Goal: Communication & Community: Answer question/provide support

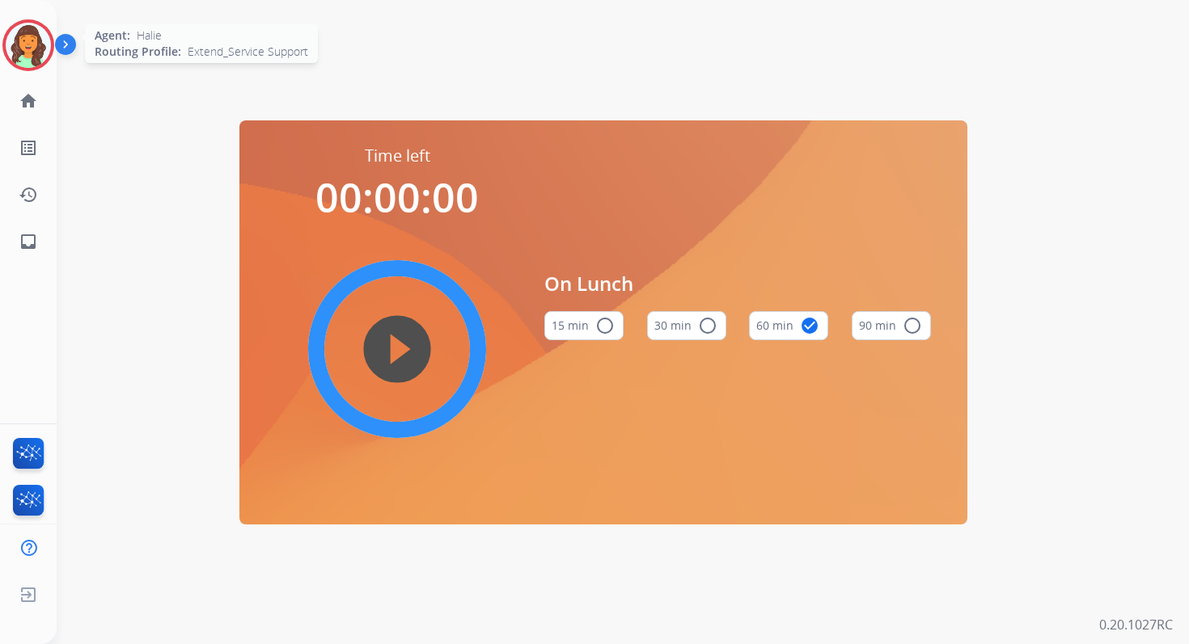
click at [32, 52] on img at bounding box center [28, 45] width 45 height 45
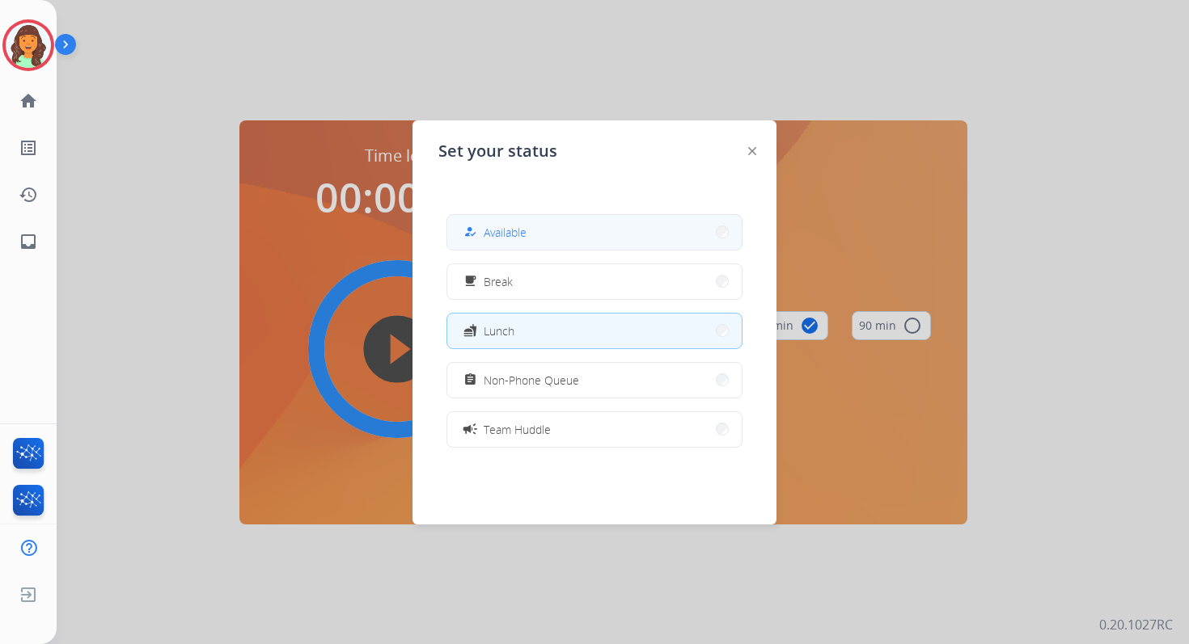
click at [529, 236] on button "how_to_reg Available" at bounding box center [594, 232] width 294 height 35
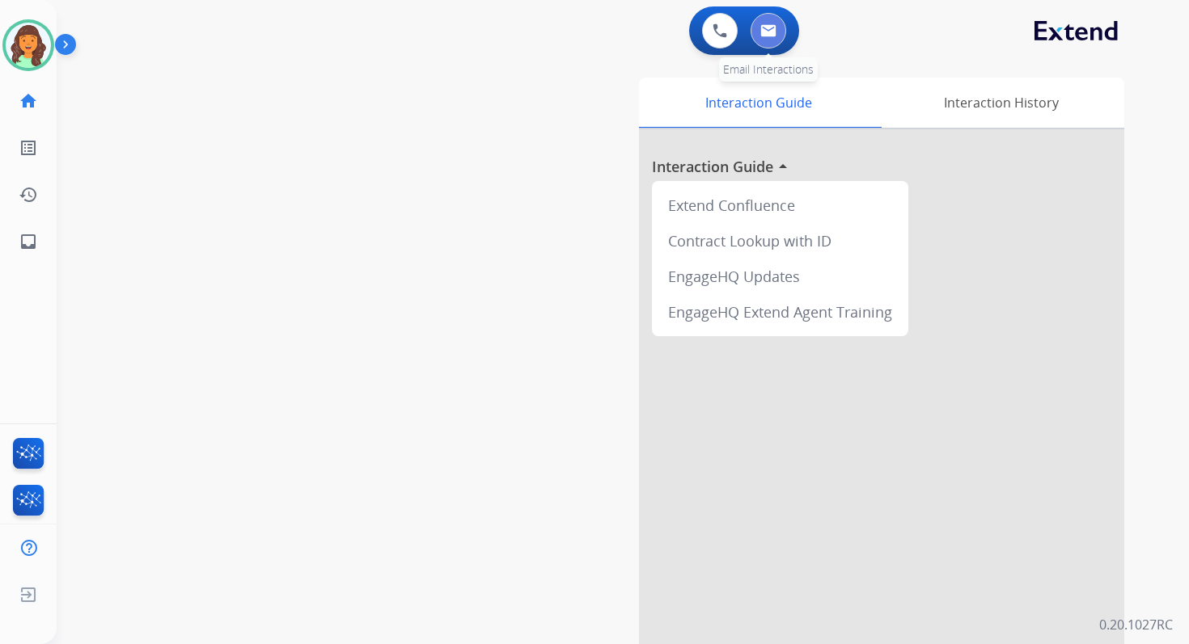
click at [767, 26] on img at bounding box center [768, 30] width 16 height 13
select select "**********"
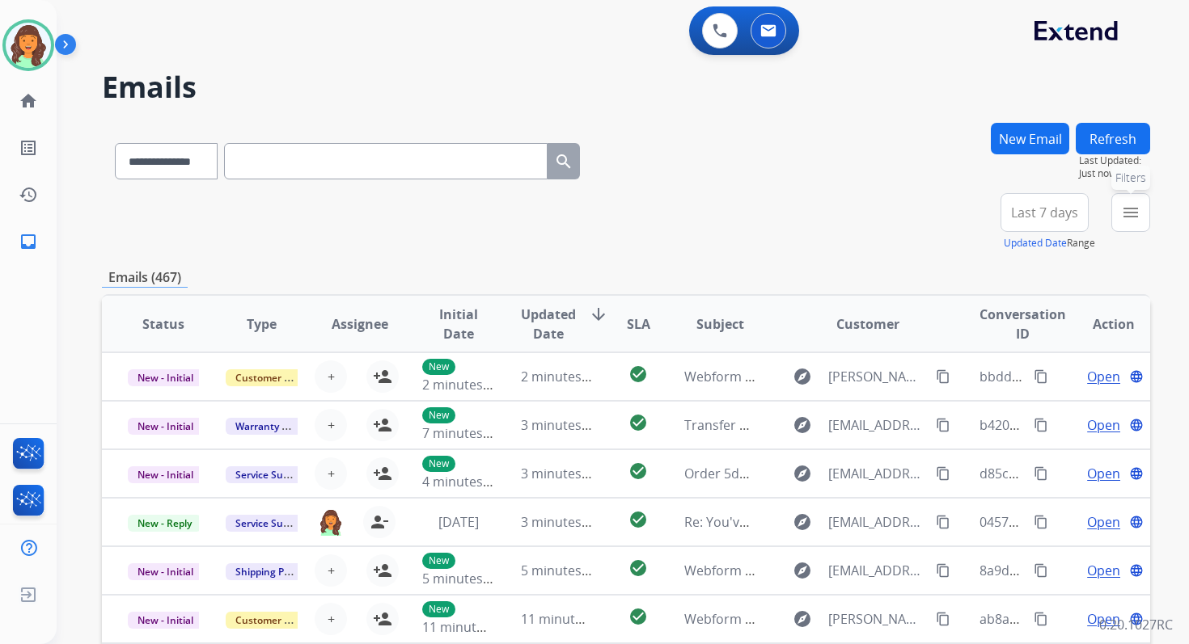
click at [1136, 218] on mat-icon "menu" at bounding box center [1130, 212] width 19 height 19
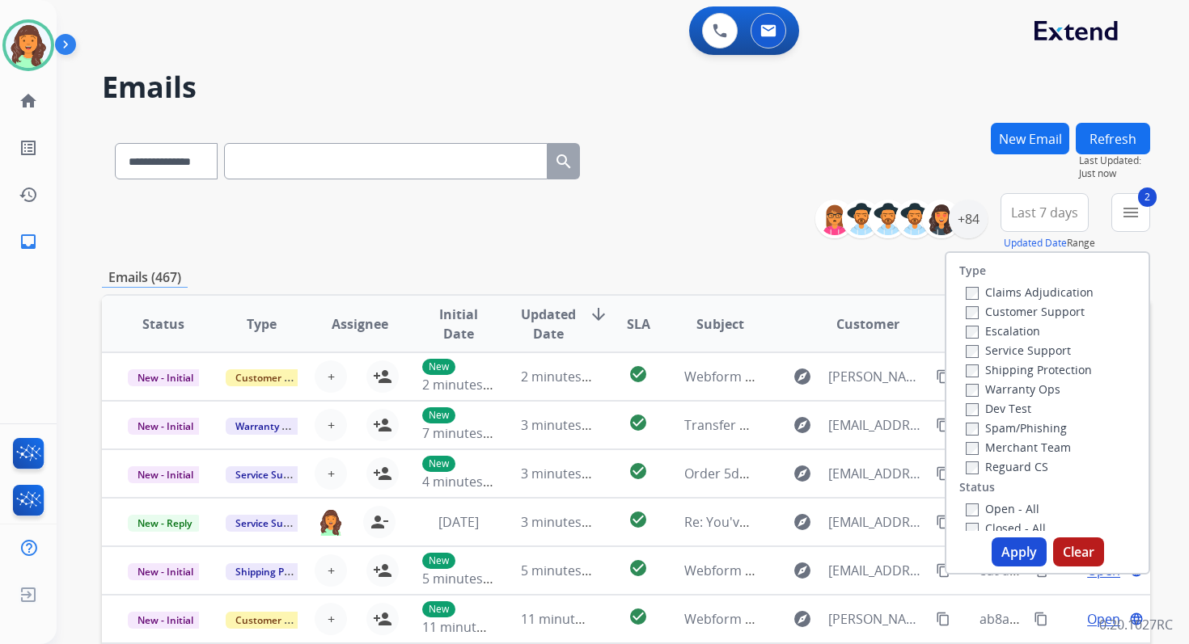
click at [995, 549] on button "Apply" at bounding box center [1018, 552] width 55 height 29
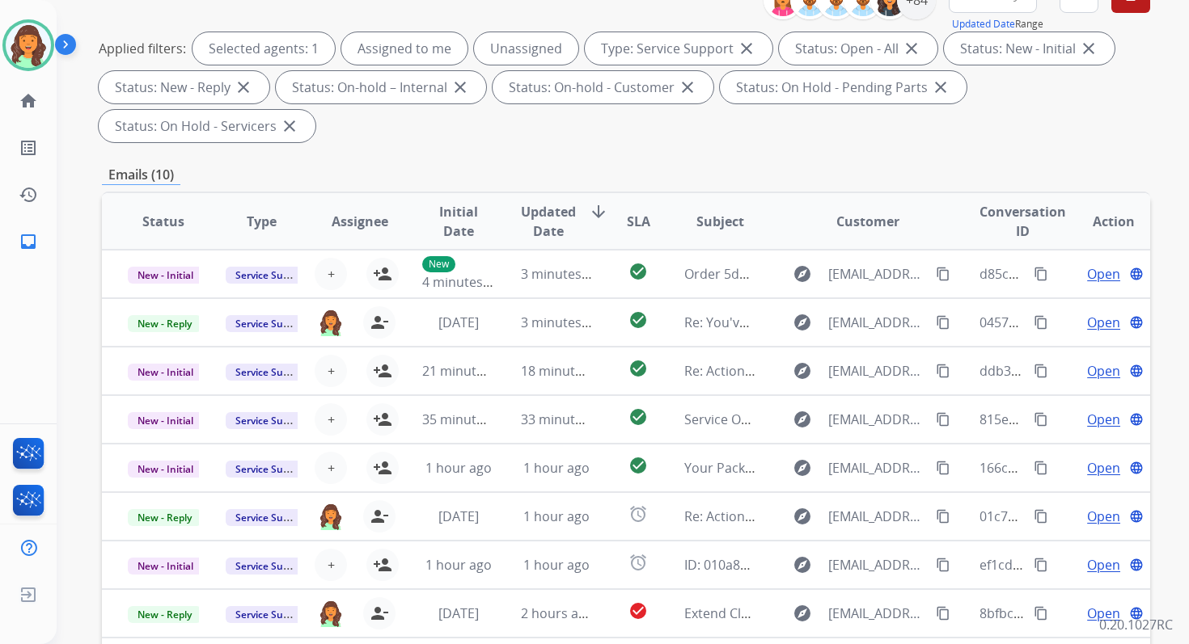
scroll to position [392, 0]
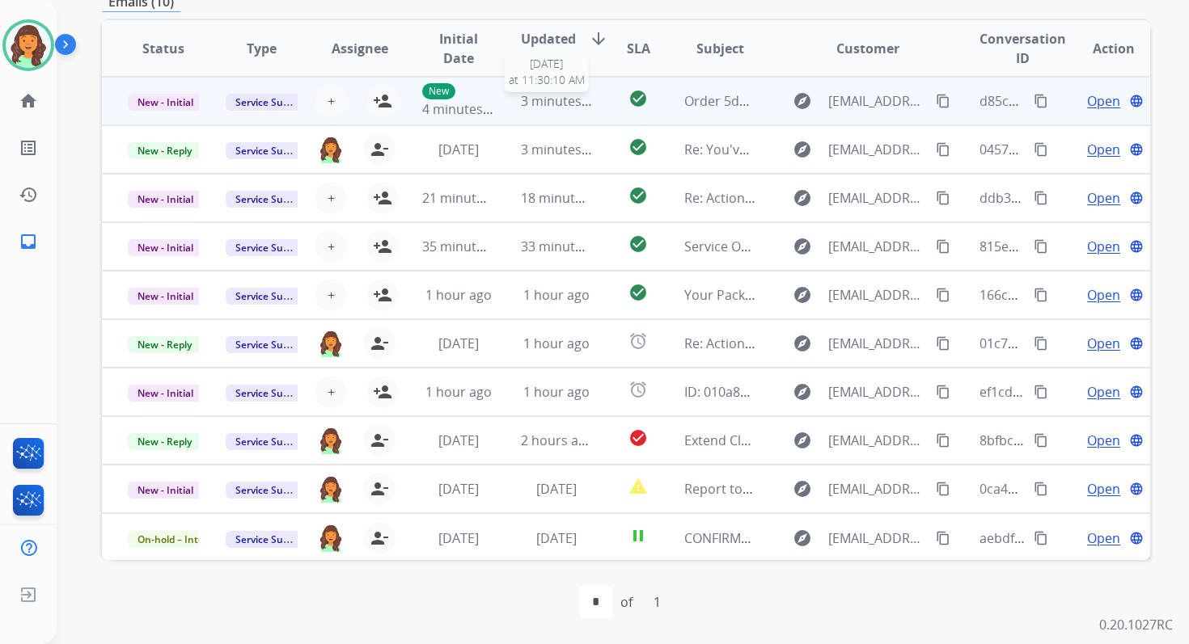
click at [542, 99] on span "3 minutes ago" at bounding box center [564, 101] width 87 height 18
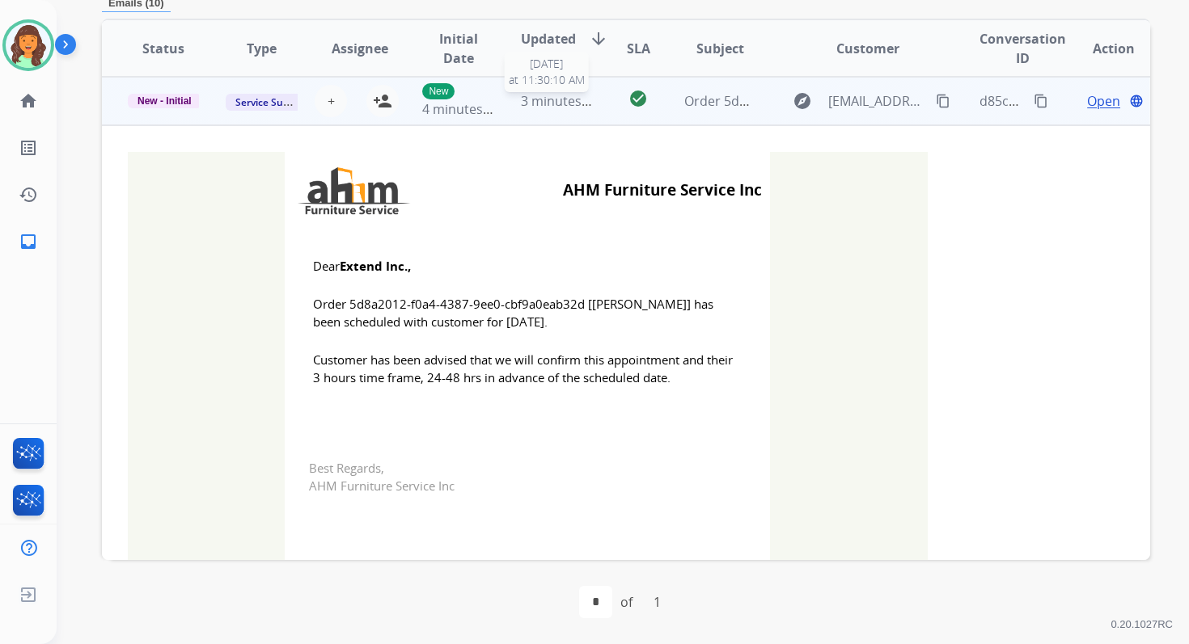
scroll to position [388, 0]
click at [373, 105] on mat-icon "person_add" at bounding box center [382, 101] width 19 height 19
click at [181, 104] on span "New - Initial" at bounding box center [165, 102] width 74 height 15
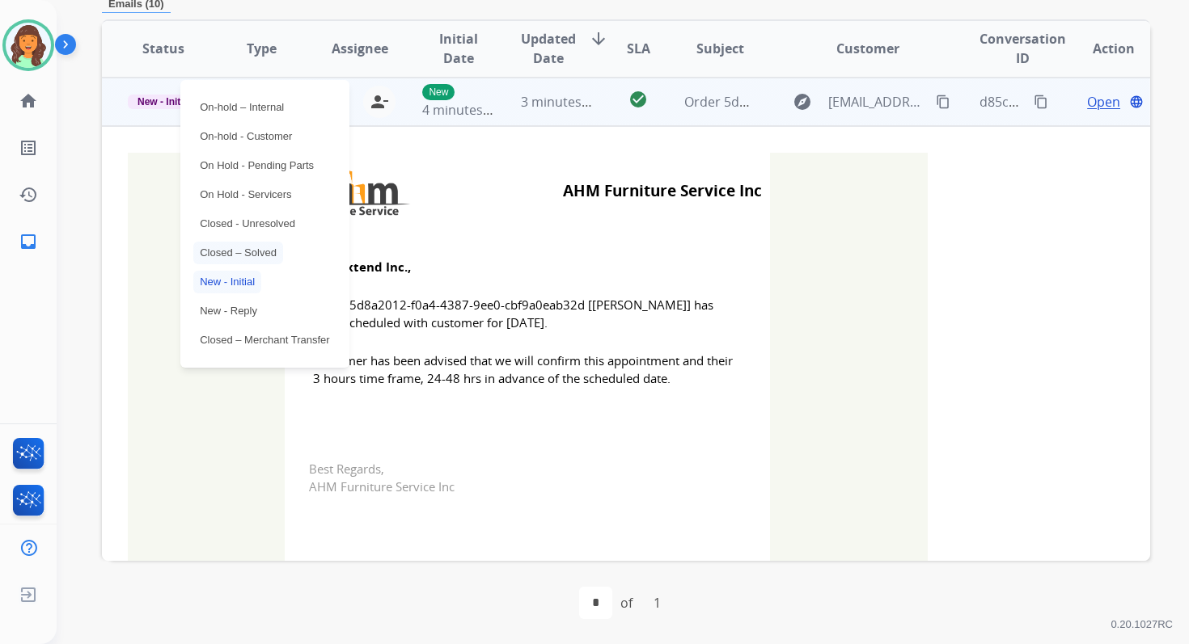
click at [230, 252] on p "Closed – Solved" at bounding box center [238, 253] width 90 height 23
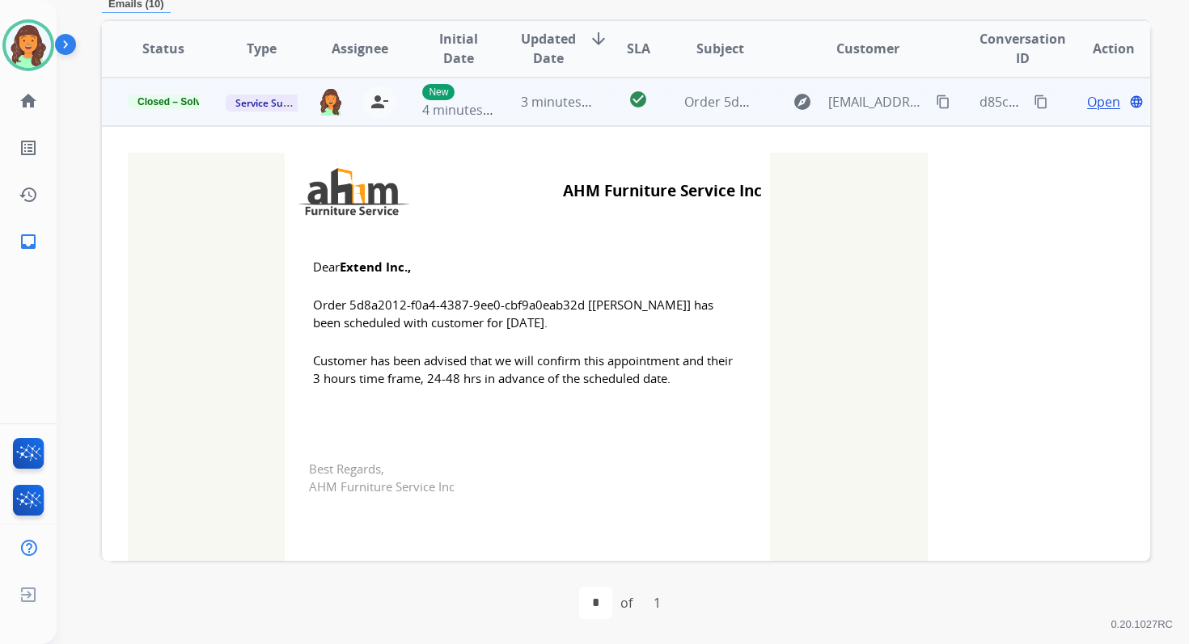
click at [523, 98] on span "3 minutes ago" at bounding box center [564, 102] width 87 height 18
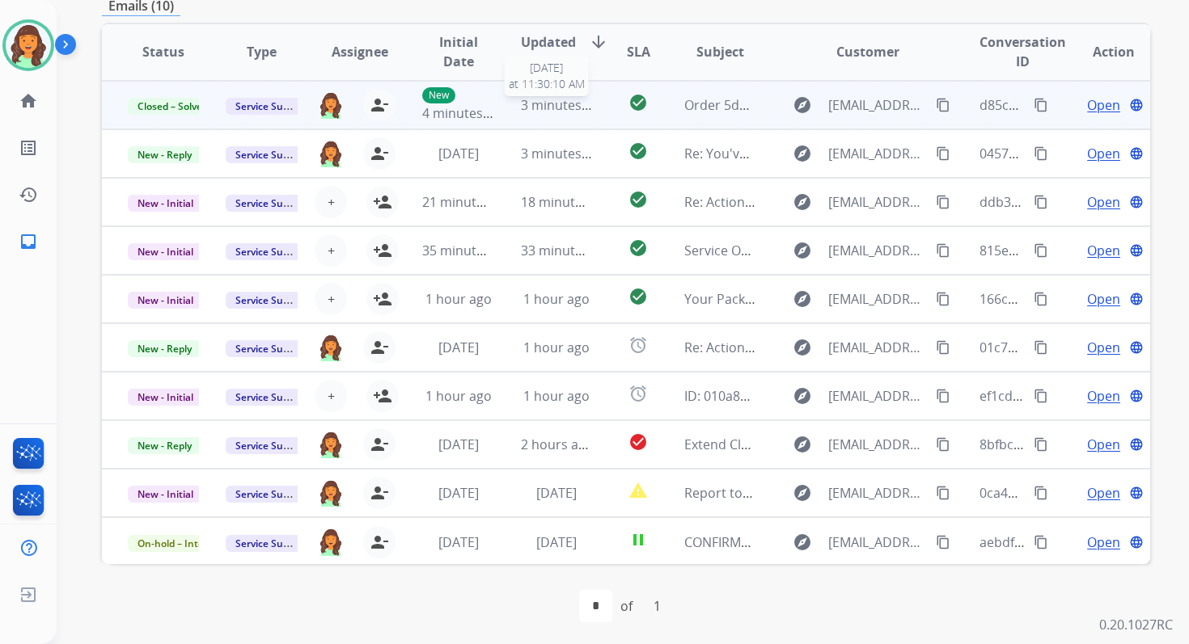
scroll to position [387, 0]
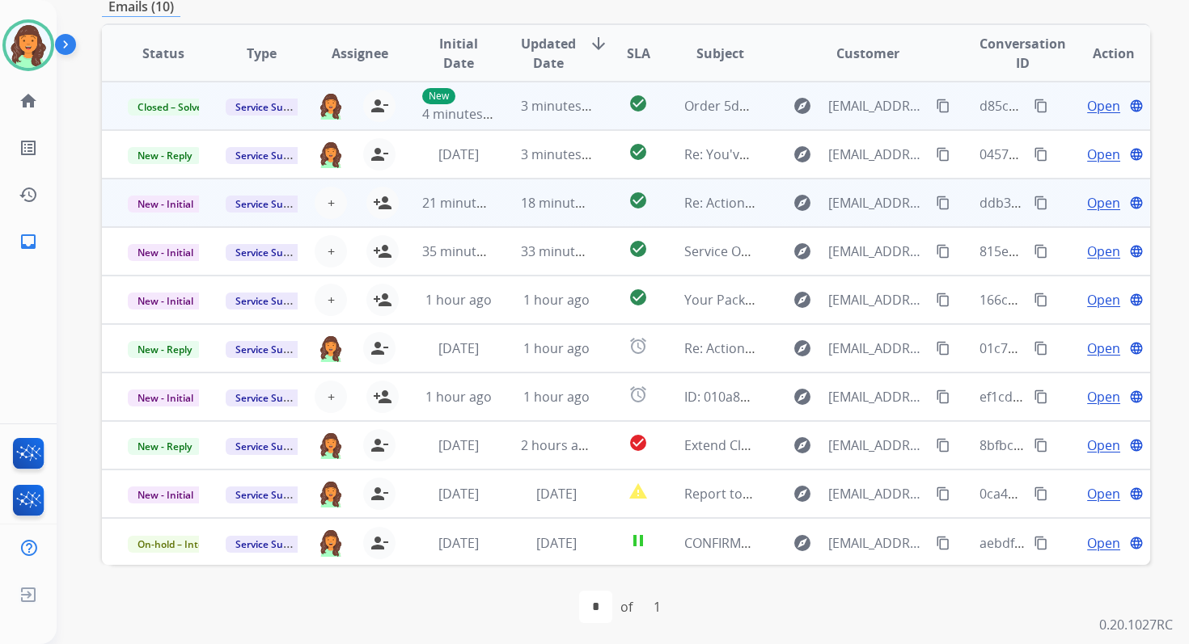
click at [541, 192] on td "18 minutes ago" at bounding box center [544, 203] width 98 height 49
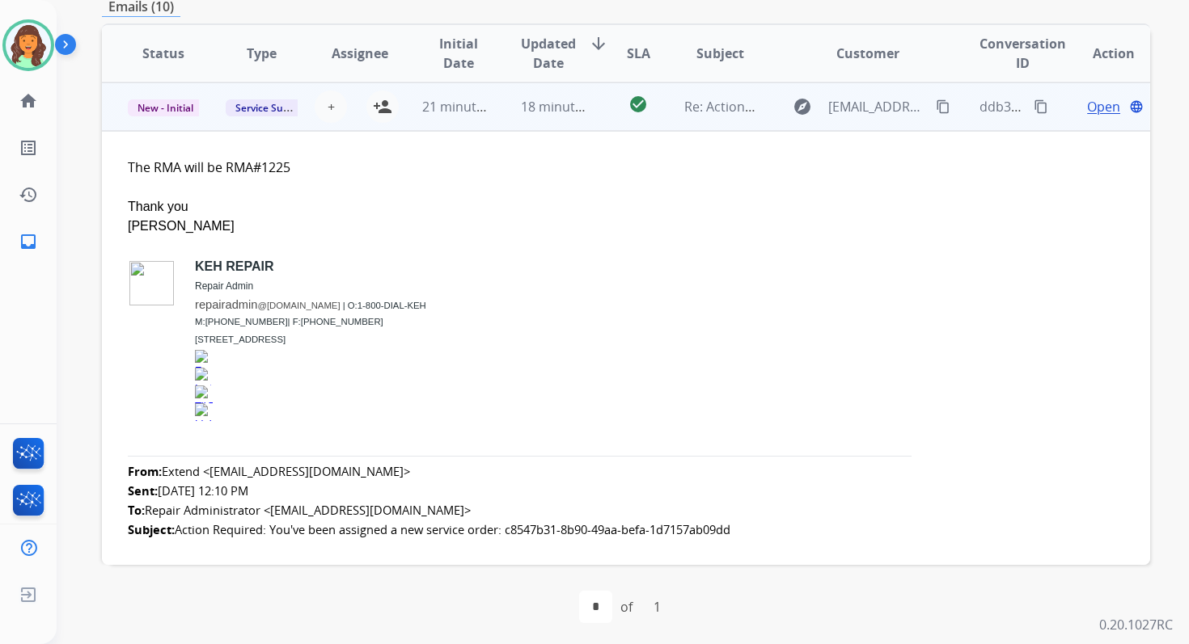
scroll to position [97, 0]
click at [382, 109] on mat-icon "person_add" at bounding box center [382, 105] width 19 height 19
click at [458, 114] on div "21 minutes ago" at bounding box center [457, 105] width 71 height 19
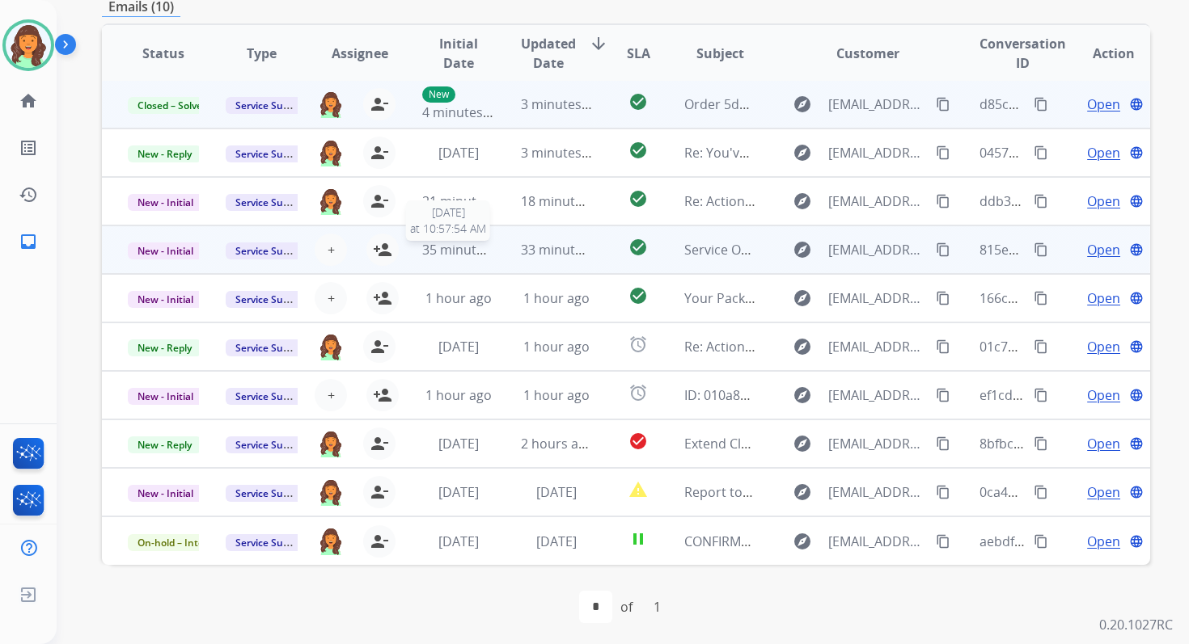
click at [458, 256] on span "35 minutes ago" at bounding box center [469, 250] width 94 height 18
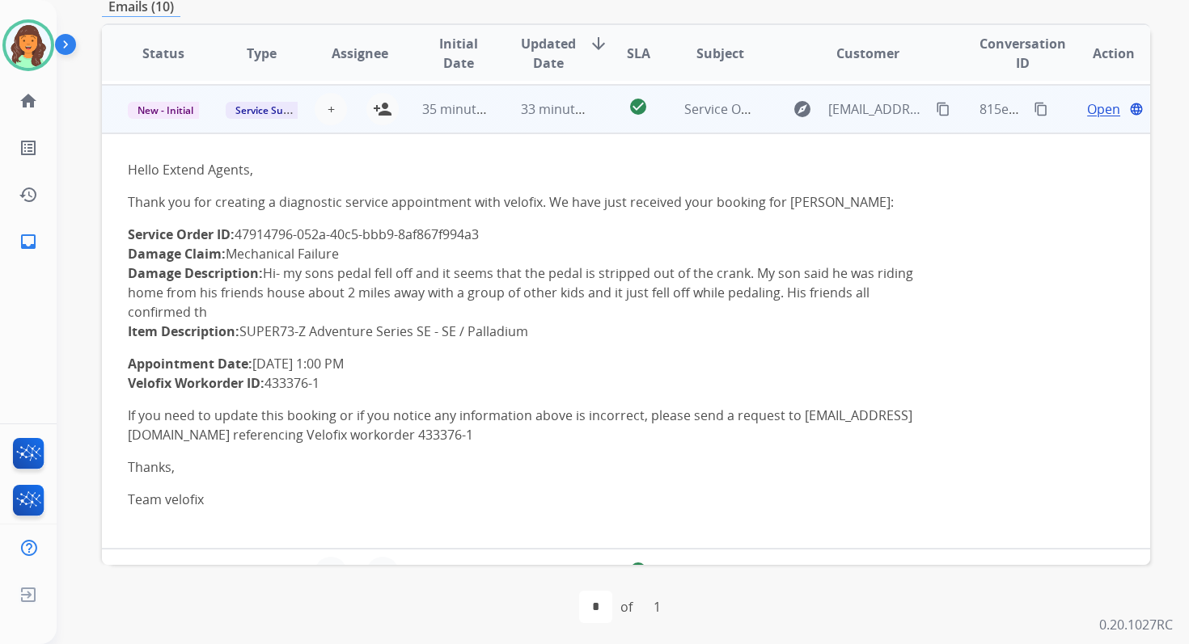
scroll to position [146, 0]
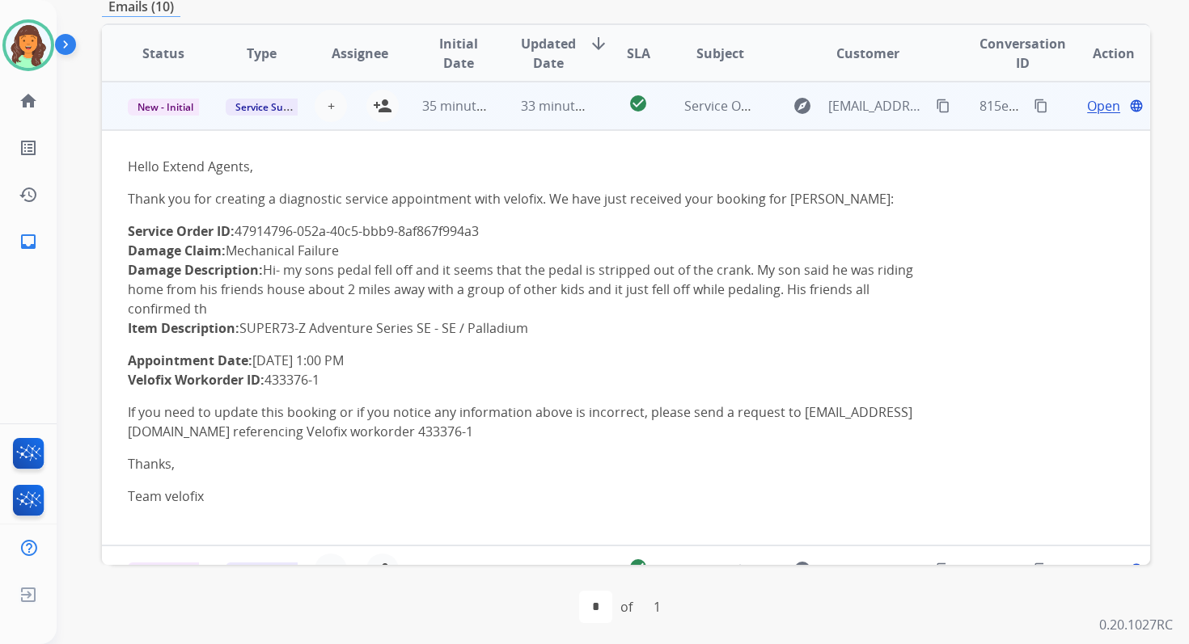
drag, startPoint x: 242, startPoint y: 234, endPoint x: 488, endPoint y: 233, distance: 245.8
click at [488, 233] on p "Service Order ID: 47914796-052a-40c5-bbb9-8af867f994a3 Damage Claim: Mechanical…" at bounding box center [528, 280] width 800 height 116
copy p "47914796-052a-40c5-bbb9-8af867f994a3"
drag, startPoint x: 129, startPoint y: 361, endPoint x: 386, endPoint y: 357, distance: 256.4
click at [386, 357] on p "Appointment Date: [DATE] 1:00 PM Velofix Workorder ID: 433376-1" at bounding box center [528, 370] width 800 height 39
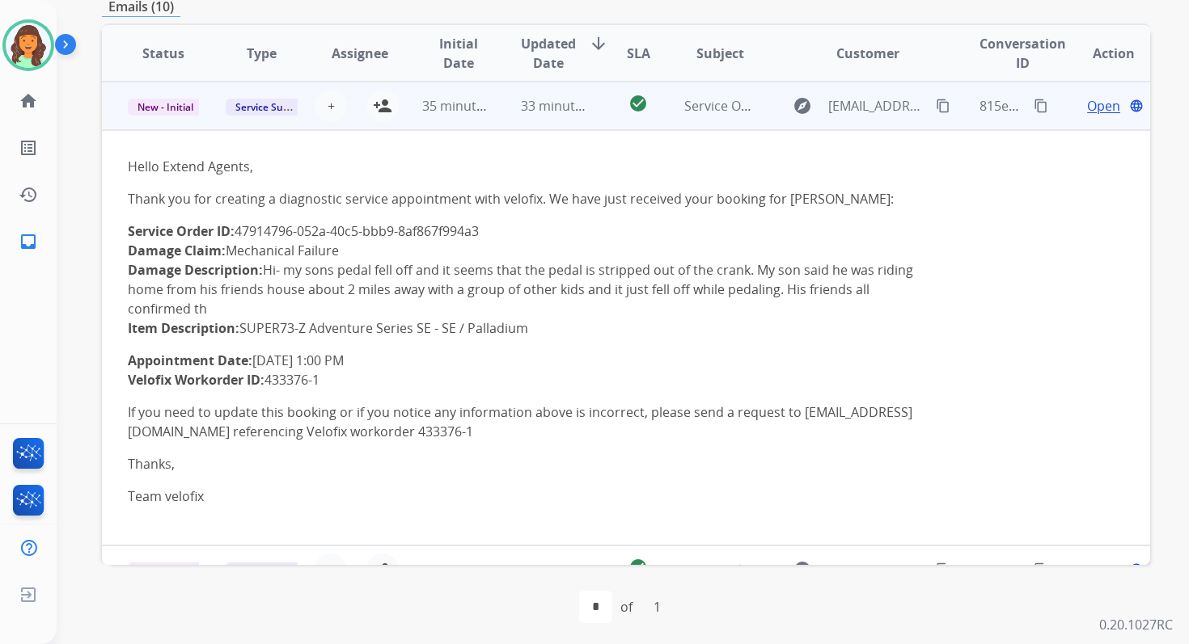
copy p "Appointment Date: [DATE] 1:00 PM"
click at [1033, 103] on mat-icon "content_copy" at bounding box center [1040, 106] width 15 height 15
click at [382, 103] on mat-icon "person_add" at bounding box center [382, 105] width 19 height 19
click at [190, 107] on span "New - Initial" at bounding box center [165, 107] width 75 height 17
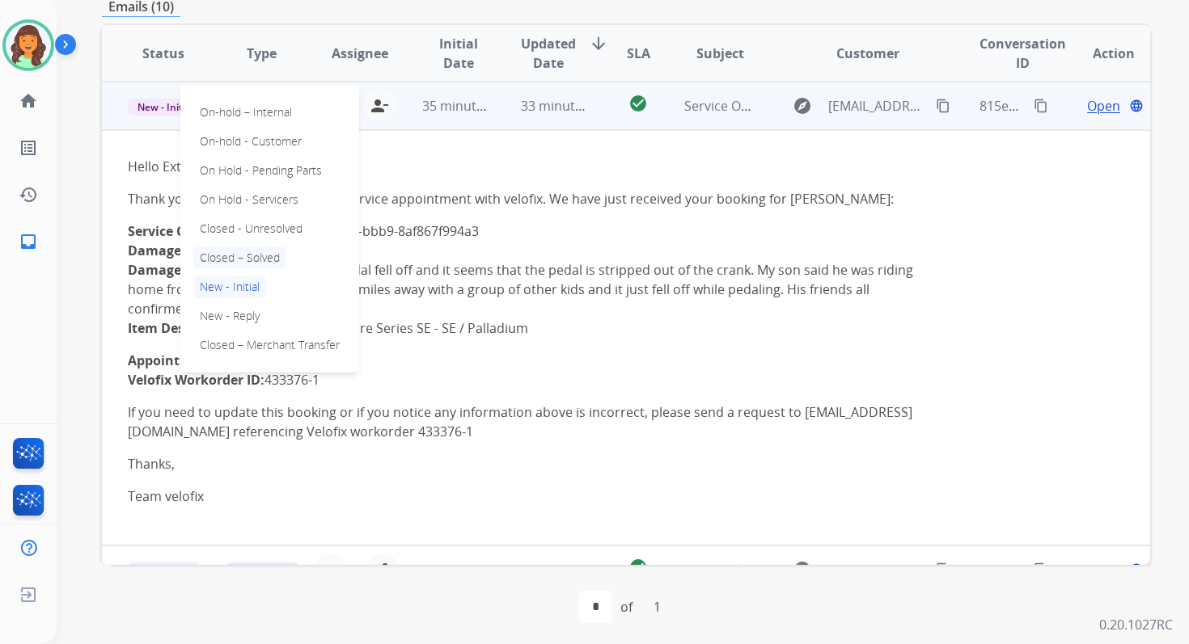
click at [238, 260] on p "Closed – Solved" at bounding box center [239, 258] width 93 height 23
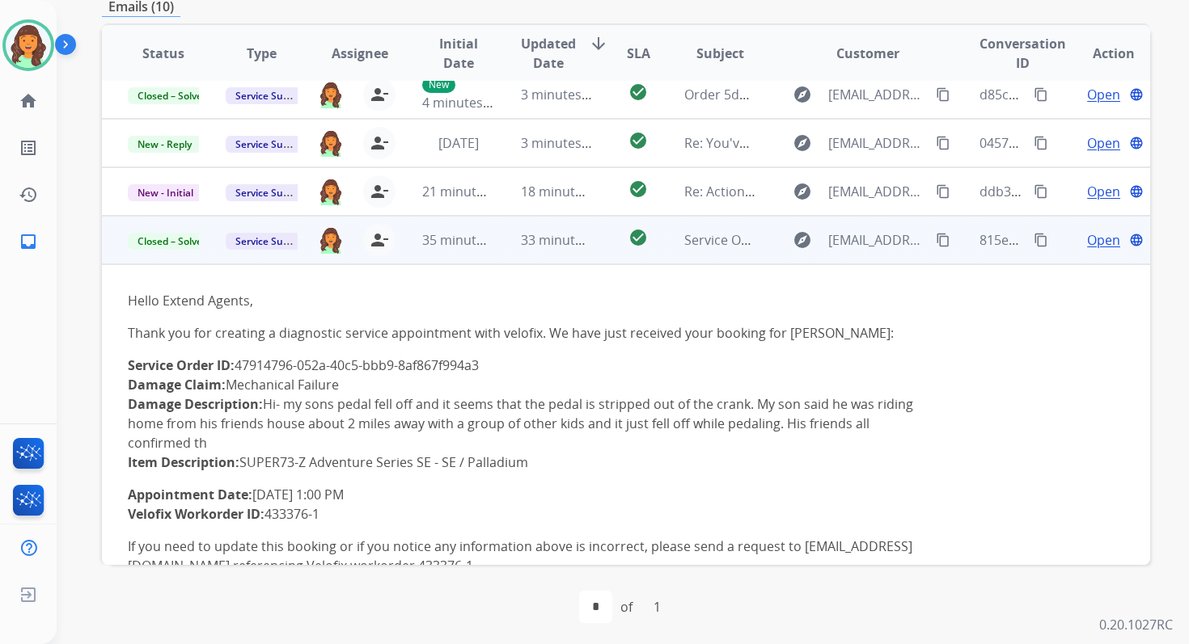
scroll to position [417, 0]
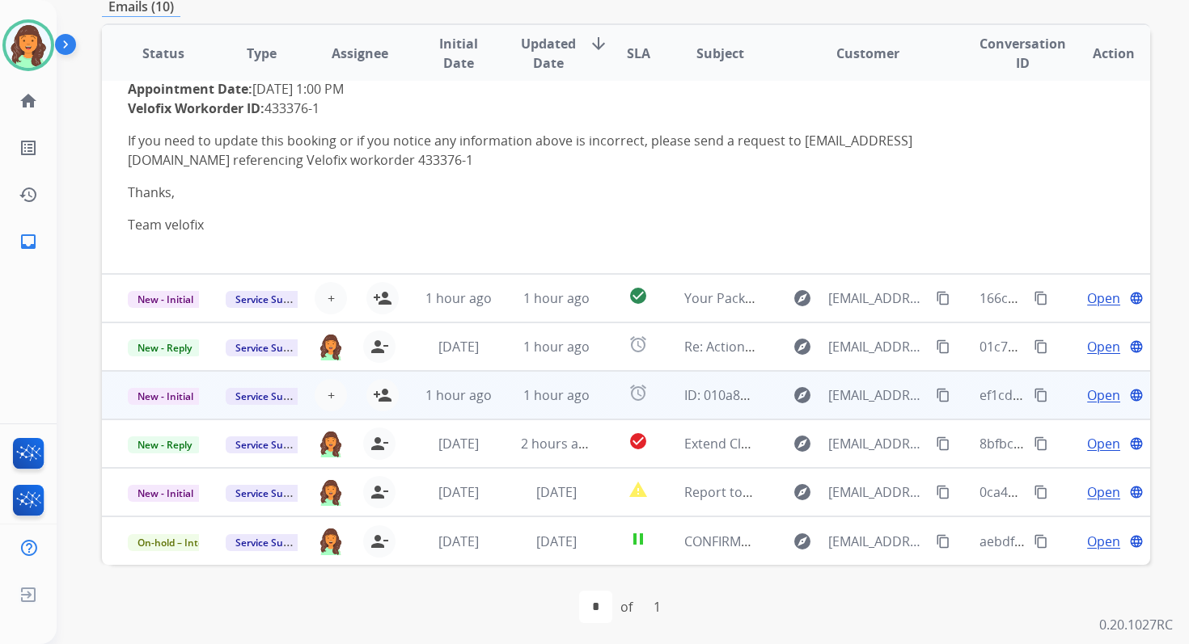
click at [514, 404] on td "1 hour ago" at bounding box center [544, 395] width 98 height 49
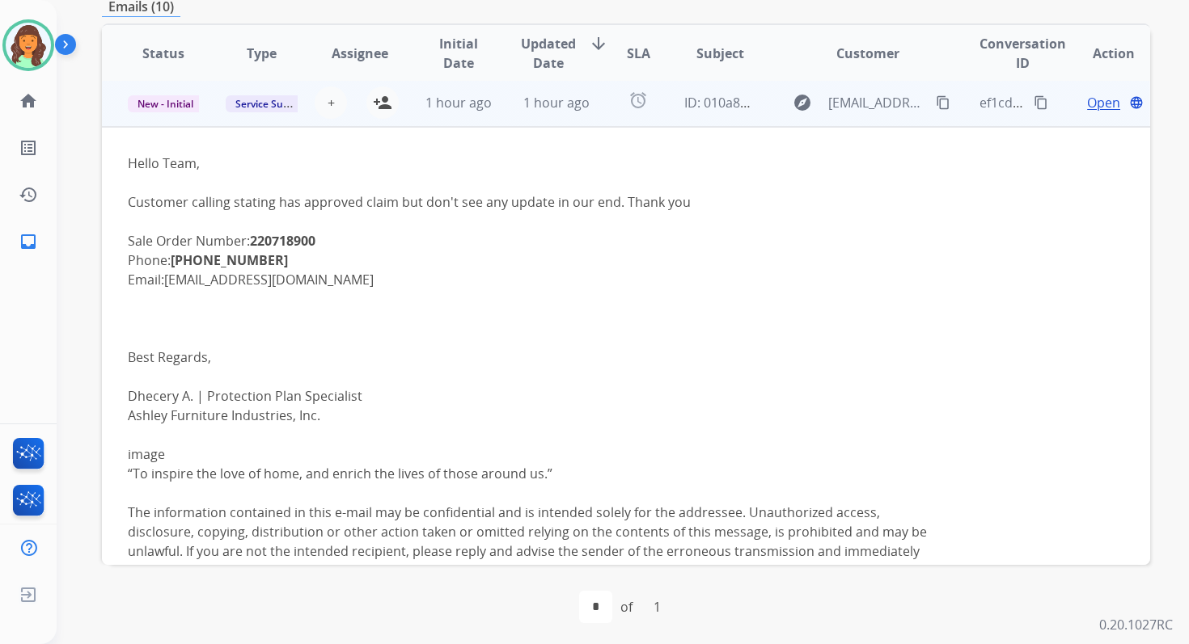
scroll to position [291, 0]
click at [327, 102] on span "+" at bounding box center [330, 105] width 7 height 19
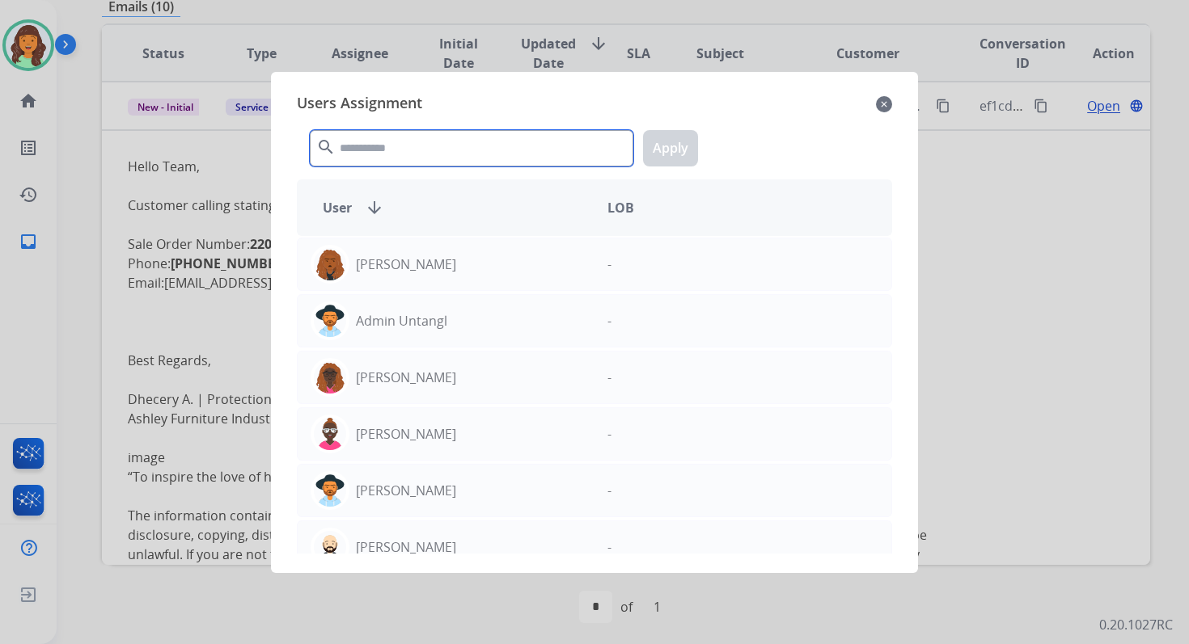
click at [381, 148] on input "text" at bounding box center [471, 148] width 323 height 36
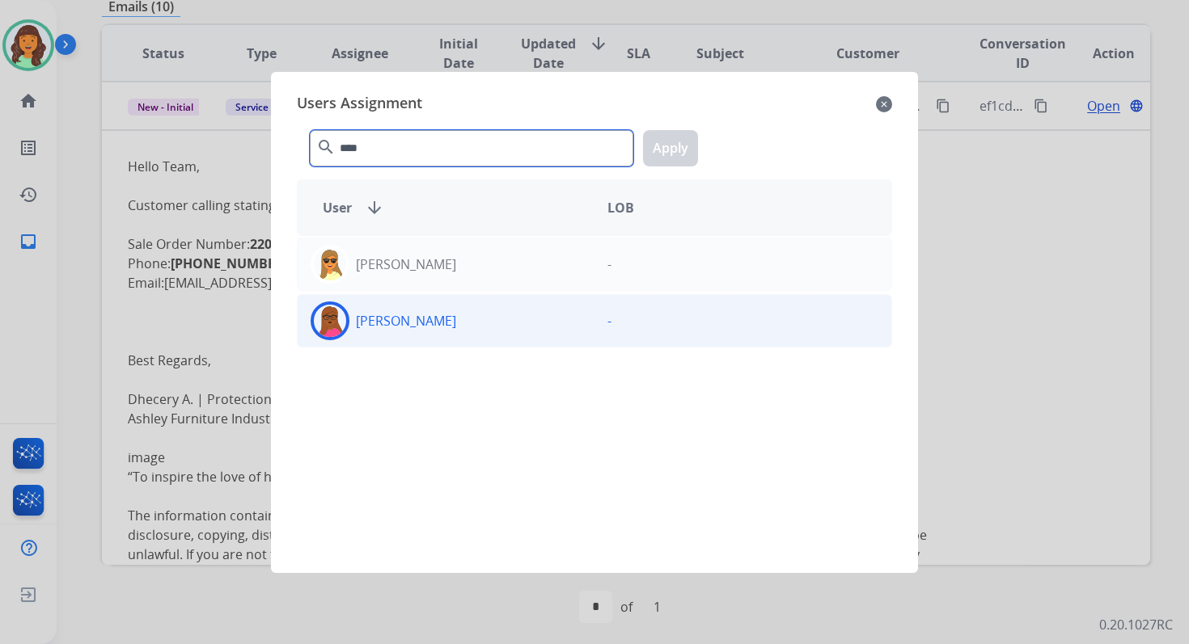
type input "****"
click at [475, 340] on div "[PERSON_NAME] -" at bounding box center [594, 320] width 595 height 53
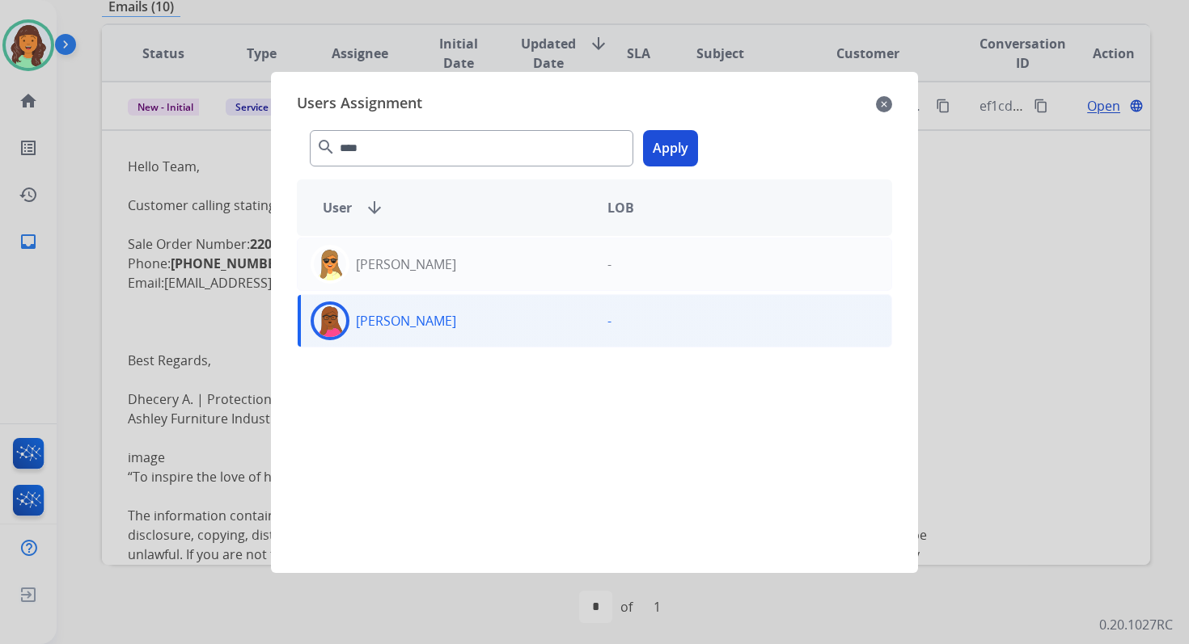
click at [669, 152] on button "Apply" at bounding box center [670, 148] width 55 height 36
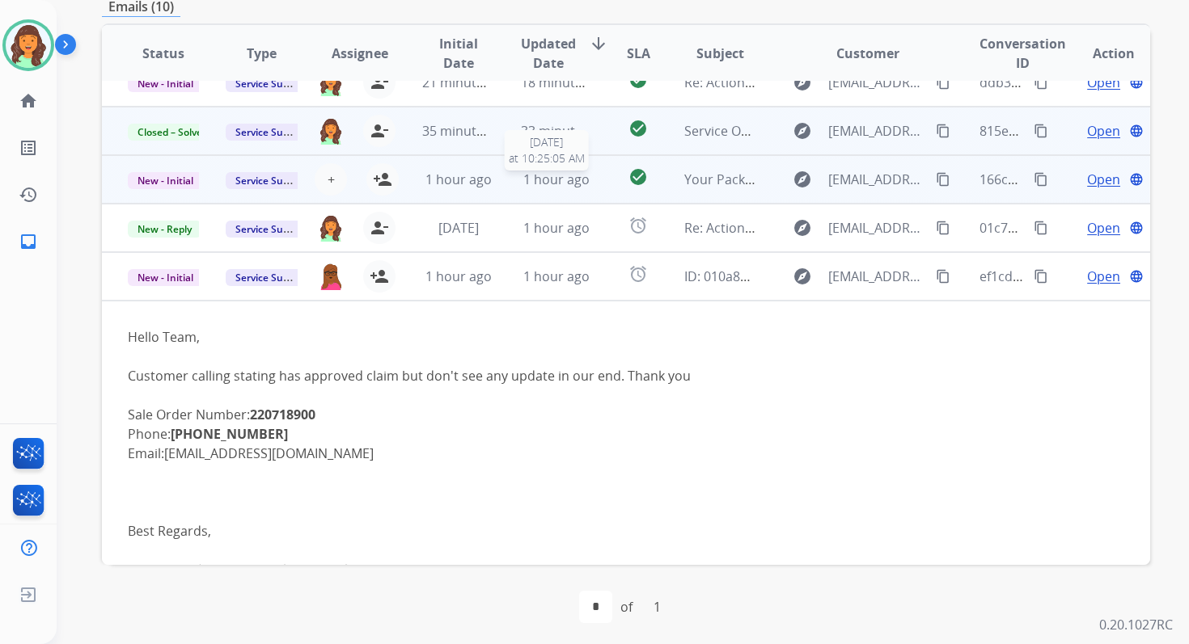
click at [560, 183] on span "1 hour ago" at bounding box center [556, 180] width 66 height 18
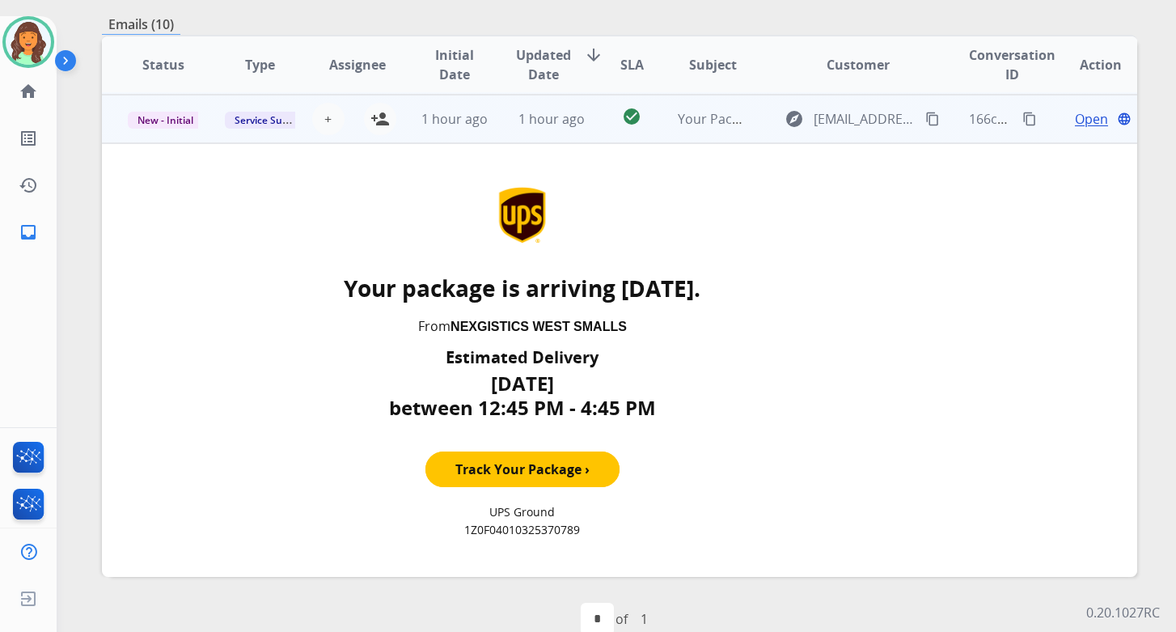
scroll to position [194, 0]
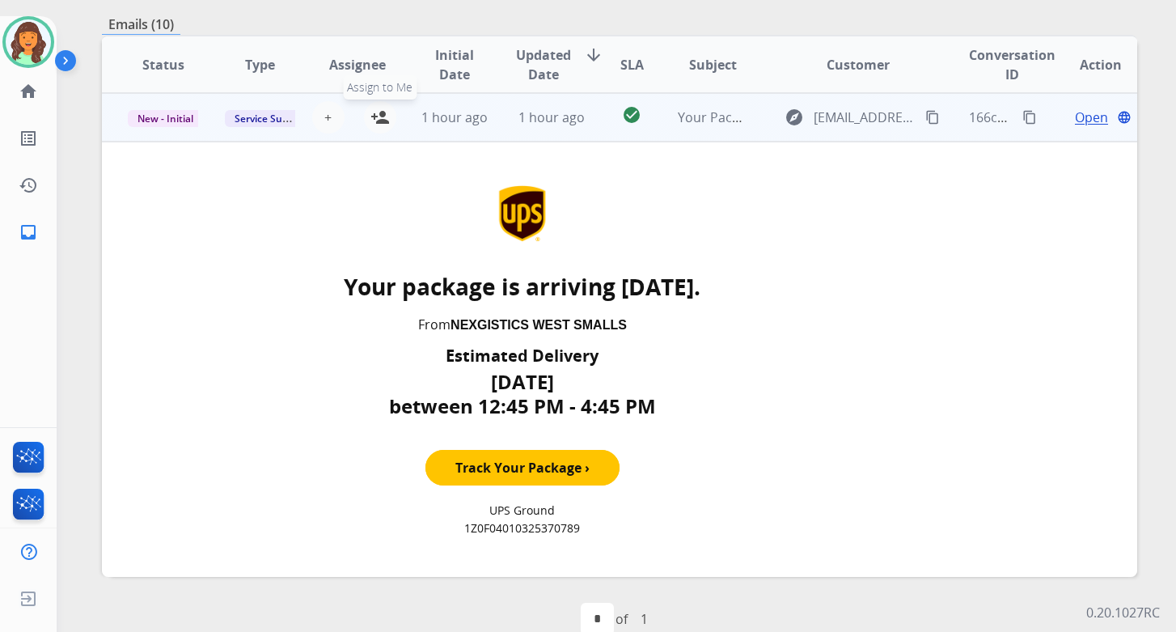
click at [381, 110] on mat-icon "person_add" at bounding box center [379, 117] width 19 height 19
click at [181, 118] on span "New - Initial" at bounding box center [165, 118] width 75 height 17
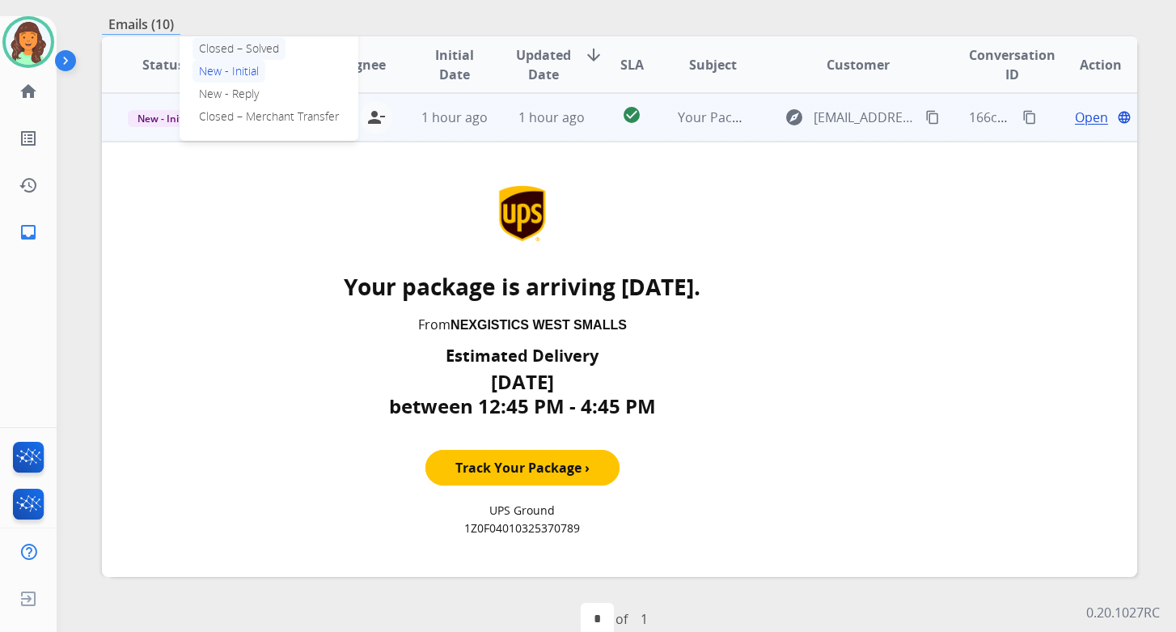
click at [248, 51] on p "Closed – Solved" at bounding box center [238, 48] width 93 height 23
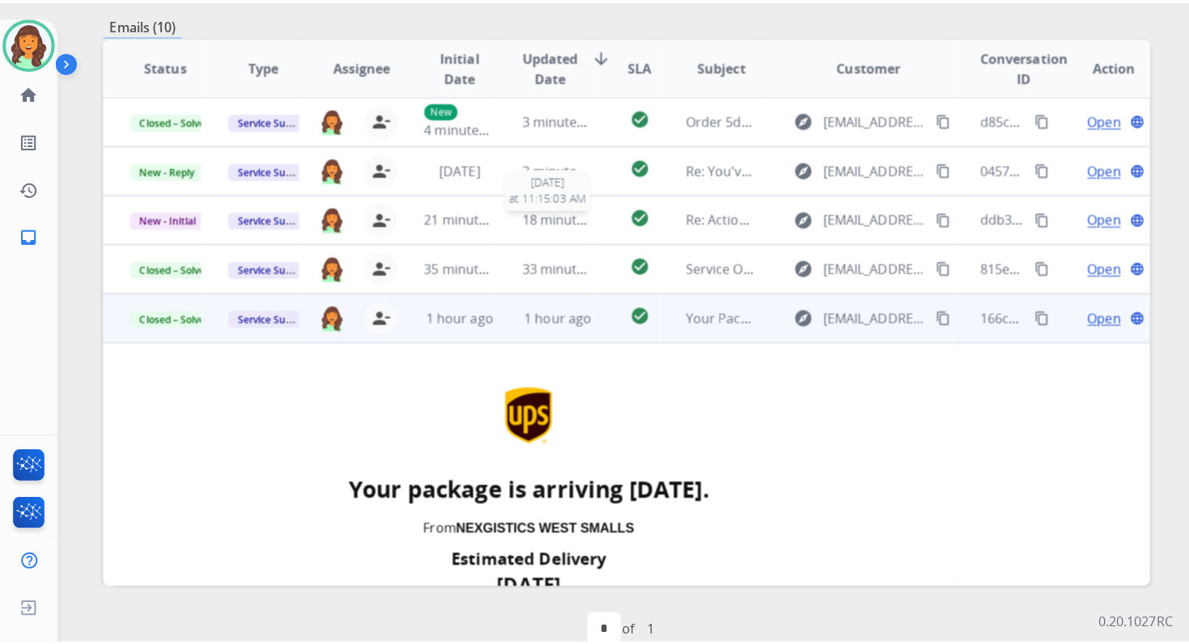
scroll to position [0, 0]
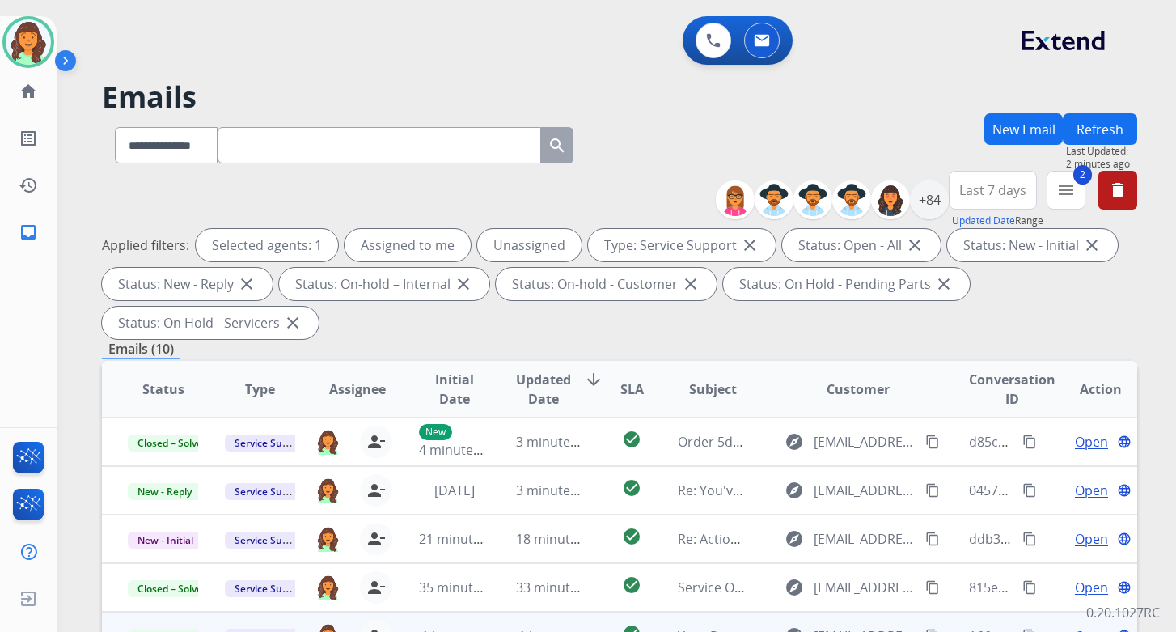
click at [1096, 122] on button "Refresh" at bounding box center [1099, 129] width 74 height 32
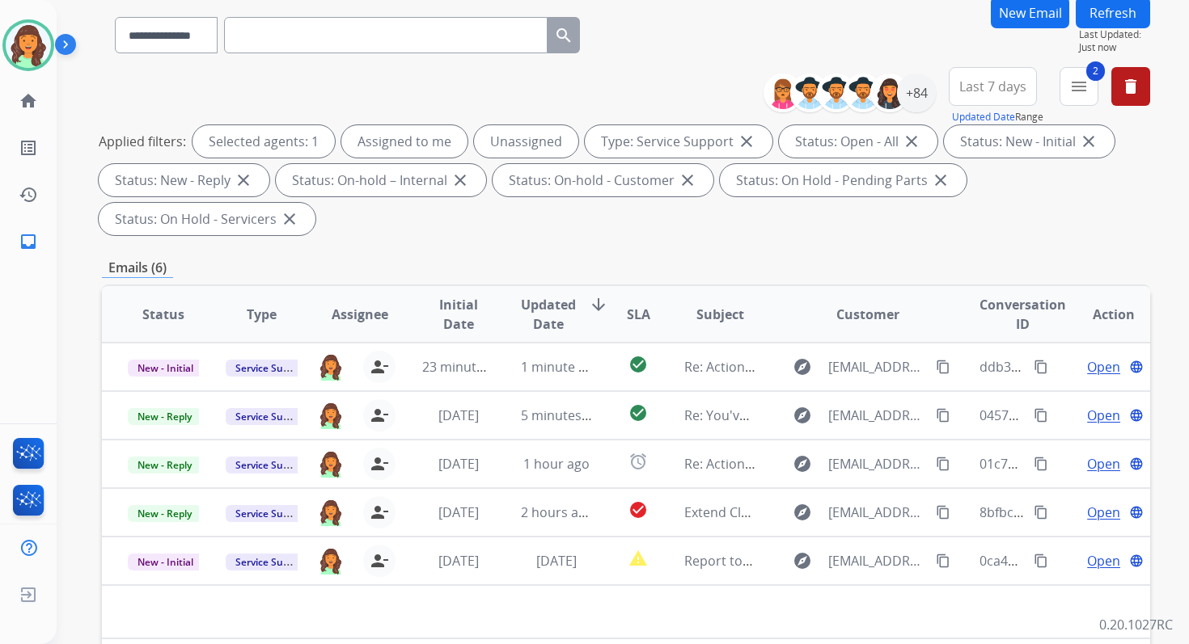
scroll to position [392, 0]
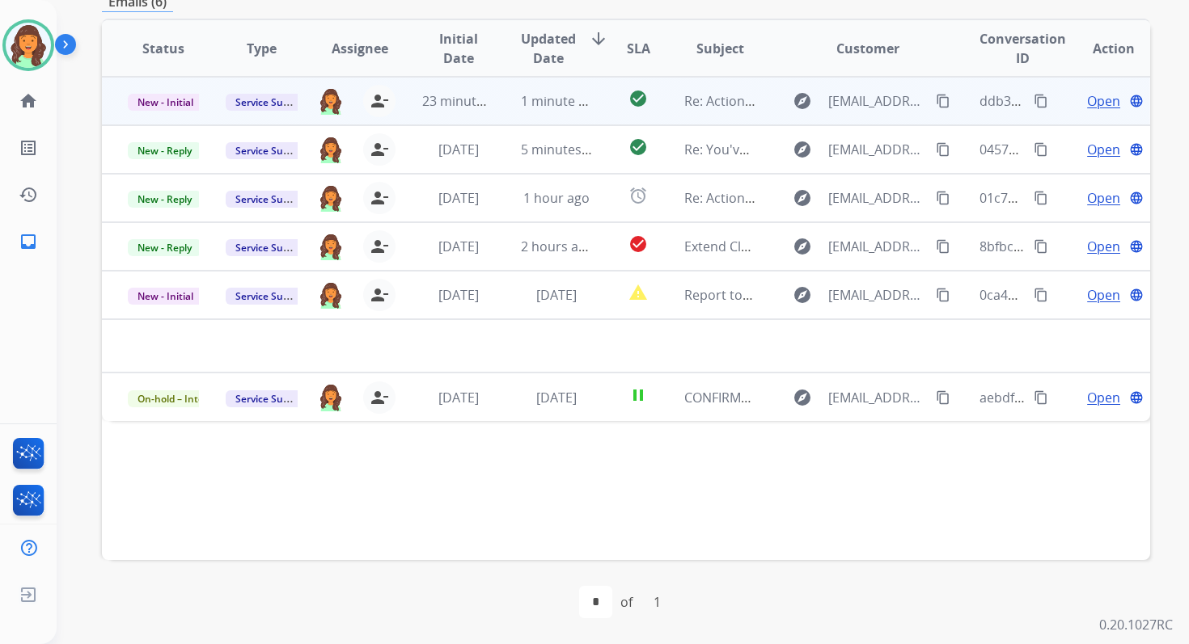
click at [551, 112] on td "1 minute ago" at bounding box center [544, 101] width 98 height 49
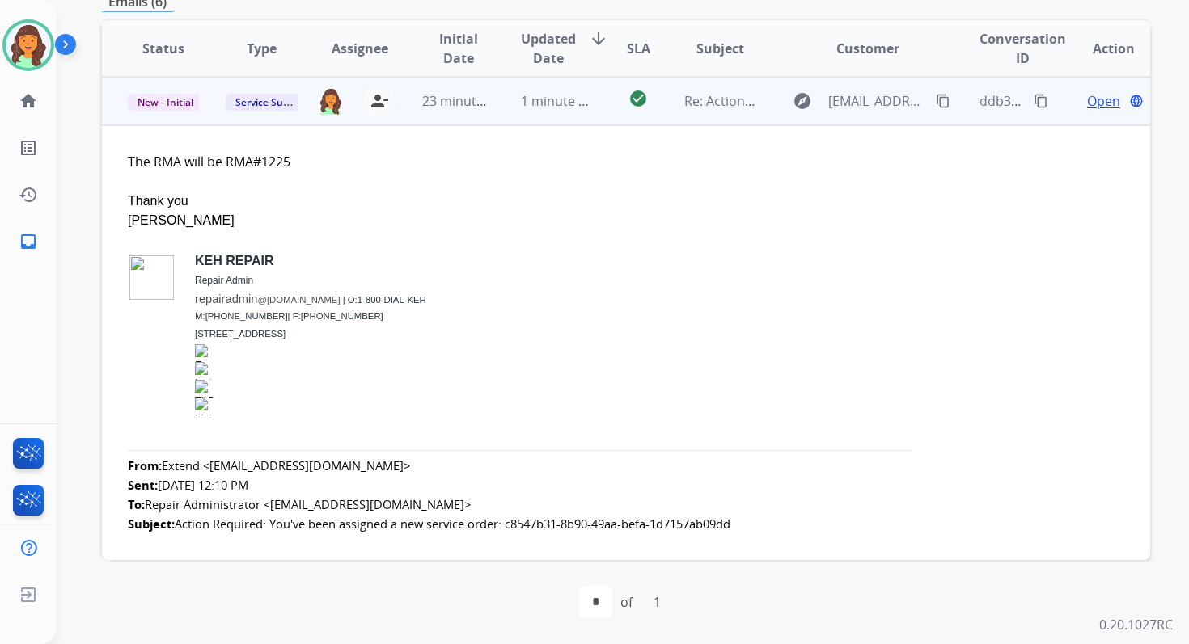
click at [1088, 101] on span "Open" at bounding box center [1103, 100] width 33 height 19
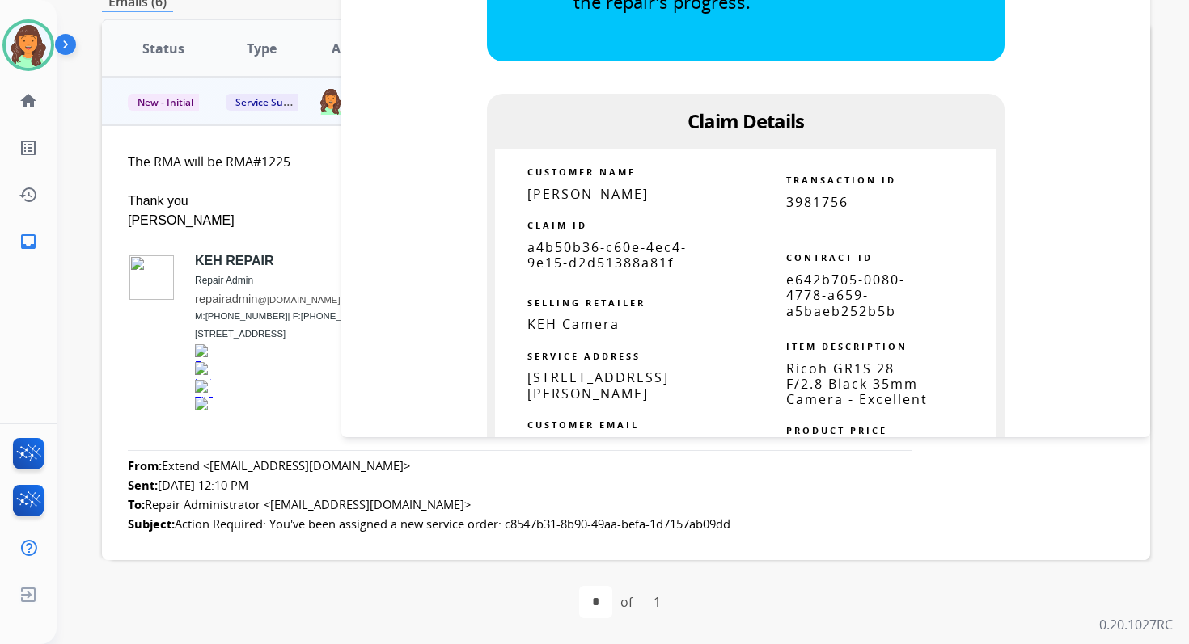
scroll to position [1027, 0]
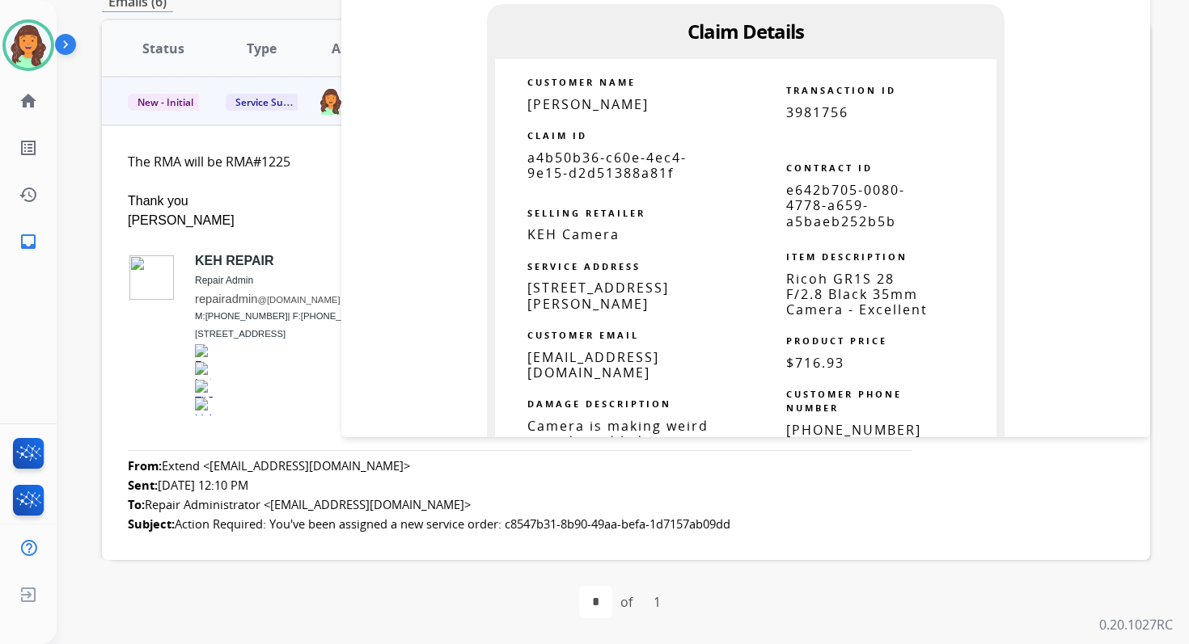
click at [826, 218] on span "e642b705-0080-4778-a659-a5baeb252b5b" at bounding box center [845, 205] width 119 height 49
copy table "e642b705-0080-4778-a659-a5baeb252b5b"
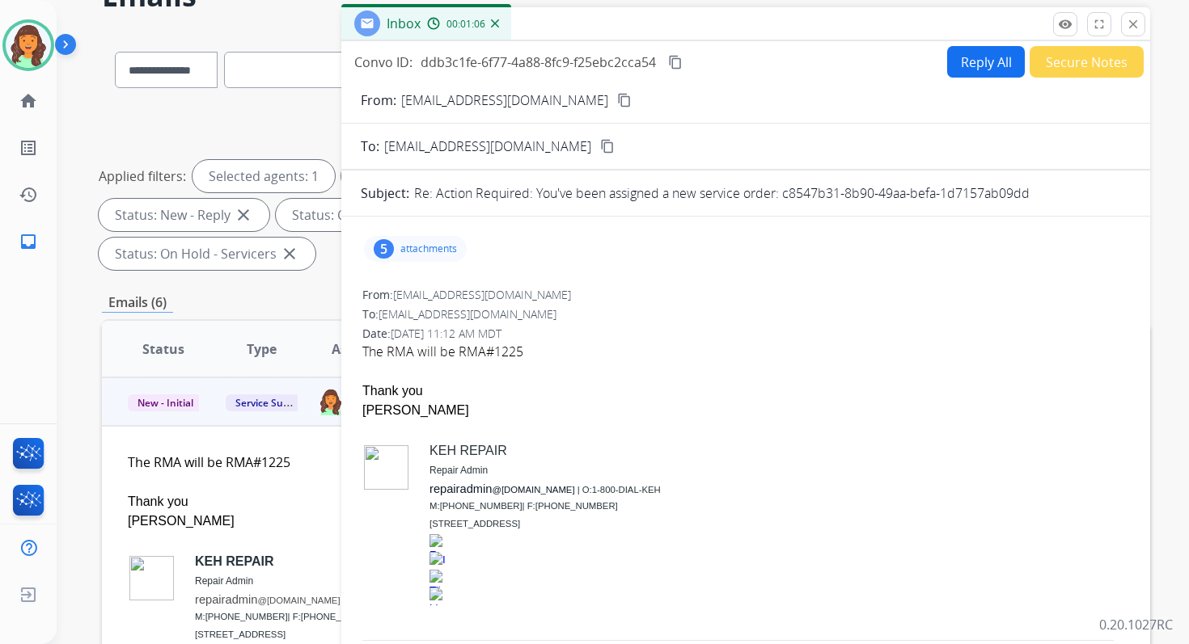
scroll to position [0, 0]
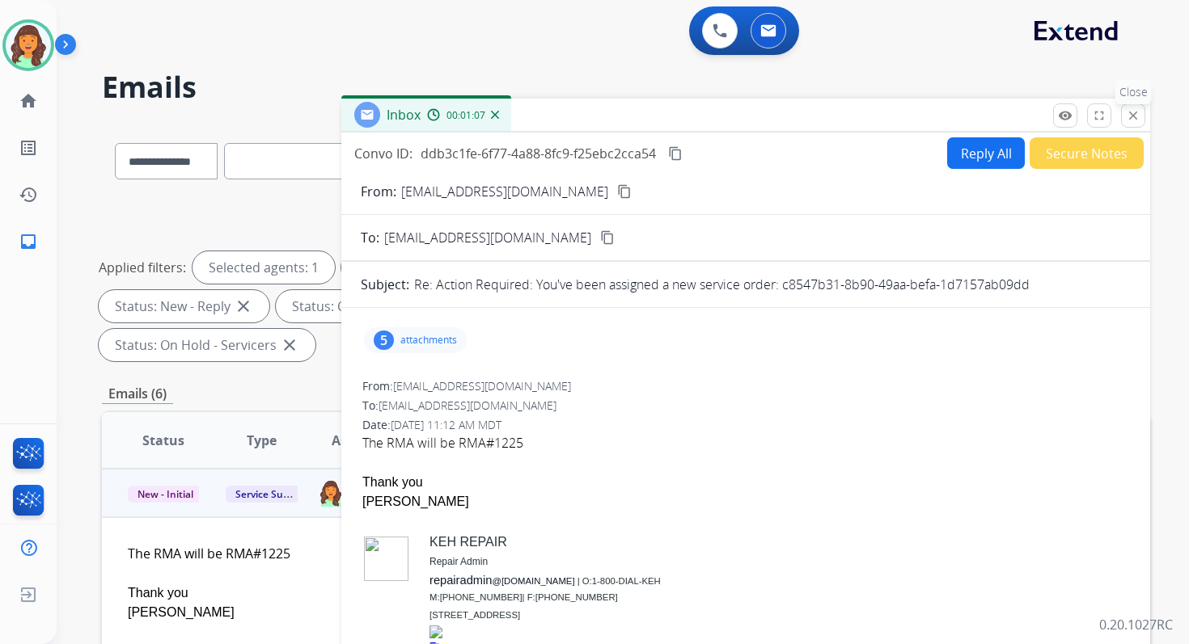
click at [1127, 116] on mat-icon "close" at bounding box center [1133, 115] width 15 height 15
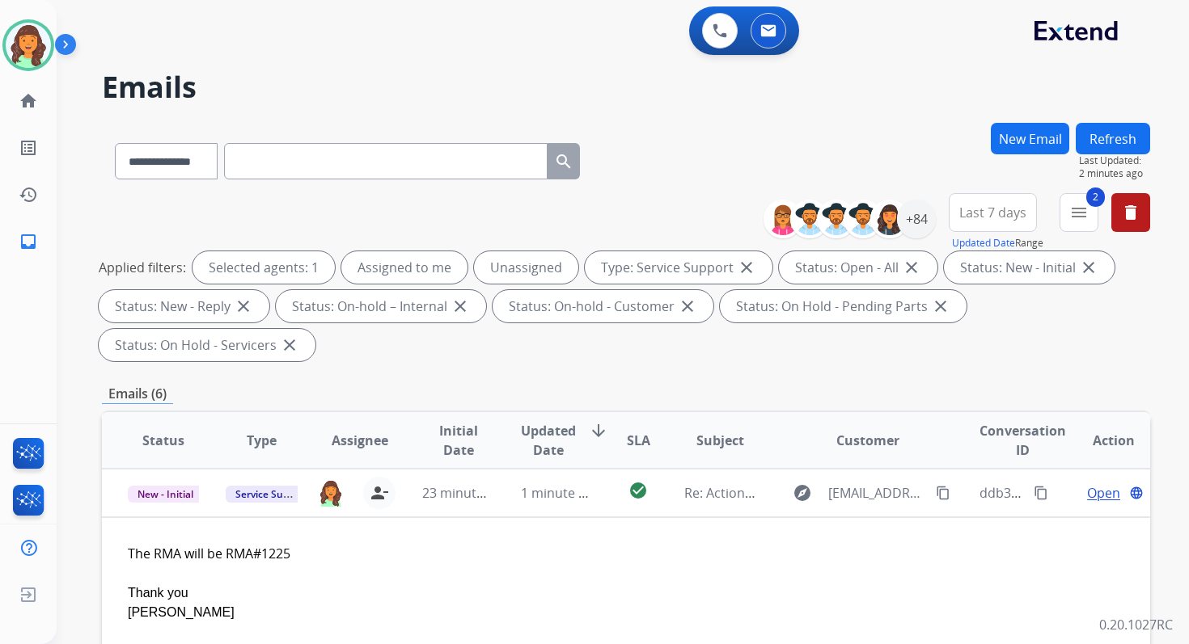
scroll to position [392, 0]
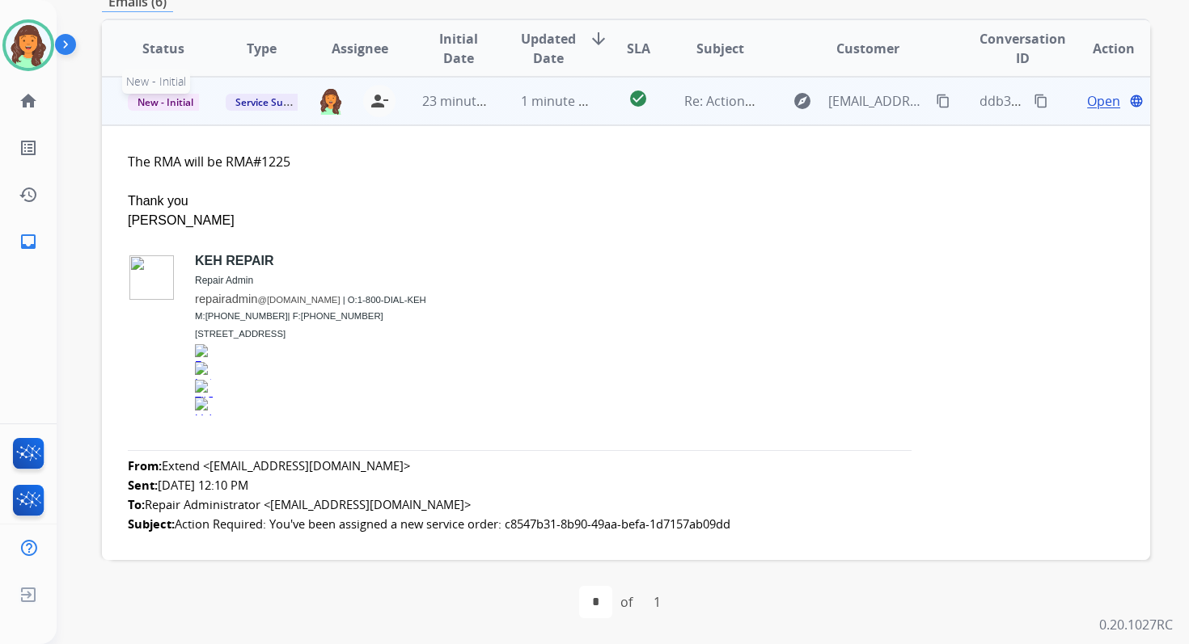
click at [184, 99] on span "New - Initial" at bounding box center [165, 102] width 75 height 17
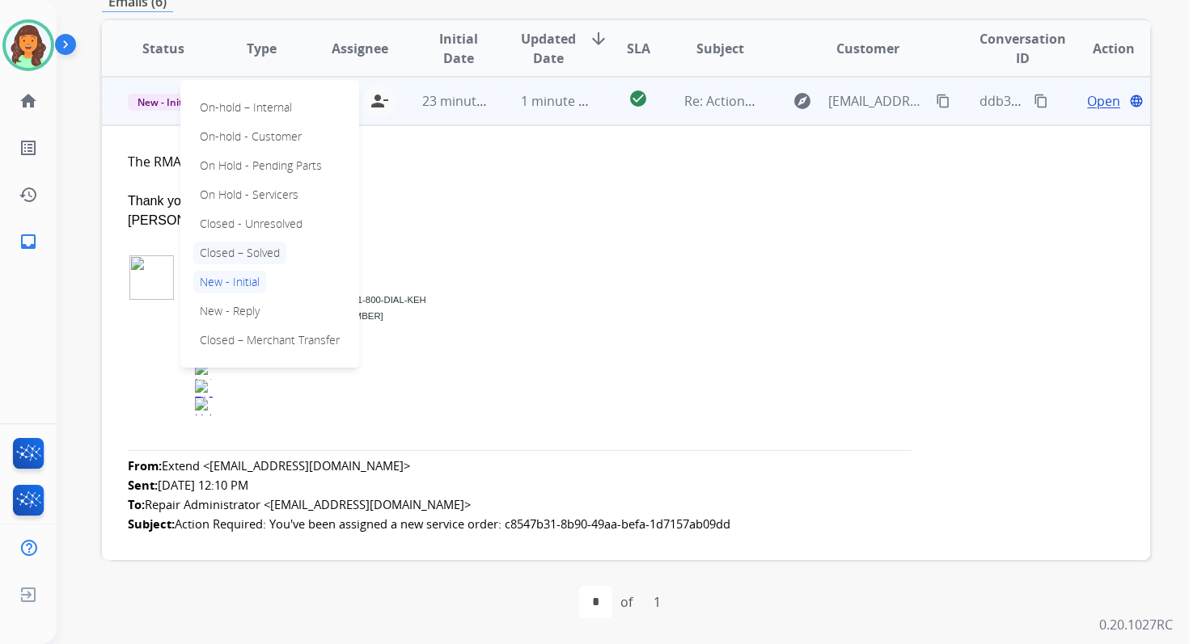
click at [239, 258] on p "Closed – Solved" at bounding box center [239, 253] width 93 height 23
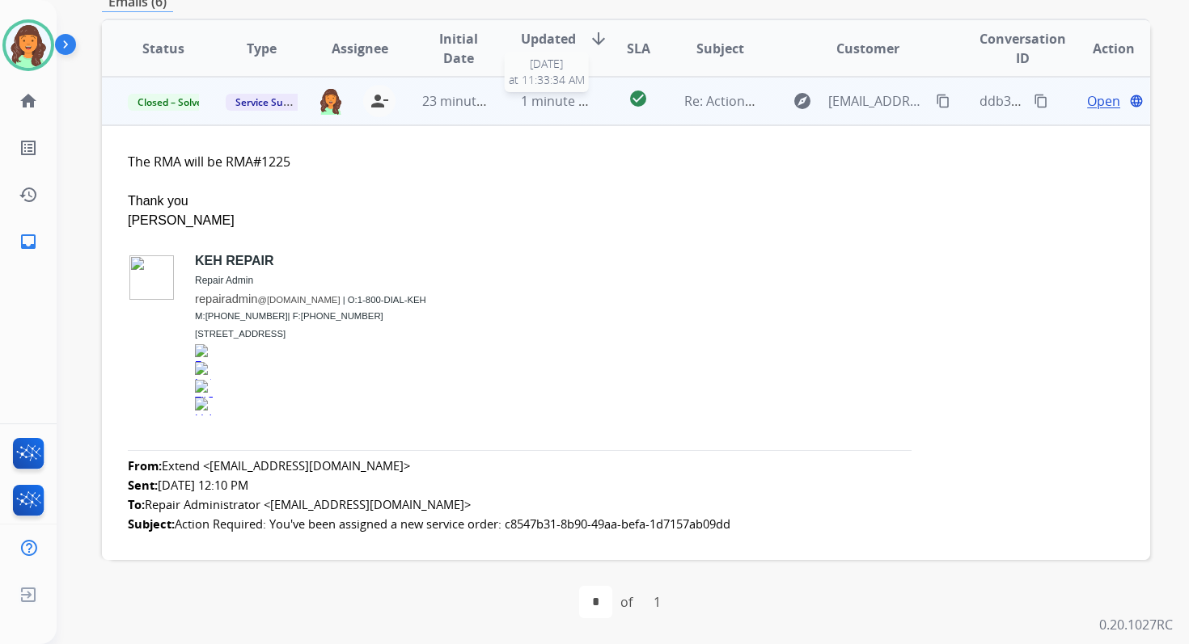
click at [526, 99] on span "1 minute ago" at bounding box center [561, 101] width 80 height 18
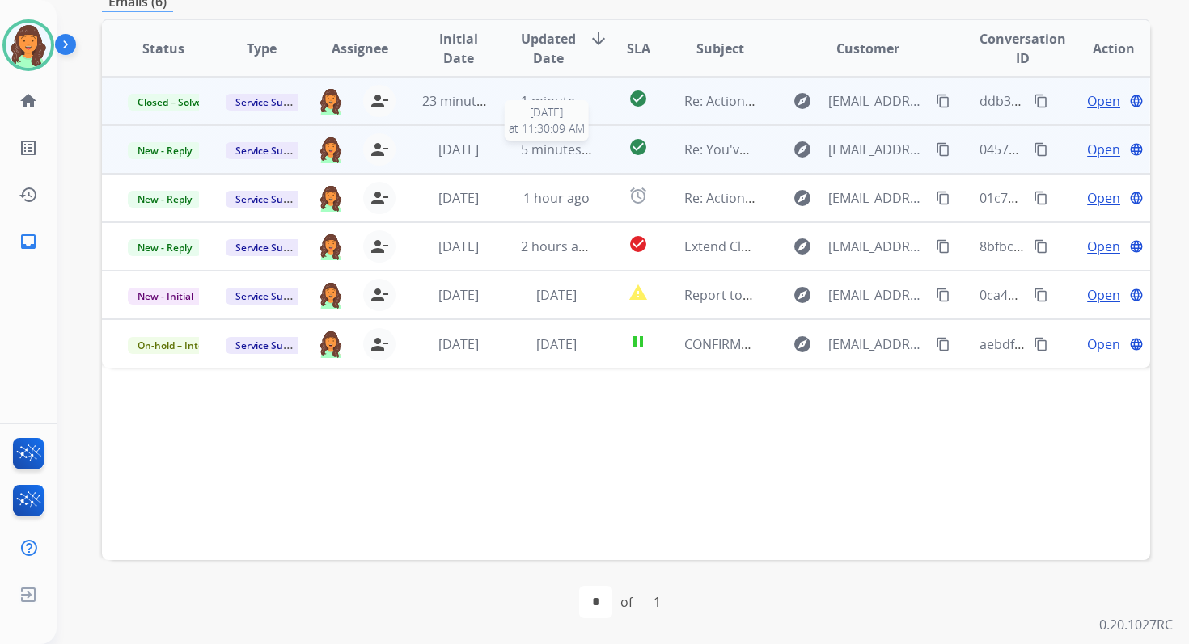
click at [540, 153] on span "5 minutes ago" at bounding box center [564, 150] width 87 height 18
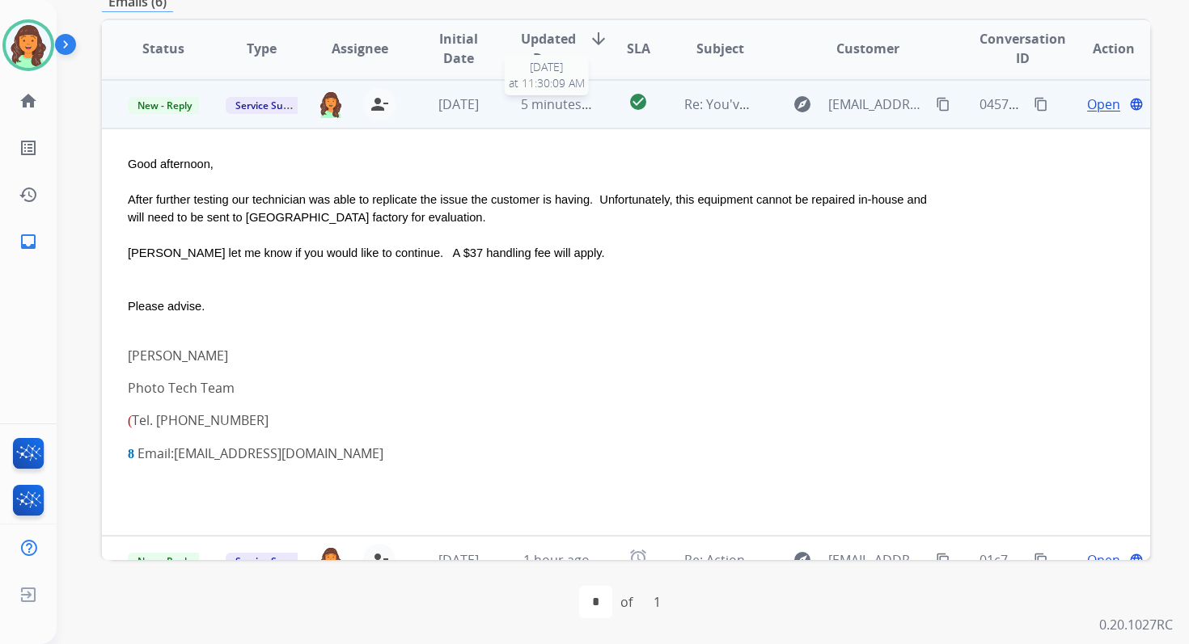
scroll to position [49, 0]
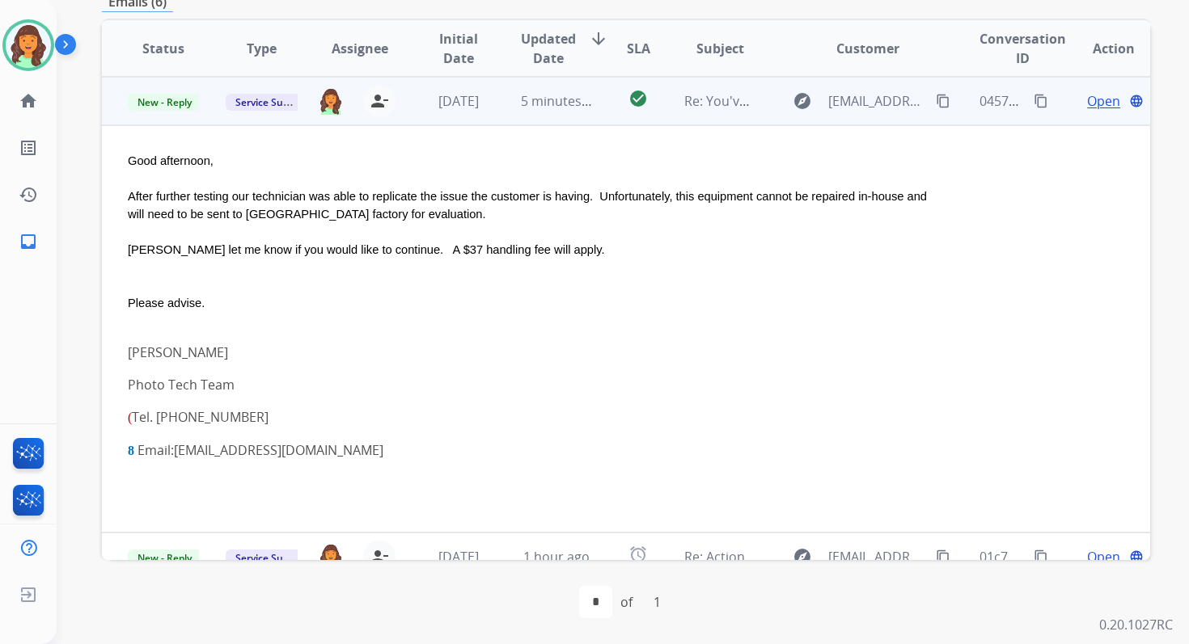
click at [1087, 100] on span "Open" at bounding box center [1103, 100] width 33 height 19
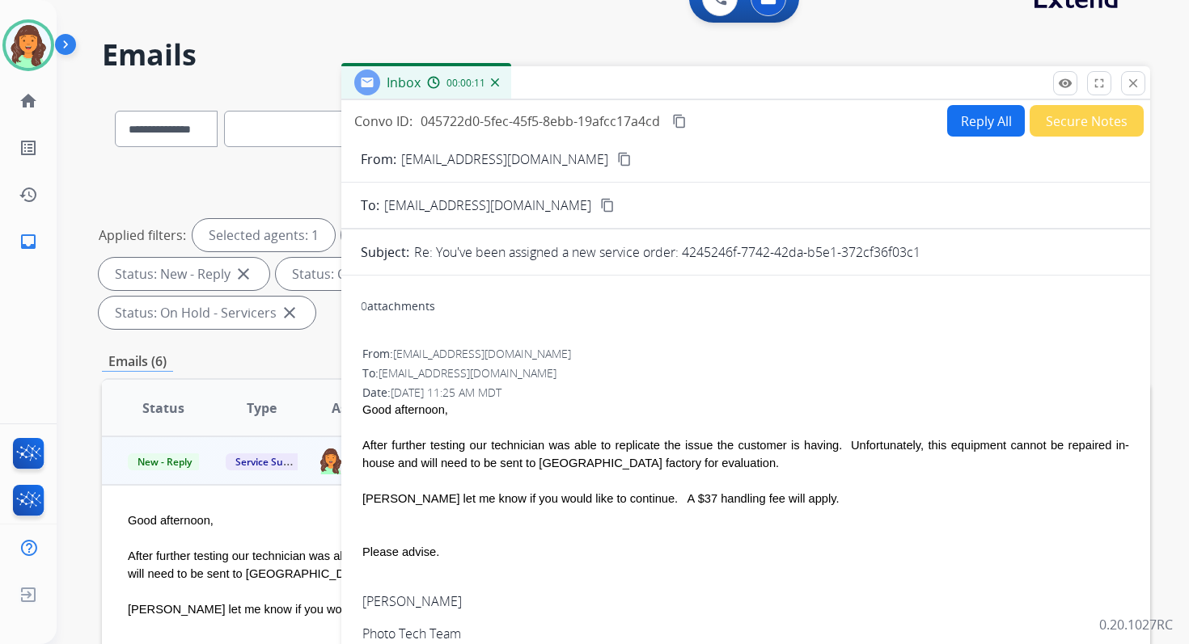
scroll to position [0, 0]
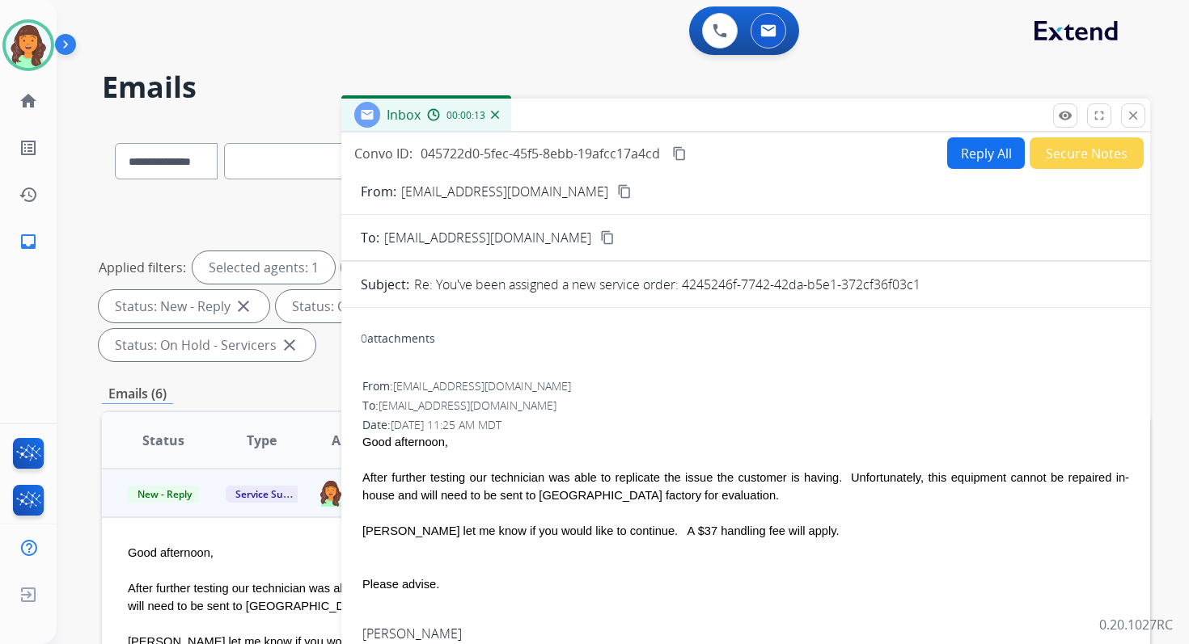
drag, startPoint x: 682, startPoint y: 286, endPoint x: 947, endPoint y: 298, distance: 264.7
copy p "4245246f-7742-42da-b5e1-372cf36f03c1"
click at [967, 126] on div "Inbox 00:00:13" at bounding box center [745, 116] width 809 height 34
click at [966, 148] on button "Reply All" at bounding box center [986, 153] width 78 height 32
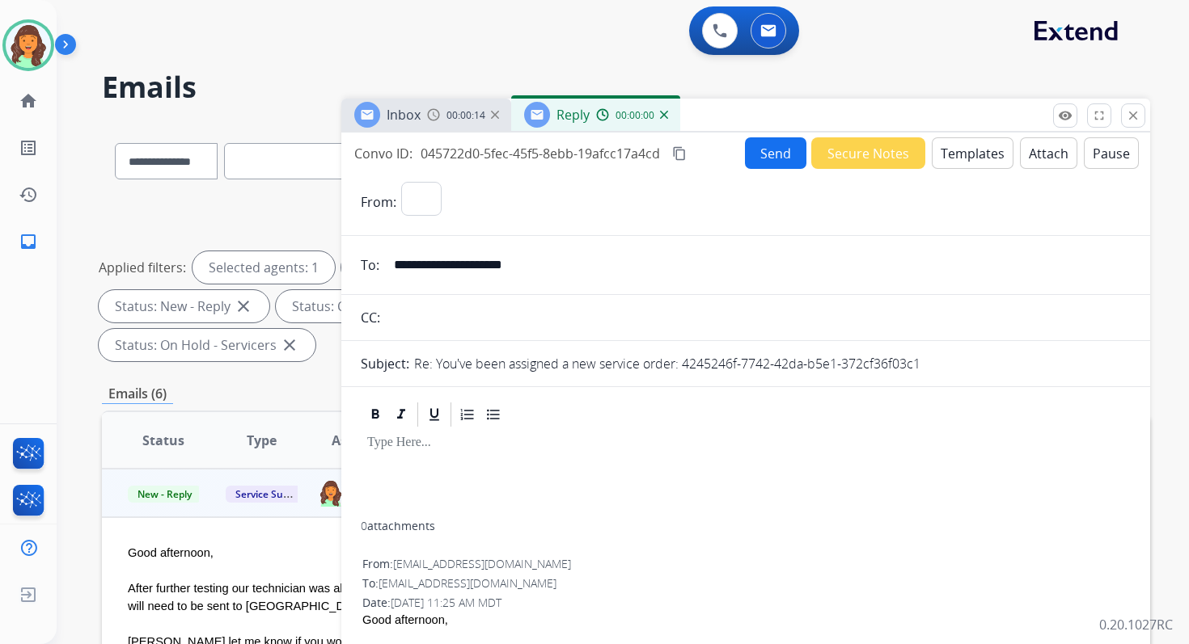
select select "**********"
click at [966, 148] on button "Templates" at bounding box center [972, 153] width 82 height 32
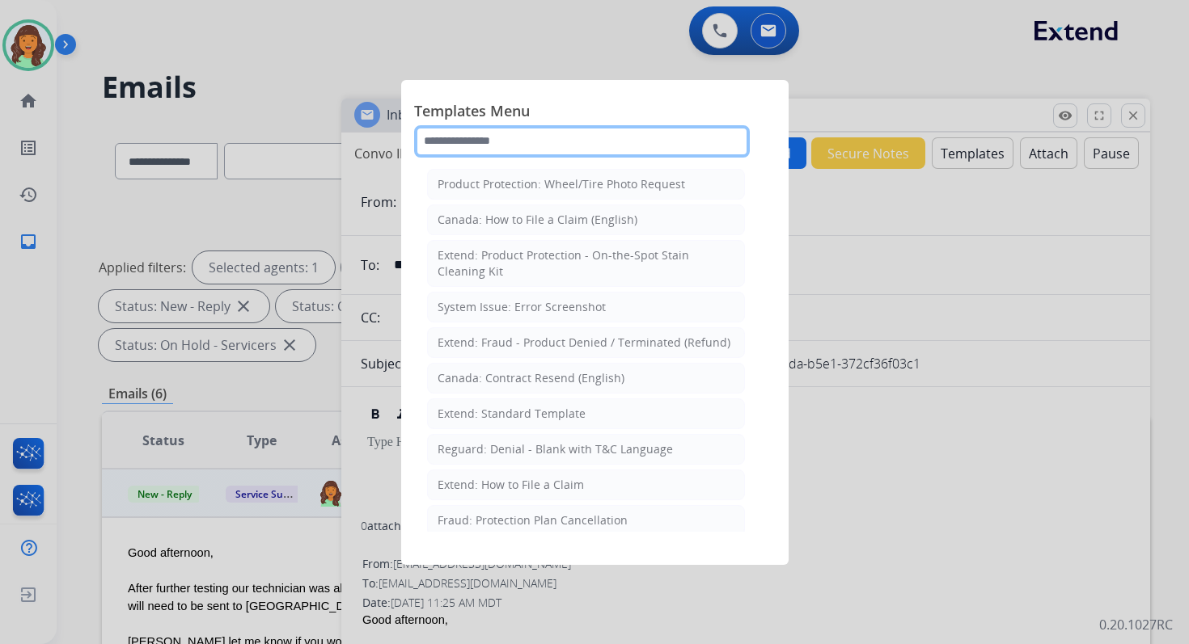
click at [519, 140] on input "text" at bounding box center [582, 141] width 336 height 32
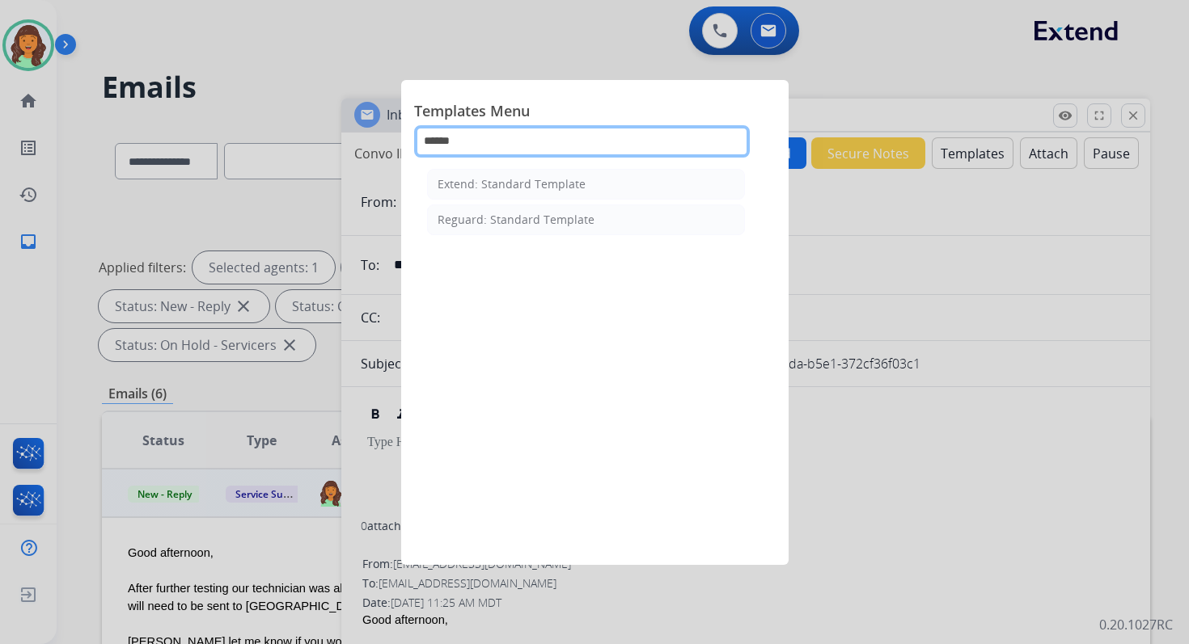
click at [518, 135] on input "******" at bounding box center [582, 141] width 336 height 32
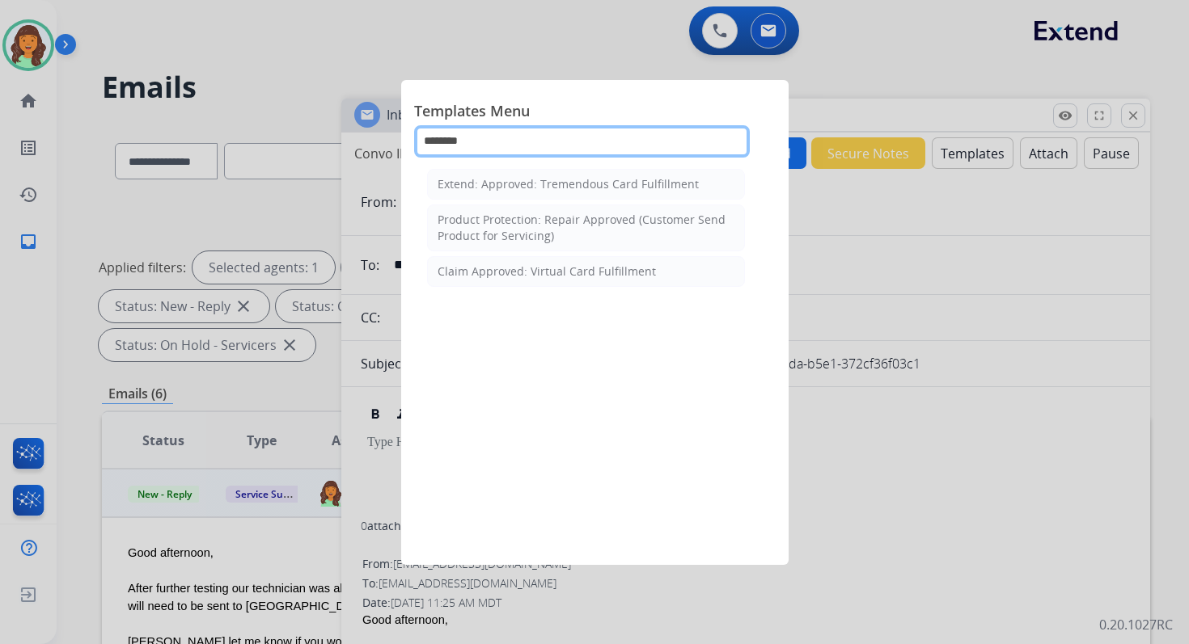
click at [521, 142] on input "********" at bounding box center [582, 141] width 336 height 32
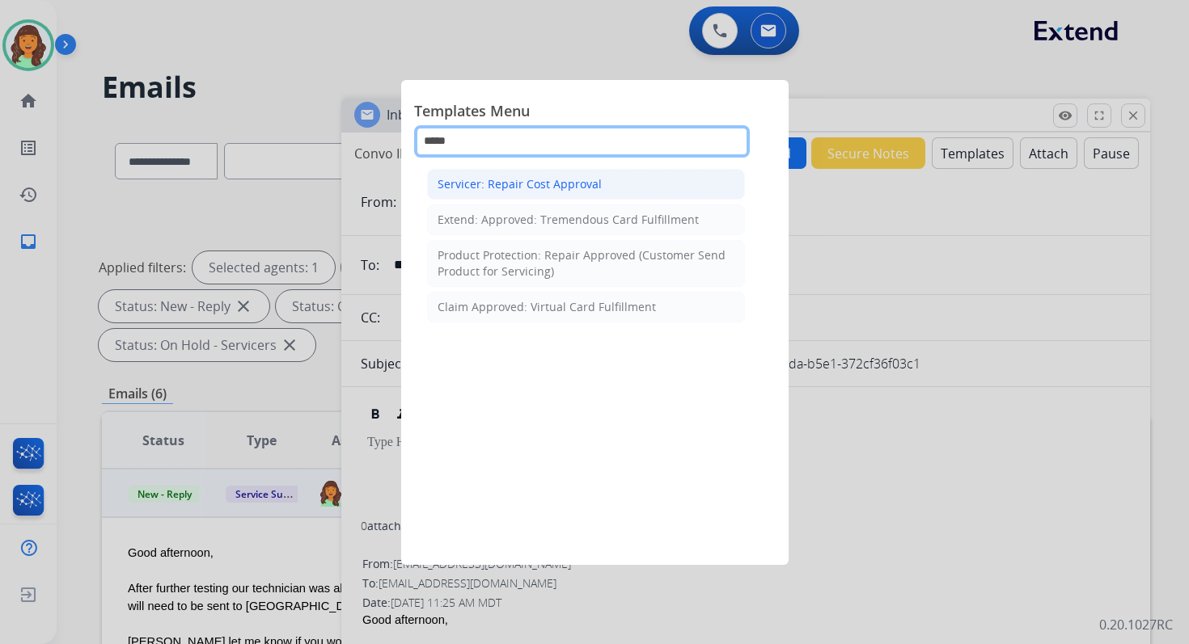
type input "*****"
click at [556, 182] on div "Servicer: Repair Cost Approval" at bounding box center [519, 184] width 164 height 16
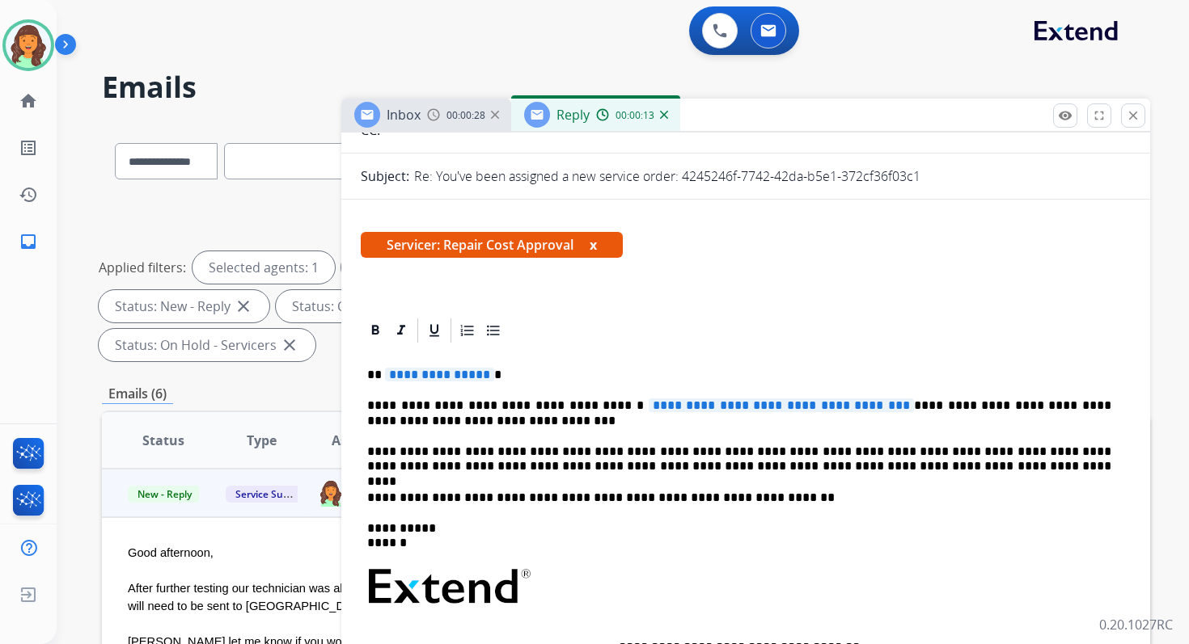
scroll to position [302, 0]
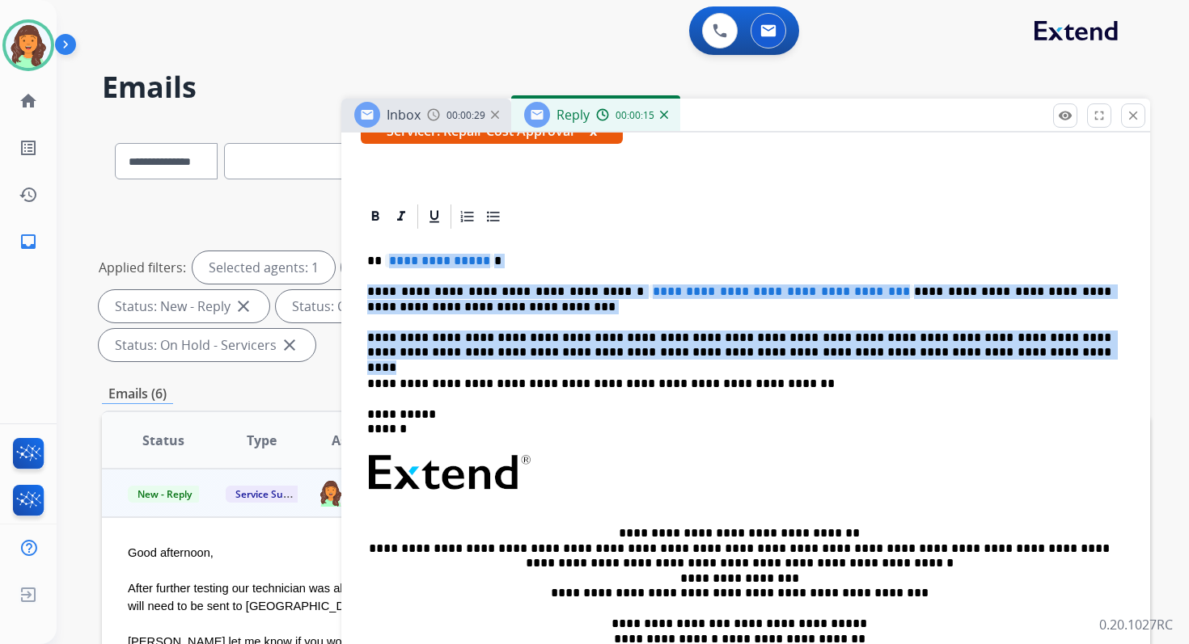
drag, startPoint x: 383, startPoint y: 260, endPoint x: 918, endPoint y: 355, distance: 542.8
click at [918, 355] on div "**********" at bounding box center [746, 474] width 770 height 487
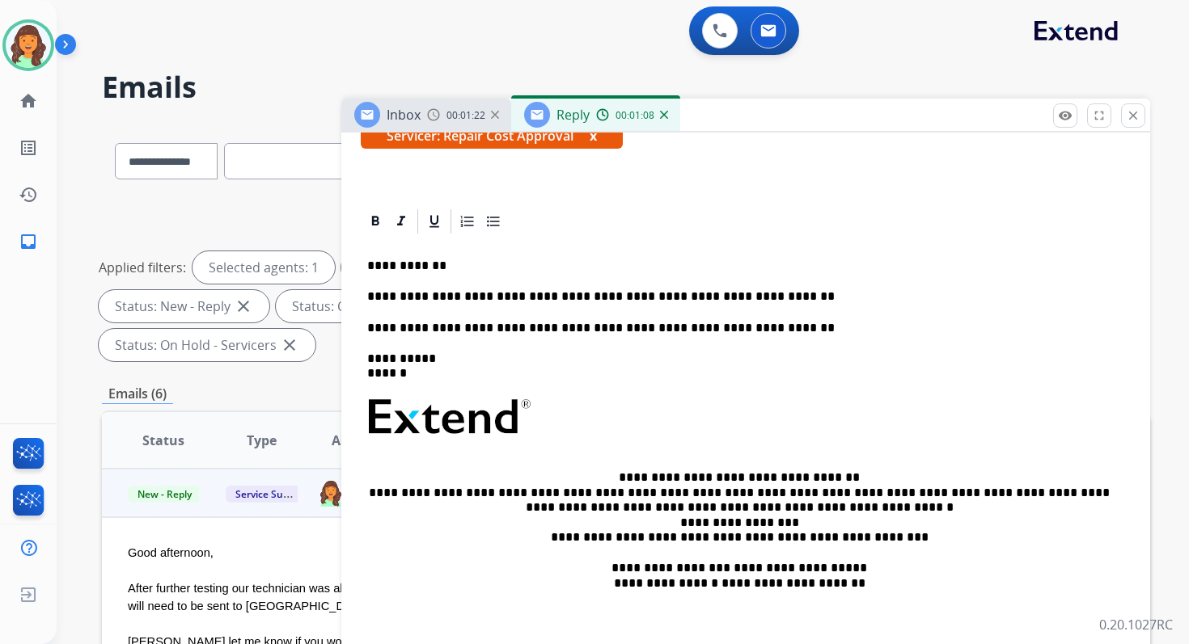
scroll to position [294, 0]
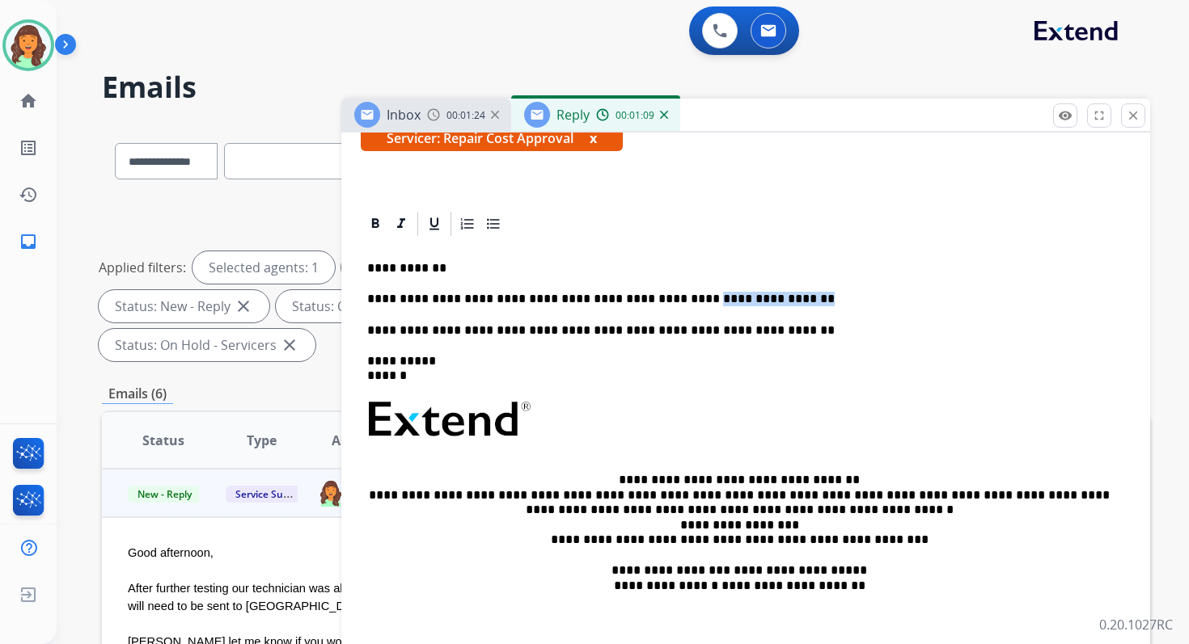
drag, startPoint x: 657, startPoint y: 298, endPoint x: 817, endPoint y: 298, distance: 160.1
click at [817, 298] on p "**********" at bounding box center [739, 299] width 744 height 15
copy p "**********"
click at [506, 298] on p "**********" at bounding box center [739, 299] width 744 height 15
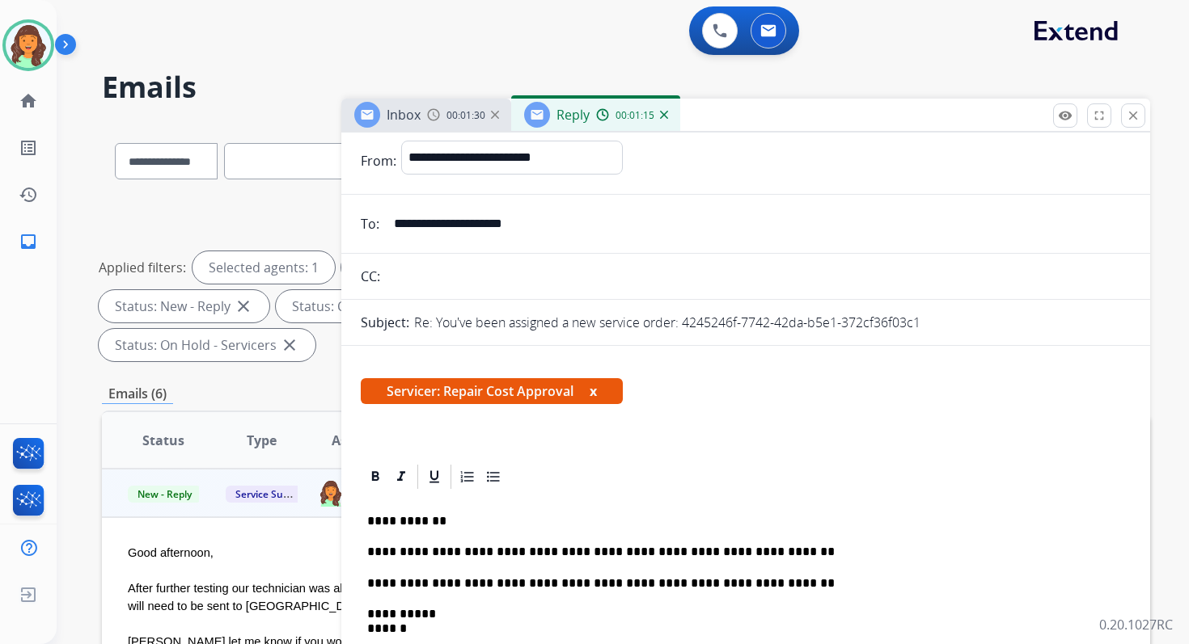
scroll to position [0, 0]
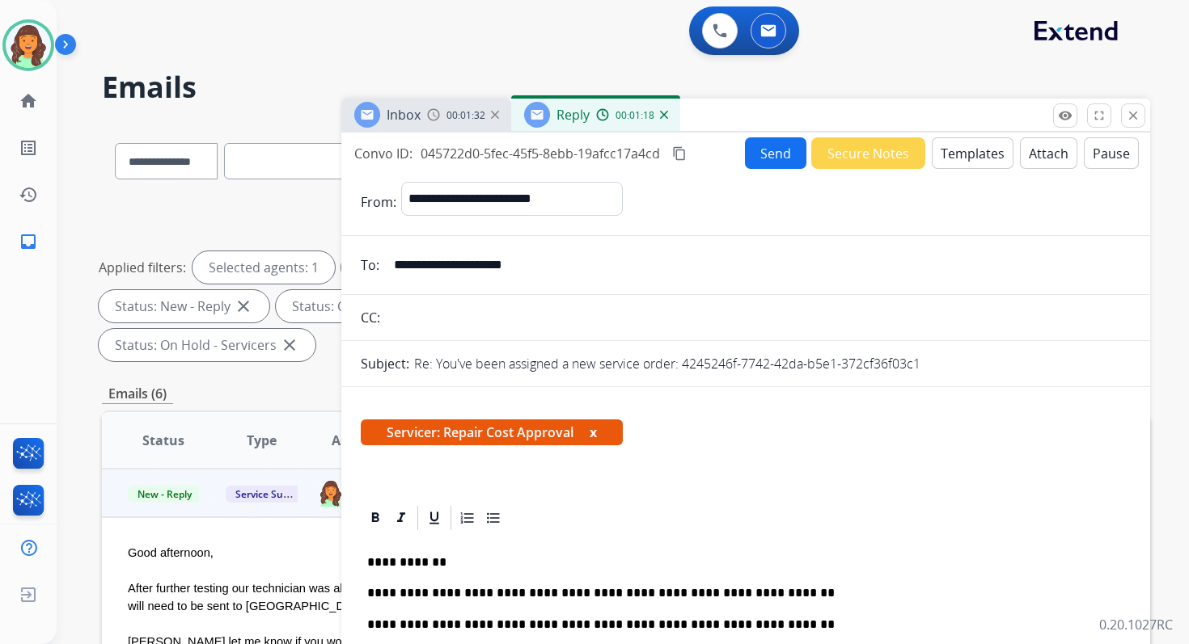
drag, startPoint x: 684, startPoint y: 365, endPoint x: 984, endPoint y: 360, distance: 300.0
click at [982, 358] on div "Re: You've been assigned a new service order: 4245246f-7742-42da-b5e1-372cf36f0…" at bounding box center [772, 363] width 716 height 19
copy p "4245246f-7742-42da-b5e1-372cf36f03c1"
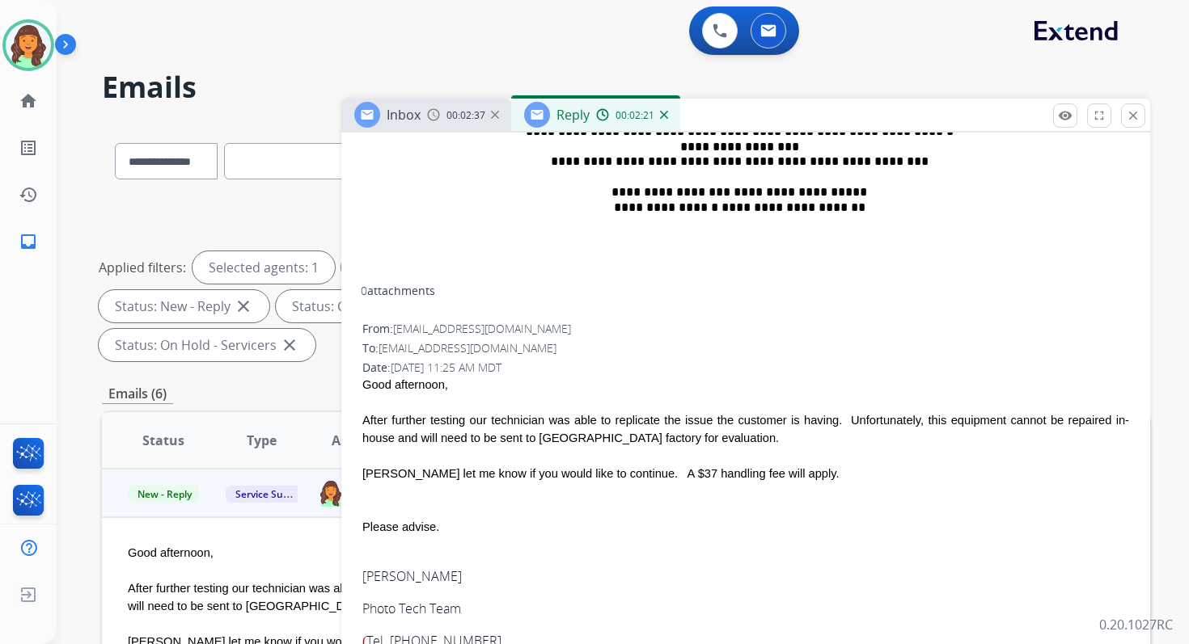
scroll to position [855, 0]
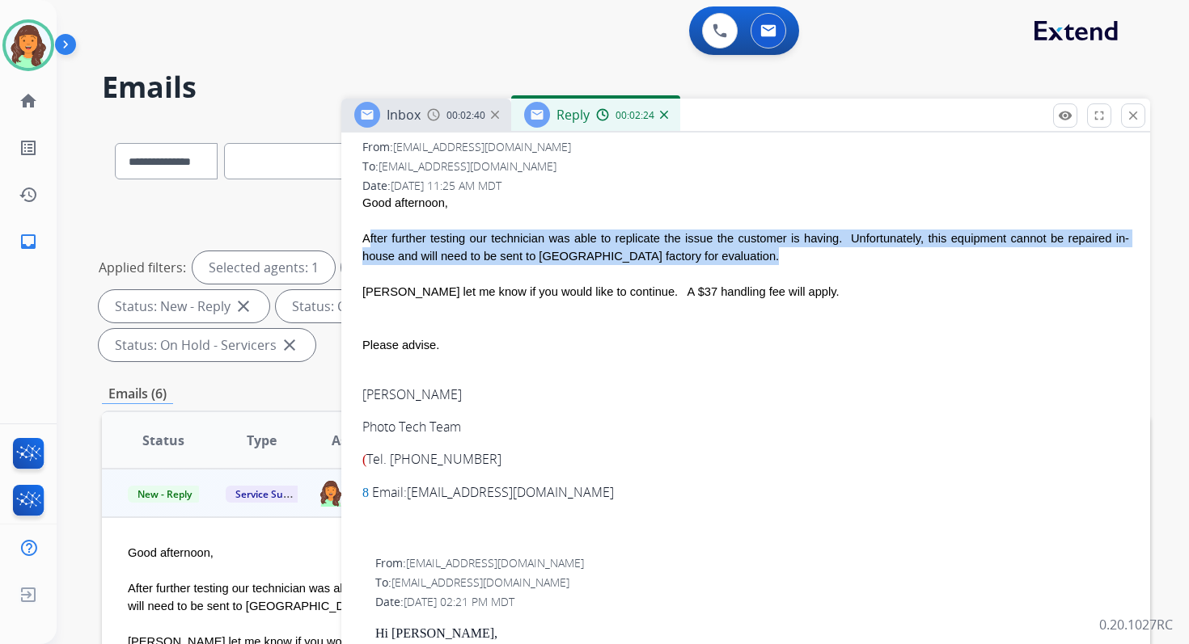
copy span "After further testing our technician was able to replicate the issue the custom…"
drag, startPoint x: 362, startPoint y: 236, endPoint x: 701, endPoint y: 267, distance: 340.2
click at [701, 267] on span "Good afternoon, After further testing our technician was able to replicate the …" at bounding box center [745, 364] width 767 height 341
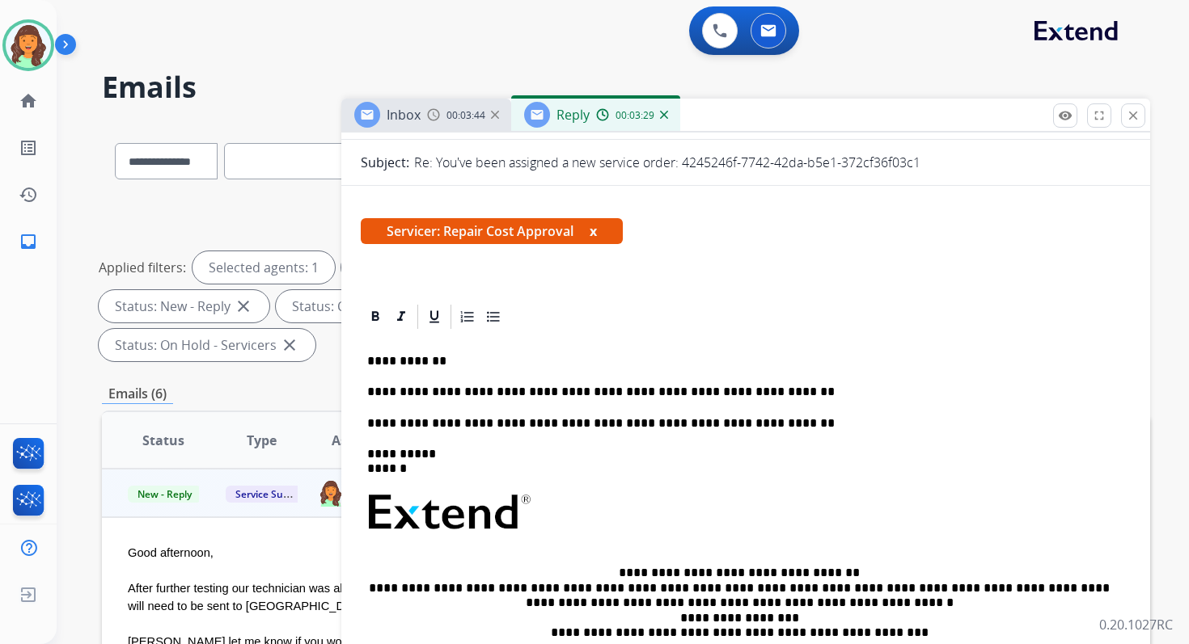
scroll to position [0, 0]
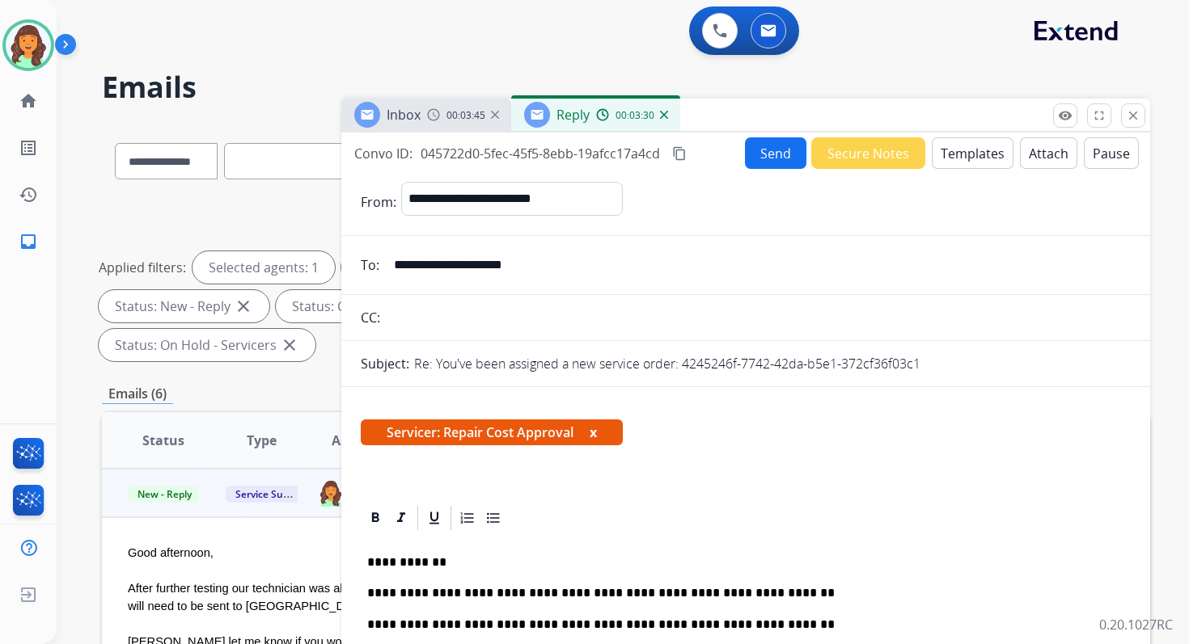
click at [681, 158] on mat-icon "content_copy" at bounding box center [679, 153] width 15 height 15
click at [768, 154] on button "Send" at bounding box center [775, 153] width 61 height 32
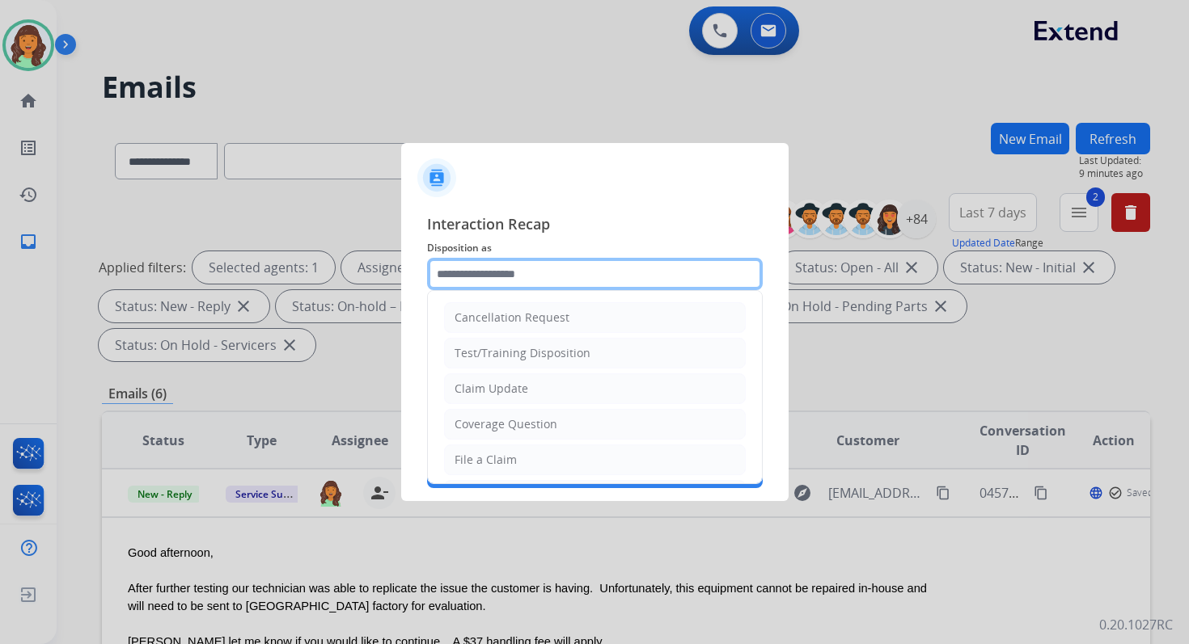
click at [525, 266] on input "text" at bounding box center [595, 274] width 336 height 32
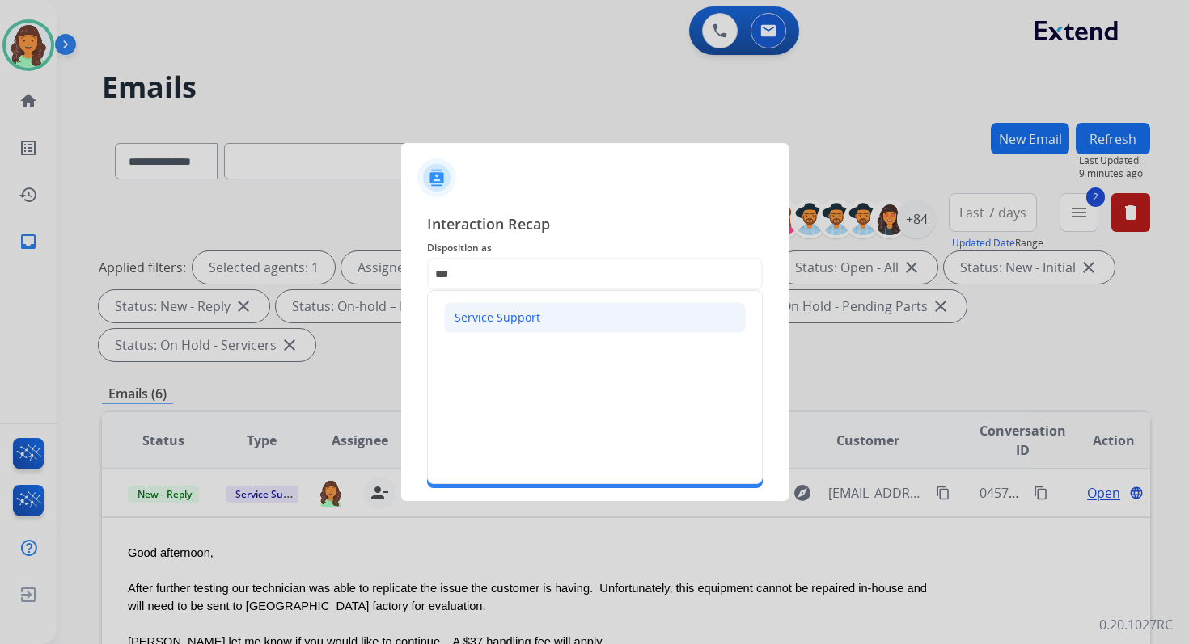
click at [484, 320] on div "Service Support" at bounding box center [497, 318] width 86 height 16
type input "**********"
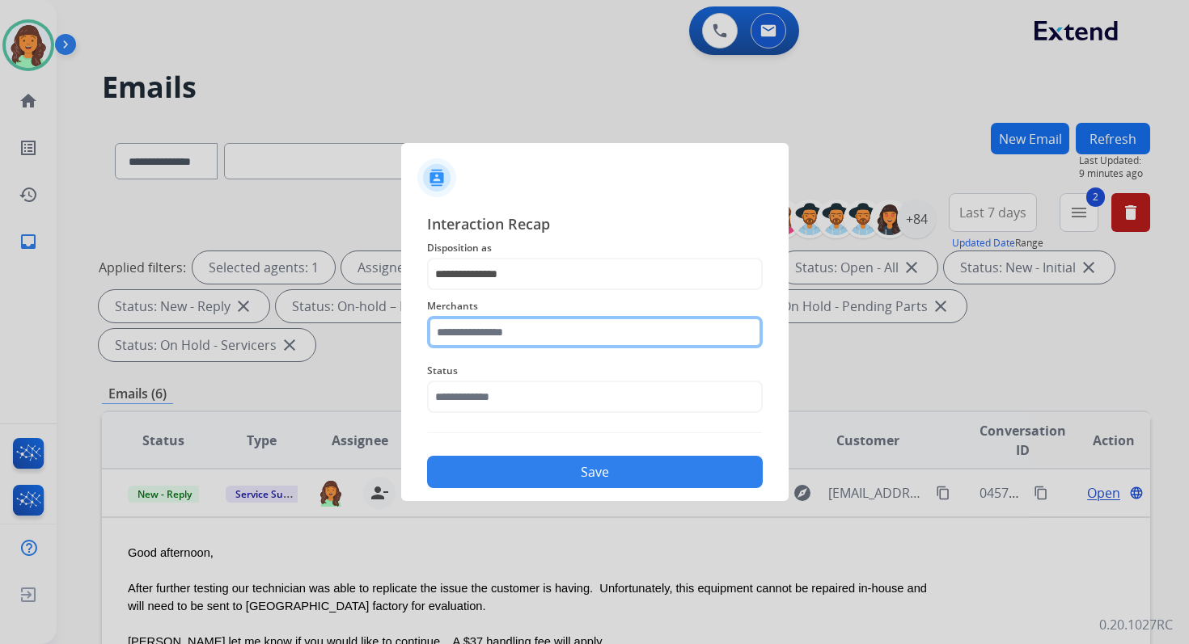
click at [485, 328] on input "text" at bounding box center [595, 332] width 336 height 32
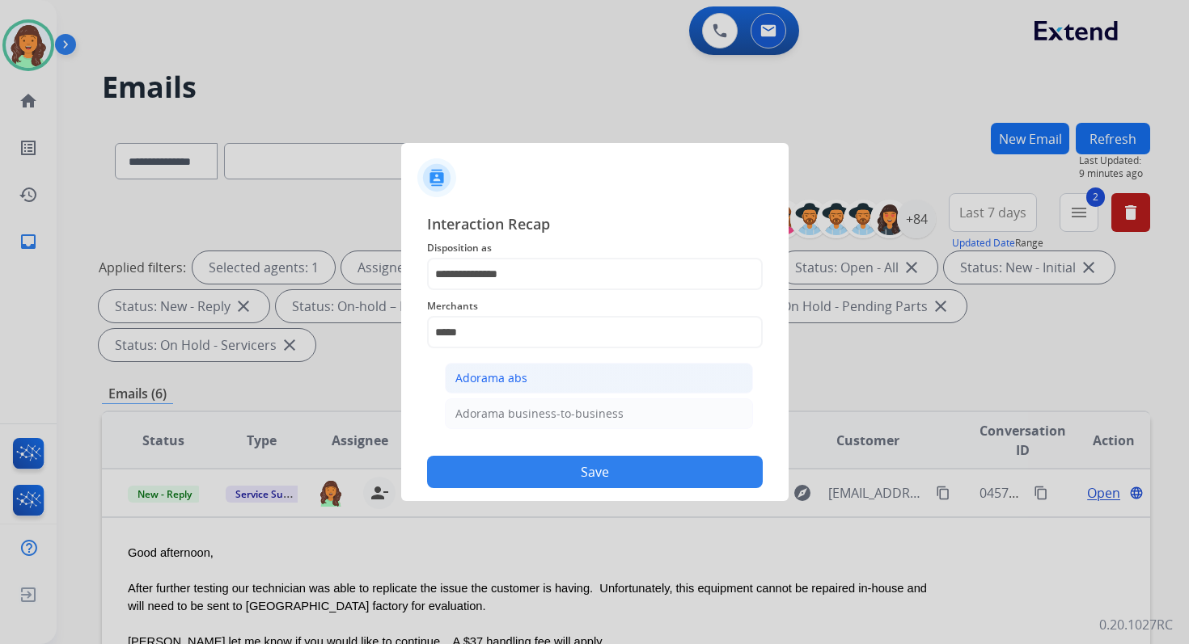
click at [498, 385] on div "Adorama abs" at bounding box center [491, 378] width 72 height 16
type input "**********"
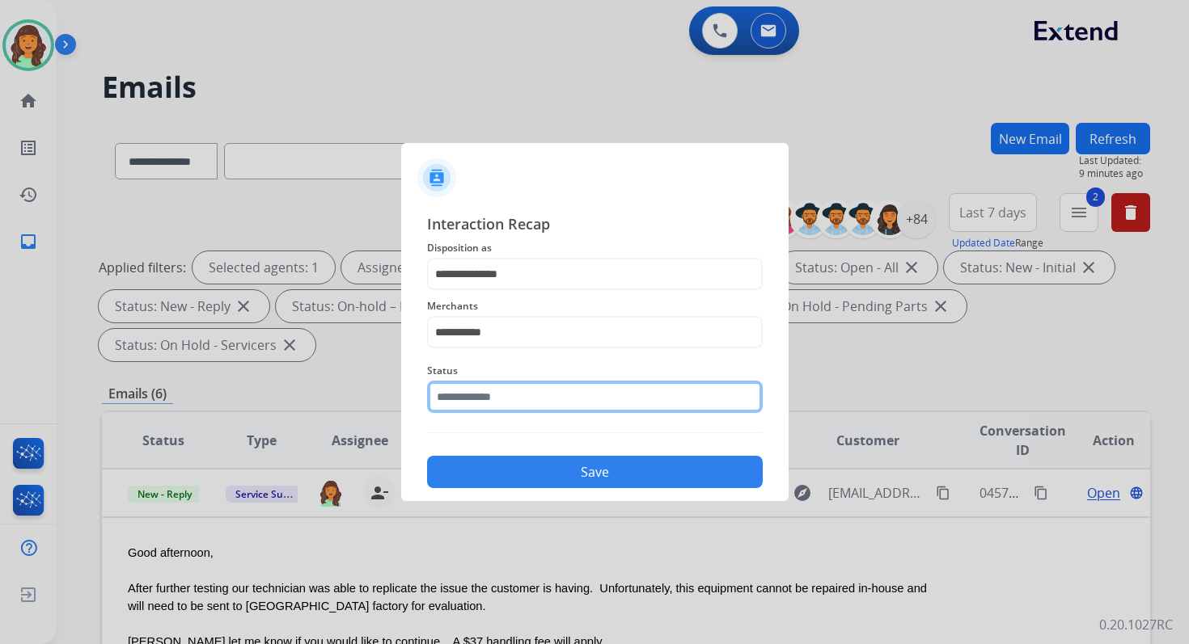
click at [501, 395] on input "text" at bounding box center [595, 397] width 336 height 32
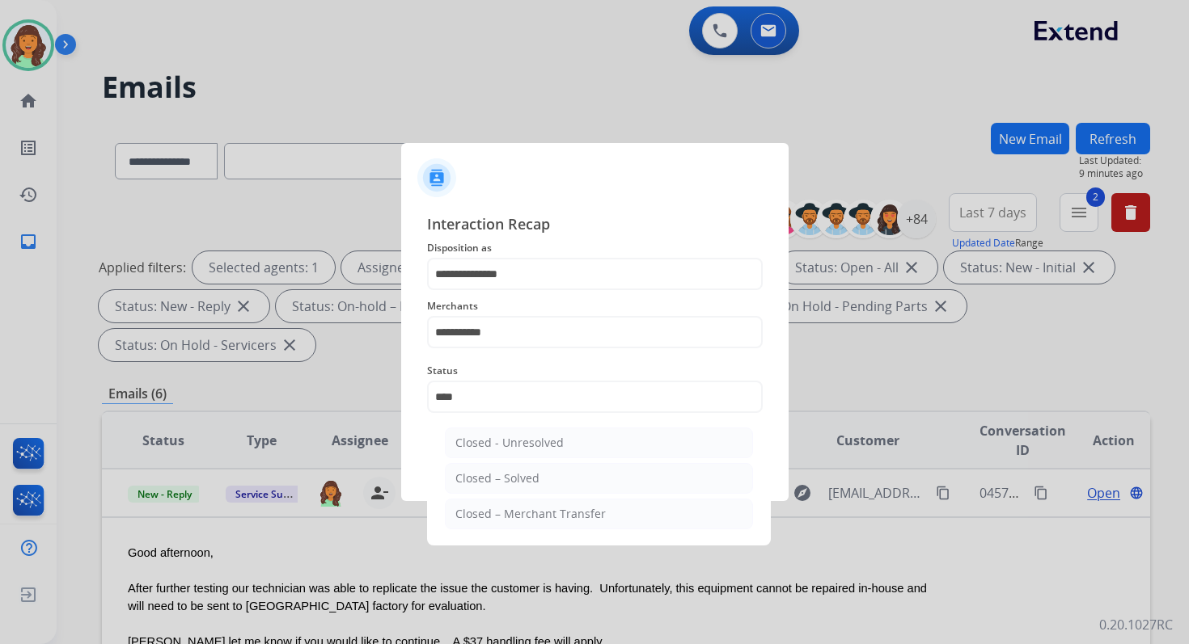
click at [522, 492] on ul "Closed - Unresolved Closed – Solved Closed – Merchant Transfer" at bounding box center [599, 483] width 318 height 126
click at [530, 480] on div "Closed – Solved" at bounding box center [497, 479] width 84 height 16
type input "**********"
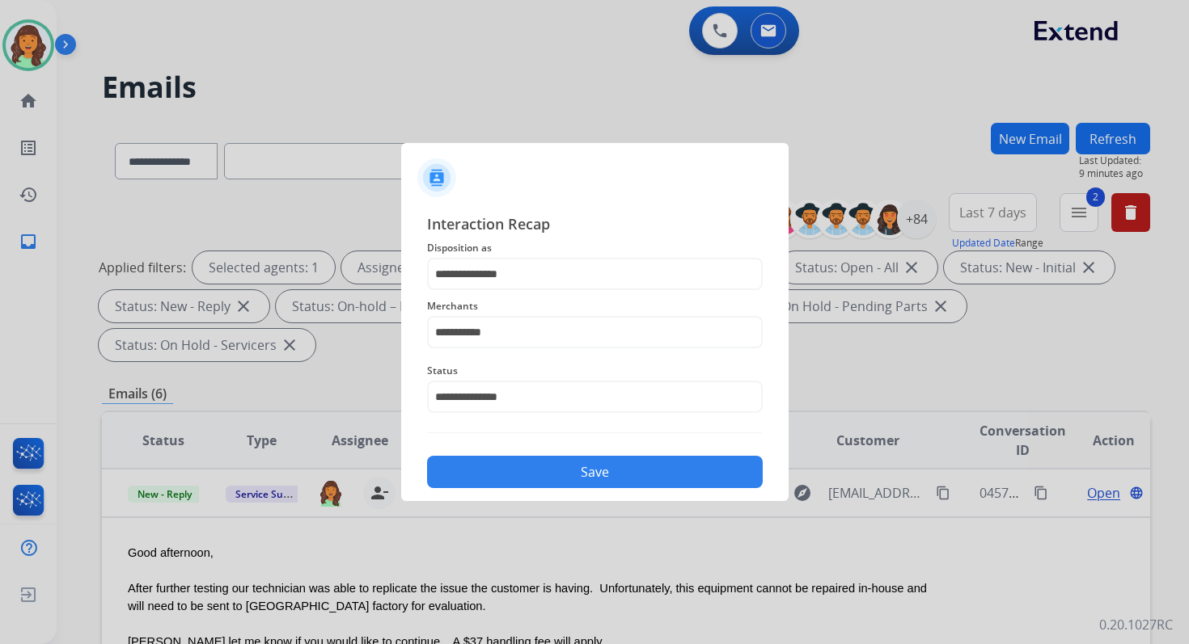
click at [530, 480] on button "Save" at bounding box center [595, 472] width 336 height 32
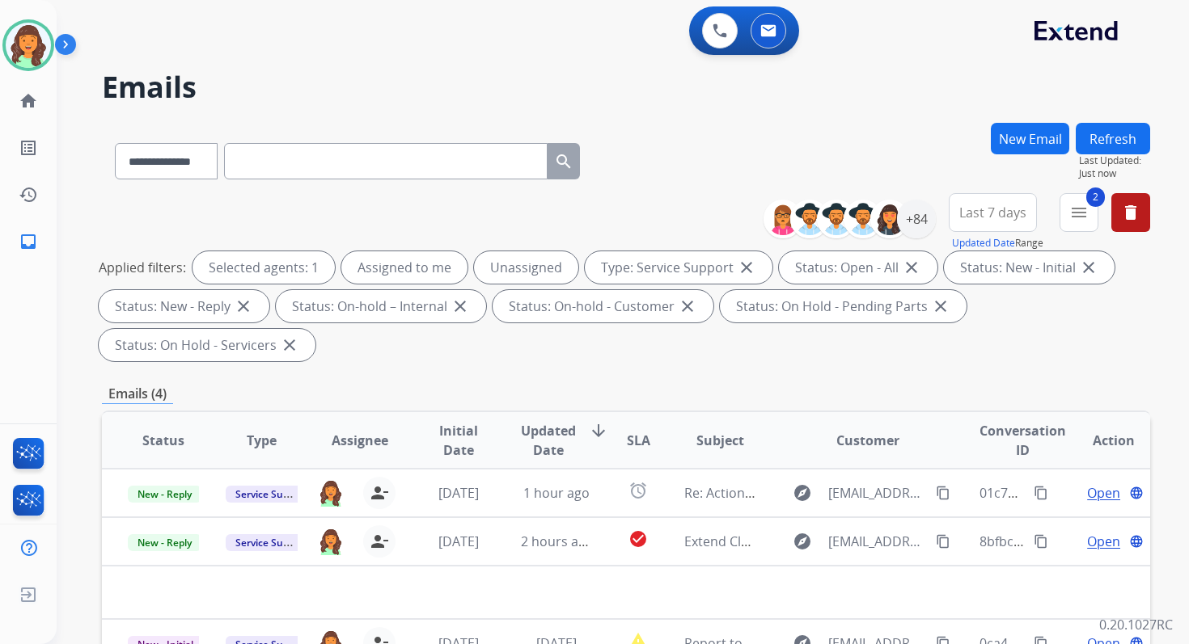
scroll to position [392, 0]
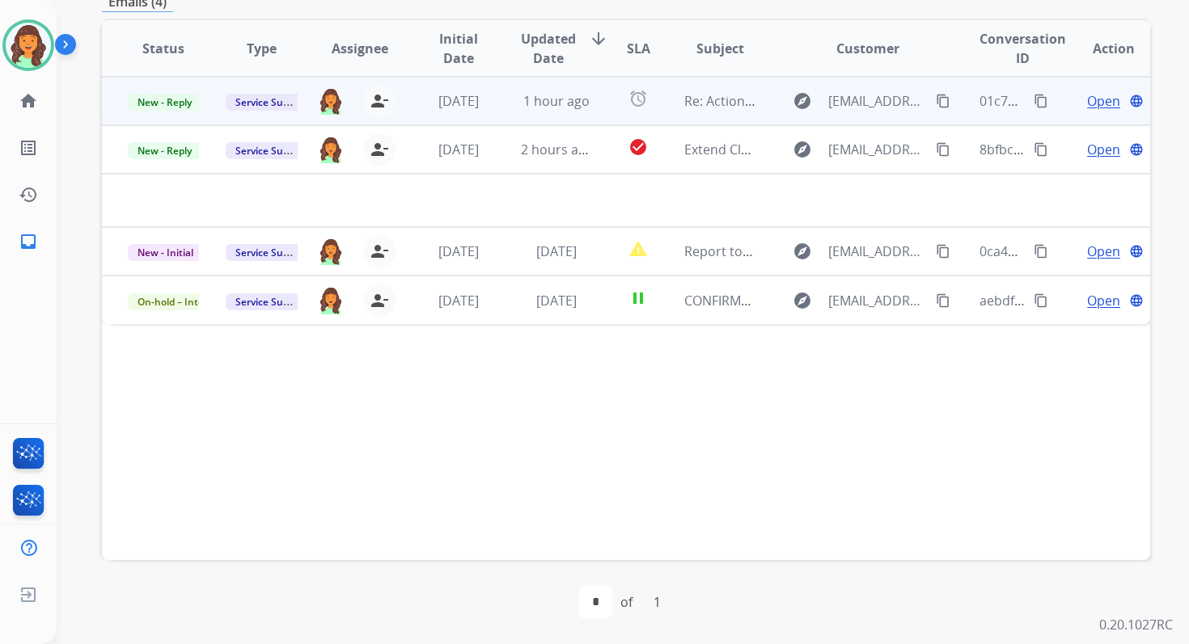
click at [575, 89] on td "1 hour ago" at bounding box center [544, 101] width 98 height 49
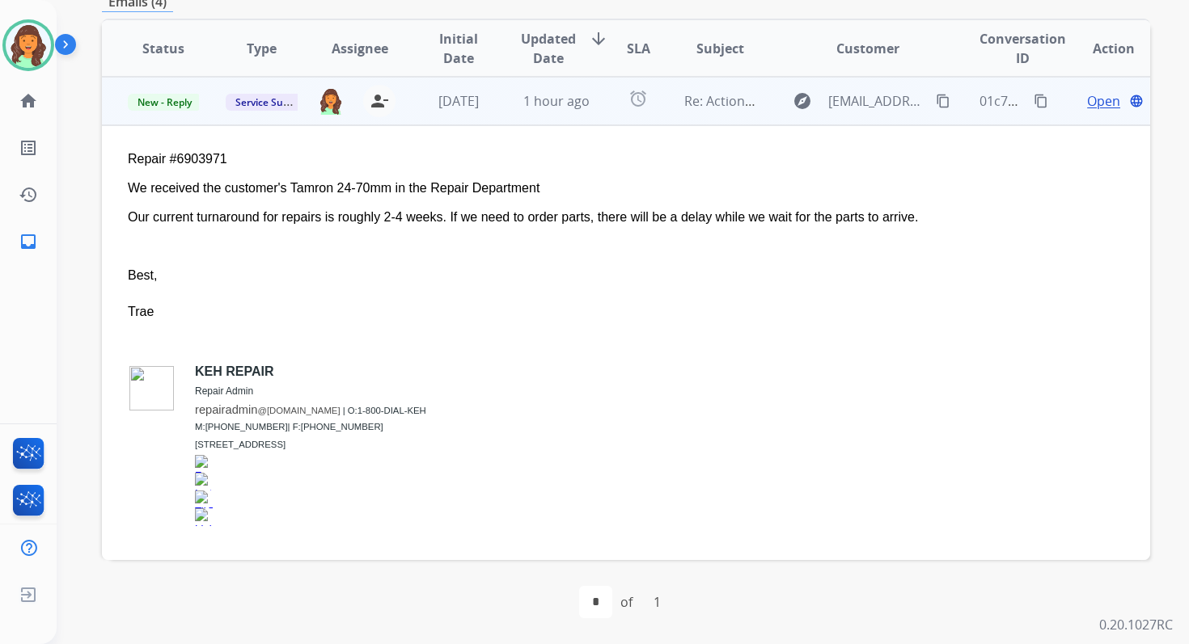
click at [1092, 98] on span "Open" at bounding box center [1103, 100] width 33 height 19
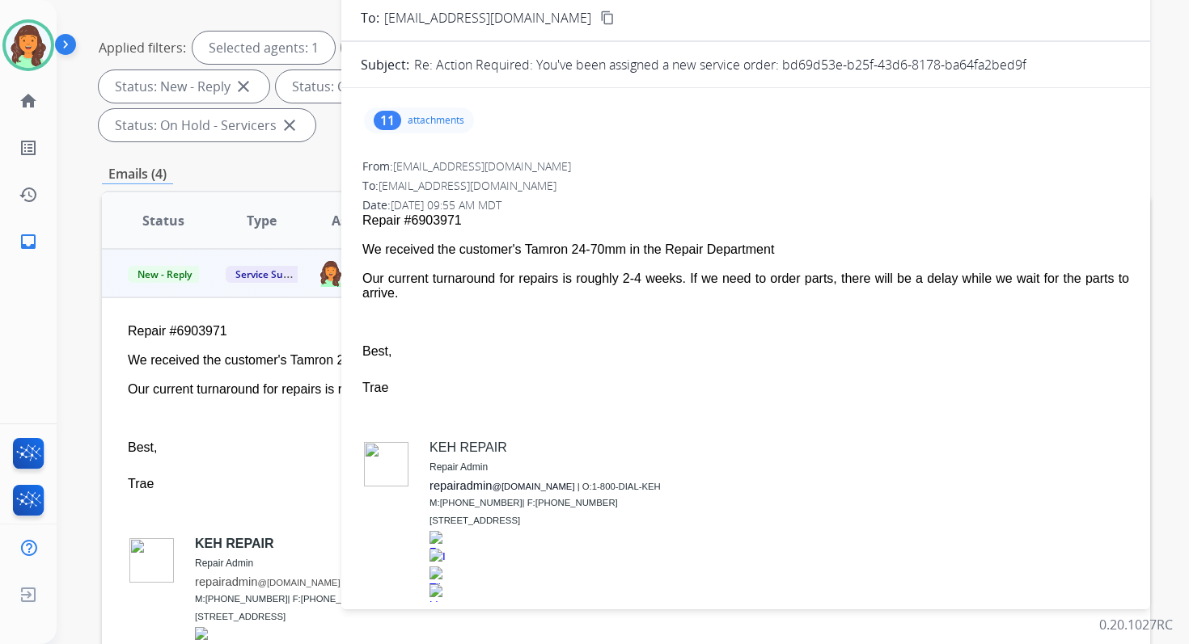
scroll to position [115, 0]
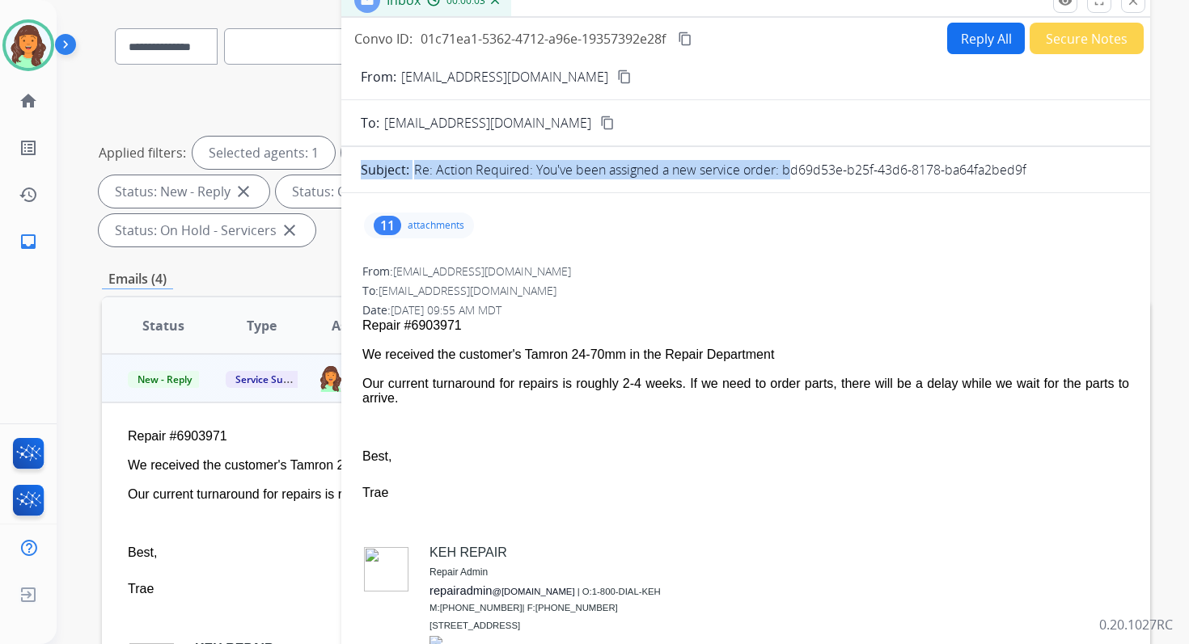
drag, startPoint x: 784, startPoint y: 169, endPoint x: 1075, endPoint y: 188, distance: 292.5
copy div "Subject: Re: Action Required: You've been assigned a new service order:"
click at [999, 23] on div "Reply All Secure Notes" at bounding box center [1042, 39] width 201 height 32
click at [990, 34] on button "Reply All" at bounding box center [986, 39] width 78 height 32
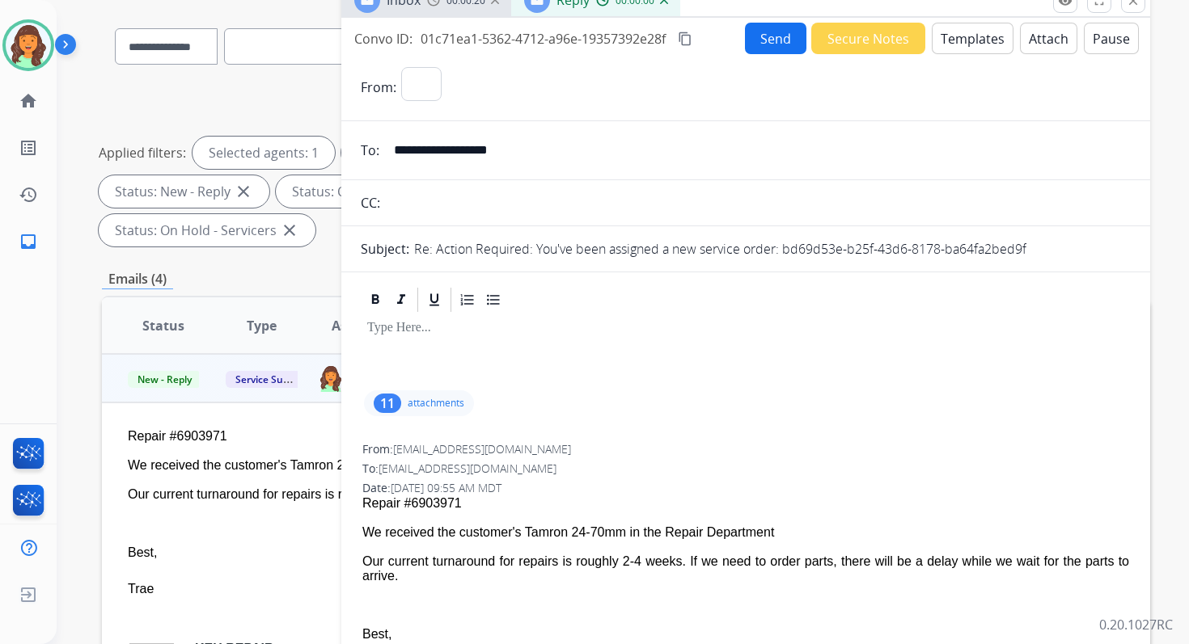
click at [978, 43] on button "Templates" at bounding box center [972, 39] width 82 height 32
select select "**********"
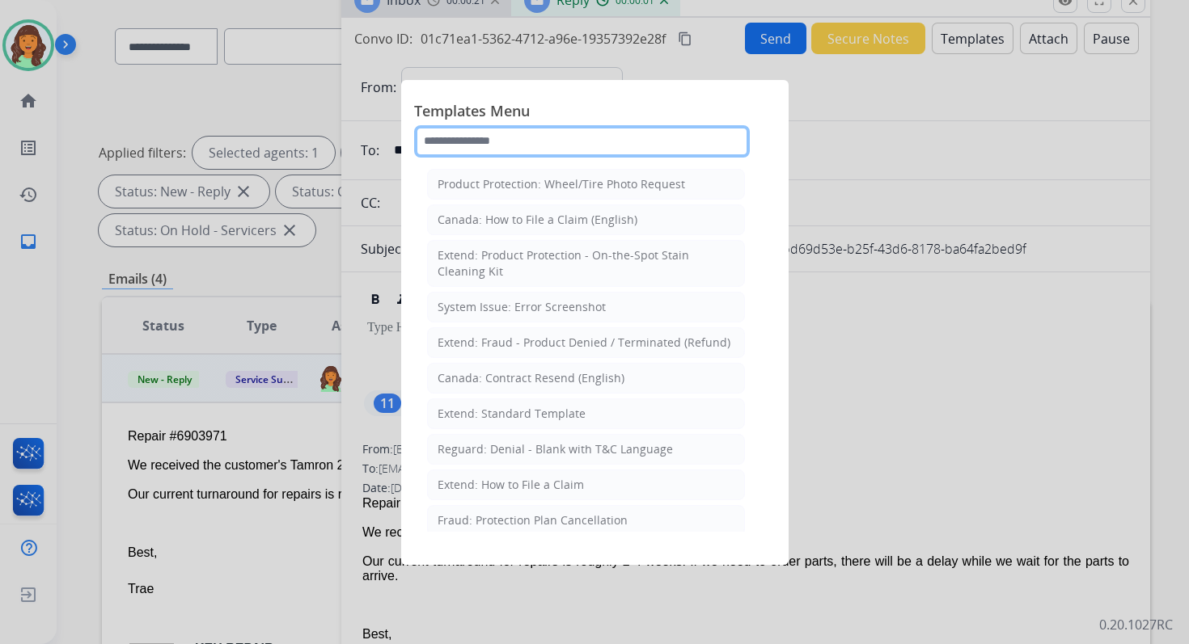
click at [546, 154] on input "text" at bounding box center [582, 141] width 336 height 32
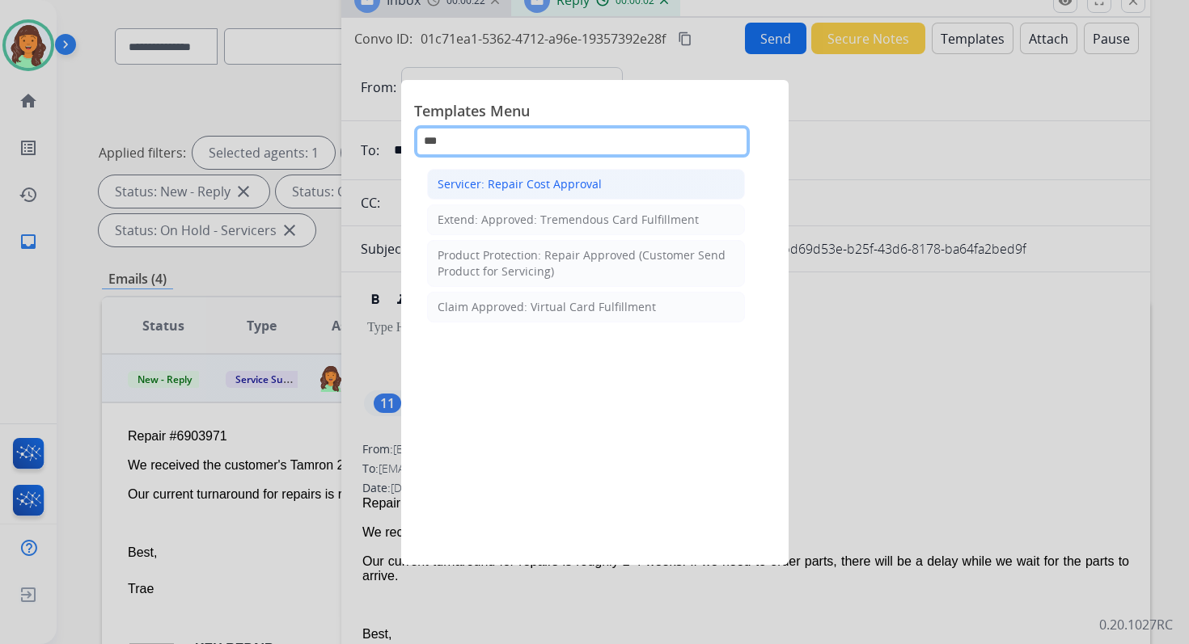
type input "***"
click at [562, 192] on li "Servicer: Repair Cost Approval" at bounding box center [586, 184] width 318 height 31
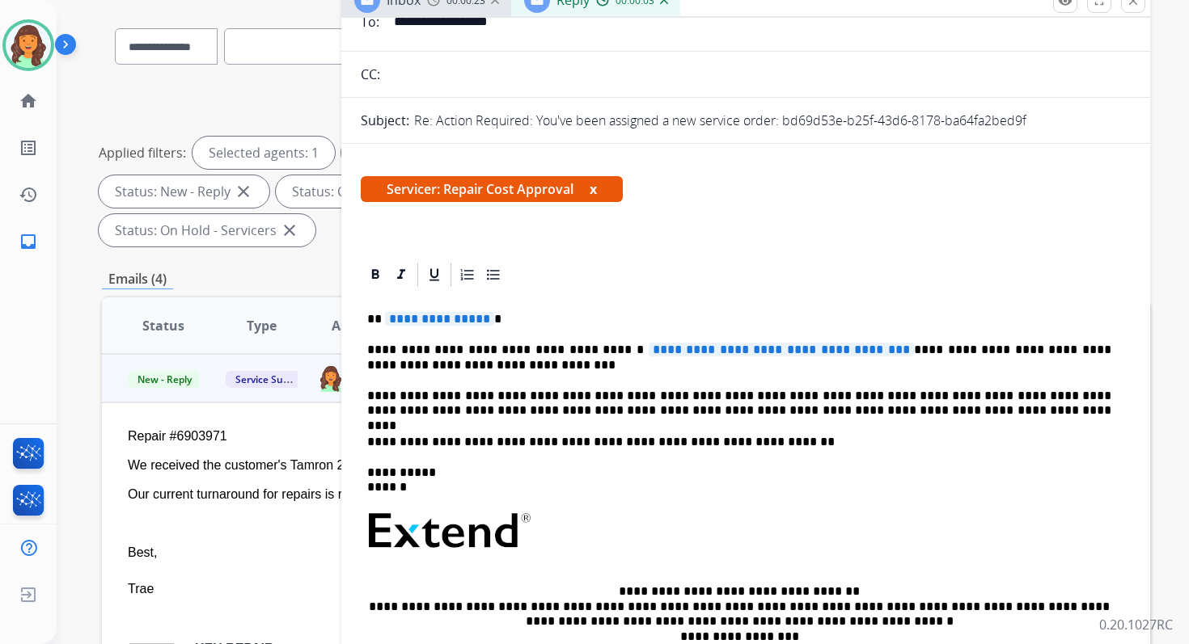
scroll to position [182, 0]
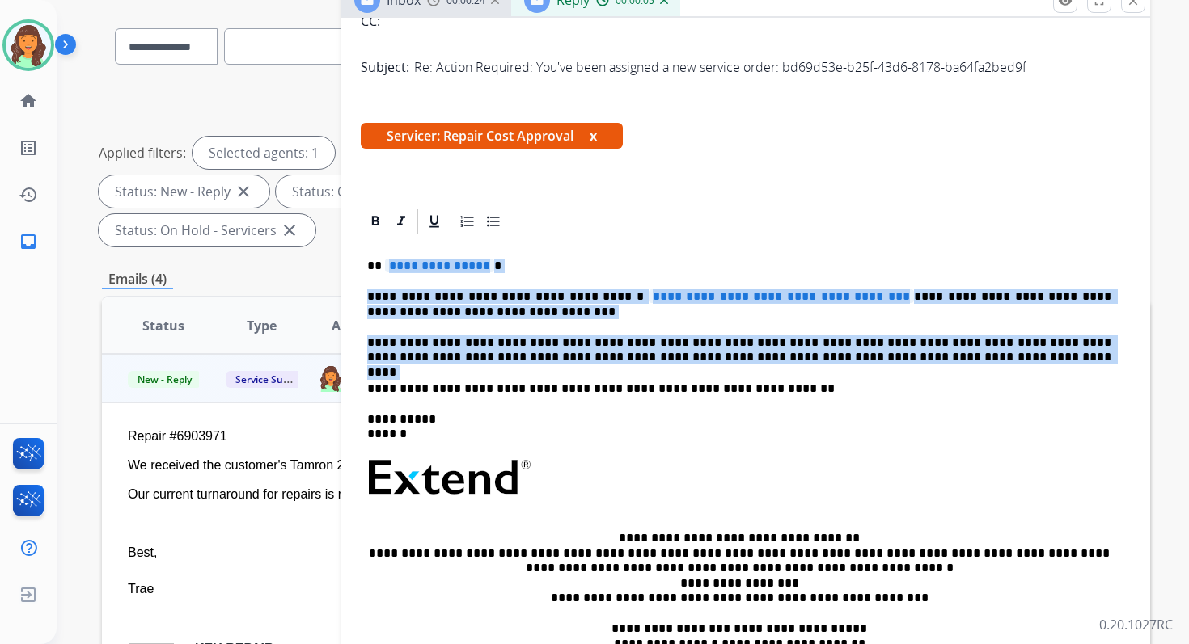
drag, startPoint x: 383, startPoint y: 265, endPoint x: 887, endPoint y: 371, distance: 514.8
click at [887, 371] on div "**********" at bounding box center [746, 469] width 770 height 467
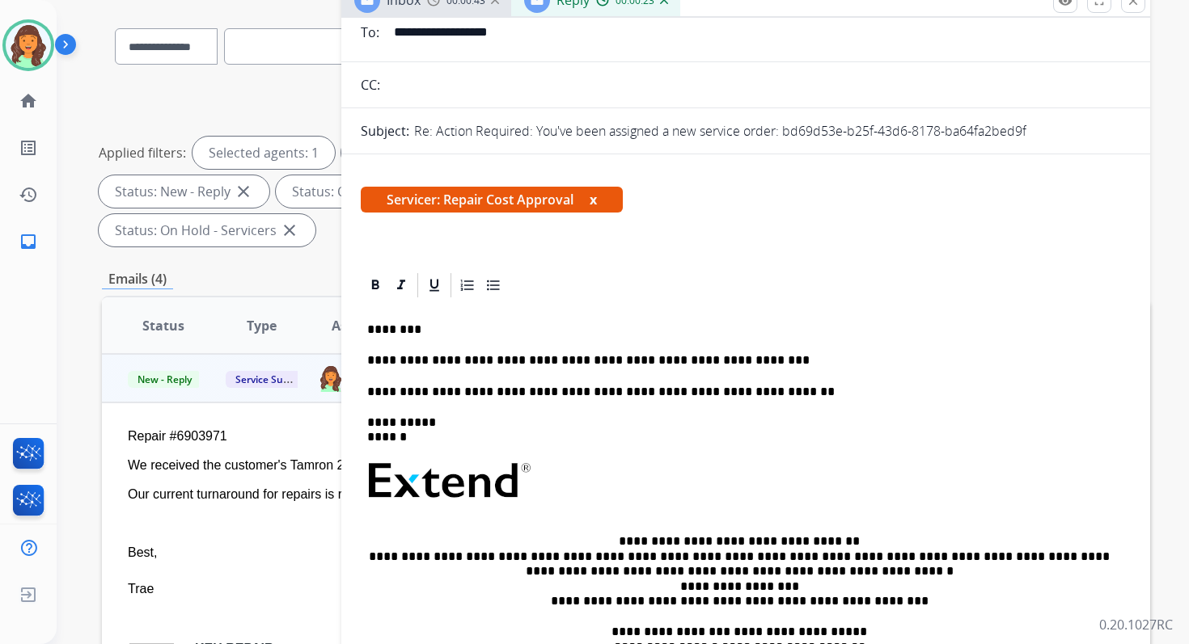
scroll to position [0, 0]
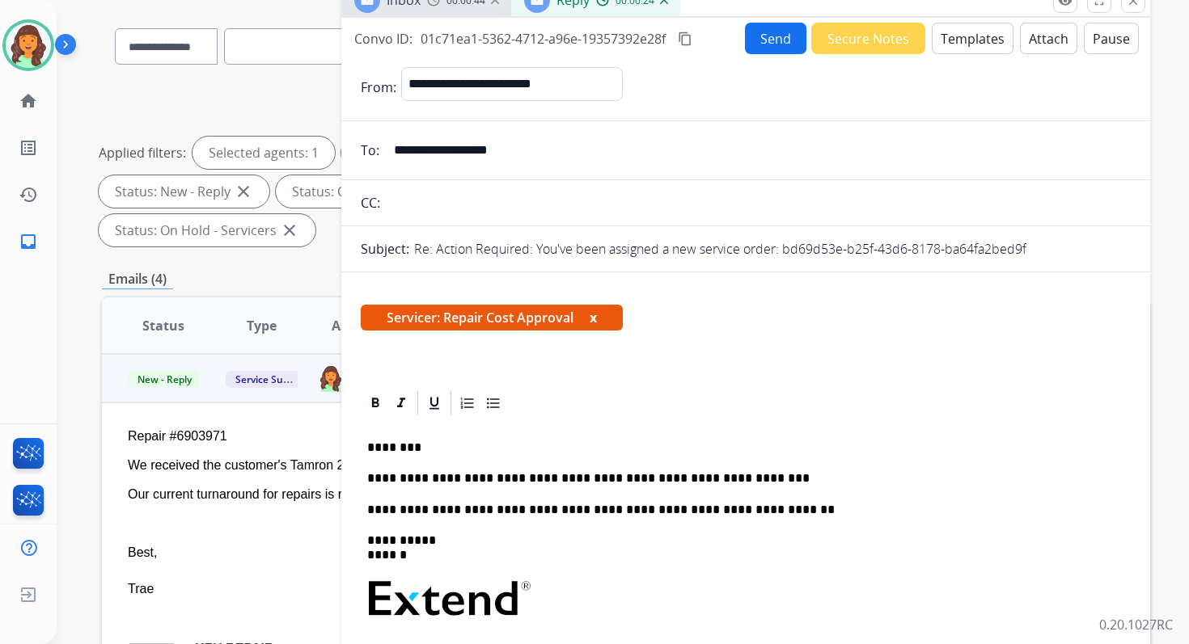
click at [1033, 40] on button "Attach" at bounding box center [1048, 39] width 57 height 32
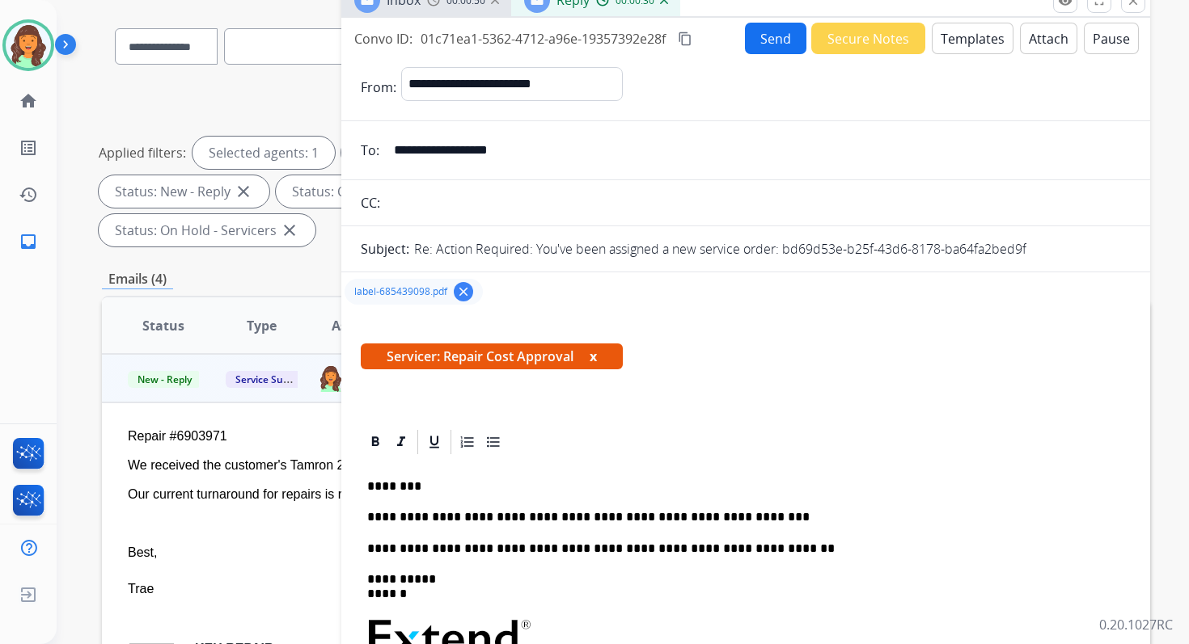
click at [691, 39] on mat-icon "content_copy" at bounding box center [685, 39] width 15 height 15
click at [475, 517] on p "**********" at bounding box center [739, 517] width 744 height 15
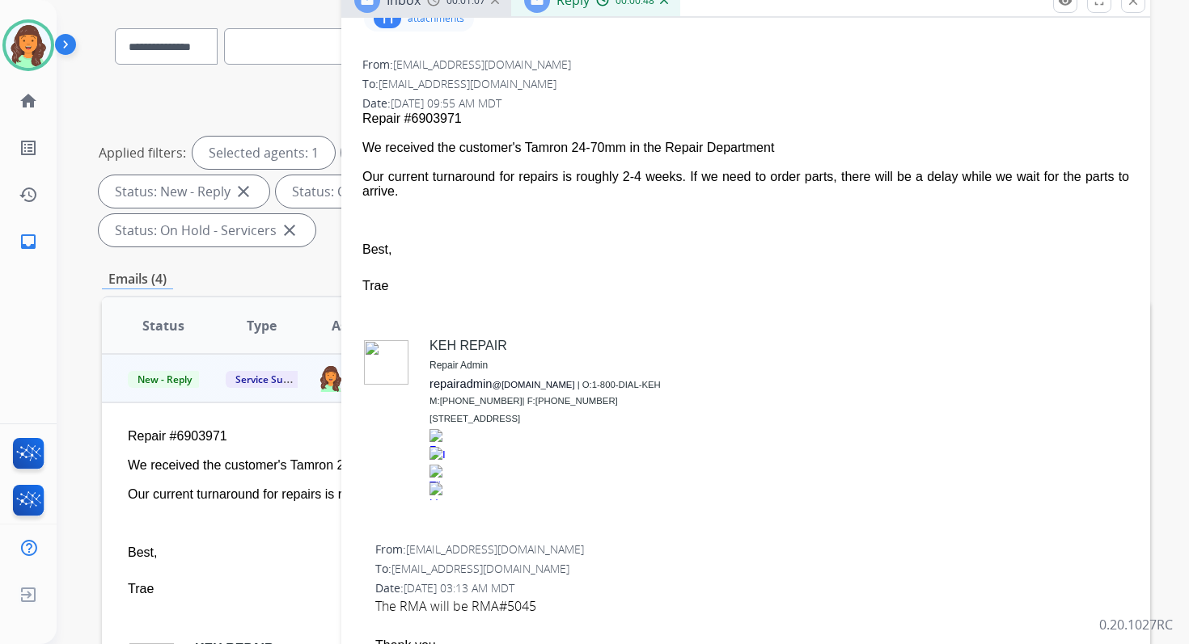
scroll to position [869, 0]
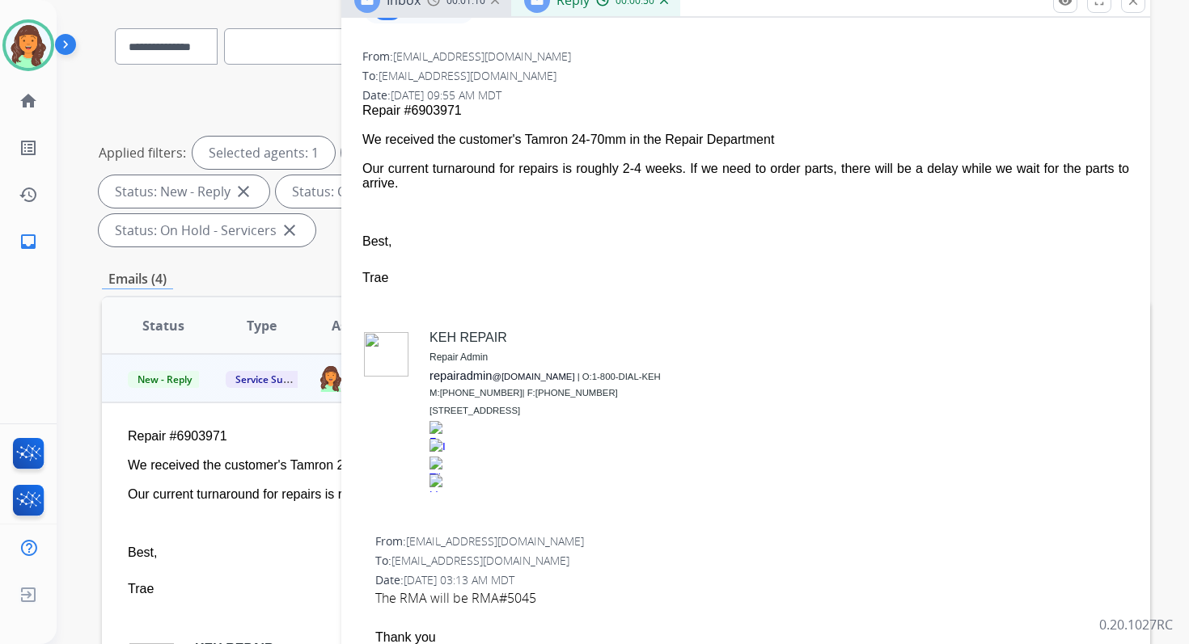
drag, startPoint x: 361, startPoint y: 138, endPoint x: 446, endPoint y: 187, distance: 97.8
click at [446, 187] on div "From: repairadmin@keh.com To: servicesupport@extend.com Date: 10/14/2025 - 09:5…" at bounding box center [746, 287] width 770 height 481
copy span "We received the customer's Tamron 24-70mm in the Repair Department Our current …"
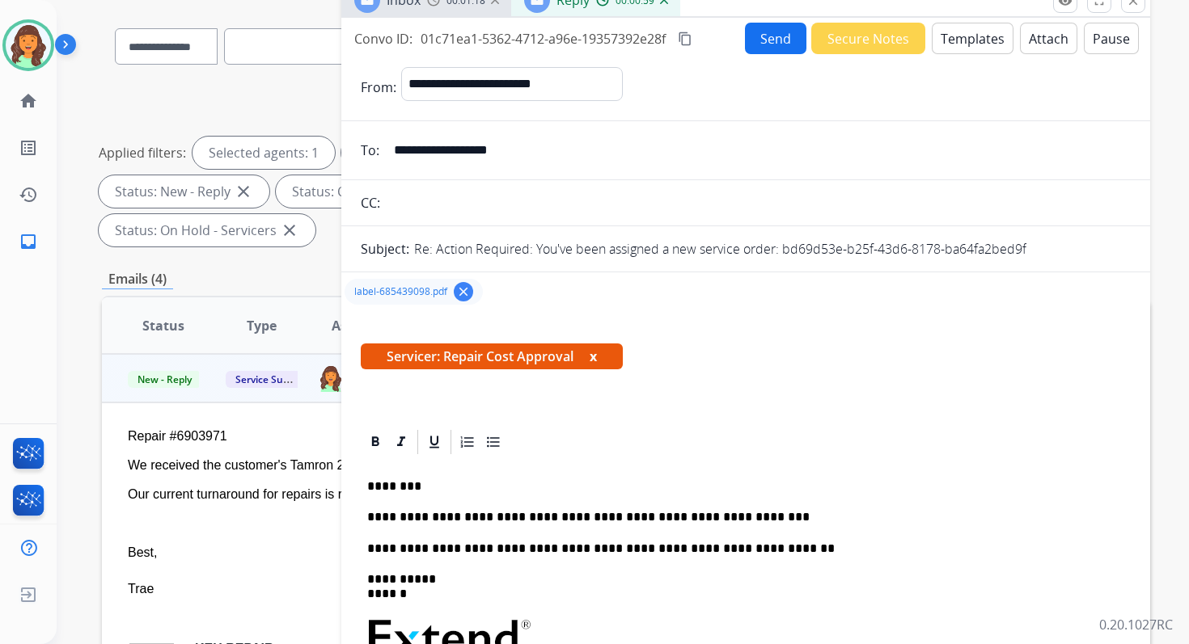
scroll to position [0, 0]
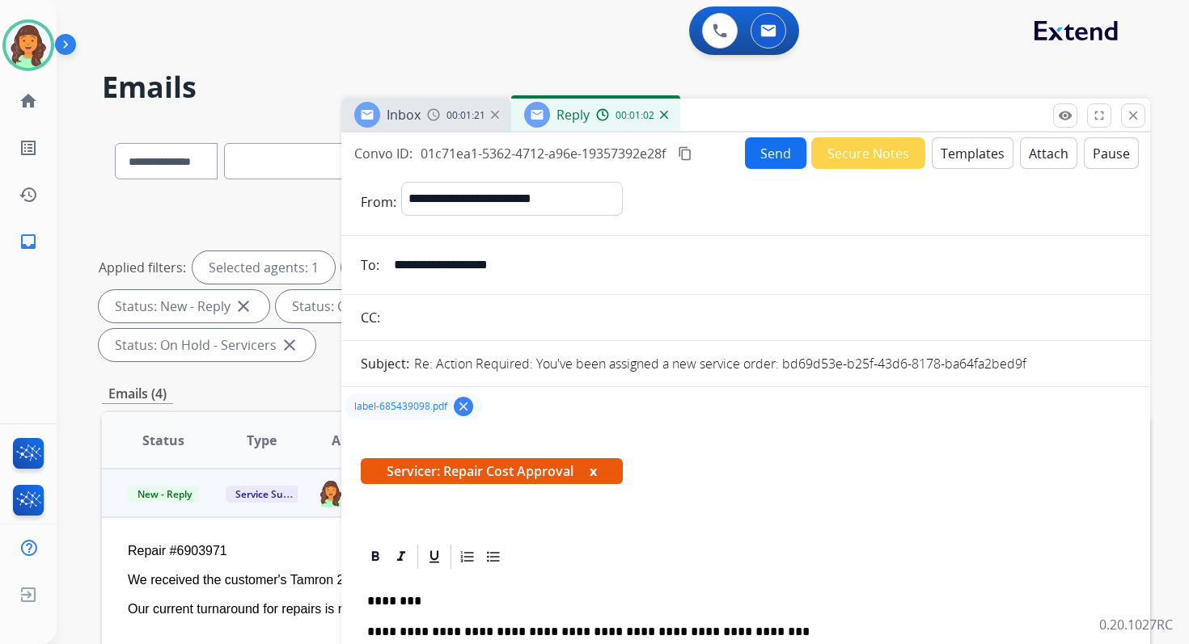
click at [763, 158] on button "Send" at bounding box center [775, 153] width 61 height 32
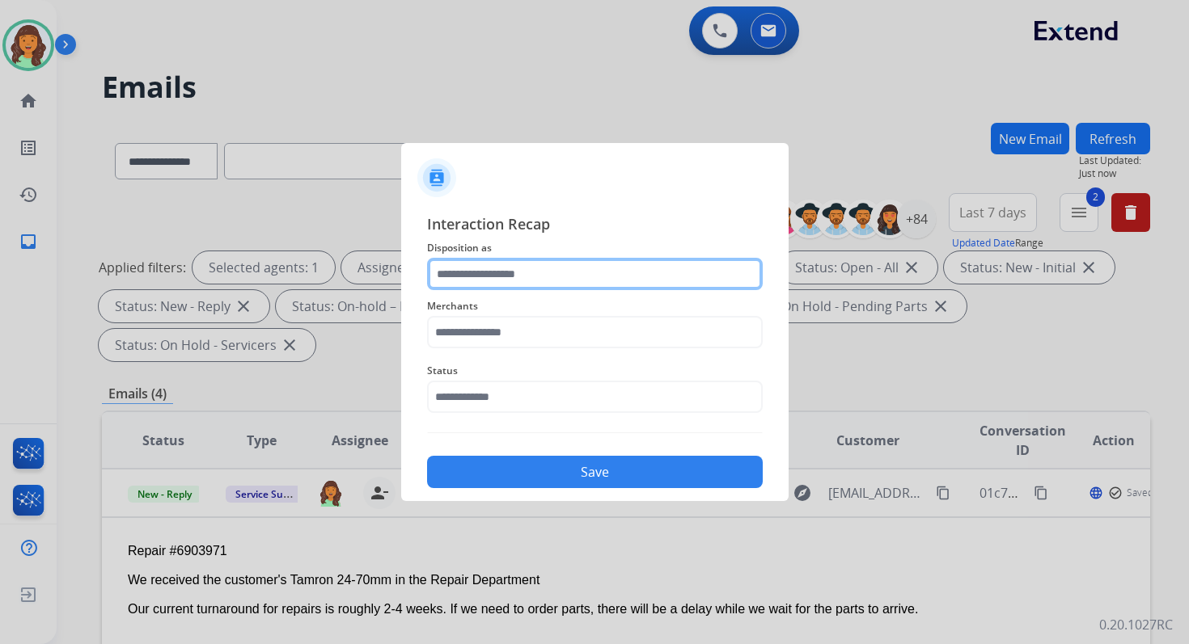
click at [547, 284] on input "text" at bounding box center [595, 274] width 336 height 32
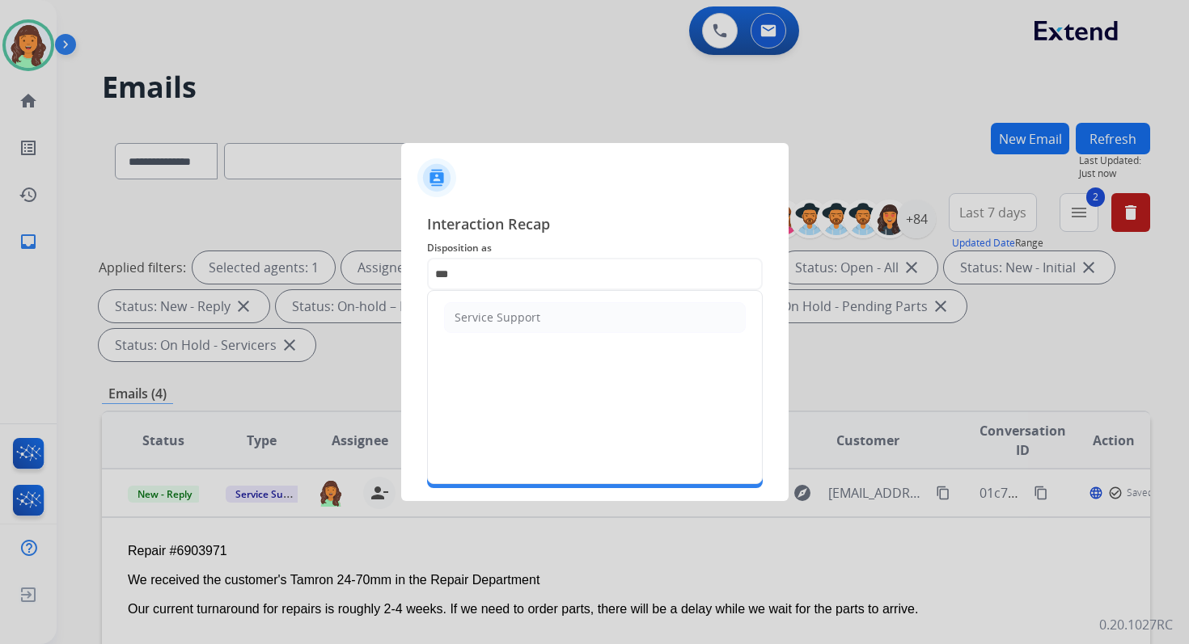
click at [524, 336] on ul "Service Support" at bounding box center [595, 317] width 334 height 53
click at [519, 323] on div "Service Support" at bounding box center [497, 318] width 86 height 16
type input "**********"
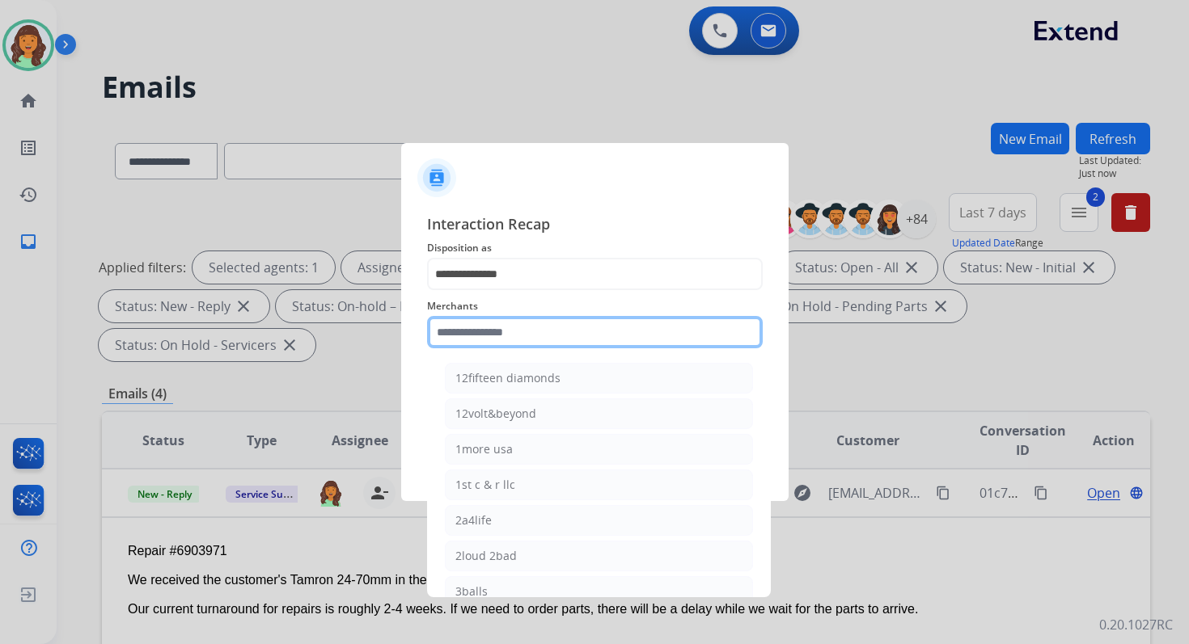
click at [519, 339] on input "text" at bounding box center [595, 332] width 336 height 32
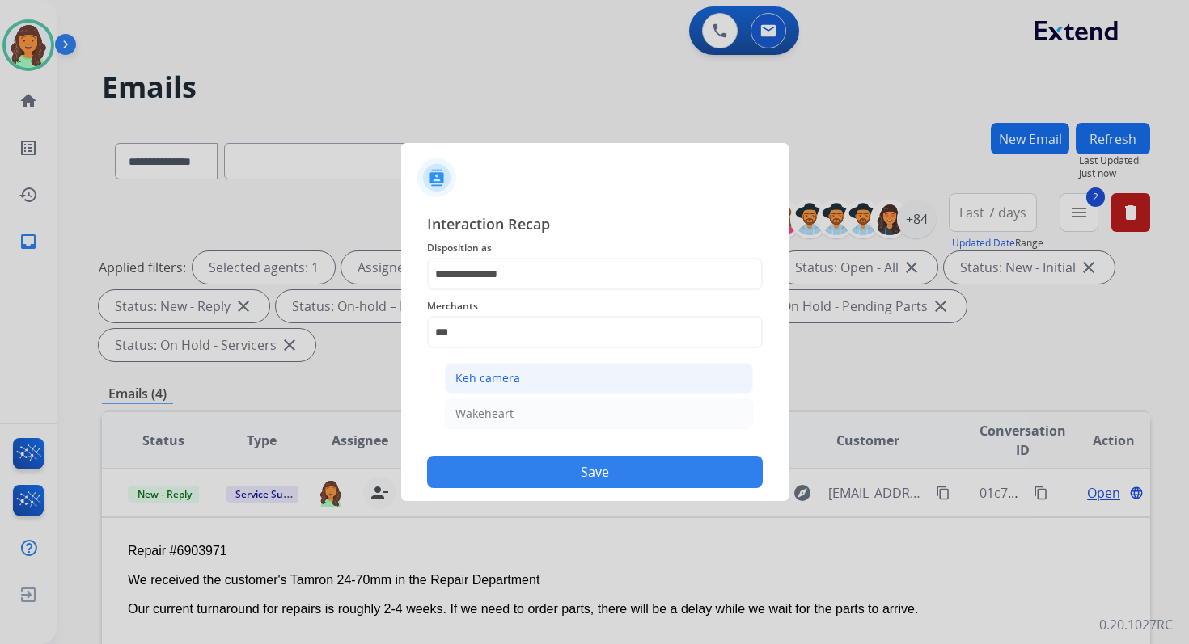
click at [526, 382] on li "Keh camera" at bounding box center [599, 378] width 308 height 31
type input "**********"
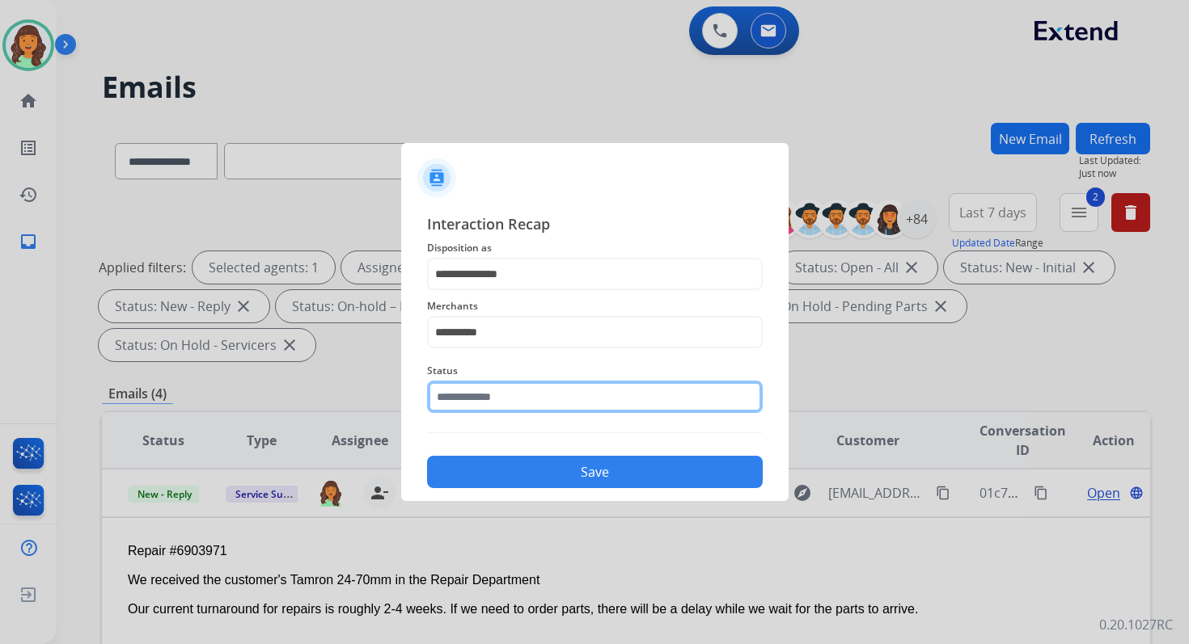
click at [526, 392] on input "text" at bounding box center [595, 397] width 336 height 32
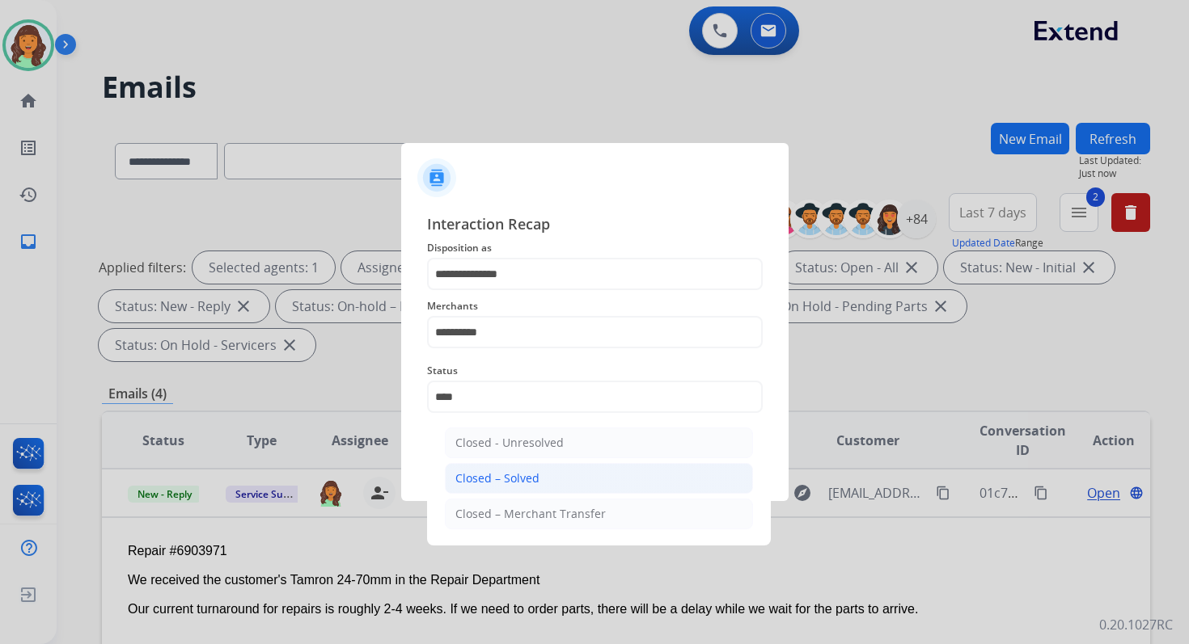
click at [555, 472] on li "Closed – Solved" at bounding box center [599, 478] width 308 height 31
type input "**********"
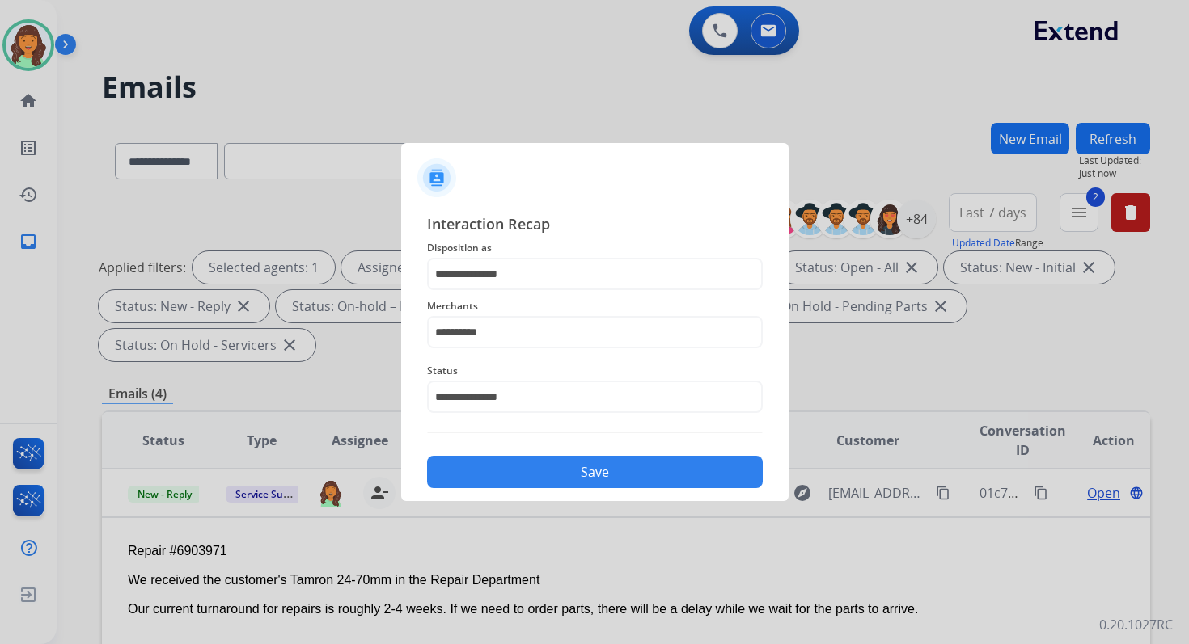
click at [555, 472] on button "Save" at bounding box center [595, 472] width 336 height 32
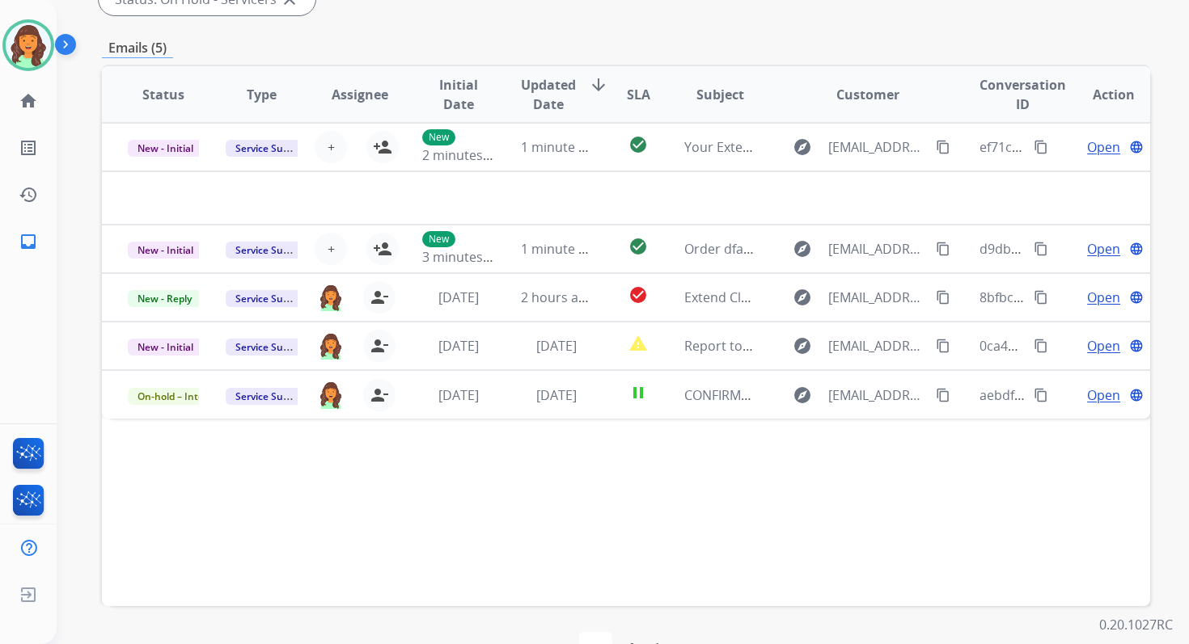
scroll to position [392, 0]
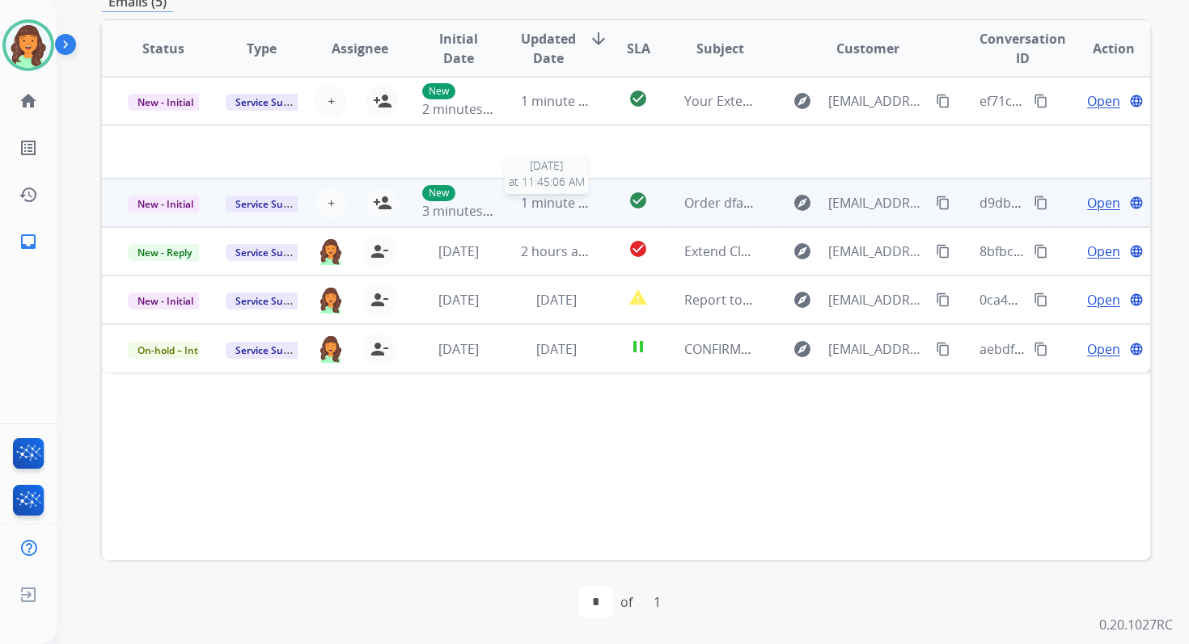
click at [542, 209] on span "1 minute ago" at bounding box center [561, 203] width 80 height 18
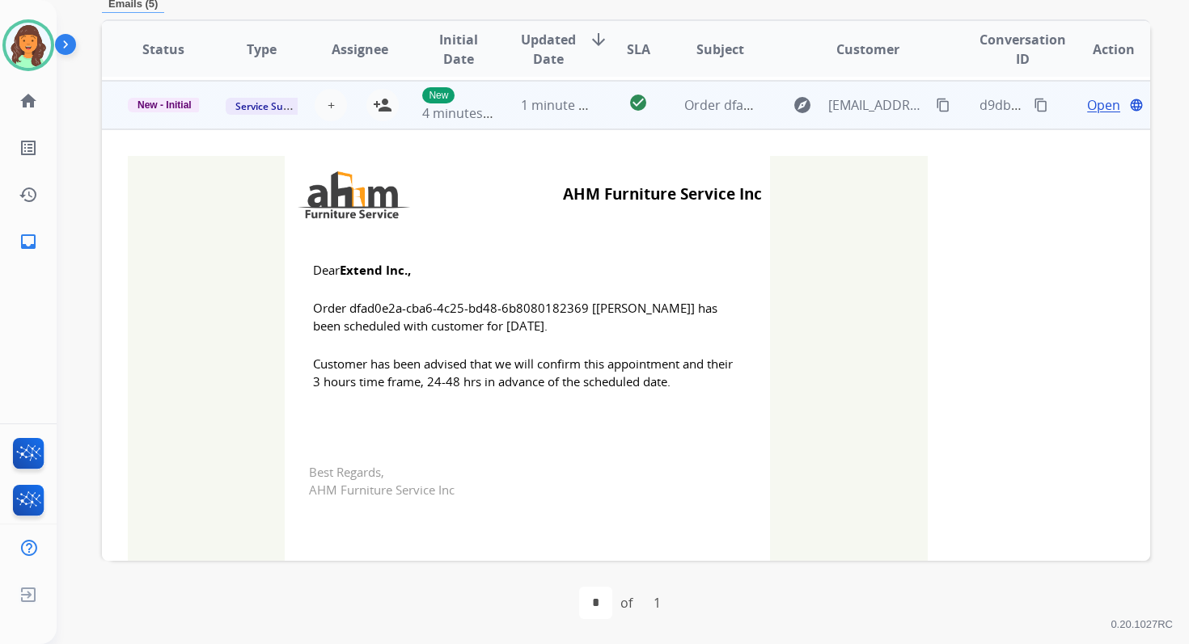
scroll to position [49, 0]
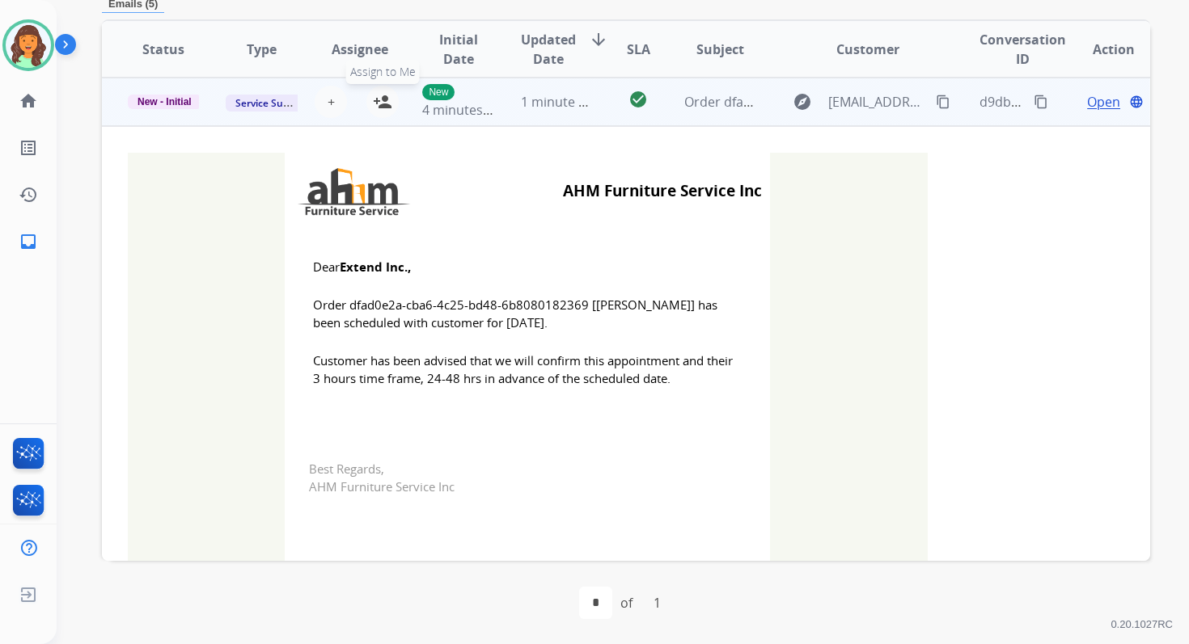
click at [383, 102] on mat-icon "person_add" at bounding box center [382, 101] width 19 height 19
click at [168, 103] on span "New - Initial" at bounding box center [165, 102] width 74 height 15
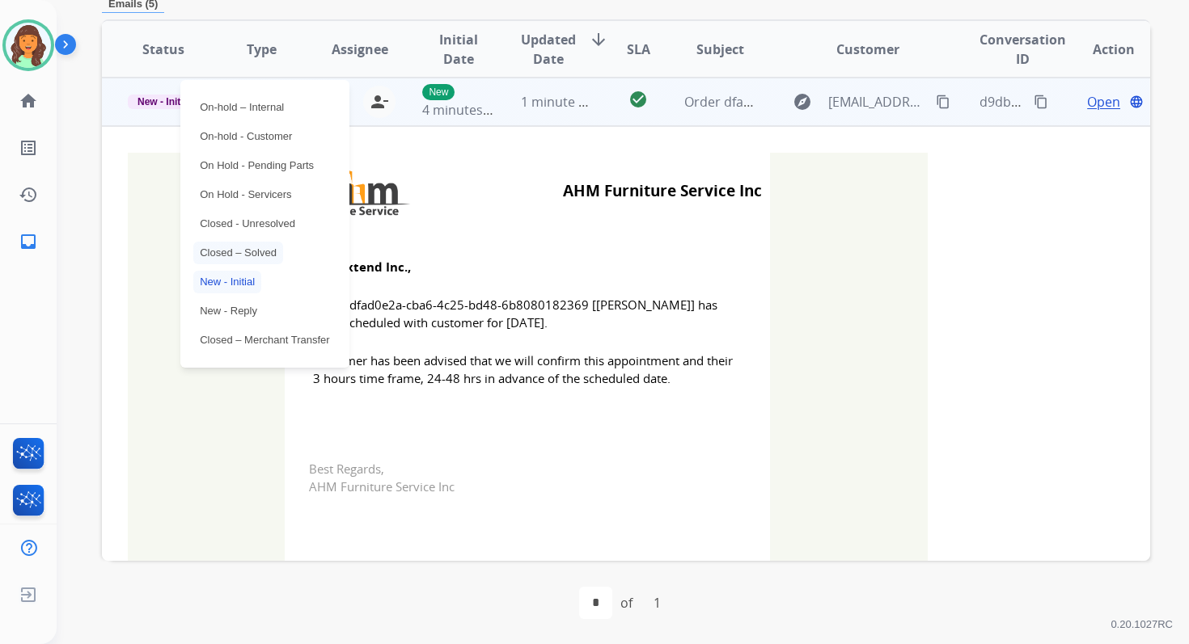
click at [228, 247] on p "Closed – Solved" at bounding box center [238, 253] width 90 height 23
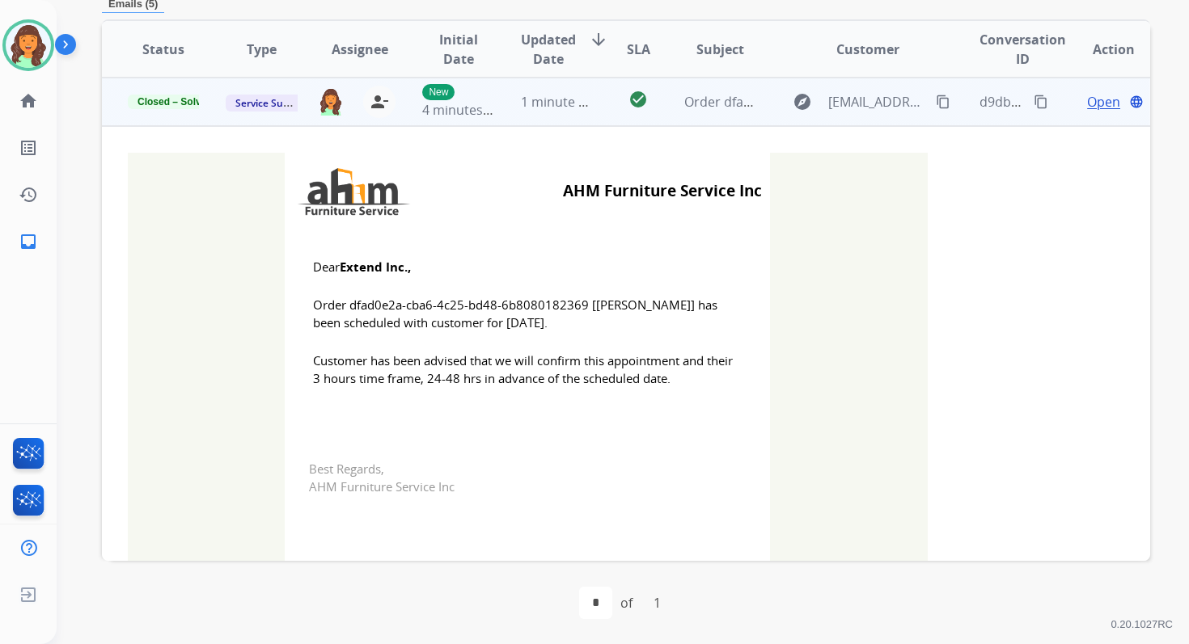
scroll to position [0, 0]
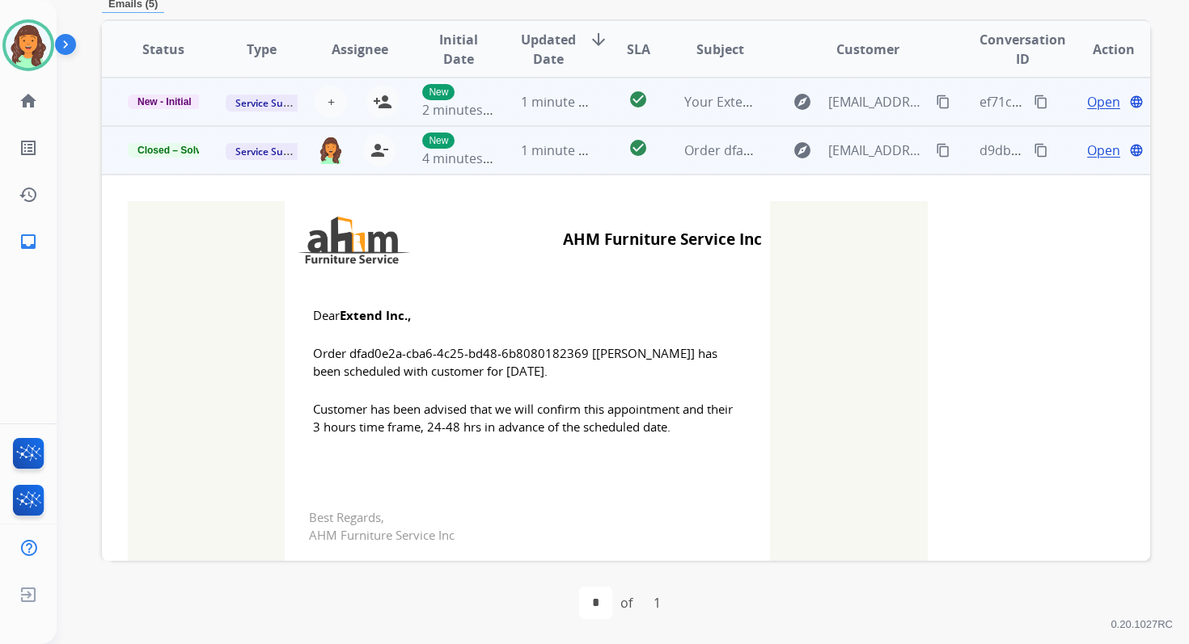
click at [547, 116] on td "1 minute ago" at bounding box center [544, 102] width 98 height 49
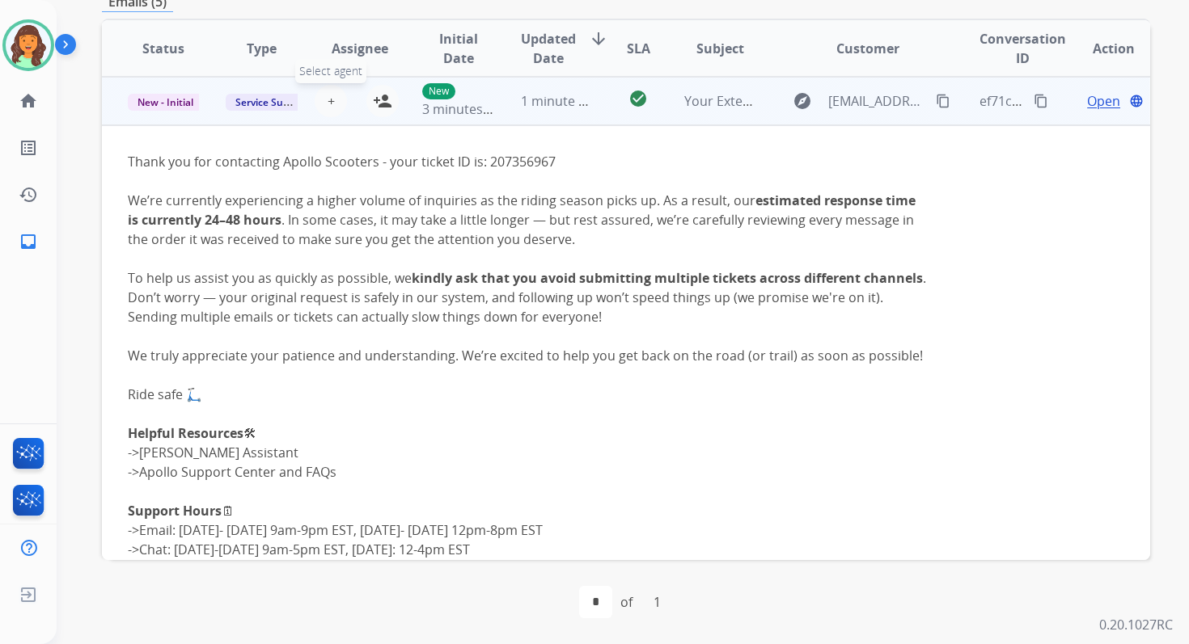
click at [327, 95] on span "+" at bounding box center [330, 100] width 7 height 19
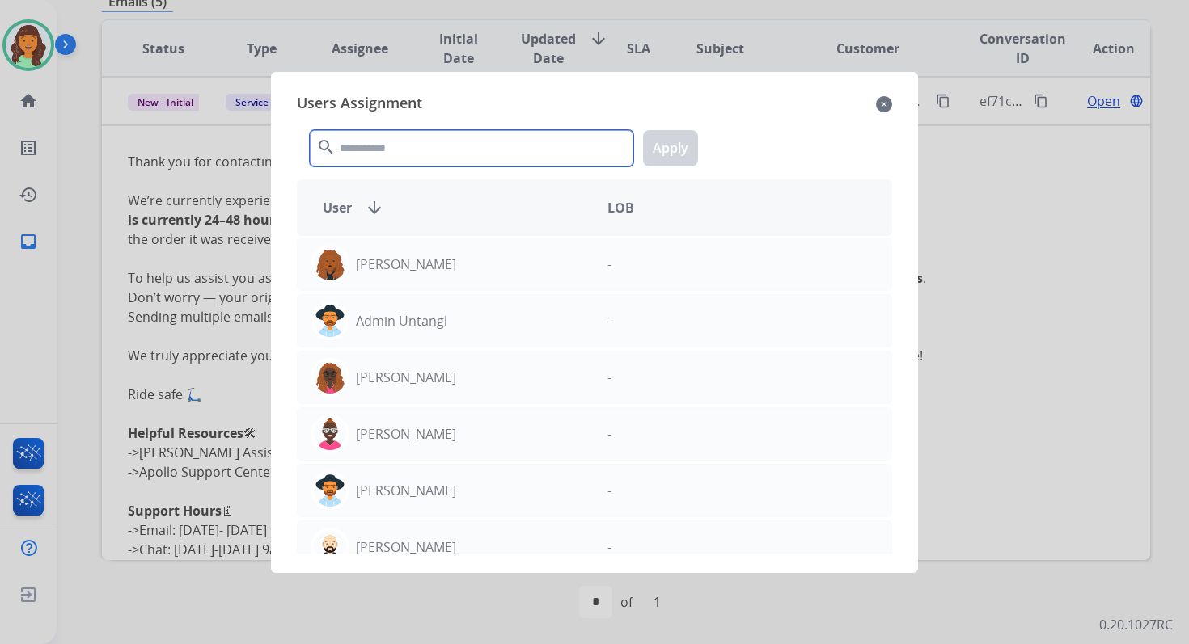
click at [385, 143] on input "text" at bounding box center [471, 148] width 323 height 36
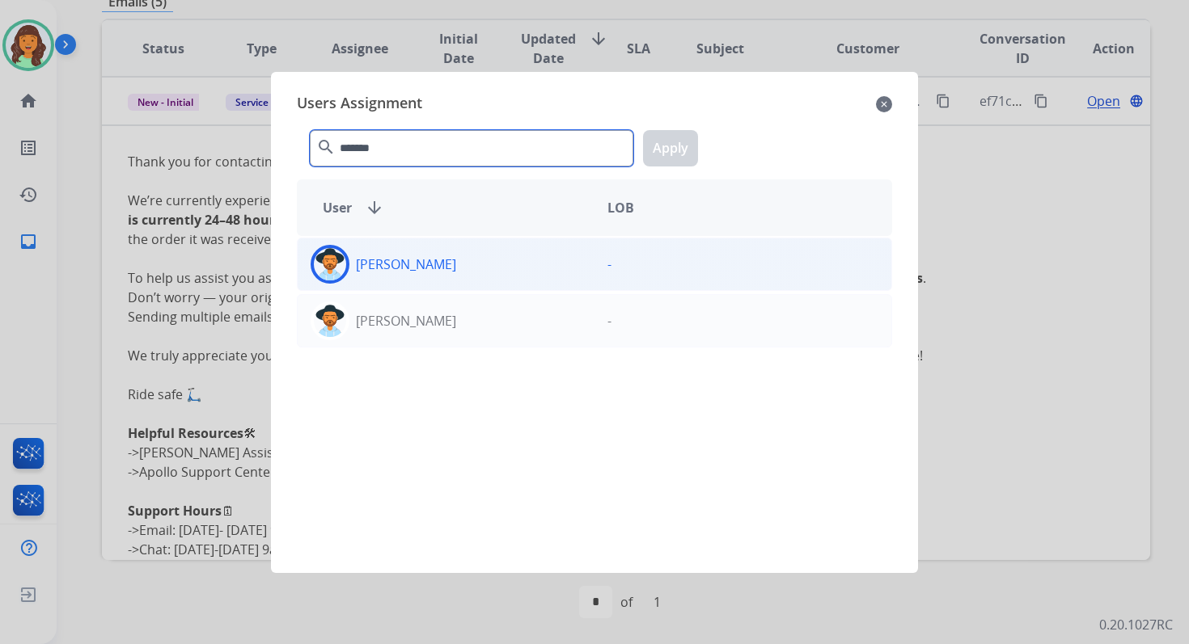
type input "*******"
click at [420, 259] on p "Heather Hocker" at bounding box center [406, 264] width 100 height 19
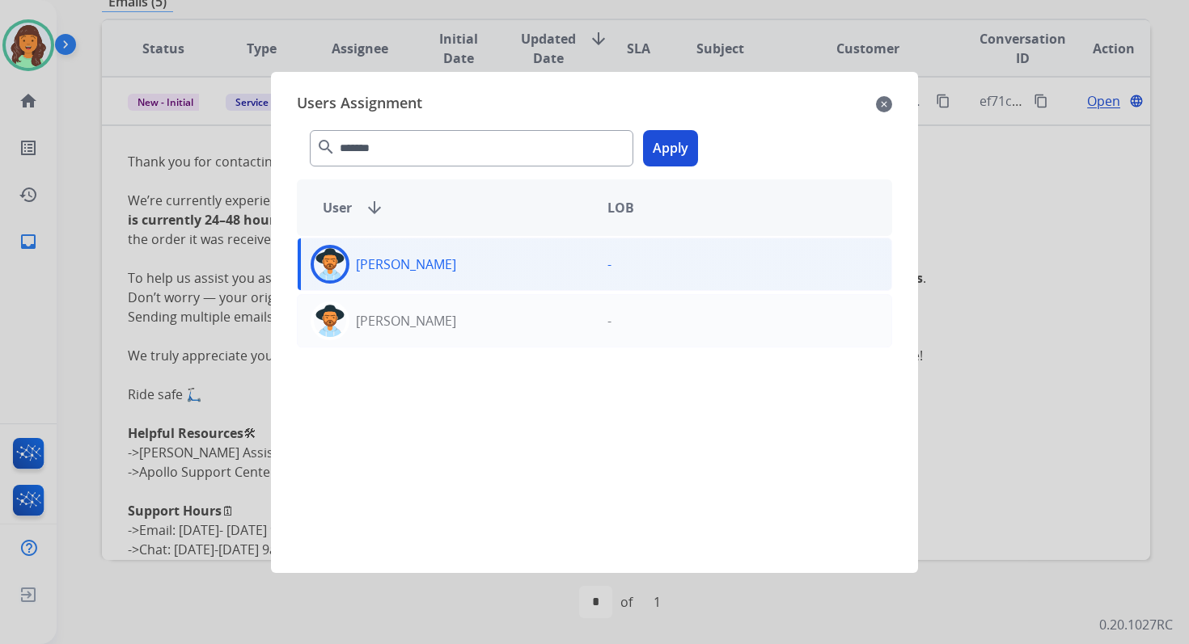
click at [657, 146] on button "Apply" at bounding box center [670, 148] width 55 height 36
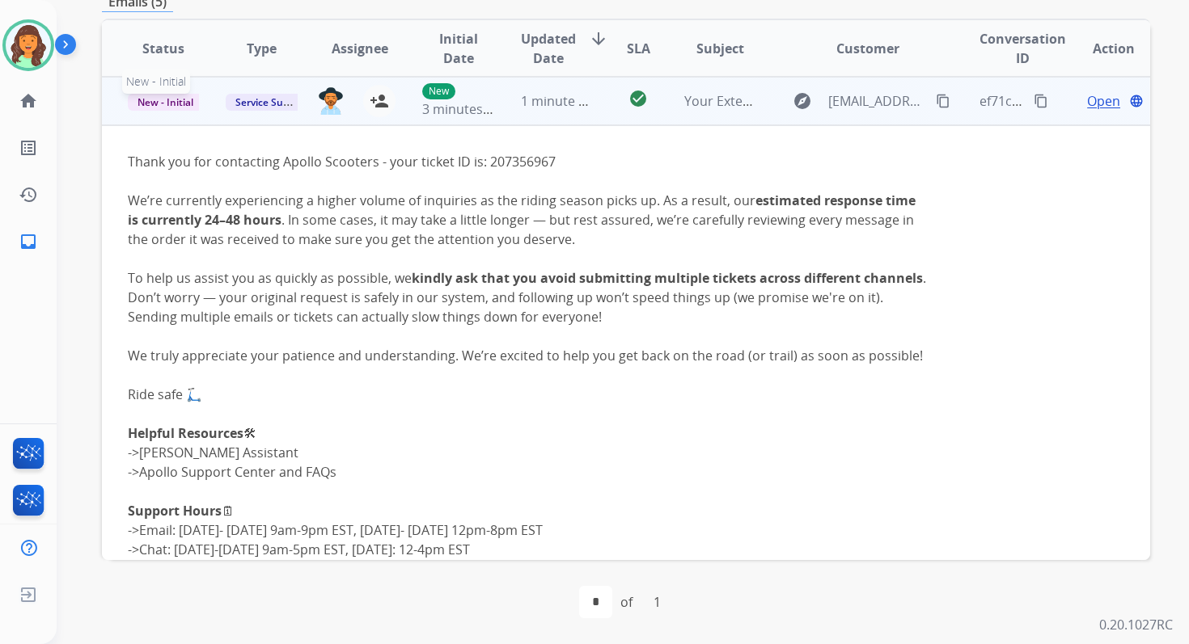
click at [159, 104] on span "New - Initial" at bounding box center [165, 102] width 75 height 17
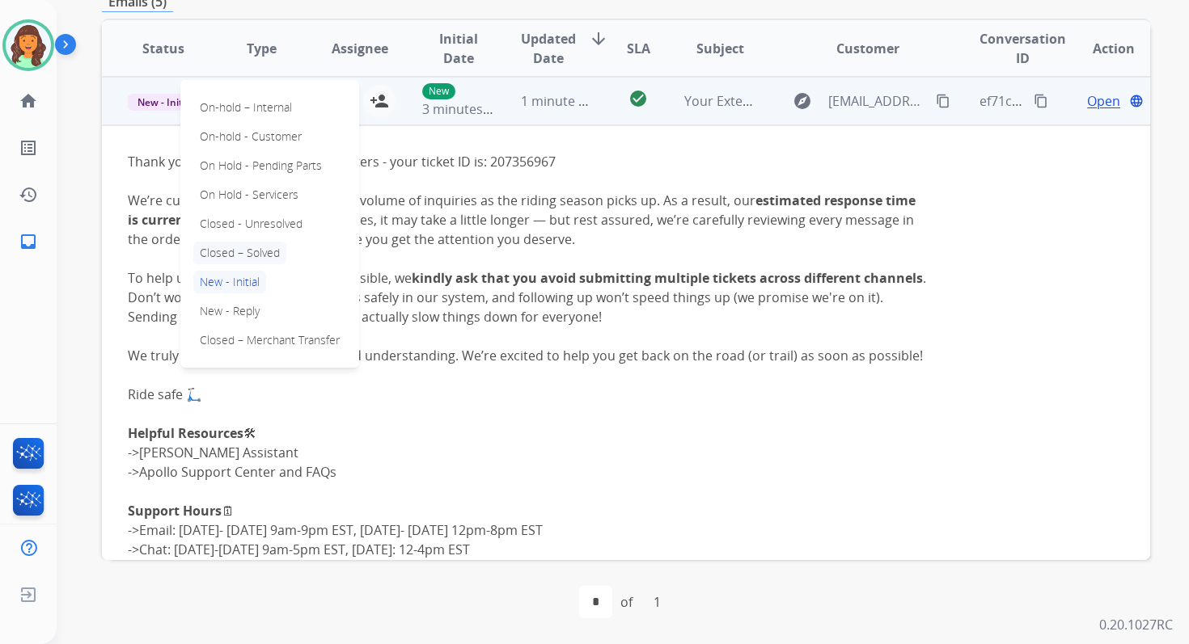
click at [252, 257] on p "Closed – Solved" at bounding box center [239, 253] width 93 height 23
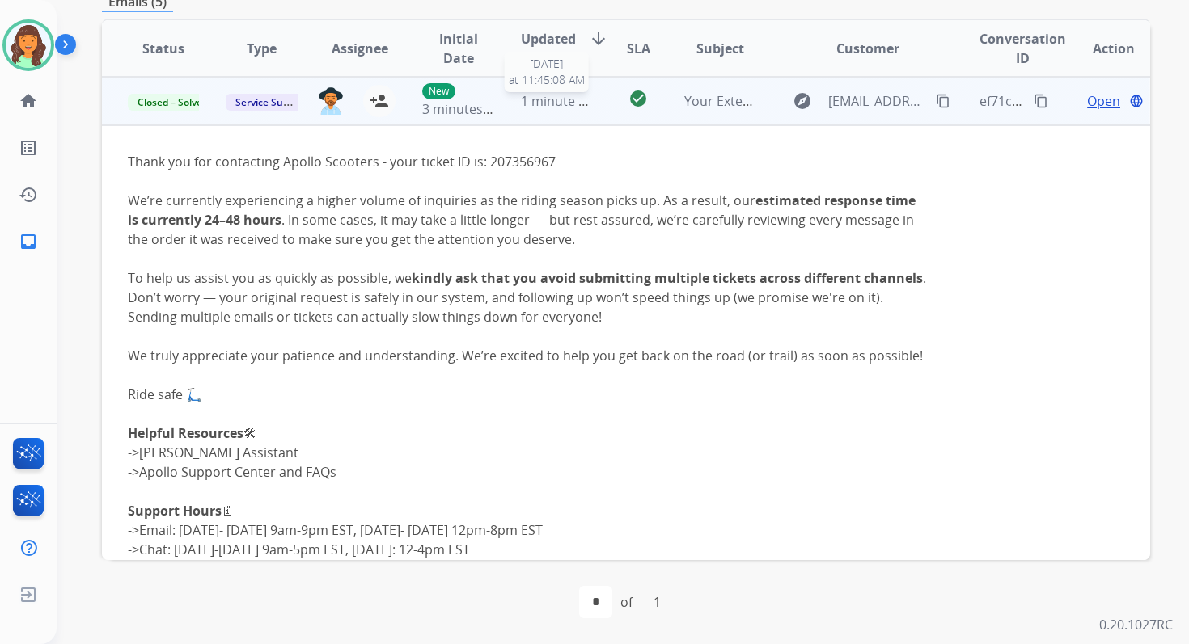
click at [583, 103] on span "1 minute ago" at bounding box center [561, 101] width 80 height 18
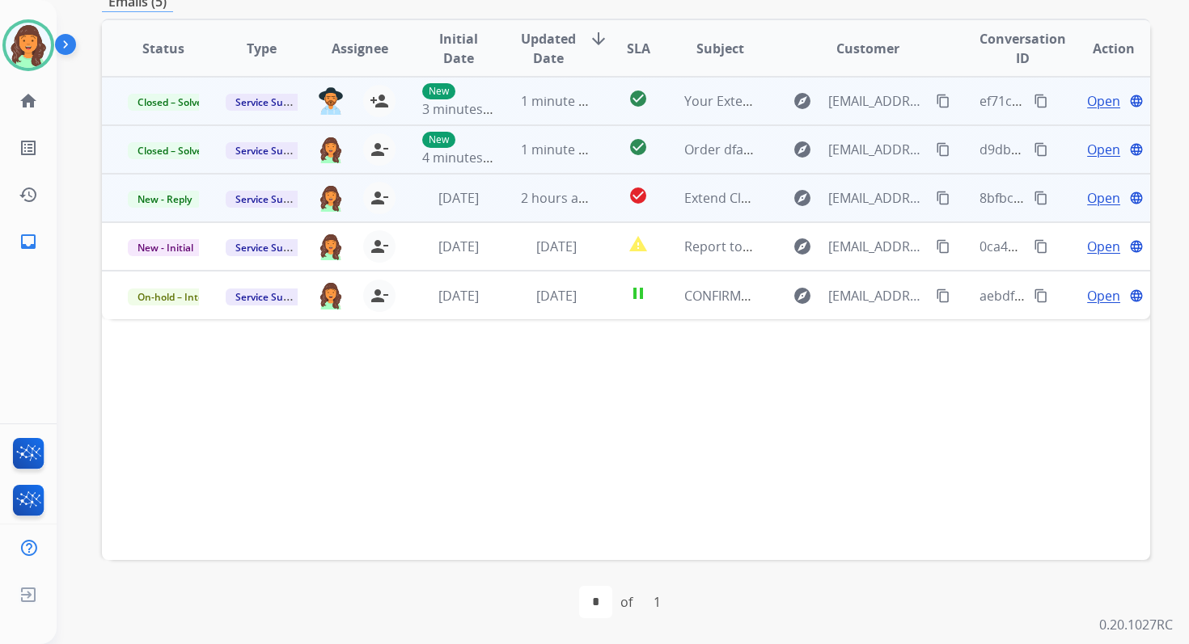
click at [546, 188] on div "2 hours ago" at bounding box center [556, 197] width 71 height 19
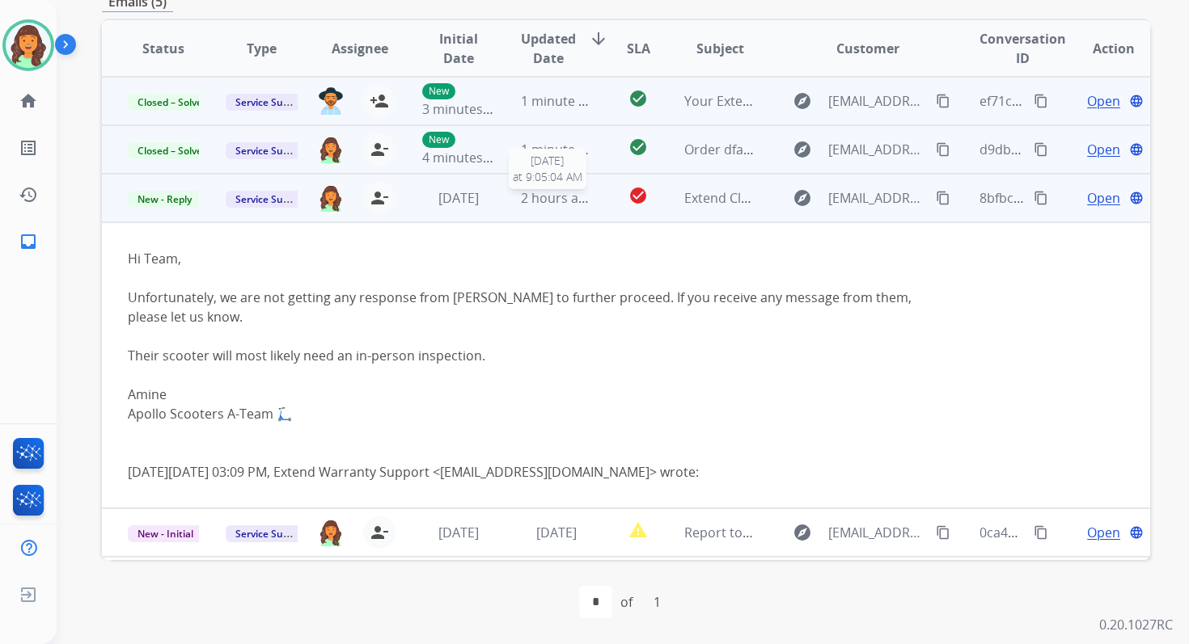
scroll to position [45, 0]
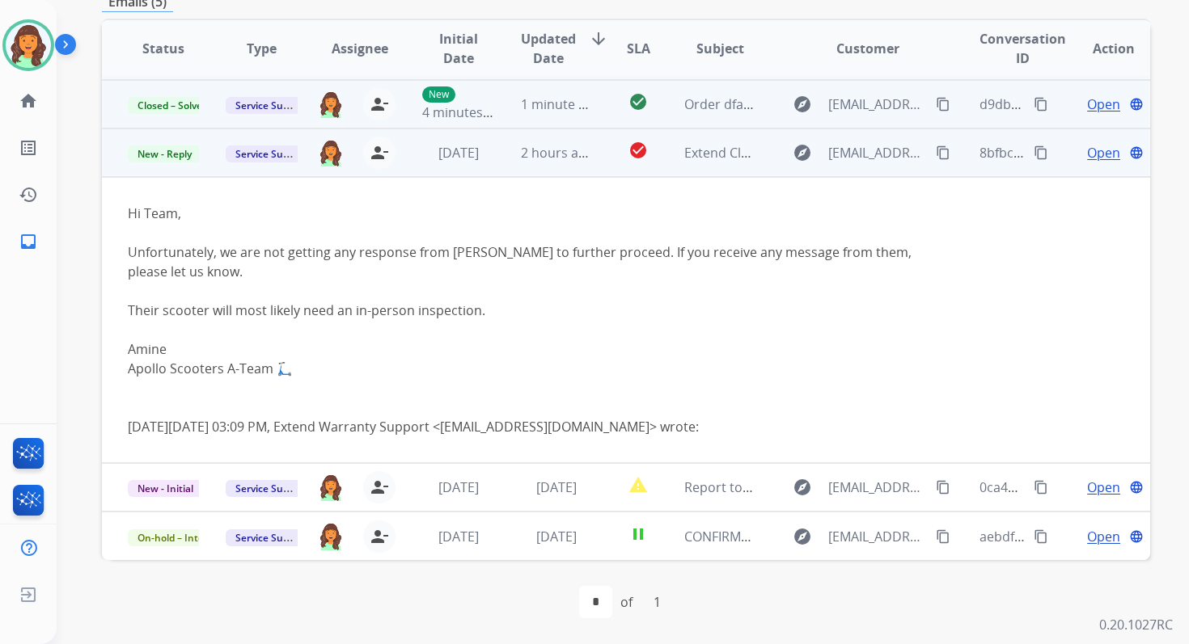
click at [1087, 151] on span "Open" at bounding box center [1103, 152] width 33 height 19
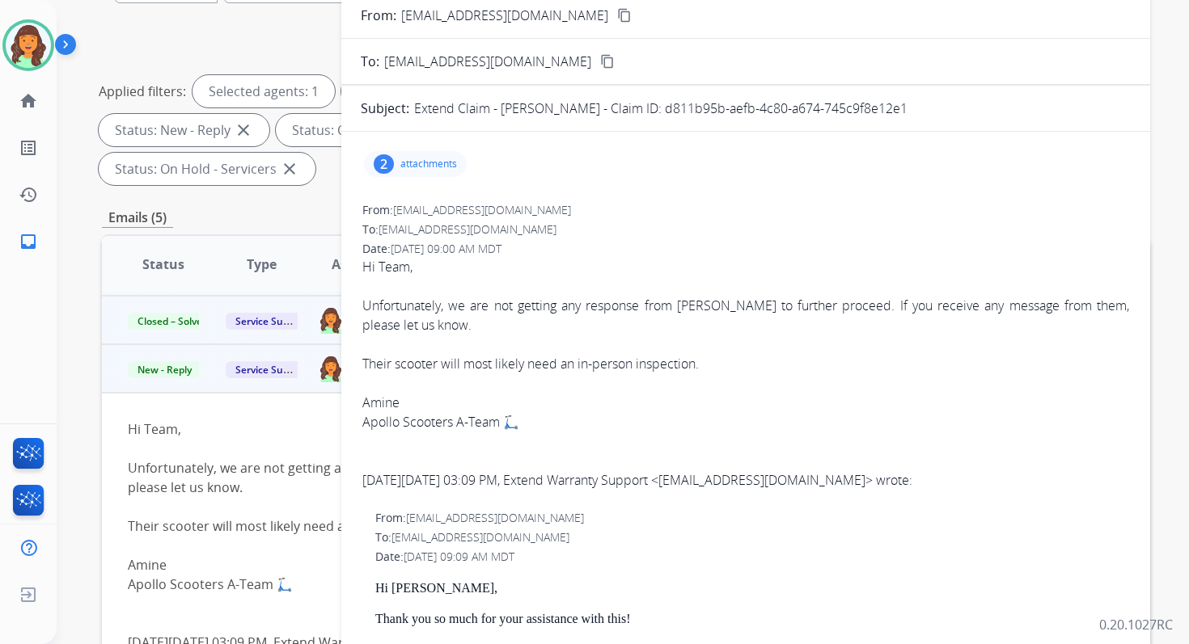
scroll to position [11, 0]
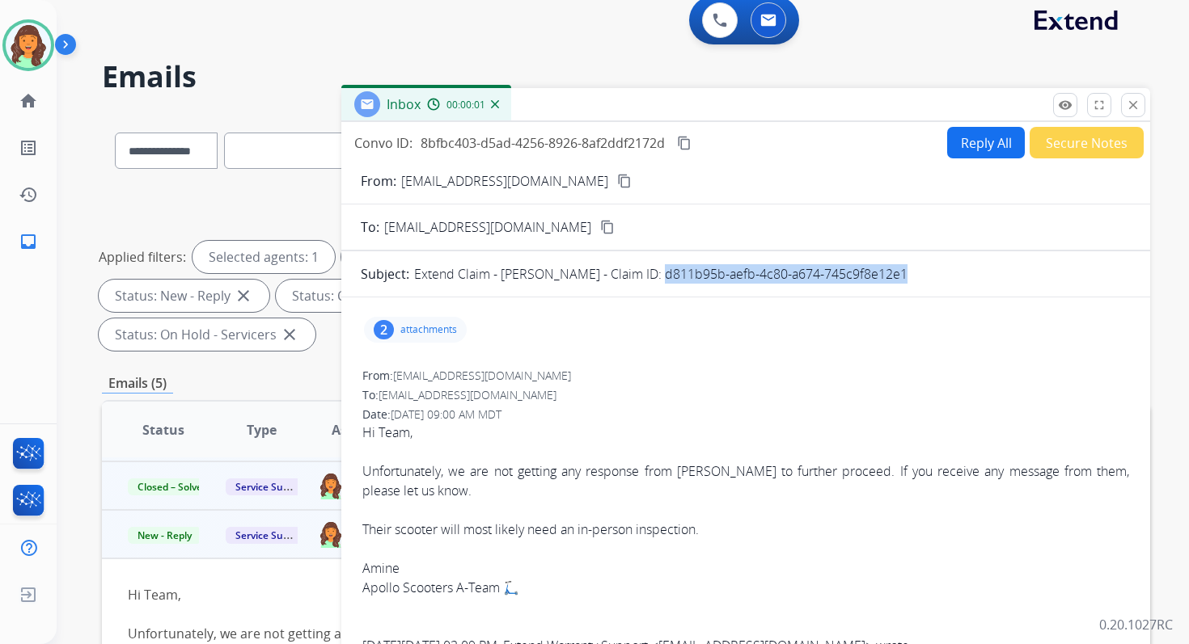
drag, startPoint x: 644, startPoint y: 272, endPoint x: 931, endPoint y: 265, distance: 286.3
click at [931, 266] on div "Extend Claim - Samuel Melek - Claim ID: d811b95b-aefb-4c80-a674-745c9f8e12e1" at bounding box center [772, 273] width 716 height 19
copy p "d811b95b-aefb-4c80-a674-745c9f8e12e1"
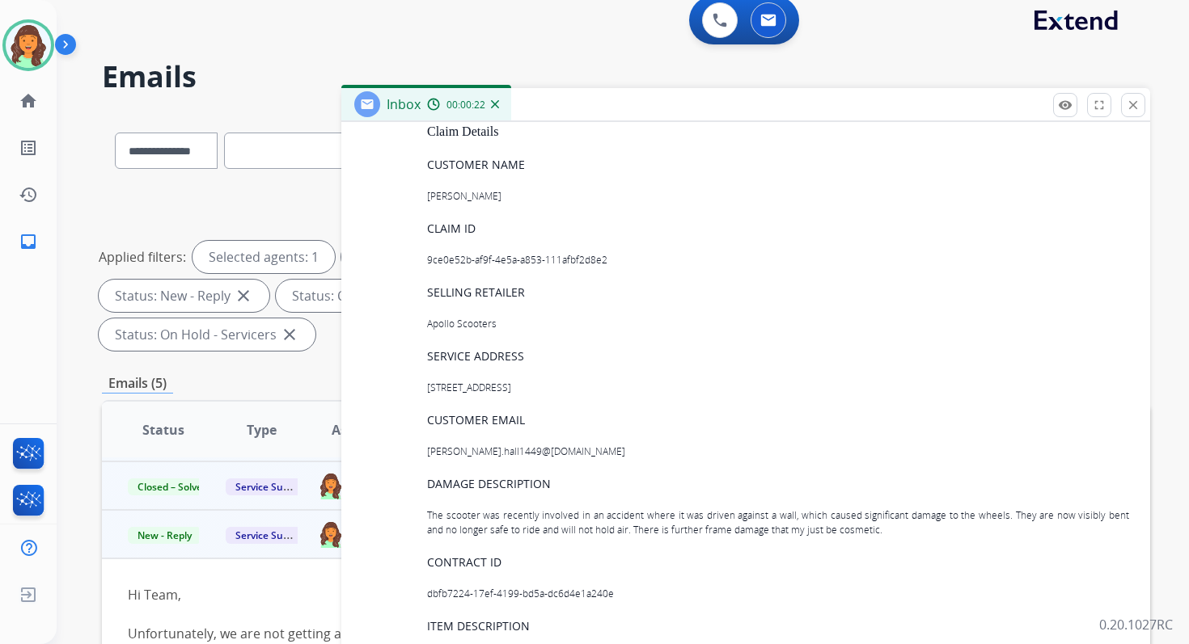
scroll to position [2487, 0]
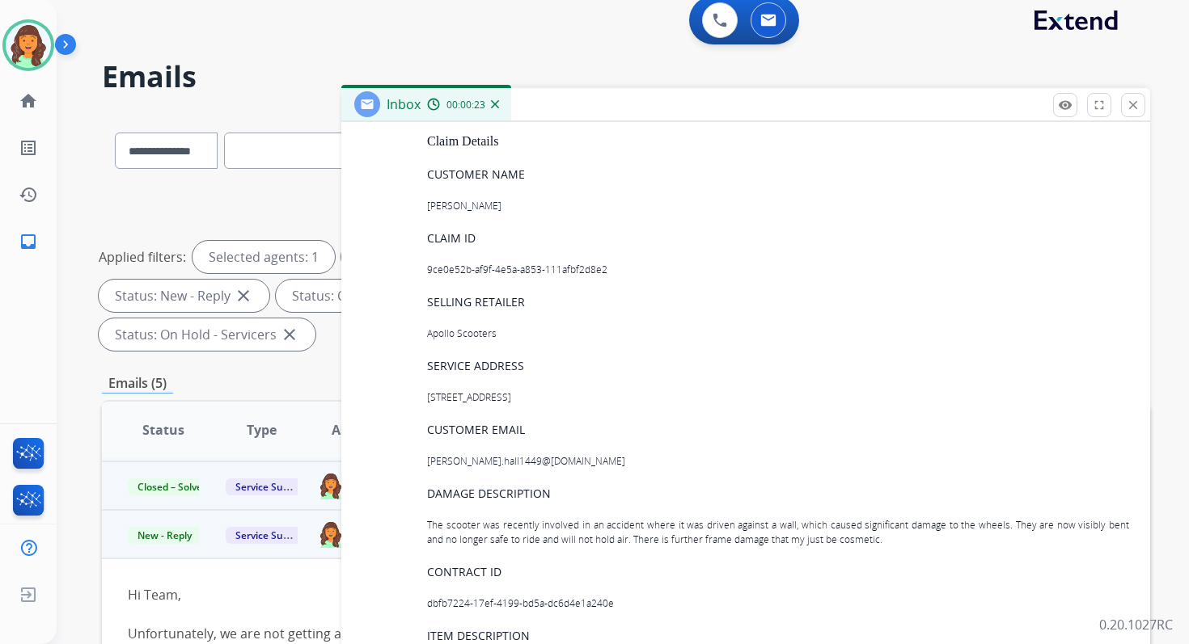
click at [546, 268] on p "9ce0e52b-af9f-4e5a-a853-111afbf2d8e2" at bounding box center [778, 270] width 702 height 15
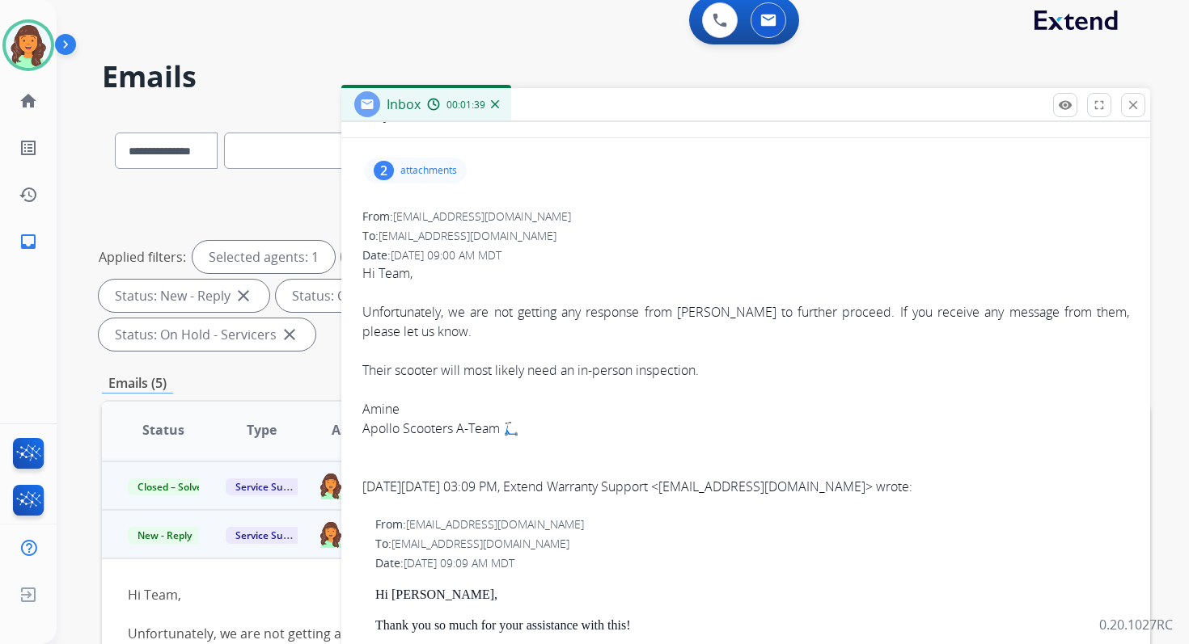
scroll to position [0, 0]
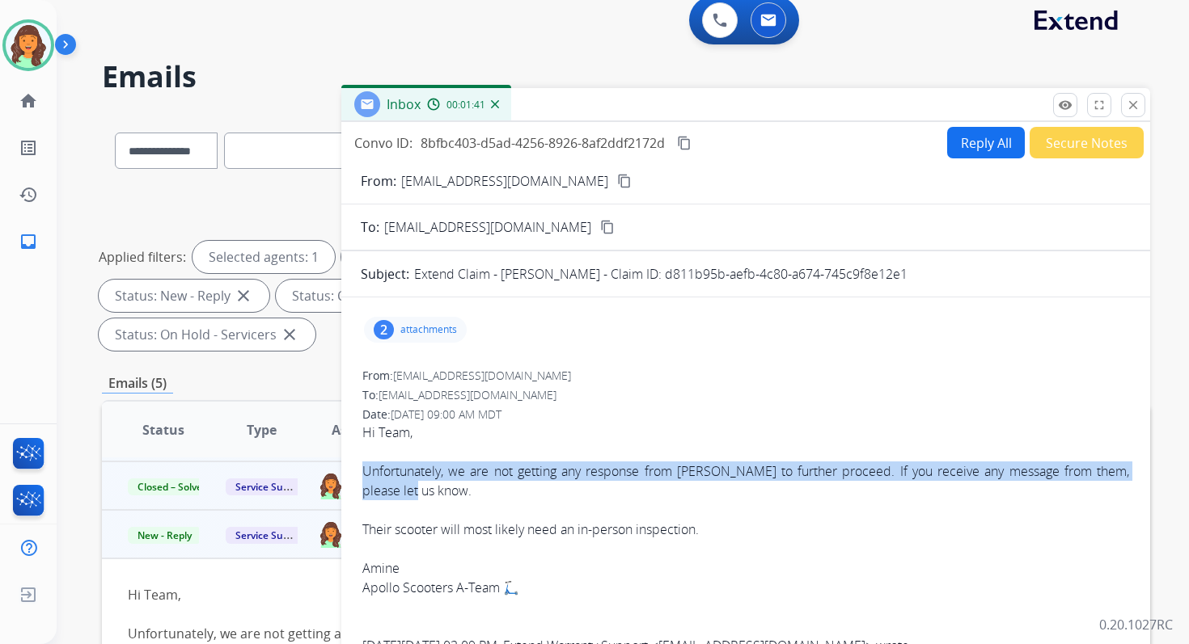
drag, startPoint x: 362, startPoint y: 465, endPoint x: 416, endPoint y: 497, distance: 63.1
click at [416, 497] on div "Unfortunately, we are not getting any response from Troy to further proceed. If…" at bounding box center [745, 481] width 767 height 39
click at [956, 140] on button "Reply All" at bounding box center [986, 143] width 78 height 32
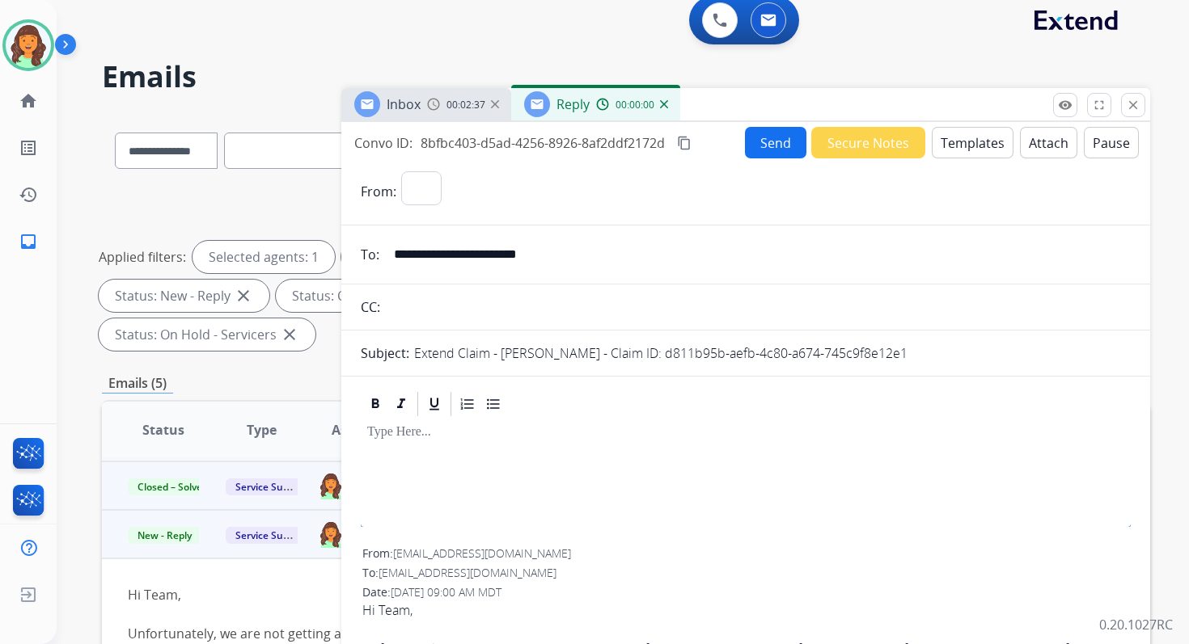
click at [956, 140] on button "Templates" at bounding box center [972, 143] width 82 height 32
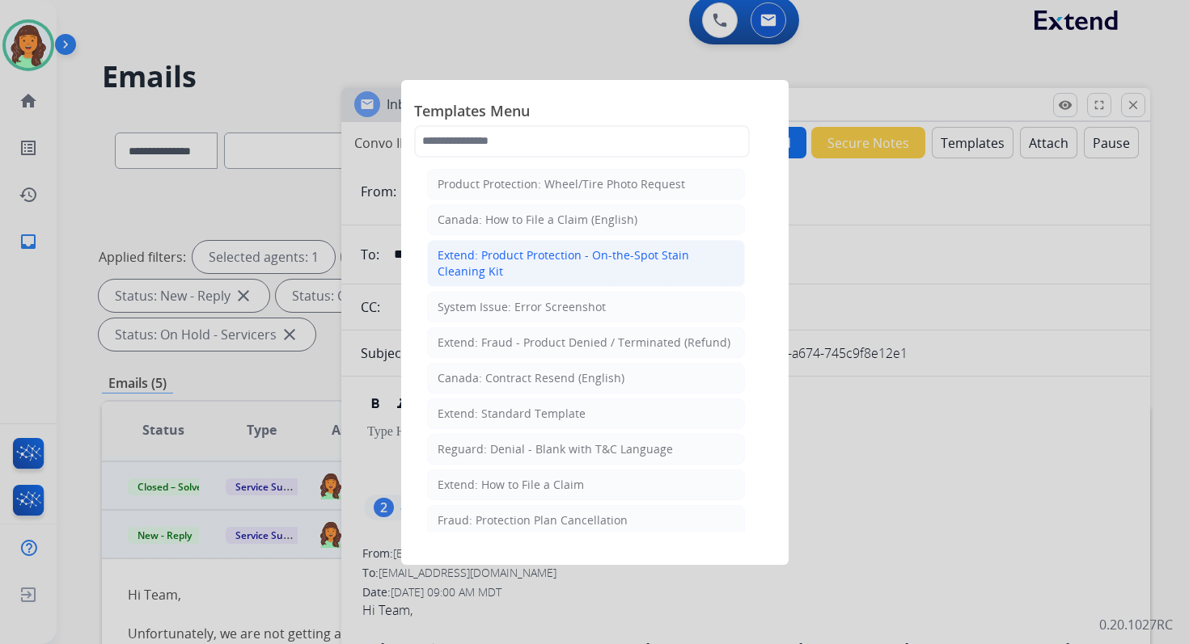
select select "**********"
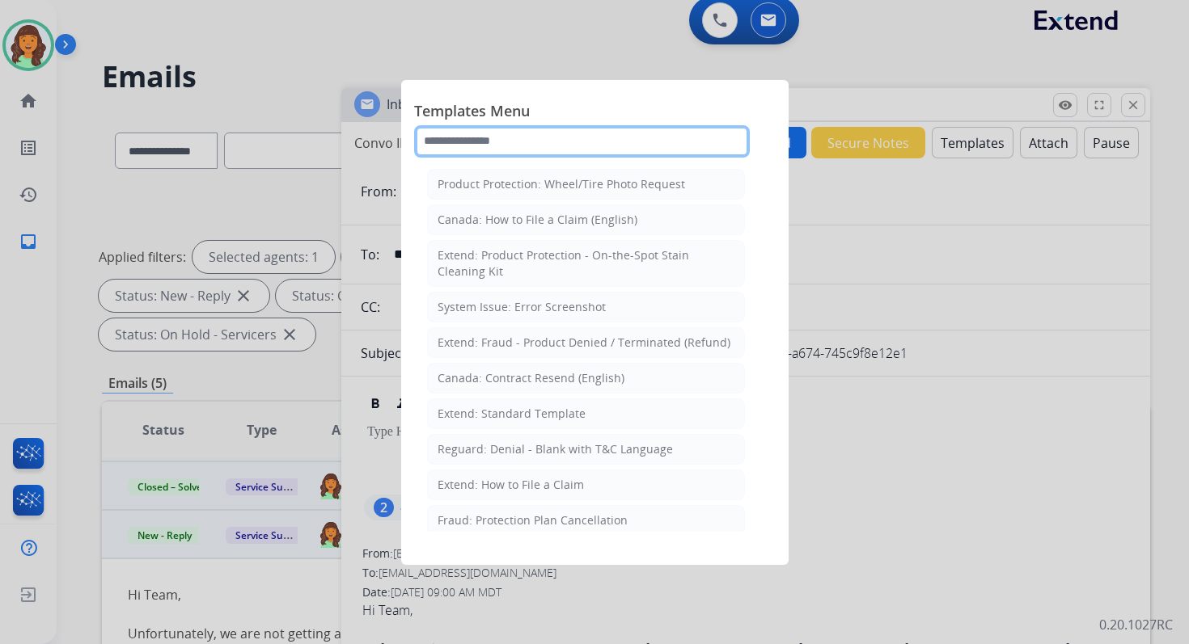
click at [506, 144] on input "text" at bounding box center [582, 141] width 336 height 32
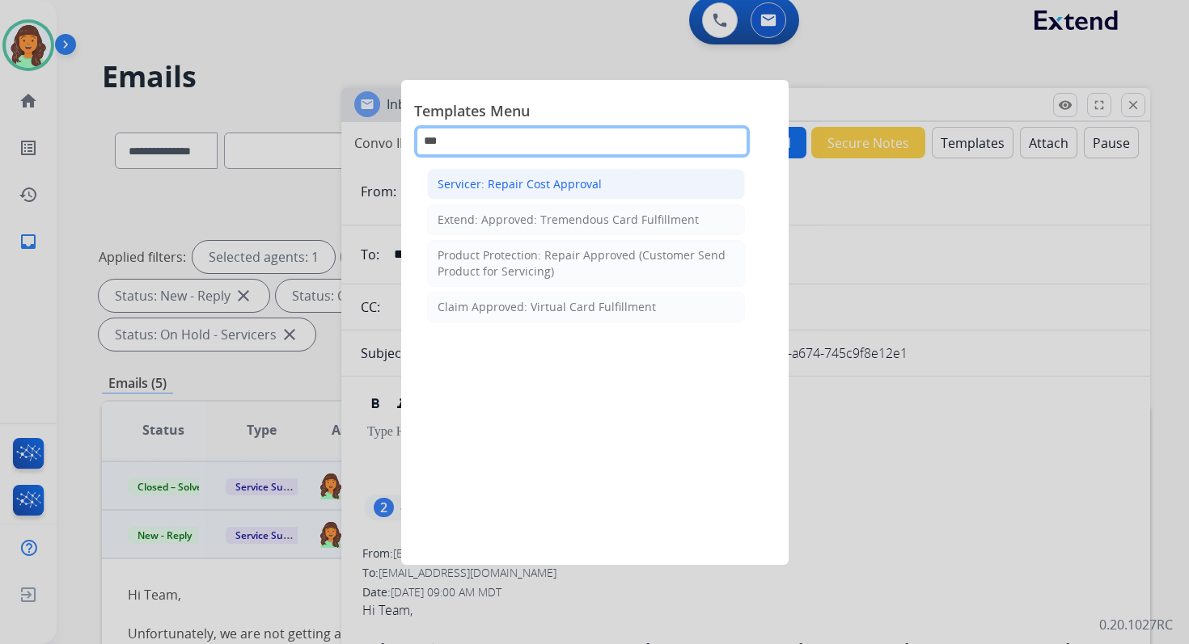
type input "***"
click at [552, 189] on div "Servicer: Repair Cost Approval" at bounding box center [519, 184] width 164 height 16
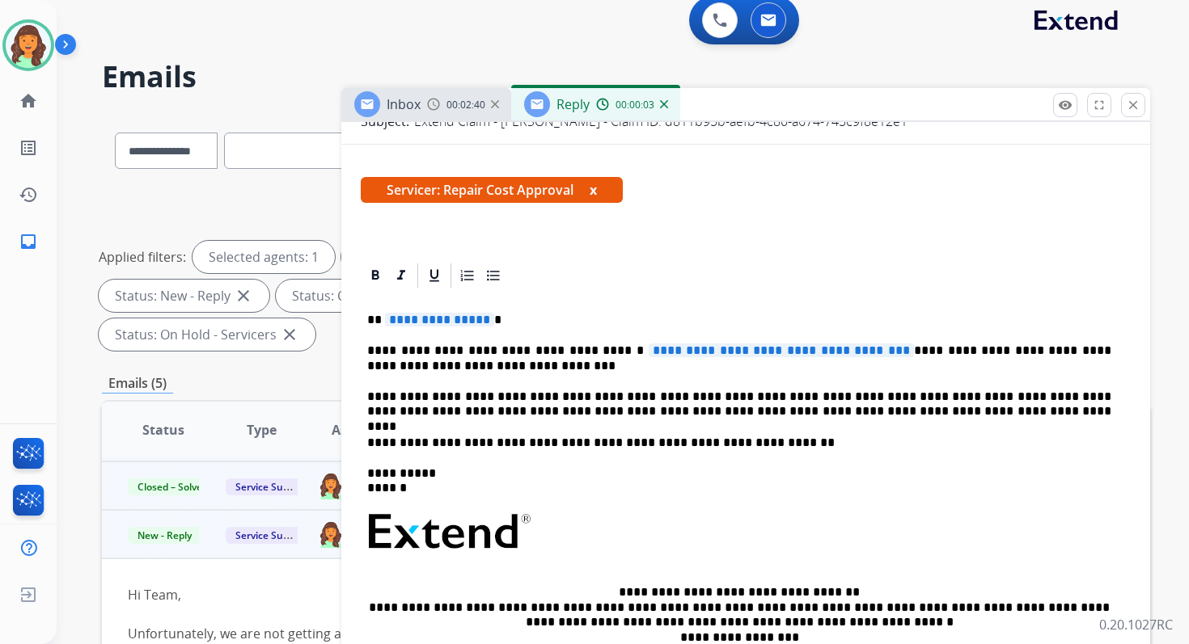
scroll to position [322, 0]
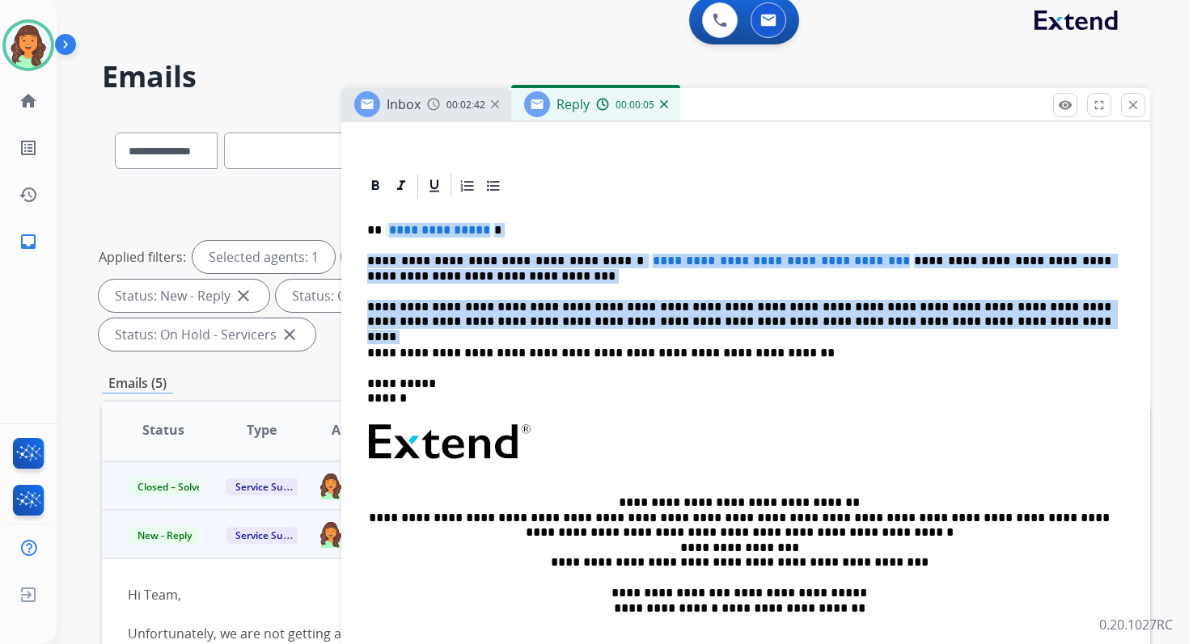
drag, startPoint x: 384, startPoint y: 230, endPoint x: 893, endPoint y: 338, distance: 520.6
click at [893, 338] on div "**********" at bounding box center [746, 434] width 770 height 467
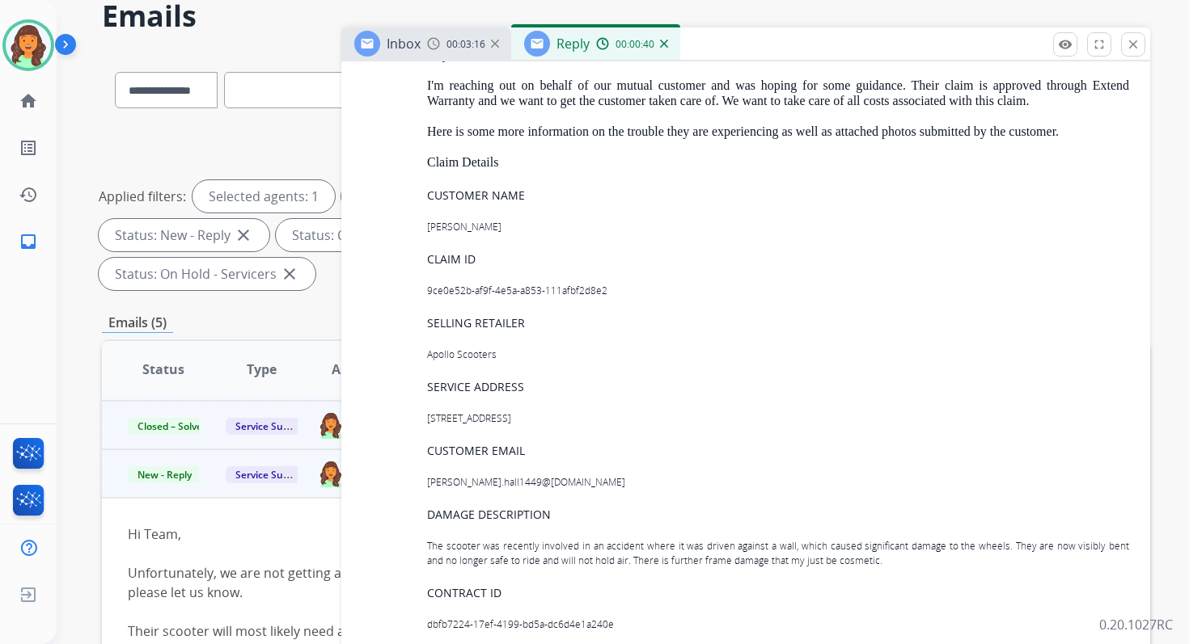
scroll to position [3023, 0]
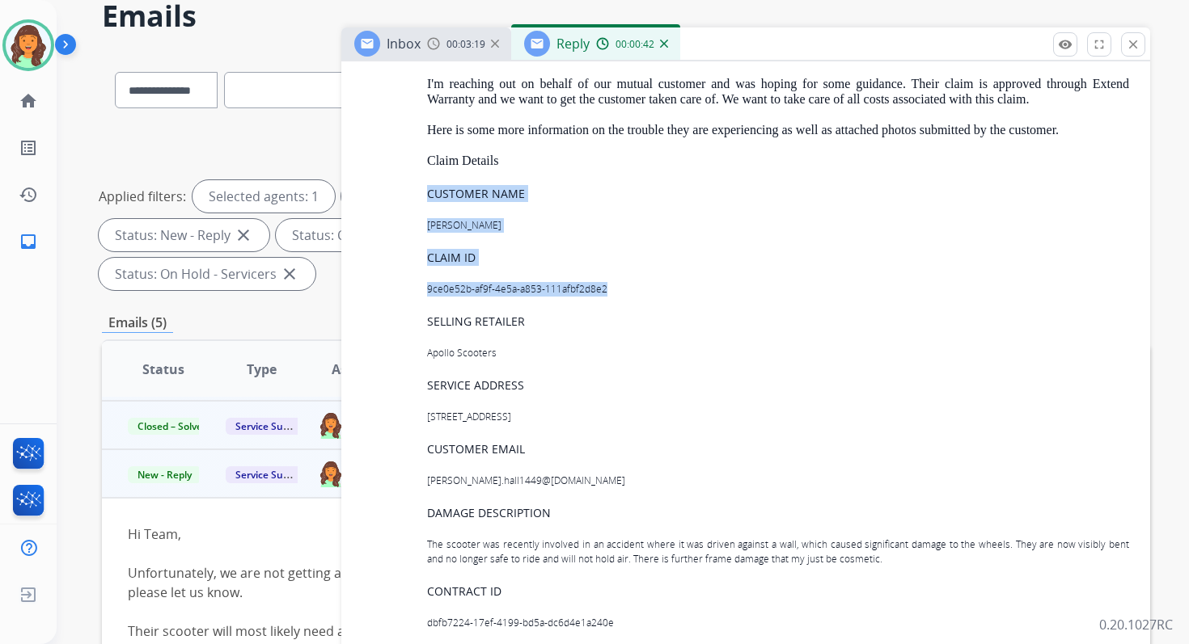
drag, startPoint x: 425, startPoint y: 196, endPoint x: 620, endPoint y: 293, distance: 217.7
click at [620, 293] on div "From: servicesupport@extend.com To: support@apolloscooters.co Date: 09/29/2025 …" at bounding box center [746, 604] width 770 height 1262
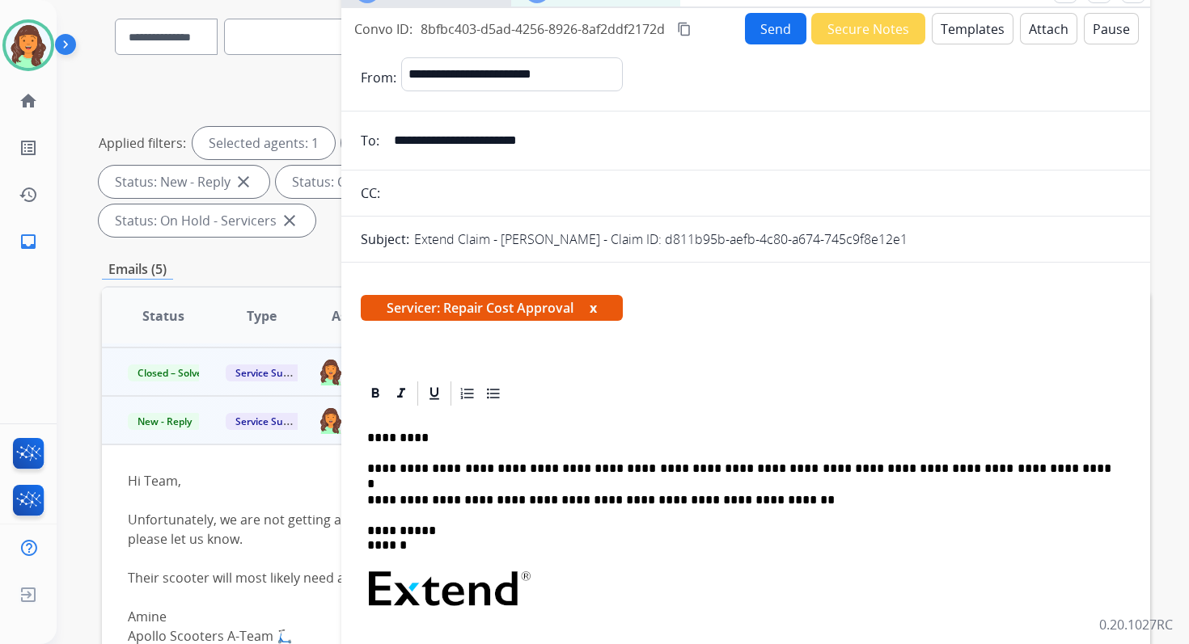
scroll to position [184, 0]
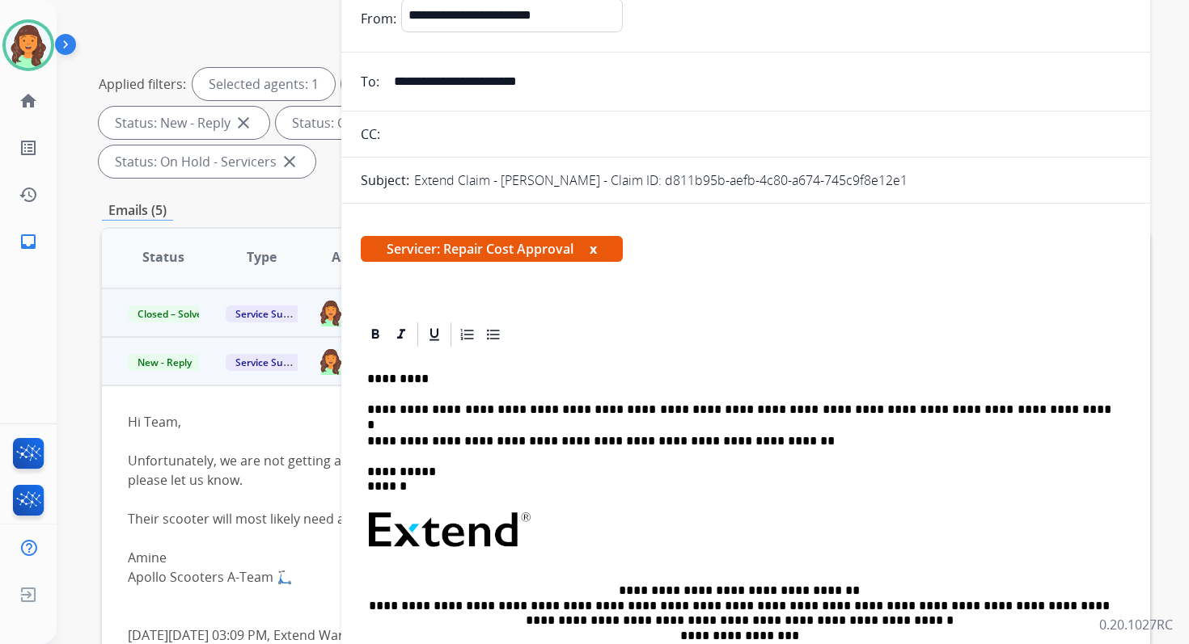
click at [978, 409] on p "**********" at bounding box center [739, 410] width 744 height 15
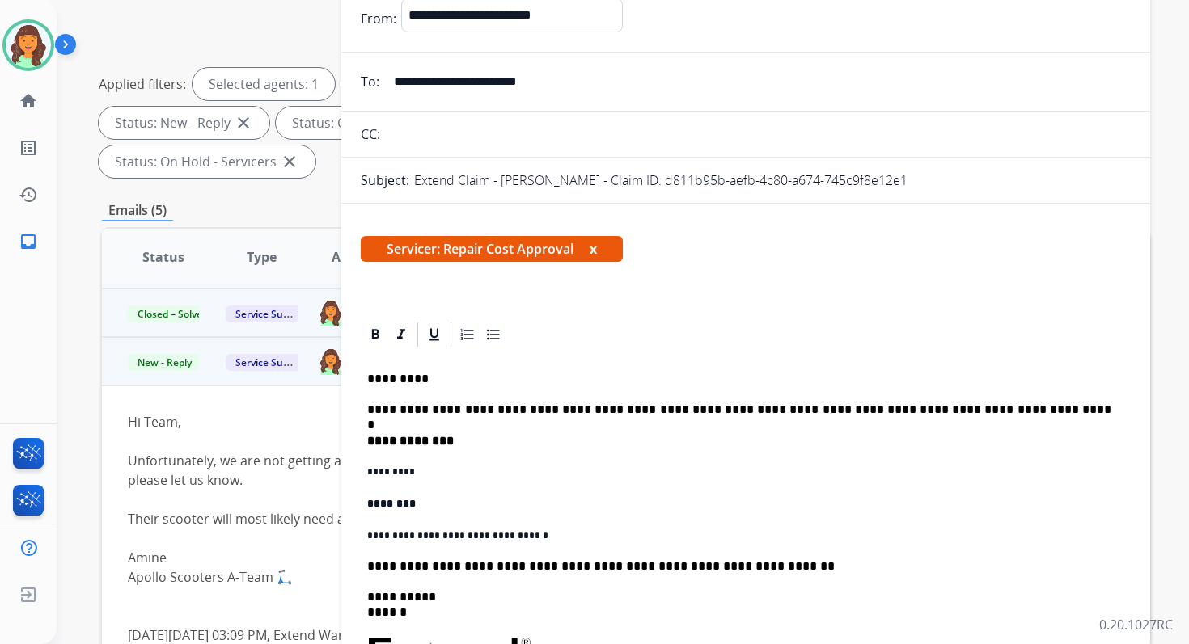
click at [367, 473] on p "*********" at bounding box center [739, 472] width 744 height 15
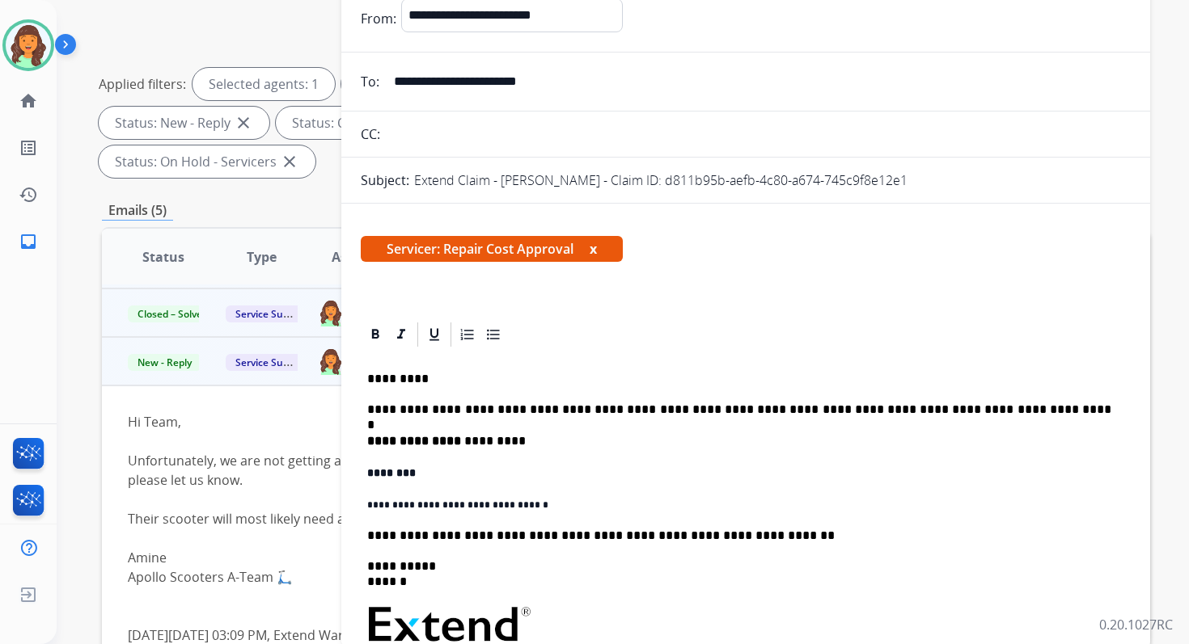
click at [367, 505] on p "**********" at bounding box center [739, 505] width 744 height 15
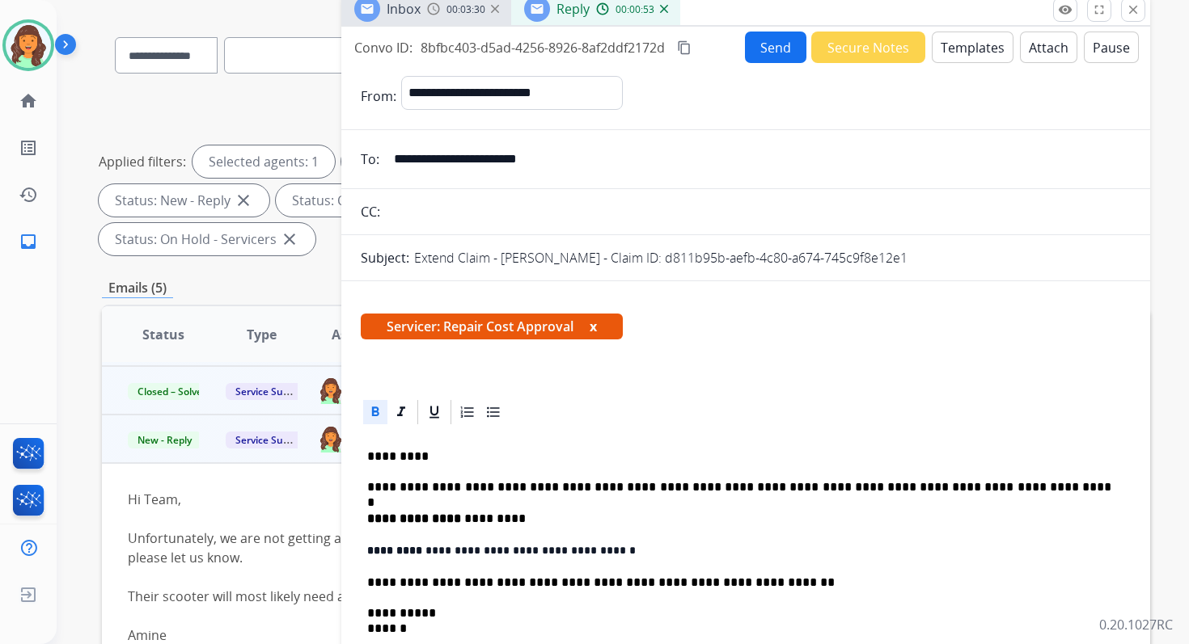
scroll to position [0, 0]
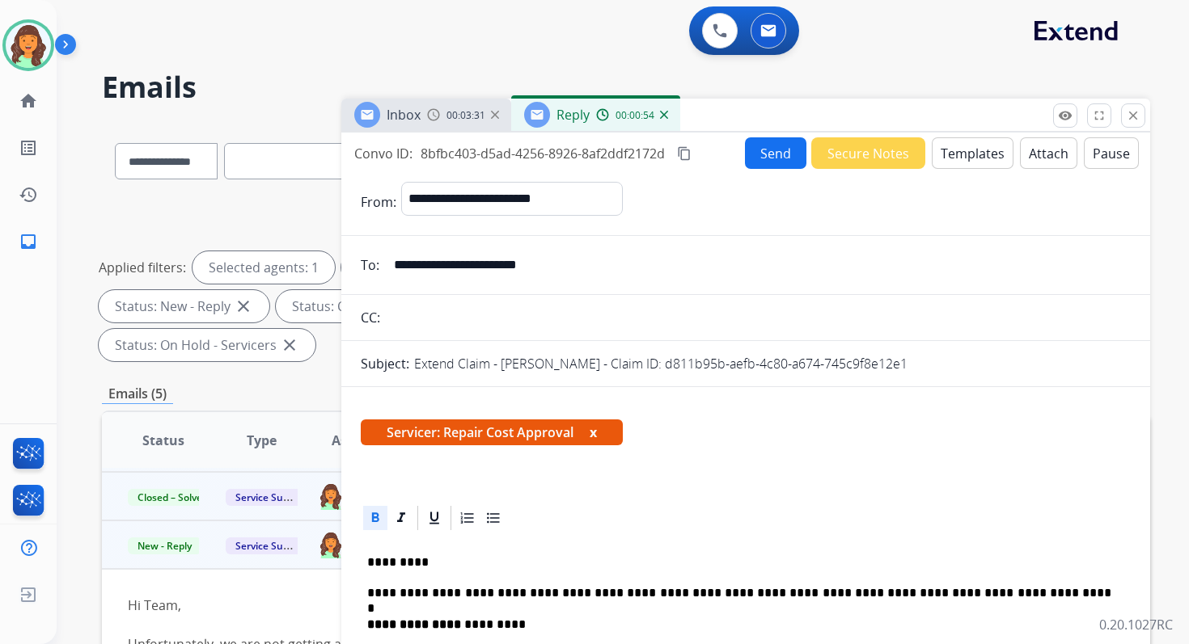
click at [689, 151] on mat-icon "content_copy" at bounding box center [684, 153] width 15 height 15
click at [757, 152] on button "Send" at bounding box center [775, 153] width 61 height 32
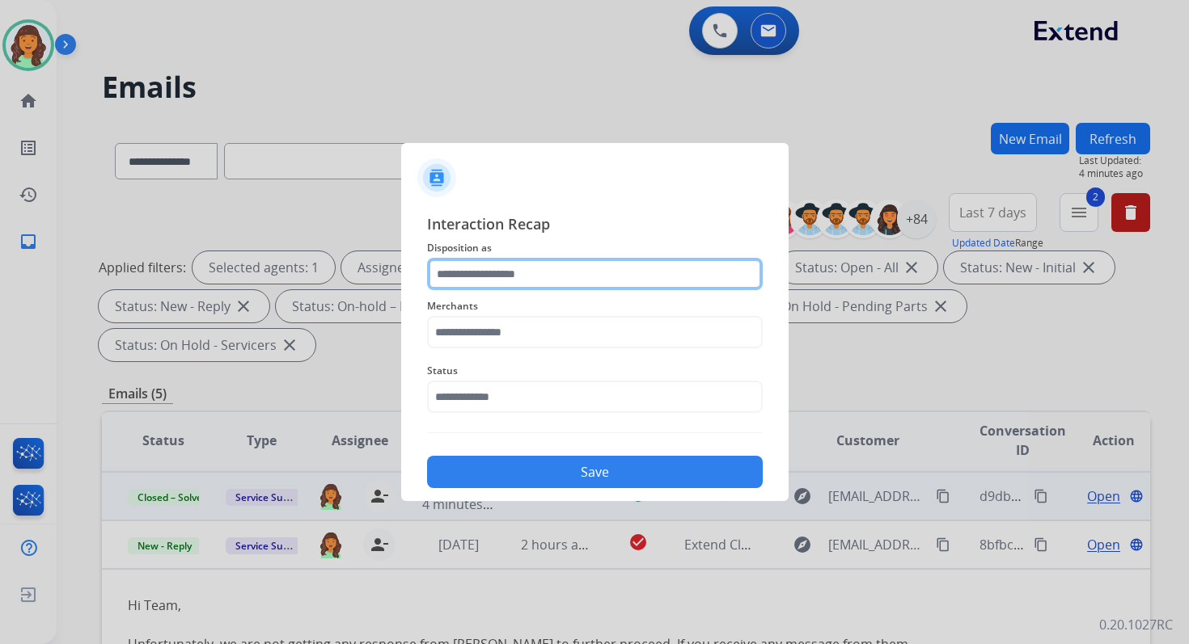
click at [507, 281] on input "text" at bounding box center [595, 274] width 336 height 32
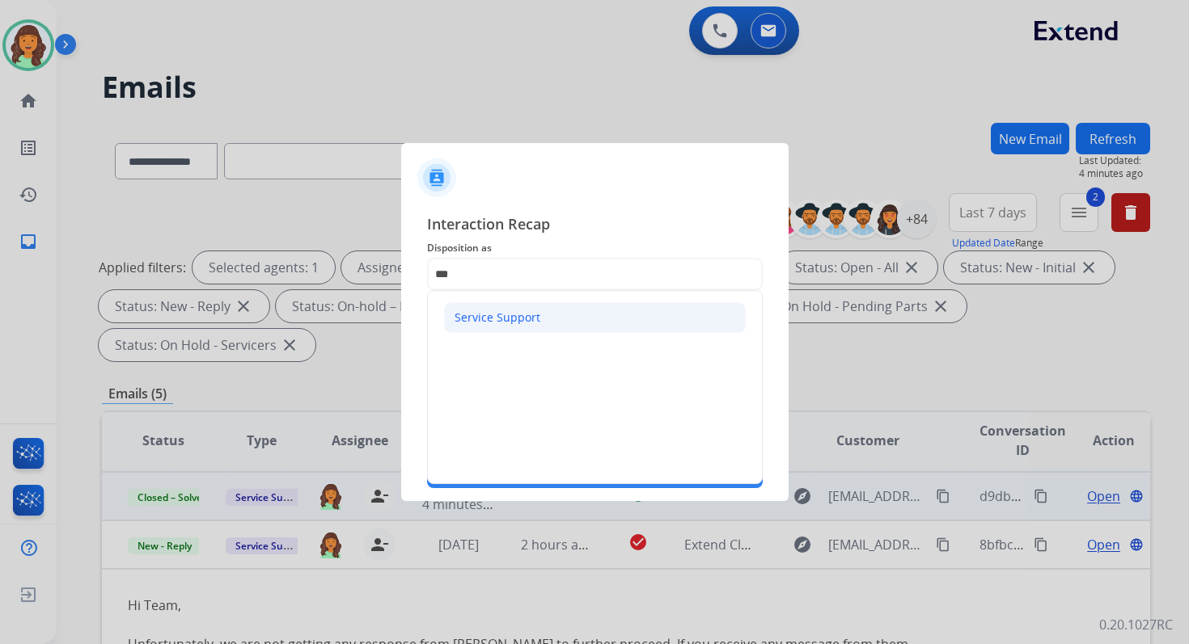
click at [490, 305] on li "Service Support" at bounding box center [595, 317] width 302 height 31
type input "**********"
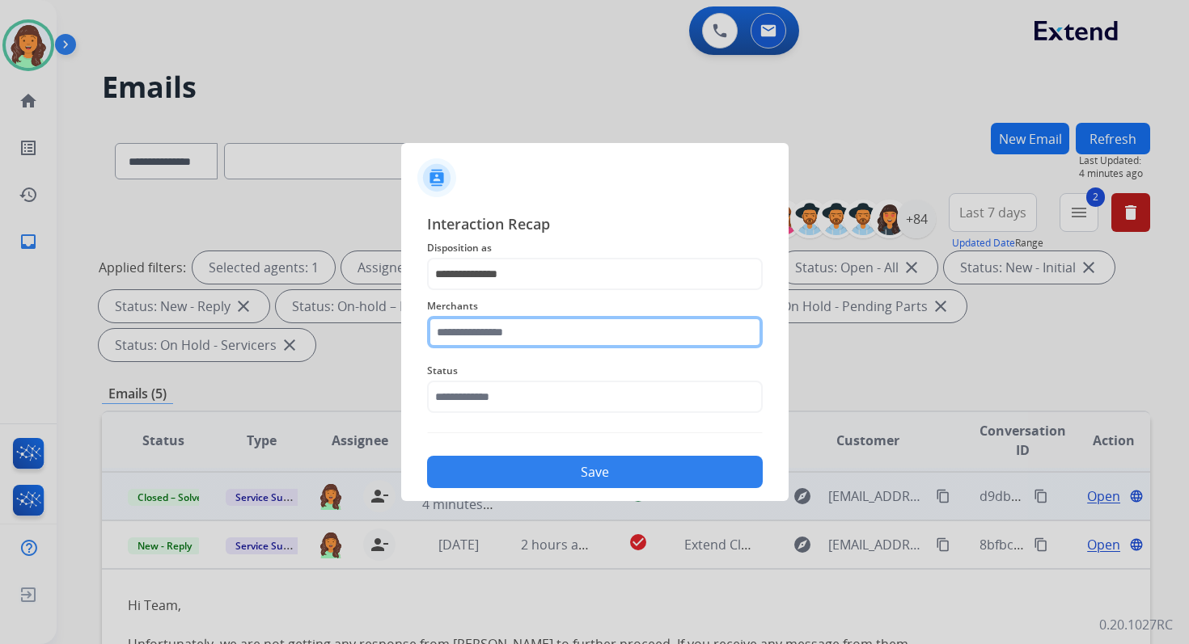
click at [497, 321] on input "text" at bounding box center [595, 332] width 336 height 32
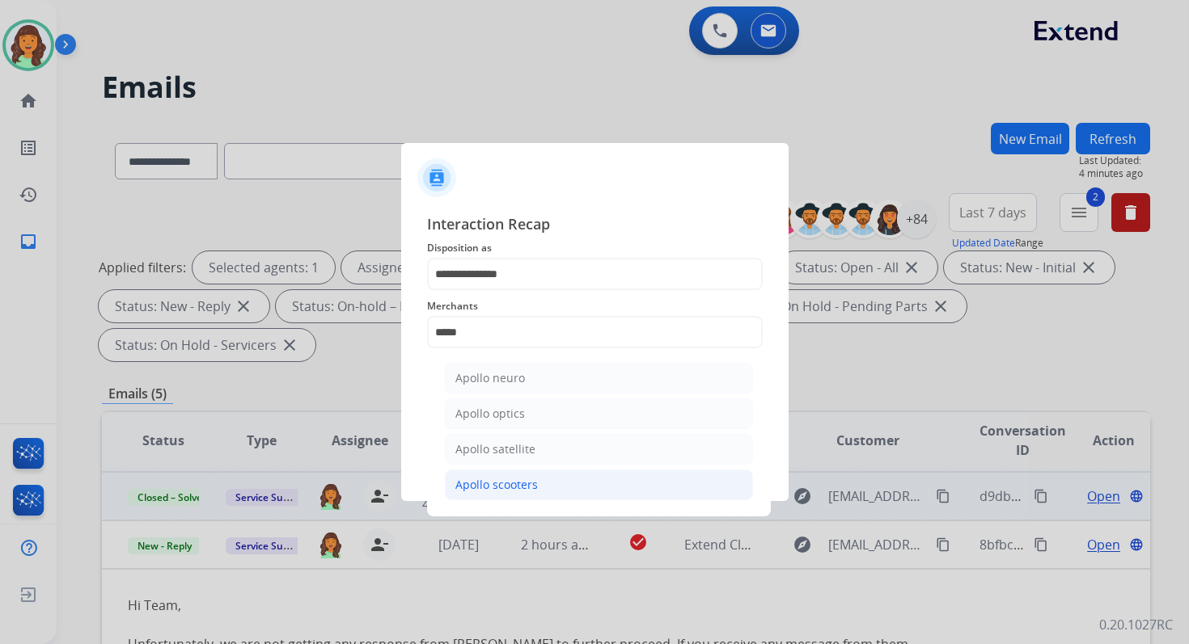
click at [524, 483] on div "Apollo scooters" at bounding box center [496, 485] width 82 height 16
type input "**********"
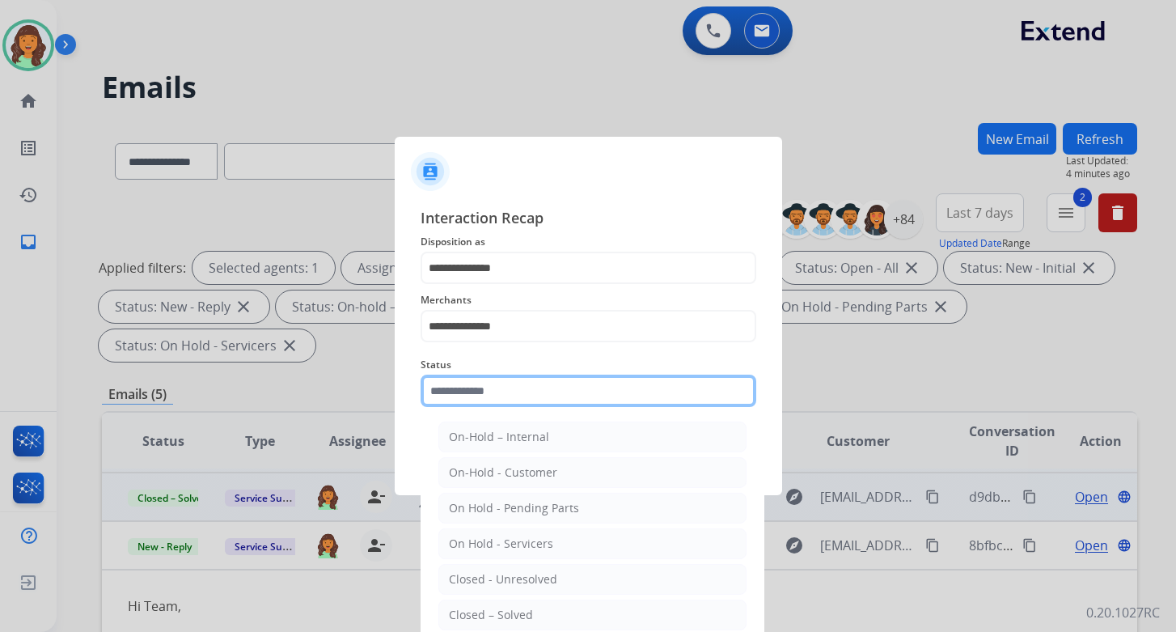
click at [524, 388] on input "text" at bounding box center [588, 390] width 336 height 32
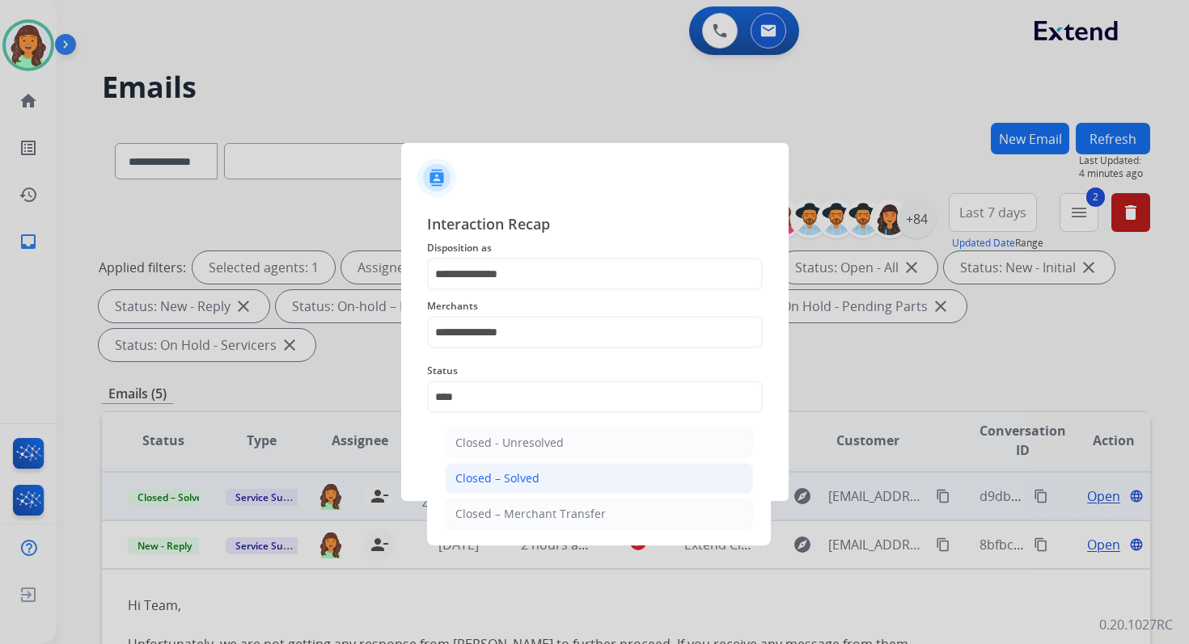
click at [527, 474] on div "Closed – Solved" at bounding box center [497, 479] width 84 height 16
type input "**********"
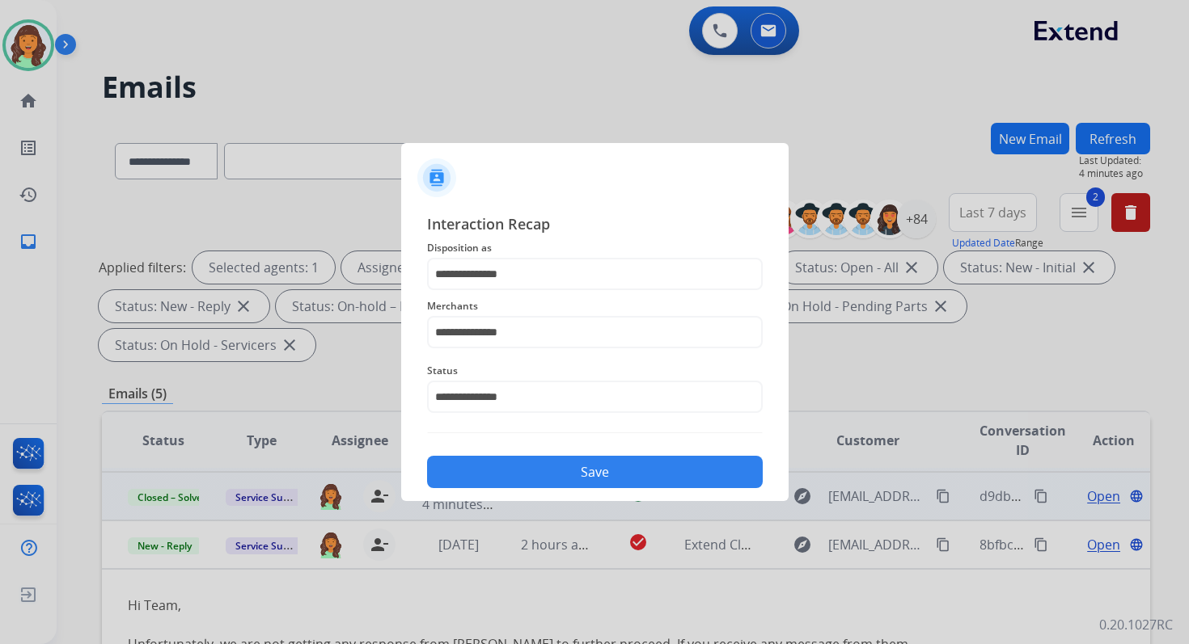
click at [527, 474] on button "Save" at bounding box center [595, 472] width 336 height 32
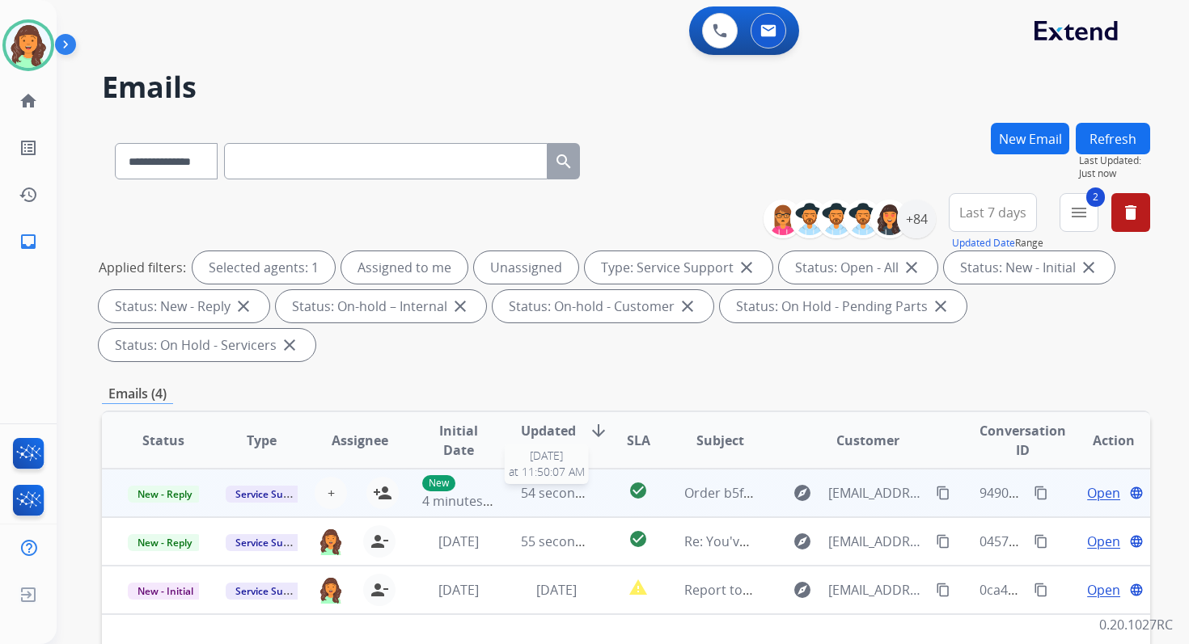
click at [536, 501] on span "54 seconds ago" at bounding box center [568, 493] width 95 height 18
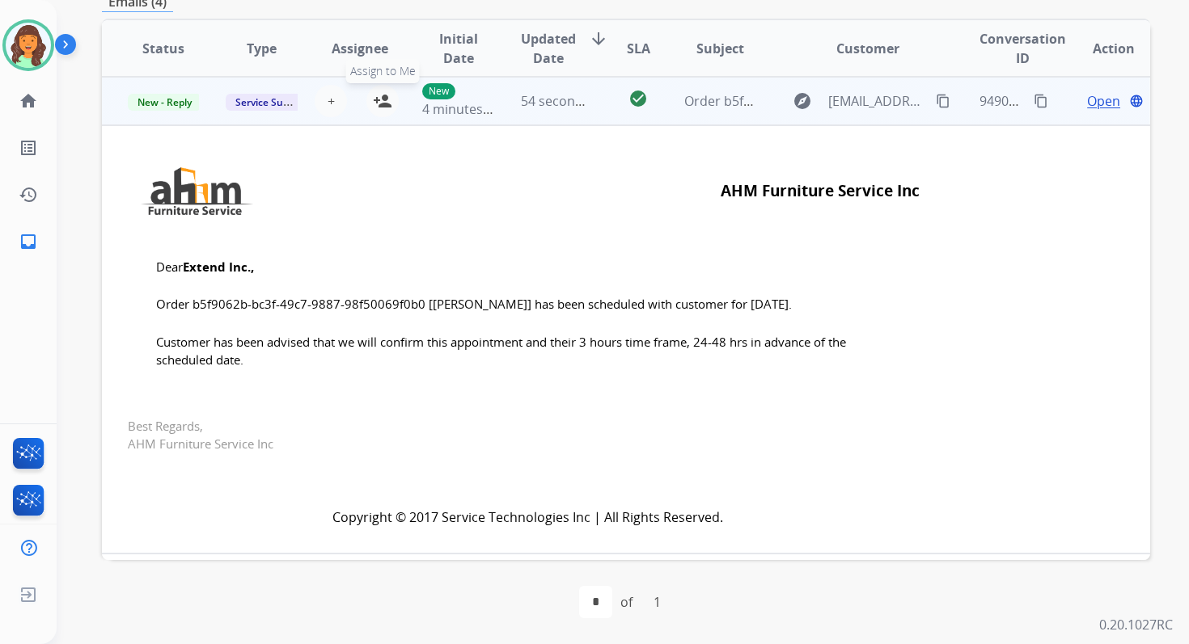
click at [384, 101] on mat-icon "person_add" at bounding box center [382, 100] width 19 height 19
click at [177, 103] on span "New - Reply" at bounding box center [165, 102] width 74 height 17
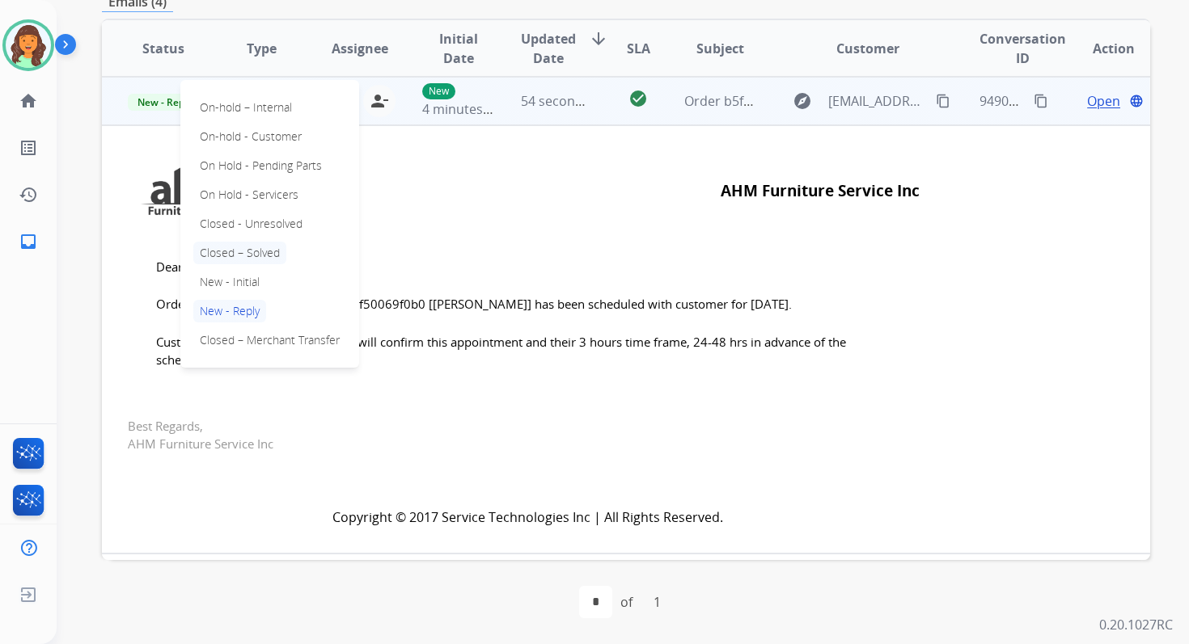
click at [243, 247] on p "Closed – Solved" at bounding box center [239, 253] width 93 height 23
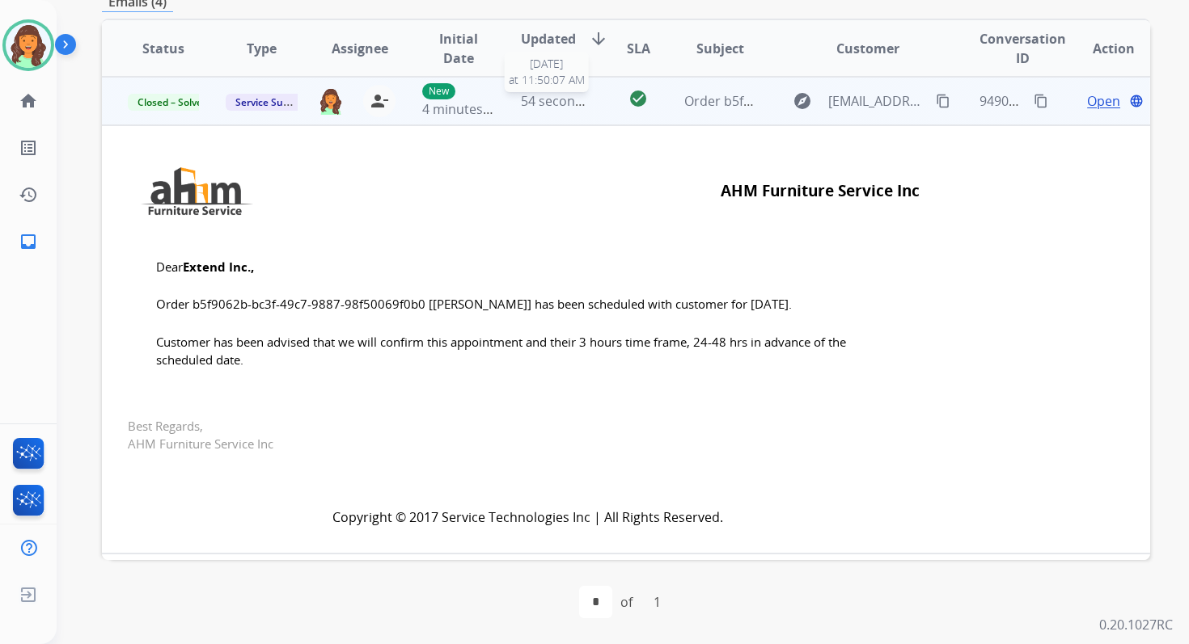
click at [558, 102] on span "54 seconds ago" at bounding box center [568, 101] width 95 height 18
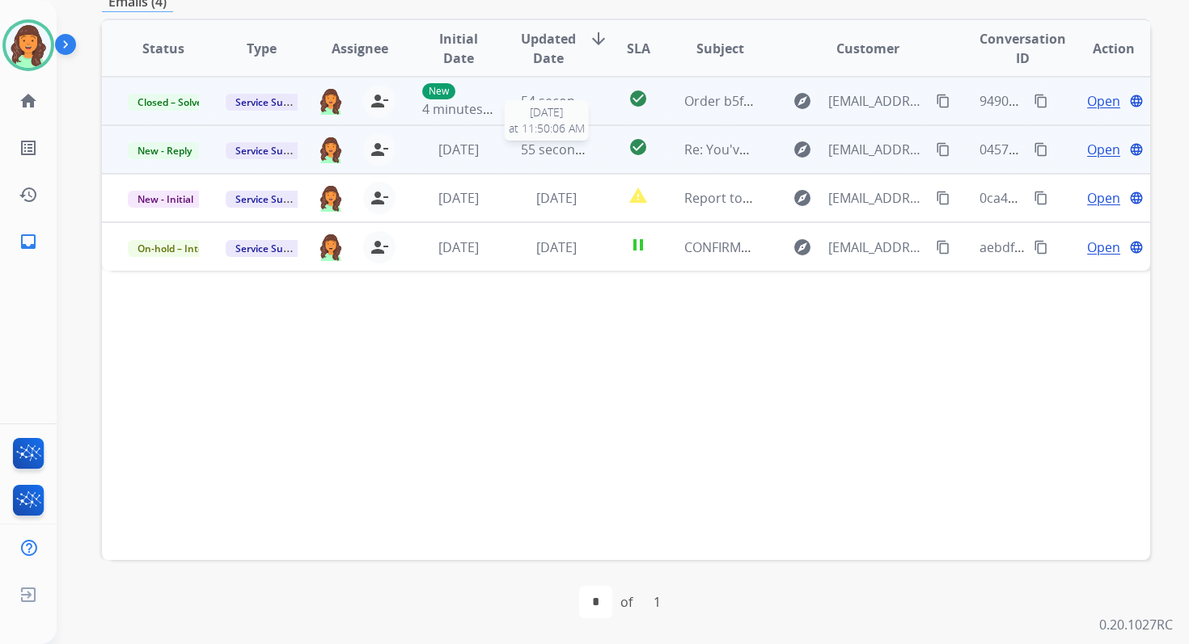
click at [560, 155] on span "55 seconds ago" at bounding box center [568, 150] width 95 height 18
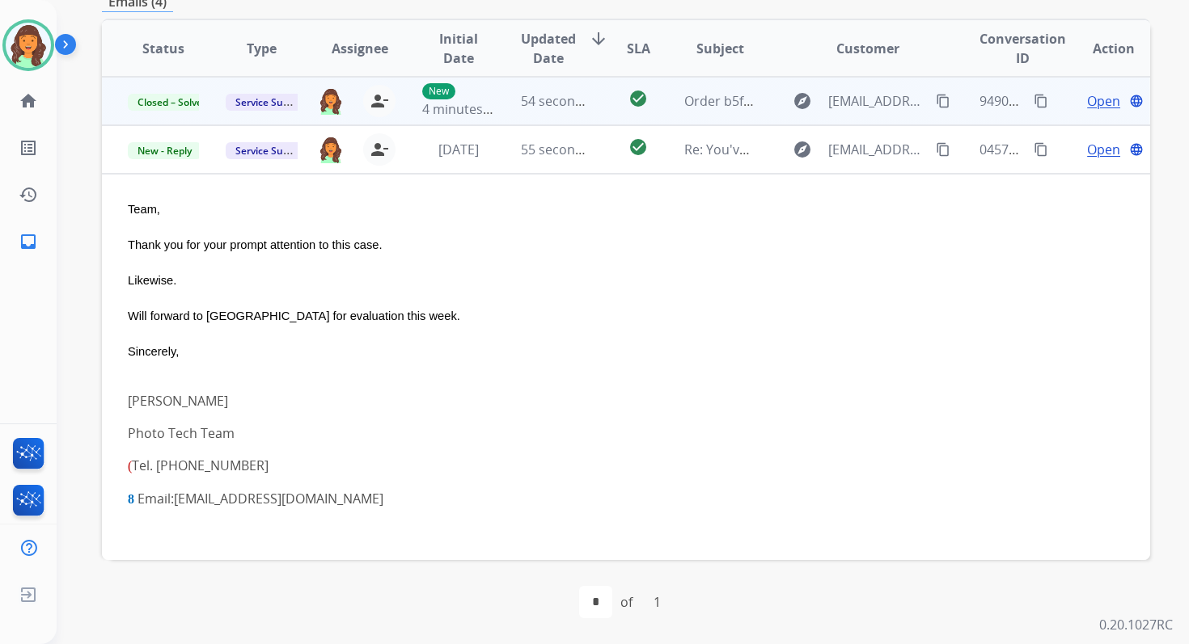
scroll to position [49, 0]
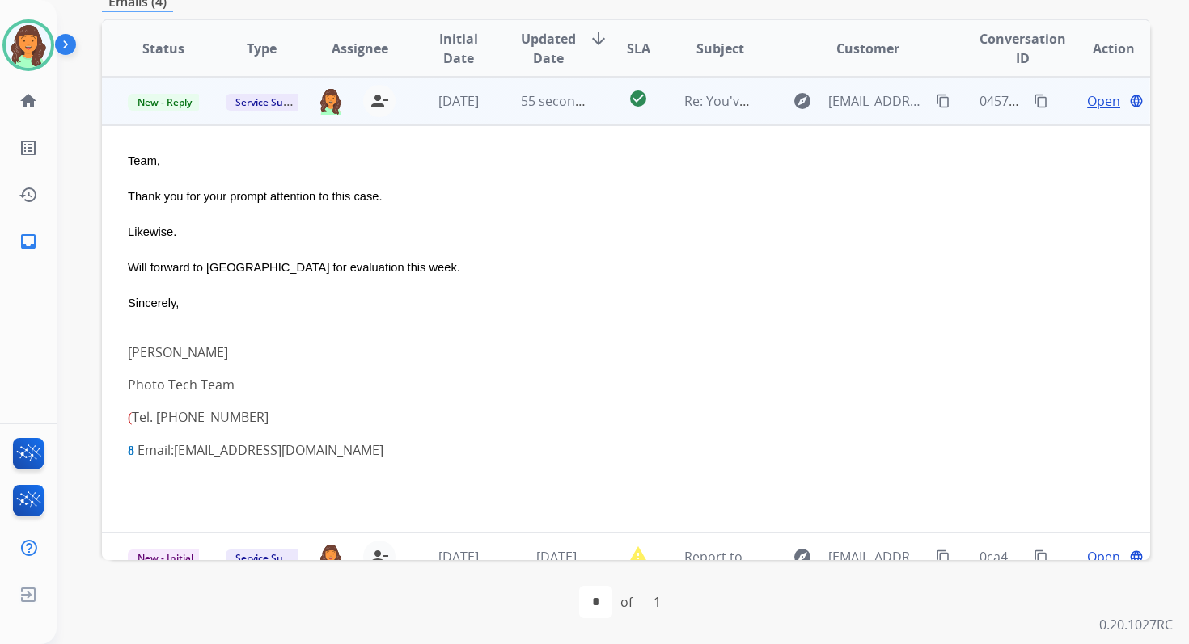
click at [1087, 99] on span "Open" at bounding box center [1103, 100] width 33 height 19
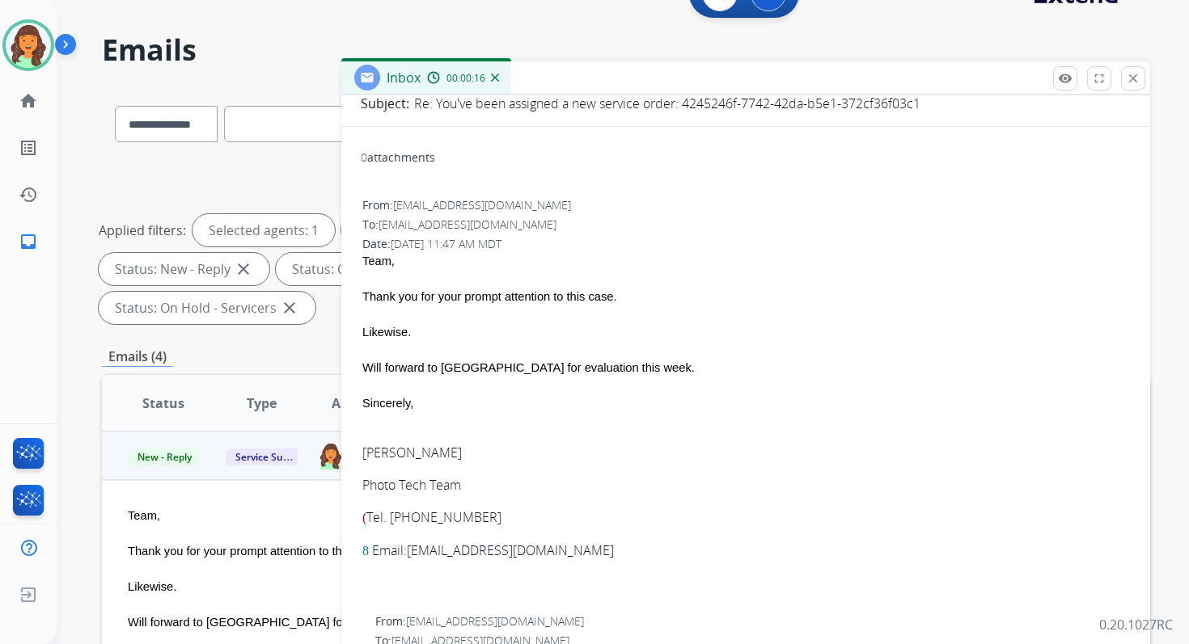
scroll to position [0, 0]
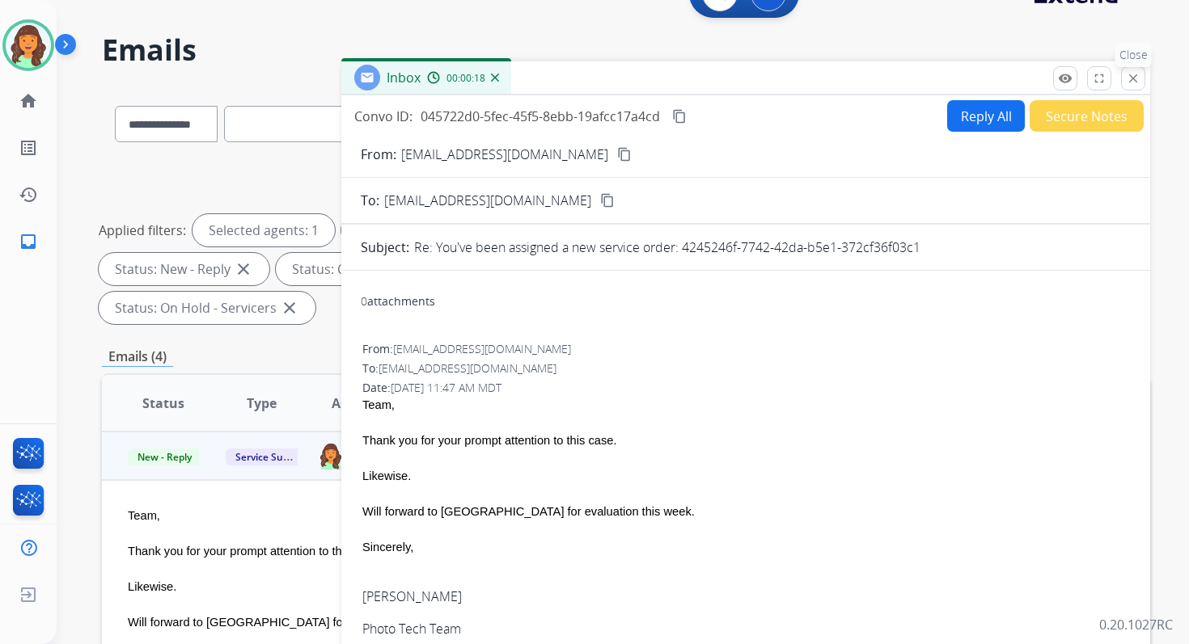
click at [1134, 78] on mat-icon "close" at bounding box center [1133, 78] width 15 height 15
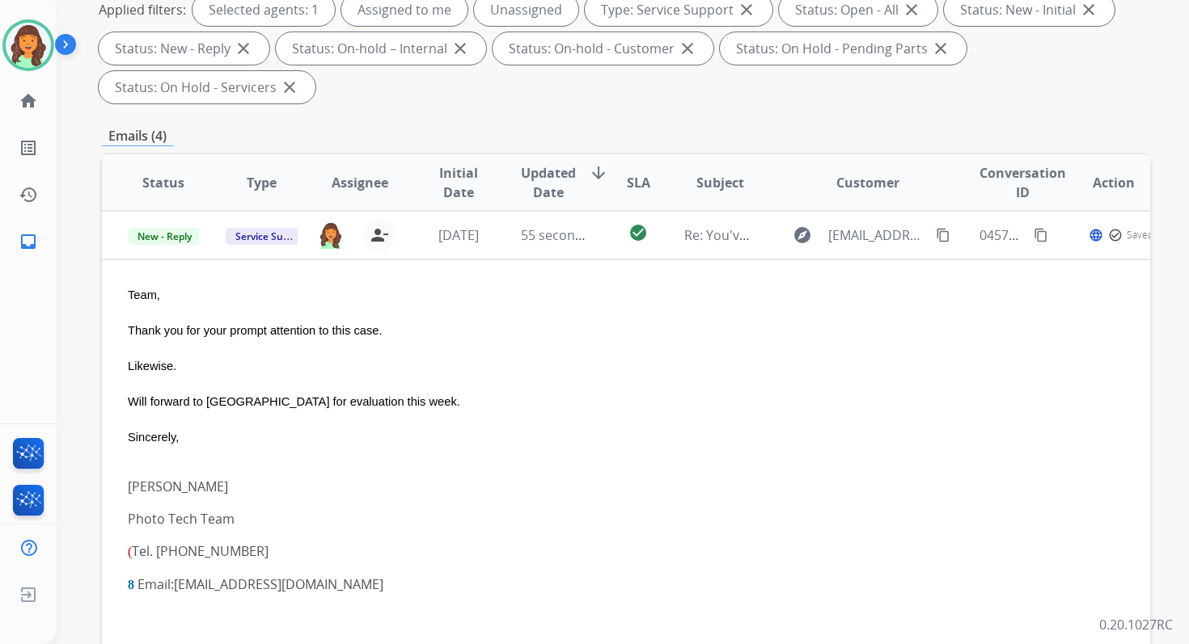
scroll to position [340, 0]
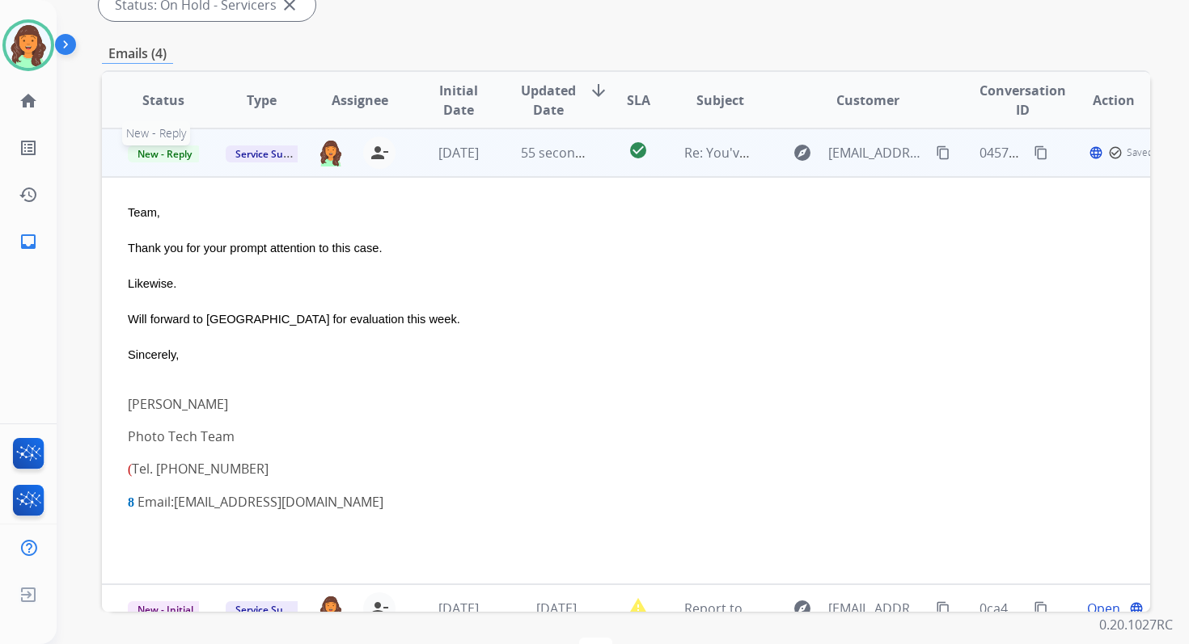
click at [173, 150] on span "New - Reply" at bounding box center [165, 154] width 74 height 17
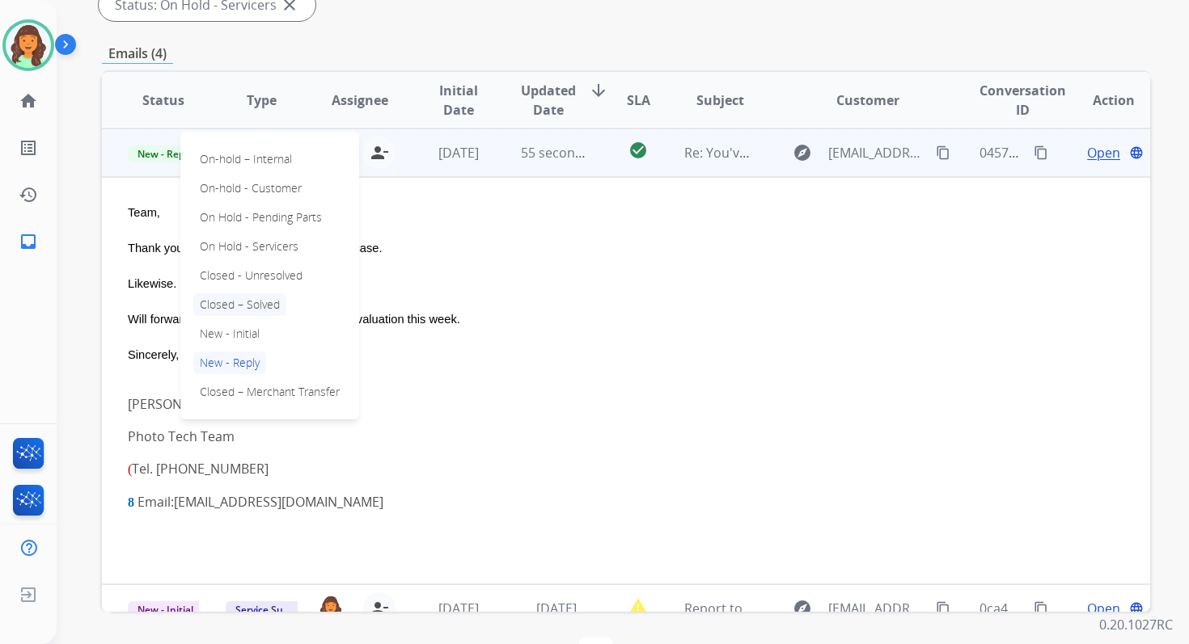
click at [236, 311] on p "Closed – Solved" at bounding box center [239, 305] width 93 height 23
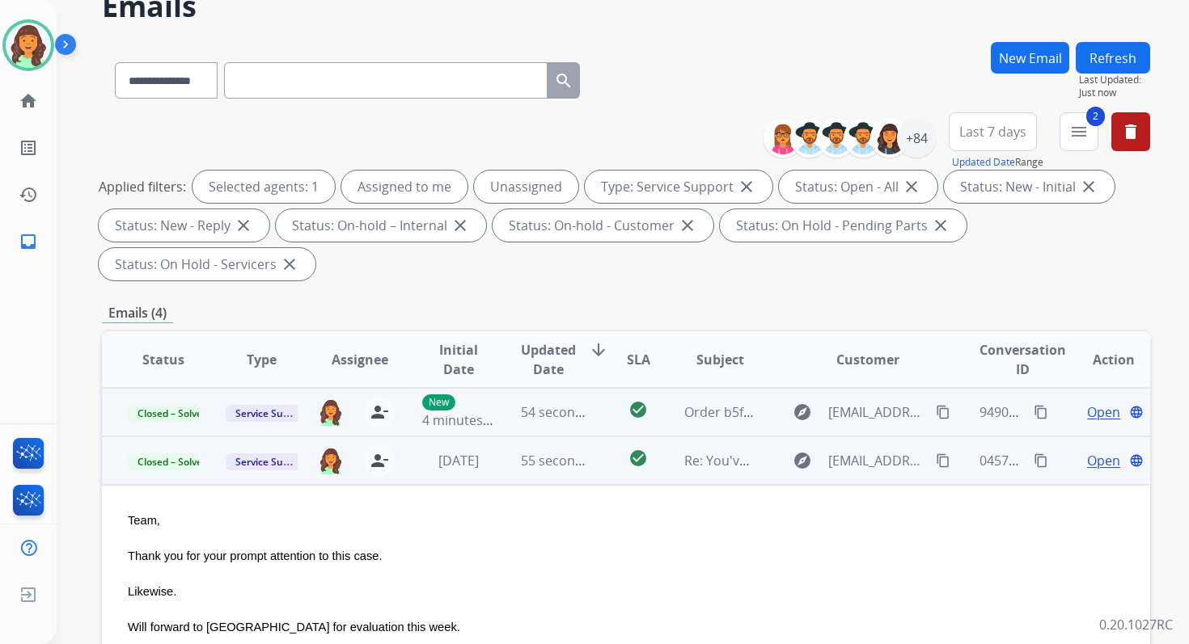
scroll to position [0, 0]
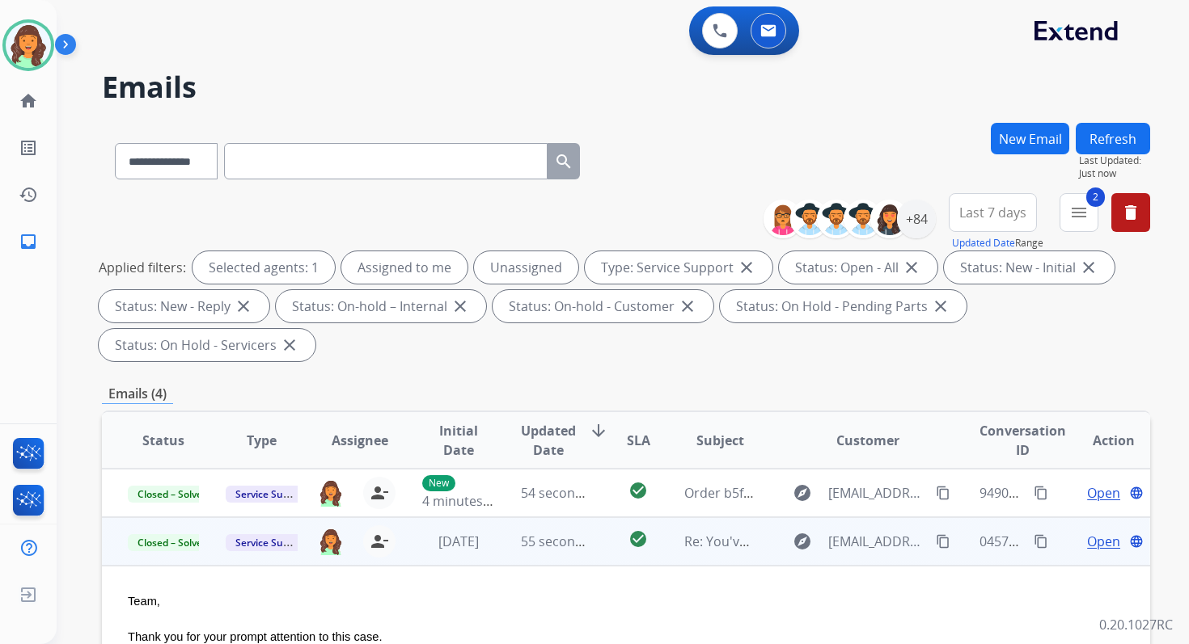
click at [1130, 138] on button "Refresh" at bounding box center [1112, 139] width 74 height 32
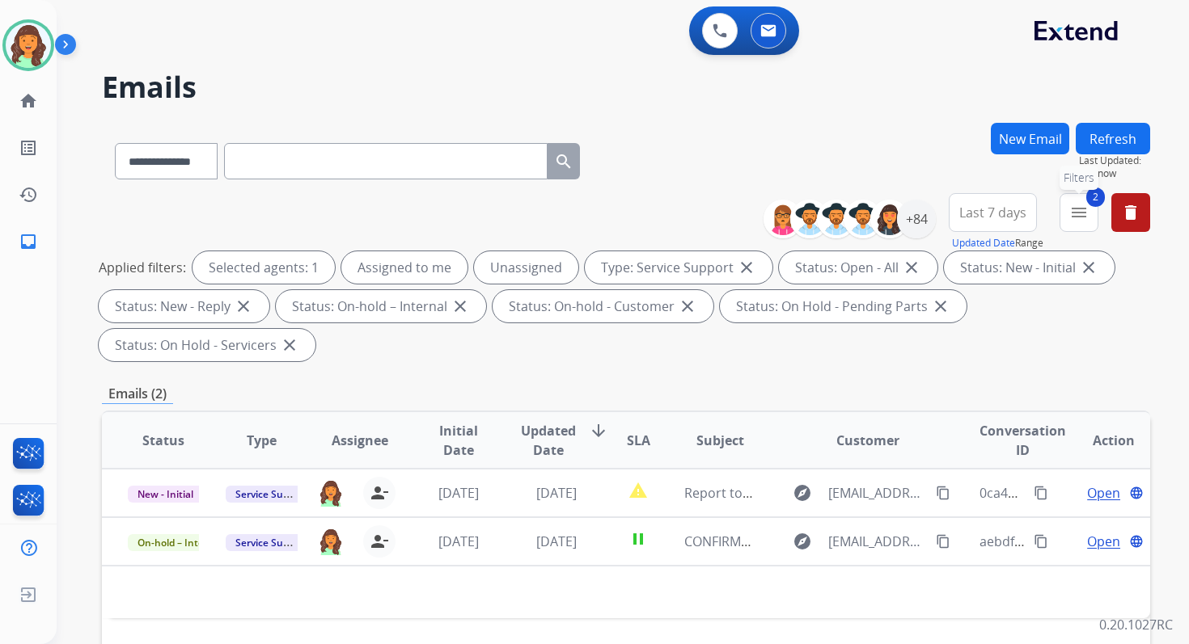
click at [1078, 209] on mat-icon "menu" at bounding box center [1078, 212] width 19 height 19
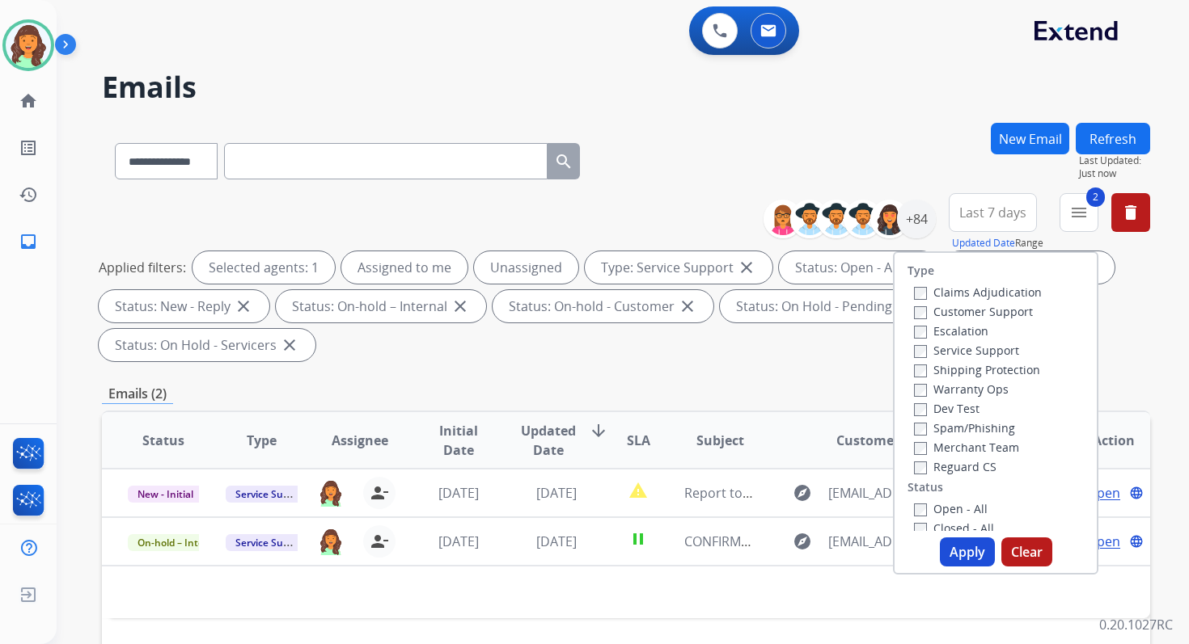
click at [917, 289] on label "Claims Adjudication" at bounding box center [978, 292] width 128 height 15
click at [918, 353] on label "Service Support" at bounding box center [966, 350] width 105 height 15
click at [956, 548] on button "Apply" at bounding box center [967, 552] width 55 height 29
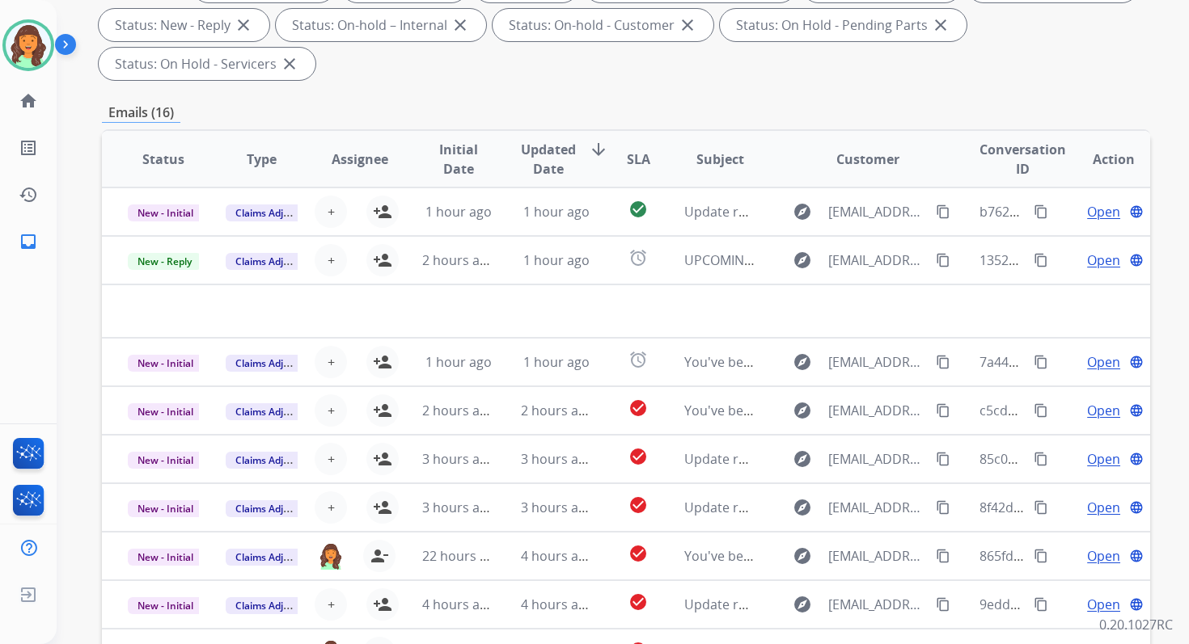
scroll to position [392, 0]
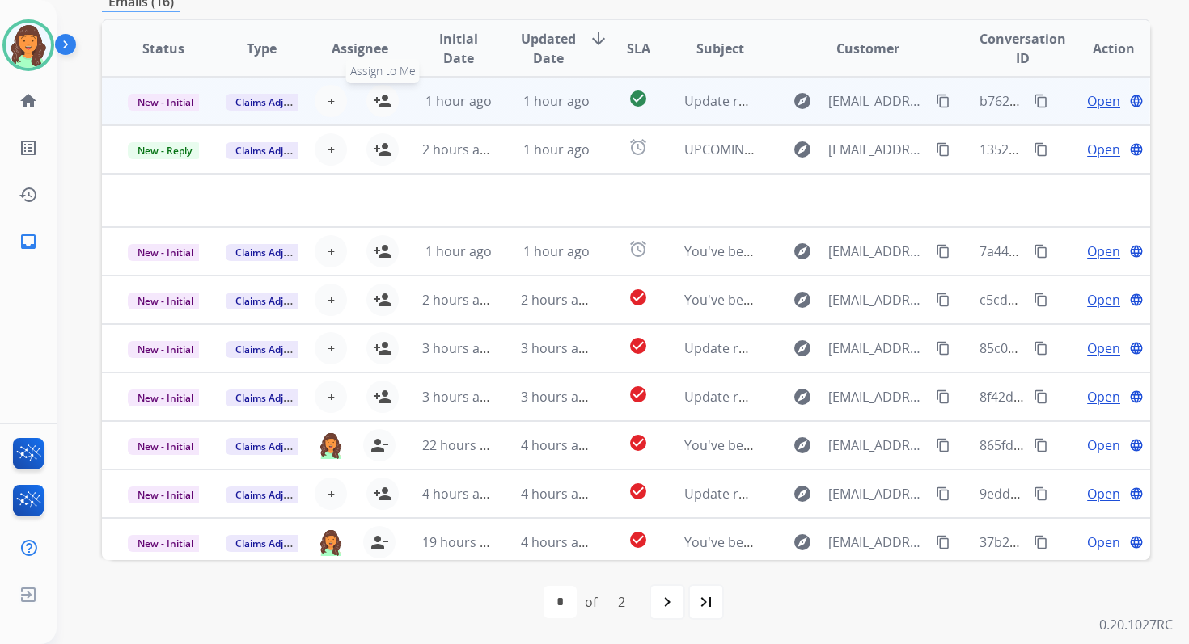
click at [379, 100] on mat-icon "person_add" at bounding box center [382, 100] width 19 height 19
click at [175, 102] on span "New - Initial" at bounding box center [165, 102] width 75 height 17
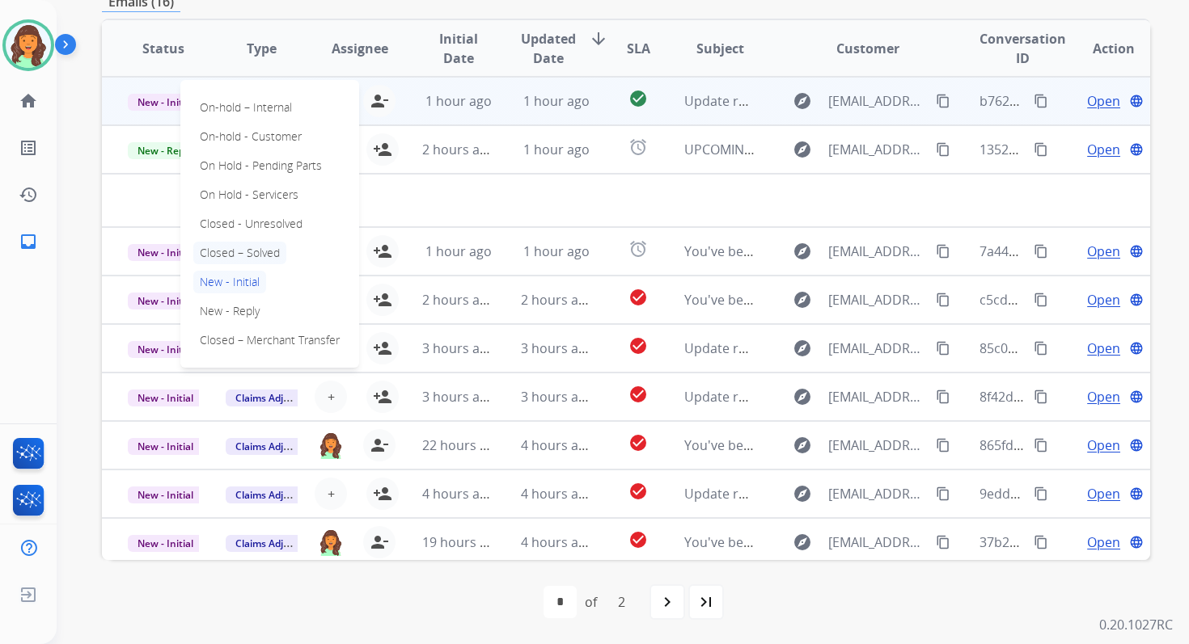
click at [234, 256] on p "Closed – Solved" at bounding box center [239, 253] width 93 height 23
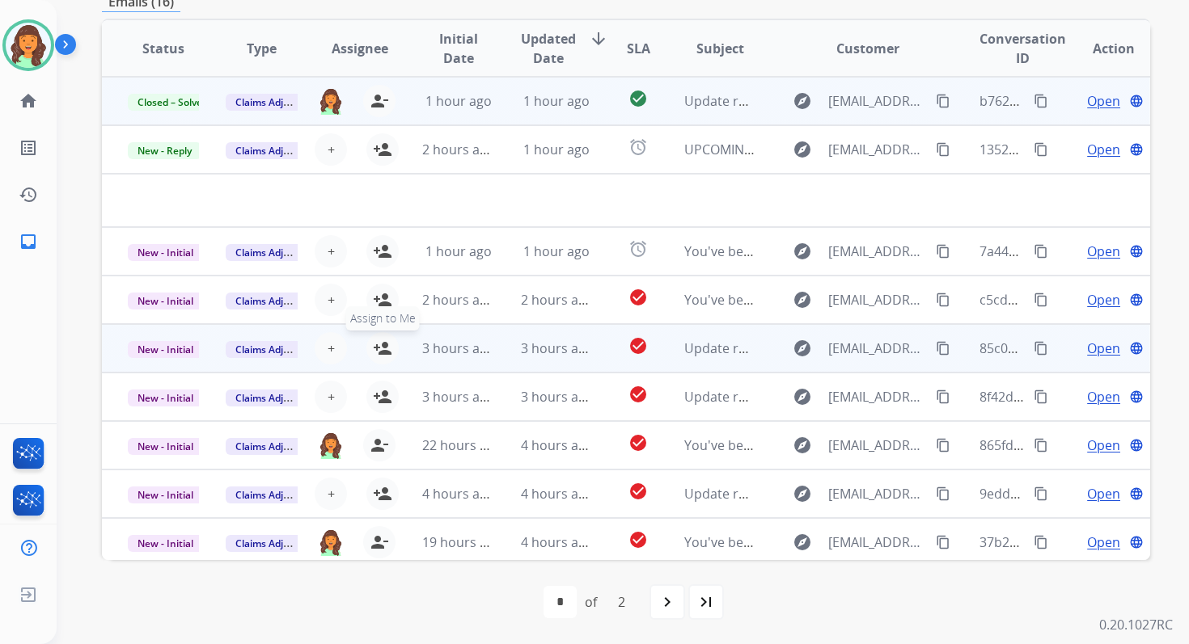
click at [380, 349] on mat-icon "person_add" at bounding box center [382, 348] width 19 height 19
click at [161, 348] on span "New - Initial" at bounding box center [165, 349] width 75 height 17
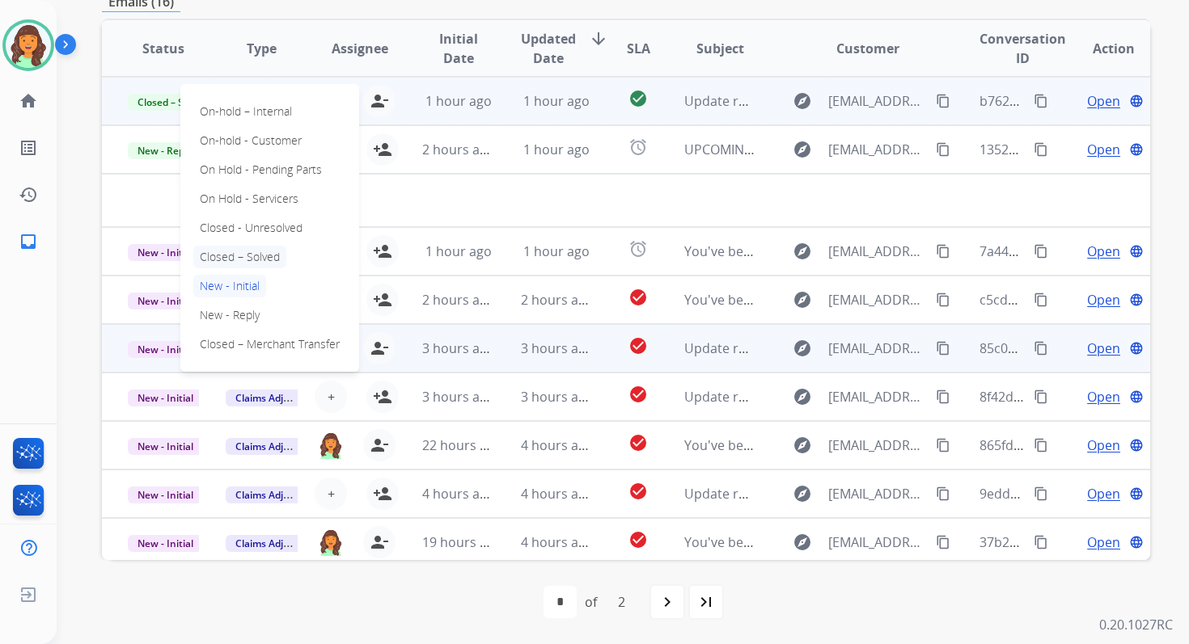
click at [248, 255] on p "Closed – Solved" at bounding box center [239, 257] width 93 height 23
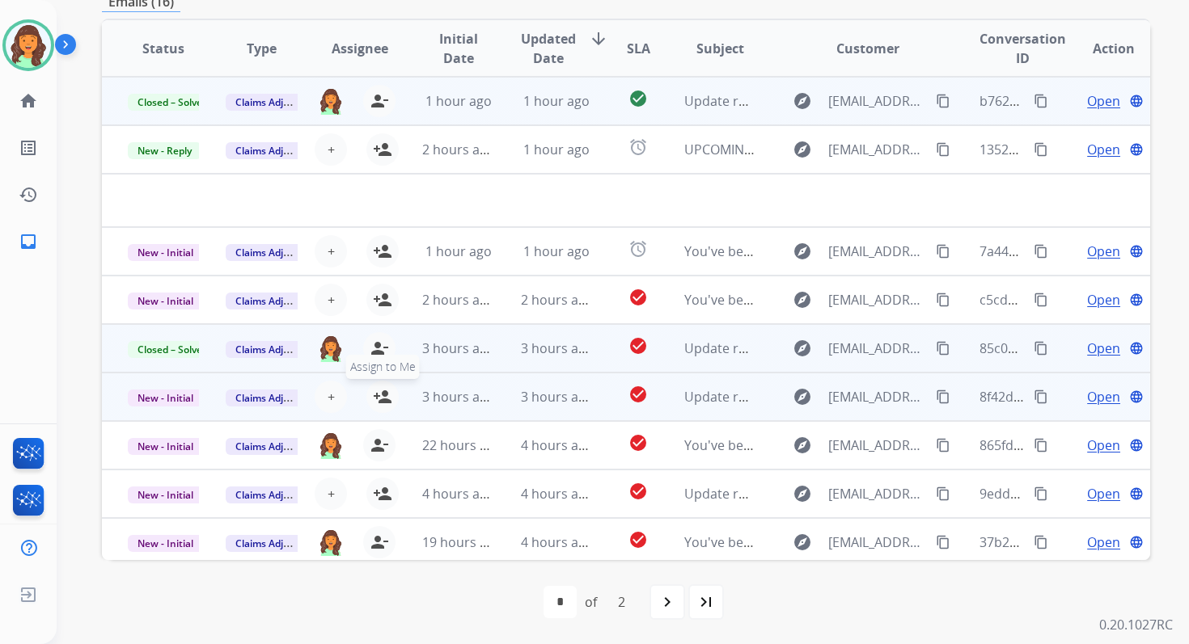
click at [378, 397] on mat-icon "person_add" at bounding box center [382, 396] width 19 height 19
click at [180, 391] on span "New - Initial" at bounding box center [165, 398] width 75 height 17
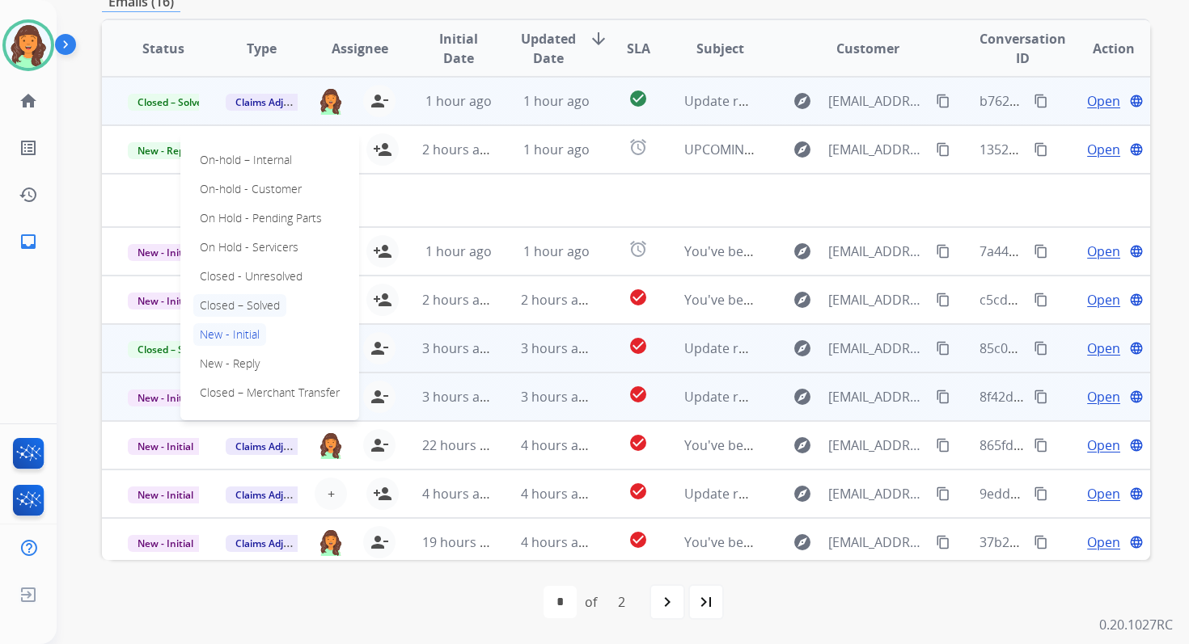
click at [239, 298] on p "Closed – Solved" at bounding box center [239, 305] width 93 height 23
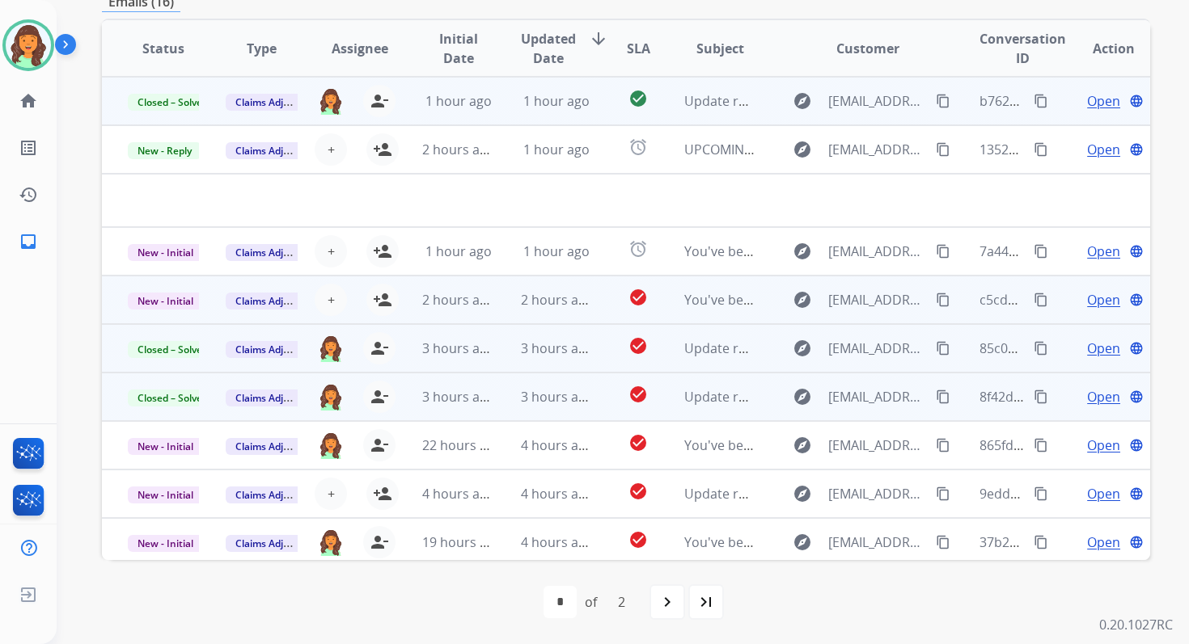
scroll to position [0, 0]
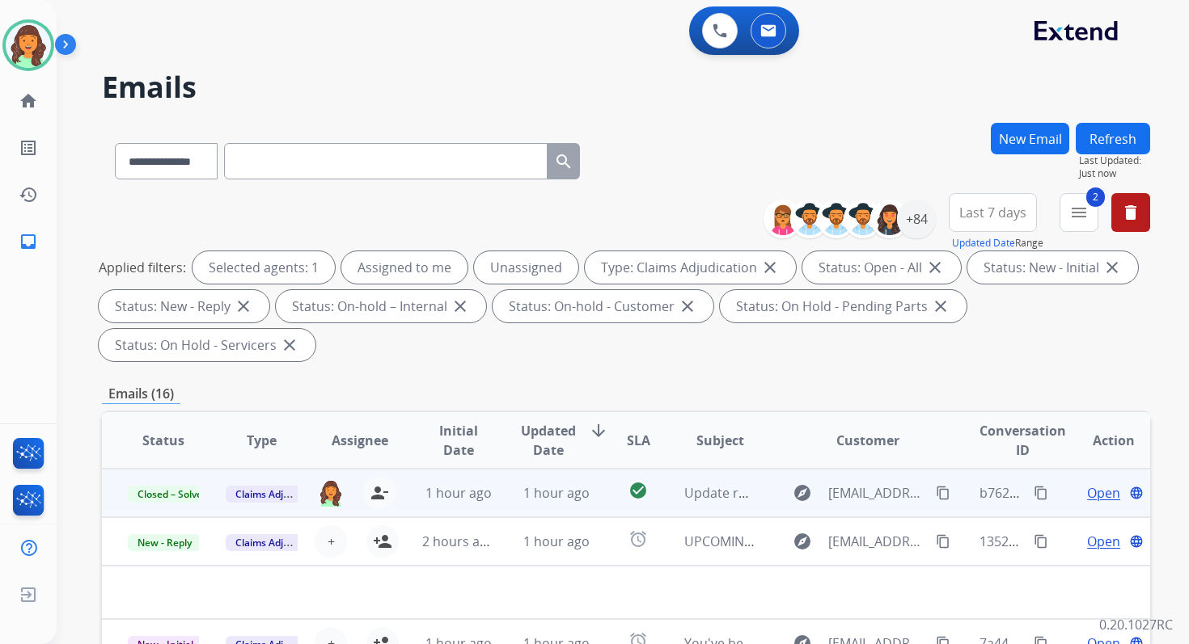
click at [1102, 139] on button "Refresh" at bounding box center [1112, 139] width 74 height 32
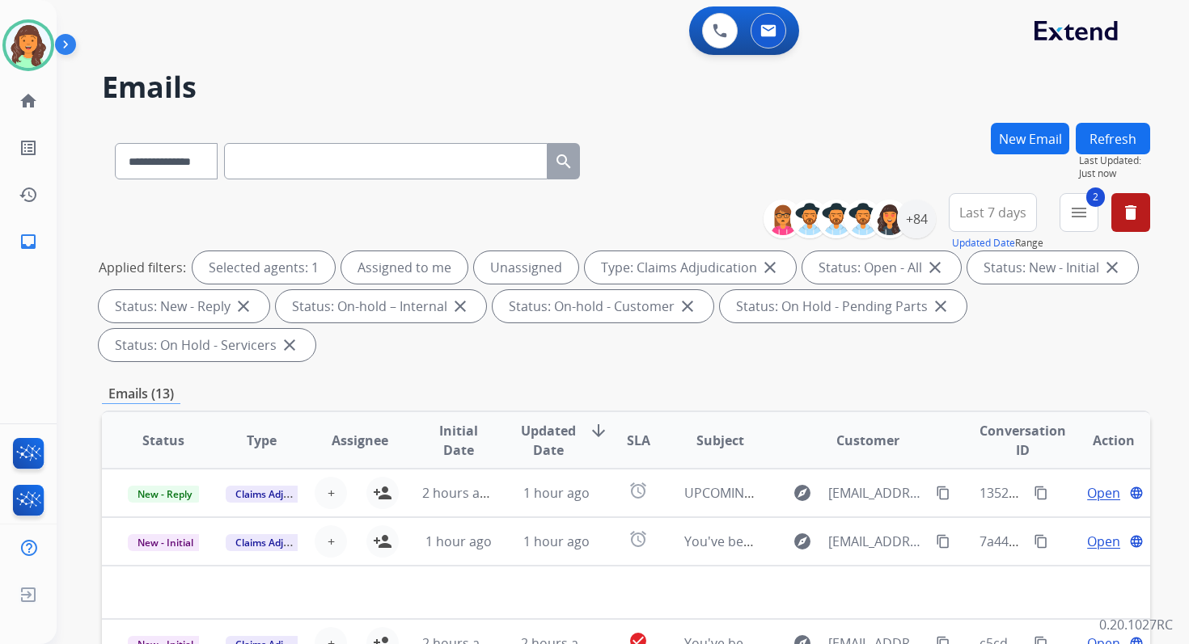
scroll to position [392, 0]
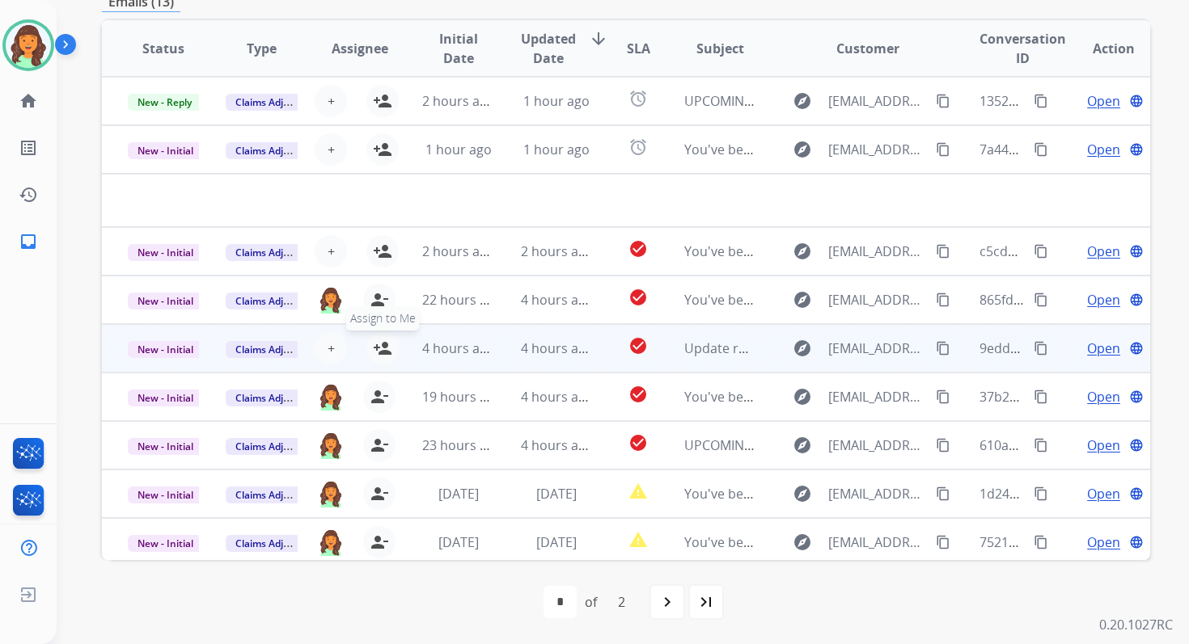
click at [385, 350] on mat-icon "person_add" at bounding box center [382, 348] width 19 height 19
click at [168, 352] on span "New - Initial" at bounding box center [165, 349] width 75 height 17
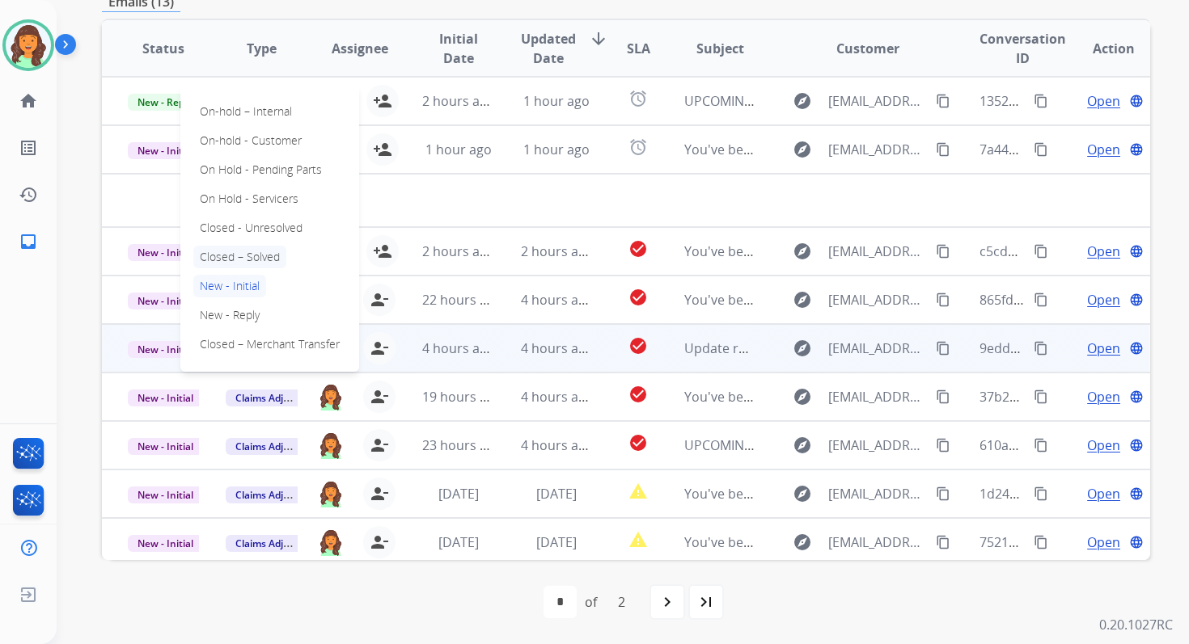
click at [237, 254] on p "Closed – Solved" at bounding box center [239, 257] width 93 height 23
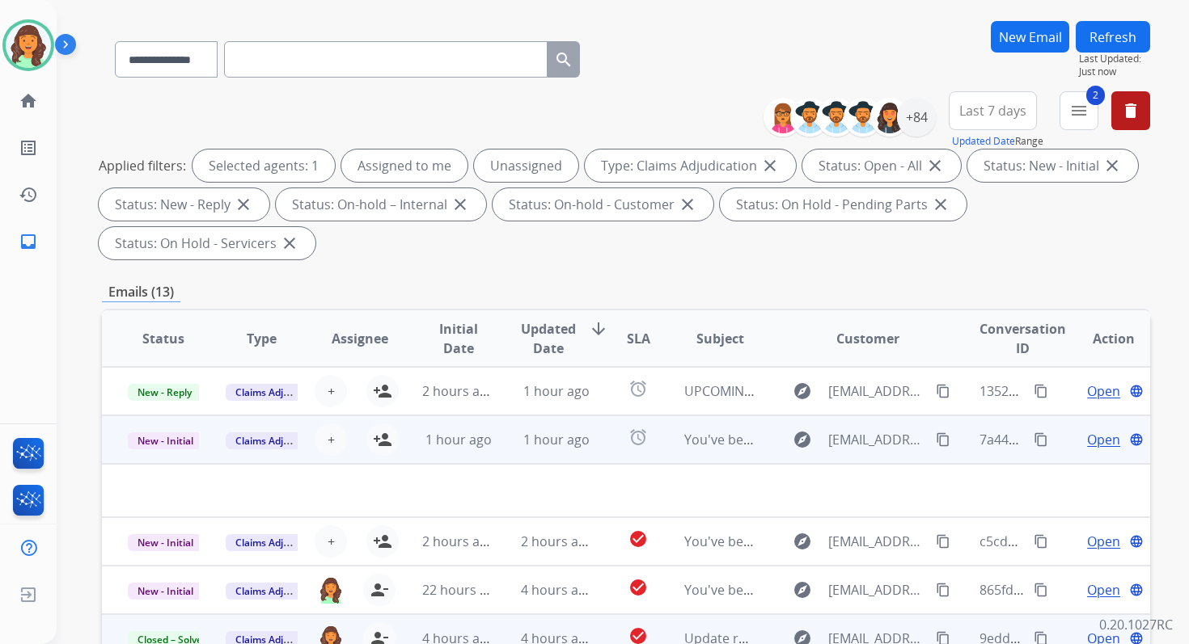
scroll to position [0, 0]
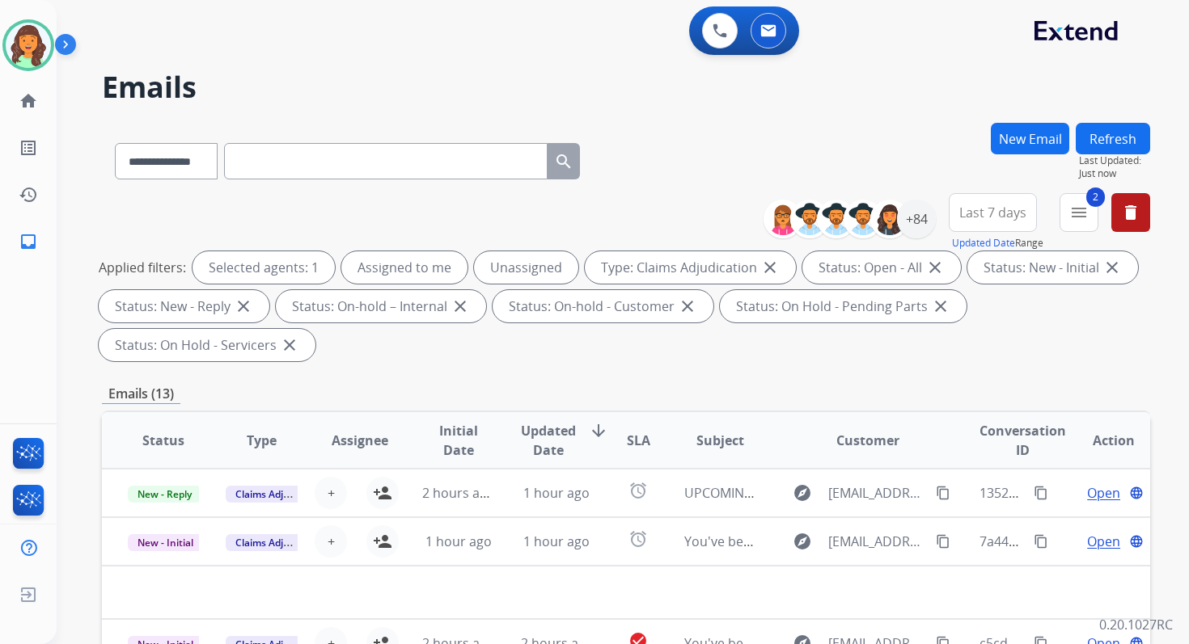
click at [1113, 145] on button "Refresh" at bounding box center [1112, 139] width 74 height 32
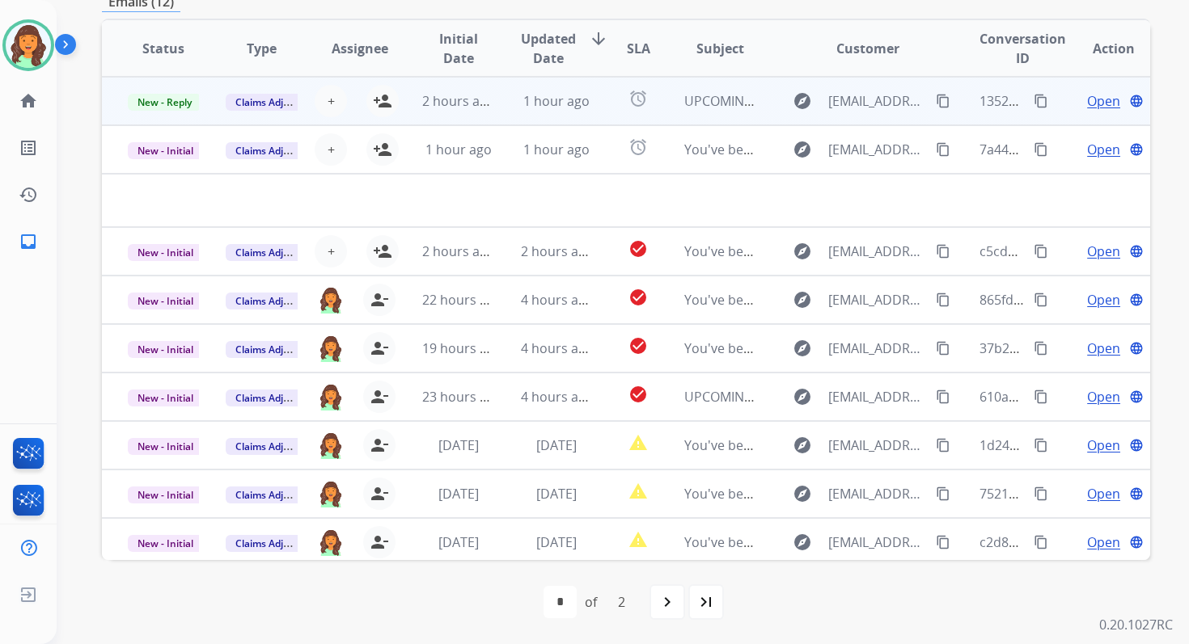
click at [556, 115] on td "1 hour ago" at bounding box center [544, 101] width 98 height 49
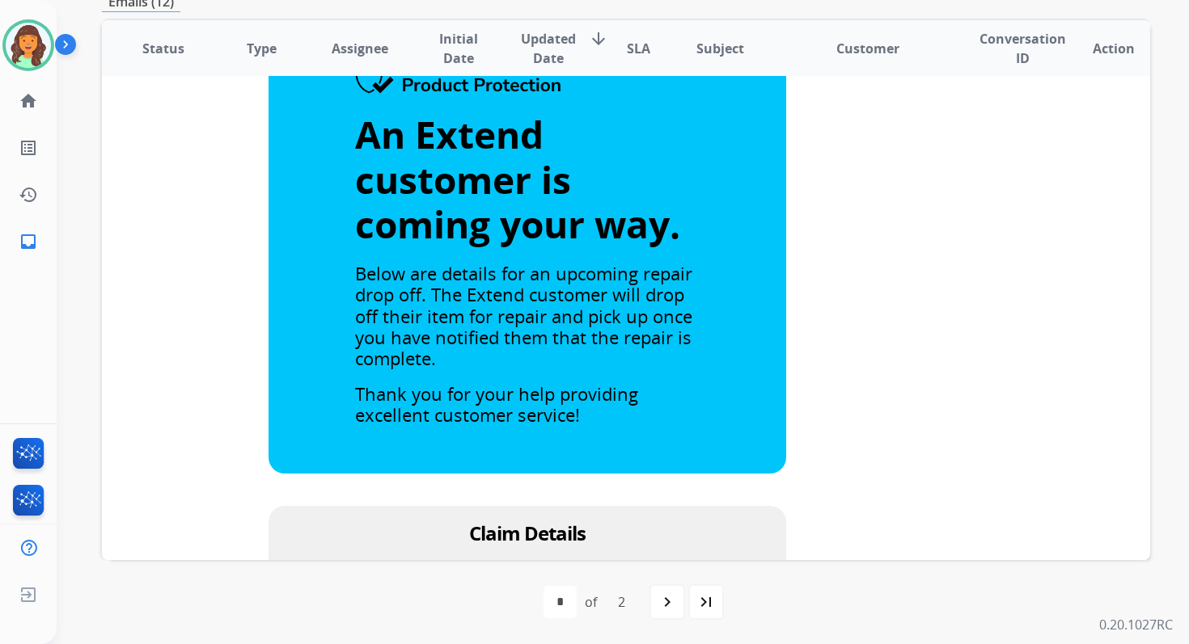
scroll to position [0, 0]
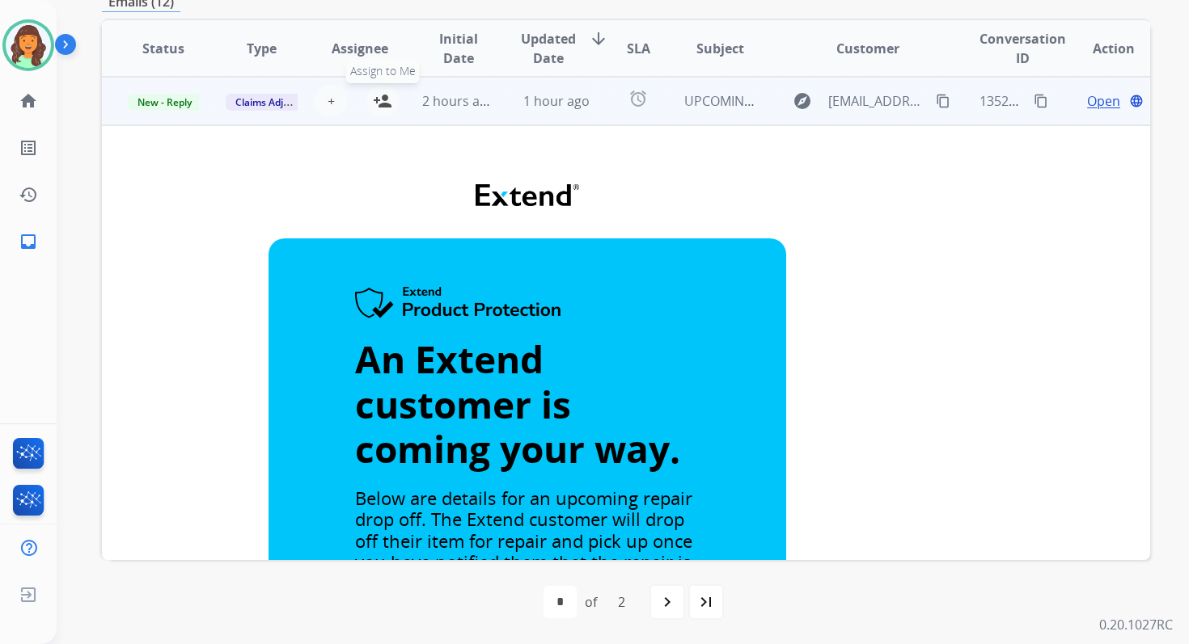
click at [381, 91] on button "person_add Assign to Me" at bounding box center [382, 101] width 32 height 32
click at [501, 112] on td "1 hour ago" at bounding box center [544, 101] width 98 height 49
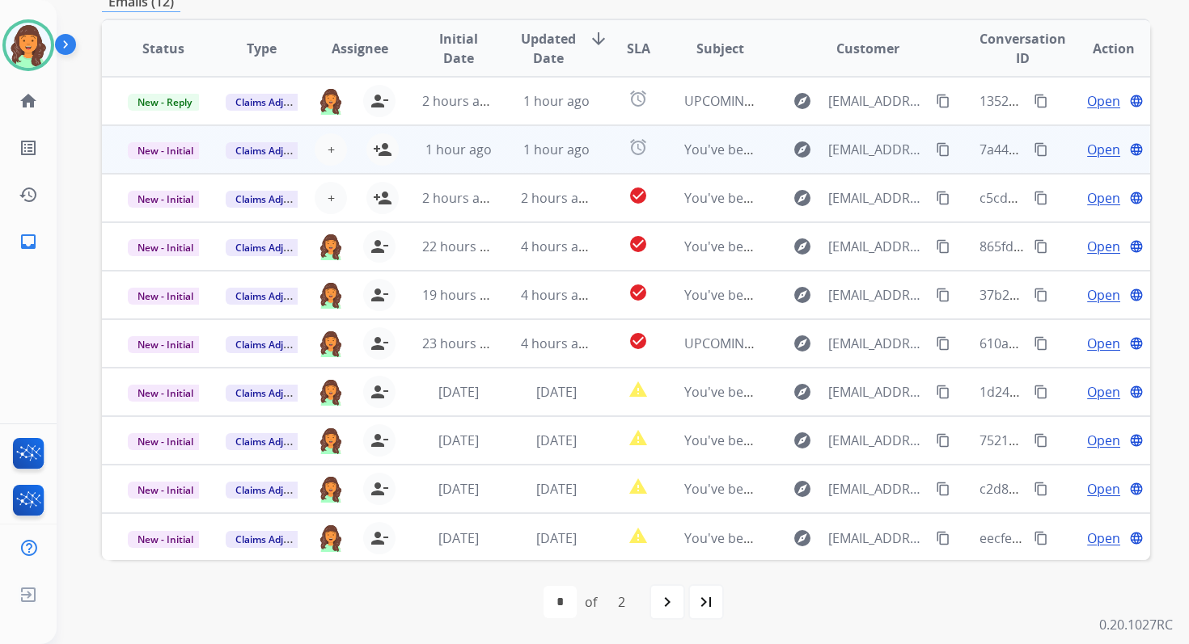
click at [523, 155] on span "1 hour ago" at bounding box center [556, 150] width 66 height 18
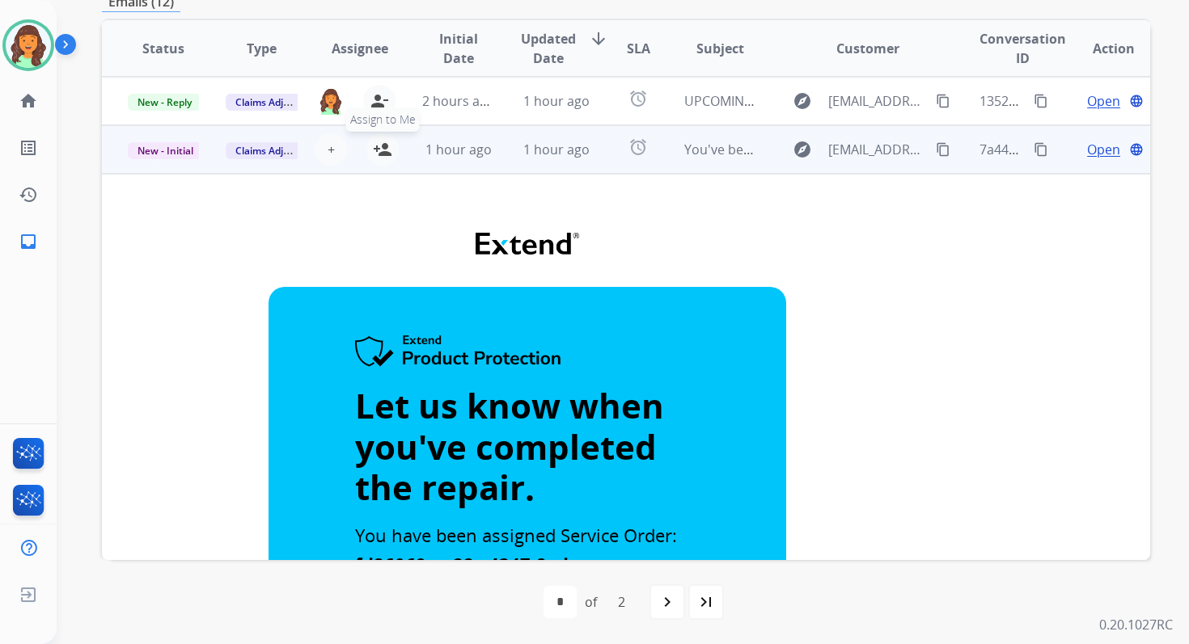
click at [382, 148] on mat-icon "person_add" at bounding box center [382, 149] width 19 height 19
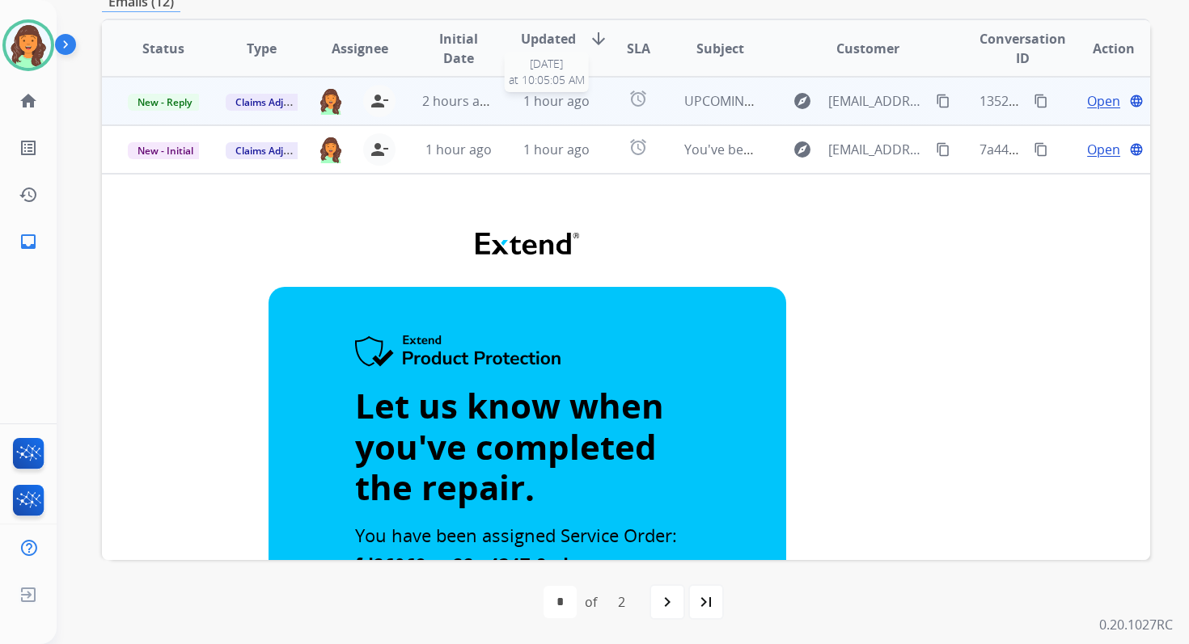
click at [529, 98] on span "1 hour ago" at bounding box center [556, 101] width 66 height 18
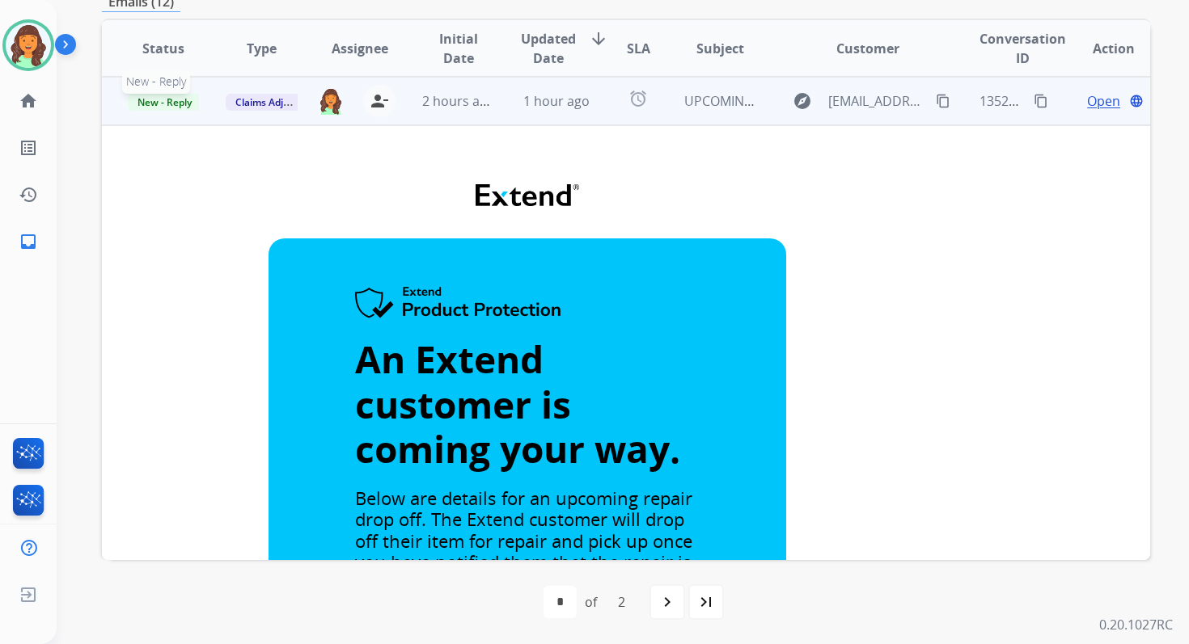
click at [177, 95] on span "New - Reply" at bounding box center [165, 102] width 74 height 17
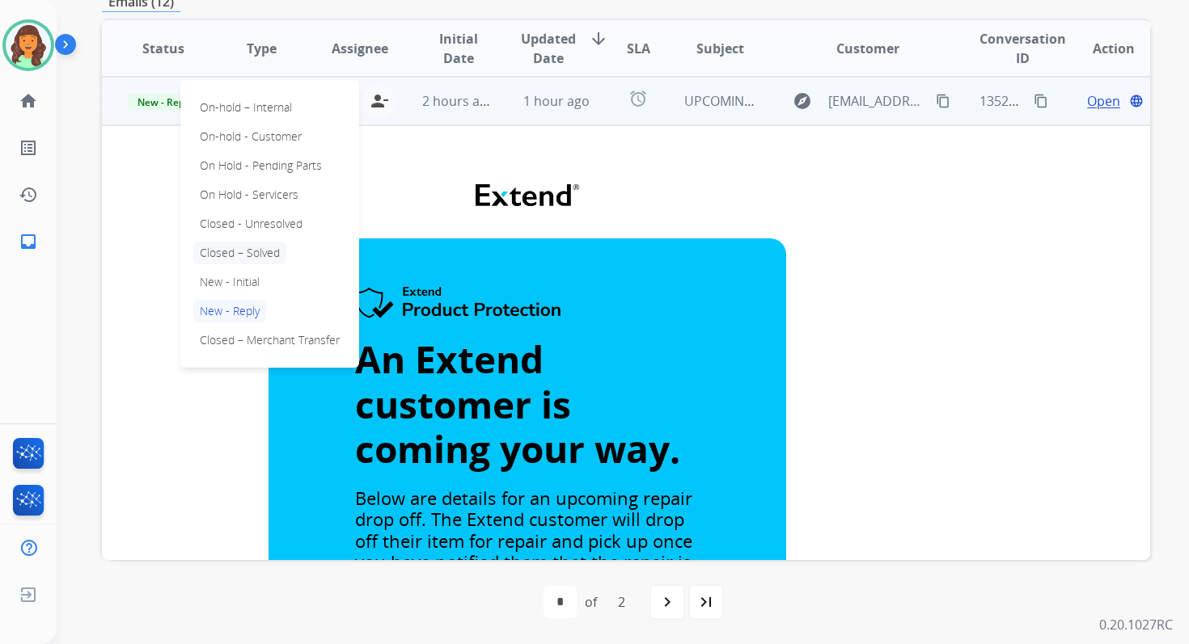
click at [222, 255] on p "Closed – Solved" at bounding box center [239, 253] width 93 height 23
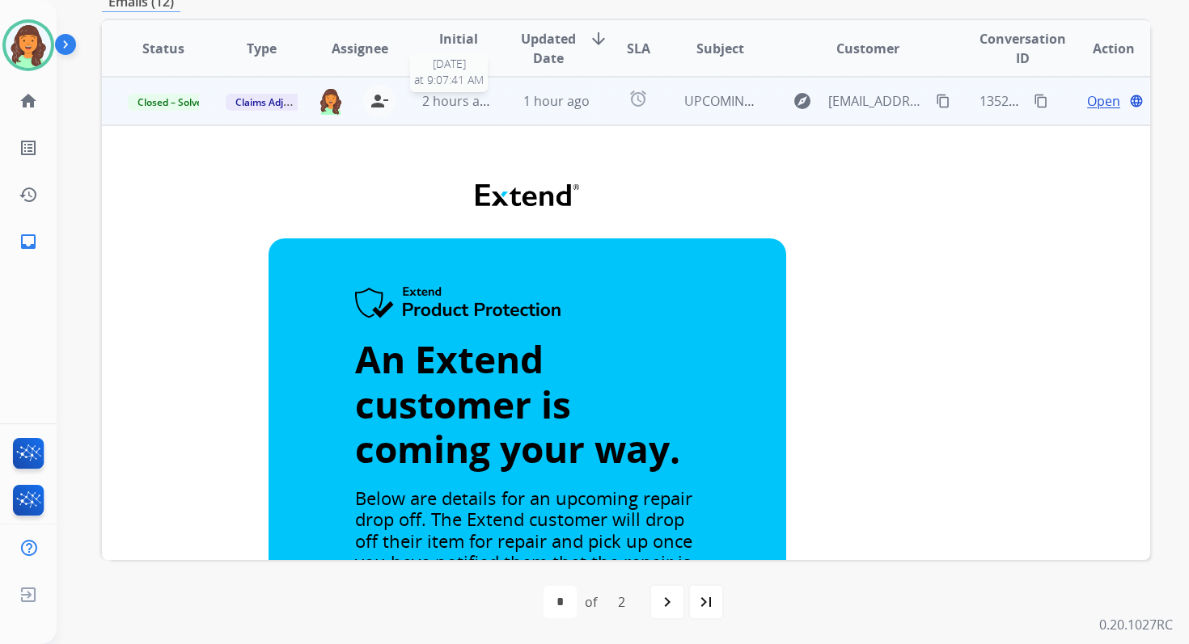
click at [505, 103] on td "1 hour ago" at bounding box center [544, 101] width 98 height 49
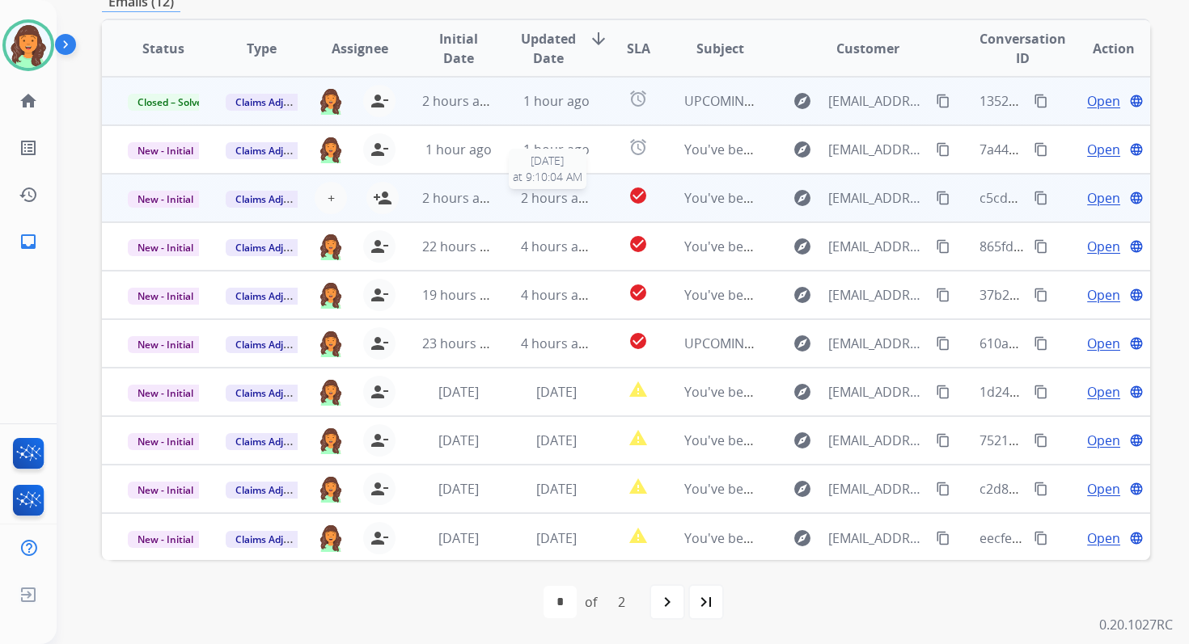
click at [559, 191] on span "2 hours ago" at bounding box center [557, 198] width 73 height 18
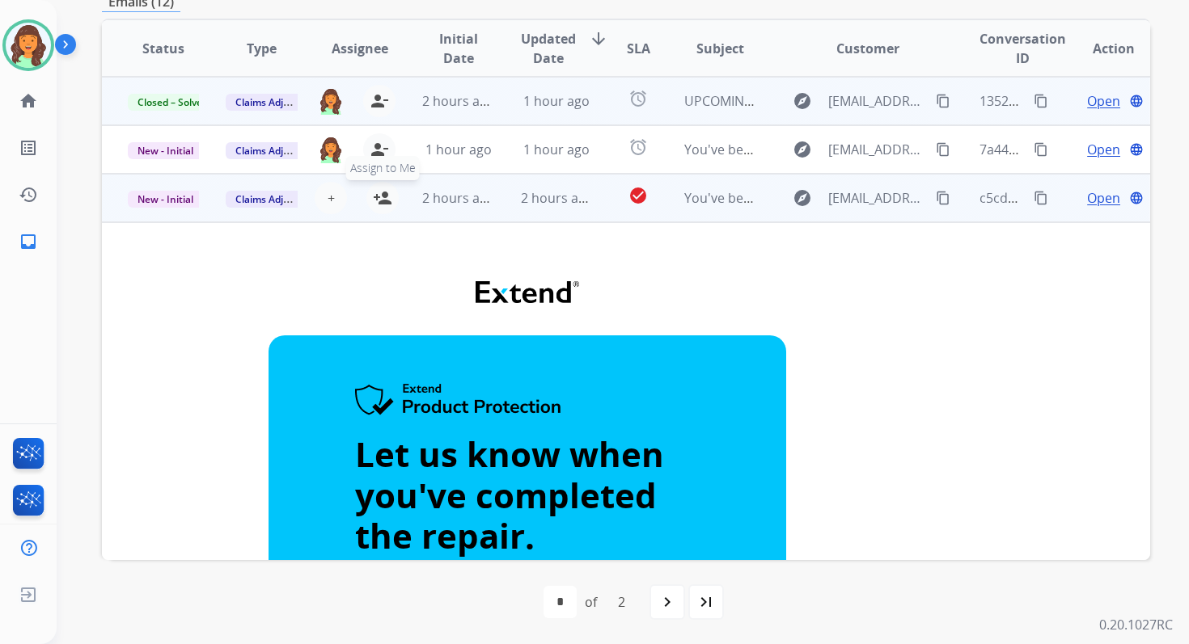
click at [374, 201] on mat-icon "person_add" at bounding box center [382, 197] width 19 height 19
click at [488, 201] on span "2 hours ago" at bounding box center [458, 198] width 73 height 18
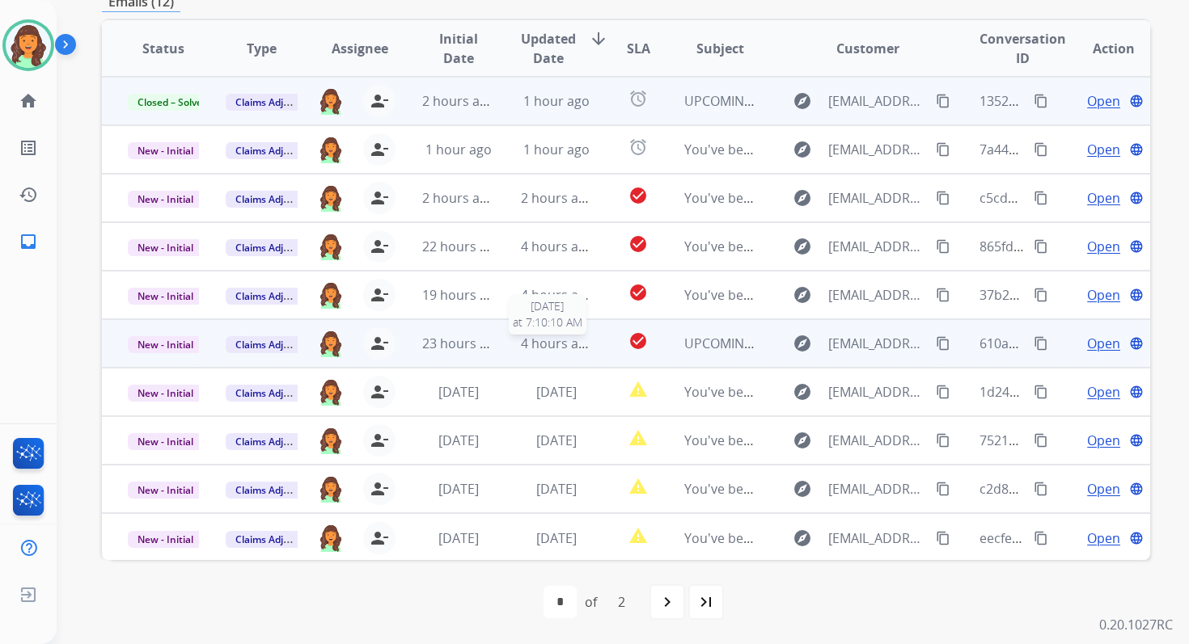
scroll to position [2, 0]
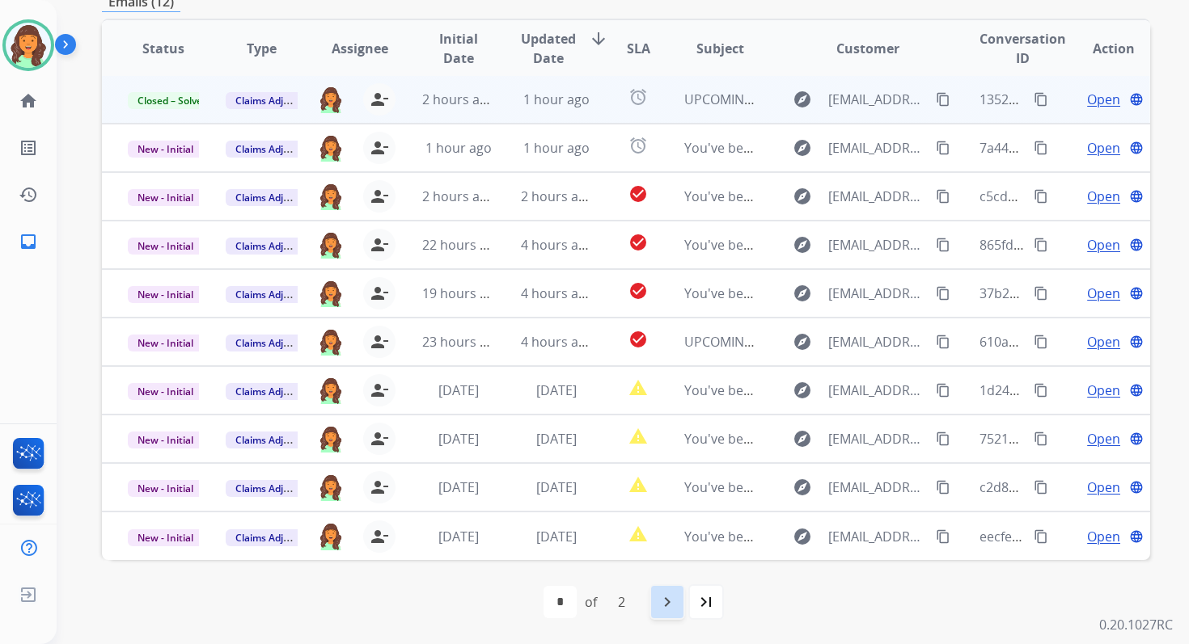
click at [667, 604] on mat-icon "navigate_next" at bounding box center [666, 602] width 19 height 19
select select "*"
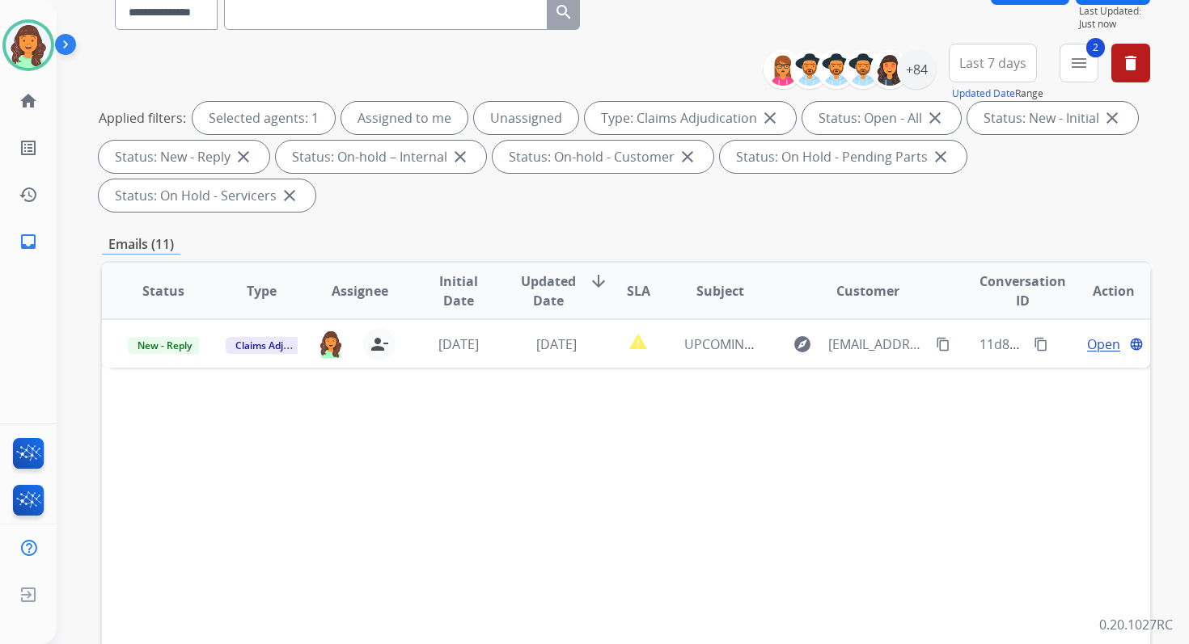
scroll to position [95, 0]
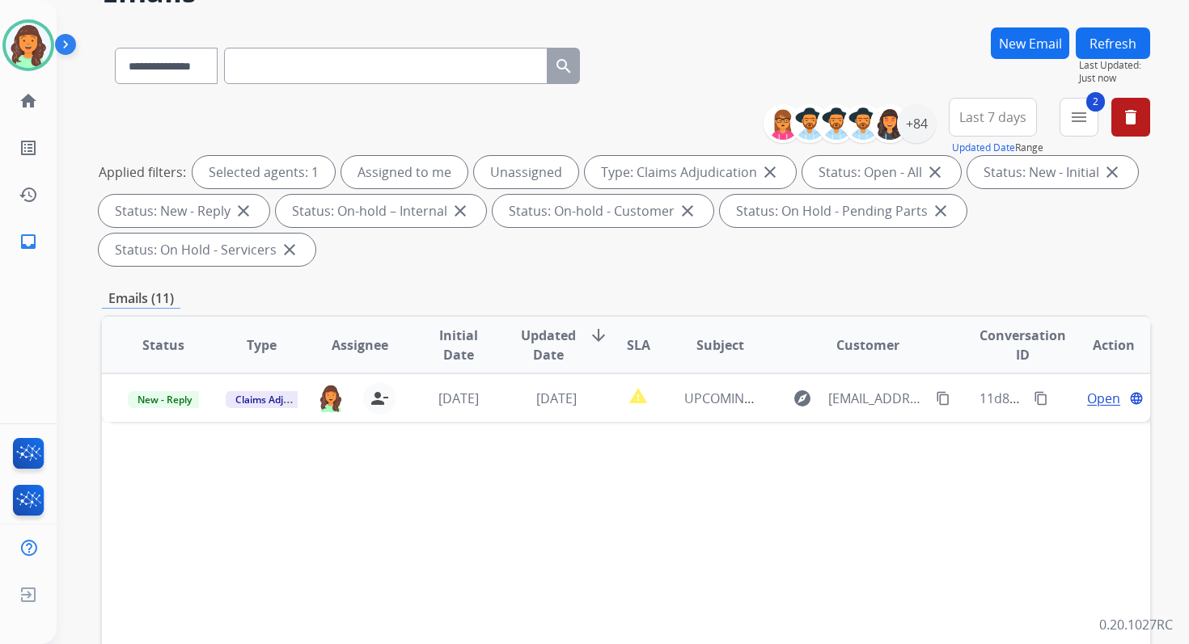
click at [976, 120] on span "Last 7 days" at bounding box center [992, 117] width 67 height 6
click at [959, 314] on div "Last 90 days" at bounding box center [987, 314] width 89 height 24
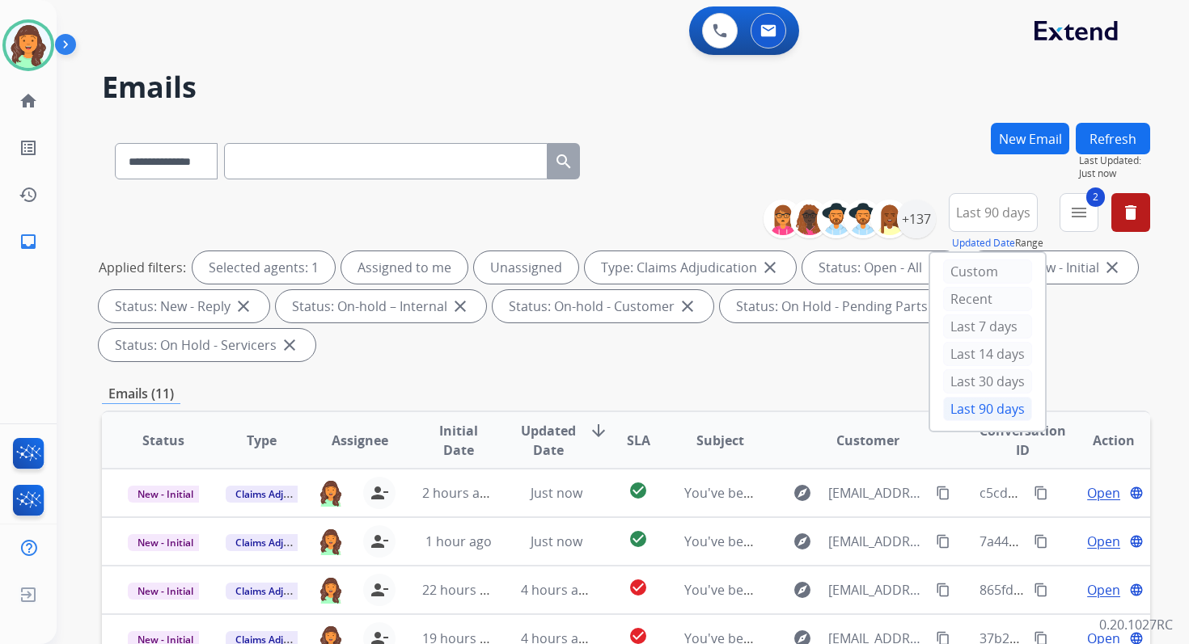
scroll to position [392, 0]
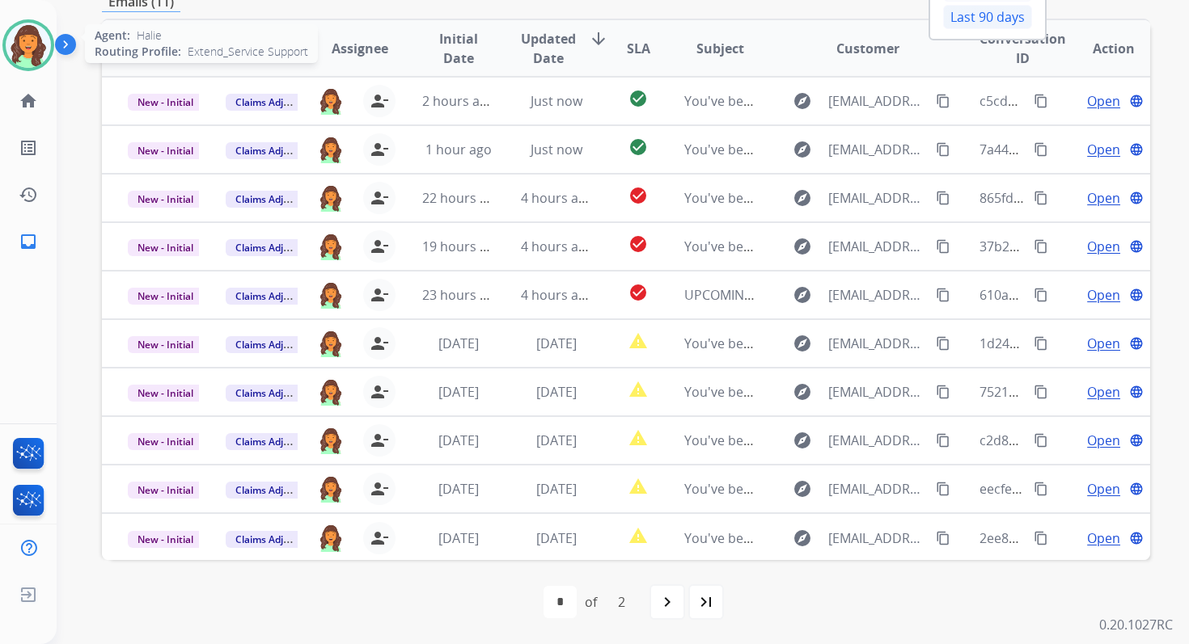
click at [35, 49] on img at bounding box center [28, 45] width 45 height 45
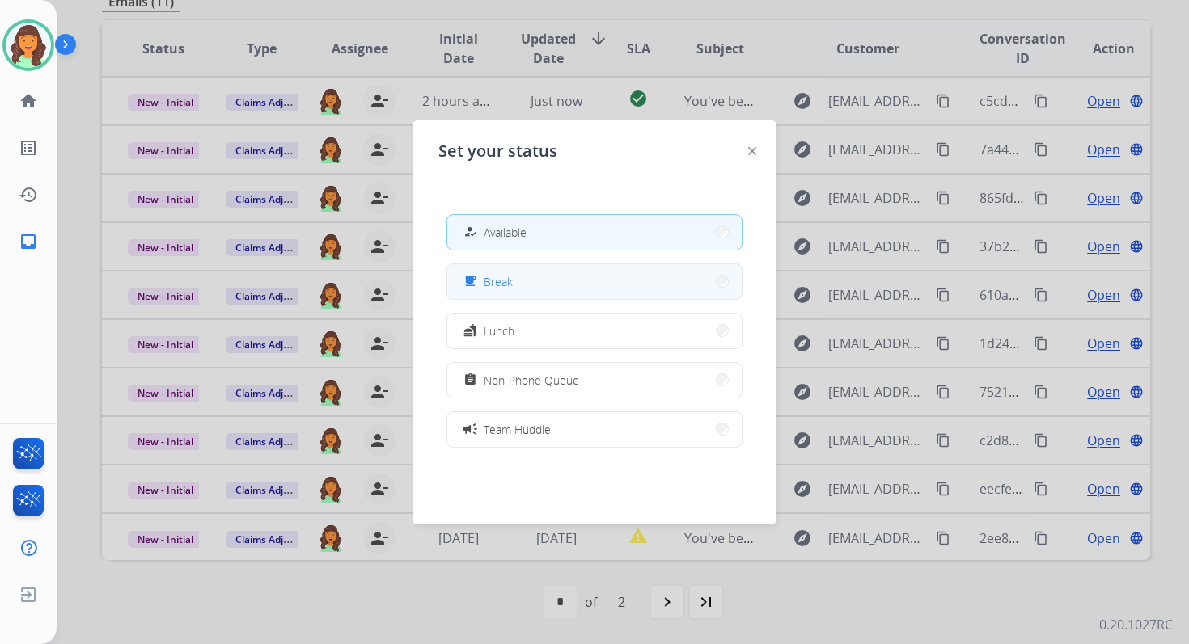
click at [579, 274] on button "free_breakfast Break" at bounding box center [594, 281] width 294 height 35
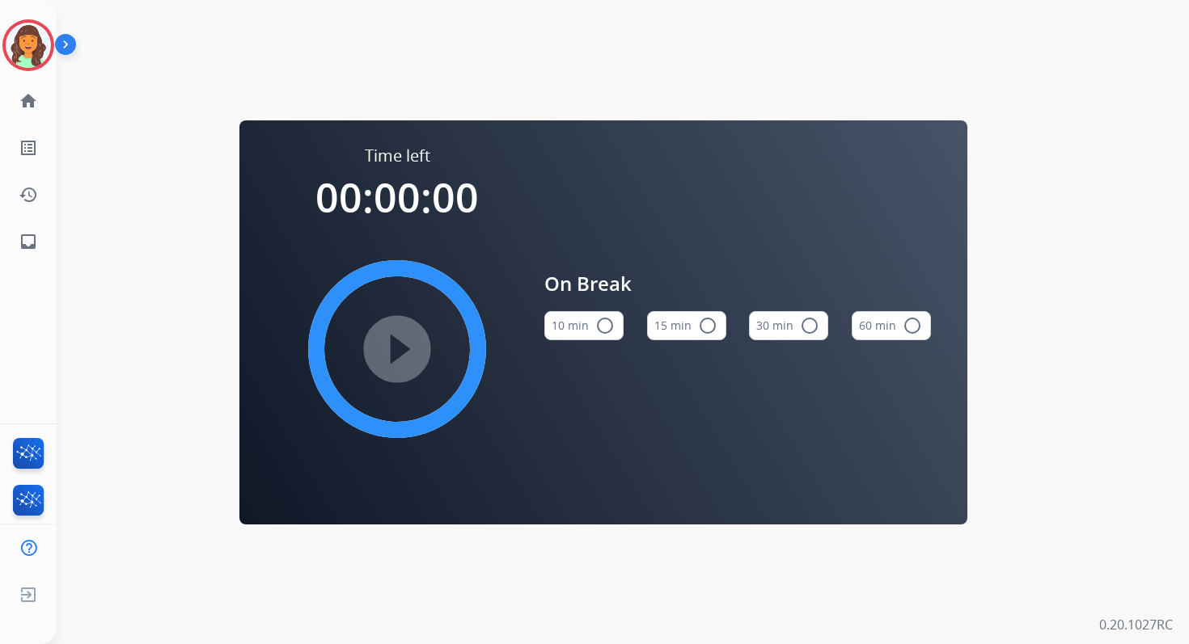
click at [602, 322] on mat-icon "radio_button_unchecked" at bounding box center [604, 325] width 19 height 19
click at [407, 343] on mat-icon "play_circle_filled" at bounding box center [396, 349] width 19 height 19
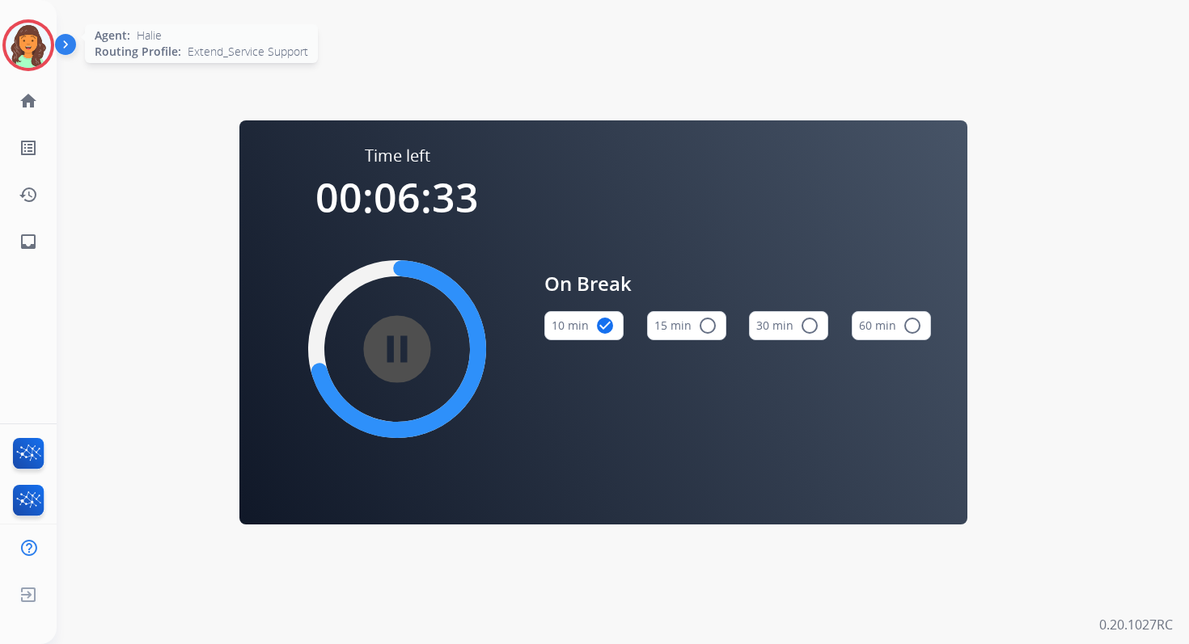
click at [41, 43] on img at bounding box center [28, 45] width 45 height 45
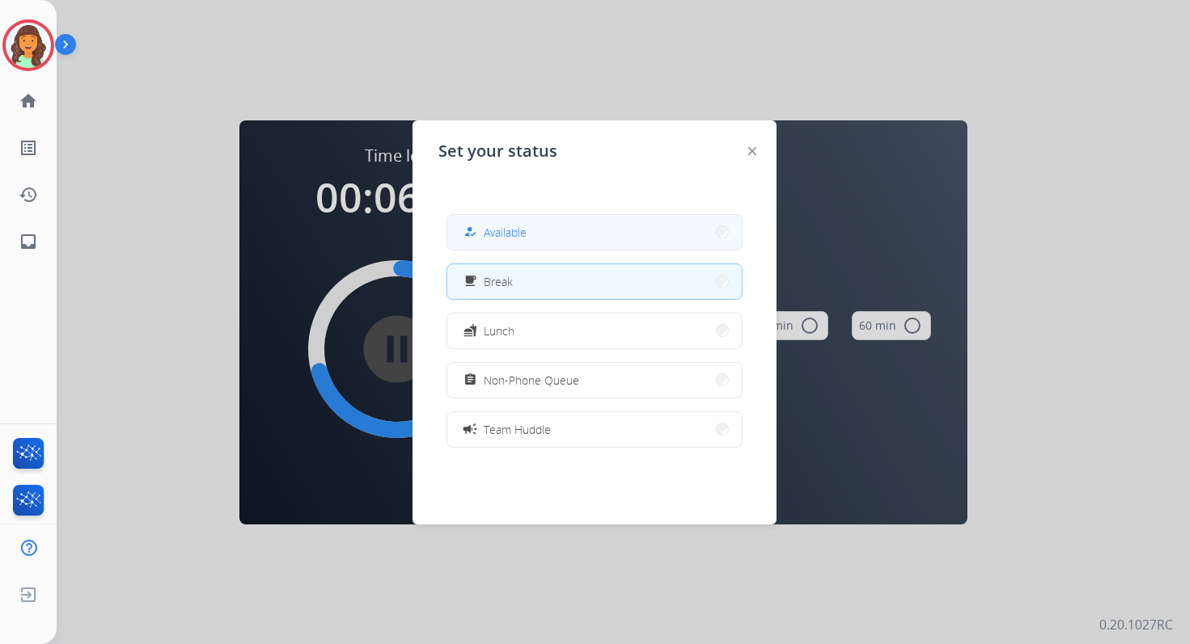
click at [580, 239] on button "how_to_reg Available" at bounding box center [594, 232] width 294 height 35
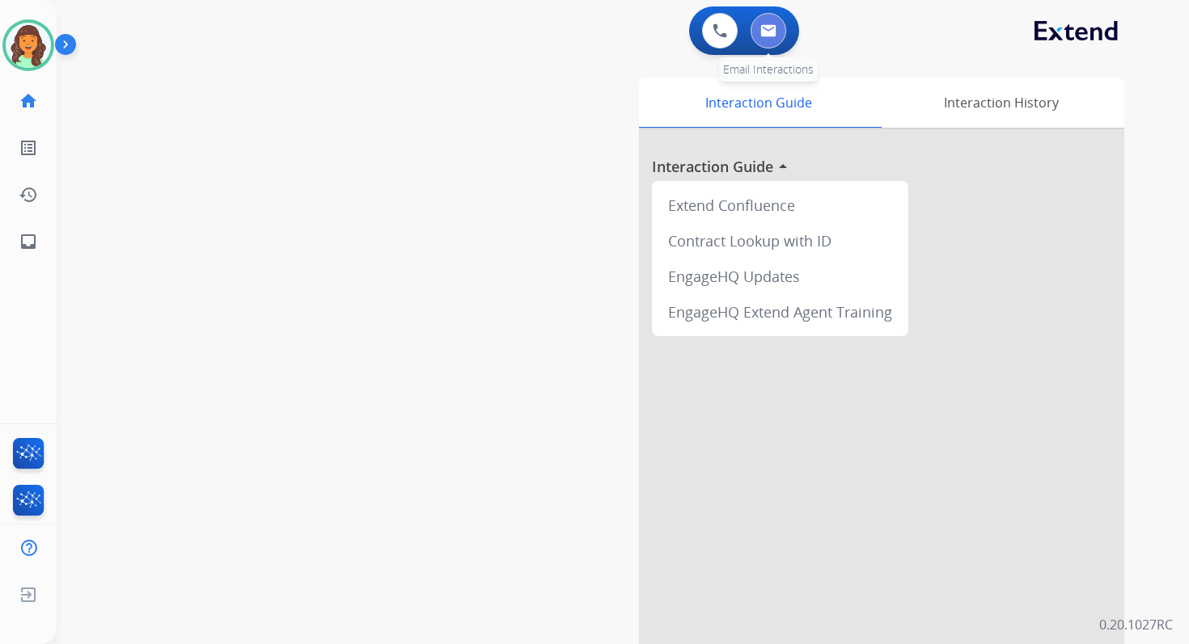
click at [777, 27] on button at bounding box center [768, 31] width 36 height 36
select select "**********"
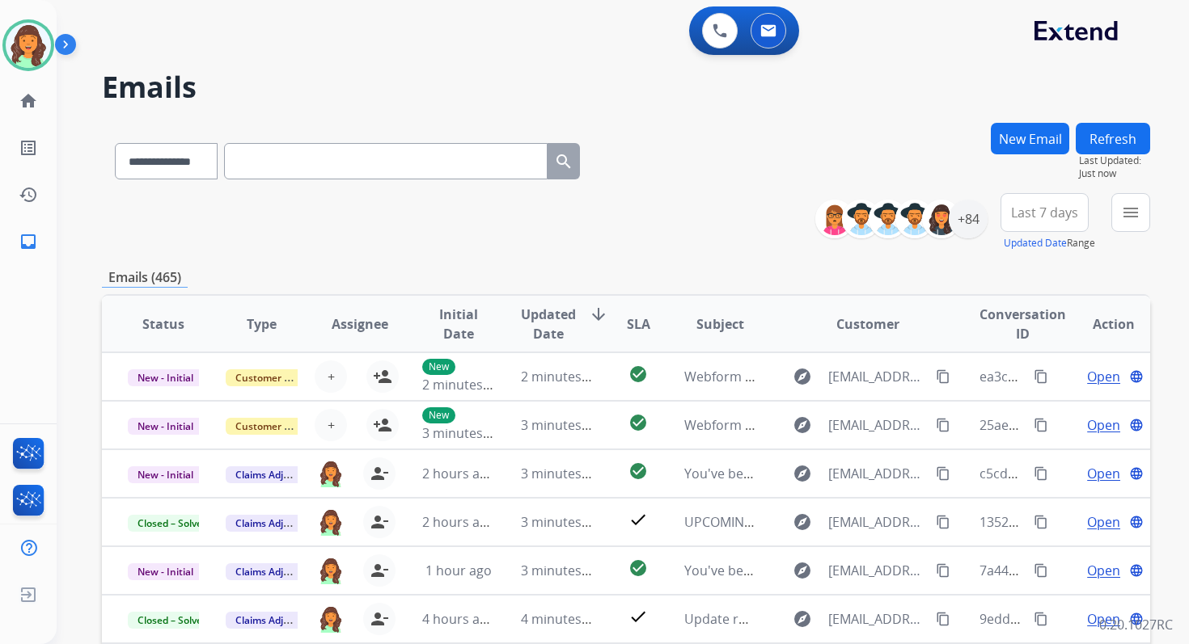
click at [668, 217] on div "**********" at bounding box center [626, 222] width 1048 height 58
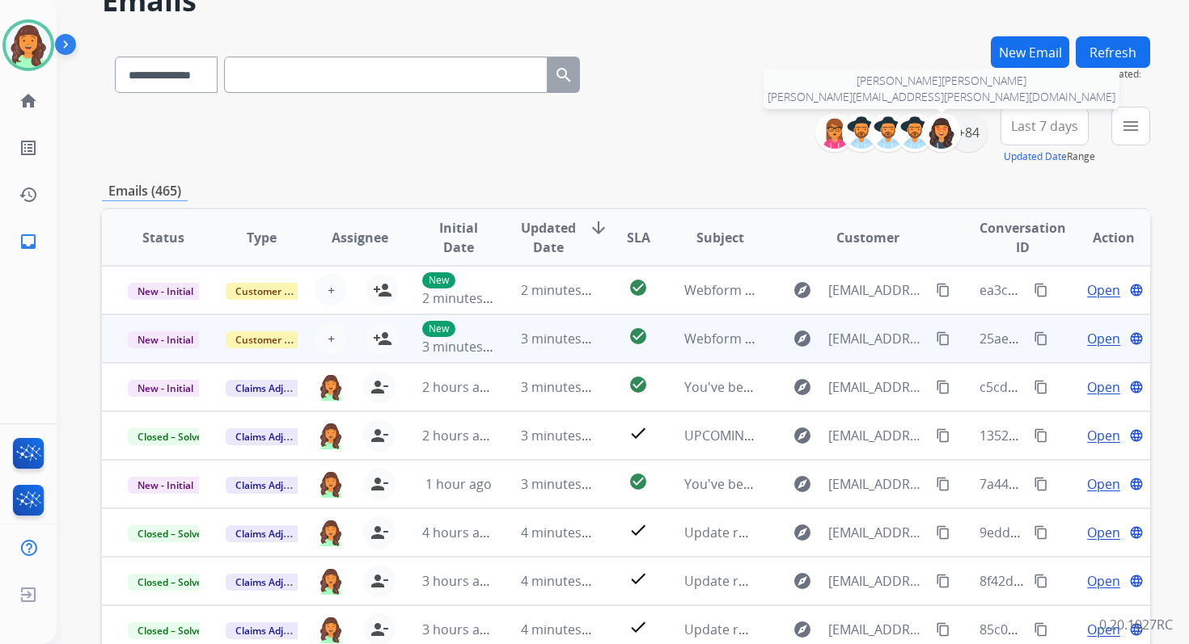
scroll to position [79, 0]
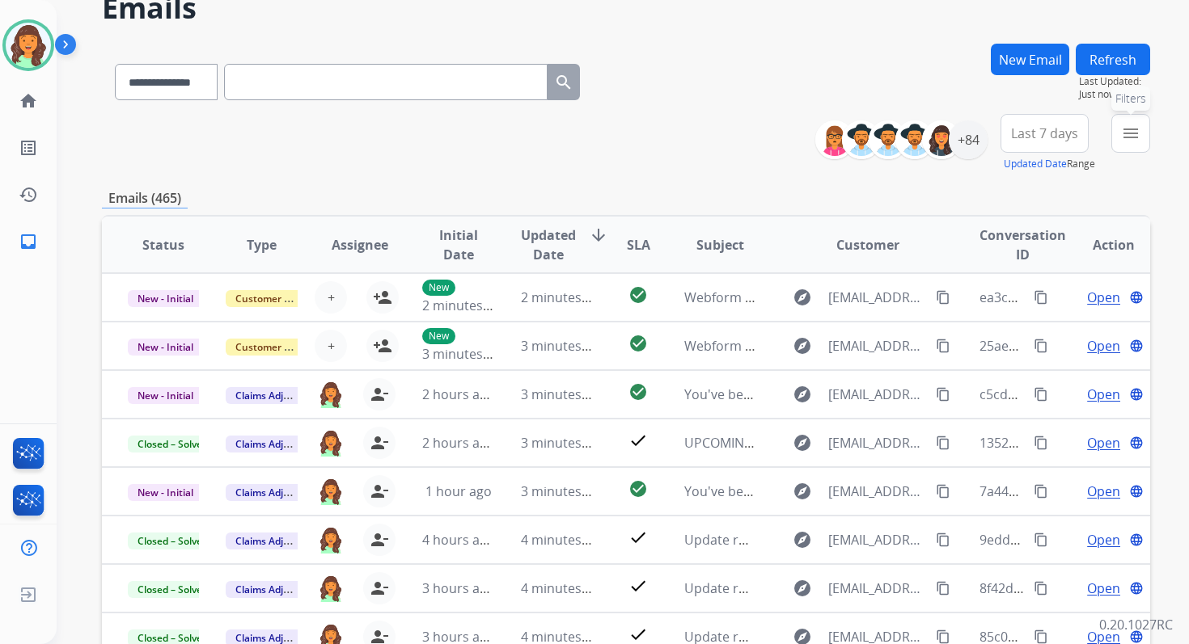
click at [1134, 133] on mat-icon "menu" at bounding box center [1130, 133] width 19 height 19
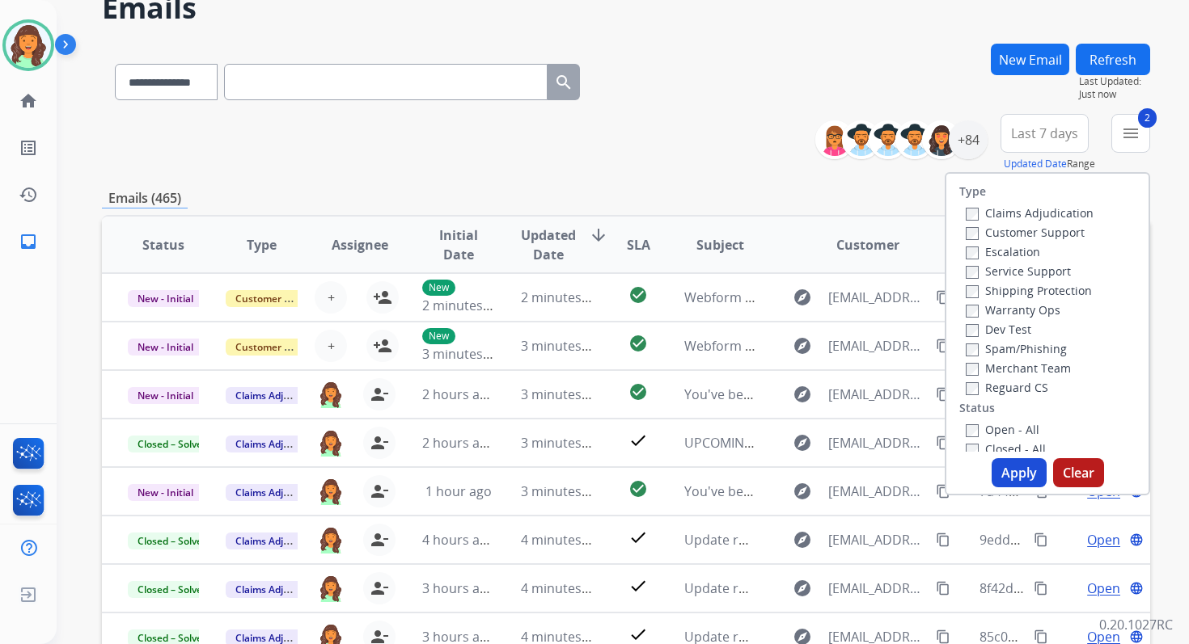
click at [1014, 464] on button "Apply" at bounding box center [1018, 472] width 55 height 29
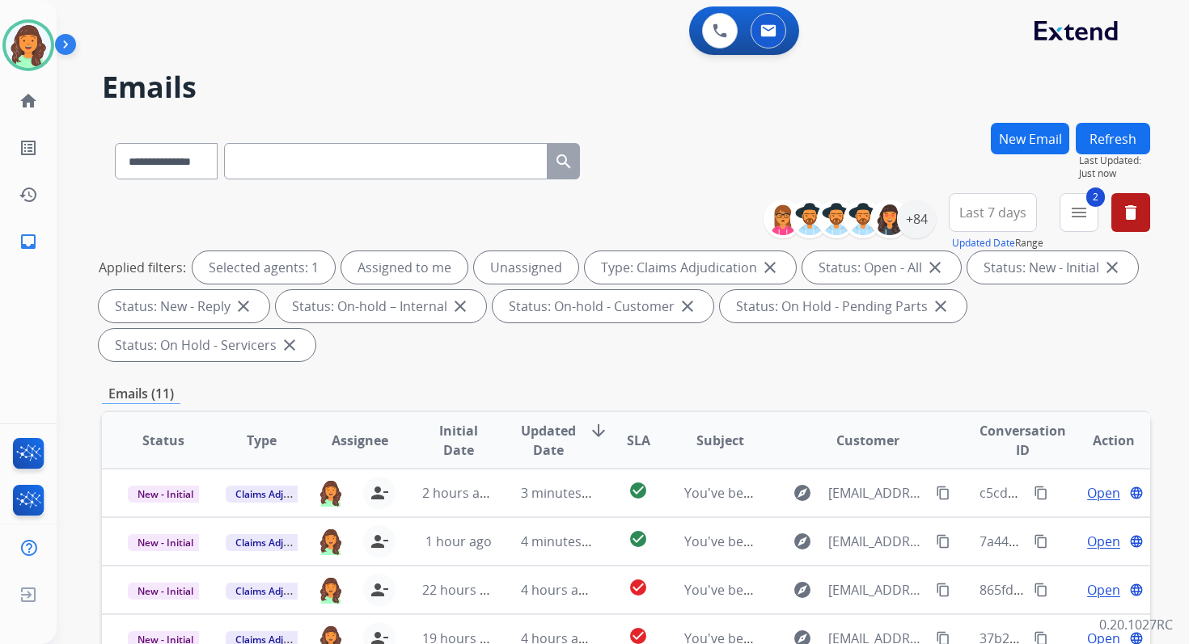
click at [991, 216] on span "Last 7 days" at bounding box center [992, 212] width 67 height 6
click at [964, 407] on div "Last 90 days" at bounding box center [987, 409] width 89 height 24
click at [556, 373] on div "**********" at bounding box center [626, 580] width 1048 height 914
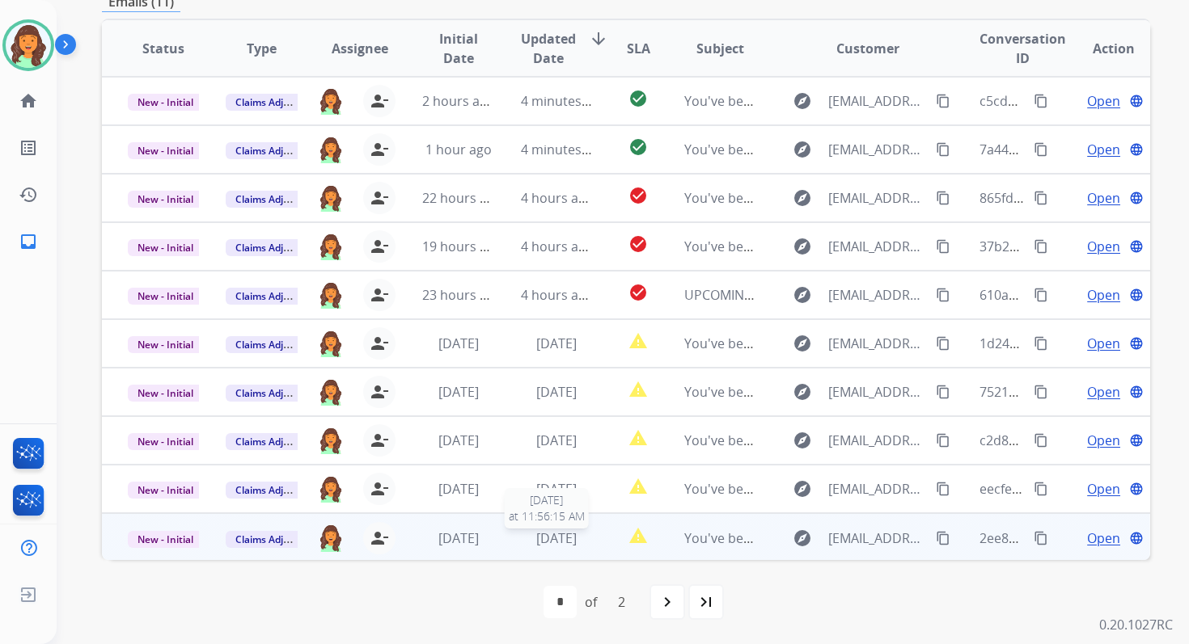
click at [553, 538] on span "6 days ago" at bounding box center [556, 539] width 40 height 18
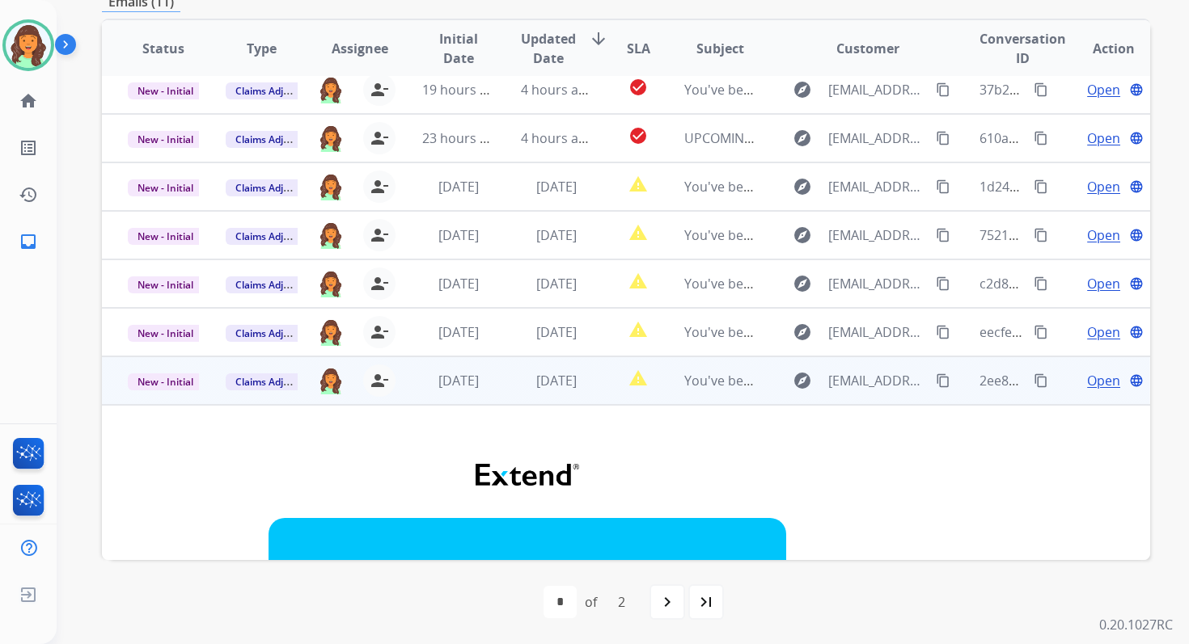
scroll to position [0, 0]
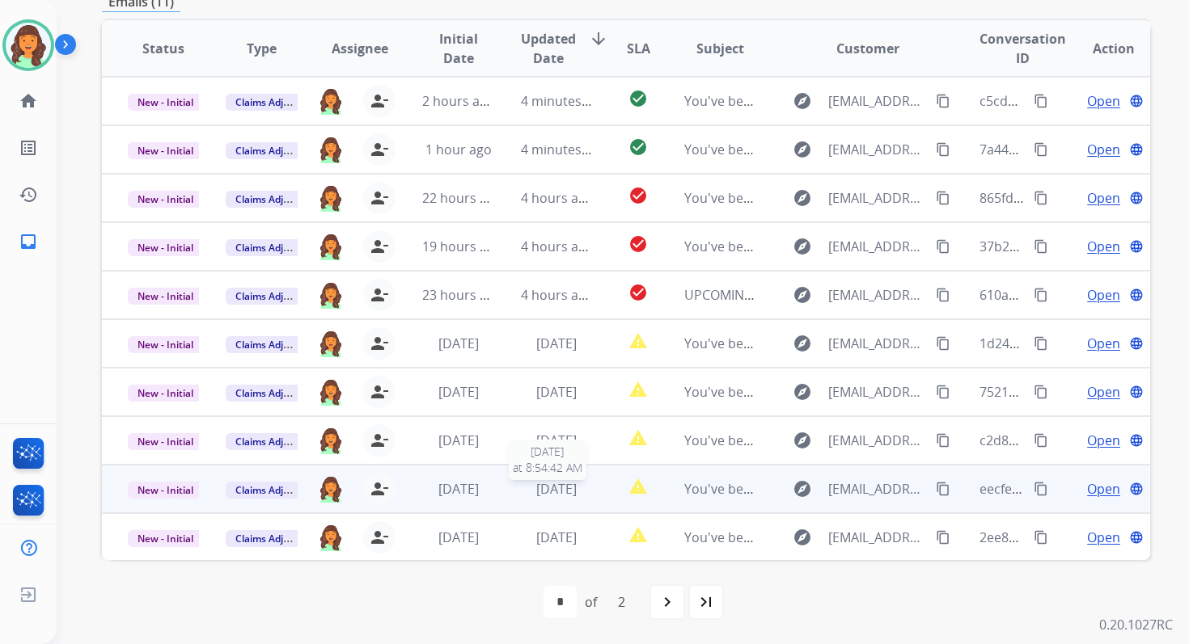
click at [551, 481] on span "4 days ago" at bounding box center [556, 489] width 40 height 18
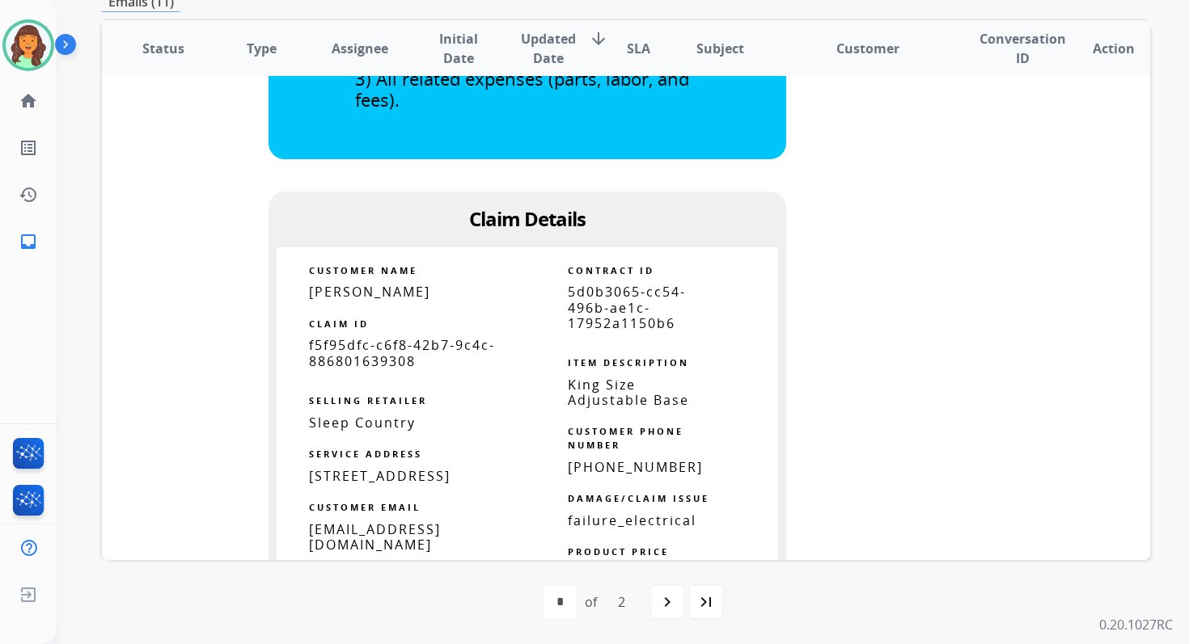
scroll to position [1134, 0]
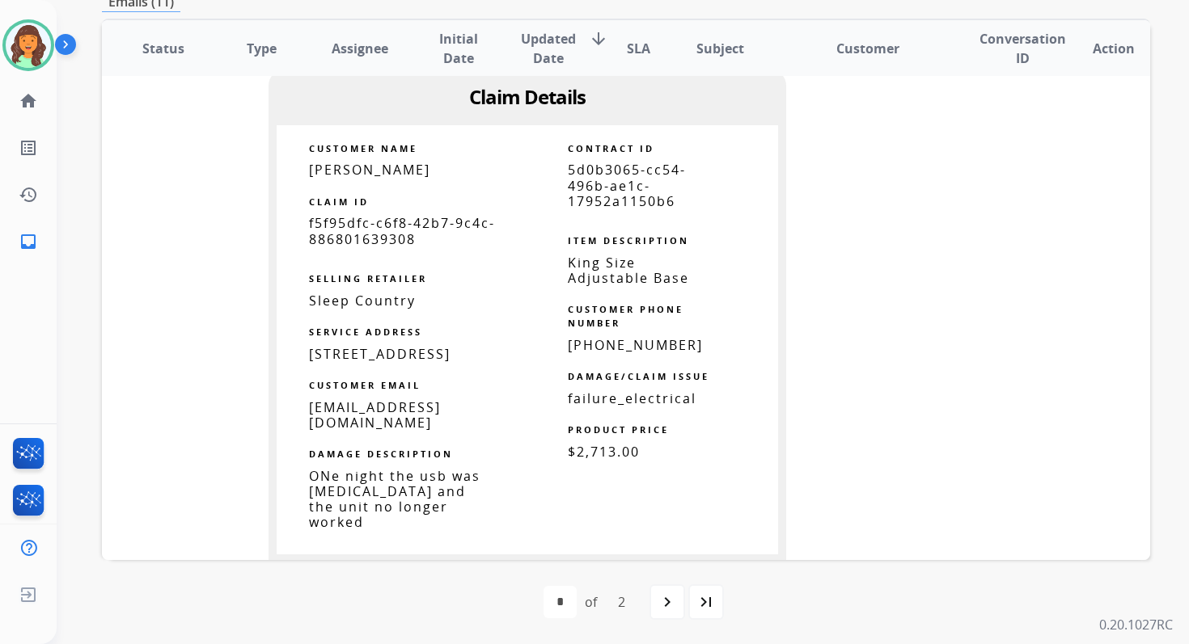
click at [597, 192] on span "5d0b3065-cc54-496b-ae1c-17952a1150b6" at bounding box center [627, 185] width 118 height 49
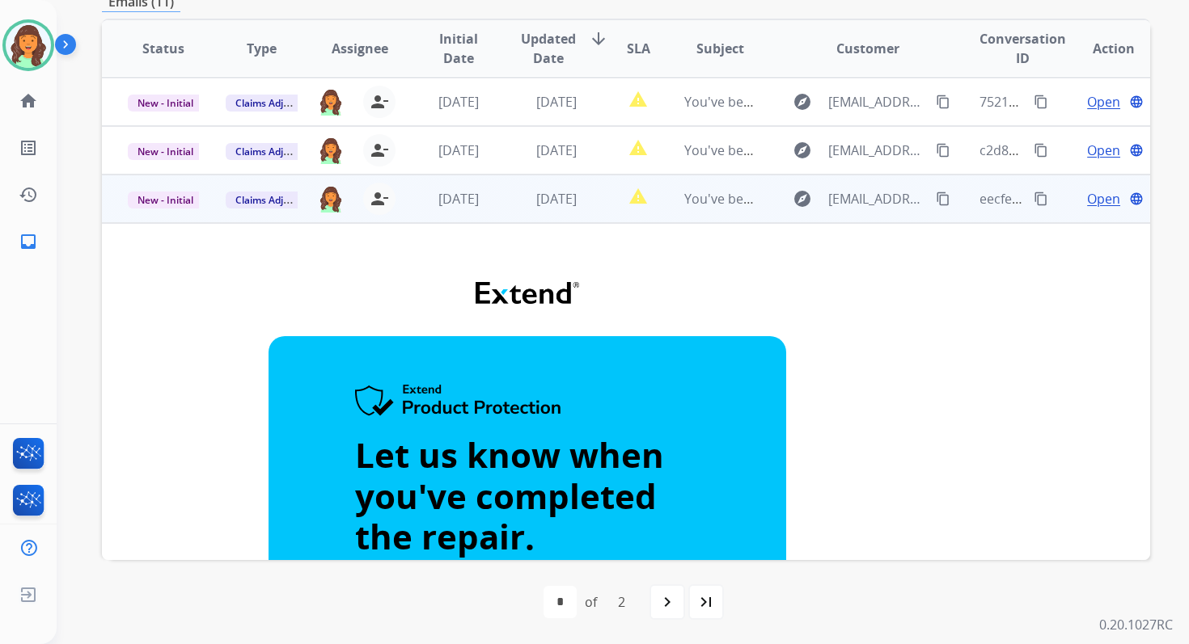
scroll to position [289, 0]
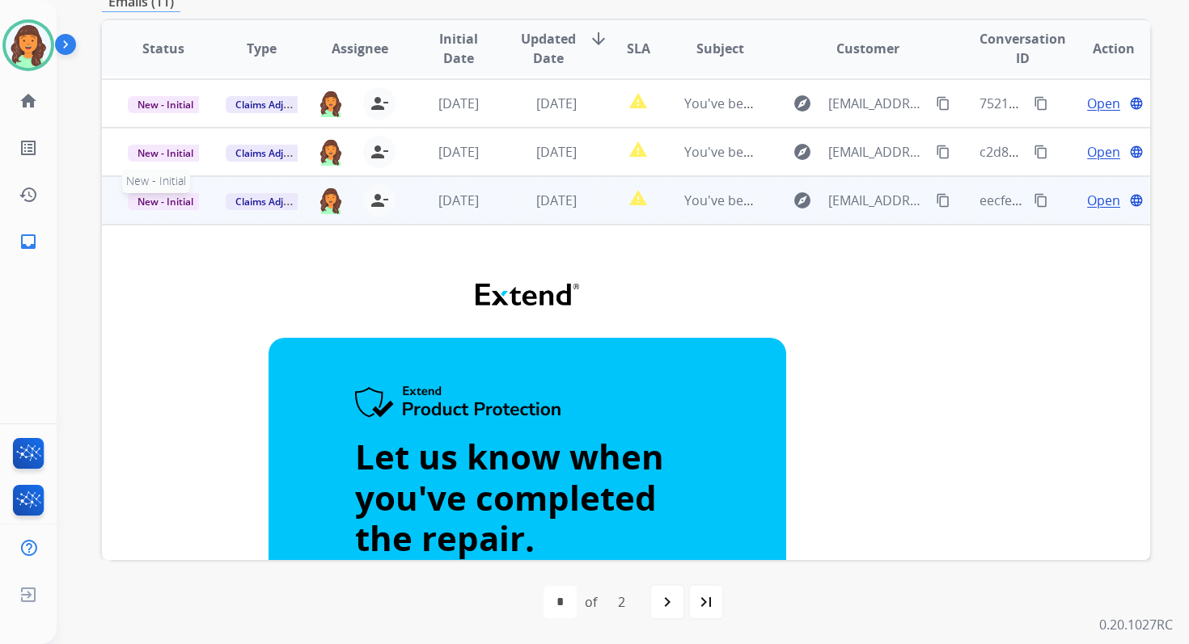
click at [184, 199] on span "New - Initial" at bounding box center [165, 201] width 75 height 17
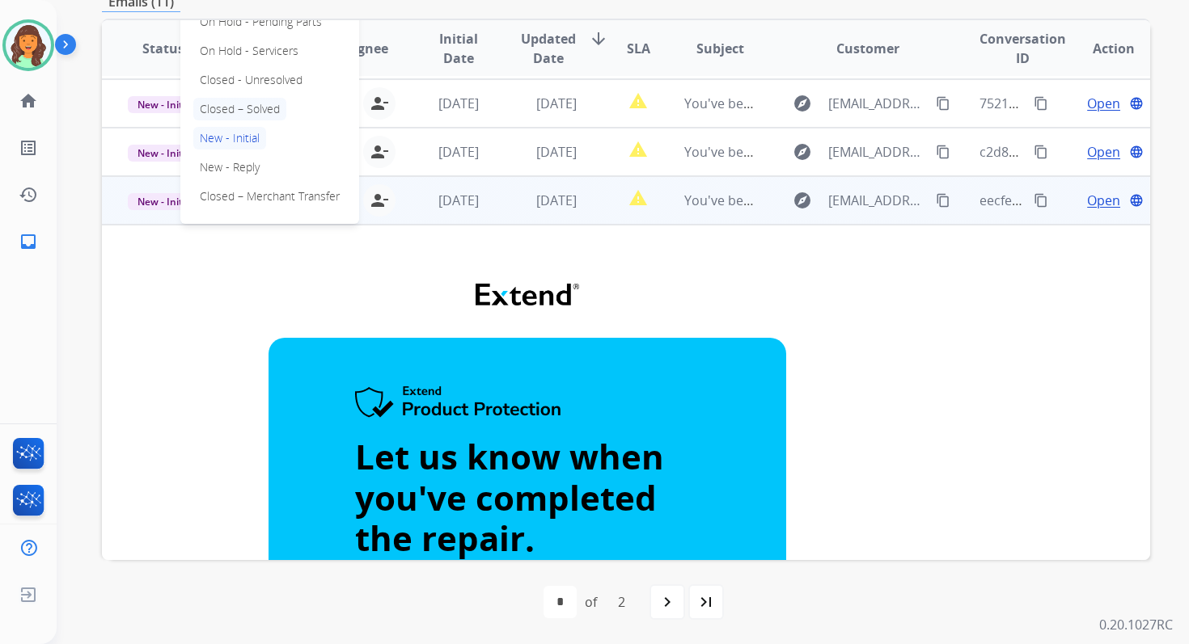
click at [260, 111] on p "Closed – Solved" at bounding box center [239, 109] width 93 height 23
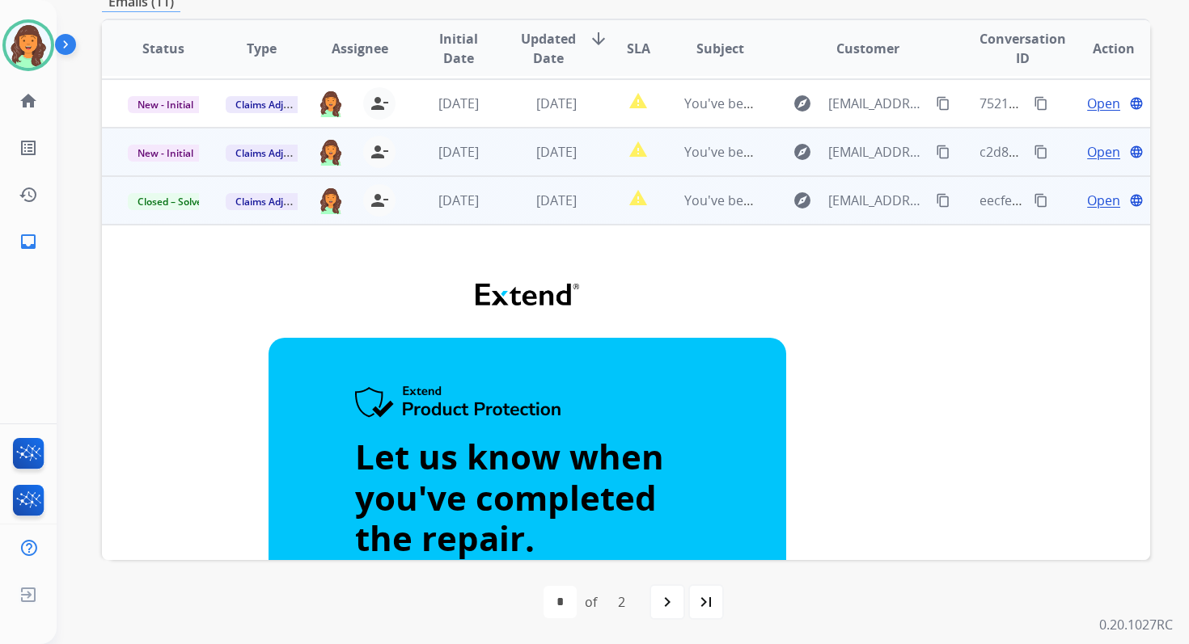
click at [470, 171] on td "3 days ago" at bounding box center [445, 152] width 98 height 49
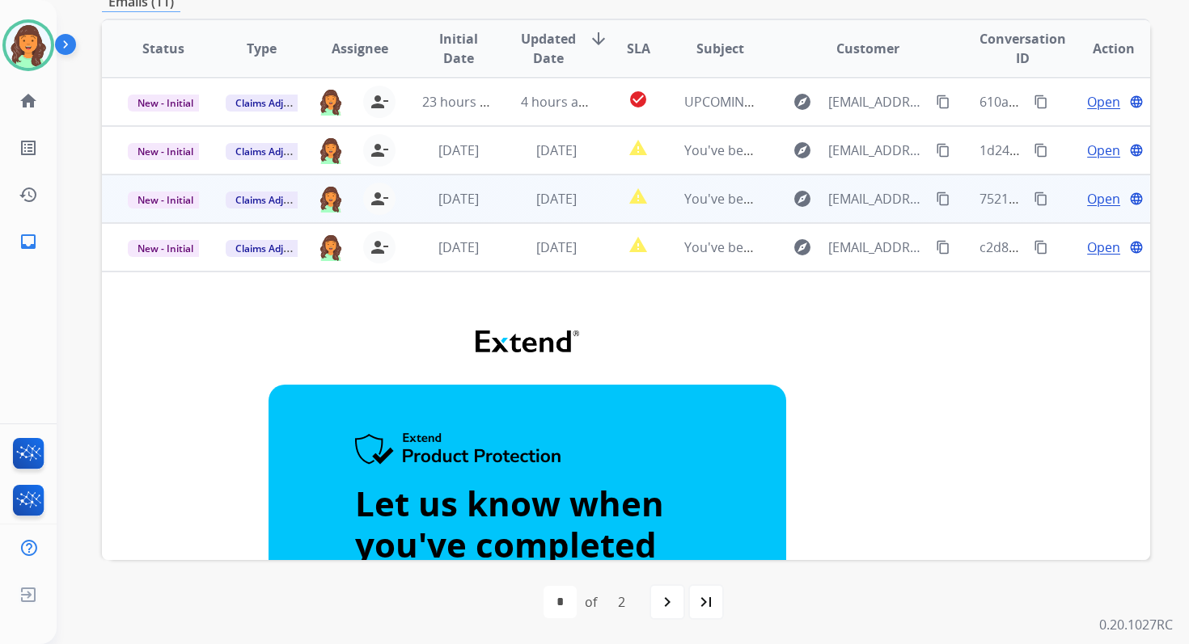
click at [570, 198] on span "1 day ago" at bounding box center [556, 199] width 40 height 18
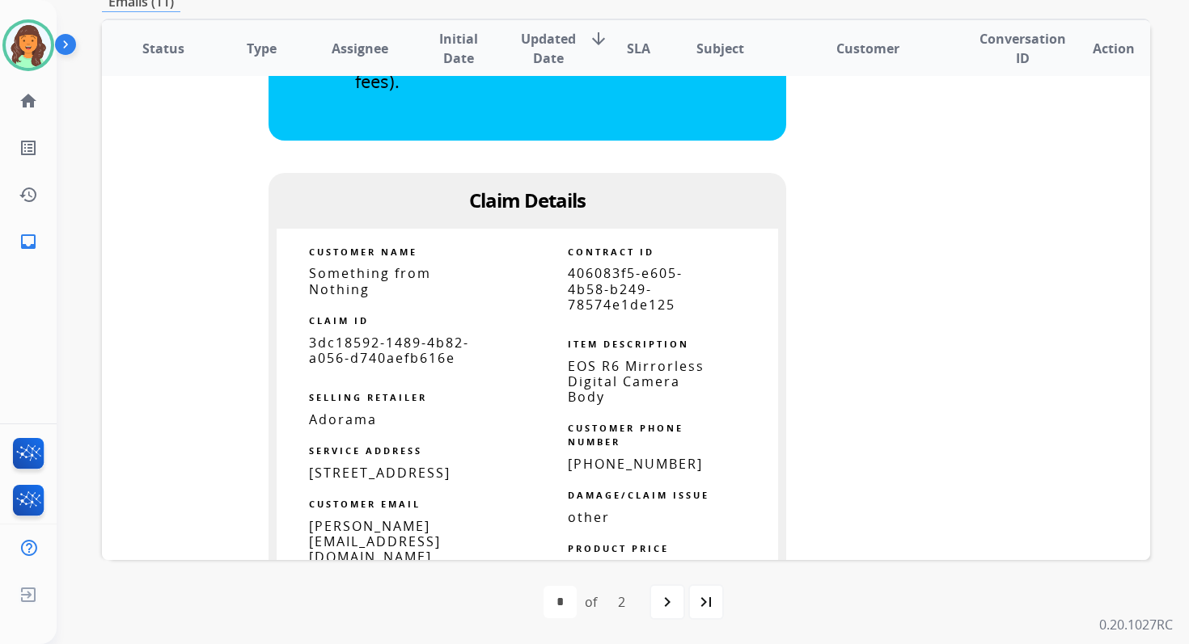
scroll to position [939, 0]
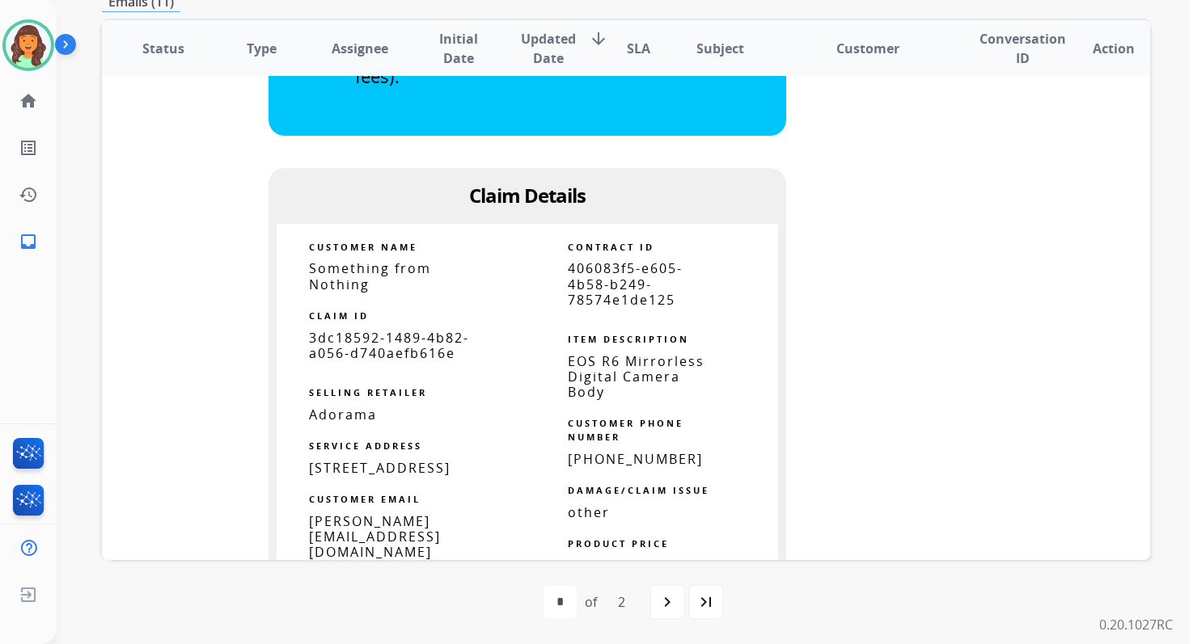
click at [601, 292] on span "406083f5-e605-4b58-b249-78574e1de125" at bounding box center [625, 284] width 115 height 49
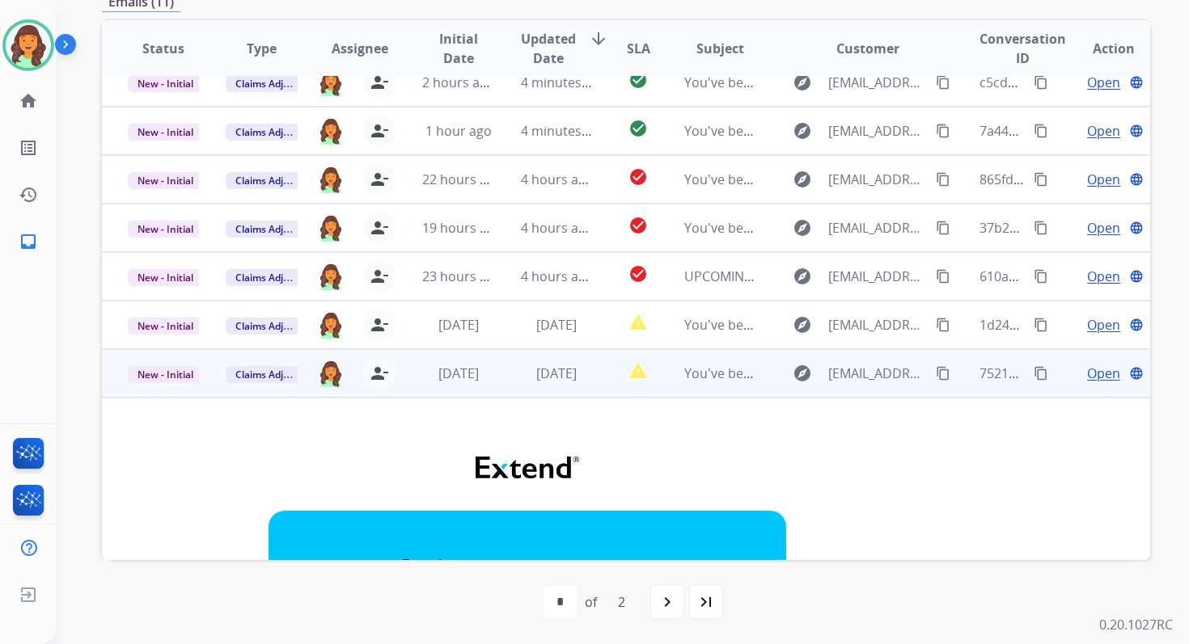
scroll to position [0, 0]
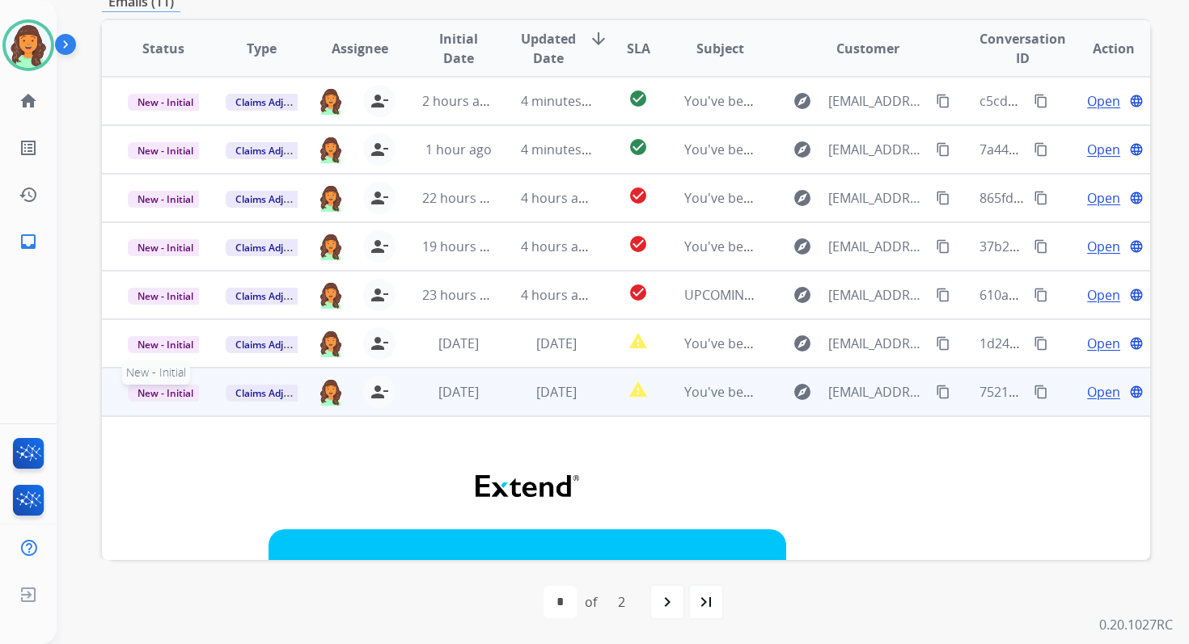
click at [172, 393] on span "New - Initial" at bounding box center [165, 393] width 75 height 17
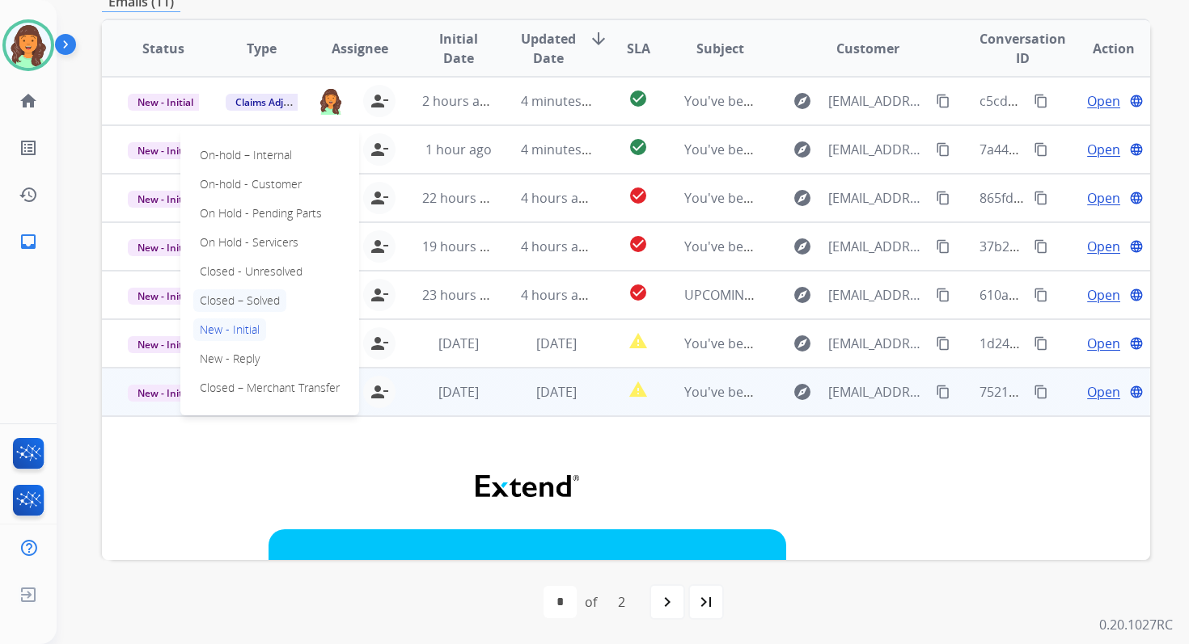
click at [247, 295] on p "Closed – Solved" at bounding box center [239, 300] width 93 height 23
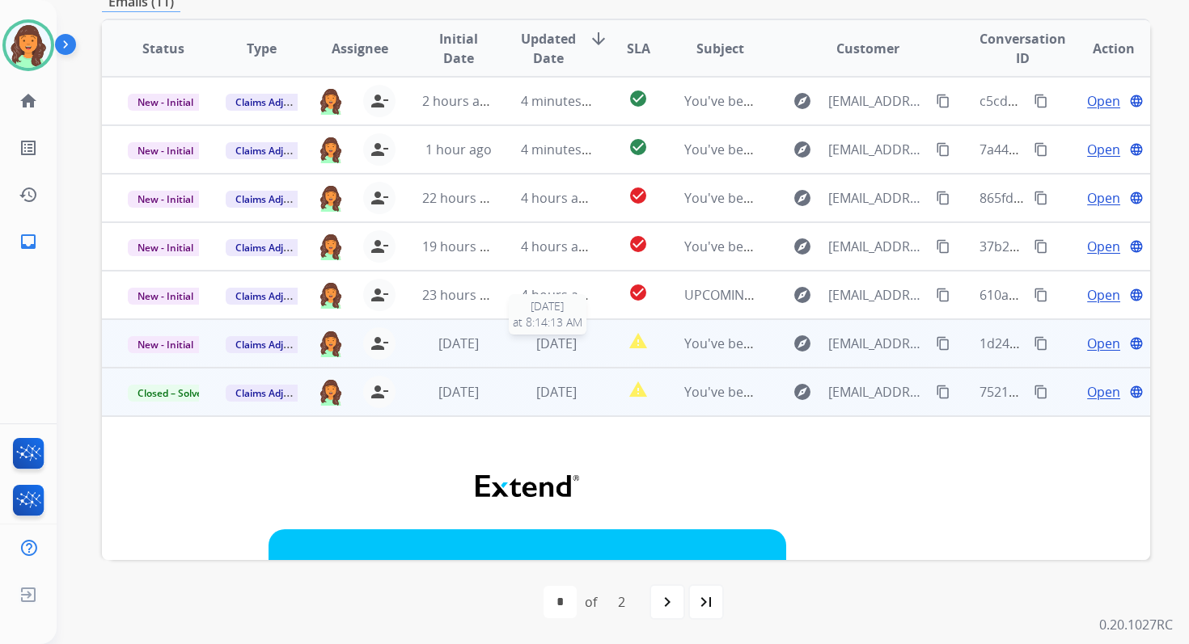
click at [538, 345] on span "1 day ago" at bounding box center [556, 344] width 40 height 18
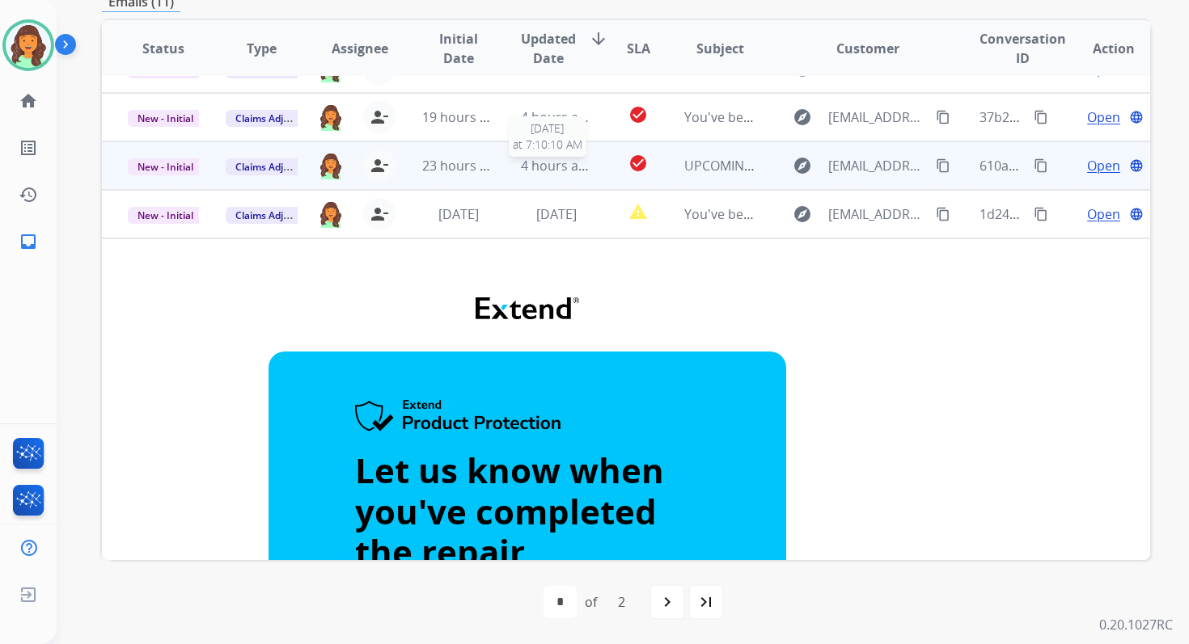
click at [559, 170] on span "4 hours ago" at bounding box center [557, 166] width 73 height 18
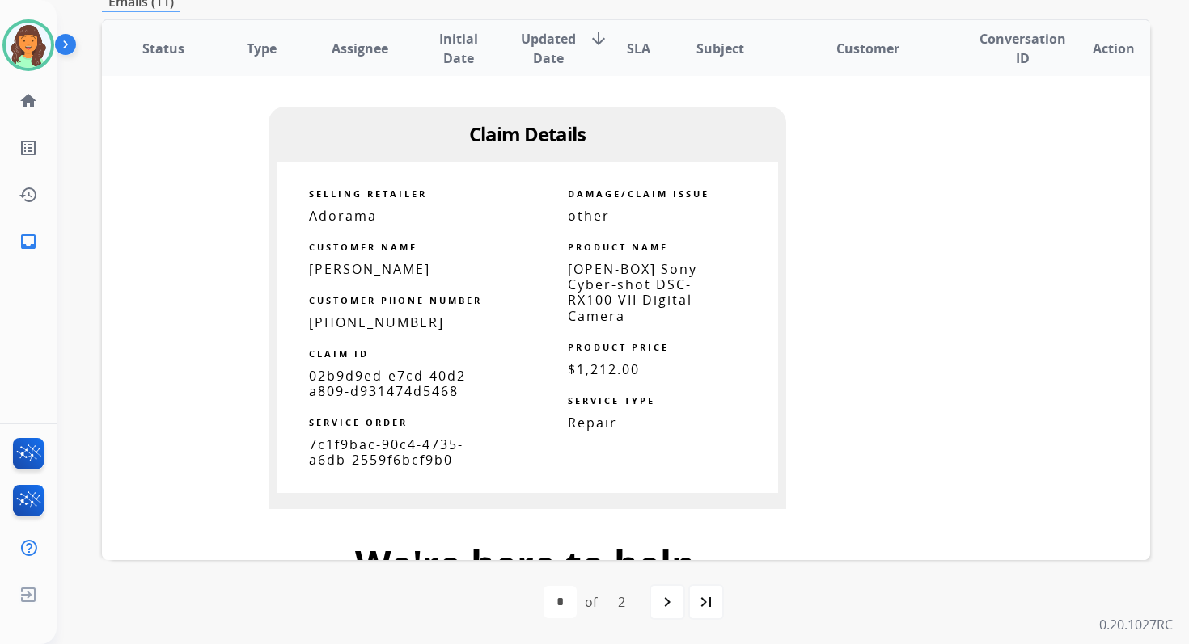
scroll to position [822, 0]
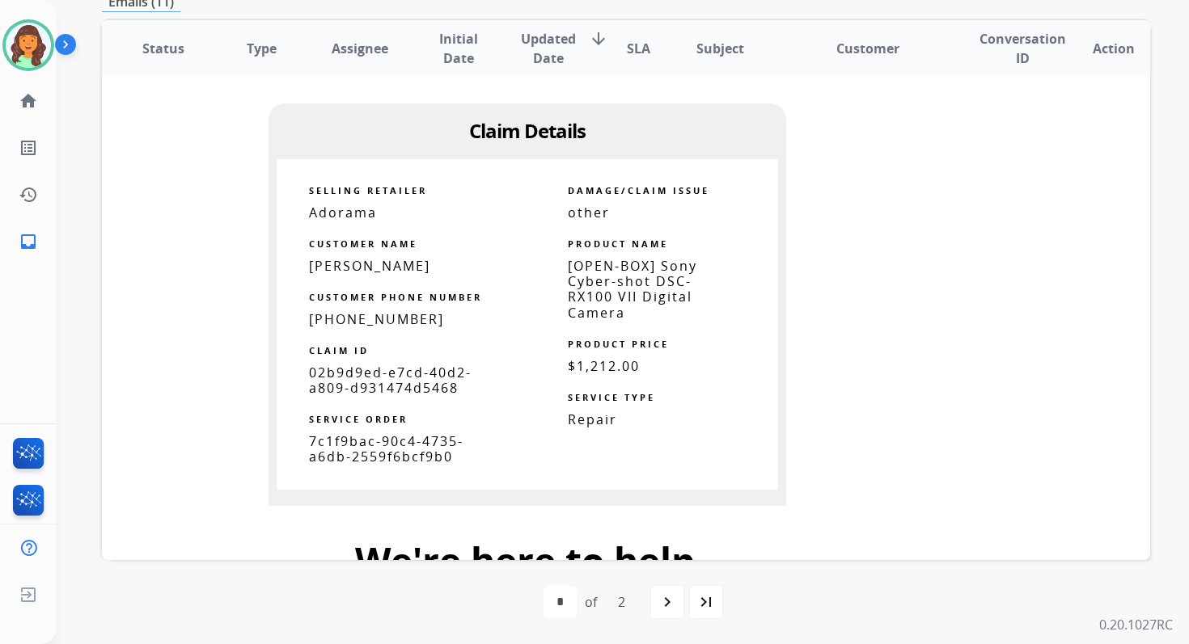
click at [349, 386] on span "02b9d9ed-e7cd-40d2-a809-d931474d5468" at bounding box center [390, 380] width 163 height 33
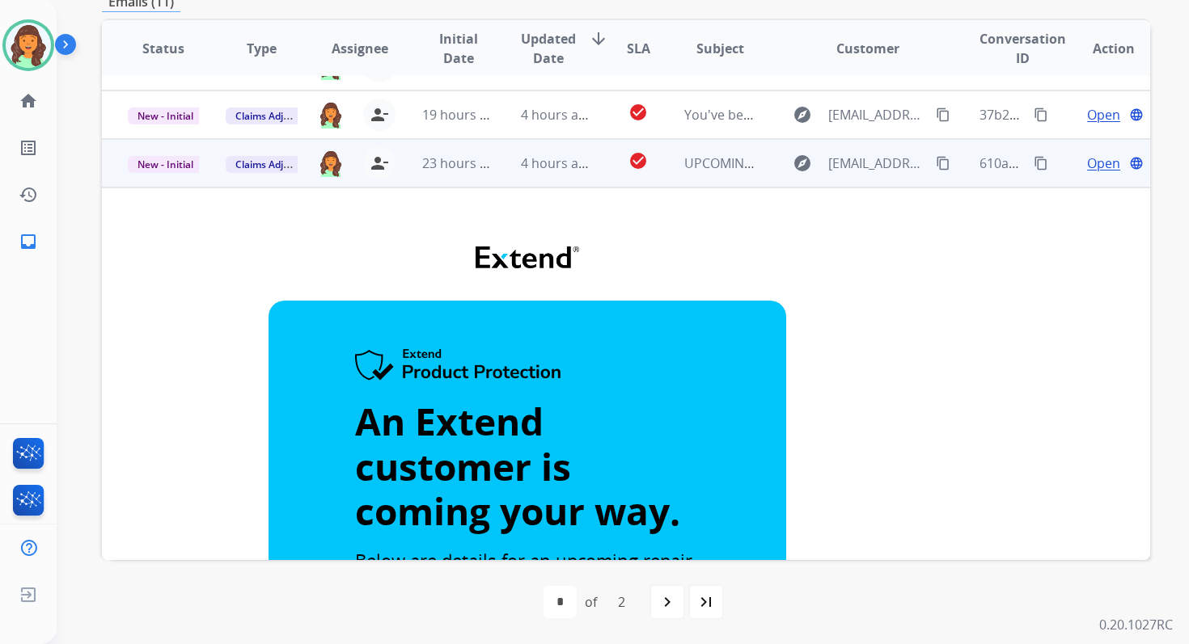
scroll to position [120, 0]
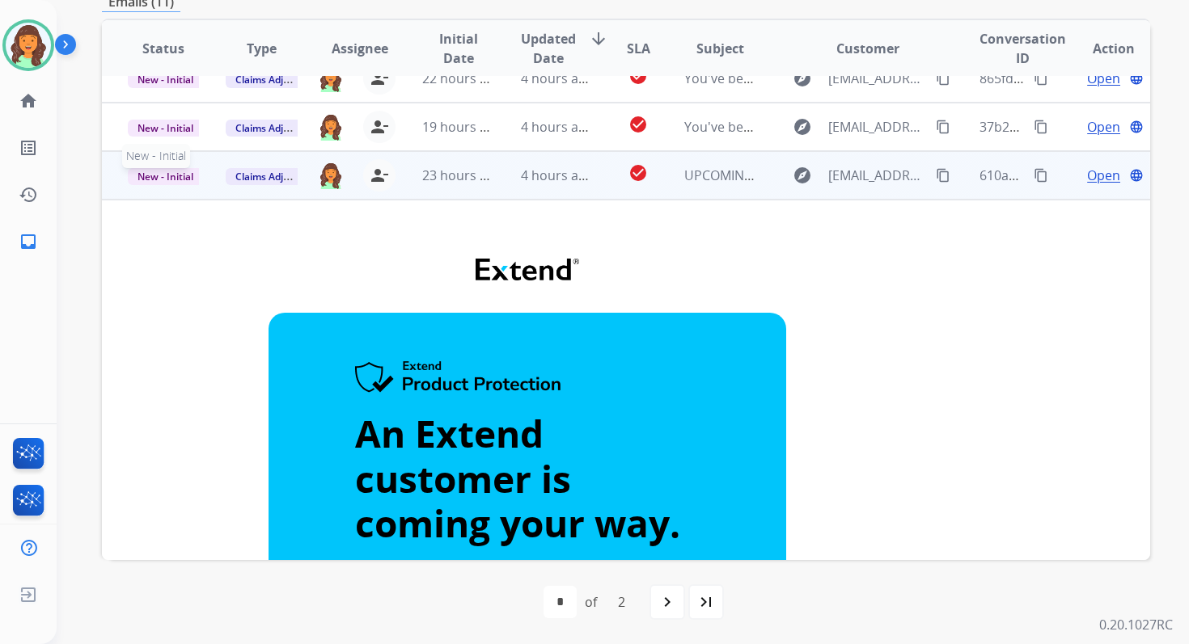
click at [162, 175] on span "New - Initial" at bounding box center [165, 176] width 75 height 17
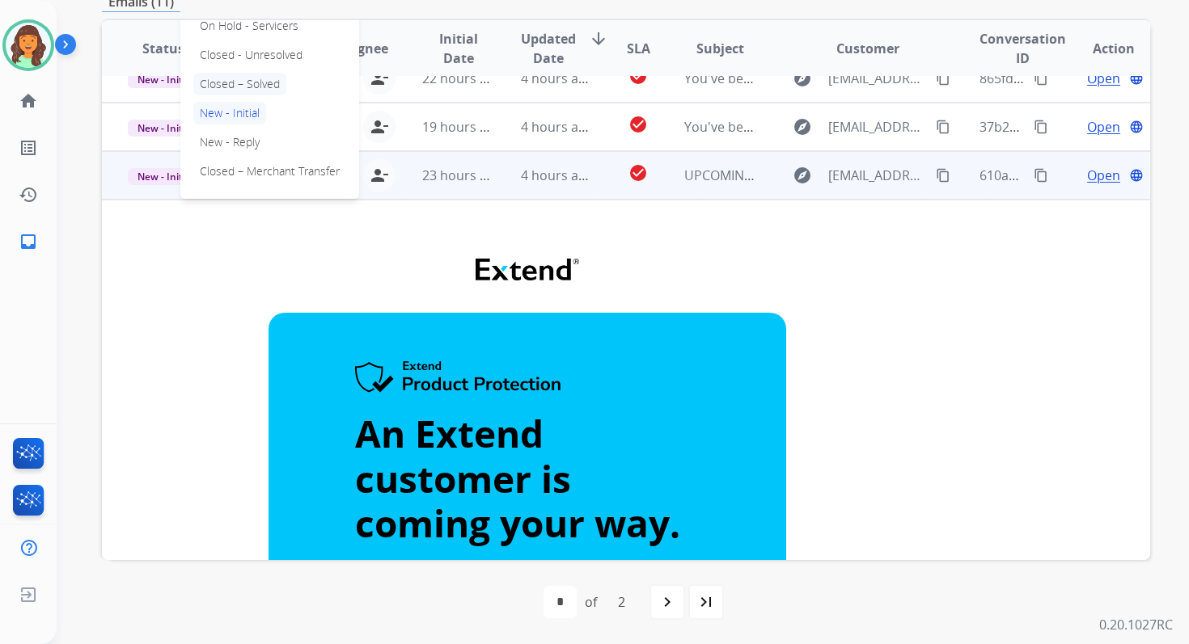
click at [254, 87] on p "Closed – Solved" at bounding box center [239, 84] width 93 height 23
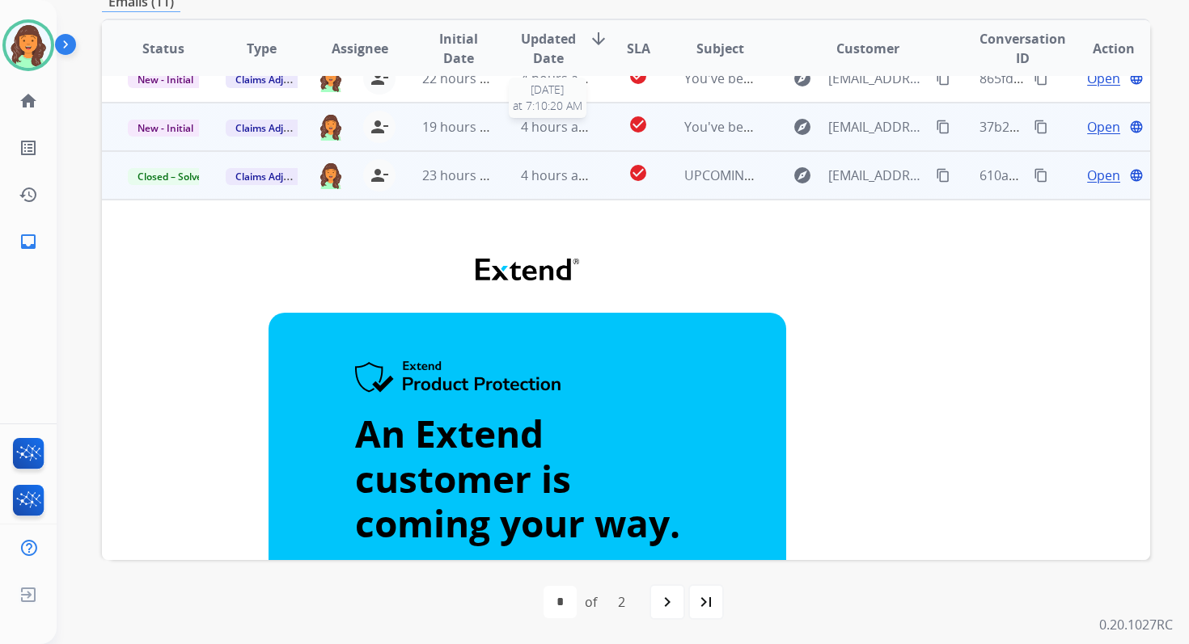
click at [550, 127] on span "4 hours ago" at bounding box center [557, 127] width 73 height 18
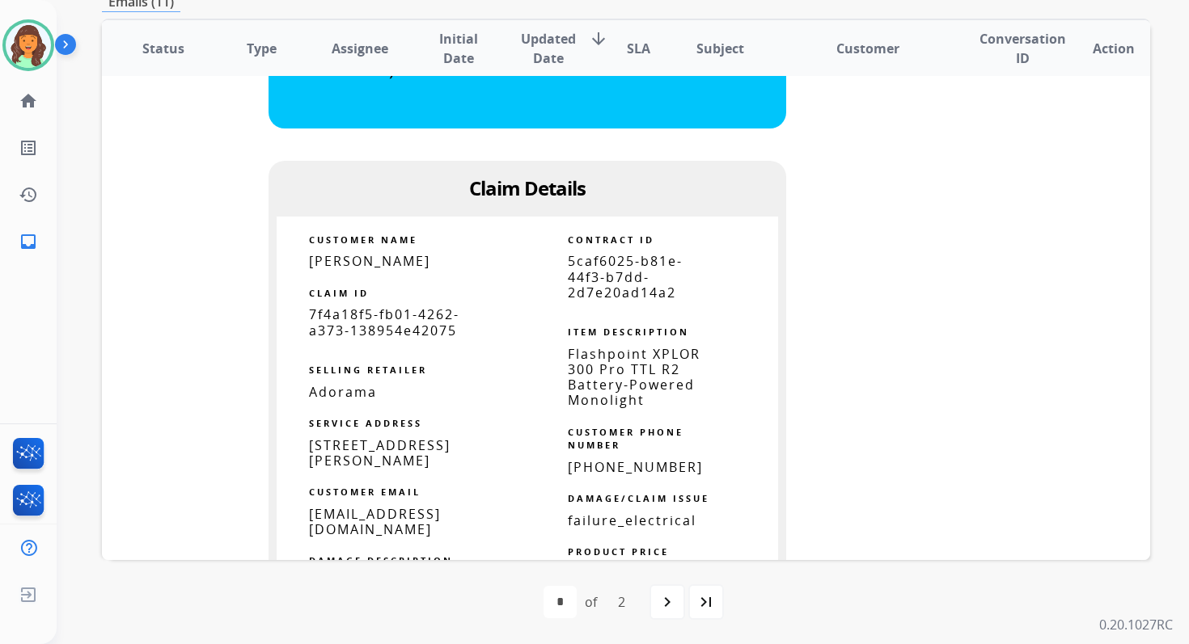
scroll to position [862, 0]
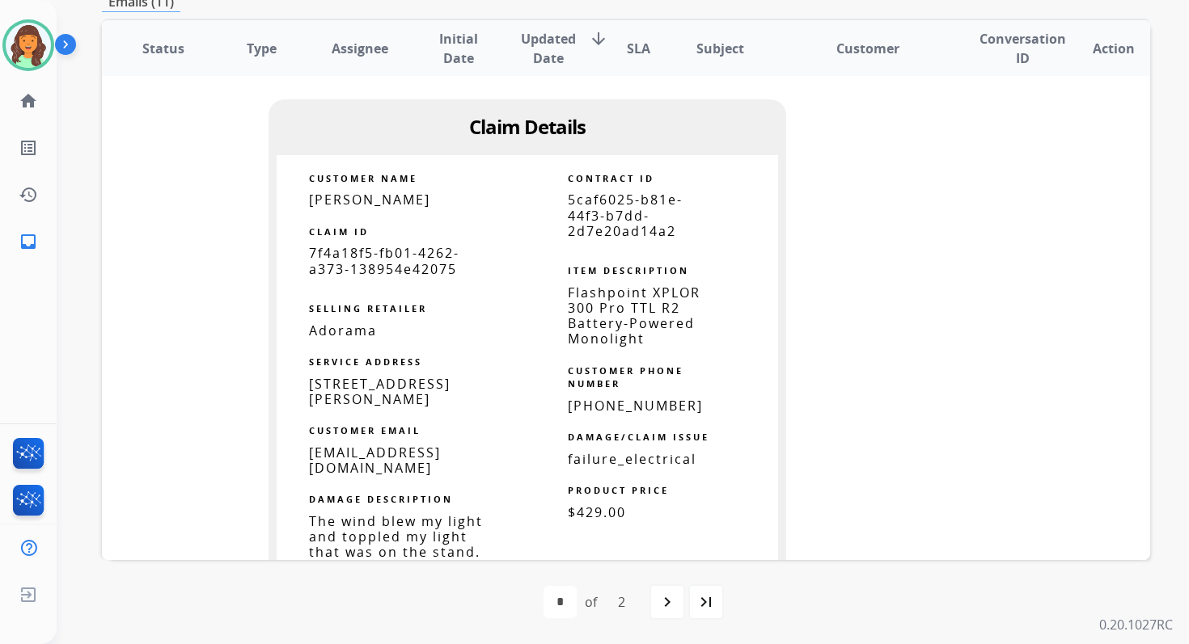
click at [599, 209] on span "5caf6025-b81e-44f3-b7dd-2d7e20ad14a2" at bounding box center [625, 215] width 115 height 49
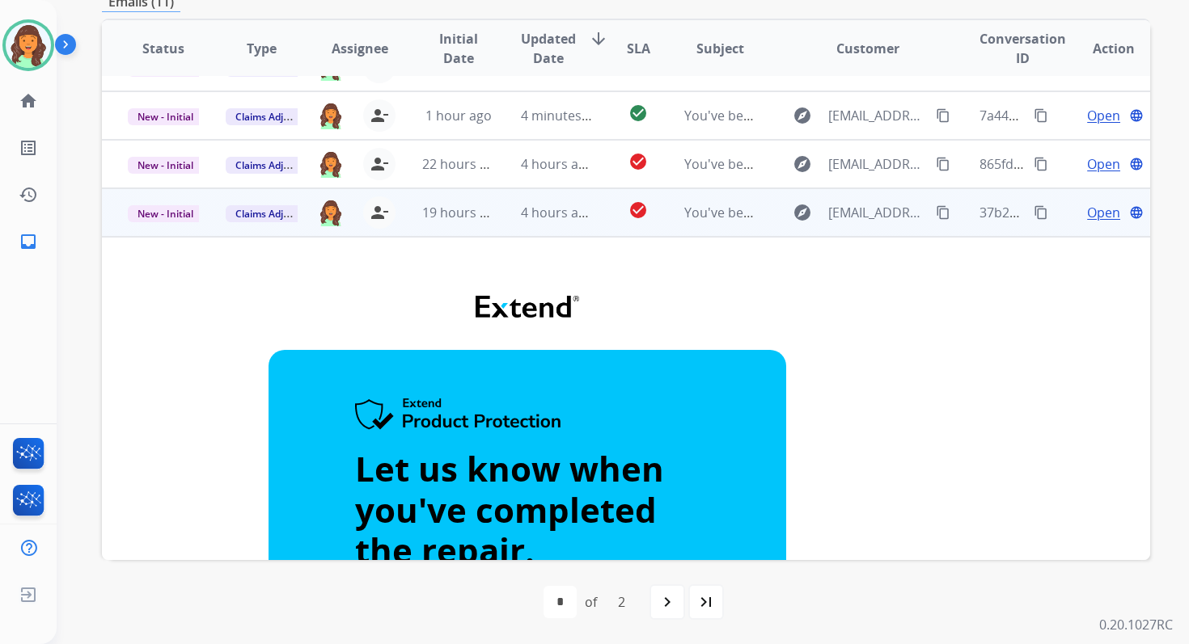
scroll to position [0, 0]
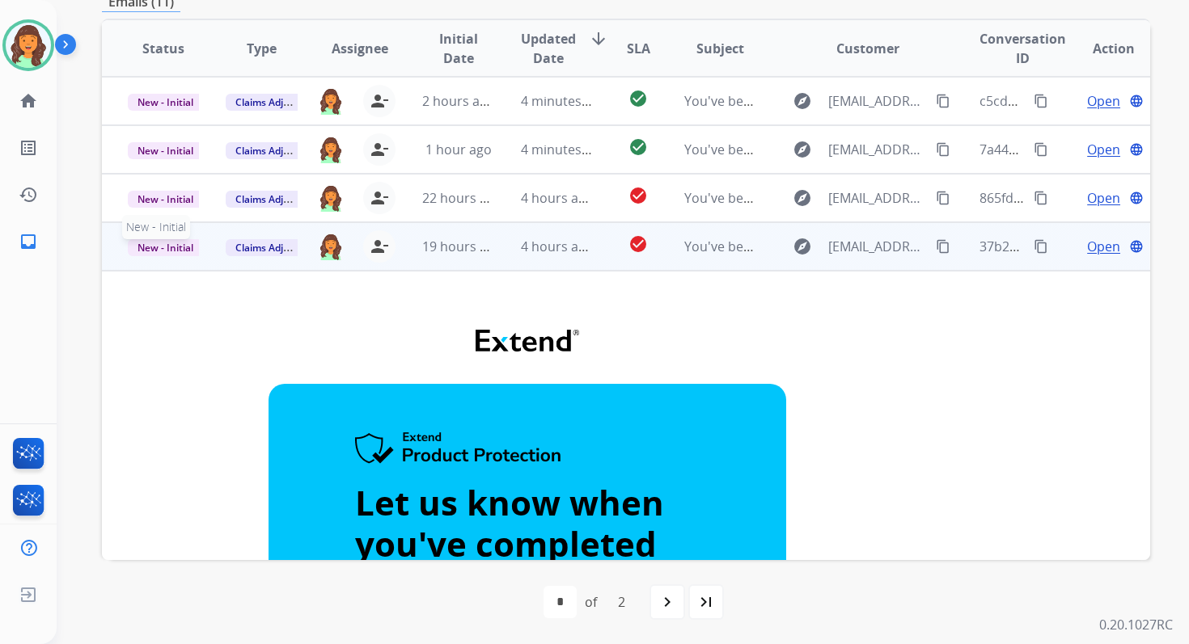
click at [174, 243] on span "New - Initial" at bounding box center [165, 247] width 75 height 17
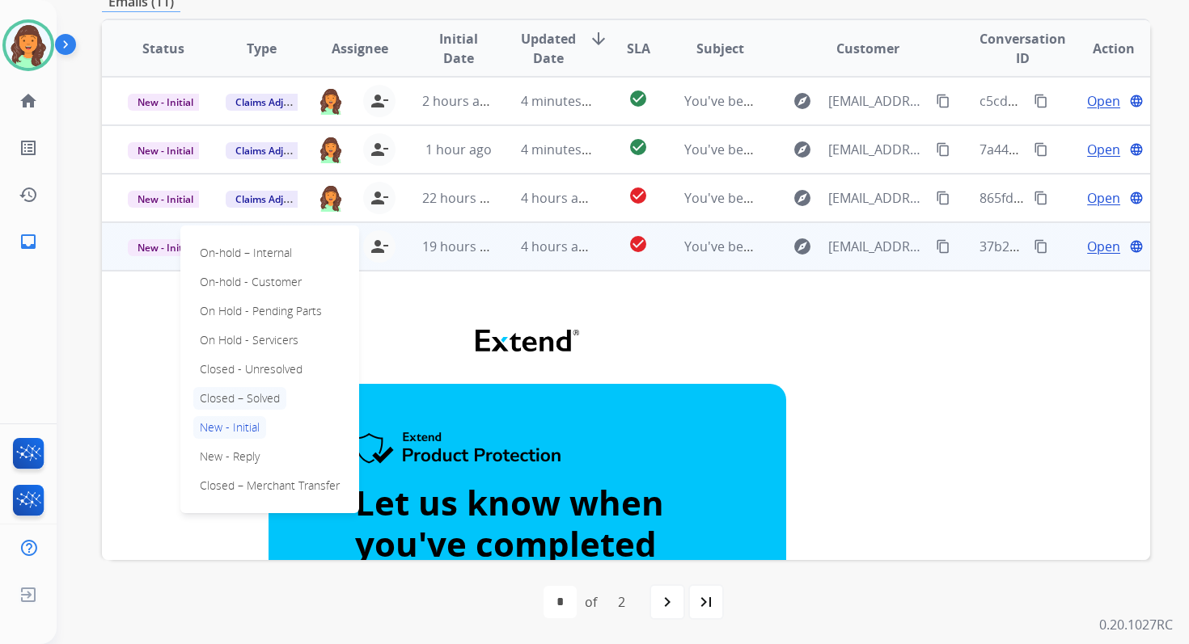
click at [248, 402] on p "Closed – Solved" at bounding box center [239, 398] width 93 height 23
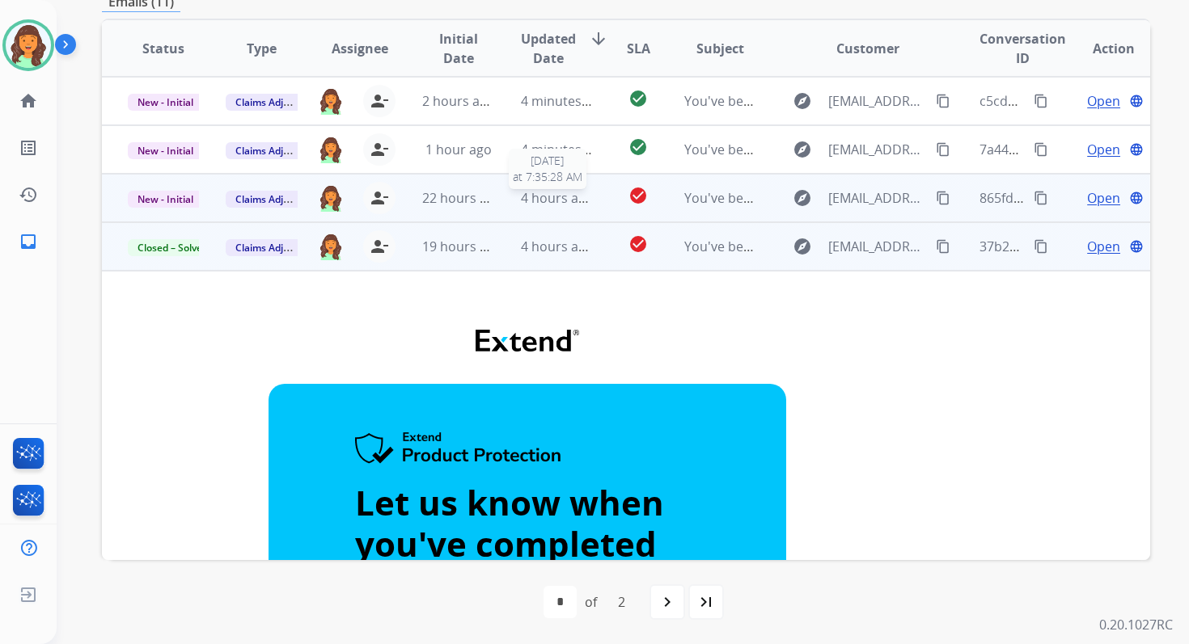
click at [551, 200] on span "4 hours ago" at bounding box center [557, 198] width 73 height 18
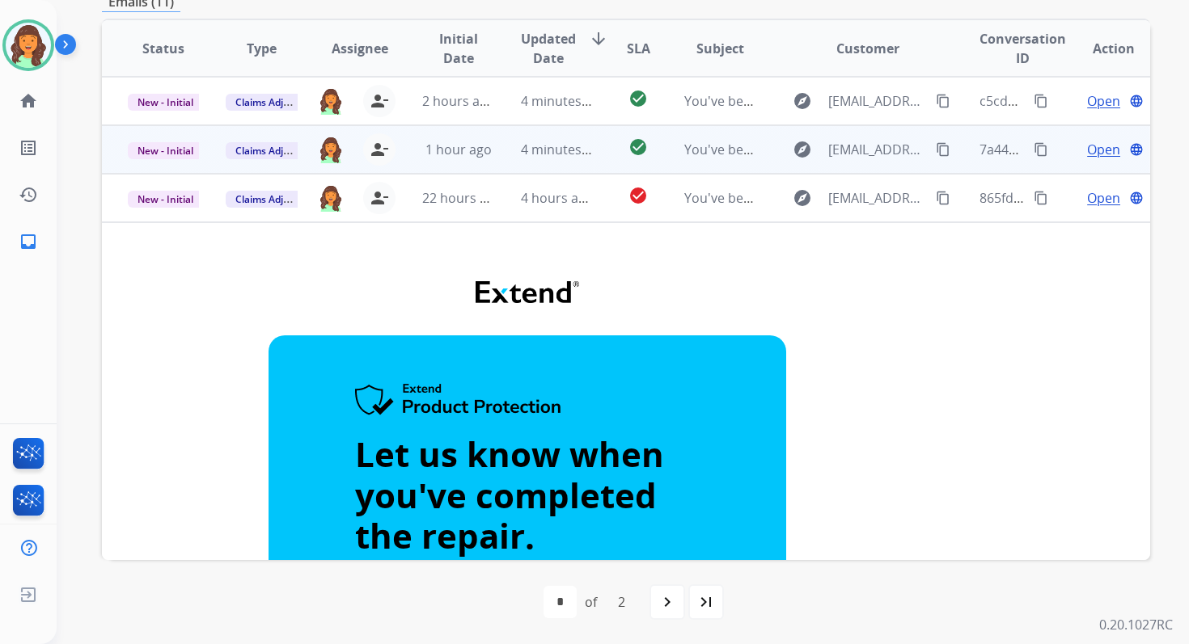
click at [566, 133] on td "4 minutes ago" at bounding box center [544, 149] width 98 height 49
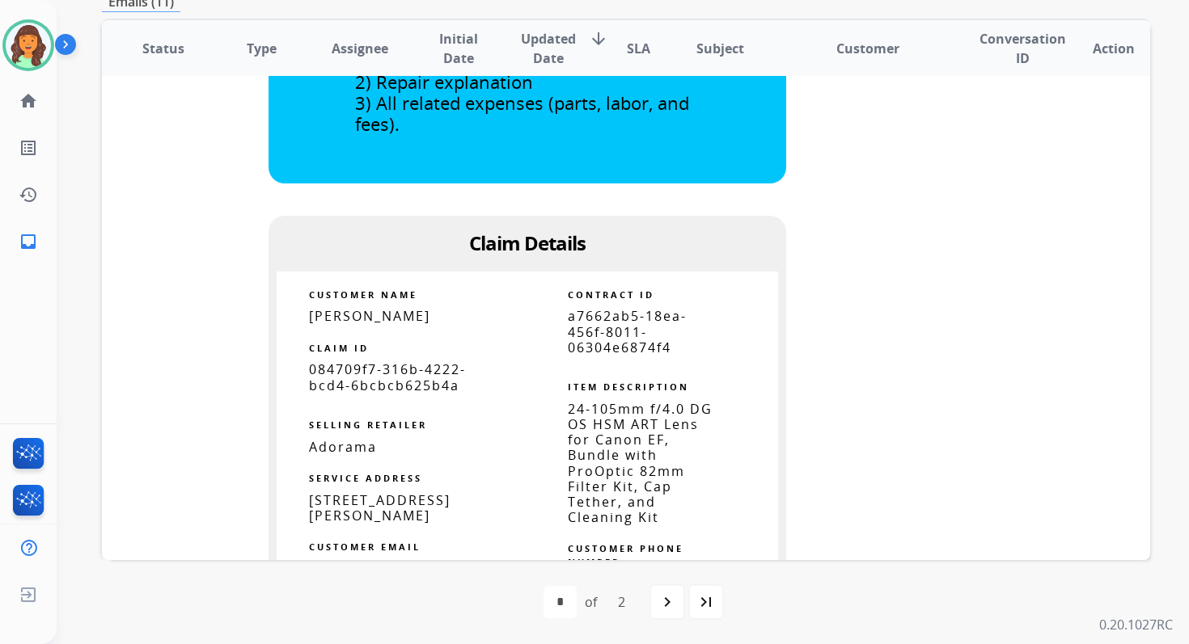
scroll to position [674, 0]
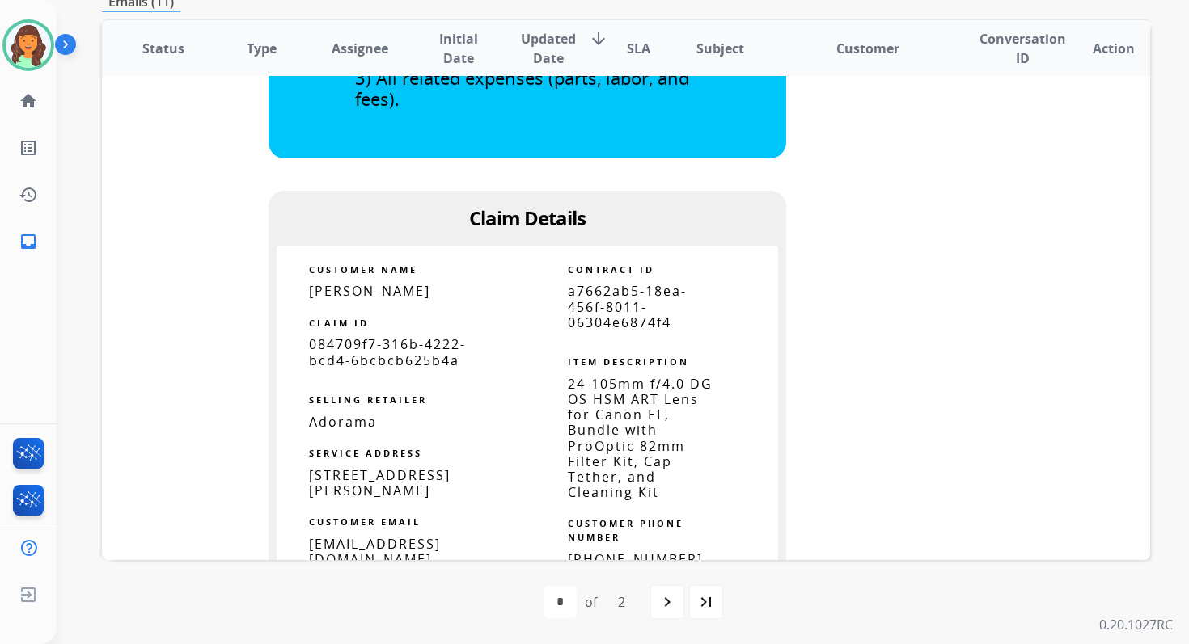
click at [572, 318] on span "a7662ab5-18ea-456f-8011-06304e6874f4" at bounding box center [627, 306] width 119 height 49
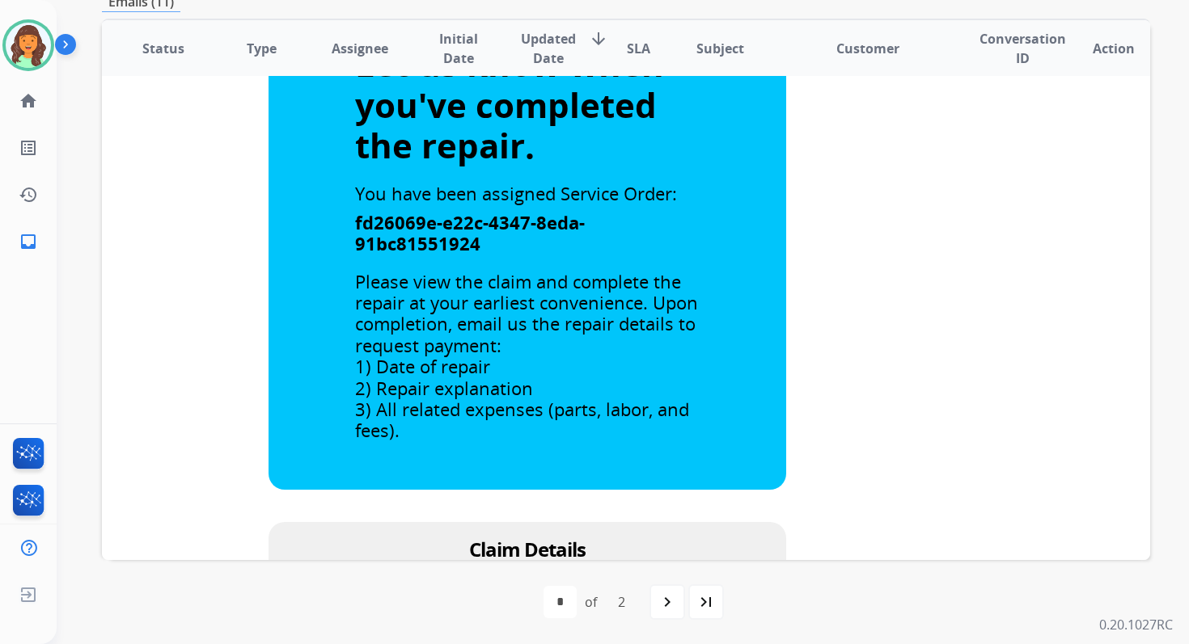
scroll to position [0, 0]
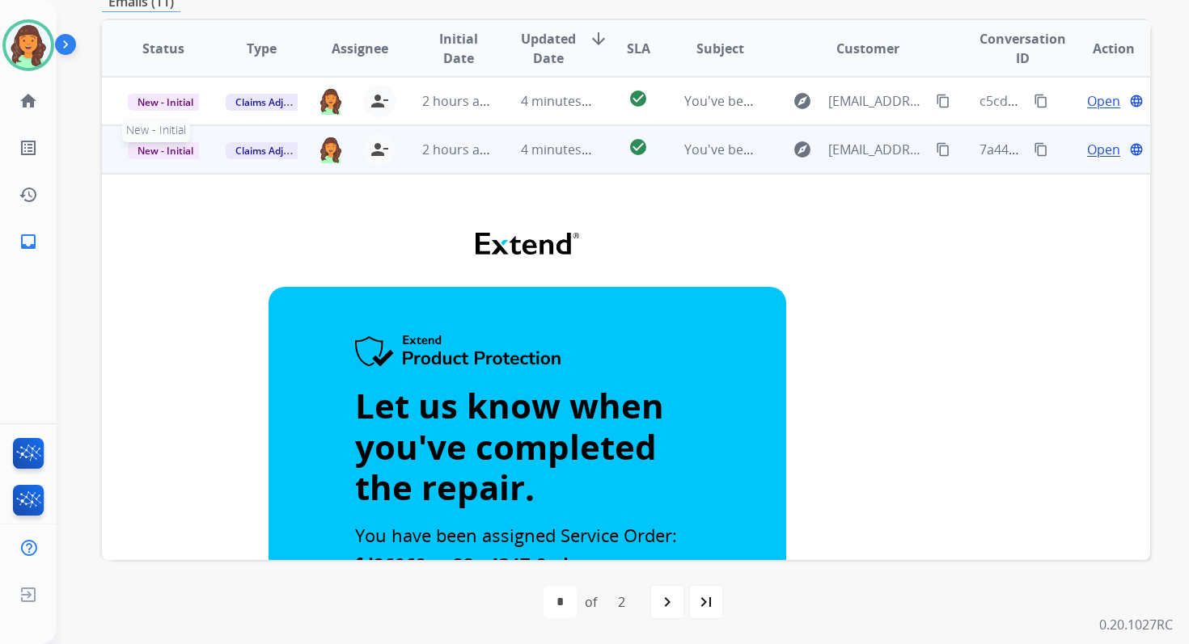
click at [163, 147] on span "New - Initial" at bounding box center [165, 150] width 75 height 17
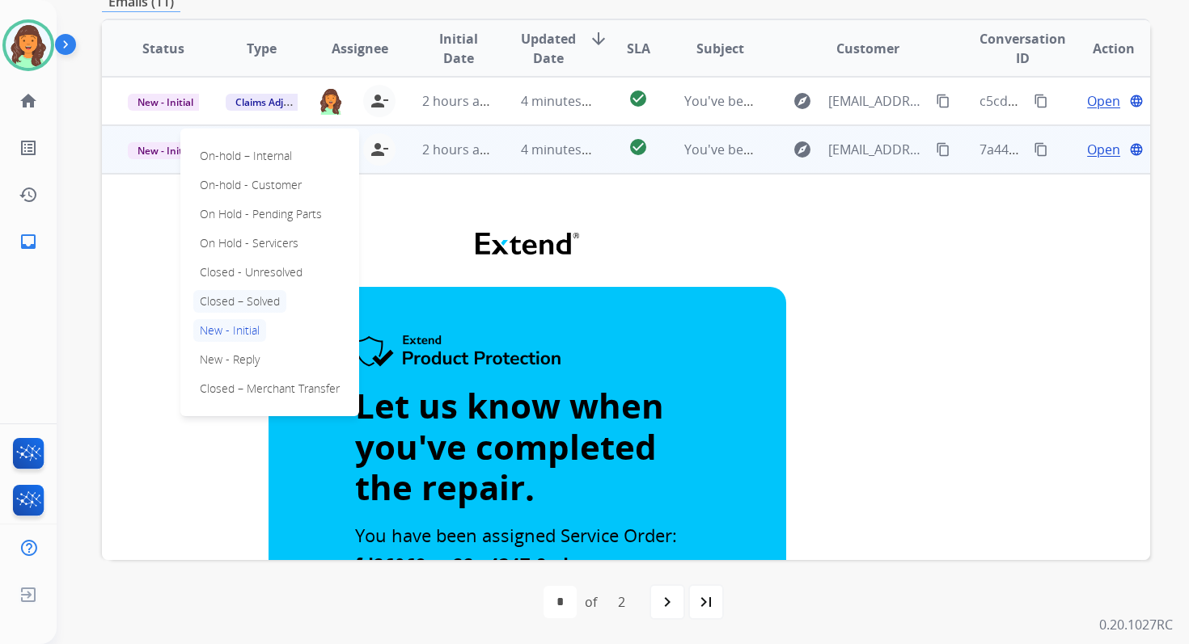
click at [251, 306] on p "Closed – Solved" at bounding box center [239, 301] width 93 height 23
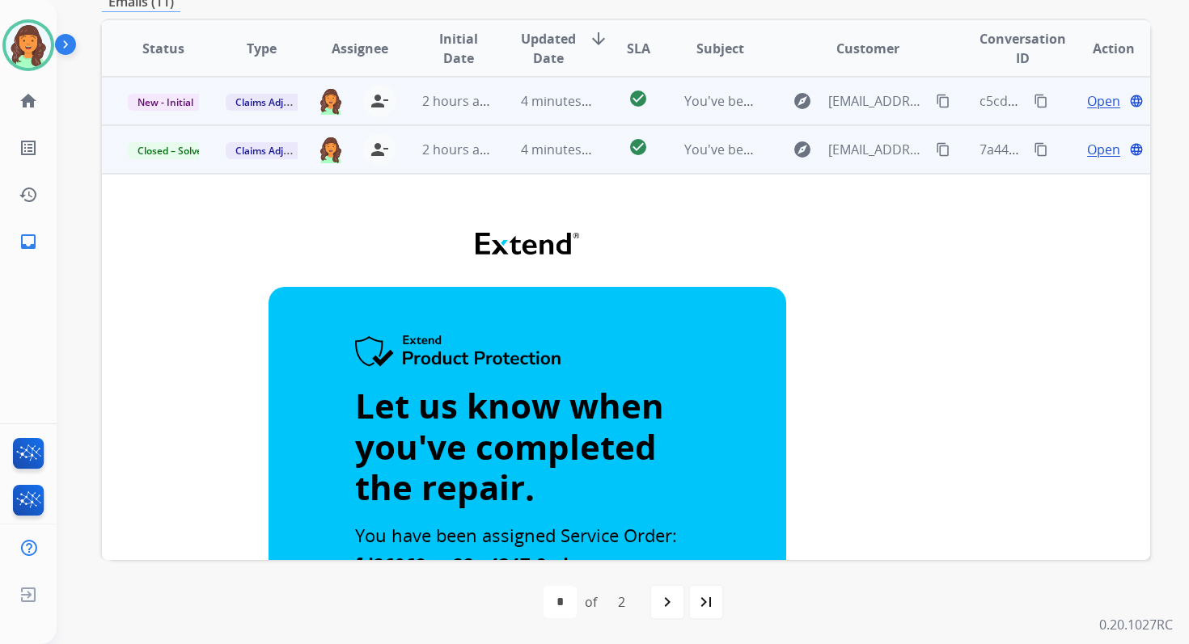
click at [507, 103] on td "4 minutes ago" at bounding box center [544, 101] width 98 height 49
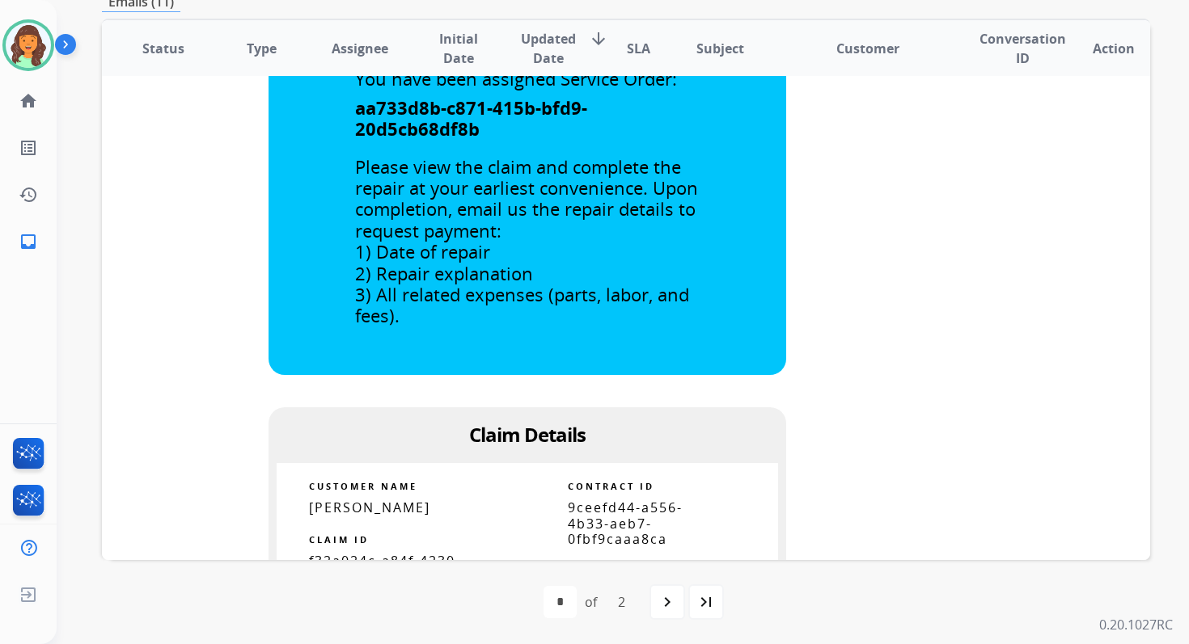
scroll to position [637, 0]
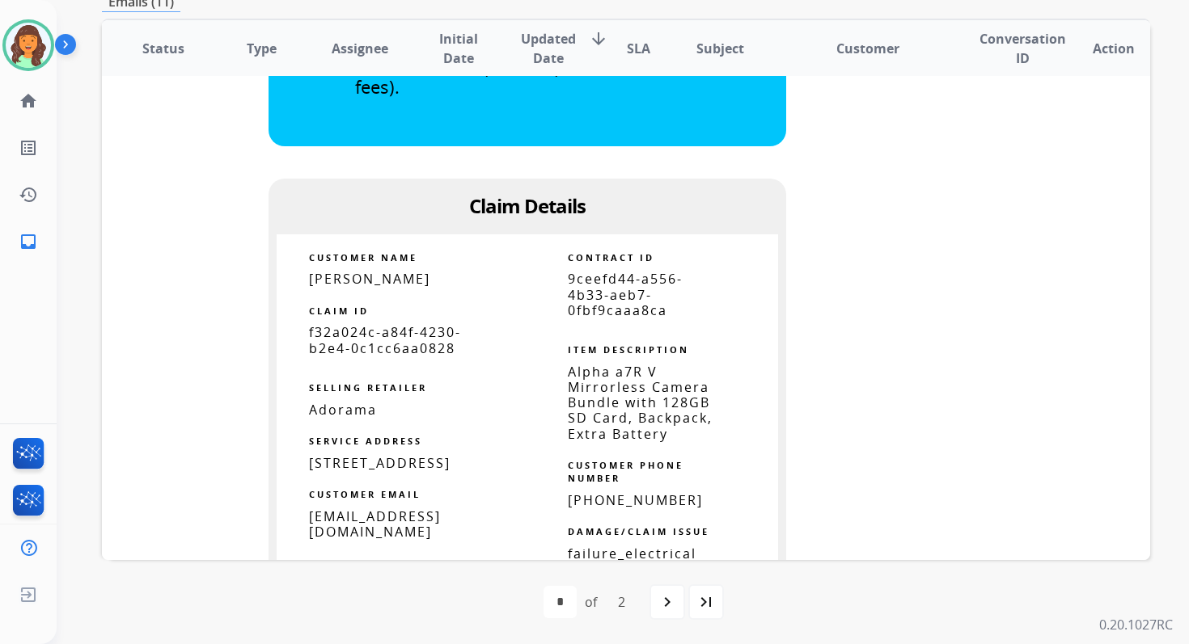
click at [571, 305] on span "9ceefd44-a556-4b33-aeb7-0fbf9caaa8ca" at bounding box center [625, 294] width 115 height 49
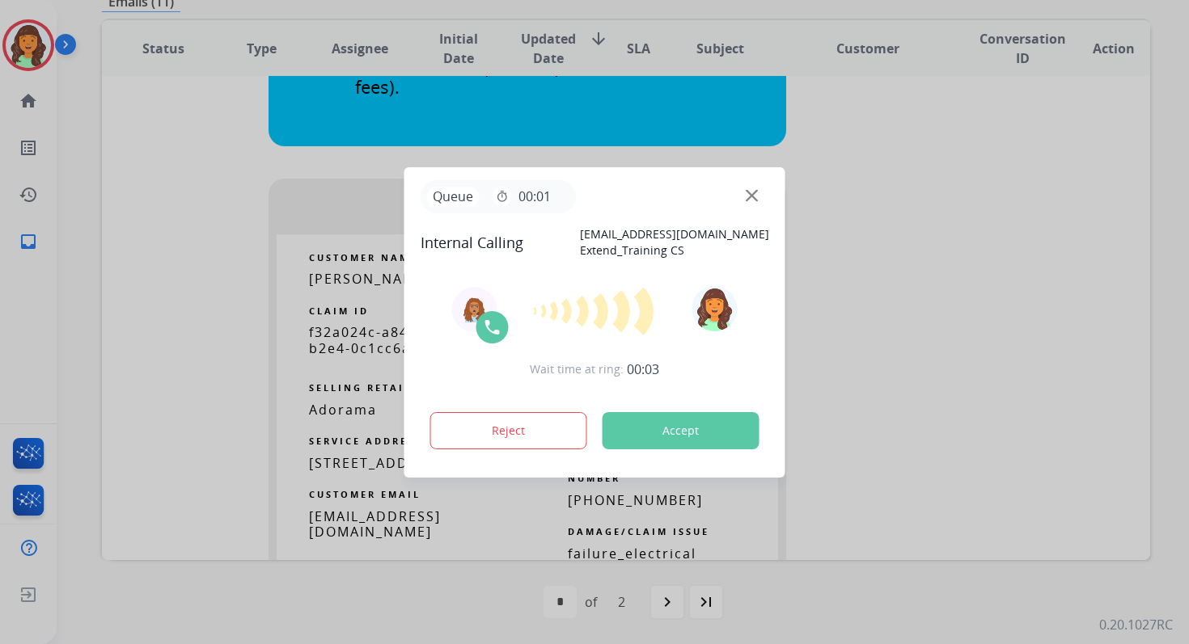
click at [691, 425] on button "Accept" at bounding box center [680, 430] width 157 height 37
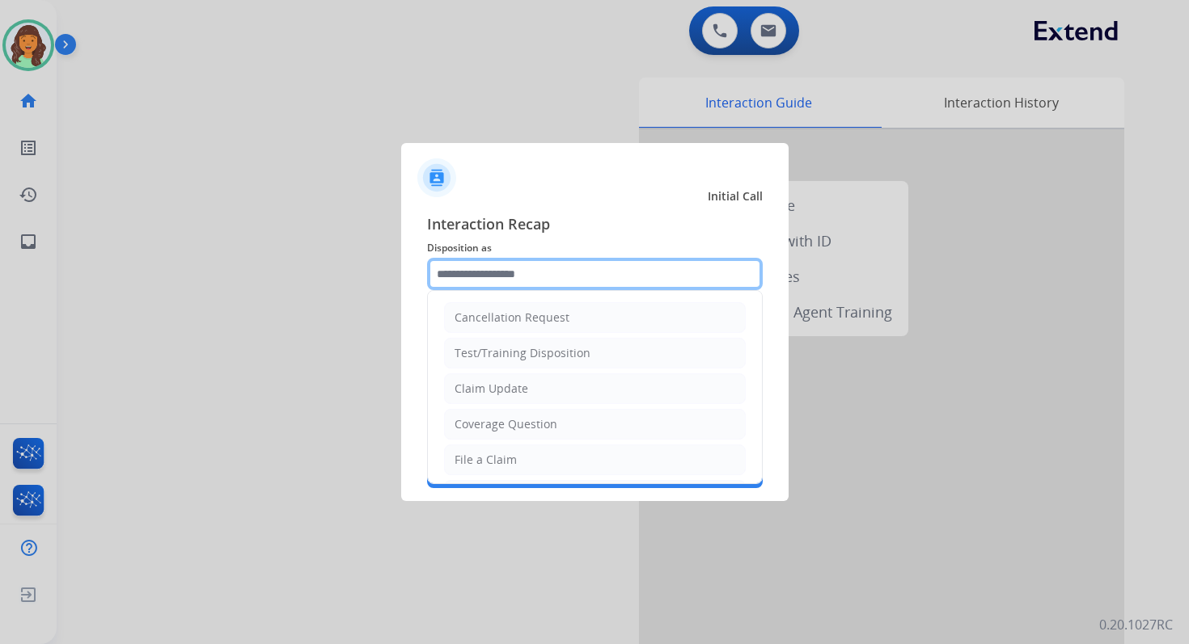
click at [500, 280] on input "text" at bounding box center [595, 274] width 336 height 32
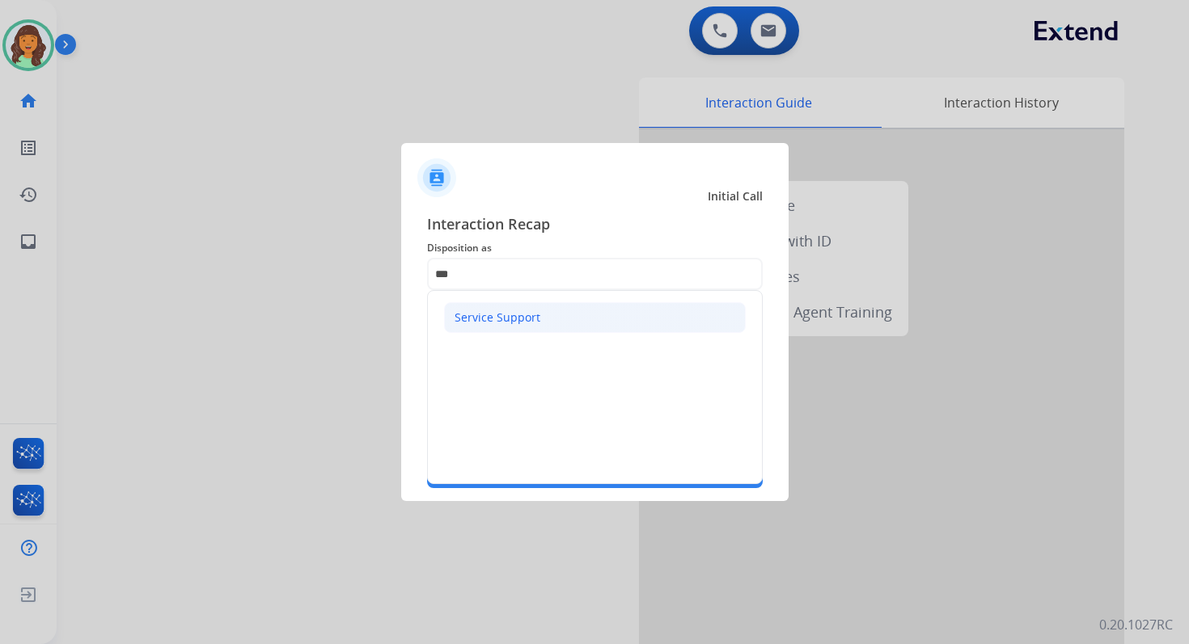
click at [519, 316] on div "Service Support" at bounding box center [497, 318] width 86 height 16
type input "**********"
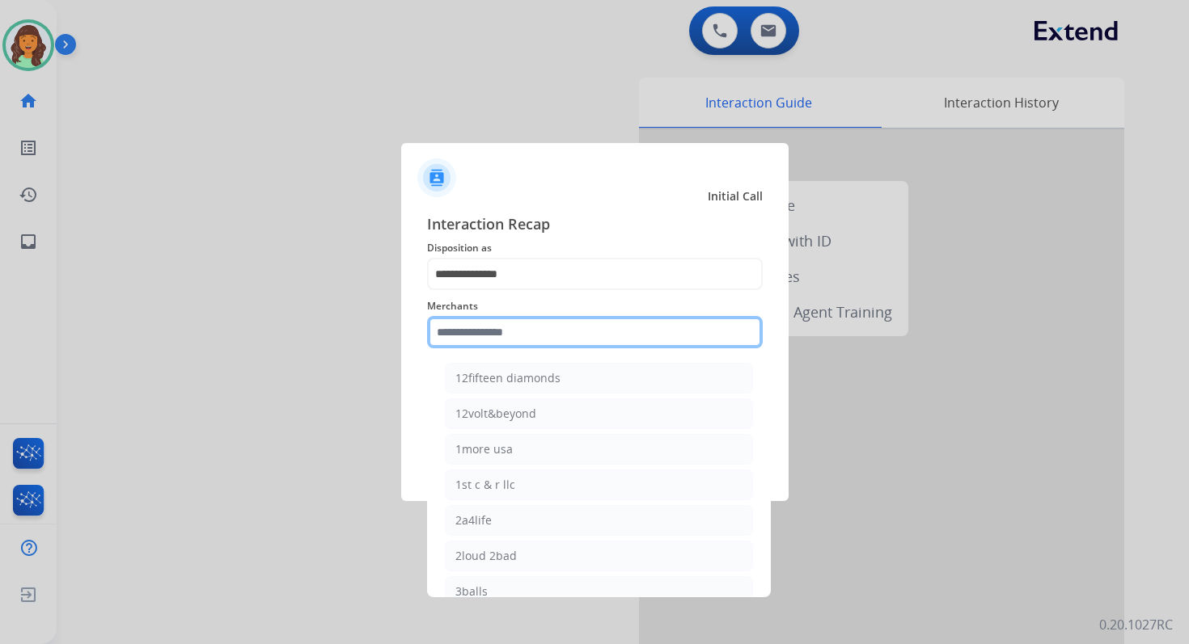
click at [522, 340] on input "text" at bounding box center [595, 332] width 336 height 32
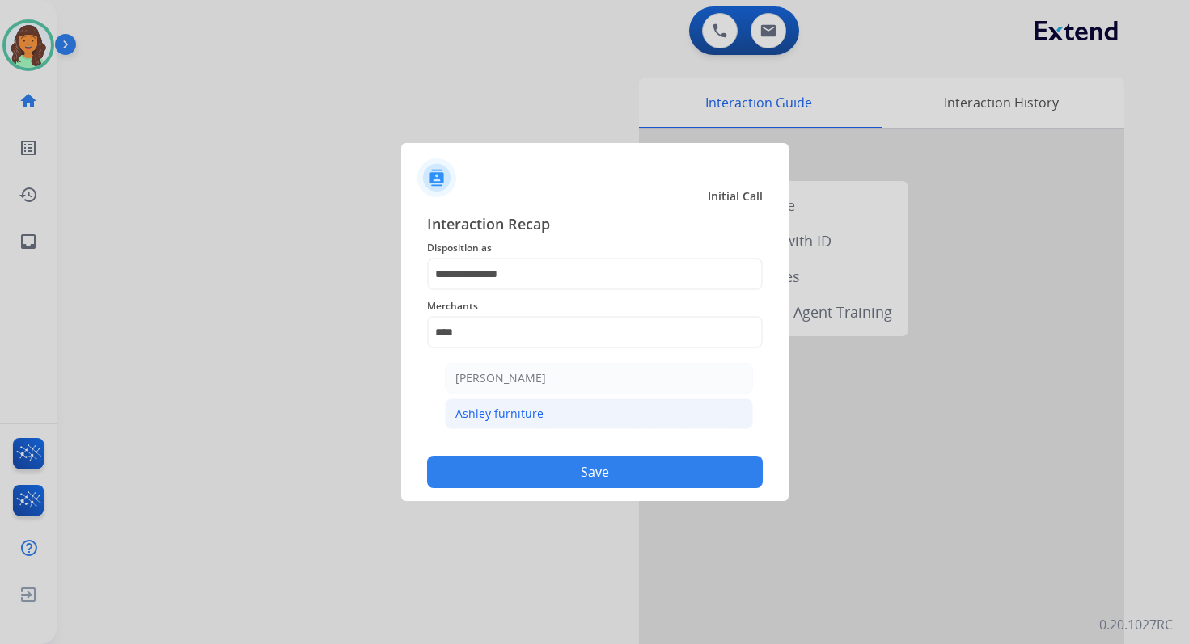
click at [558, 415] on li "Ashley furniture" at bounding box center [599, 414] width 308 height 31
type input "**********"
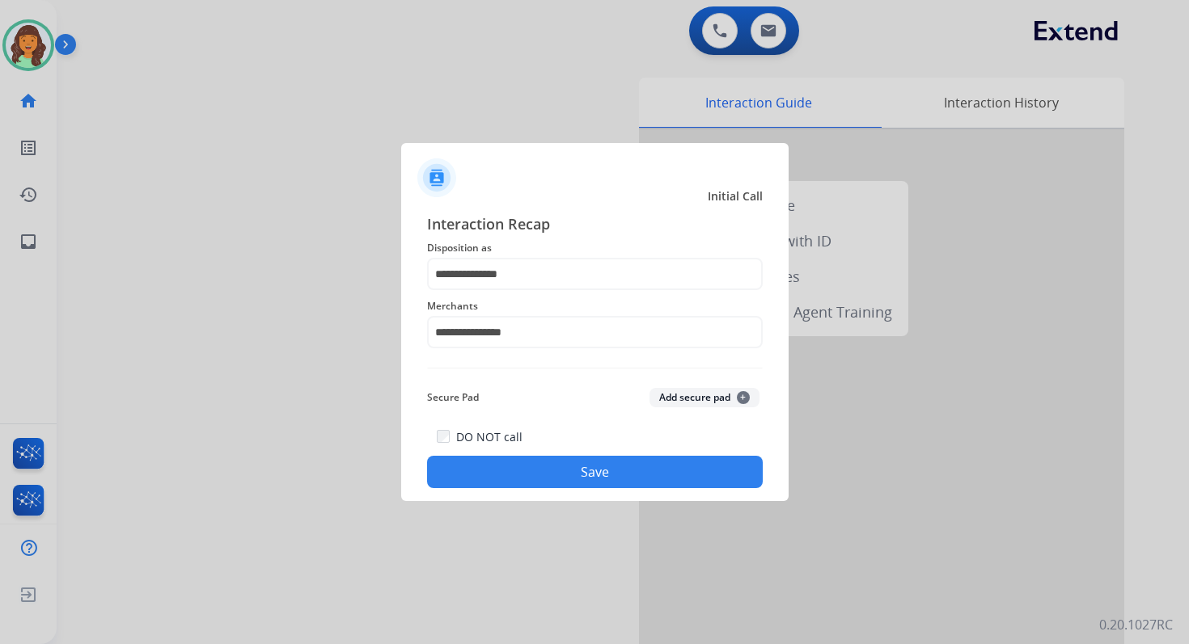
click at [610, 472] on button "Save" at bounding box center [595, 472] width 336 height 32
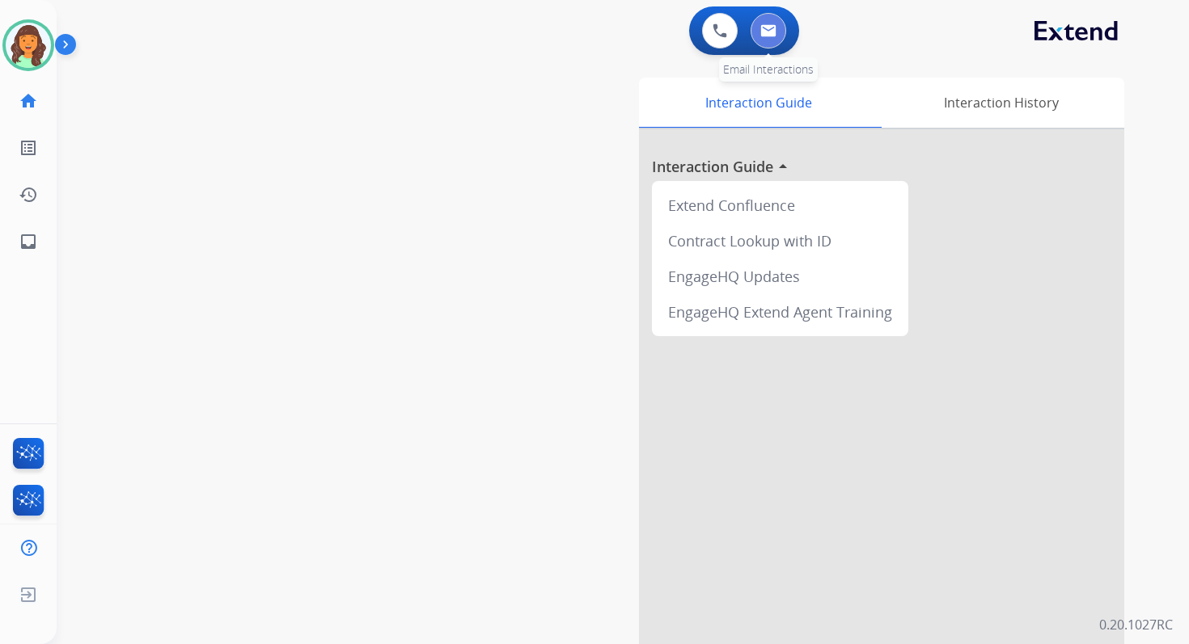
click at [768, 30] on img at bounding box center [768, 30] width 16 height 13
select select "**********"
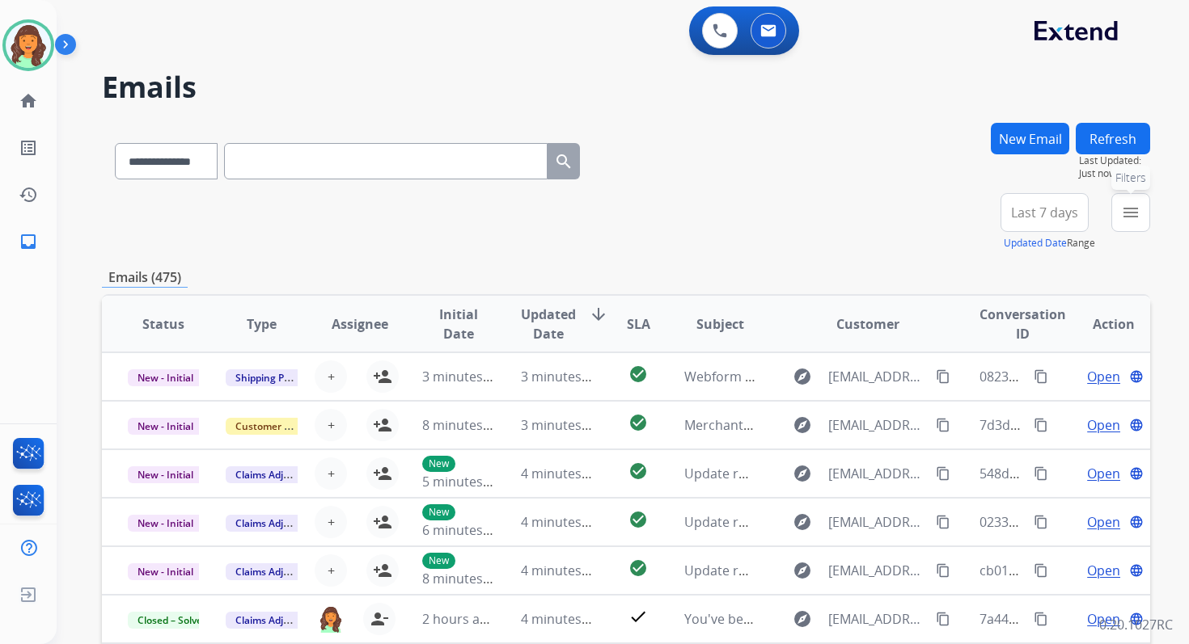
click at [1137, 214] on mat-icon "menu" at bounding box center [1130, 212] width 19 height 19
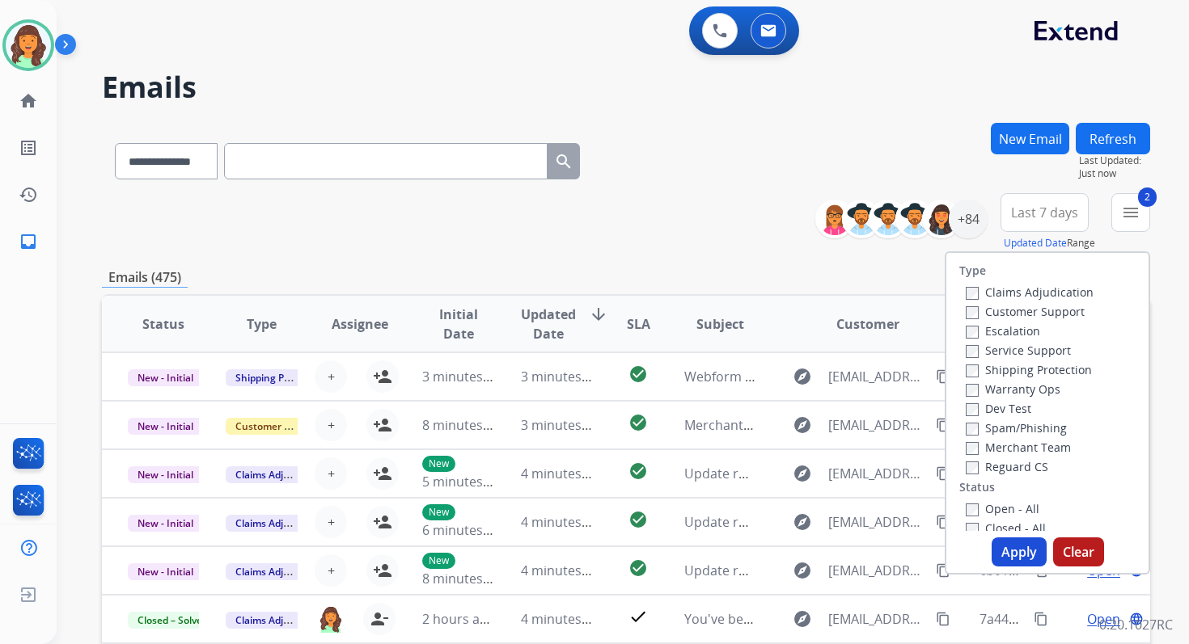
click at [1004, 551] on button "Apply" at bounding box center [1018, 552] width 55 height 29
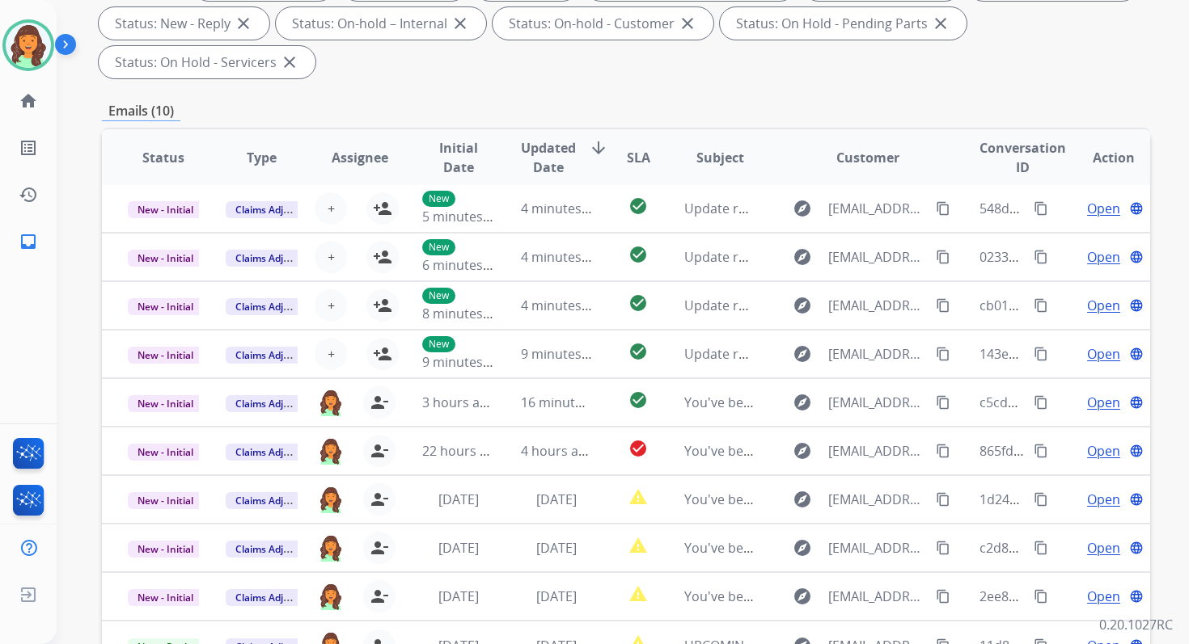
scroll to position [392, 0]
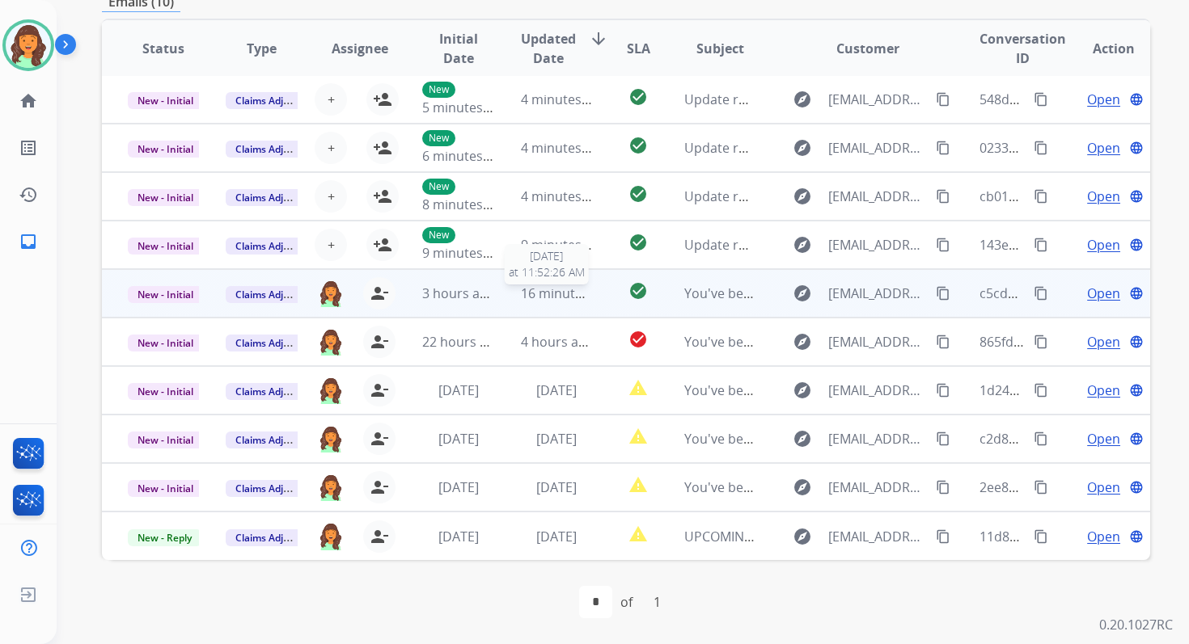
click at [543, 294] on span "16 minutes ago" at bounding box center [568, 294] width 94 height 18
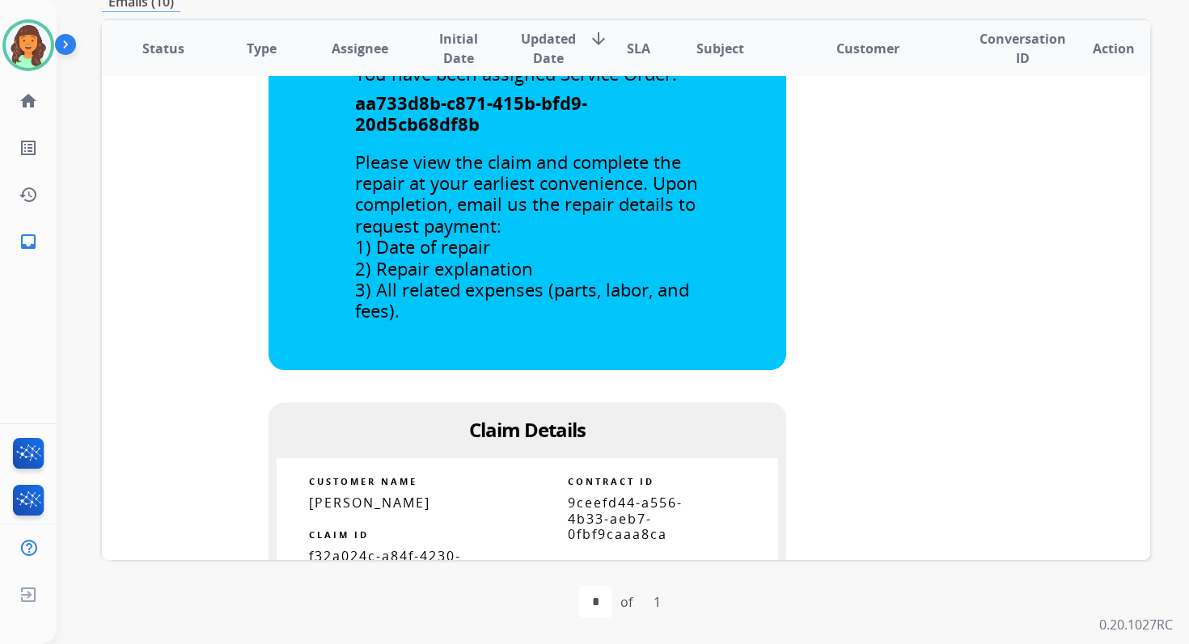
scroll to position [908, 0]
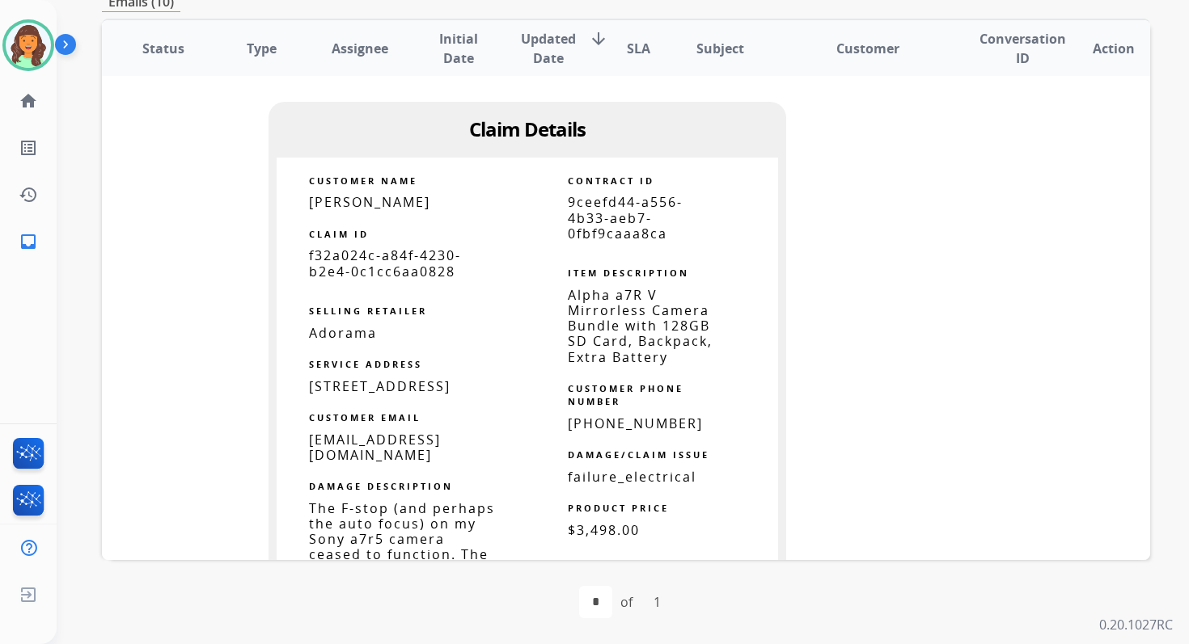
click at [614, 215] on span "9ceefd44-a556-4b33-aeb7-0fbf9caaa8ca" at bounding box center [625, 217] width 115 height 49
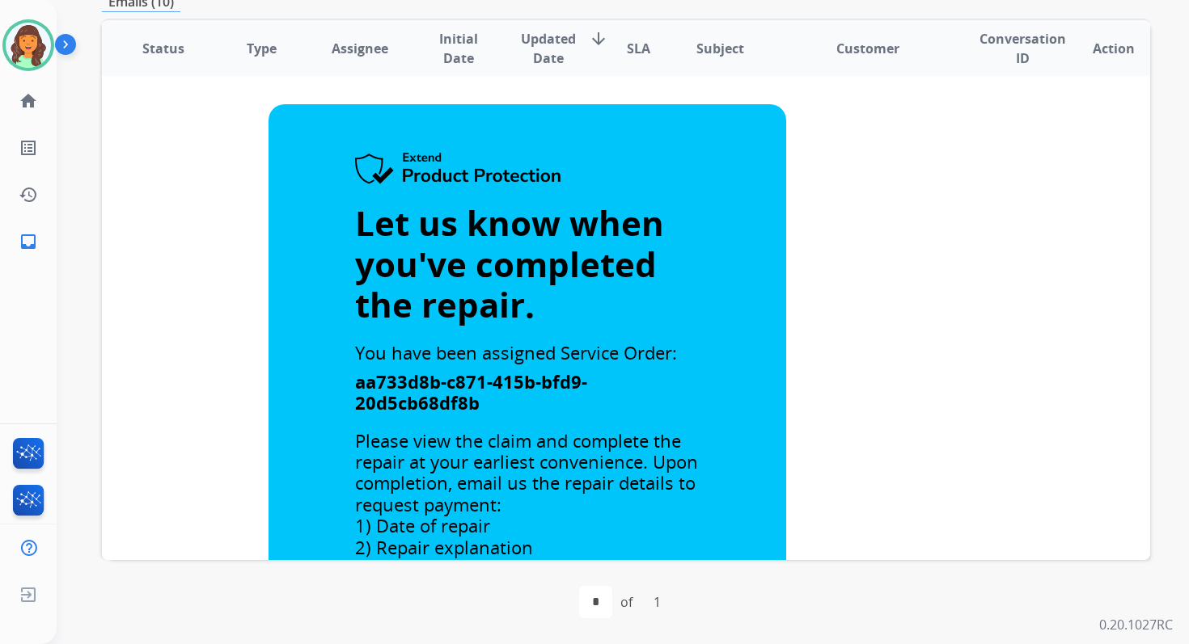
scroll to position [137, 0]
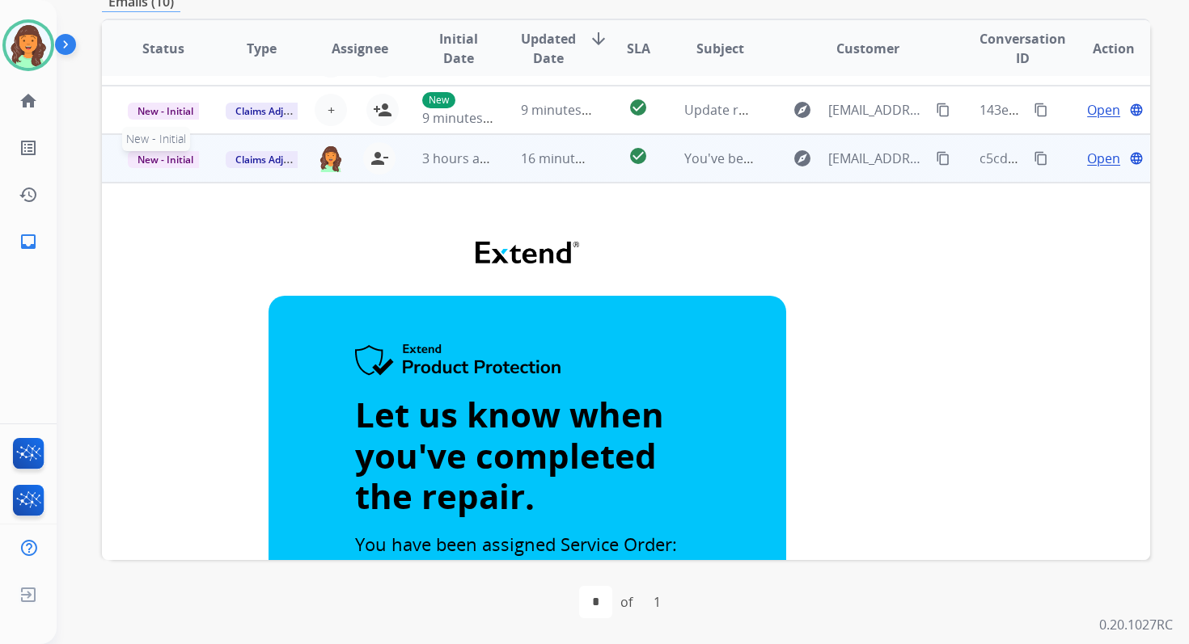
click at [185, 154] on span "New - Initial" at bounding box center [165, 159] width 75 height 17
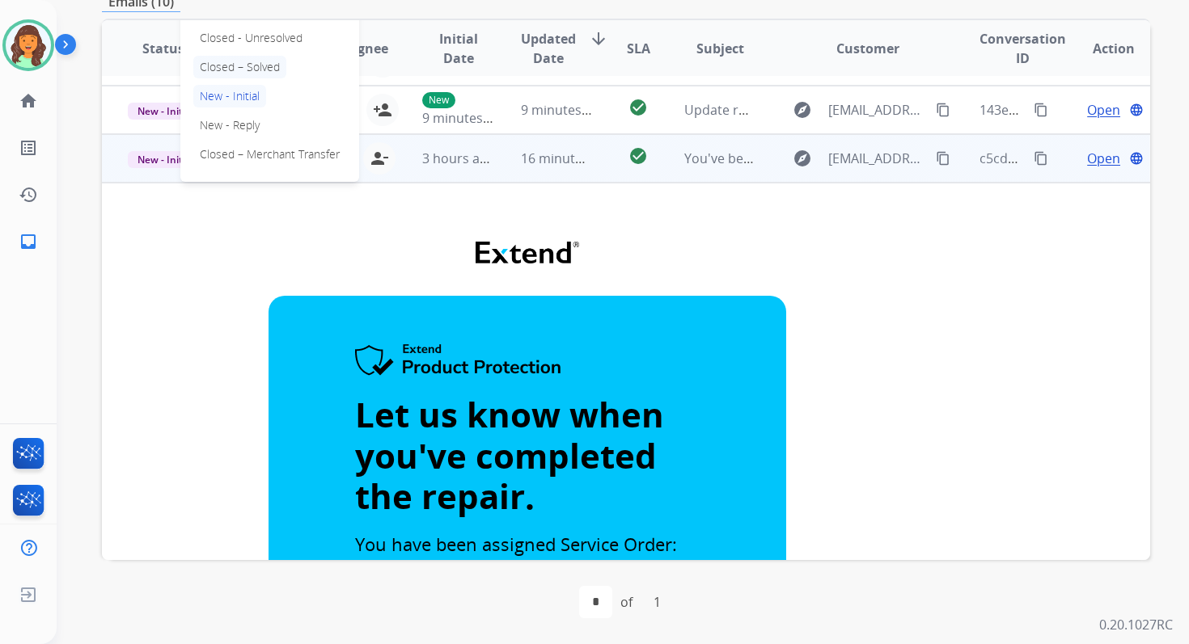
click at [264, 65] on p "Closed – Solved" at bounding box center [239, 67] width 93 height 23
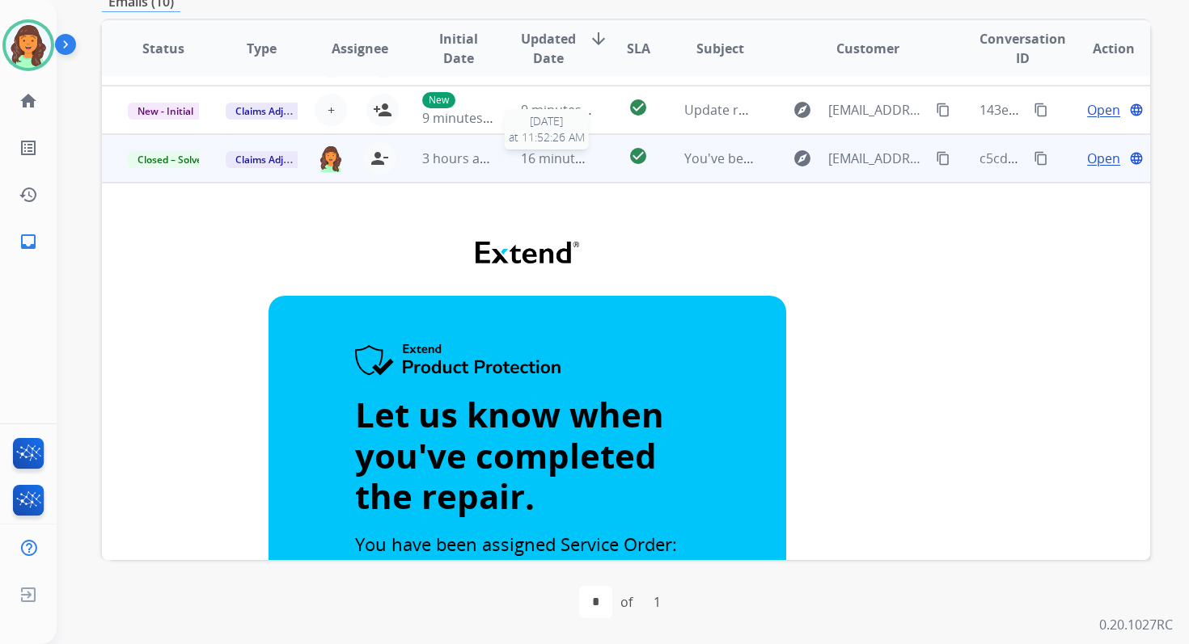
click at [563, 157] on span "16 minutes ago" at bounding box center [568, 159] width 94 height 18
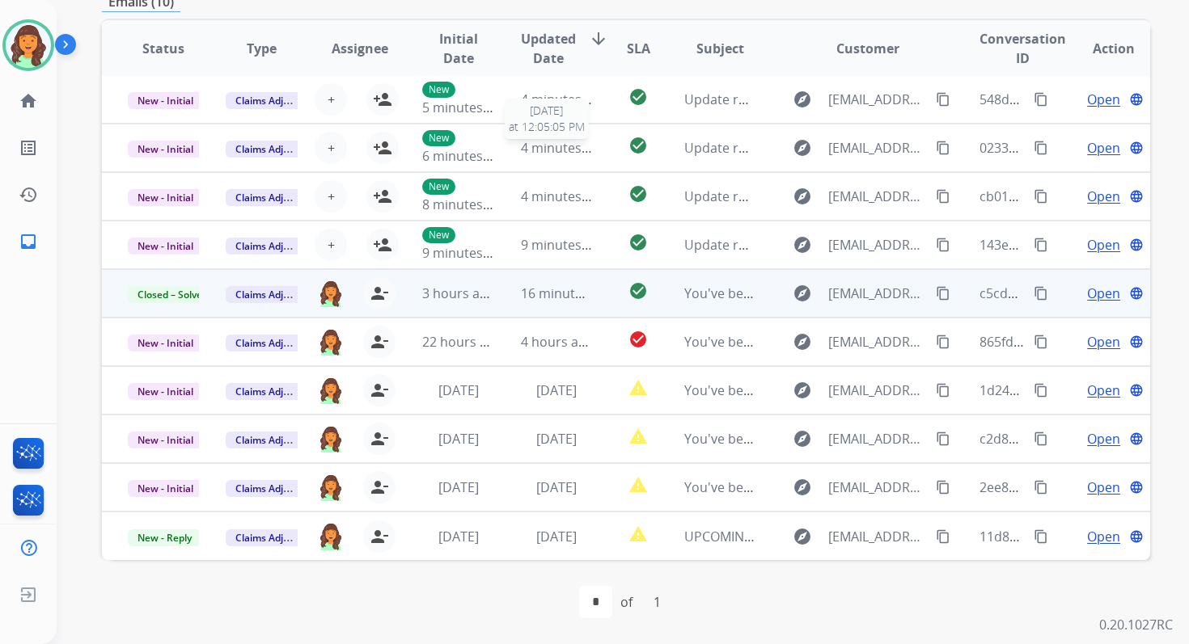
scroll to position [2, 0]
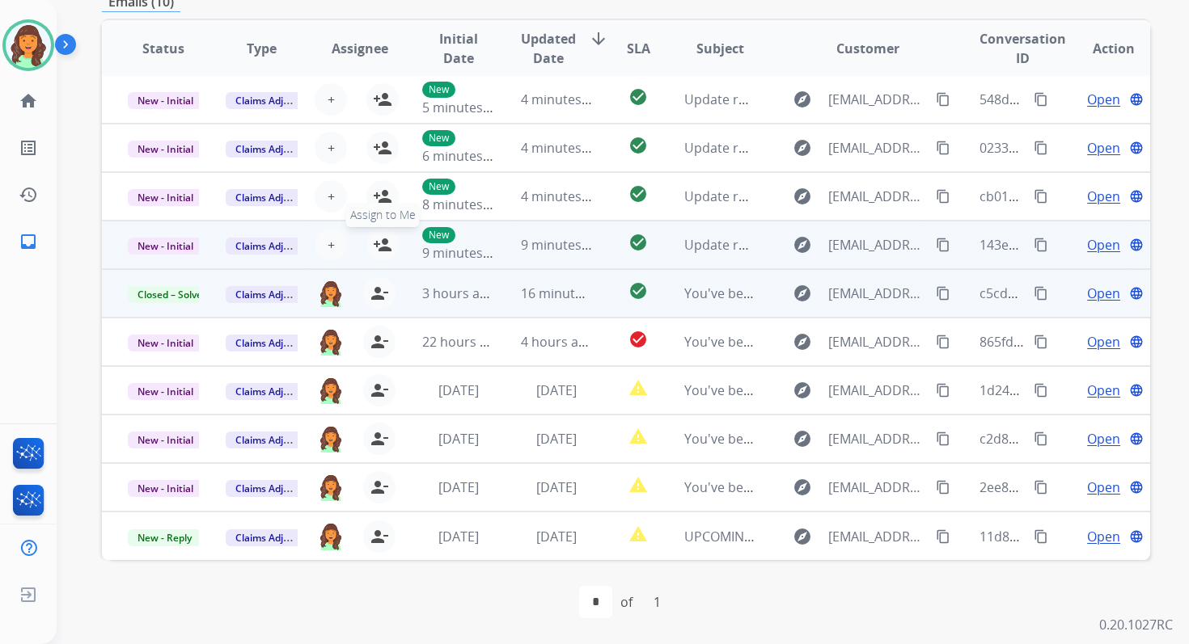
click at [378, 239] on mat-icon "person_add" at bounding box center [382, 244] width 19 height 19
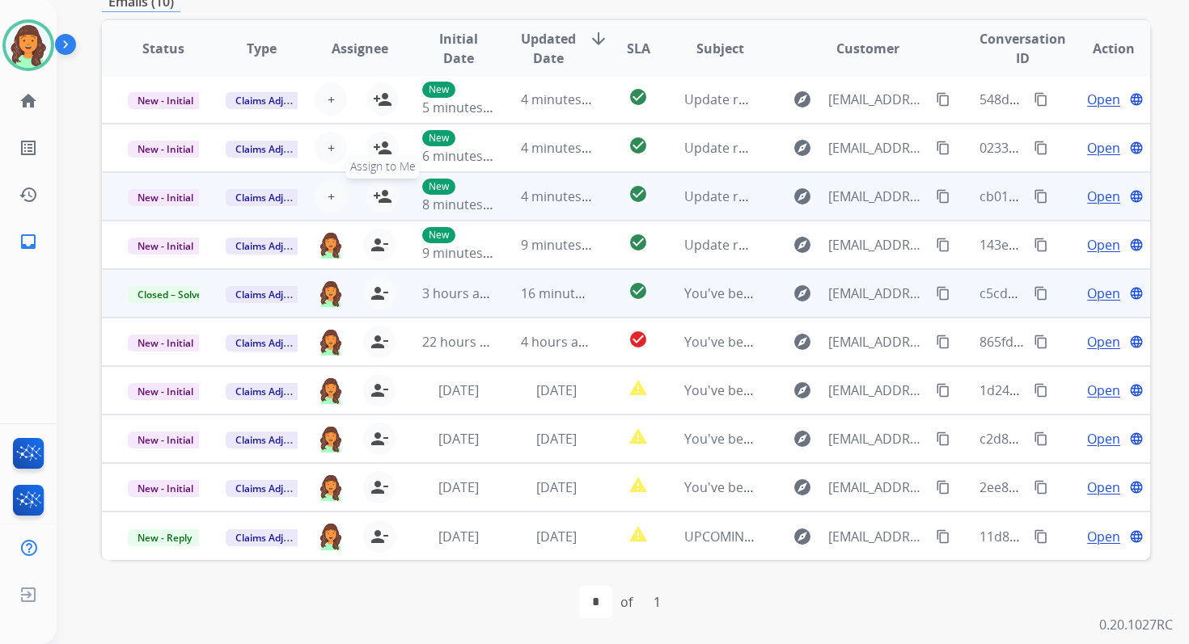
click at [382, 191] on mat-icon "person_add" at bounding box center [382, 196] width 19 height 19
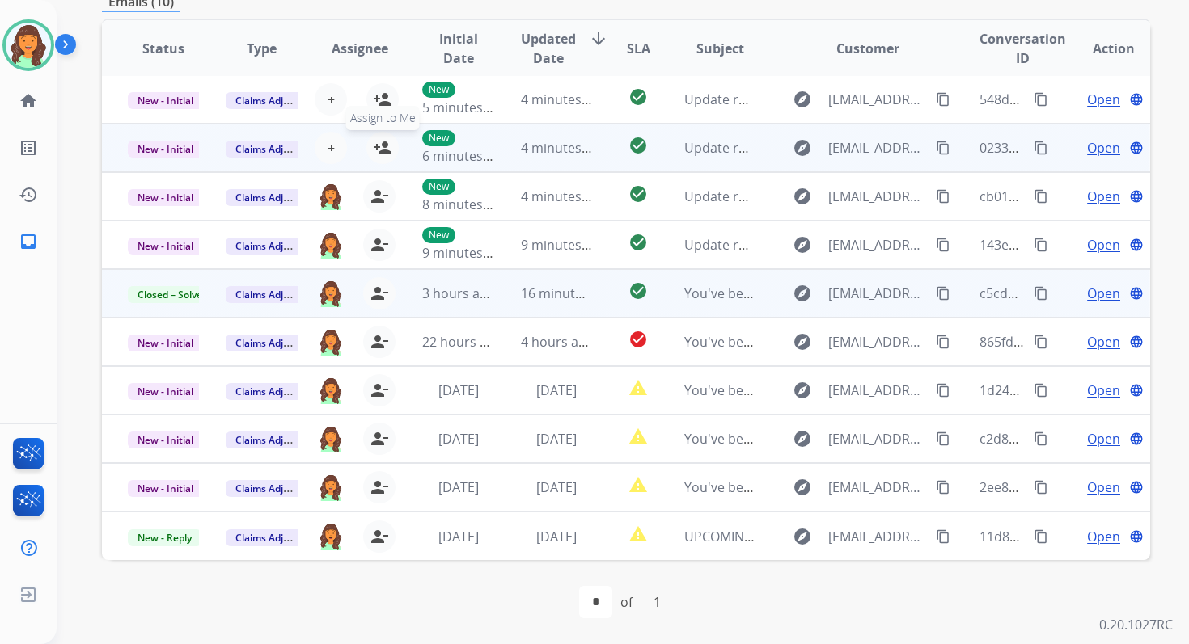
click at [388, 142] on mat-icon "person_add" at bounding box center [382, 147] width 19 height 19
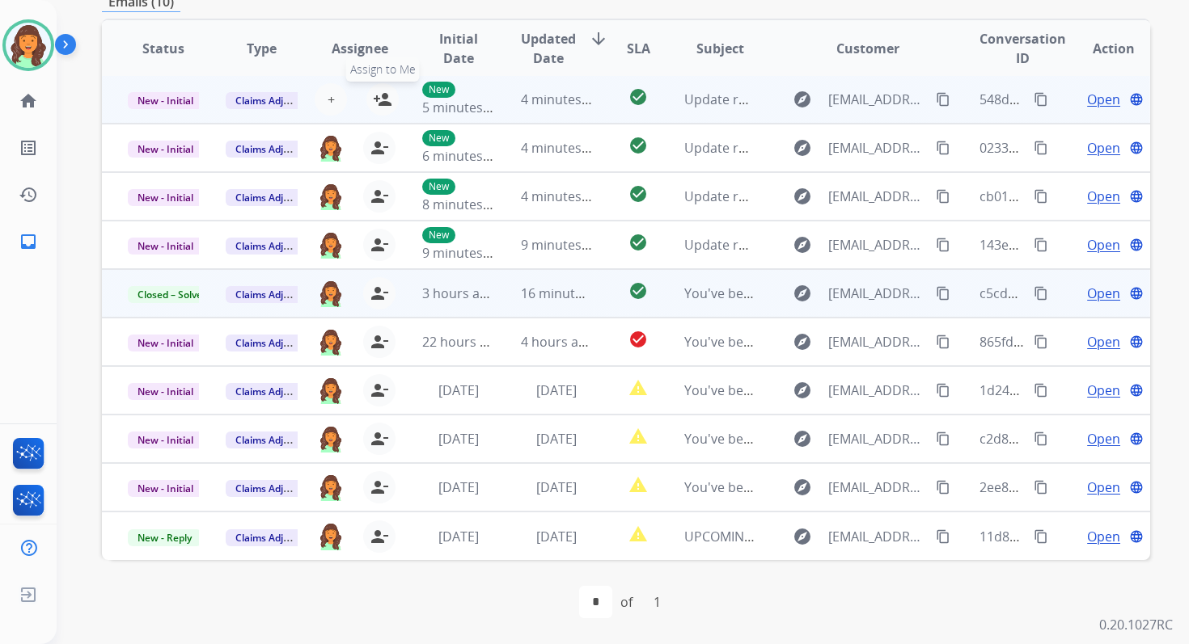
click at [382, 105] on mat-icon "person_add" at bounding box center [382, 99] width 19 height 19
click at [180, 97] on span "New - Initial" at bounding box center [165, 100] width 75 height 17
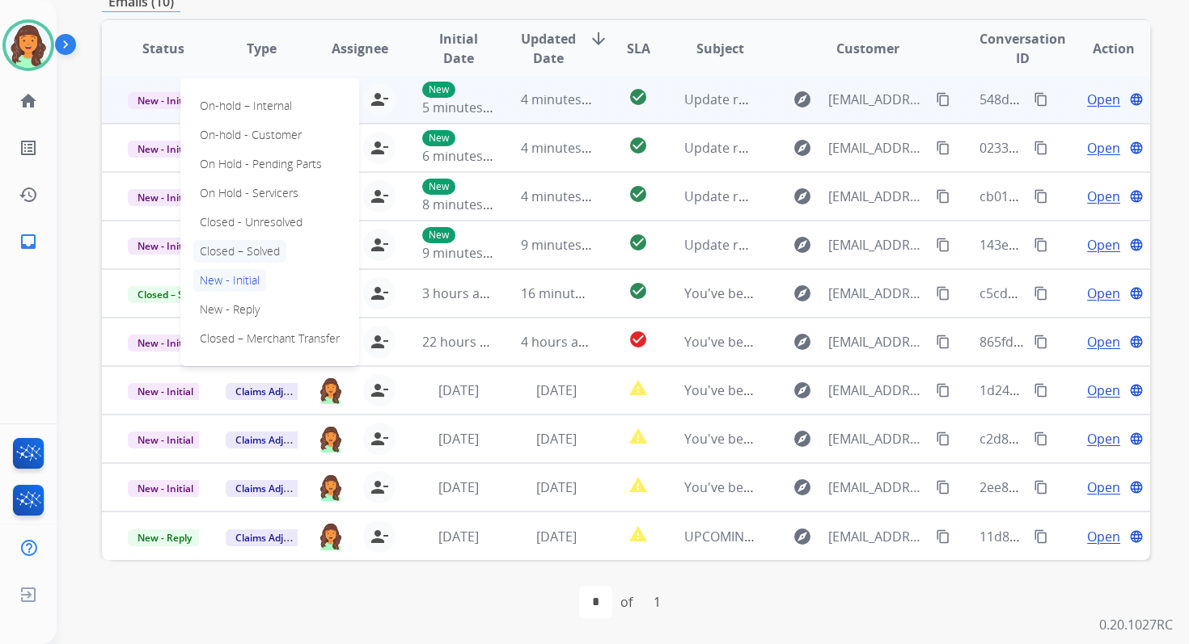
click at [231, 252] on p "Closed – Solved" at bounding box center [239, 251] width 93 height 23
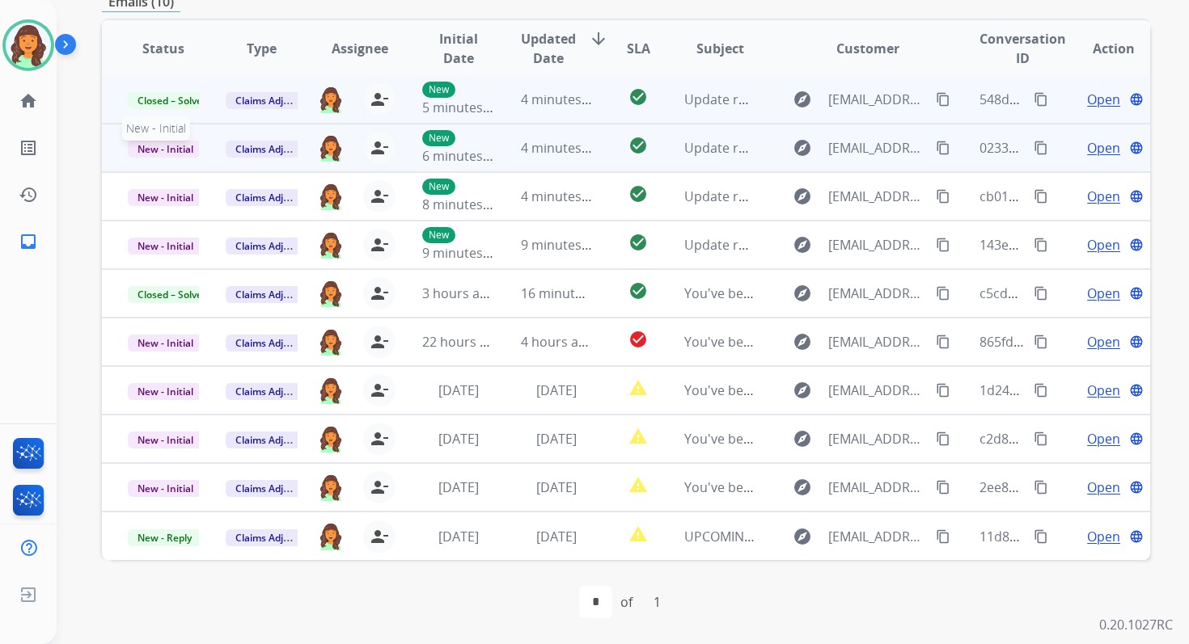
click at [188, 148] on span "New - Initial" at bounding box center [165, 149] width 75 height 17
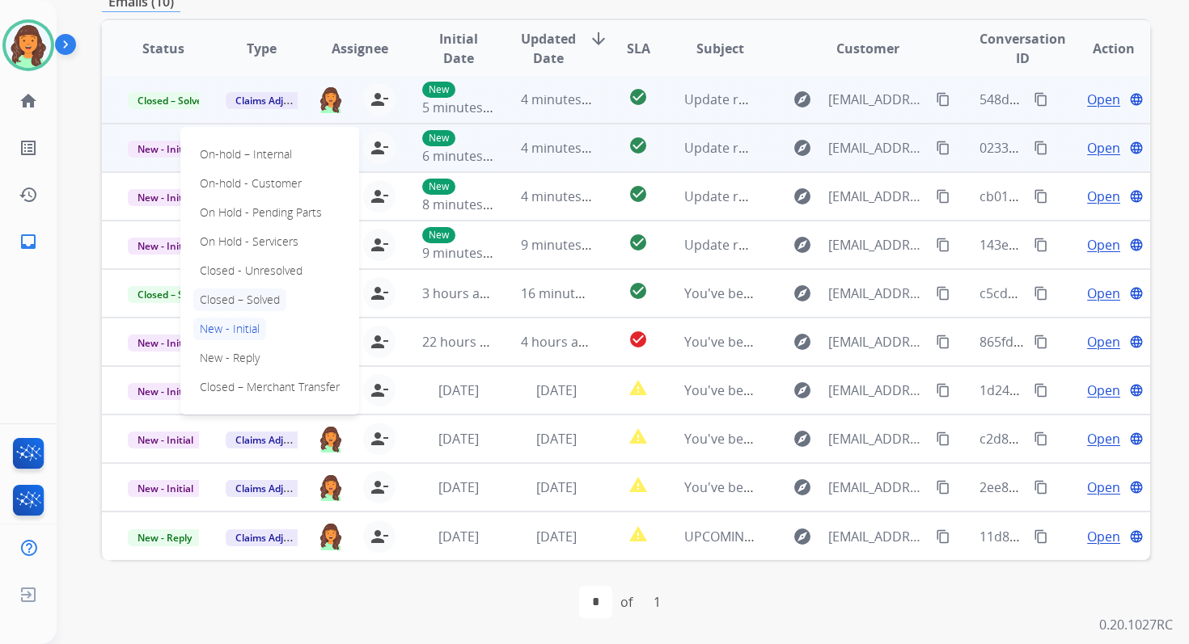
click at [232, 299] on p "Closed – Solved" at bounding box center [239, 300] width 93 height 23
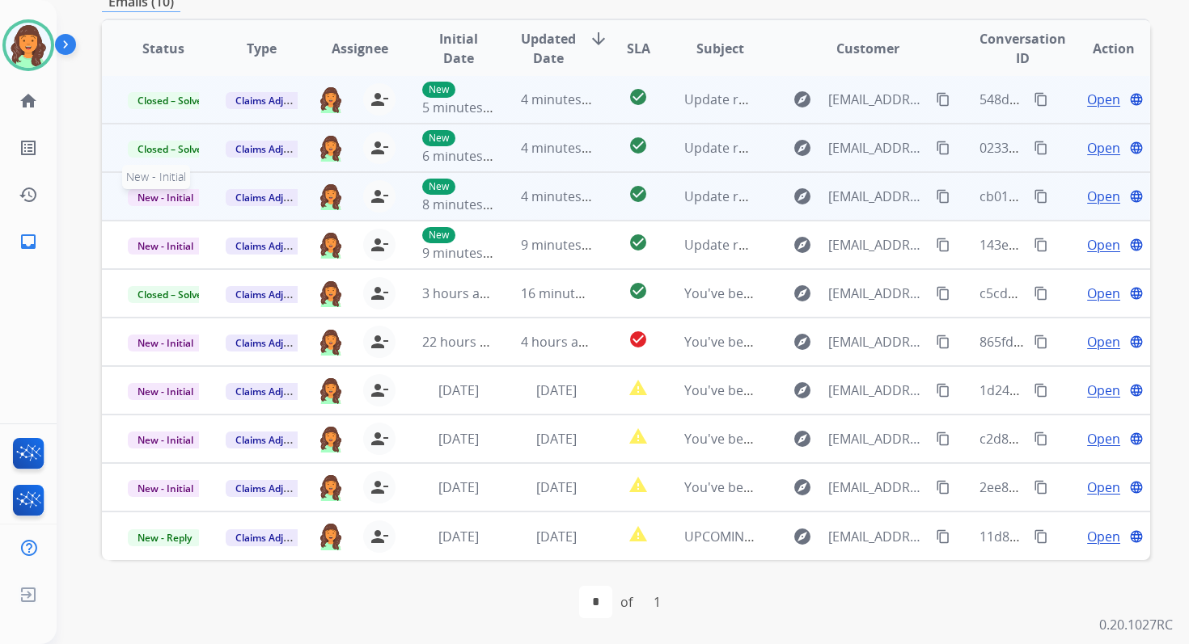
click at [178, 196] on span "New - Initial" at bounding box center [165, 197] width 75 height 17
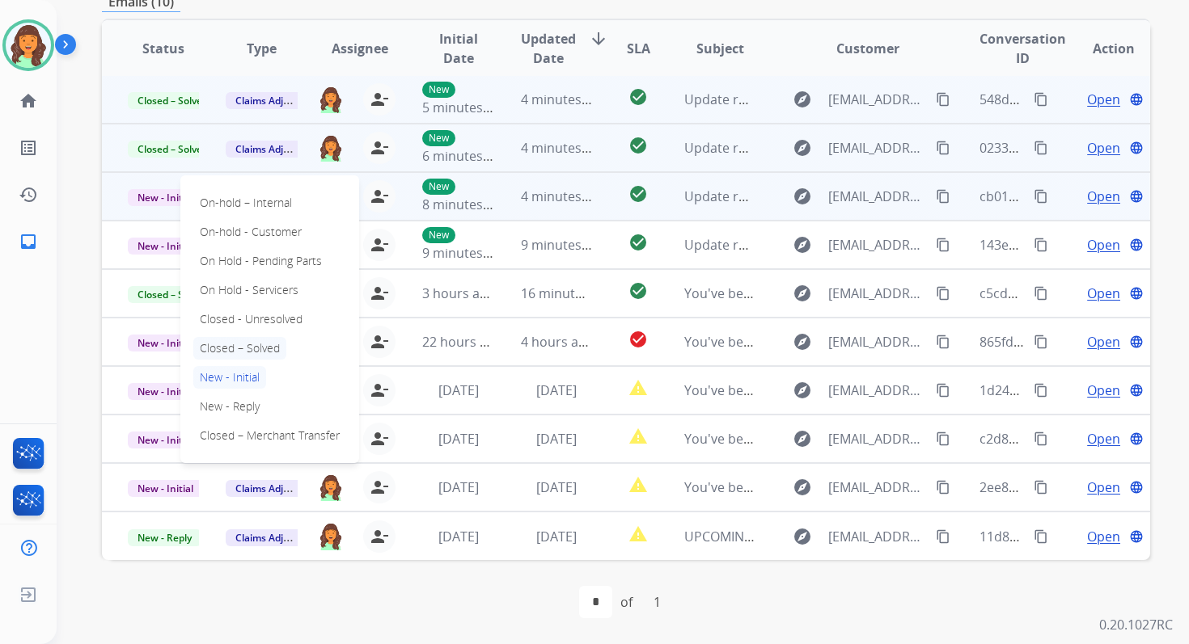
click at [240, 357] on p "Closed – Solved" at bounding box center [239, 348] width 93 height 23
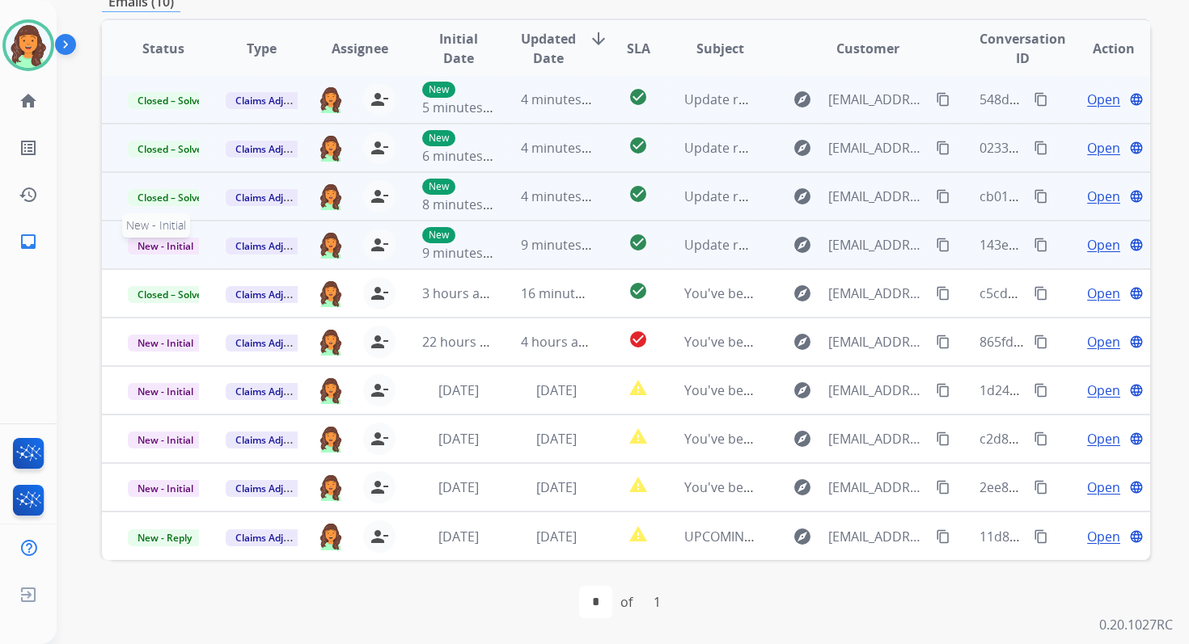
click at [188, 252] on span "New - Initial" at bounding box center [165, 246] width 75 height 17
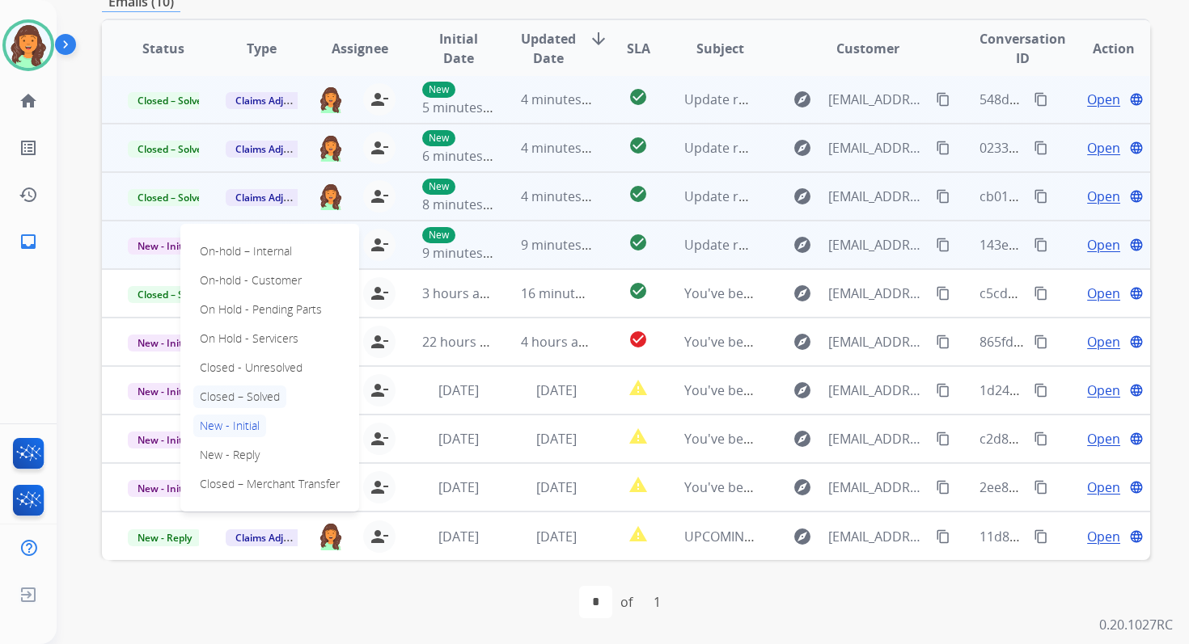
click at [235, 399] on p "Closed – Solved" at bounding box center [239, 397] width 93 height 23
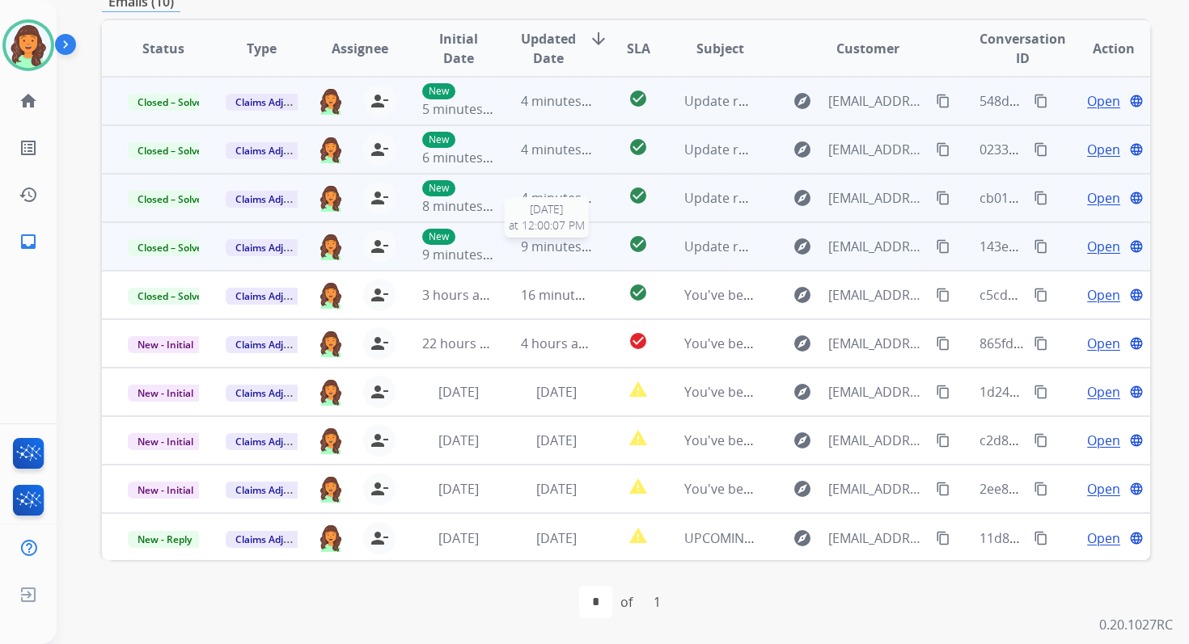
scroll to position [0, 0]
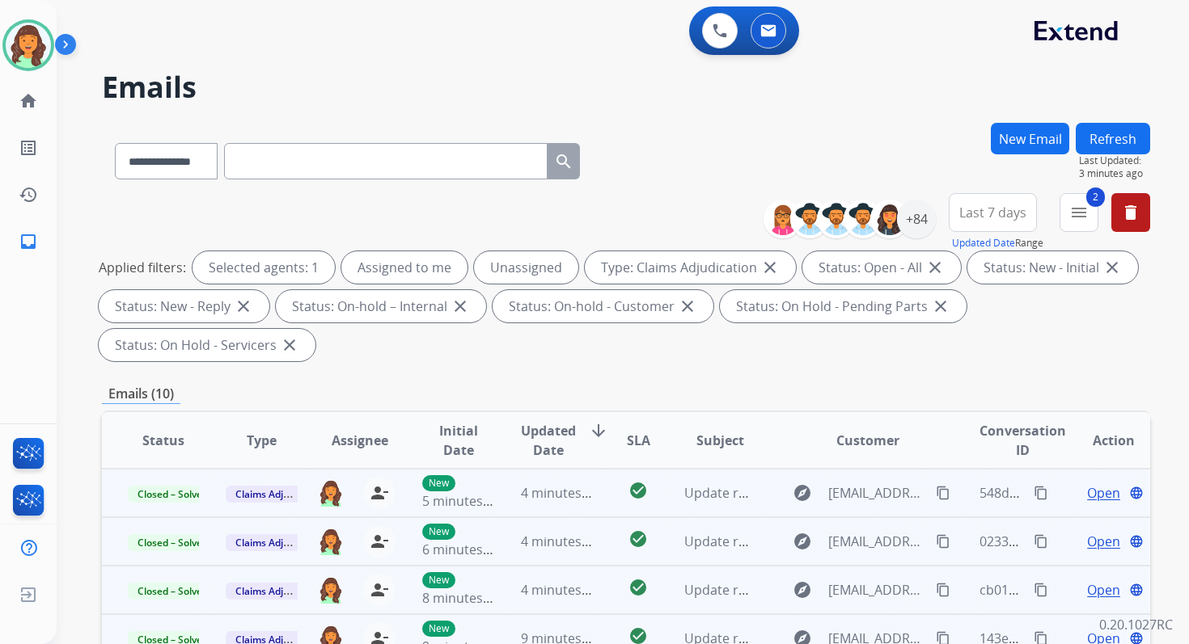
click at [1101, 129] on button "Refresh" at bounding box center [1112, 139] width 74 height 32
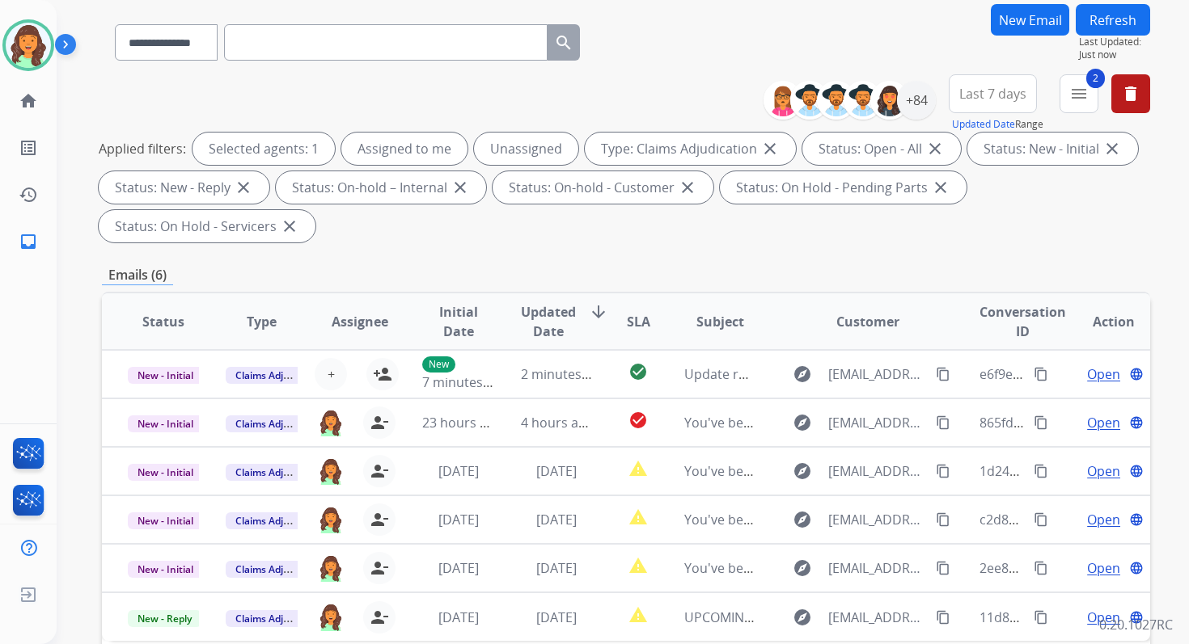
scroll to position [392, 0]
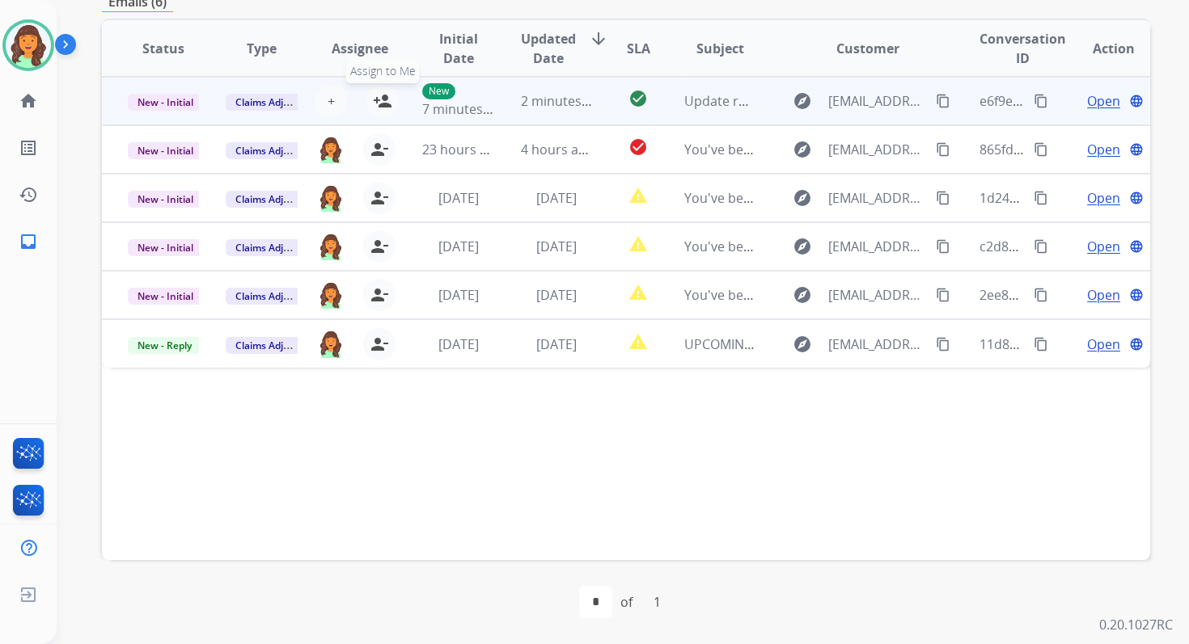
click at [375, 101] on mat-icon "person_add" at bounding box center [382, 100] width 19 height 19
click at [182, 108] on span "New - Initial" at bounding box center [165, 102] width 75 height 17
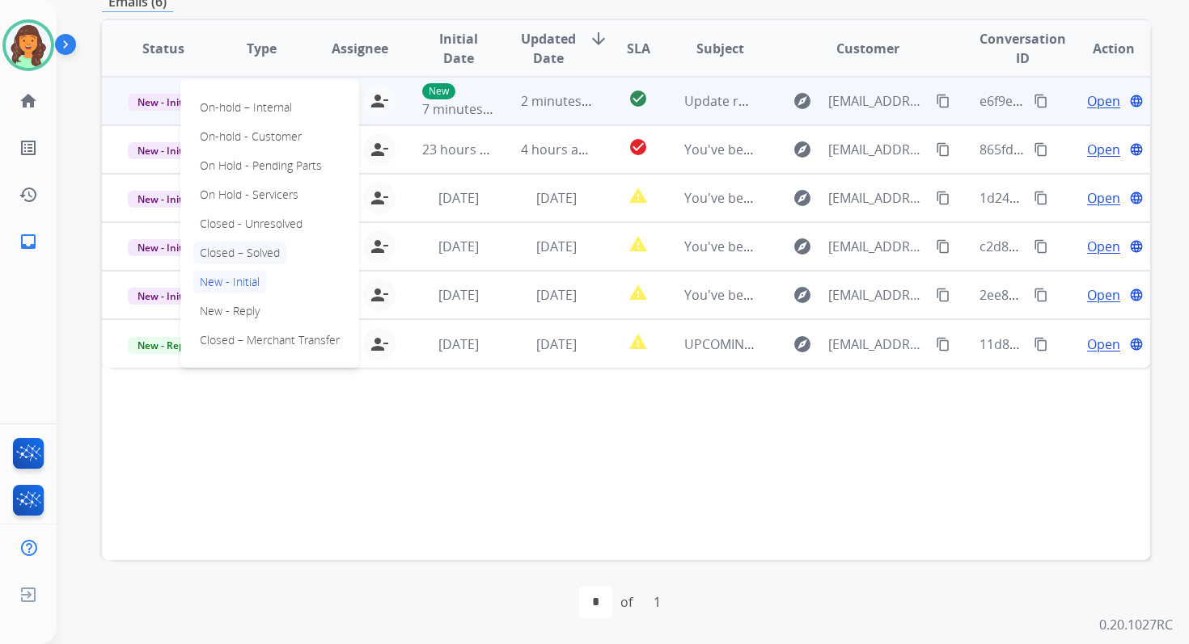
click at [234, 256] on p "Closed – Solved" at bounding box center [239, 253] width 93 height 23
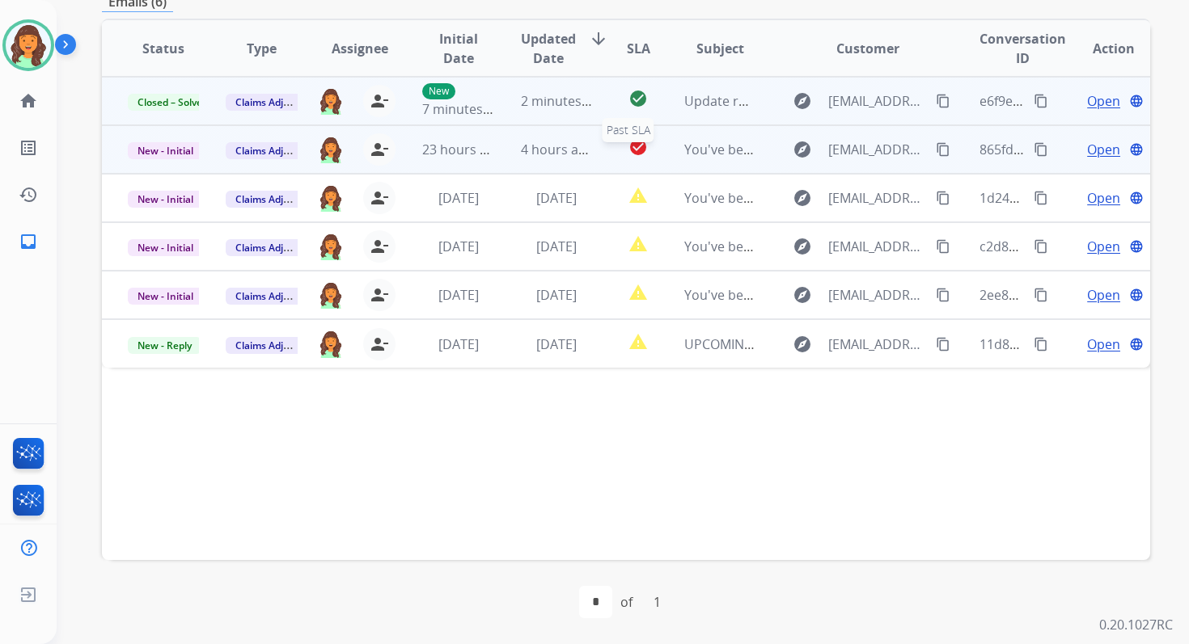
scroll to position [0, 0]
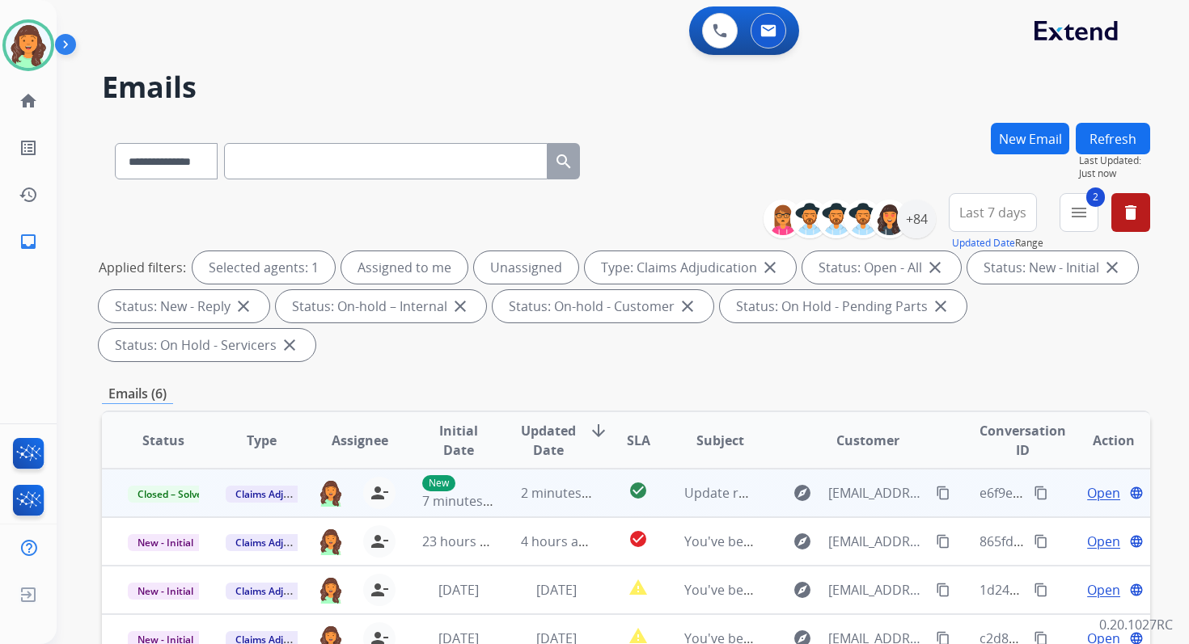
click at [1100, 146] on button "Refresh" at bounding box center [1112, 139] width 74 height 32
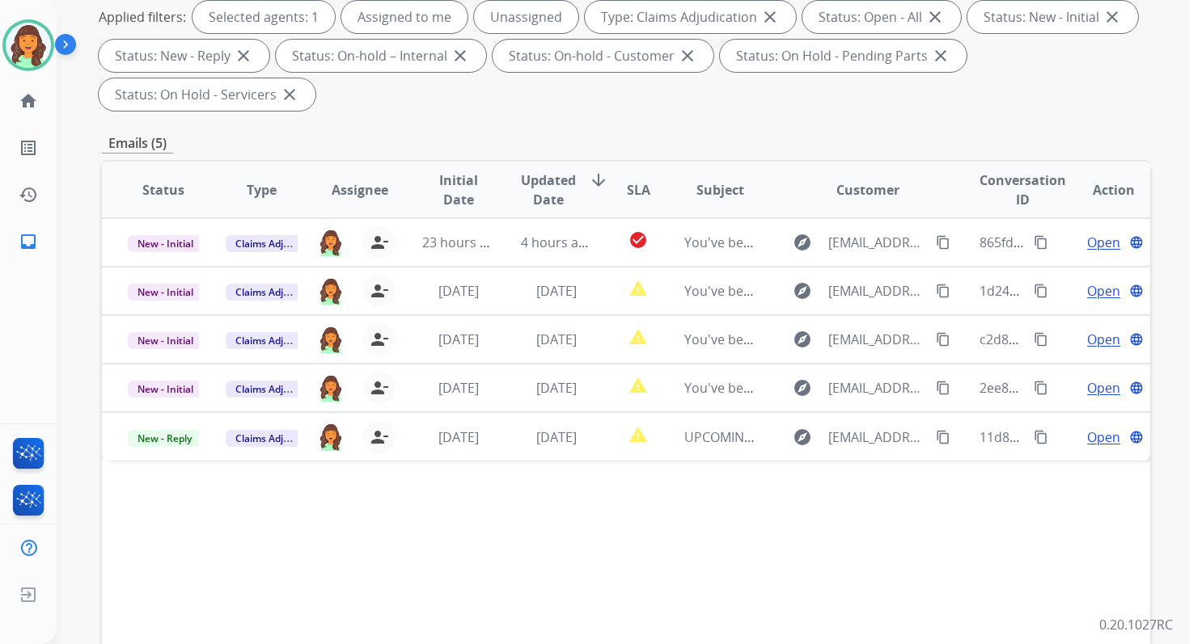
scroll to position [392, 0]
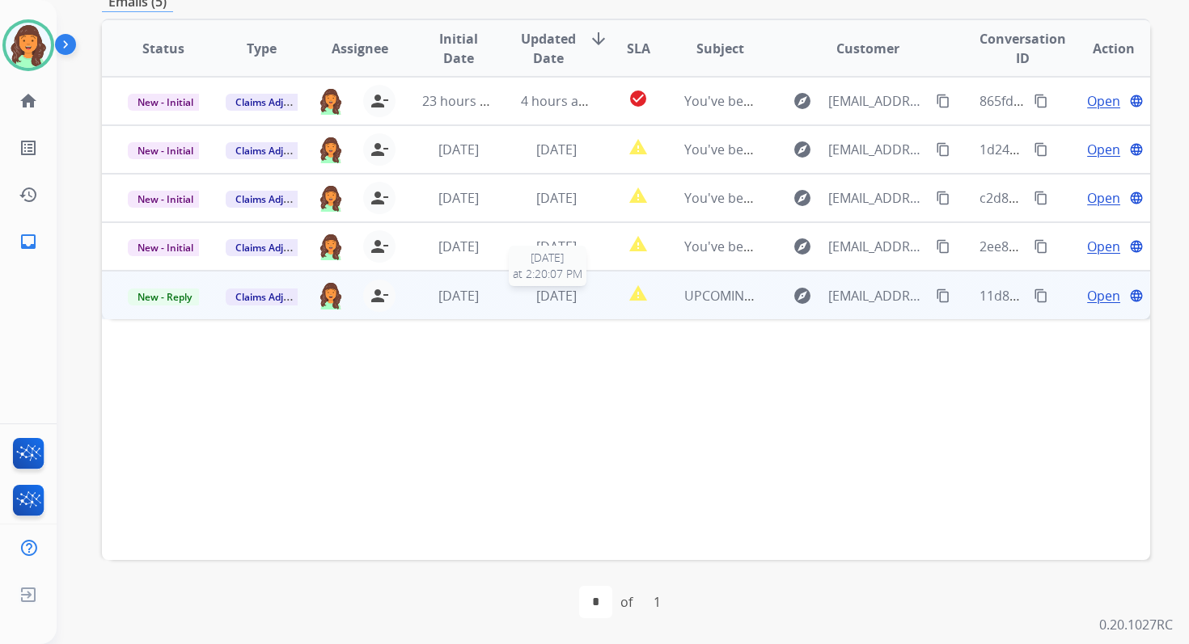
click at [576, 298] on span "6 days ago" at bounding box center [556, 296] width 40 height 18
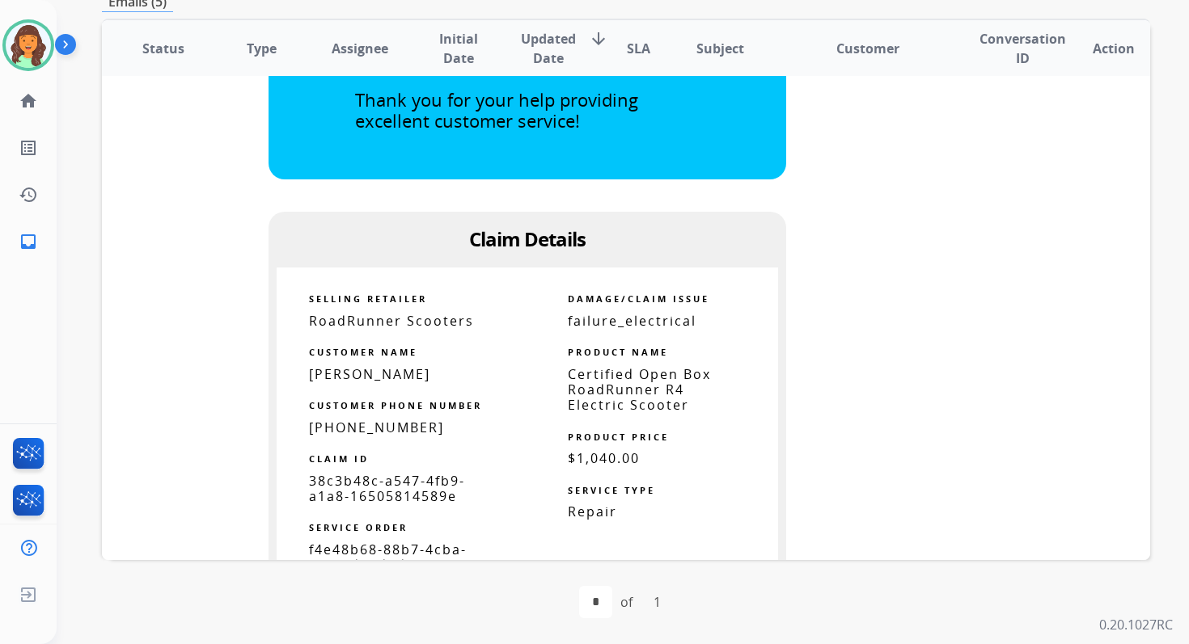
scroll to position [878, 0]
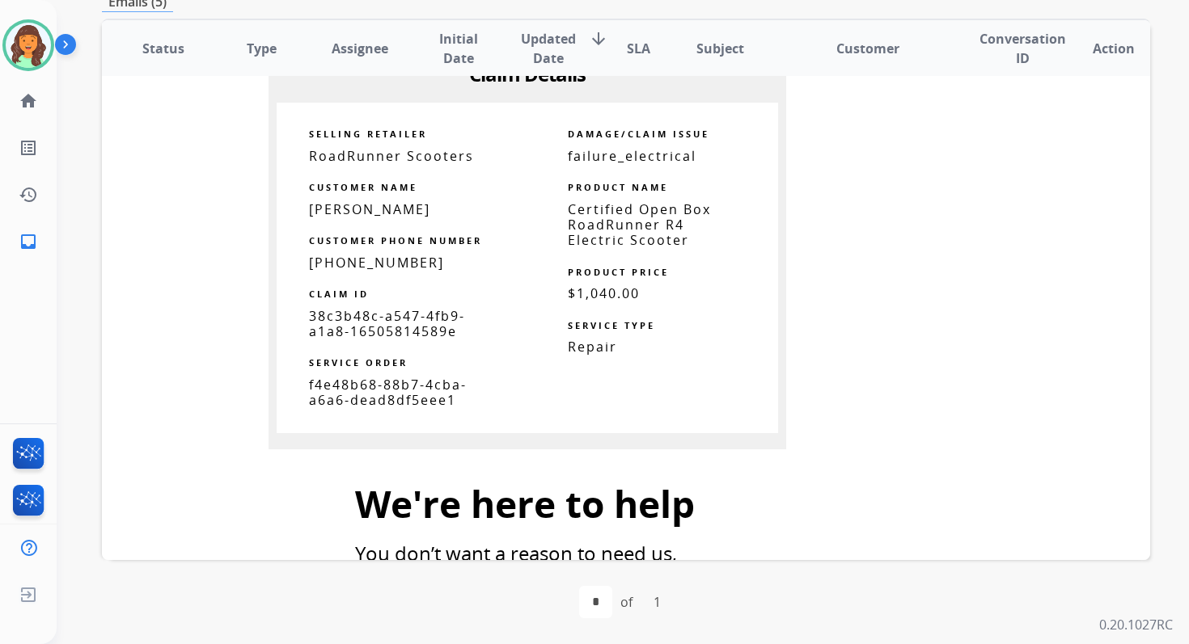
click at [600, 223] on span "Certified Open Box RoadRunner R4 Electric Scooter" at bounding box center [639, 225] width 143 height 49
click at [370, 330] on span "38c3b48c-a547-4fb9-a1a8-16505814589e" at bounding box center [387, 323] width 156 height 33
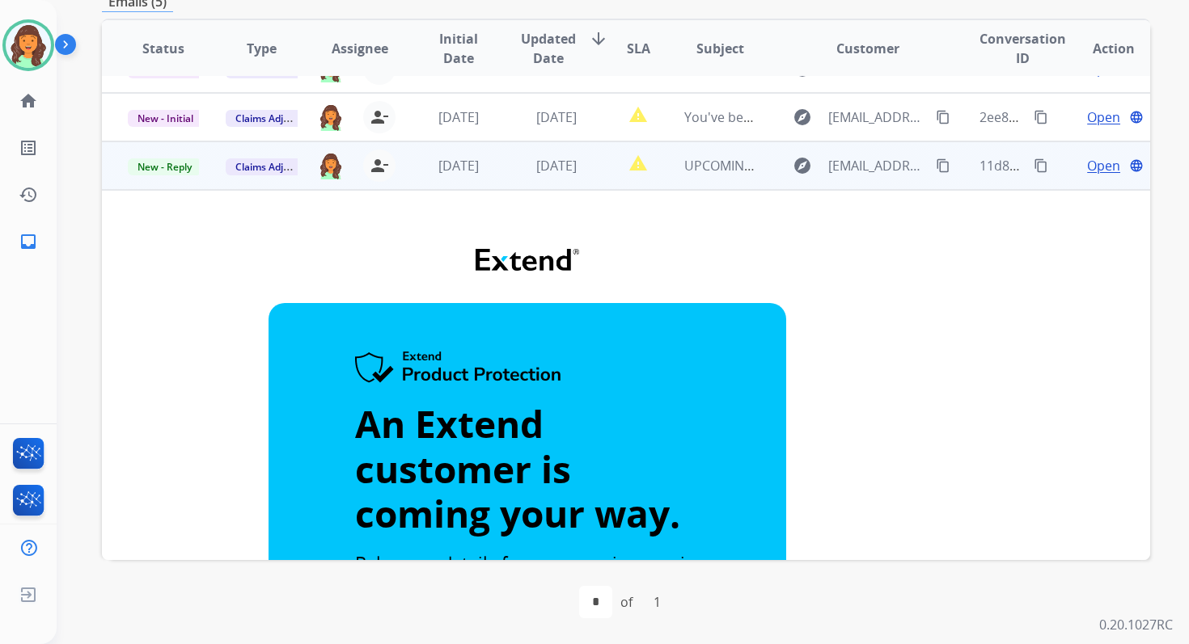
scroll to position [95, 0]
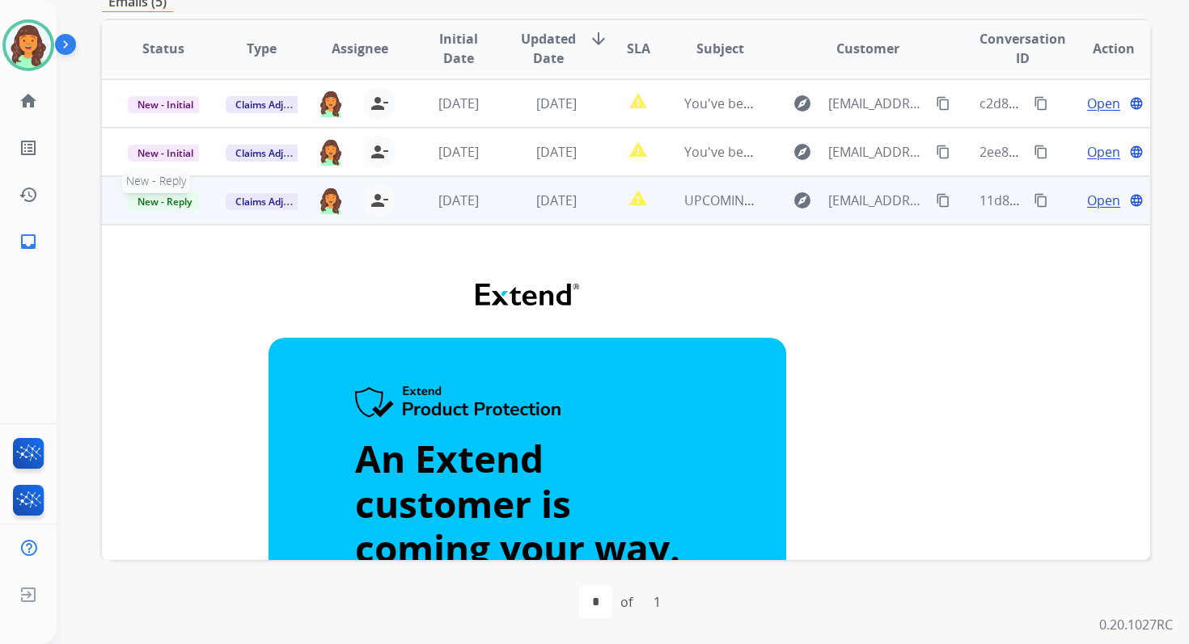
click at [151, 203] on span "New - Reply" at bounding box center [165, 201] width 74 height 17
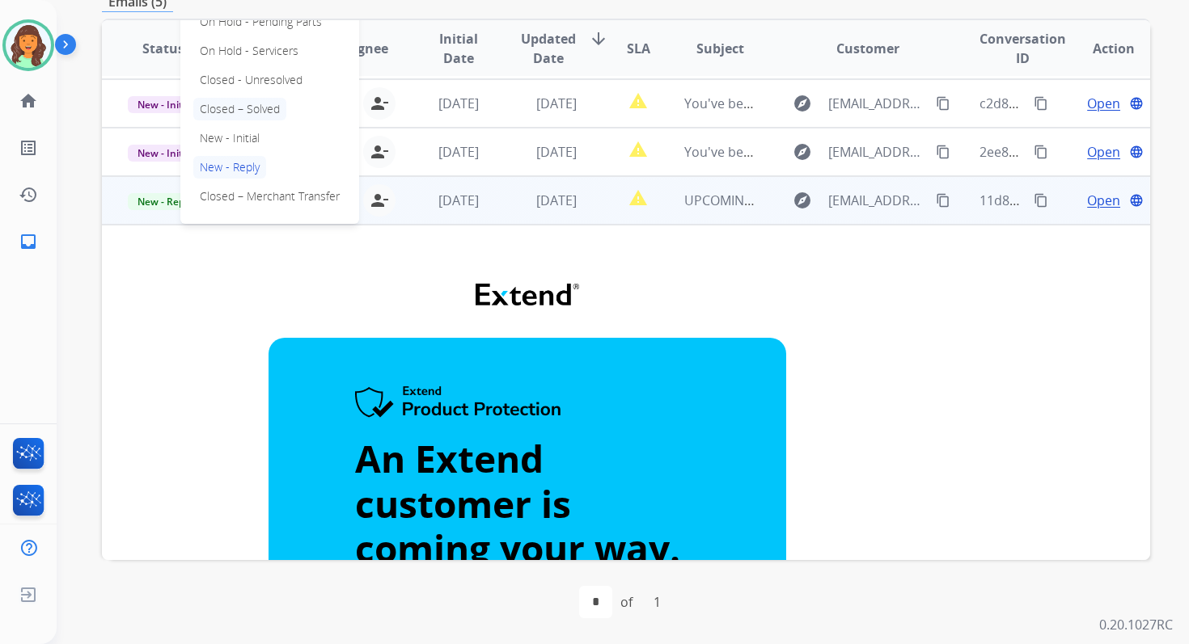
click at [253, 106] on p "Closed – Solved" at bounding box center [239, 109] width 93 height 23
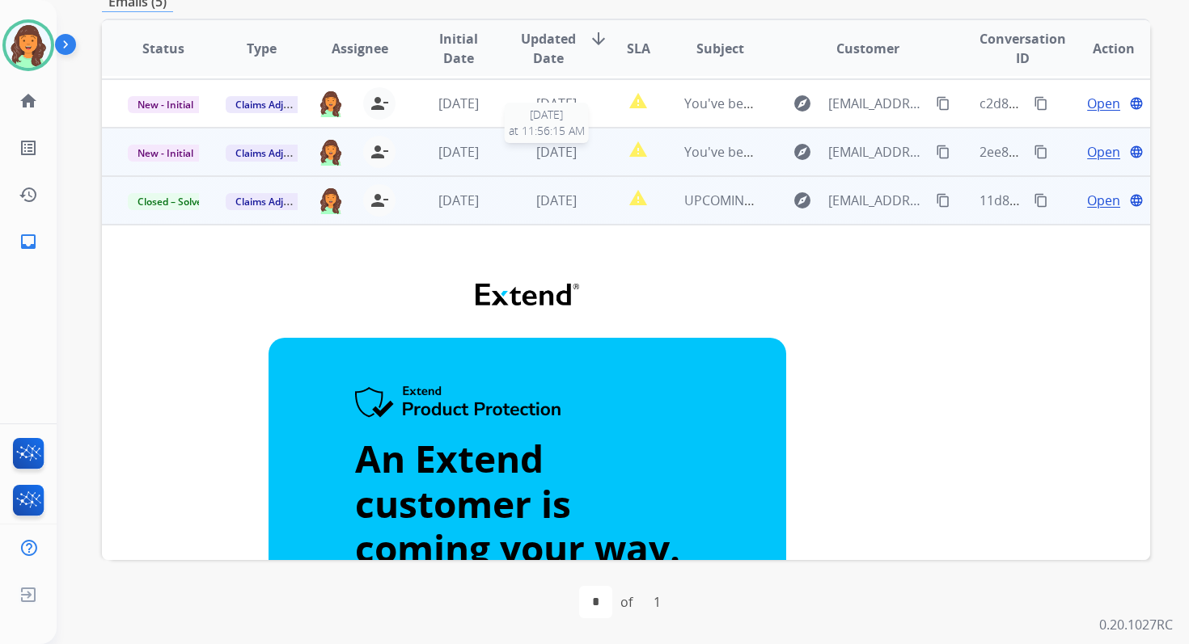
click at [553, 157] on span "6 days ago" at bounding box center [556, 152] width 40 height 18
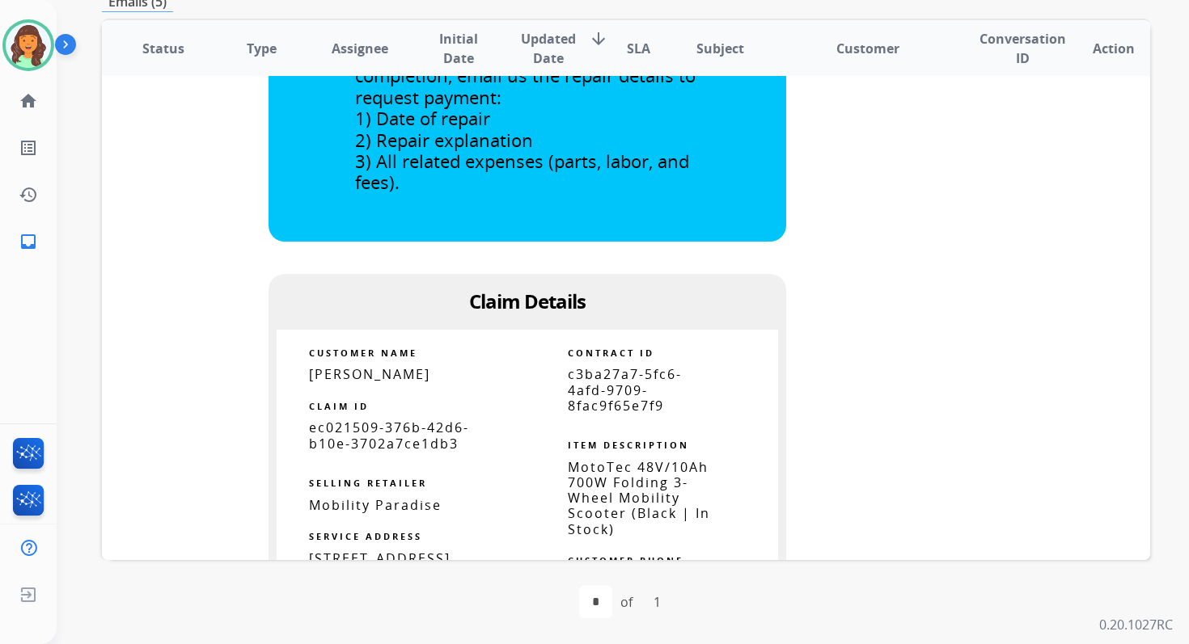
scroll to position [693, 0]
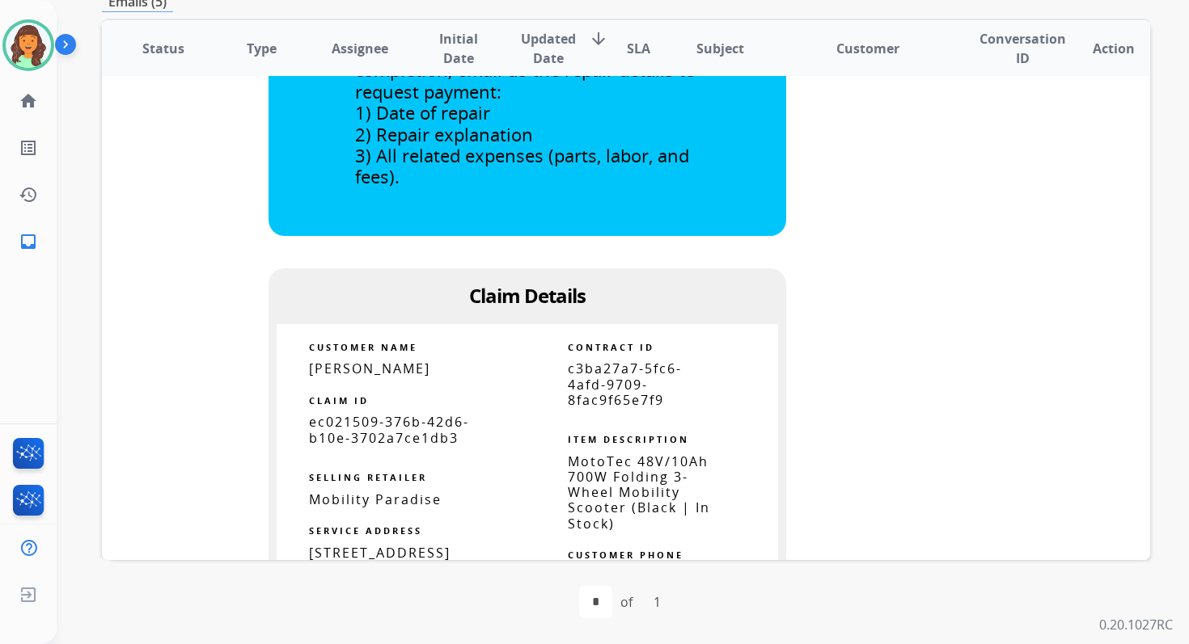
click at [608, 378] on span "c3ba27a7-5fc6-4afd-9709-8fac9f65e7f9" at bounding box center [625, 384] width 114 height 49
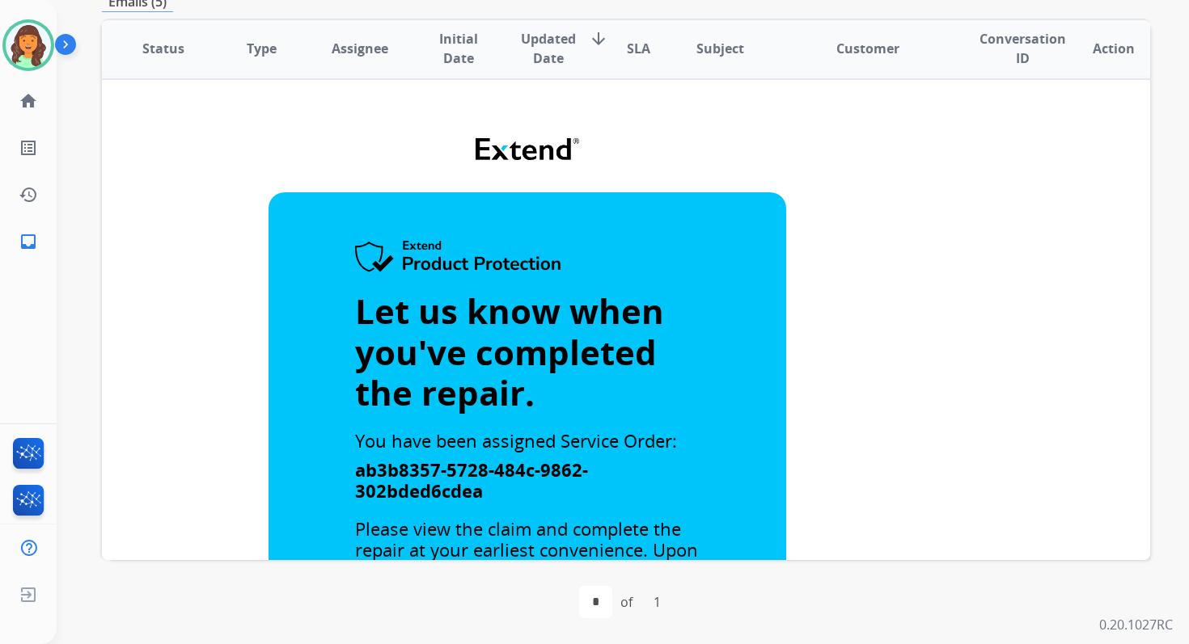
scroll to position [0, 0]
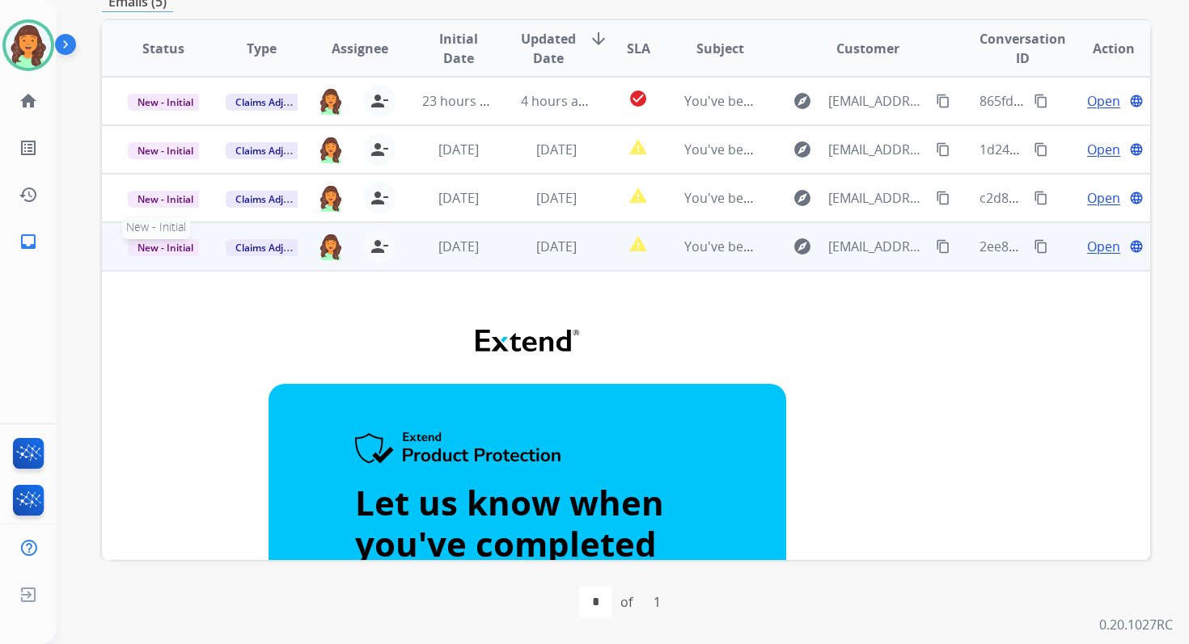
click at [164, 251] on span "New - Initial" at bounding box center [165, 247] width 75 height 17
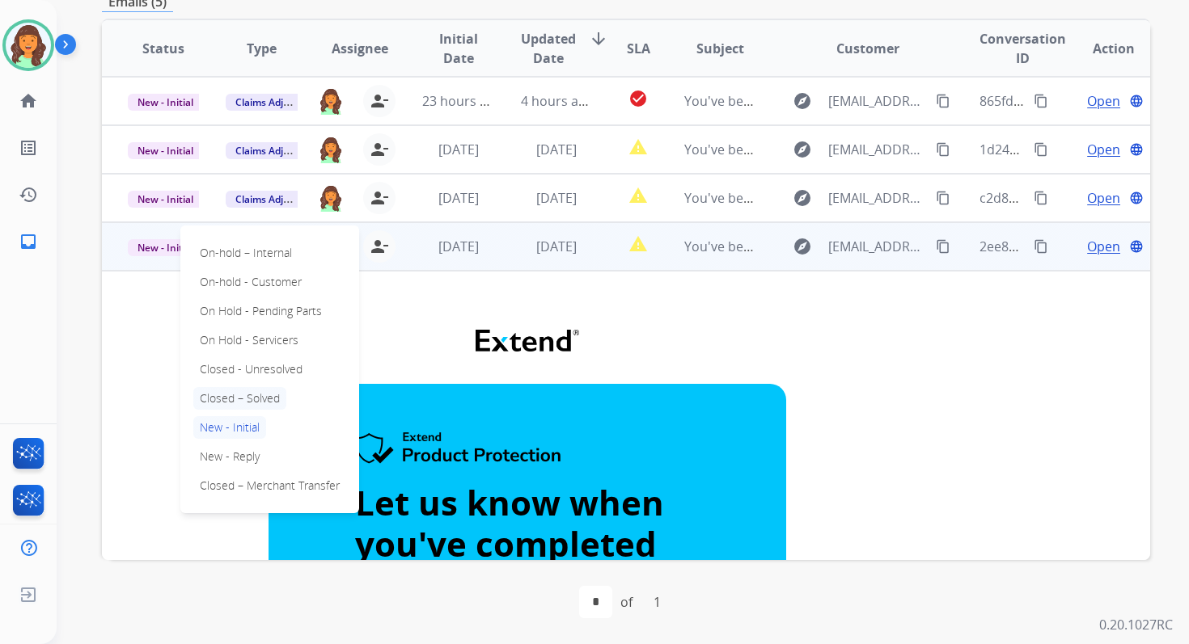
click at [241, 399] on p "Closed – Solved" at bounding box center [239, 398] width 93 height 23
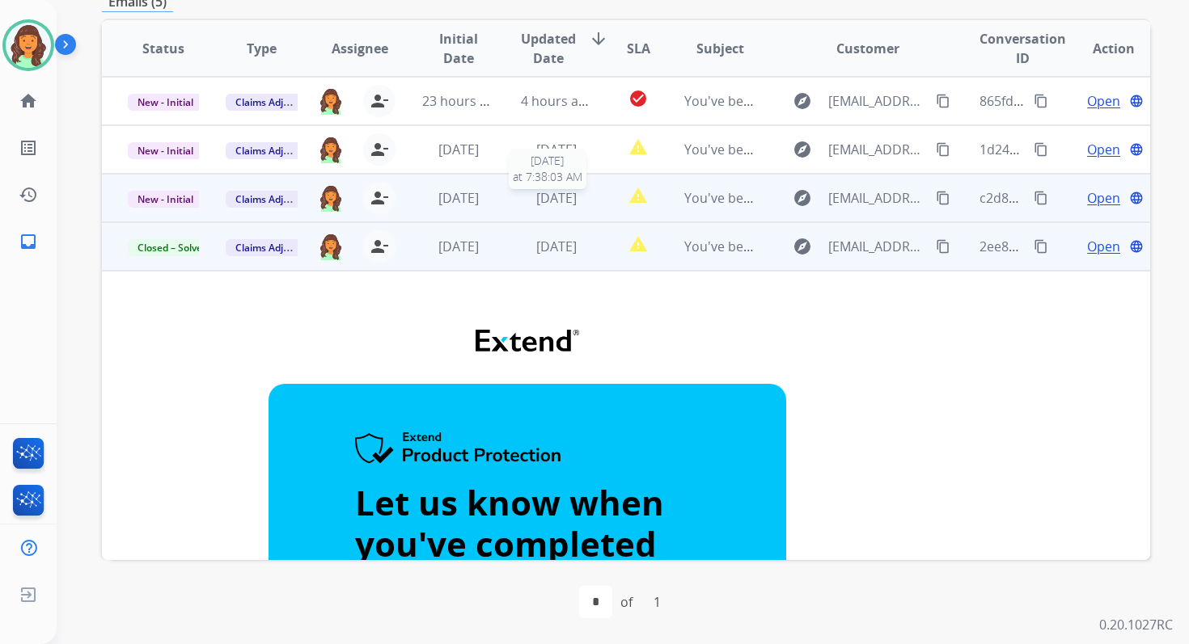
click at [544, 203] on span "1 day ago" at bounding box center [556, 198] width 40 height 18
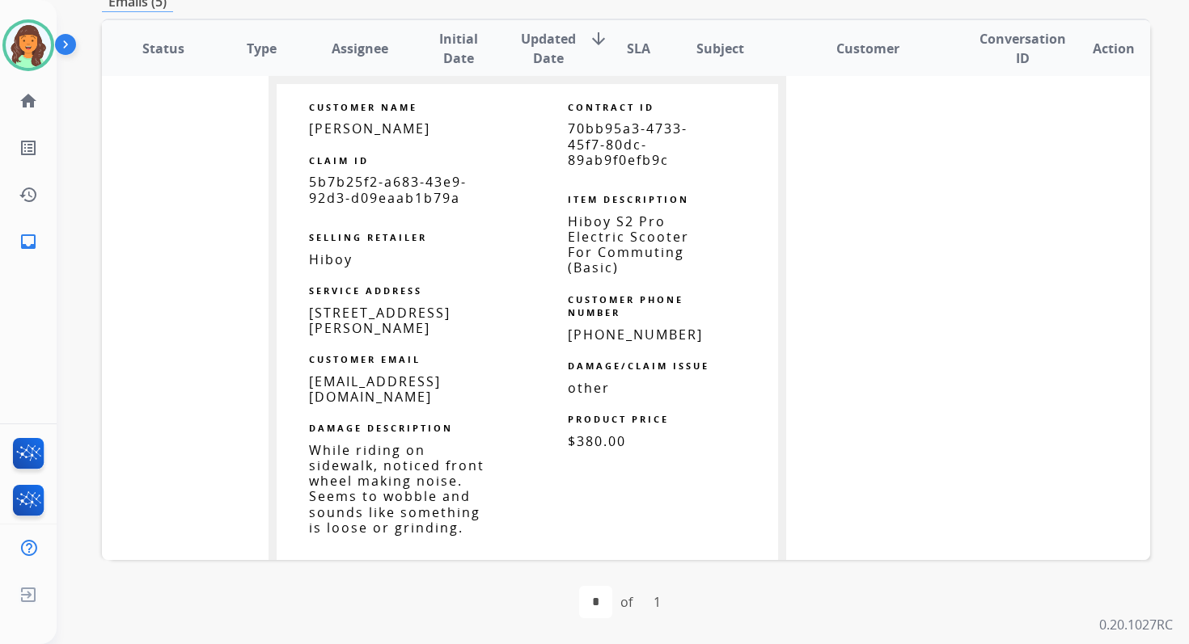
scroll to position [843, 0]
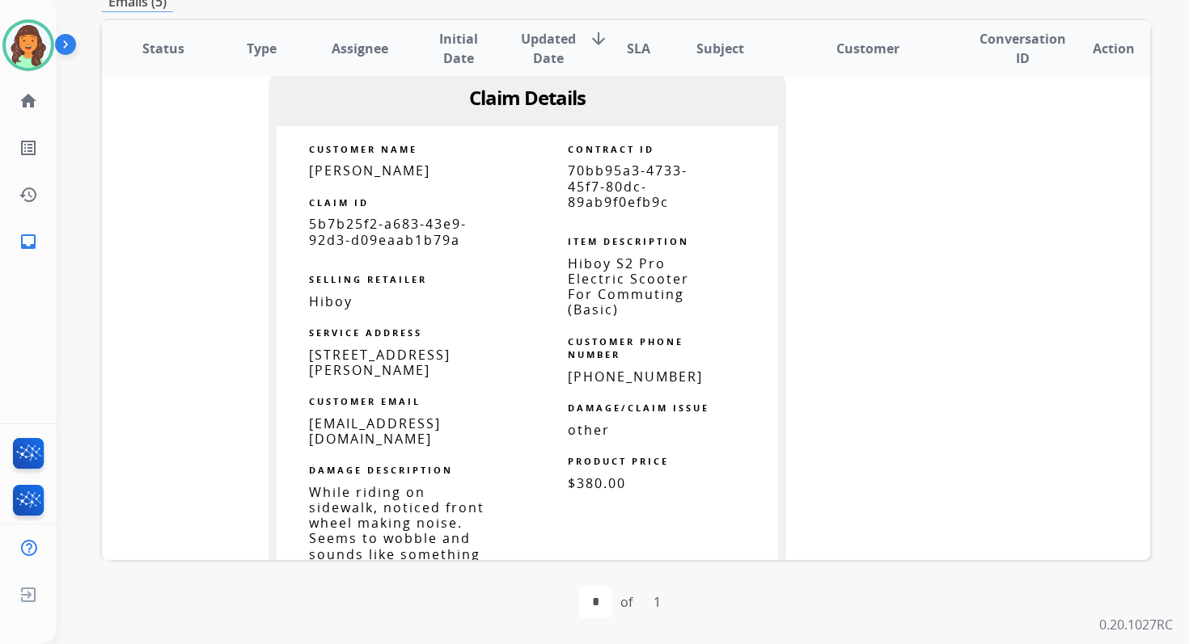
click at [584, 188] on span "70bb95a3-4733-45f7-80dc-89ab9f0efb9c" at bounding box center [628, 186] width 120 height 49
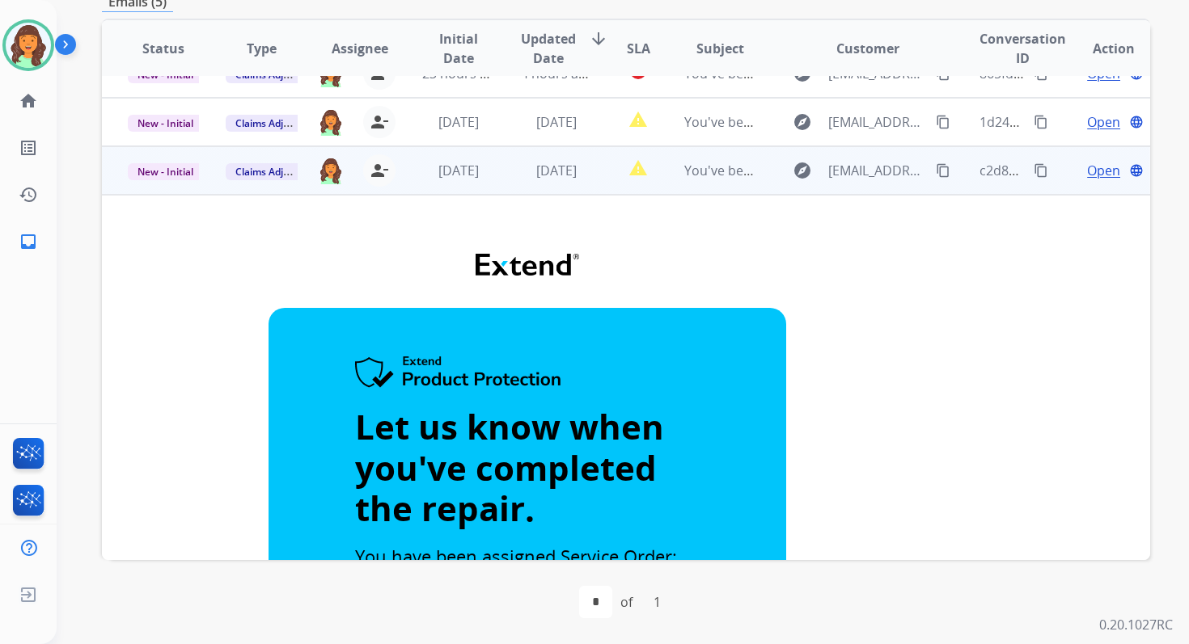
scroll to position [0, 0]
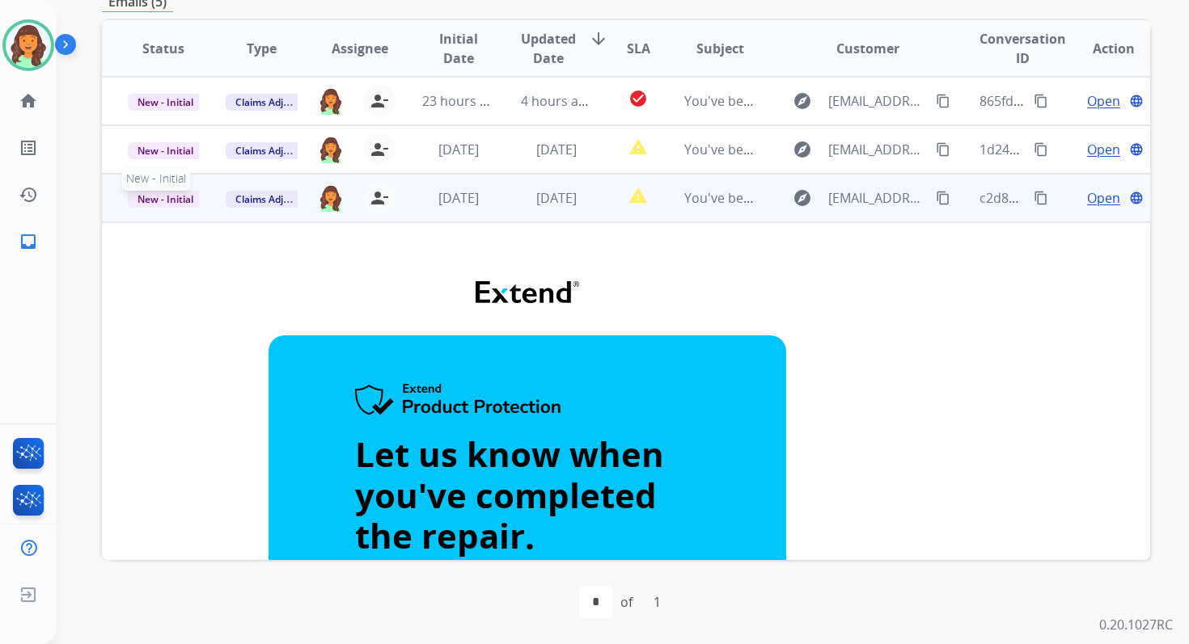
click at [181, 194] on span "New - Initial" at bounding box center [165, 199] width 75 height 17
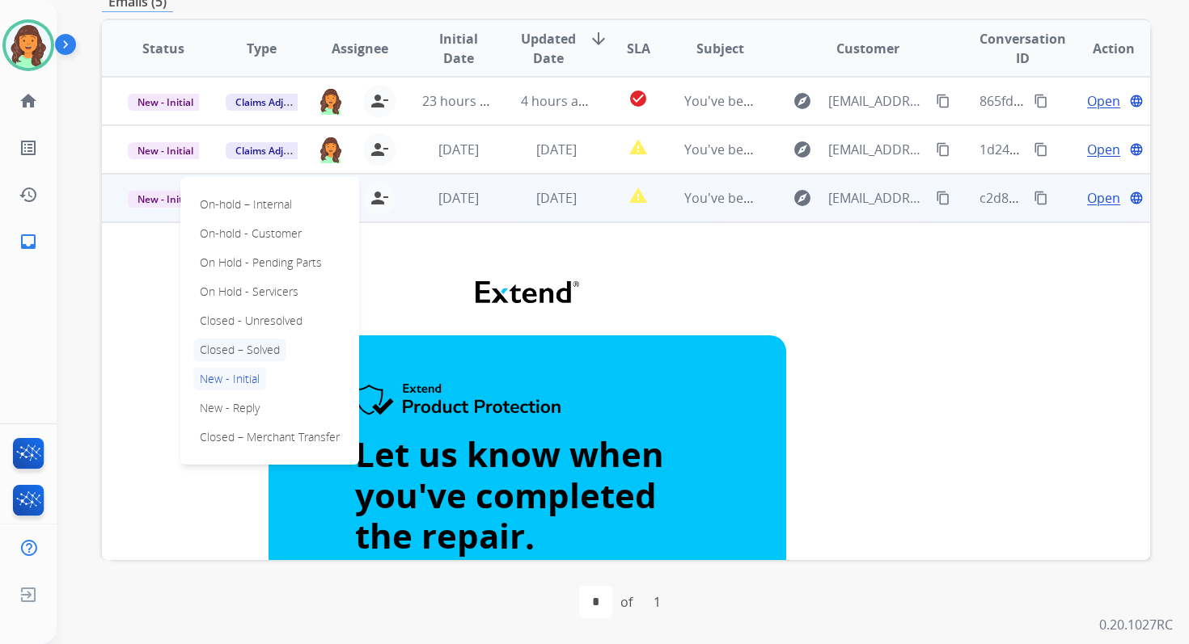
click at [248, 355] on p "Closed – Solved" at bounding box center [239, 350] width 93 height 23
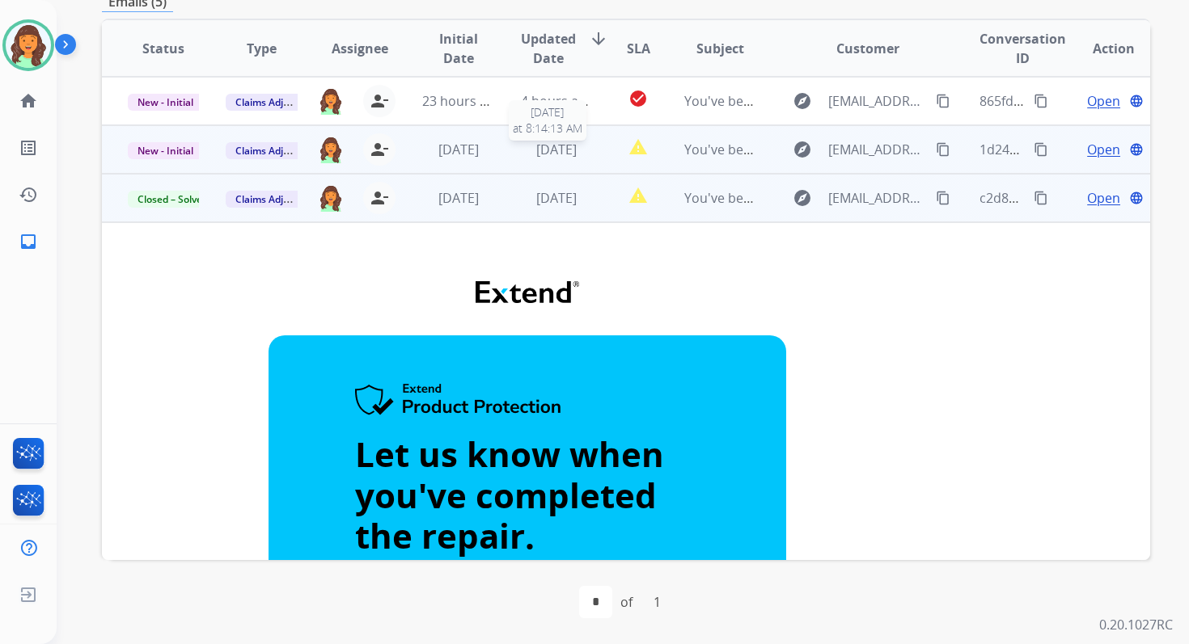
click at [536, 144] on span "1 day ago" at bounding box center [556, 150] width 40 height 18
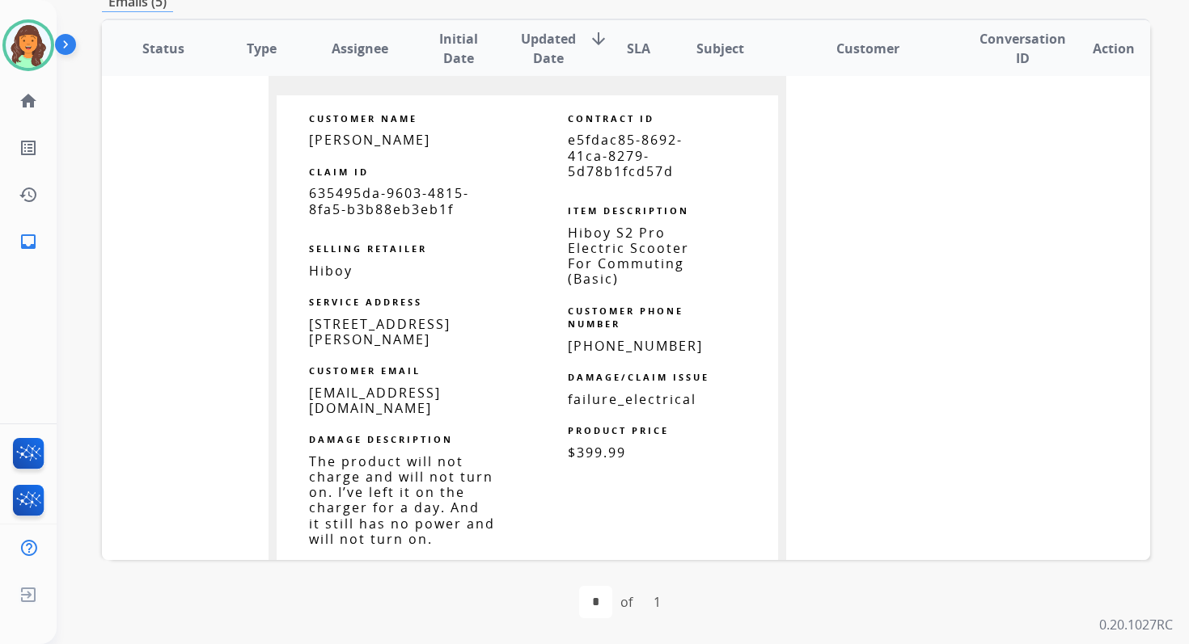
scroll to position [829, 0]
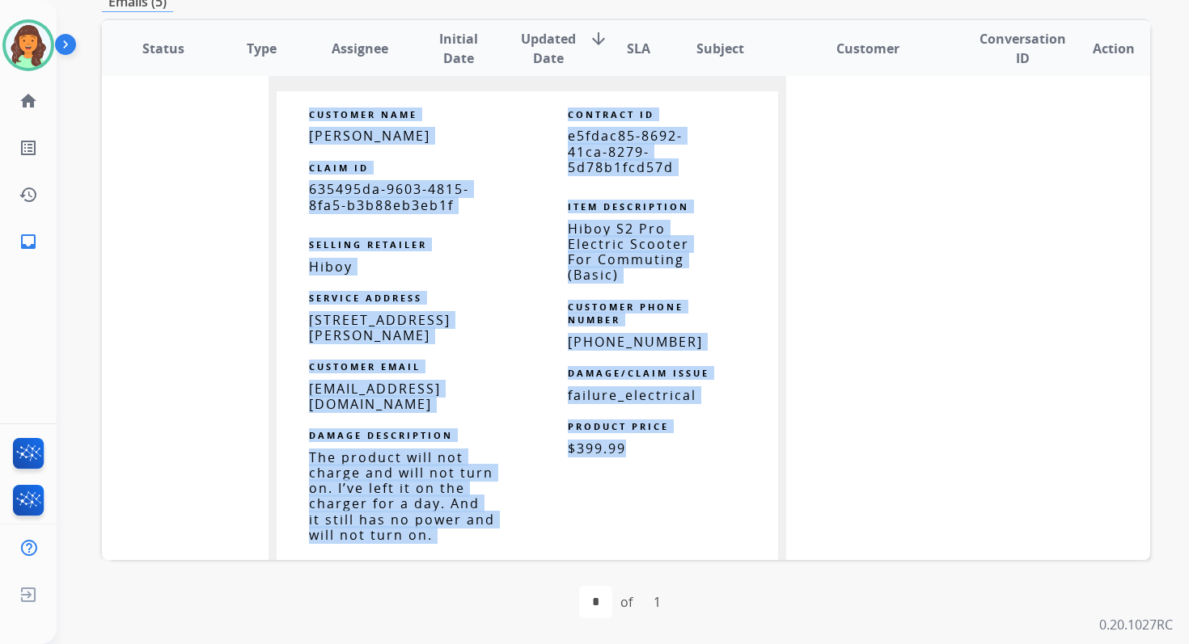
drag, startPoint x: 303, startPoint y: 115, endPoint x: 654, endPoint y: 450, distance: 485.0
click at [654, 450] on tr "CUSTOMER NAME John Haygood CLAIM ID 635495da-9603-4815-8fa5-b3b88eb3eb1f SELLIN…" at bounding box center [526, 333] width 509 height 484
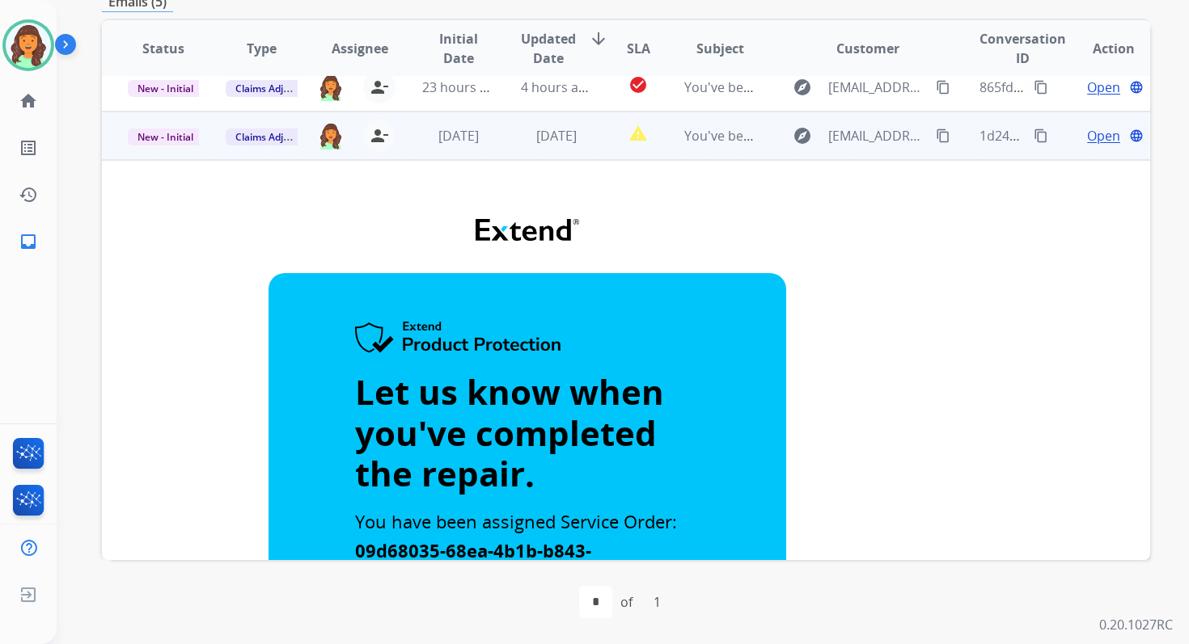
scroll to position [0, 0]
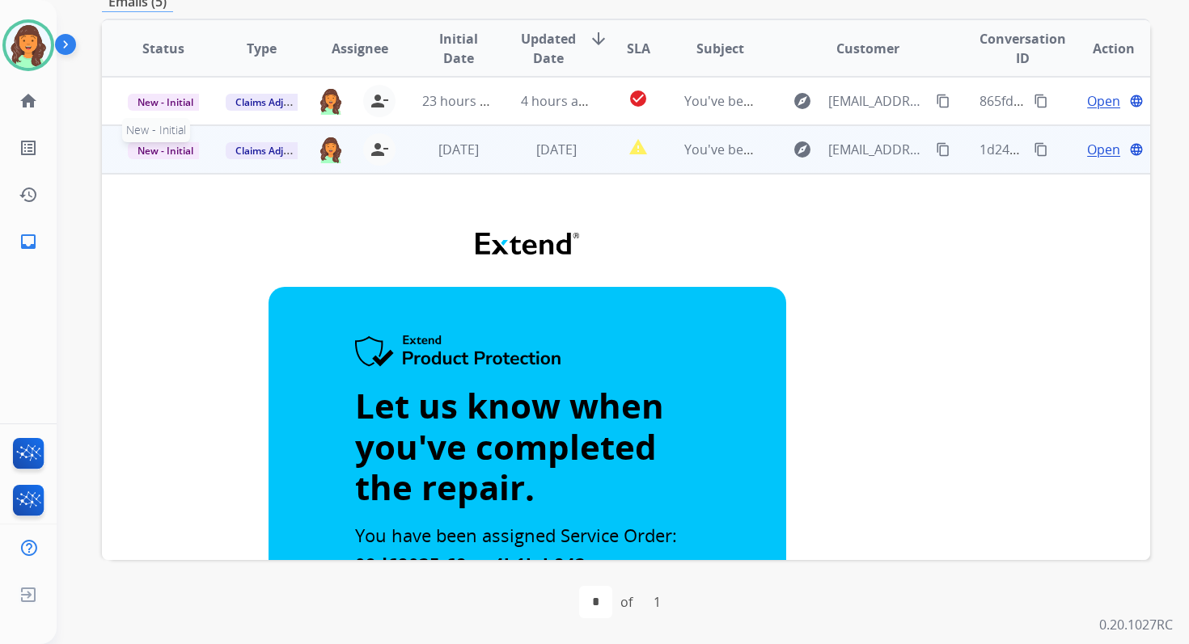
click at [170, 150] on span "New - Initial" at bounding box center [165, 150] width 75 height 17
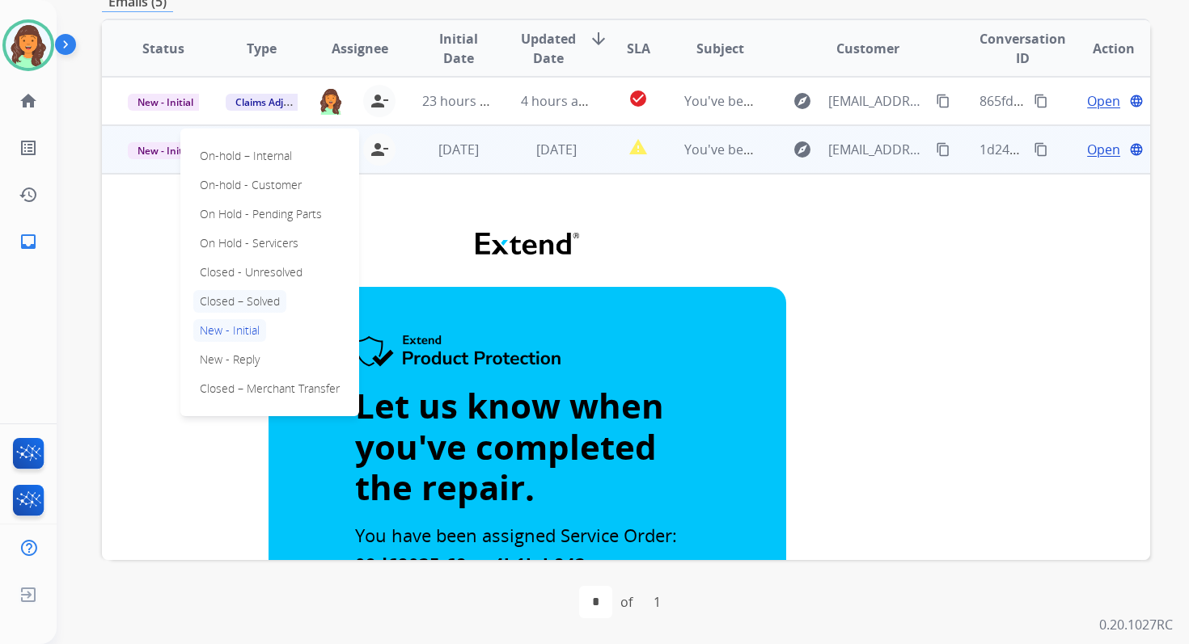
click at [230, 303] on p "Closed – Solved" at bounding box center [239, 301] width 93 height 23
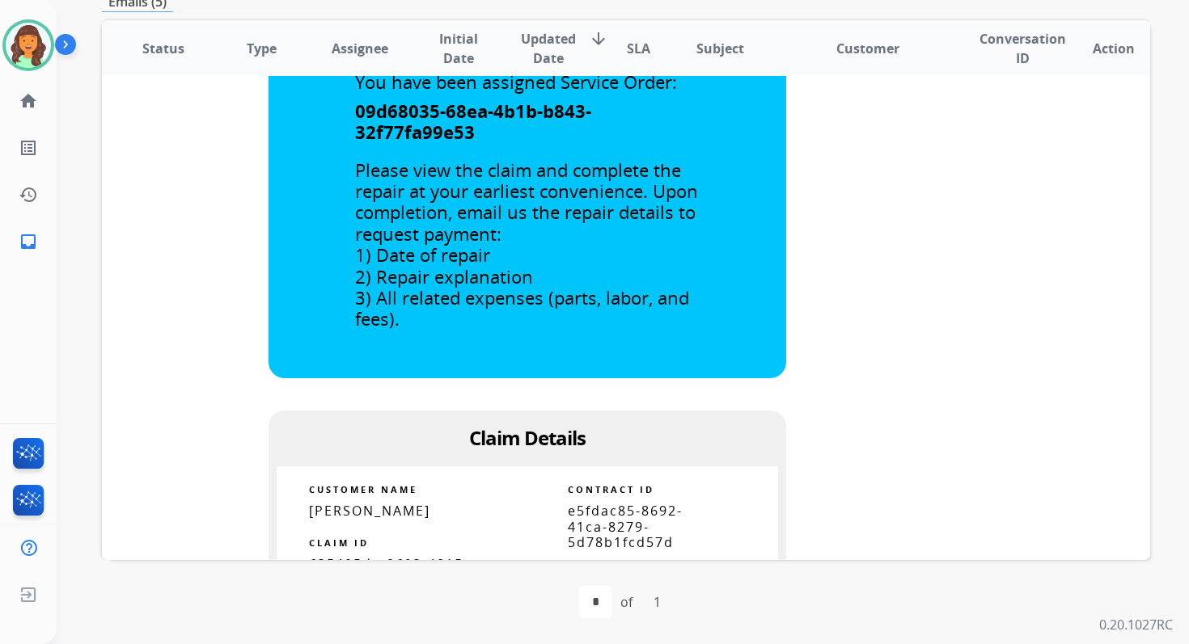
scroll to position [492, 0]
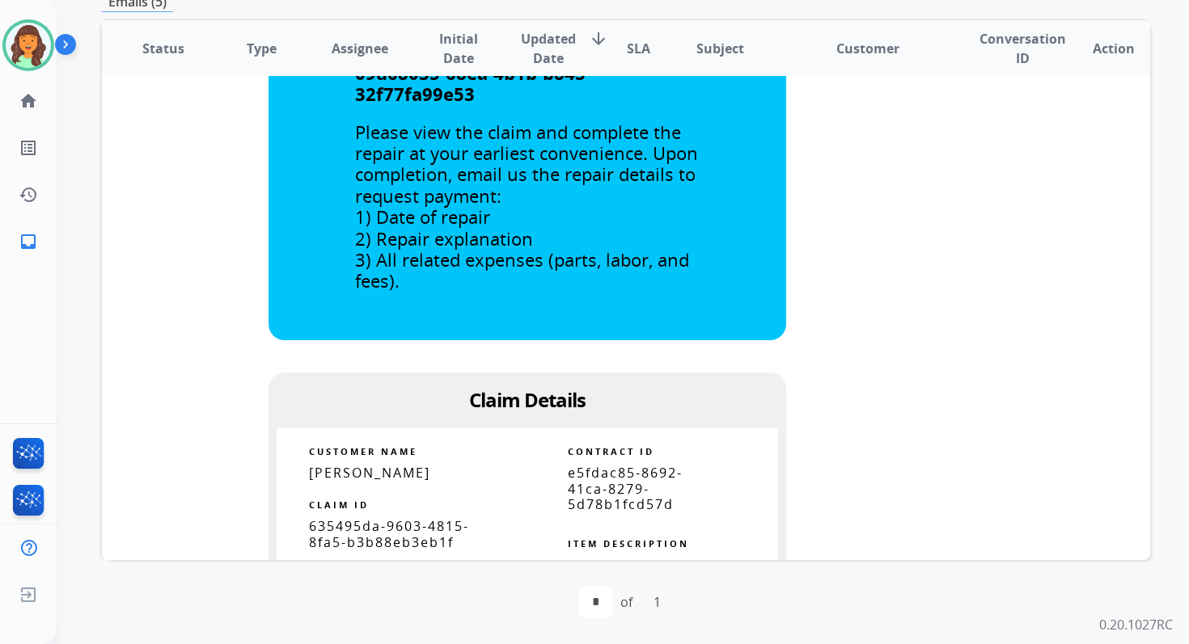
click at [609, 471] on span "e5fdac85-8692-41ca-8279-5d78b1fcd57d" at bounding box center [625, 488] width 115 height 49
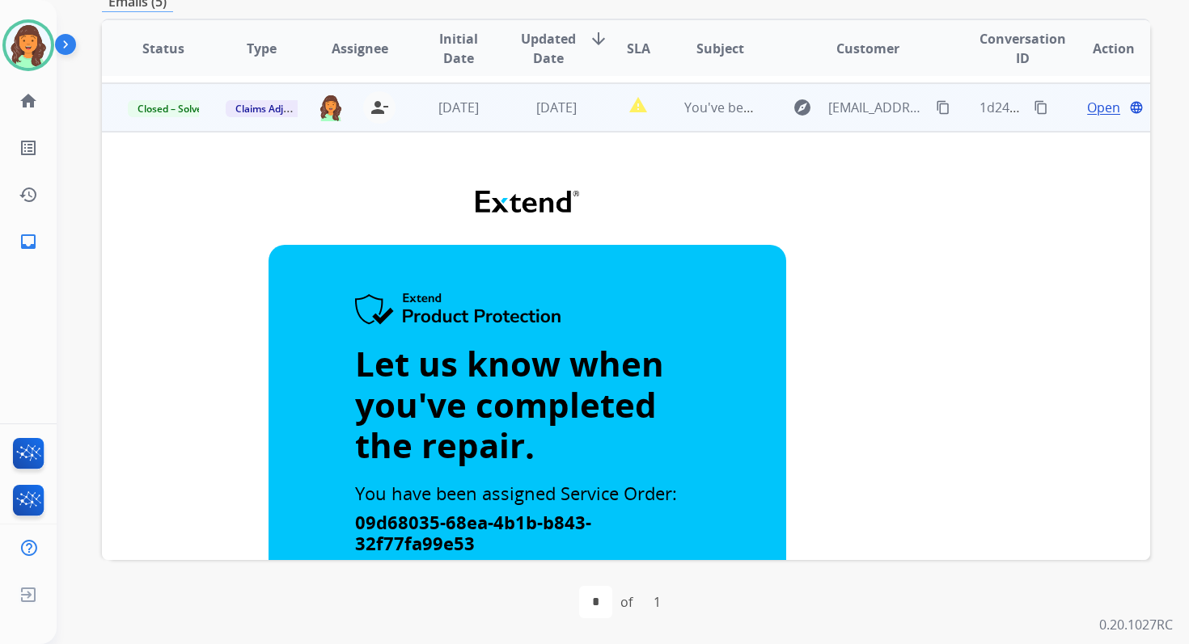
scroll to position [0, 0]
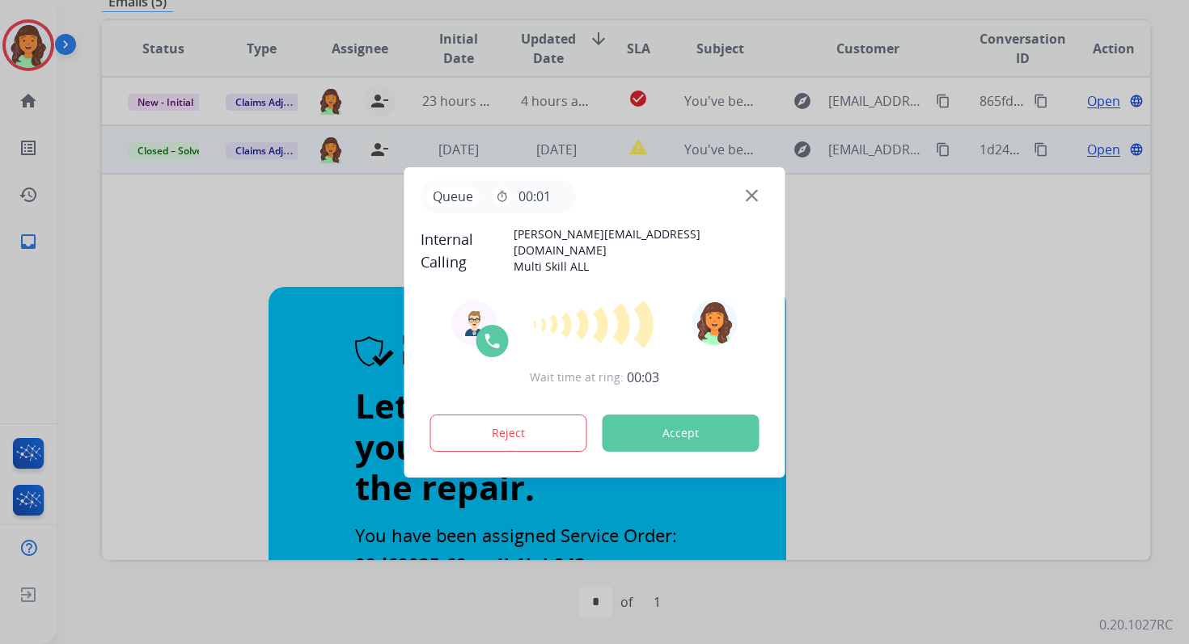
click at [718, 421] on button "Accept" at bounding box center [680, 433] width 157 height 37
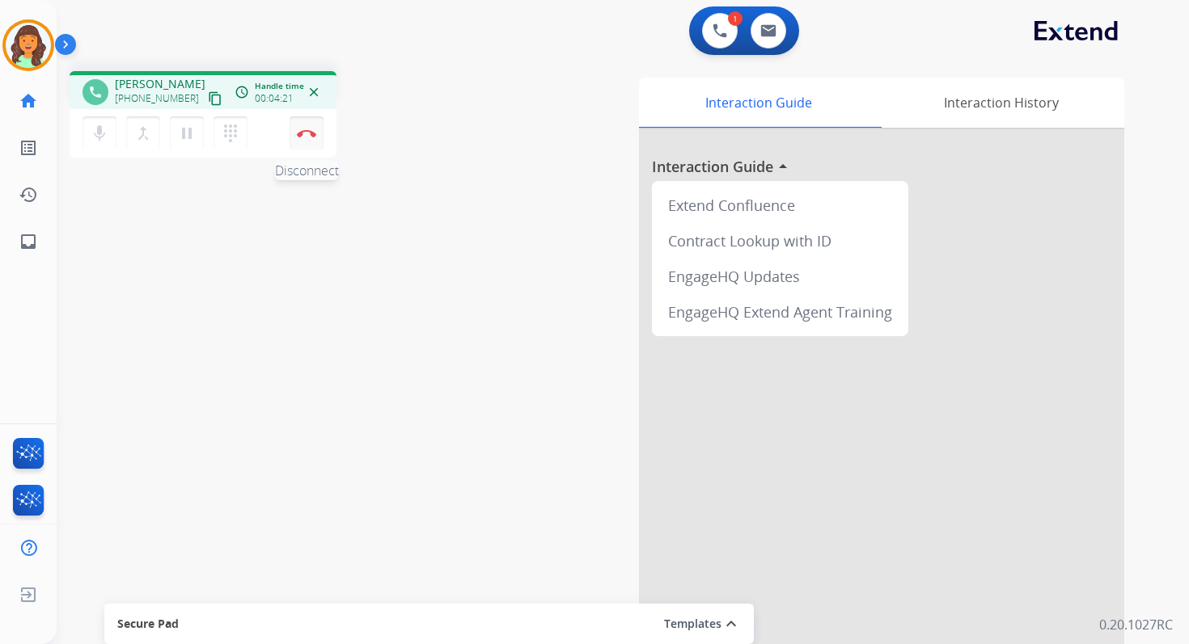
click at [318, 136] on button "Disconnect" at bounding box center [306, 133] width 34 height 34
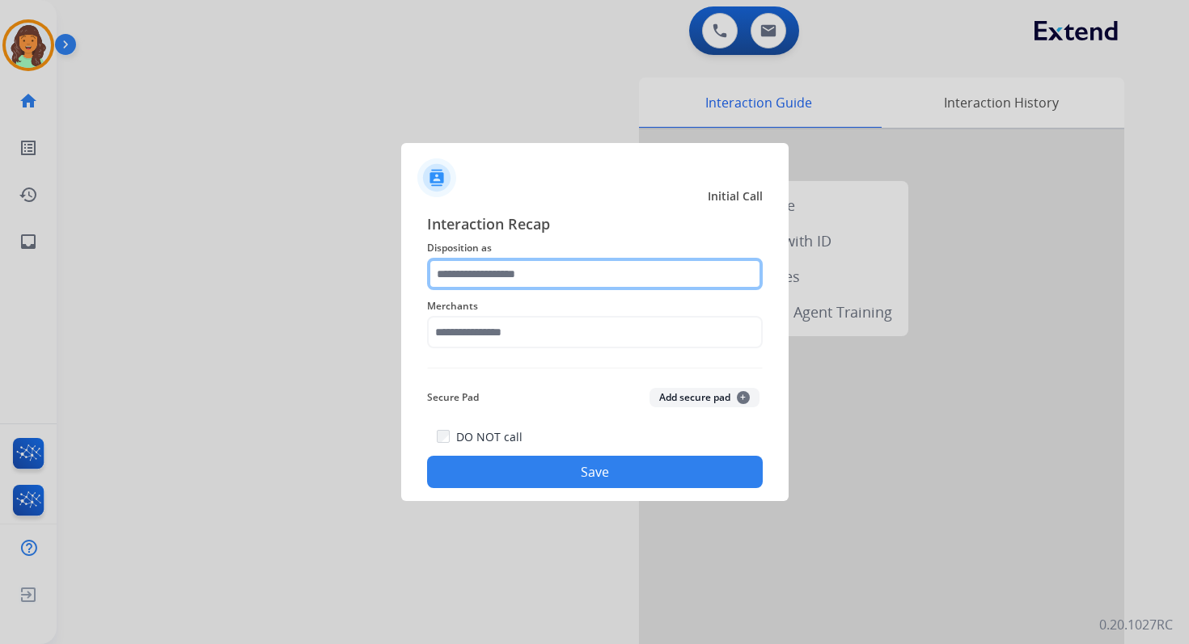
click at [513, 281] on input "text" at bounding box center [595, 274] width 336 height 32
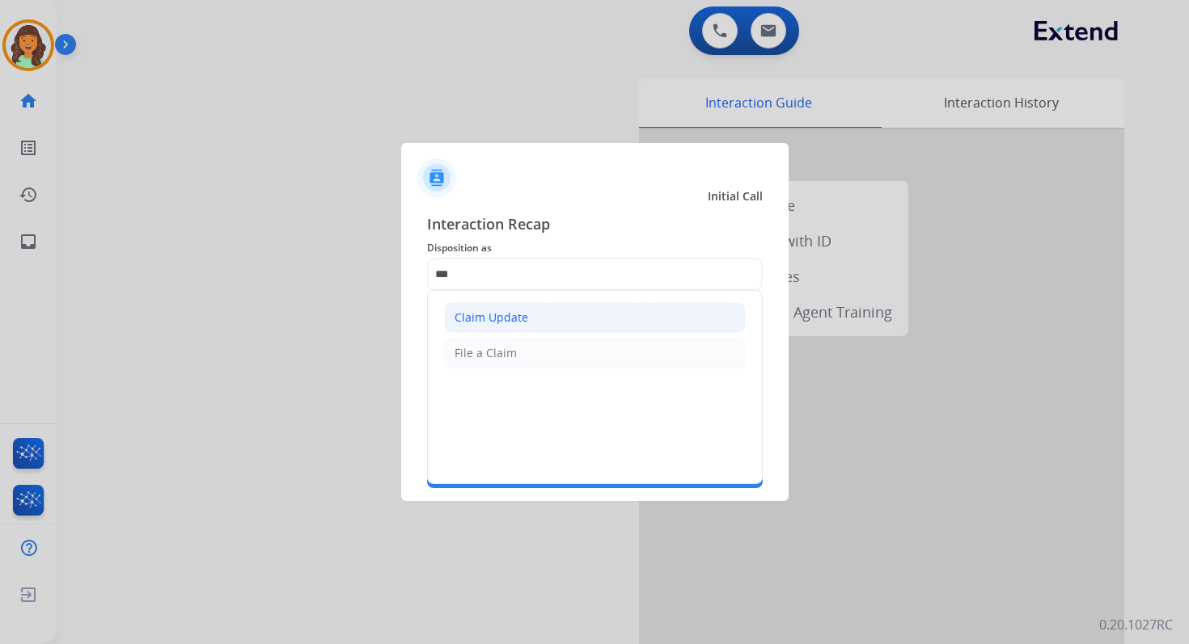
click at [529, 328] on li "Claim Update" at bounding box center [595, 317] width 302 height 31
type input "**********"
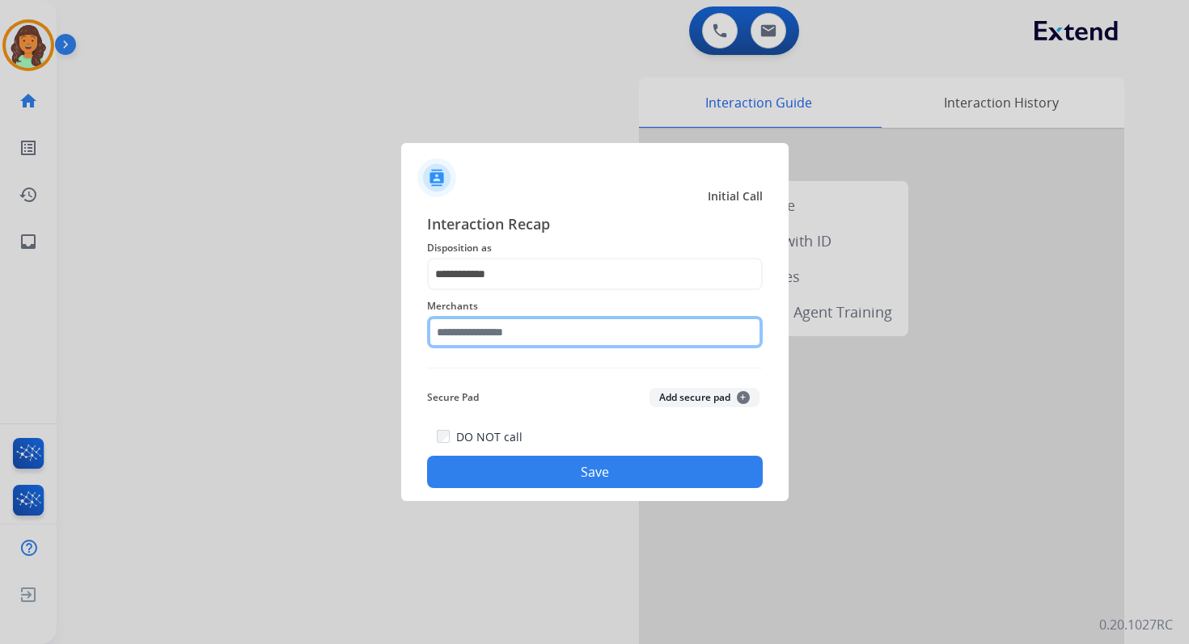
click at [529, 328] on input "text" at bounding box center [595, 332] width 336 height 32
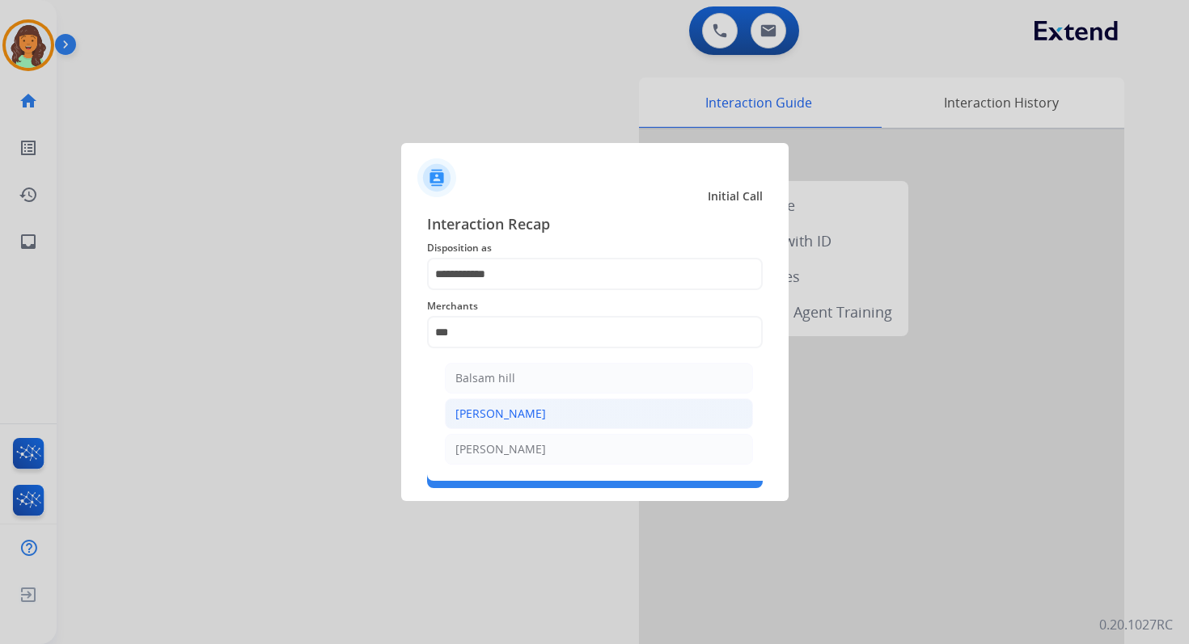
click at [500, 411] on li "Sam ash" at bounding box center [599, 414] width 308 height 31
type input "*******"
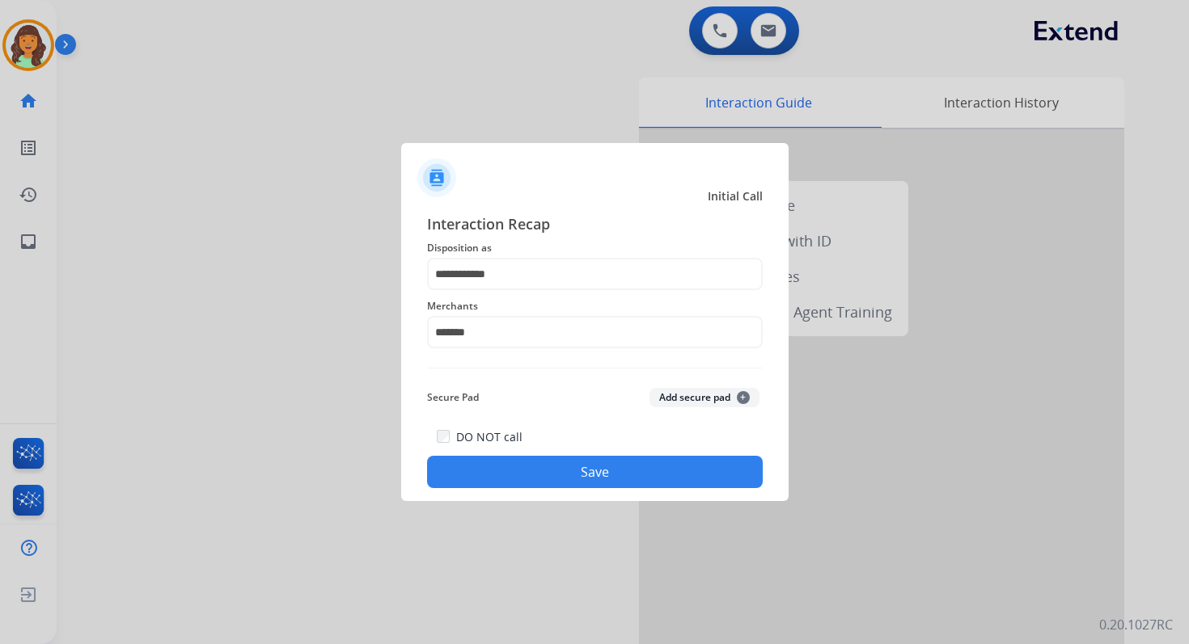
click at [547, 458] on button "Save" at bounding box center [595, 472] width 336 height 32
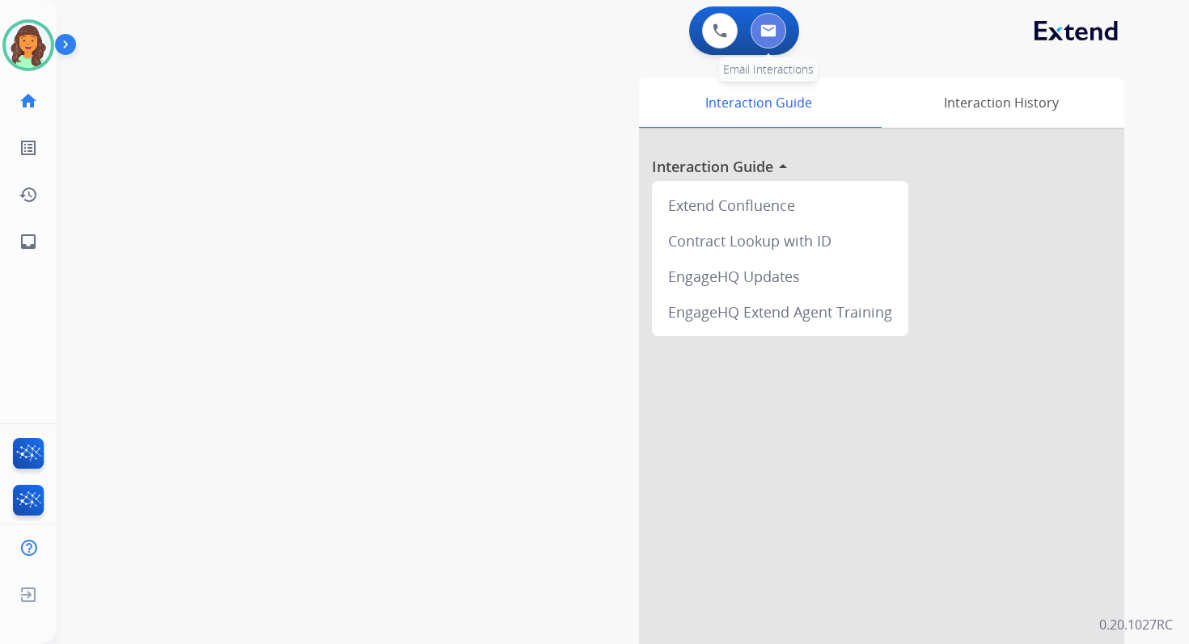
click at [771, 23] on button at bounding box center [768, 31] width 36 height 36
select select "**********"
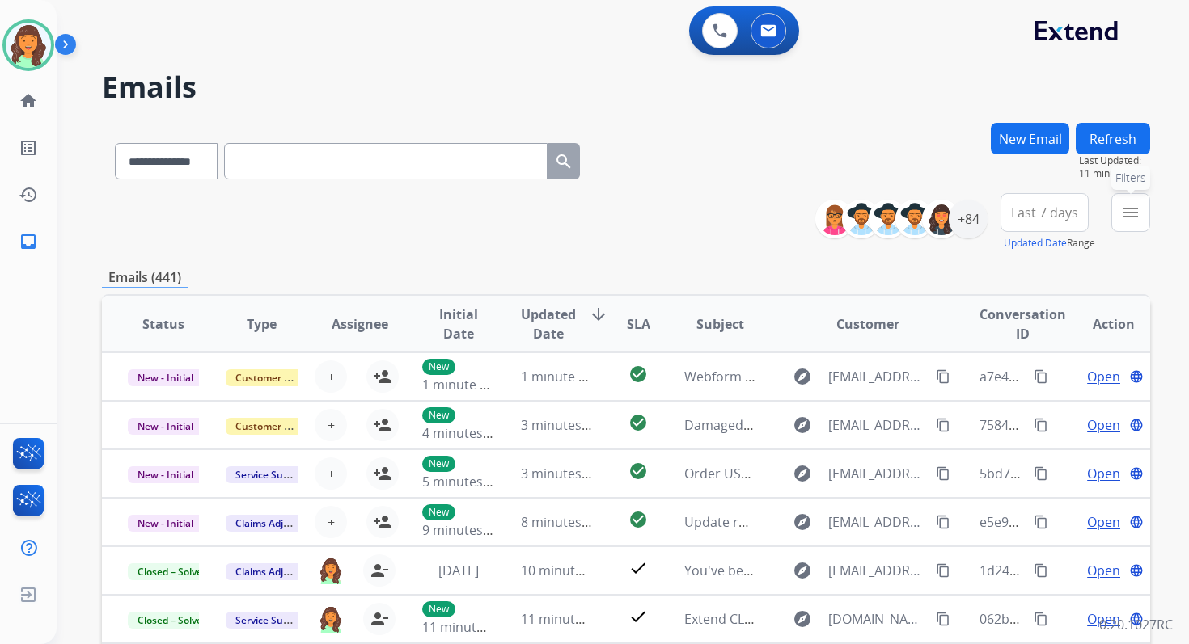
click at [1147, 212] on button "menu Filters" at bounding box center [1130, 212] width 39 height 39
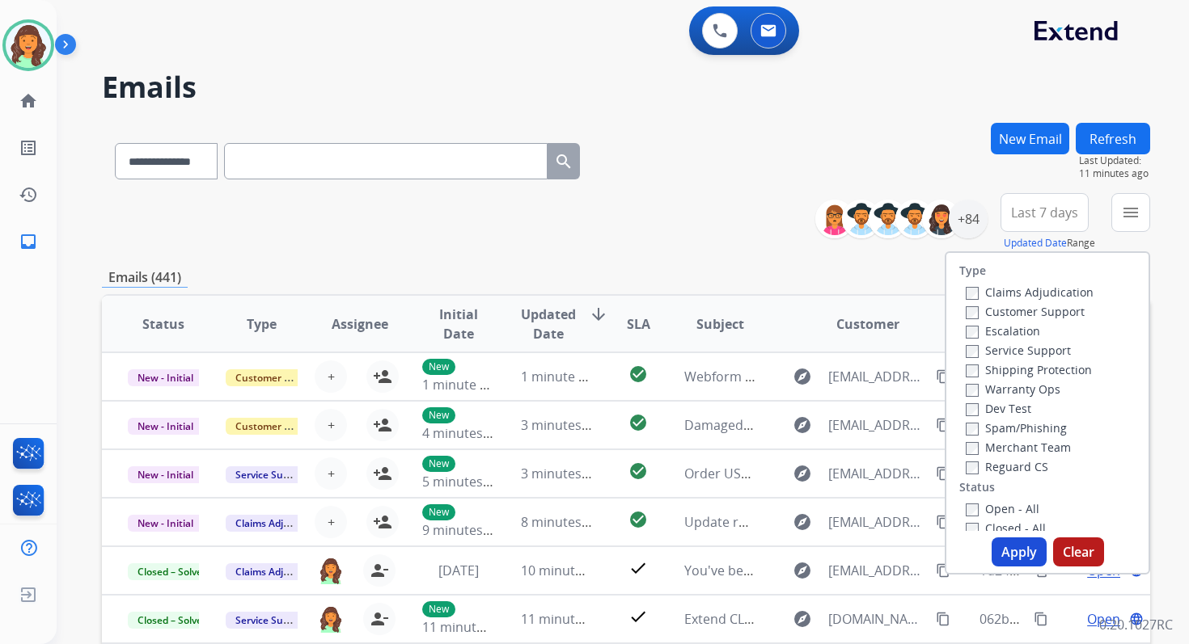
click at [965, 358] on div "Service Support" at bounding box center [1029, 349] width 128 height 19
click at [770, 236] on div "**********" at bounding box center [626, 222] width 1048 height 58
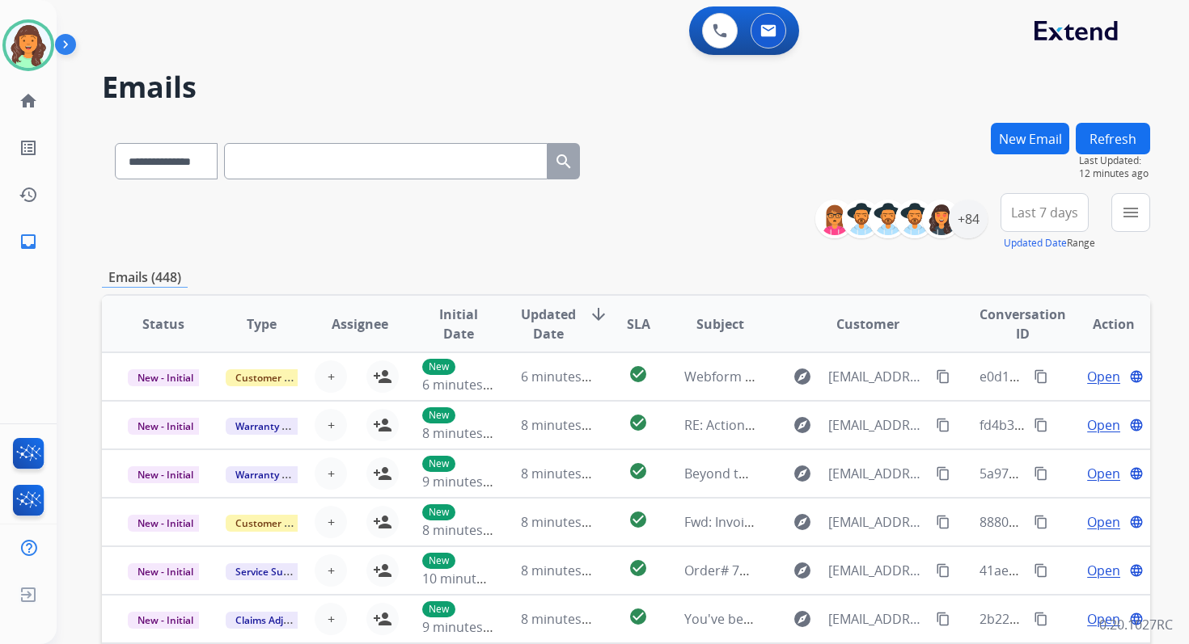
click at [252, 167] on input "text" at bounding box center [385, 161] width 323 height 36
paste input "**********"
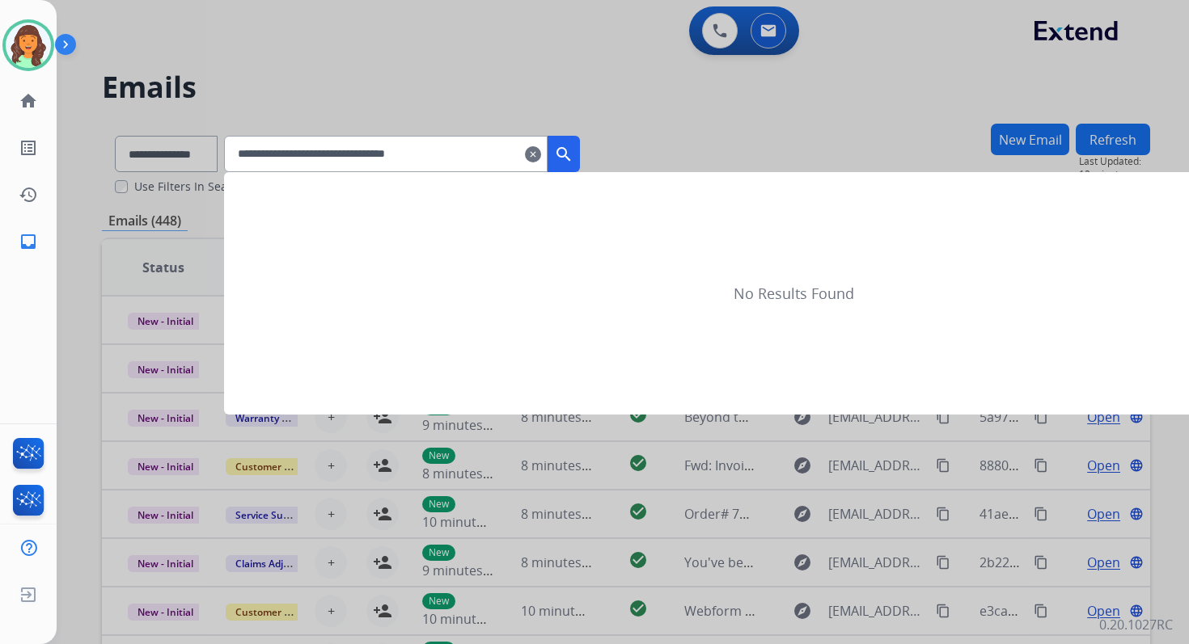
type input "**********"
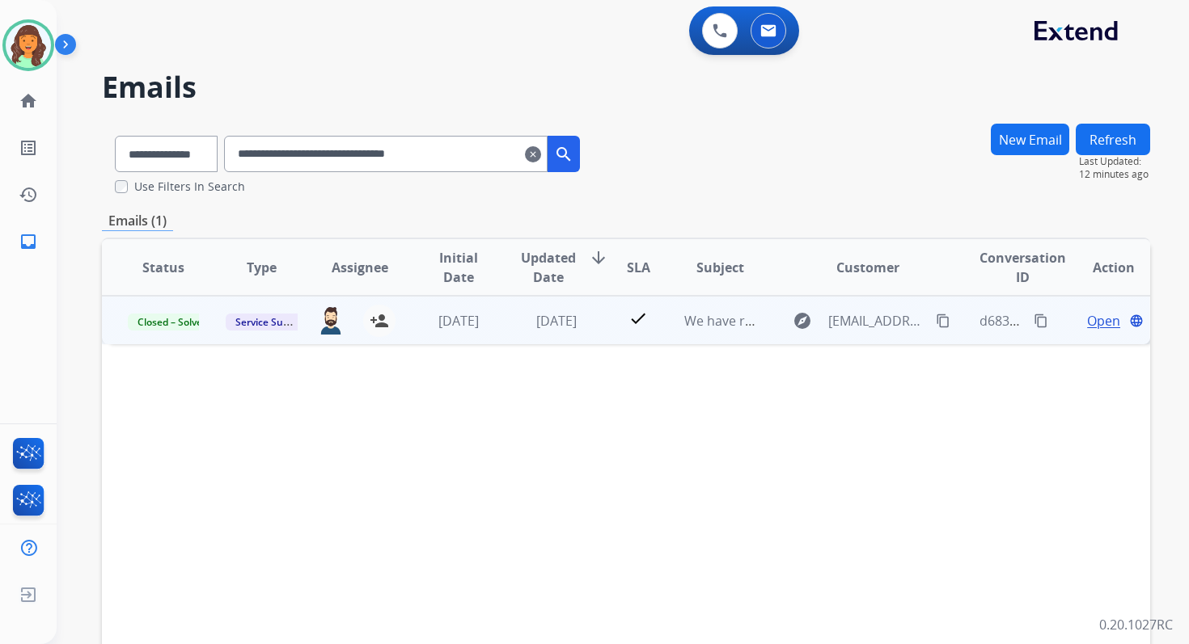
click at [1092, 323] on span "Open" at bounding box center [1103, 320] width 33 height 19
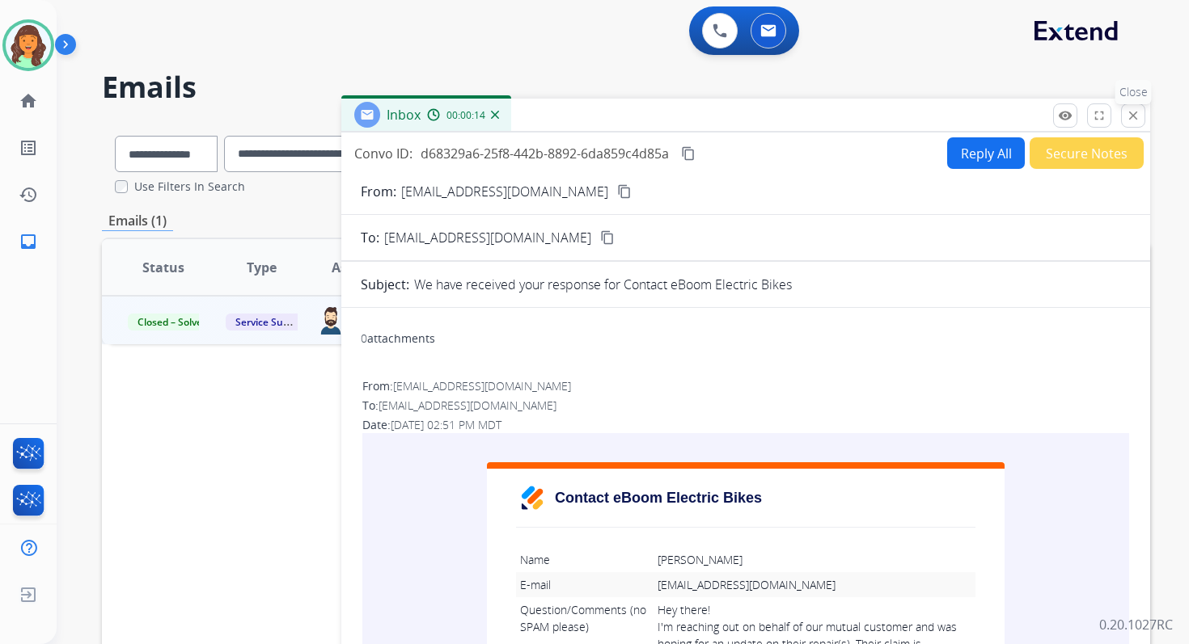
click at [1131, 112] on mat-icon "close" at bounding box center [1133, 115] width 15 height 15
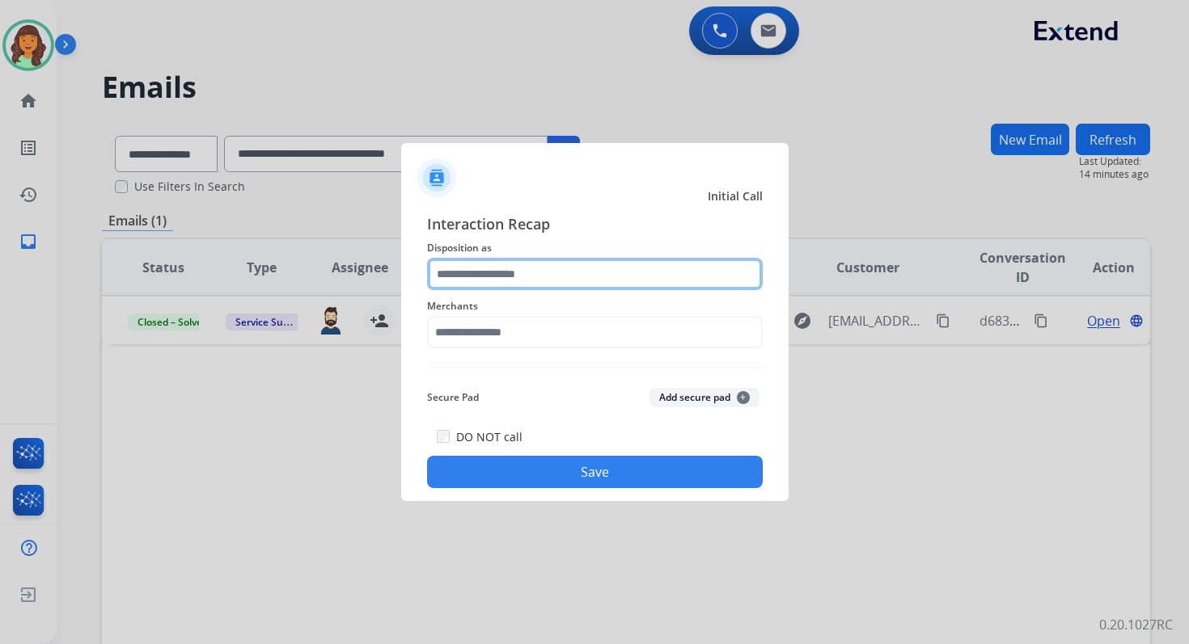
click at [488, 274] on input "text" at bounding box center [595, 274] width 336 height 32
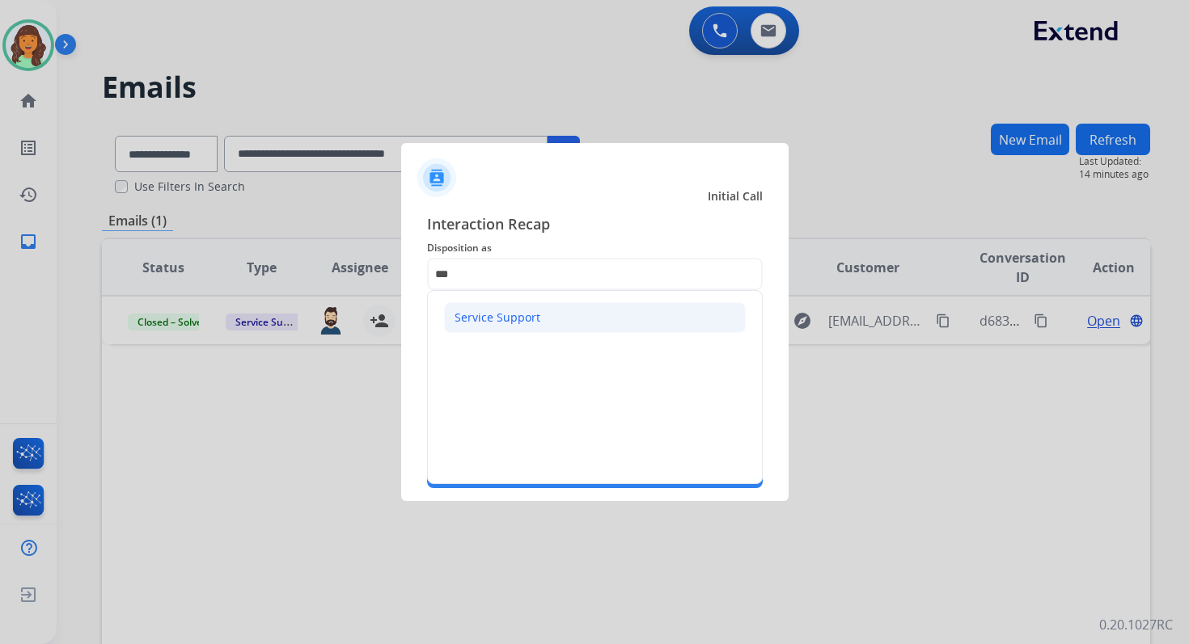
click at [483, 311] on div "Service Support" at bounding box center [497, 318] width 86 height 16
type input "**********"
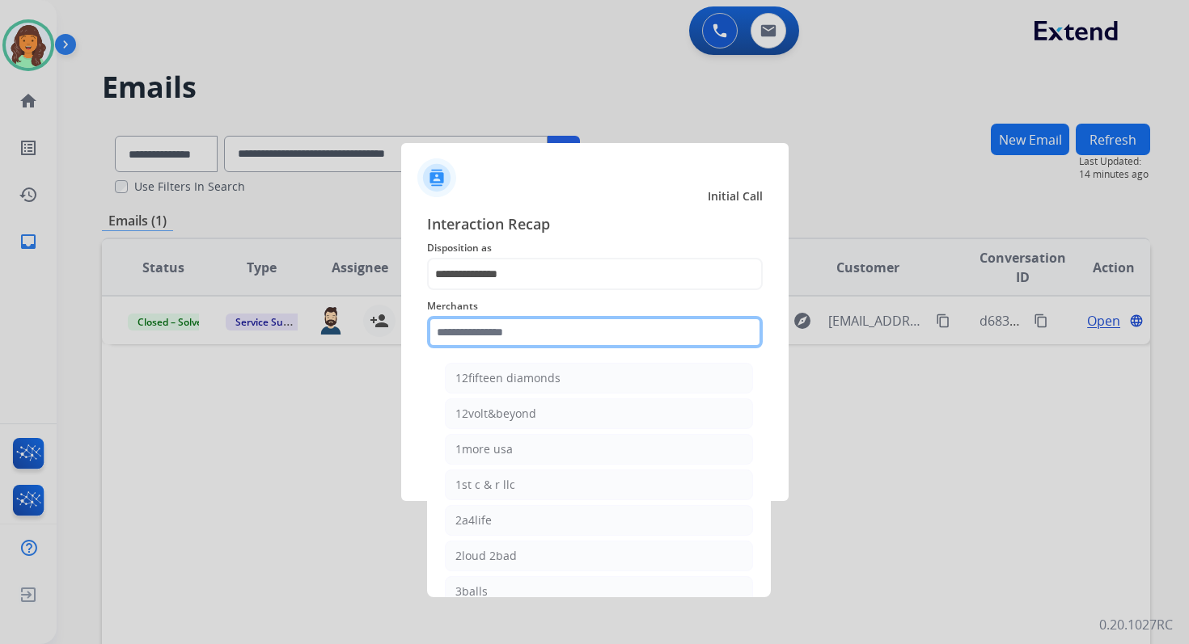
click at [485, 327] on input "text" at bounding box center [595, 332] width 336 height 32
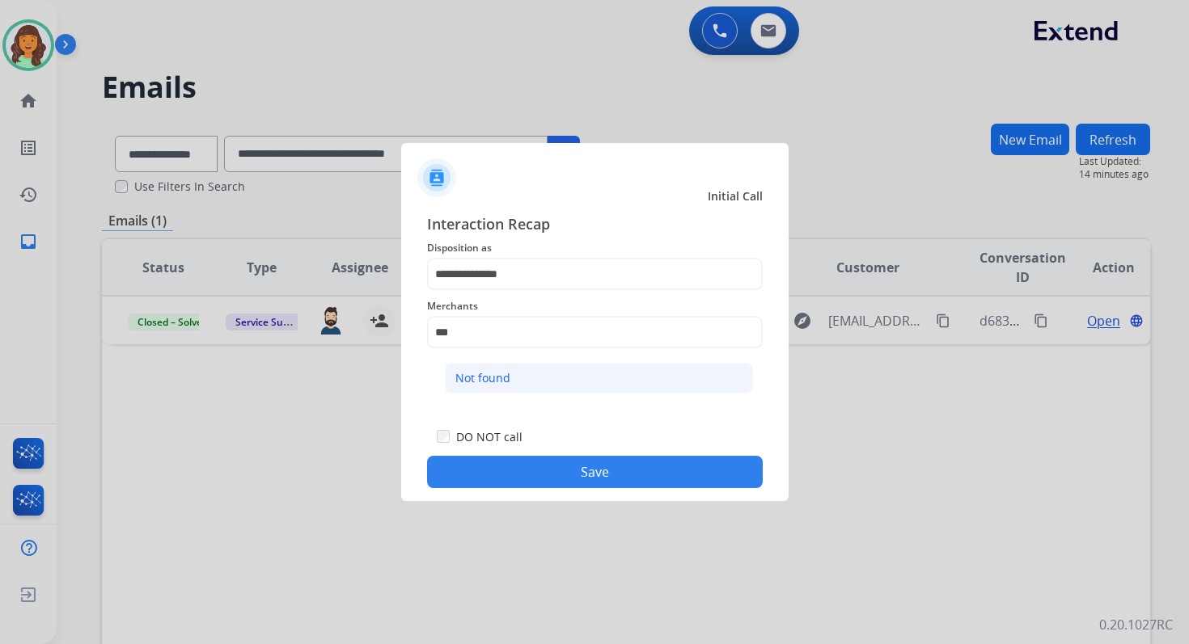
click at [504, 388] on li "Not found" at bounding box center [599, 378] width 308 height 31
type input "*********"
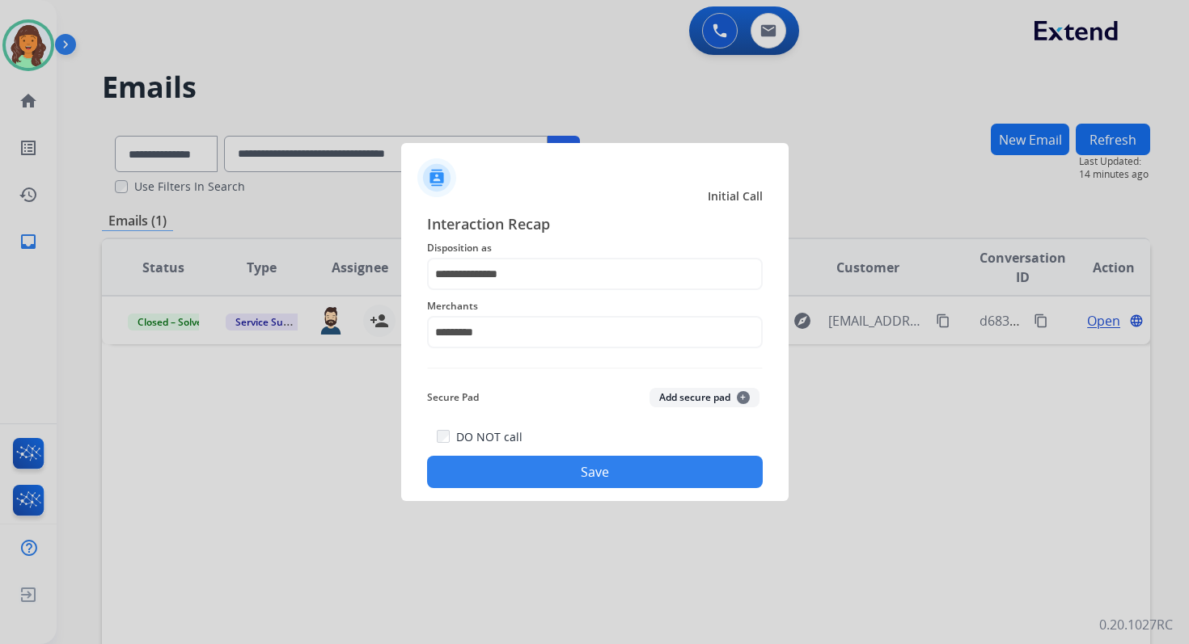
click at [602, 479] on button "Save" at bounding box center [595, 472] width 336 height 32
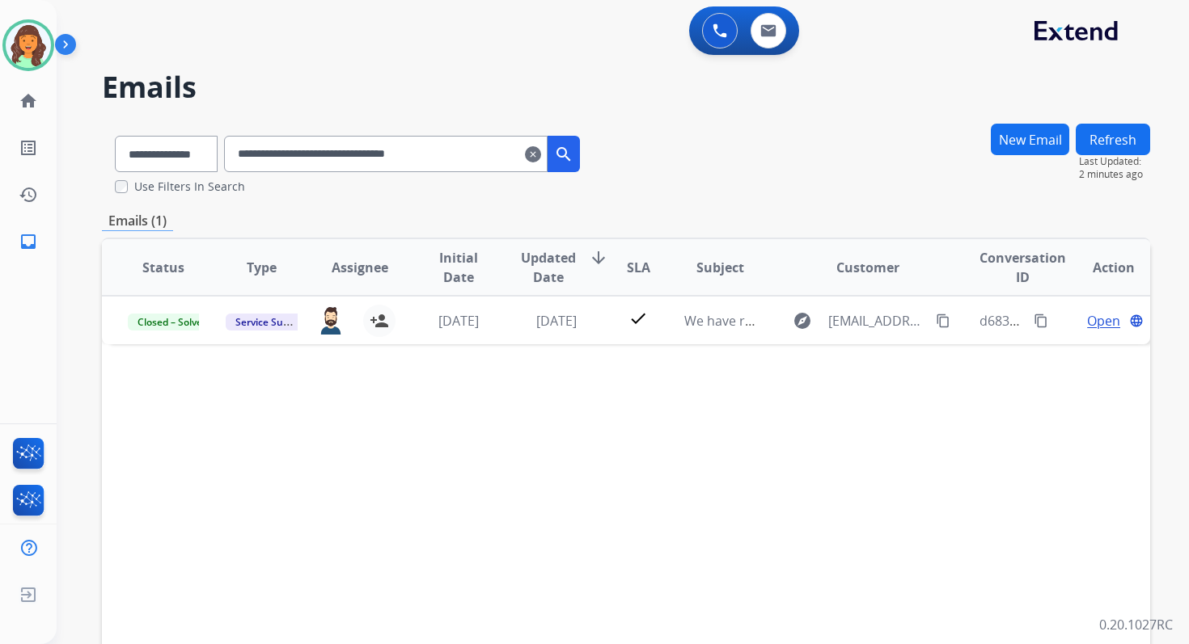
click at [541, 153] on mat-icon "clear" at bounding box center [533, 154] width 16 height 19
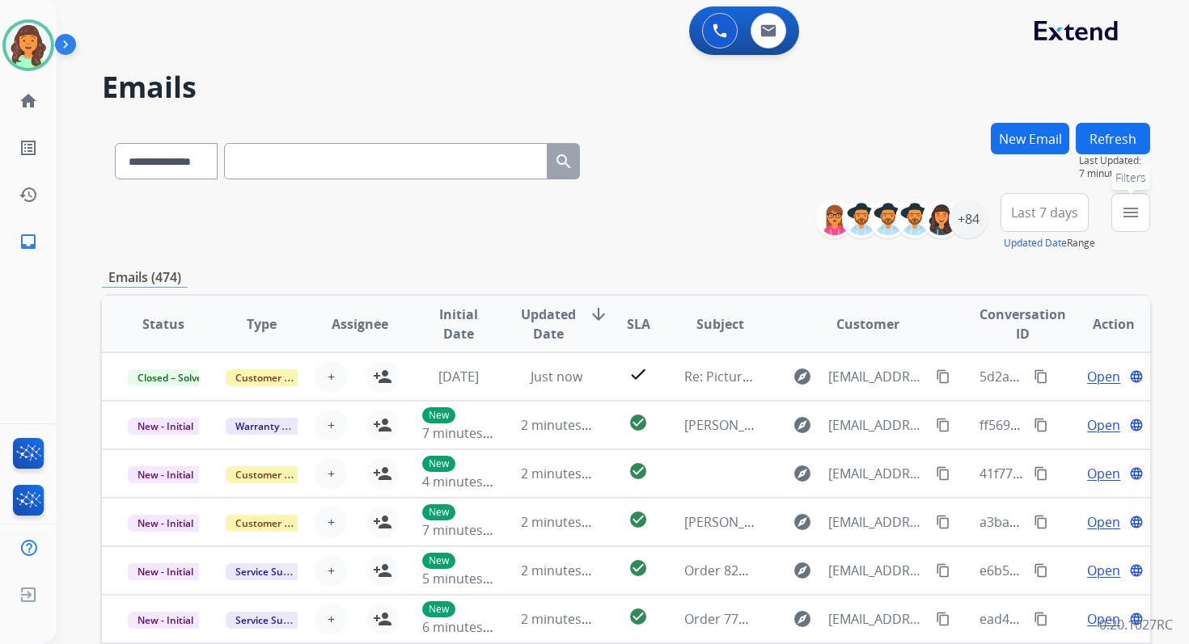
click at [1140, 224] on button "menu Filters" at bounding box center [1130, 212] width 39 height 39
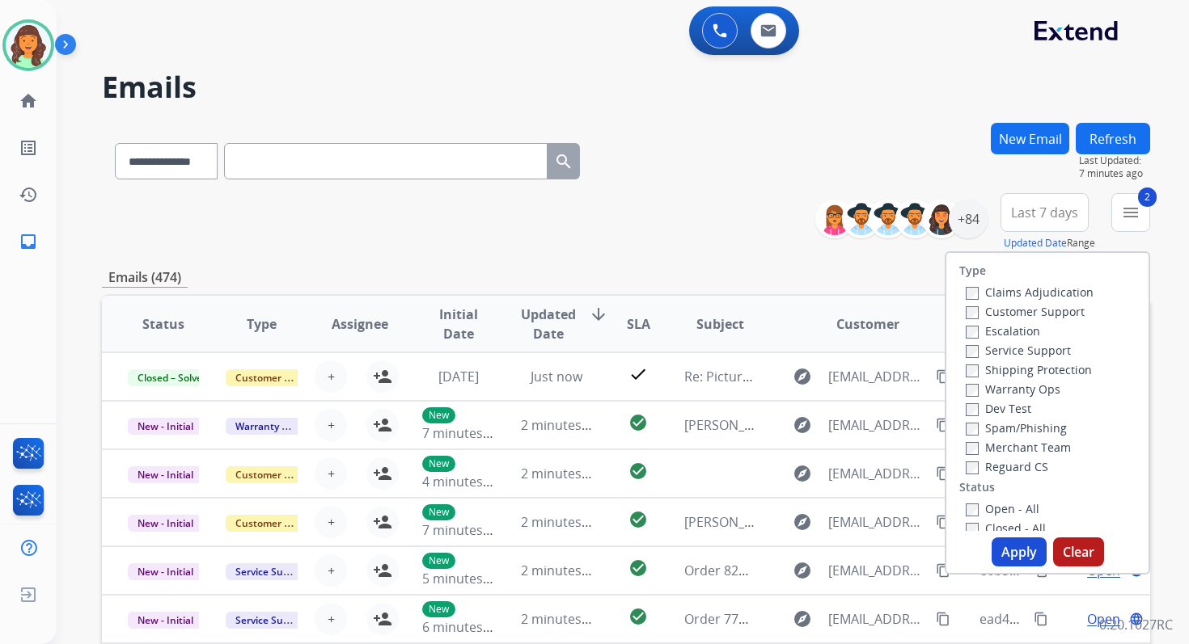
click at [1016, 551] on button "Apply" at bounding box center [1018, 552] width 55 height 29
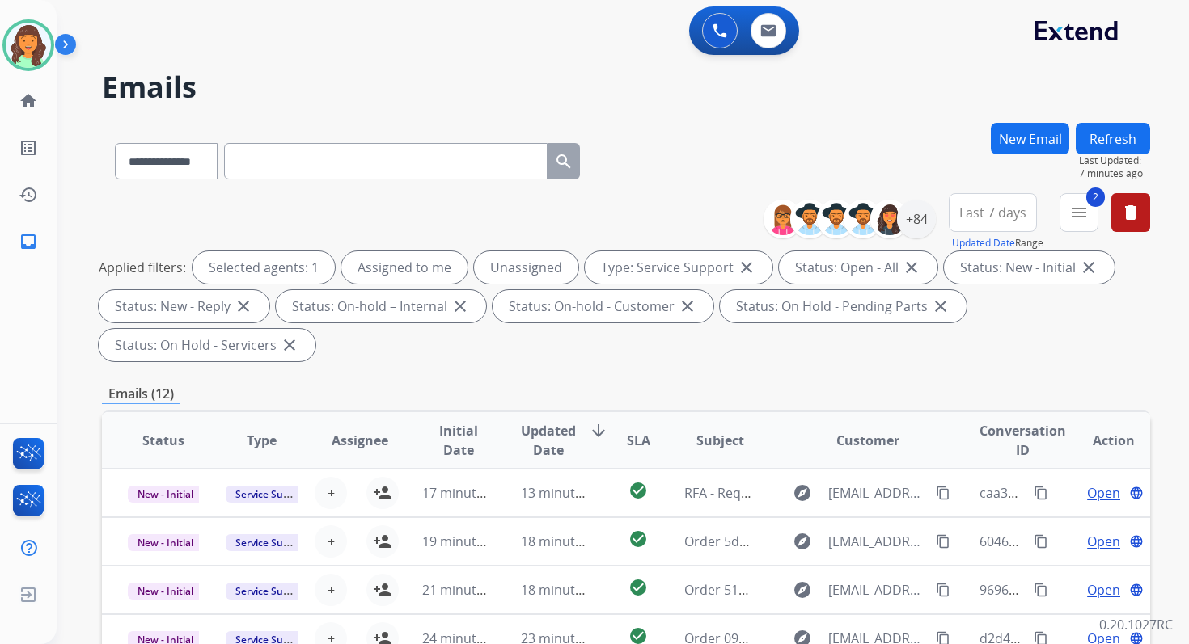
click at [525, 365] on div "**********" at bounding box center [626, 280] width 1048 height 175
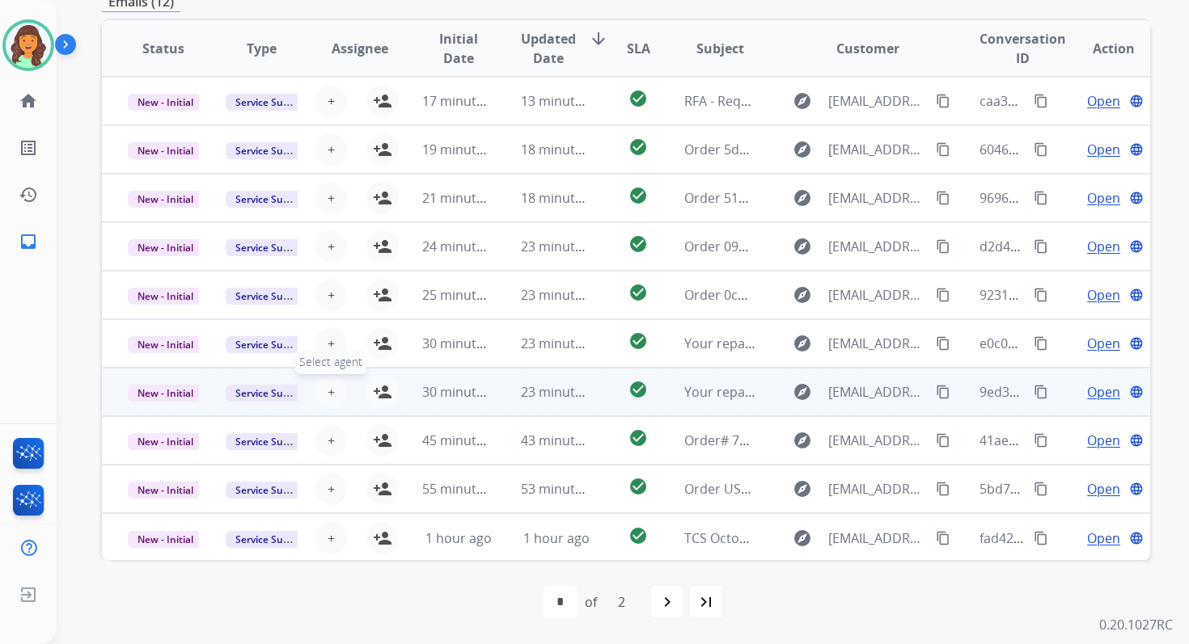
click at [330, 389] on span "+" at bounding box center [330, 391] width 7 height 19
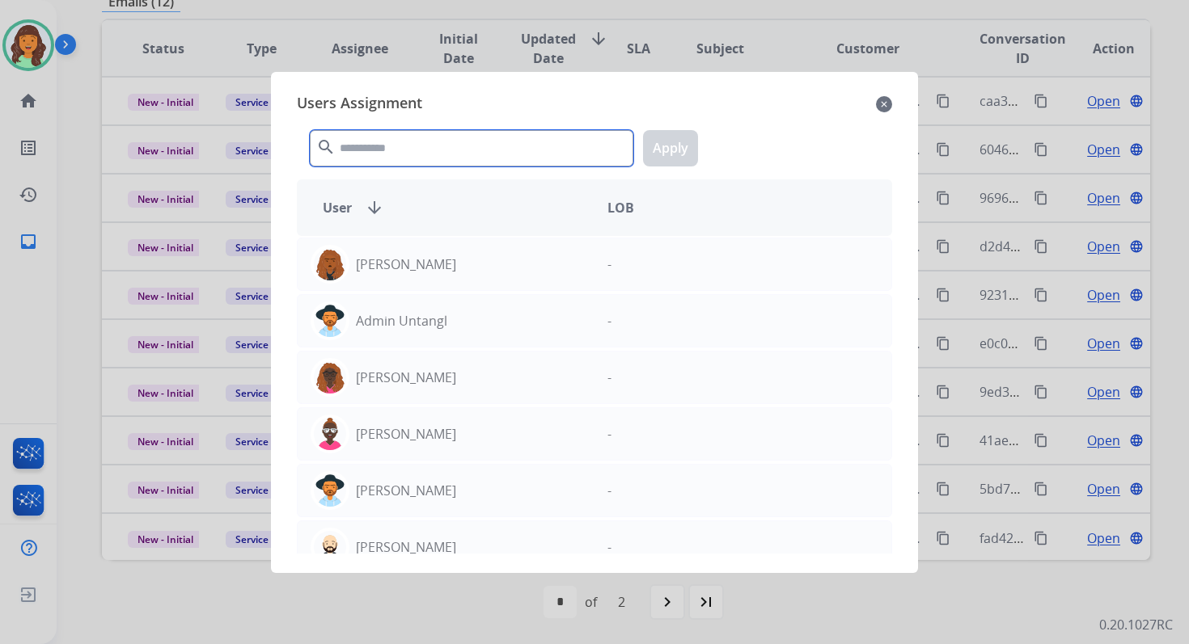
click at [393, 143] on input "text" at bounding box center [471, 148] width 323 height 36
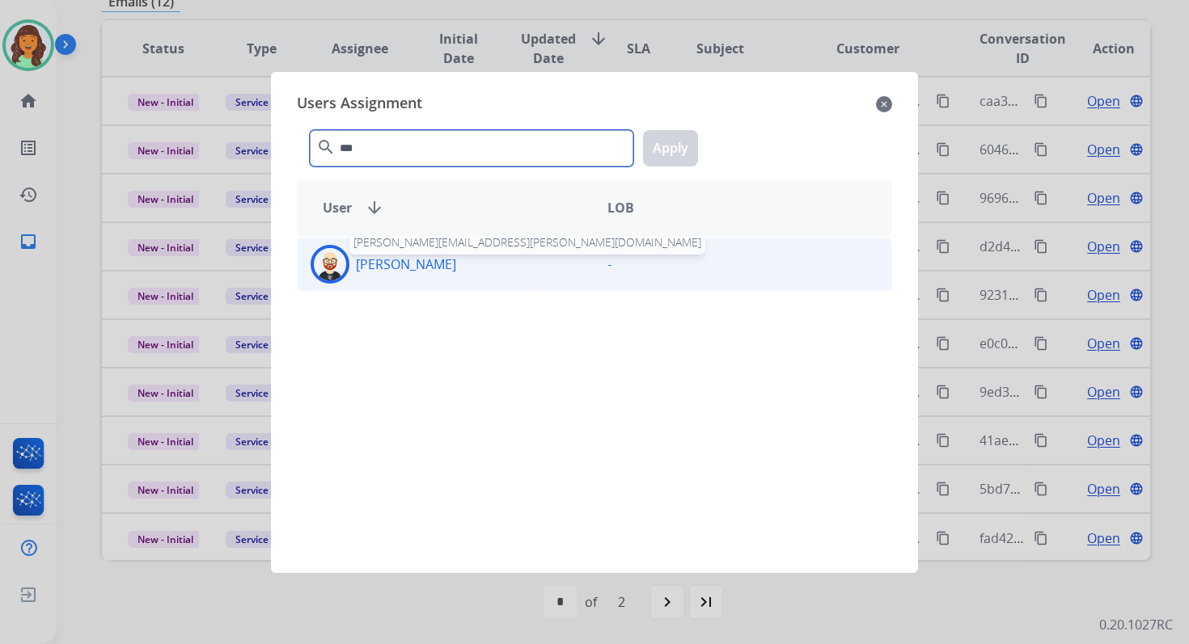
type input "***"
click at [408, 265] on p "Ezra Barnes" at bounding box center [406, 264] width 100 height 19
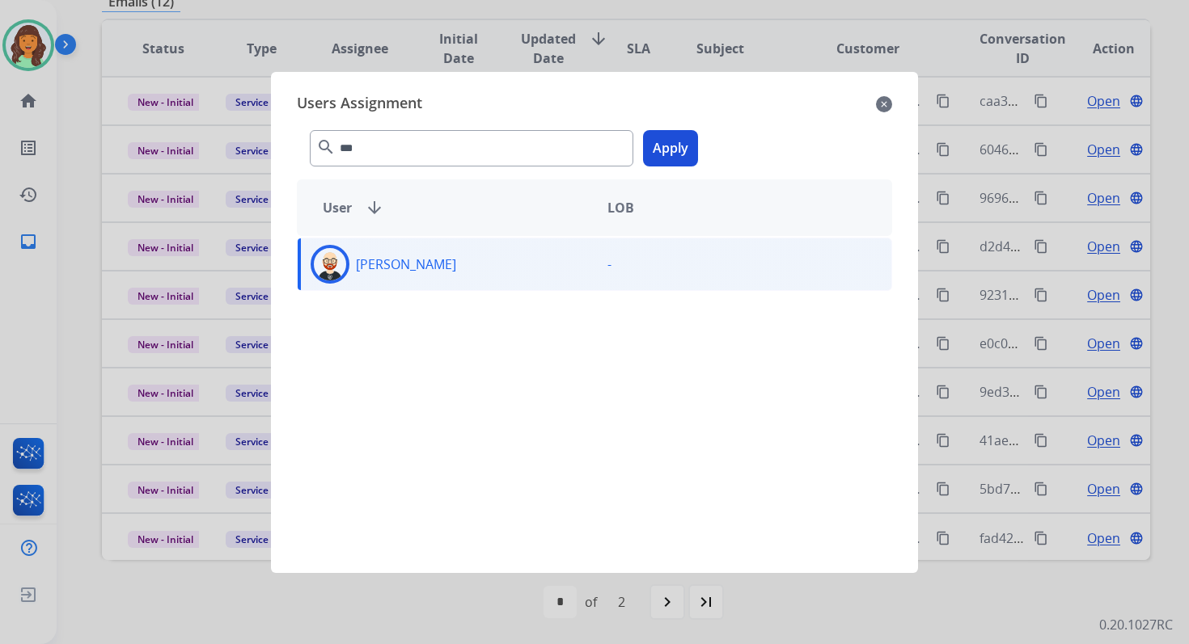
click at [674, 146] on button "Apply" at bounding box center [670, 148] width 55 height 36
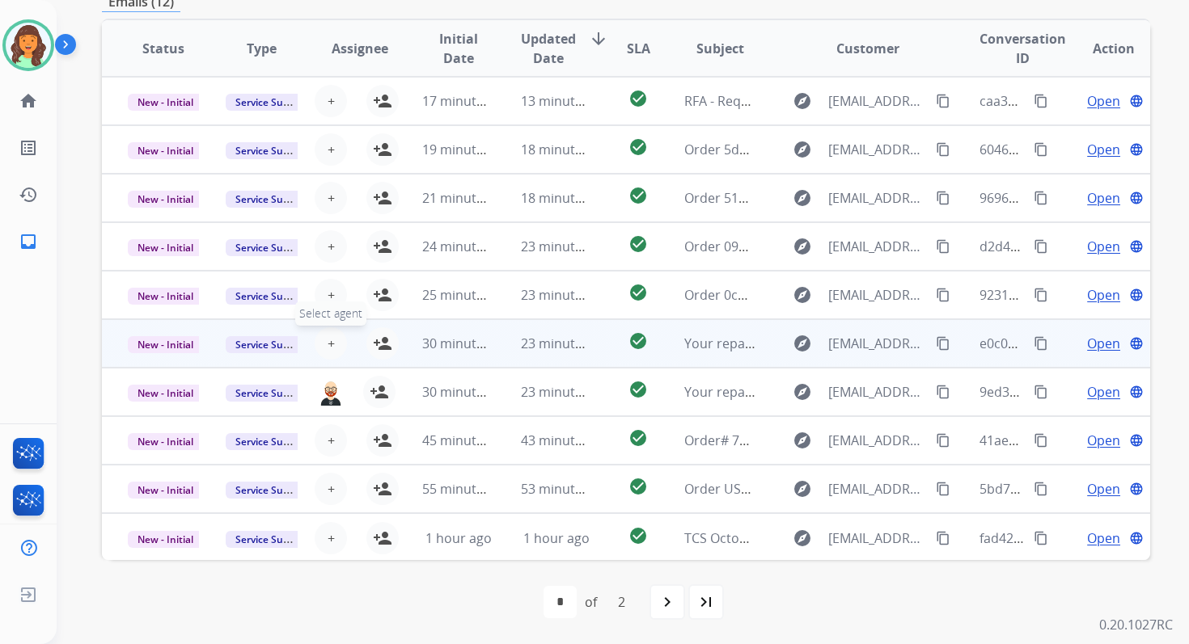
click at [327, 340] on span "+" at bounding box center [330, 343] width 7 height 19
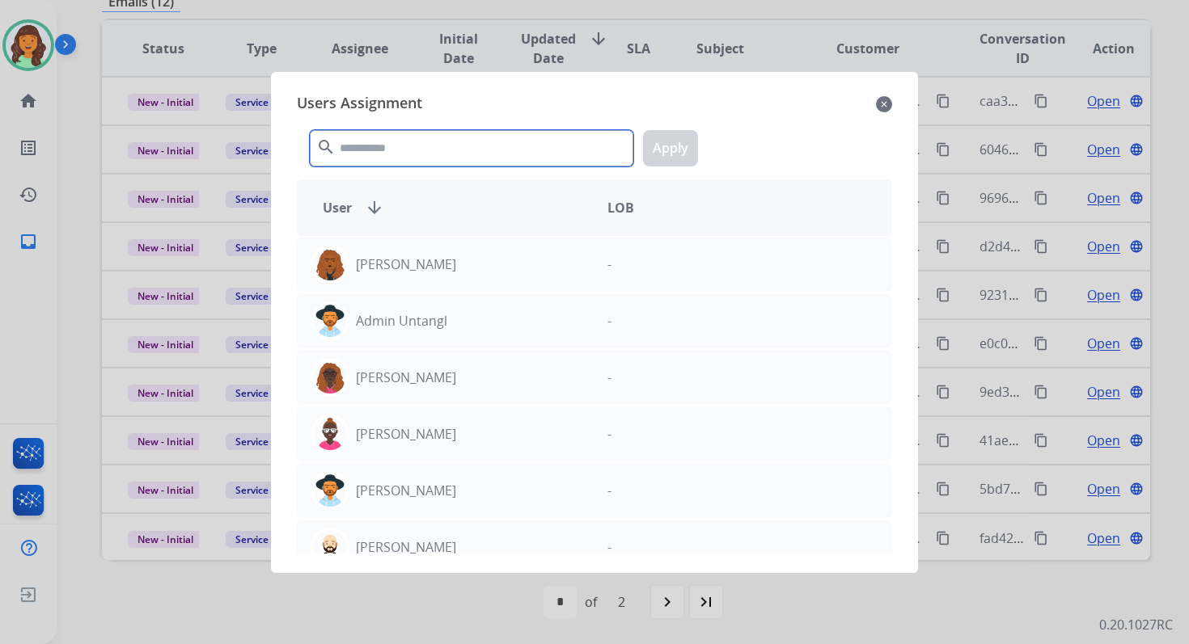
click at [383, 146] on input "text" at bounding box center [471, 148] width 323 height 36
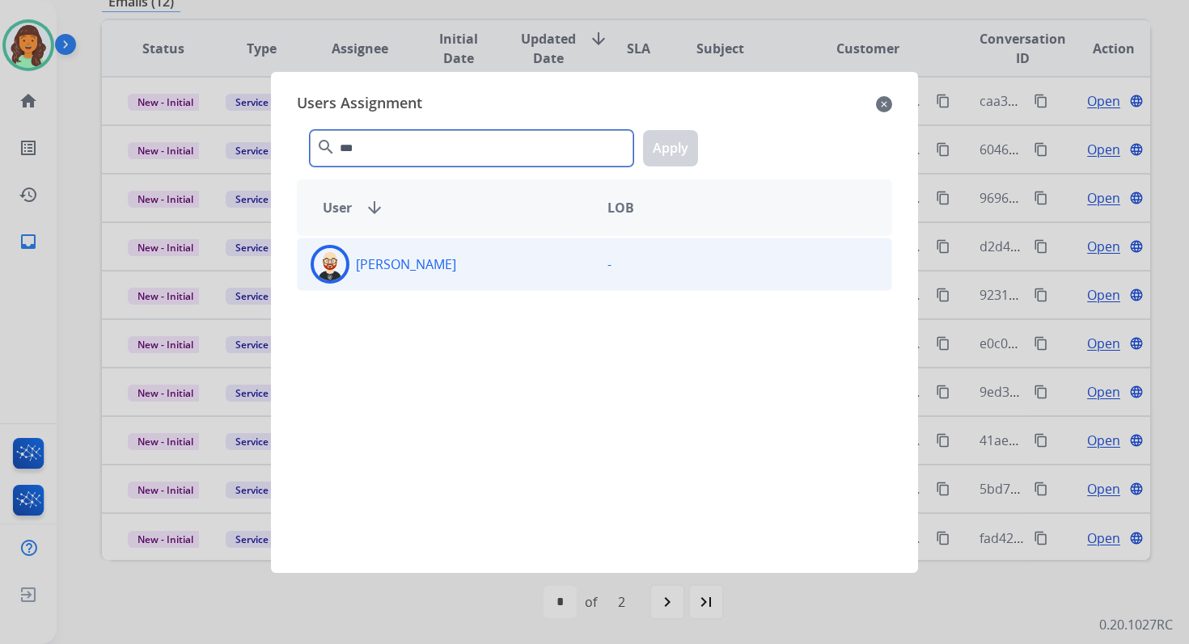
type input "***"
click at [432, 273] on div "Ezra Barnes" at bounding box center [446, 264] width 297 height 39
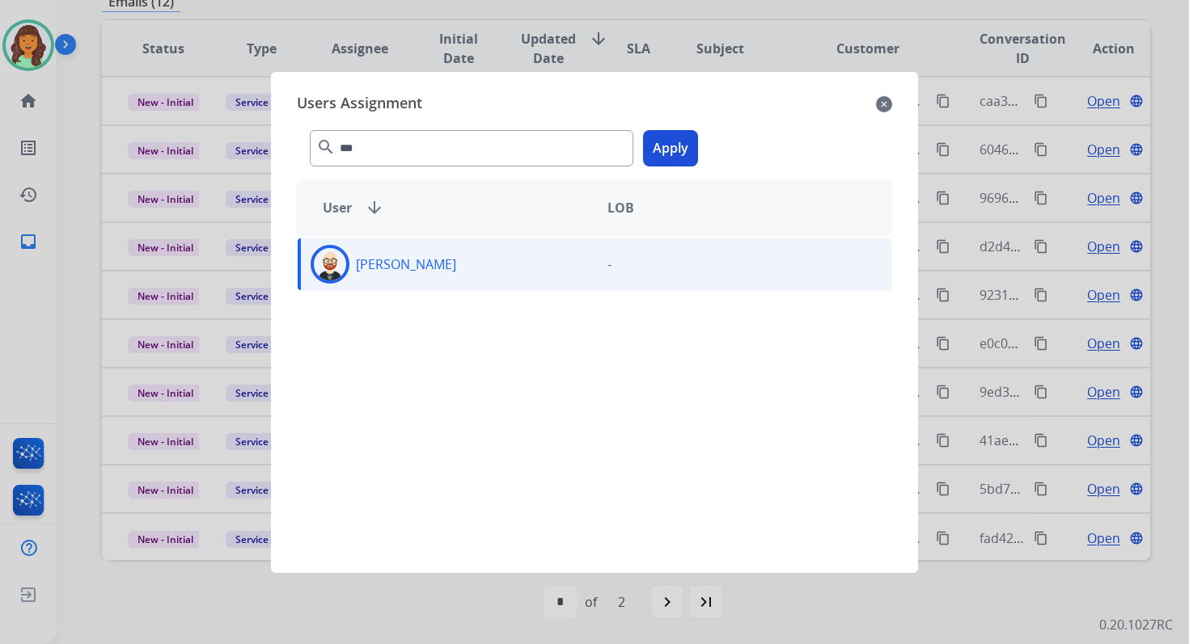
click at [670, 141] on button "Apply" at bounding box center [670, 148] width 55 height 36
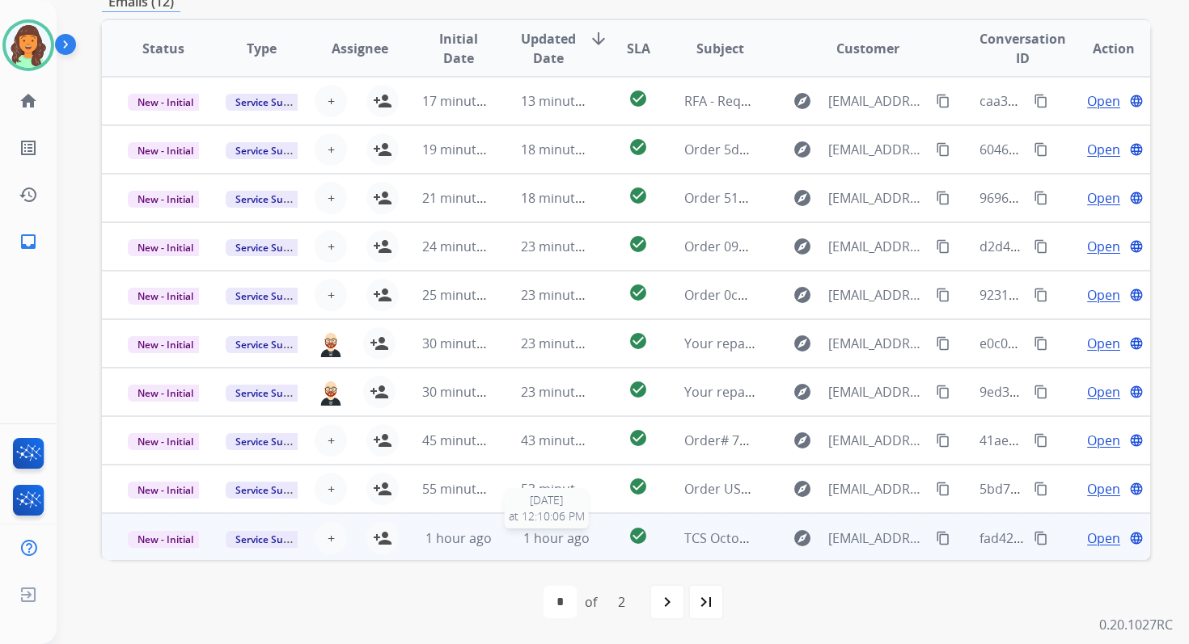
click at [549, 536] on span "1 hour ago" at bounding box center [556, 539] width 66 height 18
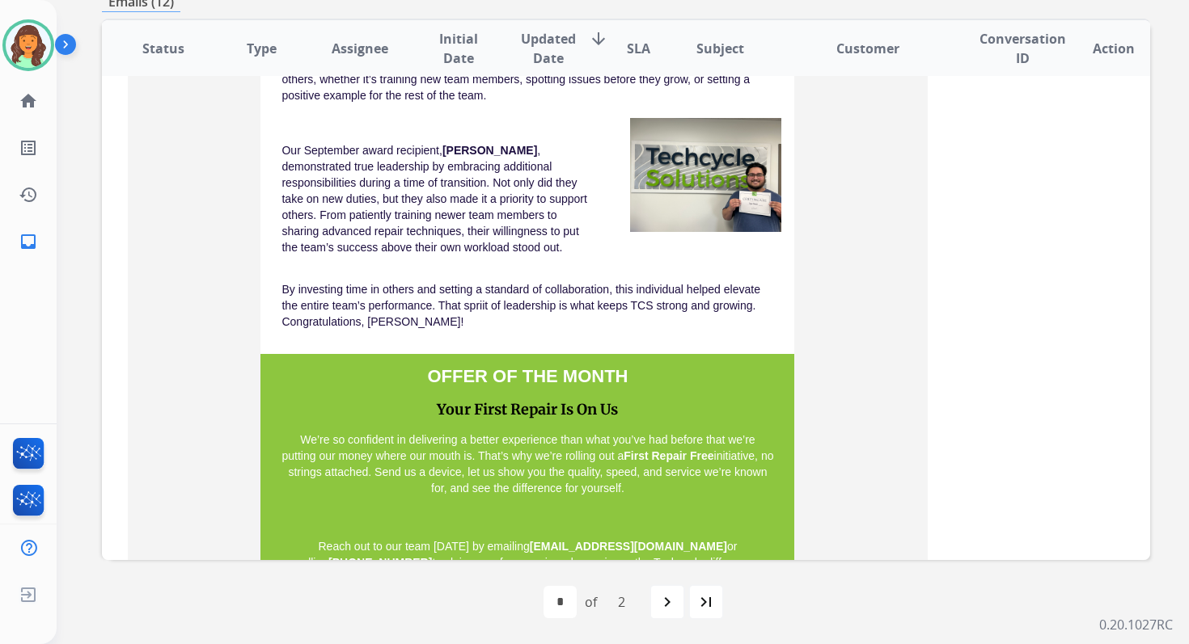
scroll to position [2558, 0]
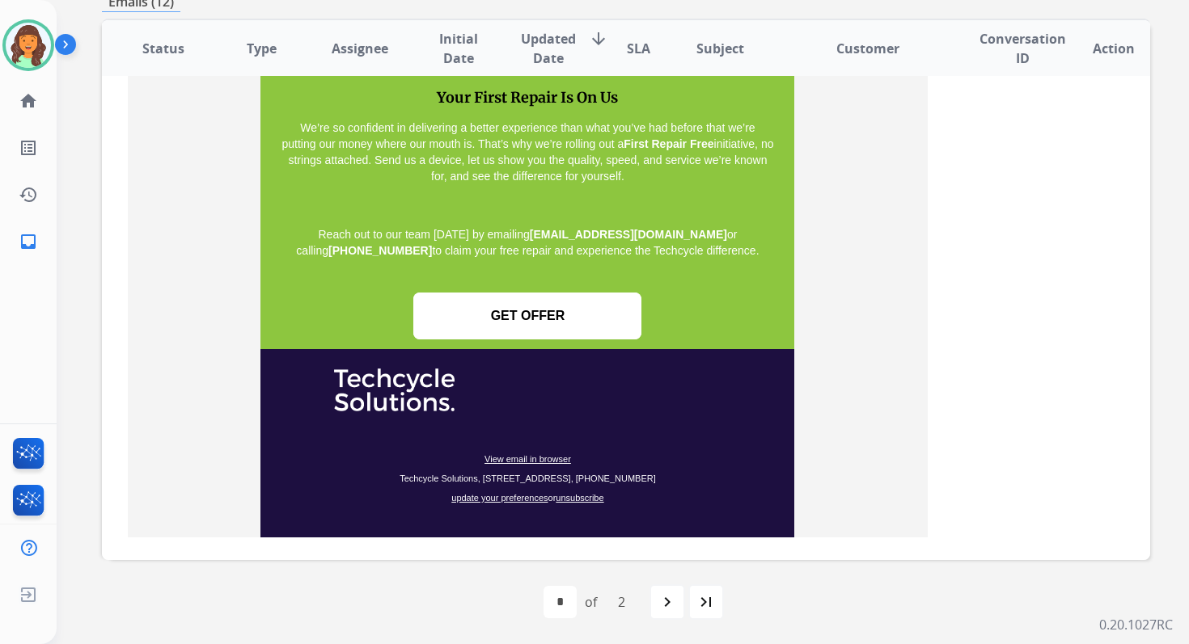
click at [579, 493] on span "unsubscribe" at bounding box center [580, 498] width 48 height 10
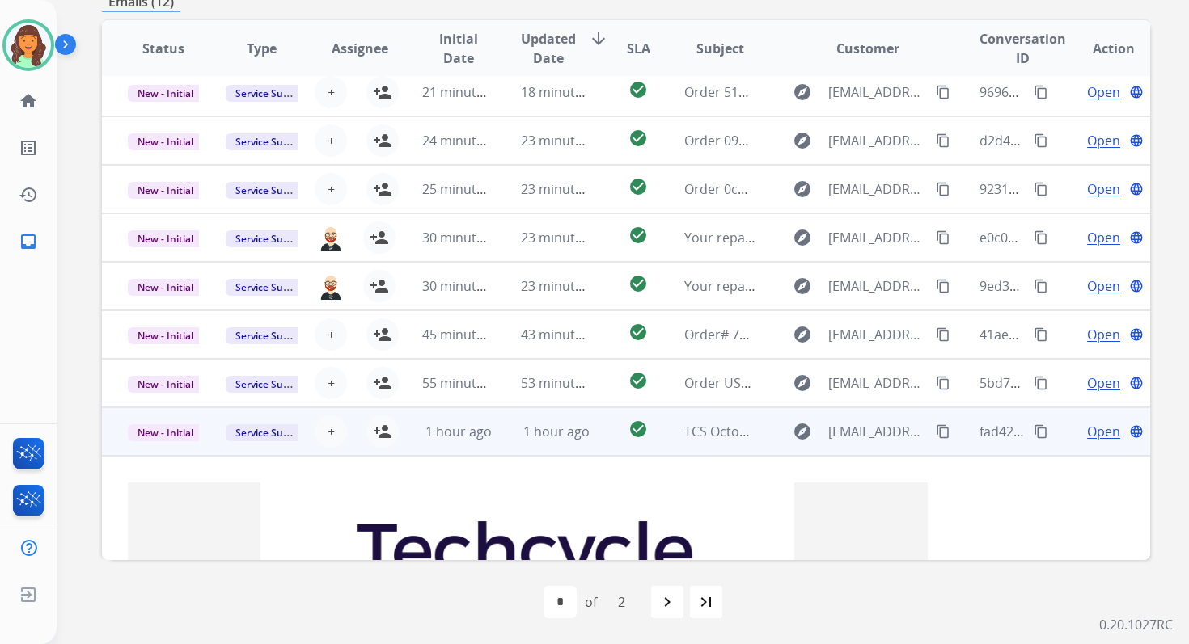
scroll to position [116, 0]
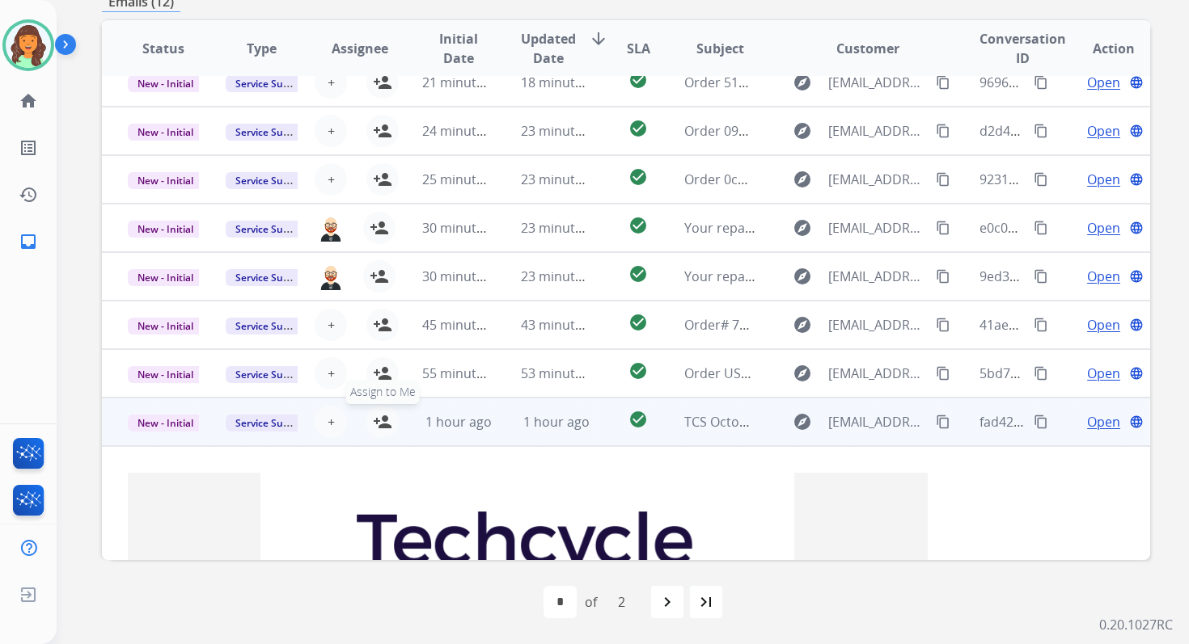
click at [381, 420] on mat-icon "person_add" at bounding box center [382, 421] width 19 height 19
click at [259, 426] on span "Service Support" at bounding box center [272, 423] width 92 height 17
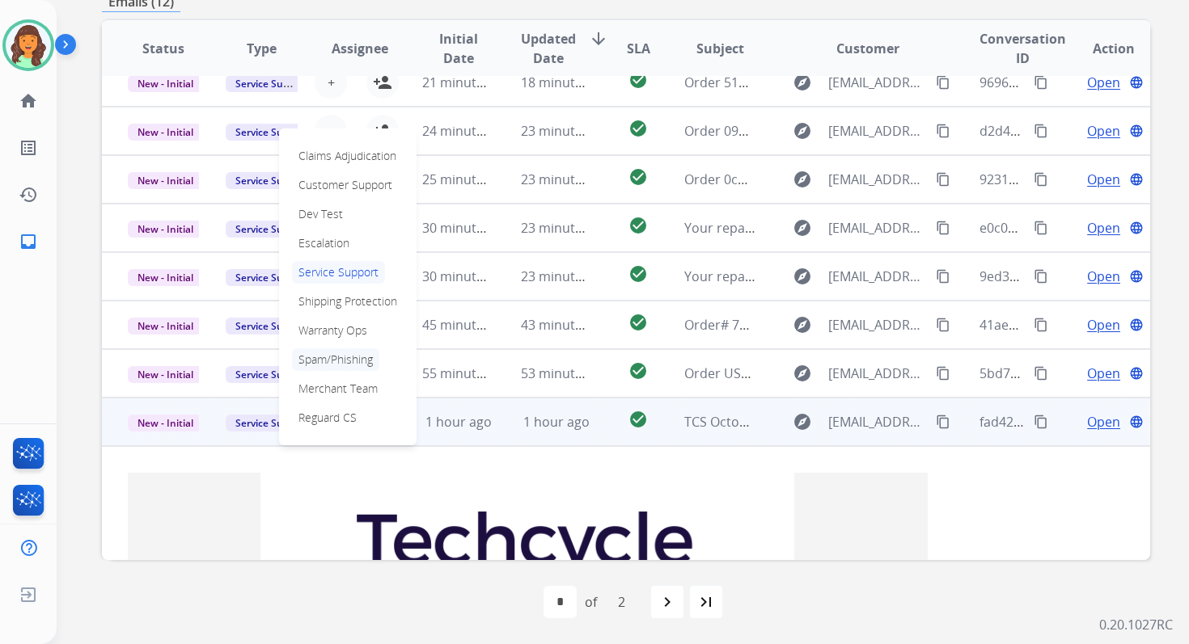
click at [324, 360] on p "Spam/Phishing" at bounding box center [335, 360] width 87 height 23
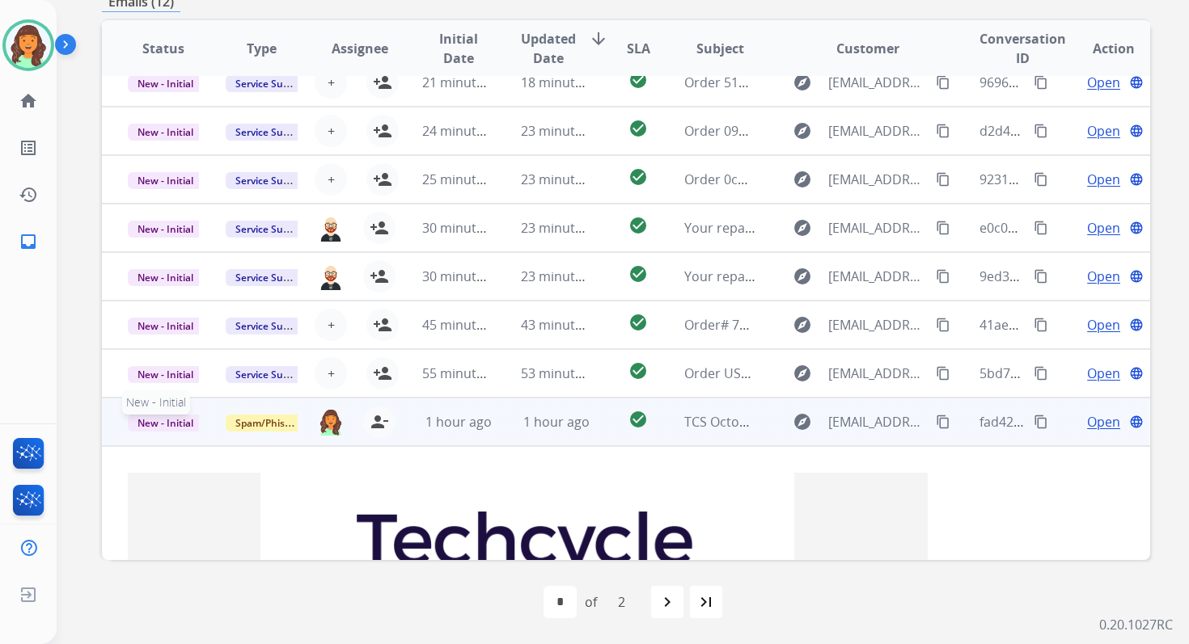
click at [176, 425] on span "New - Initial" at bounding box center [165, 423] width 75 height 17
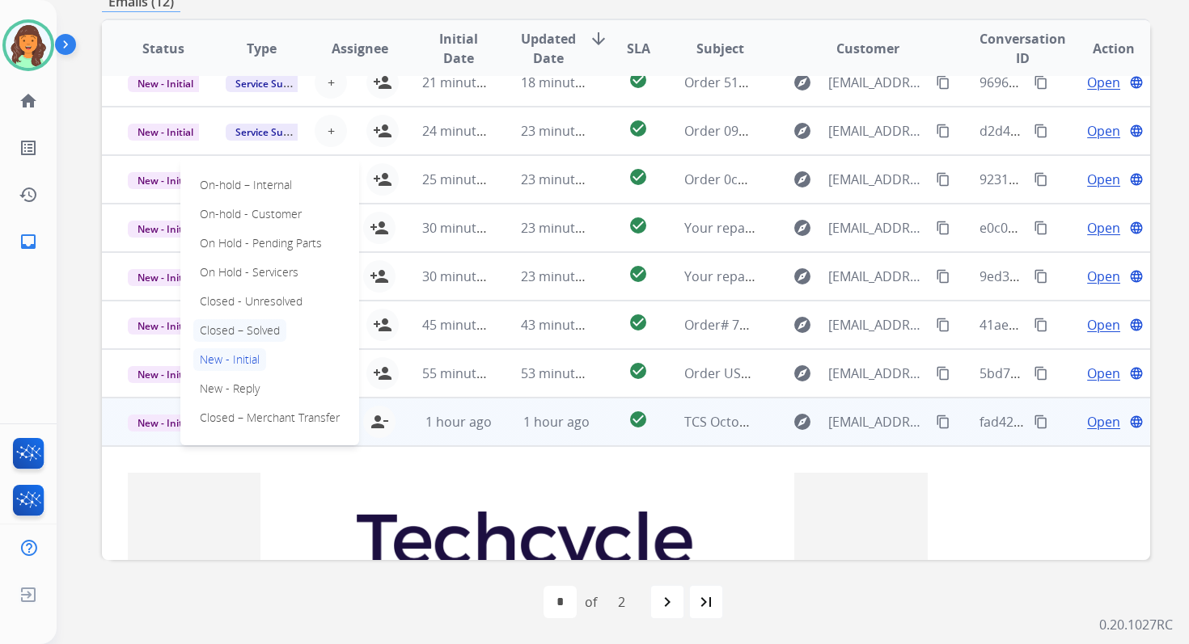
click at [235, 332] on p "Closed – Solved" at bounding box center [239, 330] width 93 height 23
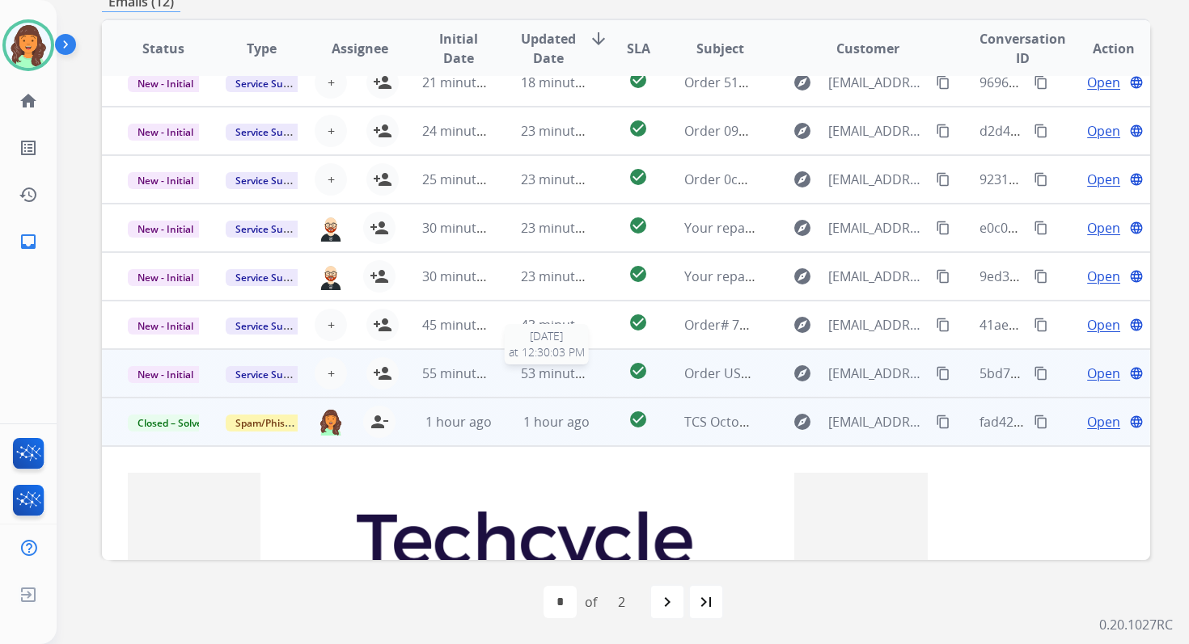
click at [580, 369] on span "53 minutes ago" at bounding box center [568, 374] width 94 height 18
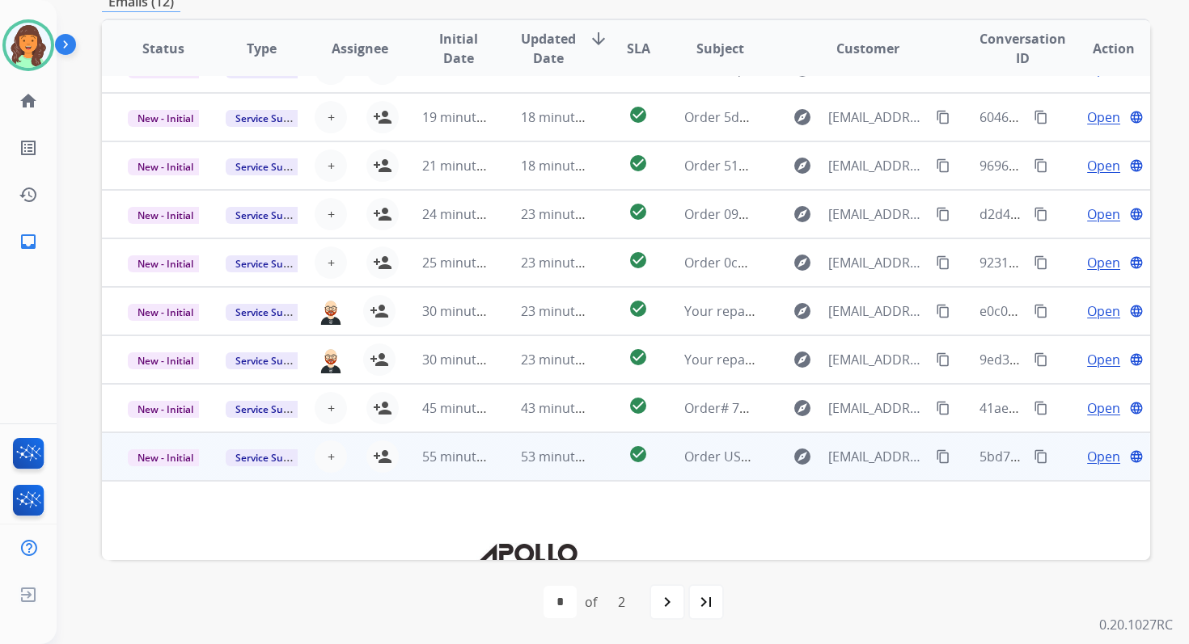
scroll to position [6, 0]
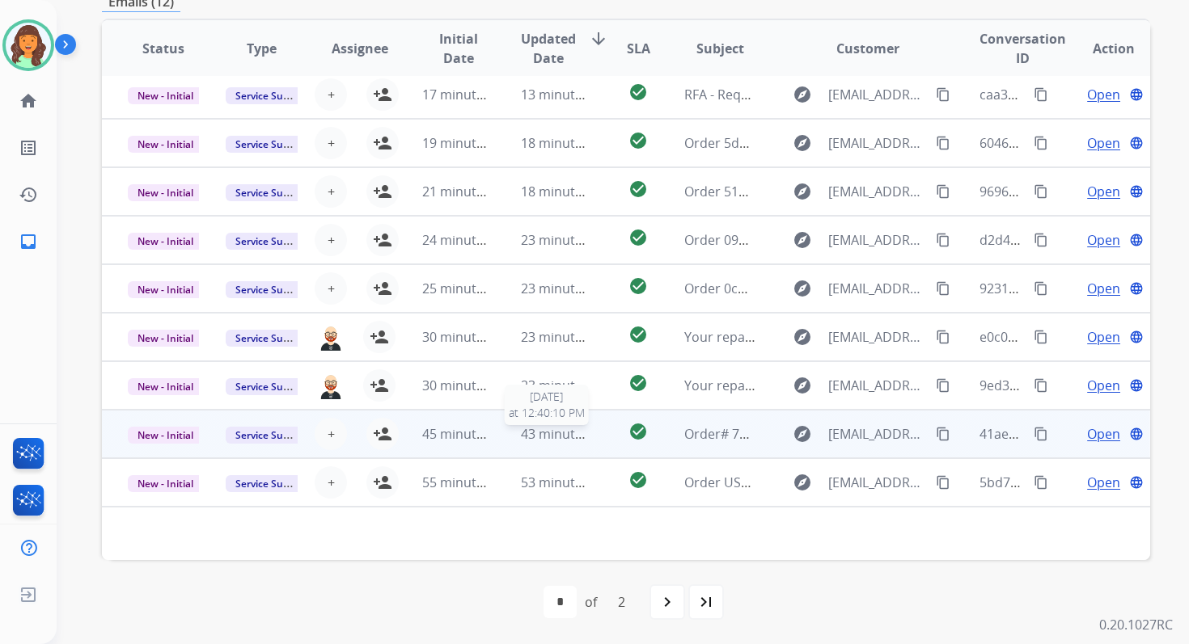
click at [556, 428] on span "43 minutes ago" at bounding box center [568, 434] width 94 height 18
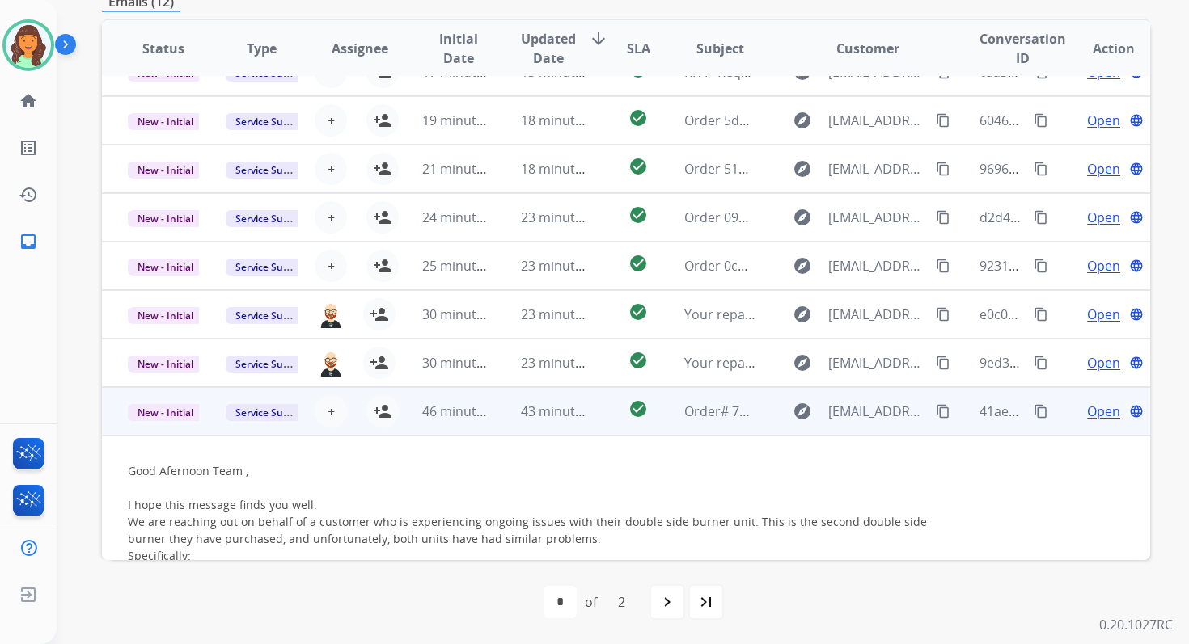
scroll to position [23, 0]
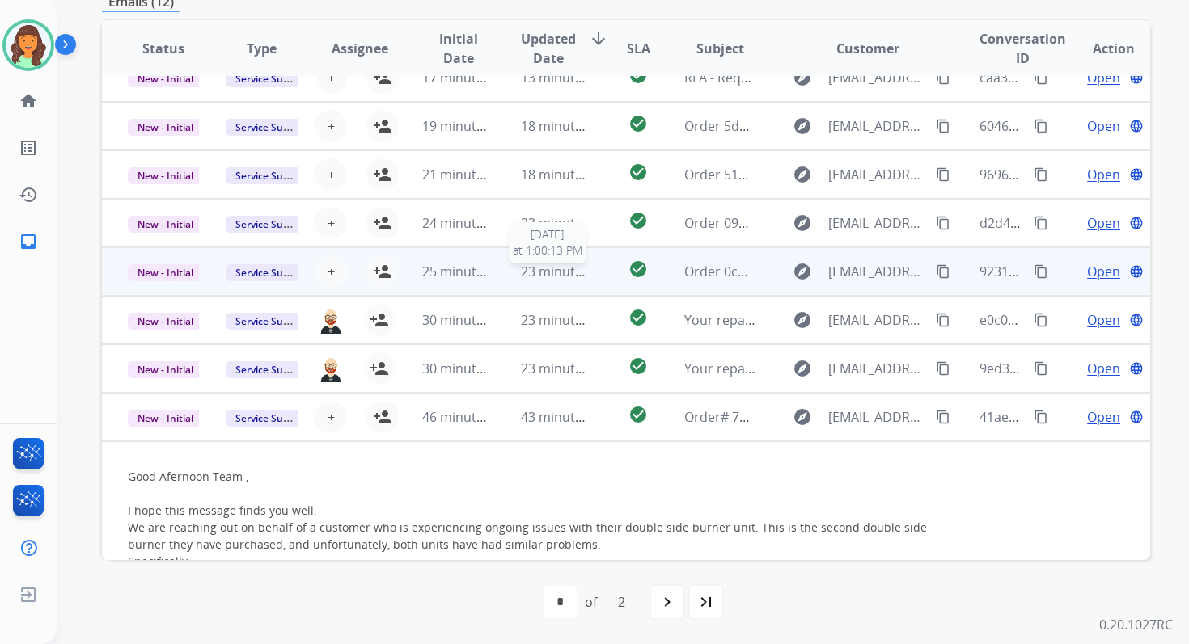
click at [544, 275] on span "23 minutes ago" at bounding box center [568, 272] width 94 height 18
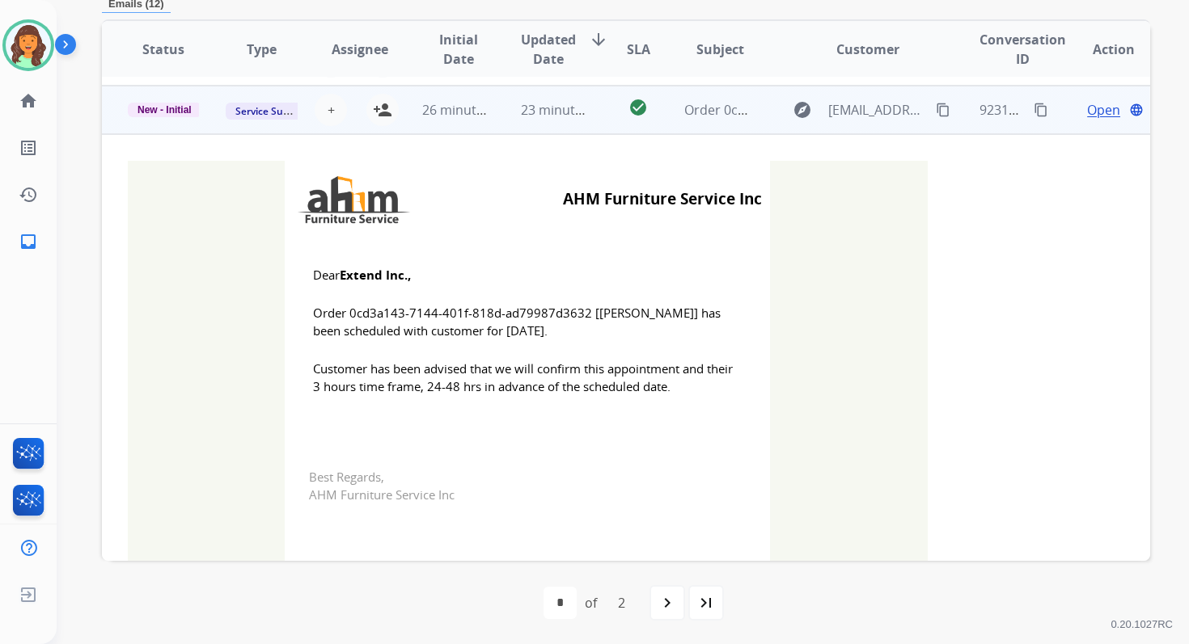
scroll to position [194, 0]
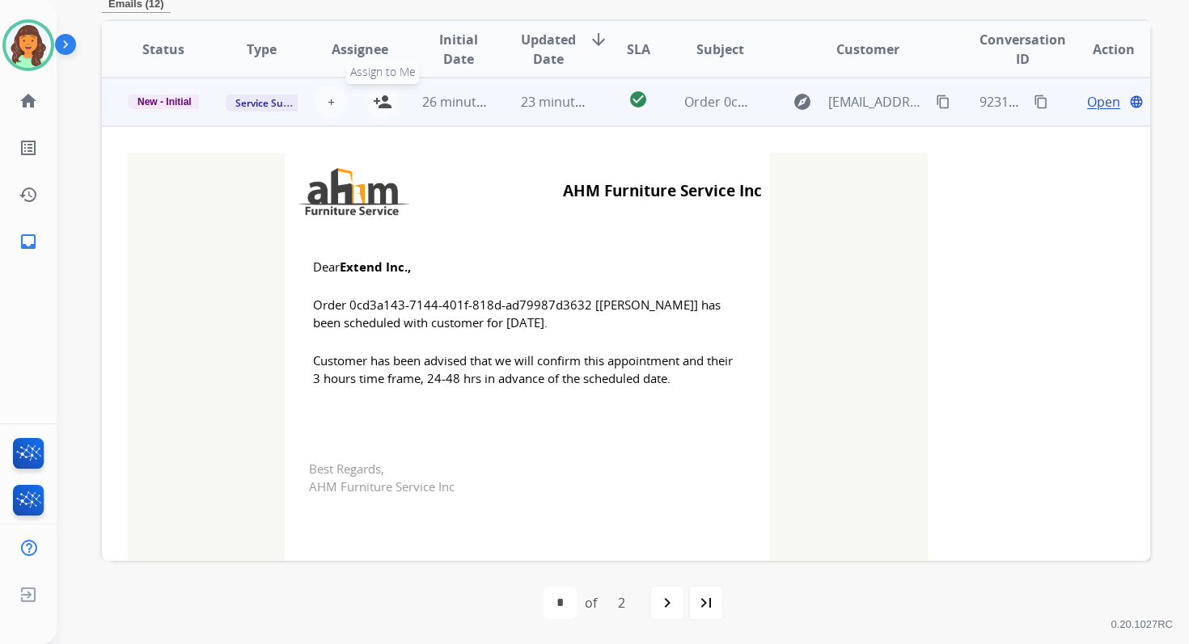
click at [383, 97] on mat-icon "person_add" at bounding box center [382, 101] width 19 height 19
click at [167, 91] on td "New - Initial" at bounding box center [151, 102] width 98 height 49
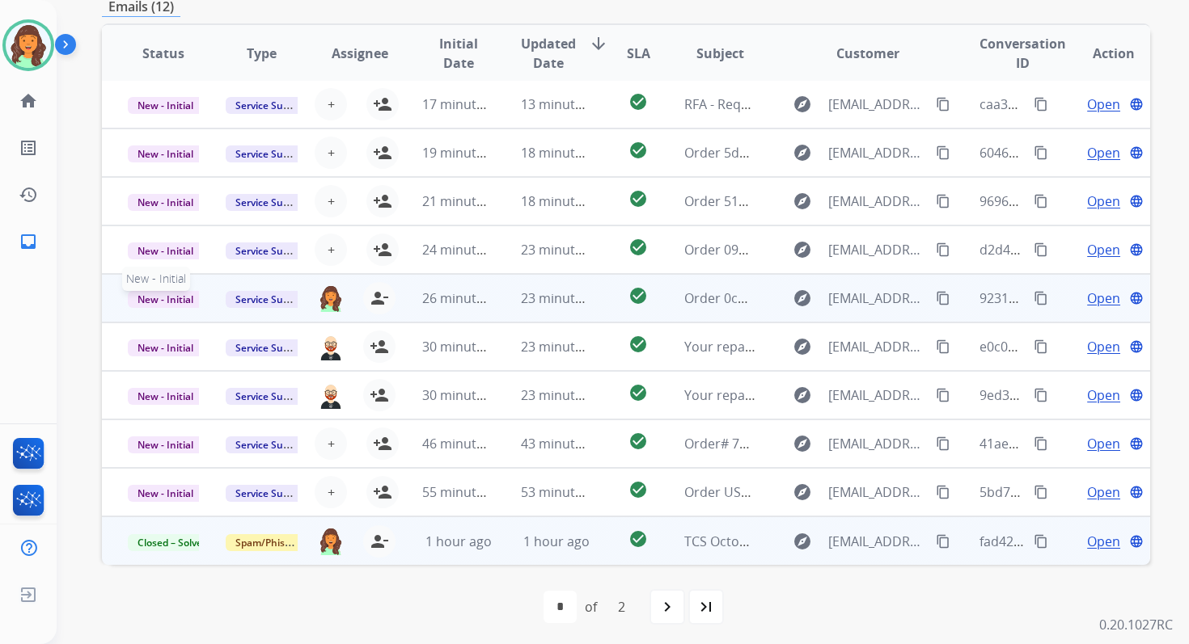
click at [188, 292] on span "New - Initial" at bounding box center [165, 299] width 75 height 17
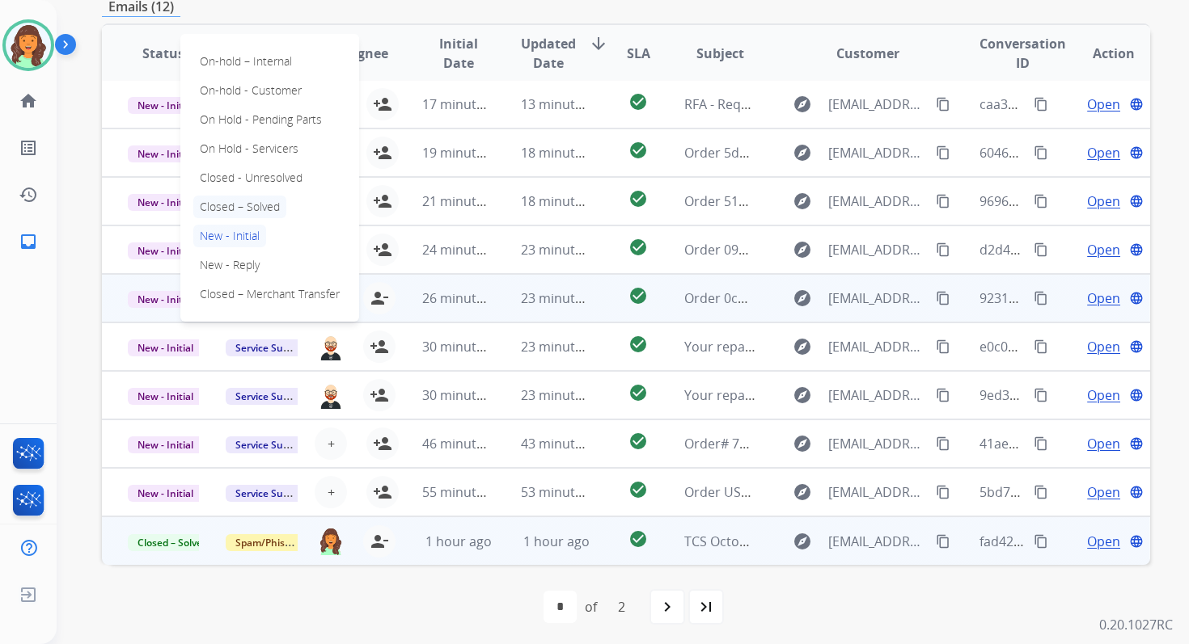
click at [234, 206] on p "Closed – Solved" at bounding box center [239, 207] width 93 height 23
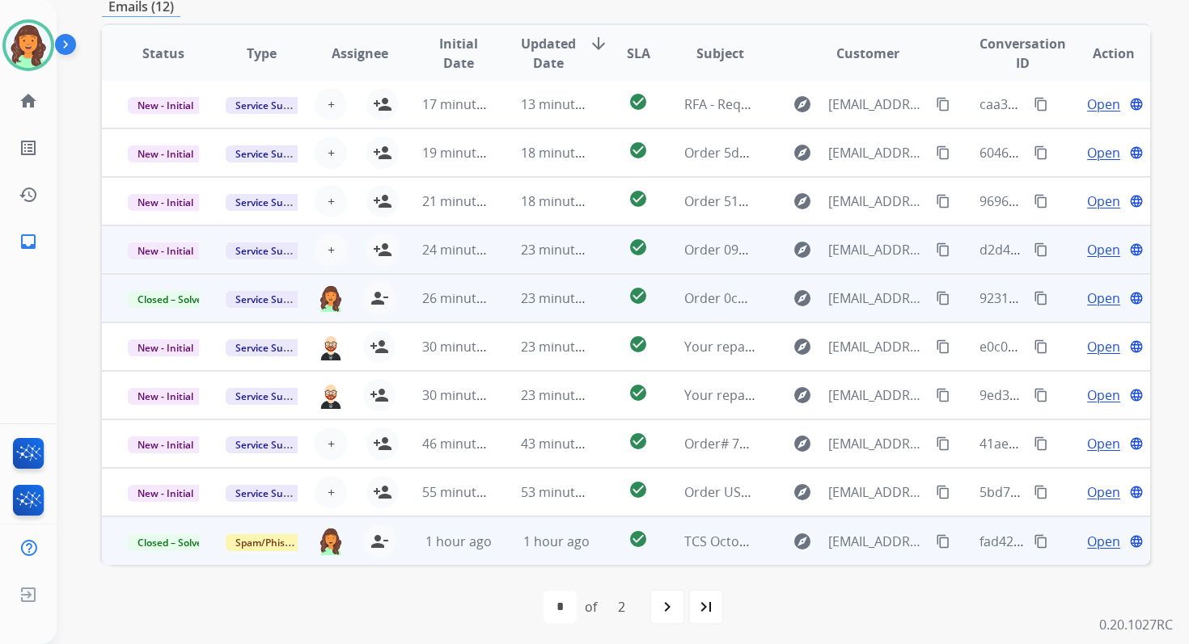
click at [513, 249] on td "23 minutes ago" at bounding box center [544, 250] width 98 height 49
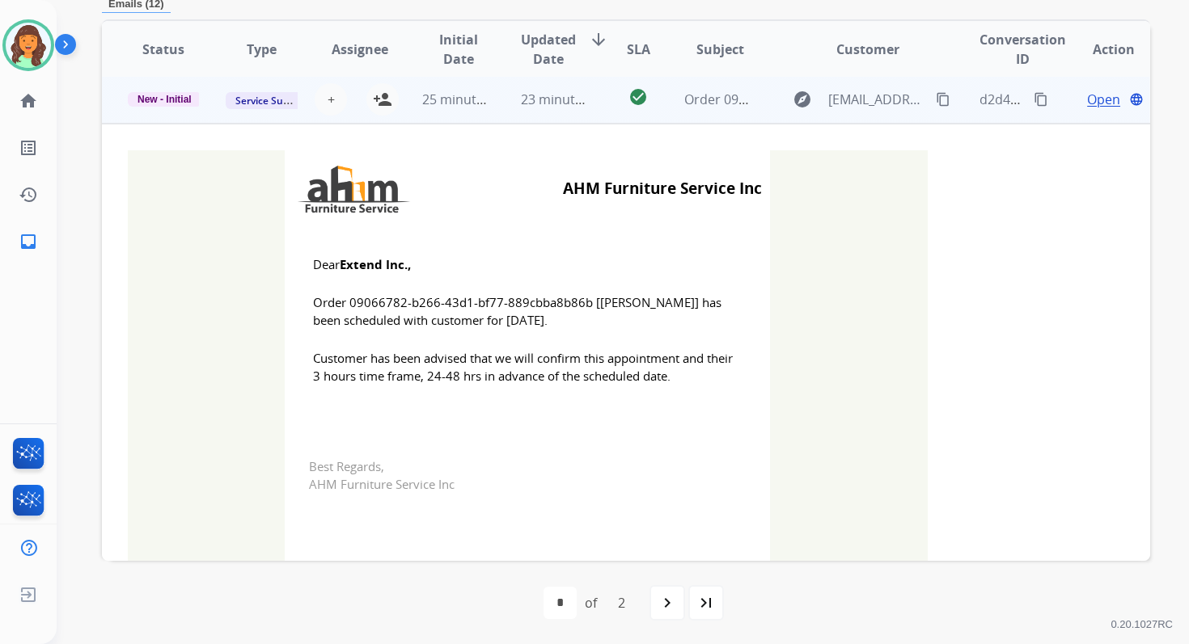
scroll to position [146, 0]
click at [382, 103] on mat-icon "person_add" at bounding box center [382, 101] width 19 height 19
click at [189, 102] on span "New - Initial" at bounding box center [165, 102] width 74 height 15
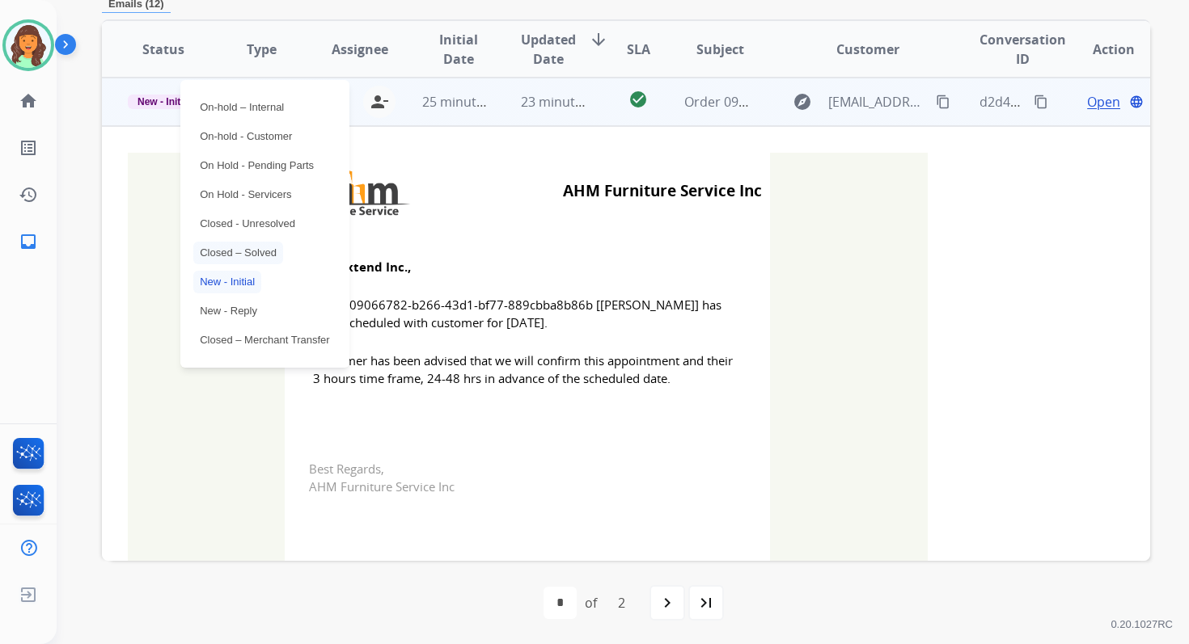
click at [234, 252] on p "Closed – Solved" at bounding box center [238, 253] width 90 height 23
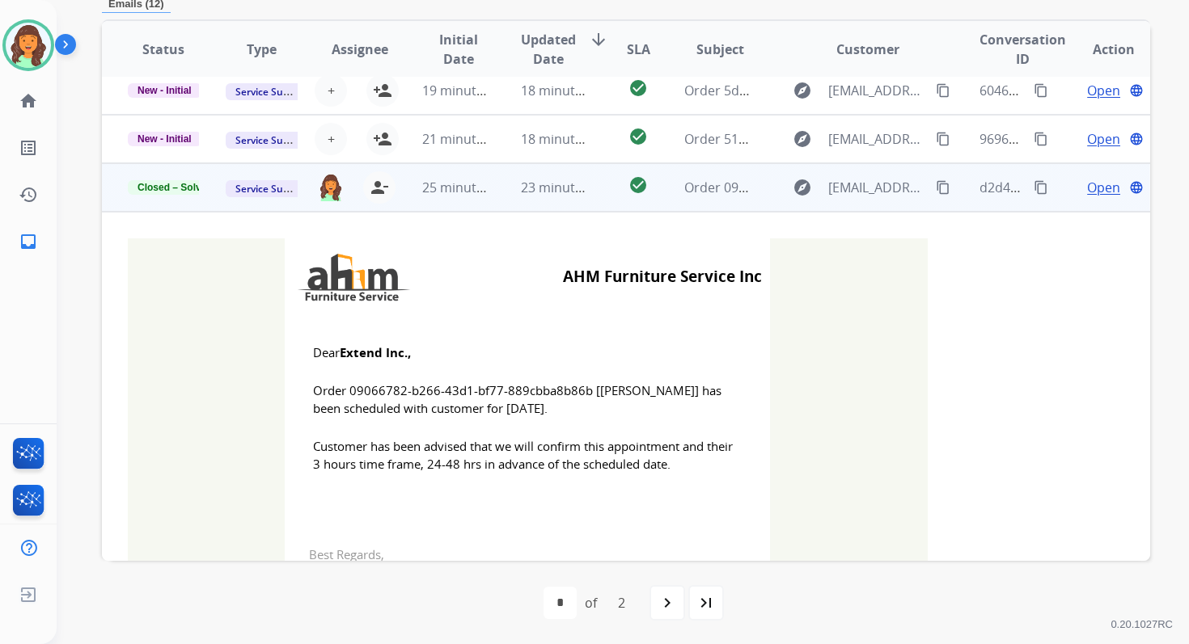
scroll to position [0, 0]
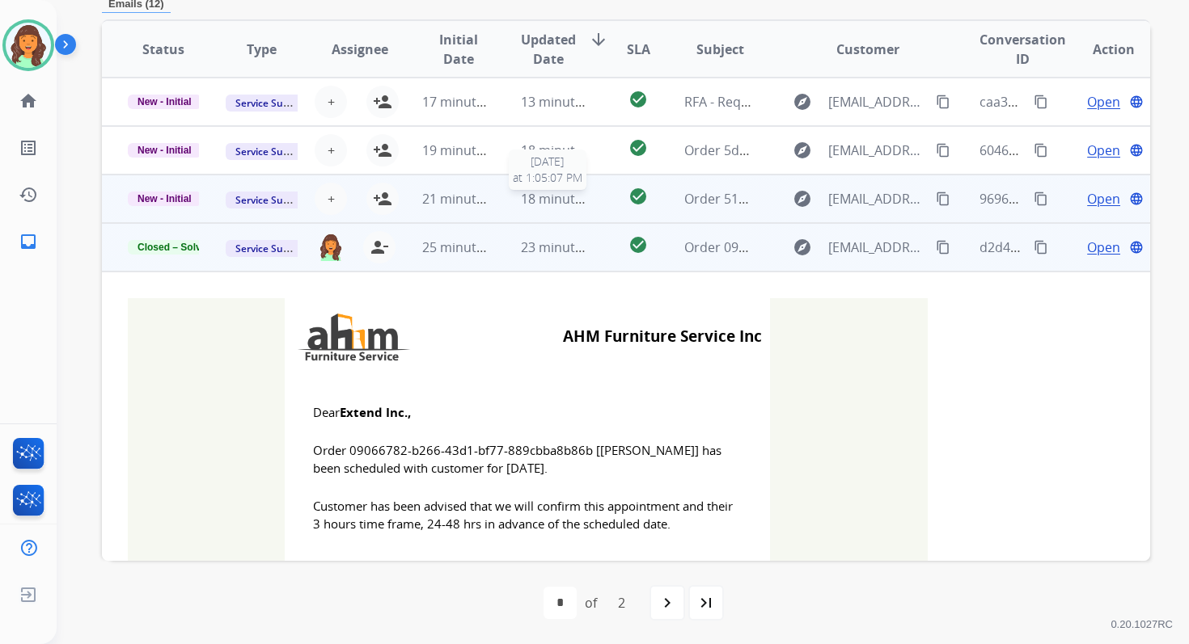
click at [543, 202] on span "18 minutes ago" at bounding box center [568, 199] width 94 height 18
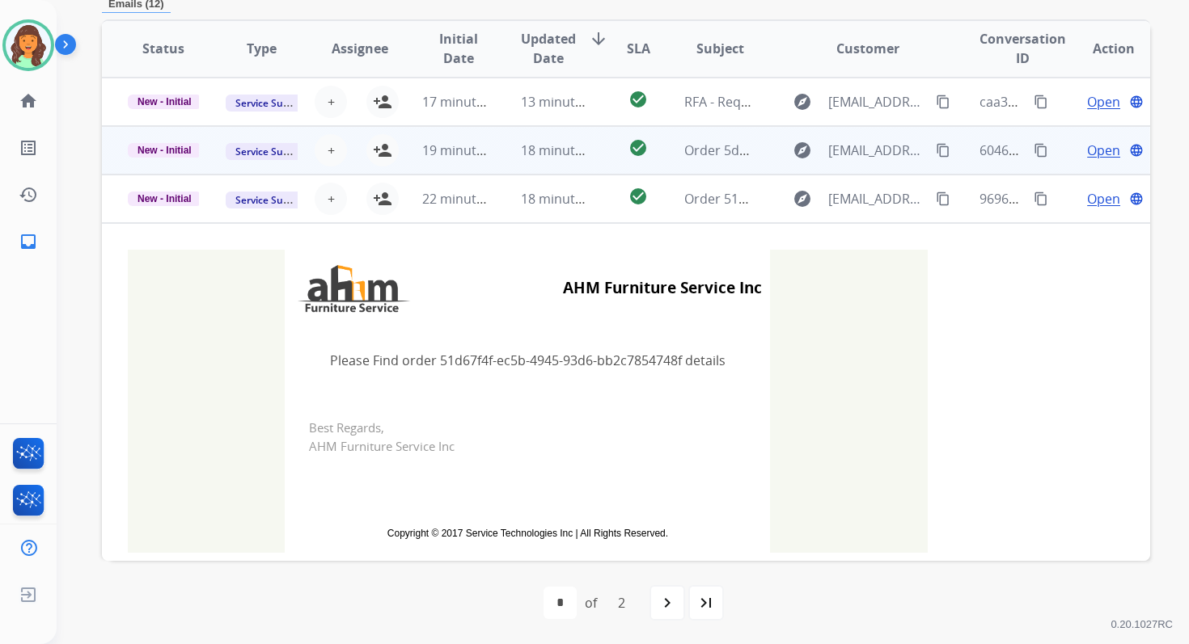
click at [566, 152] on span "18 minutes ago" at bounding box center [568, 151] width 94 height 18
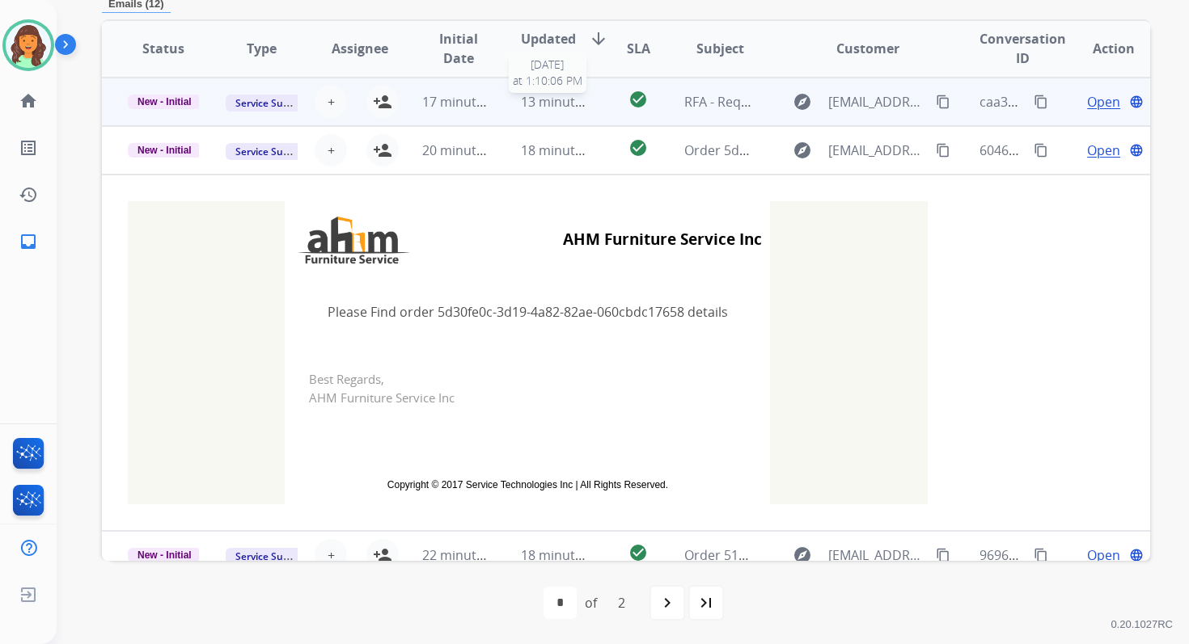
click at [564, 109] on span "13 minutes ago" at bounding box center [568, 102] width 94 height 18
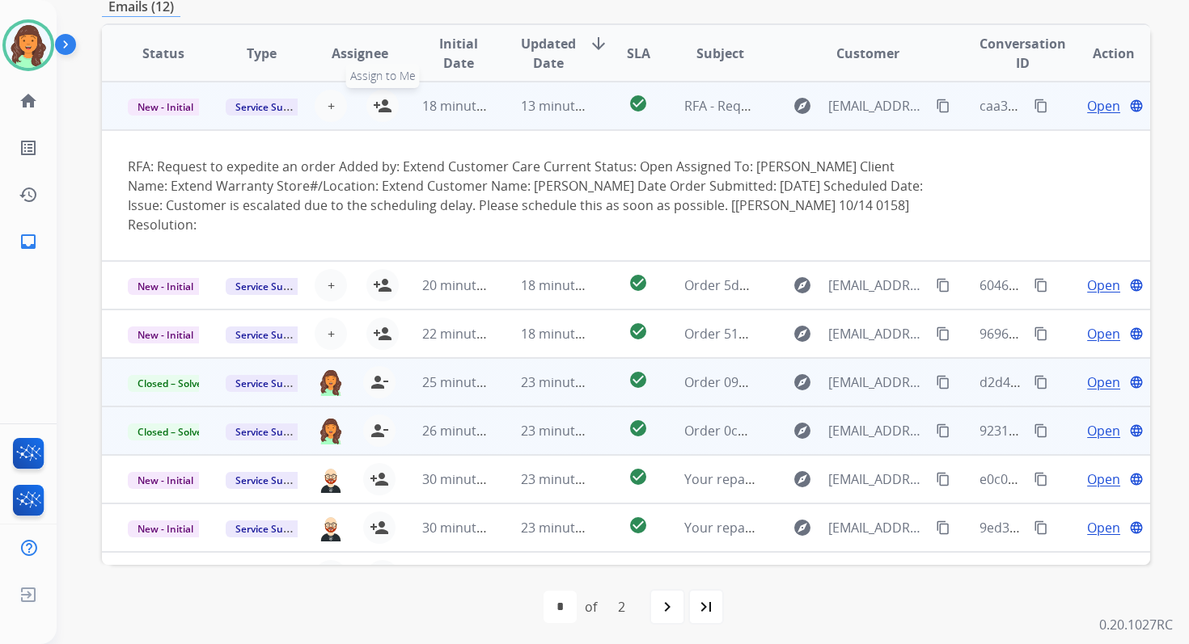
click at [383, 108] on mat-icon "person_add" at bounding box center [382, 105] width 19 height 19
click at [175, 108] on span "New - Initial" at bounding box center [165, 107] width 75 height 17
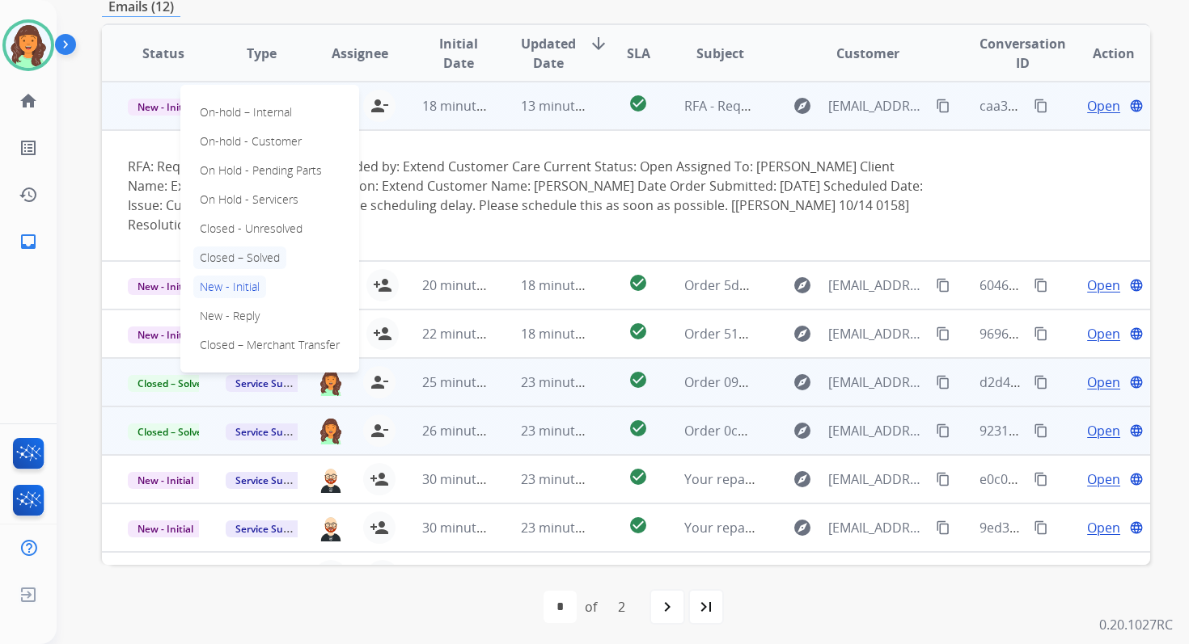
click at [239, 263] on p "Closed – Solved" at bounding box center [239, 258] width 93 height 23
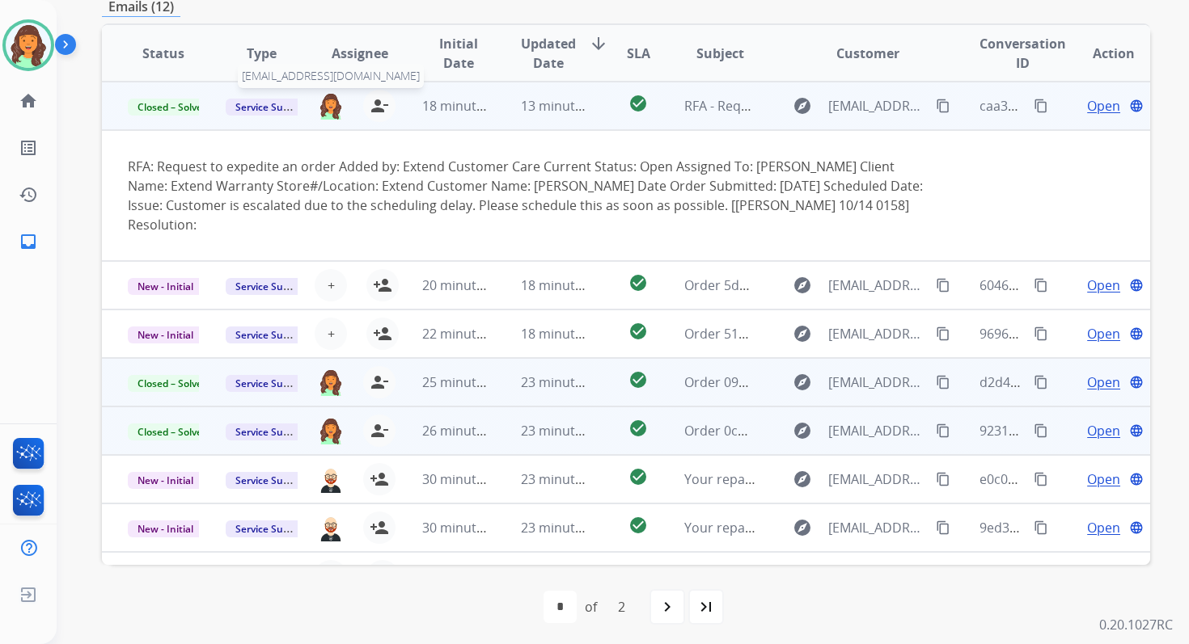
click at [320, 106] on img at bounding box center [331, 105] width 26 height 27
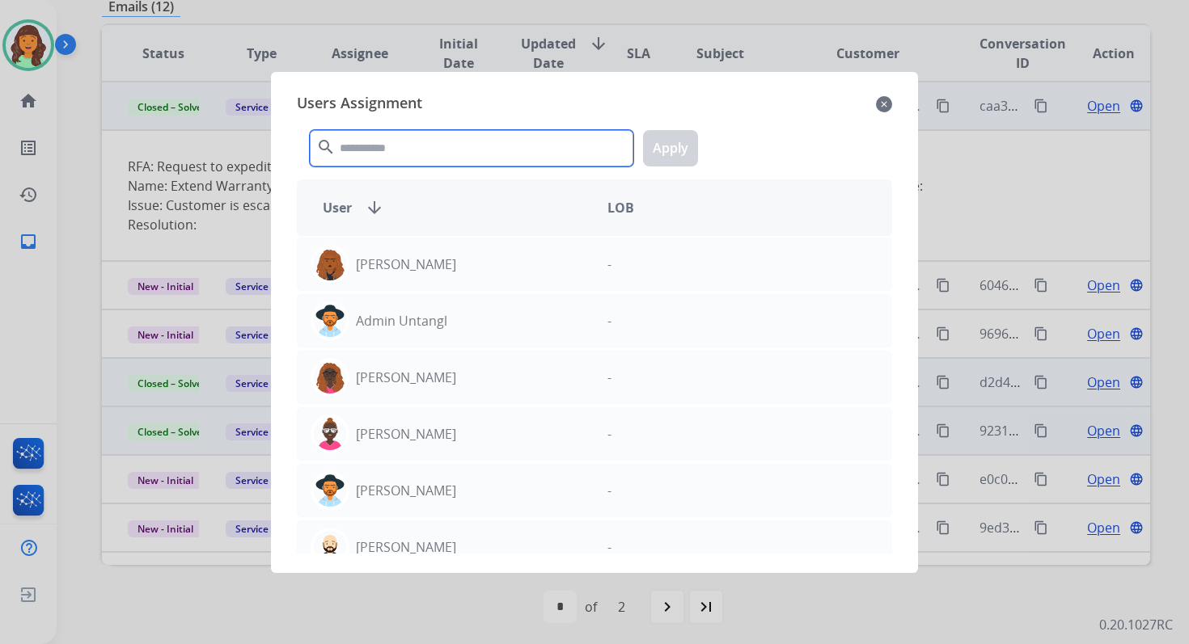
click at [418, 158] on input "text" at bounding box center [471, 148] width 323 height 36
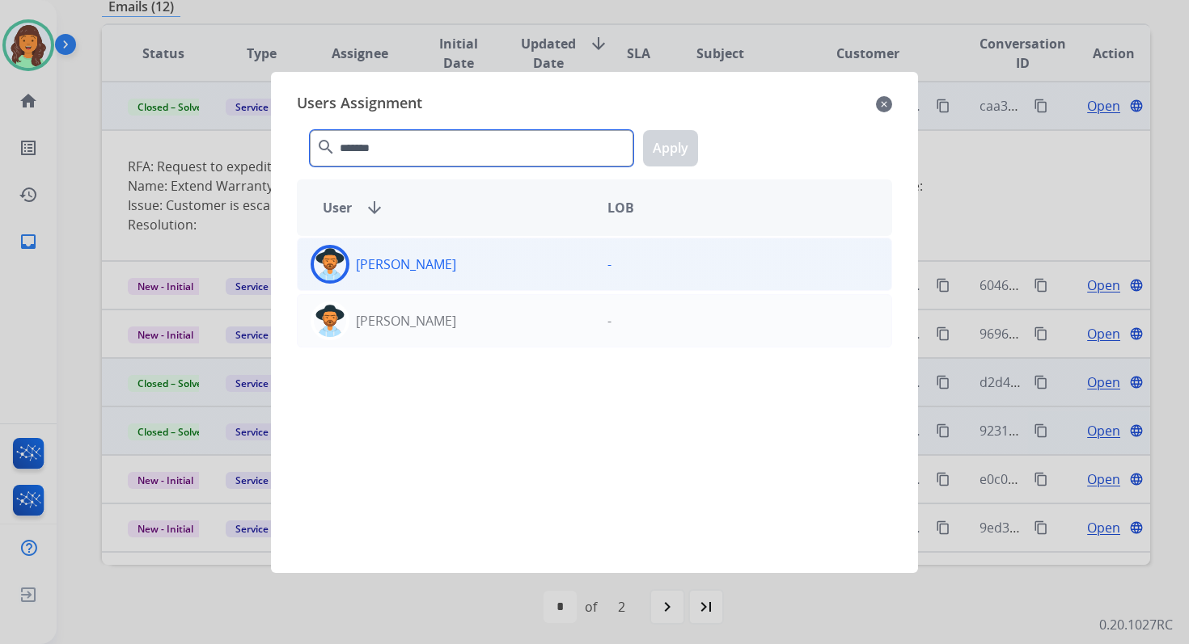
type input "*******"
click at [467, 277] on div "Heather Hocker" at bounding box center [446, 264] width 297 height 39
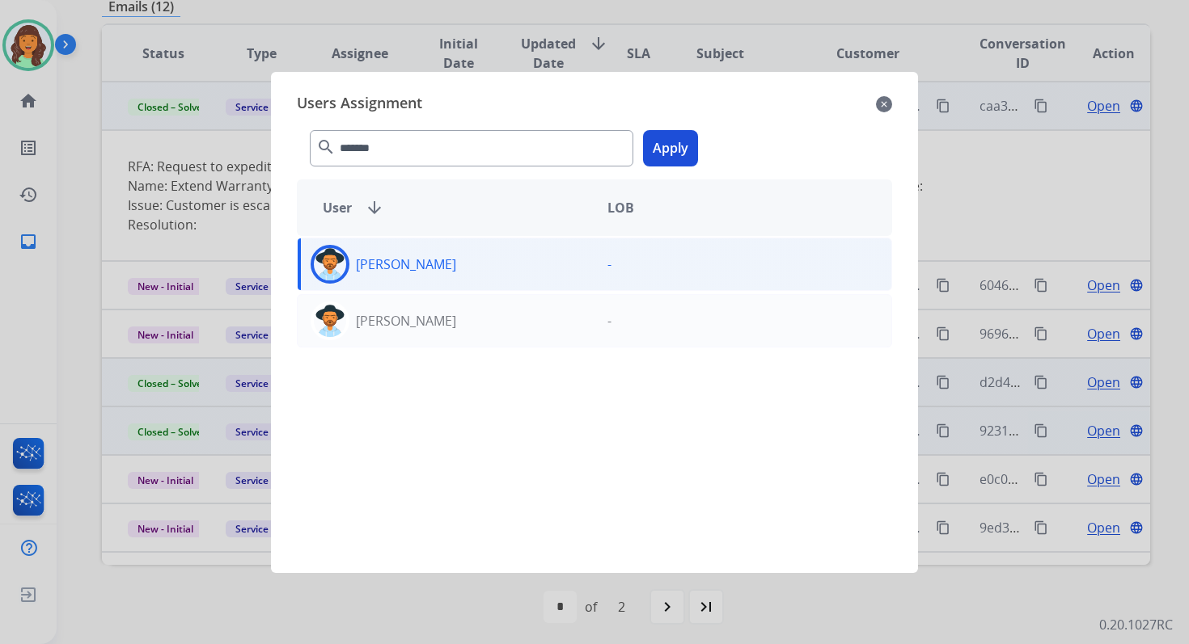
click at [674, 148] on button "Apply" at bounding box center [670, 148] width 55 height 36
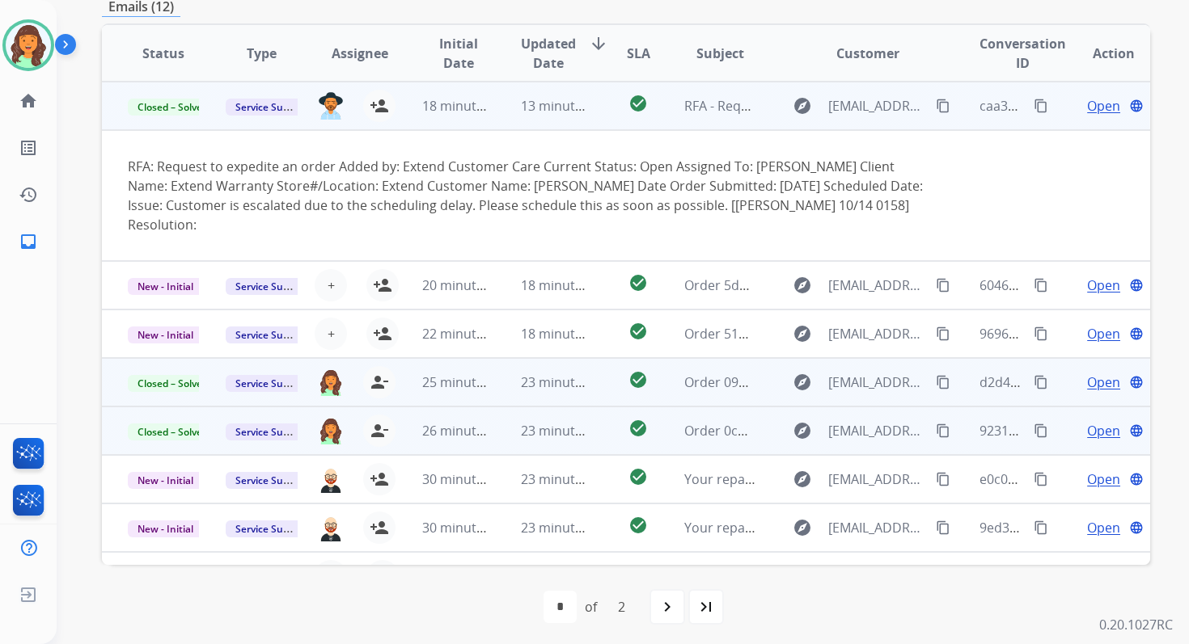
scroll to position [0, 0]
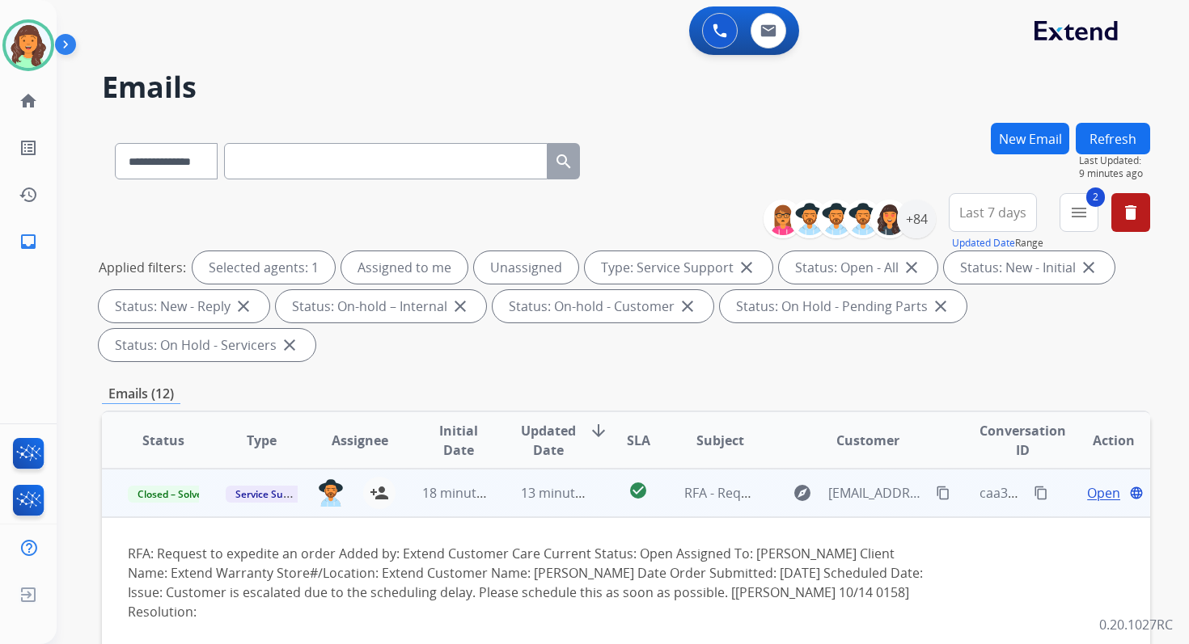
click at [1114, 138] on button "Refresh" at bounding box center [1112, 139] width 74 height 32
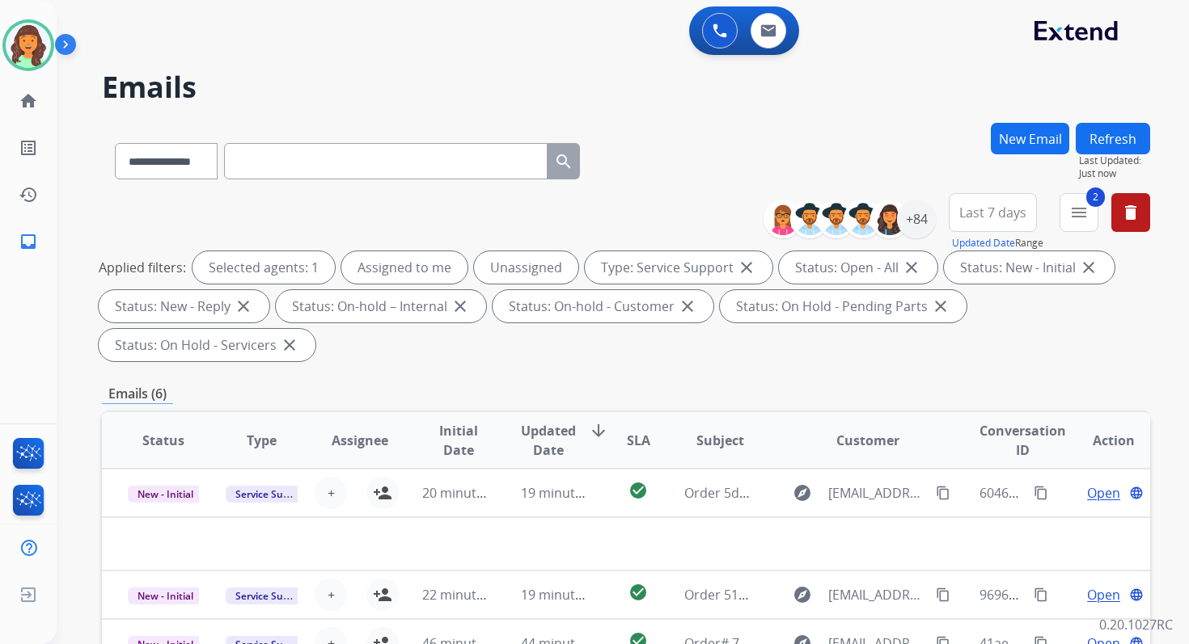
scroll to position [392, 0]
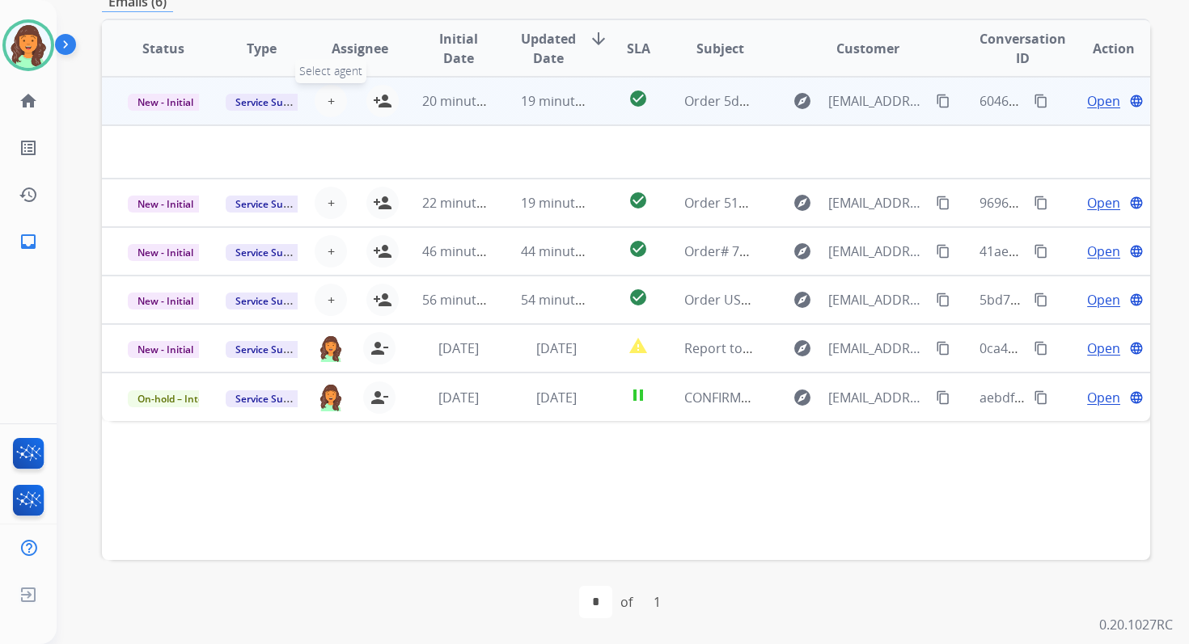
click at [328, 100] on span "+" at bounding box center [330, 100] width 7 height 19
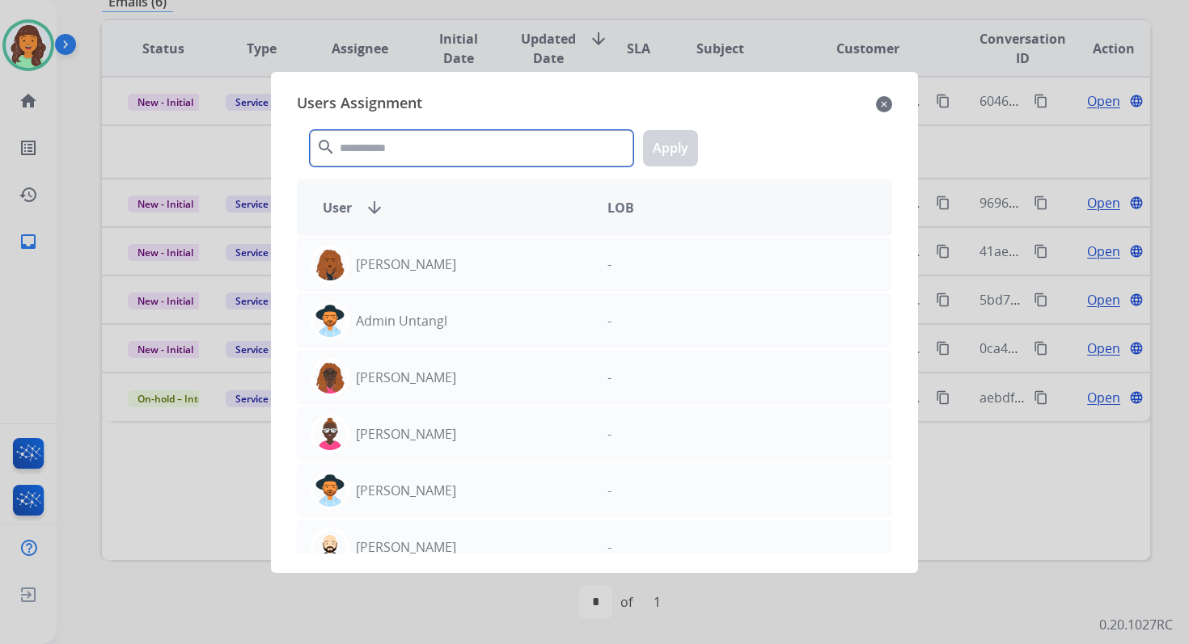
click at [408, 150] on input "text" at bounding box center [471, 148] width 323 height 36
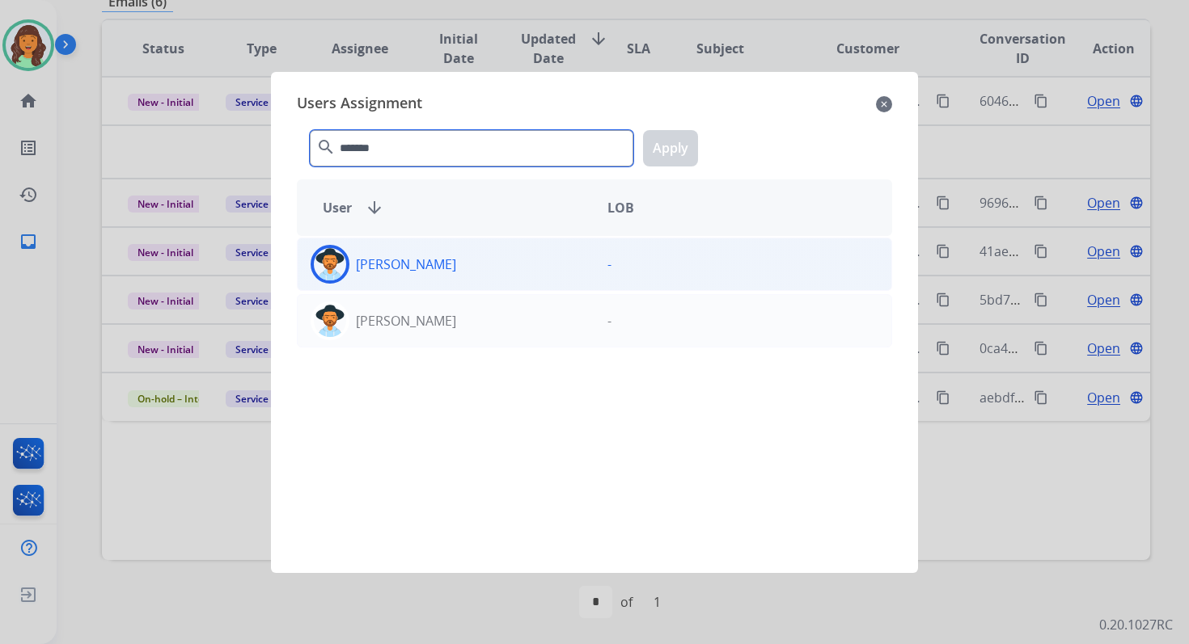
type input "*******"
click at [486, 272] on div "Heather Hocker" at bounding box center [446, 264] width 297 height 39
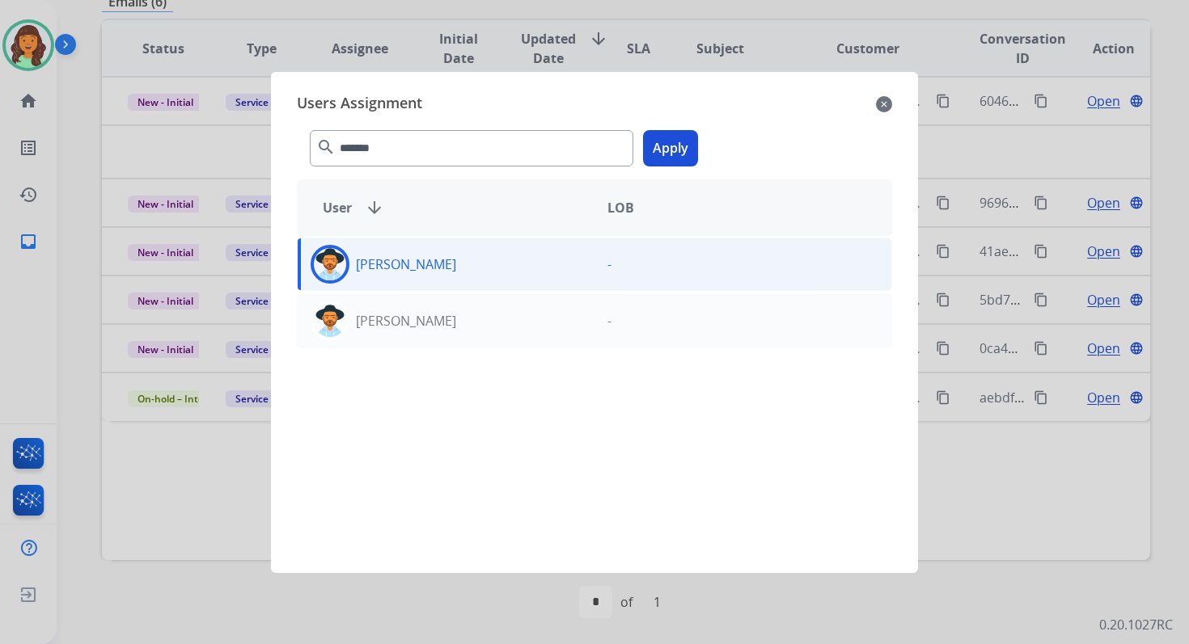
click at [649, 152] on button "Apply" at bounding box center [670, 148] width 55 height 36
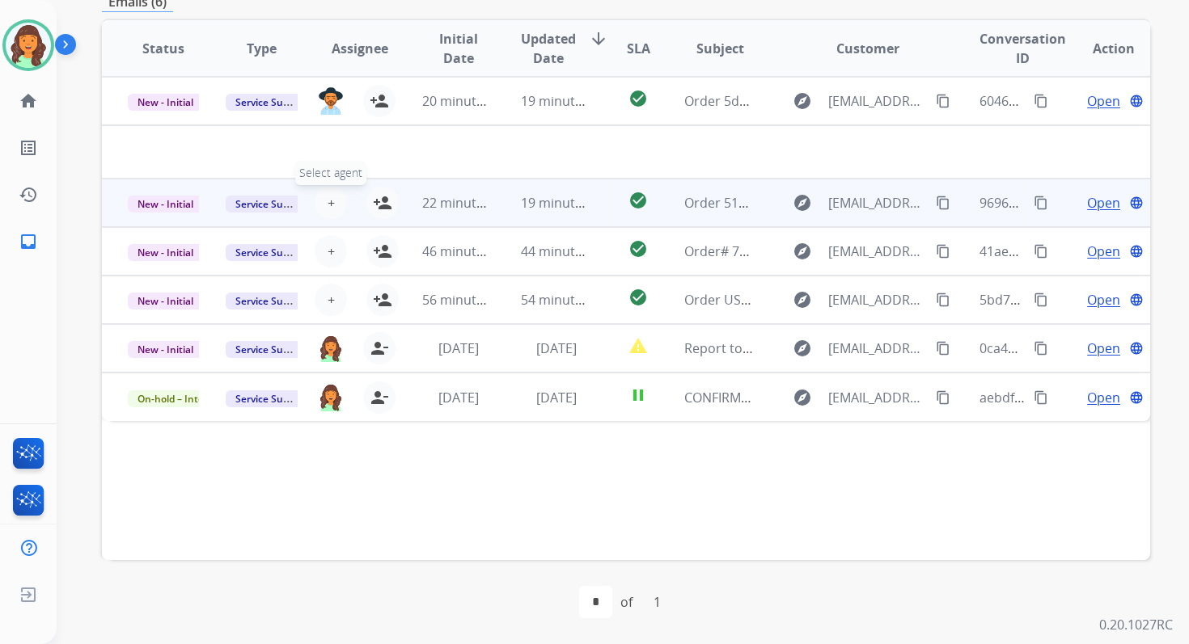
click at [332, 189] on button "+ Select agent" at bounding box center [331, 203] width 32 height 32
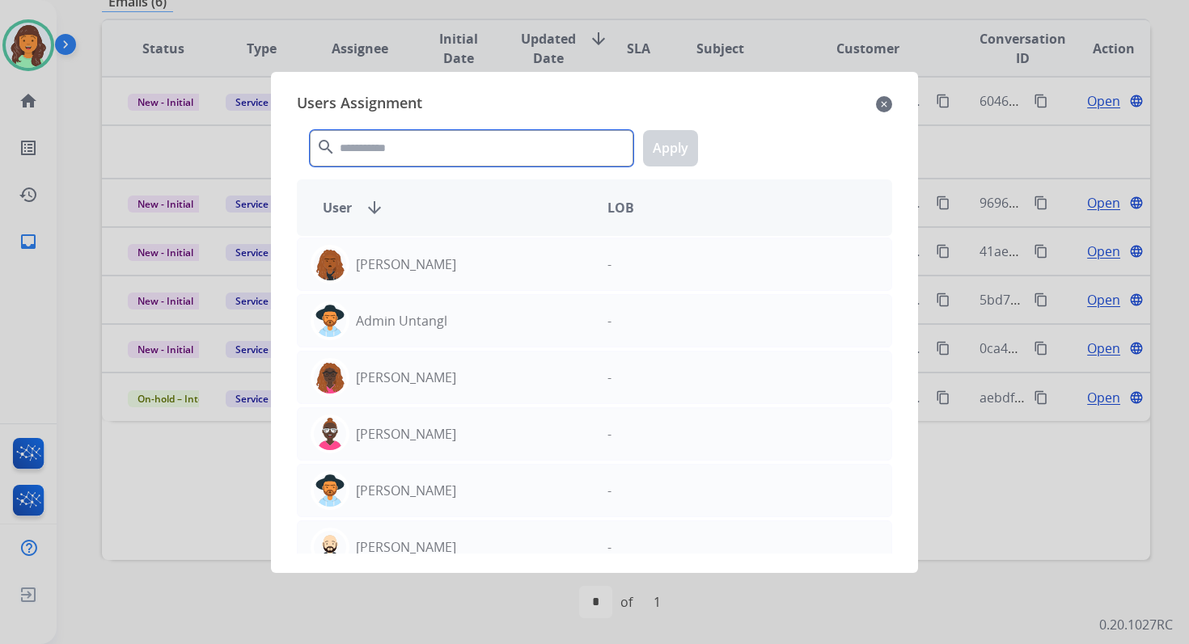
click at [408, 131] on input "text" at bounding box center [471, 148] width 323 height 36
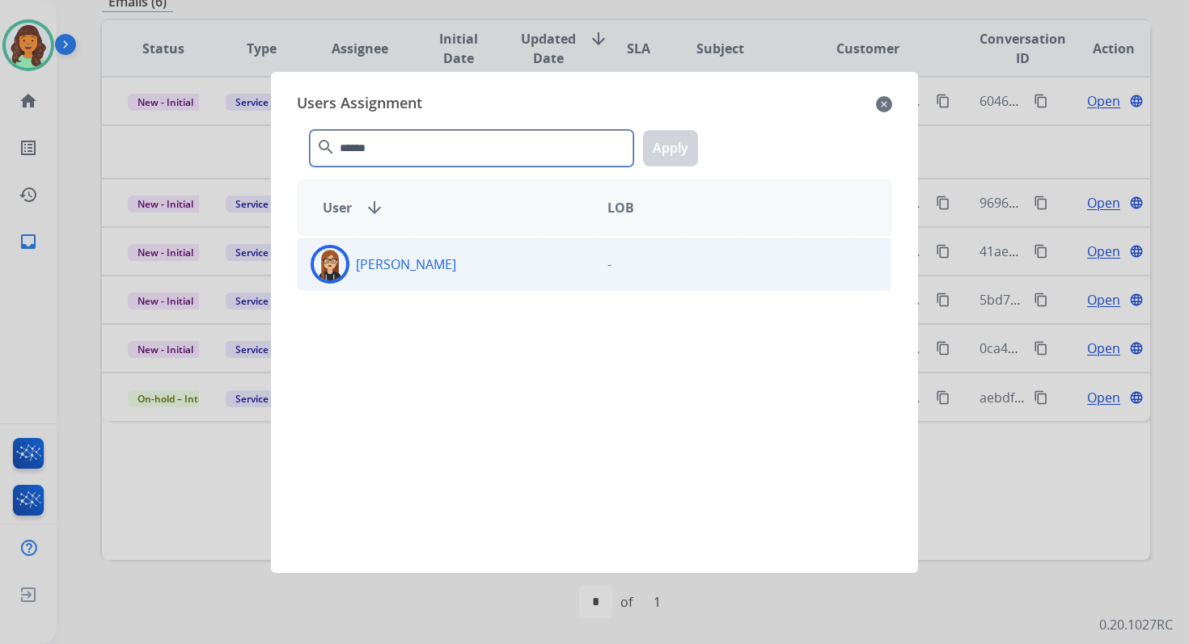
type input "******"
click at [445, 280] on div "Trisha Higgins" at bounding box center [446, 264] width 297 height 39
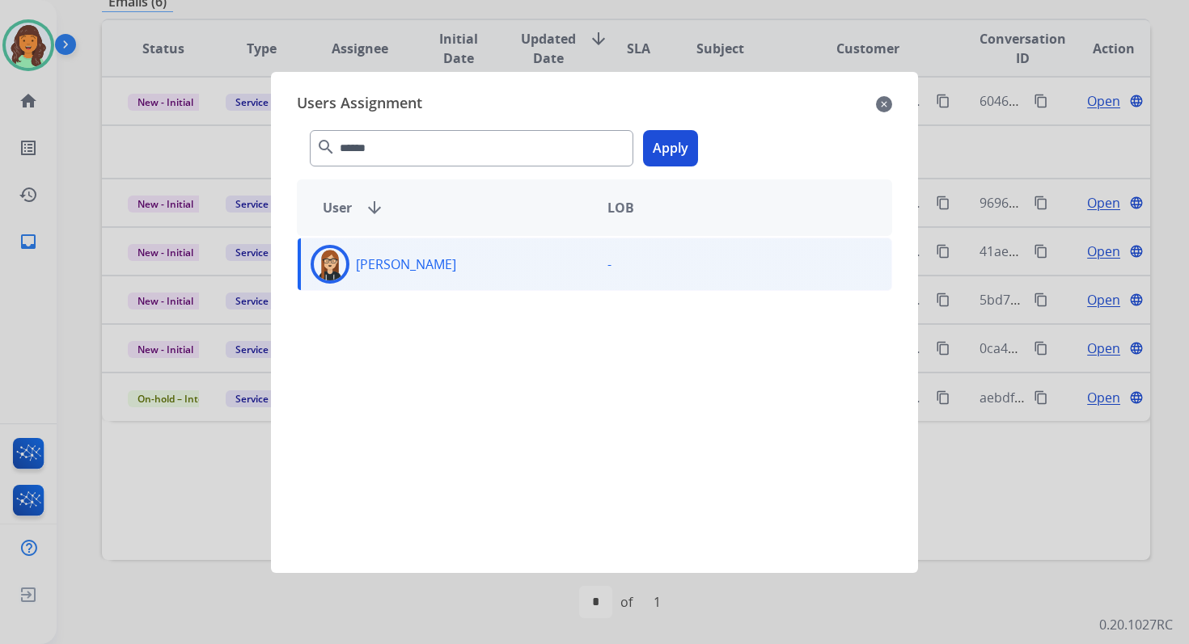
click at [672, 158] on button "Apply" at bounding box center [670, 148] width 55 height 36
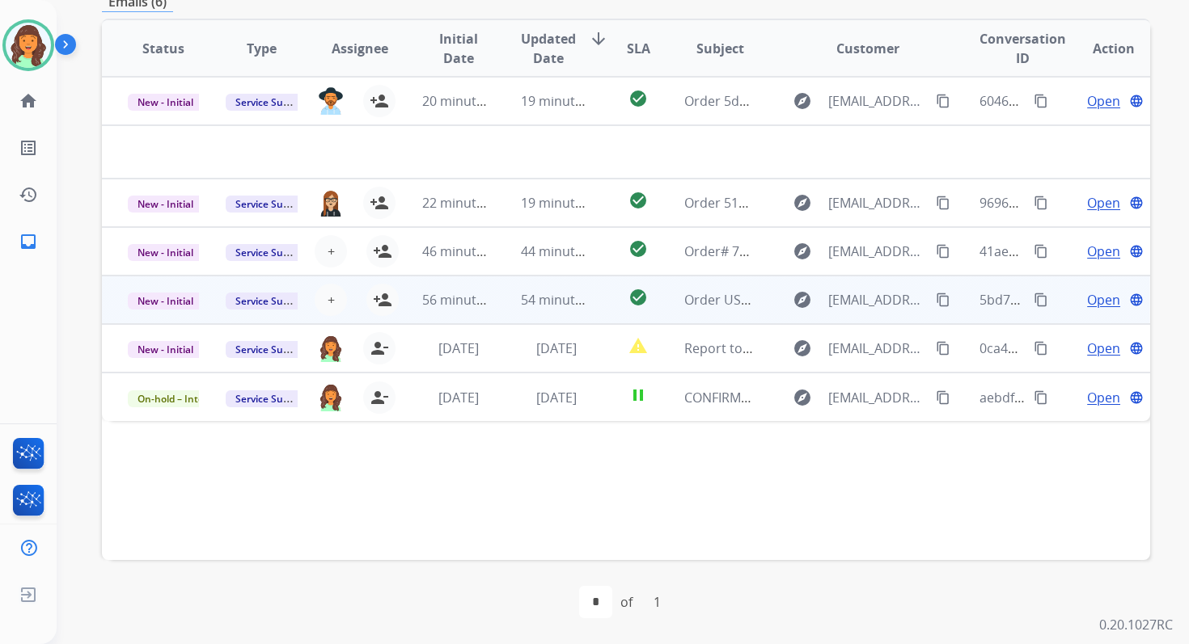
click at [500, 310] on td "54 minutes ago" at bounding box center [544, 300] width 98 height 49
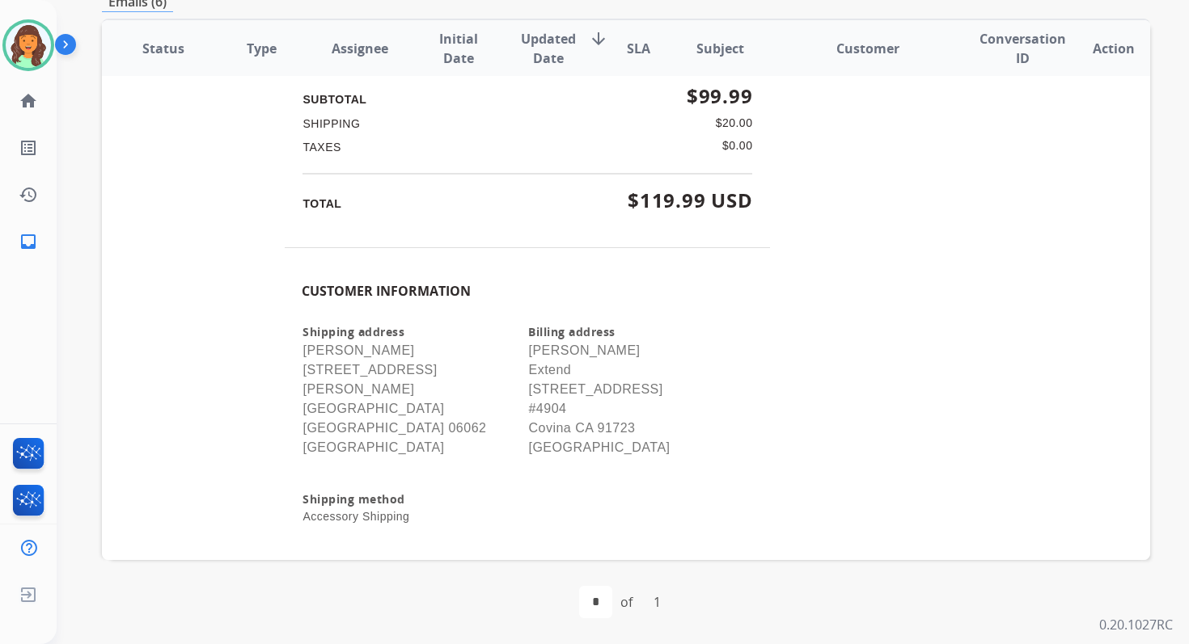
scroll to position [1590, 0]
drag, startPoint x: 299, startPoint y: 349, endPoint x: 429, endPoint y: 349, distance: 130.2
click at [429, 349] on p "Ashley Brown 70 Whiting Street Plainville CT 06062 United States" at bounding box center [414, 398] width 224 height 116
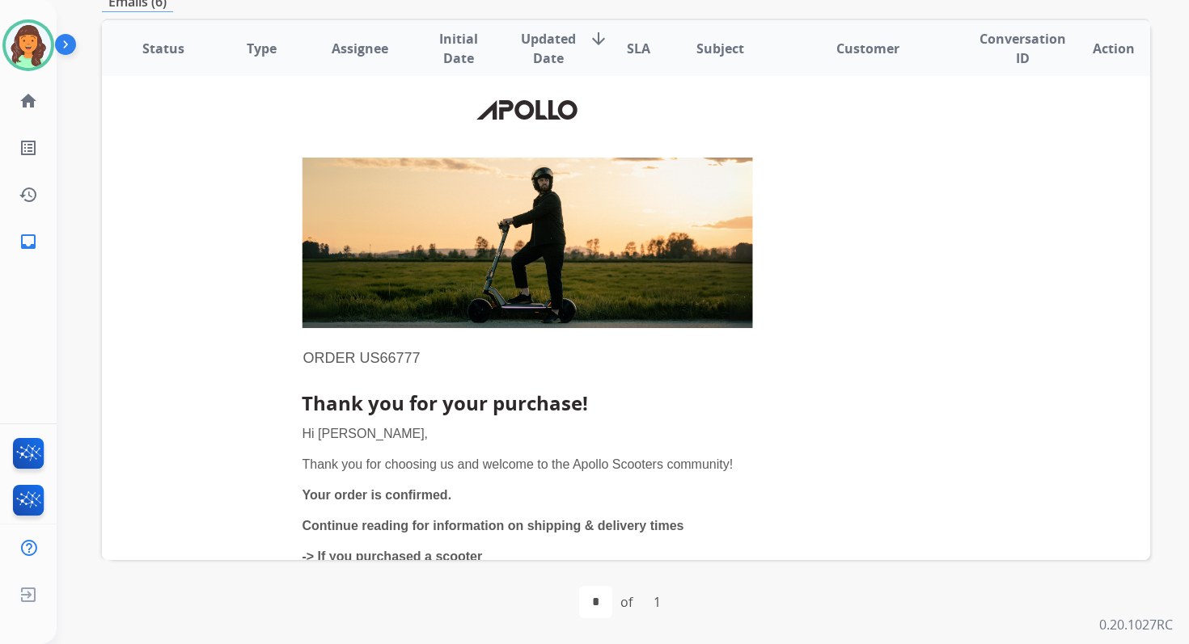
scroll to position [0, 0]
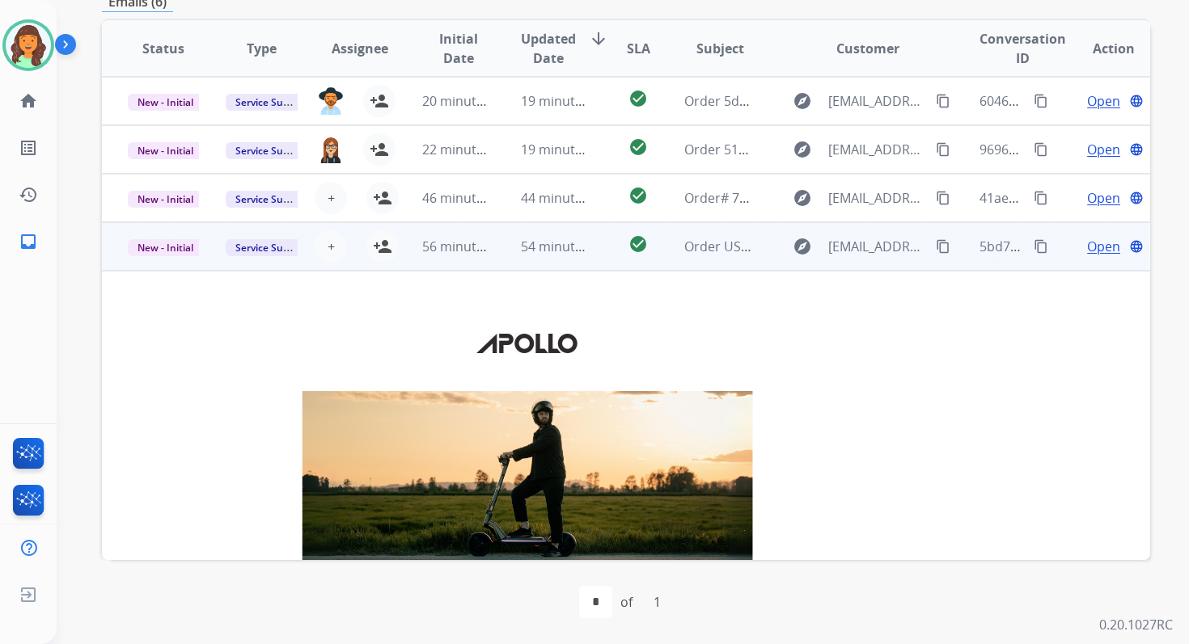
click at [1035, 247] on mat-icon "content_copy" at bounding box center [1040, 246] width 15 height 15
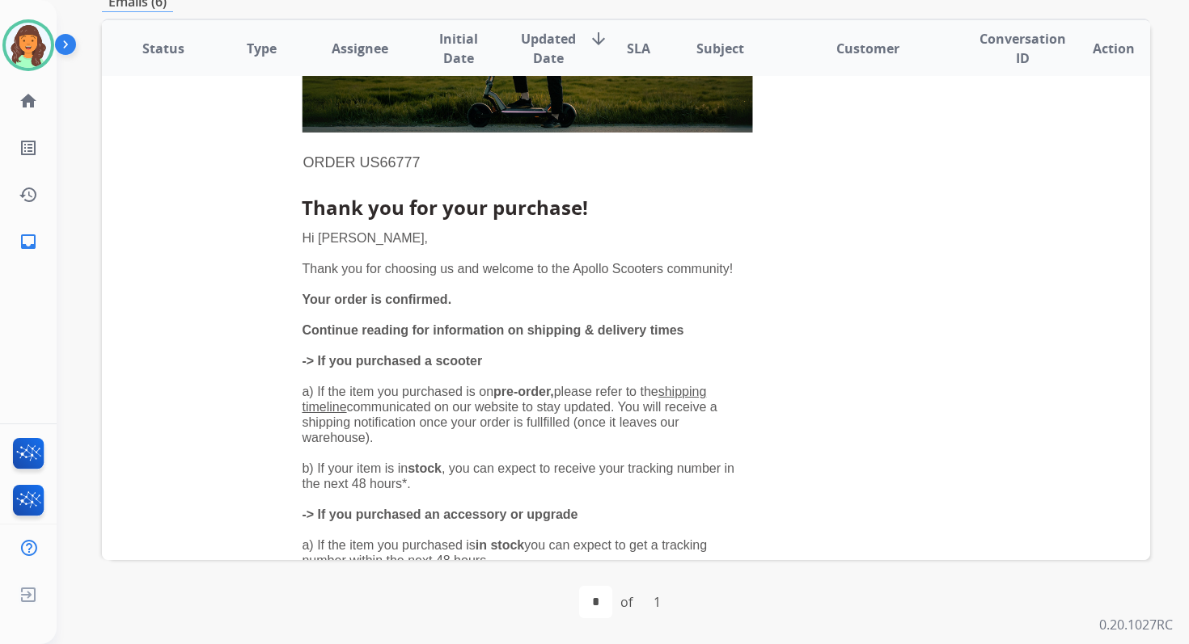
scroll to position [383, 0]
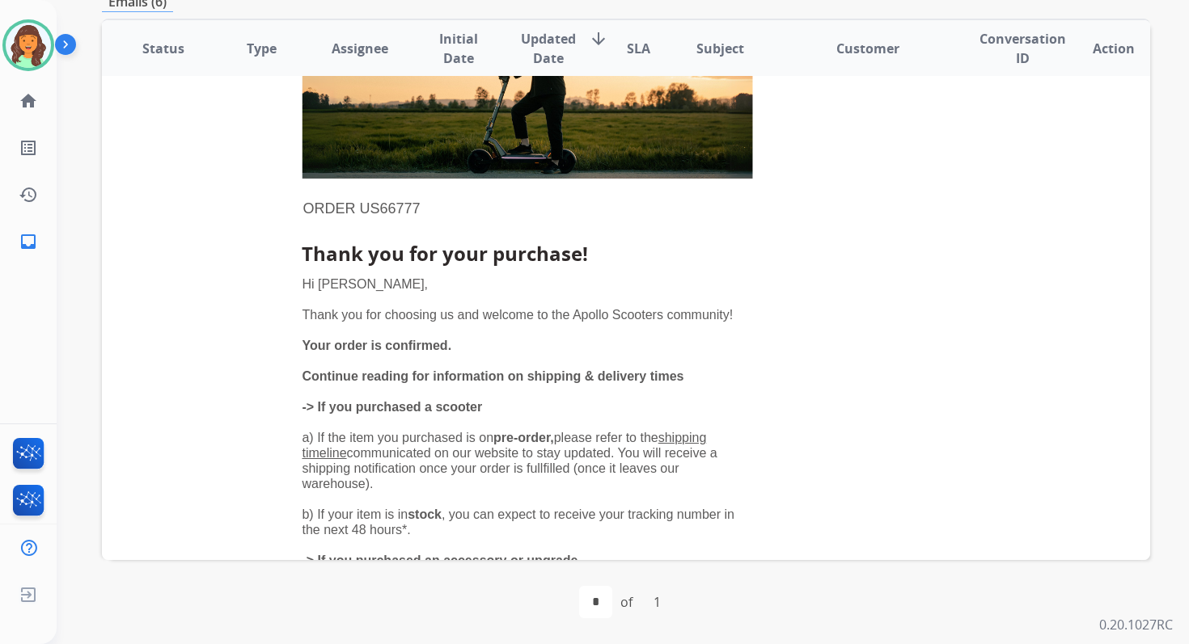
drag, startPoint x: 298, startPoint y: 209, endPoint x: 443, endPoint y: 208, distance: 144.7
click at [443, 208] on td "Order US66777" at bounding box center [527, 209] width 451 height 21
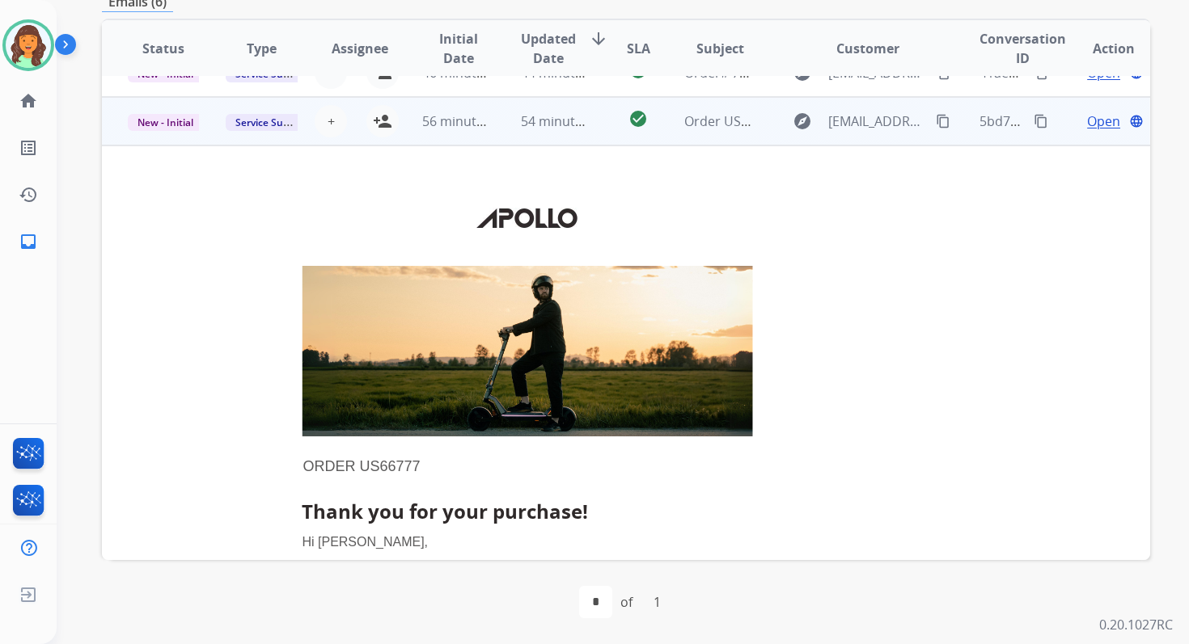
scroll to position [0, 0]
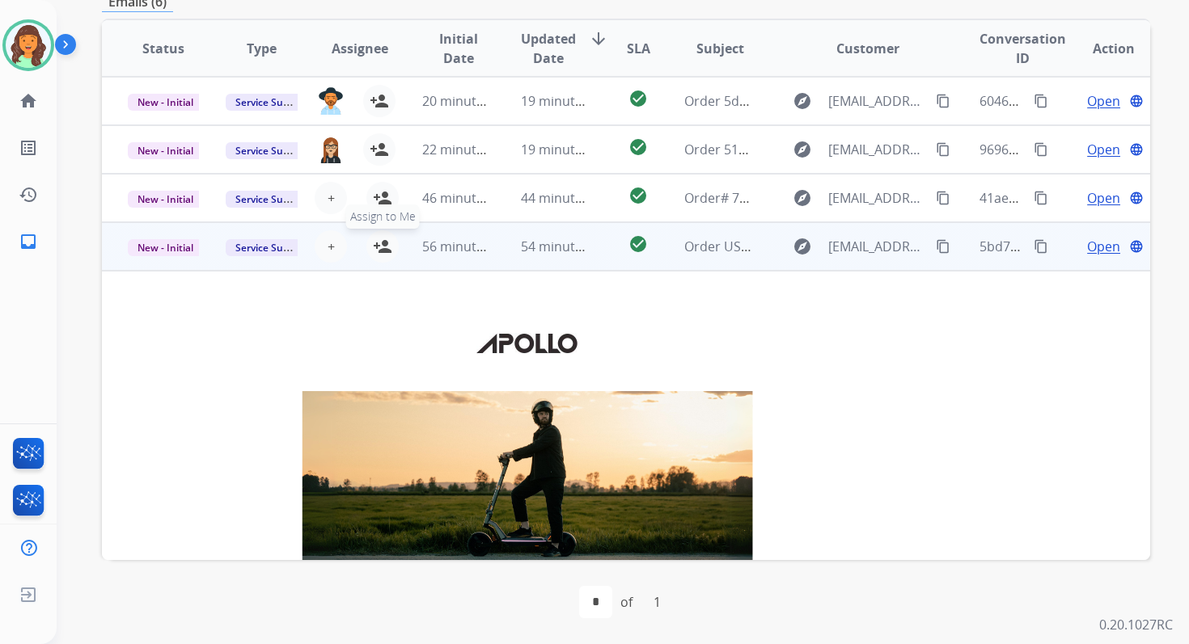
click at [374, 243] on mat-icon "person_add" at bounding box center [382, 246] width 19 height 19
click at [181, 243] on span "New - Initial" at bounding box center [165, 247] width 75 height 17
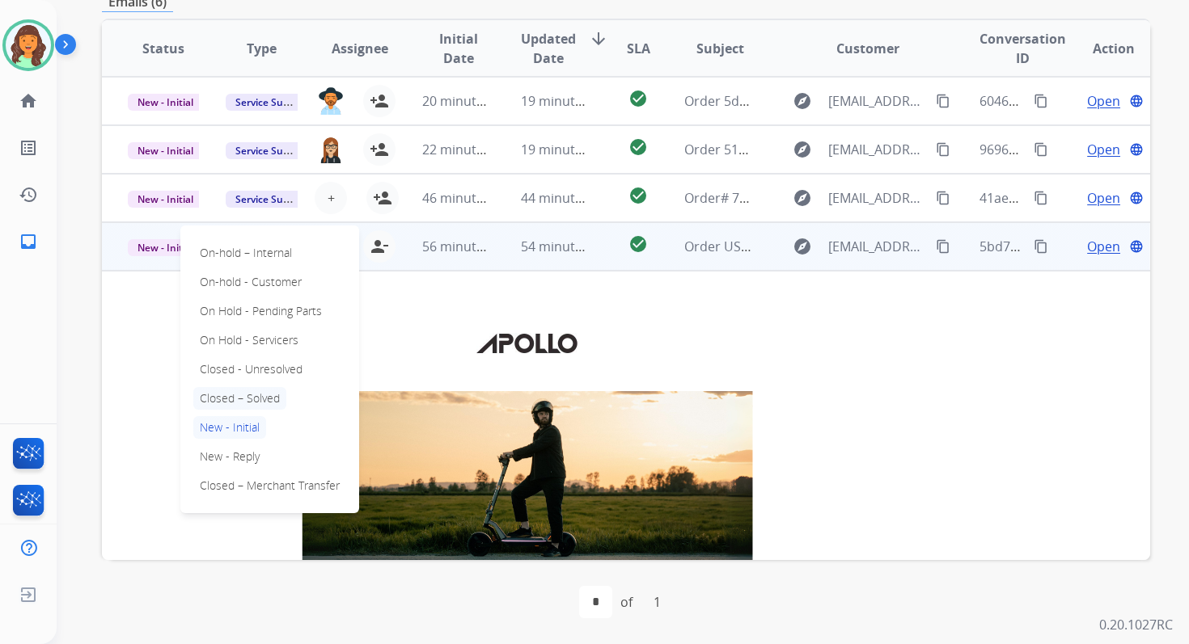
click at [250, 399] on p "Closed – Solved" at bounding box center [239, 398] width 93 height 23
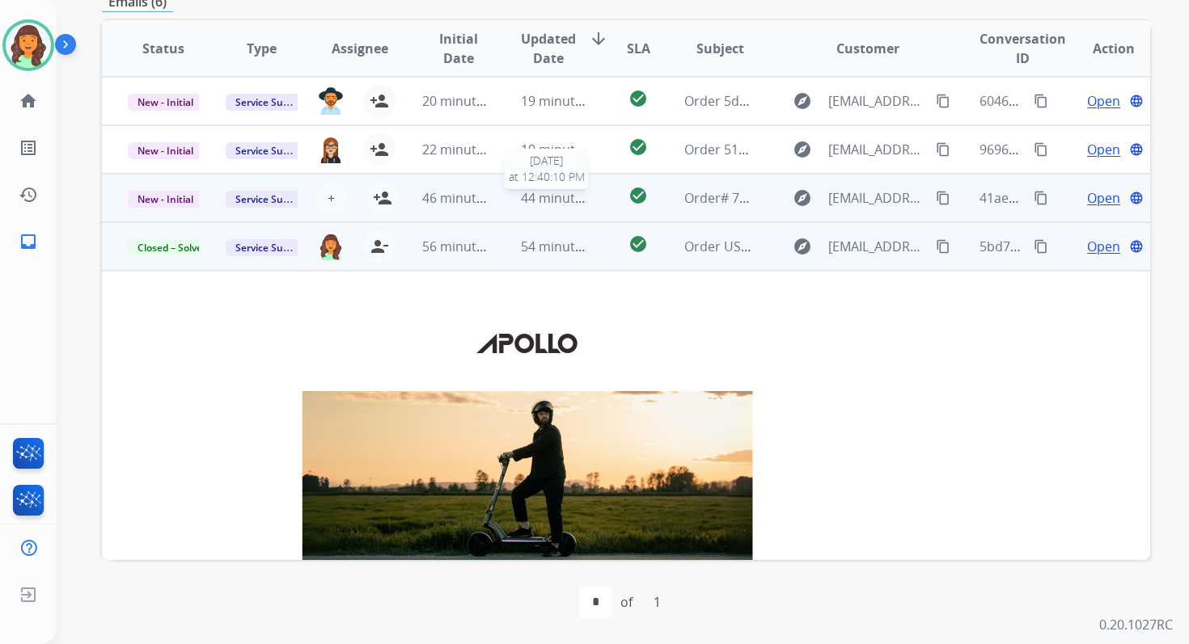
click at [526, 193] on span "44 minutes ago" at bounding box center [568, 198] width 94 height 18
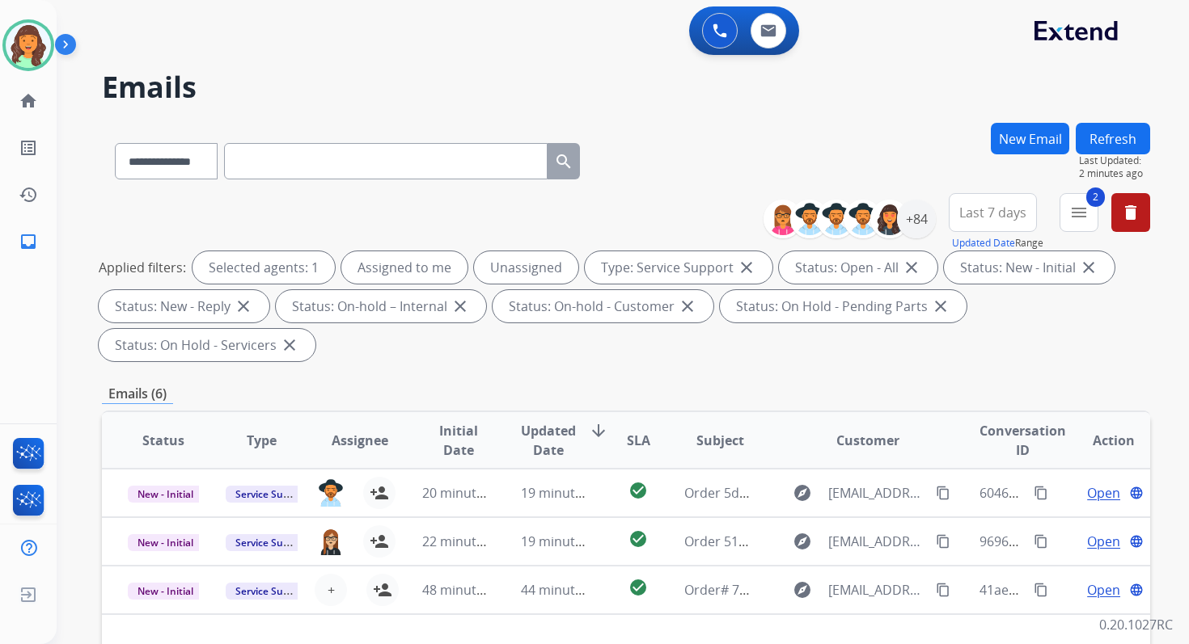
click at [1133, 119] on div "**********" at bounding box center [603, 380] width 1093 height 644
click at [1113, 131] on button "Refresh" at bounding box center [1112, 139] width 74 height 32
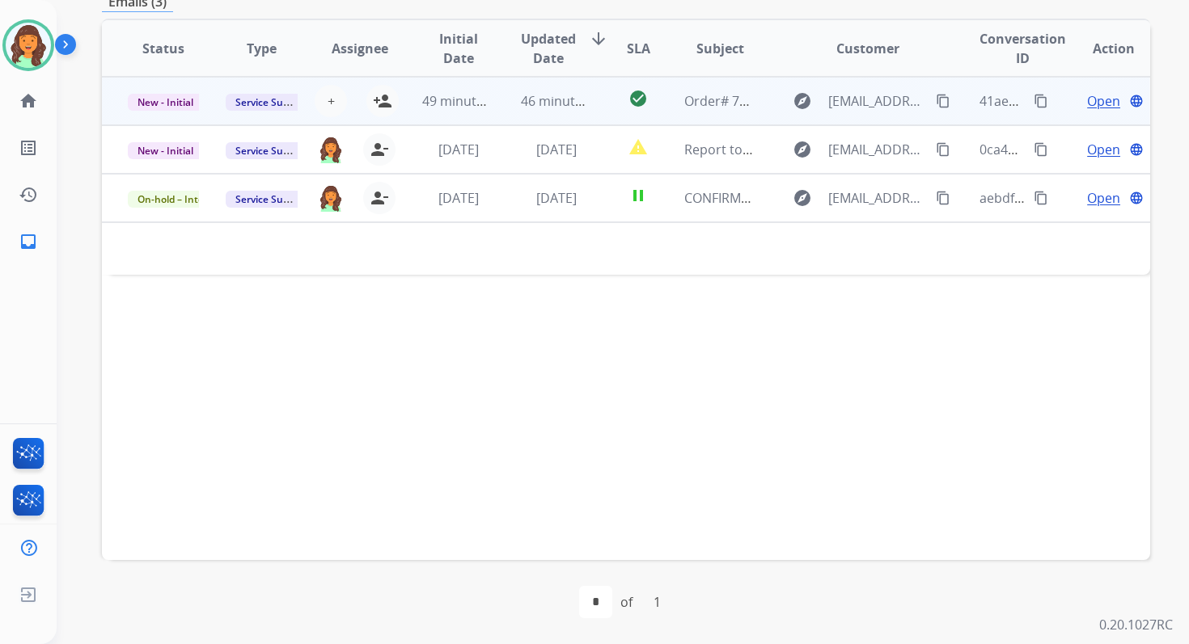
click at [563, 115] on td "46 minutes ago" at bounding box center [544, 101] width 98 height 49
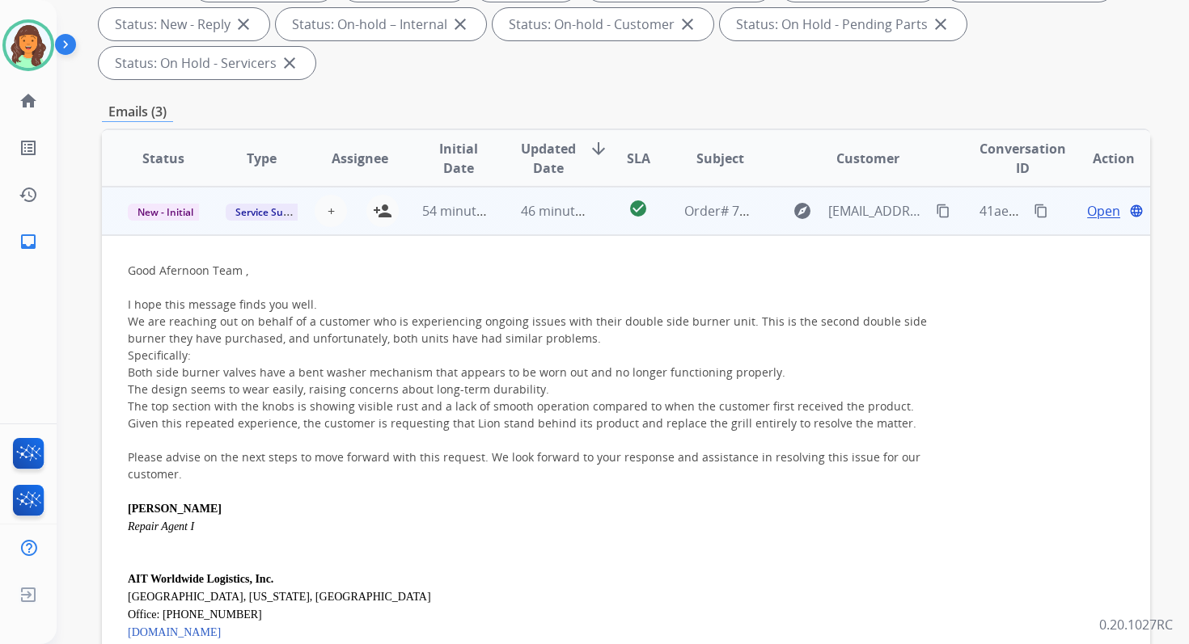
scroll to position [273, 0]
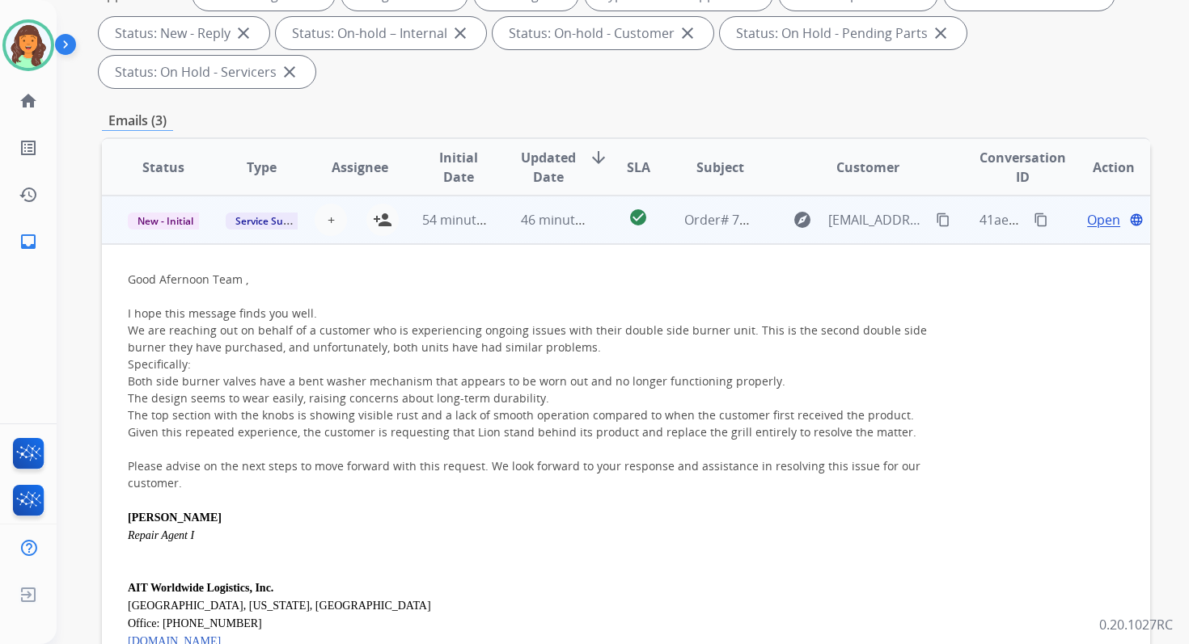
click at [525, 233] on td "46 minutes ago" at bounding box center [544, 220] width 98 height 49
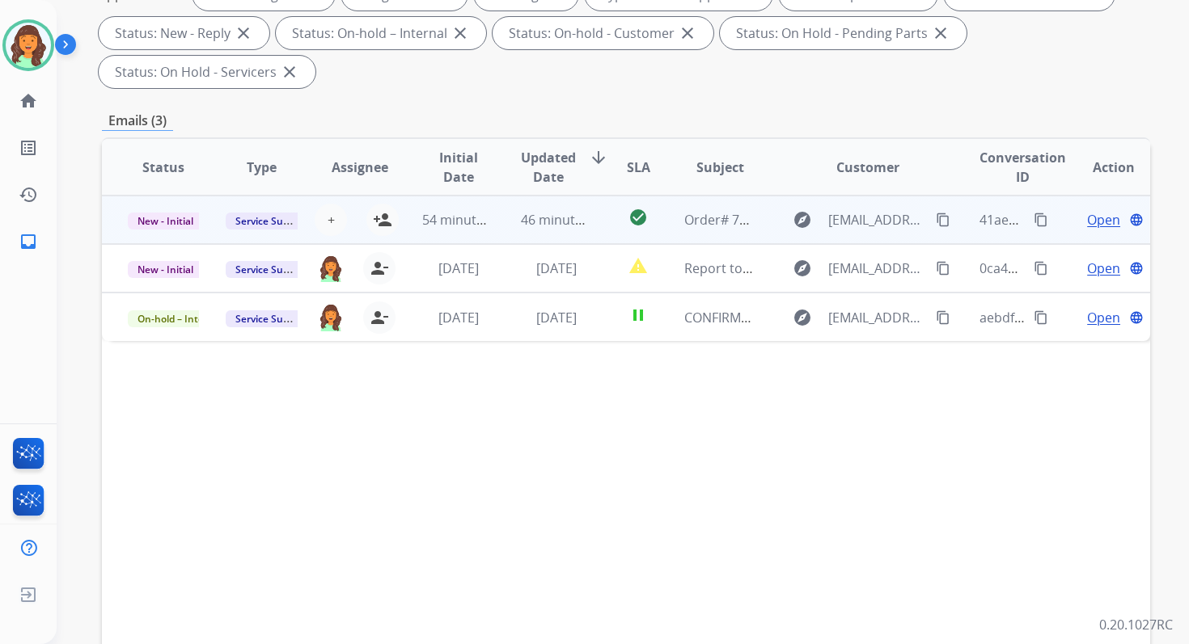
click at [525, 233] on td "46 minutes ago" at bounding box center [544, 220] width 98 height 49
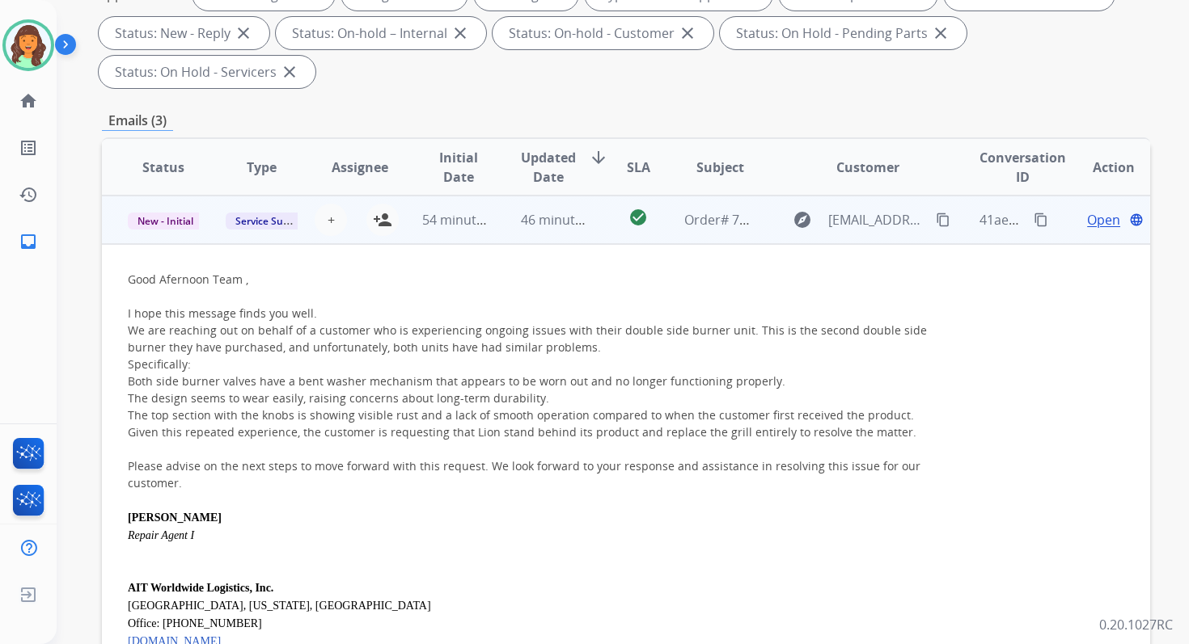
click at [1087, 221] on span "Open" at bounding box center [1103, 219] width 33 height 19
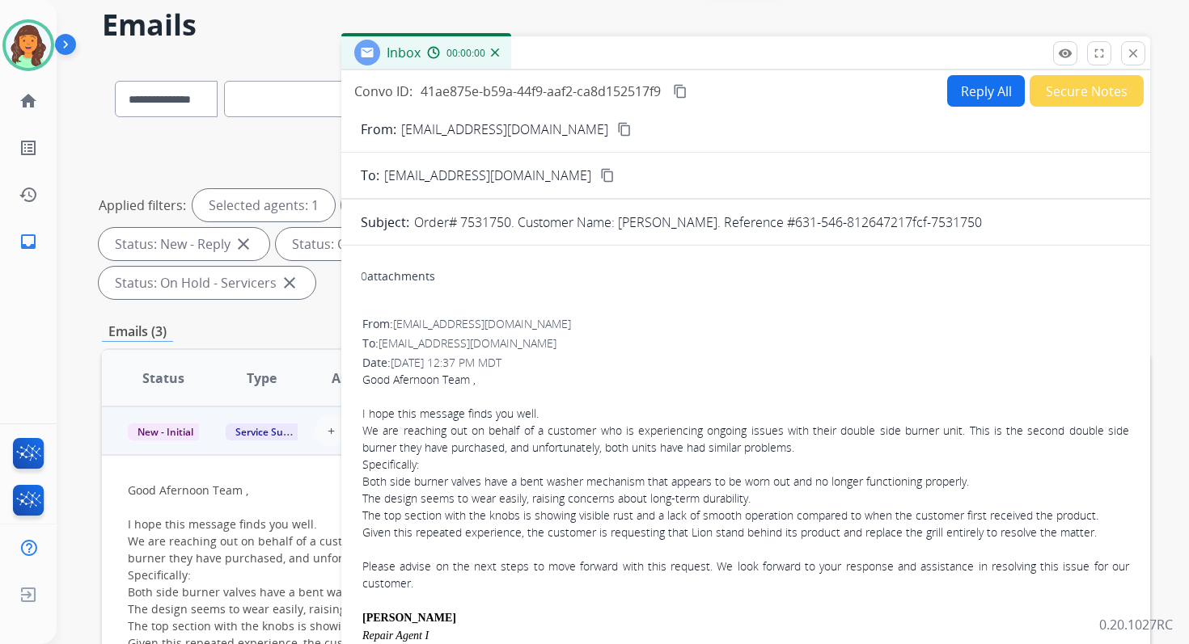
scroll to position [0, 0]
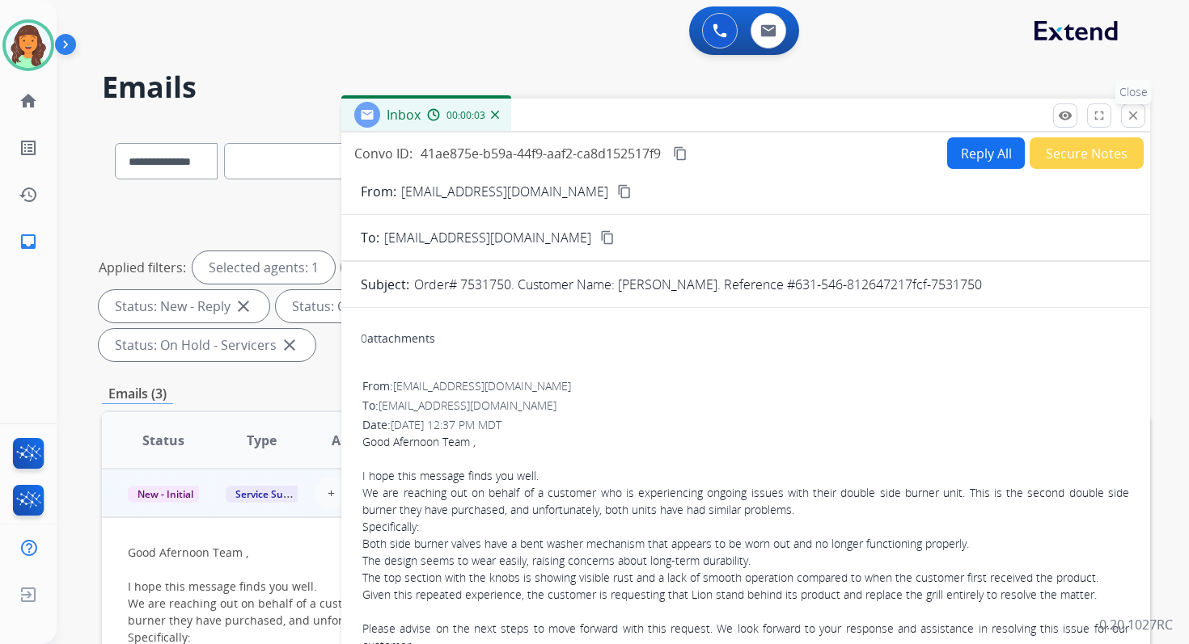
click at [1135, 118] on mat-icon "close" at bounding box center [1133, 115] width 15 height 15
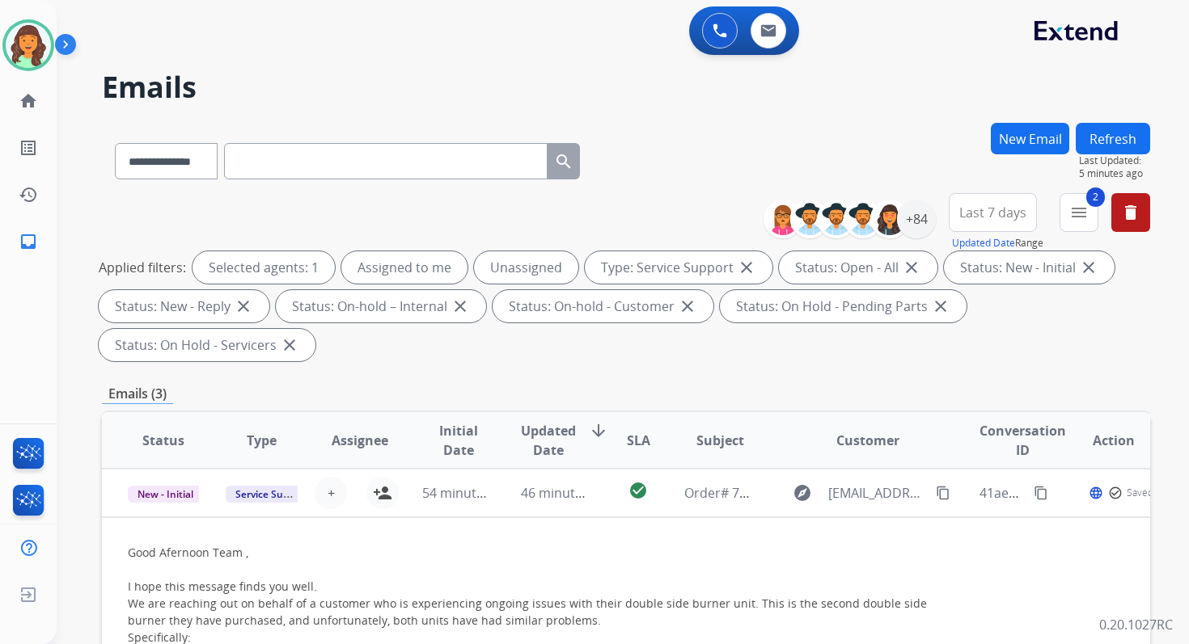
scroll to position [392, 0]
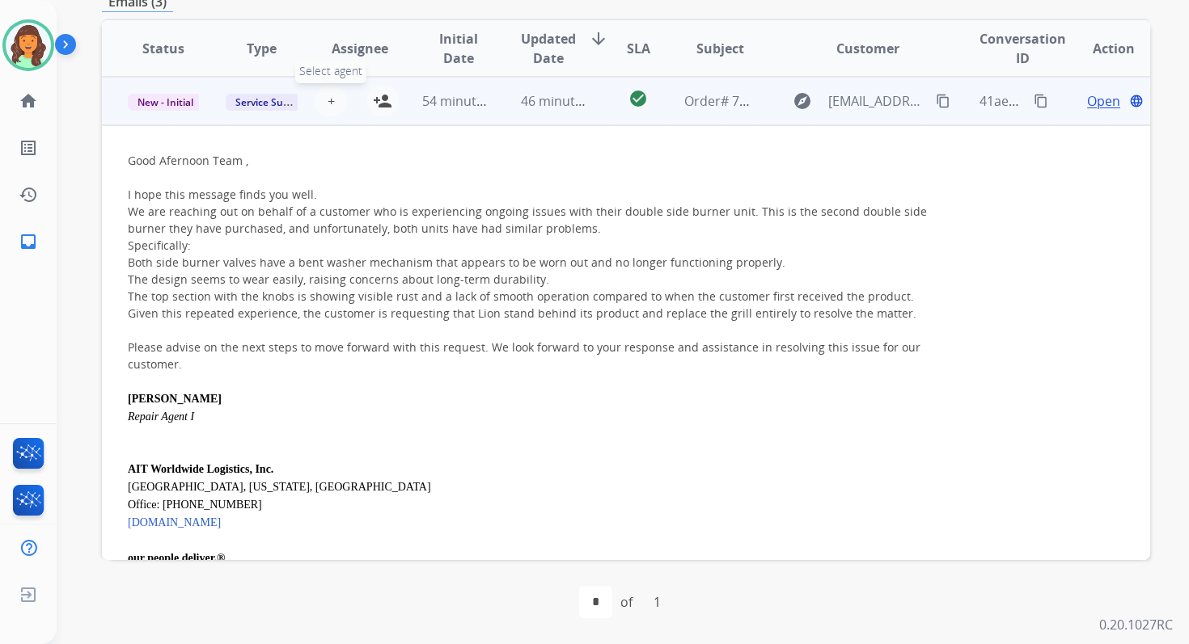
click at [331, 107] on span "+" at bounding box center [330, 100] width 7 height 19
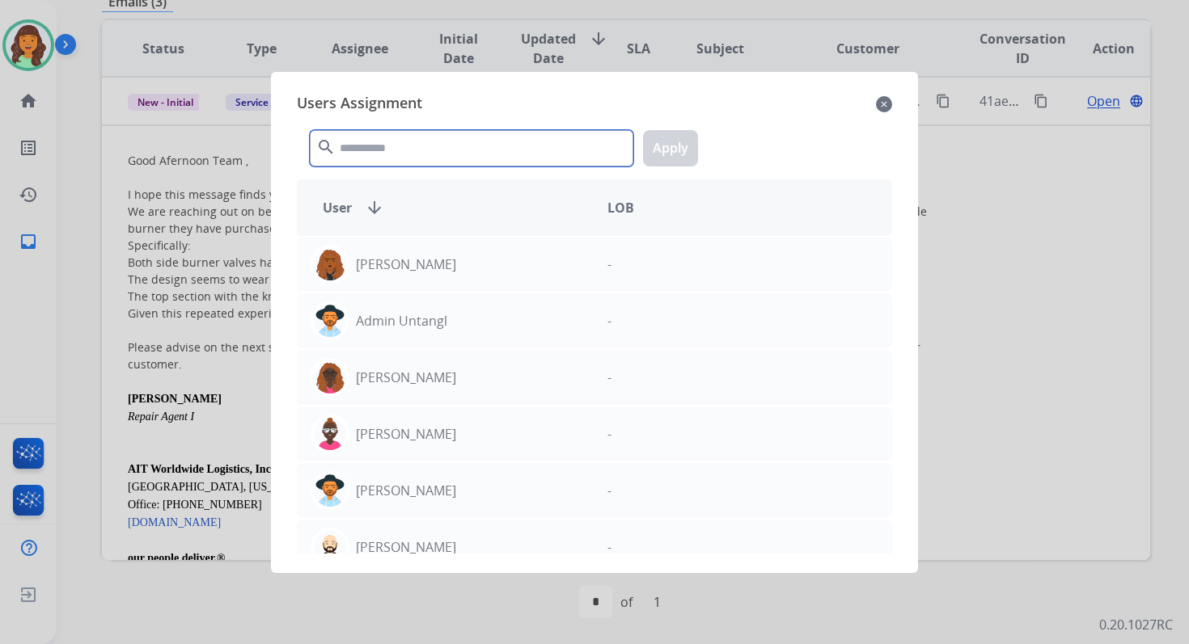
click at [395, 150] on input "text" at bounding box center [471, 148] width 323 height 36
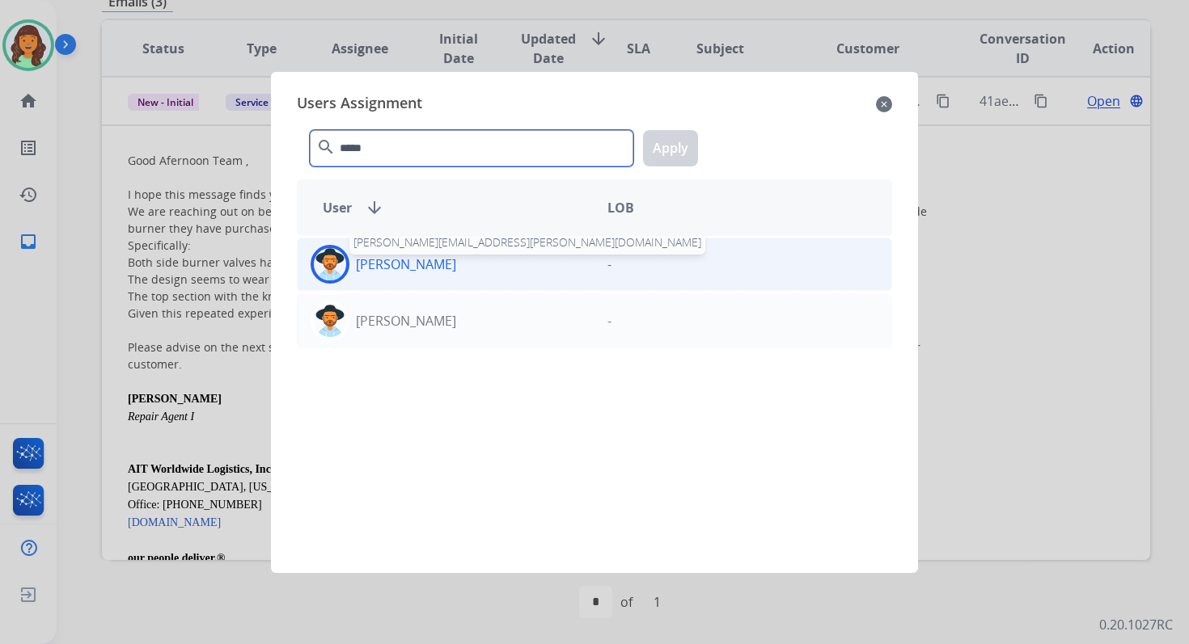
type input "*****"
click at [430, 257] on p "Heather Hocker" at bounding box center [406, 264] width 100 height 19
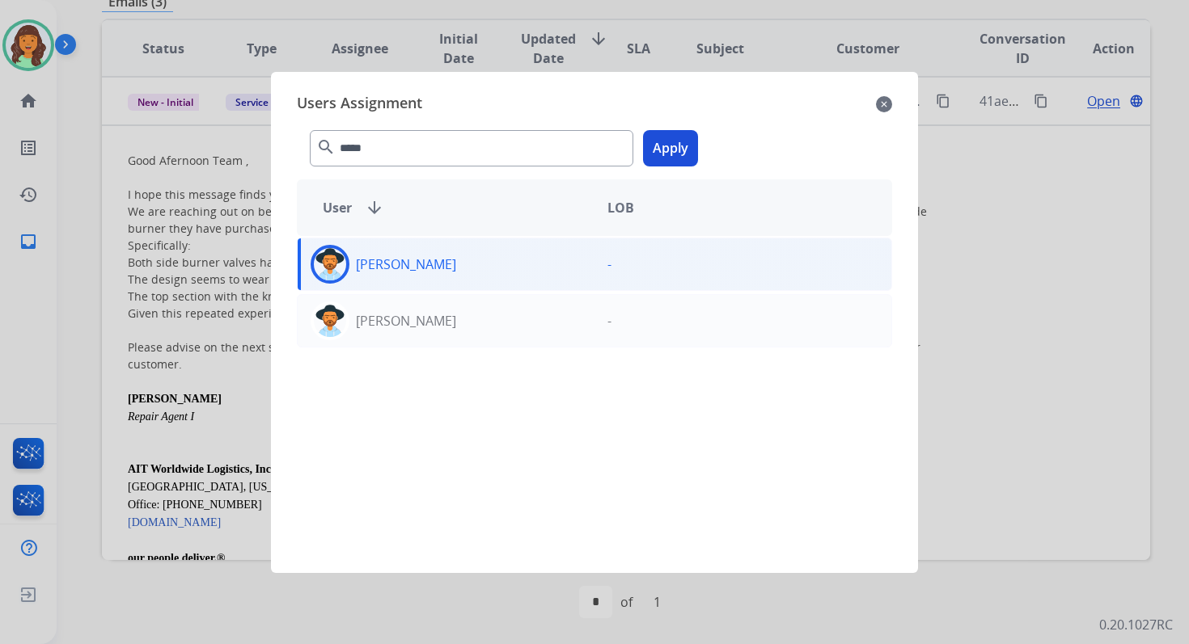
click at [674, 150] on button "Apply" at bounding box center [670, 148] width 55 height 36
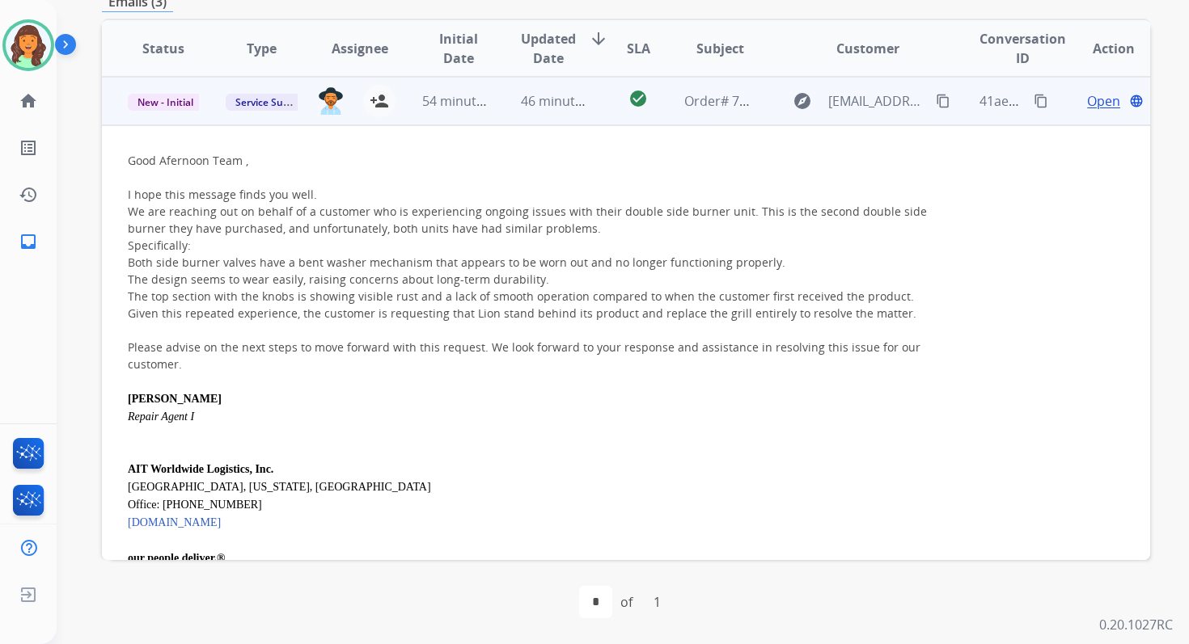
click at [593, 108] on td "check_circle" at bounding box center [625, 101] width 65 height 49
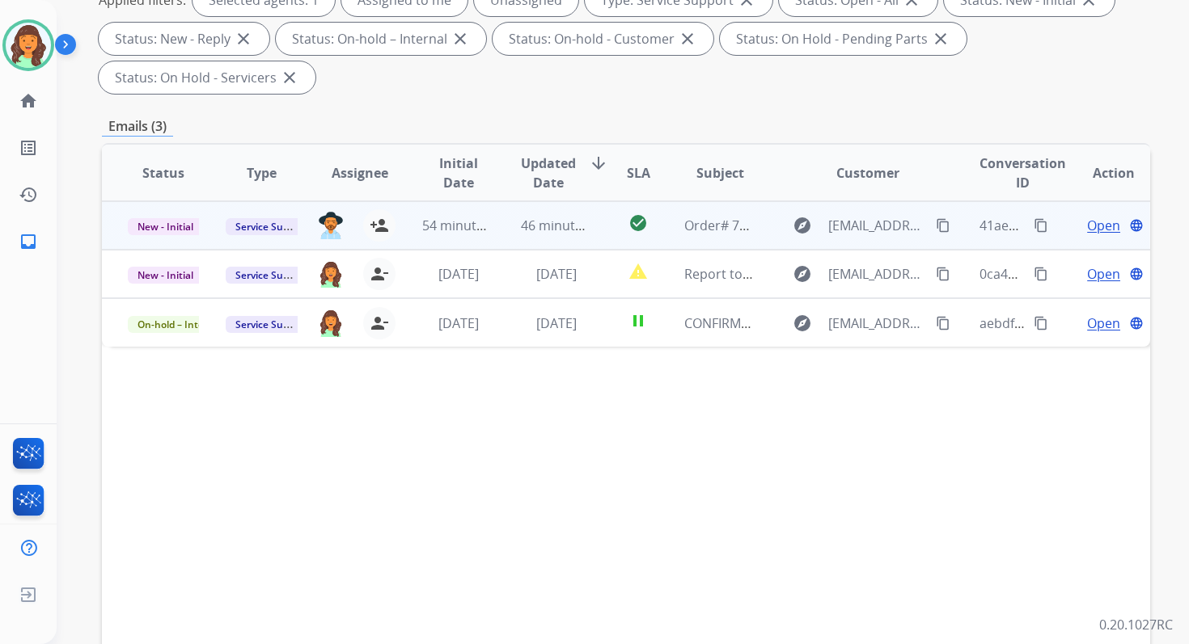
scroll to position [0, 0]
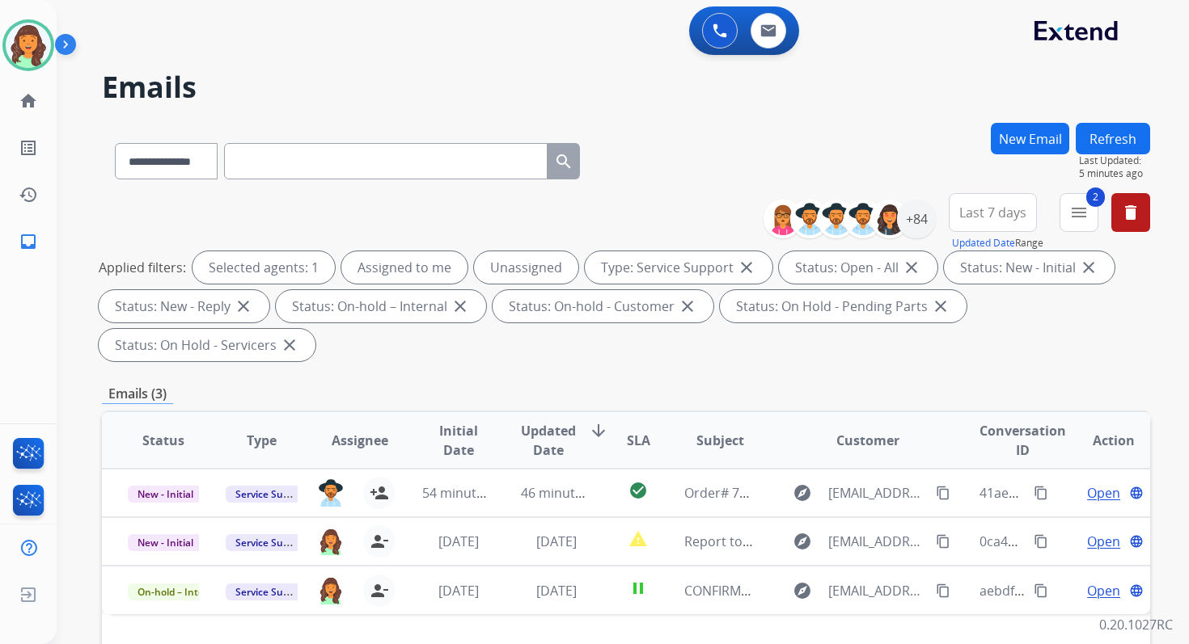
click at [1098, 139] on button "Refresh" at bounding box center [1112, 139] width 74 height 32
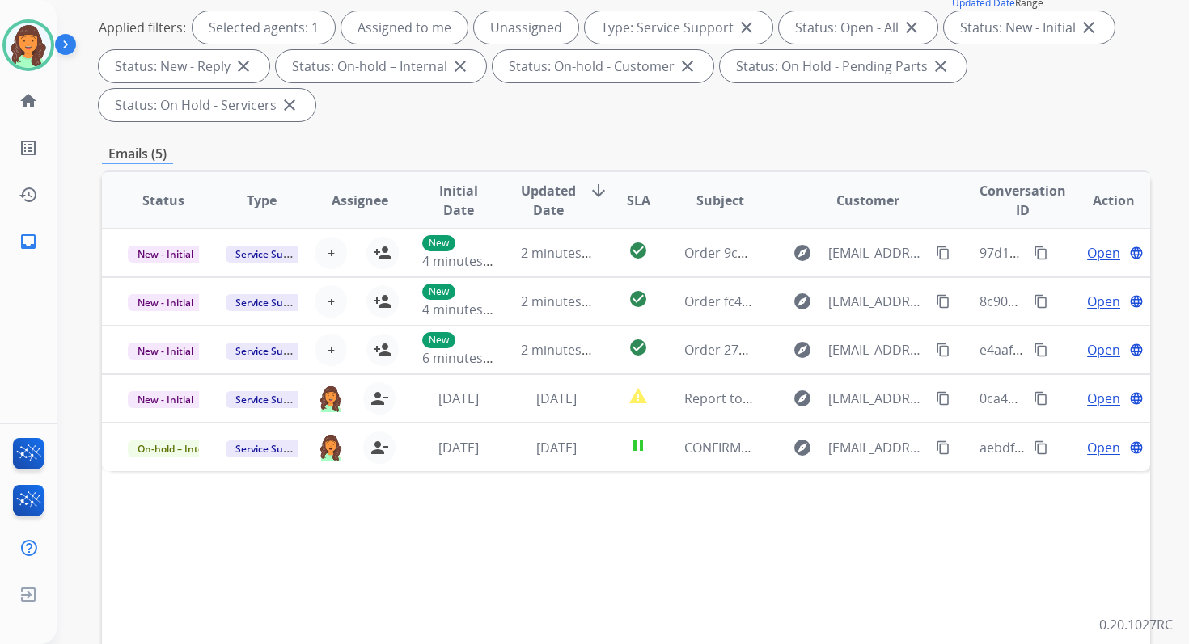
scroll to position [392, 0]
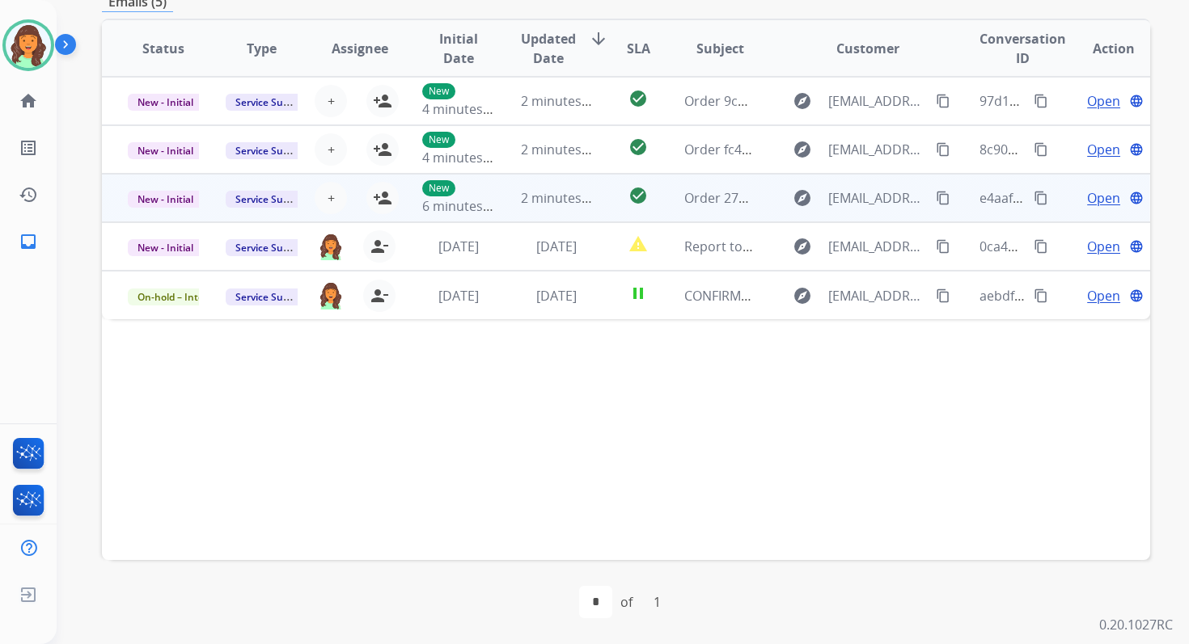
click at [515, 216] on td "2 minutes ago" at bounding box center [544, 198] width 98 height 49
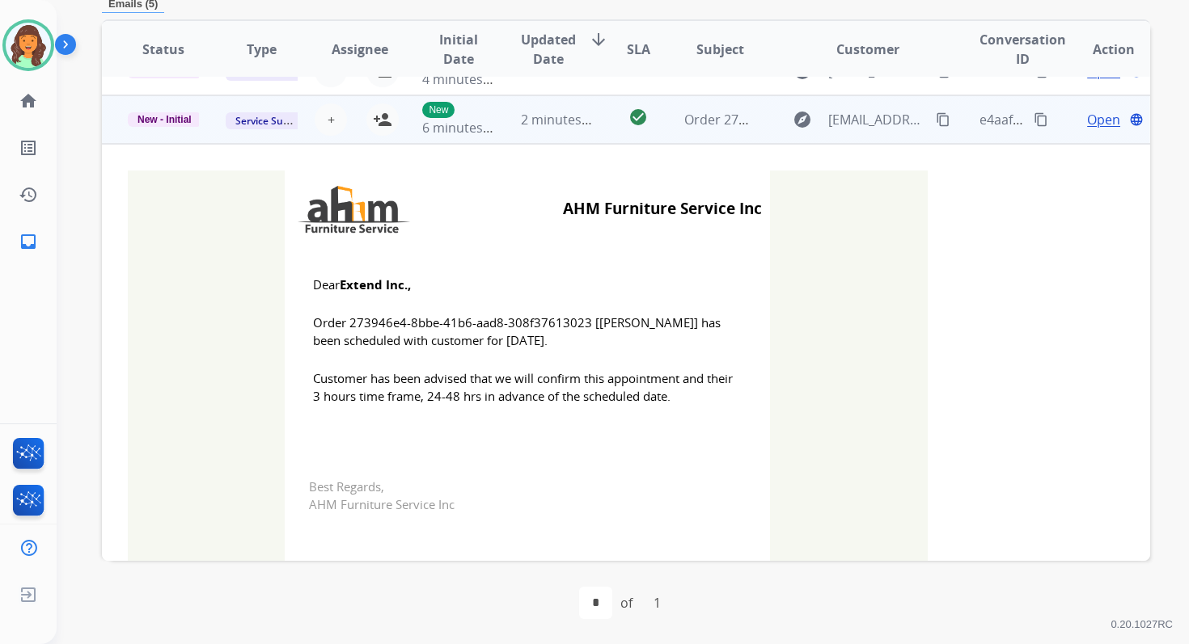
scroll to position [97, 0]
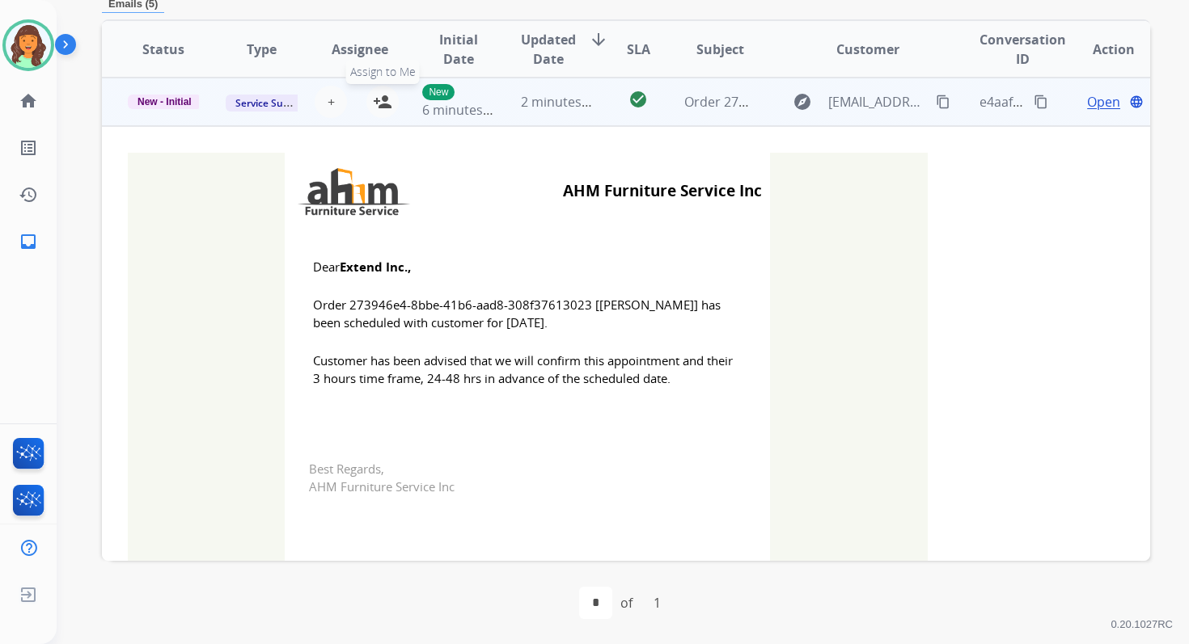
click at [380, 93] on mat-icon "person_add" at bounding box center [382, 101] width 19 height 19
click at [176, 96] on span "New - Initial" at bounding box center [165, 102] width 74 height 15
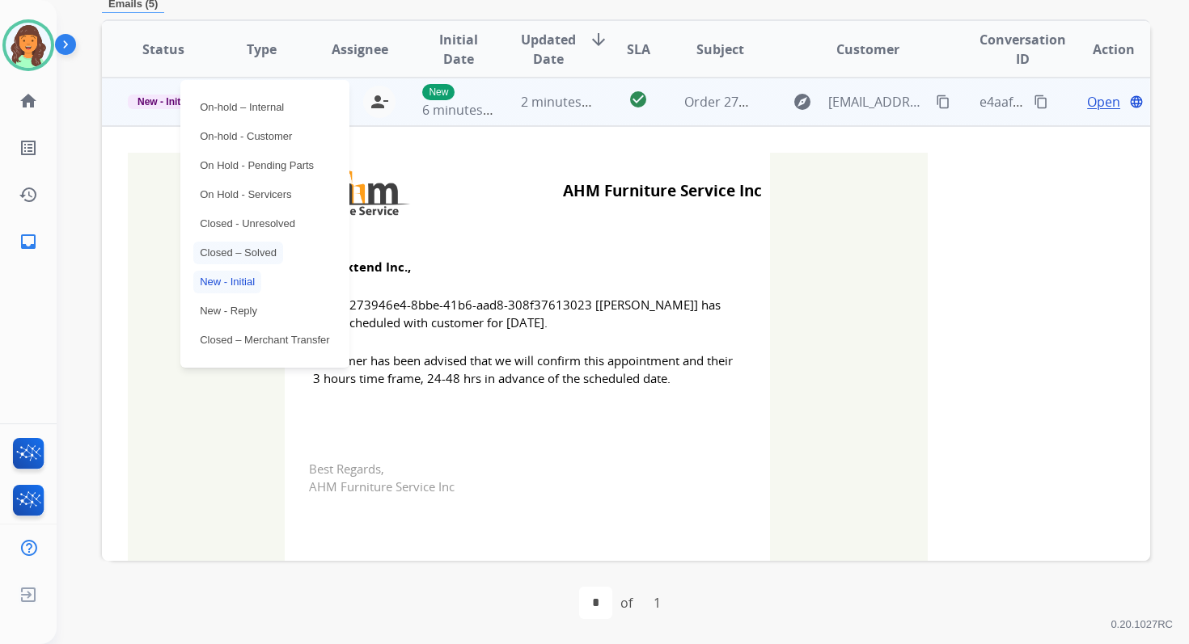
click at [229, 246] on p "Closed – Solved" at bounding box center [238, 253] width 90 height 23
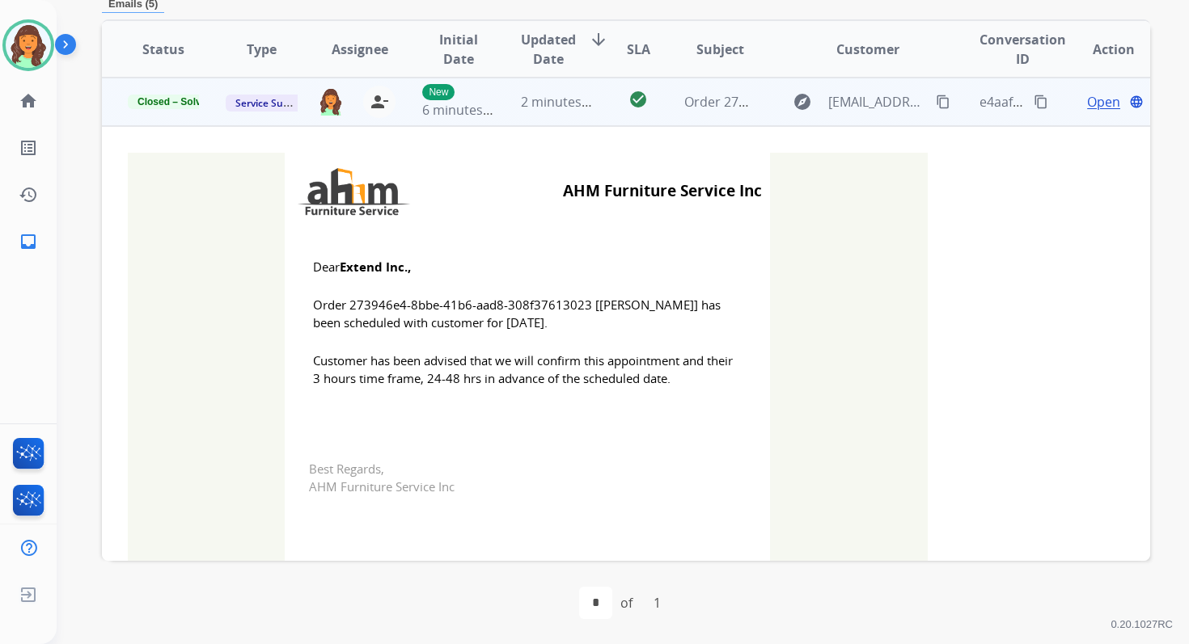
scroll to position [0, 0]
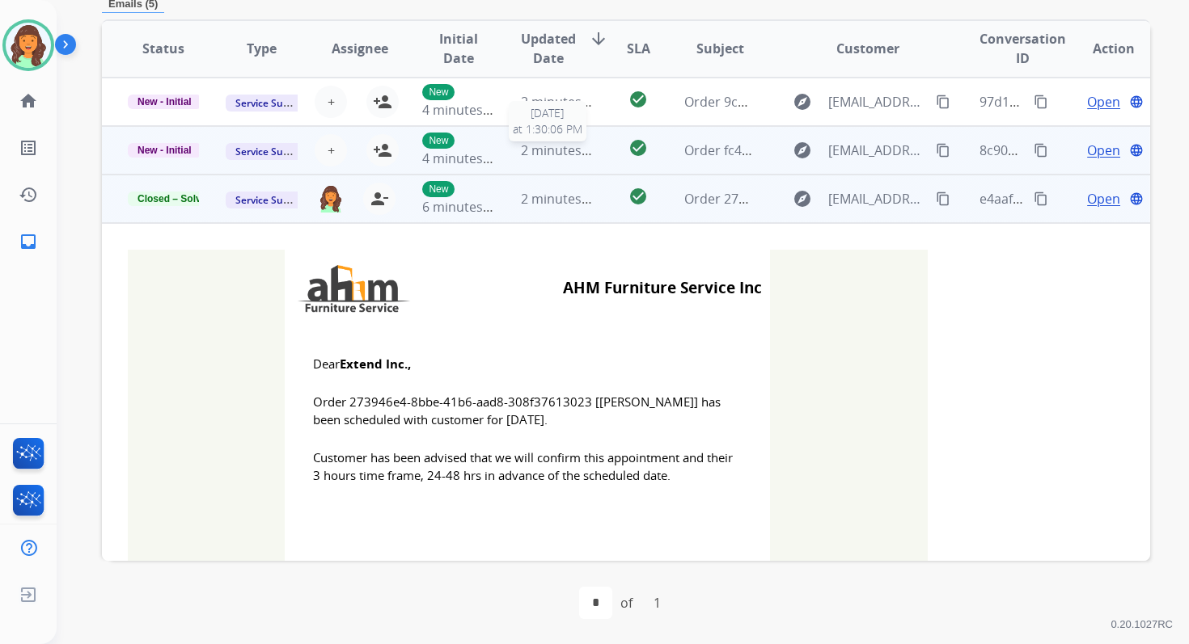
click at [576, 154] on span "2 minutes ago" at bounding box center [564, 151] width 87 height 18
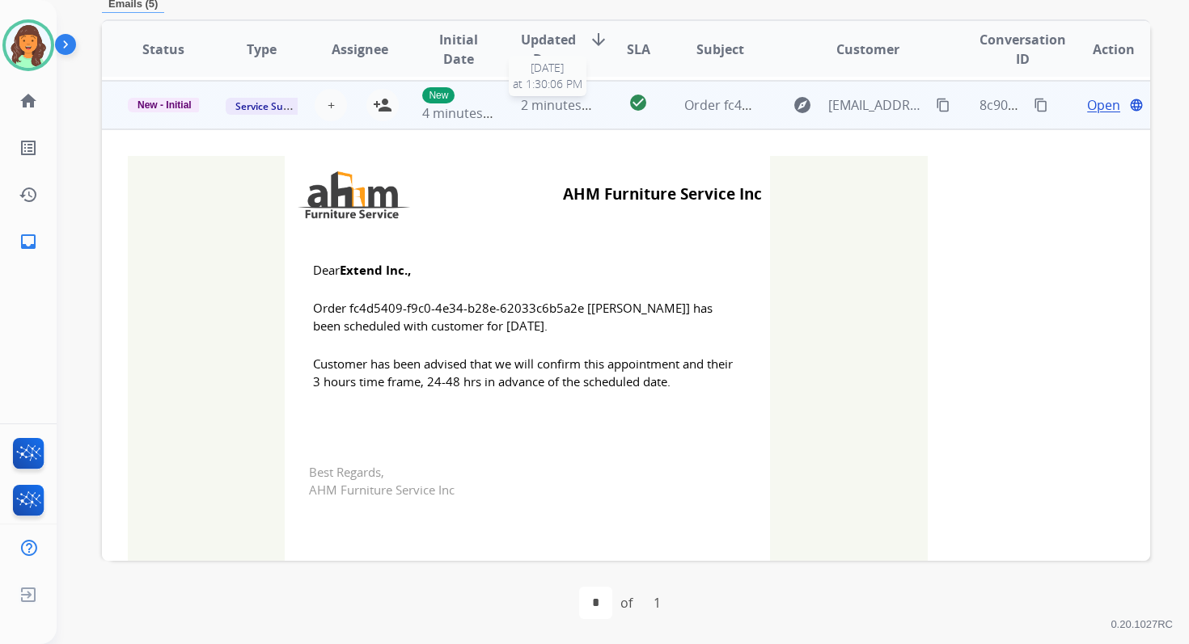
scroll to position [49, 0]
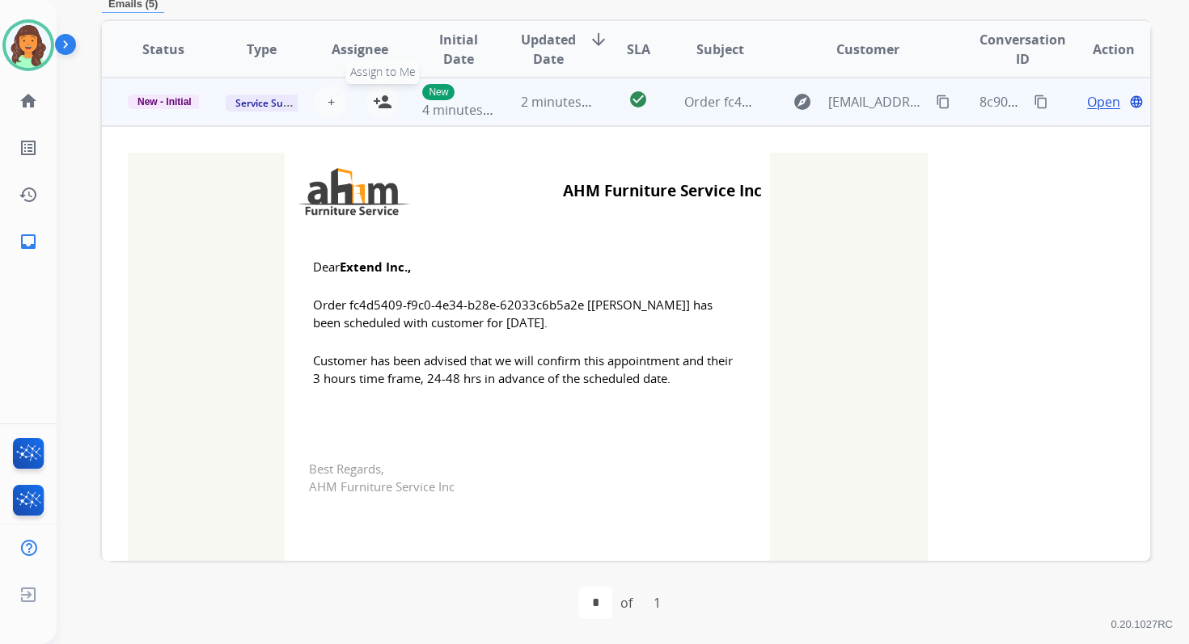
click at [381, 97] on mat-icon "person_add" at bounding box center [382, 101] width 19 height 19
click at [186, 99] on span "New - Initial" at bounding box center [165, 102] width 74 height 15
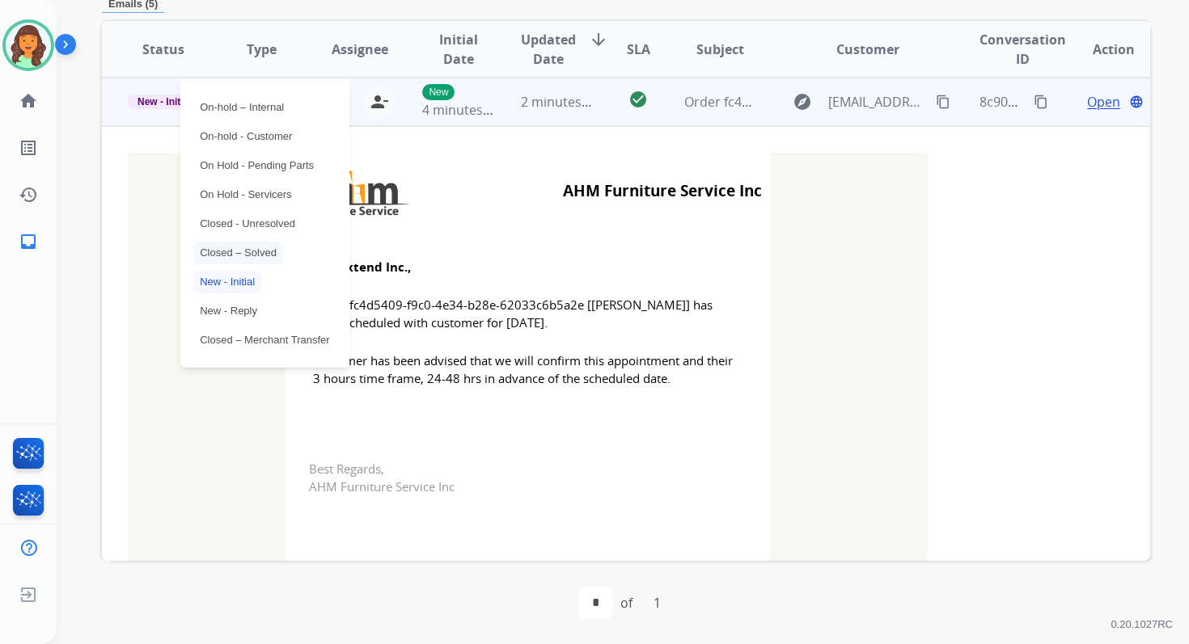
click at [230, 256] on p "Closed – Solved" at bounding box center [238, 253] width 90 height 23
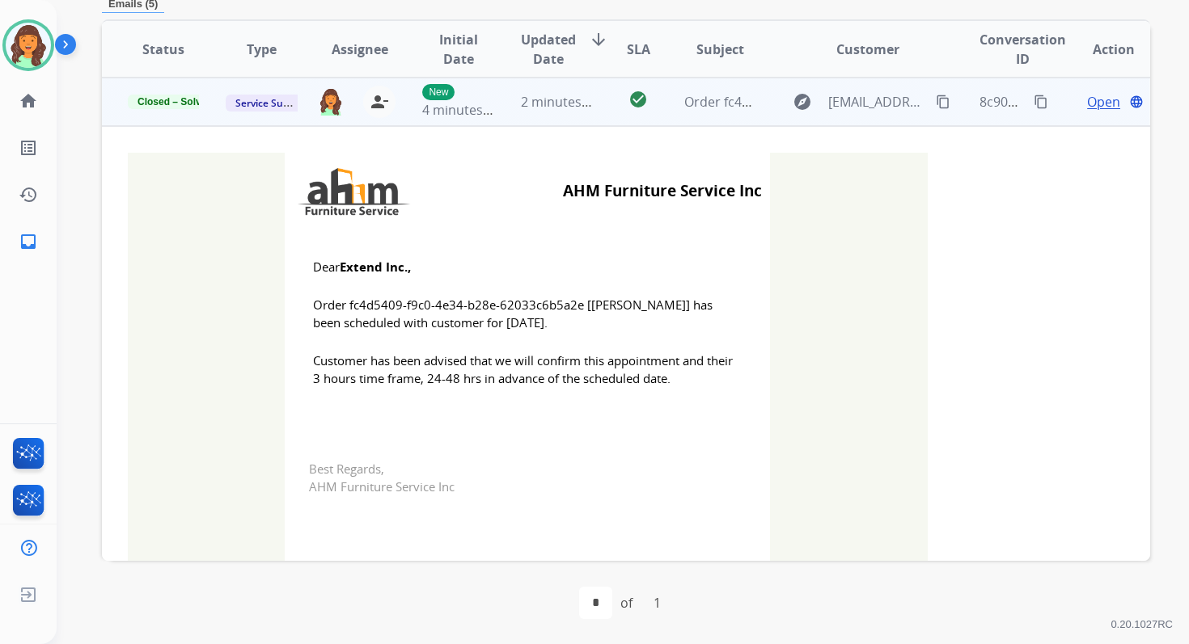
scroll to position [0, 0]
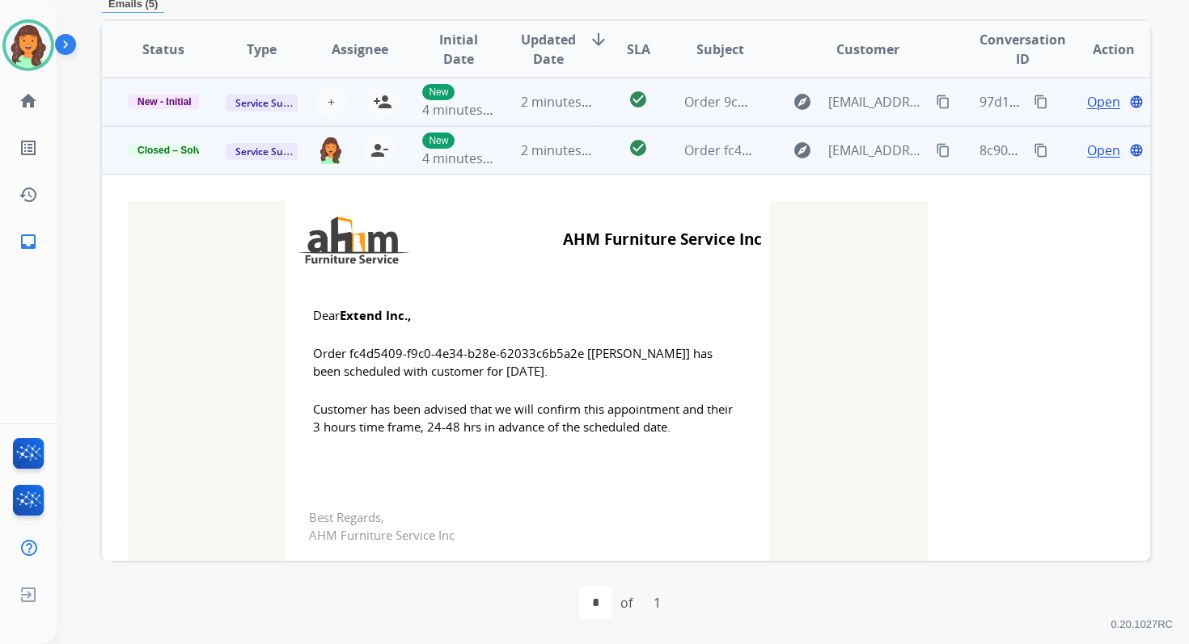
click at [602, 97] on td "check_circle" at bounding box center [625, 102] width 65 height 49
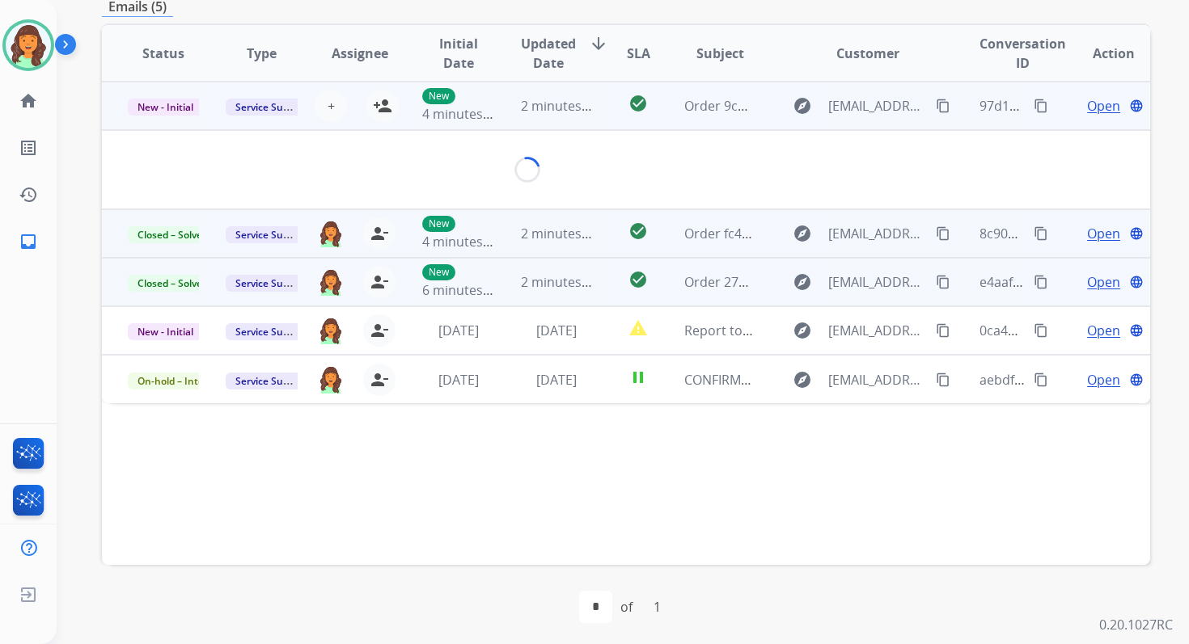
scroll to position [388, 0]
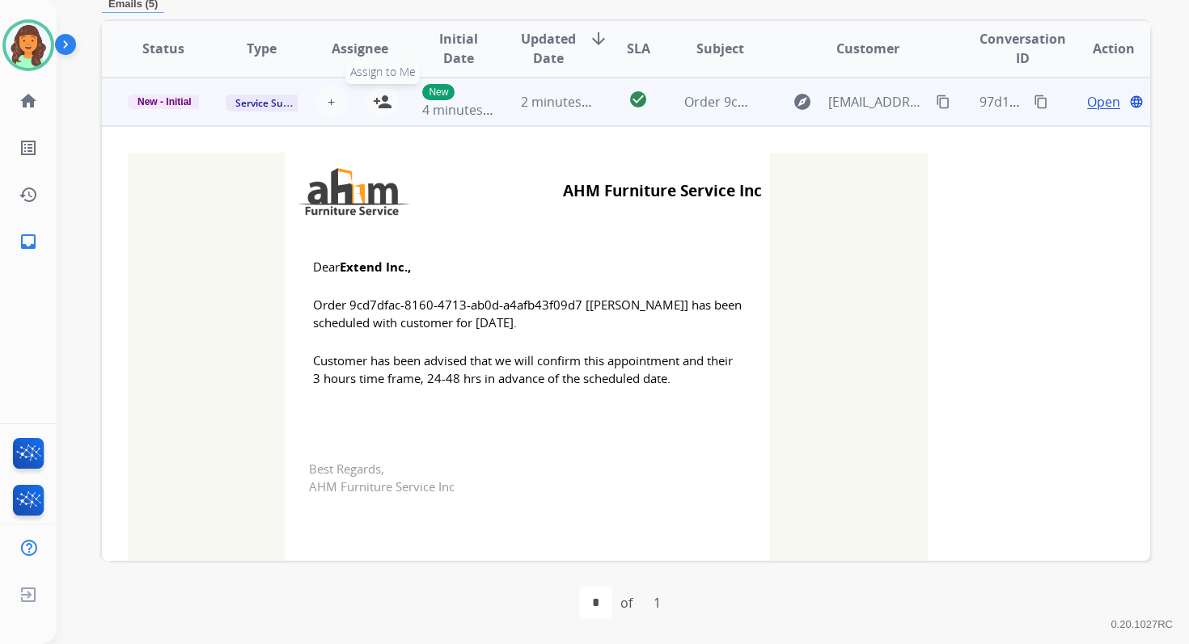
click at [380, 99] on mat-icon "person_add" at bounding box center [382, 101] width 19 height 19
click at [178, 104] on span "New - Initial" at bounding box center [165, 102] width 74 height 15
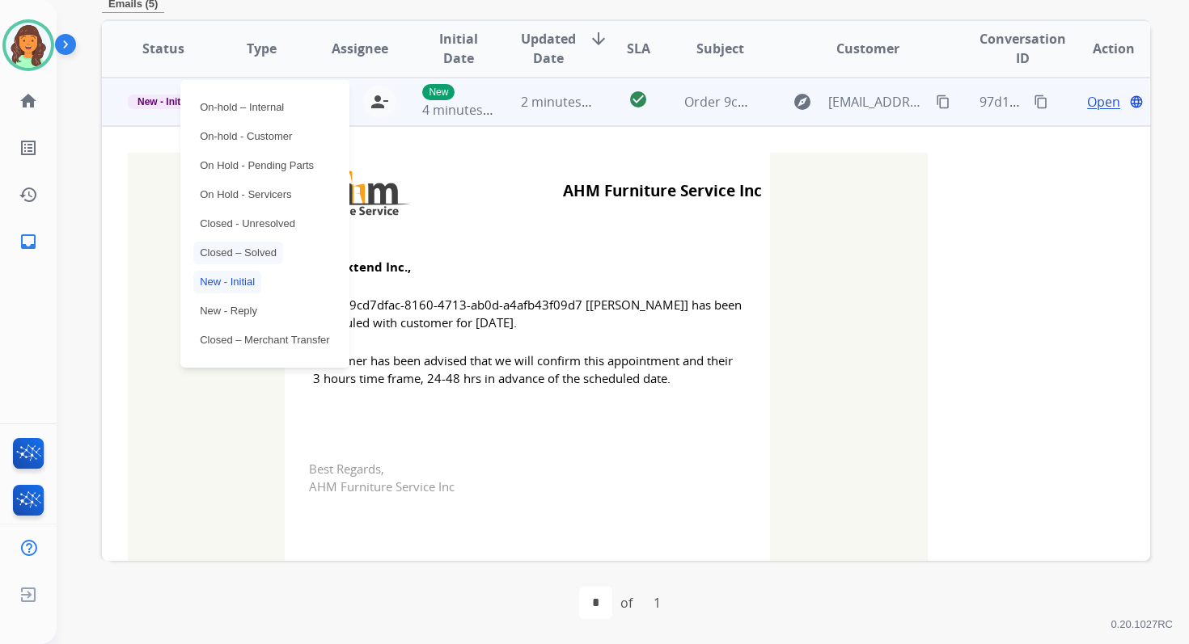
click at [241, 254] on p "Closed – Solved" at bounding box center [238, 253] width 90 height 23
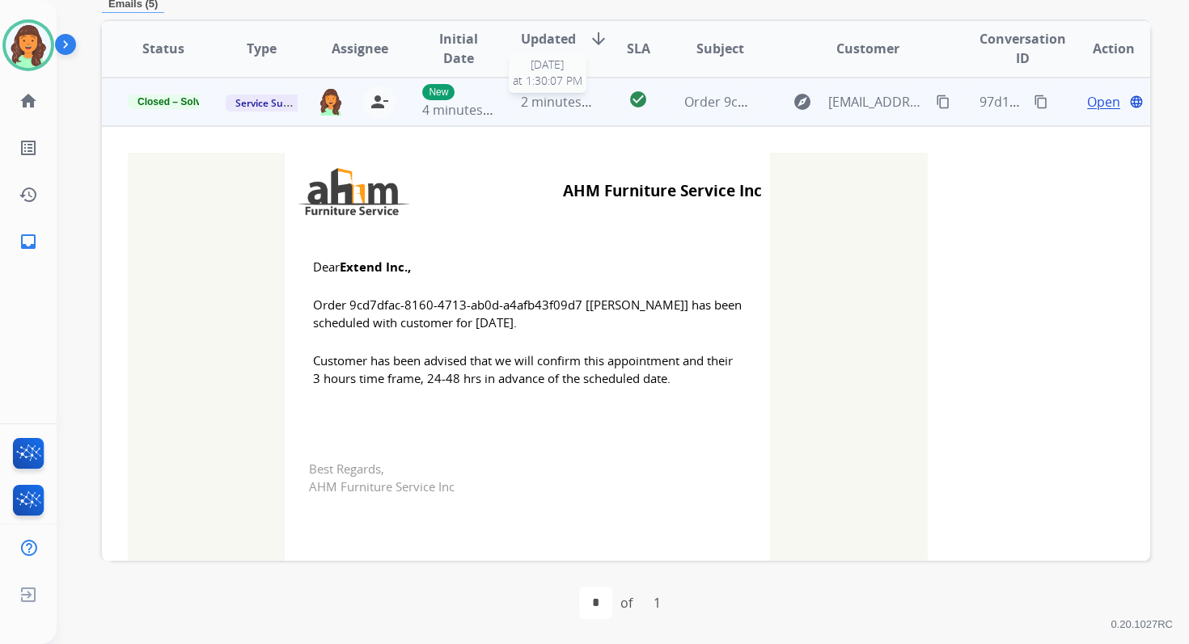
click at [573, 103] on span "2 minutes ago" at bounding box center [564, 102] width 87 height 18
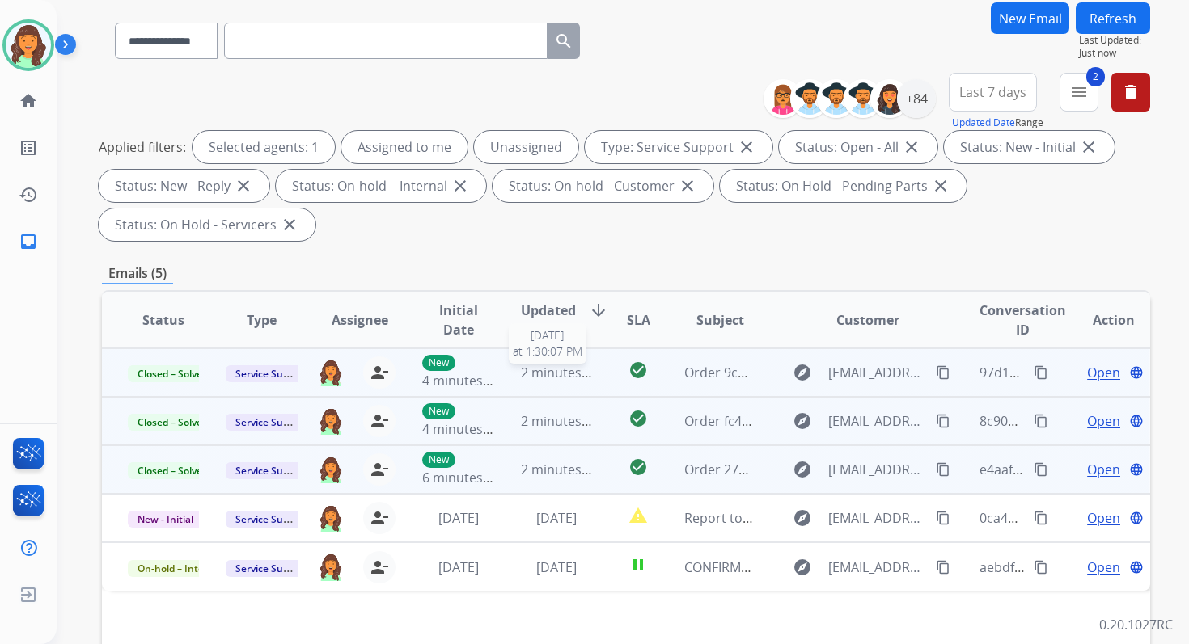
scroll to position [0, 0]
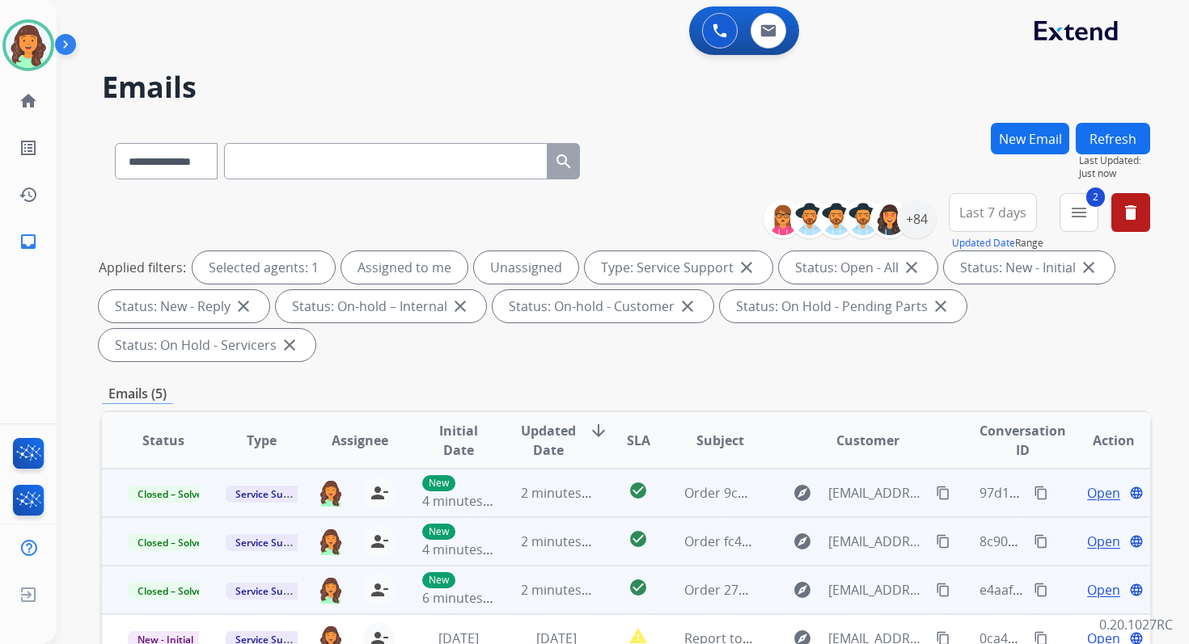
click at [1126, 146] on button "Refresh" at bounding box center [1112, 139] width 74 height 32
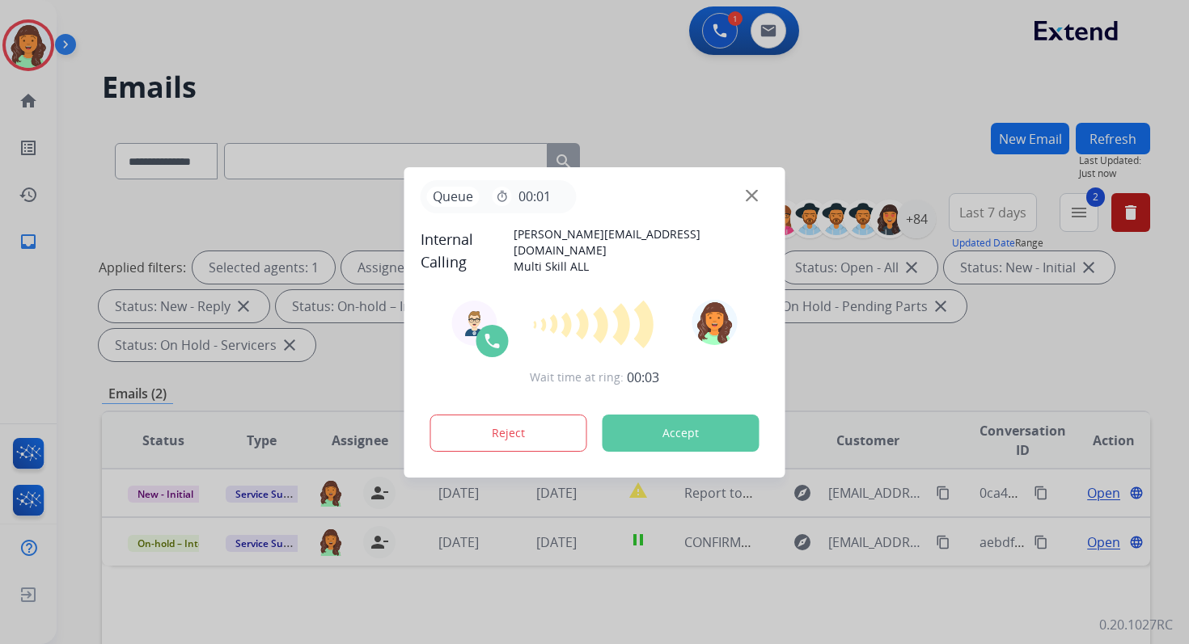
click at [669, 425] on button "Accept" at bounding box center [680, 433] width 157 height 37
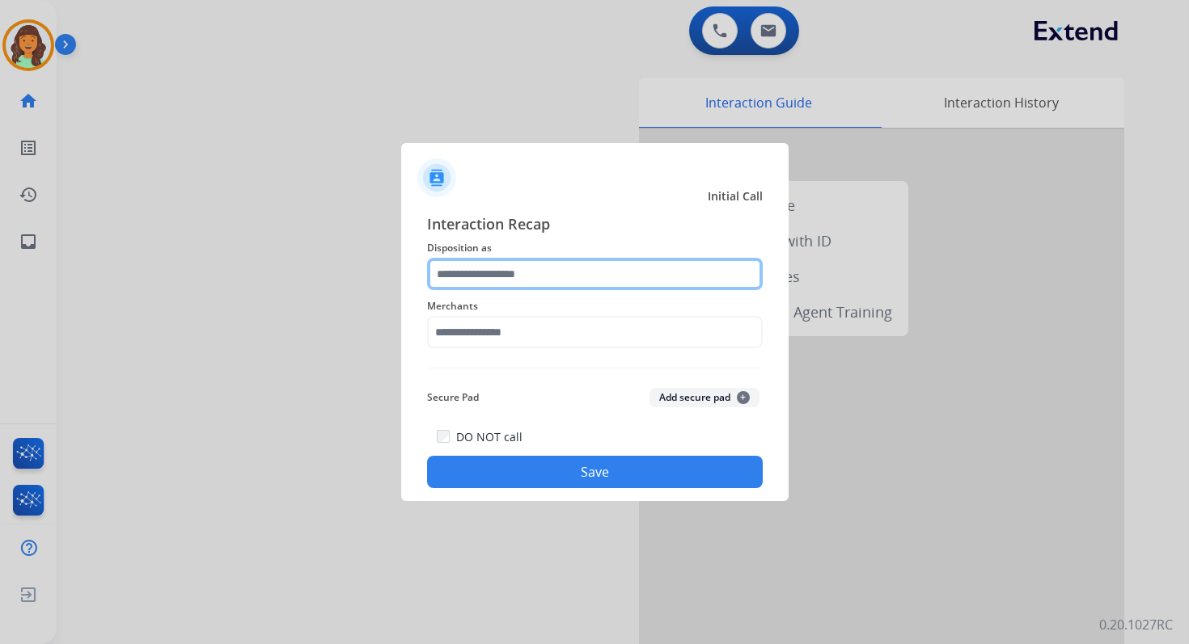
click at [528, 277] on input "text" at bounding box center [595, 274] width 336 height 32
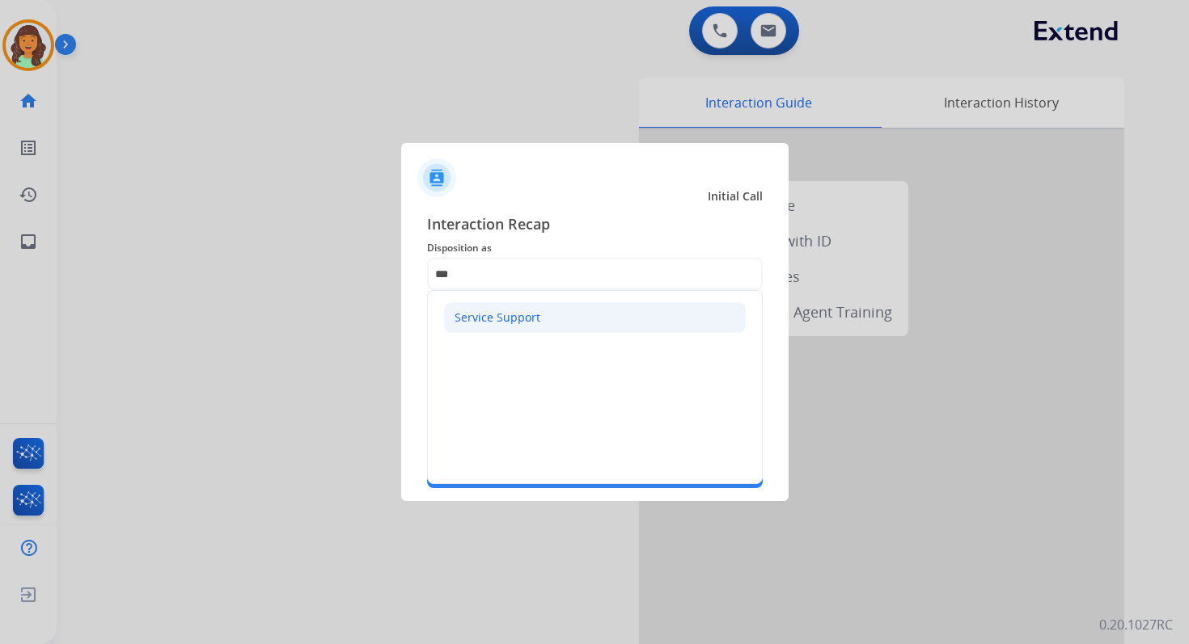
click at [498, 315] on div "Service Support" at bounding box center [497, 318] width 86 height 16
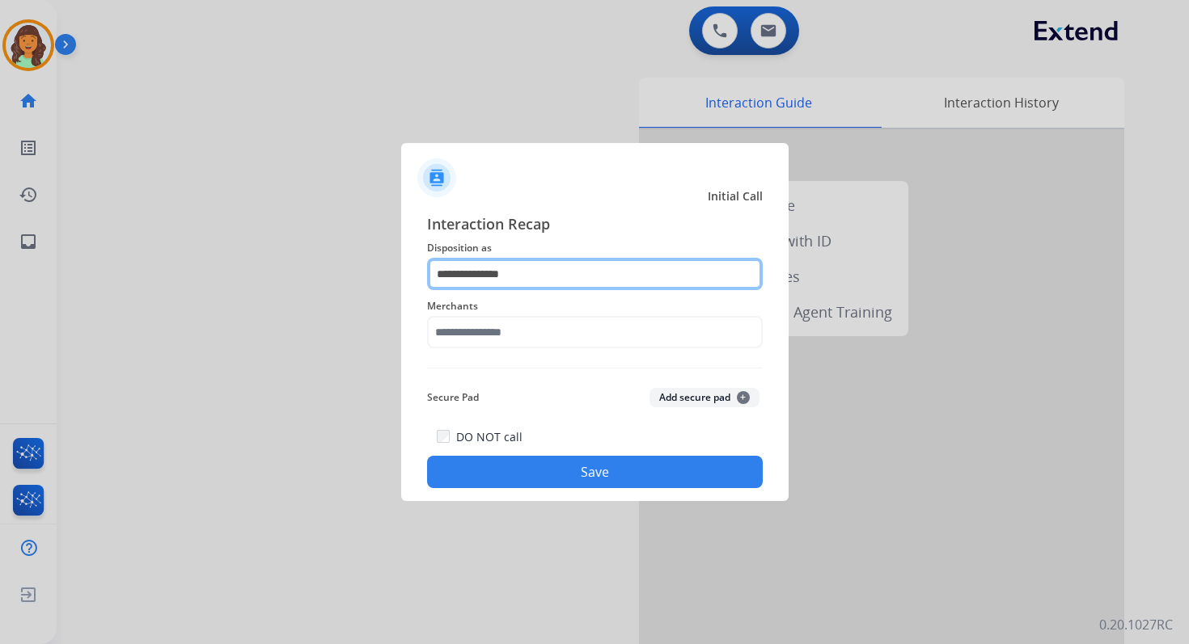
click at [491, 264] on input "**********" at bounding box center [595, 274] width 336 height 32
click at [491, 272] on input "***" at bounding box center [595, 274] width 336 height 32
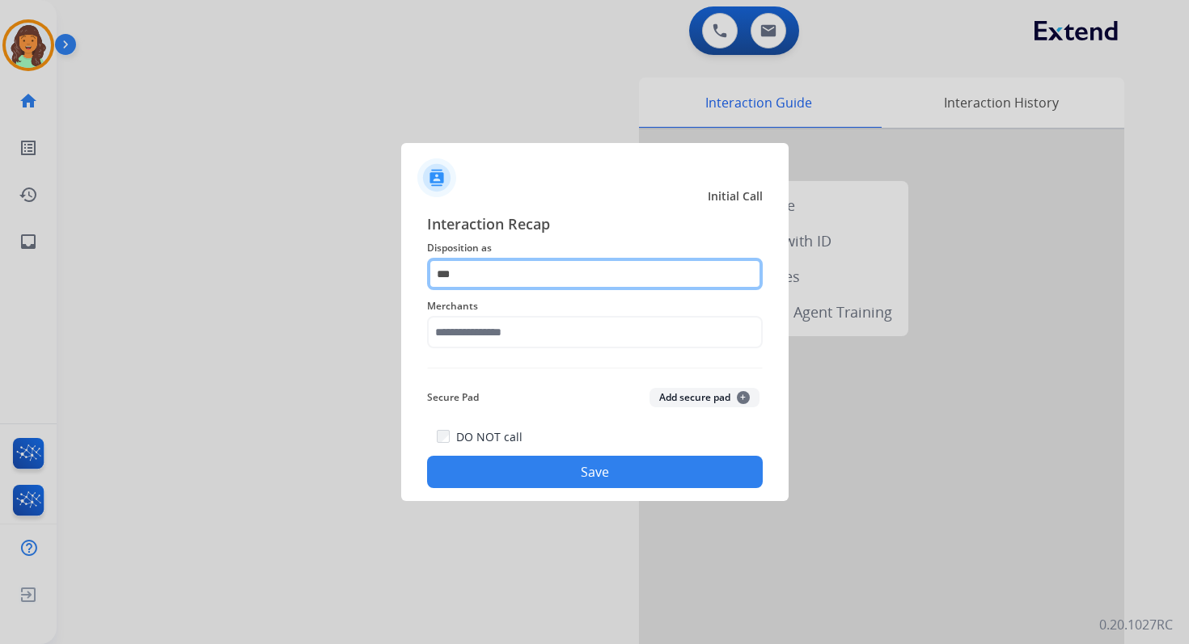
click at [491, 272] on input "***" at bounding box center [595, 274] width 336 height 32
click at [465, 277] on input "***" at bounding box center [595, 274] width 336 height 32
type input "*"
type input "***"
click at [465, 275] on input "***" at bounding box center [595, 274] width 336 height 32
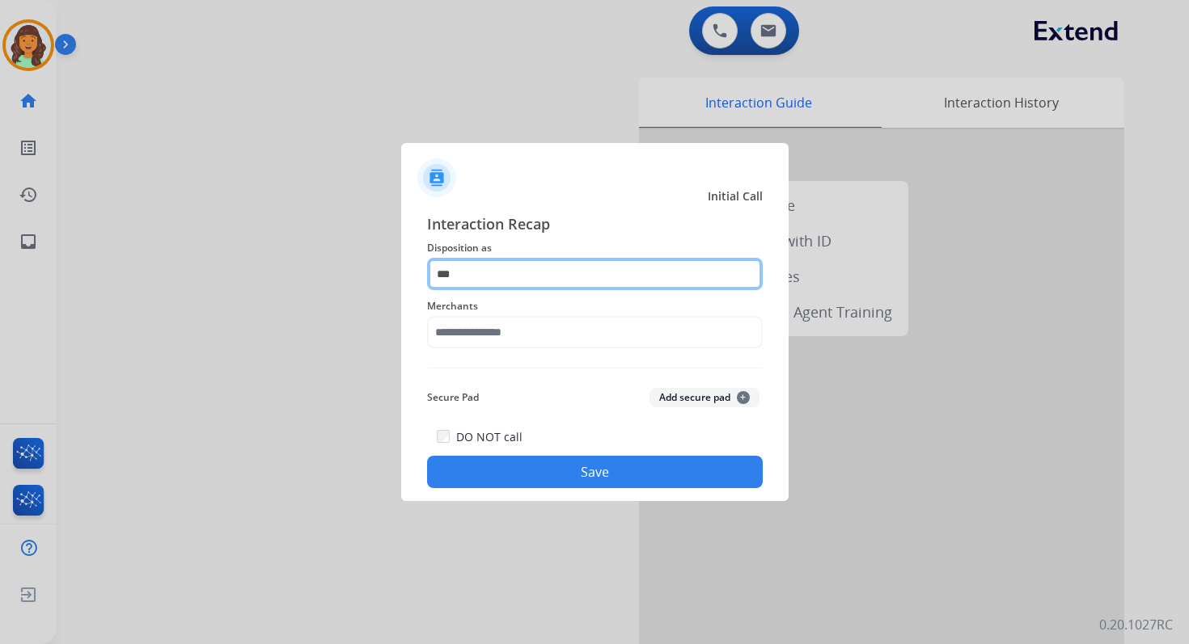
click at [465, 275] on input "***" at bounding box center [595, 274] width 336 height 32
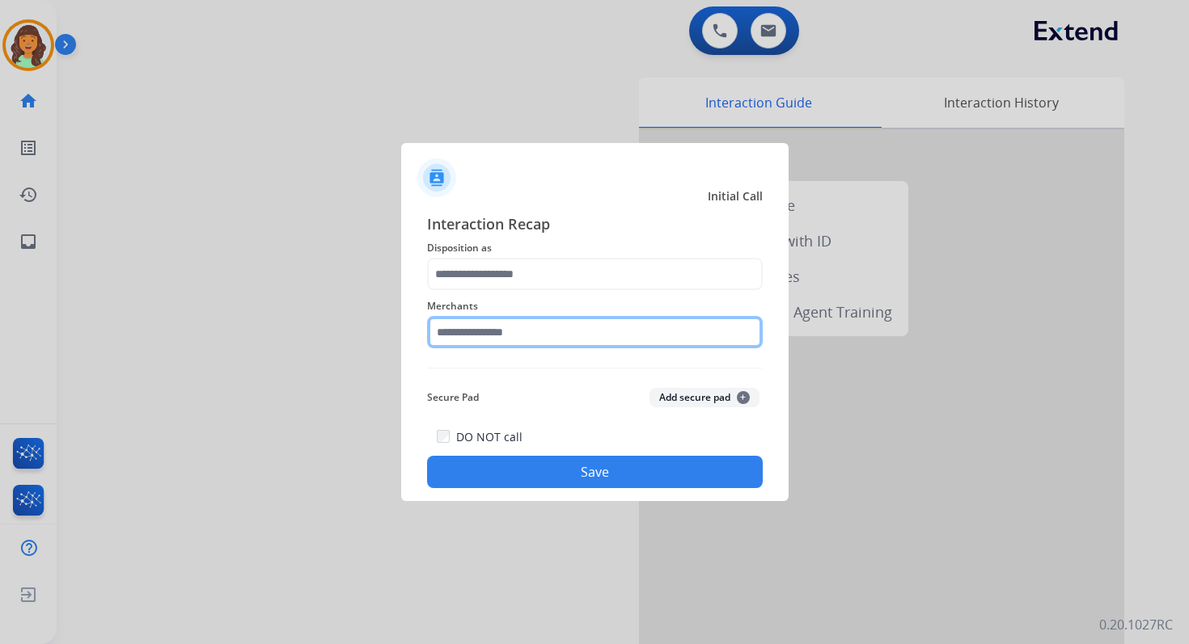
click at [492, 317] on input "text" at bounding box center [595, 332] width 336 height 32
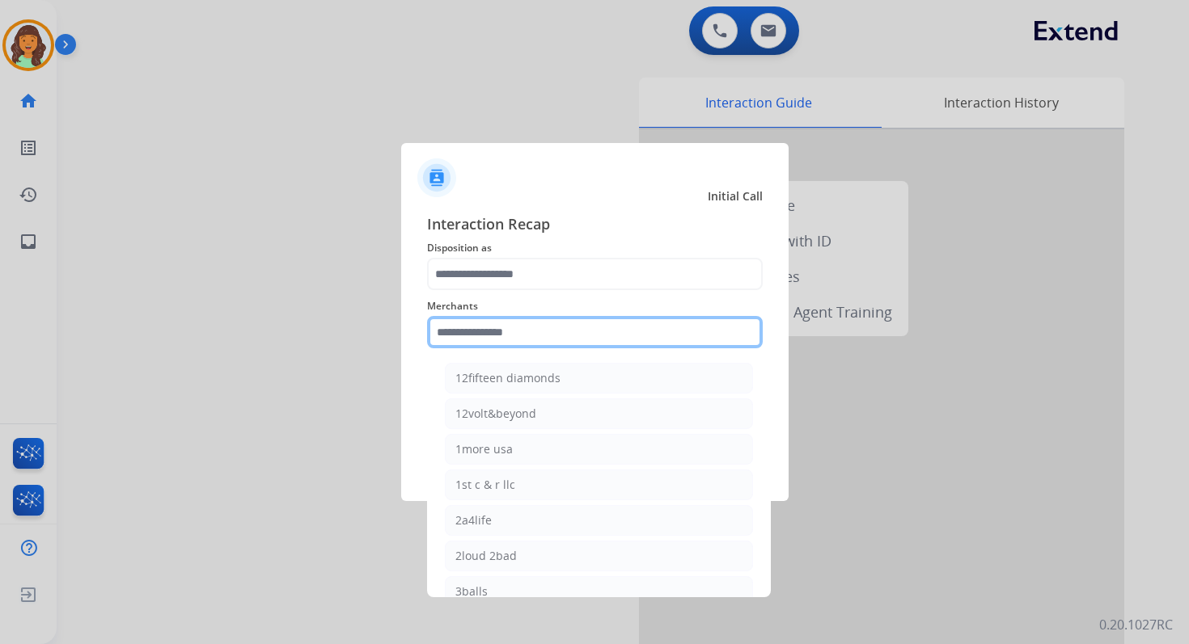
type input "*"
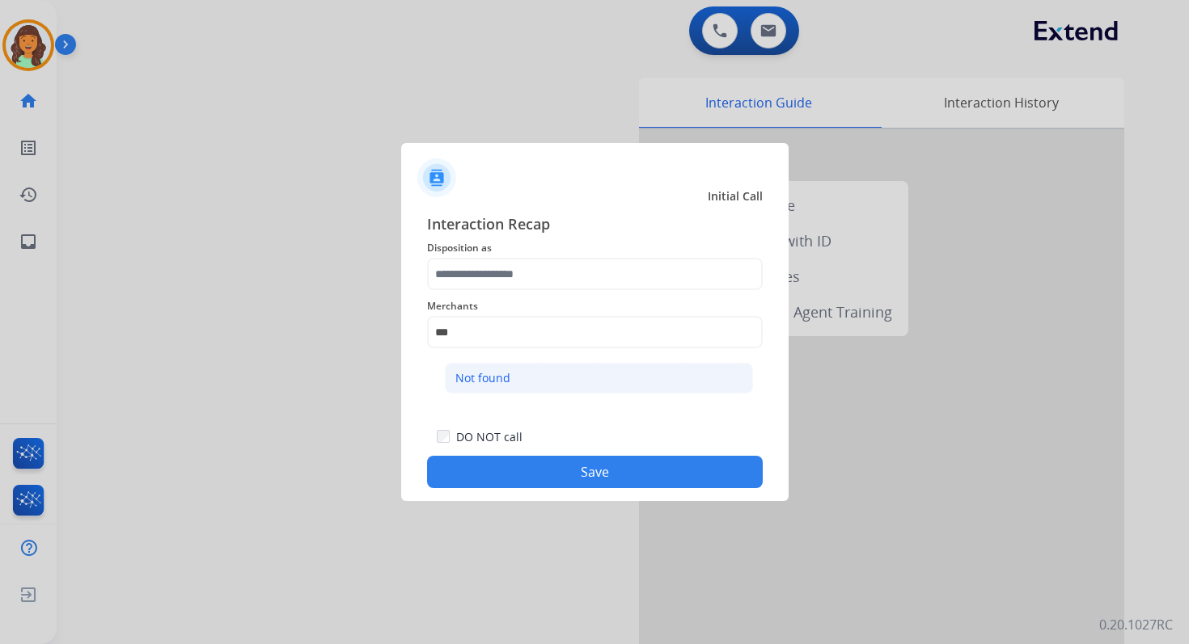
click at [540, 392] on li "Not found" at bounding box center [599, 378] width 308 height 31
type input "*********"
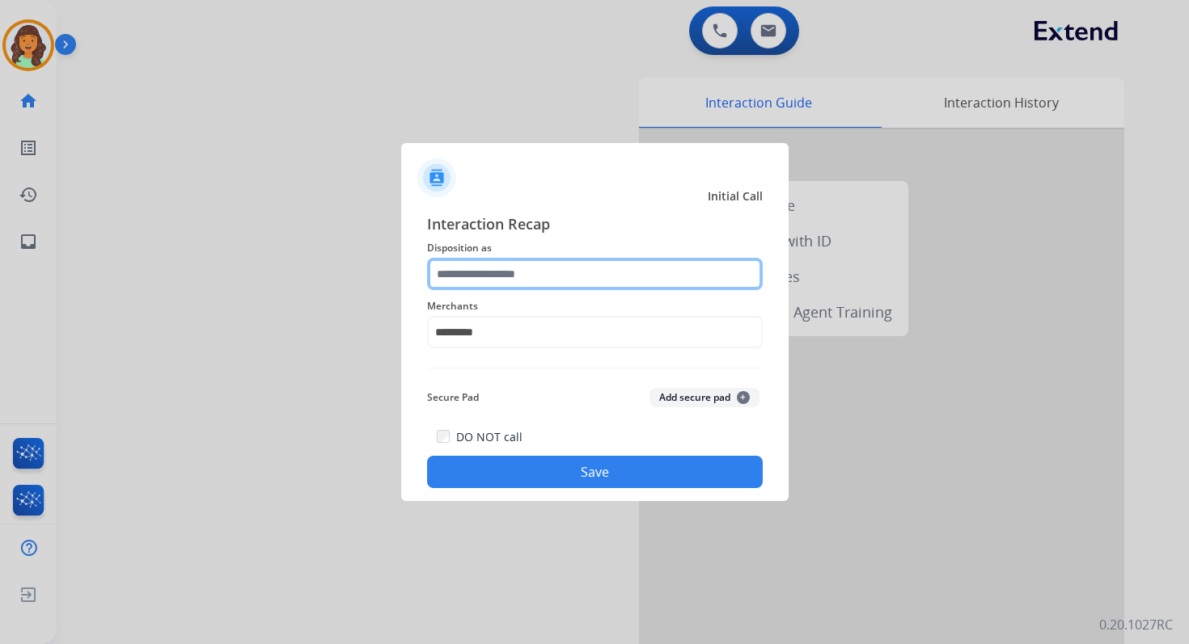
click at [504, 278] on input "text" at bounding box center [595, 274] width 336 height 32
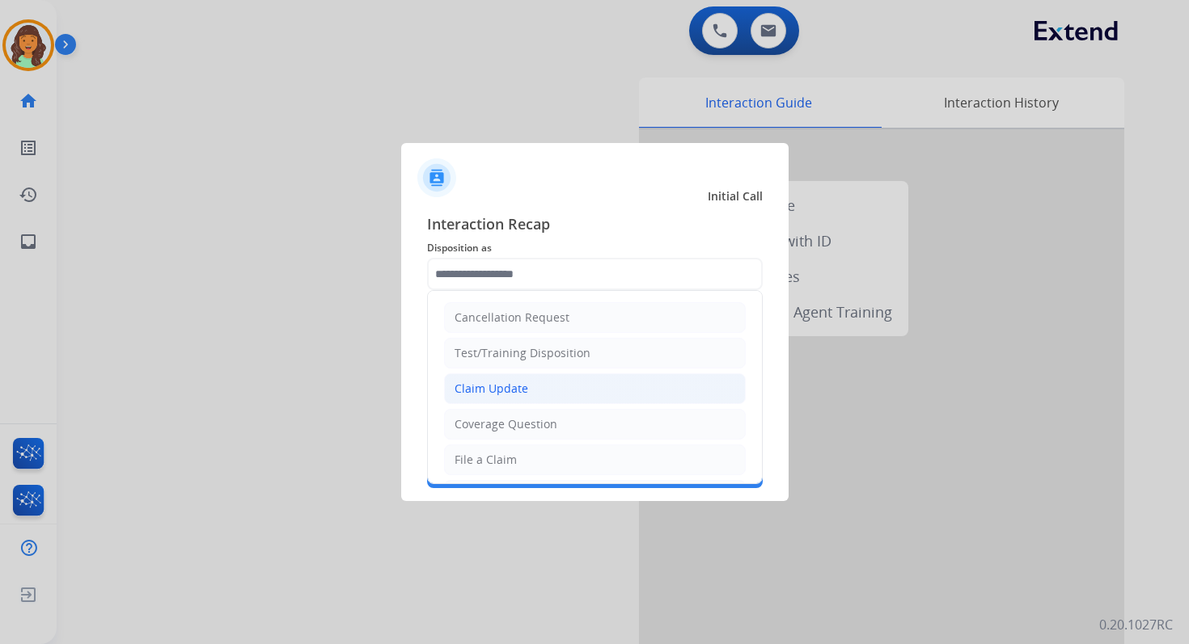
click at [529, 385] on li "Claim Update" at bounding box center [595, 389] width 302 height 31
type input "**********"
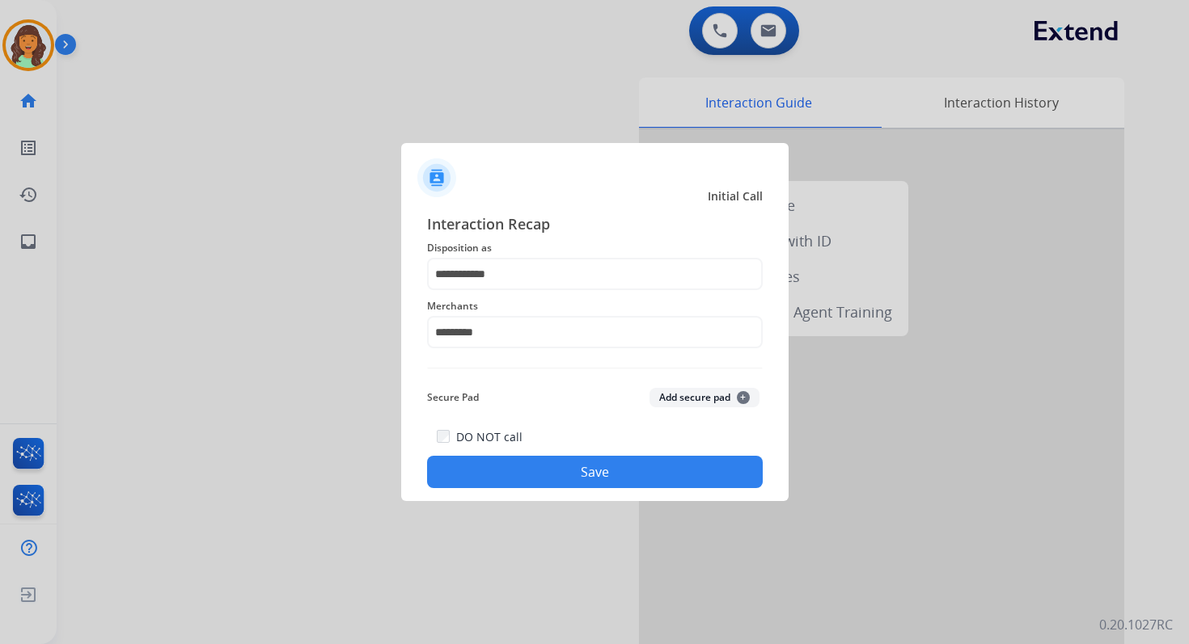
click at [555, 466] on button "Save" at bounding box center [595, 472] width 336 height 32
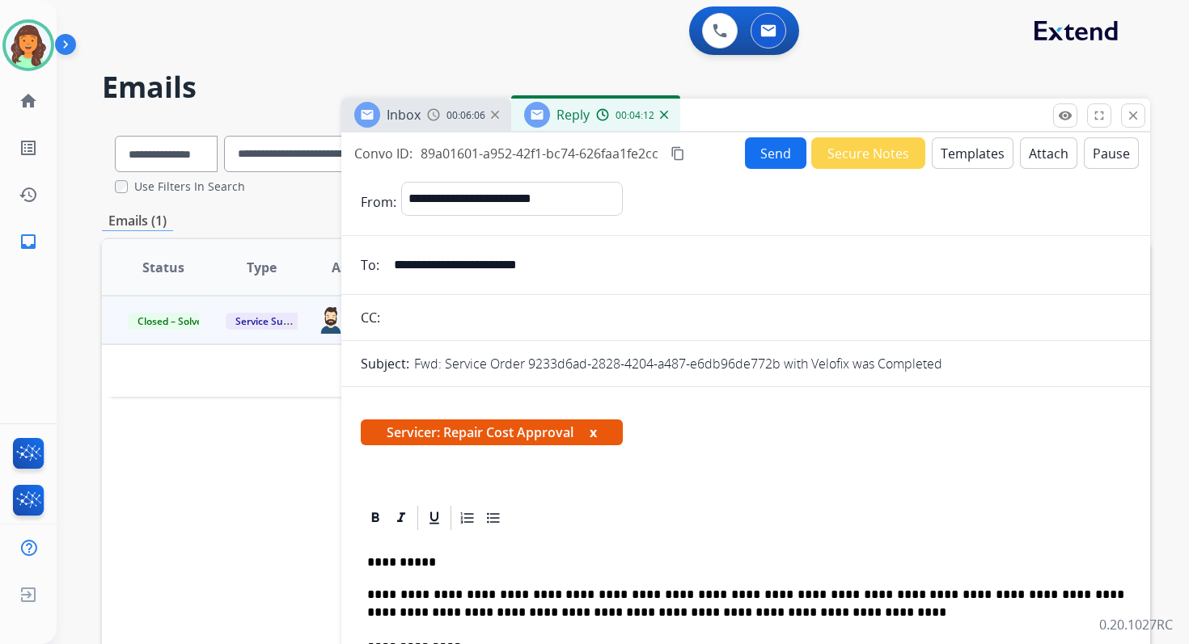
select select "**********"
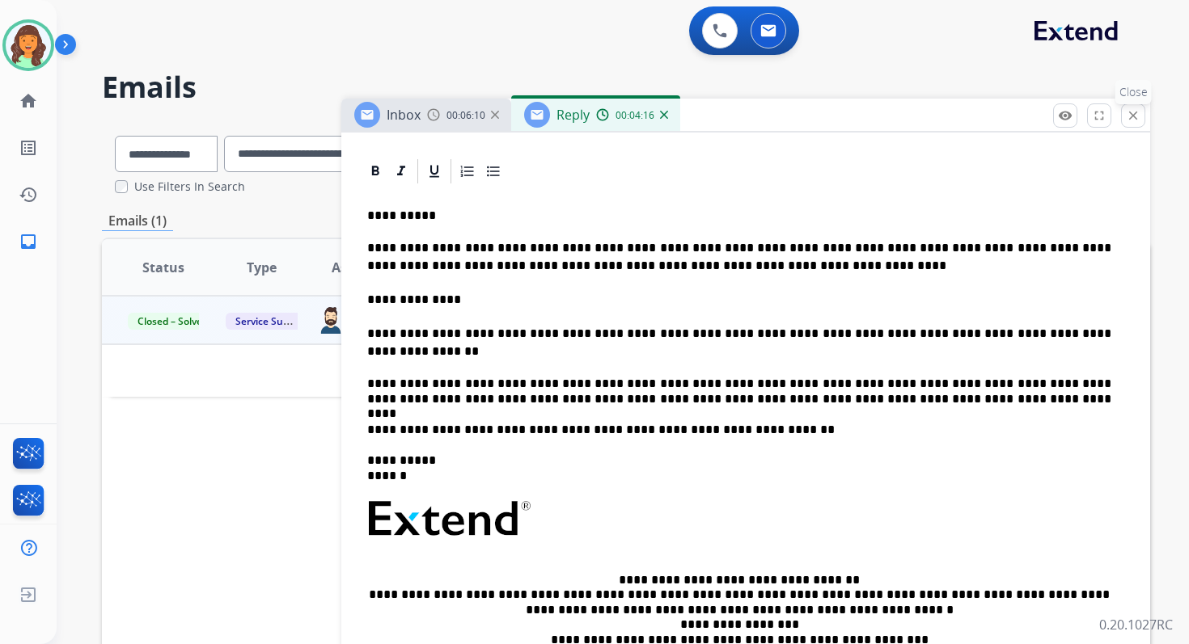
click at [1128, 115] on mat-icon "close" at bounding box center [1133, 115] width 15 height 15
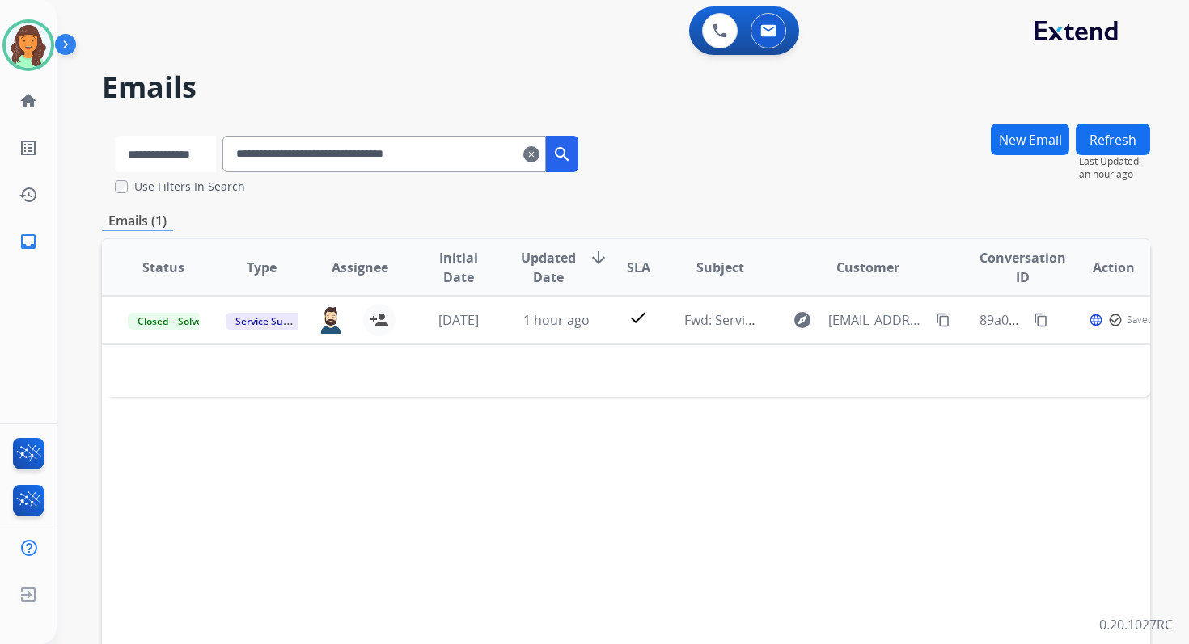
click at [190, 153] on select "**********" at bounding box center [165, 154] width 101 height 36
select select "**********"
click at [115, 136] on select "**********" at bounding box center [165, 154] width 101 height 36
click at [278, 148] on input "**********" at bounding box center [385, 154] width 323 height 36
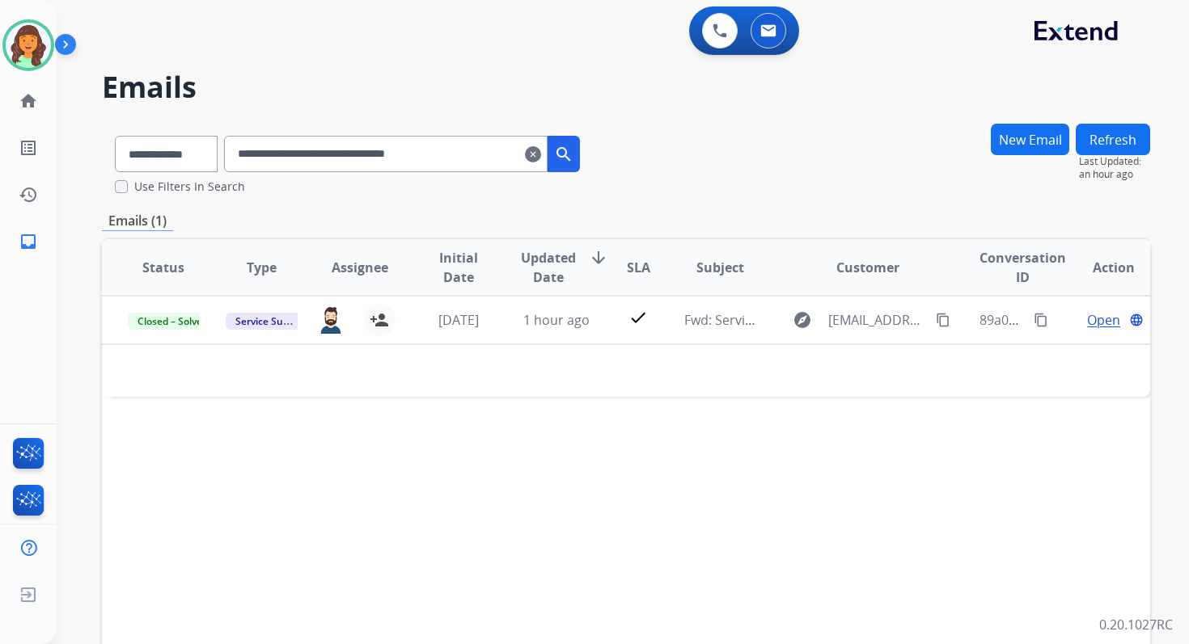
click at [278, 148] on input "**********" at bounding box center [385, 154] width 323 height 36
paste input "text"
type input "**********"
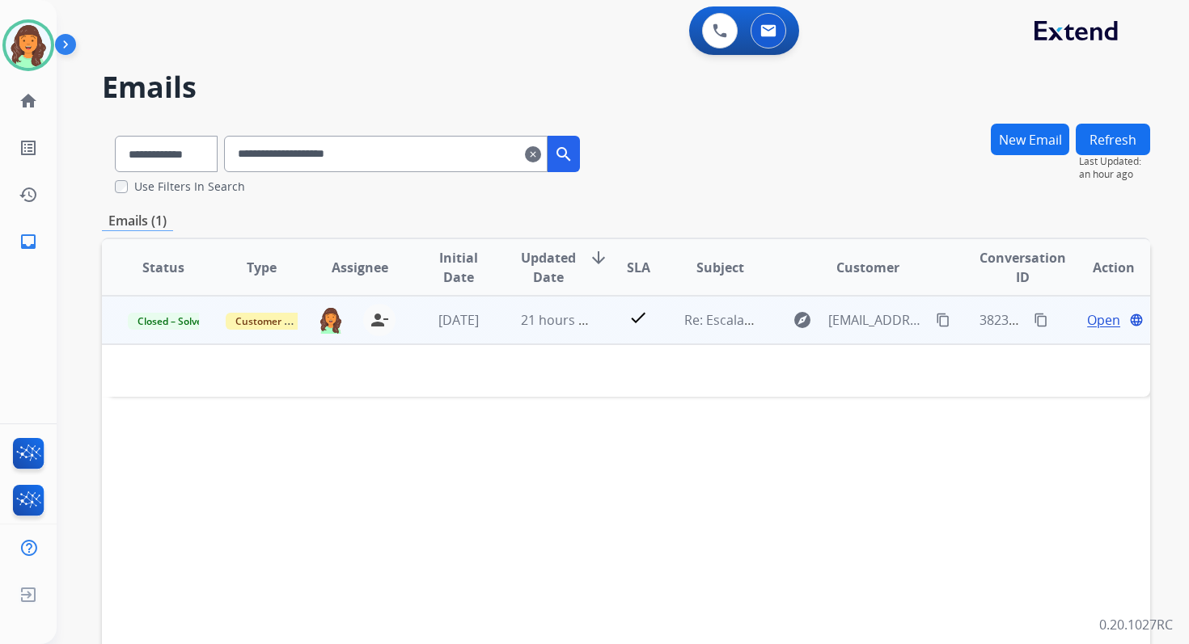
click at [1087, 320] on span "Open" at bounding box center [1103, 319] width 33 height 19
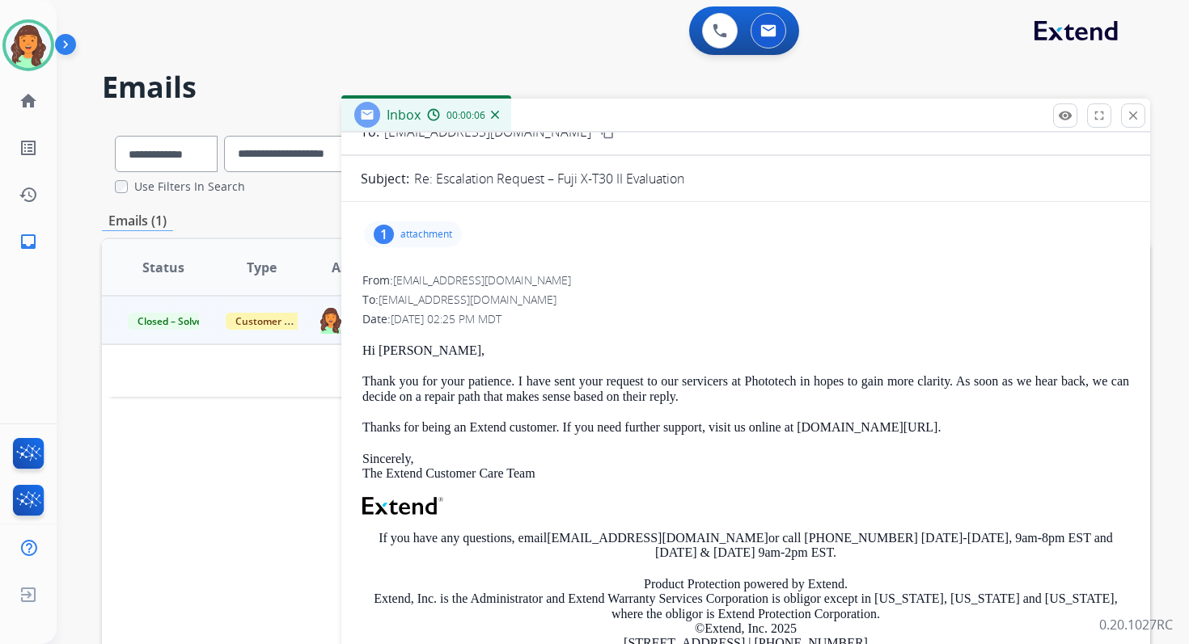
scroll to position [0, 0]
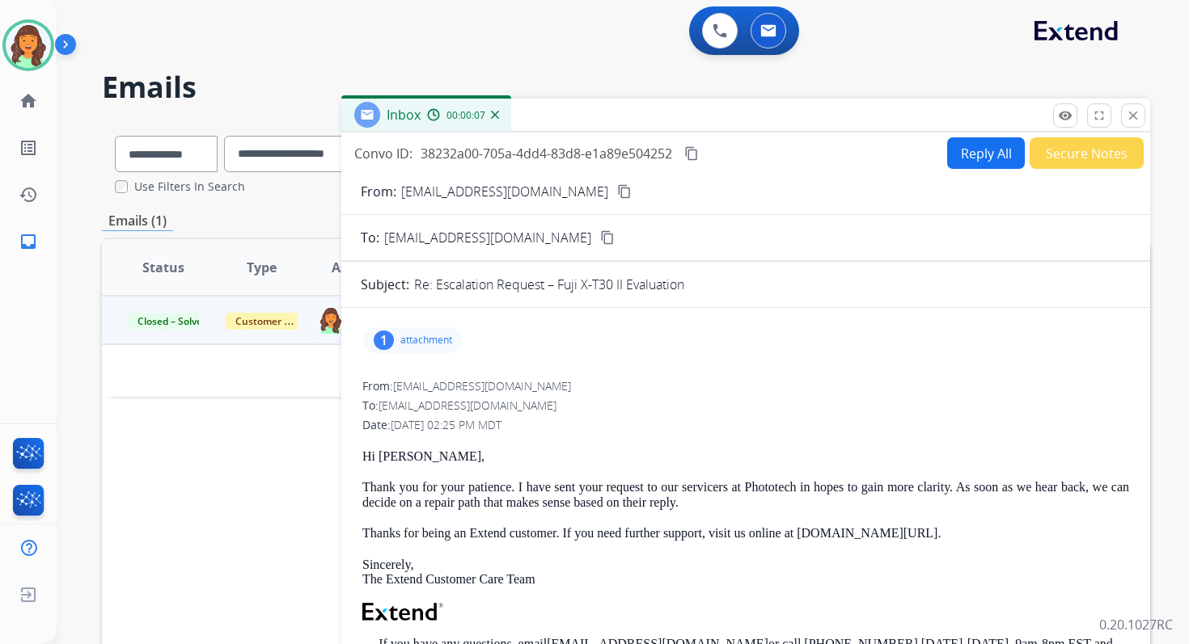
click at [961, 155] on button "Reply All" at bounding box center [986, 153] width 78 height 32
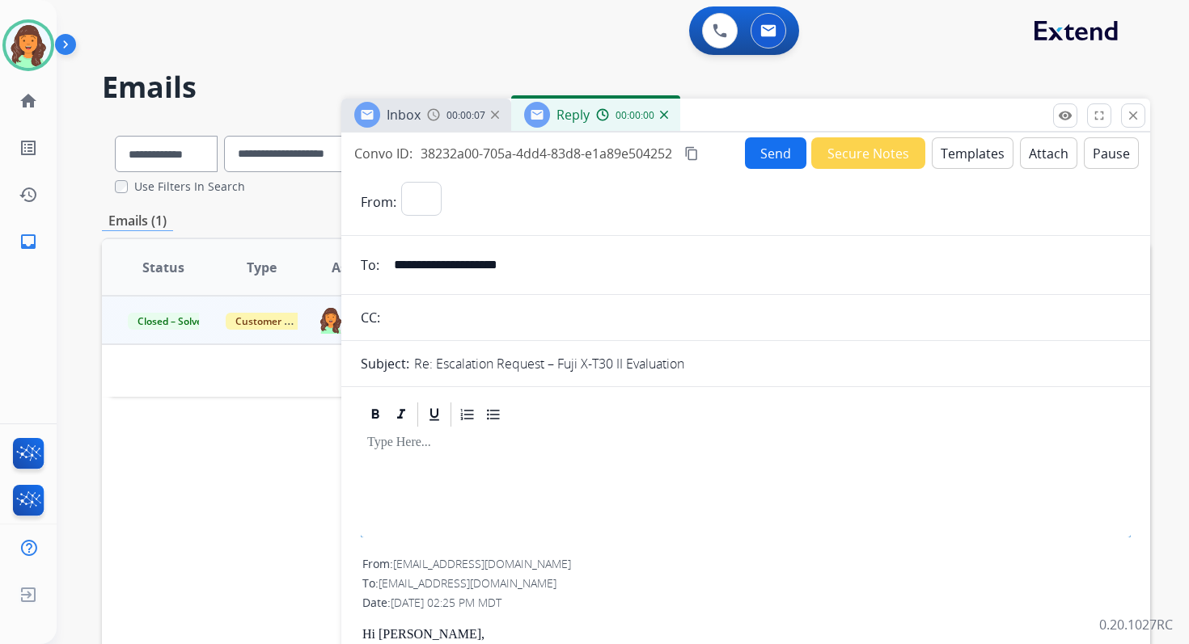
select select "**********"
click at [961, 155] on button "Templates" at bounding box center [972, 153] width 82 height 32
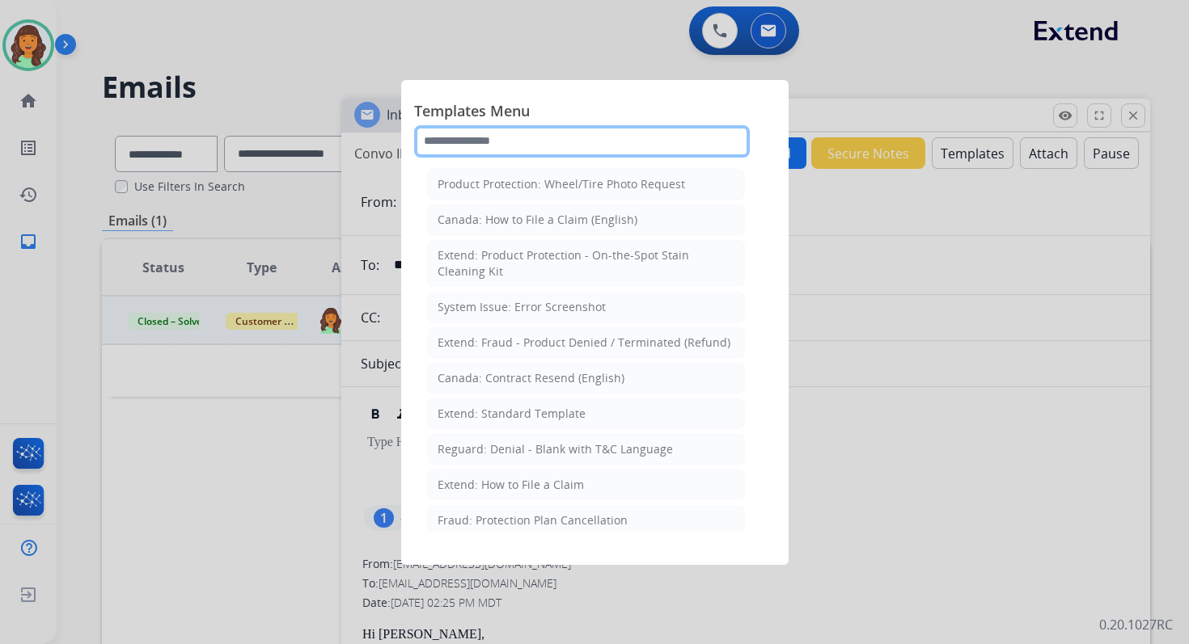
click at [497, 141] on input "text" at bounding box center [582, 141] width 336 height 32
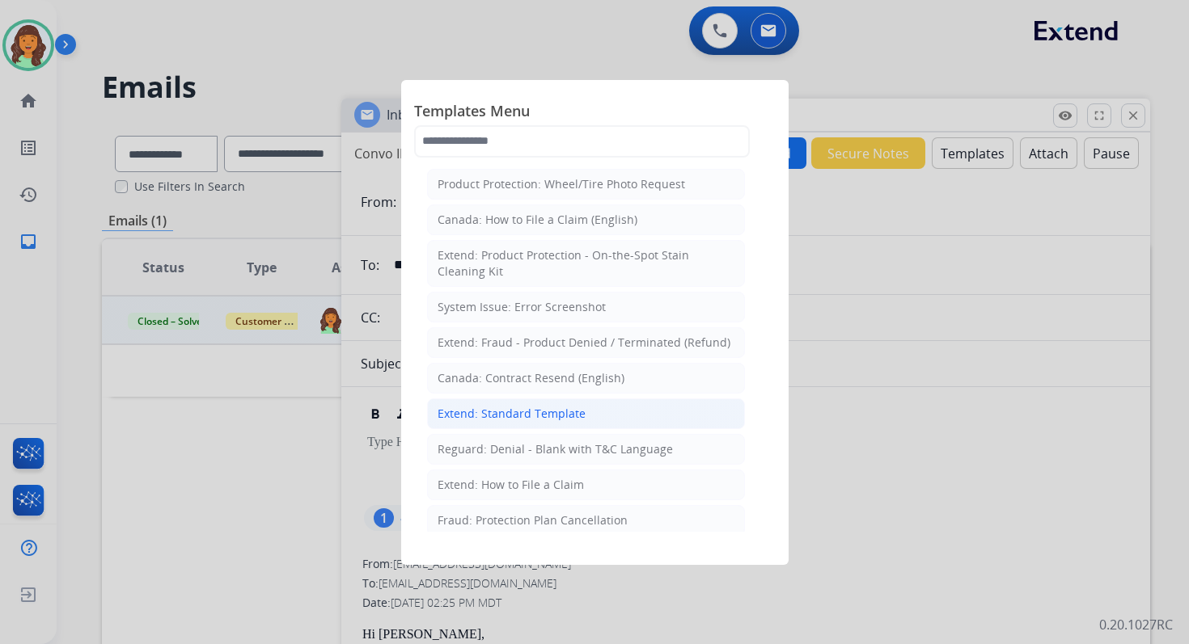
click at [488, 406] on div "Extend: Standard Template" at bounding box center [511, 414] width 148 height 16
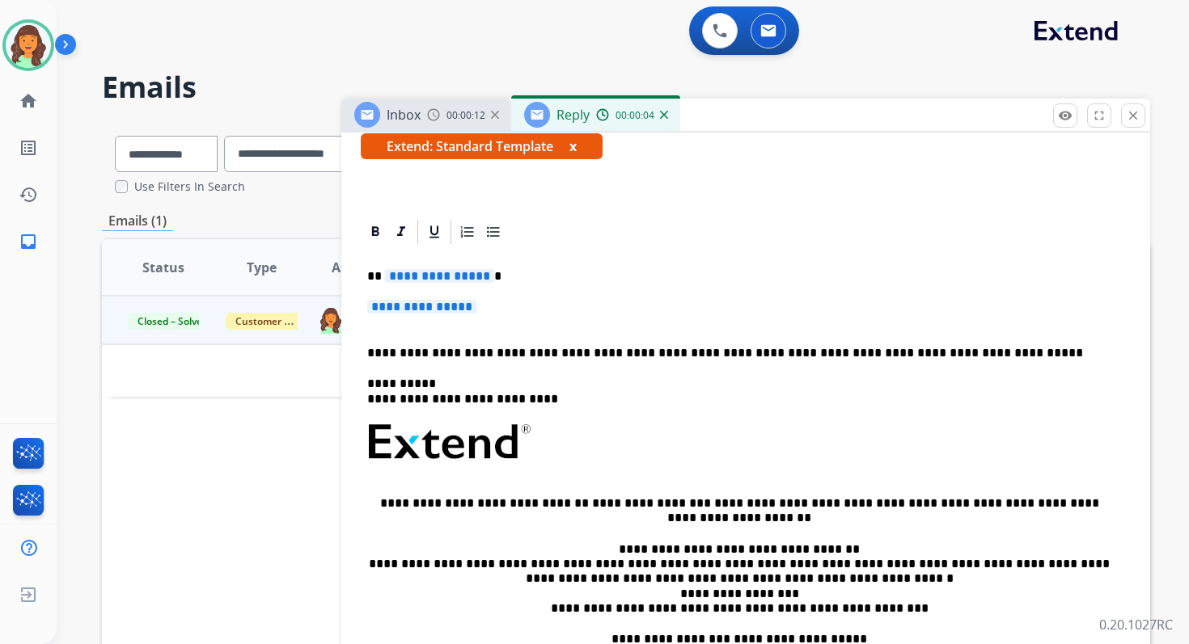
scroll to position [298, 0]
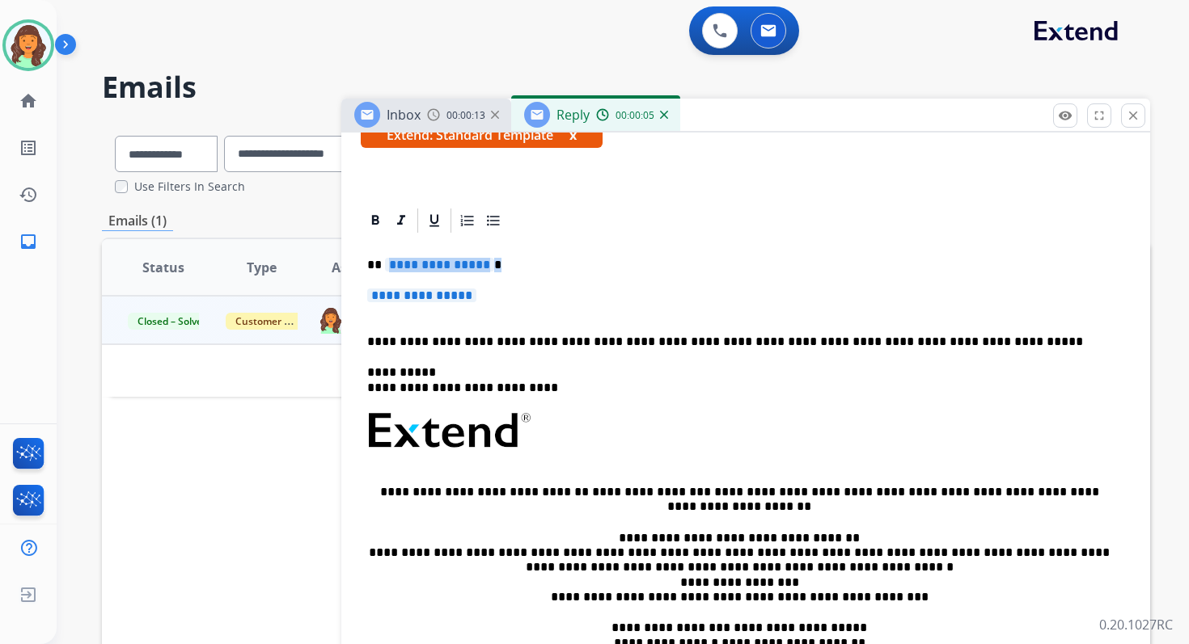
drag, startPoint x: 383, startPoint y: 263, endPoint x: 510, endPoint y: 307, distance: 134.5
click at [508, 306] on div "**********" at bounding box center [746, 468] width 770 height 467
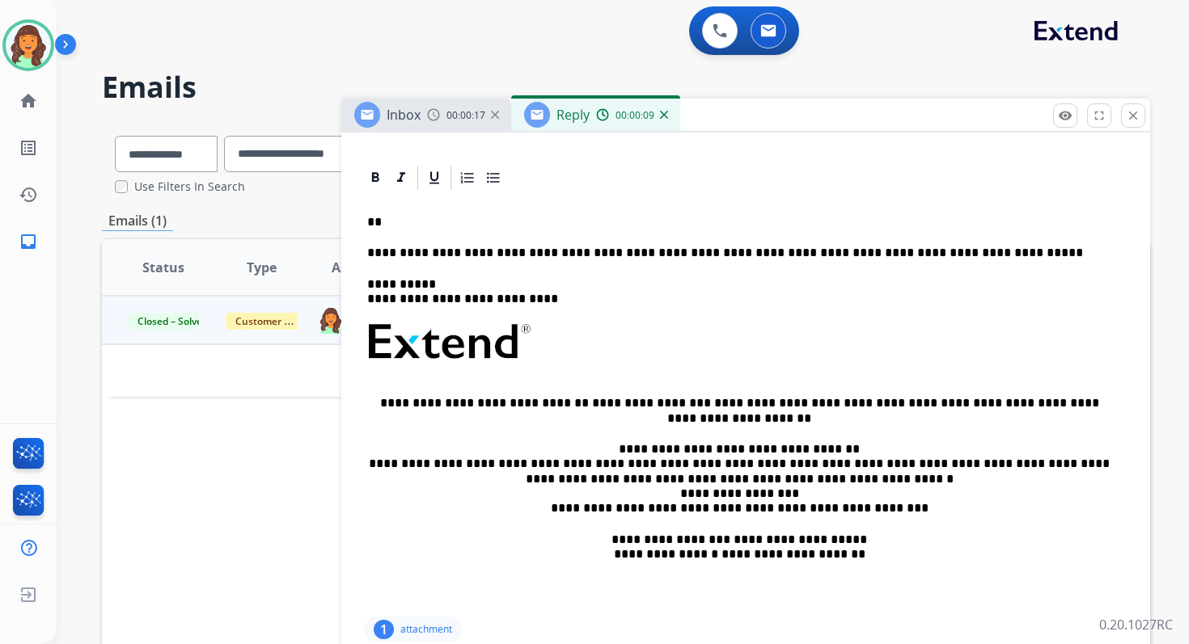
scroll to position [334, 0]
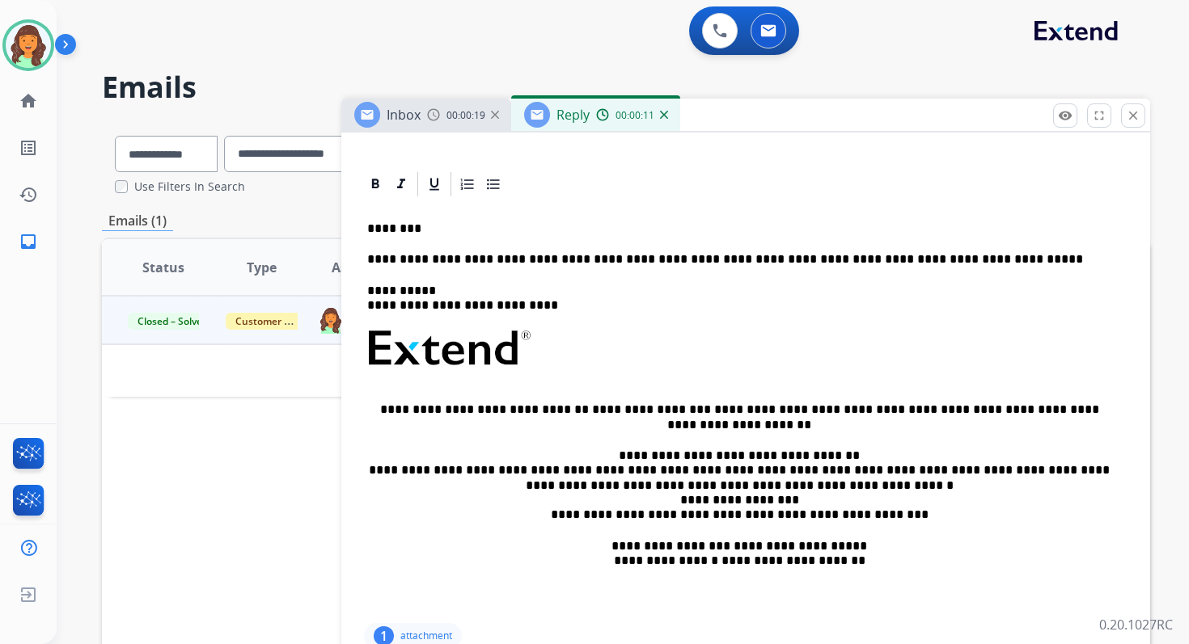
click at [403, 232] on p "********" at bounding box center [739, 229] width 744 height 15
click at [438, 234] on p "********" at bounding box center [739, 229] width 744 height 15
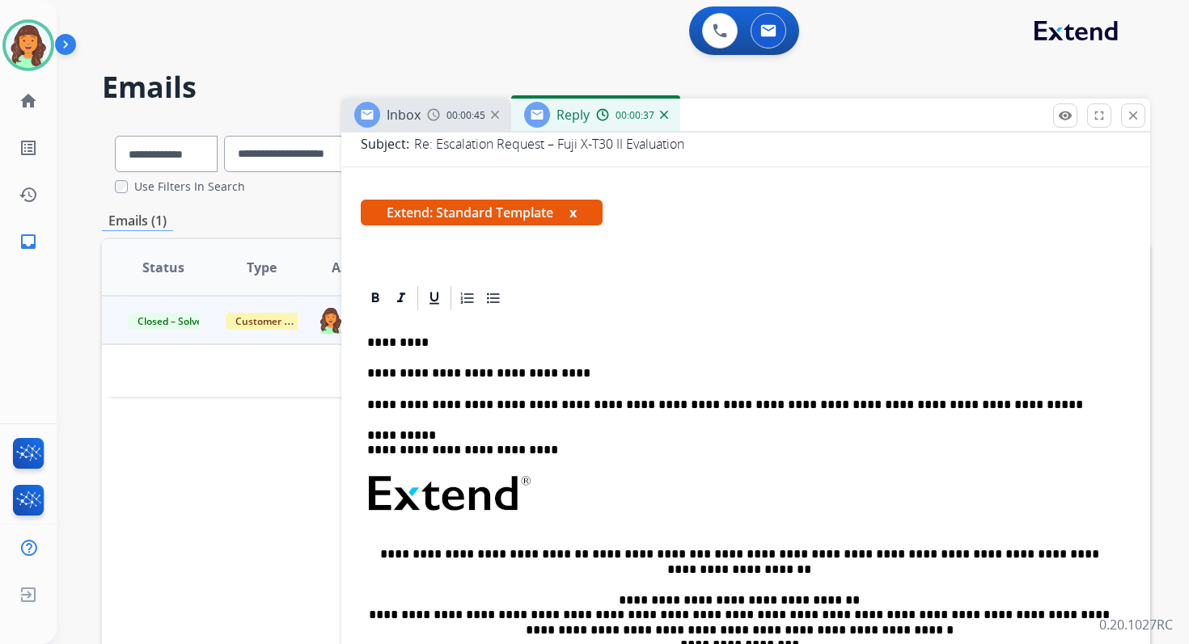
scroll to position [263, 0]
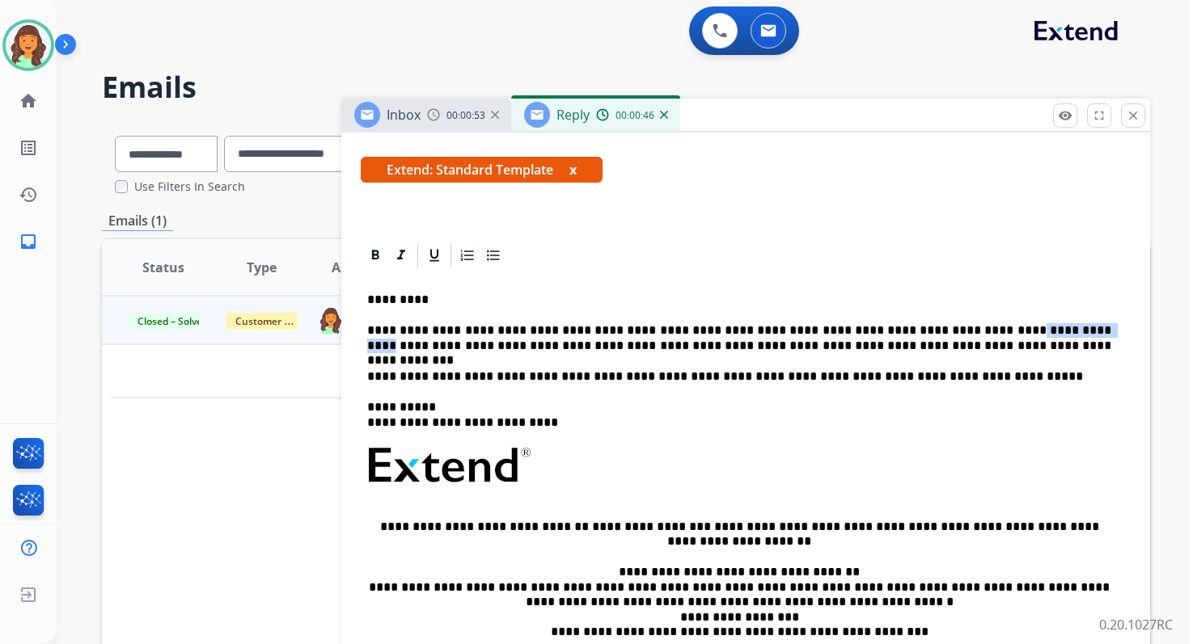
drag, startPoint x: 985, startPoint y: 332, endPoint x: 905, endPoint y: 330, distance: 80.1
click at [905, 330] on p "**********" at bounding box center [739, 338] width 744 height 30
click at [852, 347] on p "**********" at bounding box center [739, 338] width 744 height 30
click at [900, 348] on p "**********" at bounding box center [739, 338] width 744 height 30
click at [943, 349] on p "**********" at bounding box center [739, 338] width 744 height 30
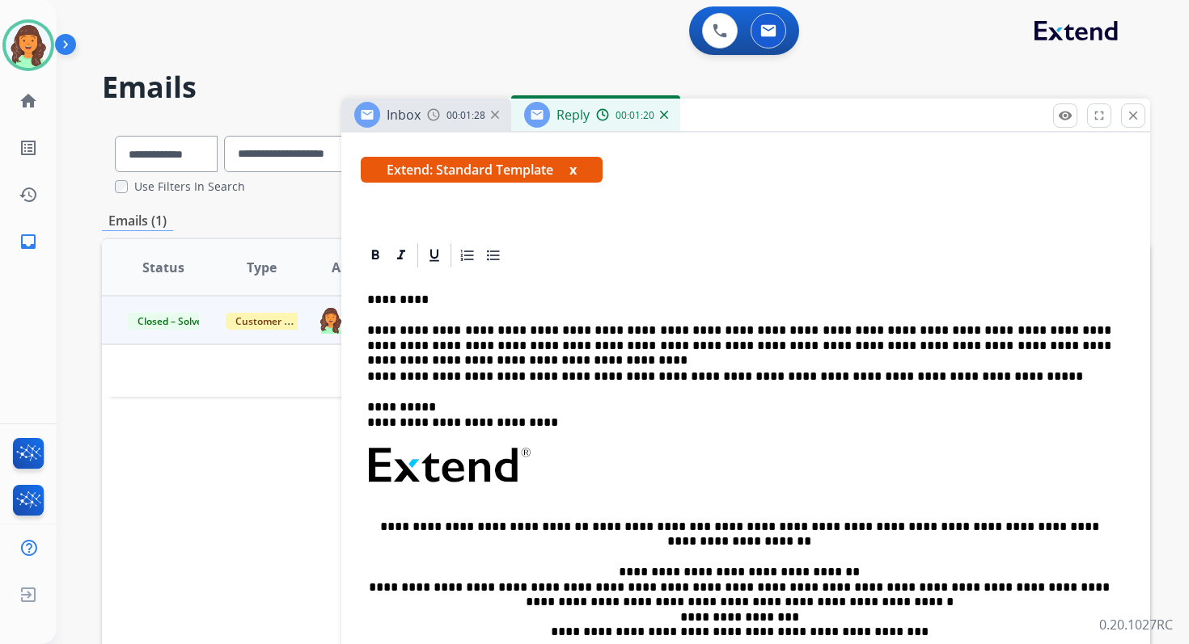
click at [1082, 343] on p "**********" at bounding box center [739, 338] width 744 height 30
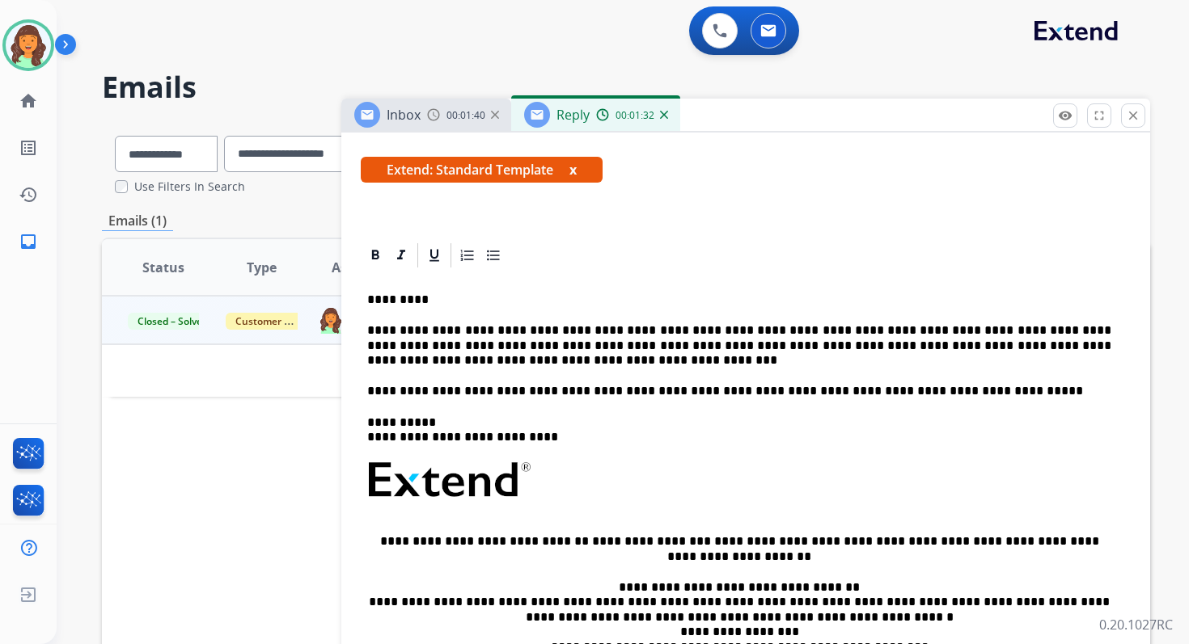
click at [1085, 347] on p "**********" at bounding box center [739, 345] width 744 height 44
click at [458, 365] on p "**********" at bounding box center [739, 345] width 744 height 44
click at [571, 347] on p "**********" at bounding box center [739, 345] width 744 height 44
click at [563, 364] on p "**********" at bounding box center [739, 345] width 744 height 44
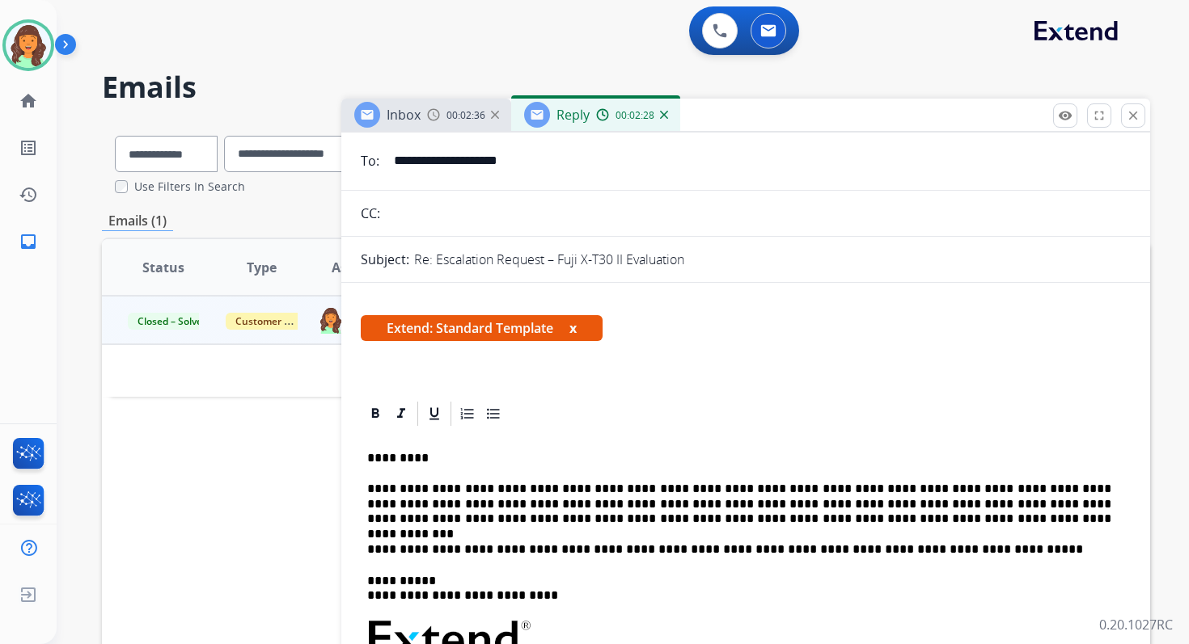
scroll to position [0, 0]
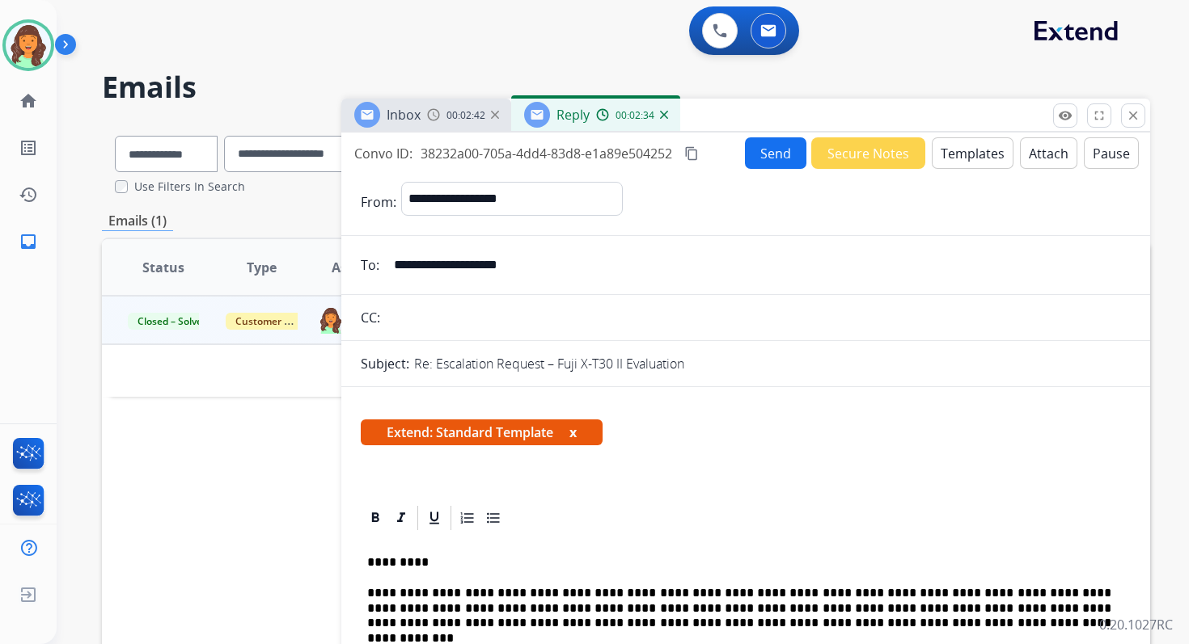
click at [696, 144] on button "content_copy" at bounding box center [691, 153] width 19 height 19
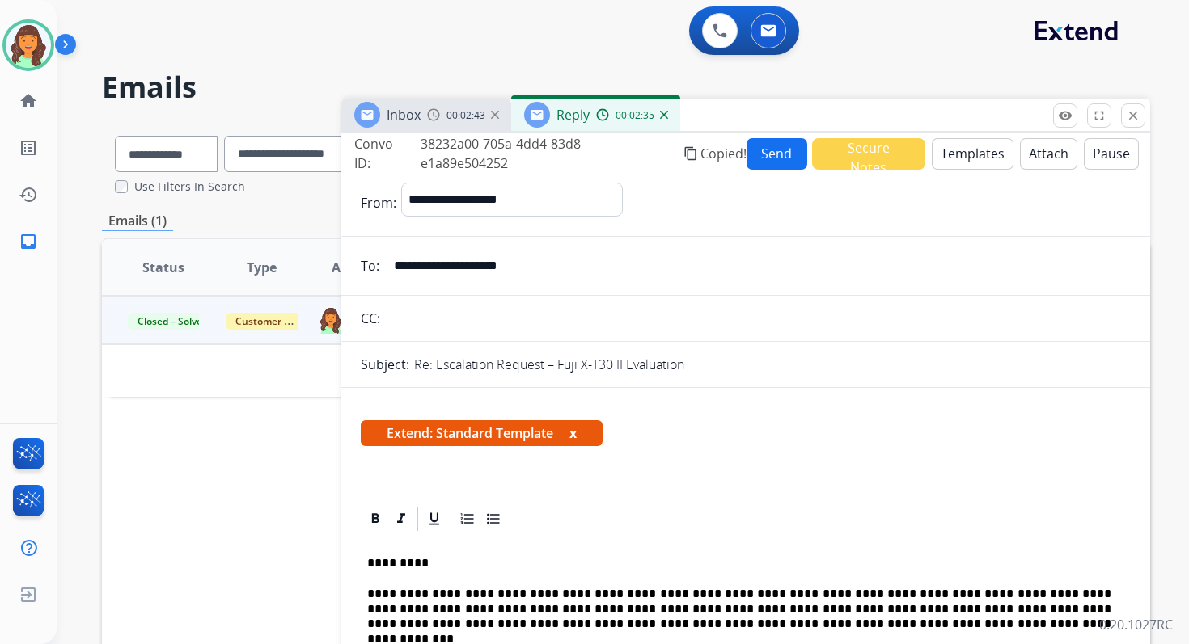
click at [767, 151] on button "Send" at bounding box center [776, 154] width 61 height 32
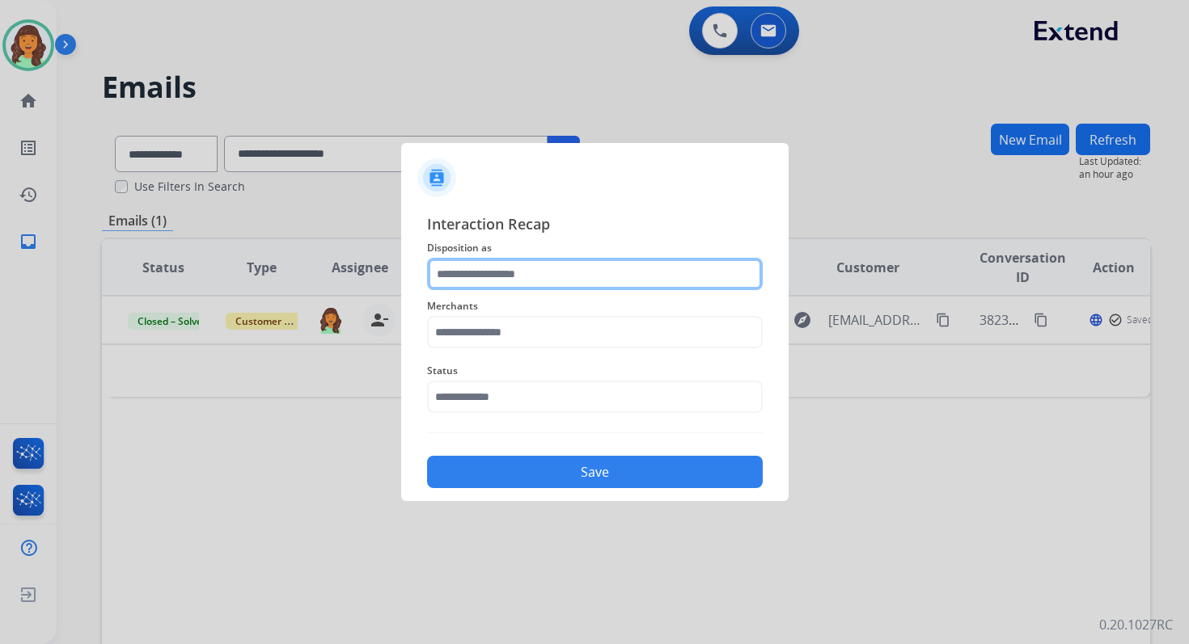
click at [537, 277] on input "text" at bounding box center [595, 274] width 336 height 32
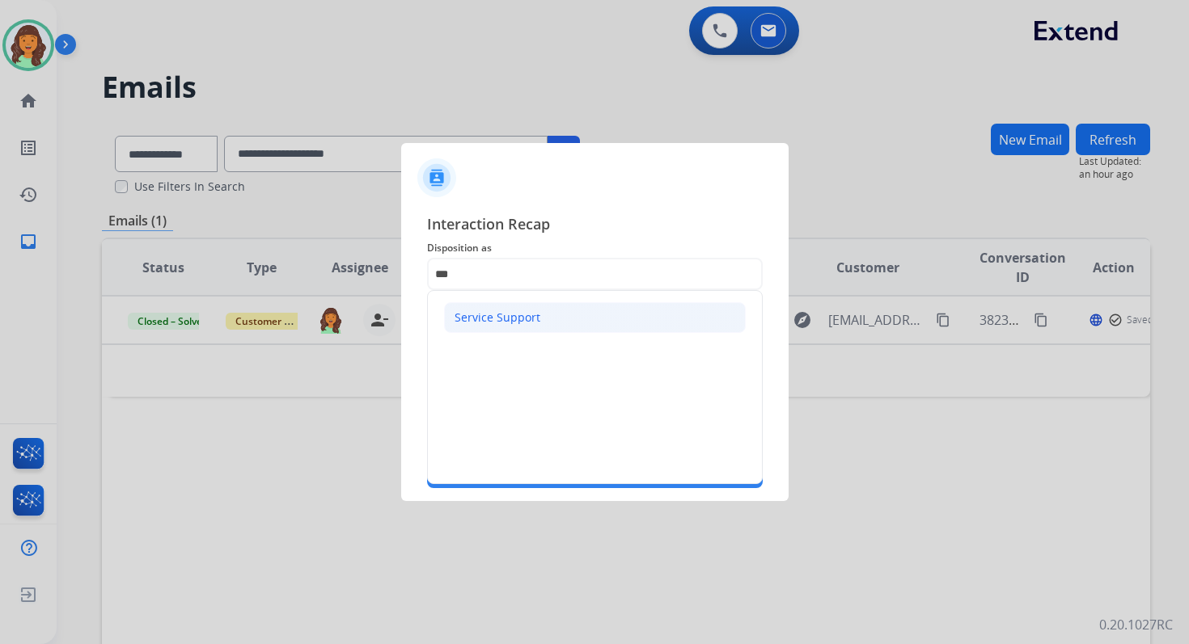
click at [486, 310] on div "Service Support" at bounding box center [497, 318] width 86 height 16
type input "**********"
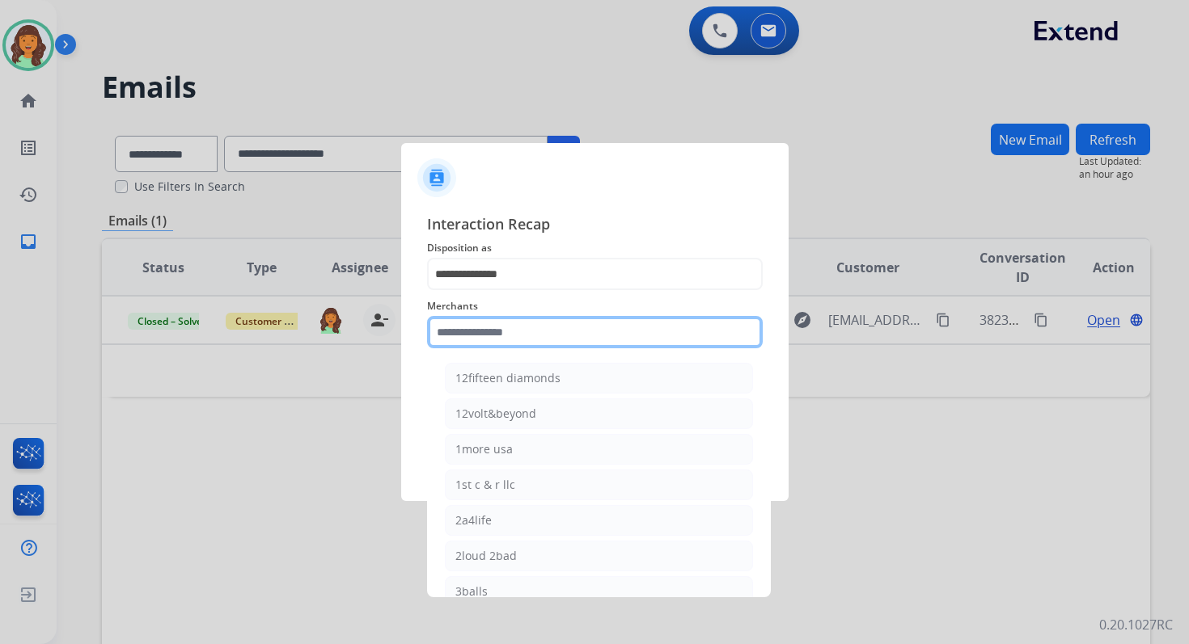
click at [492, 330] on input "text" at bounding box center [595, 332] width 336 height 32
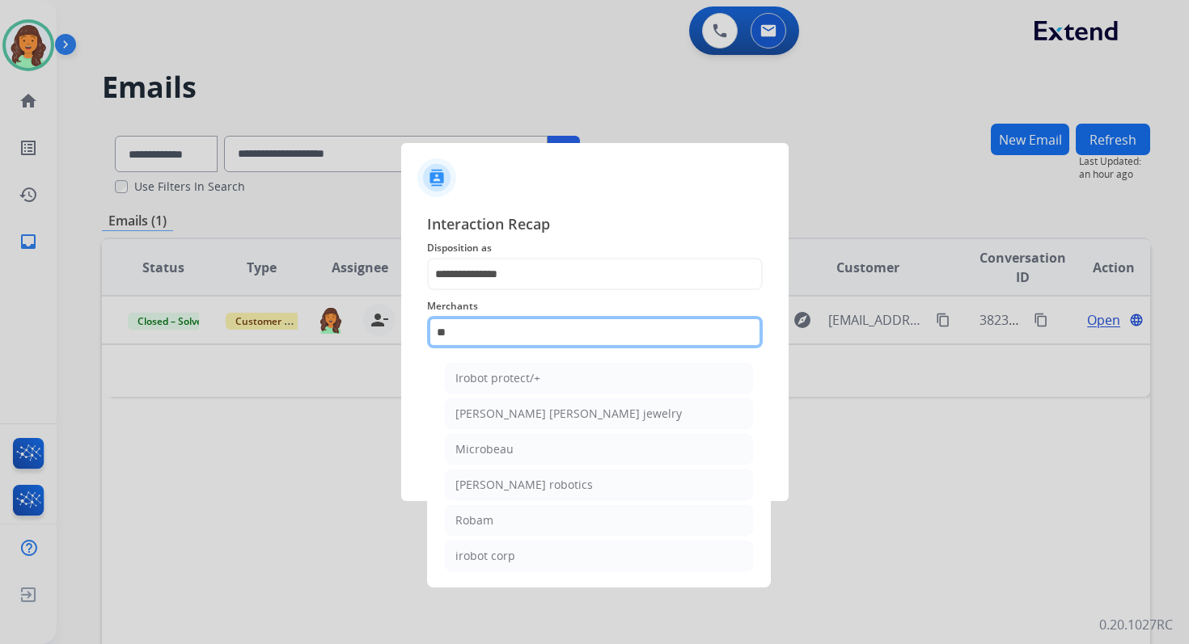
type input "*"
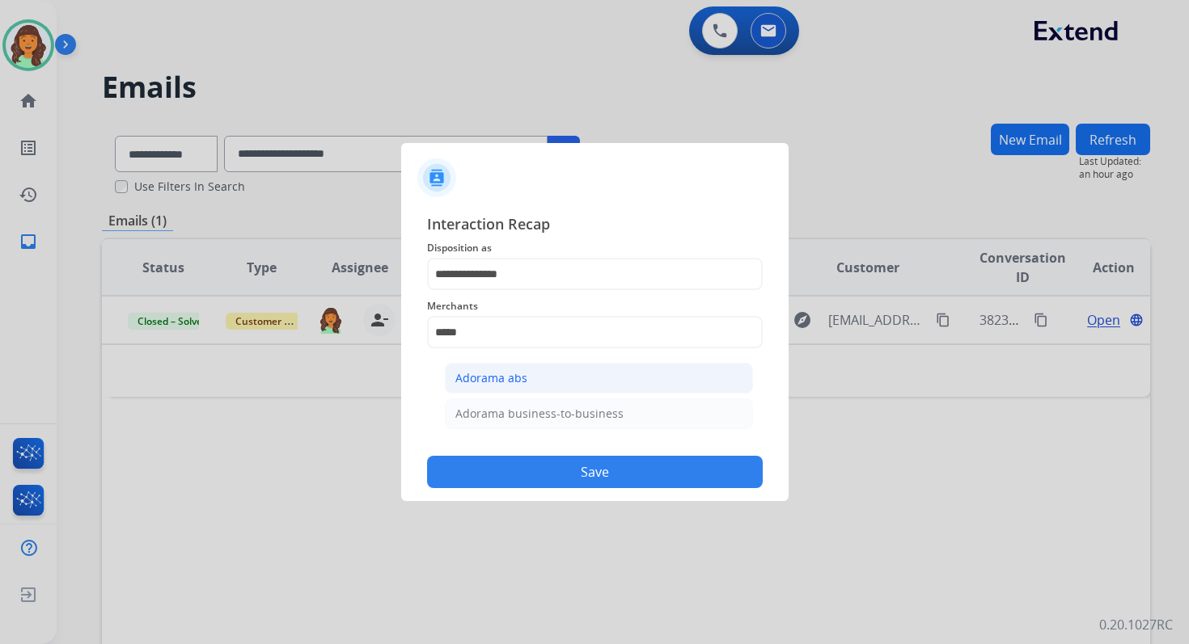
click at [509, 381] on div "Adorama abs" at bounding box center [491, 378] width 72 height 16
type input "**********"
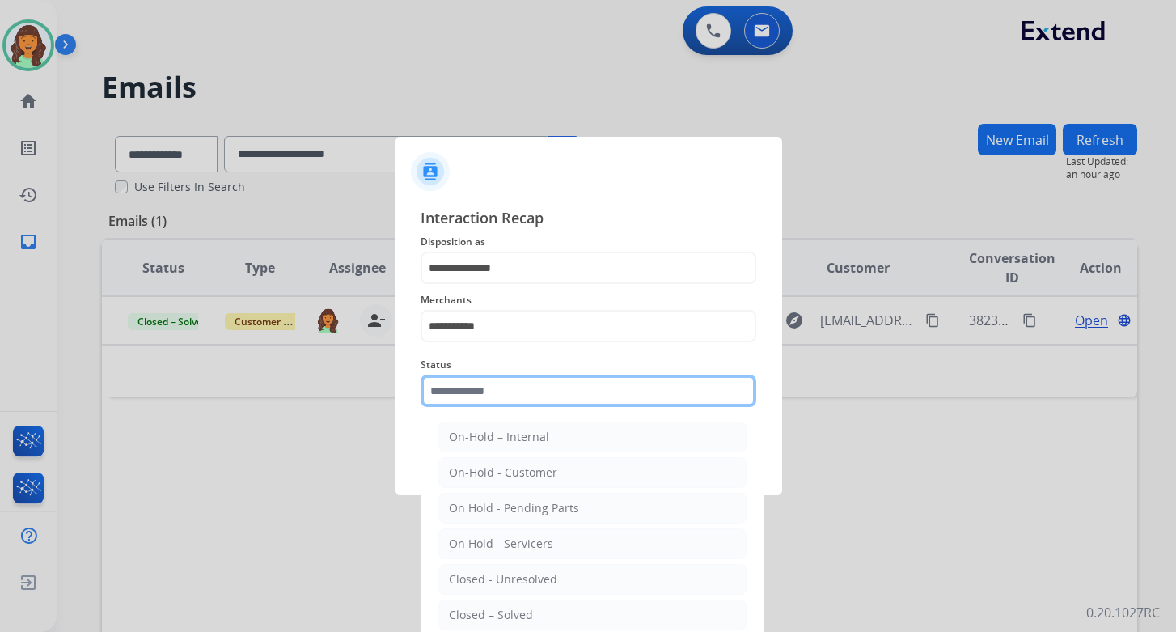
click at [509, 401] on input "text" at bounding box center [588, 390] width 336 height 32
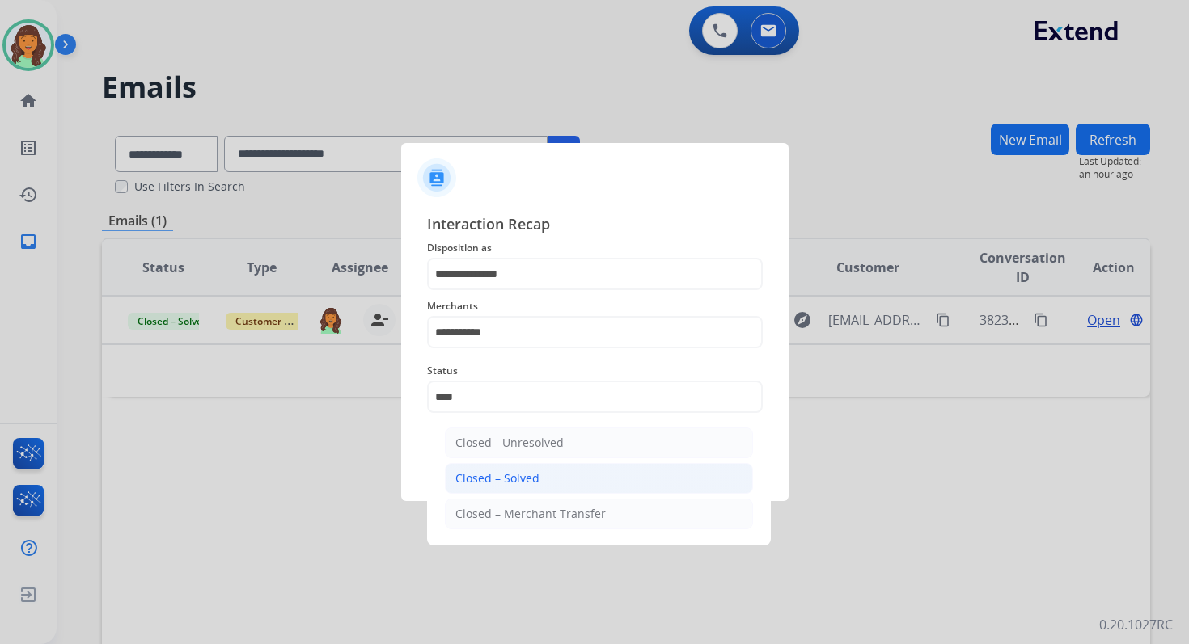
click at [546, 482] on li "Closed – Solved" at bounding box center [599, 478] width 308 height 31
type input "**********"
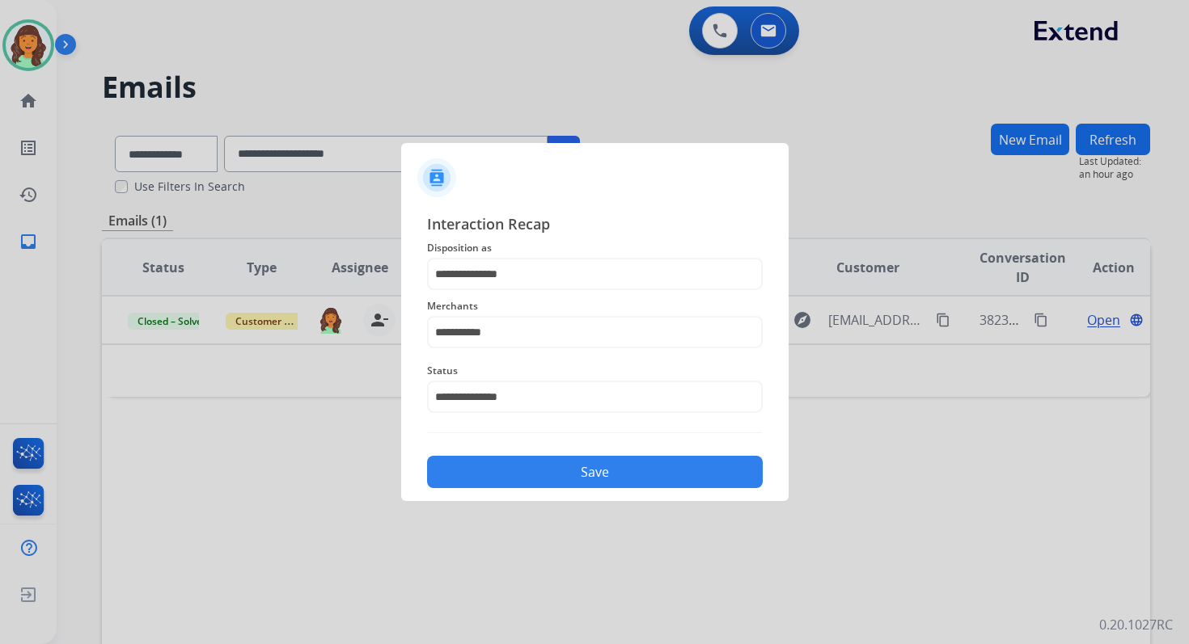
click at [546, 482] on button "Save" at bounding box center [595, 472] width 336 height 32
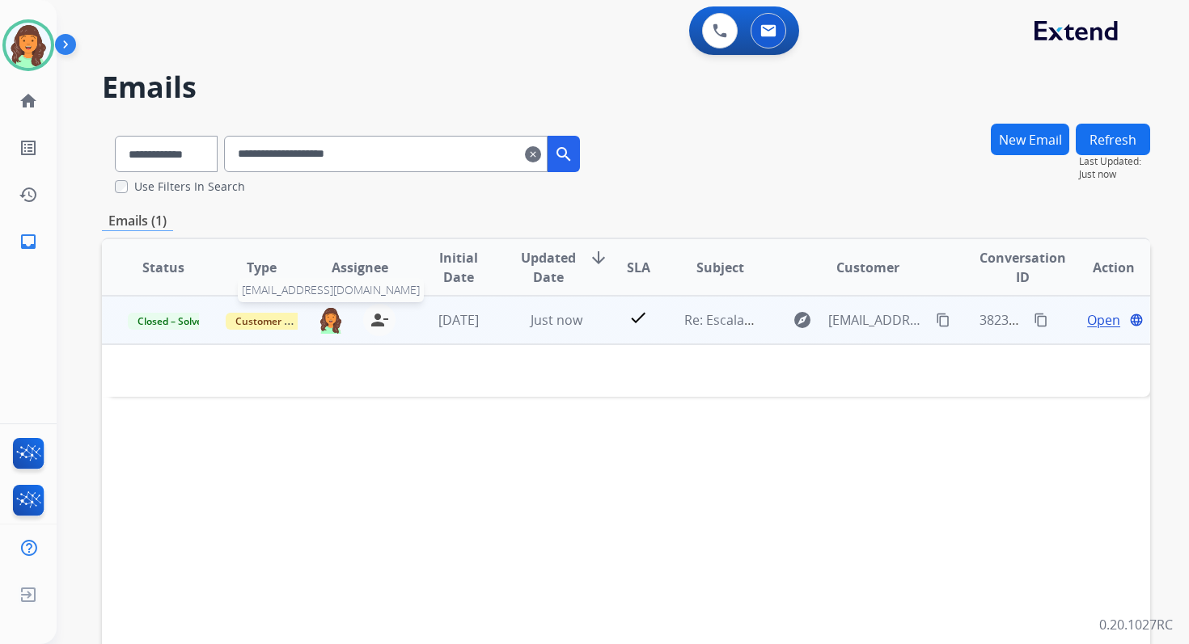
click at [318, 323] on img at bounding box center [331, 319] width 26 height 27
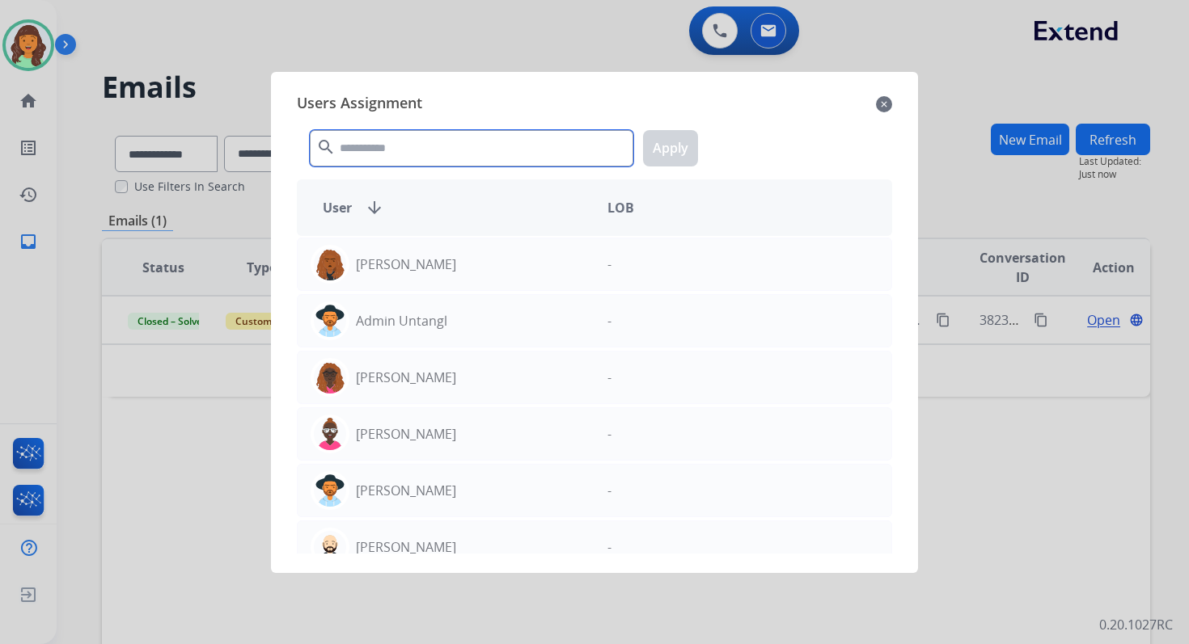
click at [406, 158] on input "text" at bounding box center [471, 148] width 323 height 36
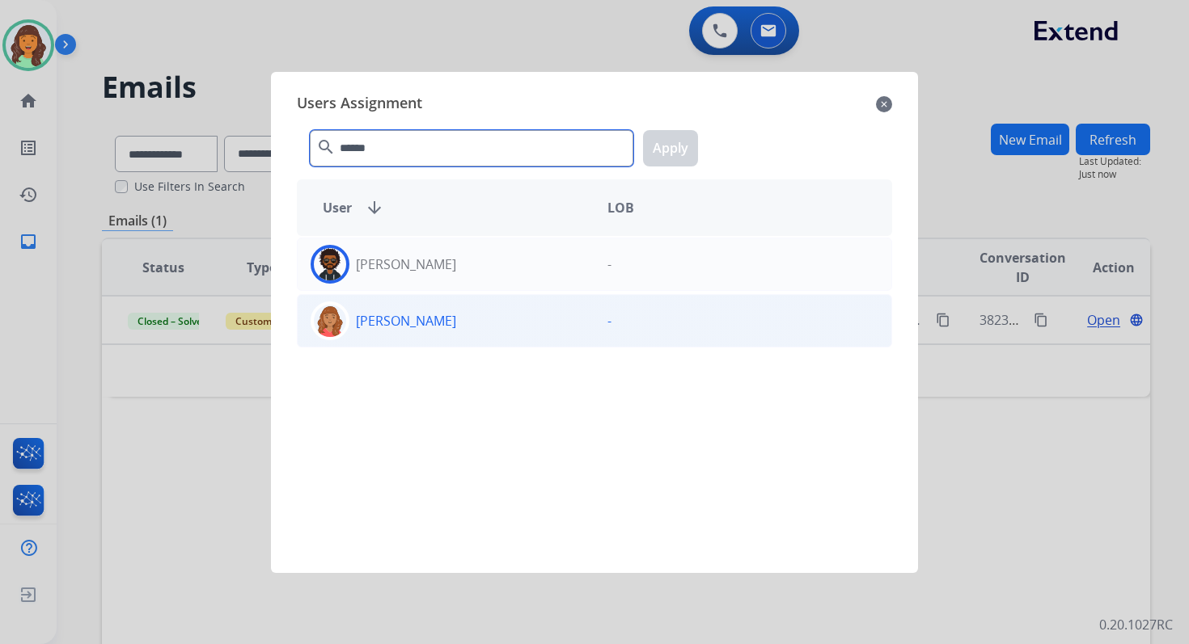
type input "******"
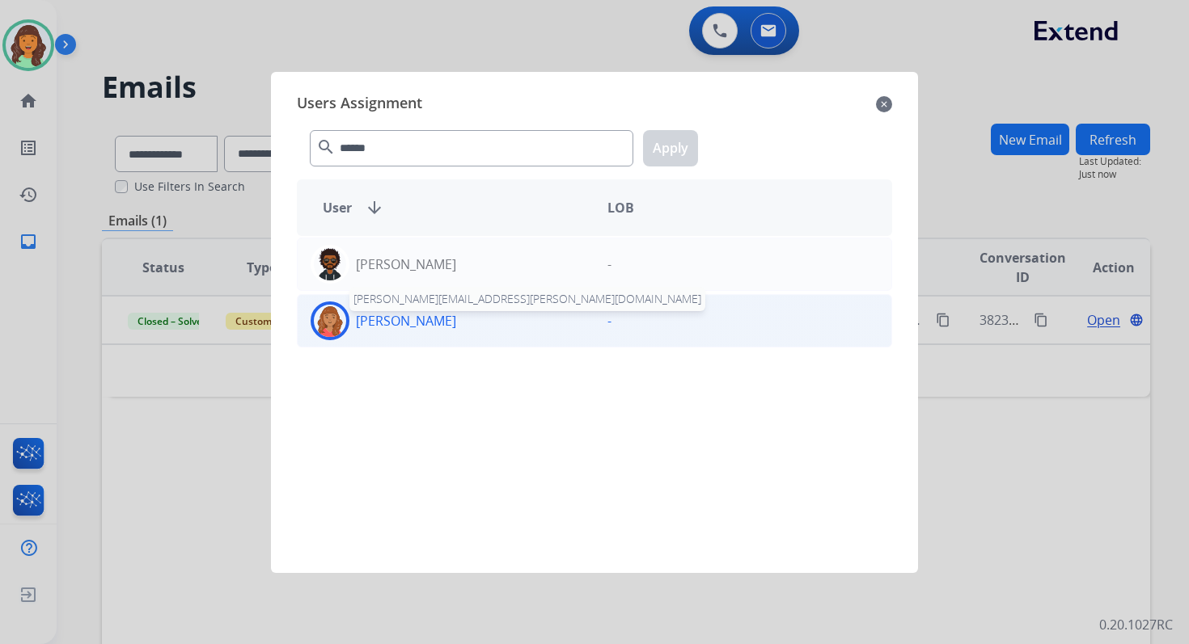
click at [440, 315] on p "[PERSON_NAME]" at bounding box center [406, 320] width 100 height 19
click at [663, 158] on button "Apply" at bounding box center [670, 148] width 55 height 36
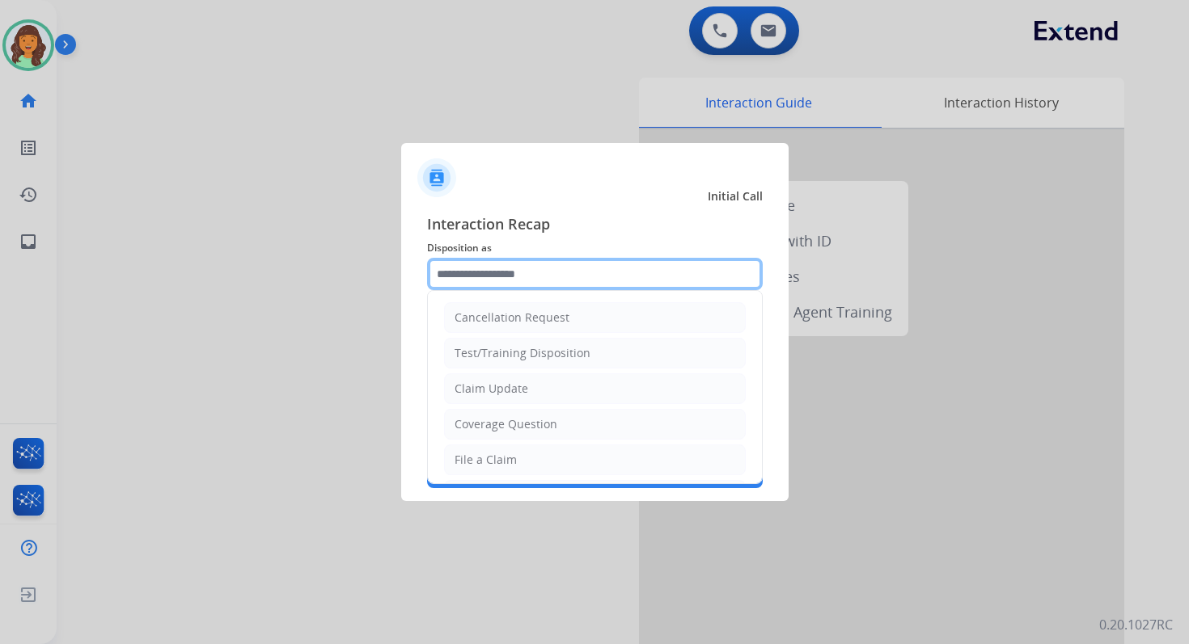
click at [534, 278] on input "text" at bounding box center [595, 274] width 336 height 32
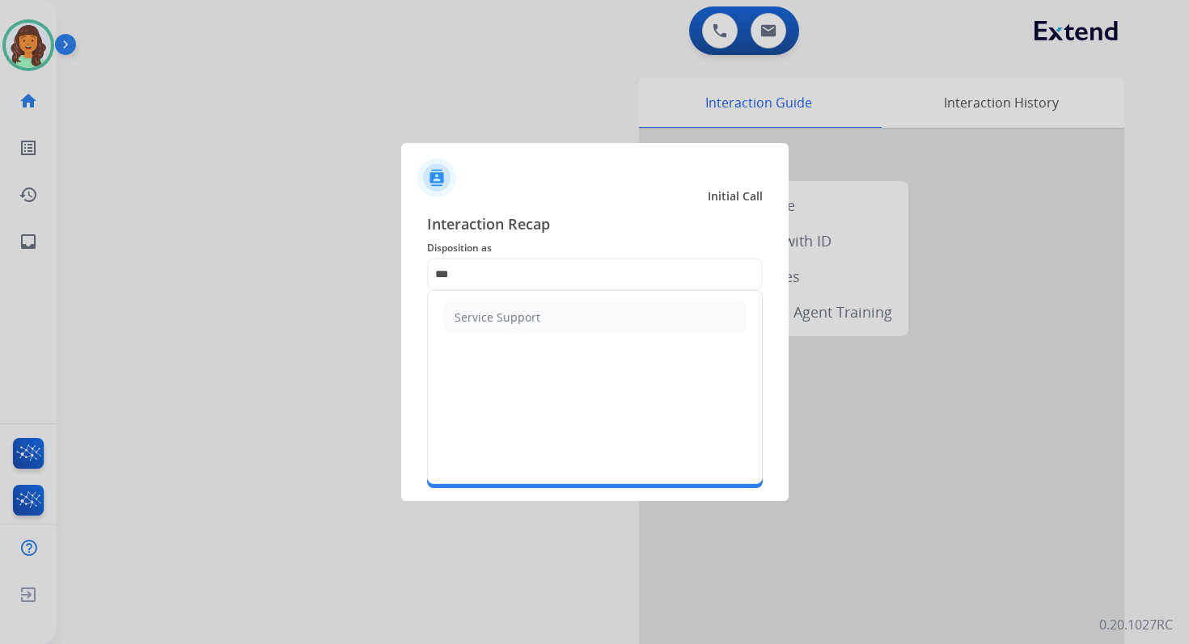
click at [526, 340] on ul "Service Support" at bounding box center [595, 317] width 334 height 53
click at [531, 314] on div "Service Support" at bounding box center [497, 318] width 86 height 16
type input "**********"
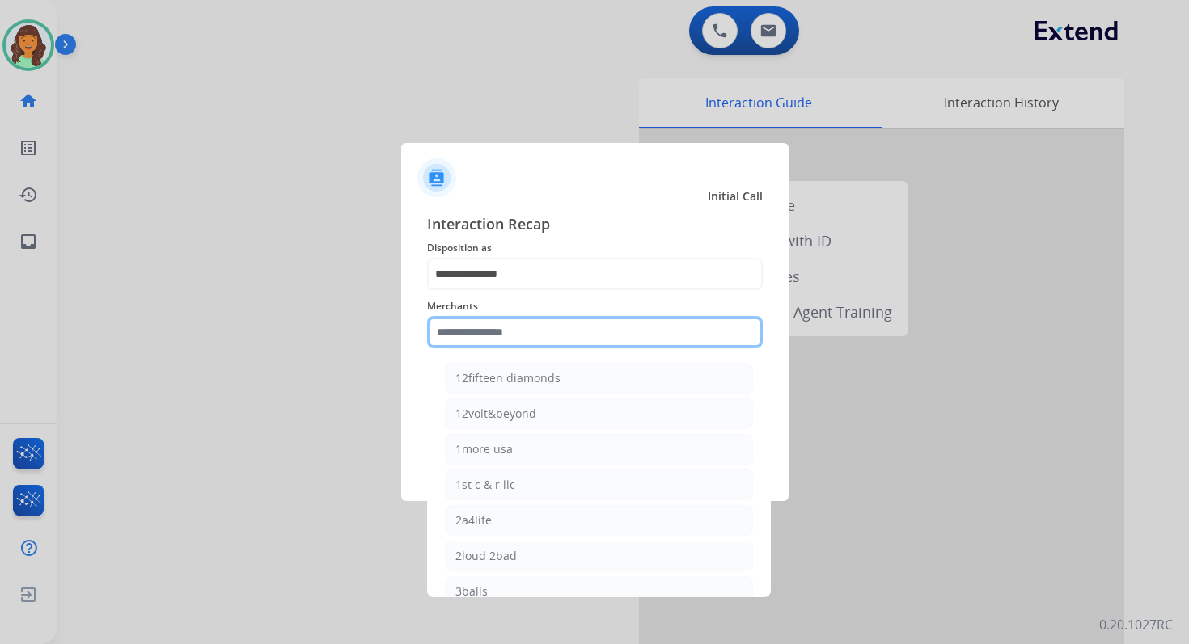
click at [535, 332] on input "text" at bounding box center [595, 332] width 336 height 32
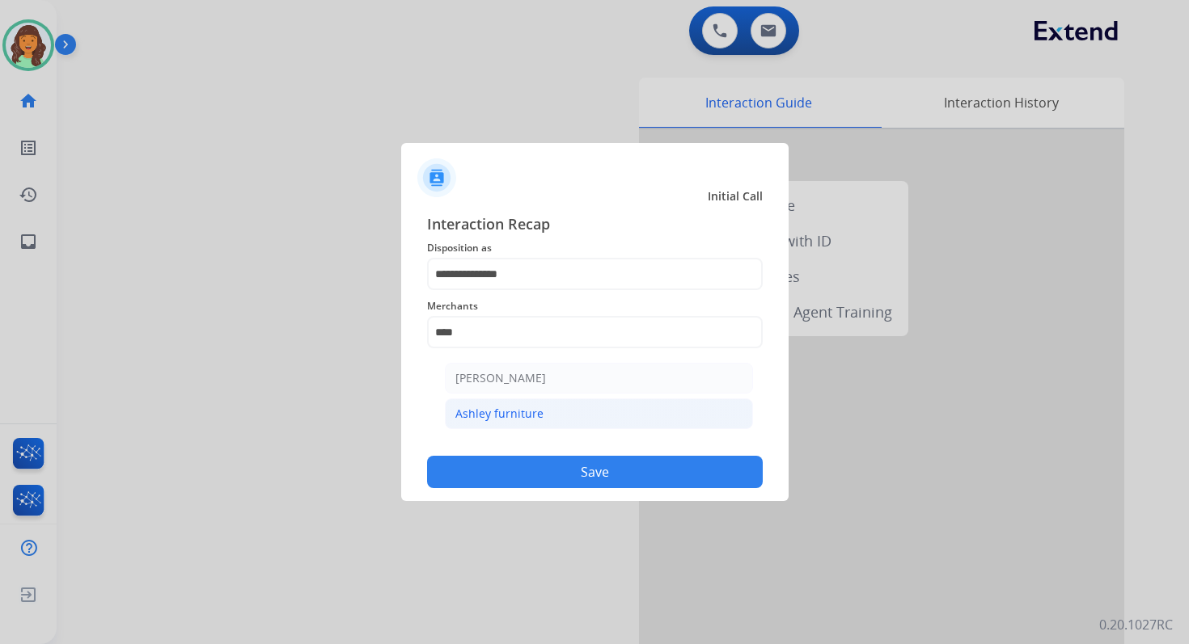
click at [560, 427] on li "Ashley furniture" at bounding box center [599, 414] width 308 height 31
type input "**********"
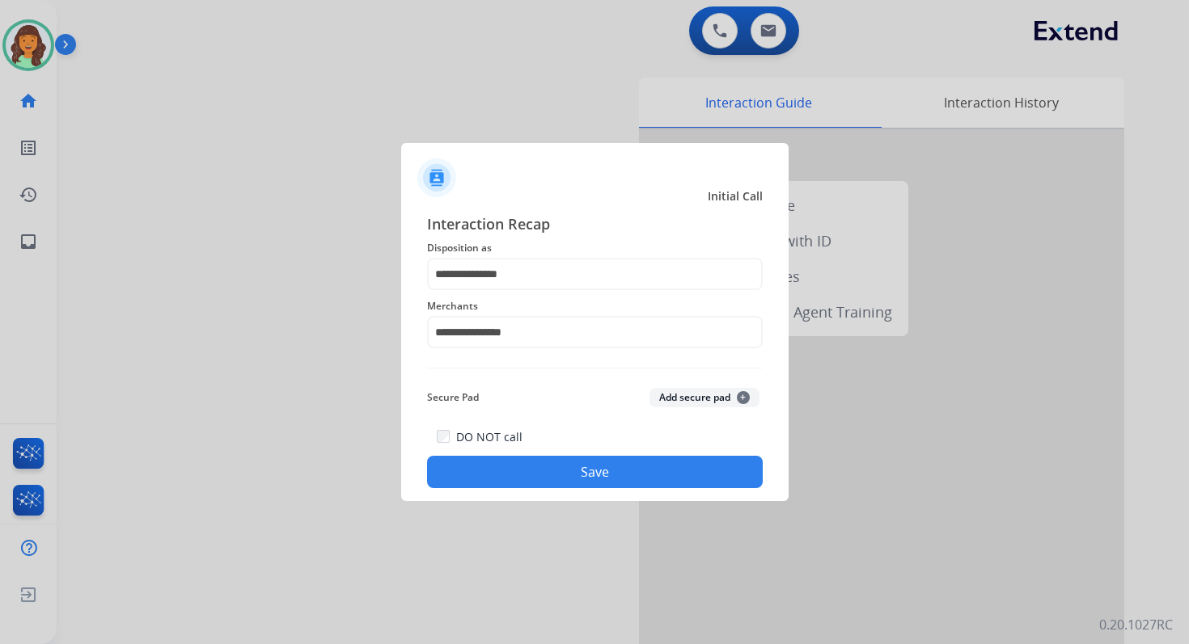
click at [595, 466] on button "Save" at bounding box center [595, 472] width 336 height 32
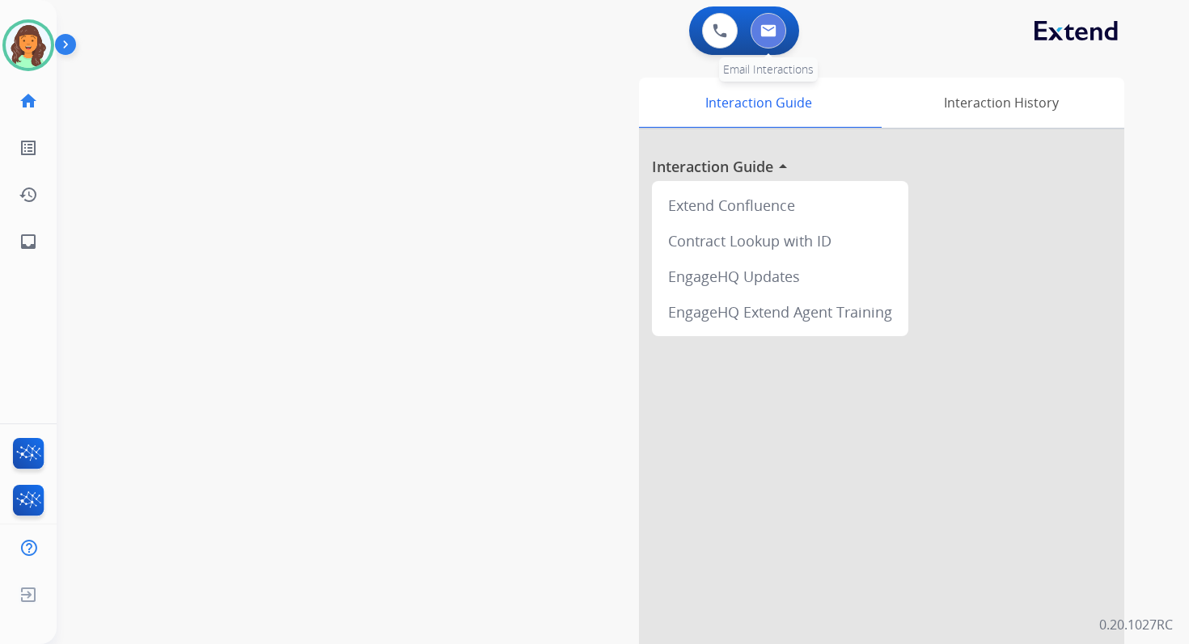
click at [771, 26] on img at bounding box center [768, 30] width 16 height 13
select select "**********"
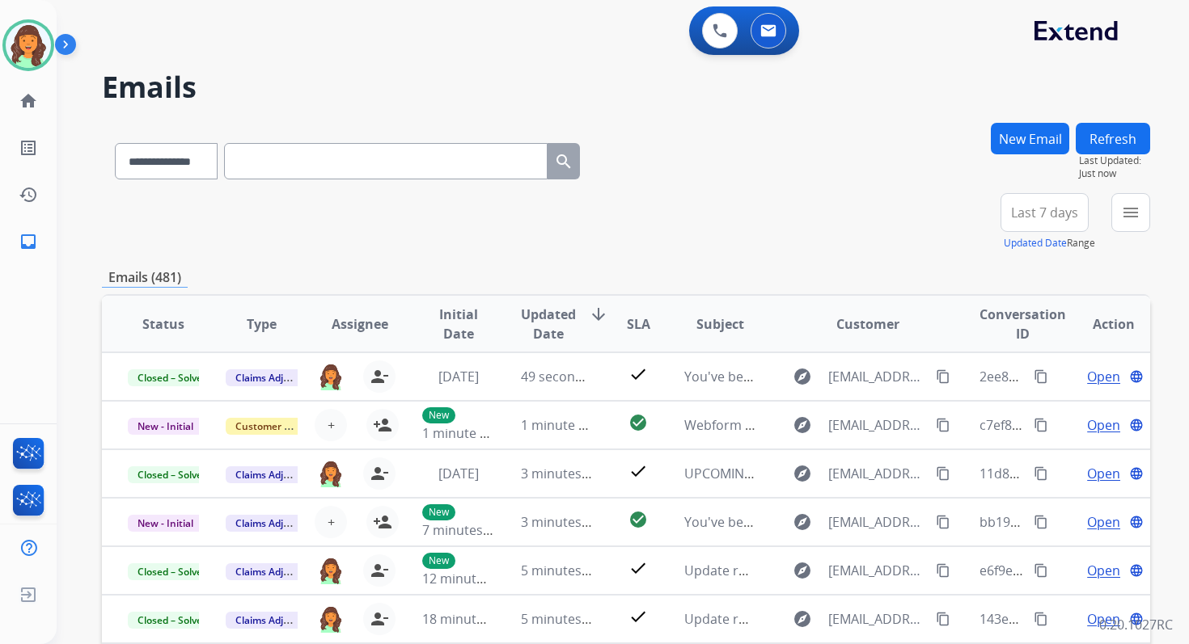
click at [300, 156] on input "text" at bounding box center [385, 161] width 323 height 36
paste input "**********"
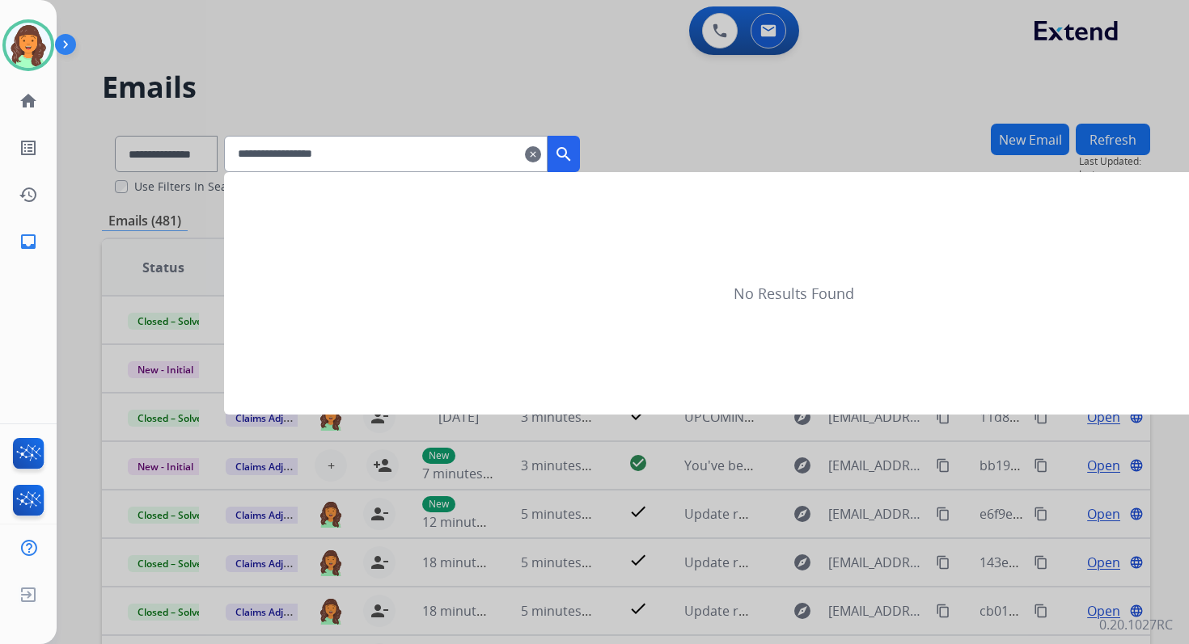
type input "**********"
click at [184, 161] on div at bounding box center [594, 322] width 1189 height 644
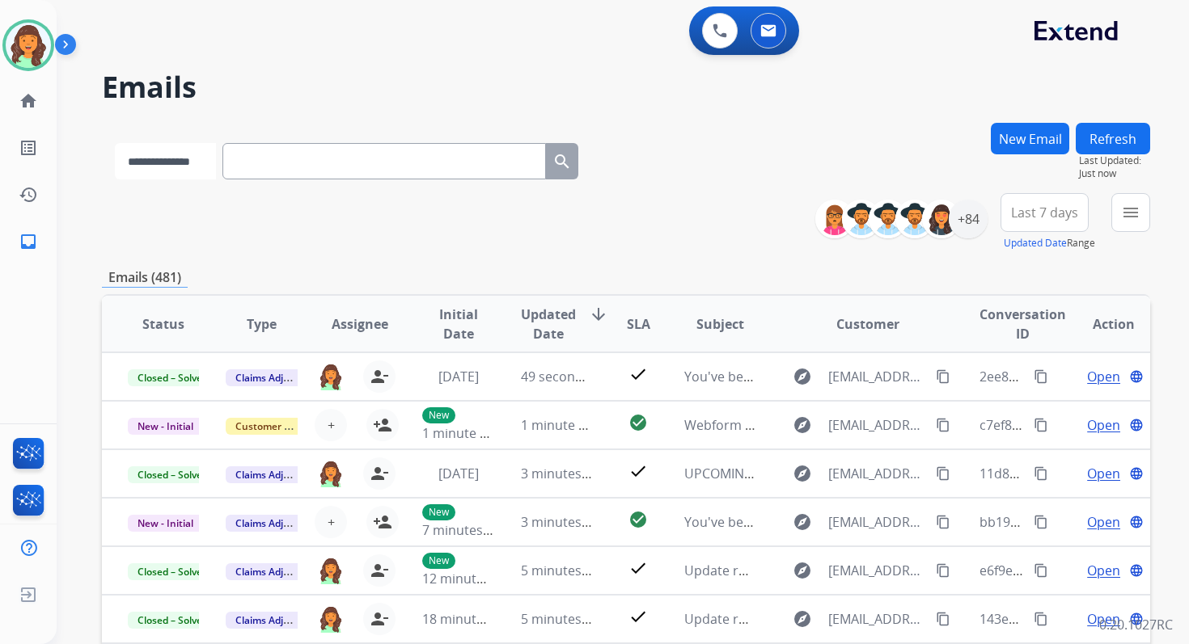
click at [184, 161] on select "**********" at bounding box center [165, 161] width 101 height 36
select select "**********"
click at [115, 143] on select "**********" at bounding box center [165, 161] width 101 height 36
click at [277, 165] on input "text" at bounding box center [385, 161] width 323 height 36
paste input "**********"
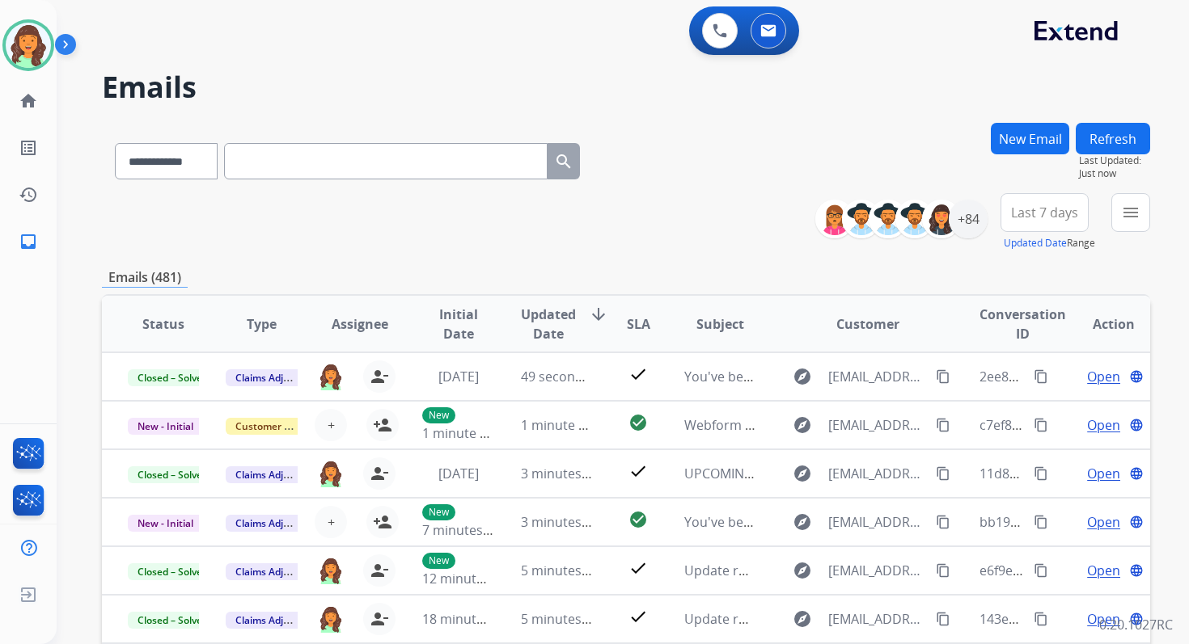
type input "**********"
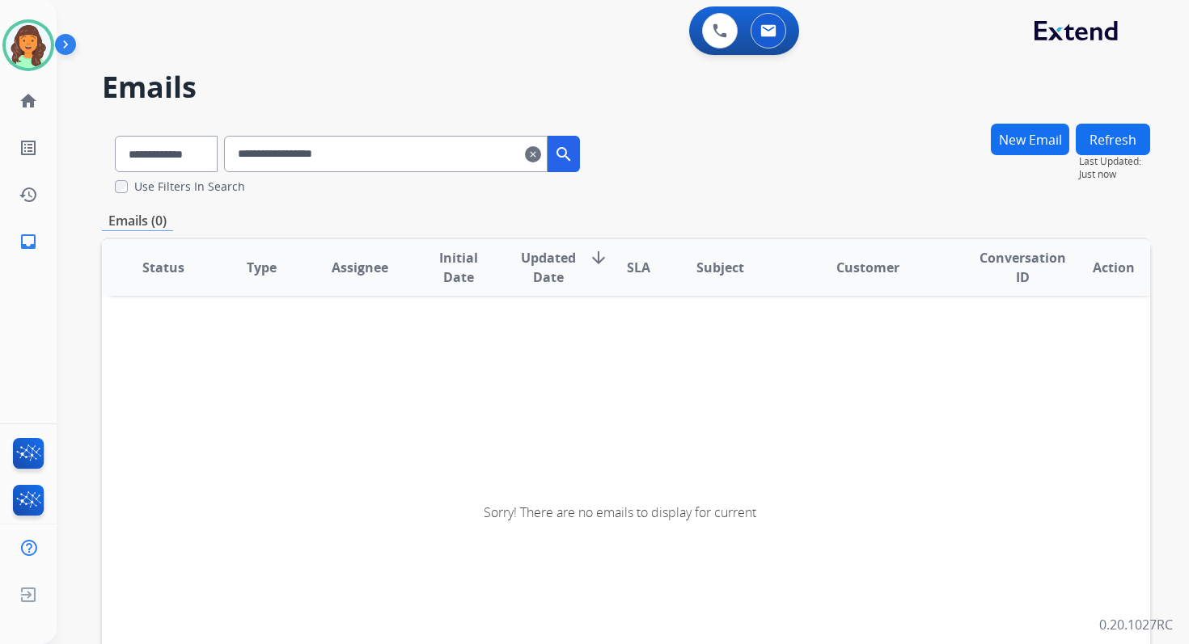
click at [402, 154] on input "**********" at bounding box center [385, 154] width 323 height 36
click at [1035, 146] on button "New Email" at bounding box center [1030, 140] width 78 height 32
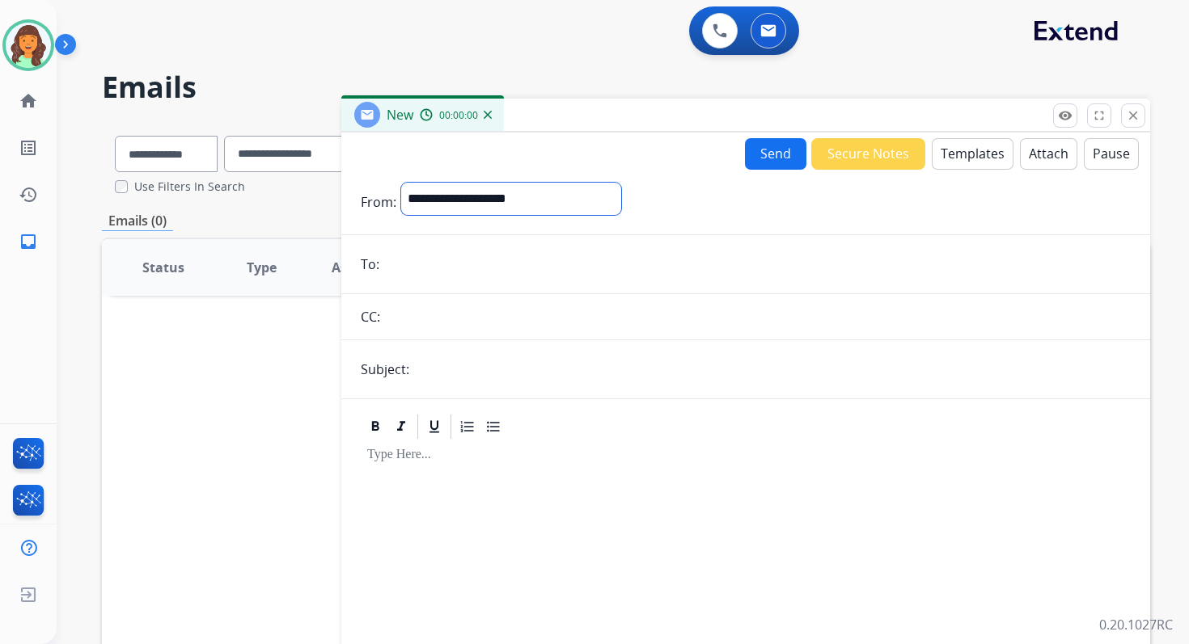
click at [501, 201] on select "**********" at bounding box center [511, 199] width 220 height 32
select select "**********"
click at [401, 183] on select "**********" at bounding box center [511, 199] width 220 height 32
click at [453, 275] on input "email" at bounding box center [757, 266] width 746 height 32
type input "**********"
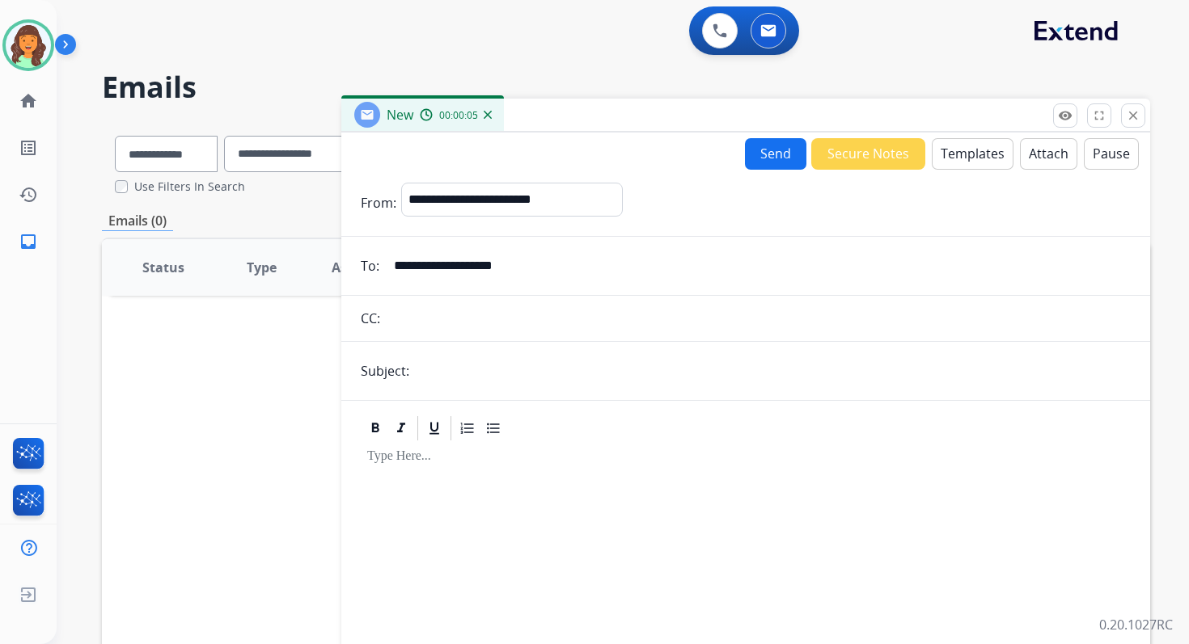
click at [496, 366] on input "text" at bounding box center [772, 371] width 716 height 32
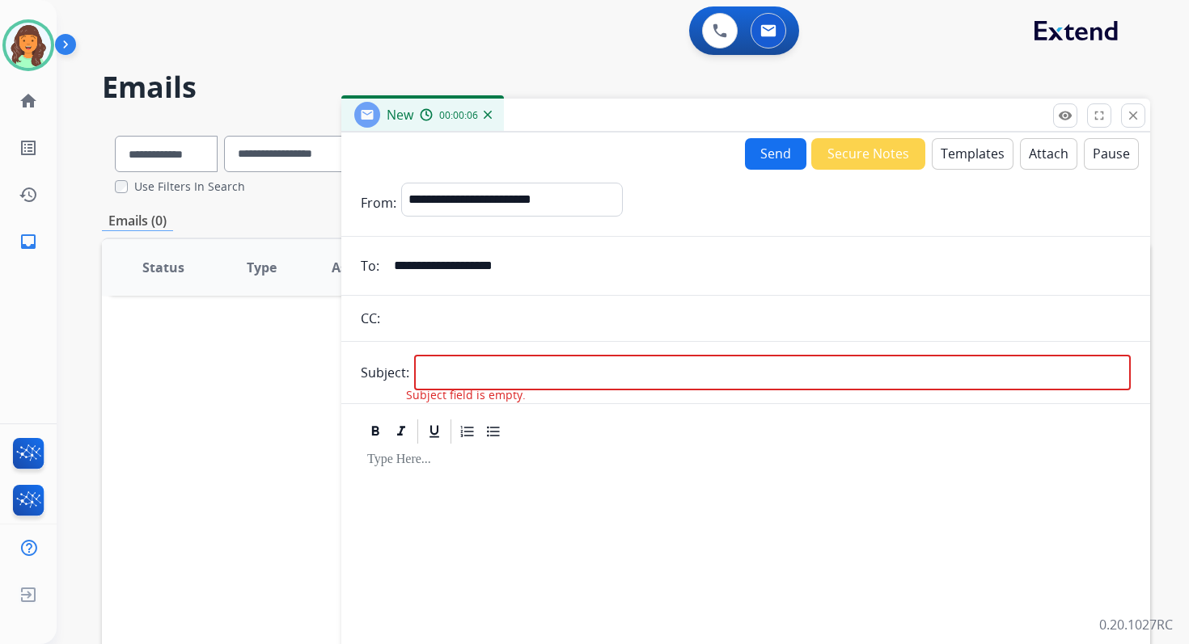
click at [966, 142] on button "Templates" at bounding box center [972, 154] width 82 height 32
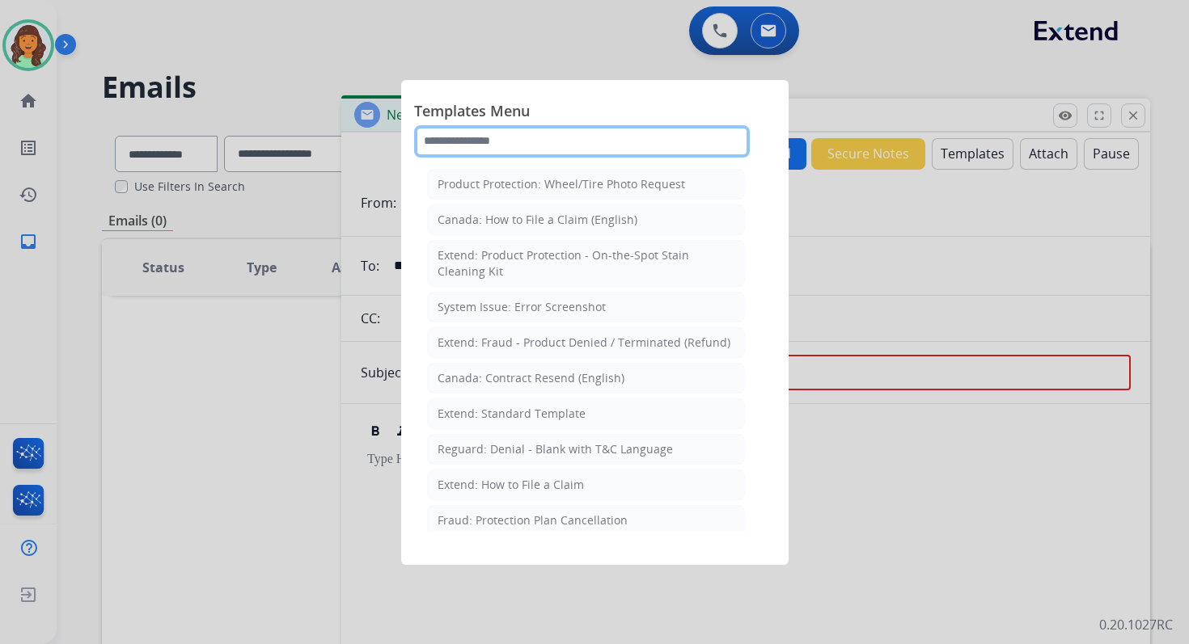
click at [539, 146] on input "text" at bounding box center [582, 141] width 336 height 32
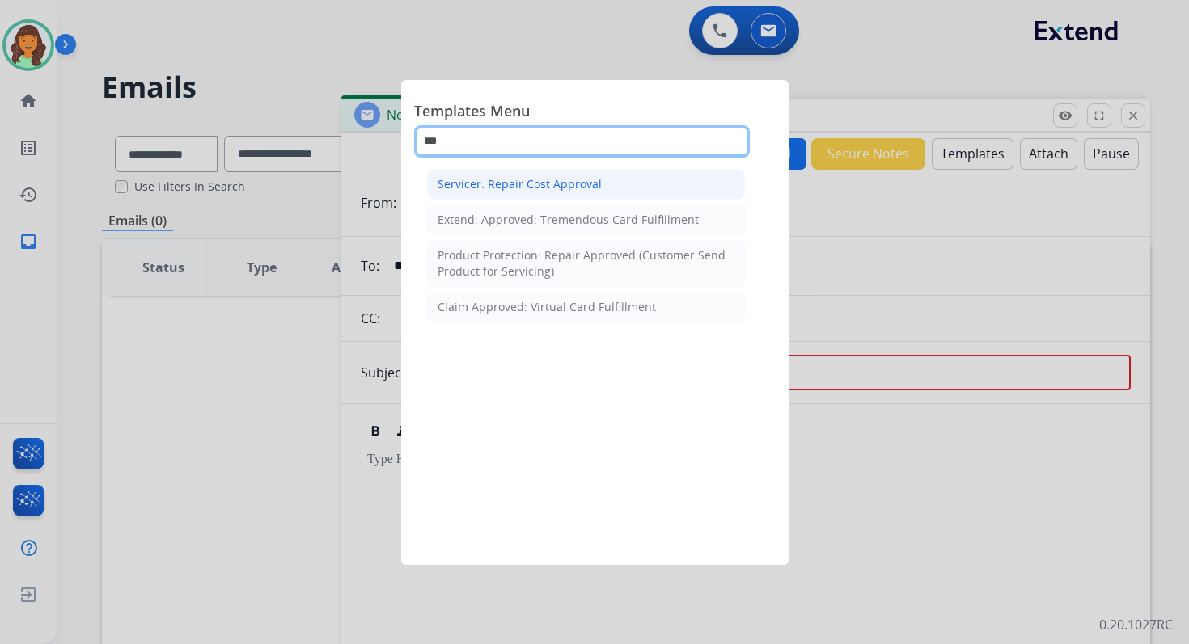
type input "***"
click at [585, 192] on li "Servicer: Repair Cost Approval" at bounding box center [586, 184] width 318 height 31
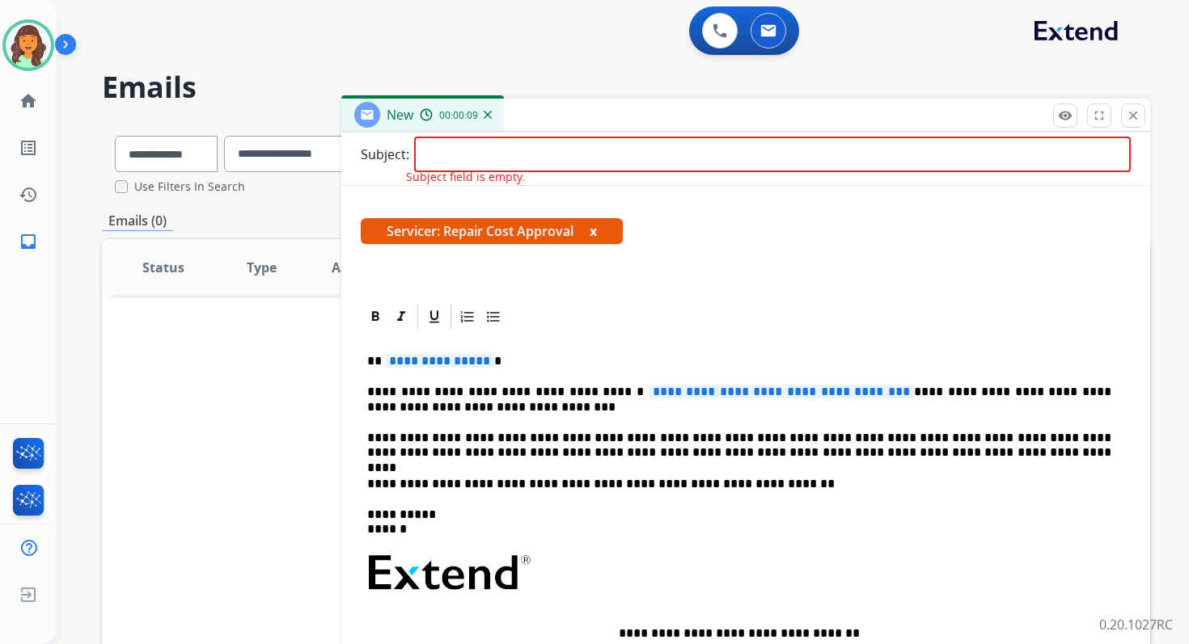
scroll to position [251, 0]
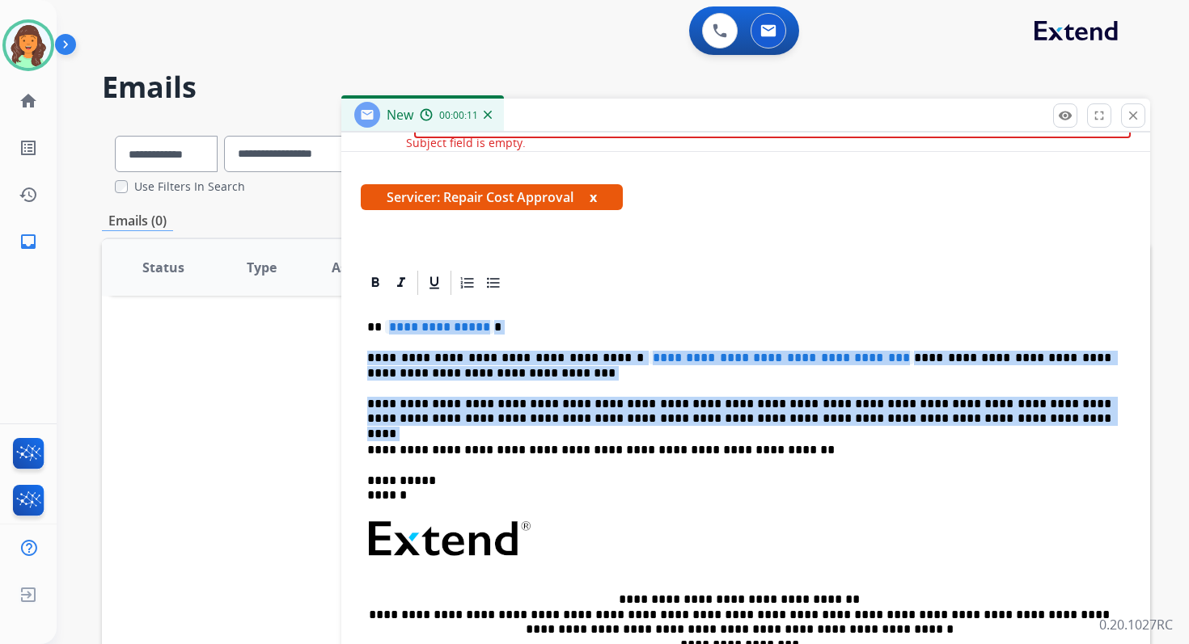
drag, startPoint x: 385, startPoint y: 324, endPoint x: 910, endPoint y: 437, distance: 536.8
click at [910, 437] on div "**********" at bounding box center [746, 531] width 770 height 467
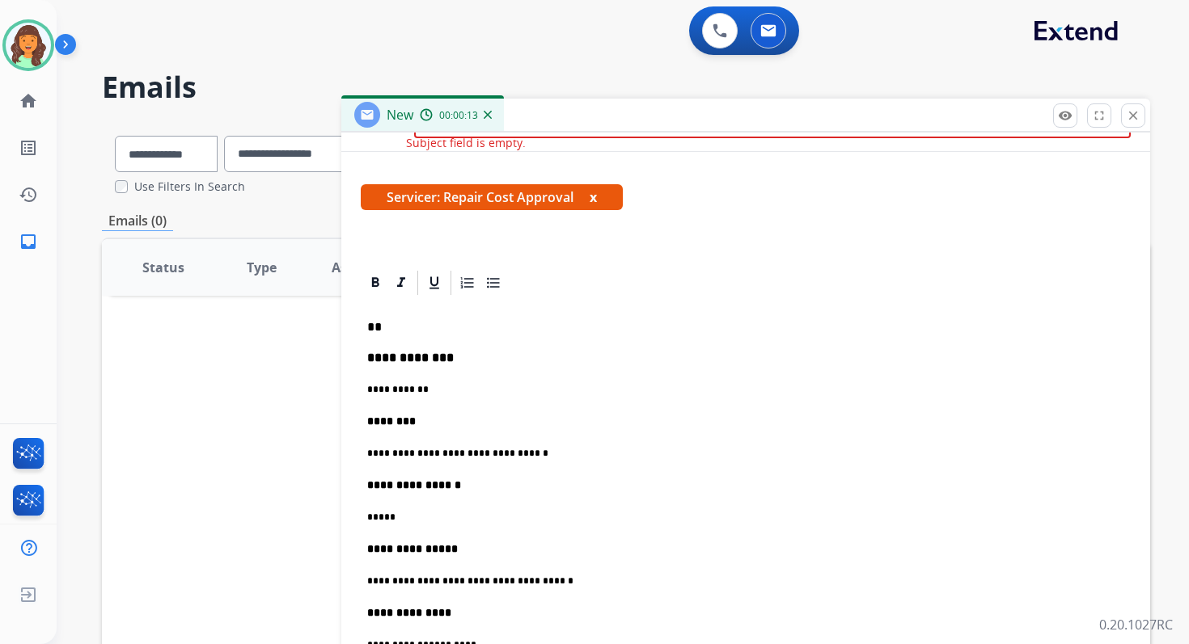
click at [404, 325] on p "**" at bounding box center [739, 327] width 744 height 15
paste div
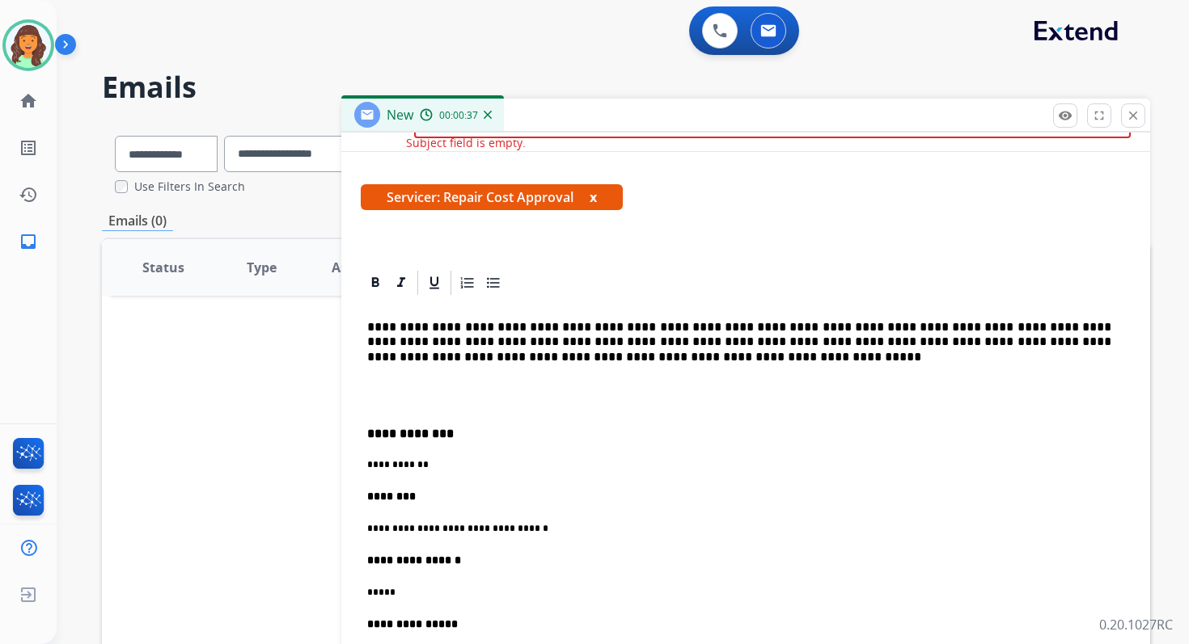
click at [387, 326] on p "**********" at bounding box center [739, 342] width 744 height 44
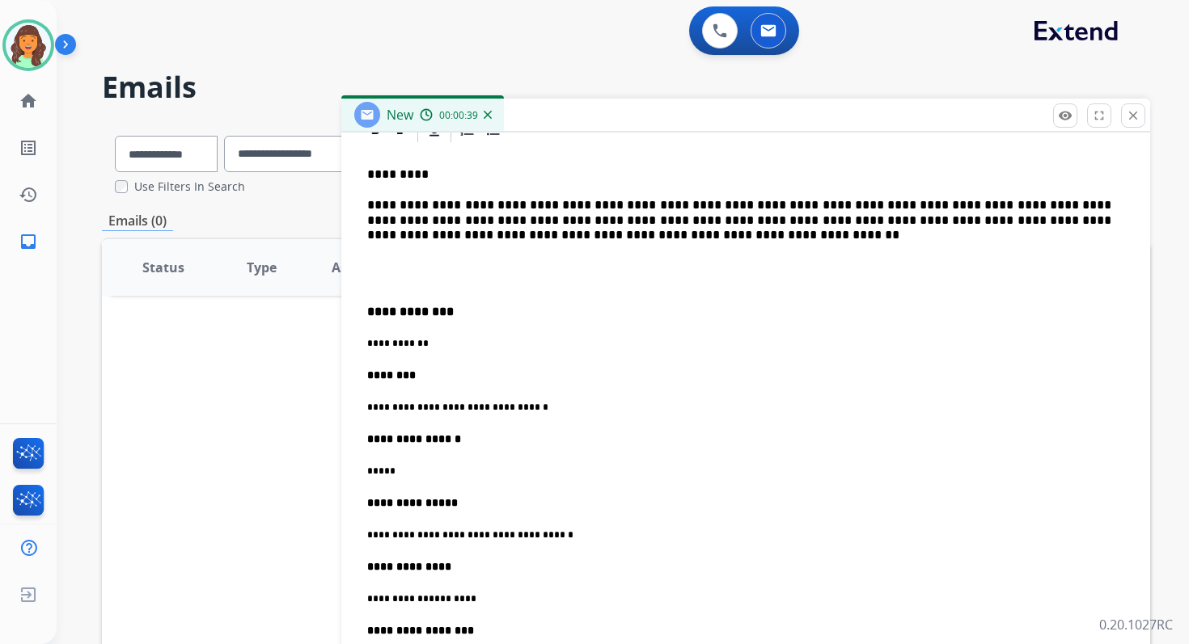
scroll to position [417, 0]
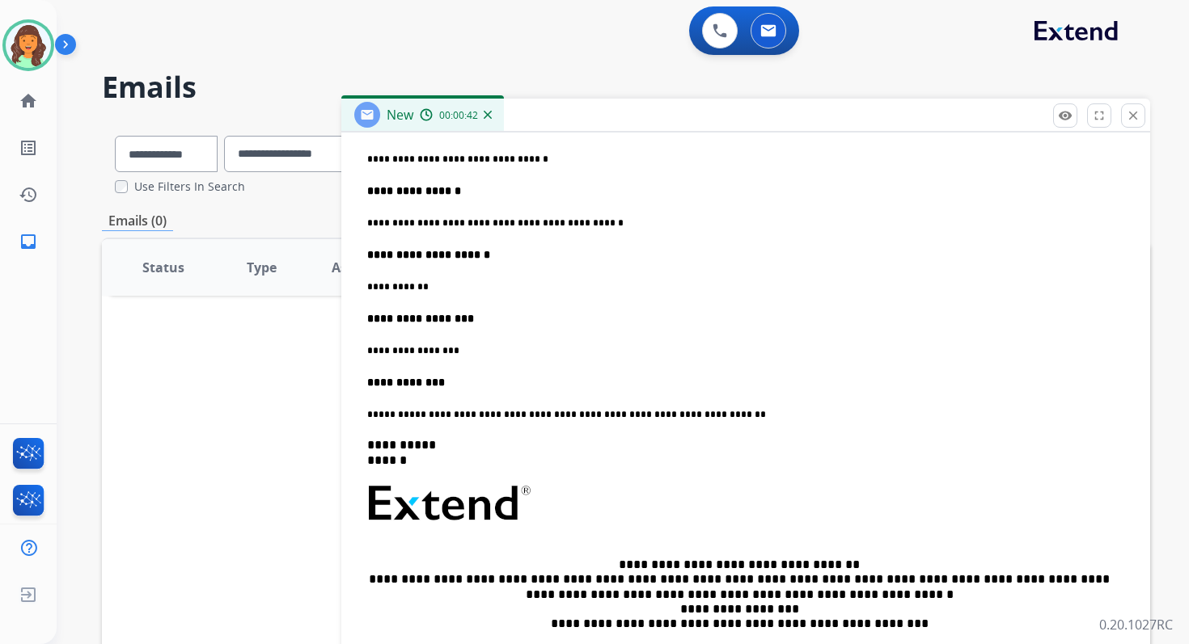
scroll to position [988, 0]
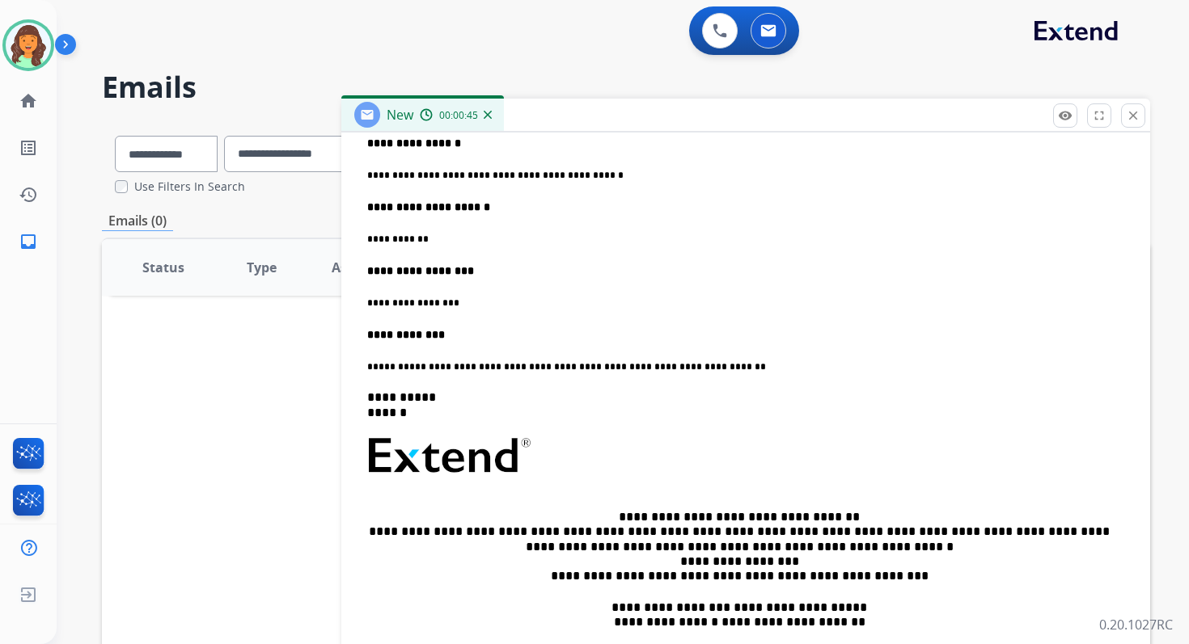
click at [403, 362] on p "**********" at bounding box center [739, 367] width 744 height 15
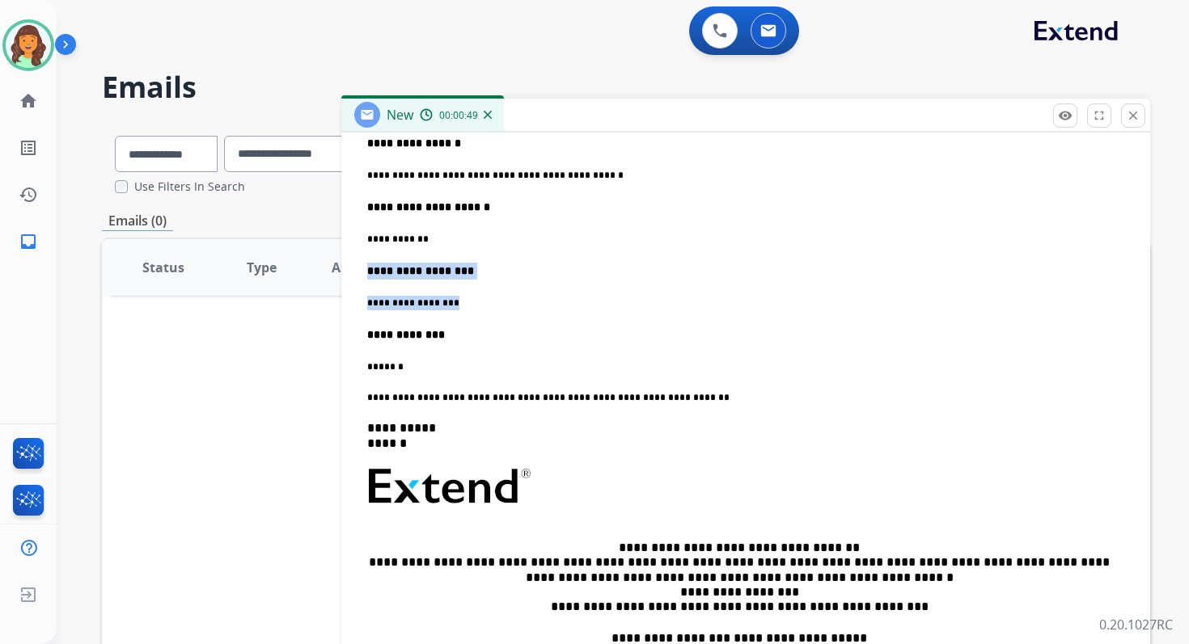
drag, startPoint x: 451, startPoint y: 301, endPoint x: 363, endPoint y: 276, distance: 91.6
click at [363, 276] on div "**********" at bounding box center [746, 136] width 770 height 1151
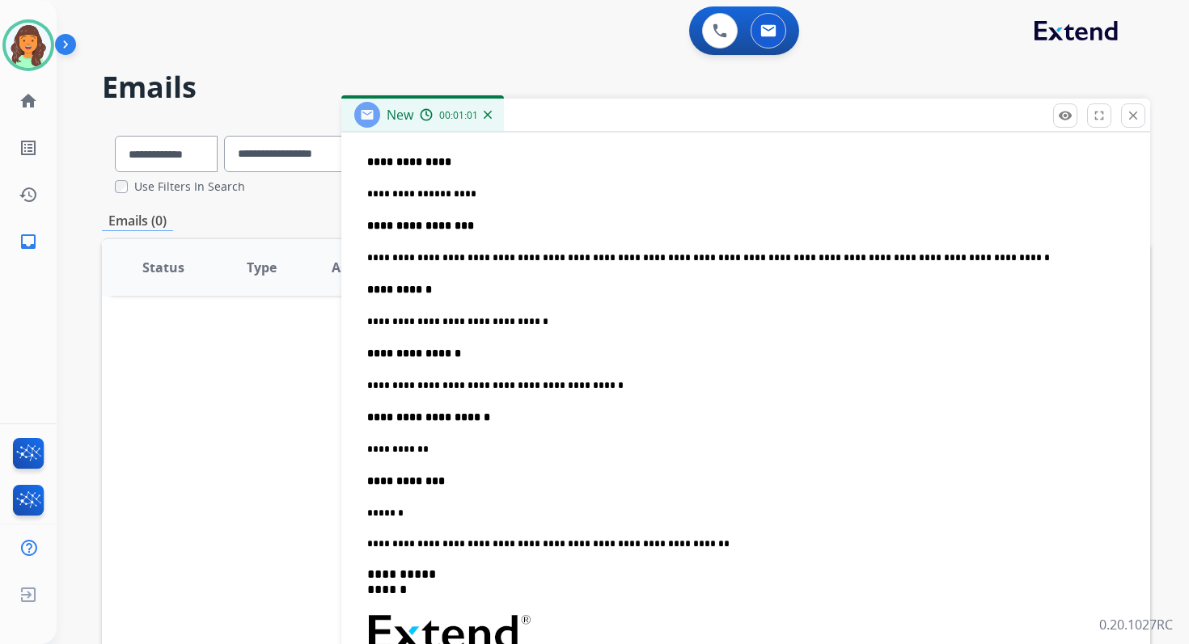
scroll to position [572, 0]
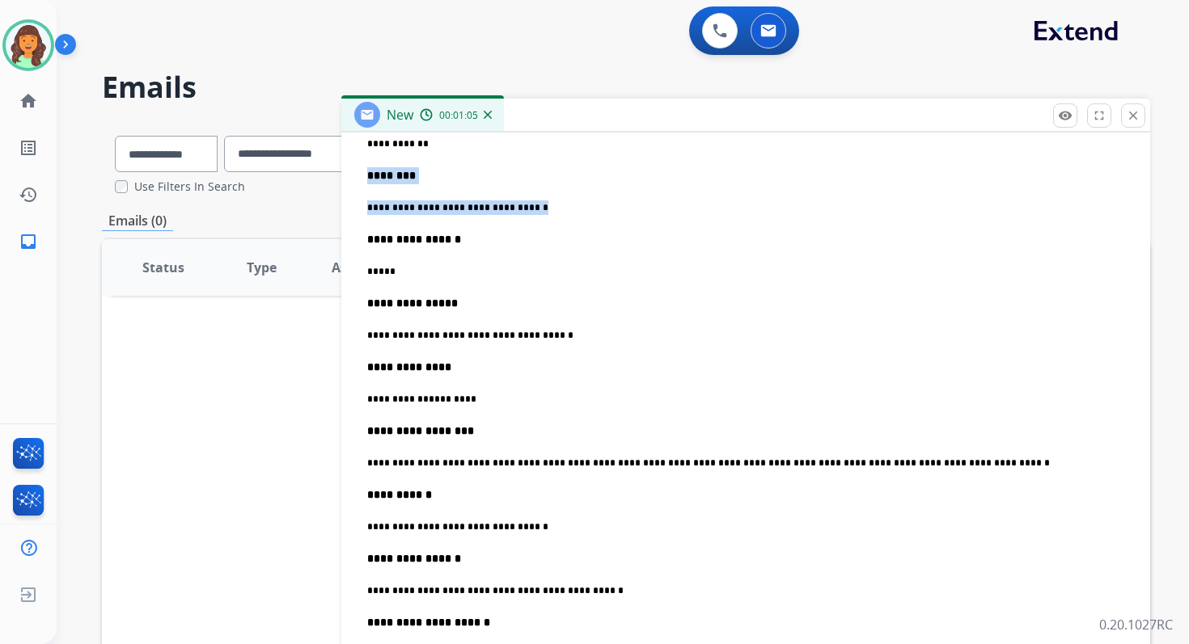
drag, startPoint x: 369, startPoint y: 176, endPoint x: 561, endPoint y: 221, distance: 197.5
click at [561, 221] on div "**********" at bounding box center [746, 521] width 770 height 1088
copy div "**********"
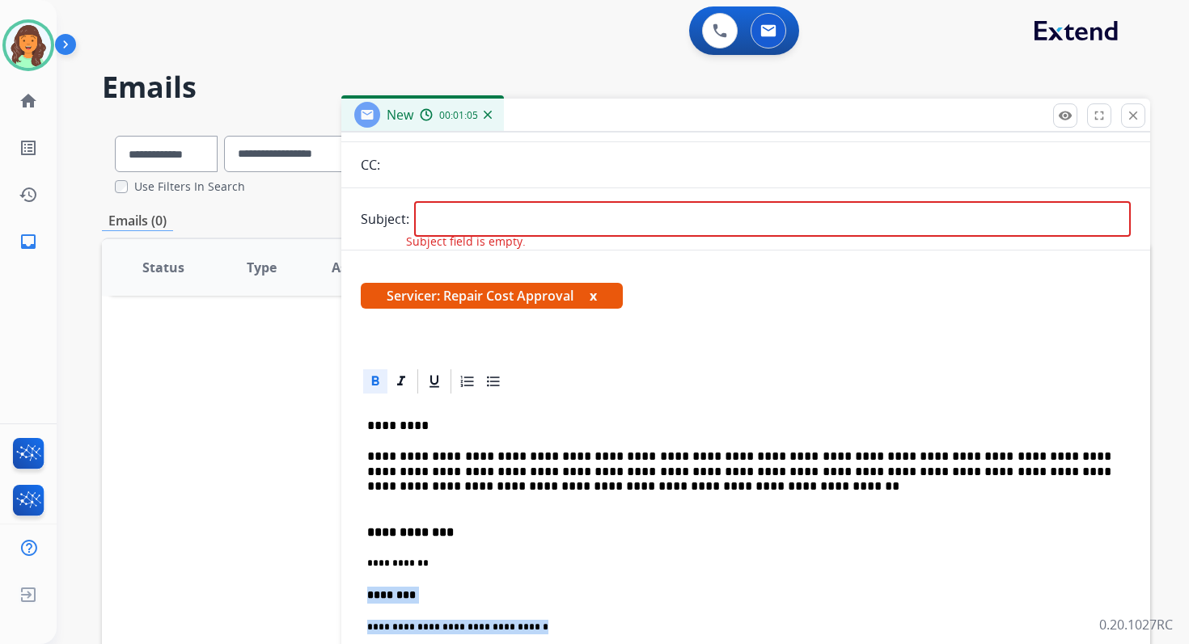
scroll to position [0, 0]
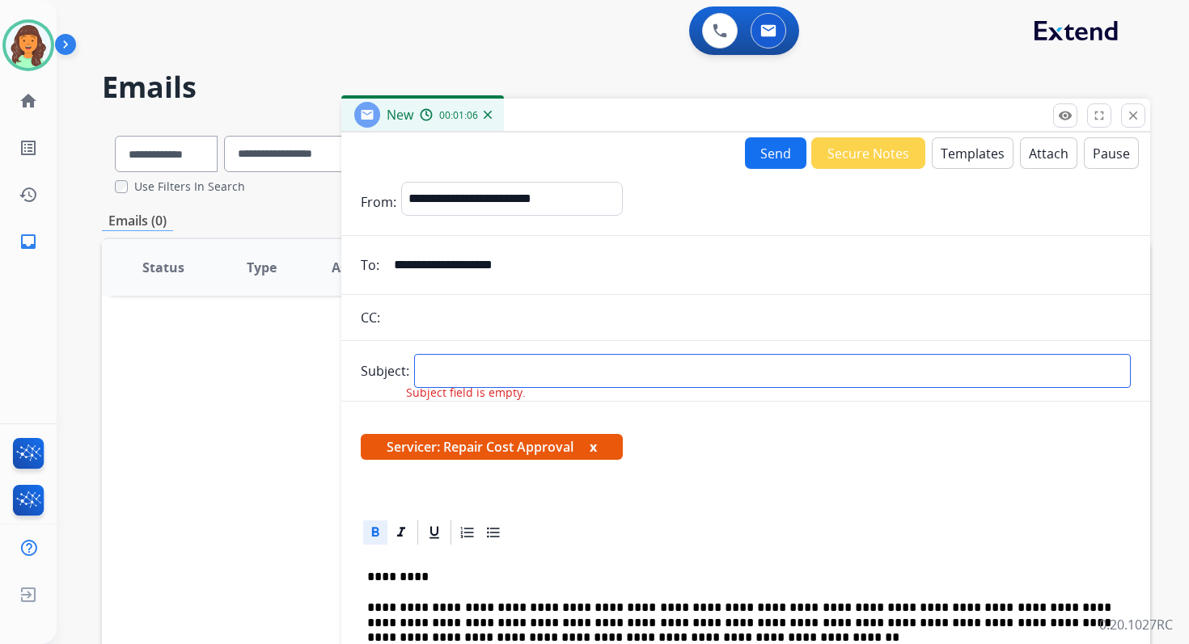
click at [483, 365] on input "text" at bounding box center [772, 371] width 716 height 34
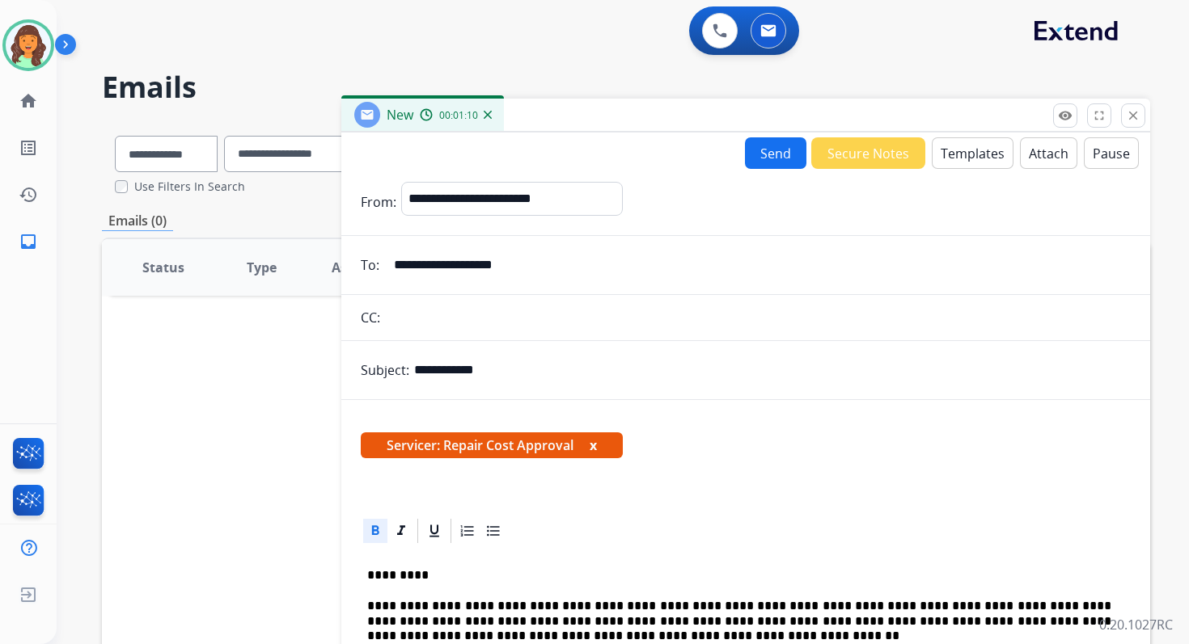
drag, startPoint x: 459, startPoint y: 372, endPoint x: 536, endPoint y: 372, distance: 76.8
click at [536, 372] on input "**********" at bounding box center [772, 370] width 716 height 32
paste input "**********"
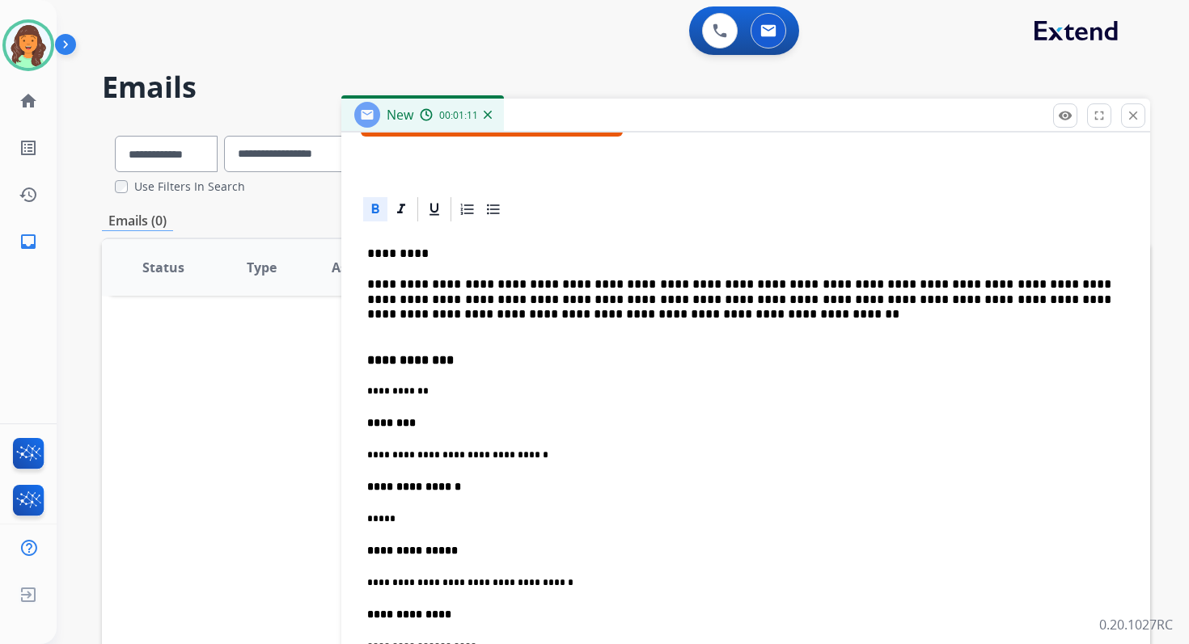
scroll to position [488, 0]
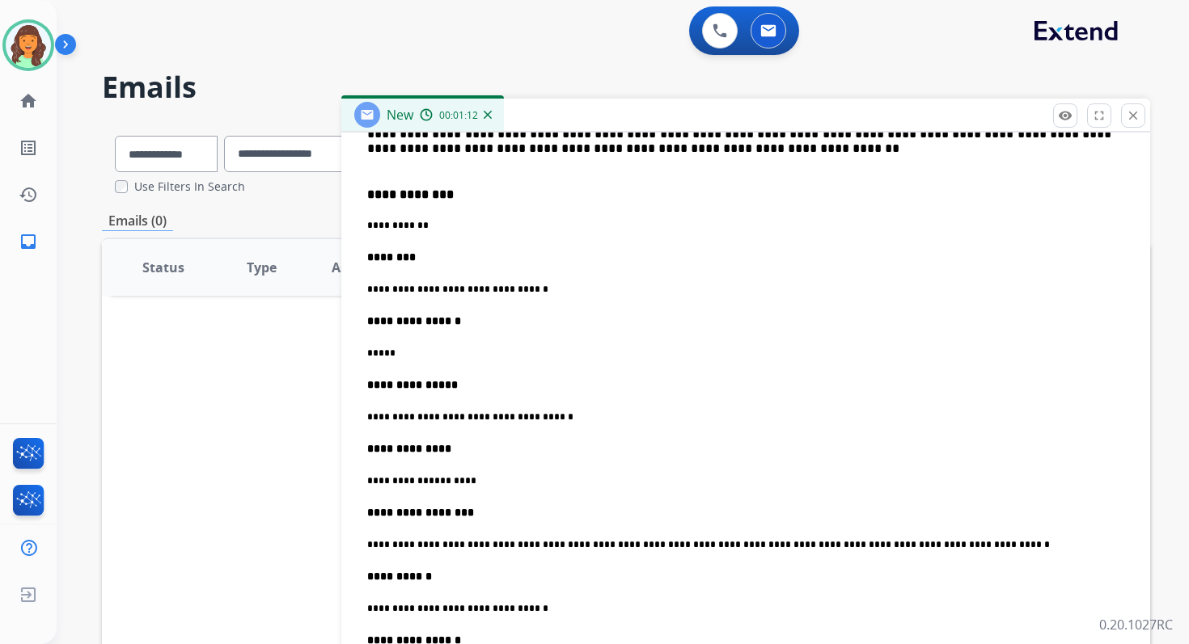
click at [407, 231] on p "**********" at bounding box center [739, 225] width 744 height 15
copy p "**********"
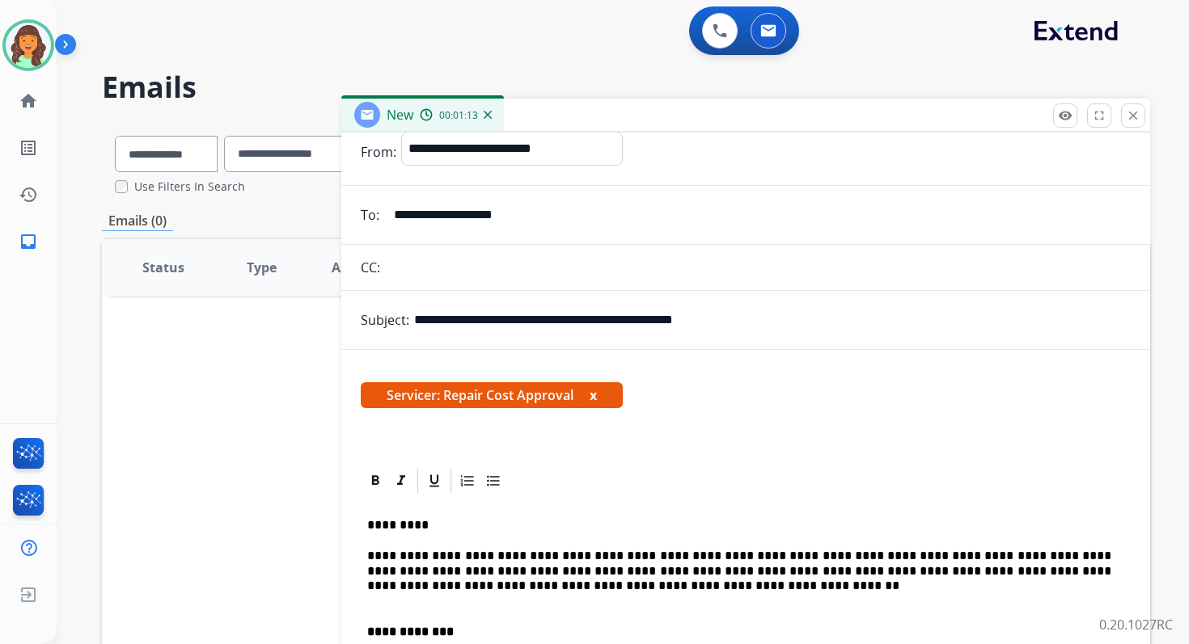
scroll to position [0, 0]
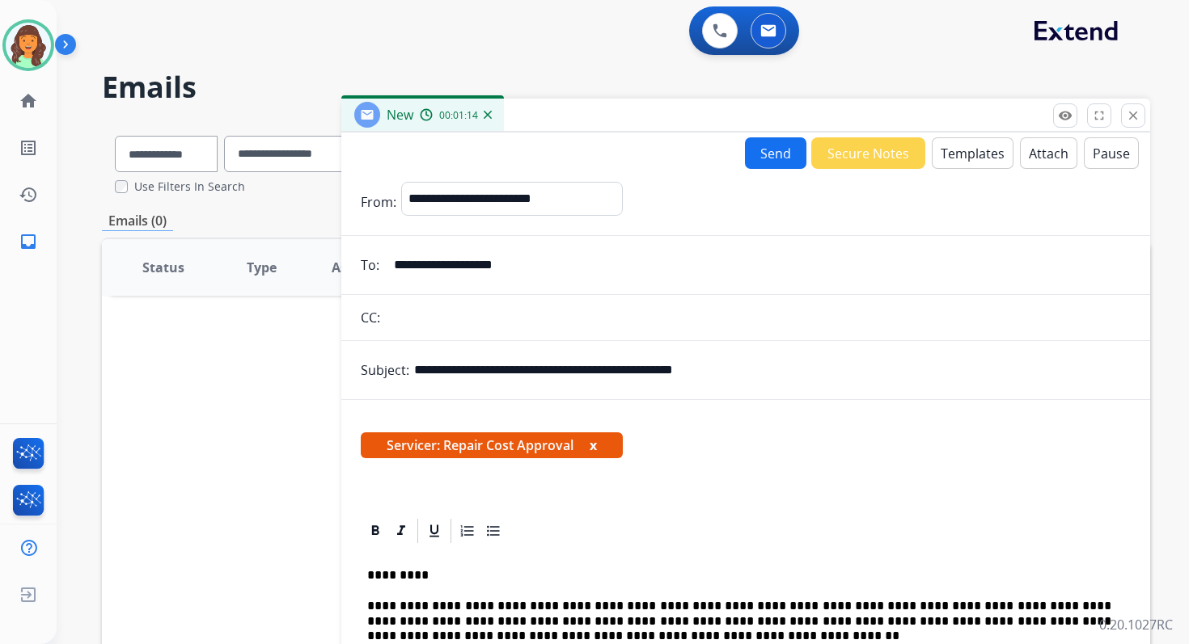
click at [818, 371] on input "**********" at bounding box center [772, 370] width 716 height 32
paste input "**********"
type input "**********"
click at [759, 146] on button "Send" at bounding box center [775, 153] width 61 height 32
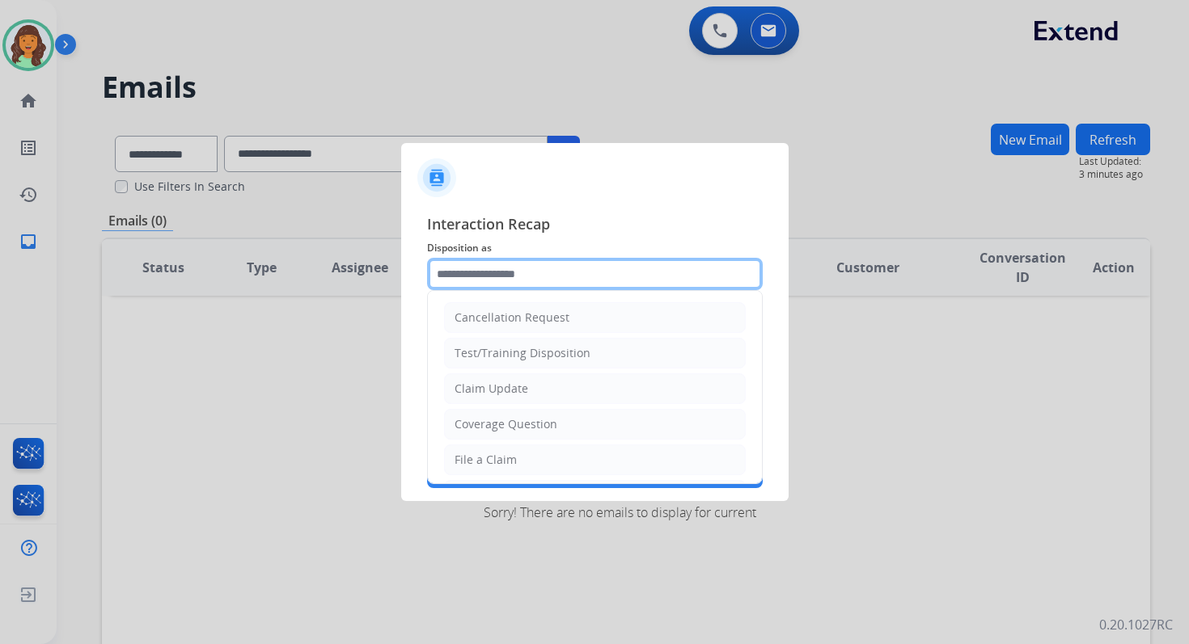
click at [519, 266] on input "text" at bounding box center [595, 274] width 336 height 32
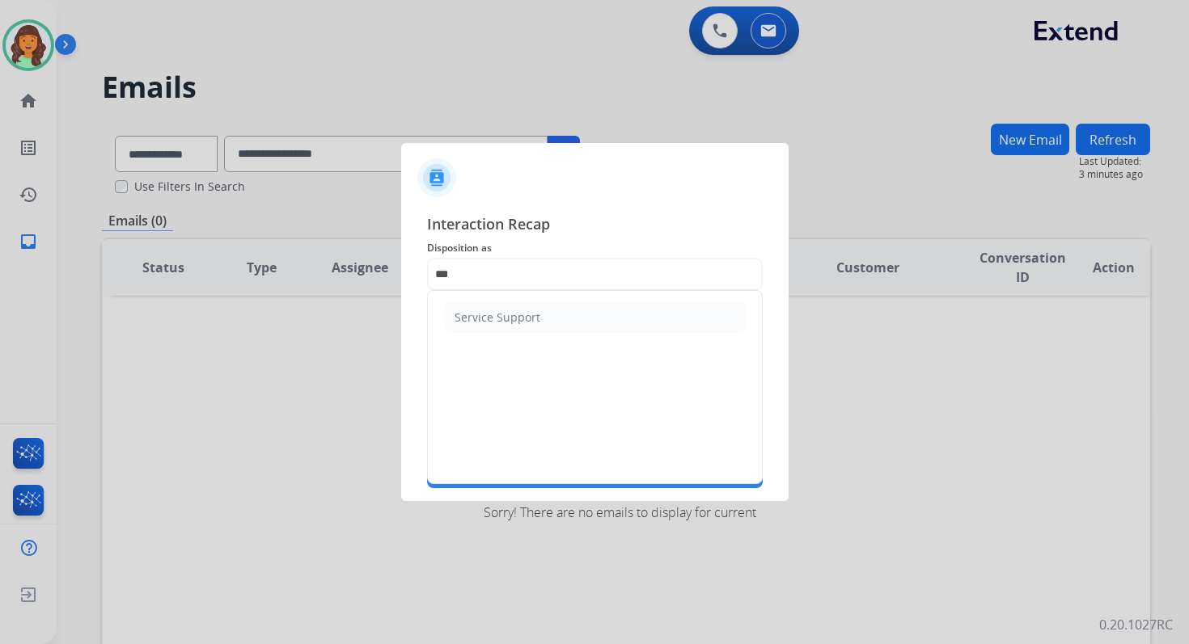
click at [505, 332] on ul "Service Support" at bounding box center [595, 317] width 334 height 53
click at [498, 319] on div "Service Support" at bounding box center [497, 318] width 86 height 16
type input "**********"
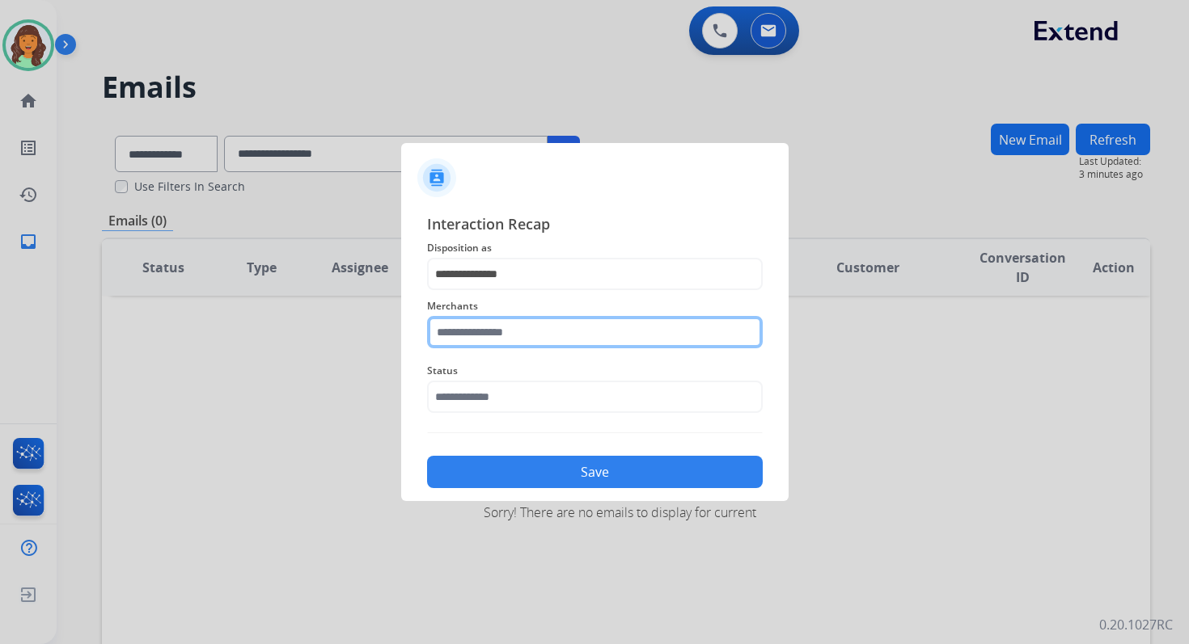
click at [498, 338] on input "text" at bounding box center [595, 332] width 336 height 32
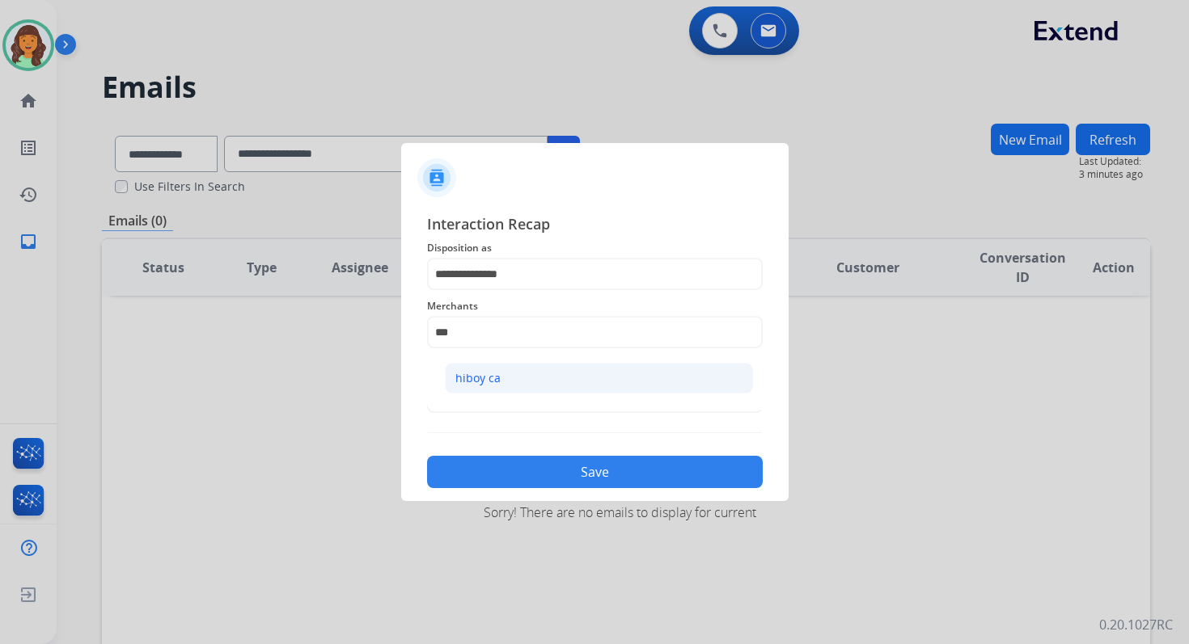
click at [517, 379] on li "hiboy ca" at bounding box center [599, 378] width 308 height 31
type input "********"
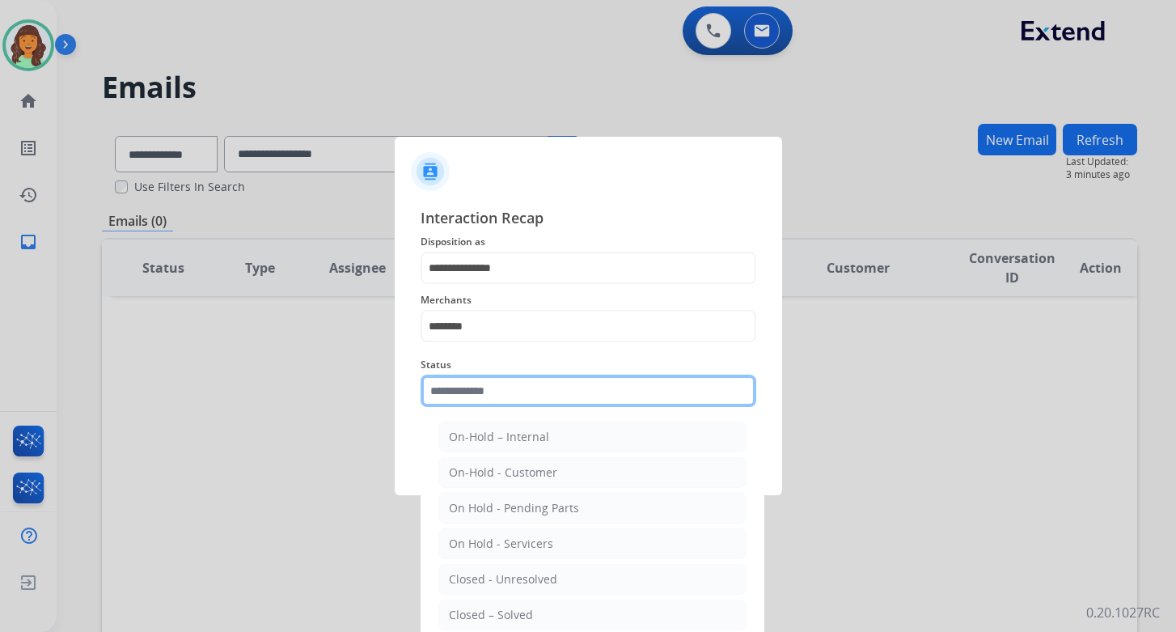
click at [517, 392] on input "text" at bounding box center [588, 390] width 336 height 32
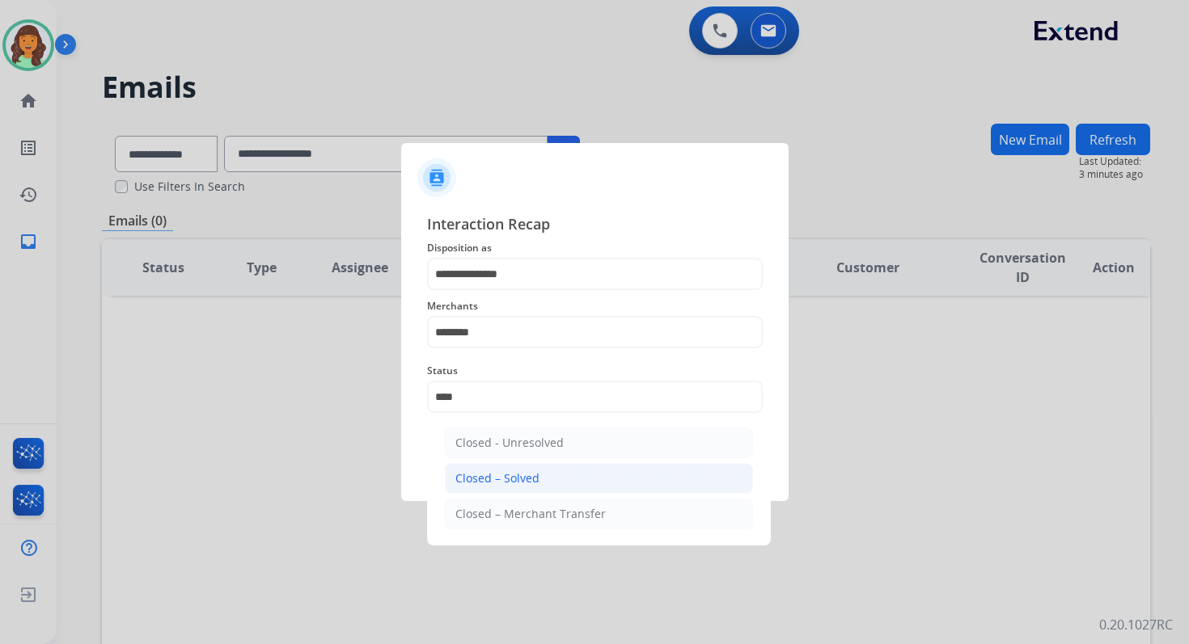
click at [543, 472] on li "Closed – Solved" at bounding box center [599, 478] width 308 height 31
type input "**********"
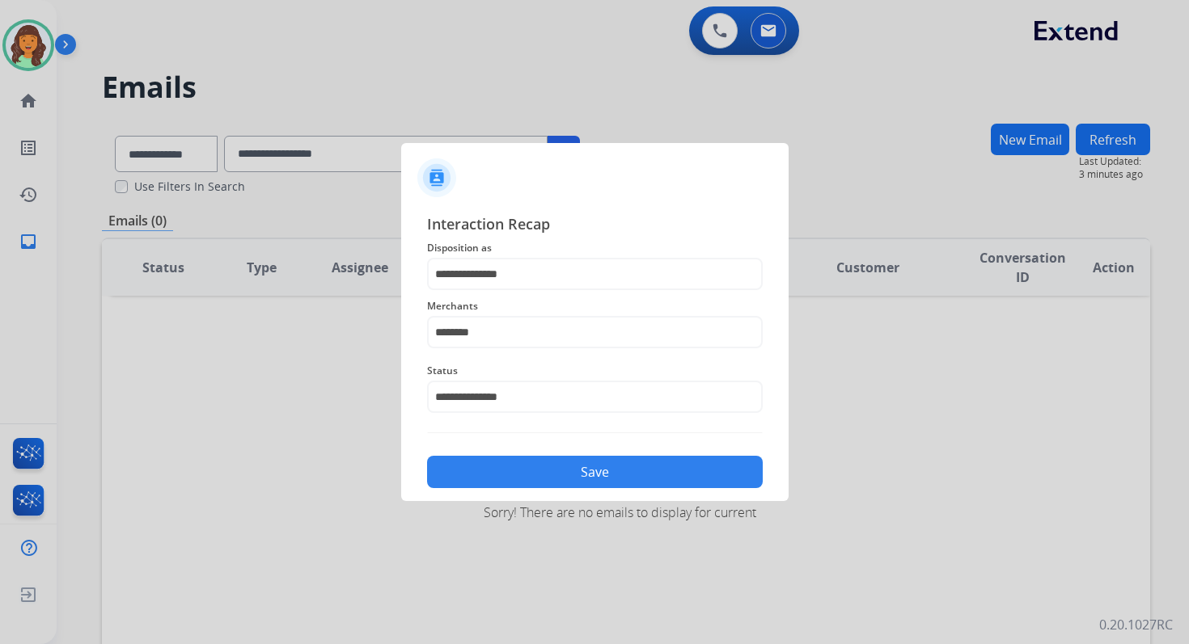
click at [543, 472] on button "Save" at bounding box center [595, 472] width 336 height 32
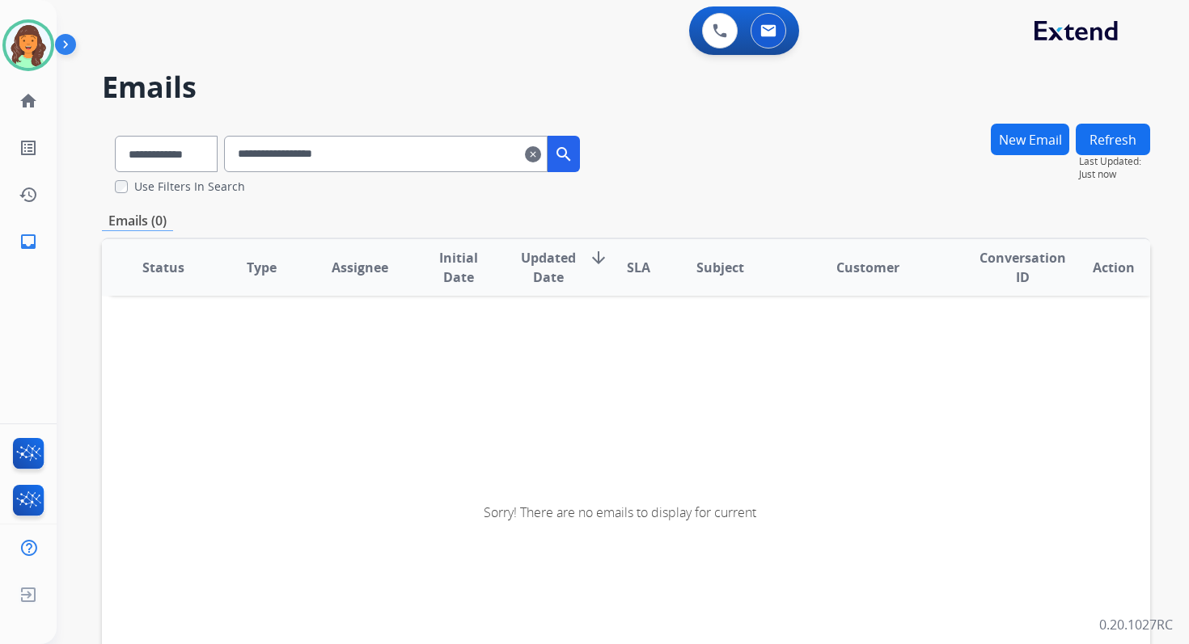
click at [541, 149] on mat-icon "clear" at bounding box center [533, 154] width 16 height 19
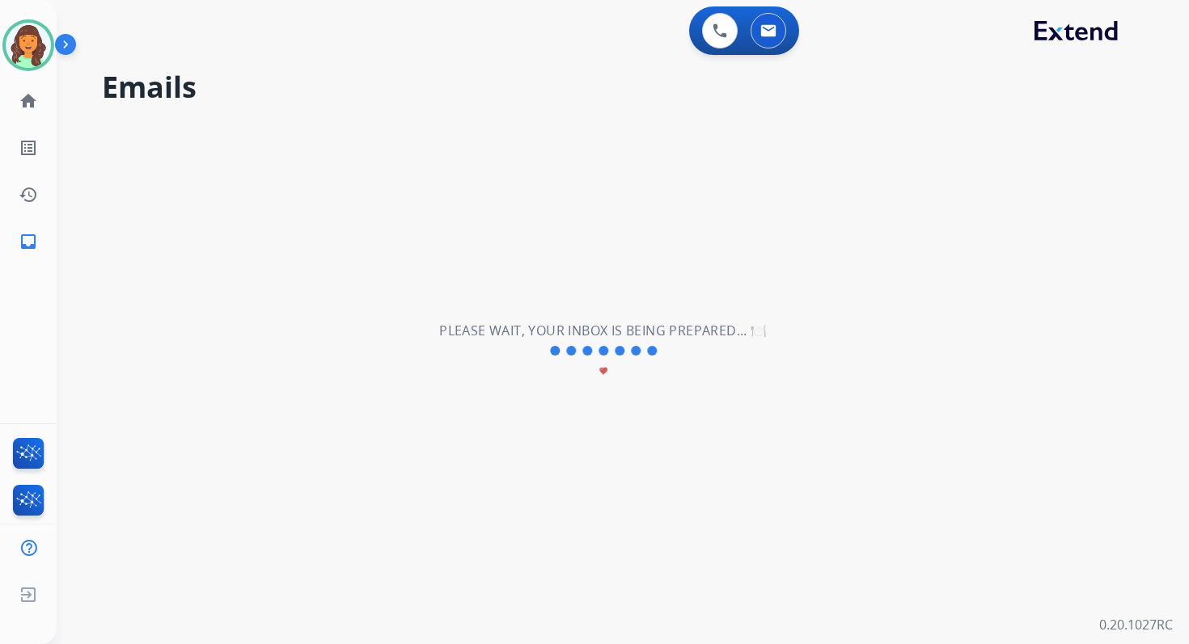
select select "**********"
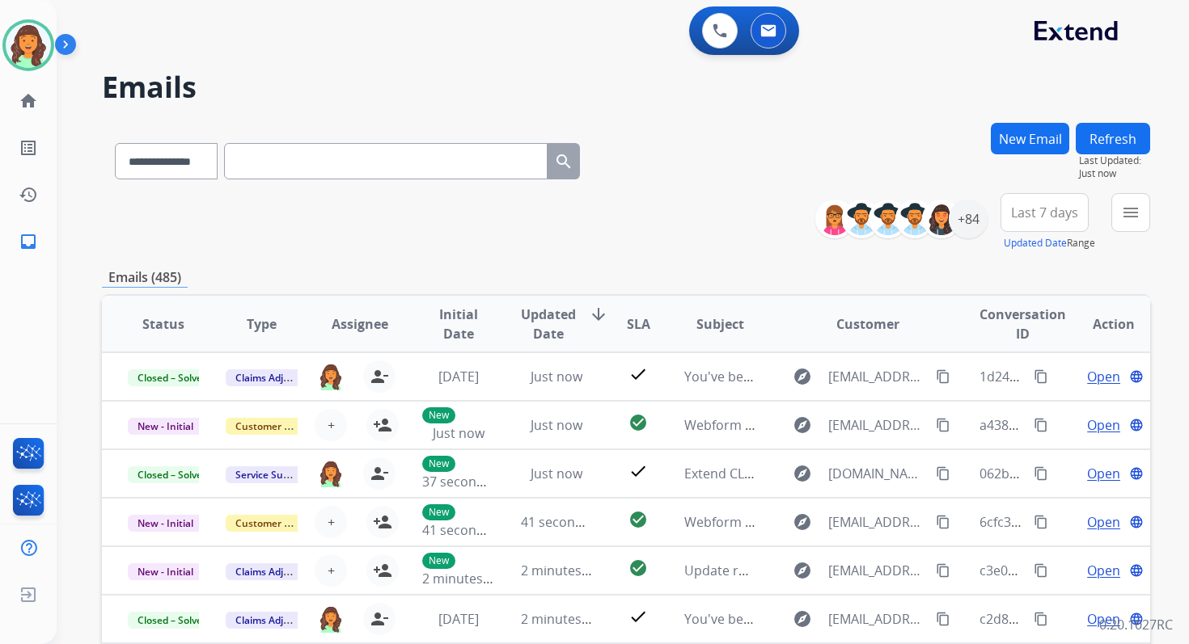
click at [1119, 136] on button "Refresh" at bounding box center [1112, 139] width 74 height 32
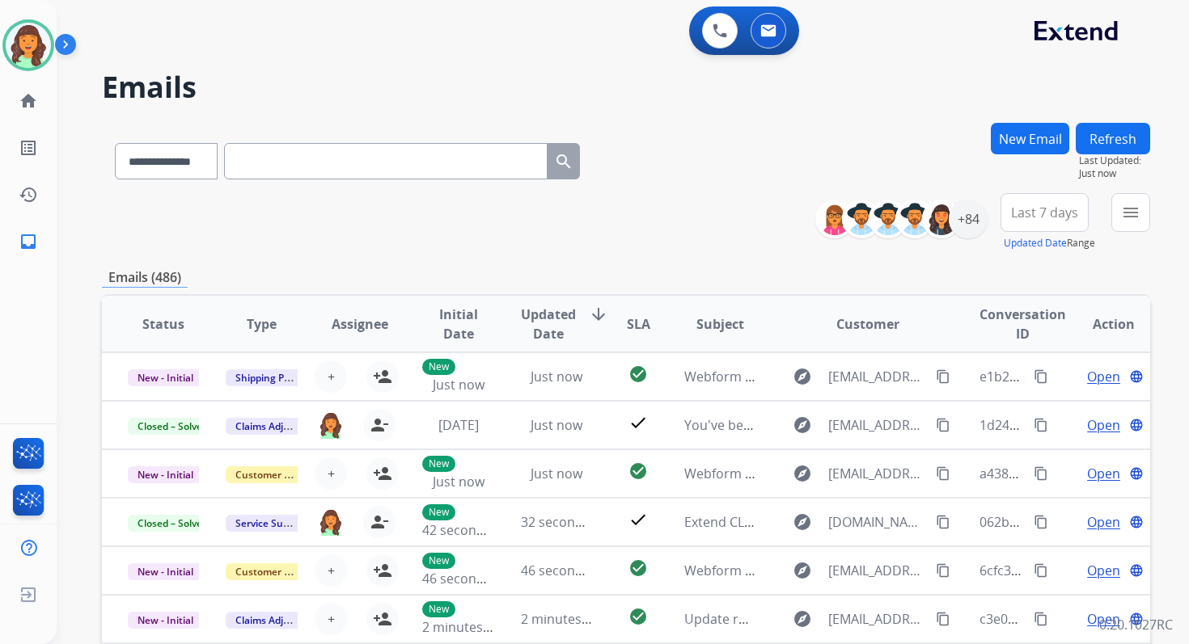
scroll to position [2, 0]
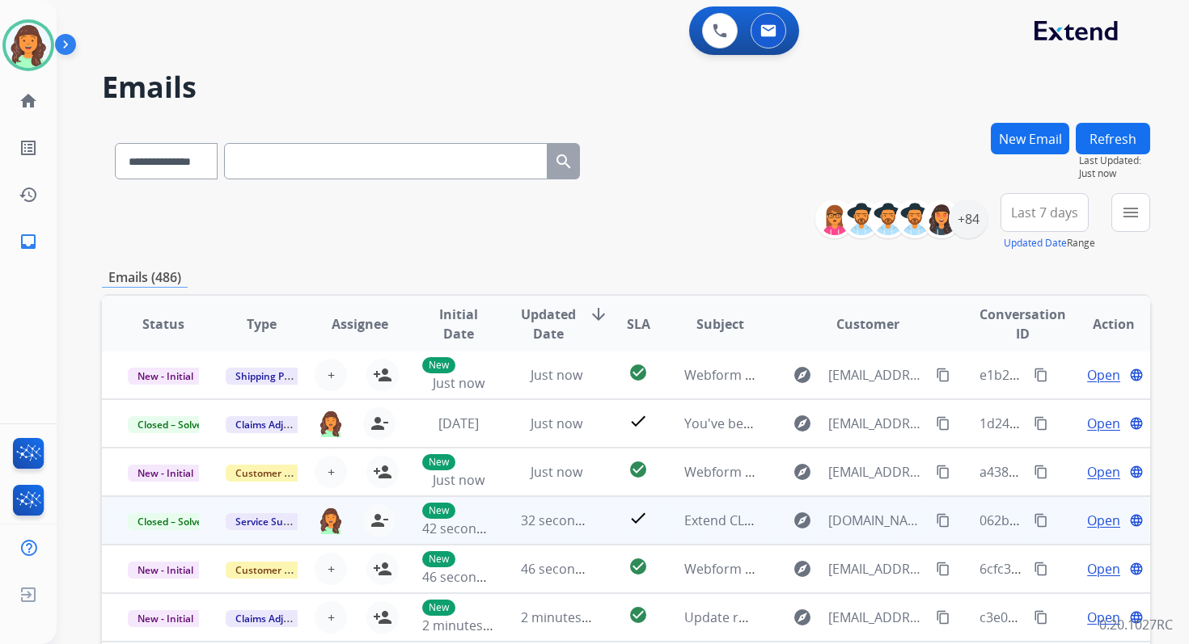
click at [1033, 519] on mat-icon "content_copy" at bounding box center [1040, 520] width 15 height 15
click at [1033, 513] on mat-icon "content_copy" at bounding box center [1040, 520] width 15 height 15
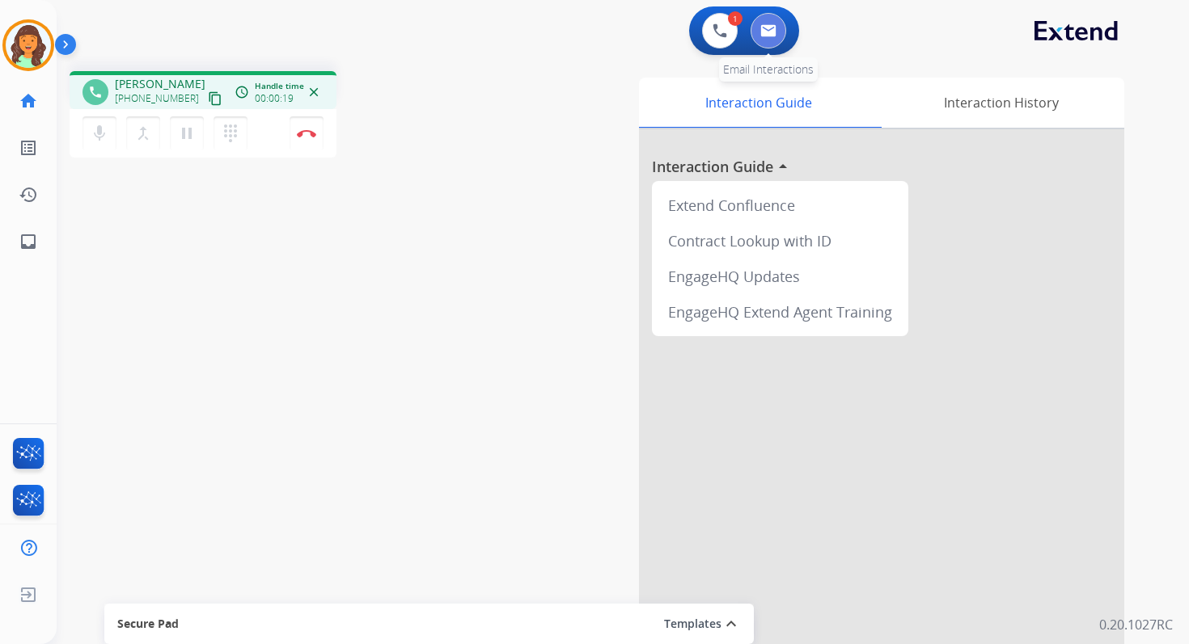
click at [779, 33] on button at bounding box center [768, 31] width 36 height 36
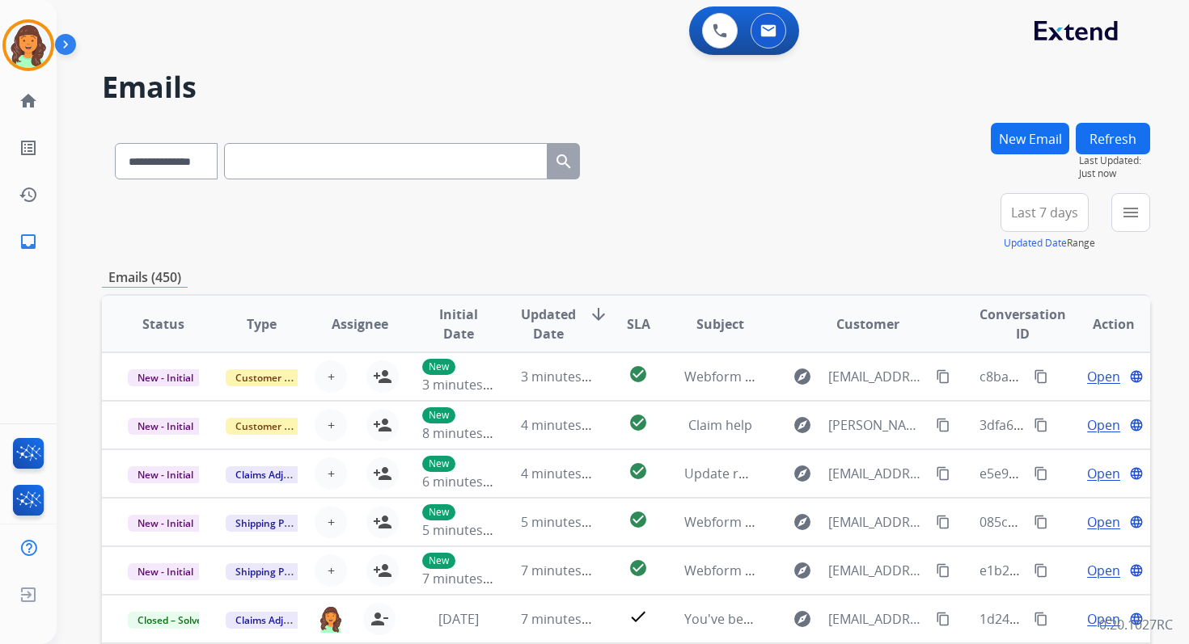
click at [287, 155] on input "text" at bounding box center [385, 161] width 323 height 36
click at [176, 164] on select "**********" at bounding box center [165, 161] width 101 height 36
select select "**********"
click at [115, 143] on select "**********" at bounding box center [165, 161] width 101 height 36
click at [279, 168] on input "text" at bounding box center [385, 161] width 323 height 36
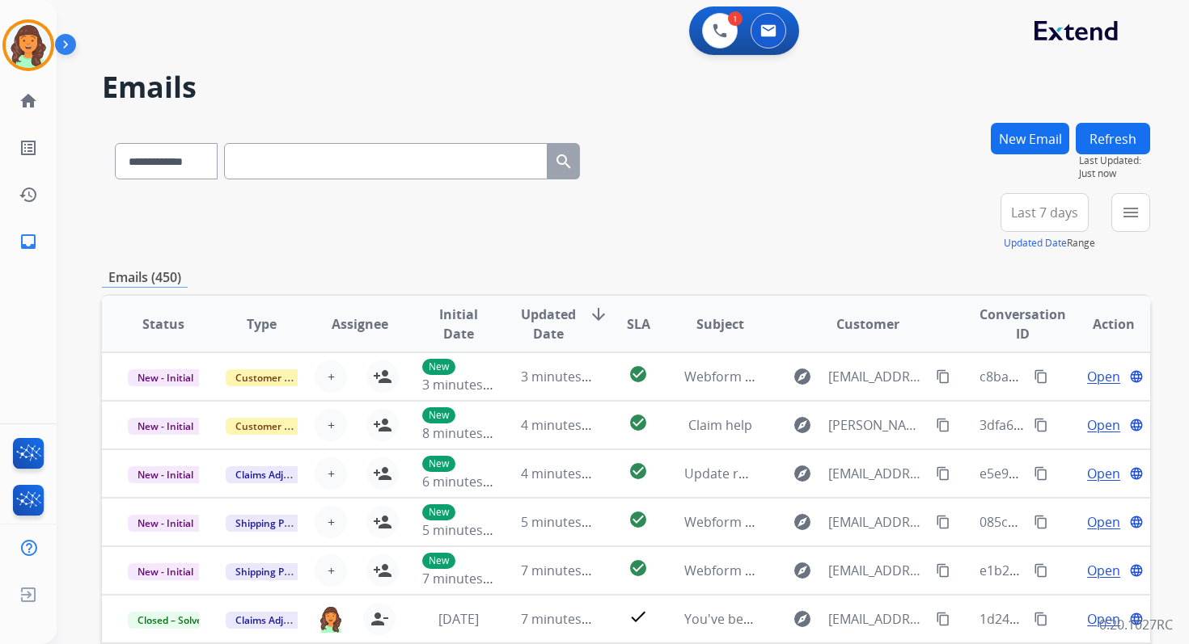
paste input "**********"
type input "**********"
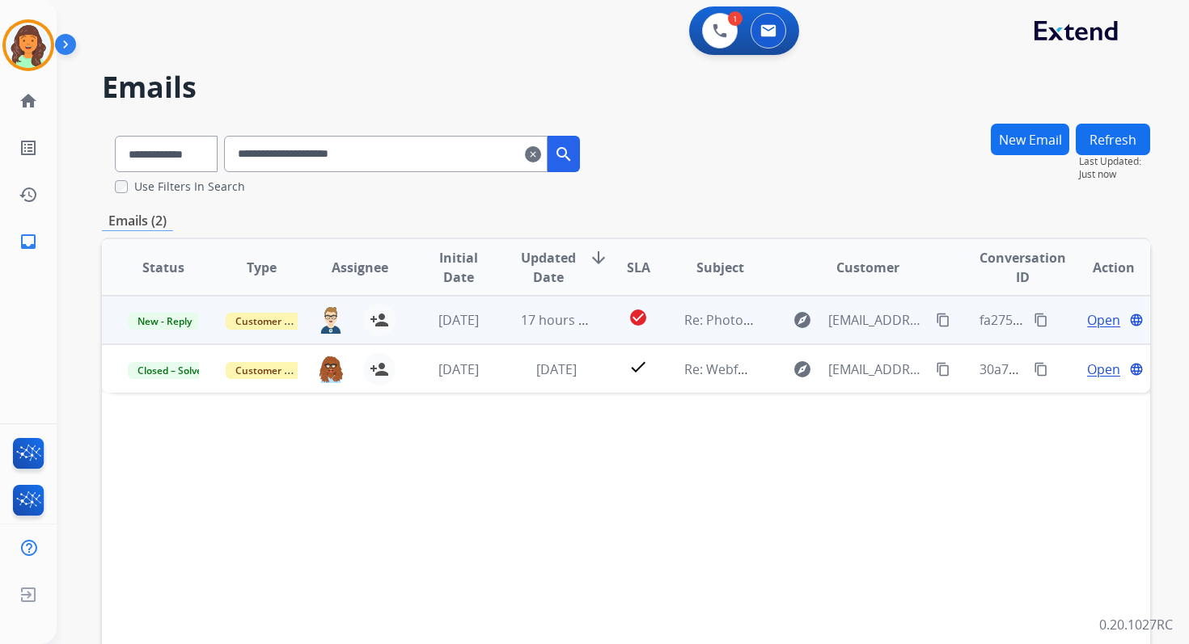
click at [1087, 318] on span "Open" at bounding box center [1103, 319] width 33 height 19
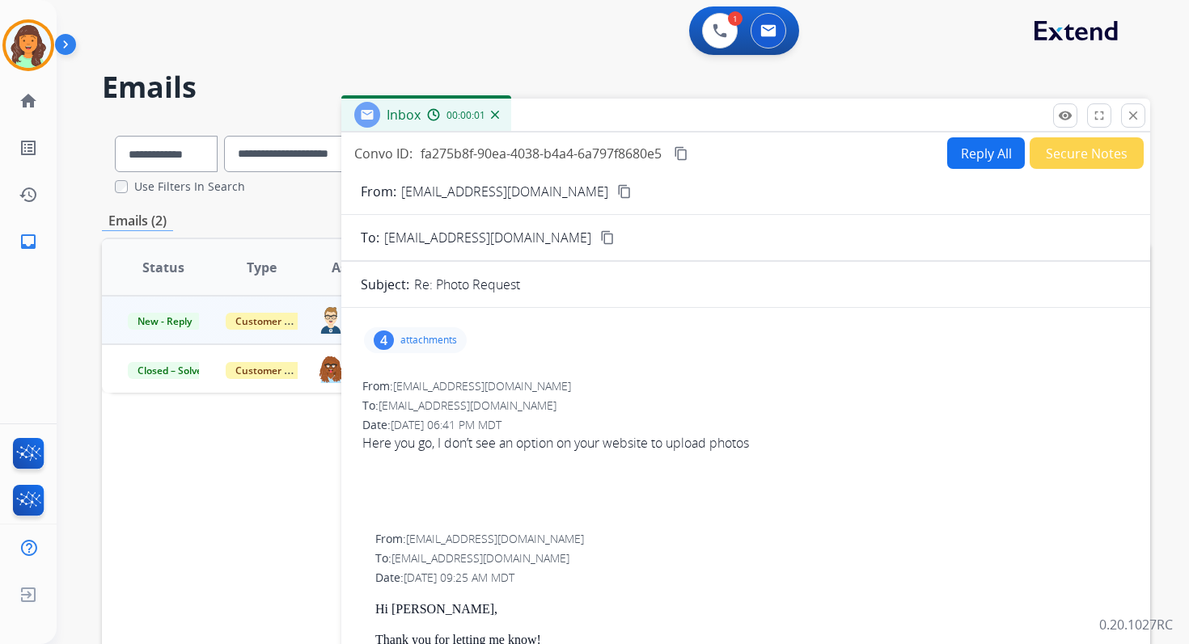
click at [420, 337] on p "attachments" at bounding box center [428, 340] width 57 height 13
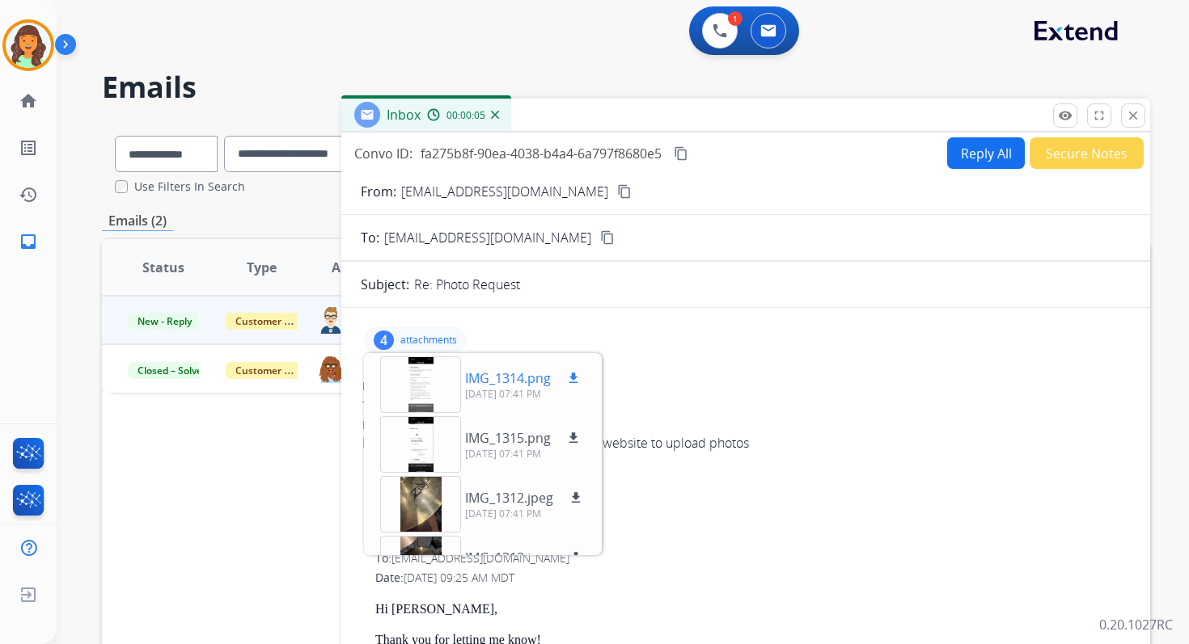
click at [425, 379] on div at bounding box center [420, 385] width 81 height 57
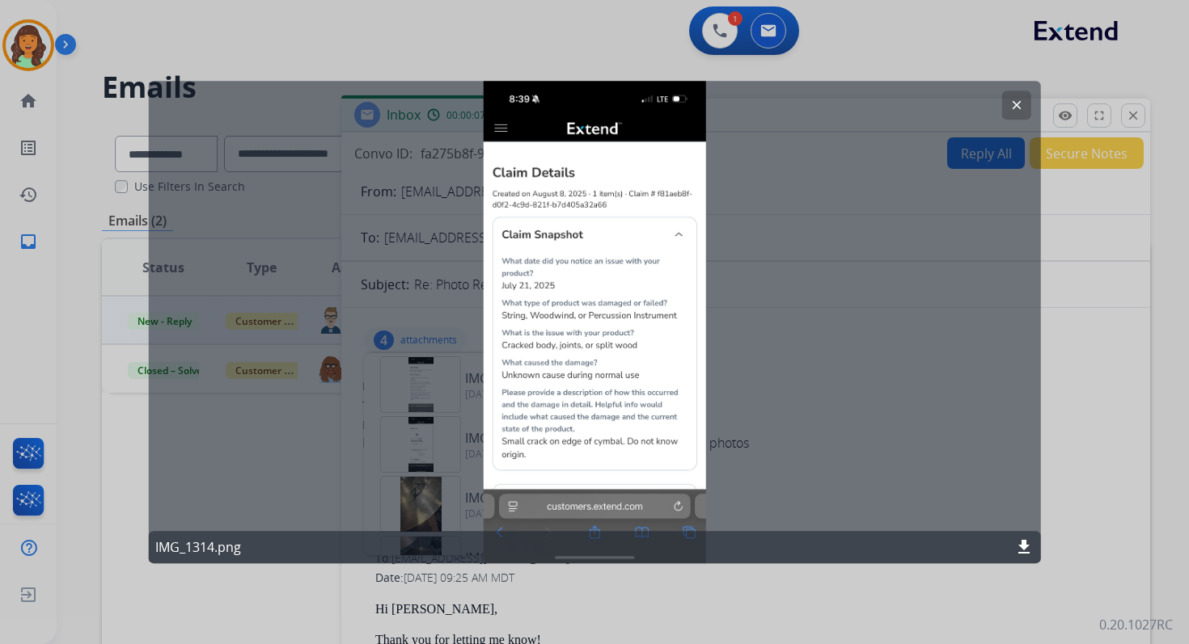
click at [1015, 93] on button "clear" at bounding box center [1015, 105] width 29 height 29
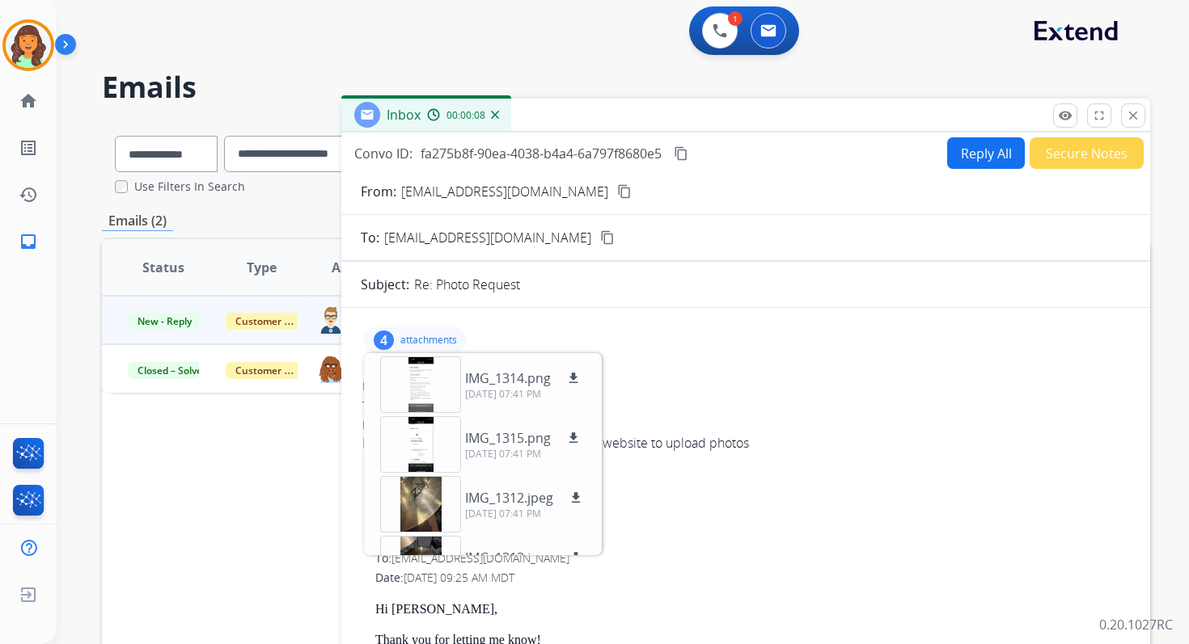
click at [430, 337] on p "attachments" at bounding box center [428, 340] width 57 height 13
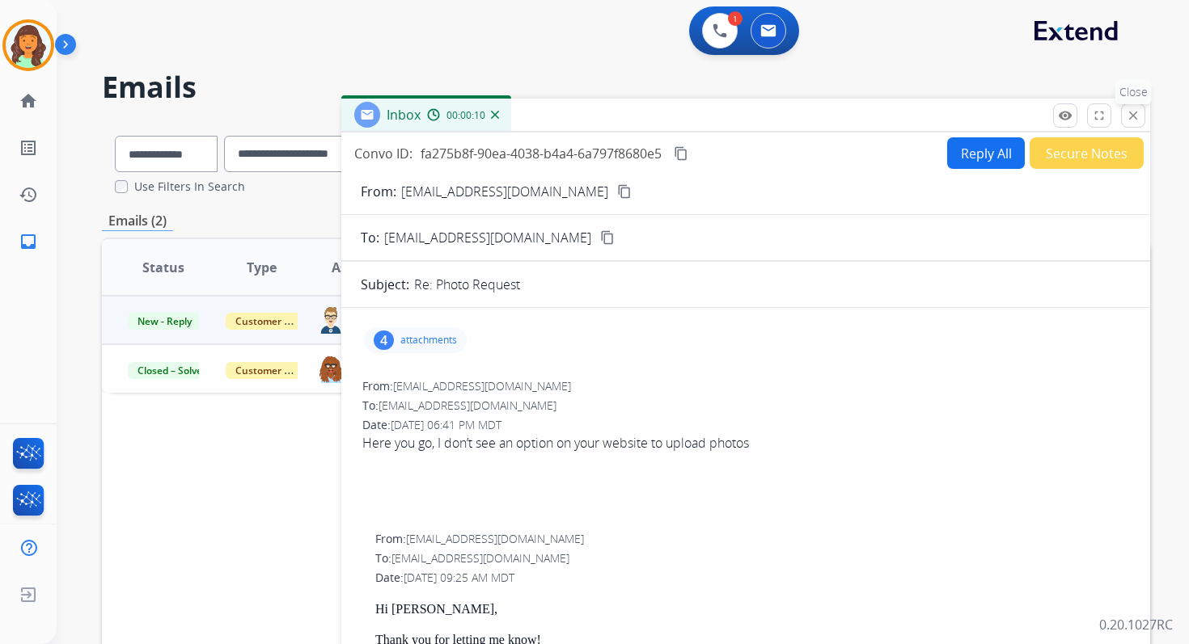
click at [1131, 115] on mat-icon "close" at bounding box center [1133, 115] width 15 height 15
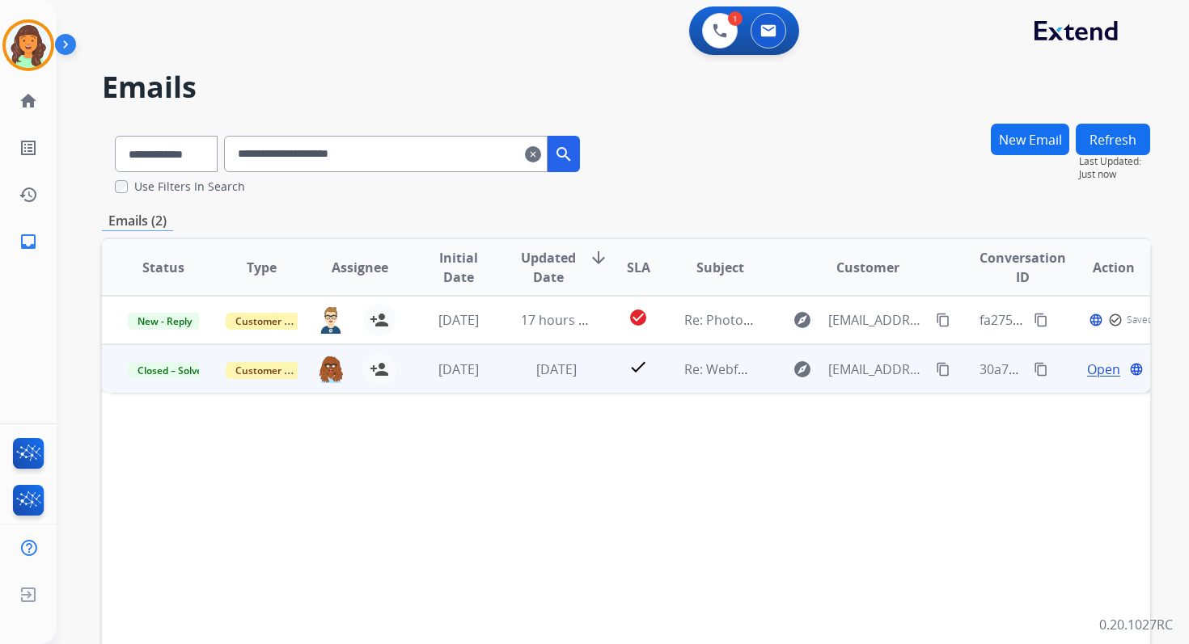
click at [1088, 370] on span "Open" at bounding box center [1103, 369] width 33 height 19
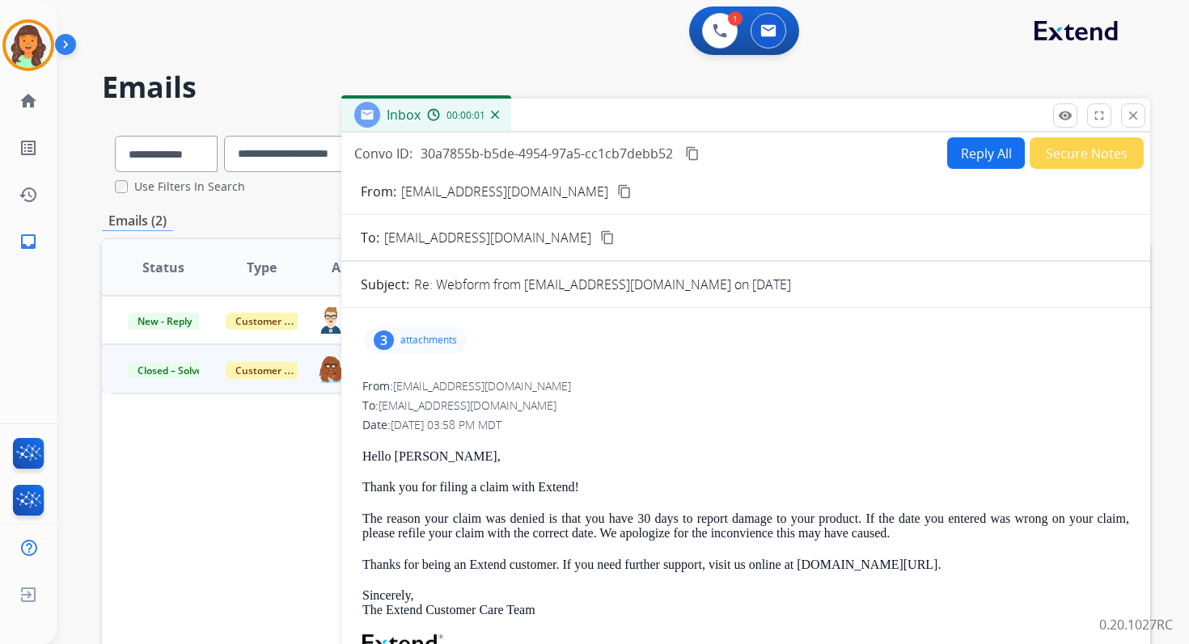
click at [411, 348] on div "3 attachments" at bounding box center [415, 340] width 103 height 26
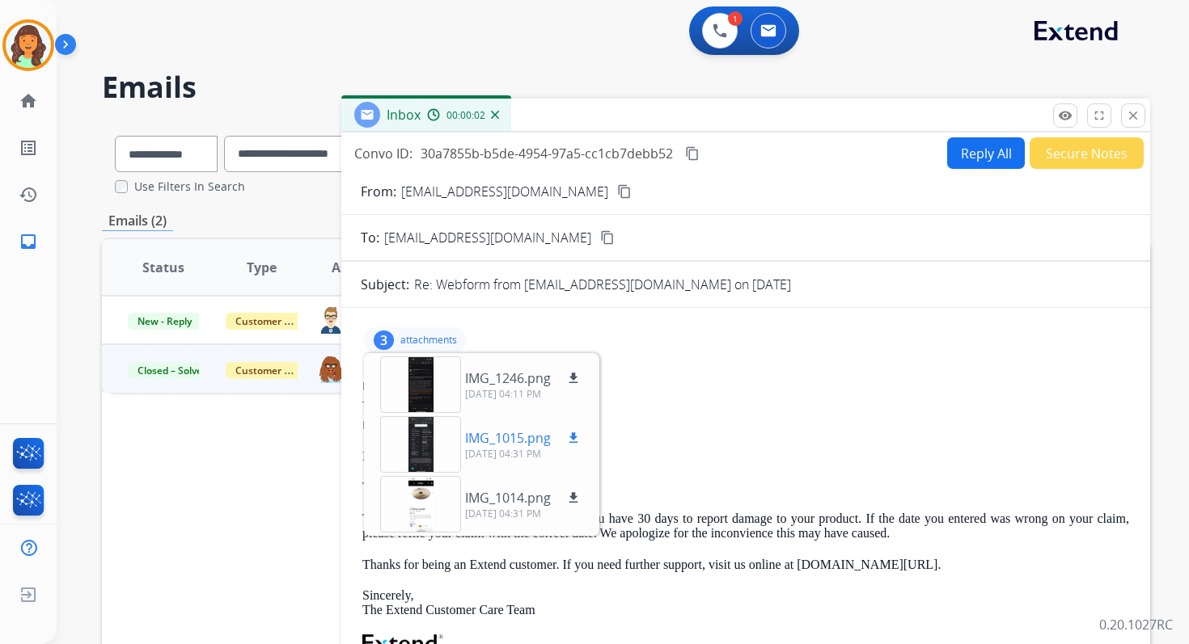
click at [426, 437] on div at bounding box center [420, 444] width 81 height 57
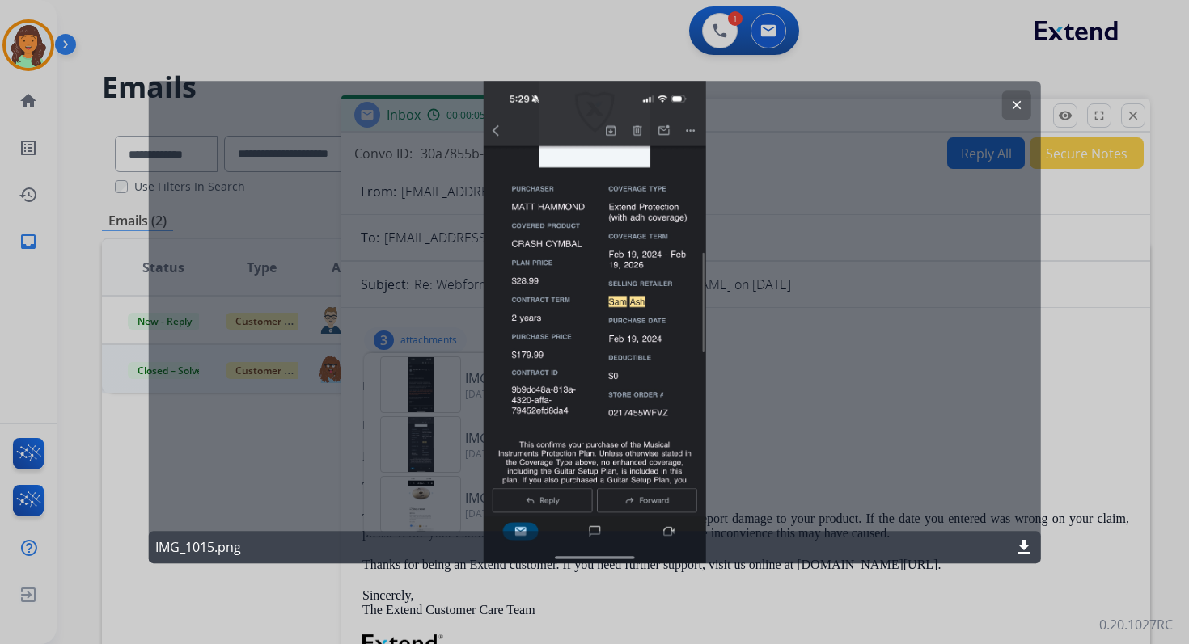
click at [1016, 101] on mat-icon "clear" at bounding box center [1015, 105] width 15 height 15
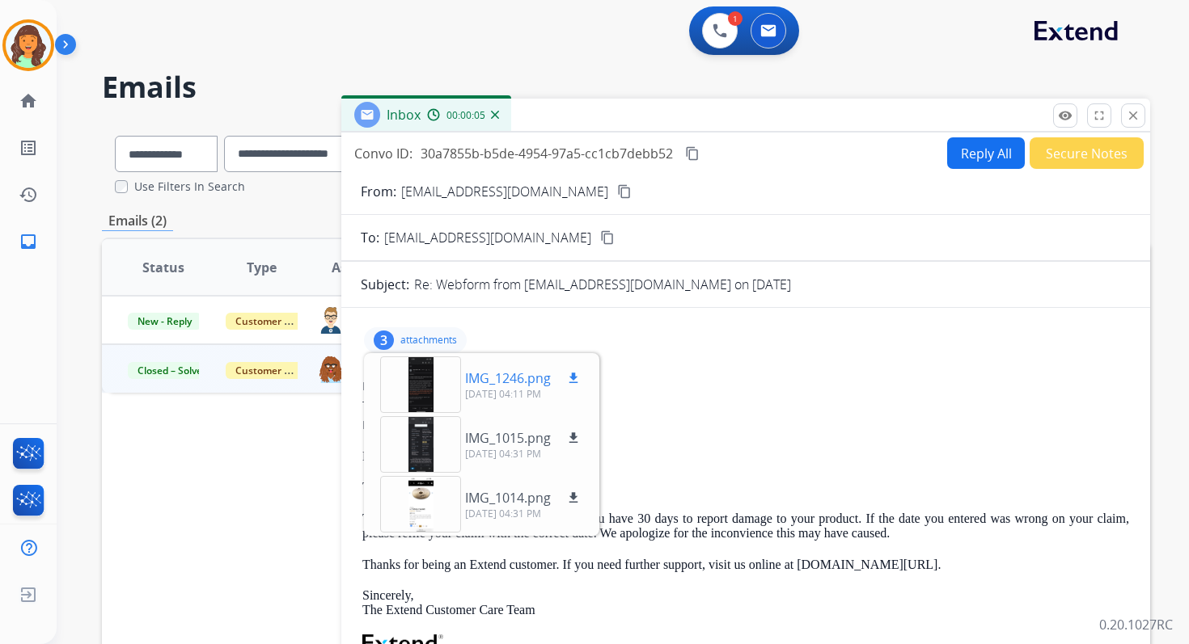
click at [415, 395] on div at bounding box center [420, 385] width 81 height 57
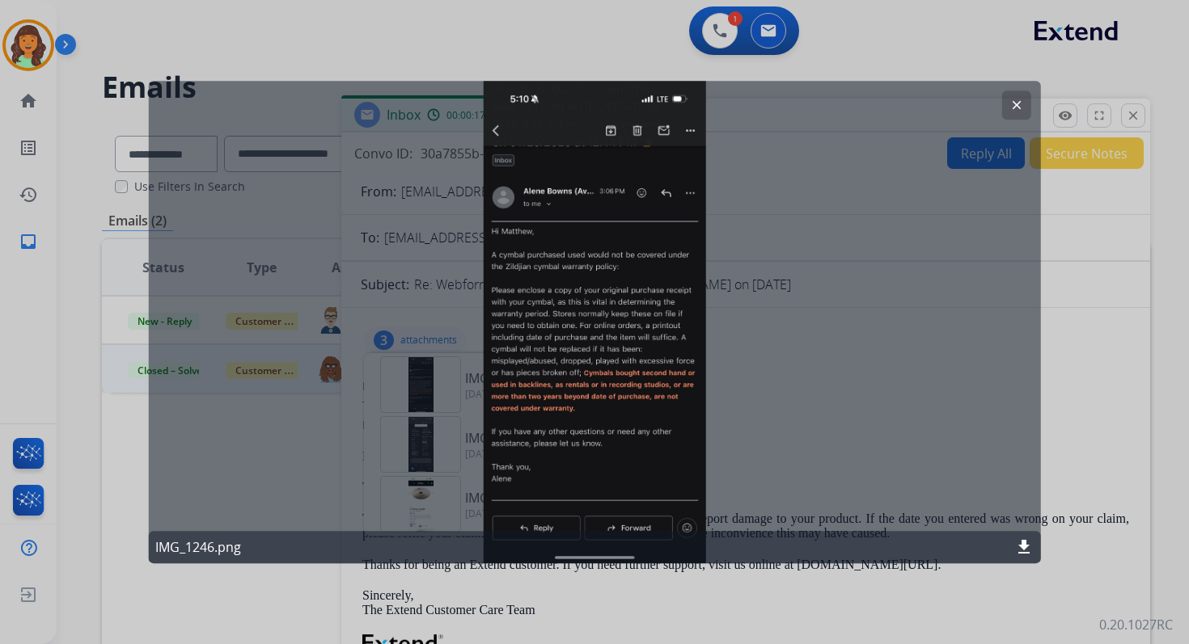
click at [1020, 98] on mat-icon "clear" at bounding box center [1015, 105] width 15 height 15
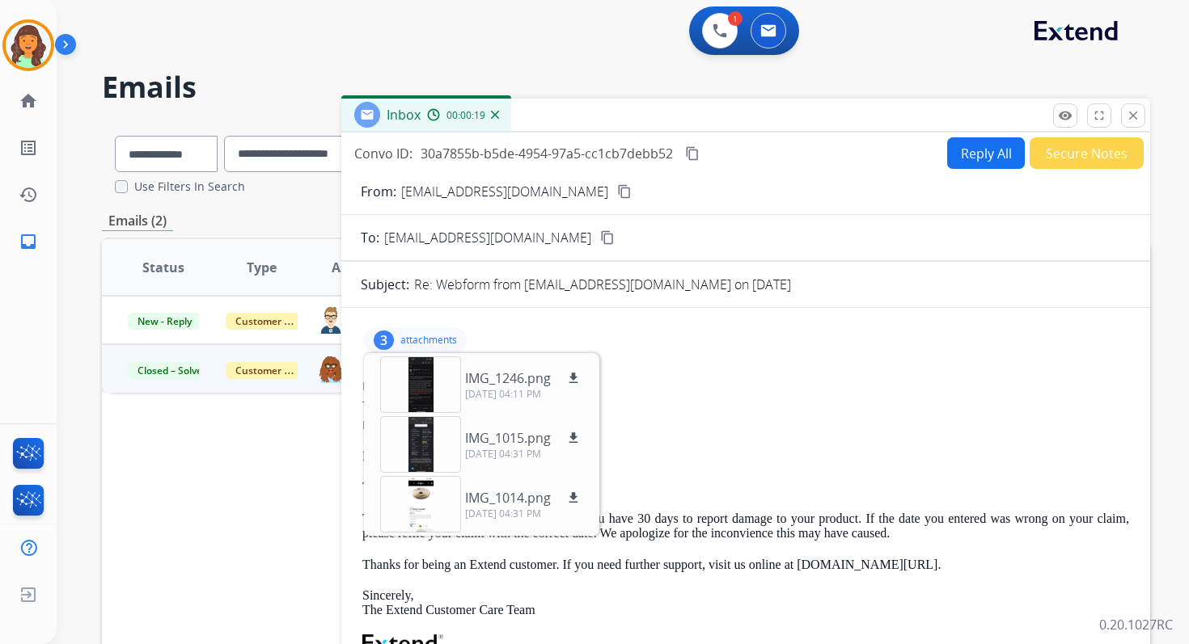
click at [433, 326] on div "3 attachments IMG_1246.png download 09/29/2025, 04:11 PM IMG_1015.png download …" at bounding box center [746, 340] width 770 height 39
click at [435, 337] on p "attachments" at bounding box center [428, 340] width 57 height 13
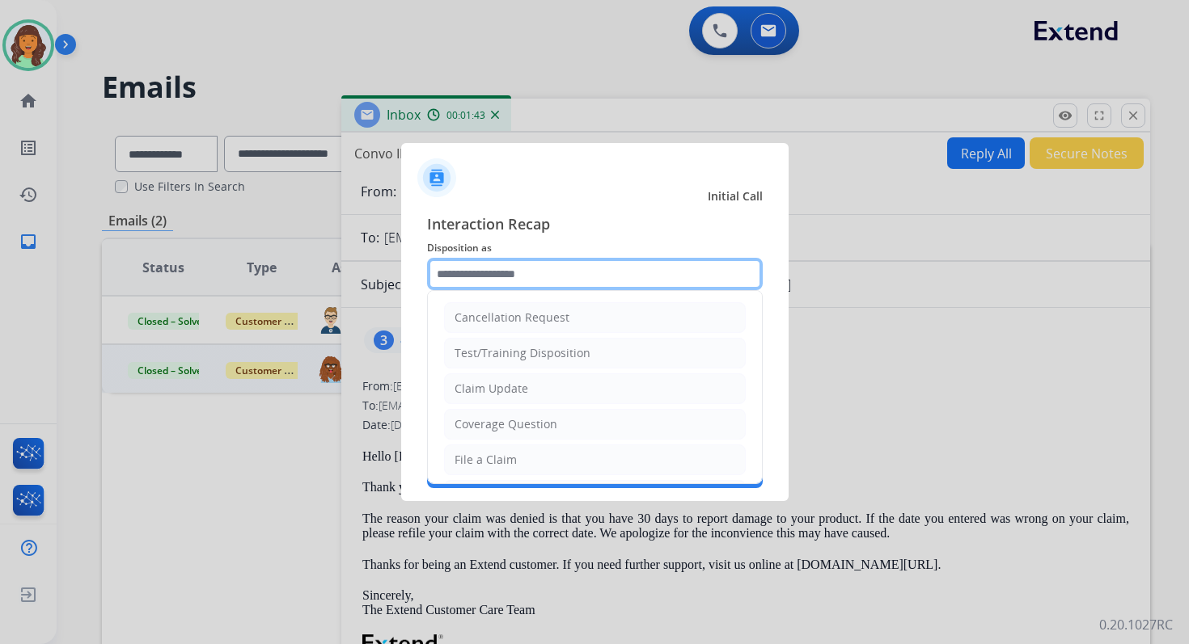
click at [582, 276] on input "text" at bounding box center [595, 274] width 336 height 32
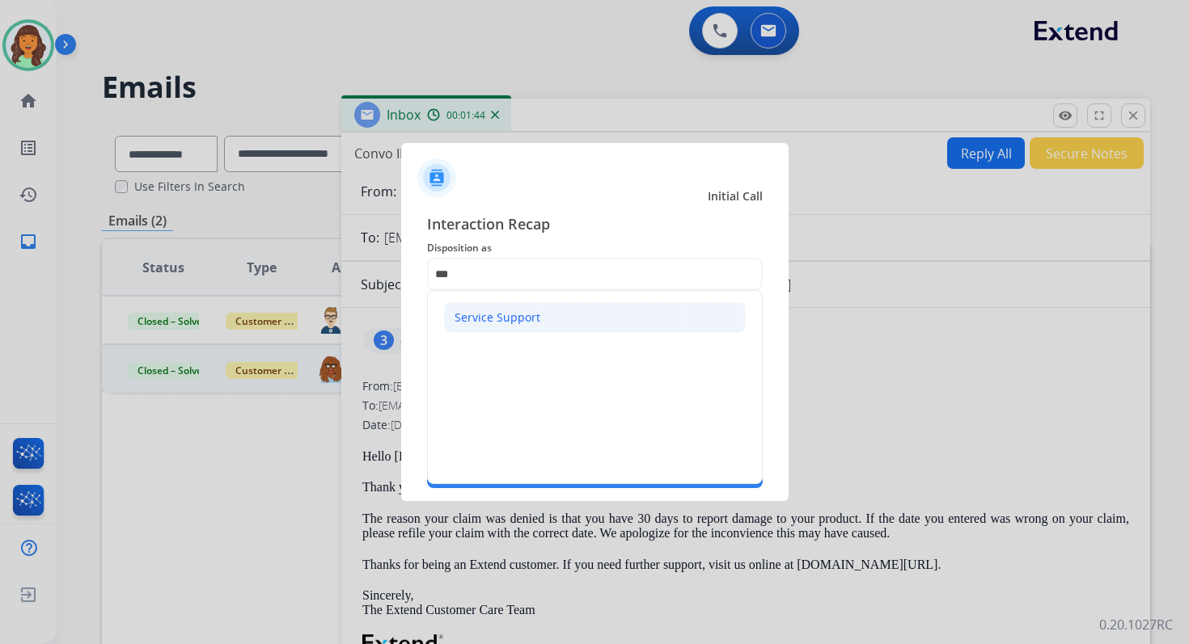
click at [522, 322] on div "Service Support" at bounding box center [497, 318] width 86 height 16
type input "**********"
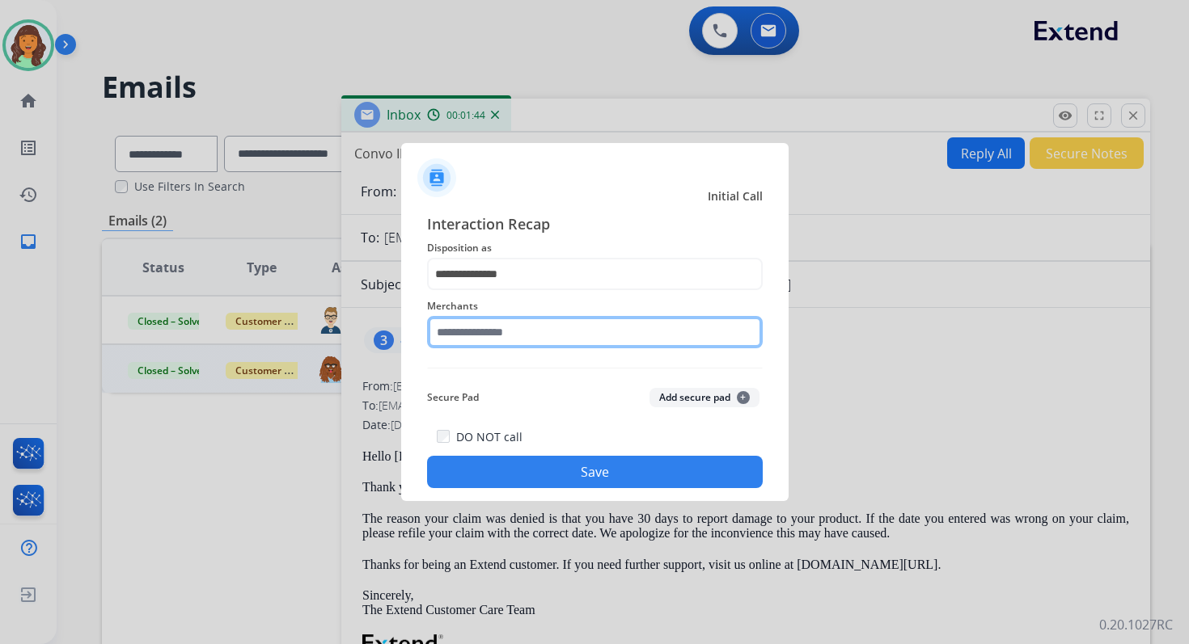
click at [523, 328] on input "text" at bounding box center [595, 332] width 336 height 32
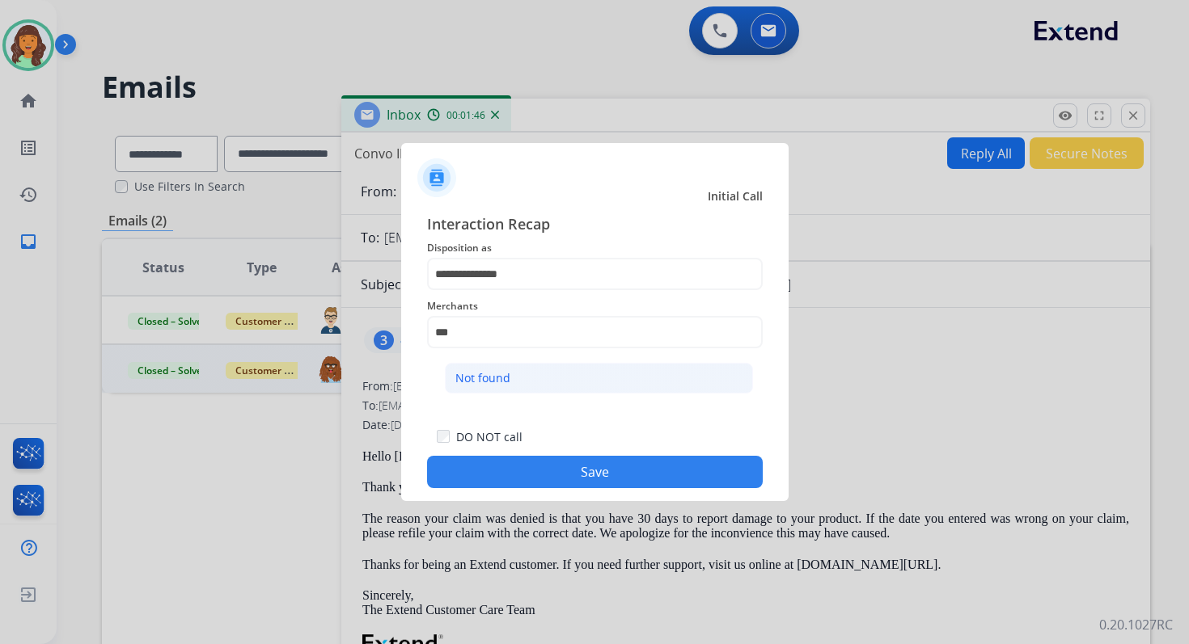
click at [524, 383] on li "Not found" at bounding box center [599, 378] width 308 height 31
type input "*********"
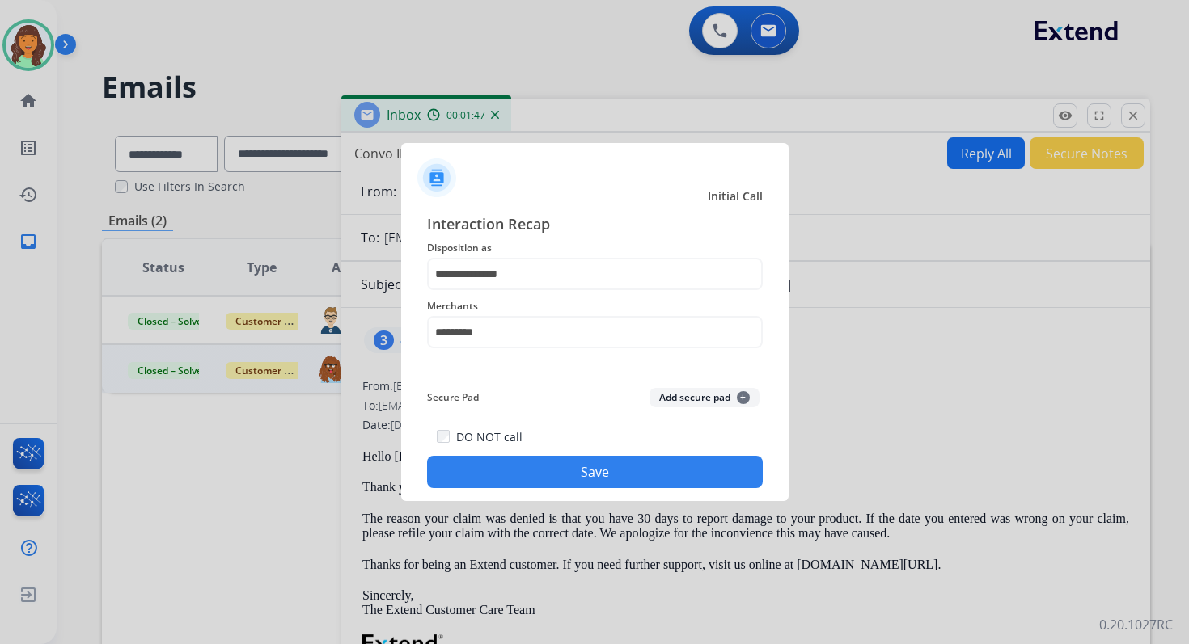
click at [562, 477] on button "Save" at bounding box center [595, 472] width 336 height 32
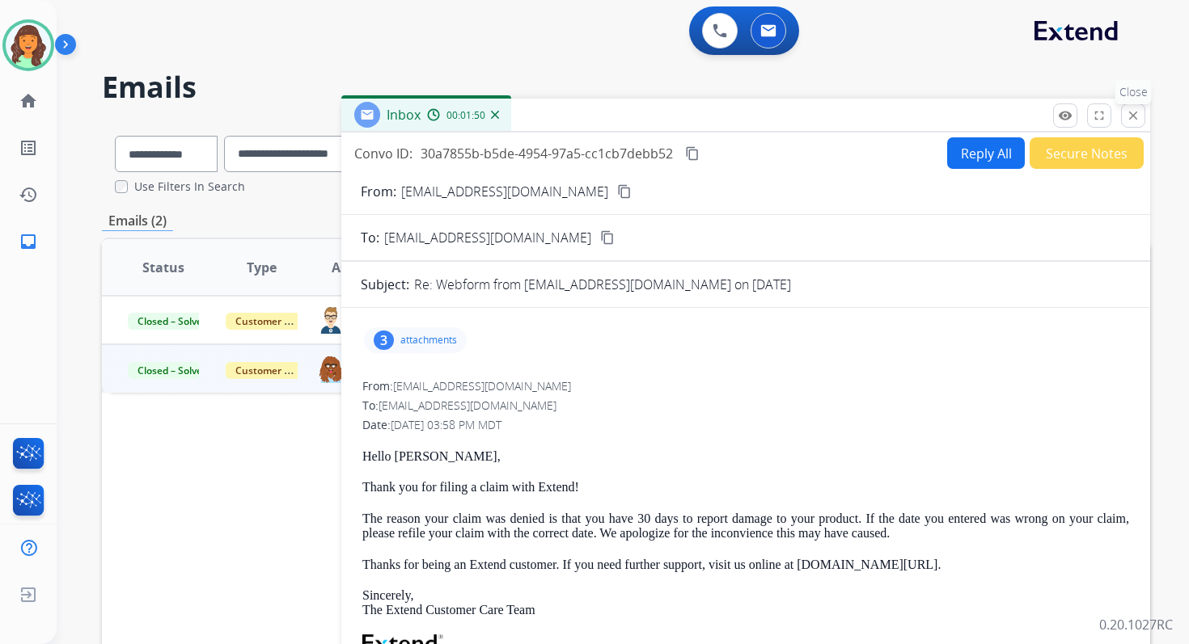
click at [1131, 116] on mat-icon "close" at bounding box center [1133, 115] width 15 height 15
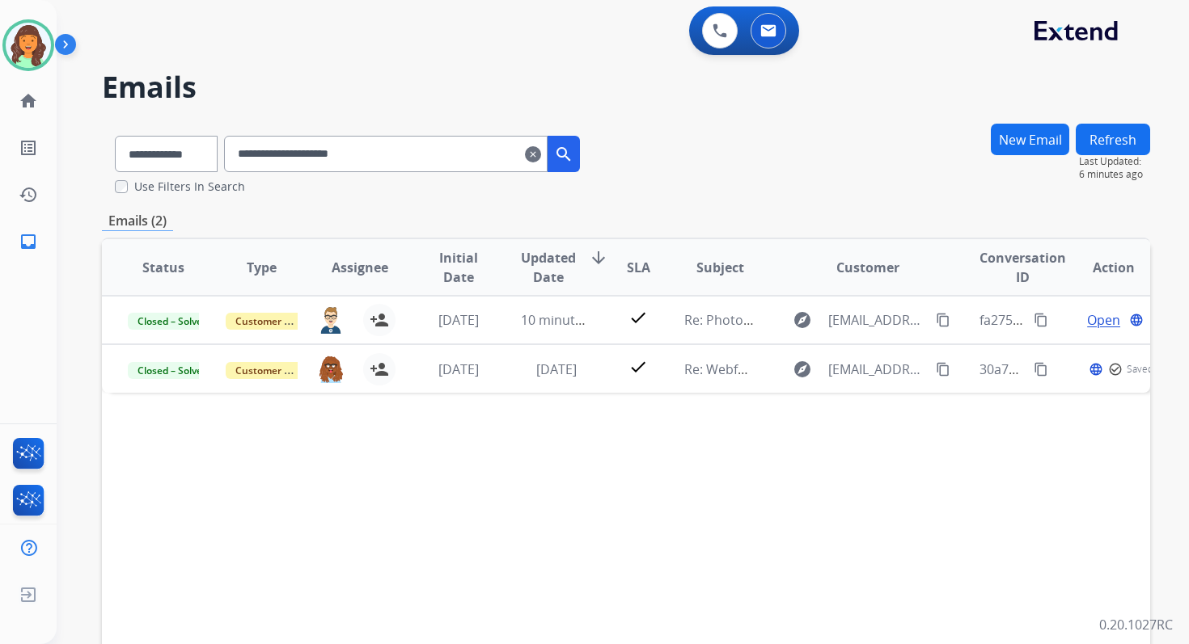
click at [287, 163] on input "**********" at bounding box center [385, 154] width 323 height 36
paste input "text"
type input "**********"
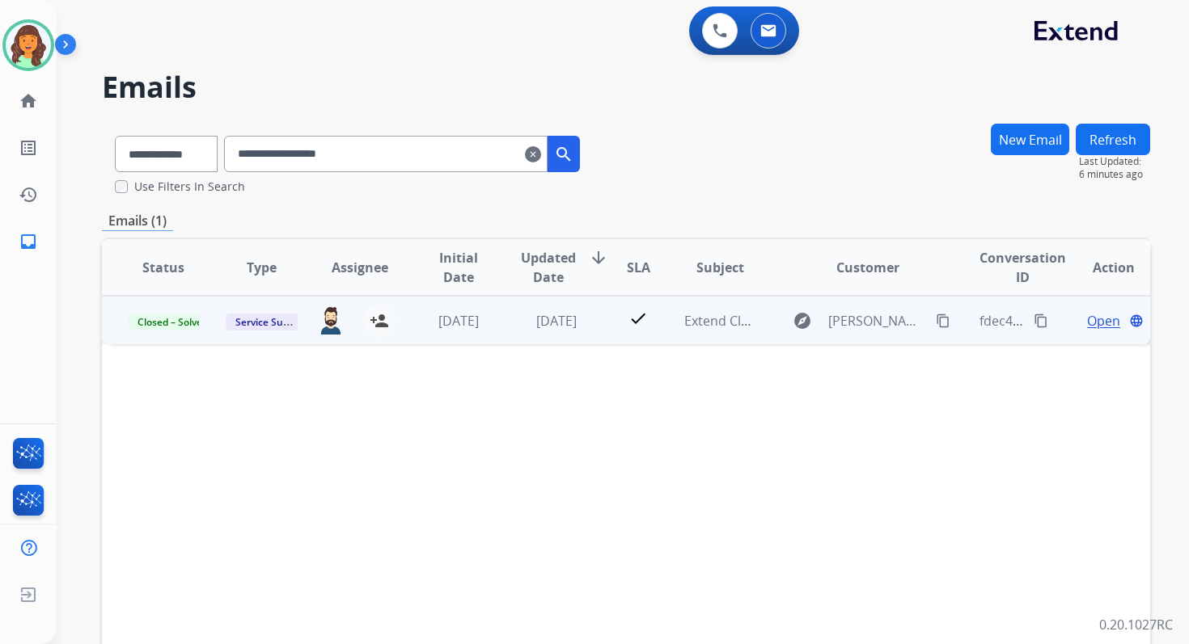
click at [1087, 317] on span "Open" at bounding box center [1103, 320] width 33 height 19
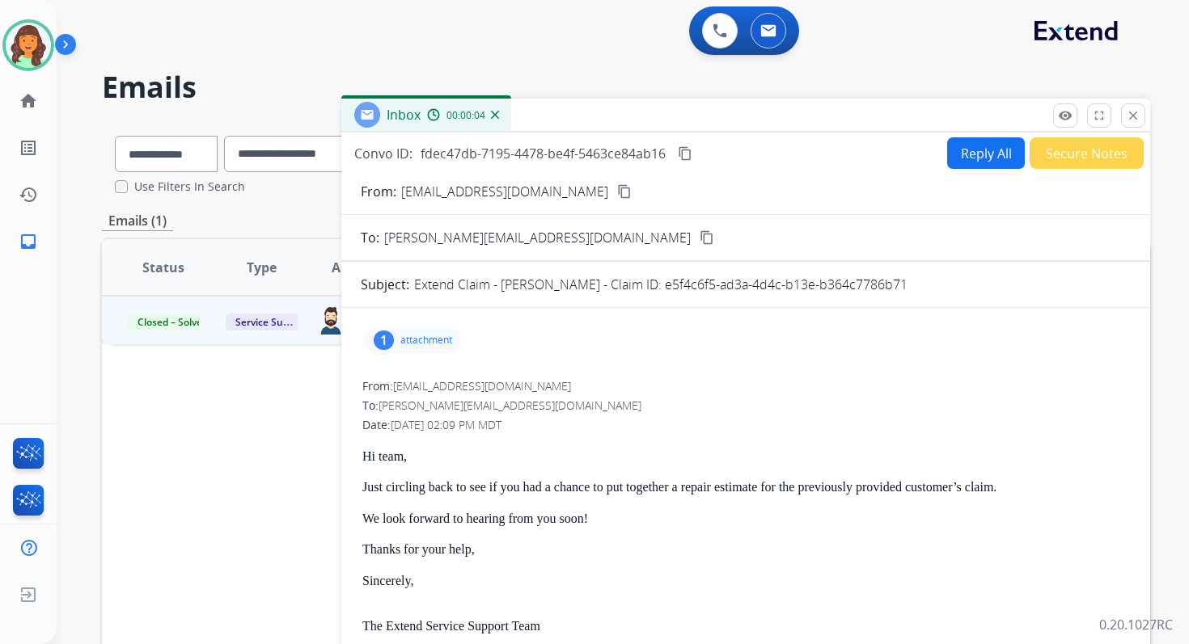
click at [405, 339] on p "attachment" at bounding box center [426, 340] width 52 height 13
click at [416, 385] on div at bounding box center [420, 385] width 81 height 57
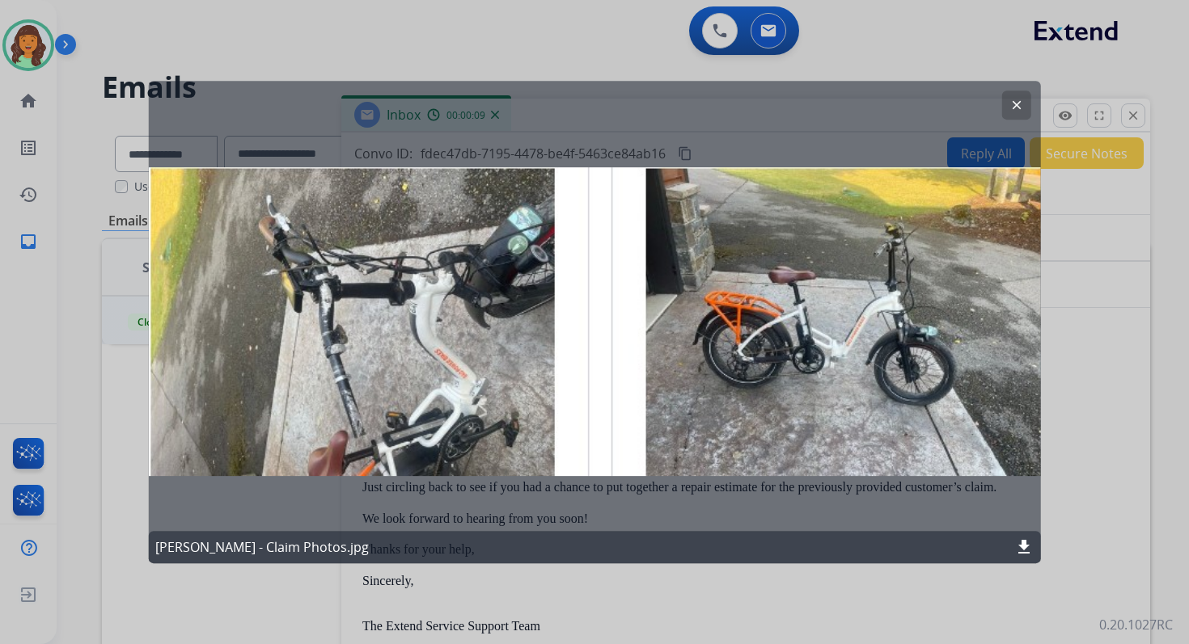
click at [1016, 102] on mat-icon "clear" at bounding box center [1015, 105] width 15 height 15
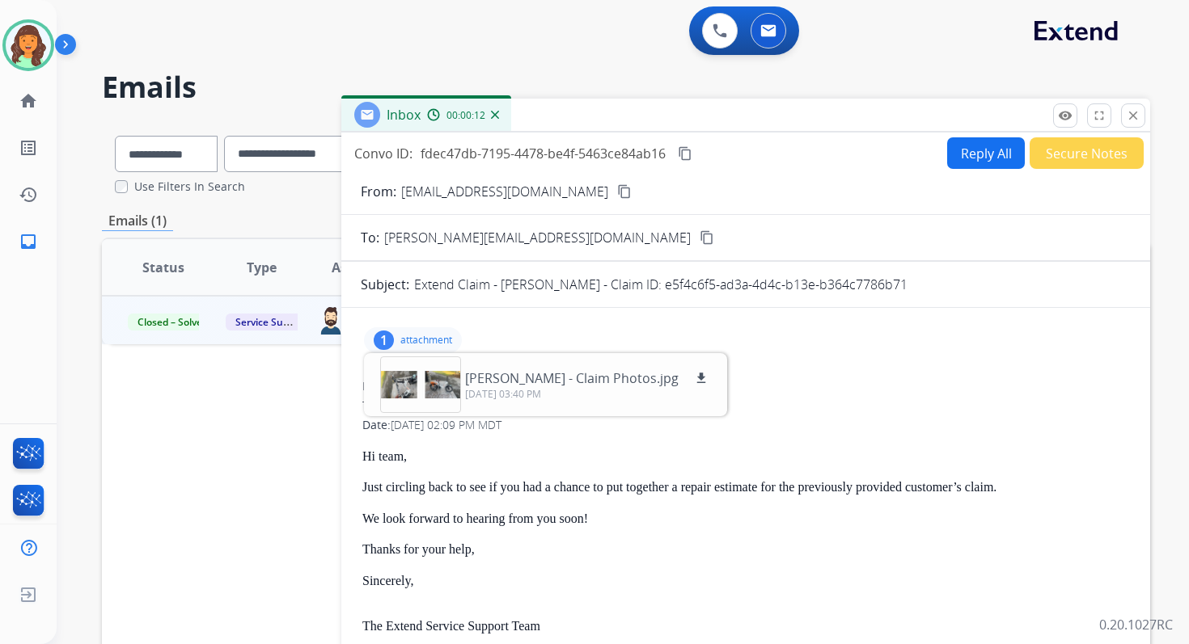
click at [396, 335] on div "1 attachment David Booth - Claim Photos.jpg download 09/18/2025, 03:40 PM" at bounding box center [413, 340] width 98 height 26
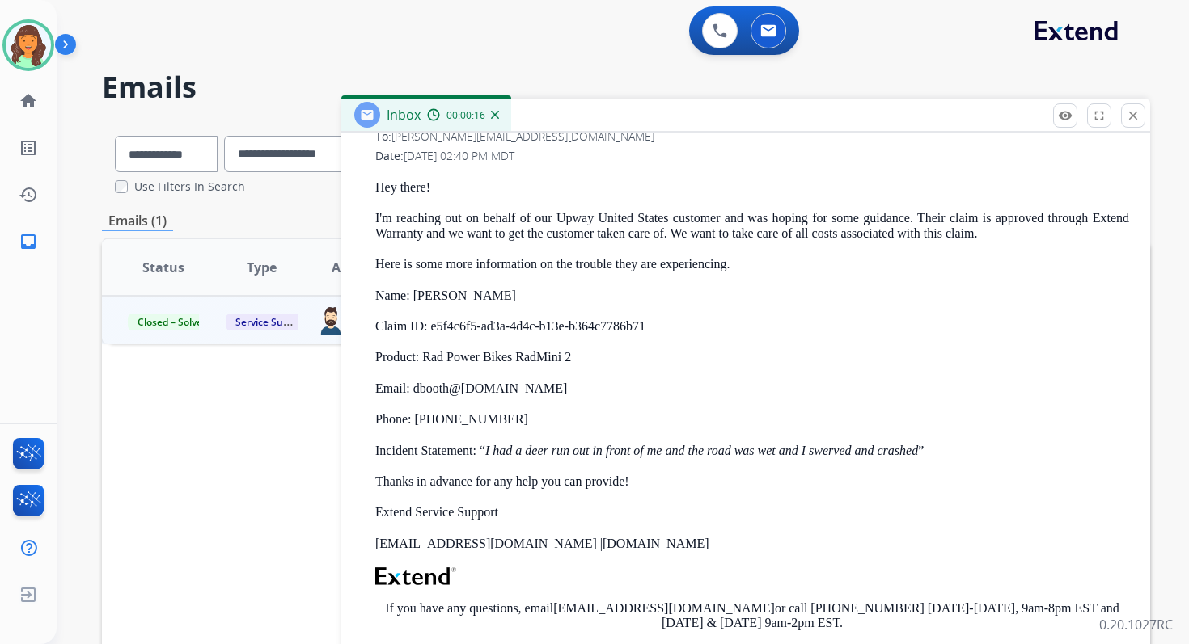
scroll to position [793, 0]
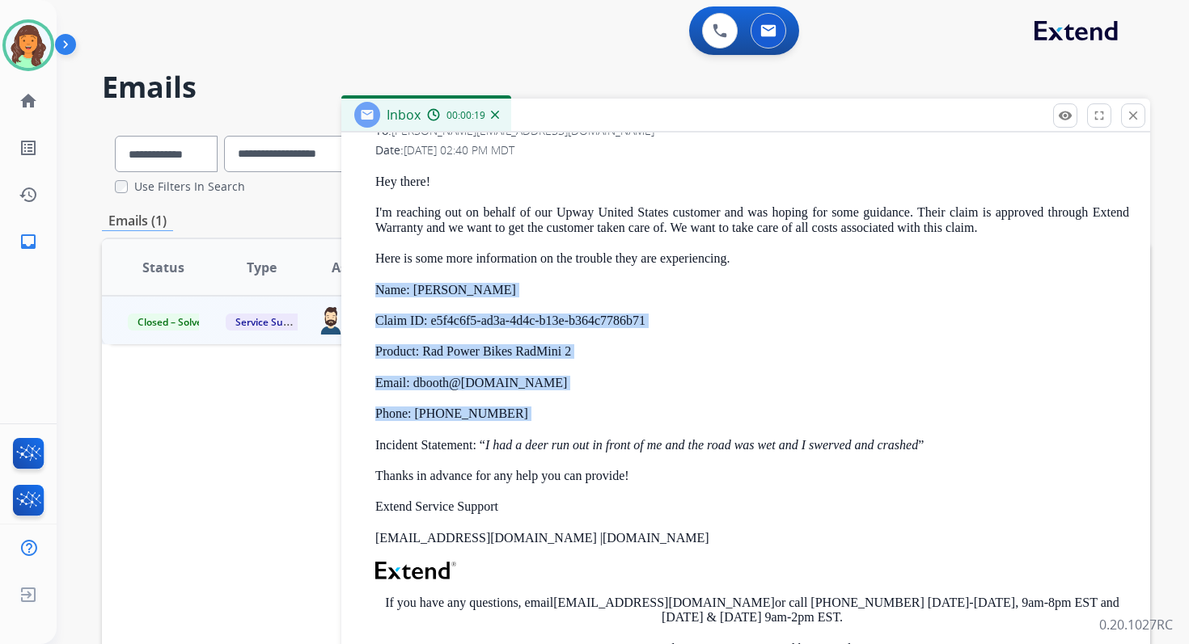
copy div "Name: David Booth Claim ID: e5f4c6f5-ad3a-4d4c-b13e-b364c7786b71 Product: Rad P…"
drag, startPoint x: 373, startPoint y: 286, endPoint x: 559, endPoint y: 430, distance: 235.2
click at [559, 430] on div "From: servicesupport@extend.com To: andy@fastoysllc.com Date: 09/18/2025 - 02:4…" at bounding box center [746, 452] width 770 height 700
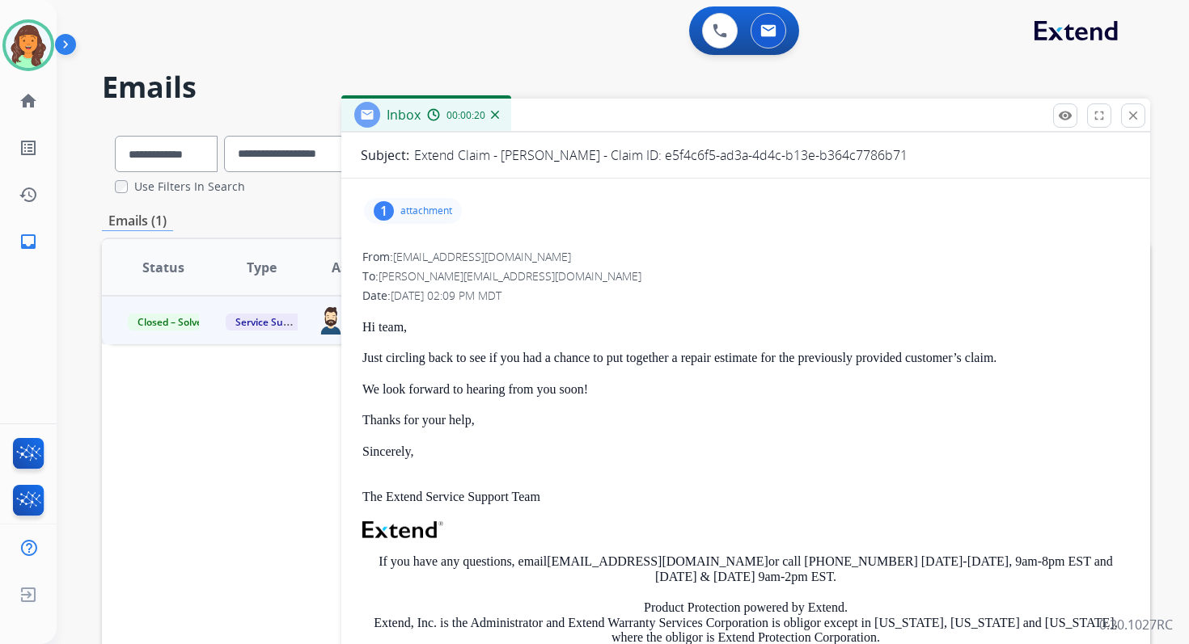
scroll to position [0, 0]
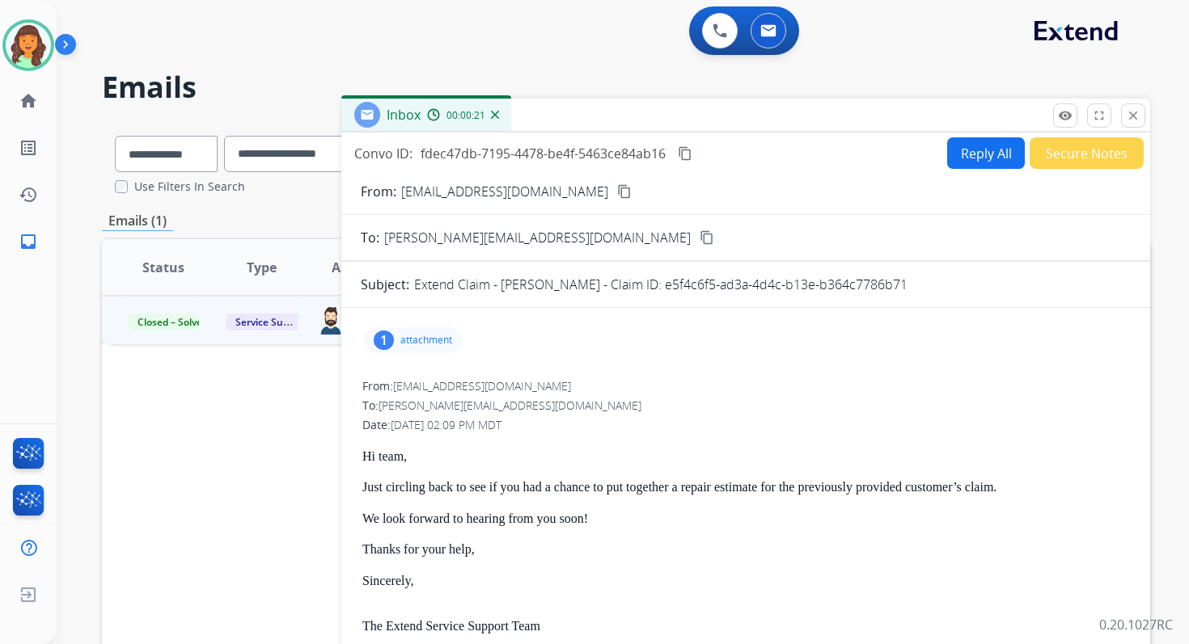
click at [971, 148] on button "Reply All" at bounding box center [986, 153] width 78 height 32
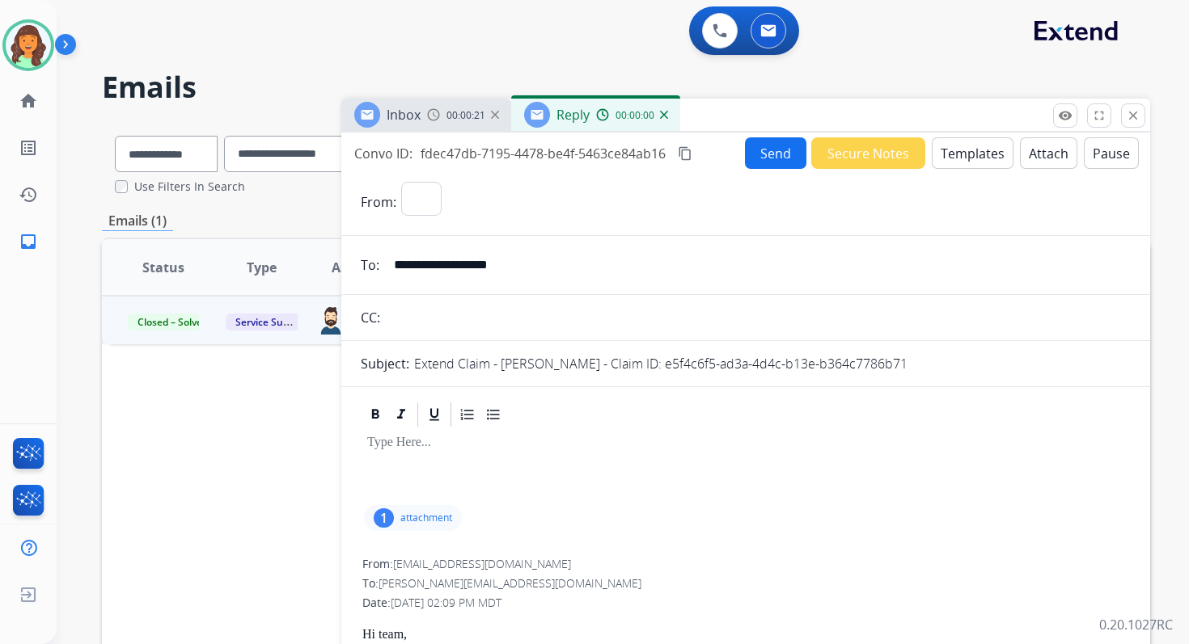
click at [971, 148] on button "Templates" at bounding box center [972, 153] width 82 height 32
select select "**********"
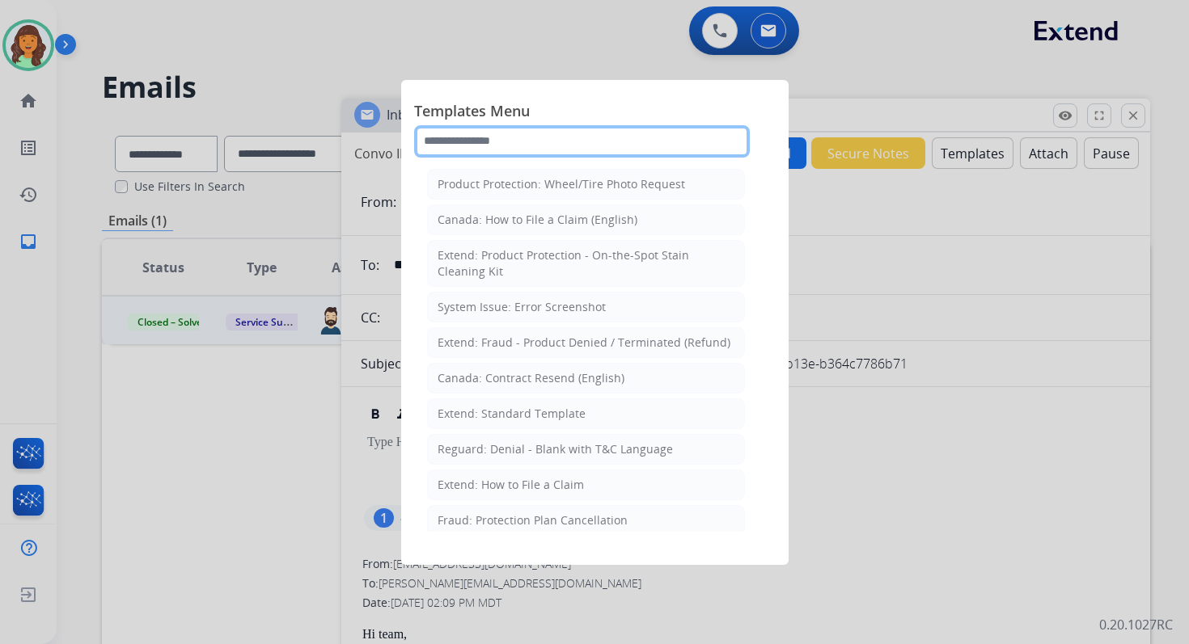
click at [539, 148] on input "text" at bounding box center [582, 141] width 336 height 32
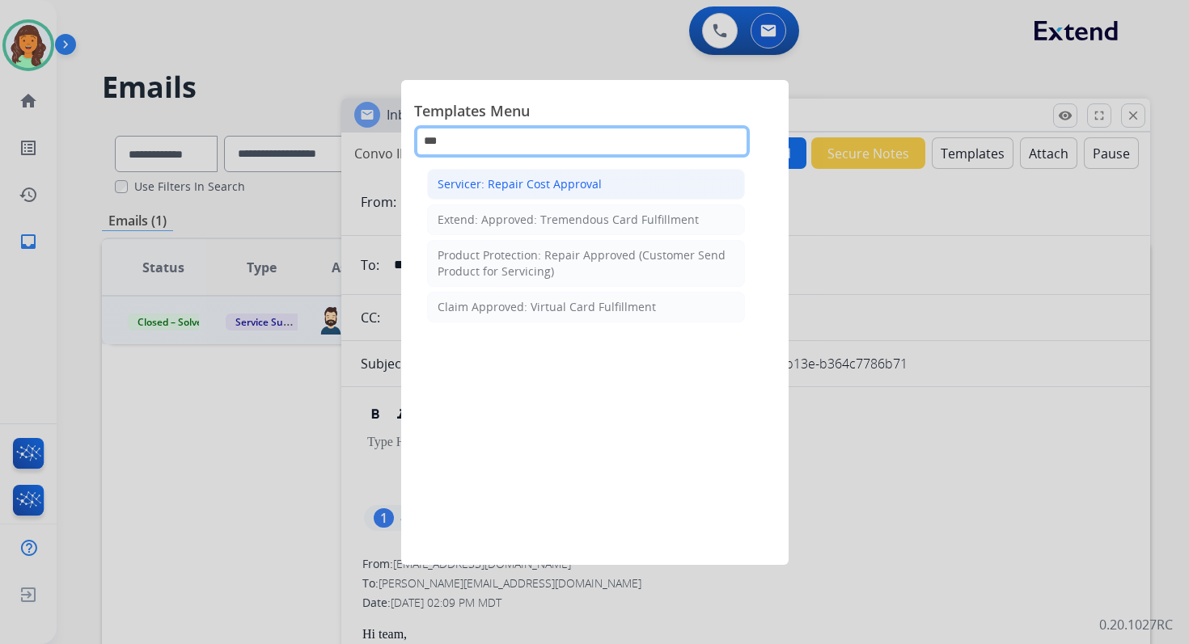
type input "***"
click at [566, 186] on div "Servicer: Repair Cost Approval" at bounding box center [519, 184] width 164 height 16
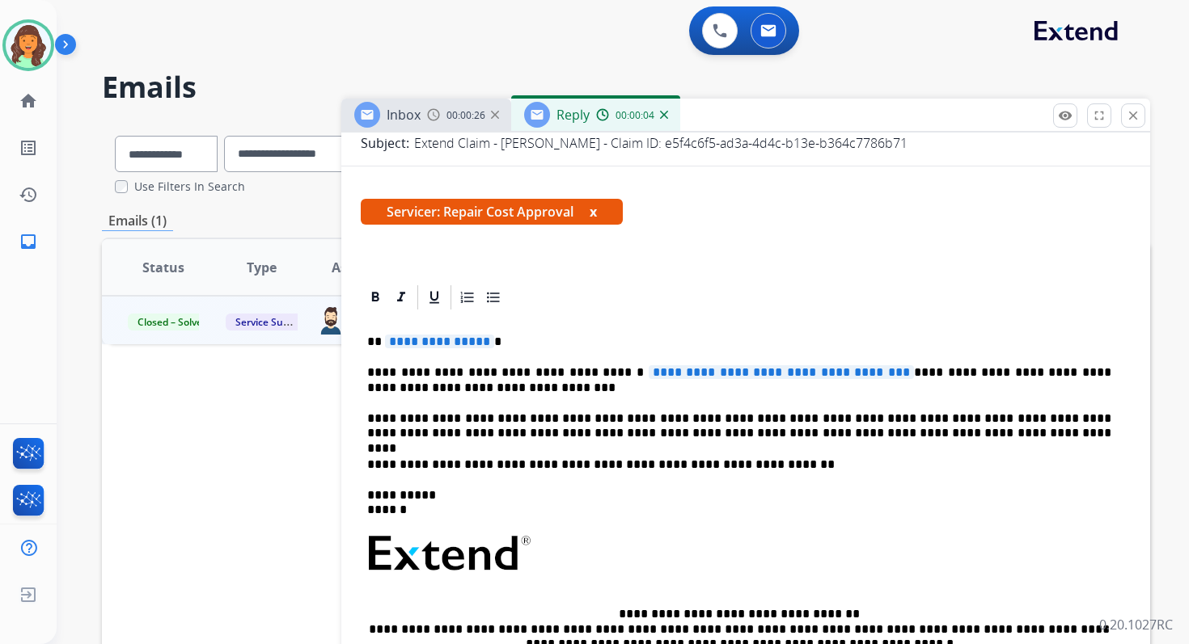
scroll to position [250, 0]
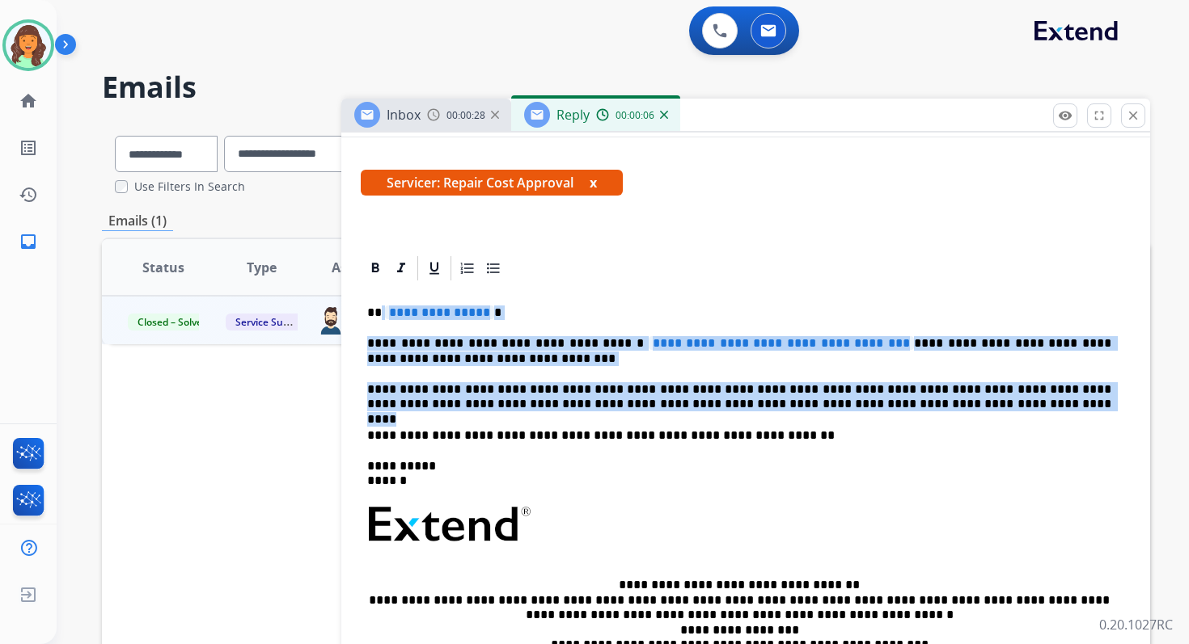
drag, startPoint x: 380, startPoint y: 310, endPoint x: 889, endPoint y: 408, distance: 517.9
click at [889, 408] on div "**********" at bounding box center [746, 516] width 770 height 467
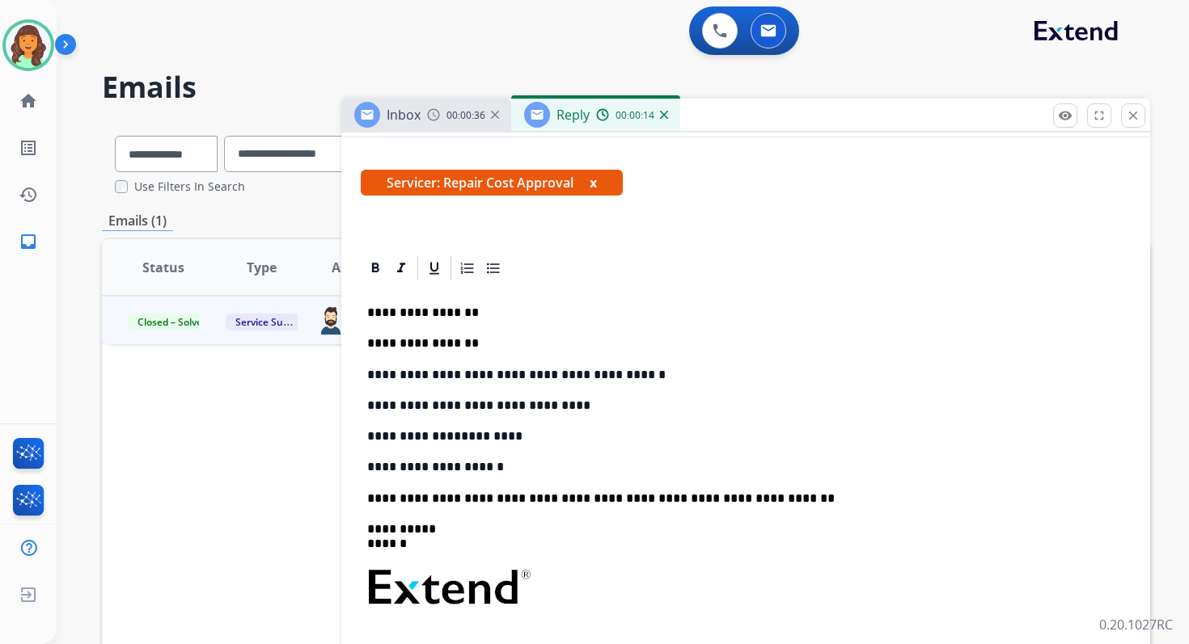
click at [572, 318] on p "**********" at bounding box center [739, 313] width 744 height 15
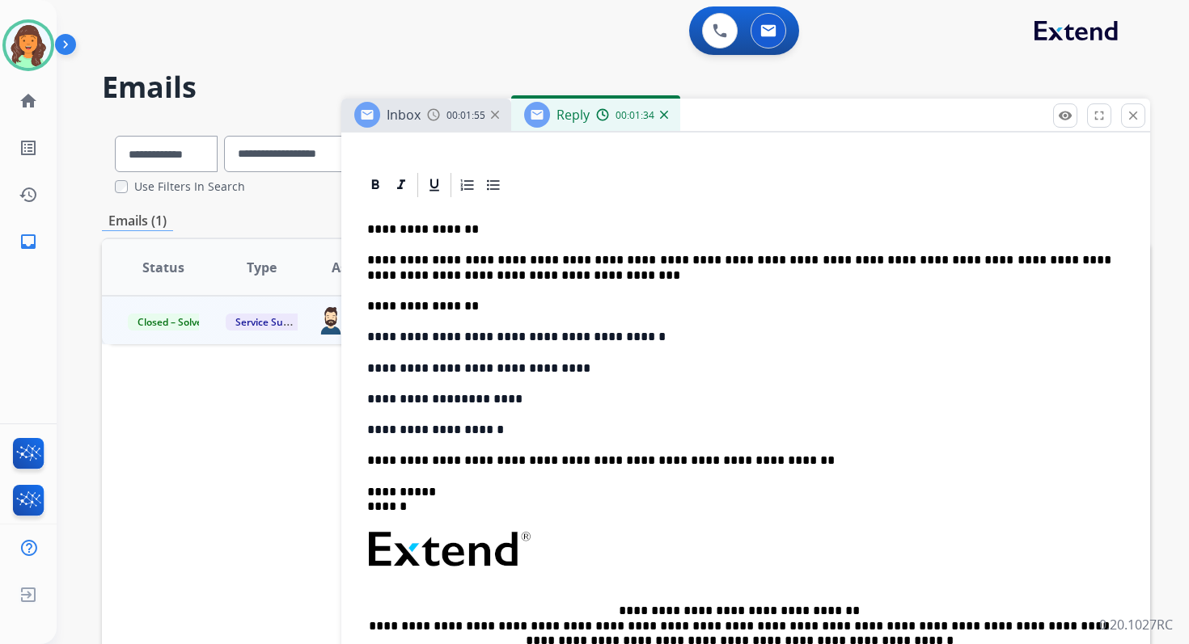
scroll to position [0, 0]
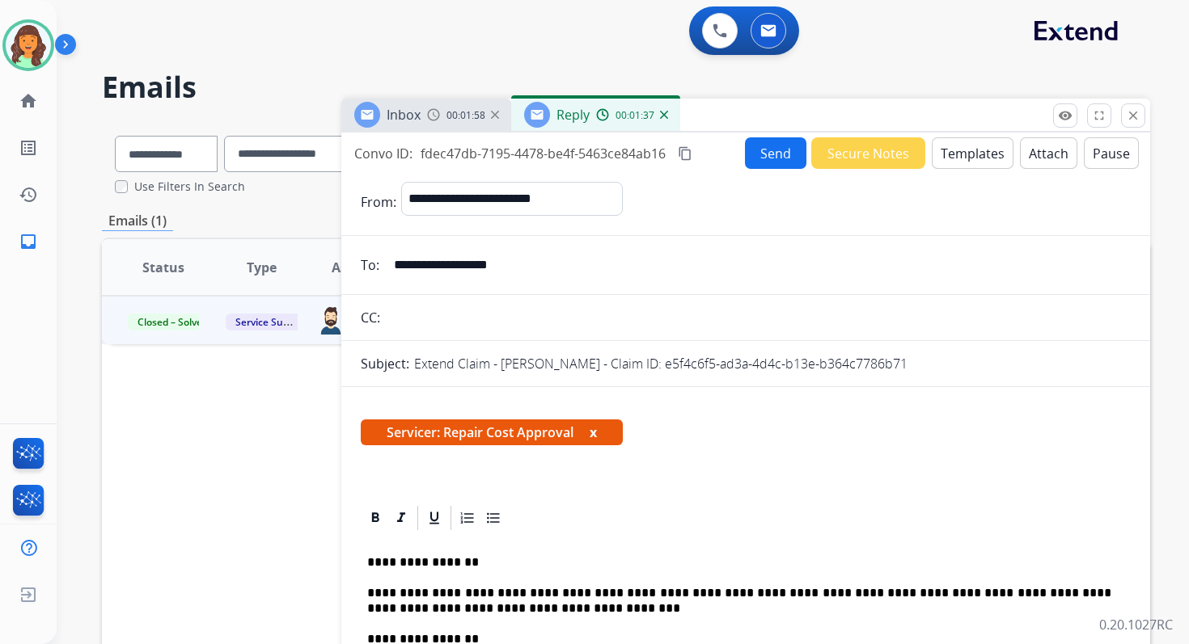
click at [763, 156] on button "Send" at bounding box center [775, 153] width 61 height 32
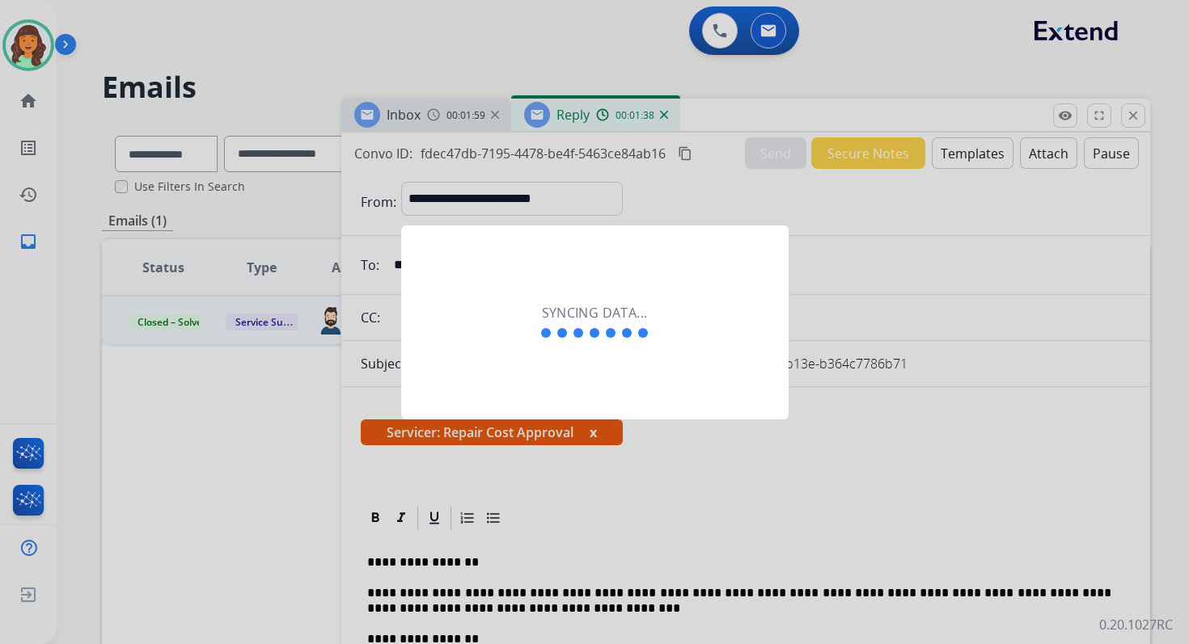
click at [692, 154] on div at bounding box center [594, 322] width 1189 height 644
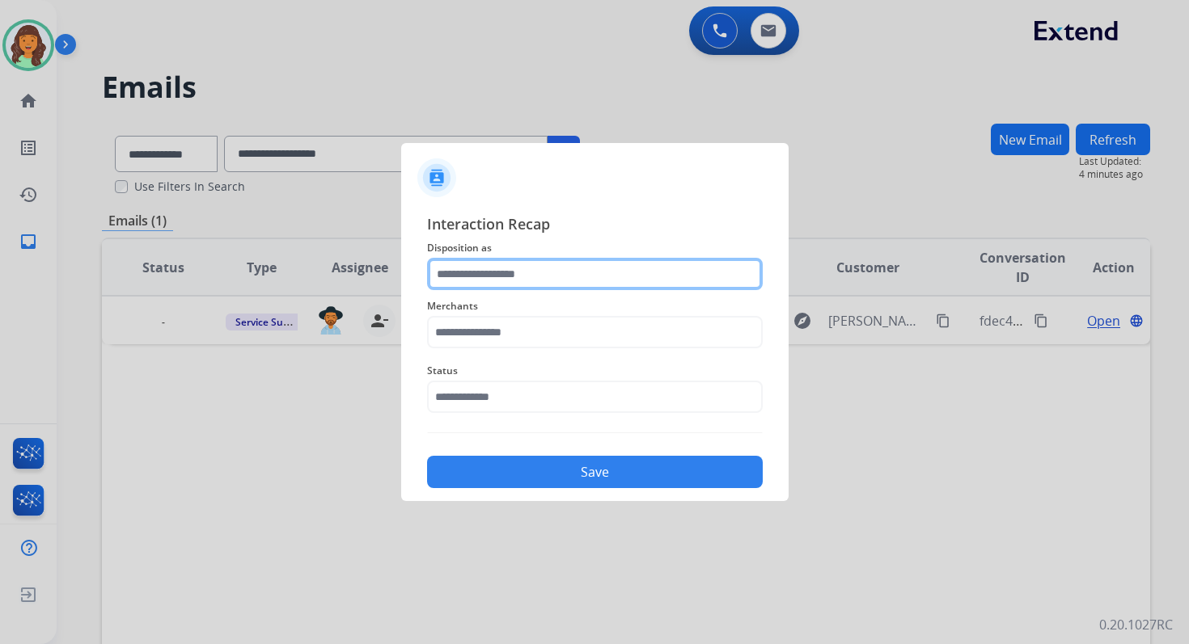
click at [501, 281] on input "text" at bounding box center [595, 274] width 336 height 32
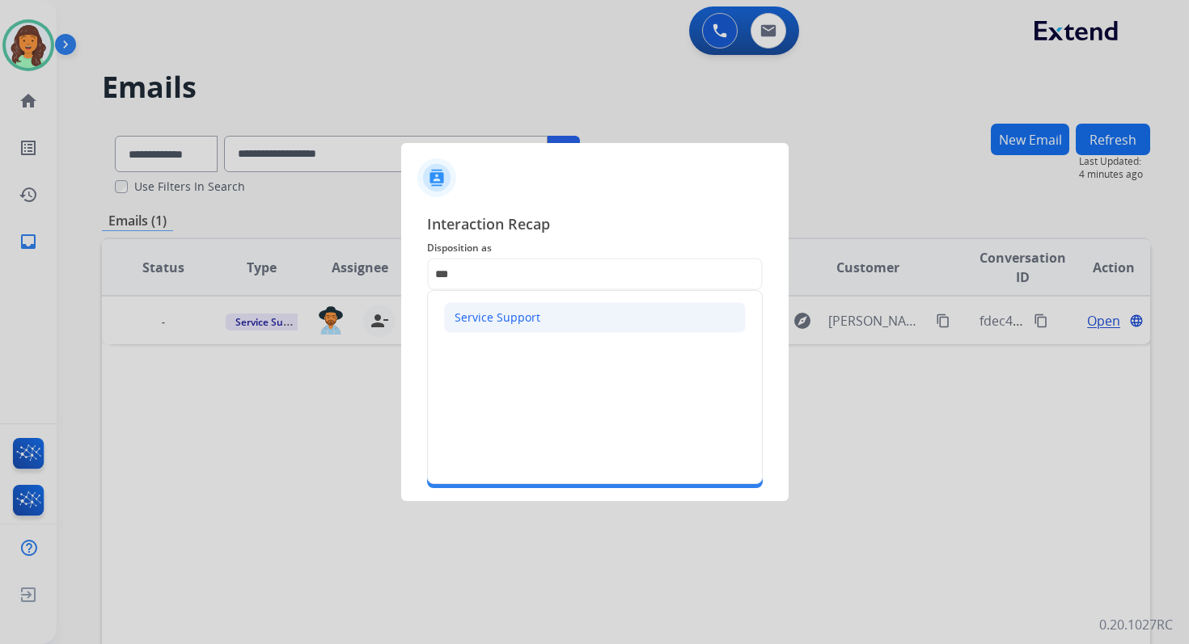
click at [512, 319] on div "Service Support" at bounding box center [497, 318] width 86 height 16
type input "**********"
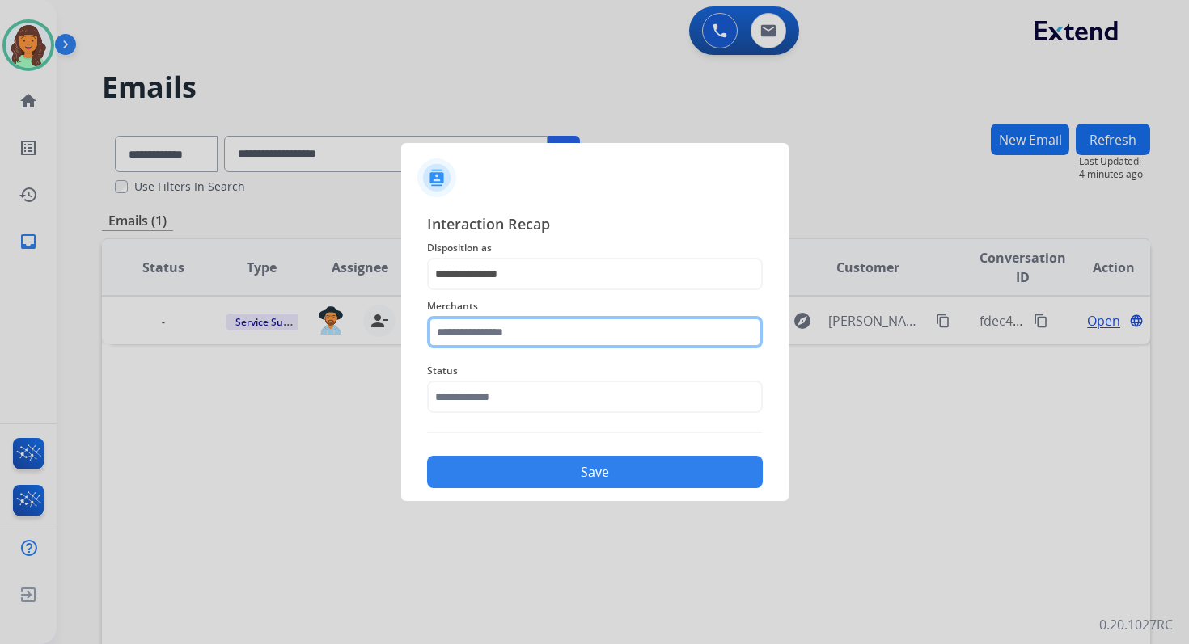
click at [517, 336] on input "text" at bounding box center [595, 332] width 336 height 32
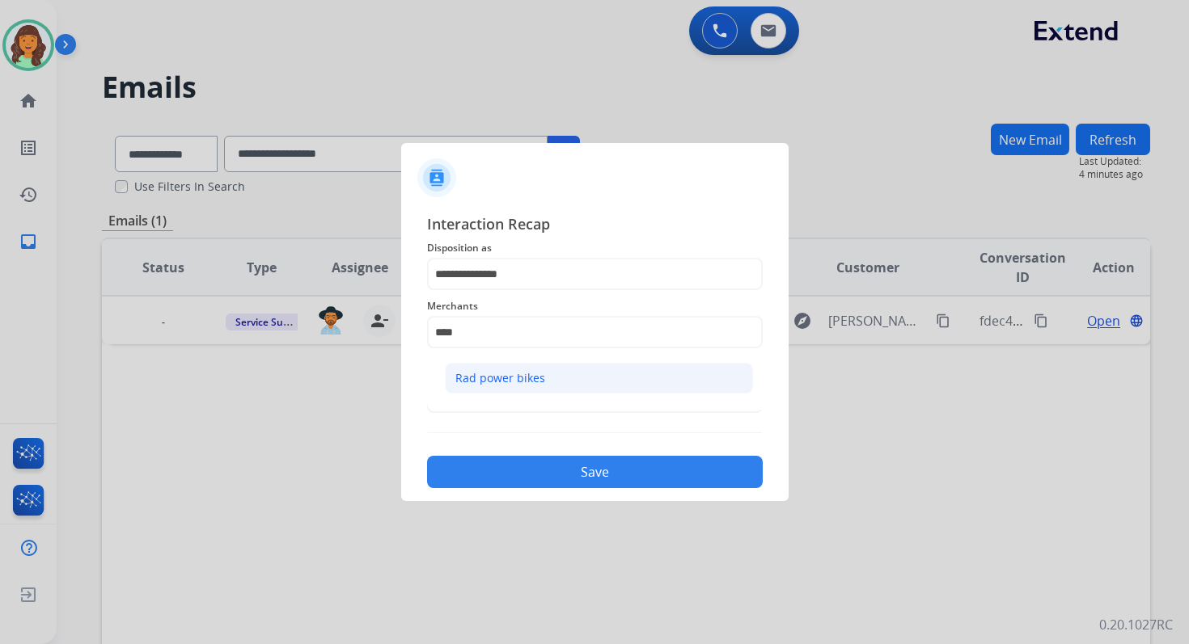
click at [531, 374] on div "Rad power bikes" at bounding box center [500, 378] width 90 height 16
type input "**********"
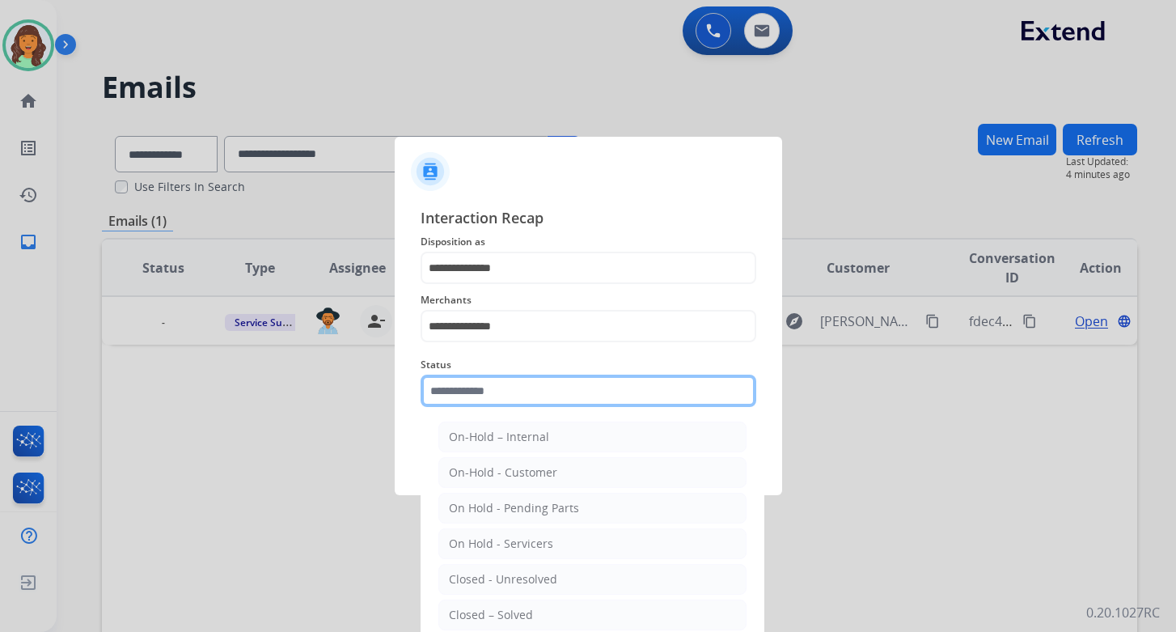
click at [531, 399] on input "text" at bounding box center [588, 390] width 336 height 32
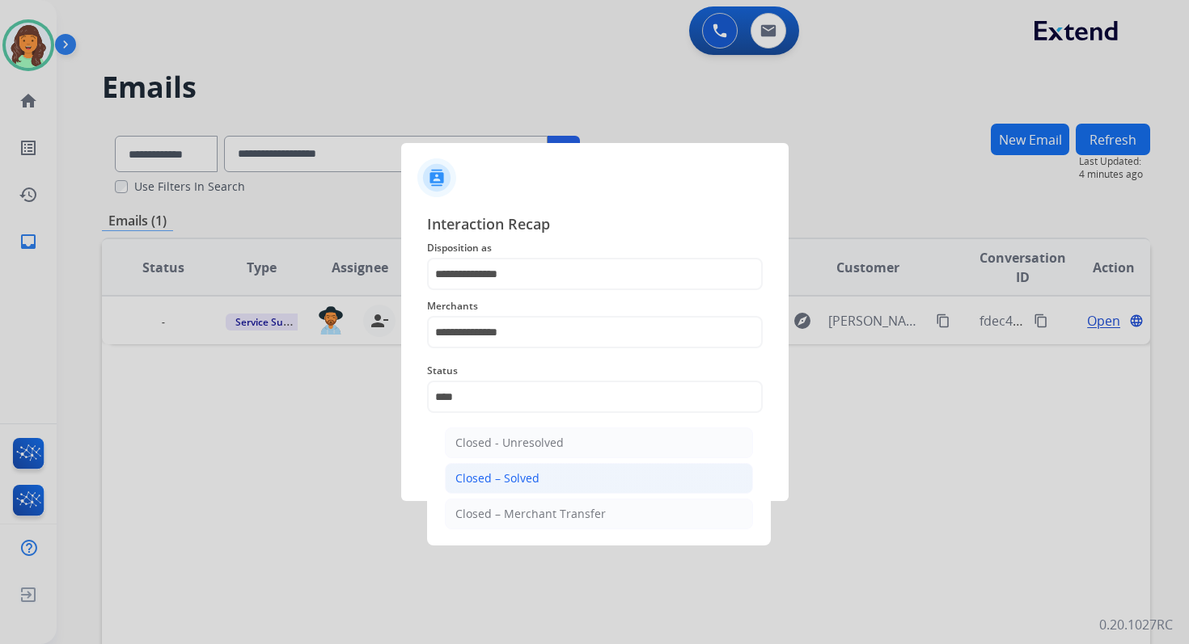
click at [556, 475] on li "Closed – Solved" at bounding box center [599, 478] width 308 height 31
type input "**********"
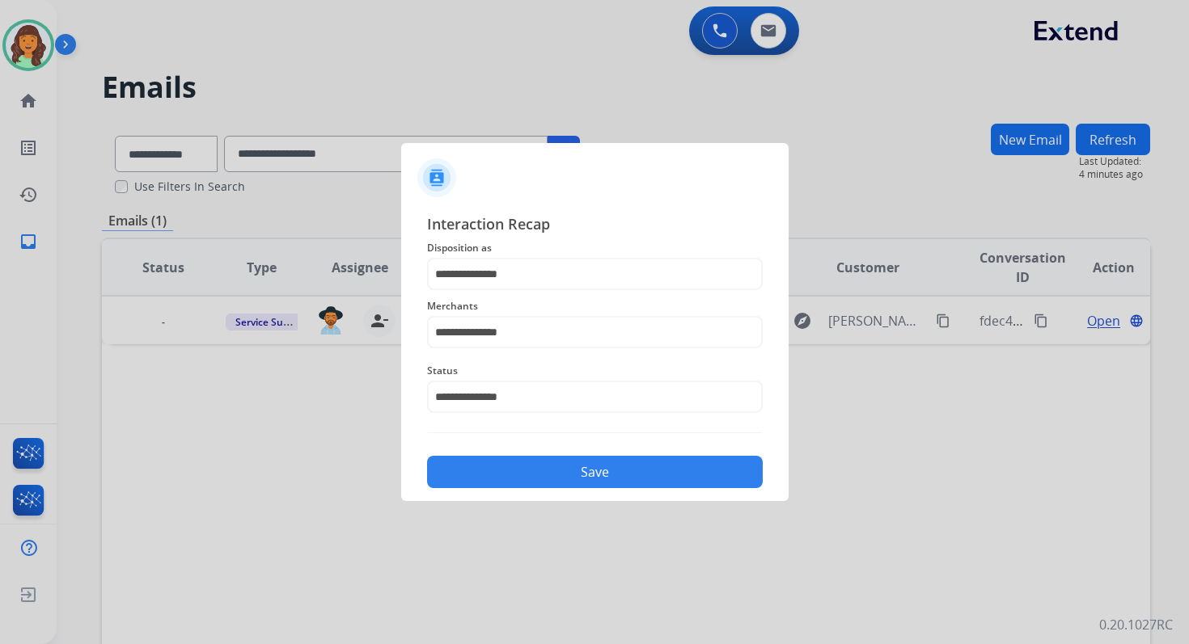
click at [556, 475] on button "Save" at bounding box center [595, 472] width 336 height 32
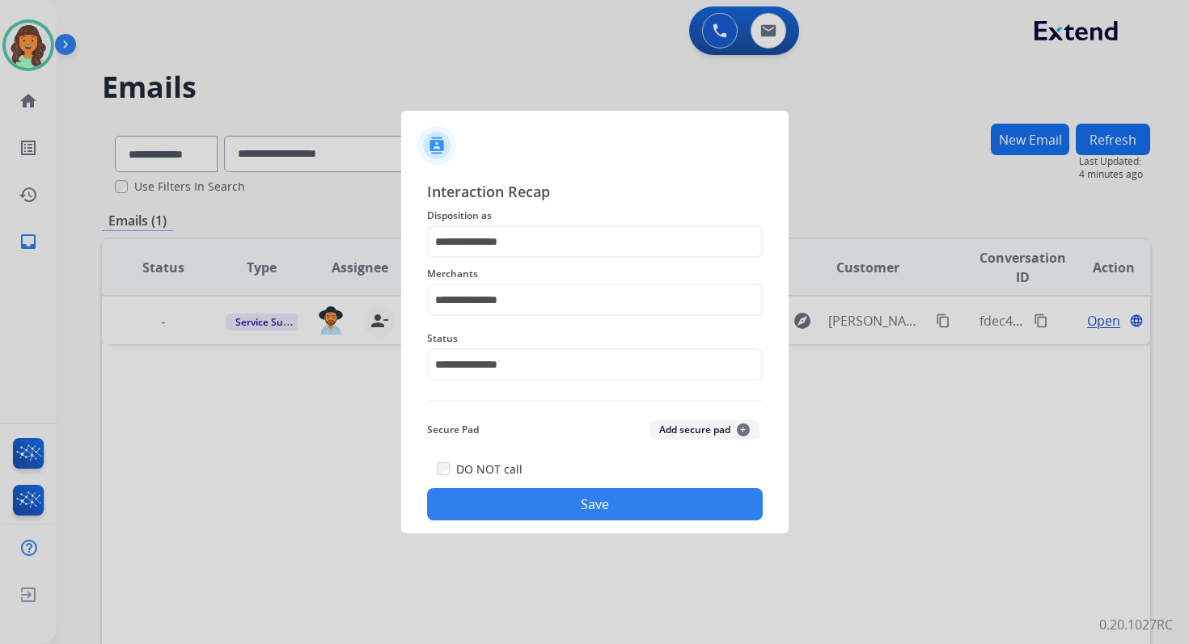
click at [583, 501] on button "Save" at bounding box center [595, 504] width 336 height 32
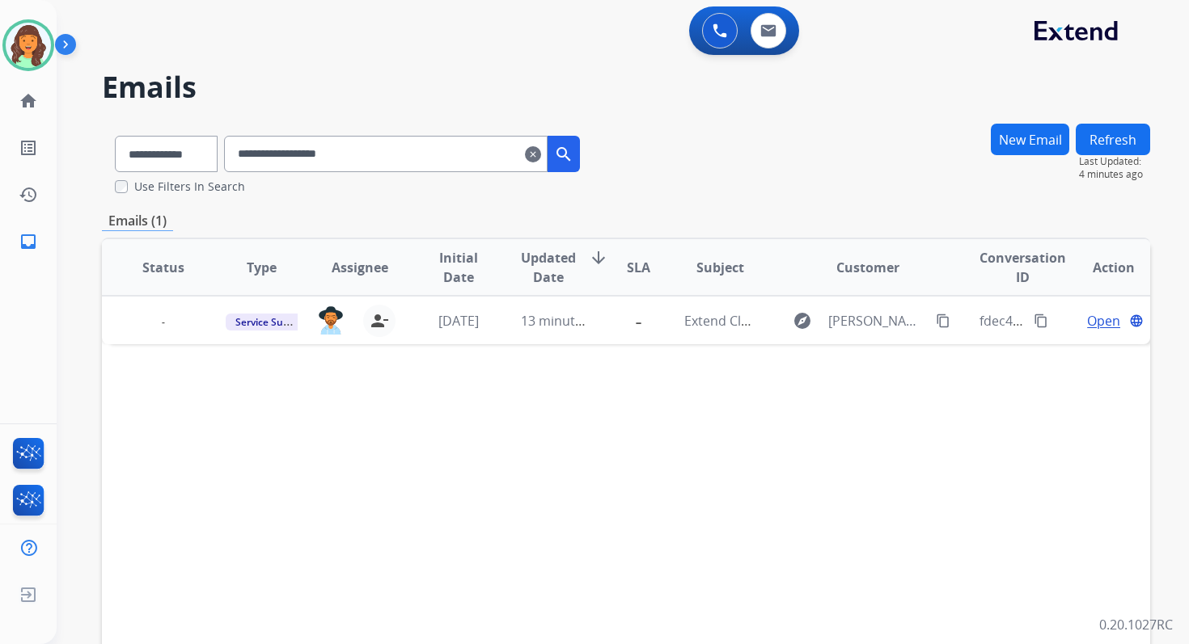
click at [389, 146] on input "**********" at bounding box center [385, 154] width 323 height 36
paste input "**********"
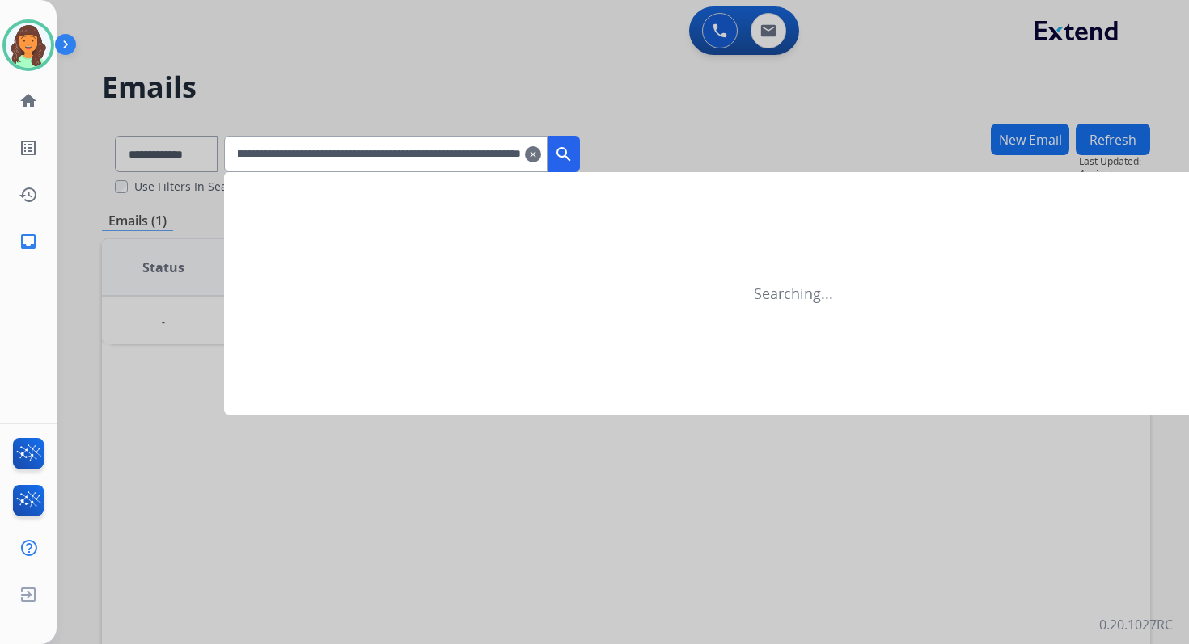
type input "**********"
click at [198, 158] on div at bounding box center [594, 322] width 1189 height 644
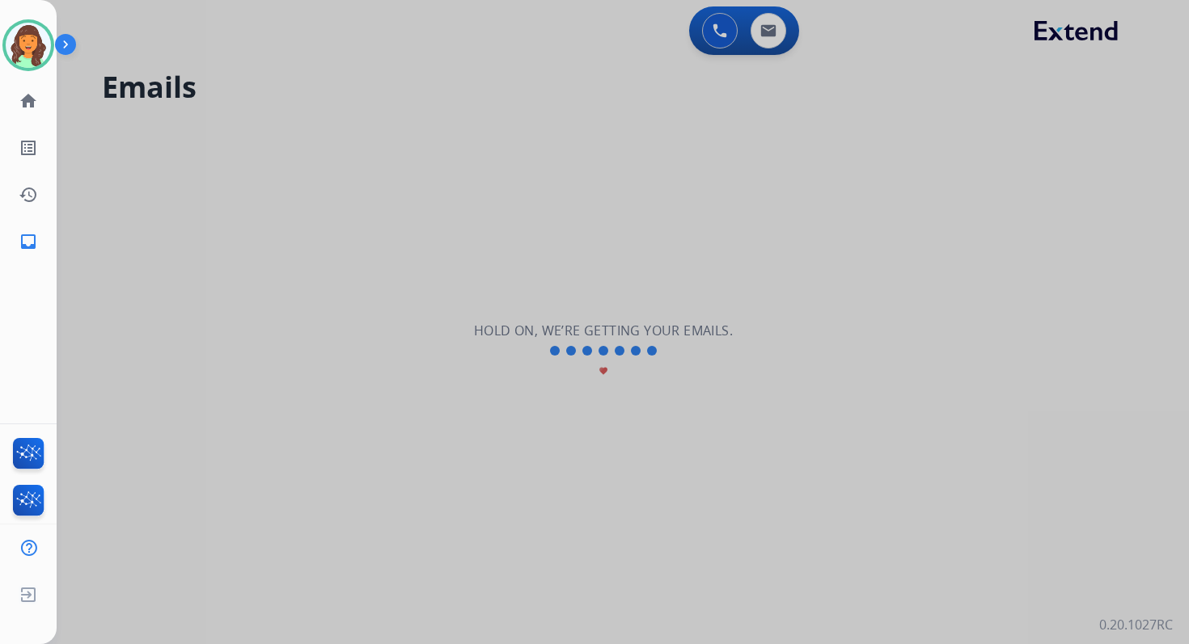
select select "**********"
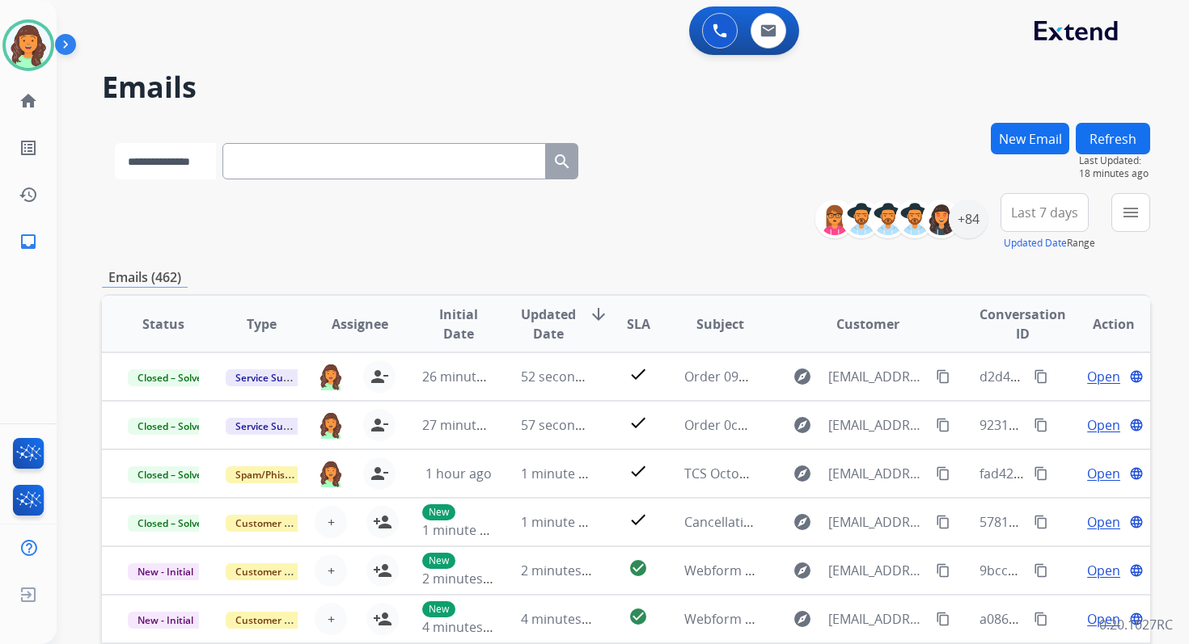
click at [198, 158] on select "**********" at bounding box center [165, 161] width 101 height 36
select select "*******"
click at [115, 143] on select "**********" at bounding box center [165, 161] width 101 height 36
click at [262, 162] on input "text" at bounding box center [385, 161] width 323 height 36
paste input "**********"
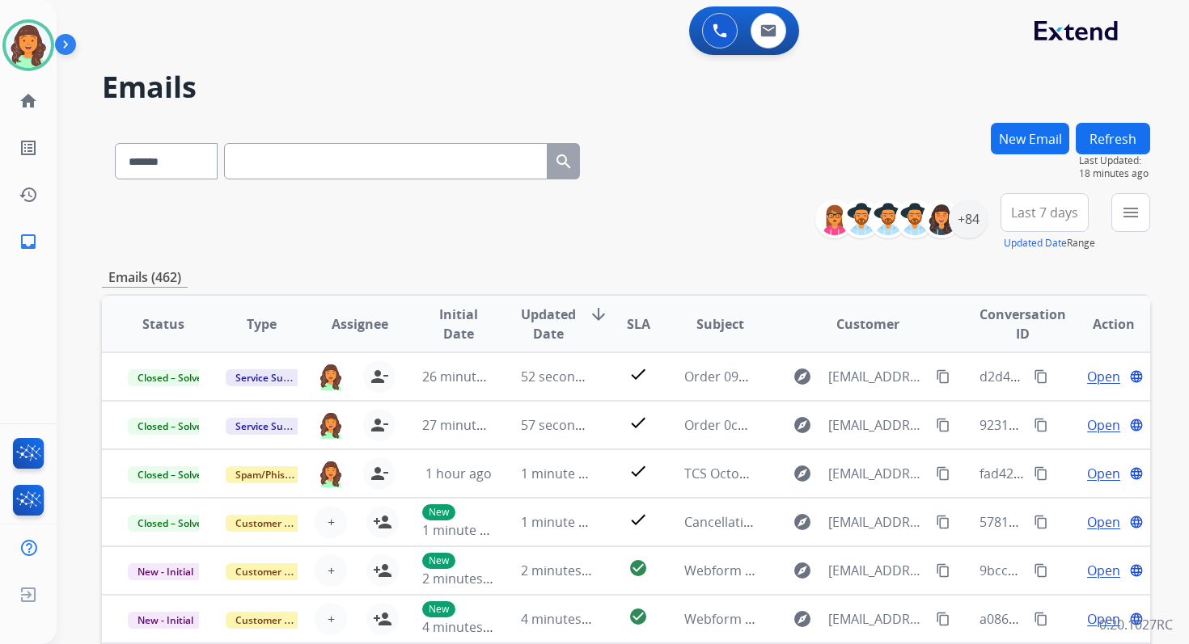
type input "**********"
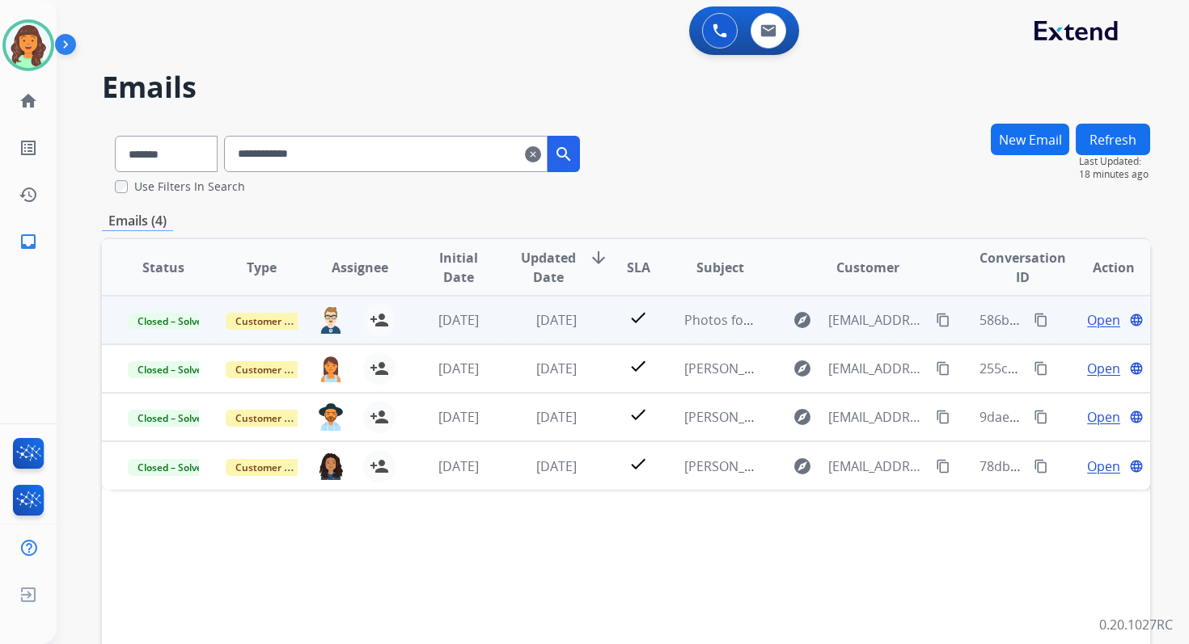
click at [1089, 322] on span "Open" at bounding box center [1103, 319] width 33 height 19
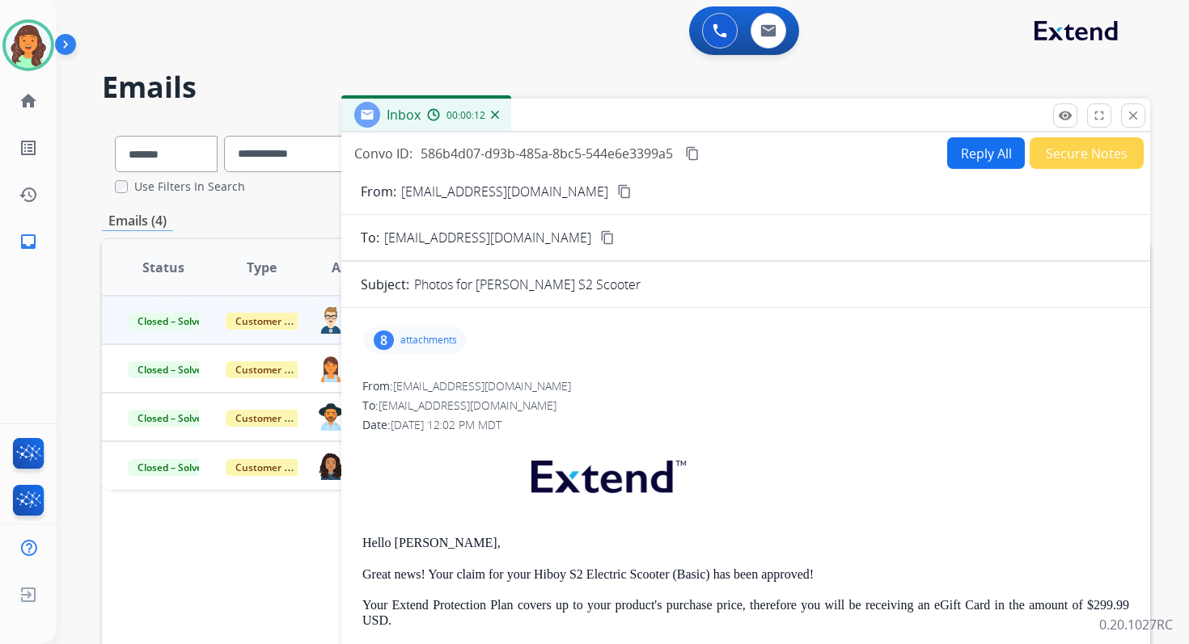
click at [600, 239] on mat-icon "content_copy" at bounding box center [607, 237] width 15 height 15
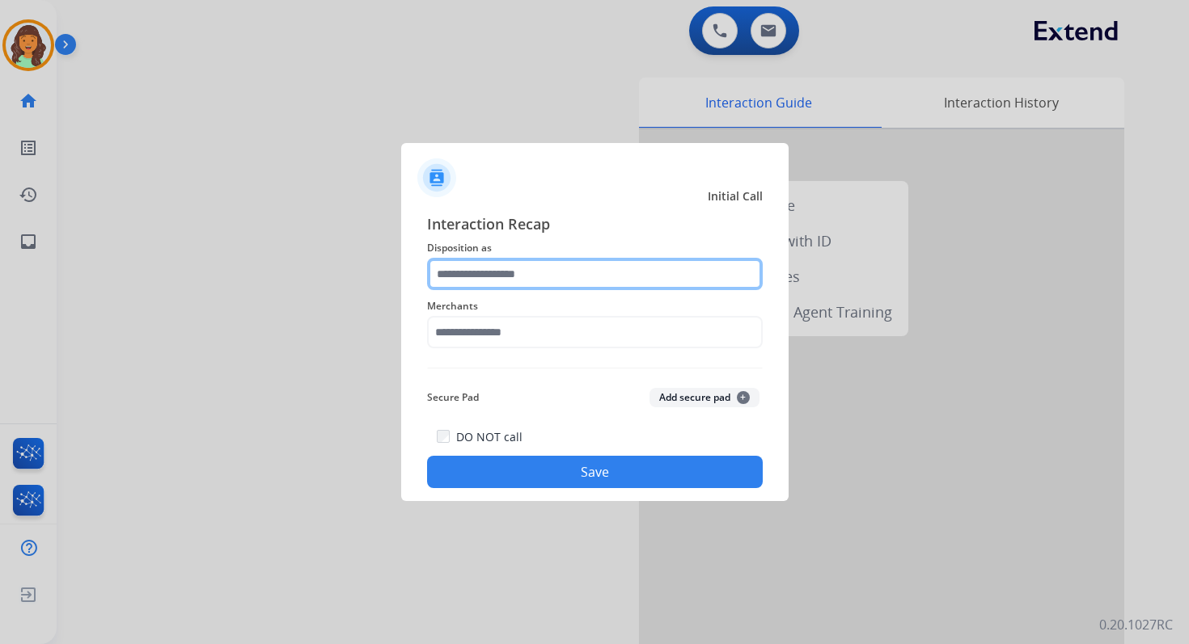
click at [507, 268] on input "text" at bounding box center [595, 274] width 336 height 32
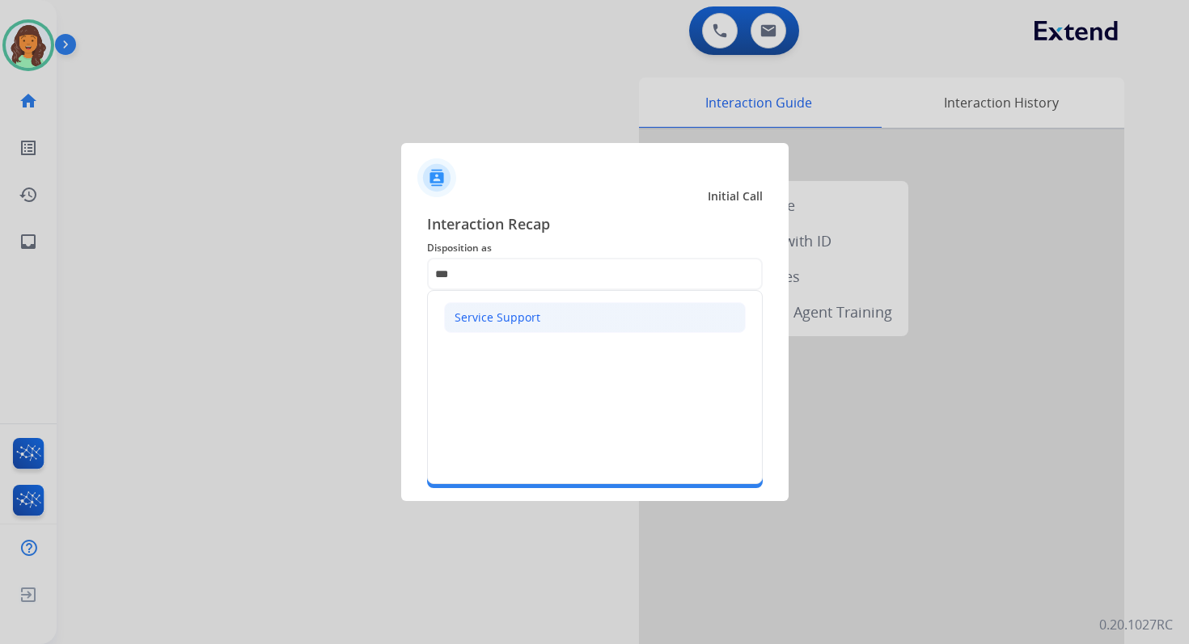
click at [533, 326] on li "Service Support" at bounding box center [595, 317] width 302 height 31
type input "**********"
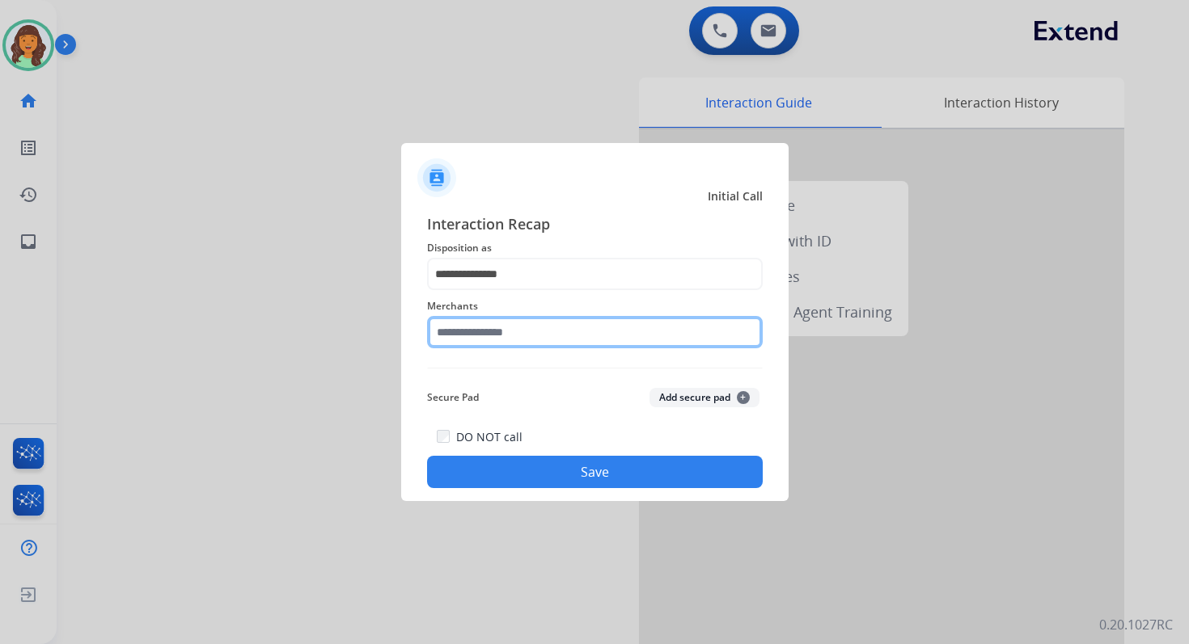
click at [534, 332] on input "text" at bounding box center [595, 332] width 336 height 32
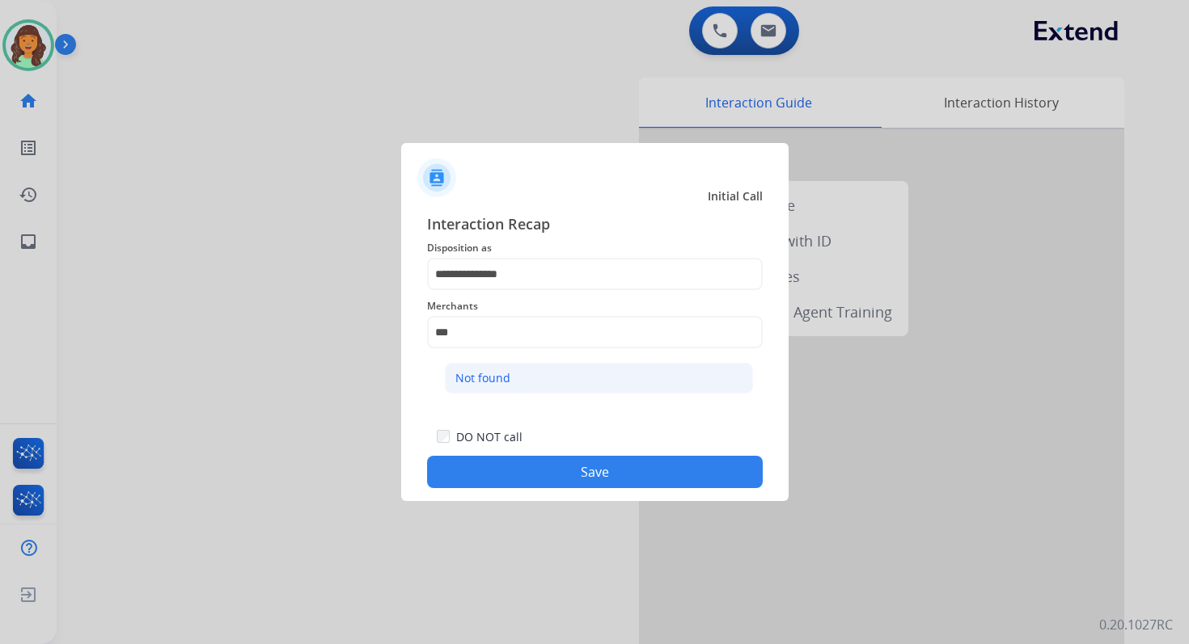
click at [558, 385] on li "Not found" at bounding box center [599, 378] width 308 height 31
type input "*********"
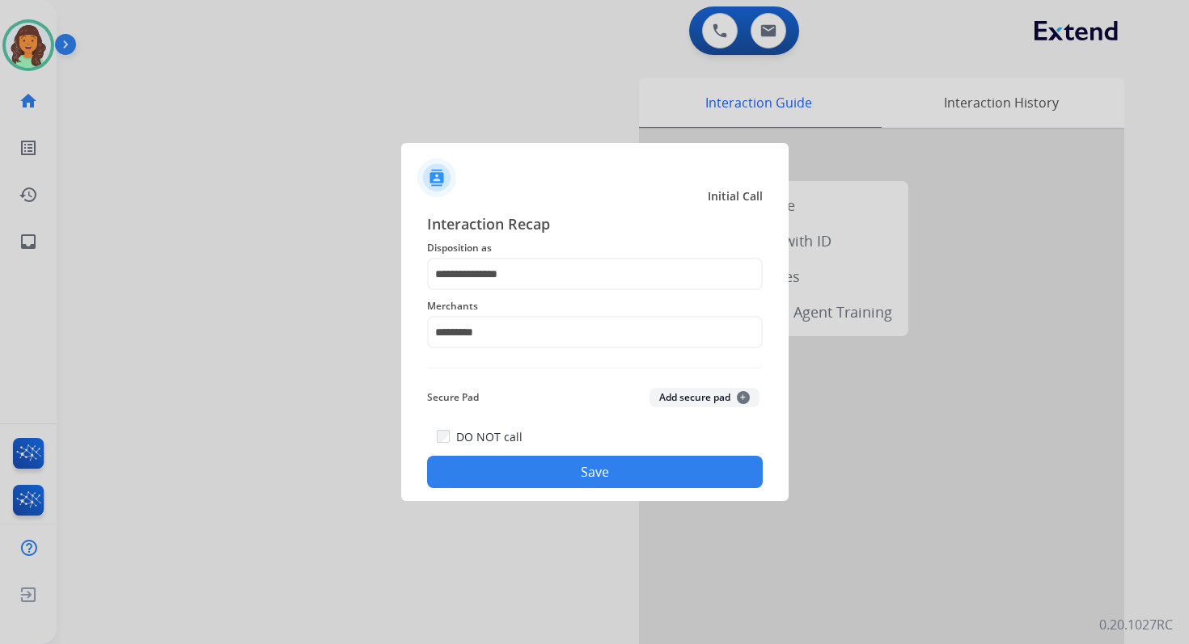
click at [595, 470] on button "Save" at bounding box center [595, 472] width 336 height 32
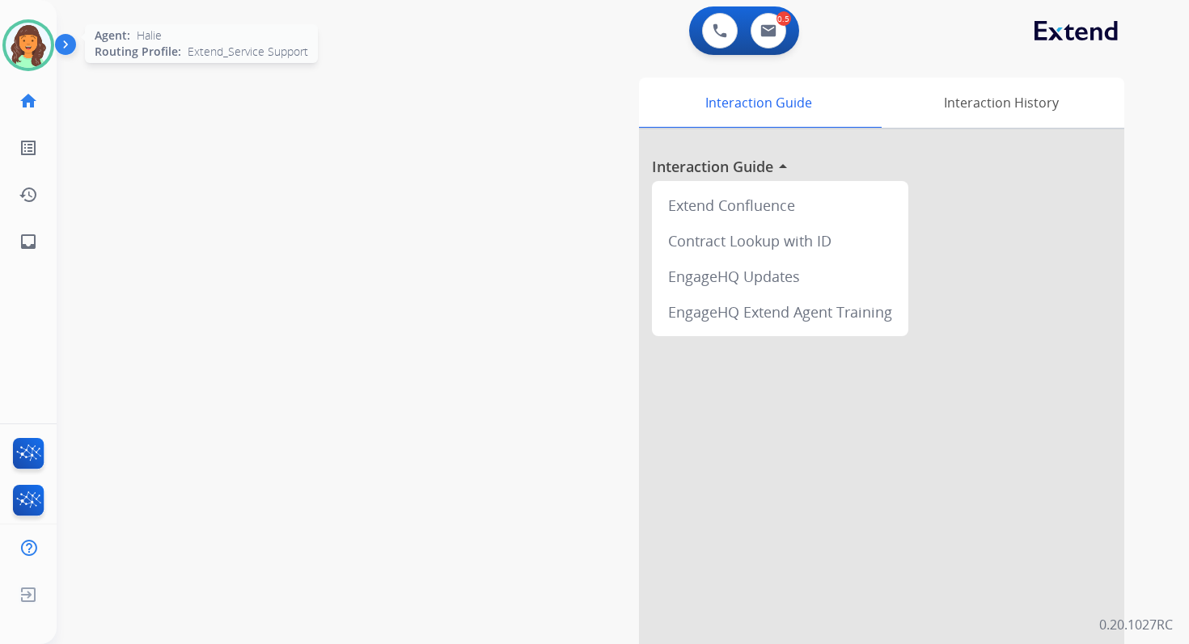
click at [33, 36] on img at bounding box center [28, 45] width 45 height 45
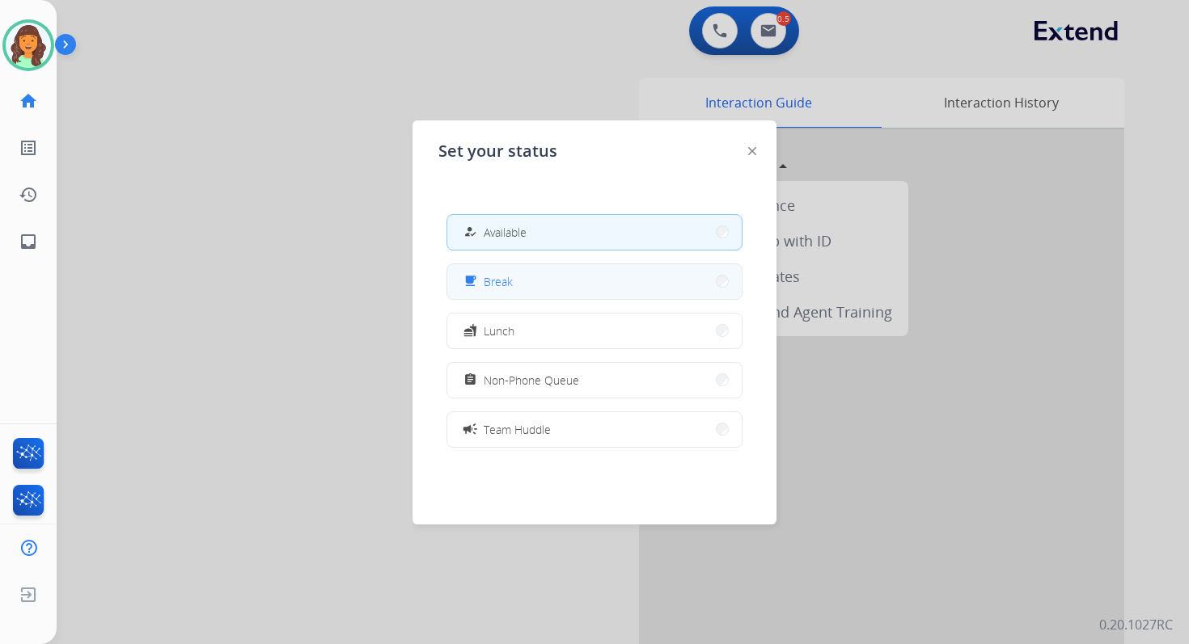
click at [496, 268] on button "free_breakfast Break" at bounding box center [594, 281] width 294 height 35
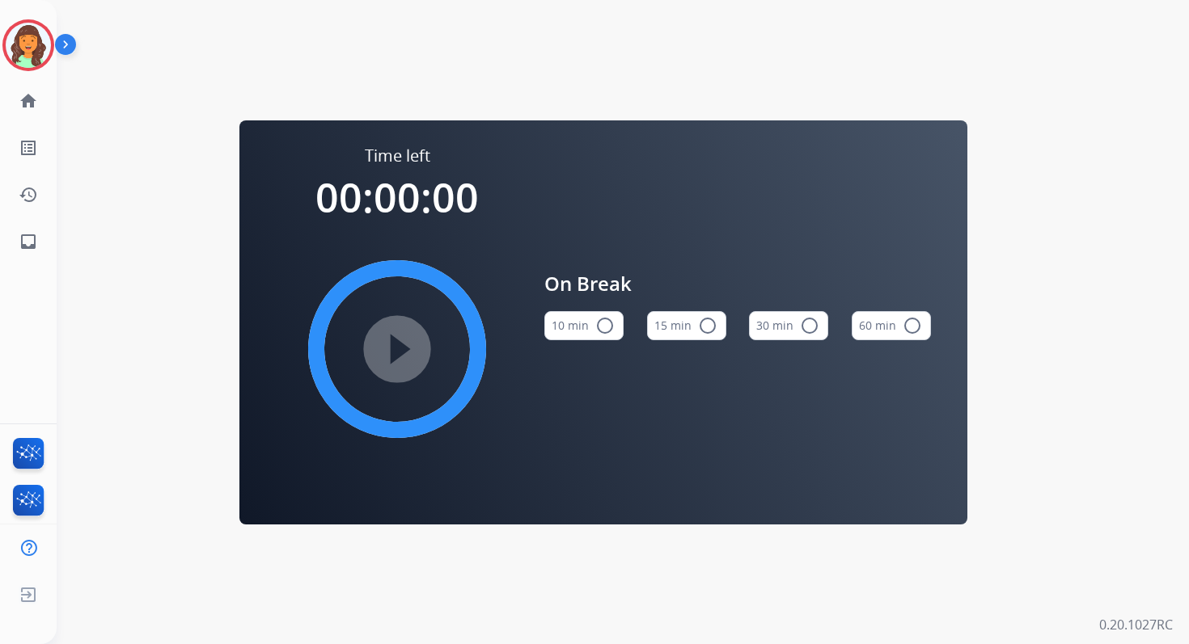
click at [602, 320] on mat-icon "radio_button_unchecked" at bounding box center [604, 325] width 19 height 19
click at [398, 345] on mat-icon "play_circle_filled" at bounding box center [396, 349] width 19 height 19
click at [11, 95] on link "home Home" at bounding box center [28, 100] width 45 height 45
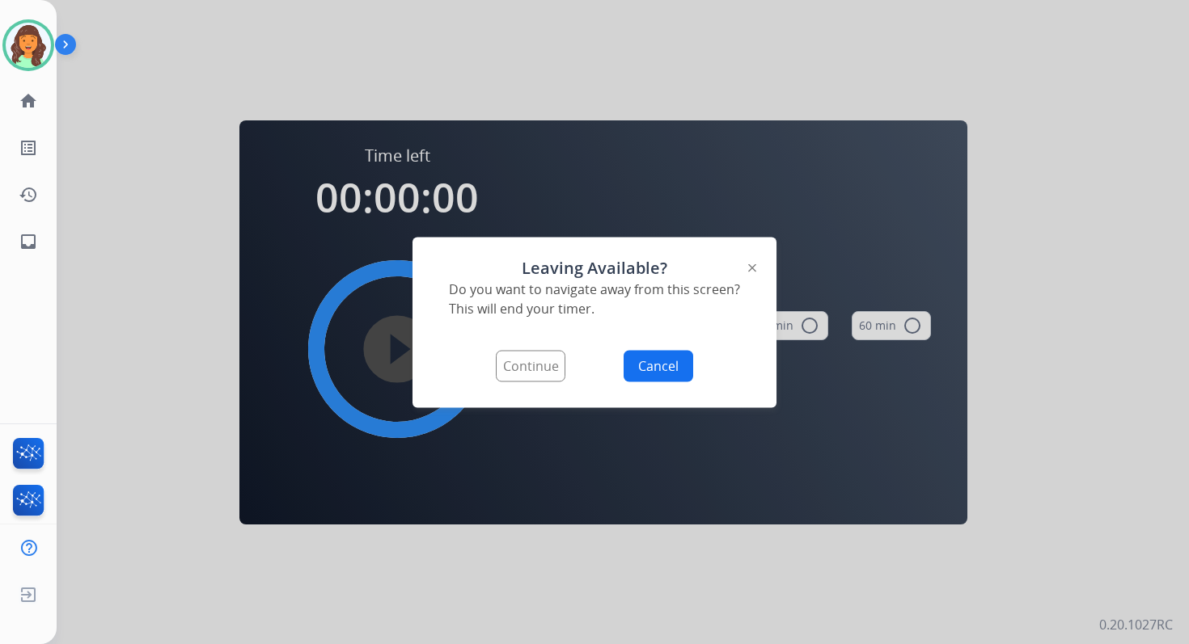
click at [551, 361] on button "Continue" at bounding box center [531, 366] width 70 height 32
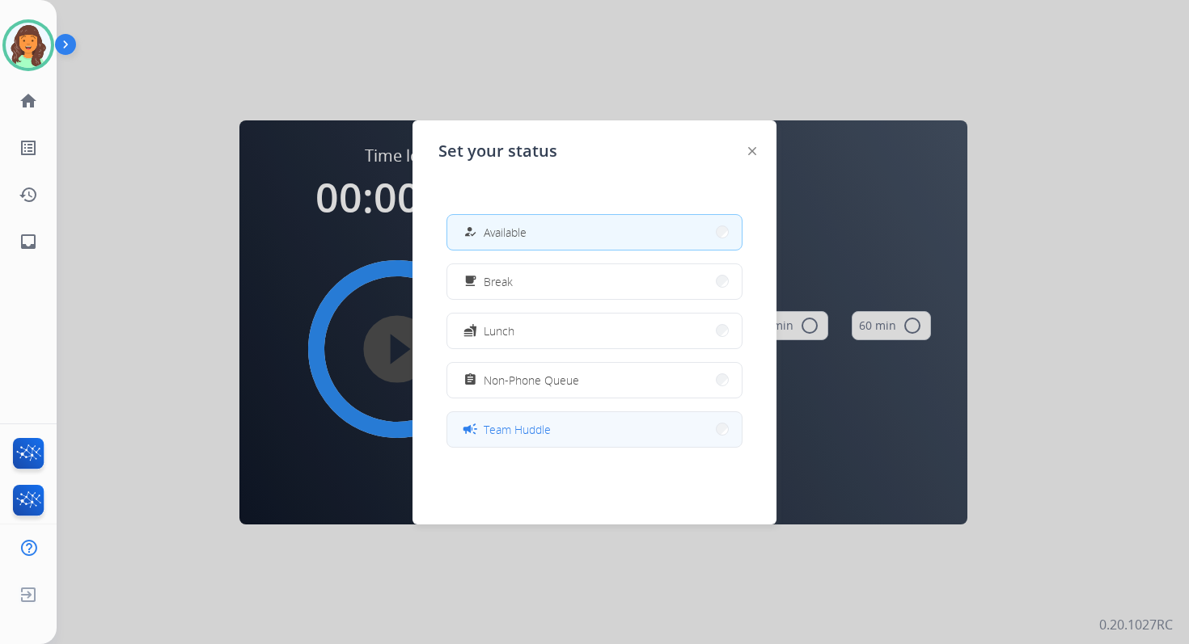
click at [534, 425] on span "Team Huddle" at bounding box center [517, 429] width 67 height 17
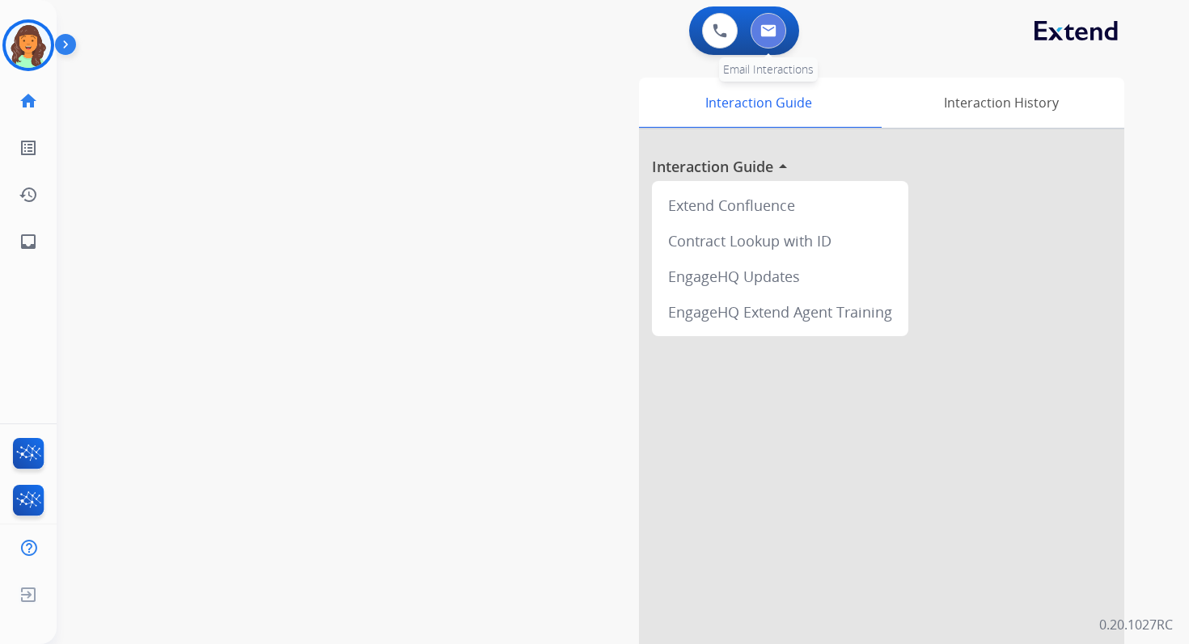
click at [773, 22] on button at bounding box center [768, 31] width 36 height 36
select select "**********"
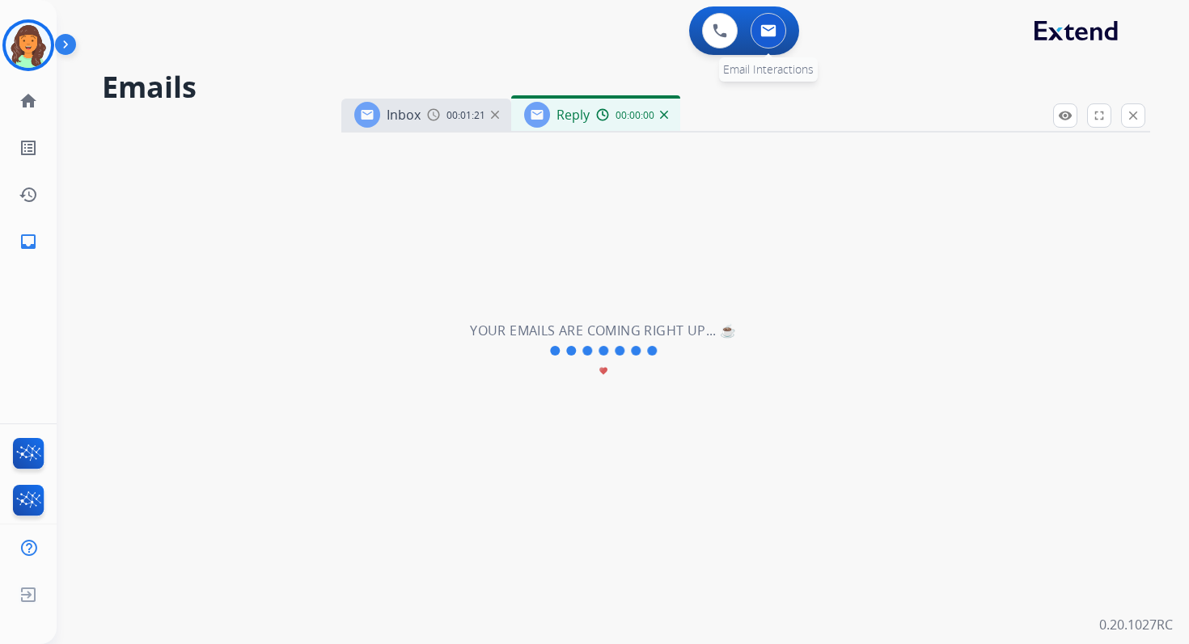
select select "**********"
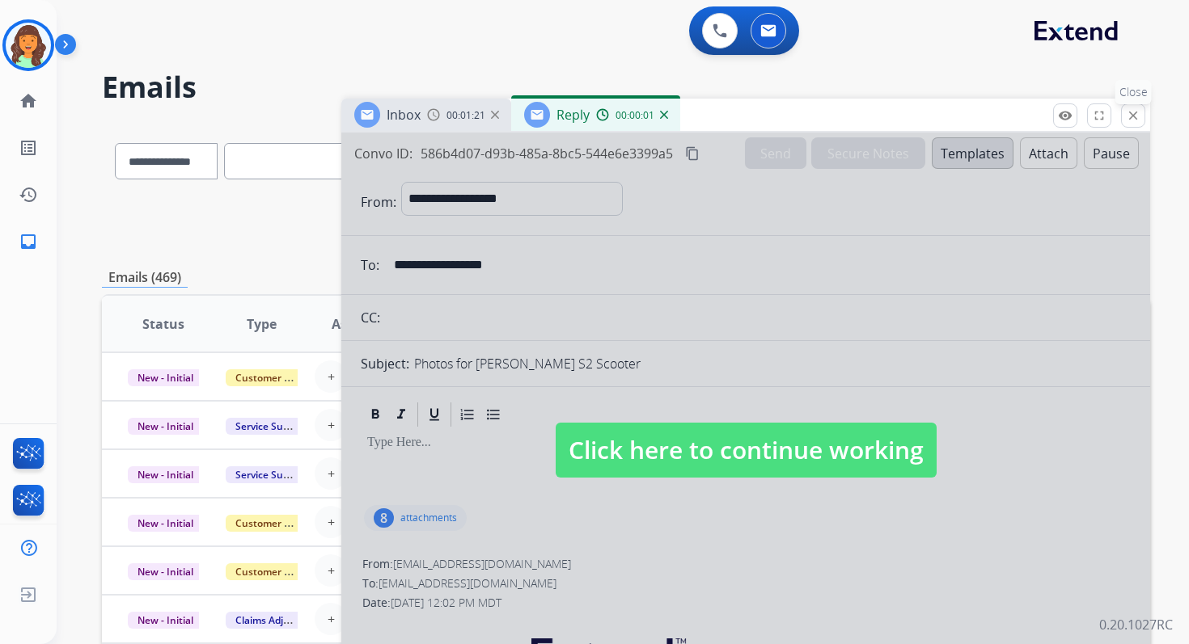
click at [1130, 111] on mat-icon "close" at bounding box center [1133, 115] width 15 height 15
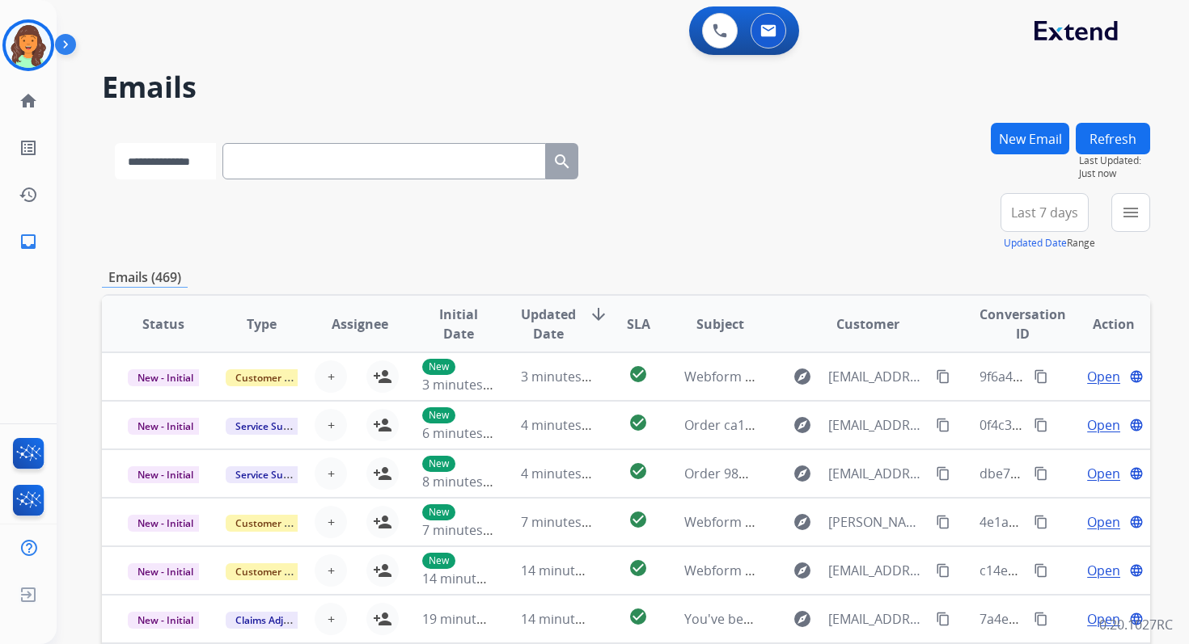
click at [187, 163] on select "**********" at bounding box center [165, 161] width 101 height 36
select select "**********"
click at [115, 143] on select "**********" at bounding box center [165, 161] width 101 height 36
click at [274, 165] on input "text" at bounding box center [385, 161] width 323 height 36
paste input "**********"
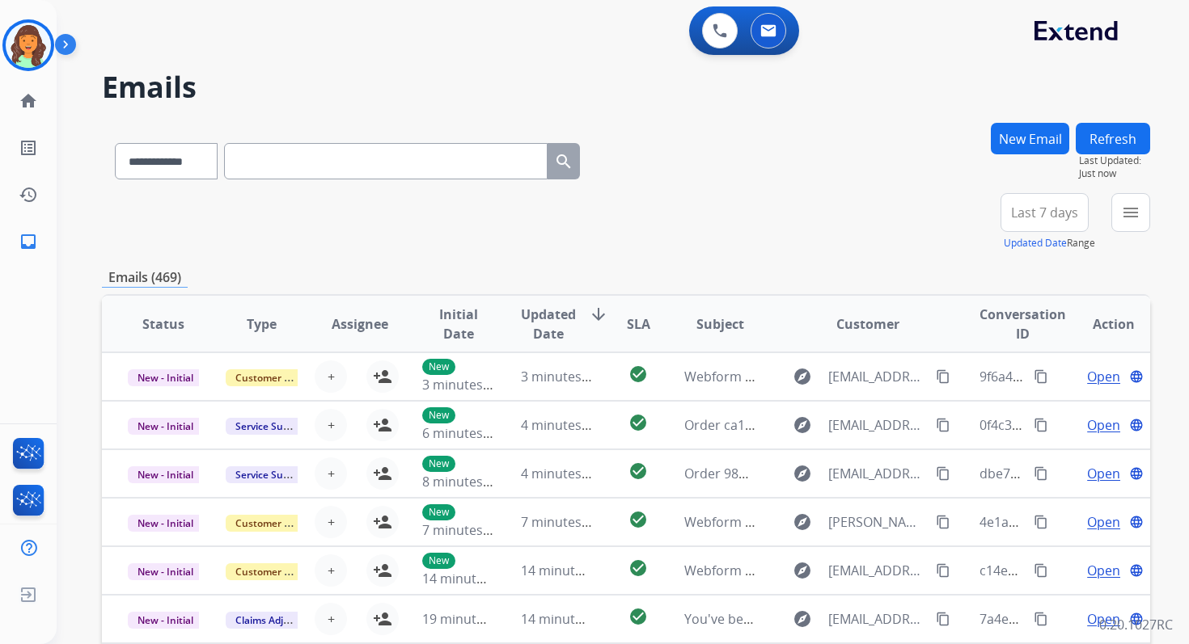
type input "**********"
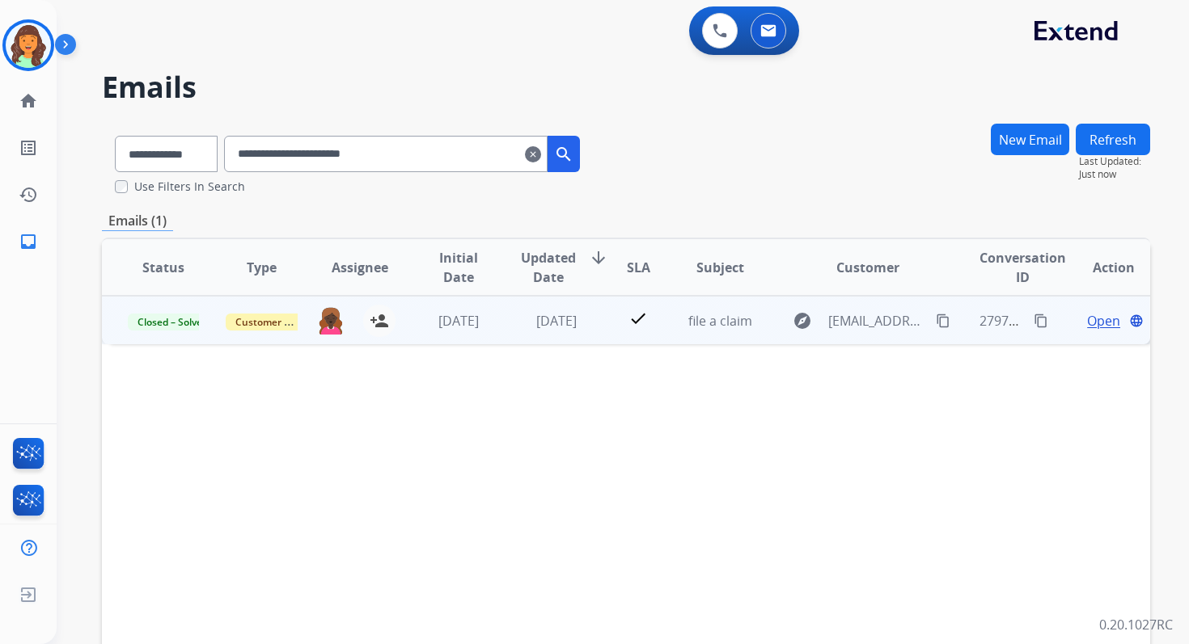
click at [1096, 325] on span "Open" at bounding box center [1103, 320] width 33 height 19
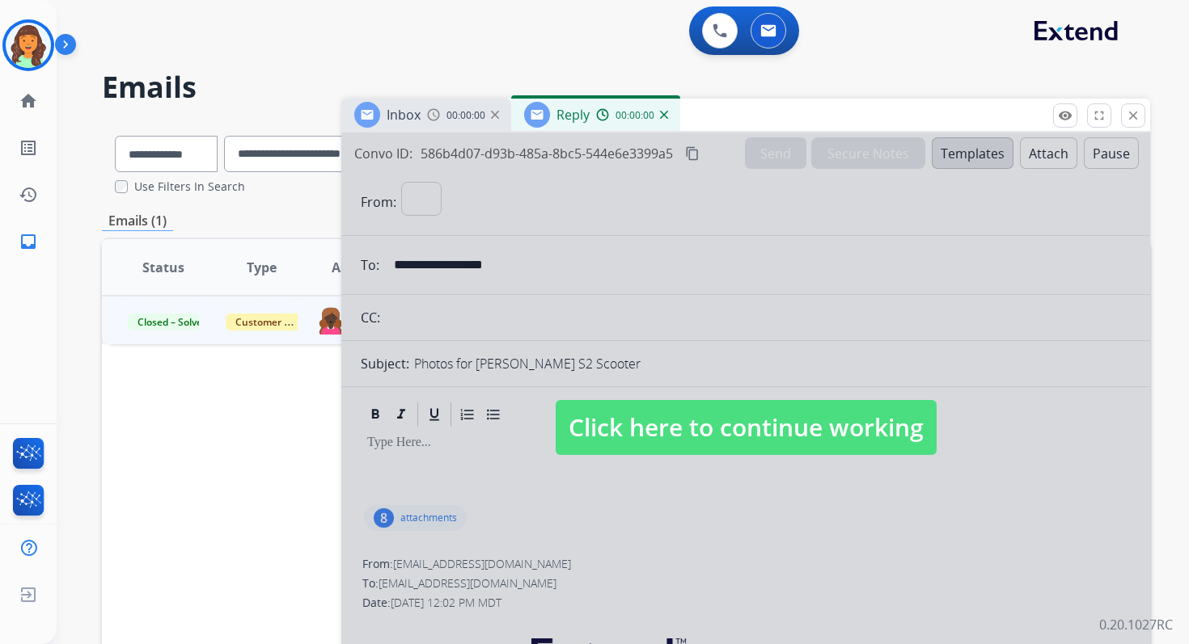
select select "**********"
click at [1138, 116] on mat-icon "close" at bounding box center [1133, 115] width 15 height 15
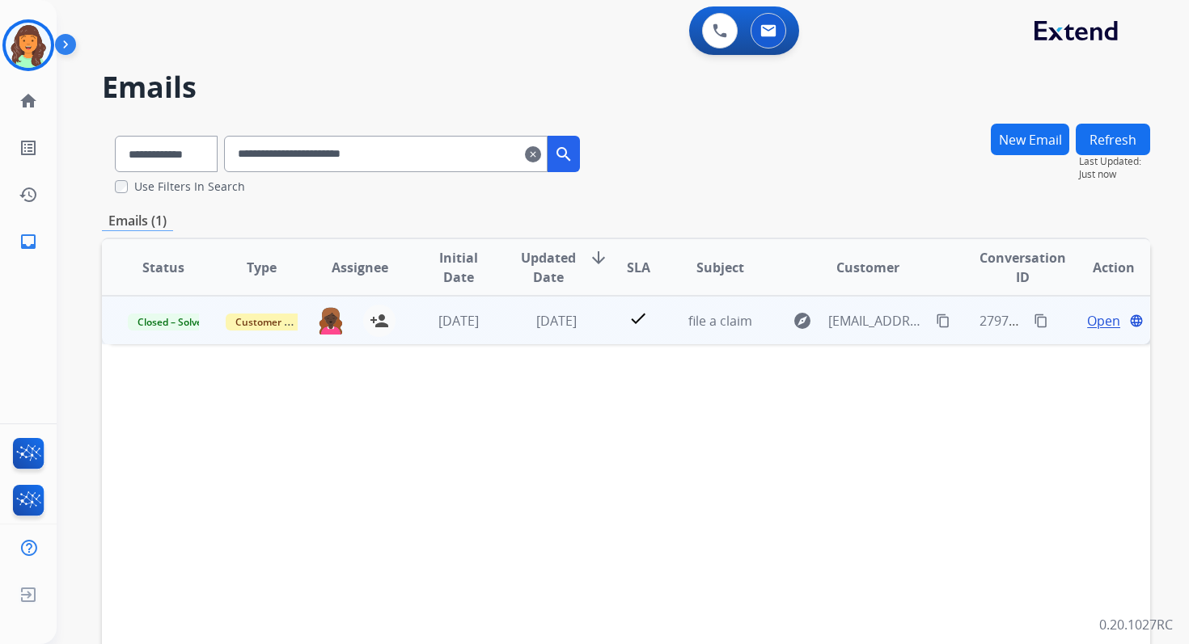
click at [1087, 323] on span "Open" at bounding box center [1103, 320] width 33 height 19
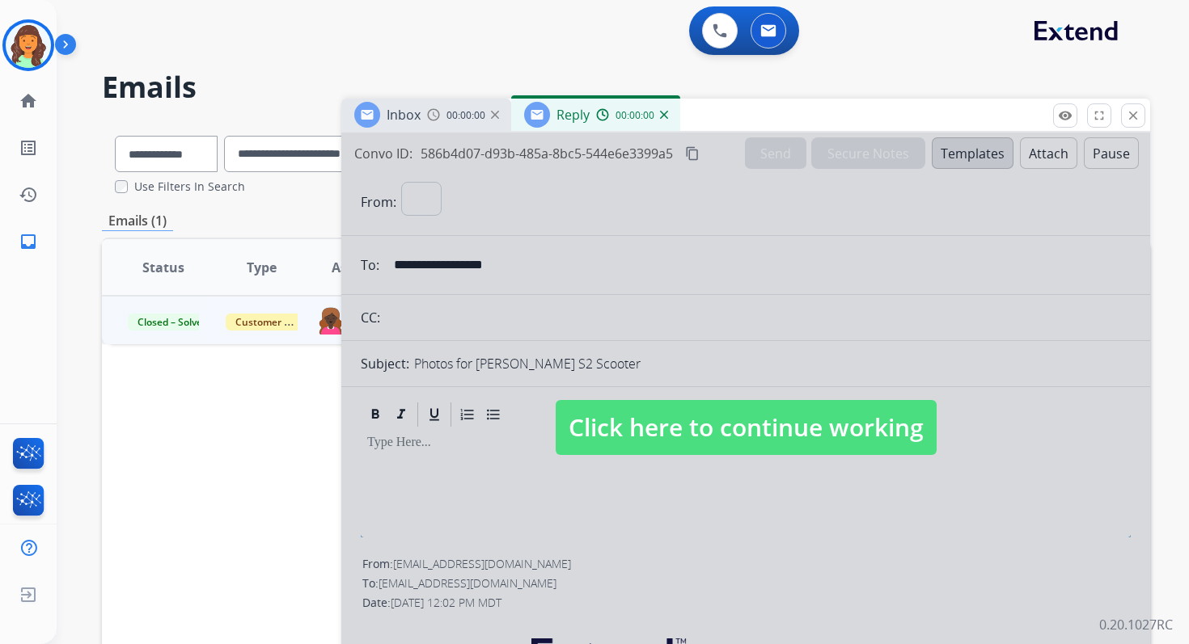
select select "**********"
click at [1130, 109] on mat-icon "close" at bounding box center [1133, 115] width 15 height 15
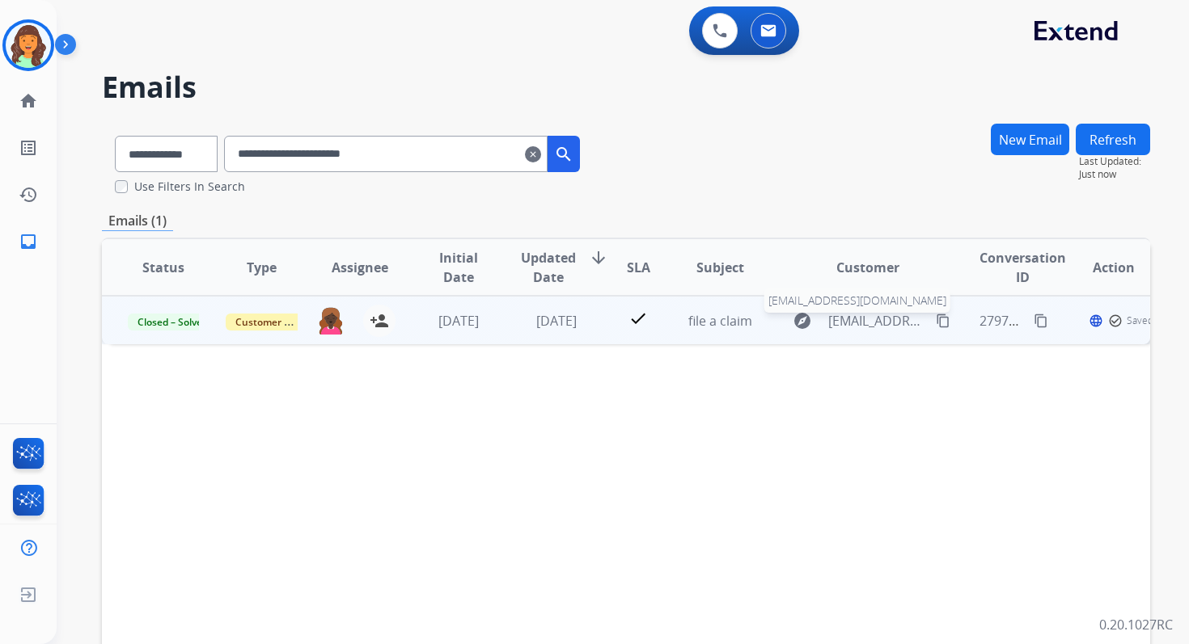
click at [858, 318] on span "shadajaterrell1@gmail.com" at bounding box center [877, 320] width 99 height 19
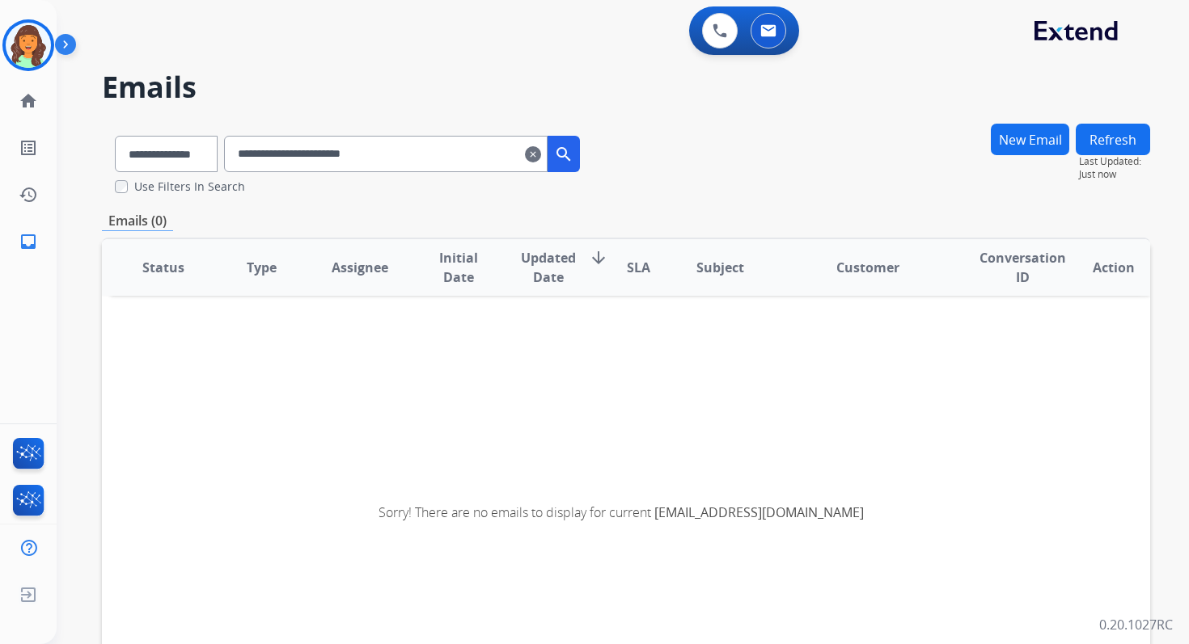
click at [440, 150] on input "**********" at bounding box center [385, 154] width 323 height 36
click at [138, 157] on select "**********" at bounding box center [165, 154] width 101 height 36
select select "**********"
click at [115, 136] on select "**********" at bounding box center [165, 154] width 101 height 36
click at [340, 162] on input "**********" at bounding box center [385, 154] width 323 height 36
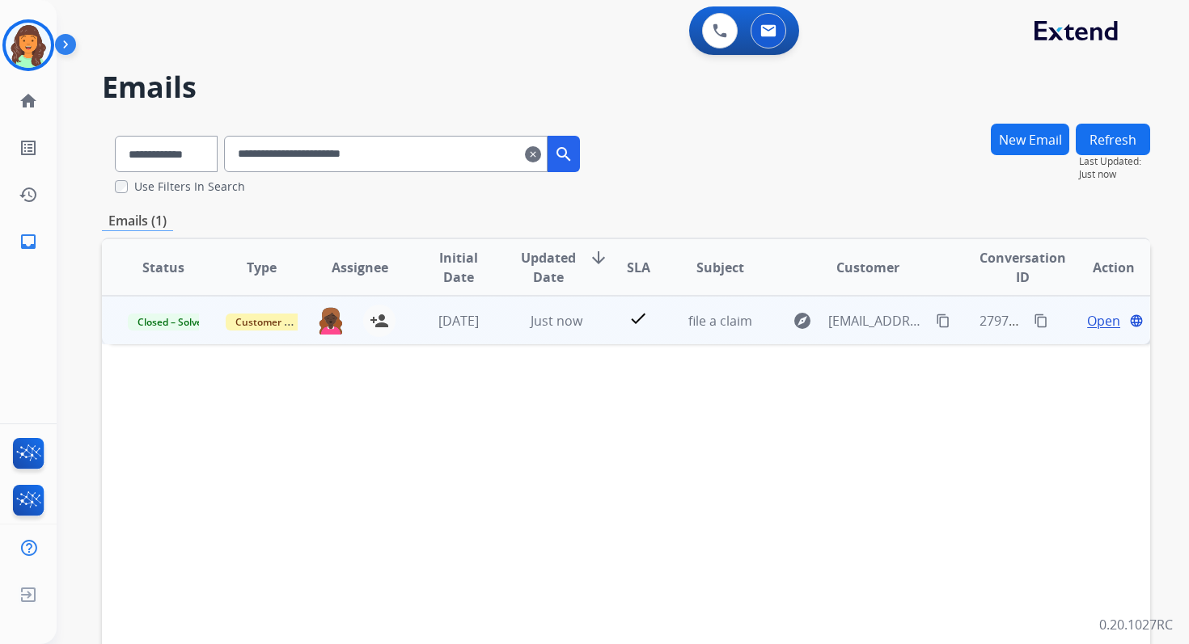
click at [1092, 320] on span "Open" at bounding box center [1103, 320] width 33 height 19
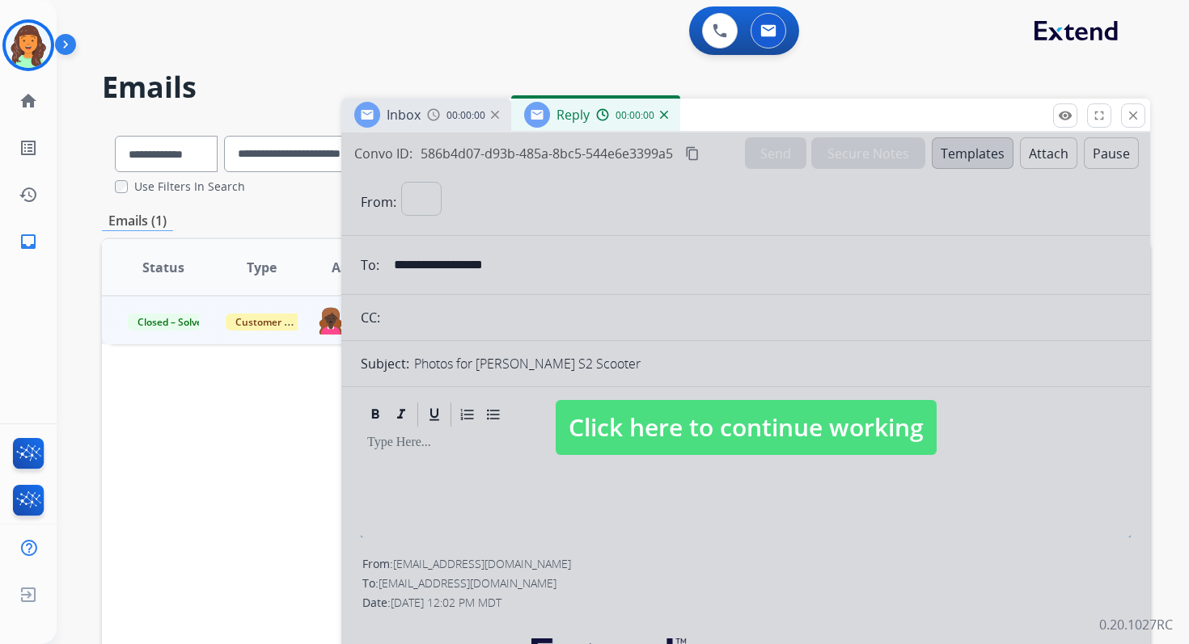
select select "**********"
click at [730, 422] on span "Click here to continue working" at bounding box center [746, 427] width 381 height 55
select select
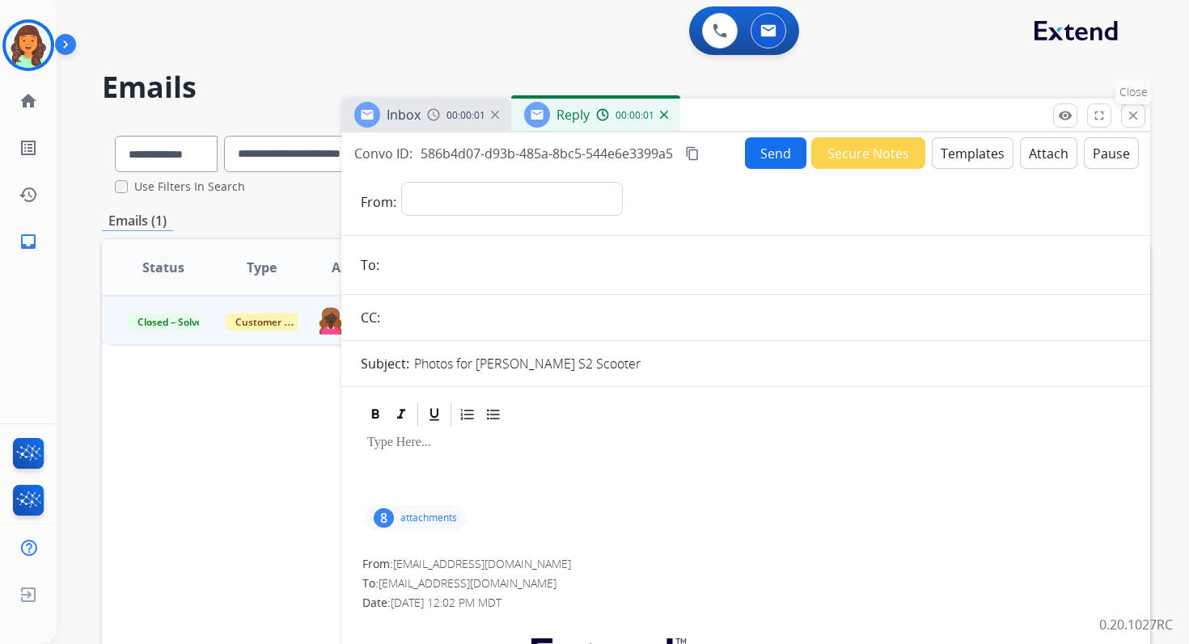
click at [1128, 109] on mat-icon "close" at bounding box center [1133, 115] width 15 height 15
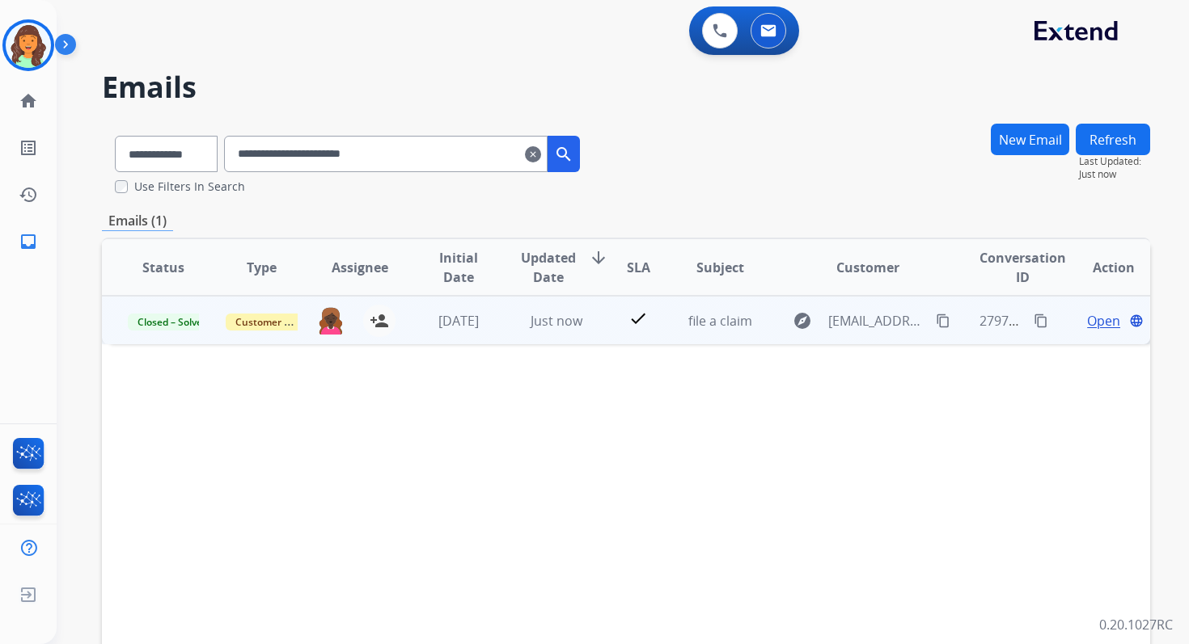
click at [1089, 315] on span "Open" at bounding box center [1103, 320] width 33 height 19
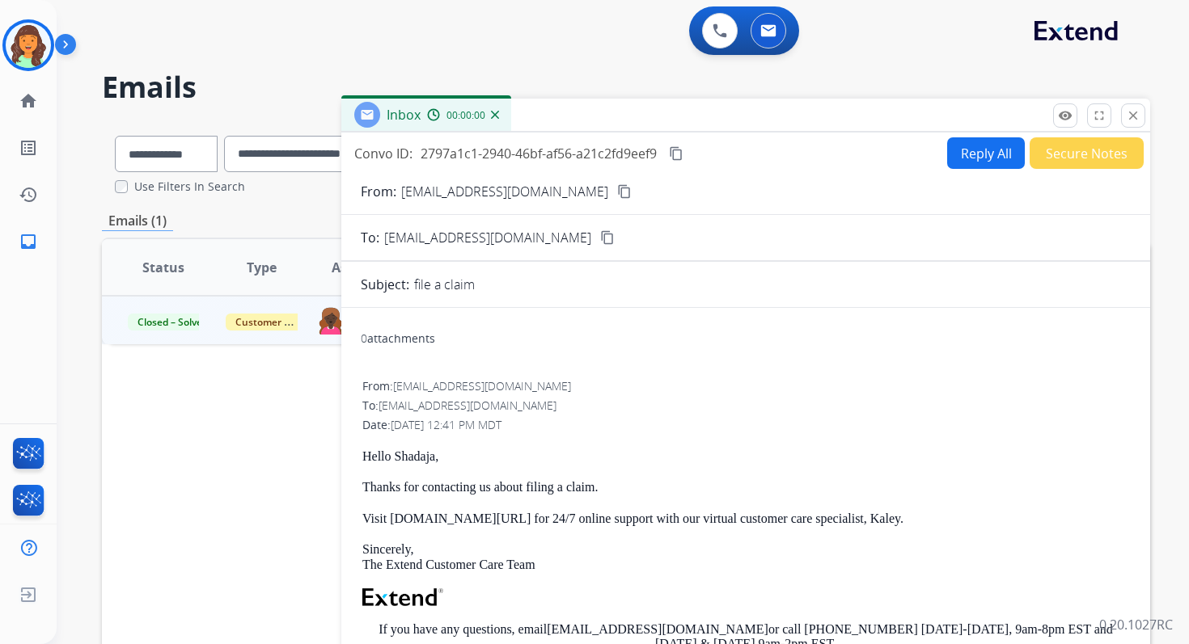
scroll to position [150, 0]
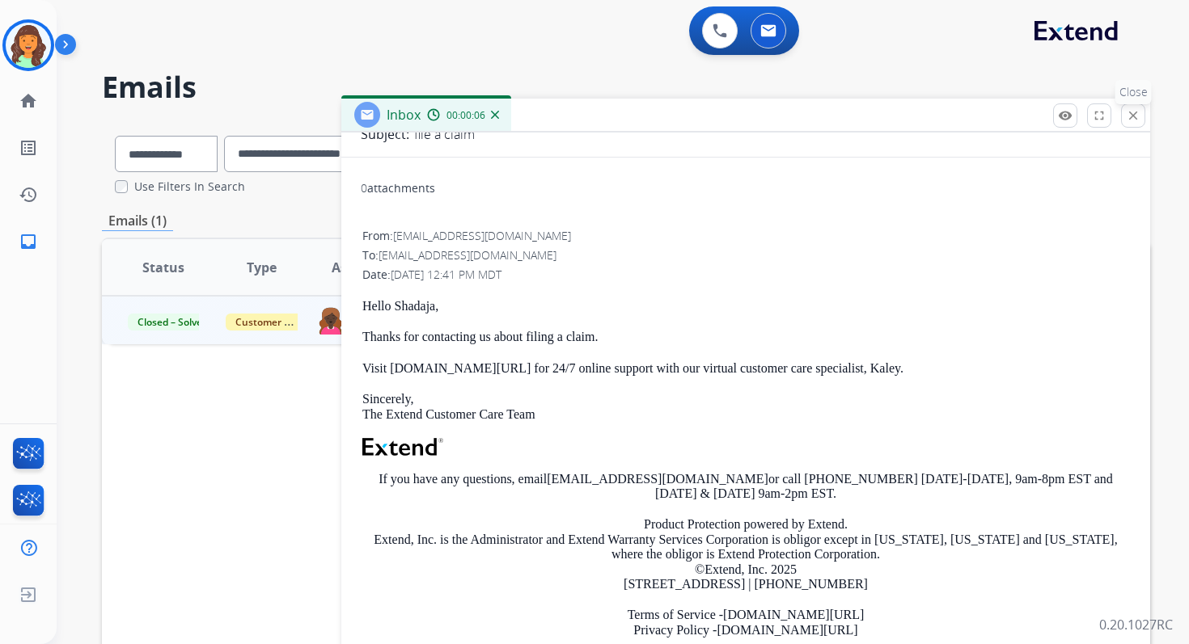
click at [1130, 116] on mat-icon "close" at bounding box center [1133, 115] width 15 height 15
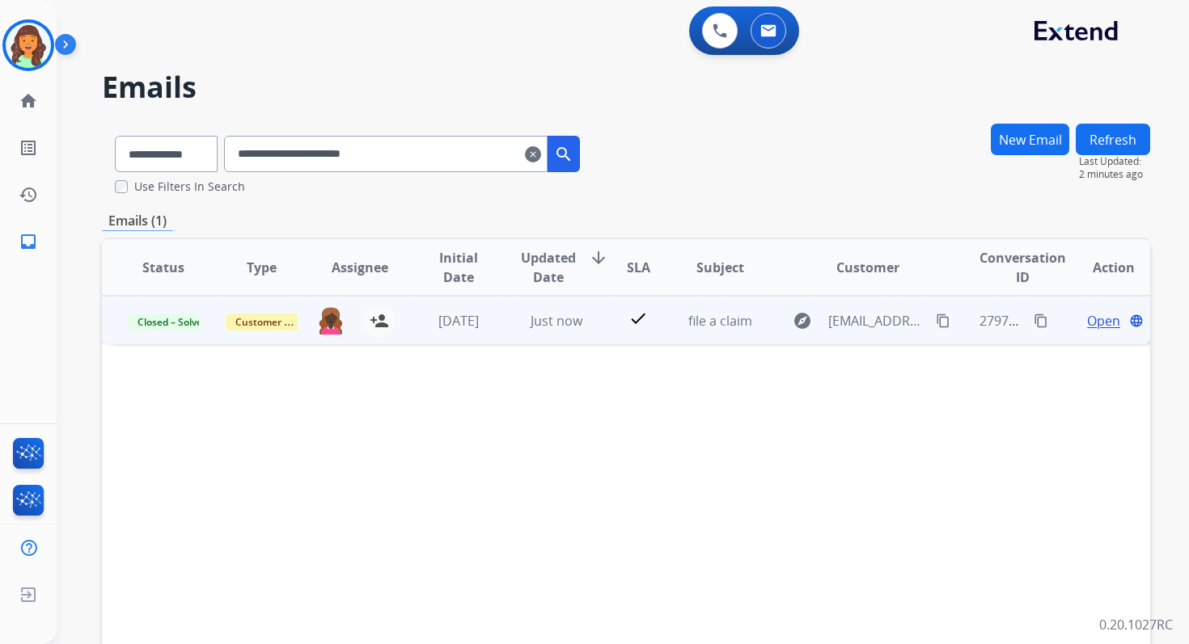
click at [1092, 318] on span "Open" at bounding box center [1103, 320] width 33 height 19
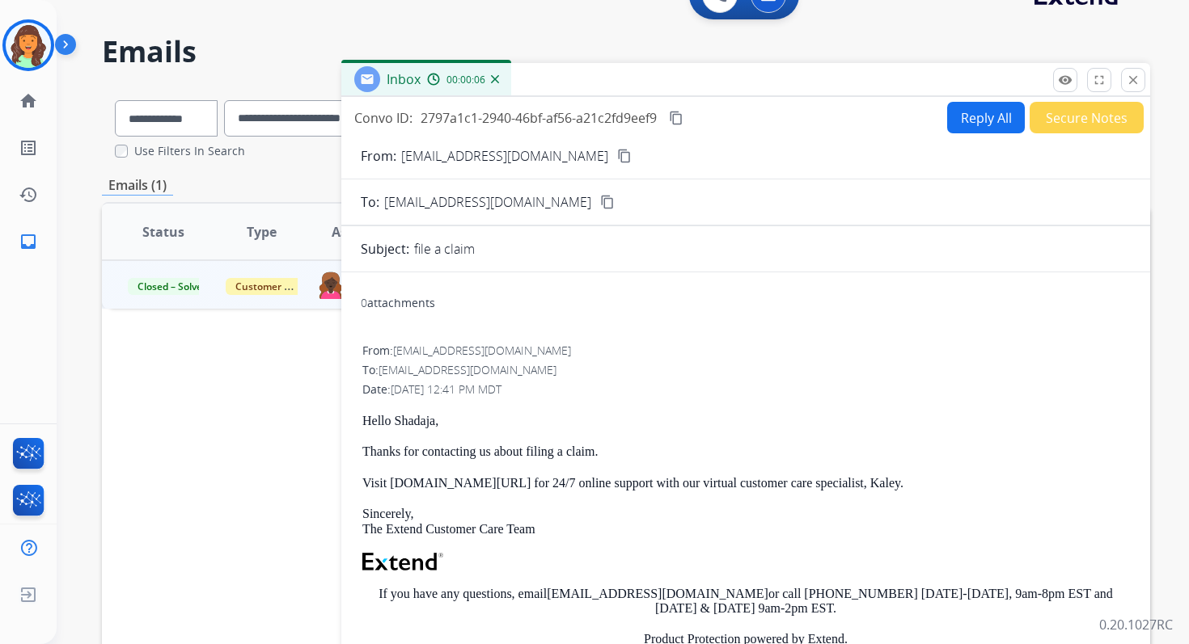
scroll to position [0, 0]
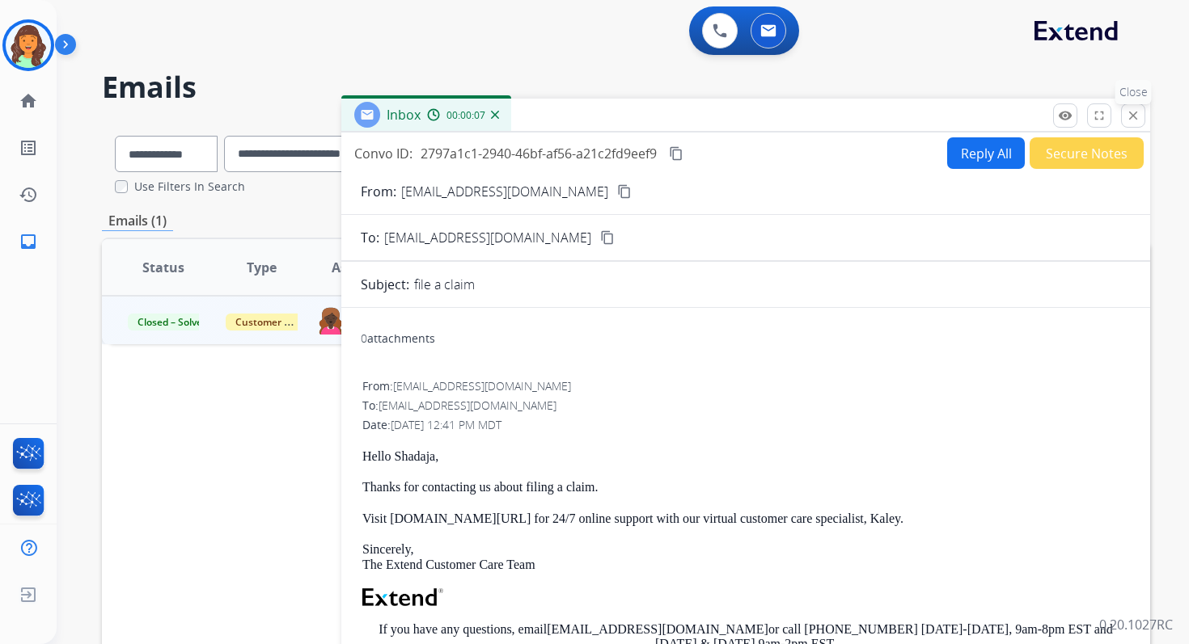
click at [1133, 111] on mat-icon "close" at bounding box center [1133, 115] width 15 height 15
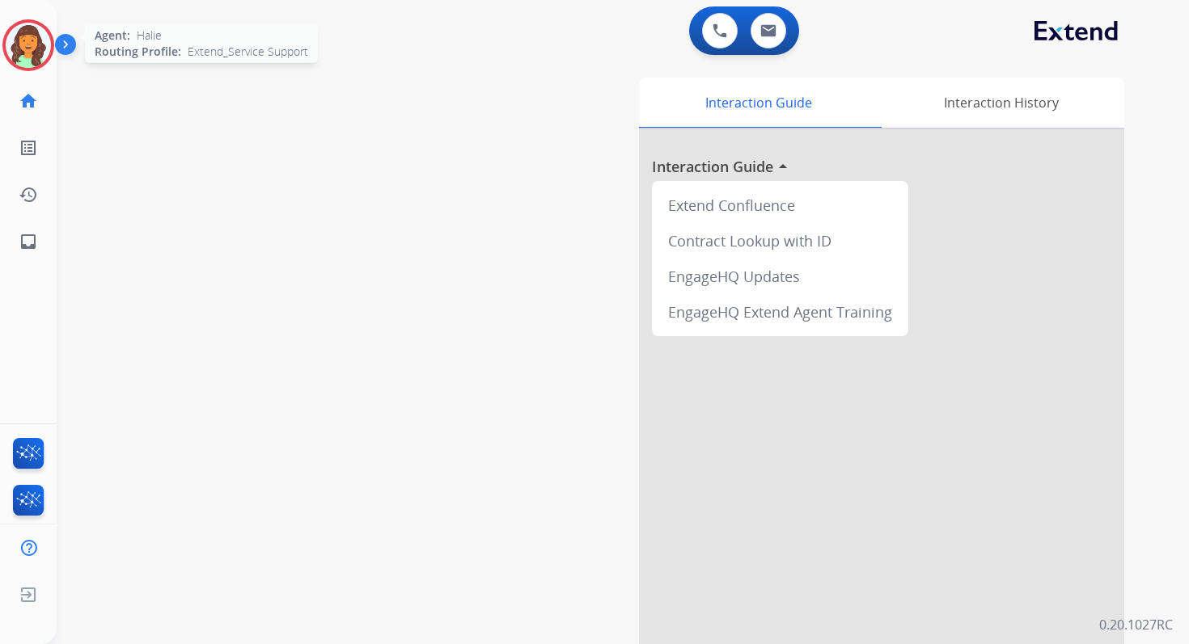
click at [29, 44] on img at bounding box center [28, 45] width 45 height 45
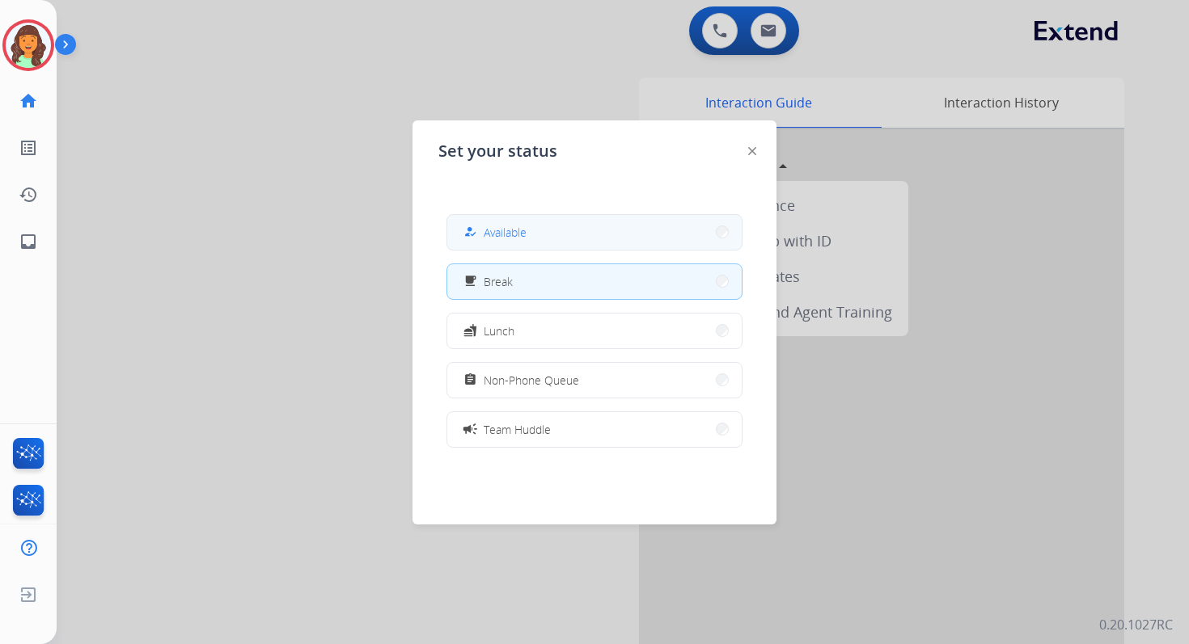
click at [521, 222] on button "how_to_reg Available" at bounding box center [594, 232] width 294 height 35
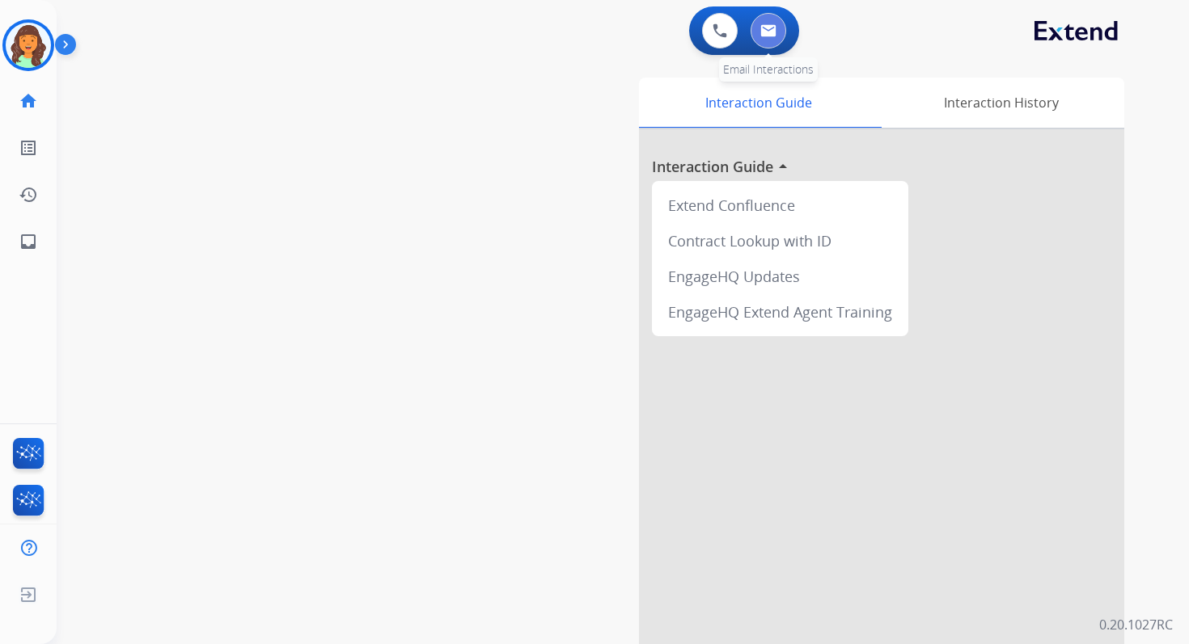
click at [776, 30] on button at bounding box center [768, 31] width 36 height 36
select select "**********"
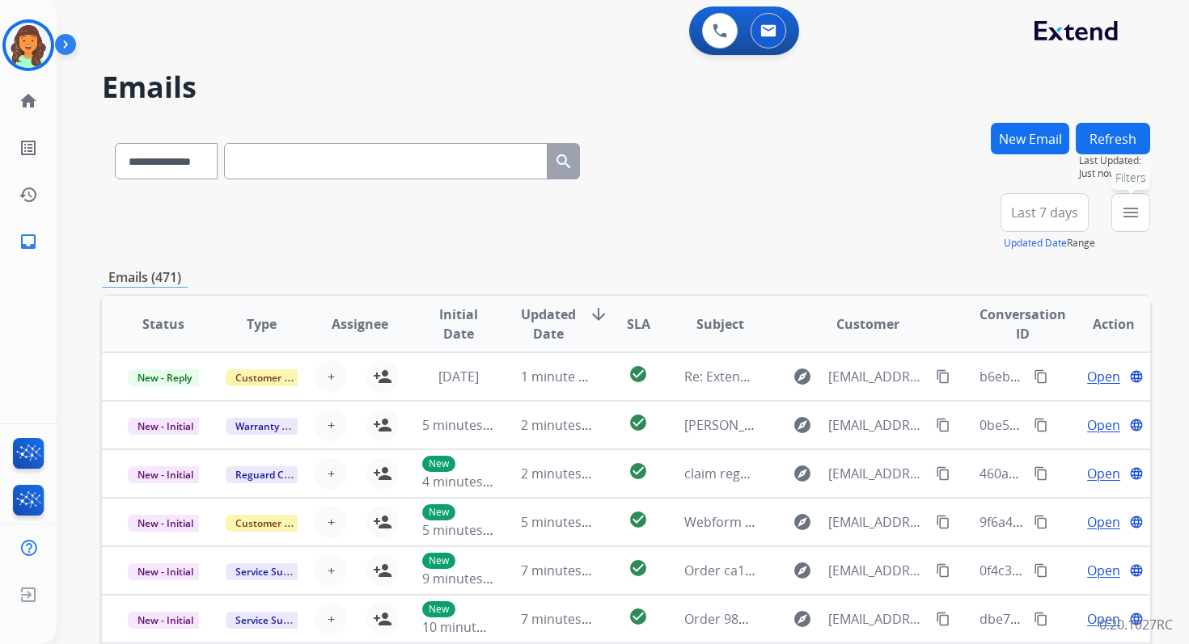
click at [1122, 217] on mat-icon "menu" at bounding box center [1130, 212] width 19 height 19
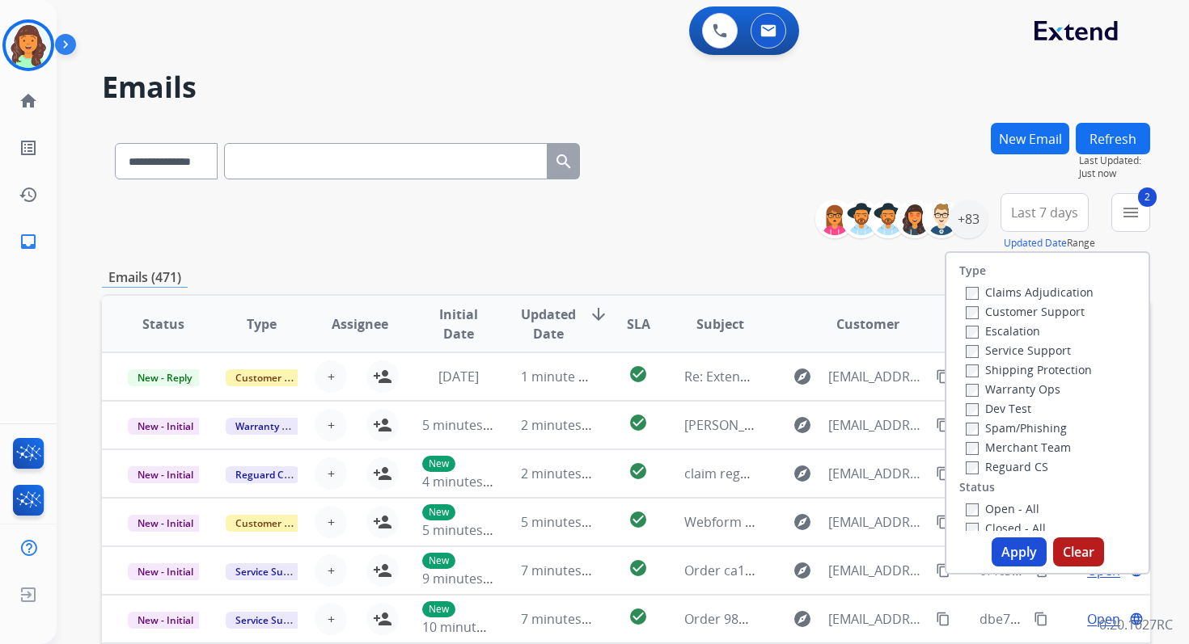
click at [1005, 545] on button "Apply" at bounding box center [1018, 552] width 55 height 29
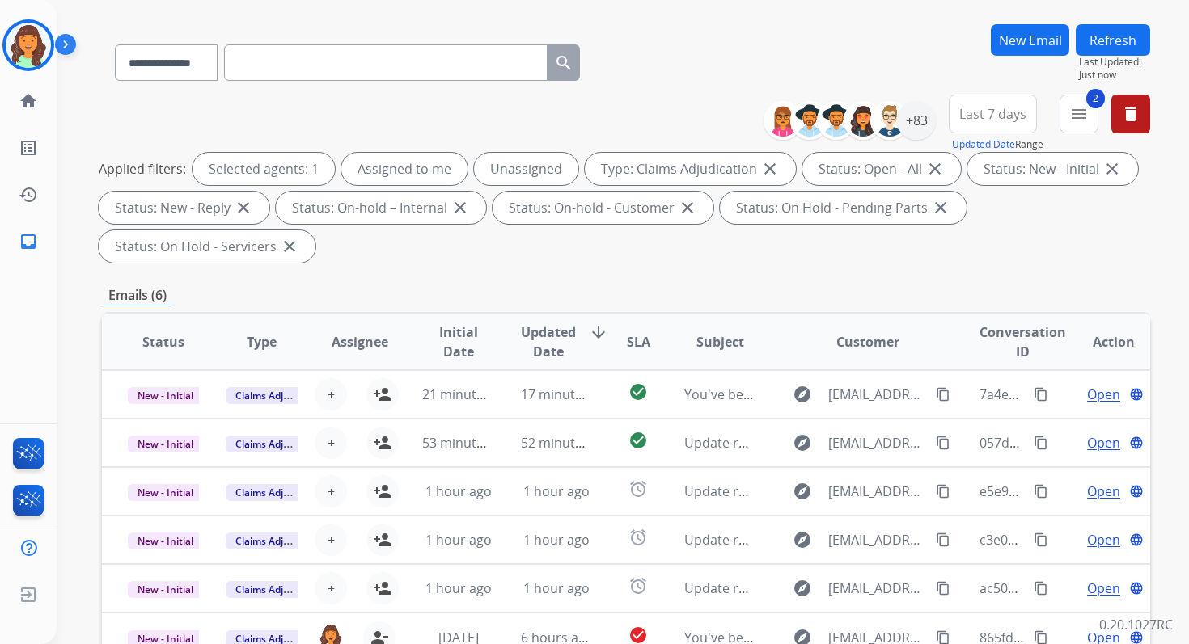
scroll to position [392, 0]
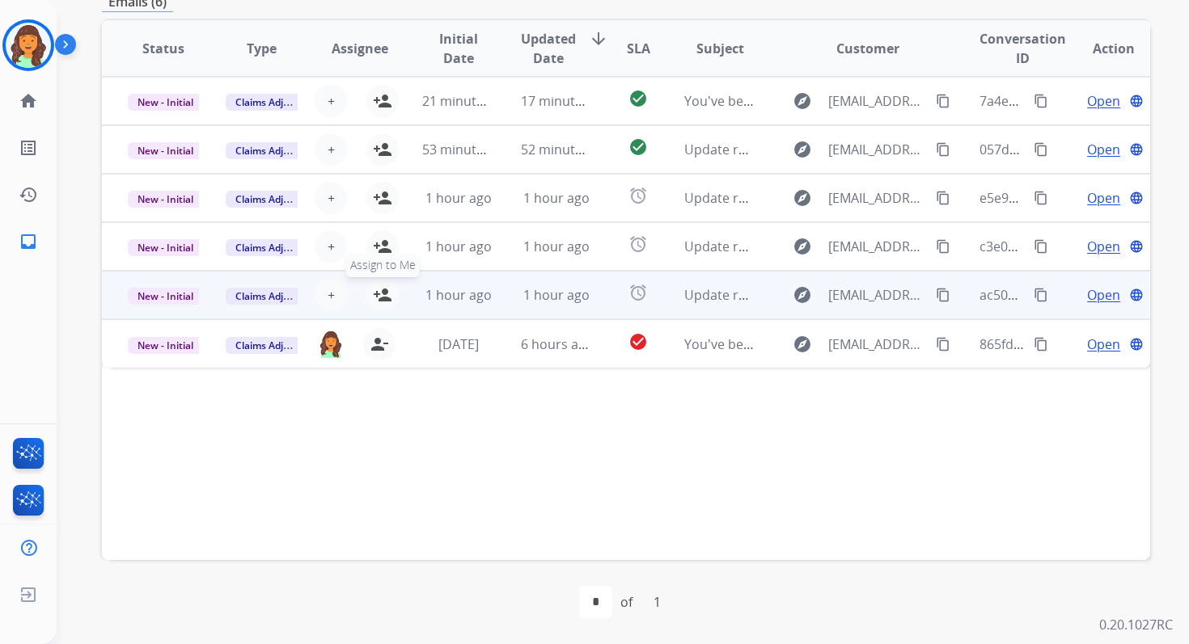
click at [381, 294] on mat-icon "person_add" at bounding box center [382, 294] width 19 height 19
click at [181, 298] on span "New - Initial" at bounding box center [165, 296] width 75 height 17
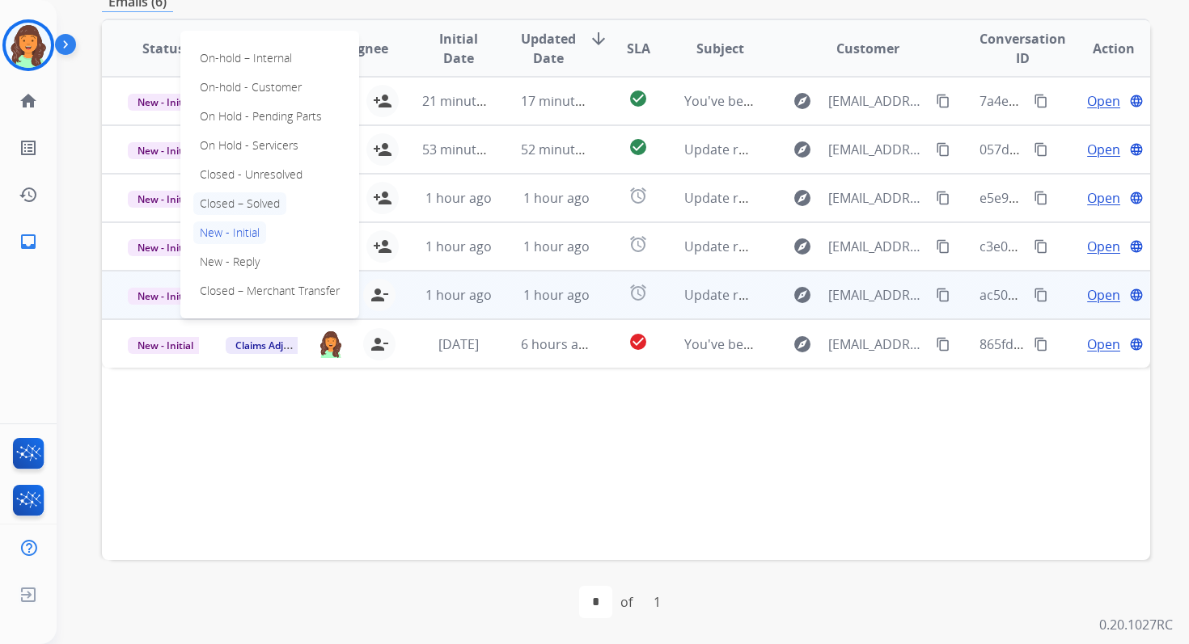
click at [238, 204] on p "Closed – Solved" at bounding box center [239, 203] width 93 height 23
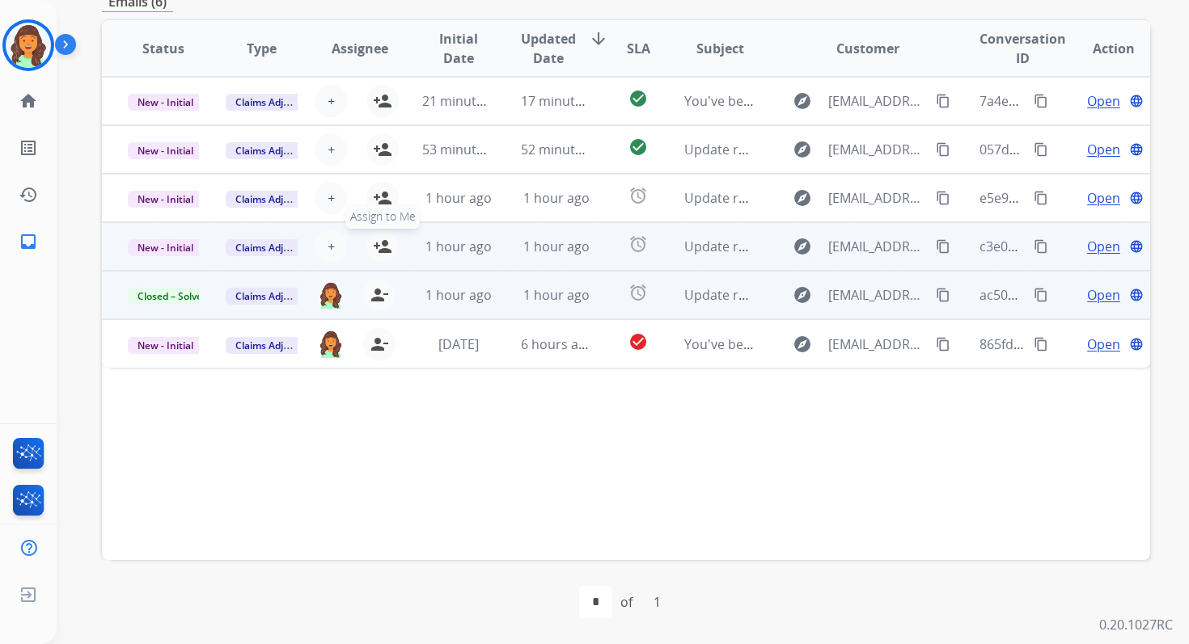
click at [389, 247] on button "person_add Assign to Me" at bounding box center [382, 246] width 32 height 32
click at [189, 246] on span "New - Initial" at bounding box center [165, 247] width 75 height 17
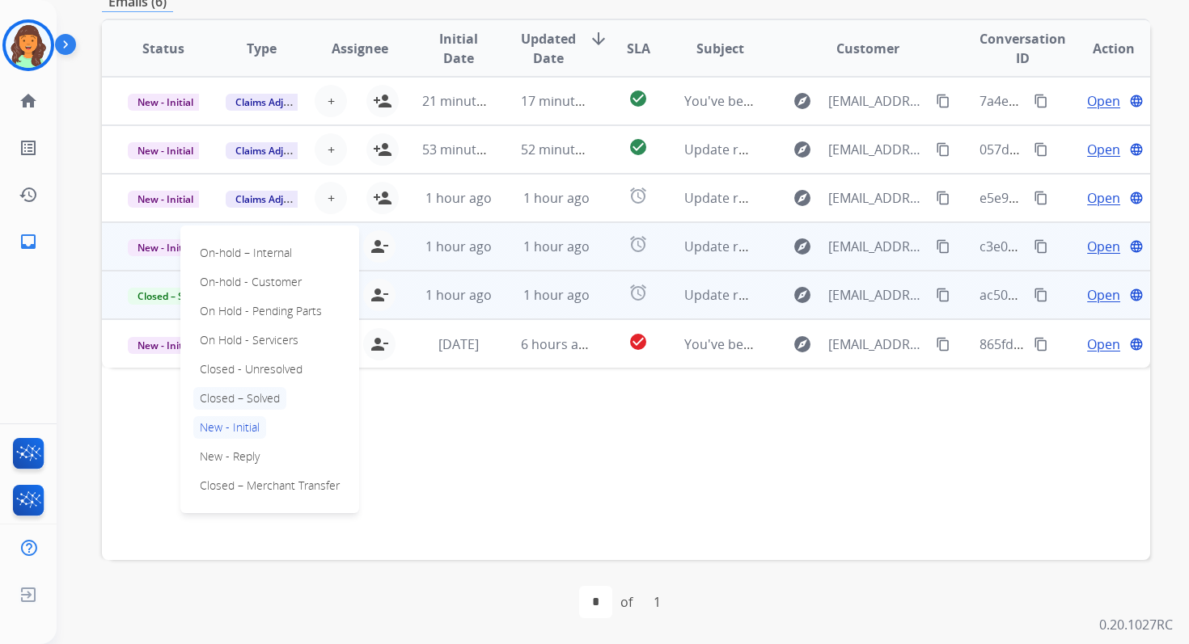
click at [252, 398] on p "Closed – Solved" at bounding box center [239, 398] width 93 height 23
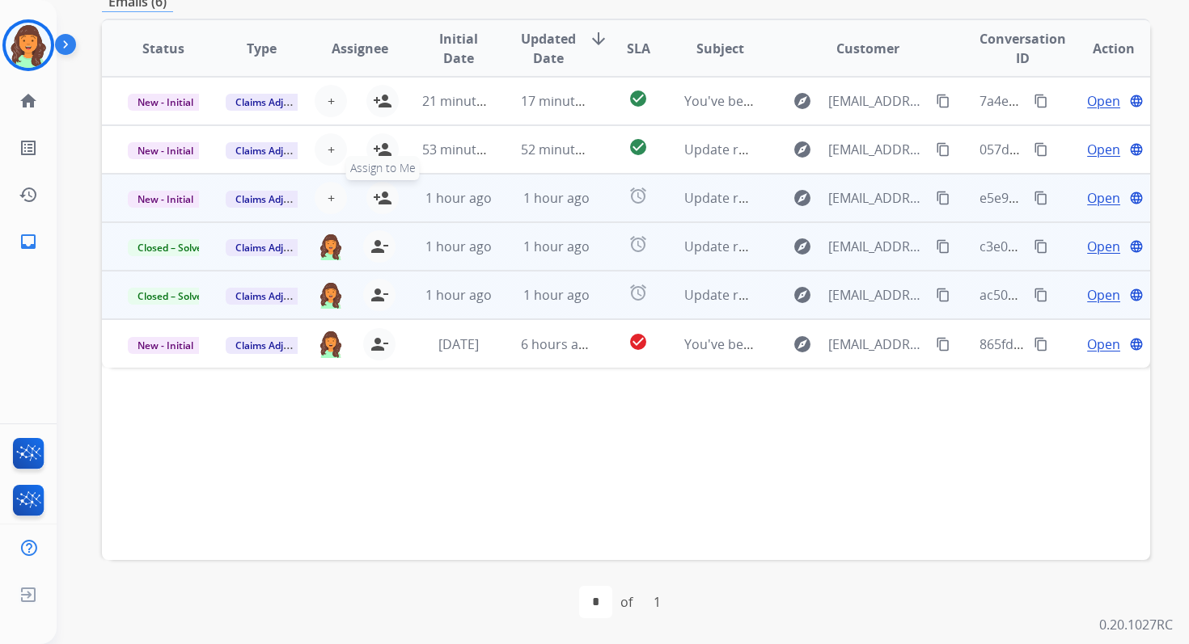
click at [386, 197] on mat-icon "person_add" at bounding box center [382, 197] width 19 height 19
click at [182, 196] on span "New - Initial" at bounding box center [165, 199] width 75 height 17
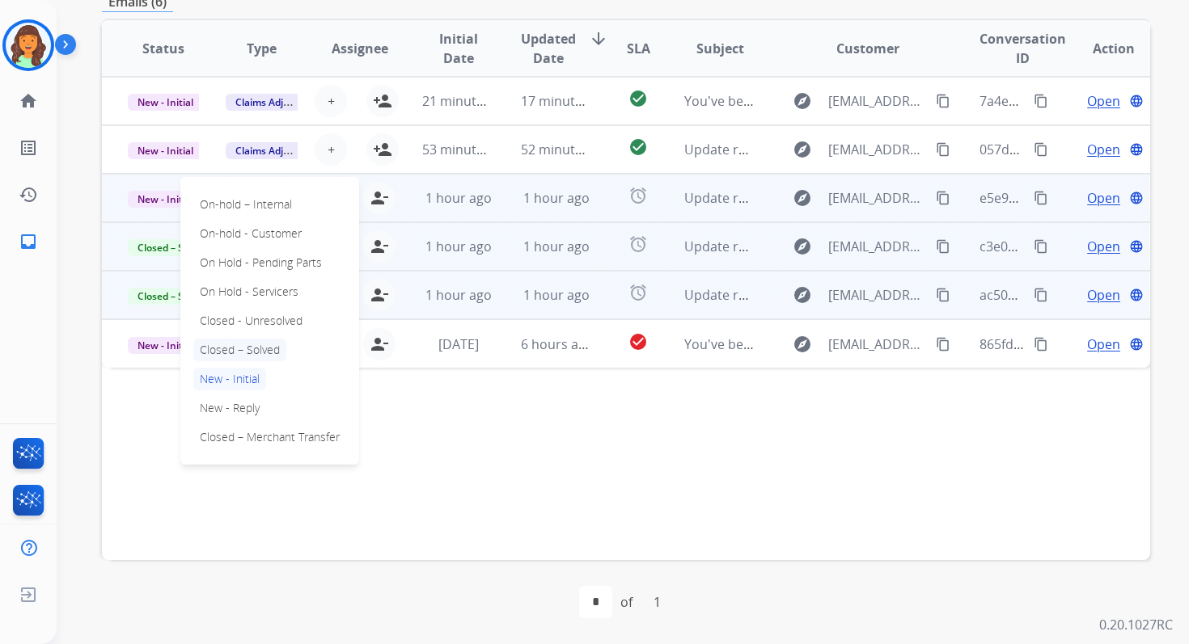
click at [239, 353] on p "Closed – Solved" at bounding box center [239, 350] width 93 height 23
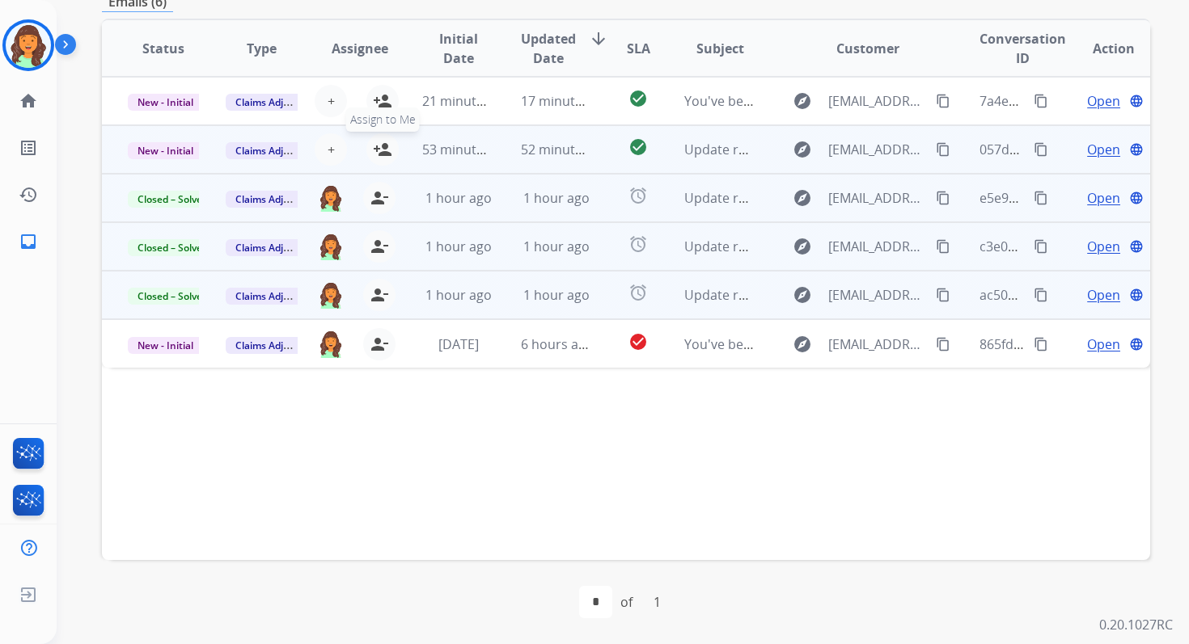
click at [378, 149] on mat-icon "person_add" at bounding box center [382, 149] width 19 height 19
click at [175, 151] on span "New - Initial" at bounding box center [165, 150] width 75 height 17
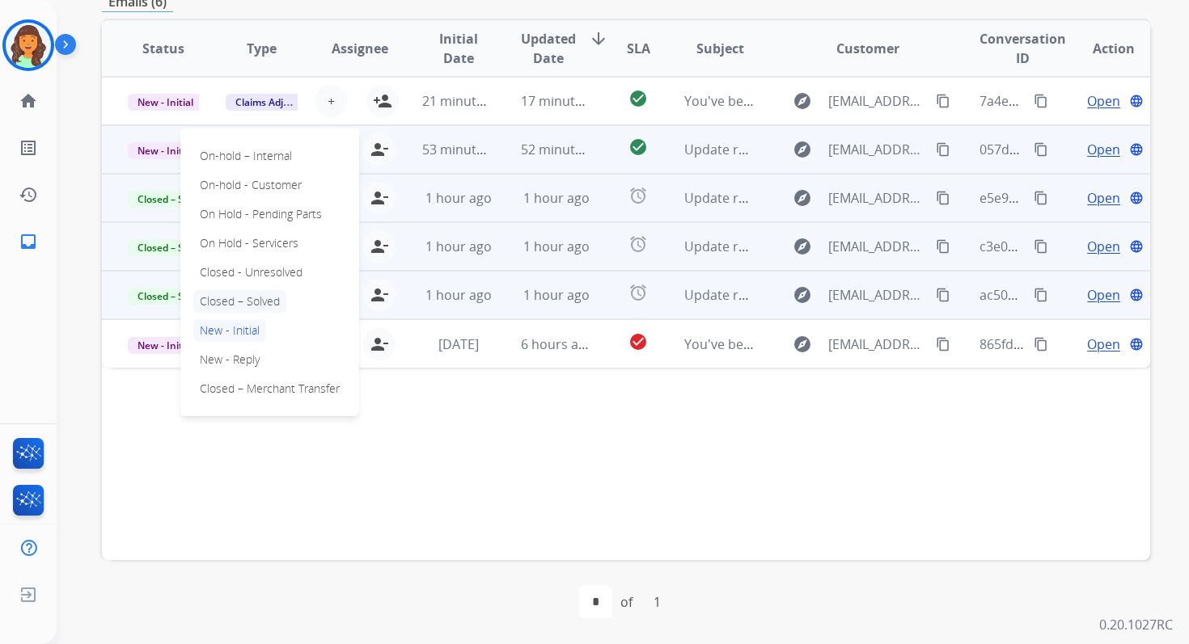
click at [243, 303] on p "Closed – Solved" at bounding box center [239, 301] width 93 height 23
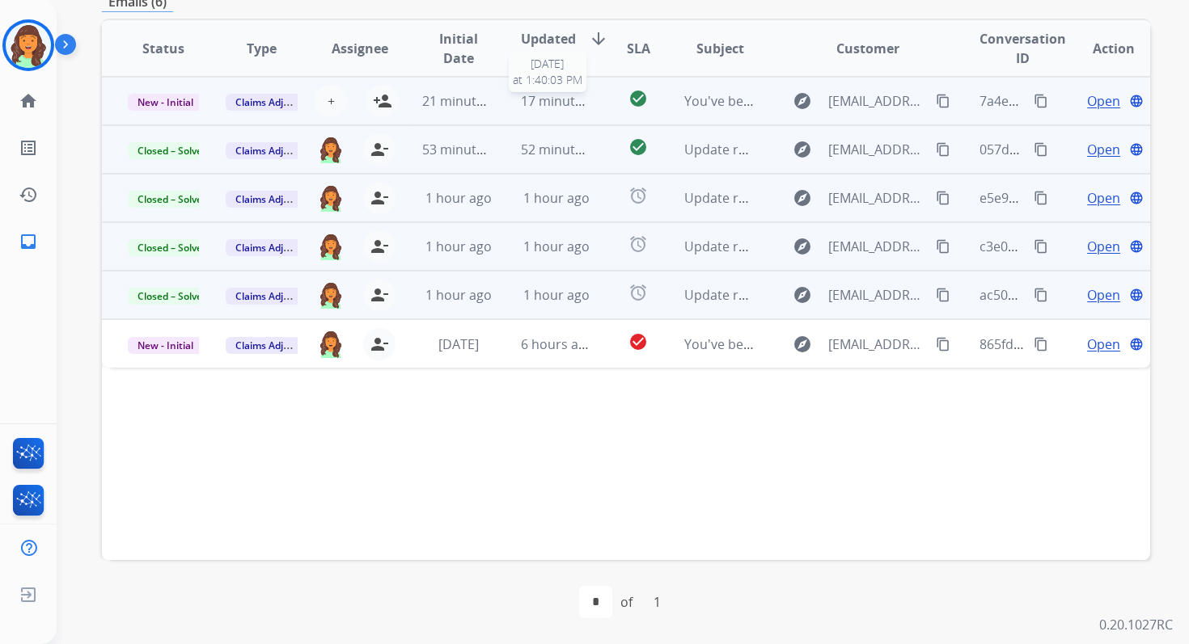
click at [559, 97] on span "17 minutes ago" at bounding box center [568, 101] width 94 height 18
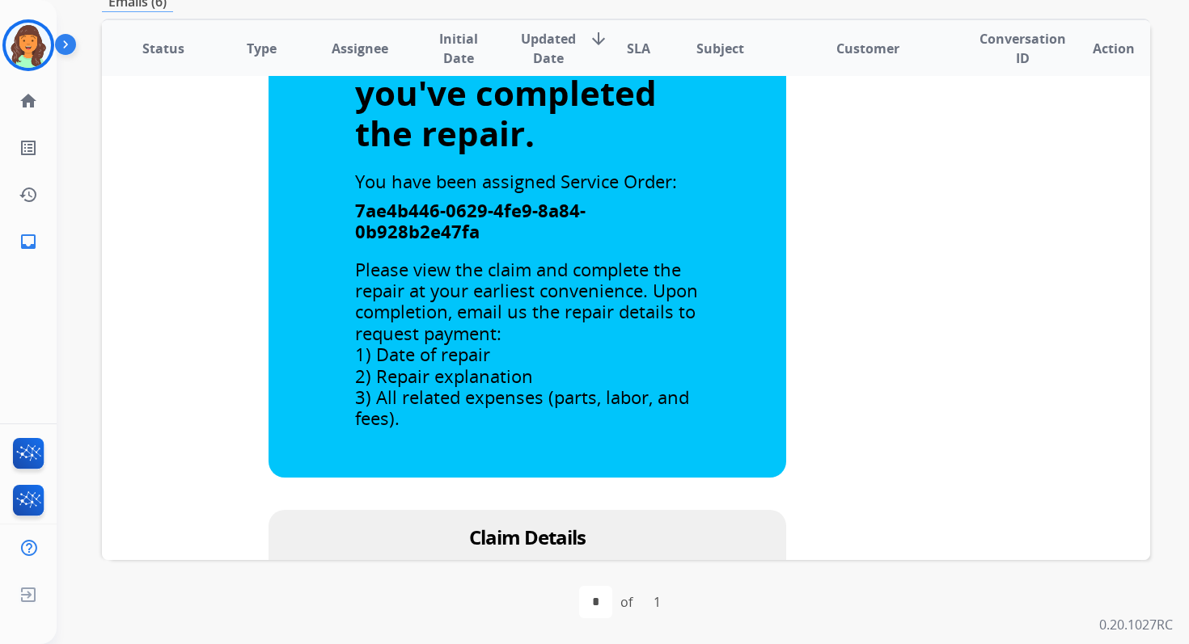
scroll to position [0, 0]
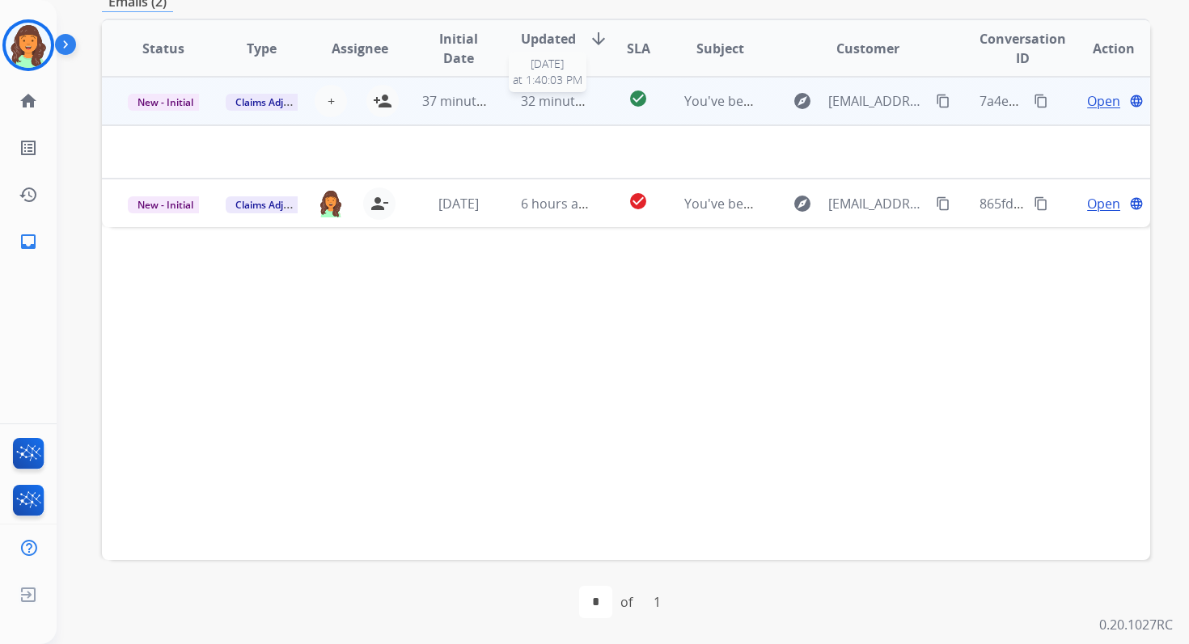
click at [539, 107] on span "32 minutes ago" at bounding box center [568, 101] width 94 height 18
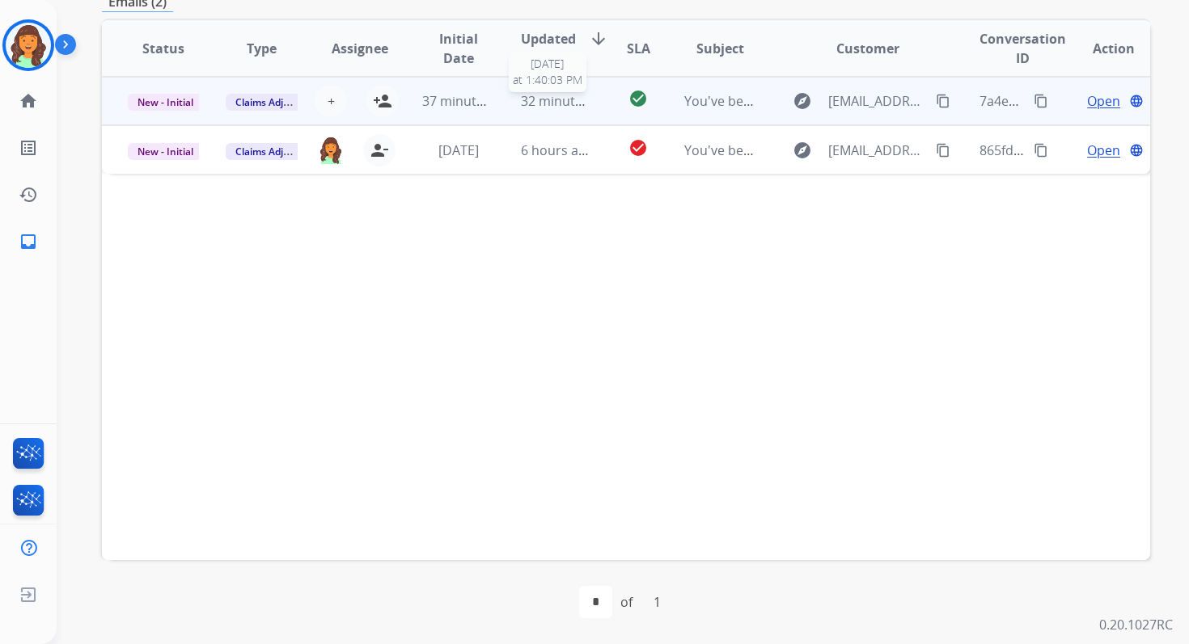
click at [539, 107] on span "32 minutes ago" at bounding box center [568, 101] width 94 height 18
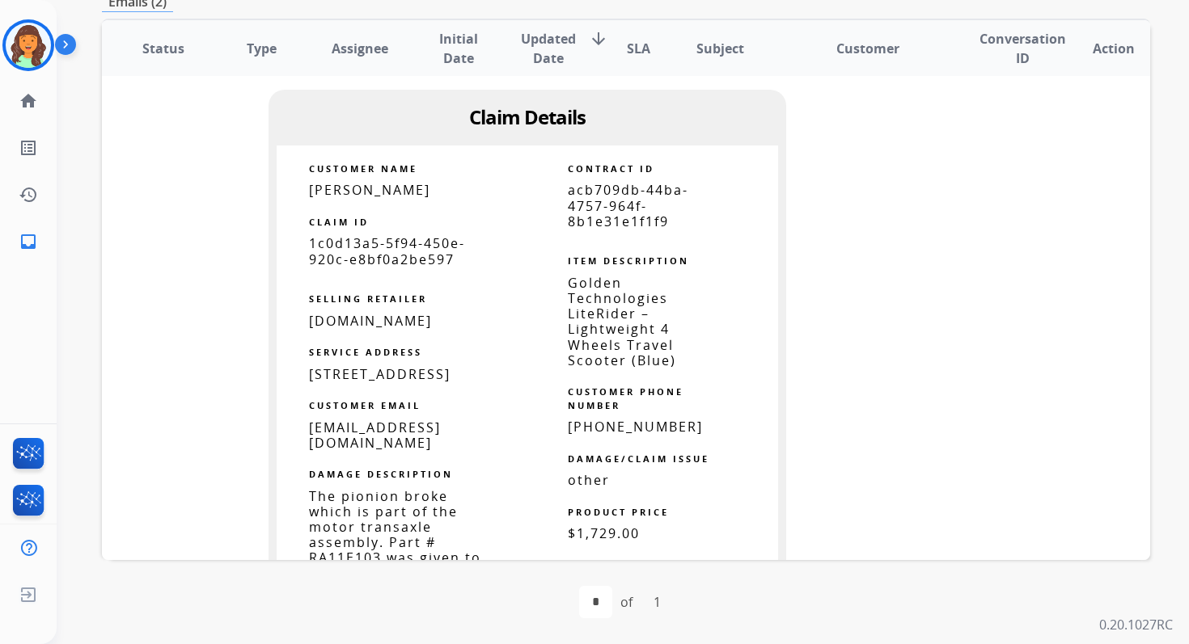
scroll to position [794, 0]
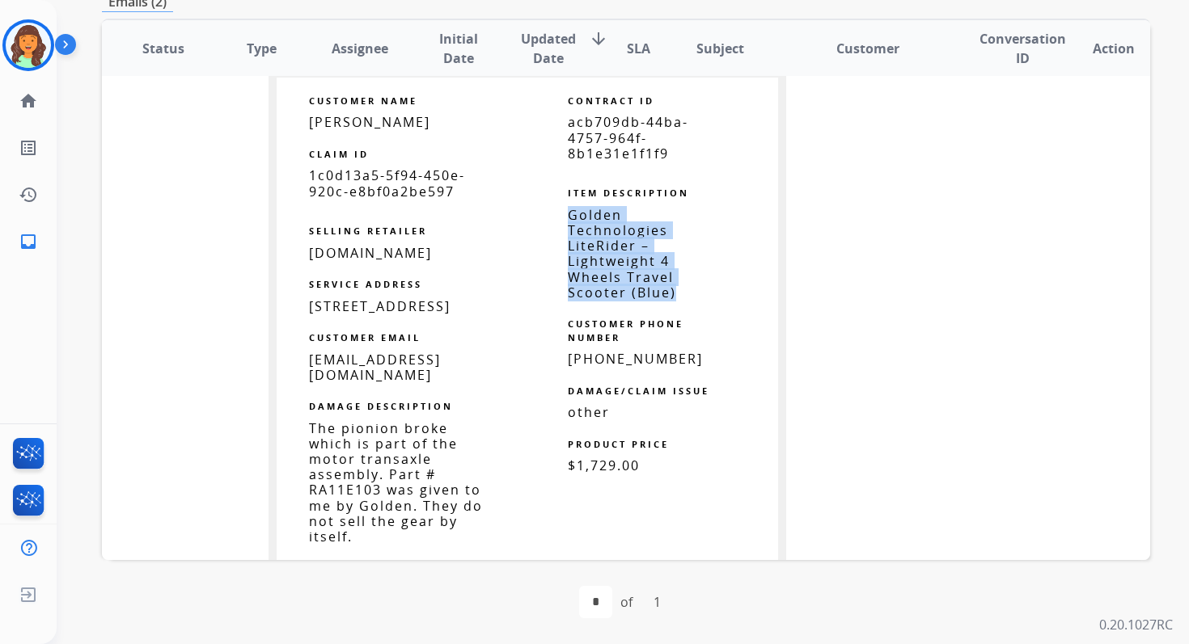
drag, startPoint x: 562, startPoint y: 215, endPoint x: 685, endPoint y: 300, distance: 149.4
click at [685, 300] on p "Golden Technologies LiteRider – Lightweight 4 Wheels Travel Scooter (Blue)" at bounding box center [641, 254] width 146 height 93
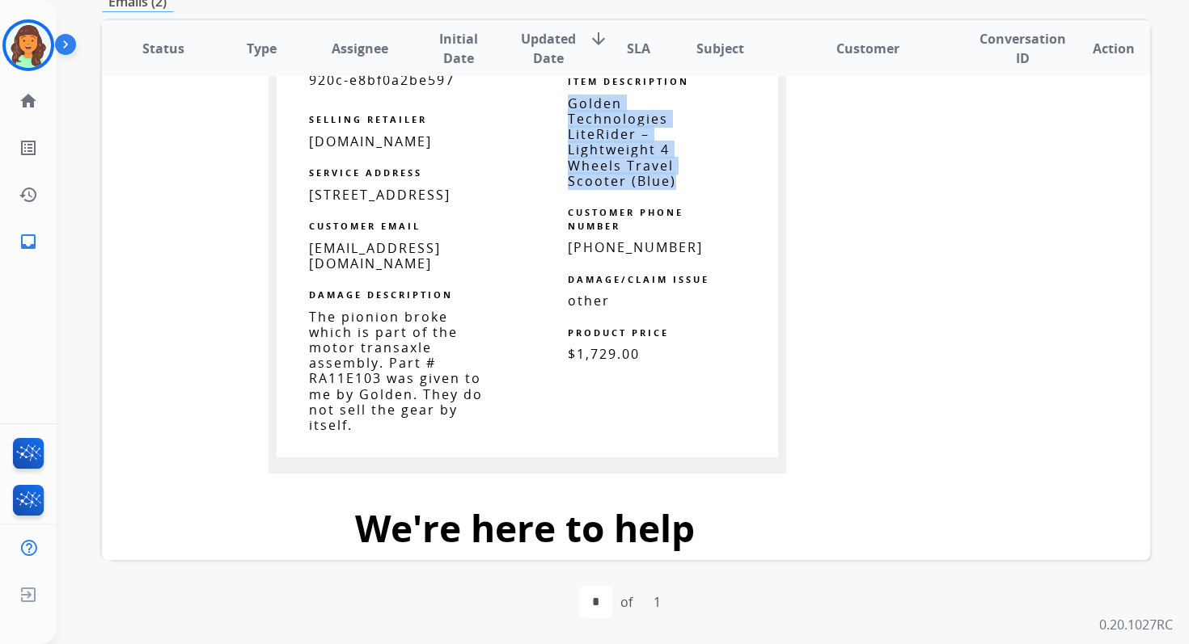
scroll to position [969, 0]
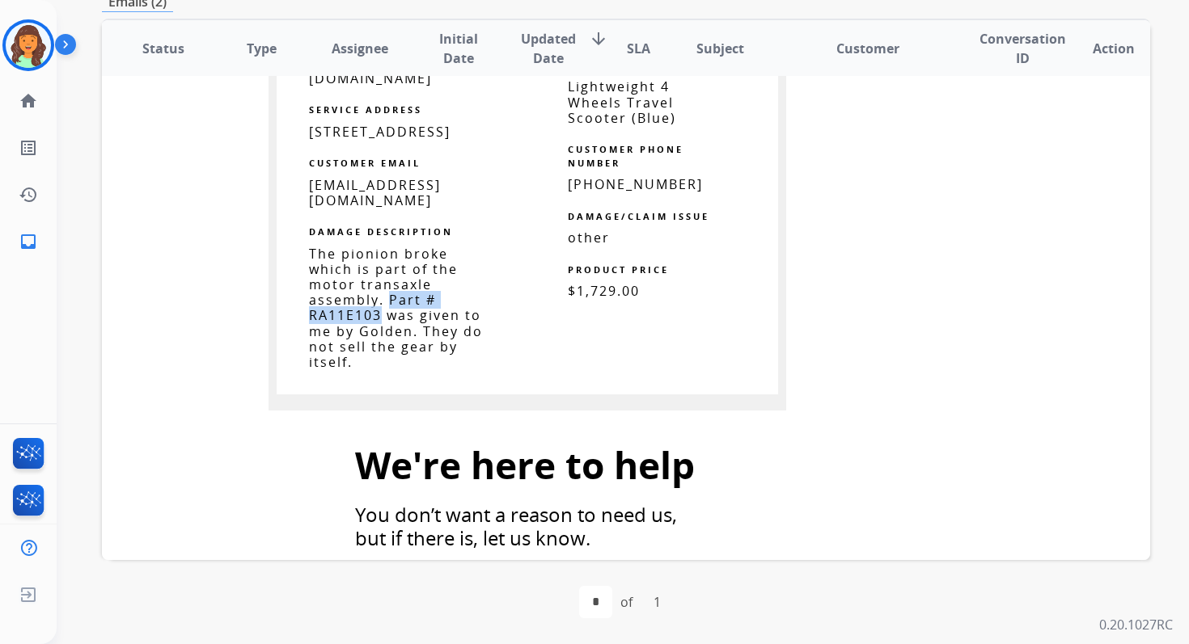
drag, startPoint x: 383, startPoint y: 316, endPoint x: 374, endPoint y: 334, distance: 19.9
click at [374, 334] on span "The pionion broke which is part of the motor transaxle assembly. Part # RA11E10…" at bounding box center [396, 308] width 174 height 126
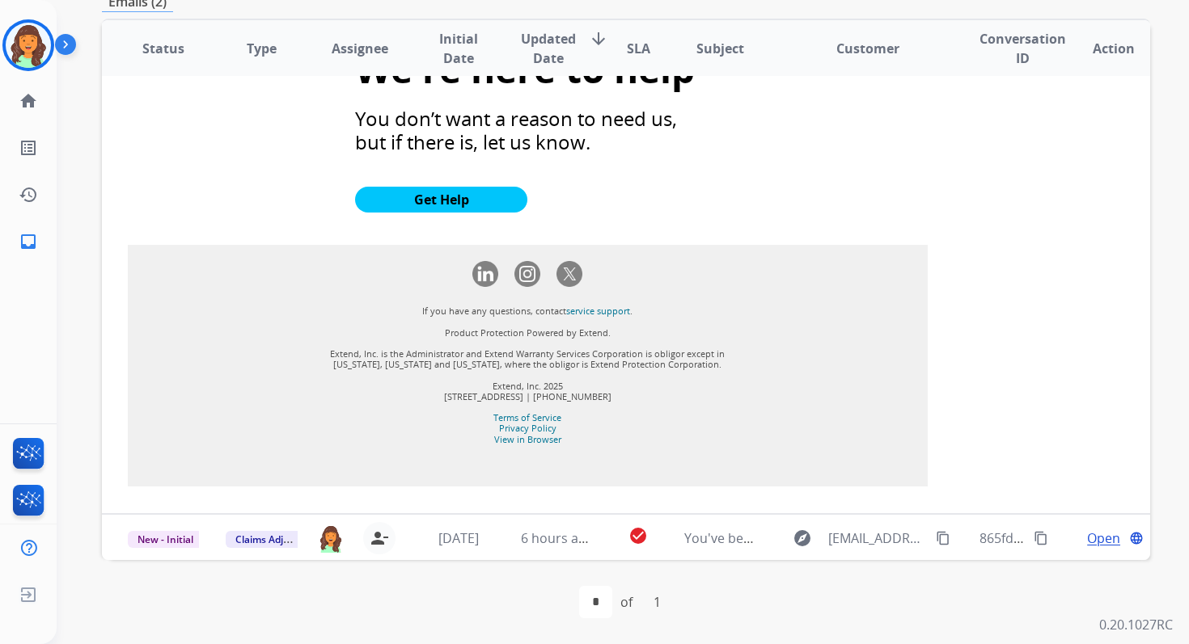
scroll to position [1383, 0]
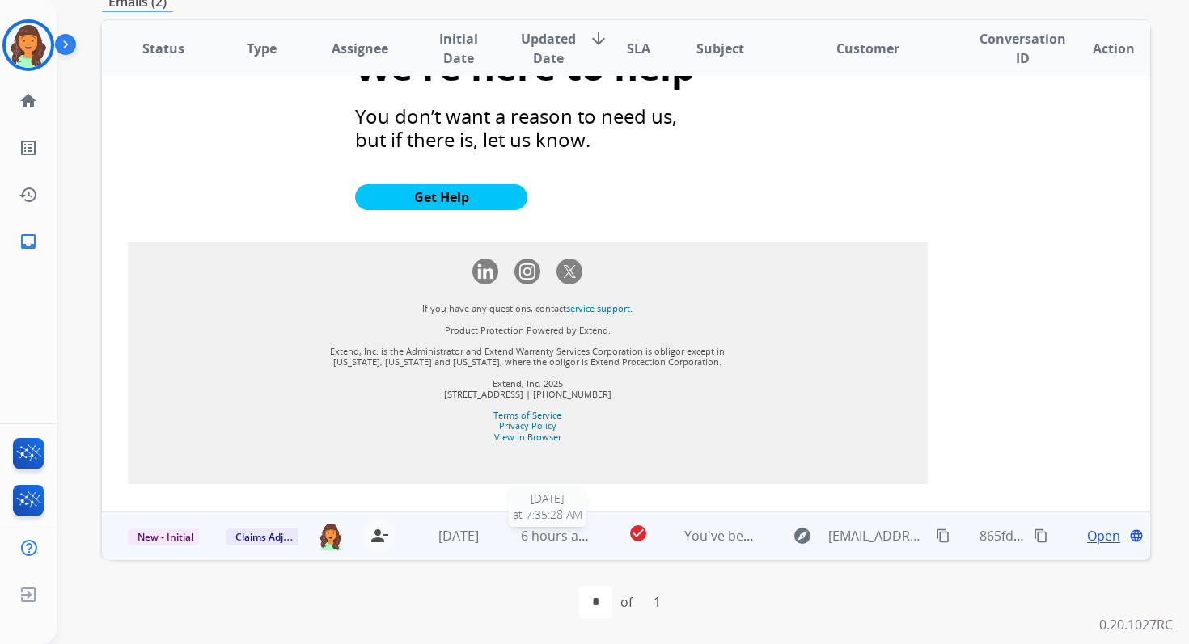
click at [521, 545] on div "6 hours ago" at bounding box center [556, 535] width 71 height 19
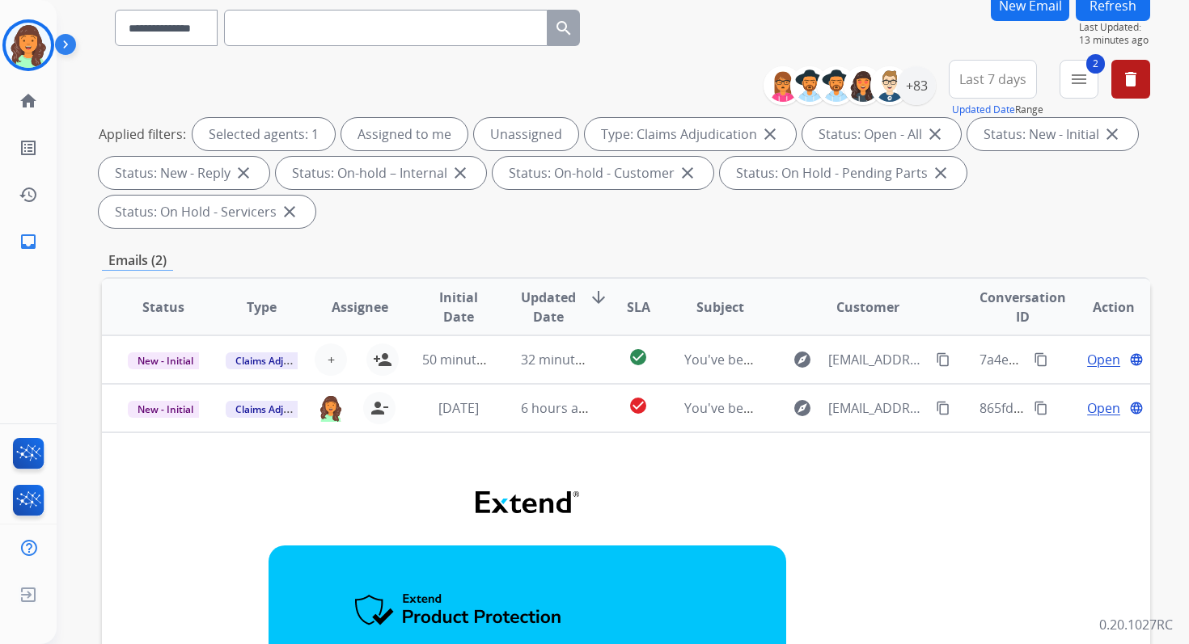
scroll to position [88, 0]
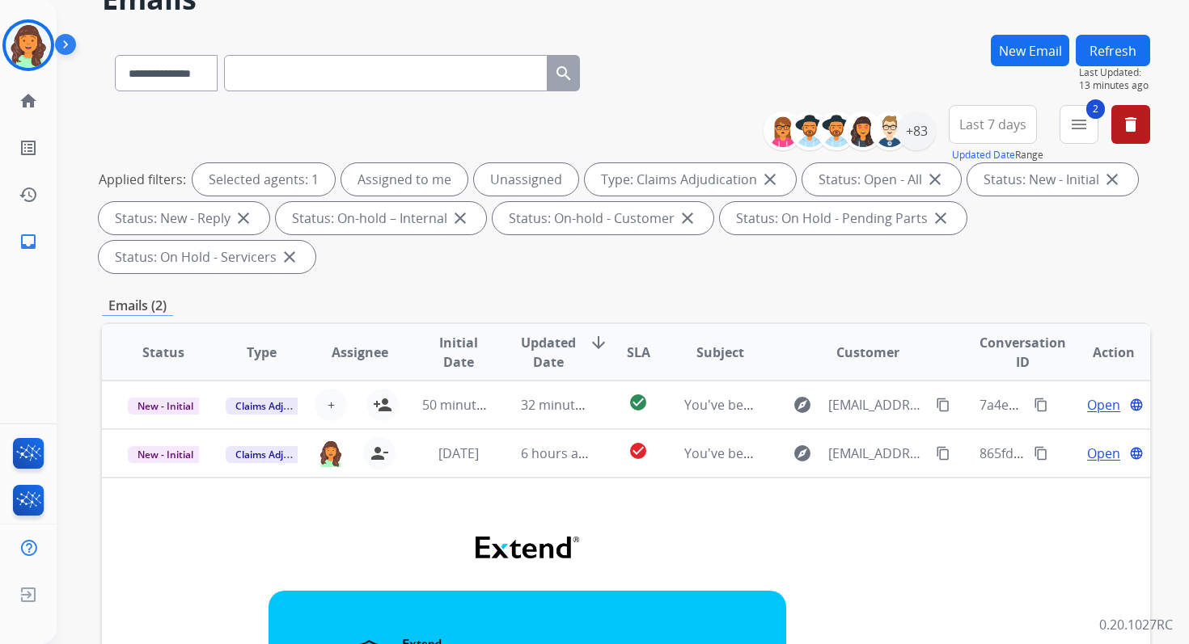
click at [1003, 127] on span "Last 7 days" at bounding box center [992, 124] width 67 height 6
click at [979, 310] on div "Last 90 days" at bounding box center [987, 321] width 89 height 24
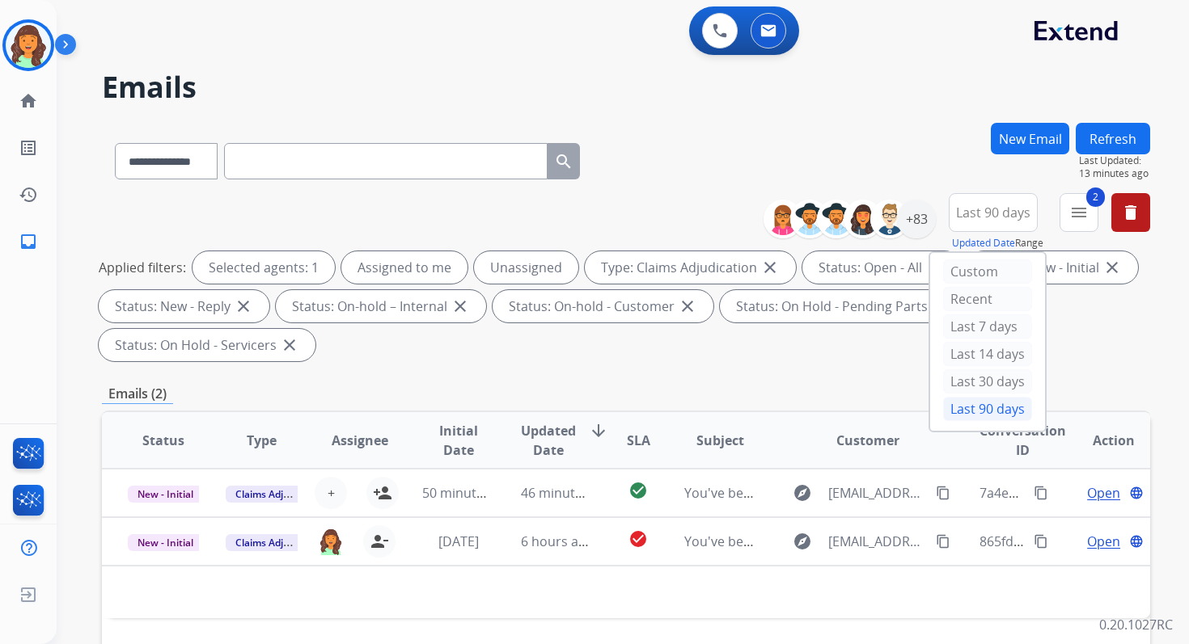
scroll to position [392, 0]
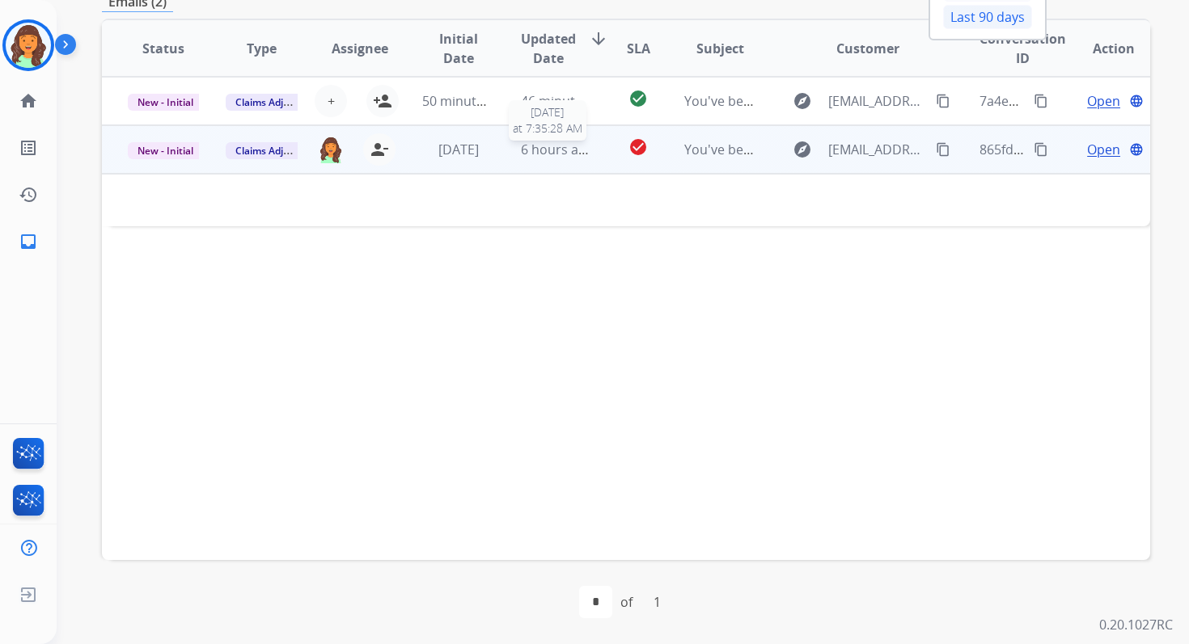
click at [560, 150] on span "6 hours ago" at bounding box center [557, 150] width 73 height 18
click at [560, 150] on span "6 hours ago" at bounding box center [557, 151] width 73 height 18
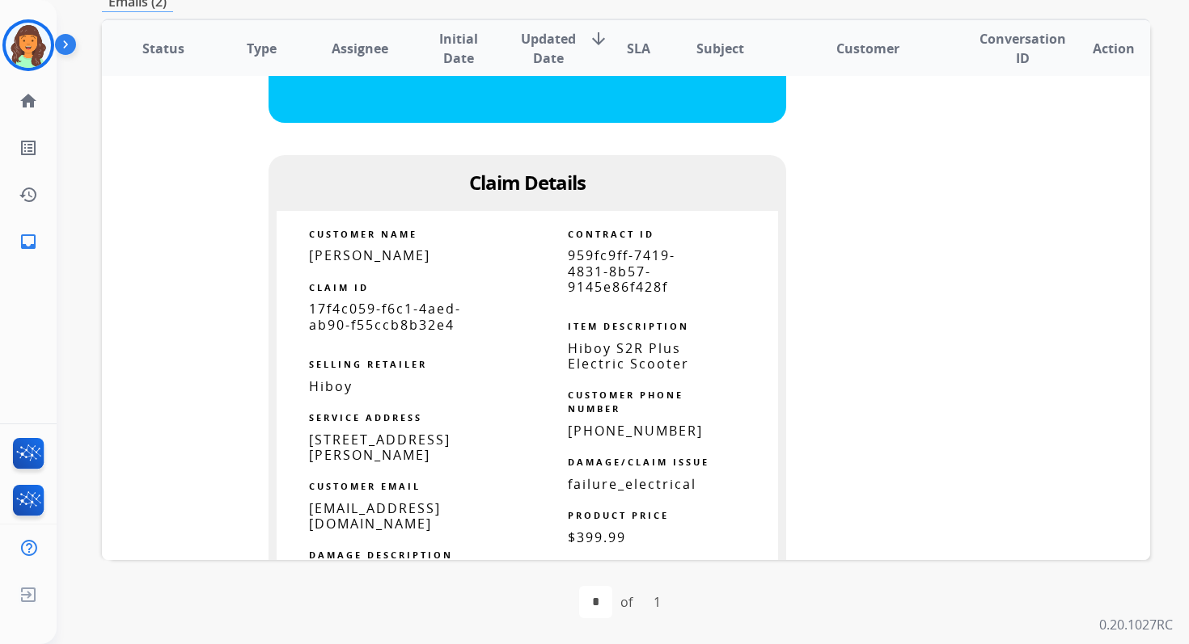
scroll to position [687, 0]
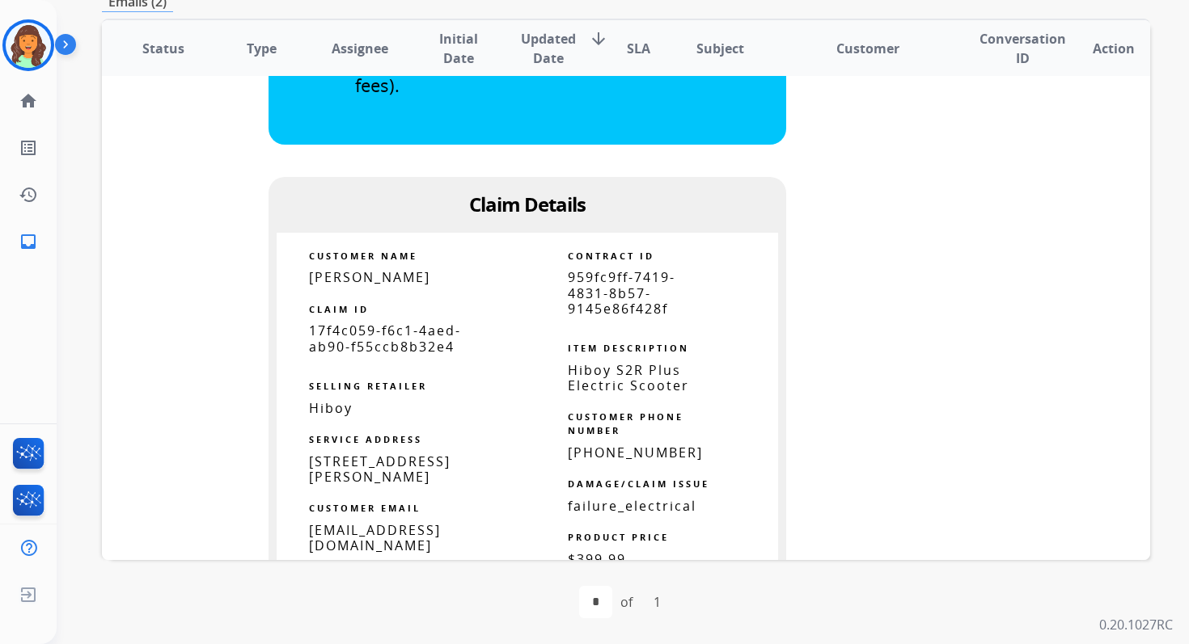
click at [595, 299] on span "959fc9ff-7419-4831-8b57-9145e86f428f" at bounding box center [622, 292] width 108 height 49
copy tbody
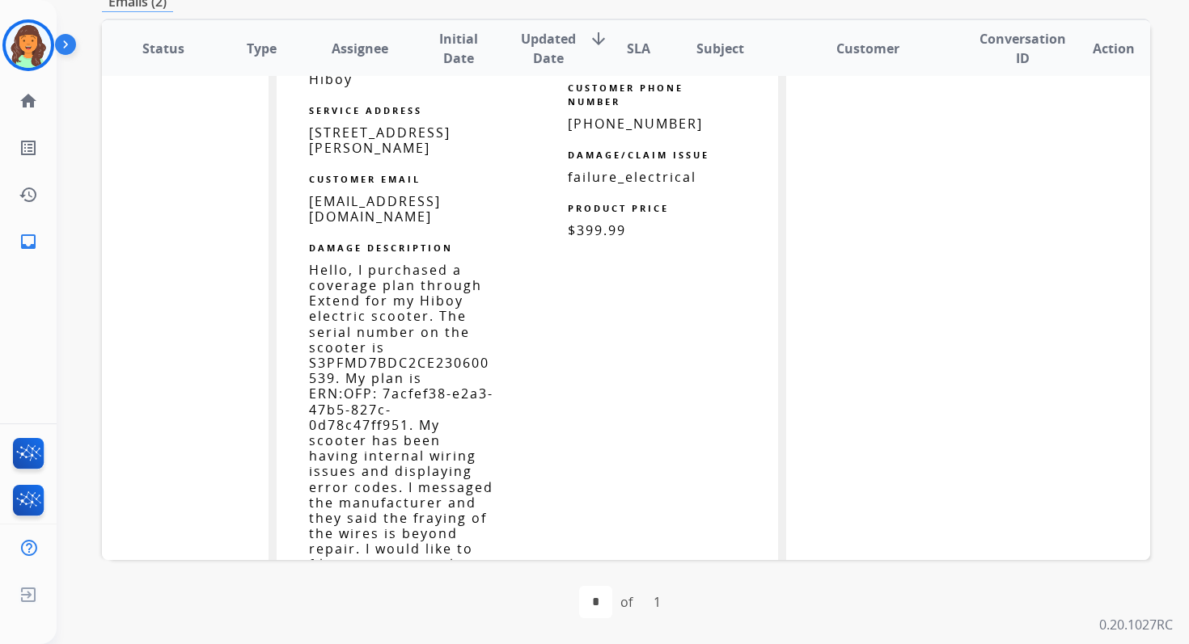
scroll to position [1023, 0]
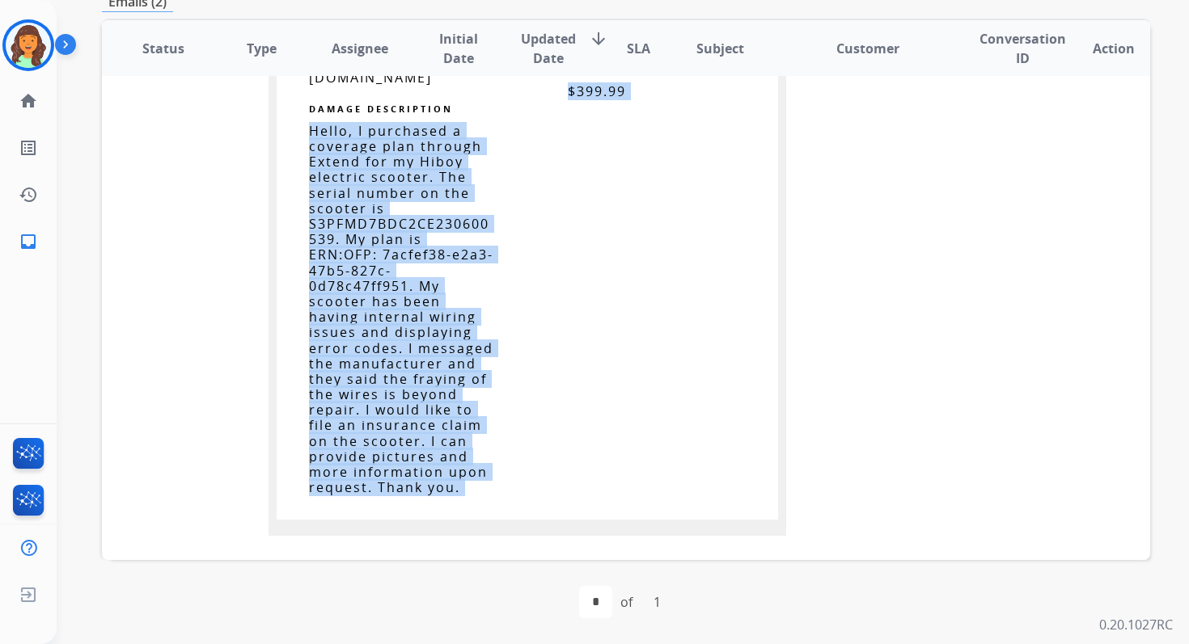
drag, startPoint x: 305, startPoint y: 251, endPoint x: 437, endPoint y: 556, distance: 332.4
click at [437, 559] on td "Let us know when you've completed the repair. You have been assigned Service Or…" at bounding box center [528, 26] width 800 height 1963
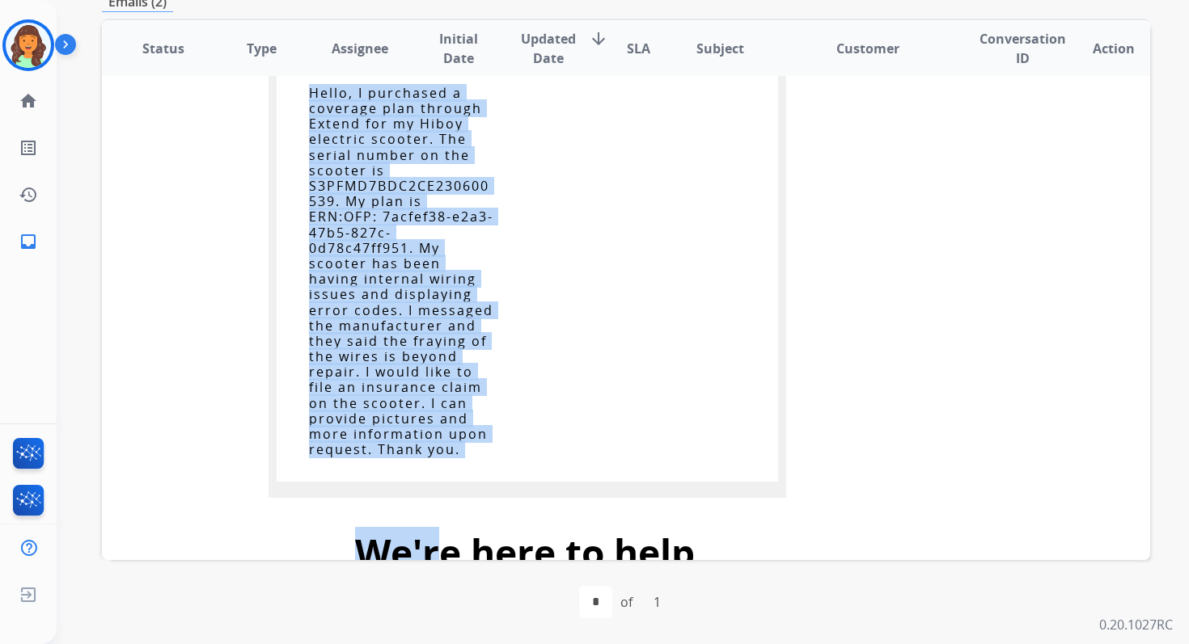
click at [395, 323] on span "Hello, I purchased a coverage plan through Extend for my Hiboy electric scooter…" at bounding box center [401, 271] width 184 height 374
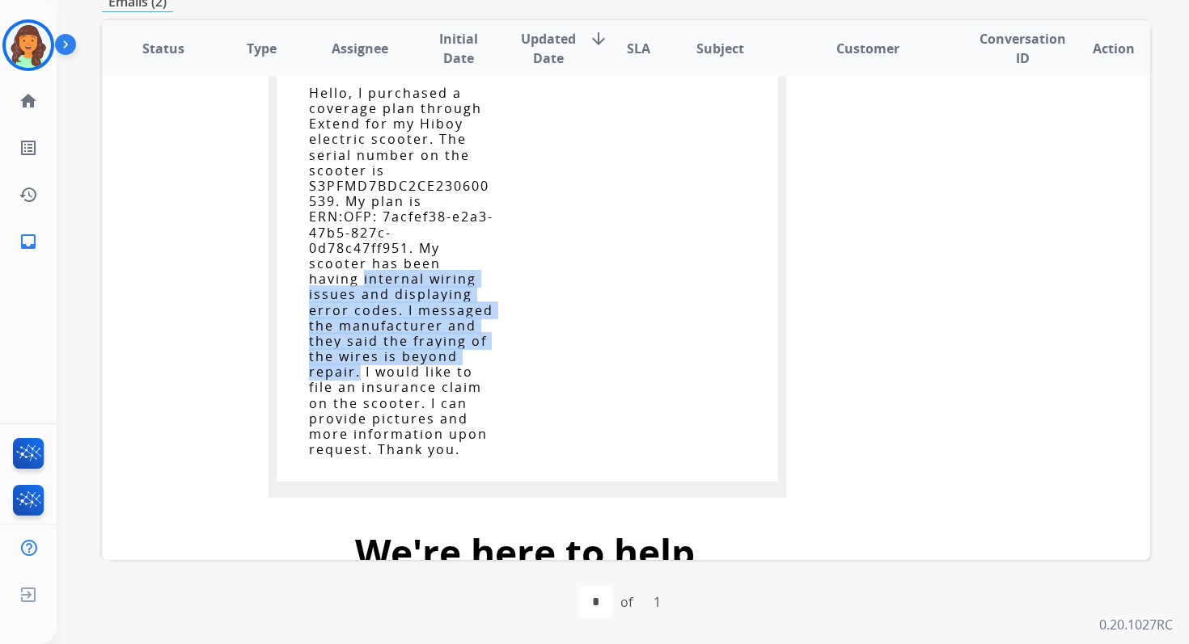
drag, startPoint x: 303, startPoint y: 265, endPoint x: 476, endPoint y: 341, distance: 189.0
click at [476, 341] on td "Hello, I purchased a coverage plan through Extend for my Hiboy electric scooter…" at bounding box center [402, 284] width 251 height 397
copy span "internal wiring issues and displaying error codes. I messaged the manufacturer …"
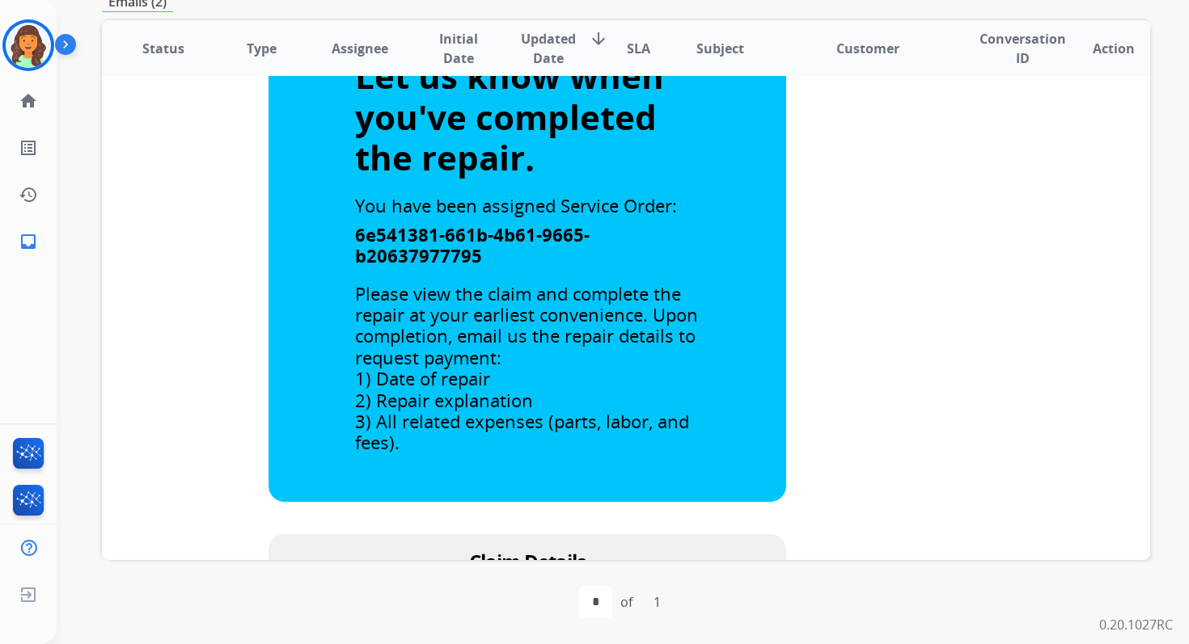
scroll to position [0, 0]
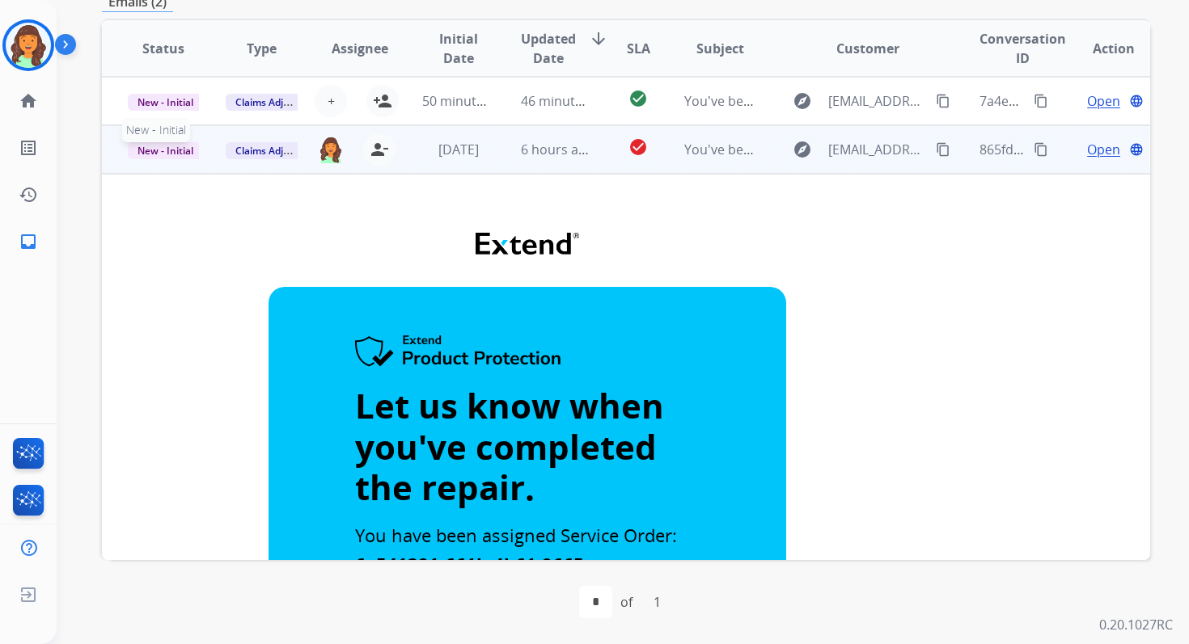
click at [162, 151] on span "New - Initial" at bounding box center [165, 150] width 75 height 17
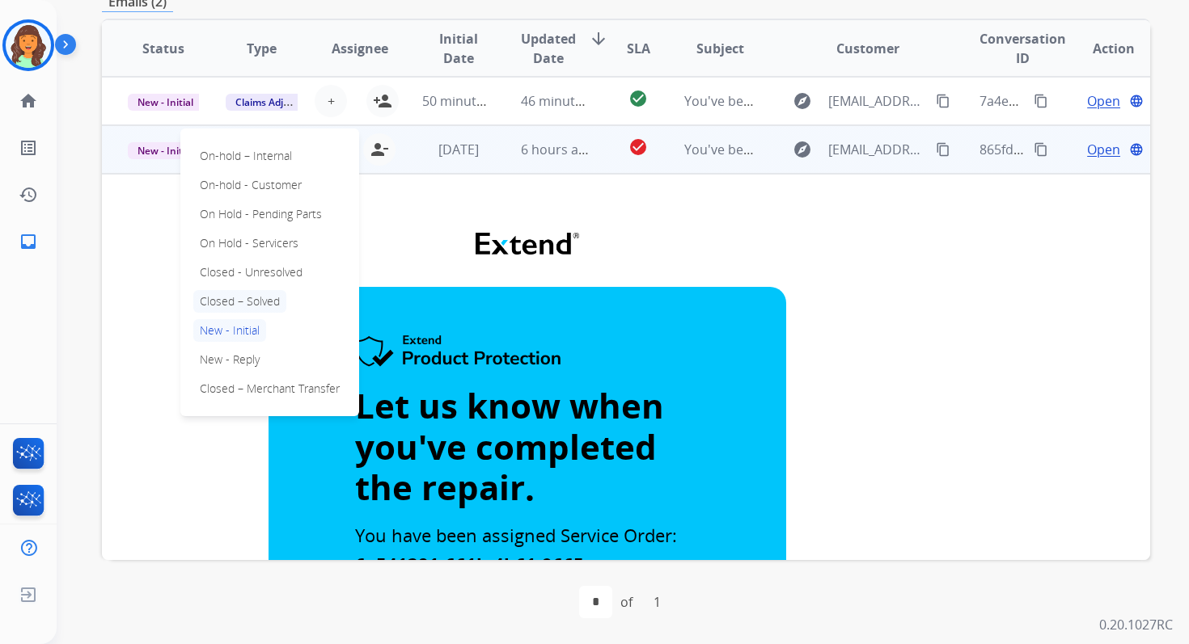
click at [242, 298] on p "Closed – Solved" at bounding box center [239, 301] width 93 height 23
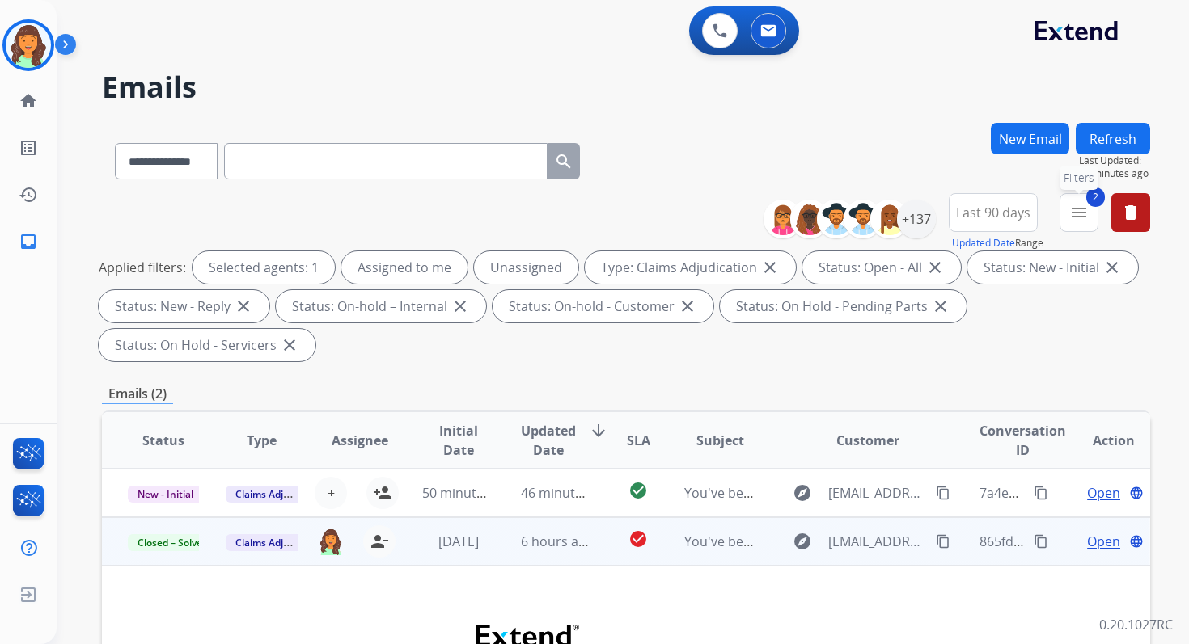
click at [1069, 213] on mat-icon "menu" at bounding box center [1078, 212] width 19 height 19
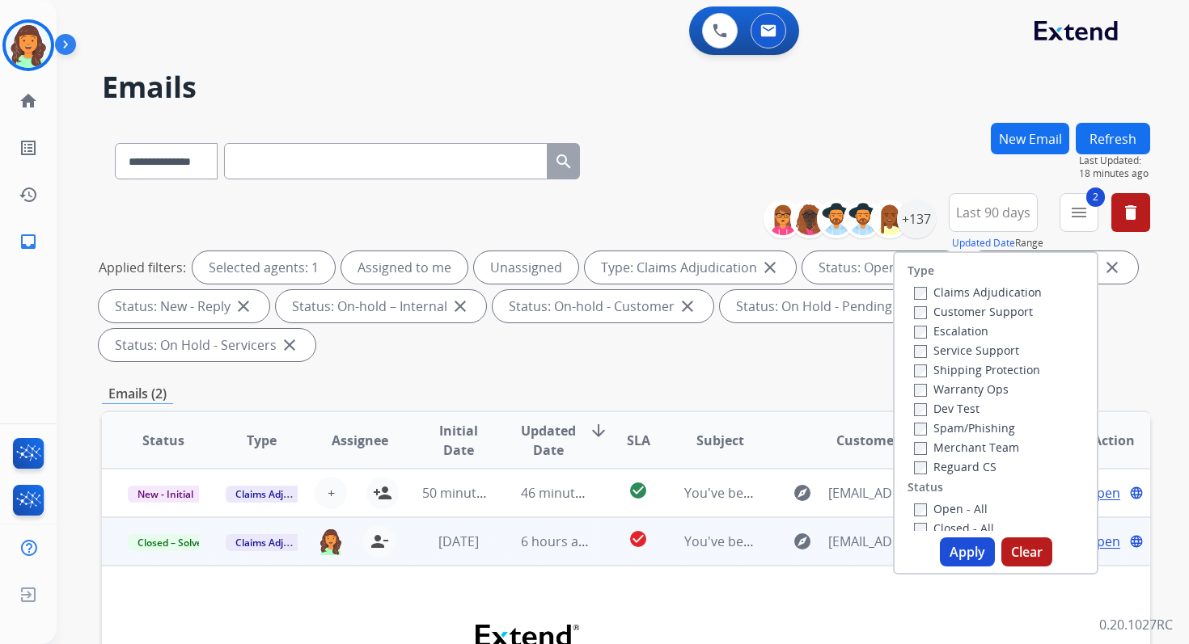
click at [961, 549] on button "Apply" at bounding box center [967, 552] width 55 height 29
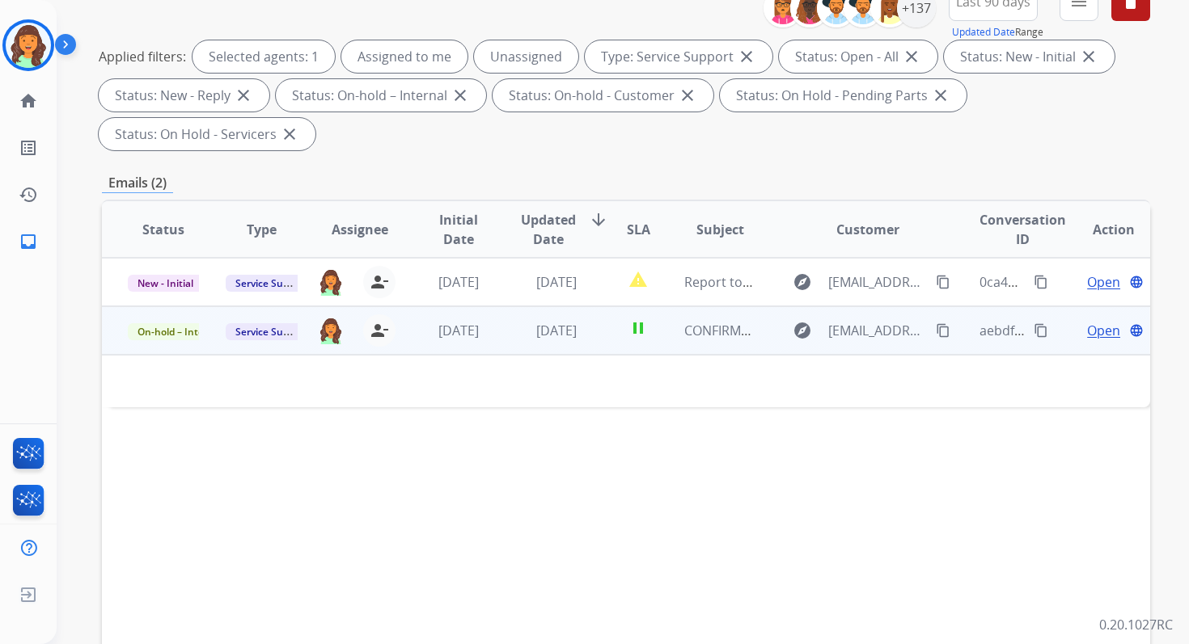
scroll to position [196, 0]
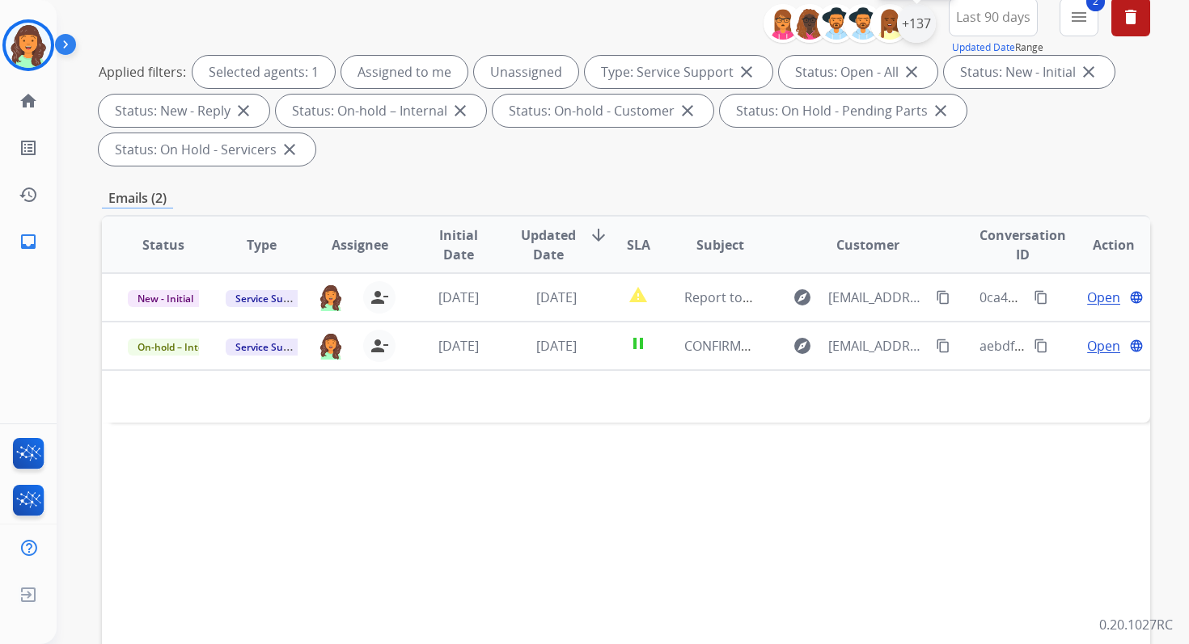
click at [927, 17] on div "+137" at bounding box center [916, 23] width 39 height 39
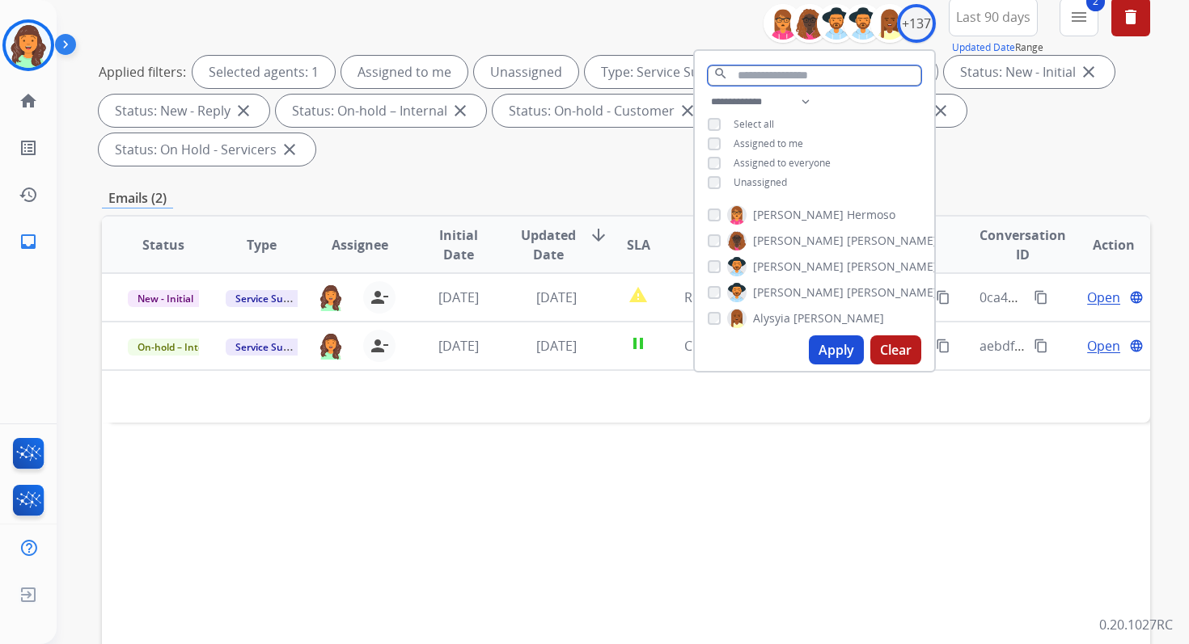
click at [755, 71] on input "text" at bounding box center [814, 75] width 213 height 20
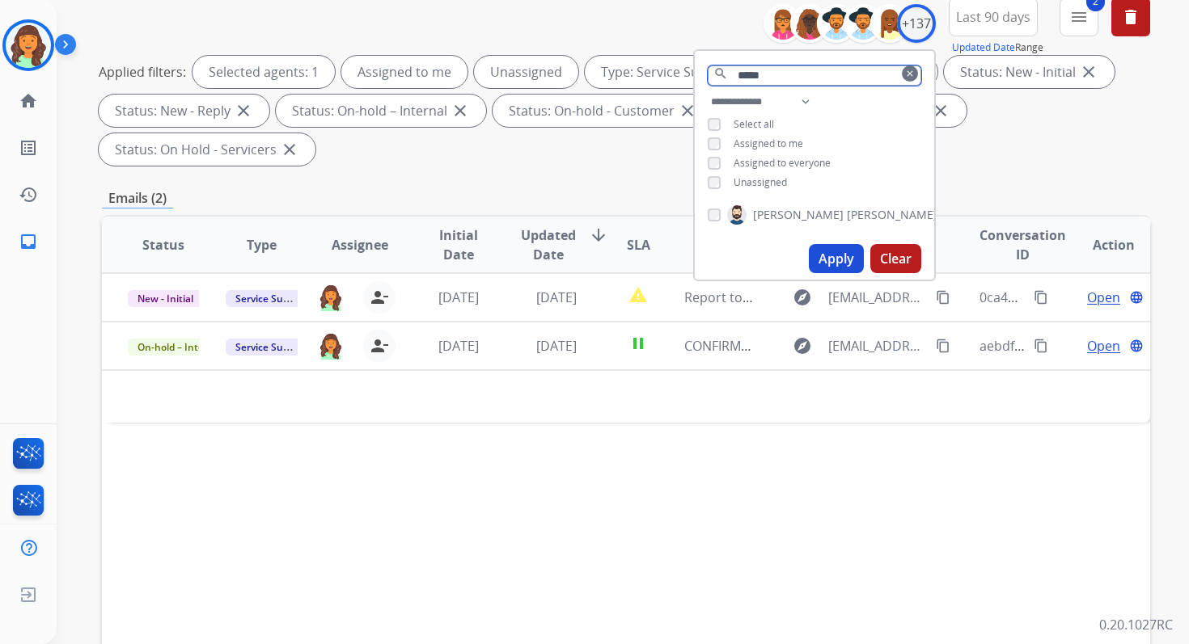
type input "*****"
click at [838, 250] on button "Apply" at bounding box center [836, 258] width 55 height 29
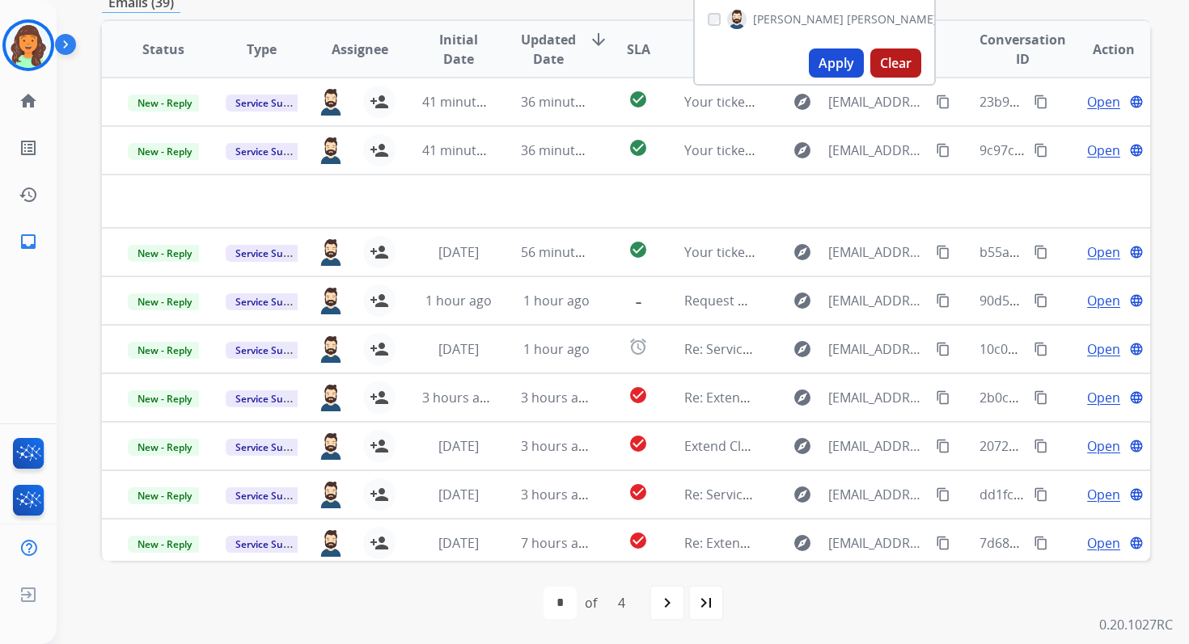
scroll to position [392, 0]
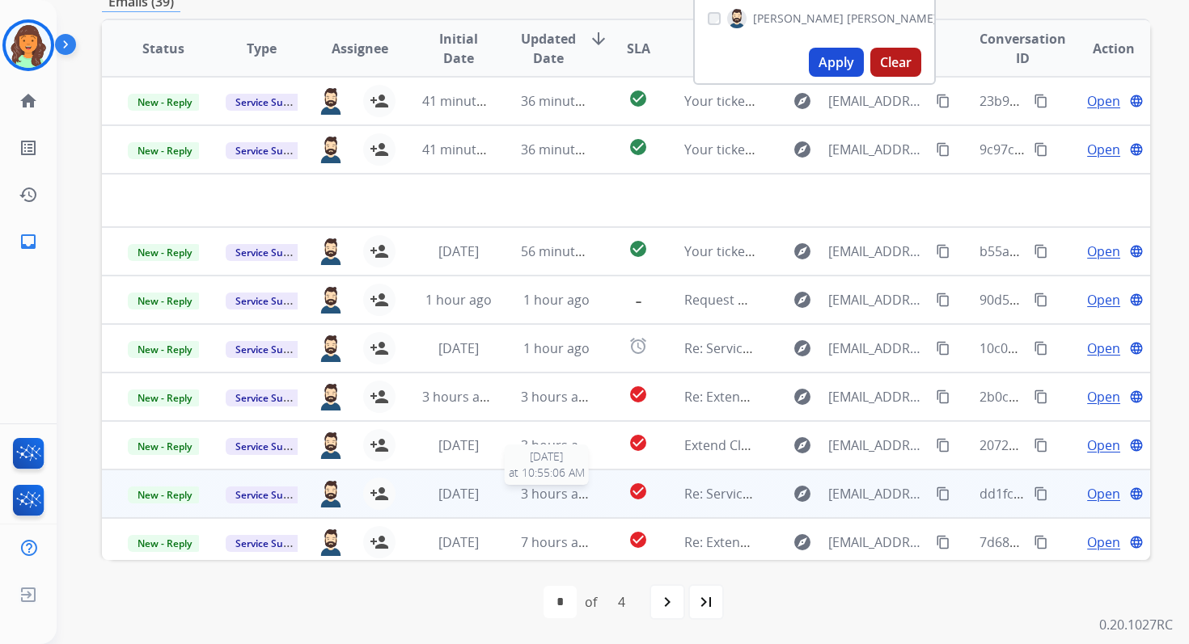
click at [548, 500] on span "3 hours ago" at bounding box center [557, 494] width 73 height 18
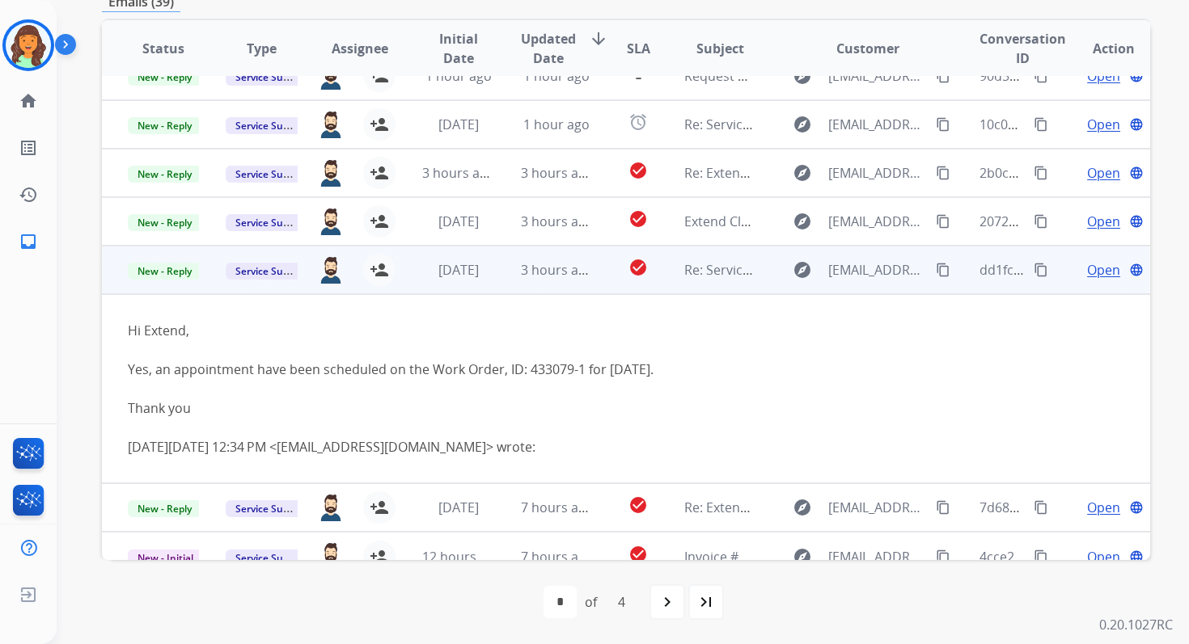
scroll to position [191, 0]
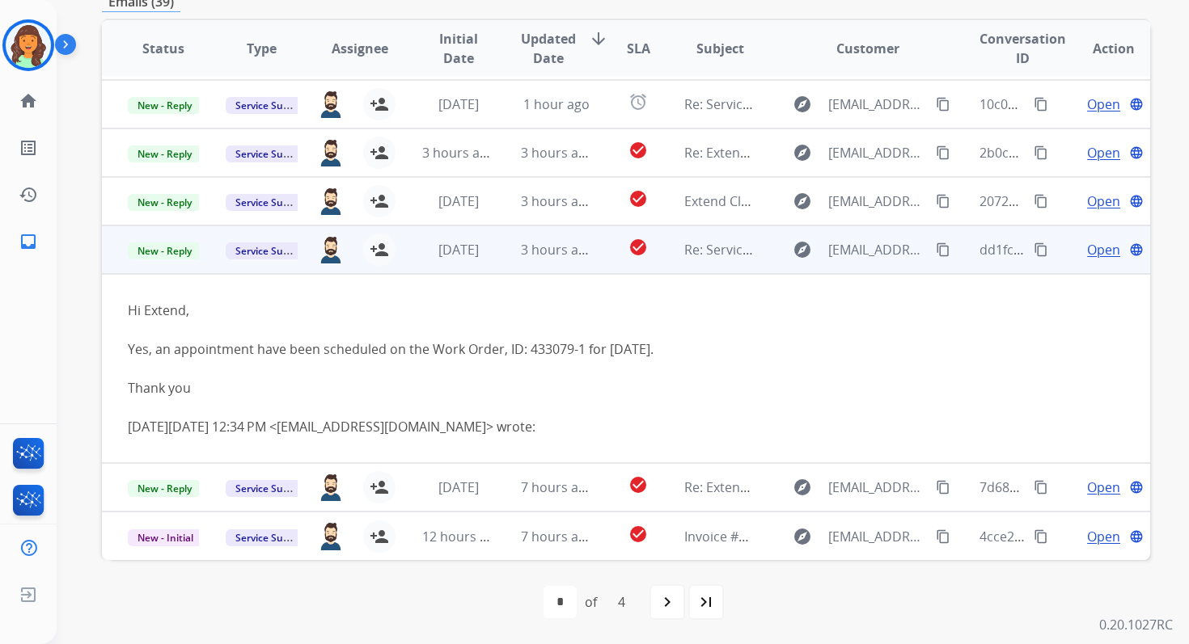
click at [1092, 246] on span "Open" at bounding box center [1103, 249] width 33 height 19
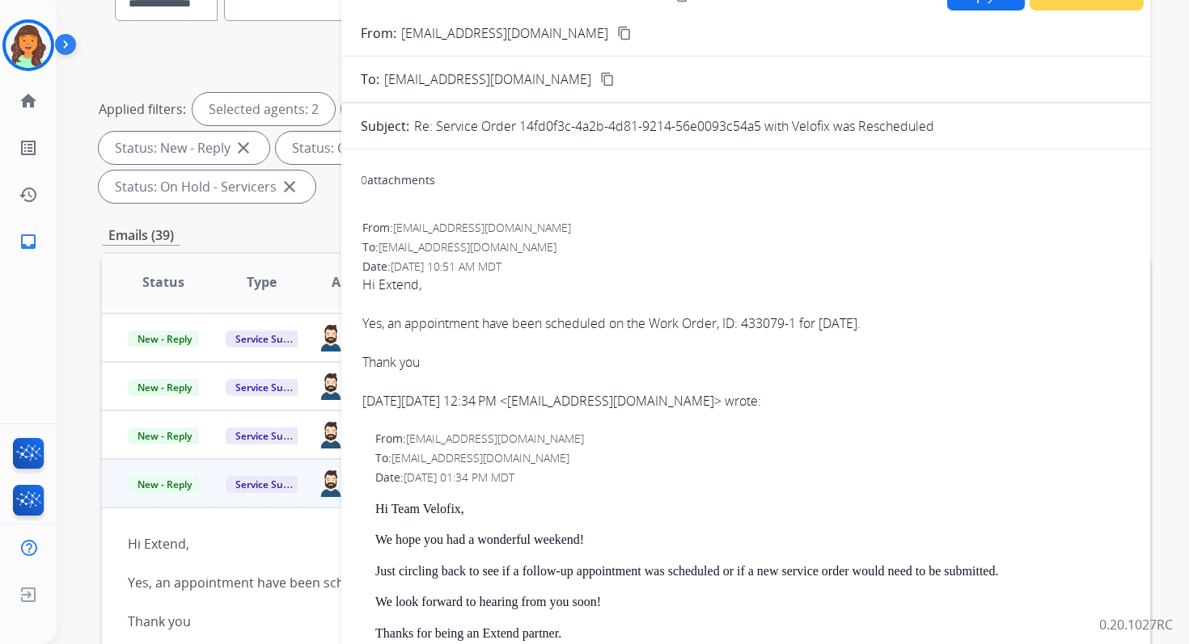
scroll to position [32, 0]
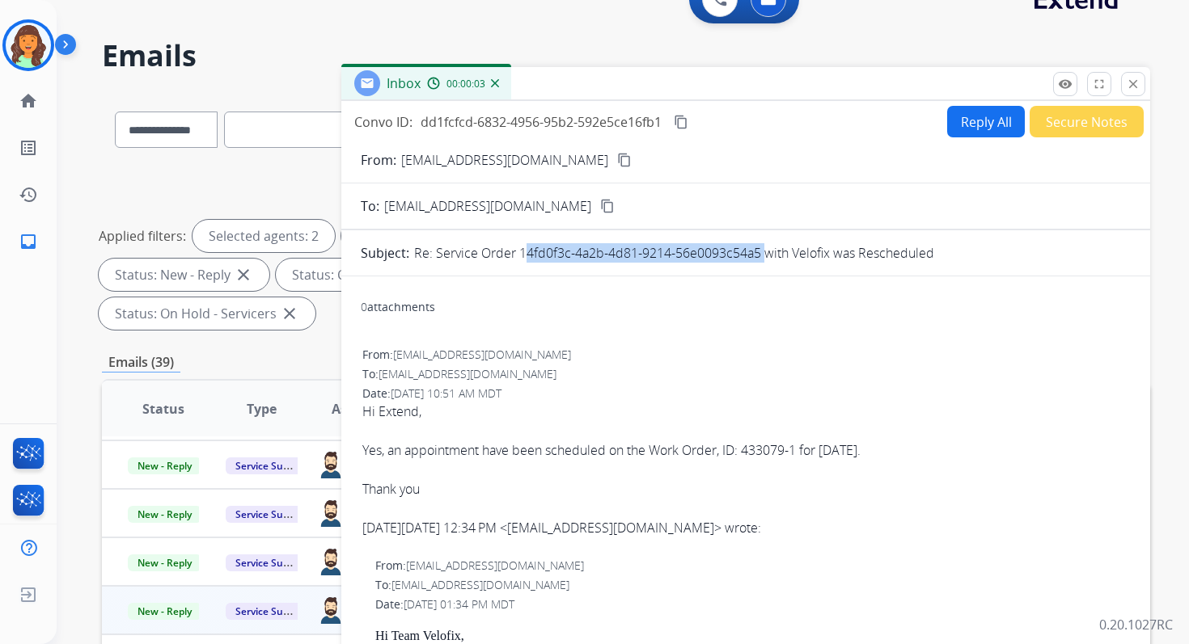
drag, startPoint x: 517, startPoint y: 251, endPoint x: 758, endPoint y: 251, distance: 241.8
click at [758, 251] on p "Re: Service Order 14fd0f3c-4a2b-4d81-9214-56e0093c54a5 with Velofix was Resched…" at bounding box center [674, 252] width 520 height 19
copy p "14fd0f3c-4a2b-4d81-9214-56e0093c54a5"
click at [501, 449] on div "Yes, an appointment have been scheduled on the Work Order, ID: 433079-1 for 10/…" at bounding box center [745, 450] width 767 height 19
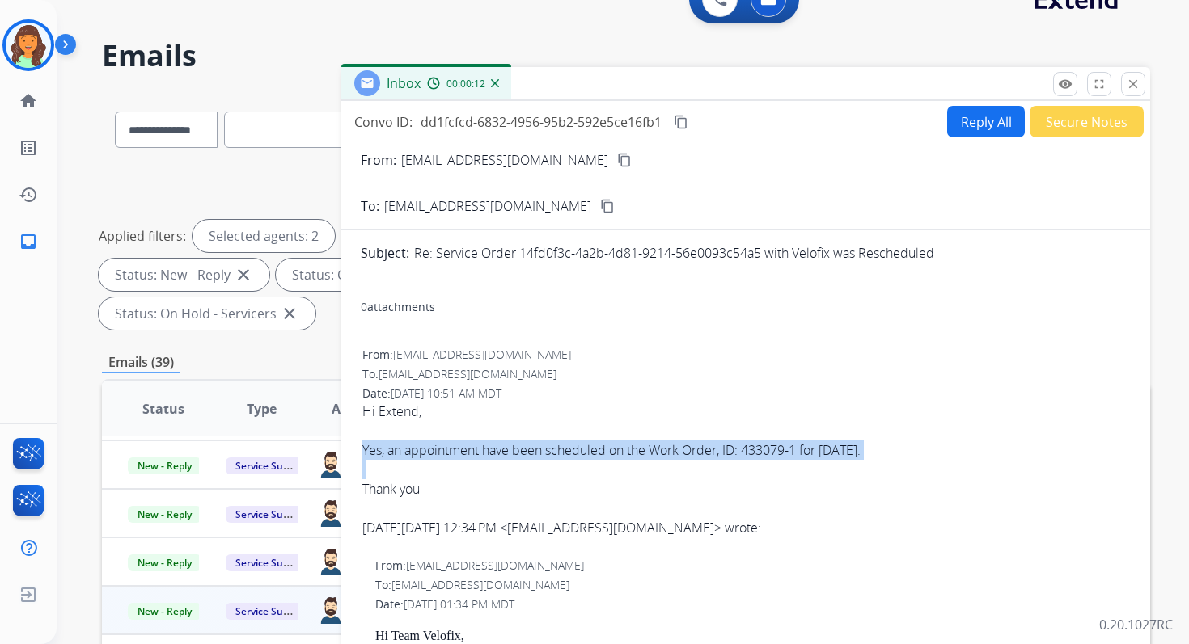
click at [501, 449] on div "Yes, an appointment have been scheduled on the Work Order, ID: 433079-1 for 10/…" at bounding box center [745, 450] width 767 height 19
copy div "Yes, an appointment have been scheduled on the Work Order, ID: 433079-1 for 10/…"
click at [686, 118] on mat-icon "content_copy" at bounding box center [681, 122] width 15 height 15
click at [1132, 81] on mat-icon "close" at bounding box center [1133, 84] width 15 height 15
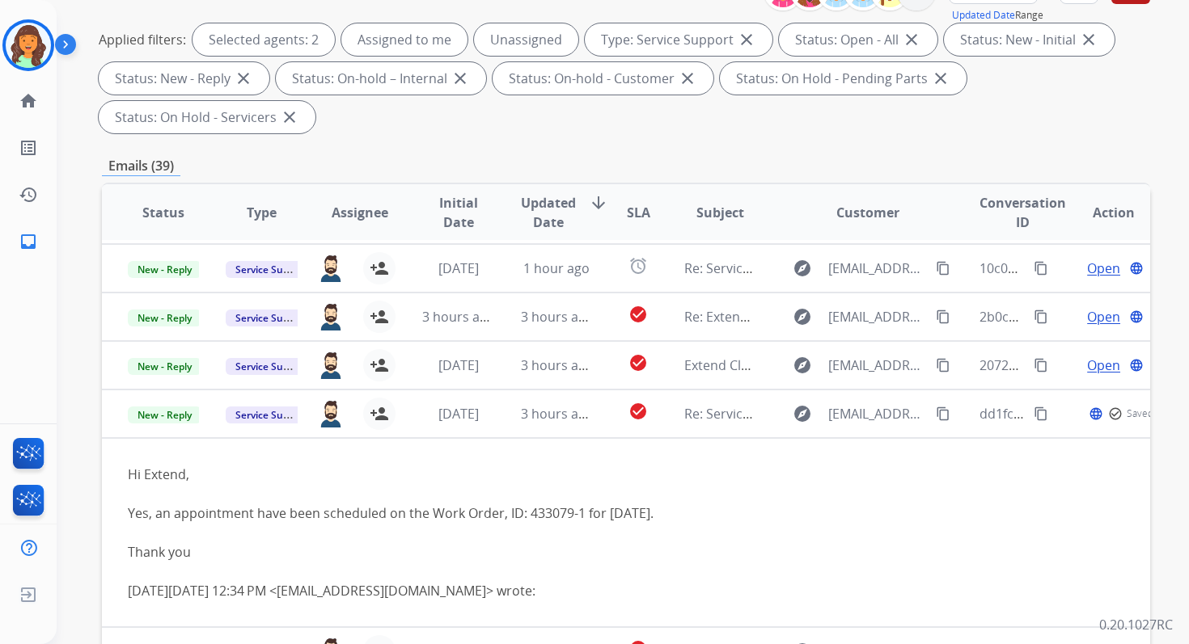
scroll to position [392, 0]
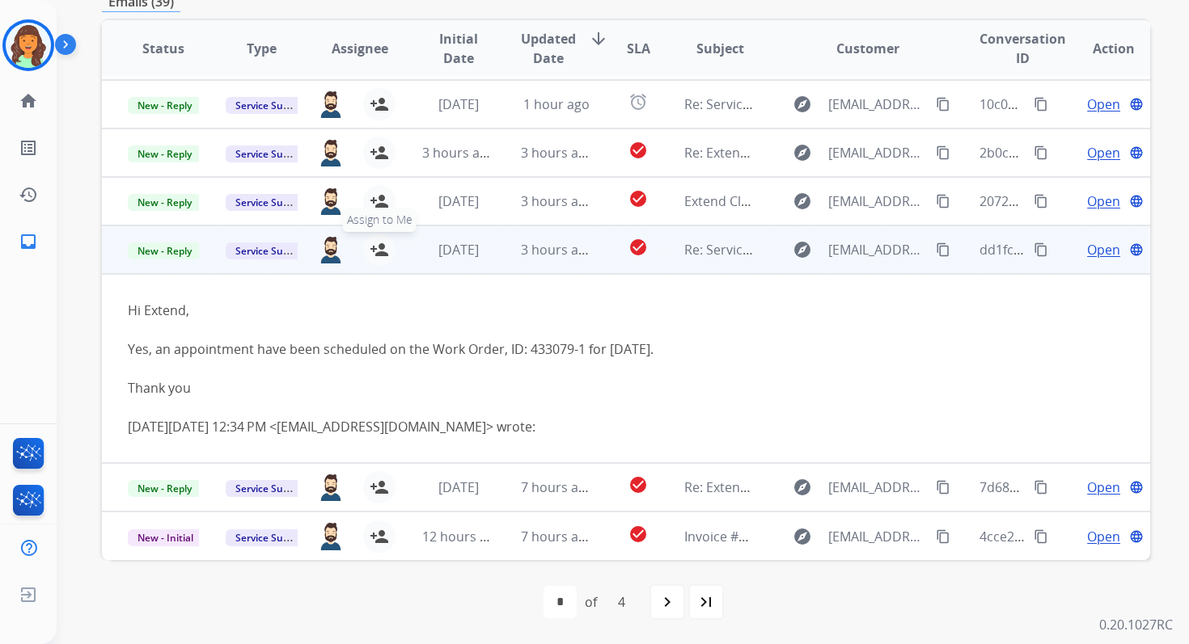
click at [385, 250] on button "person_add Assign to Me" at bounding box center [379, 250] width 32 height 32
click at [185, 253] on span "New - Reply" at bounding box center [165, 251] width 74 height 17
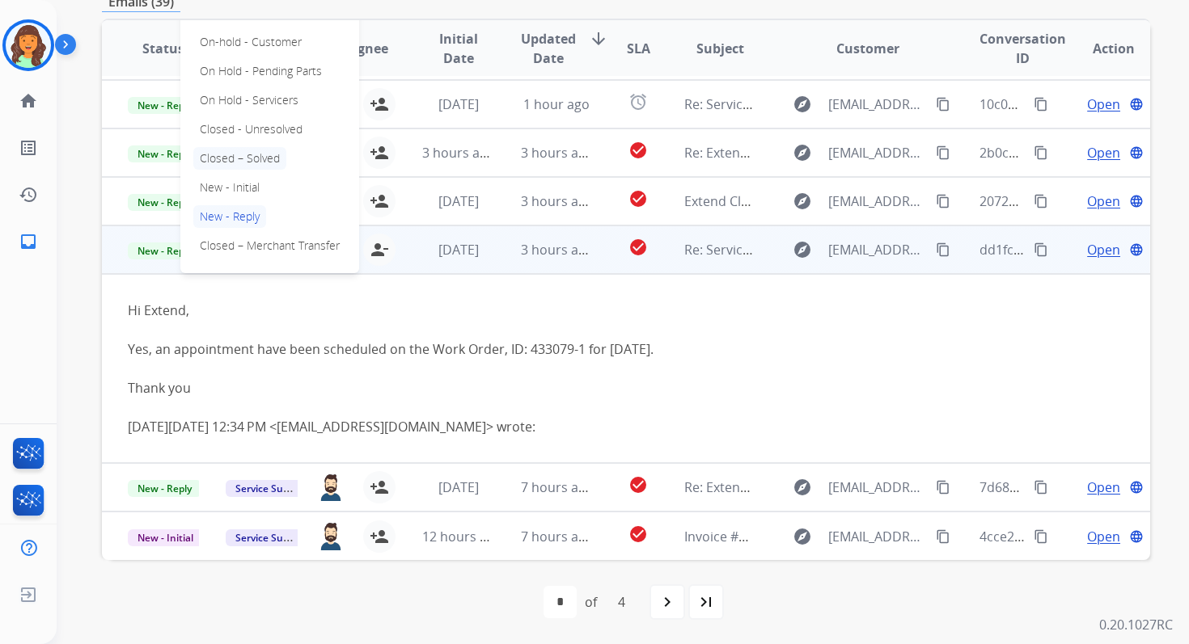
click at [240, 149] on p "Closed – Solved" at bounding box center [239, 158] width 93 height 23
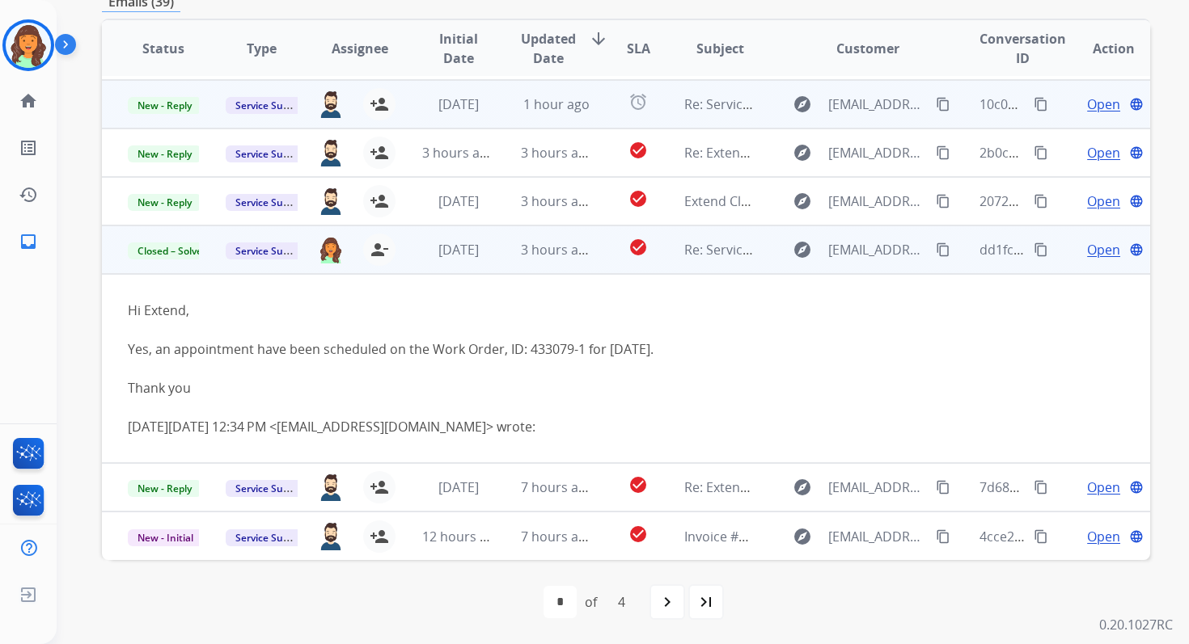
click at [512, 121] on td "1 hour ago" at bounding box center [544, 104] width 98 height 49
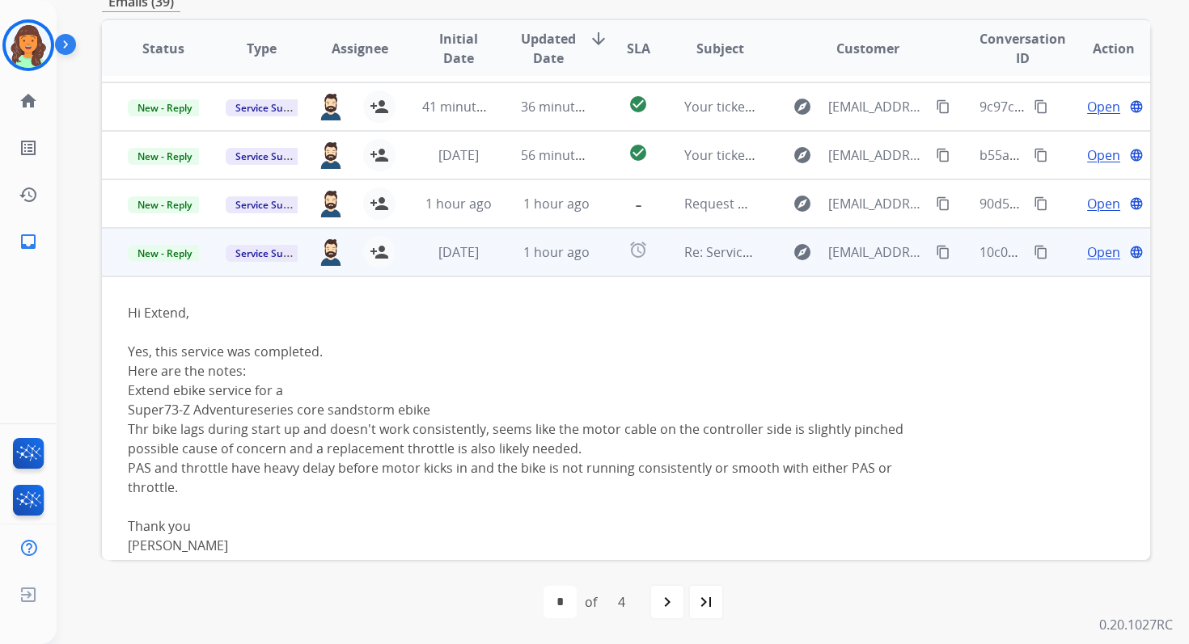
scroll to position [0, 0]
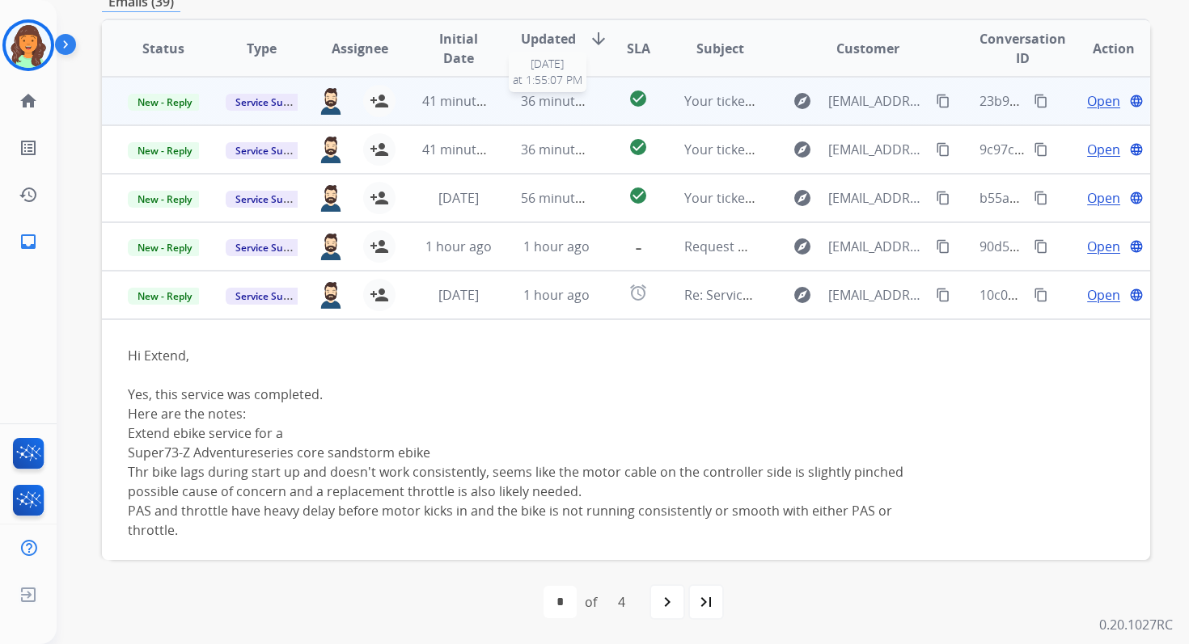
click at [521, 106] on span "36 minutes ago" at bounding box center [568, 101] width 94 height 18
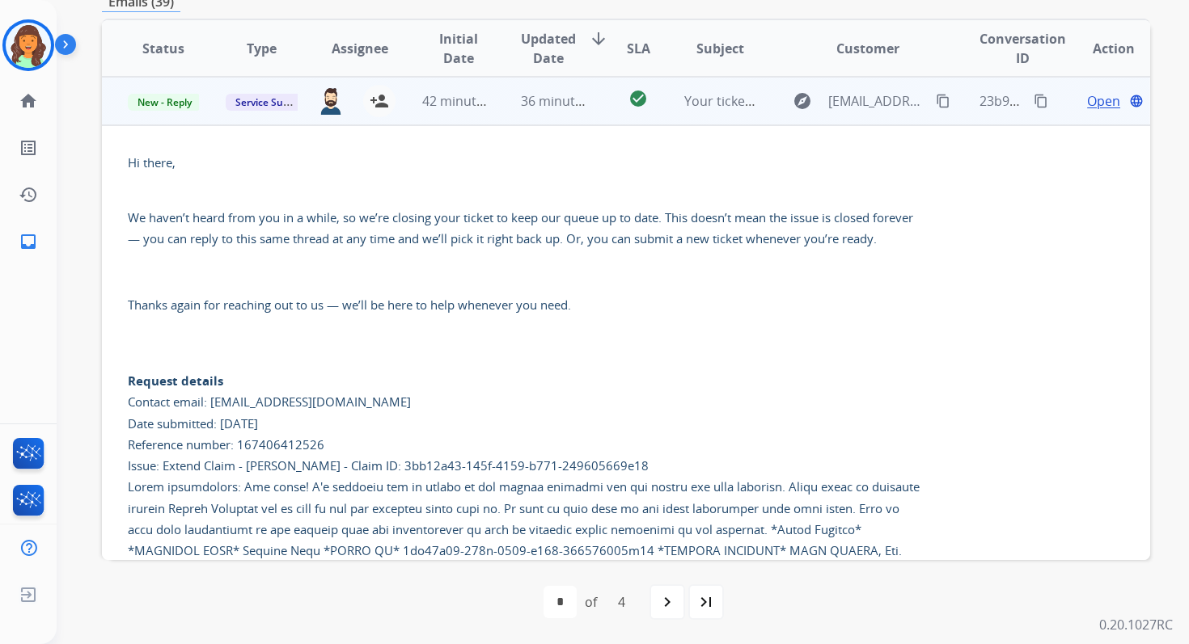
click at [1092, 105] on span "Open" at bounding box center [1103, 100] width 33 height 19
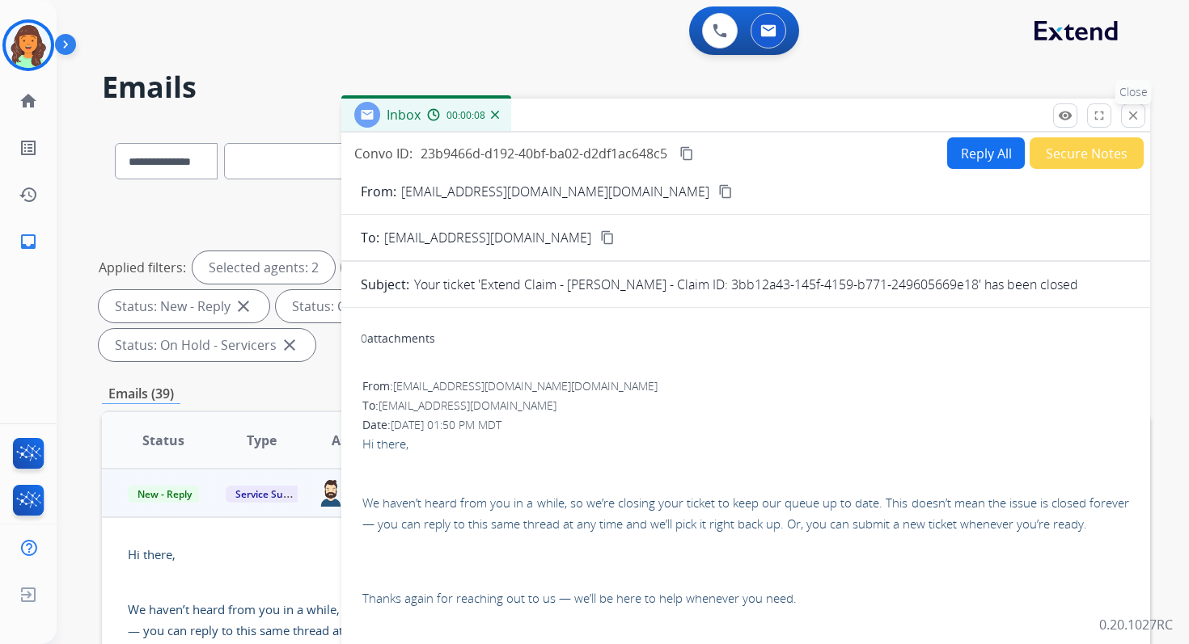
click at [1134, 118] on mat-icon "close" at bounding box center [1133, 115] width 15 height 15
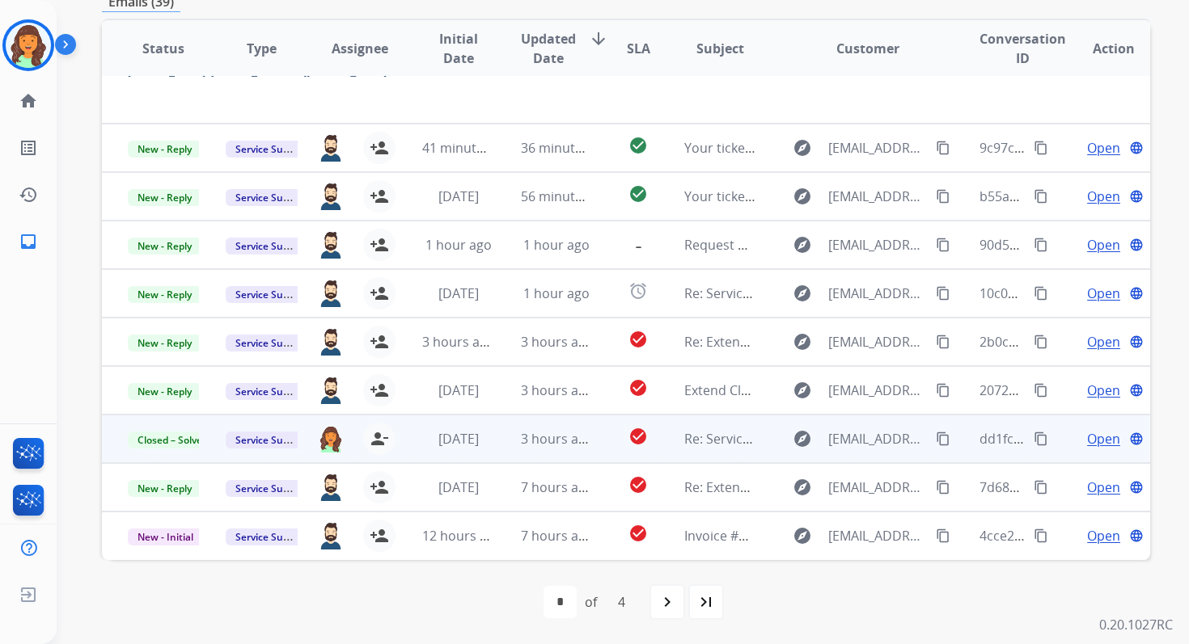
scroll to position [837, 0]
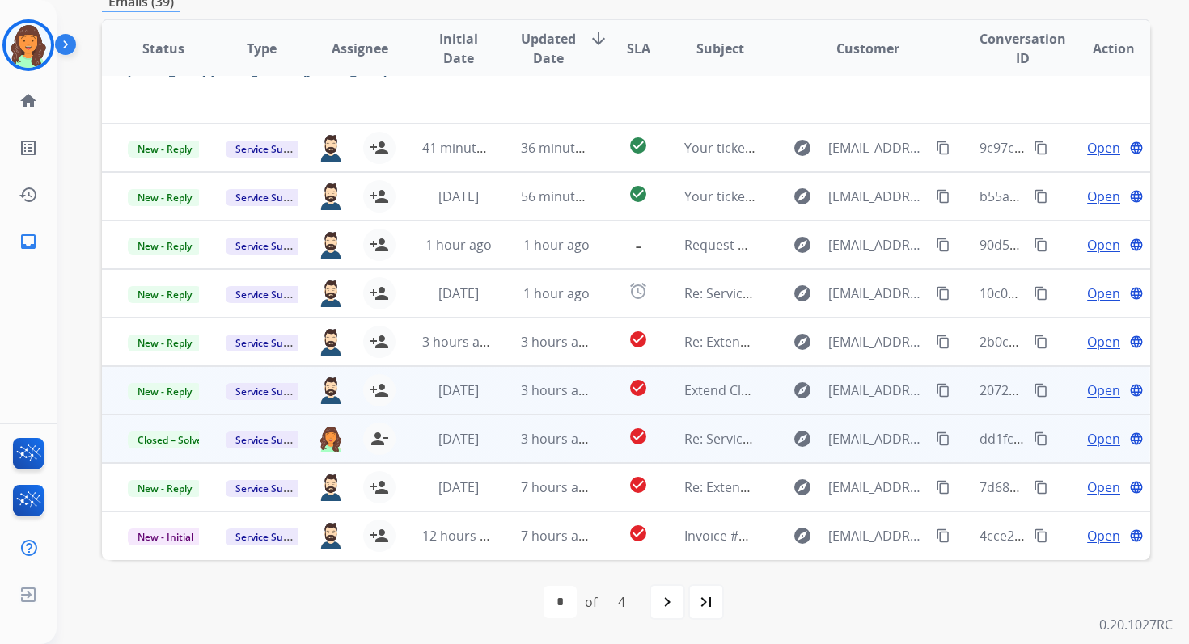
click at [540, 378] on td "3 hours ago" at bounding box center [544, 390] width 98 height 49
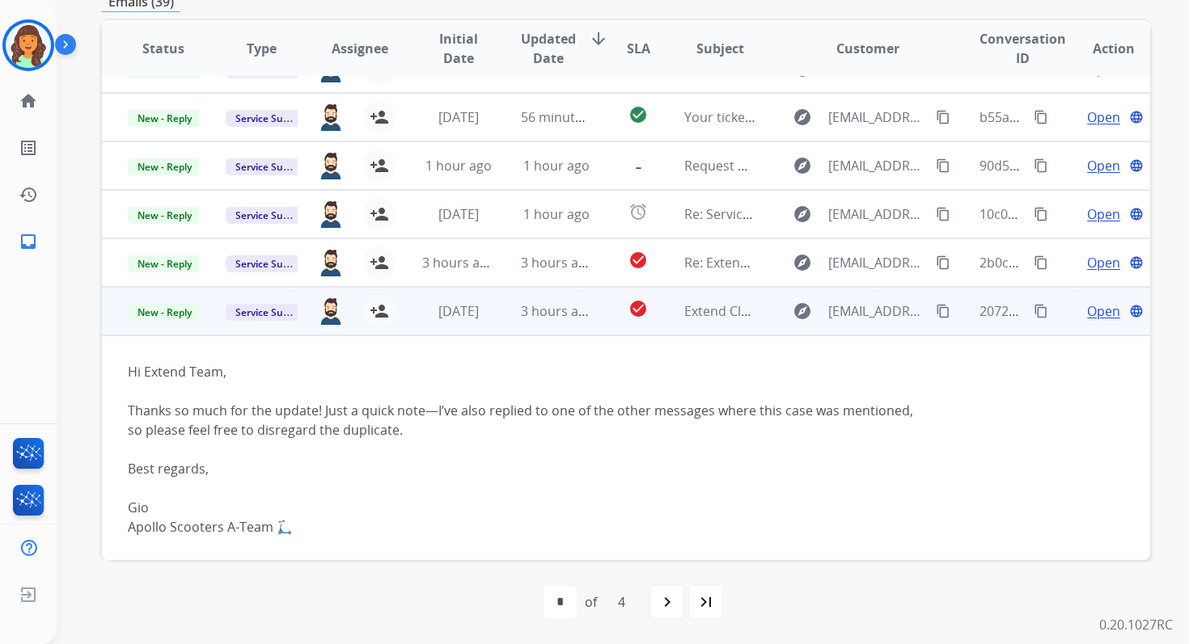
scroll to position [288, 0]
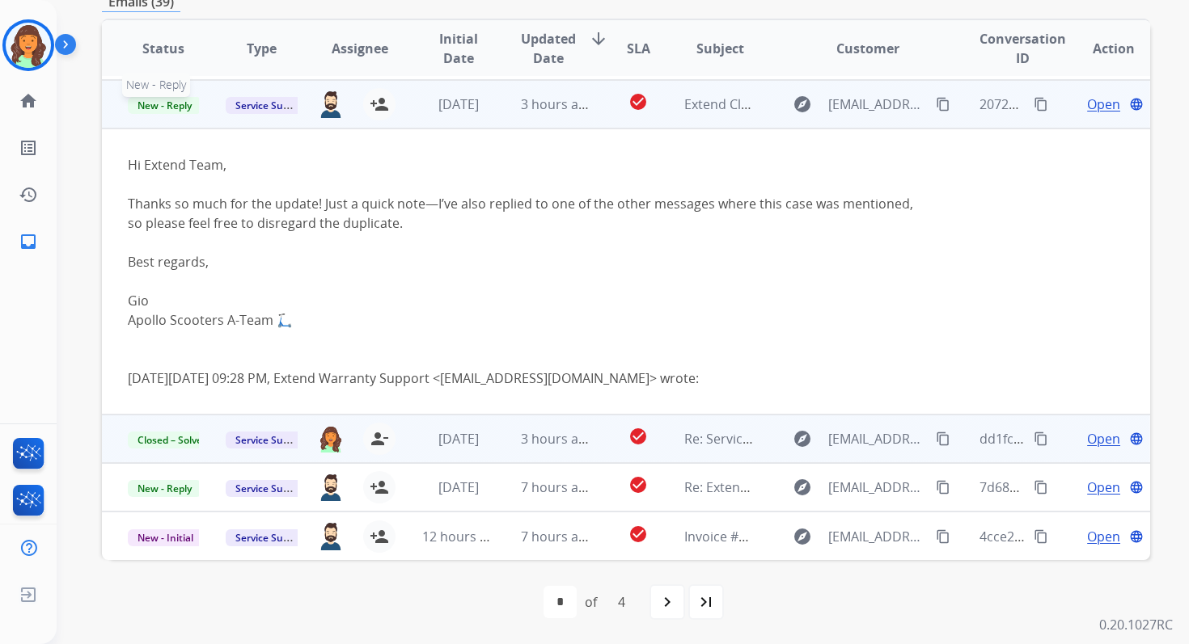
click at [180, 107] on span "New - Reply" at bounding box center [165, 105] width 74 height 17
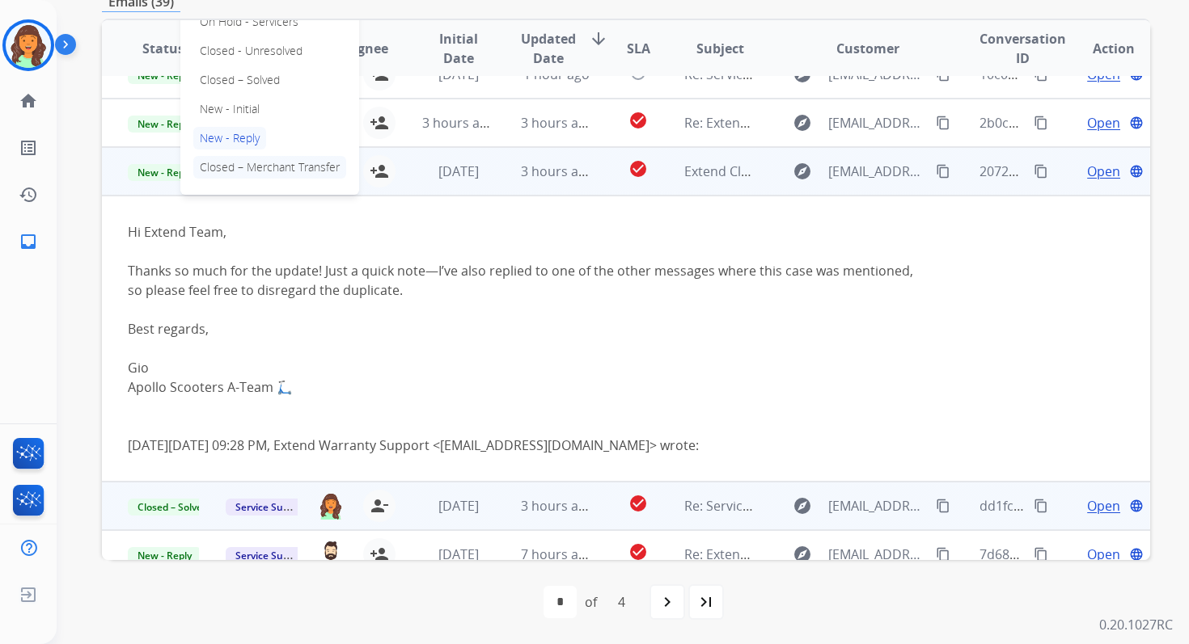
scroll to position [213, 0]
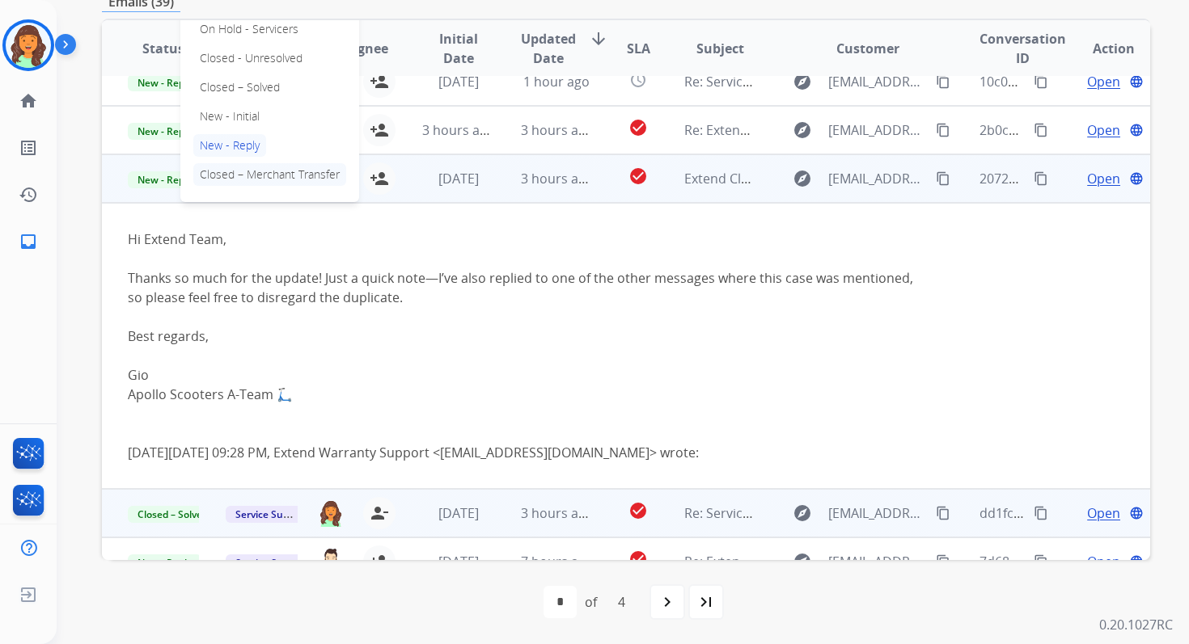
click at [218, 92] on p "Closed – Solved" at bounding box center [239, 87] width 93 height 23
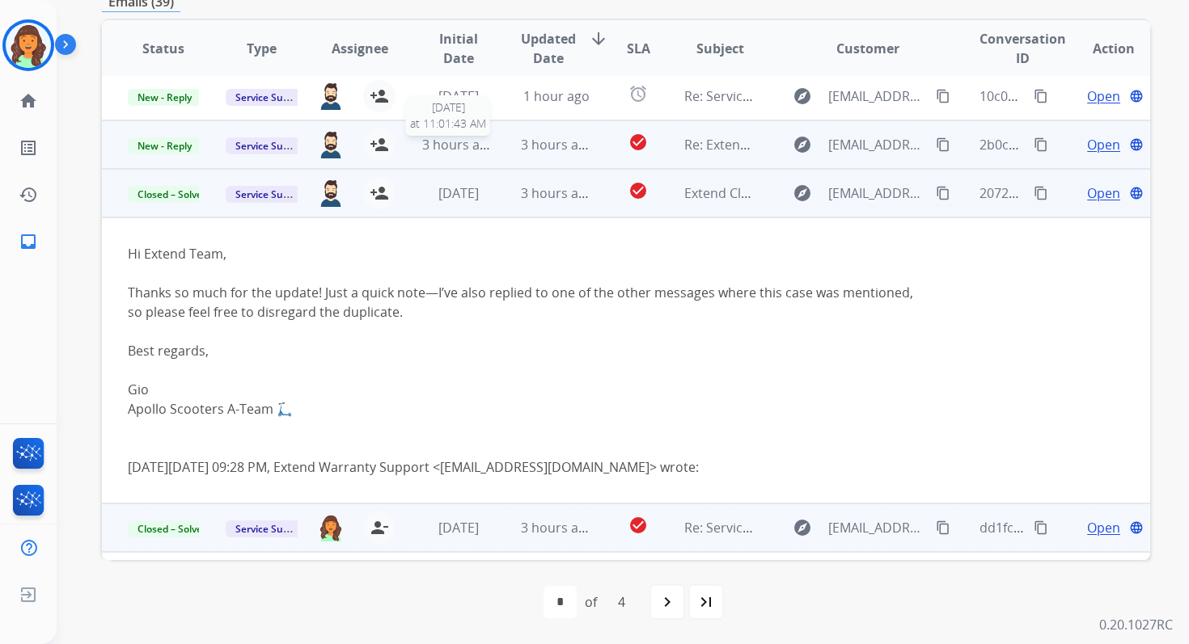
click at [486, 148] on span "3 hours ago" at bounding box center [458, 145] width 73 height 18
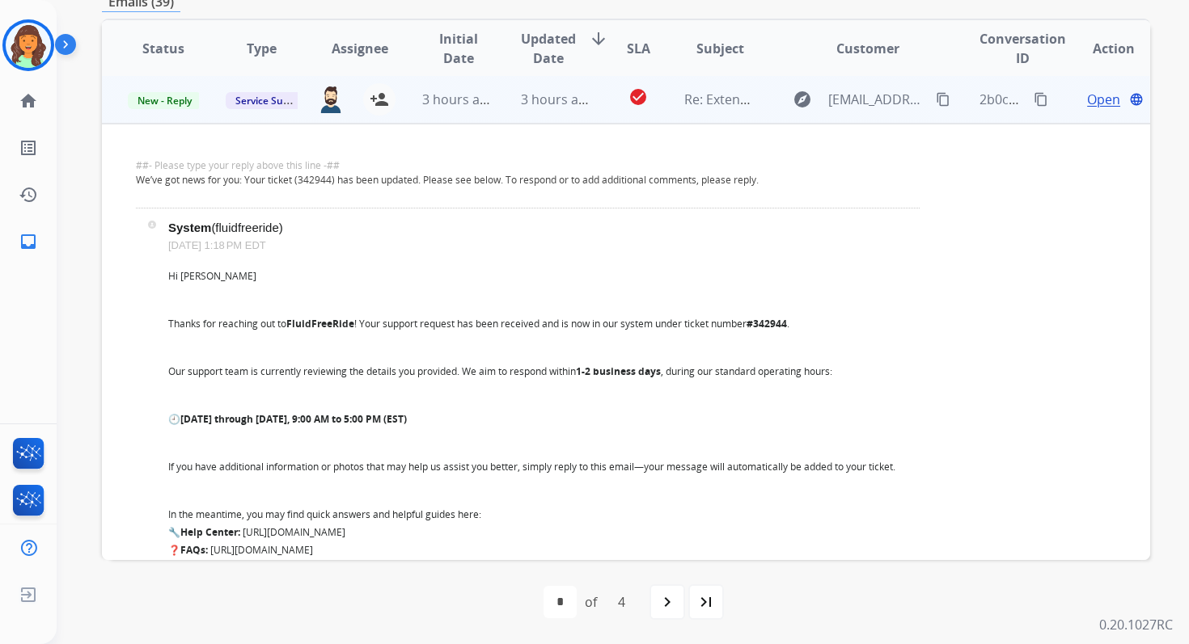
scroll to position [0, 0]
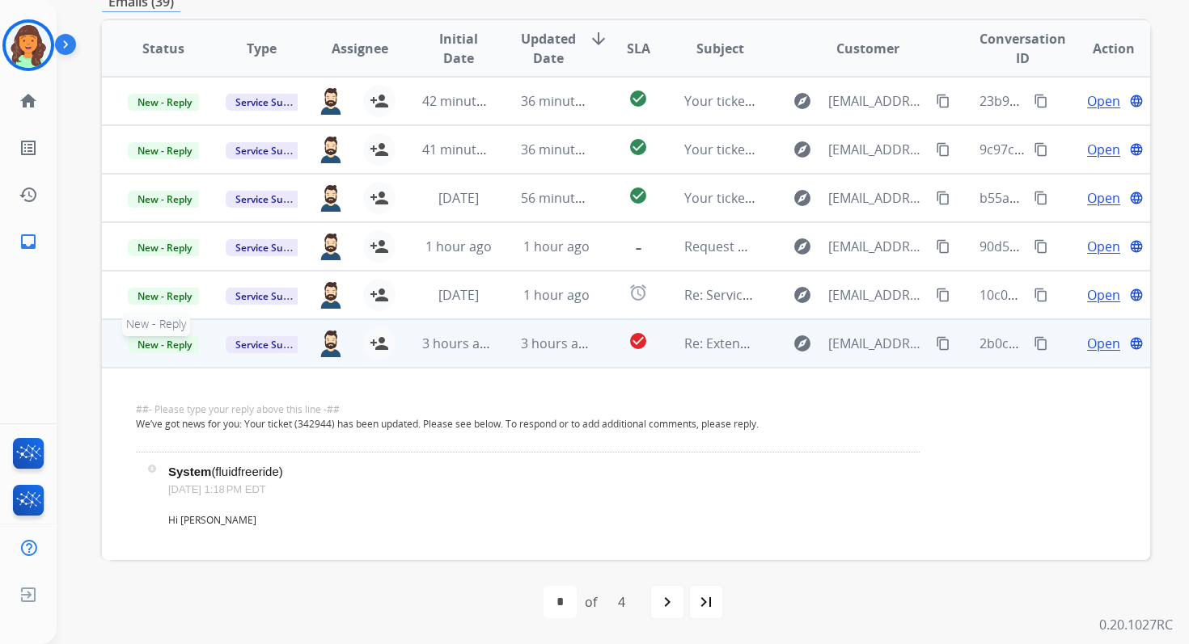
click at [171, 349] on span "New - Reply" at bounding box center [165, 344] width 74 height 17
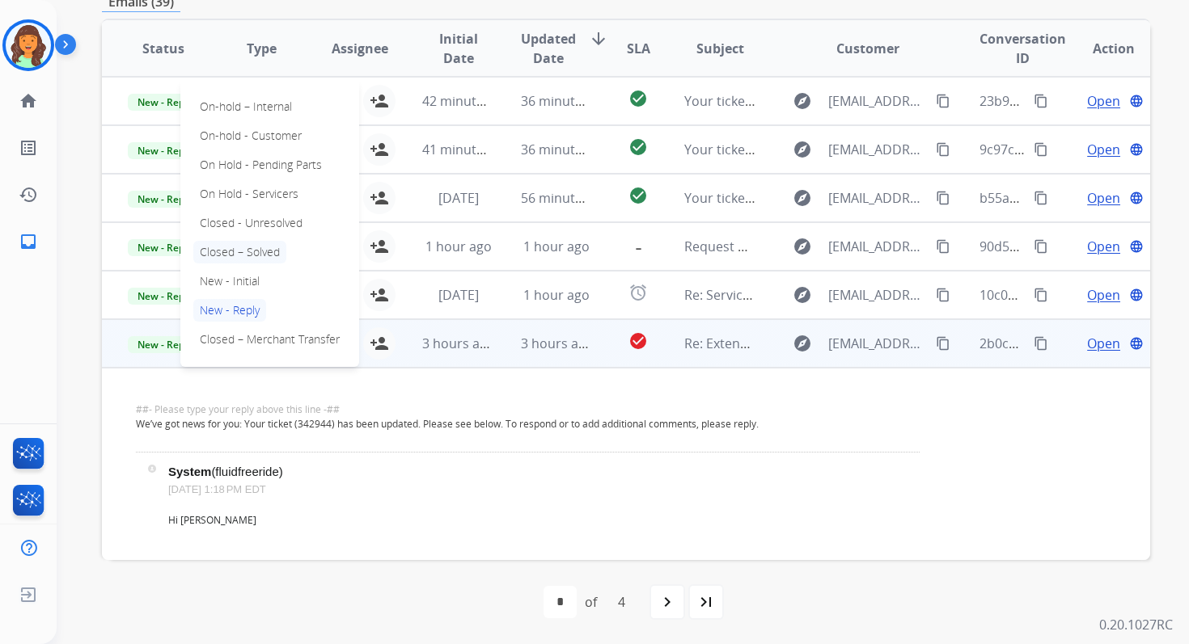
click at [235, 247] on p "Closed – Solved" at bounding box center [239, 252] width 93 height 23
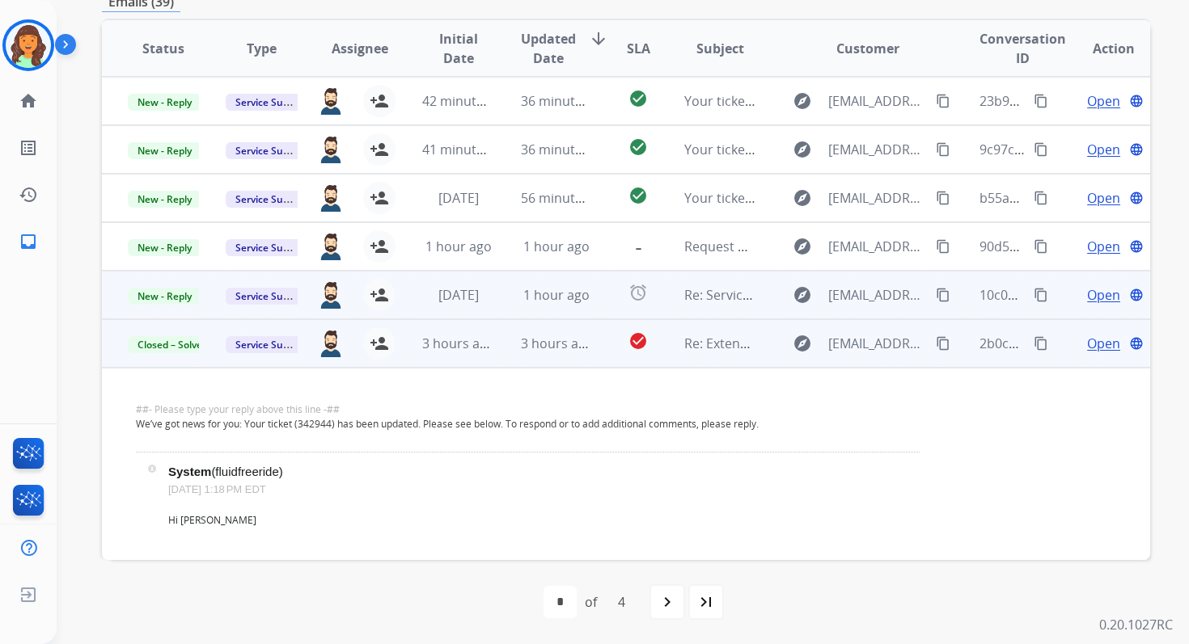
click at [497, 292] on td "1 hour ago" at bounding box center [544, 295] width 98 height 49
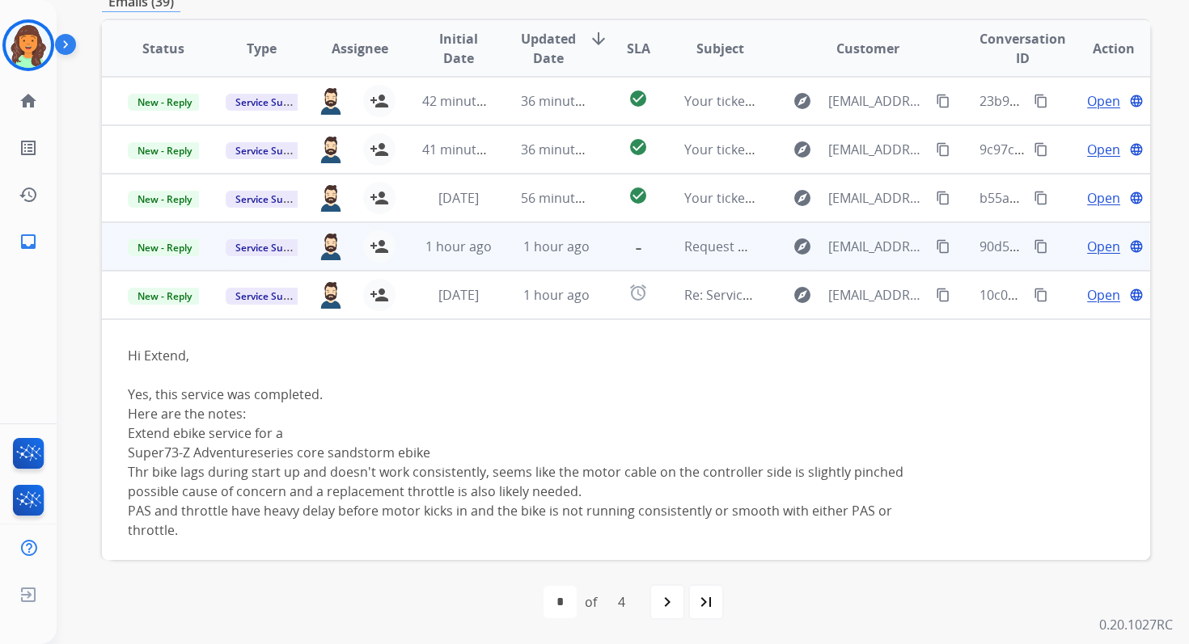
click at [513, 247] on td "1 hour ago" at bounding box center [544, 246] width 98 height 49
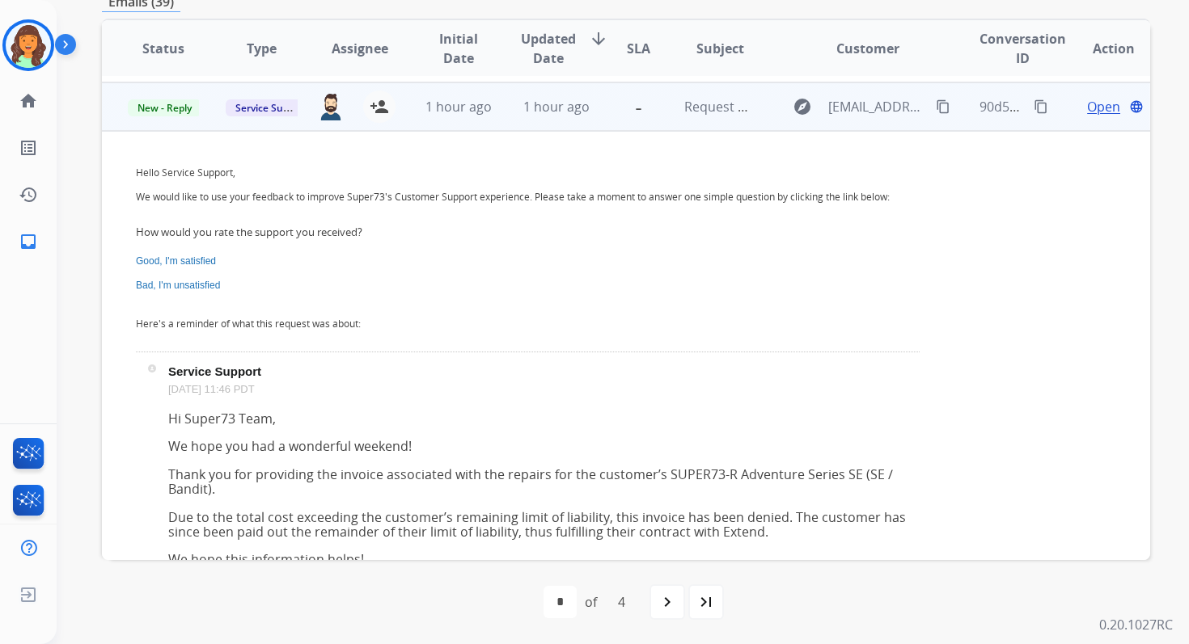
scroll to position [57, 0]
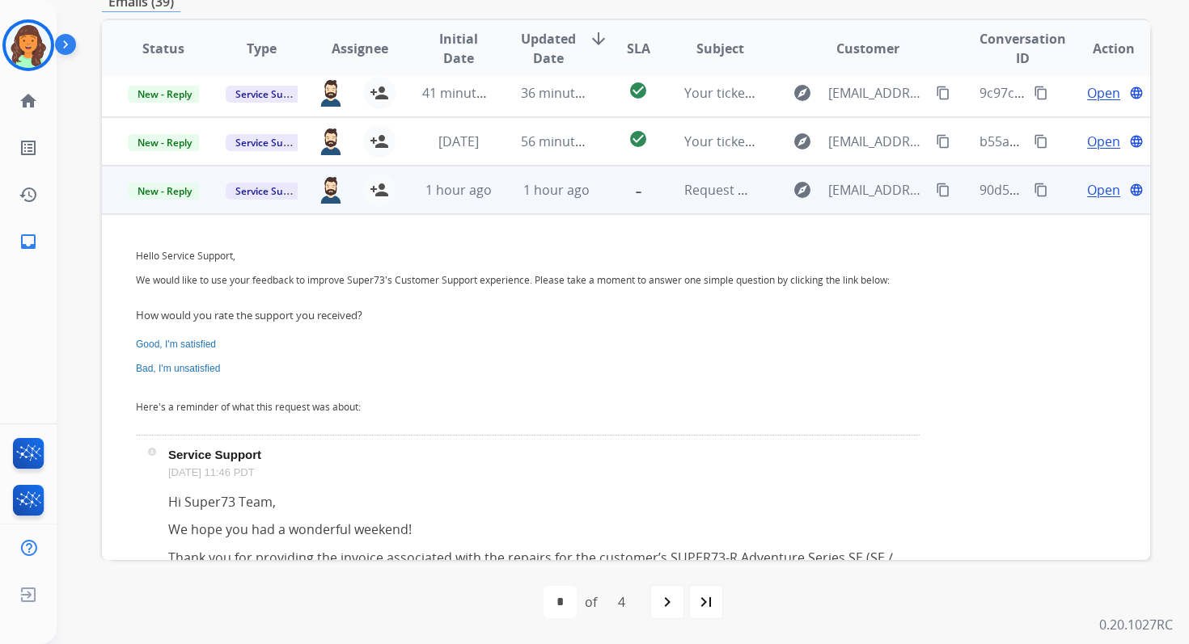
click at [1092, 187] on span "Open" at bounding box center [1103, 189] width 33 height 19
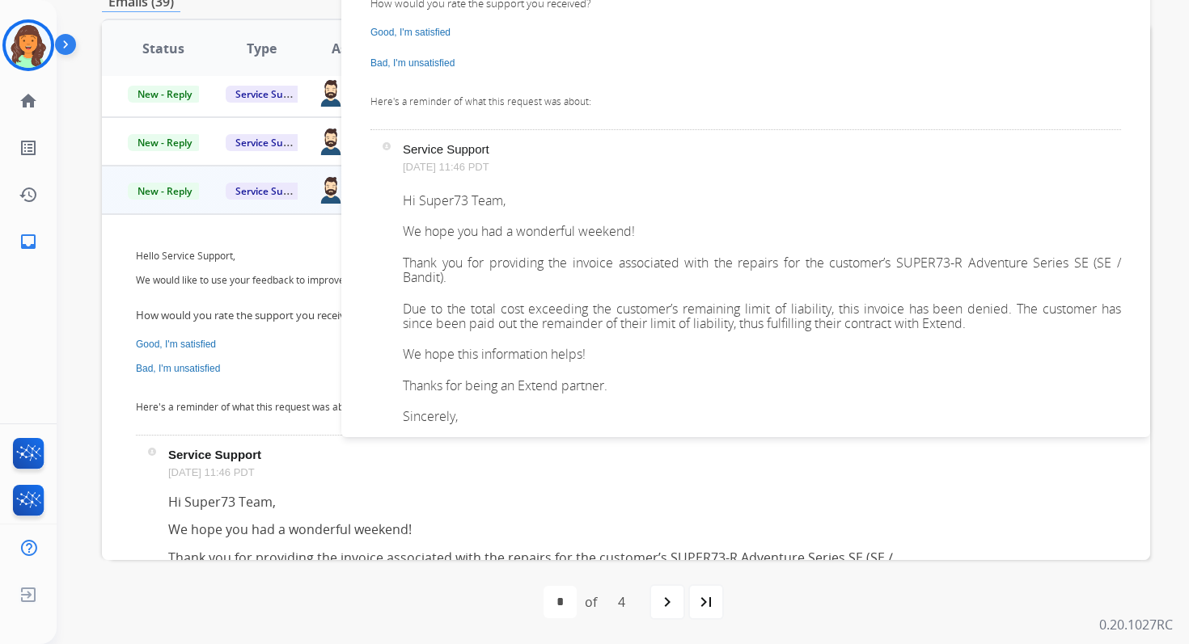
scroll to position [120, 0]
click at [174, 192] on span "New - Reply" at bounding box center [165, 191] width 74 height 17
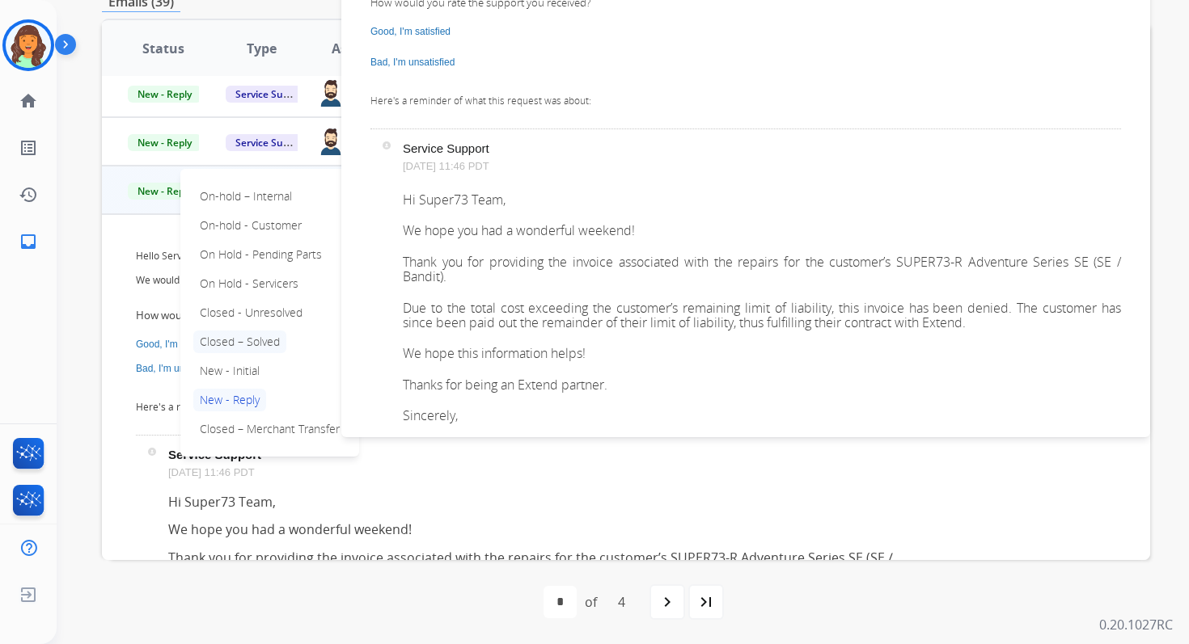
click at [237, 340] on p "Closed – Solved" at bounding box center [239, 342] width 93 height 23
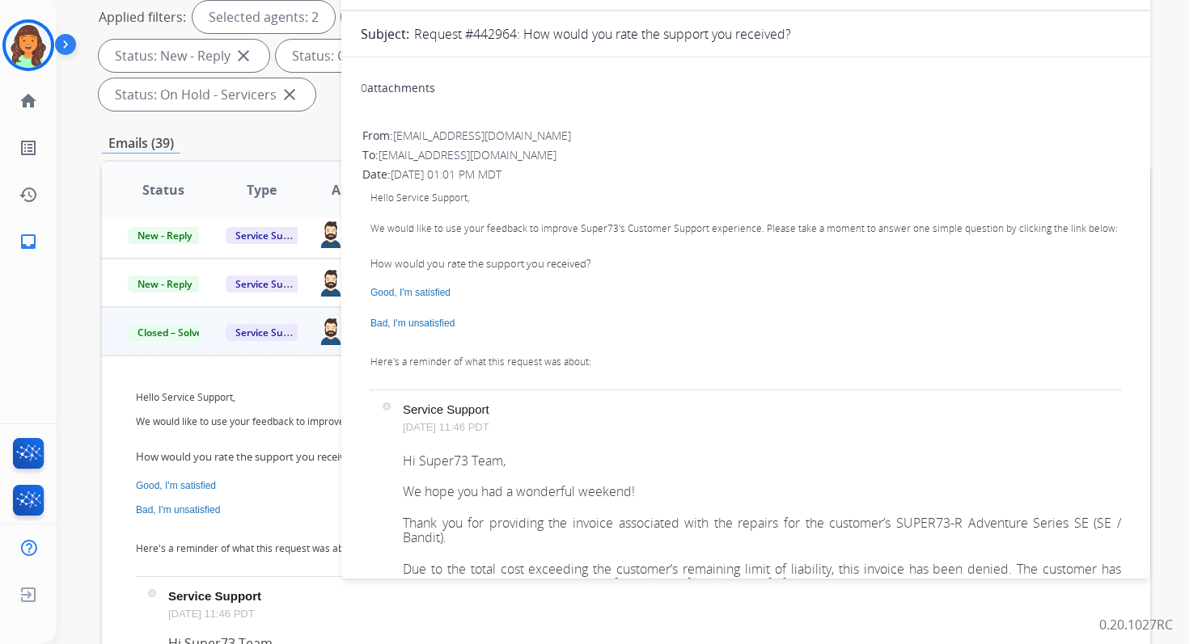
scroll to position [0, 0]
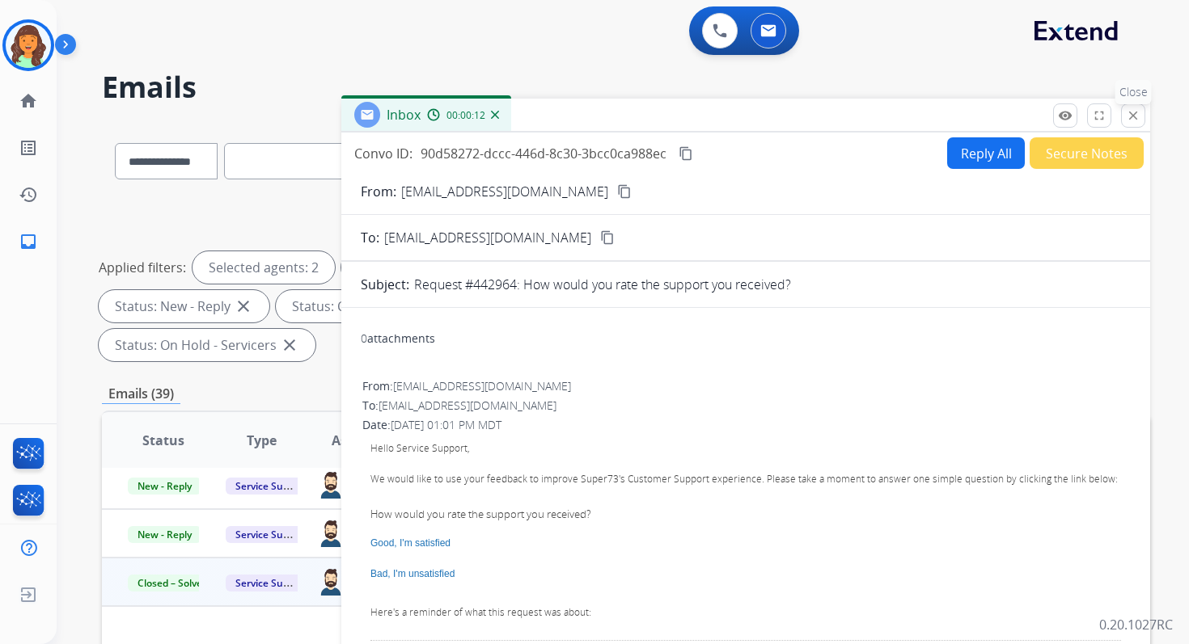
click at [1126, 114] on mat-icon "close" at bounding box center [1133, 115] width 15 height 15
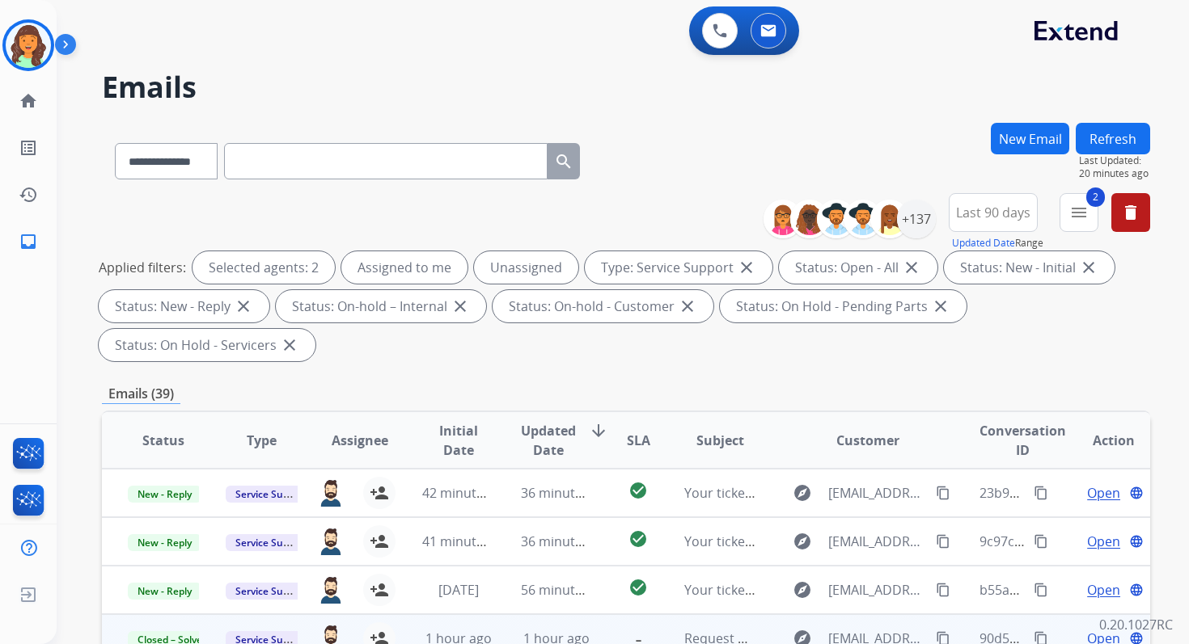
click at [1107, 126] on button "Refresh" at bounding box center [1112, 139] width 74 height 32
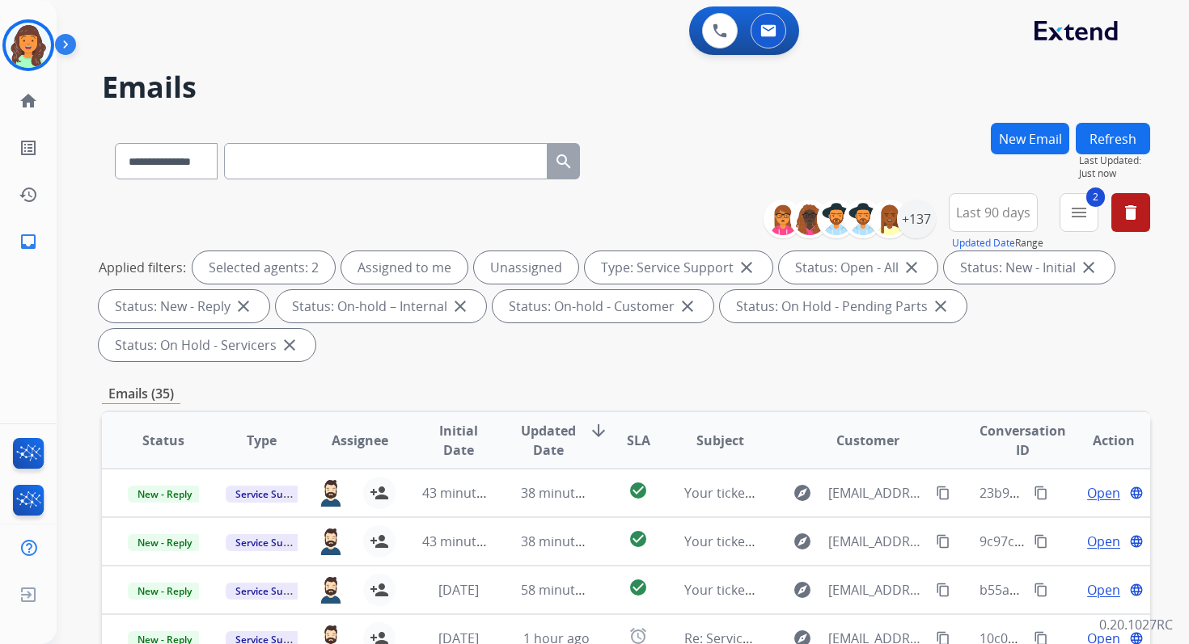
scroll to position [392, 0]
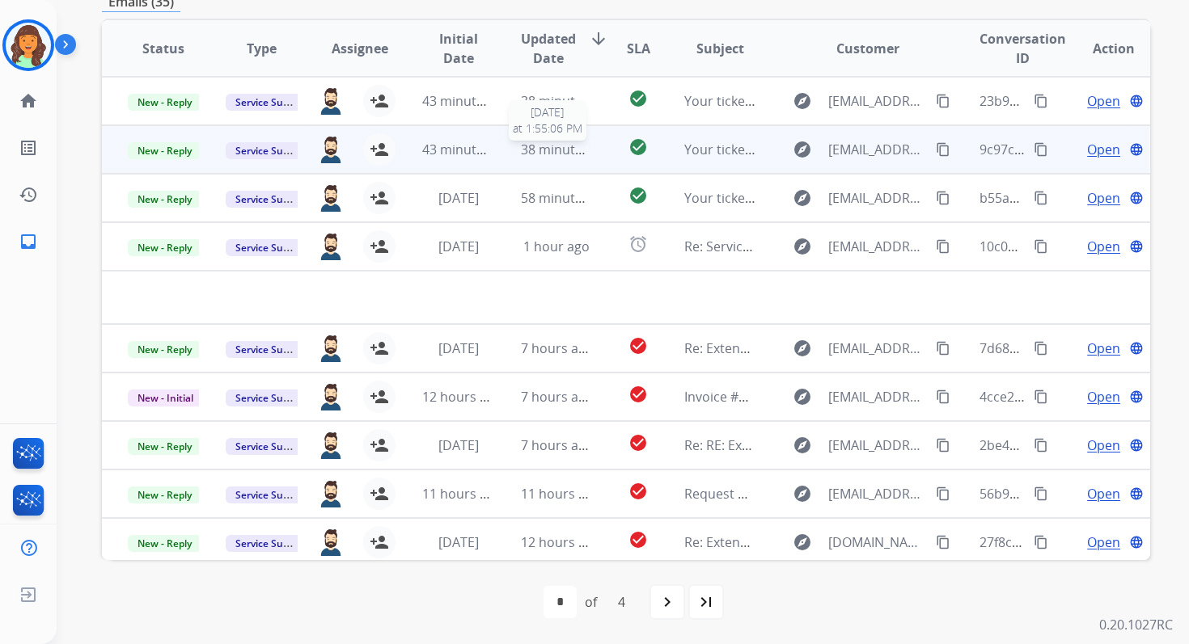
click at [579, 143] on span "38 minutes ago" at bounding box center [568, 150] width 94 height 18
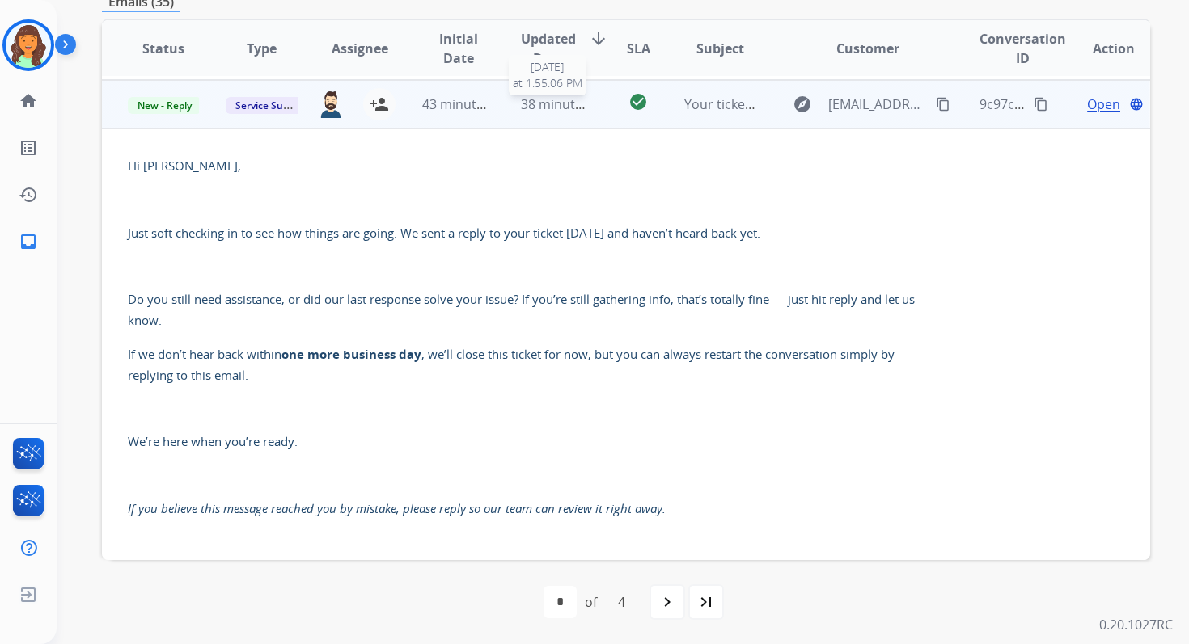
scroll to position [49, 0]
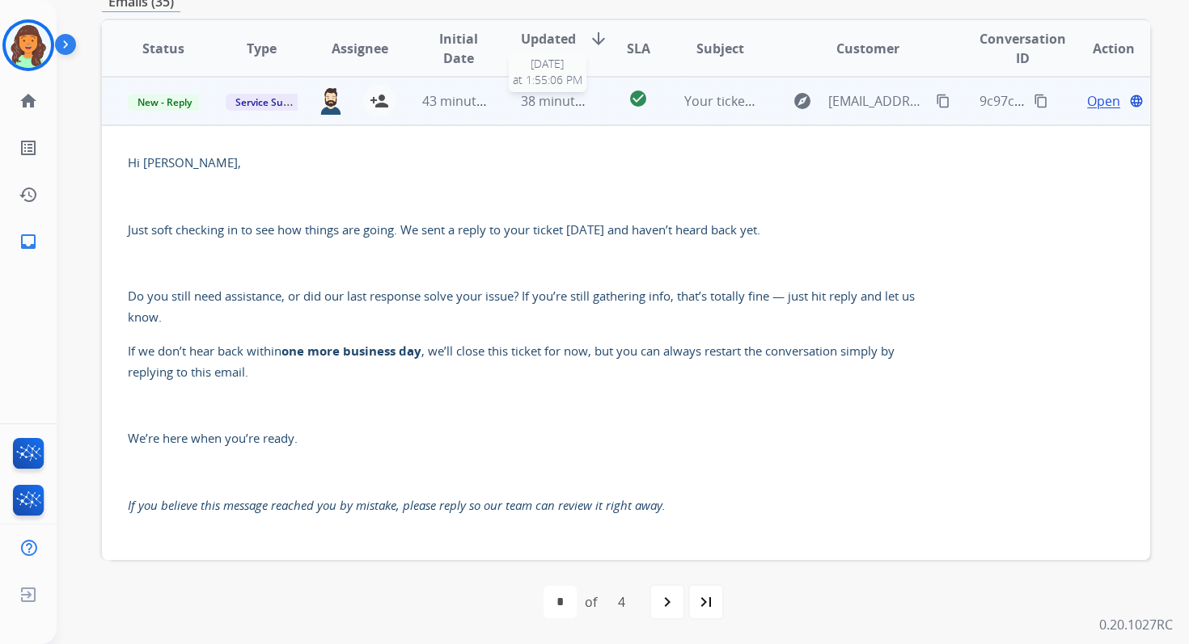
click at [575, 110] on div "38 minutes ago" at bounding box center [556, 100] width 71 height 19
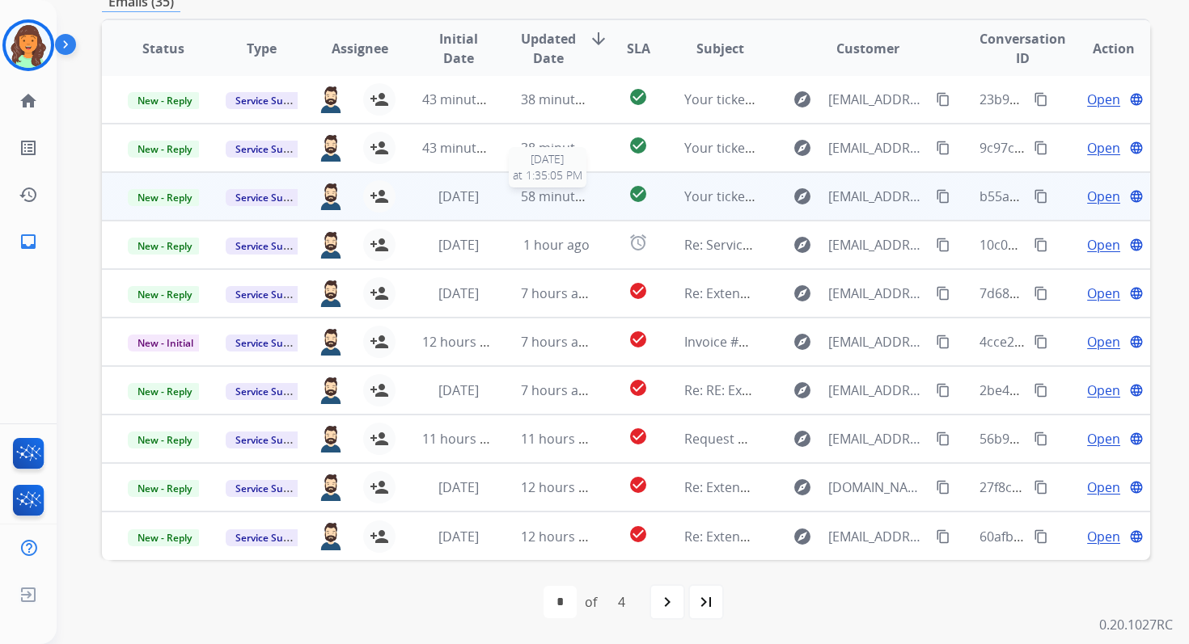
click at [566, 192] on span "58 minutes ago" at bounding box center [568, 197] width 94 height 18
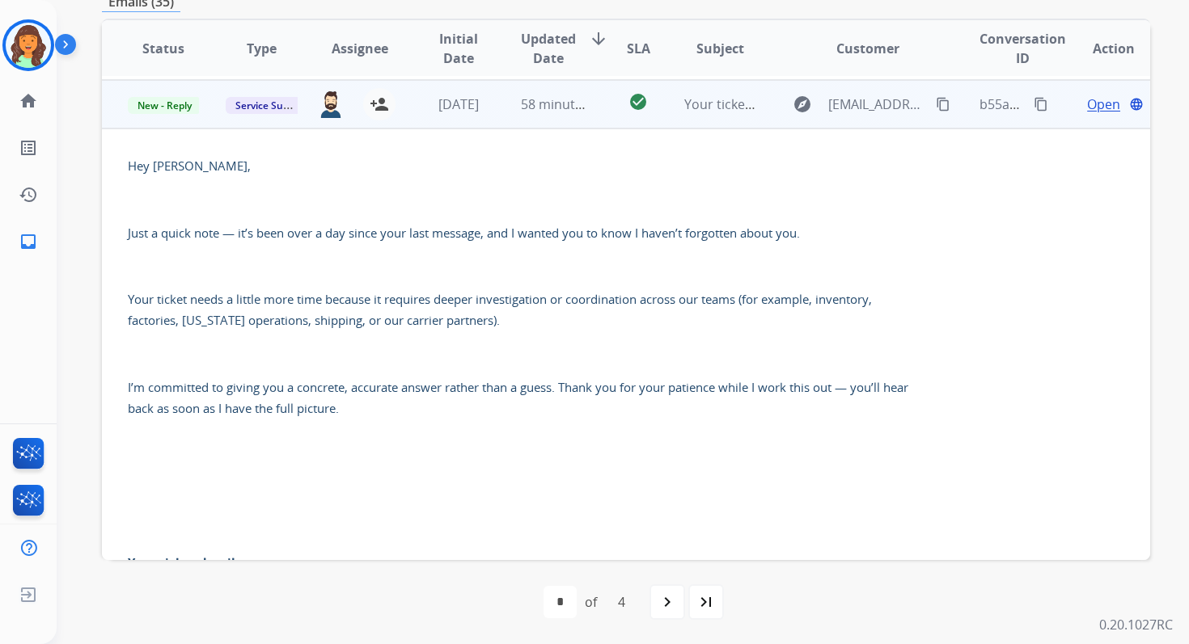
scroll to position [97, 0]
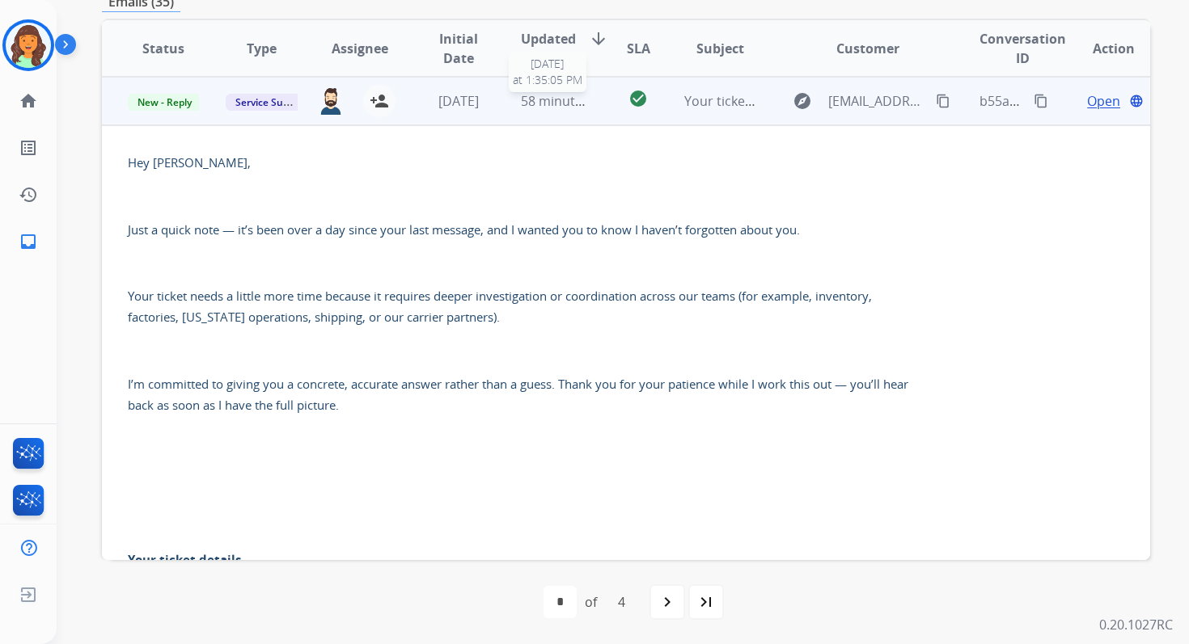
click at [569, 108] on span "58 minutes ago" at bounding box center [568, 101] width 94 height 18
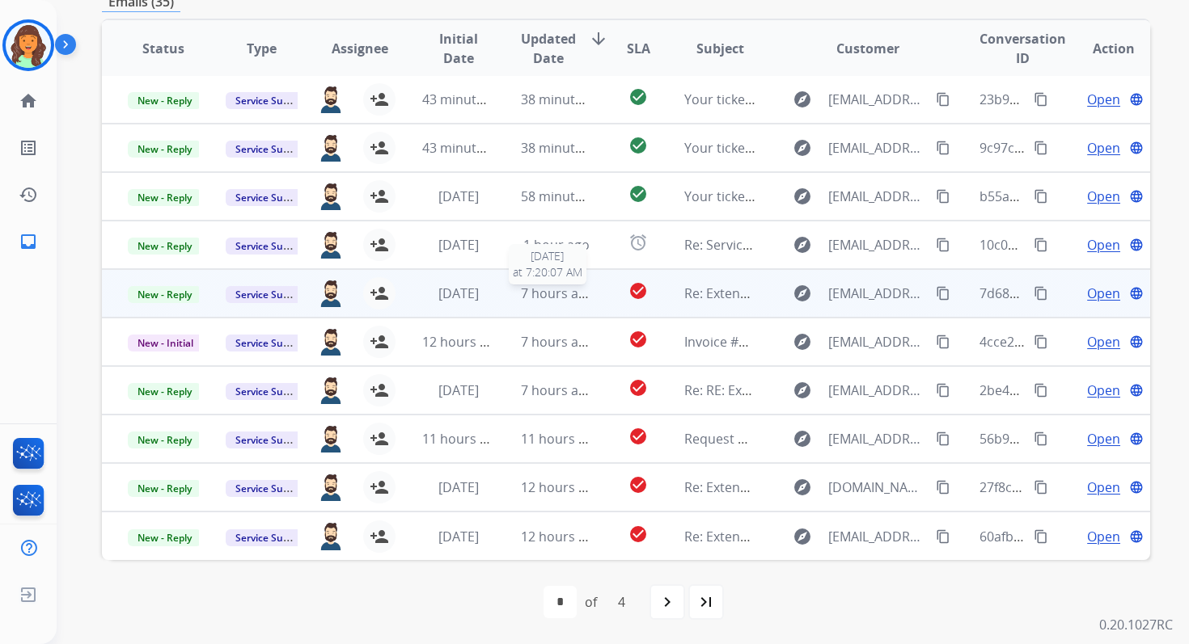
click at [547, 298] on span "7 hours ago" at bounding box center [557, 294] width 73 height 18
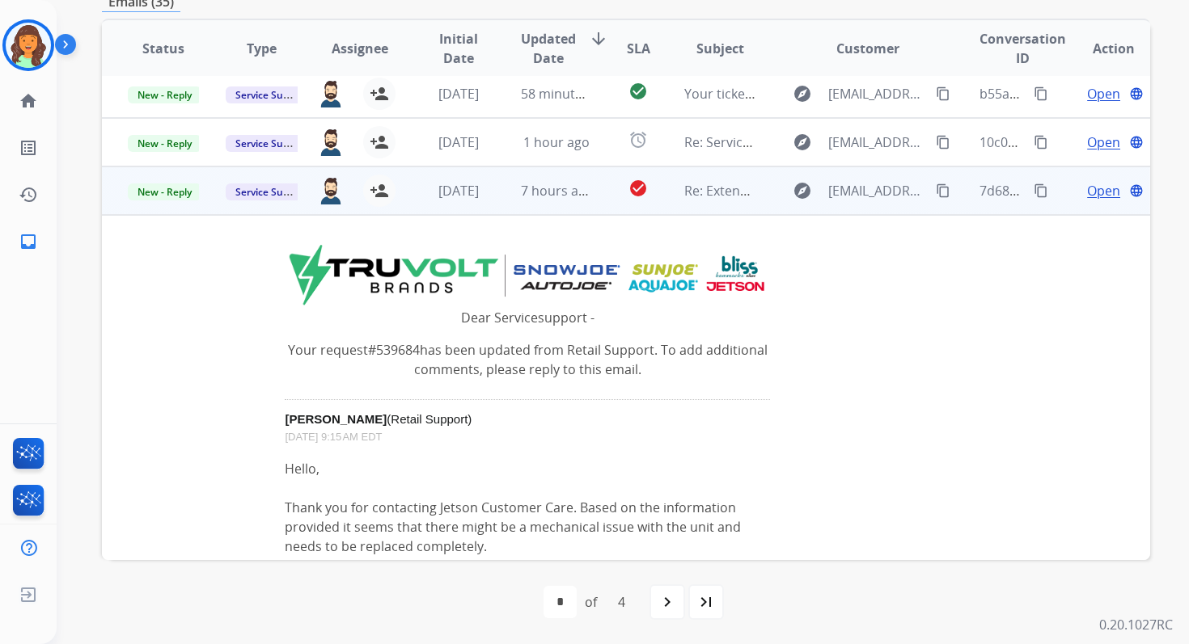
scroll to position [88, 0]
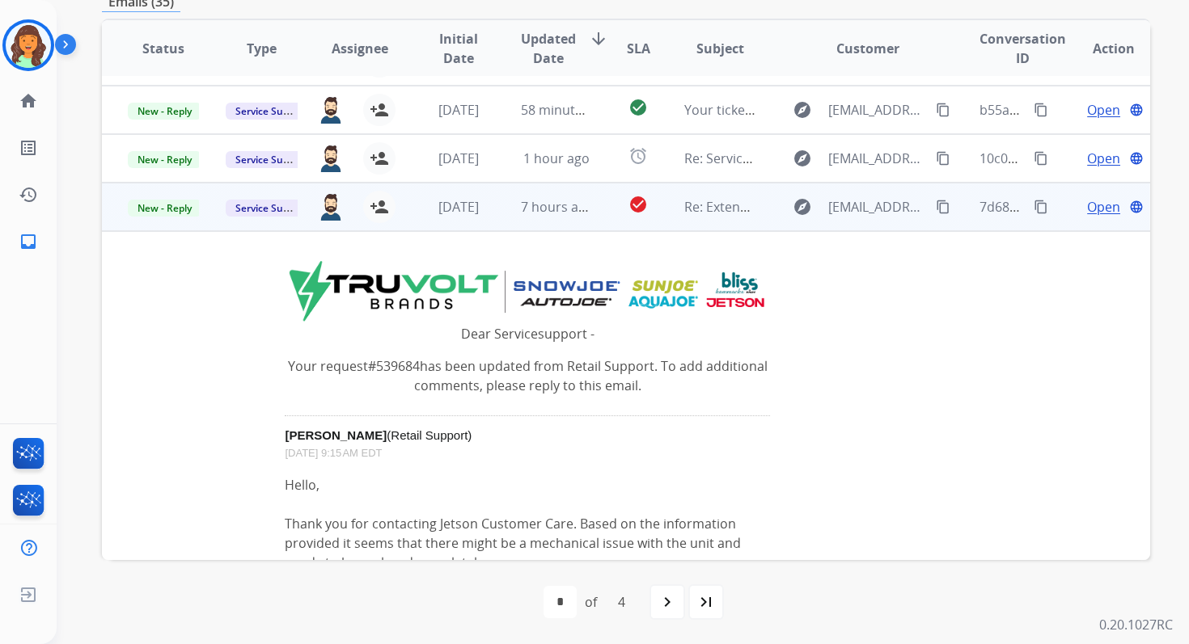
click at [1092, 208] on span "Open" at bounding box center [1103, 206] width 33 height 19
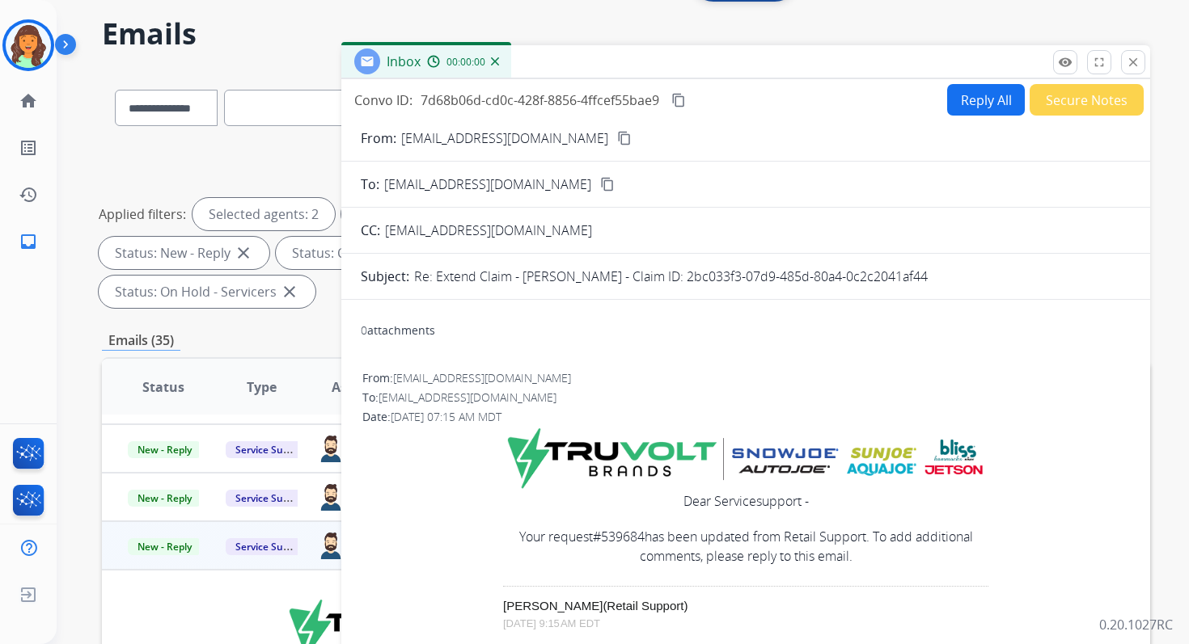
scroll to position [0, 0]
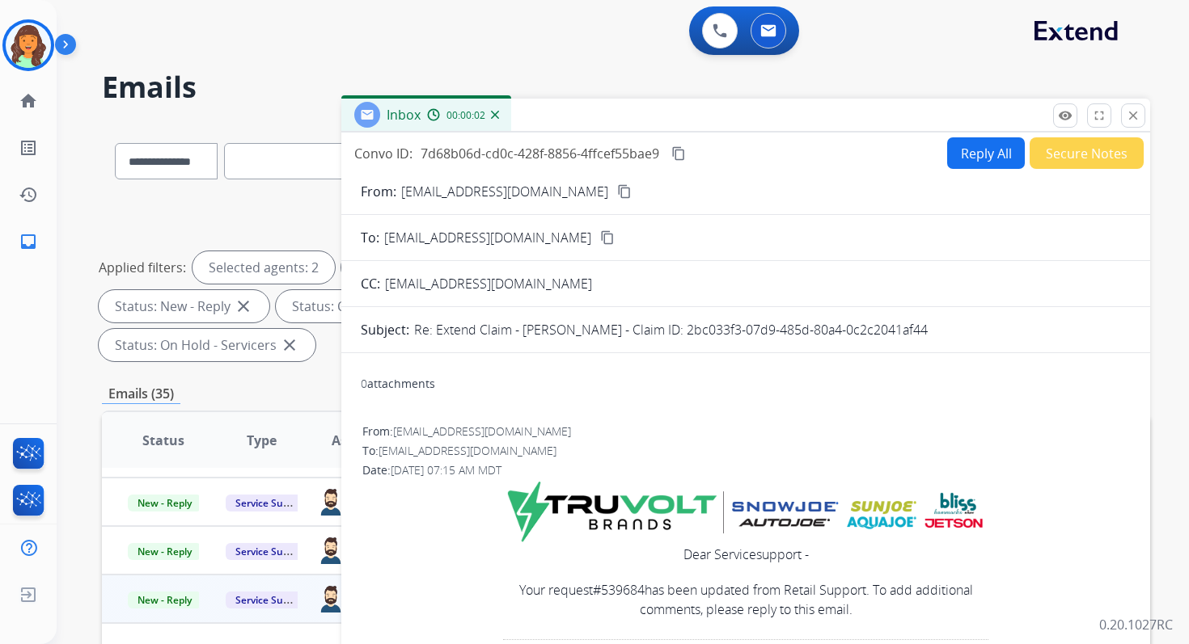
drag, startPoint x: 680, startPoint y: 329, endPoint x: 923, endPoint y: 332, distance: 242.6
click at [923, 332] on div "Re: Extend Claim - Michael Maroon - Claim ID: 2bc033f3-07d9-485d-80a4-0c2c2041a…" at bounding box center [772, 329] width 716 height 19
copy p "2bc033f3-07d9-485d-80a4-0c2c2041af44"
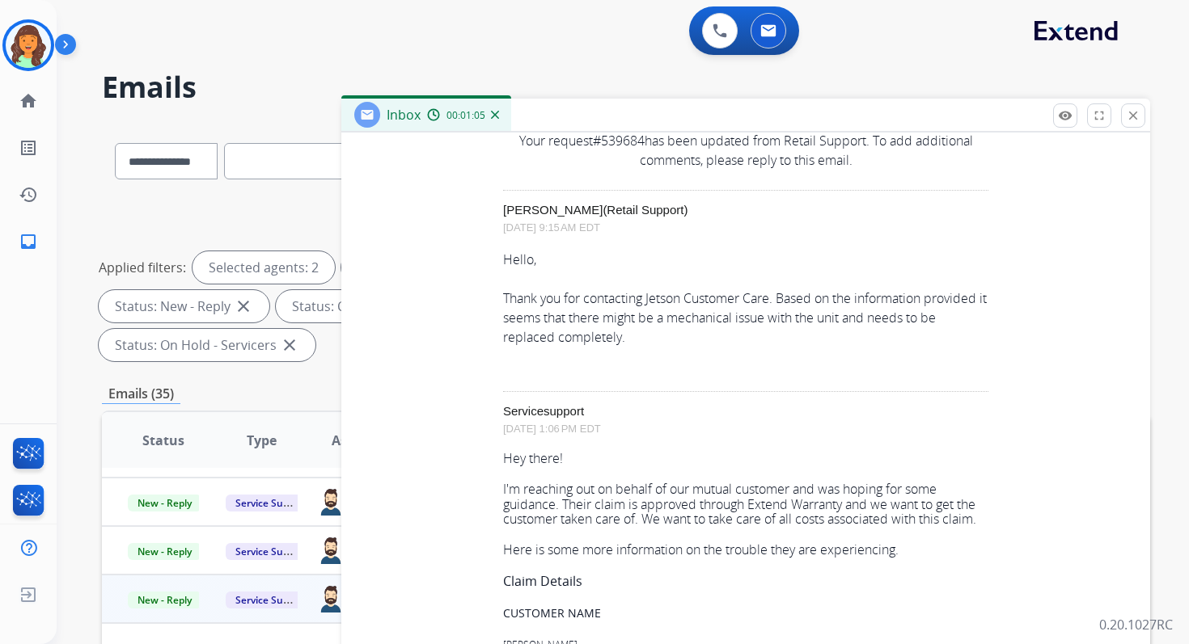
scroll to position [484, 0]
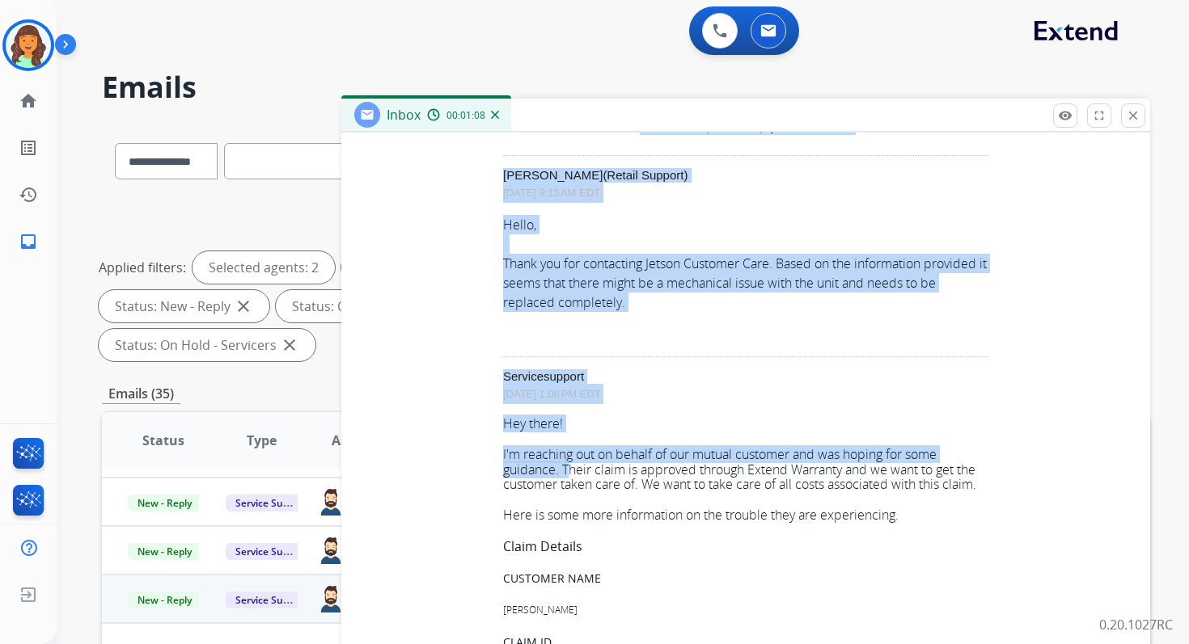
drag, startPoint x: 559, startPoint y: 466, endPoint x: 990, endPoint y: 481, distance: 431.3
drag, startPoint x: 774, startPoint y: 264, endPoint x: 896, endPoint y: 304, distance: 128.6
click at [896, 304] on div "Hello, Thank you for contacting Jetson Customer Care. Based on the information …" at bounding box center [745, 263] width 485 height 97
copy div "Based on the information provided it seems that there might be a mechanical iss…"
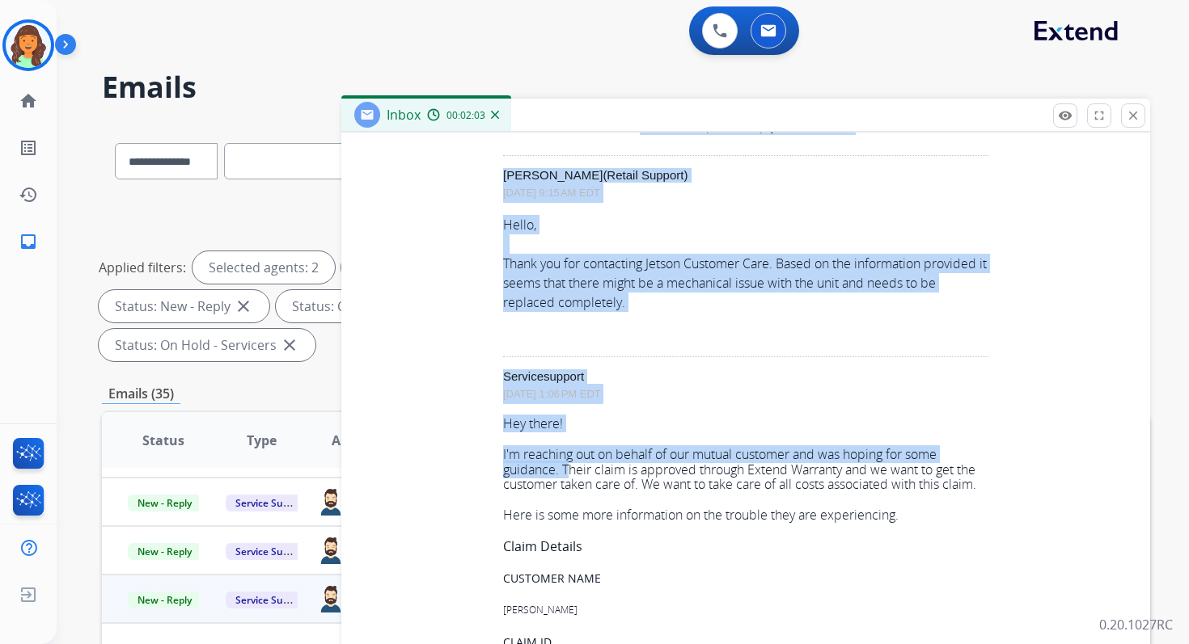
scroll to position [0, 0]
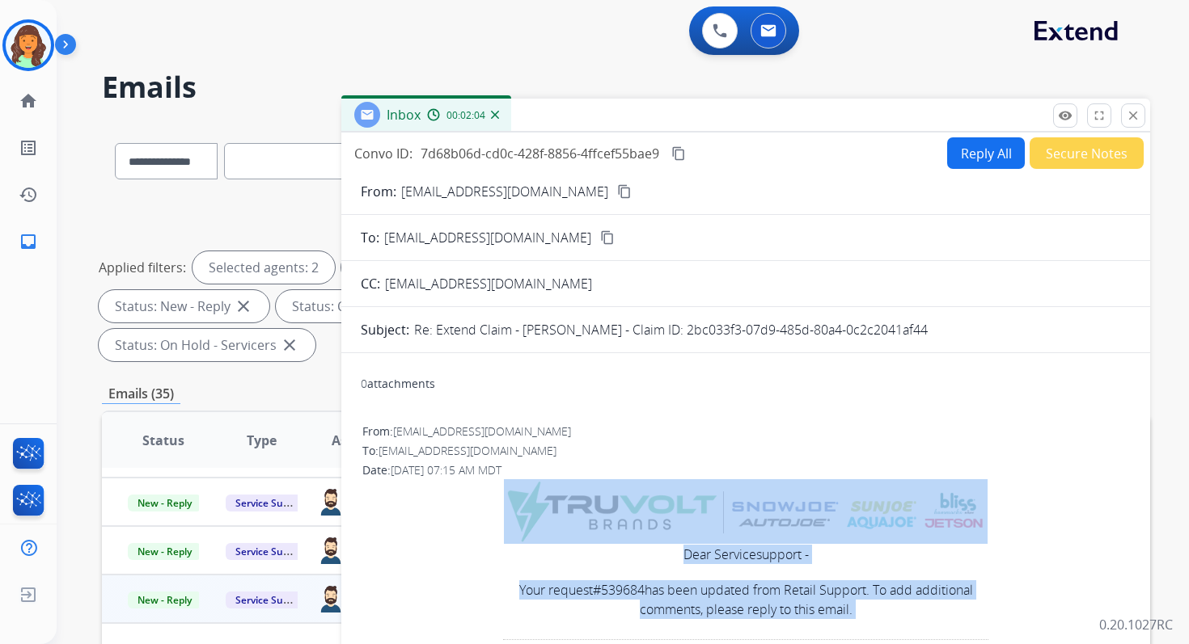
click at [682, 155] on mat-icon "content_copy" at bounding box center [678, 153] width 15 height 15
click at [1131, 112] on mat-icon "close" at bounding box center [1133, 115] width 15 height 15
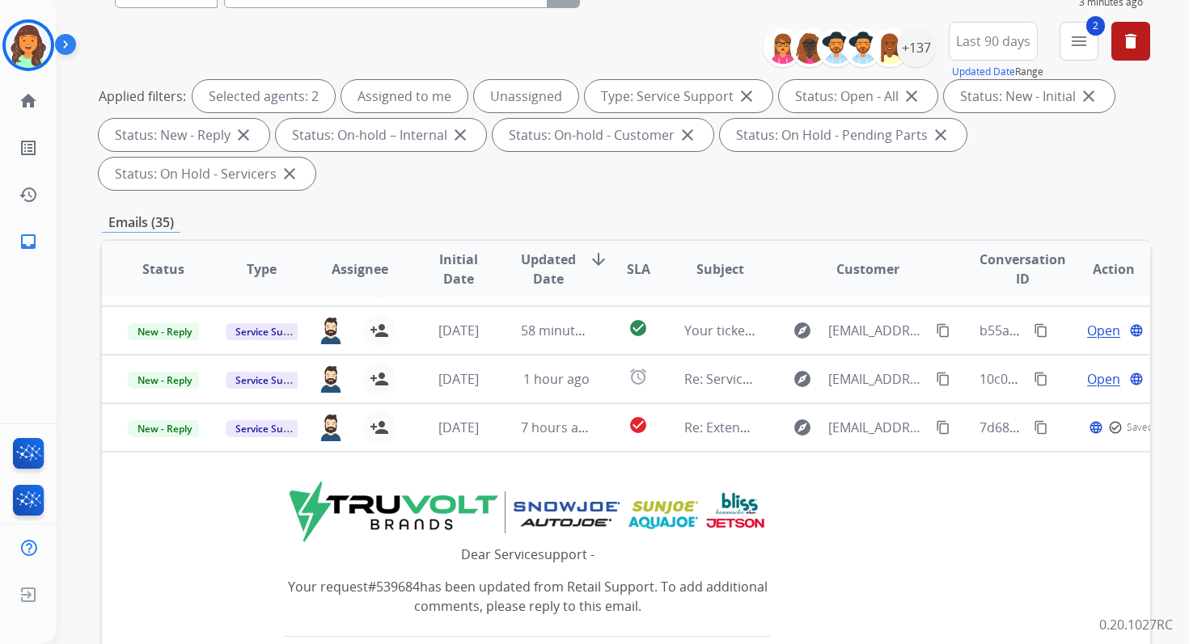
scroll to position [392, 0]
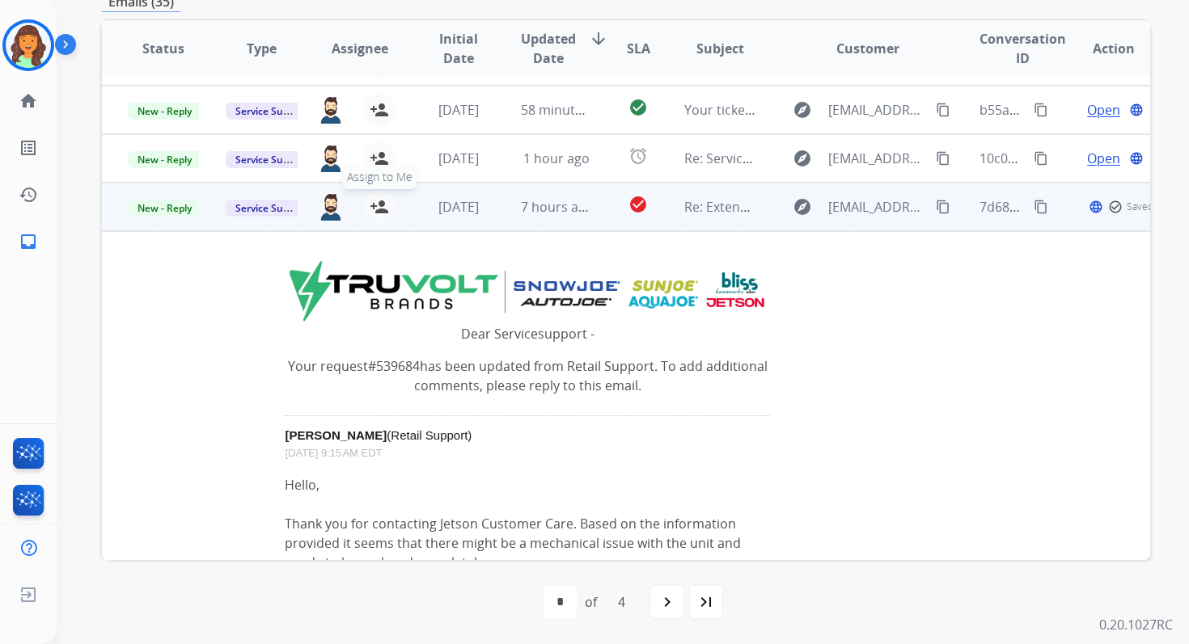
click at [372, 214] on mat-icon "person_add" at bounding box center [379, 206] width 19 height 19
click at [150, 213] on span "New - Reply" at bounding box center [165, 208] width 74 height 17
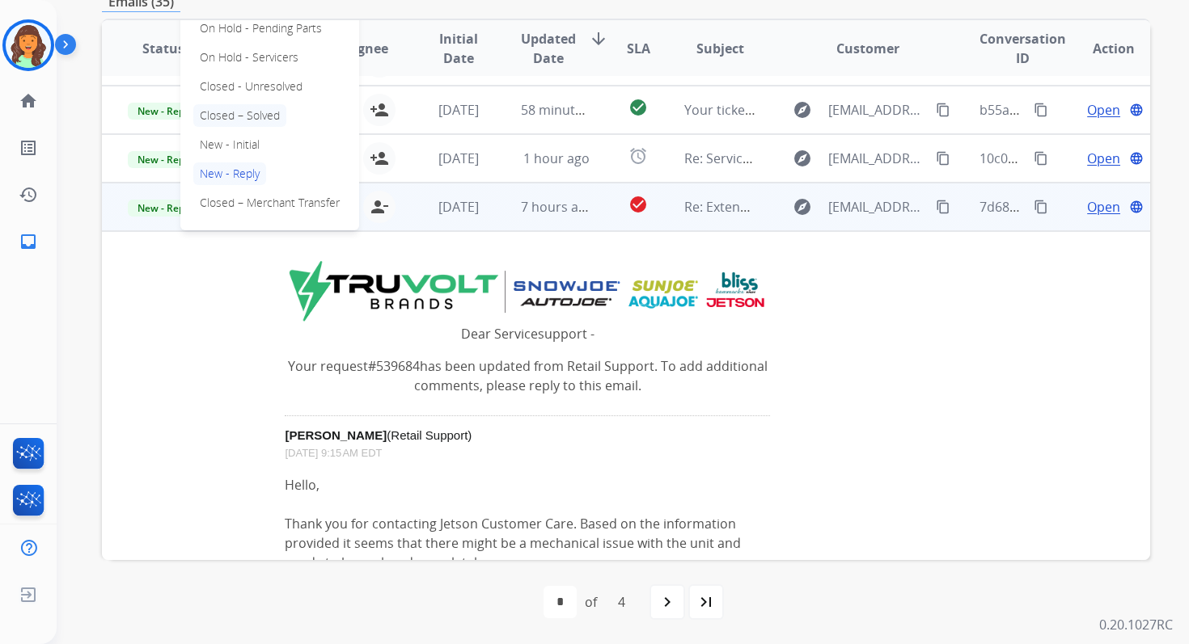
click at [238, 109] on p "Closed – Solved" at bounding box center [239, 115] width 93 height 23
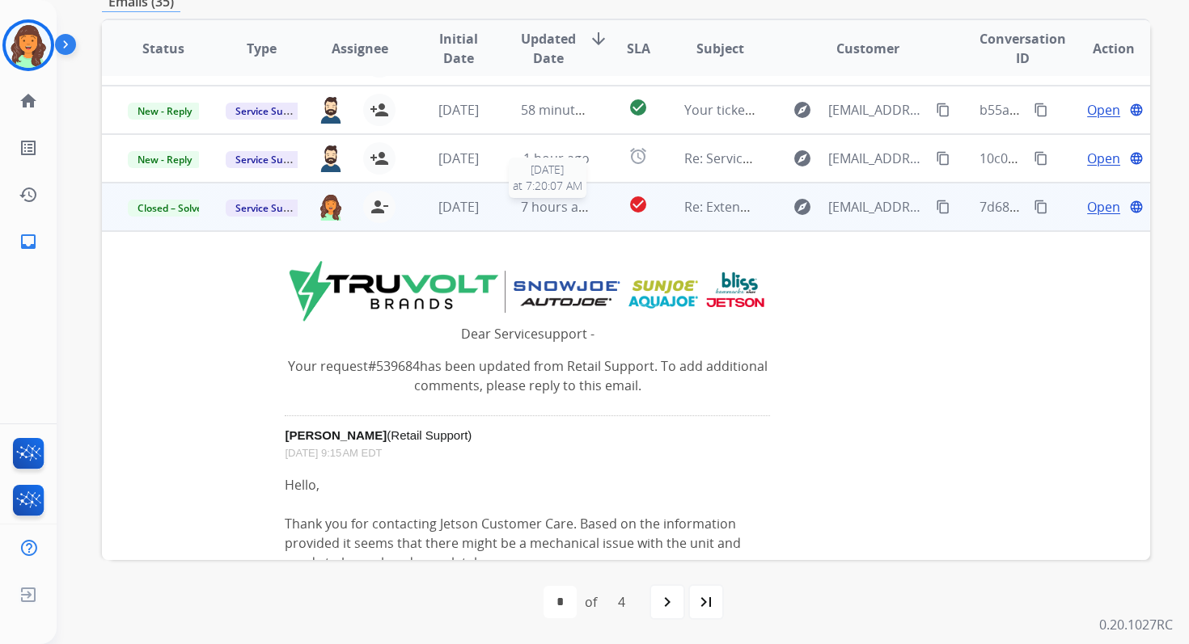
click at [561, 211] on span "7 hours ago" at bounding box center [557, 207] width 73 height 18
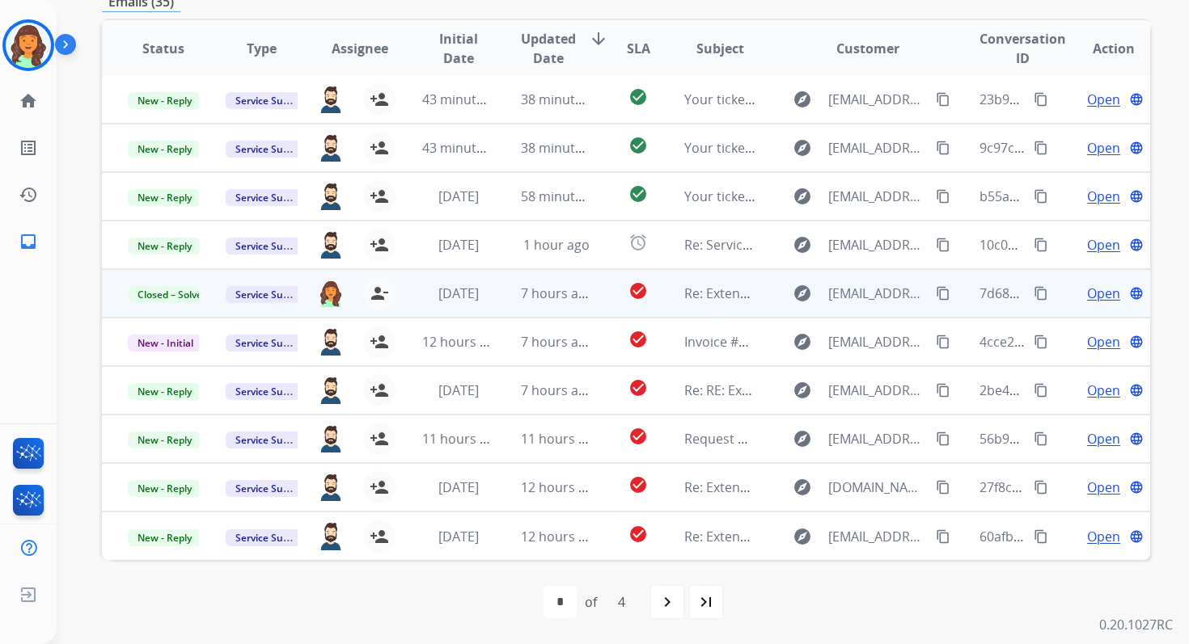
scroll to position [0, 0]
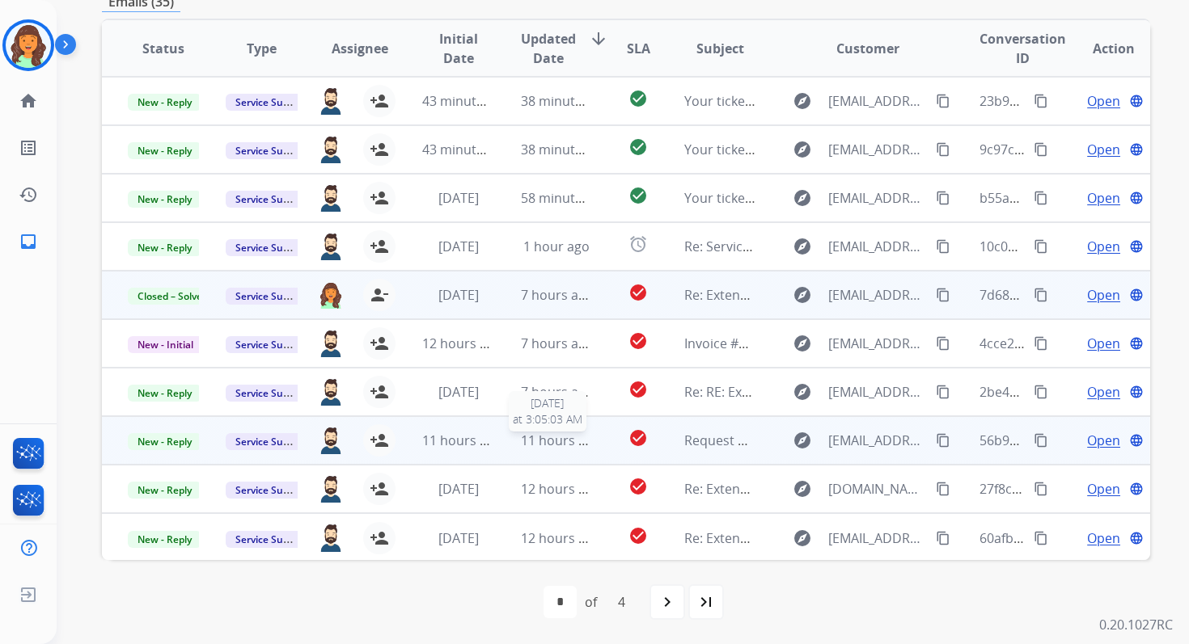
click at [585, 443] on span "11 hours ago" at bounding box center [561, 441] width 80 height 18
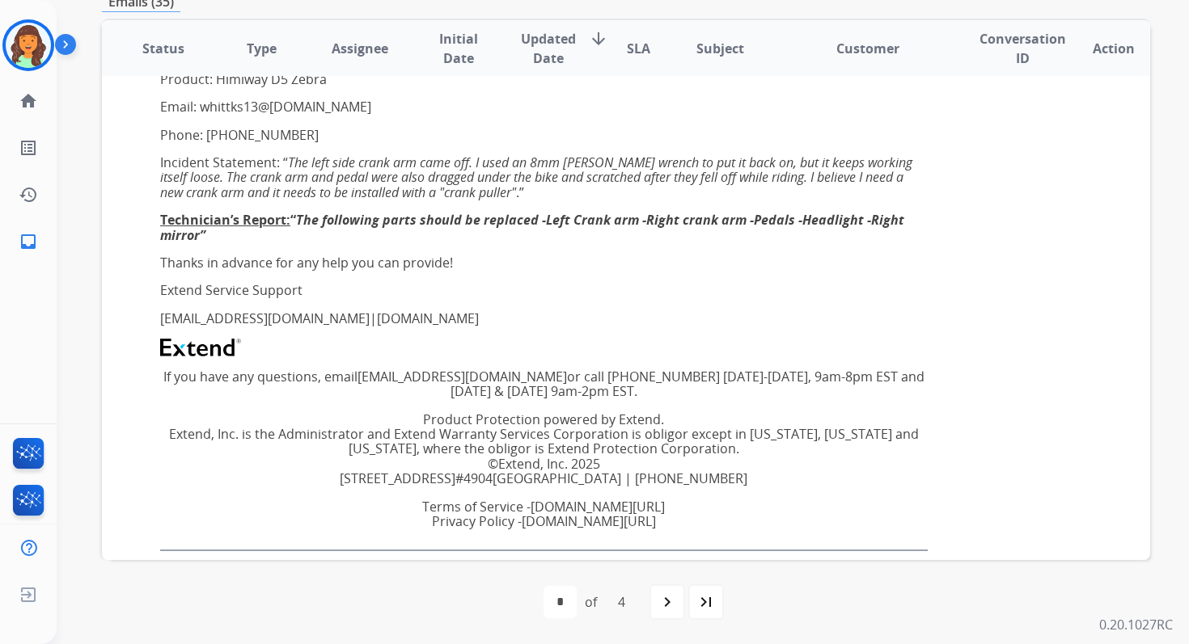
scroll to position [1706, 0]
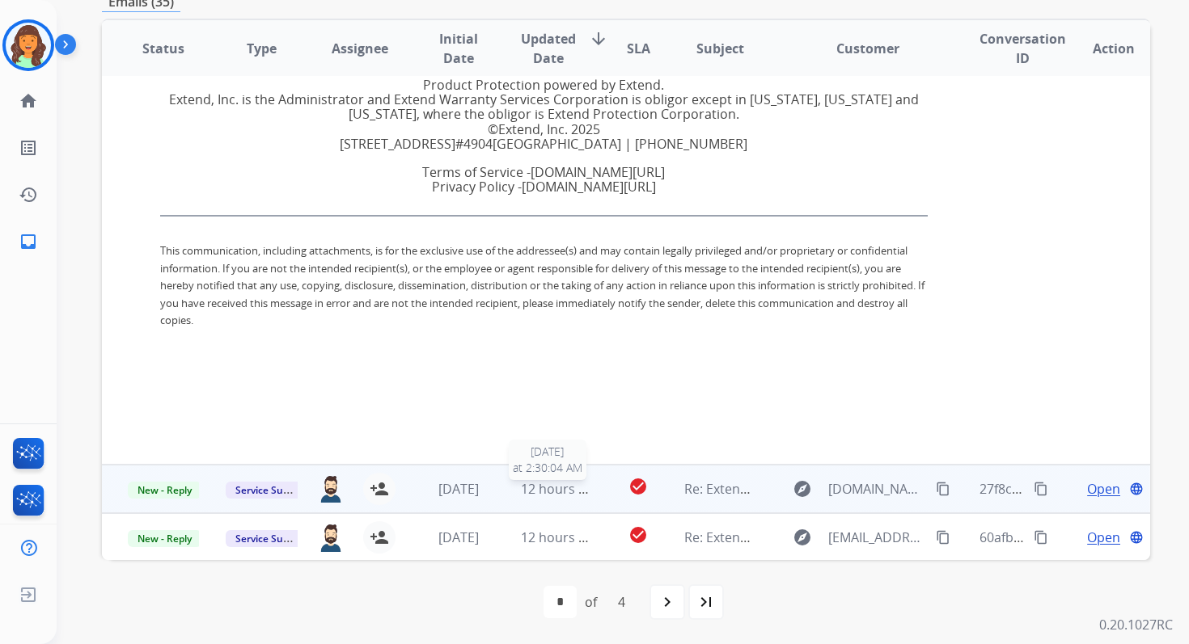
click at [584, 492] on span "12 hours ago" at bounding box center [561, 489] width 80 height 18
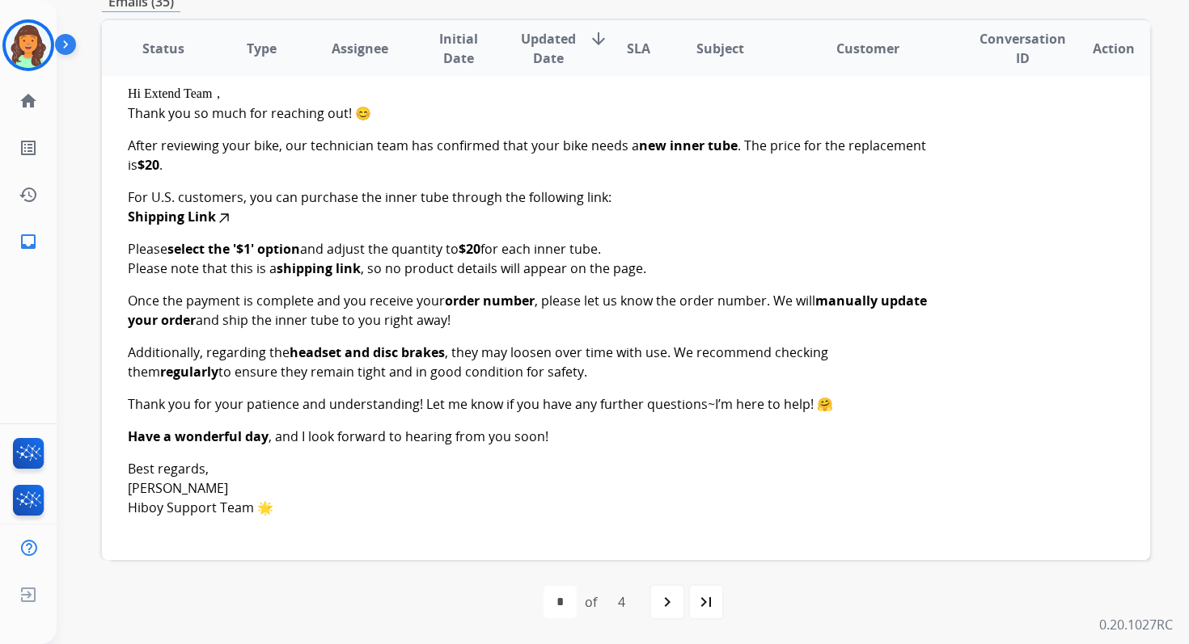
scroll to position [458, 0]
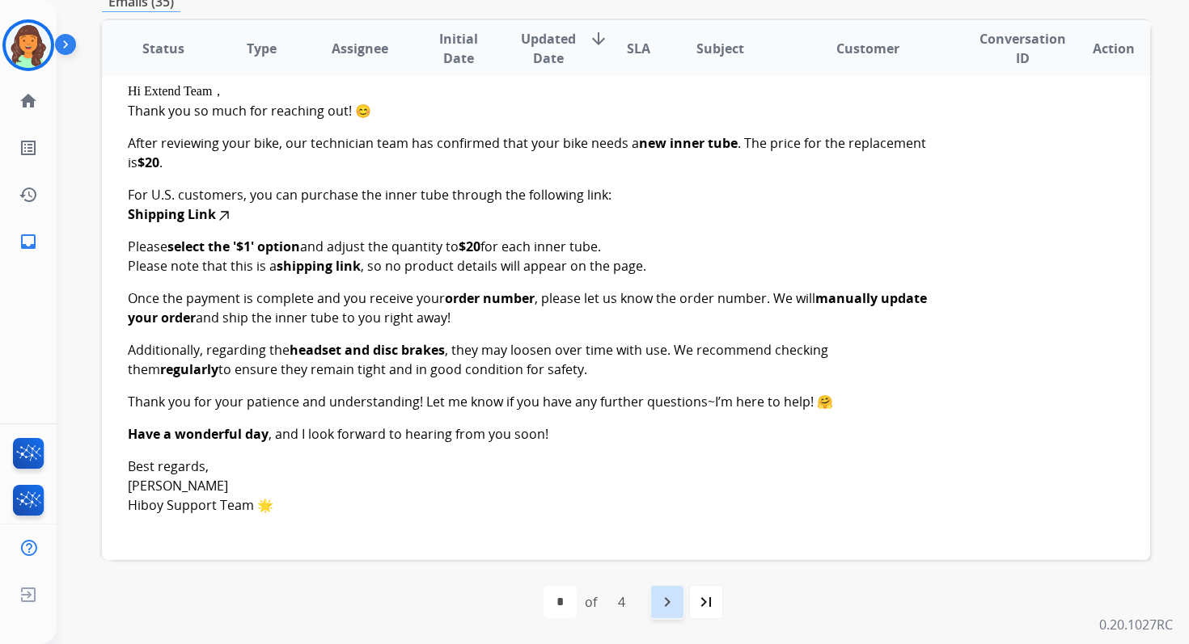
click at [670, 596] on mat-icon "navigate_next" at bounding box center [666, 602] width 19 height 19
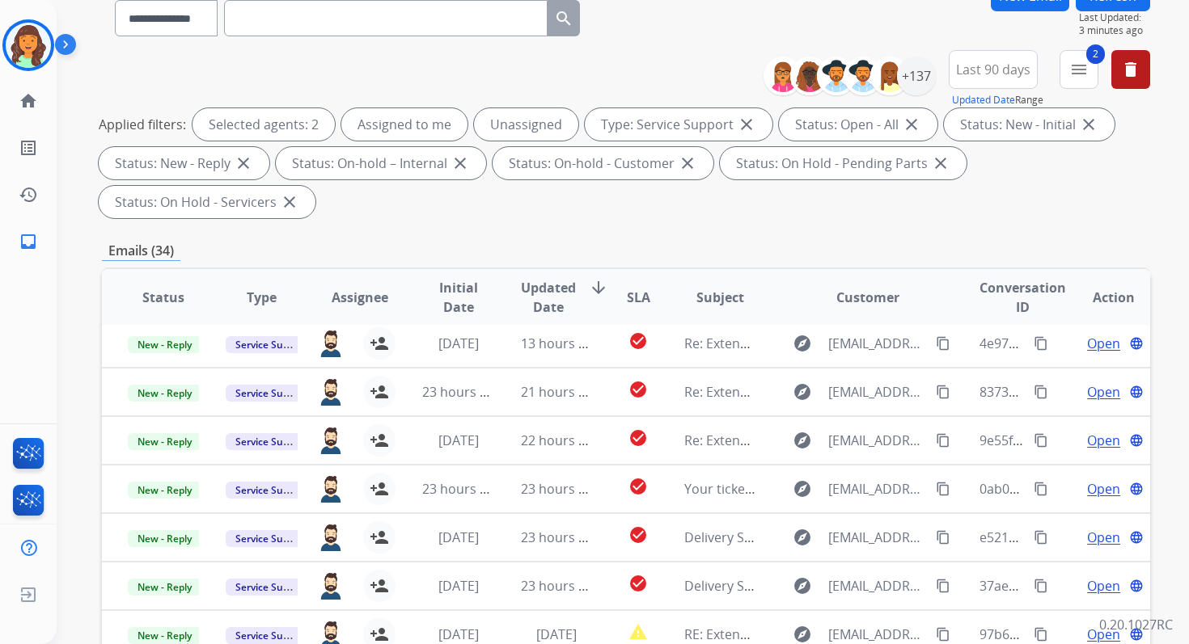
scroll to position [392, 0]
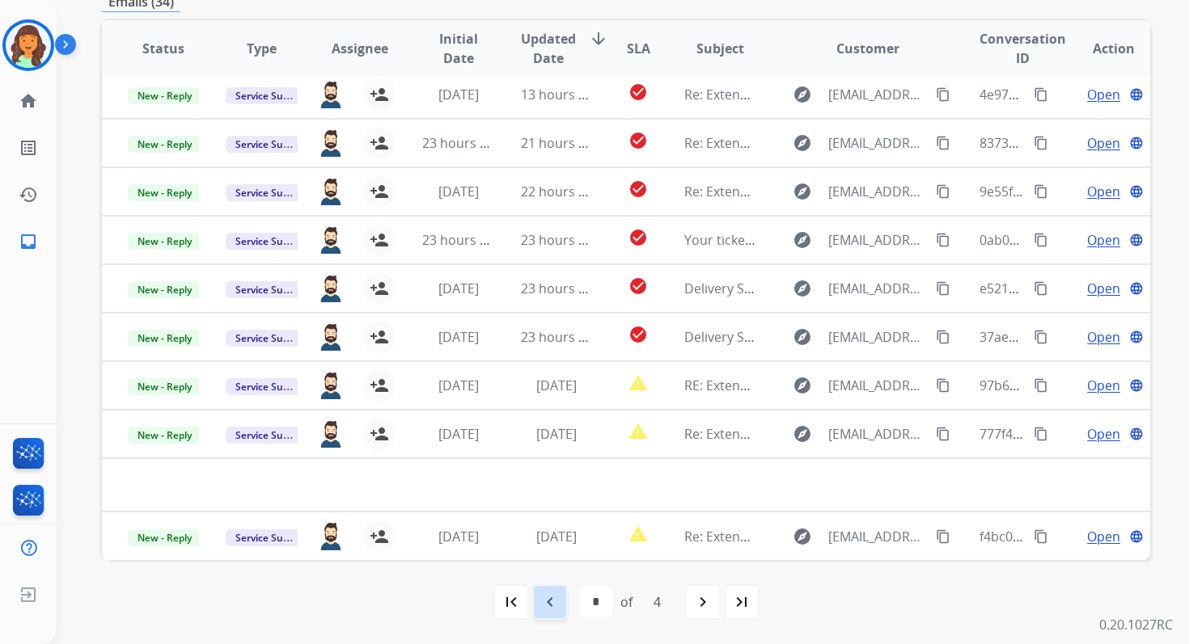
click at [556, 609] on mat-icon "navigate_before" at bounding box center [549, 602] width 19 height 19
select select "*"
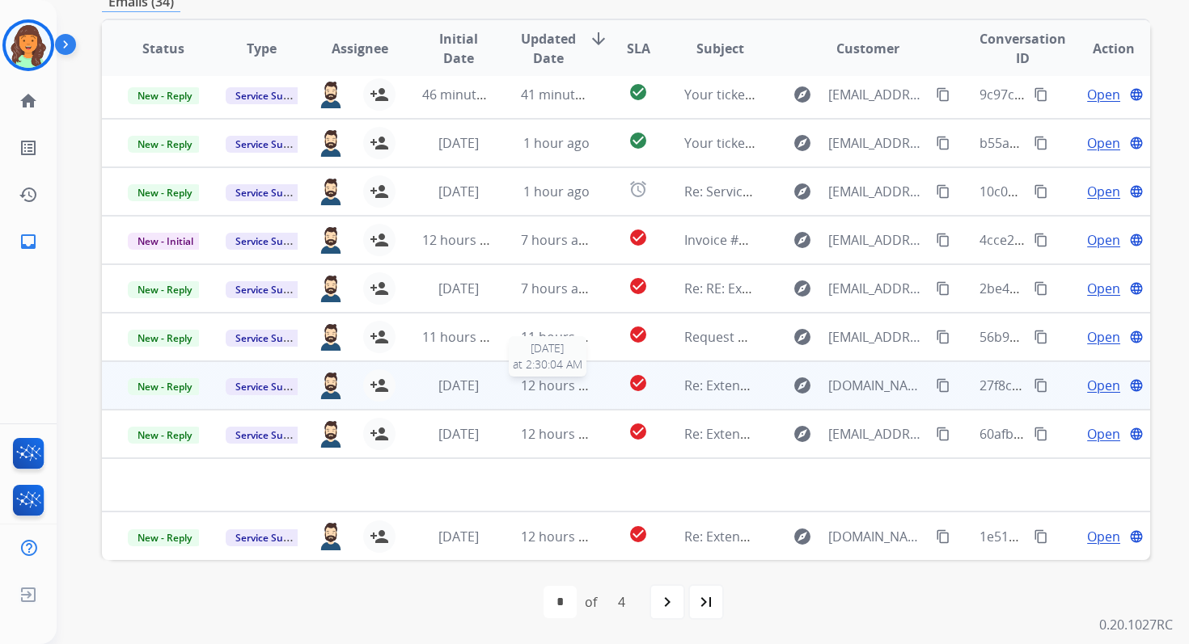
click at [549, 380] on span "12 hours ago" at bounding box center [561, 386] width 80 height 18
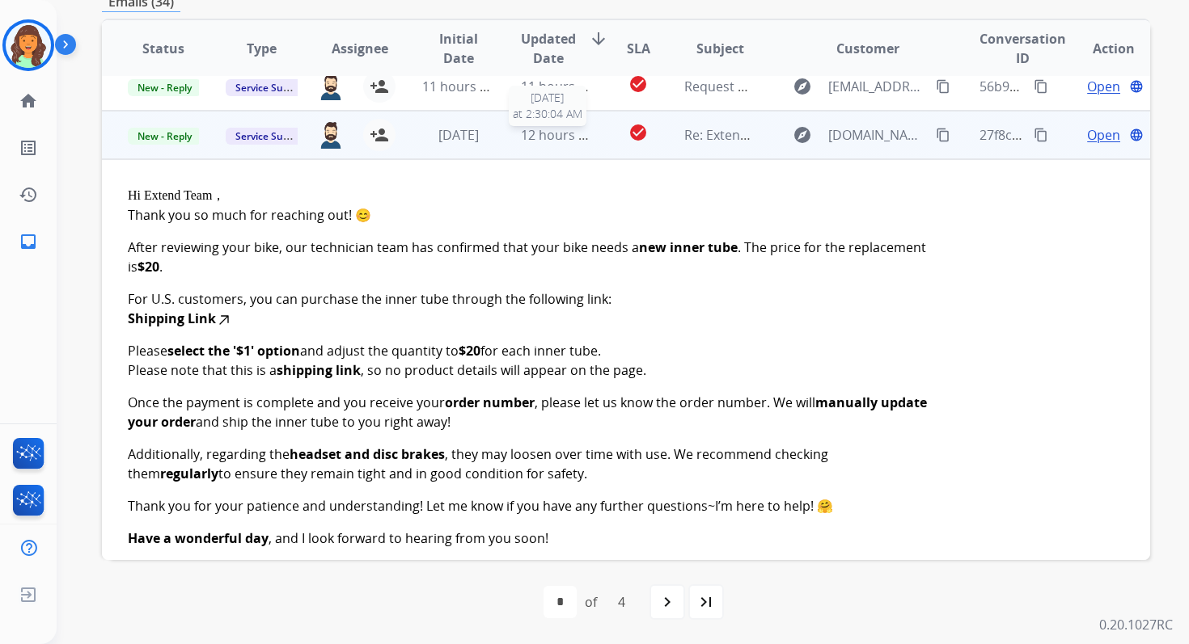
scroll to position [340, 0]
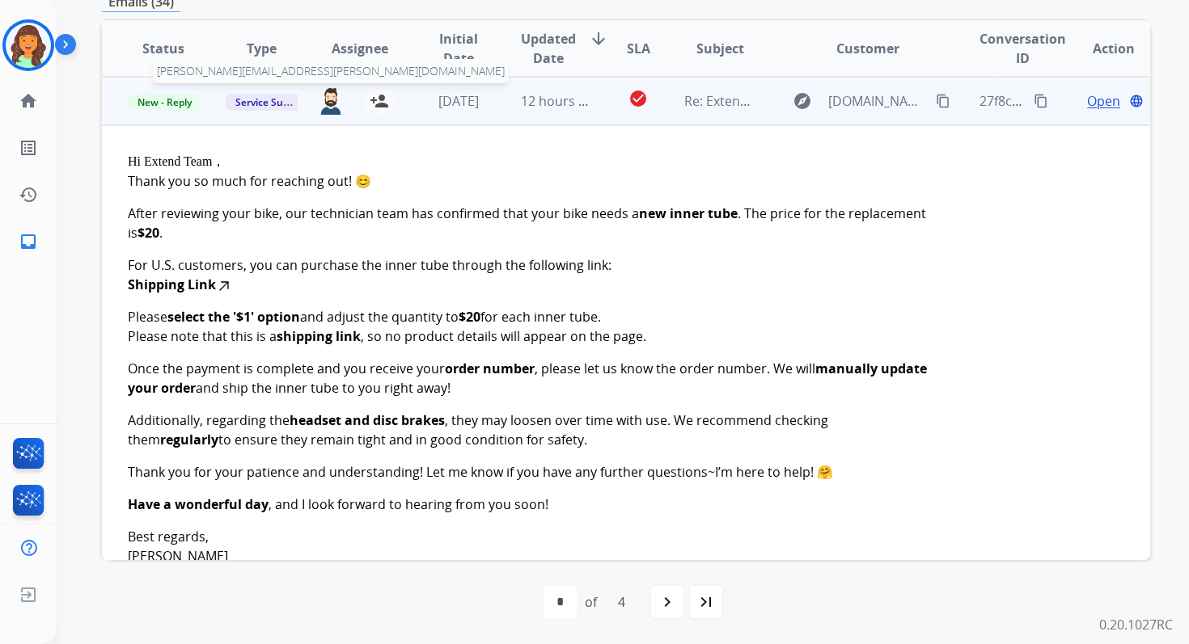
click at [332, 103] on img at bounding box center [331, 100] width 26 height 27
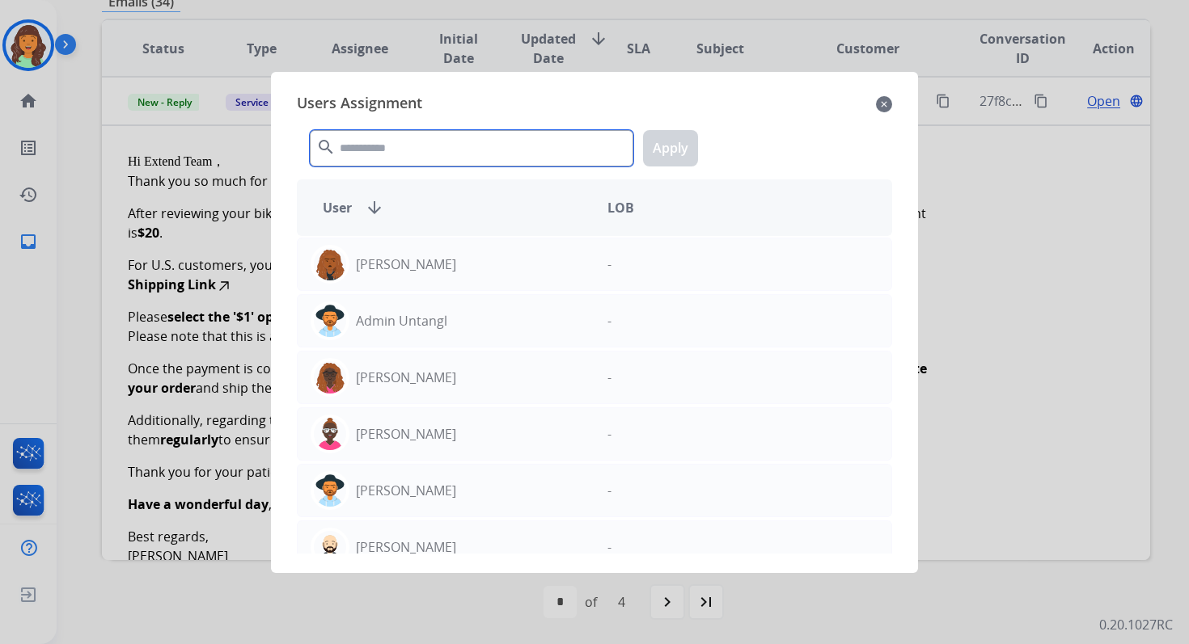
click at [377, 141] on input "text" at bounding box center [471, 148] width 323 height 36
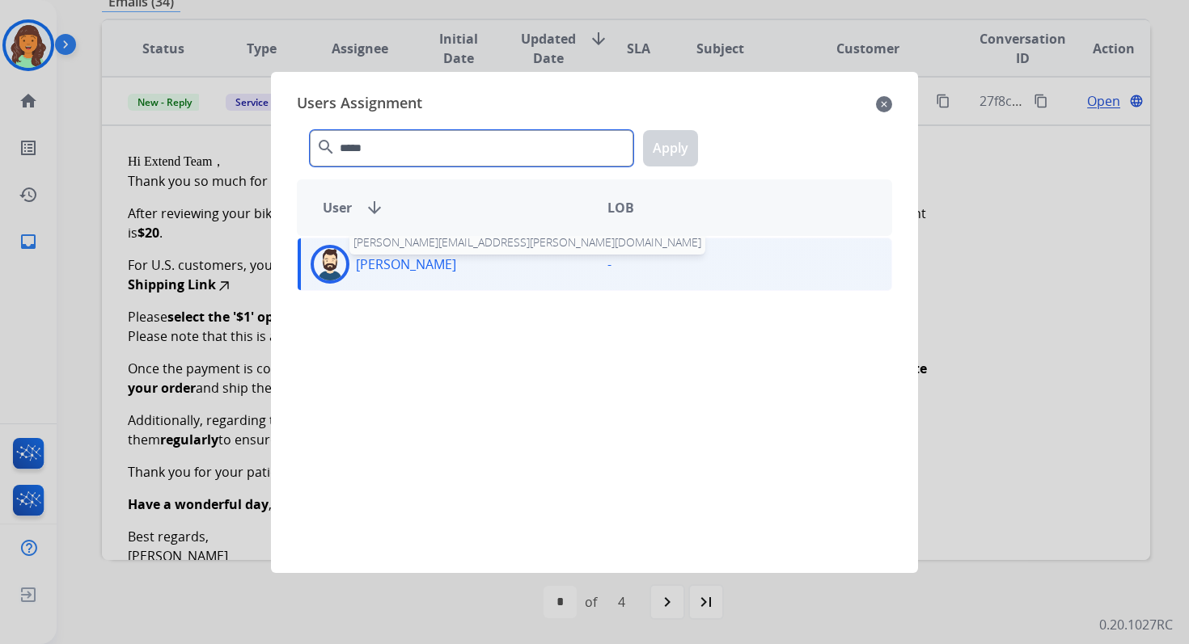
type input "*****"
click at [396, 268] on p "[PERSON_NAME]" at bounding box center [406, 264] width 100 height 19
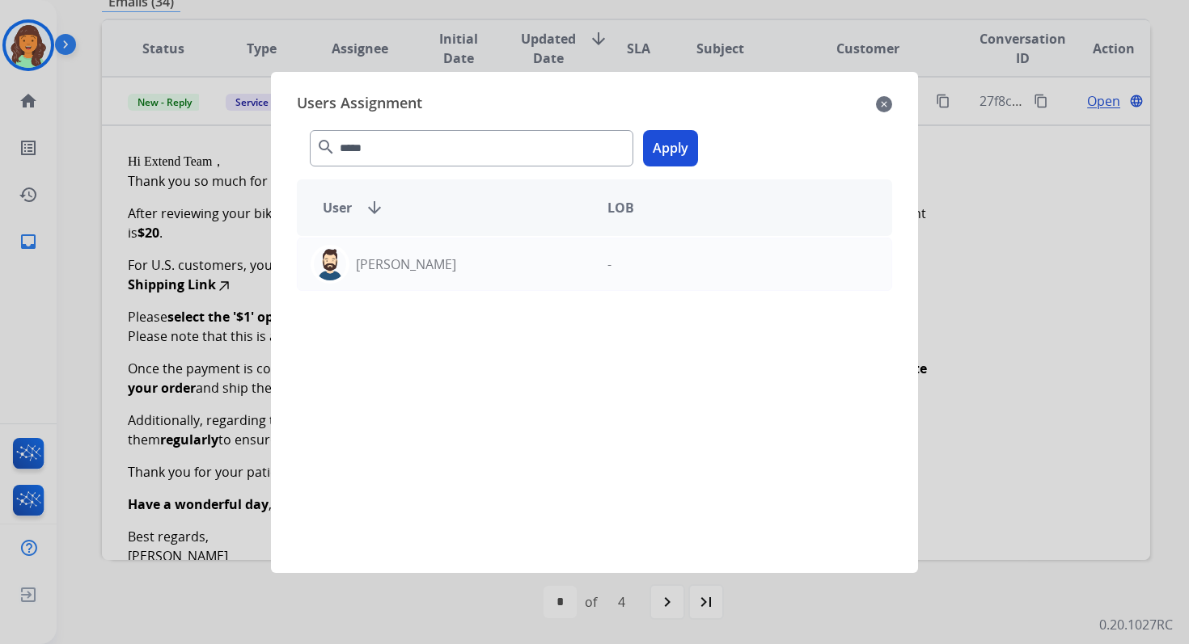
click at [674, 146] on button "Apply" at bounding box center [670, 148] width 55 height 36
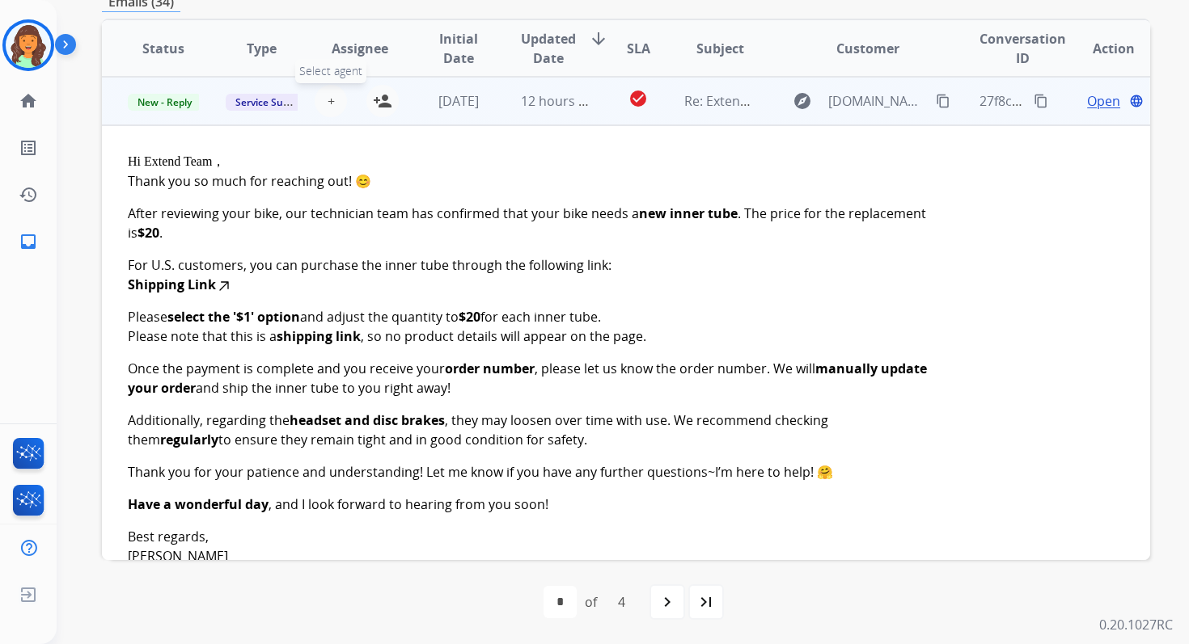
click at [331, 99] on button "+ Select agent" at bounding box center [331, 101] width 32 height 32
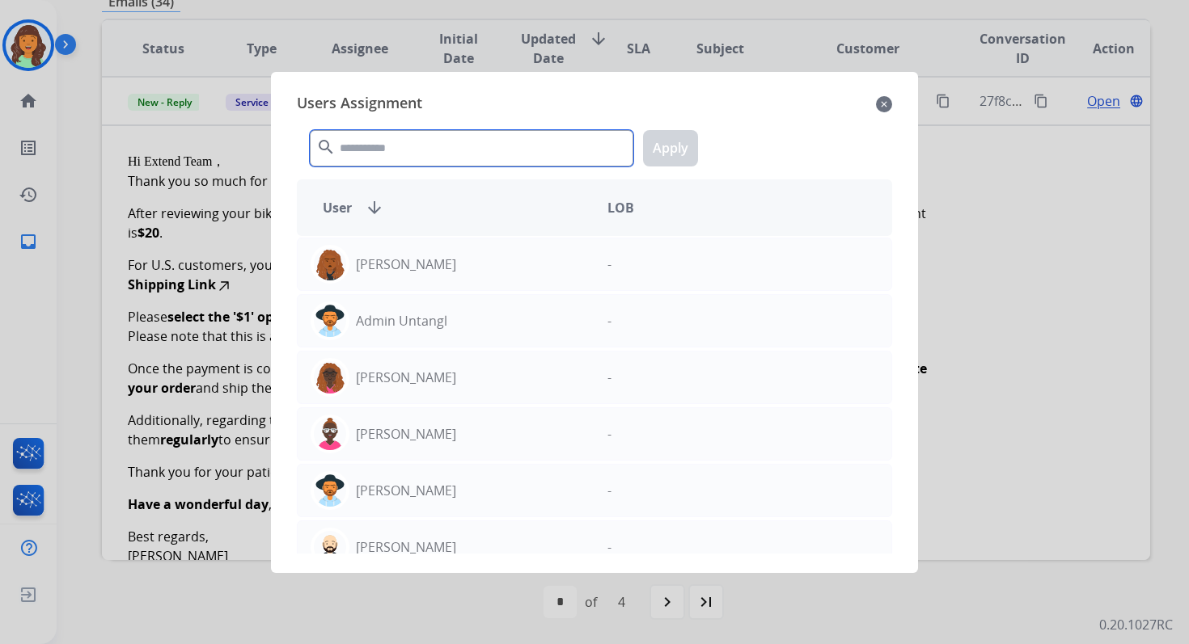
click at [395, 150] on input "text" at bounding box center [471, 148] width 323 height 36
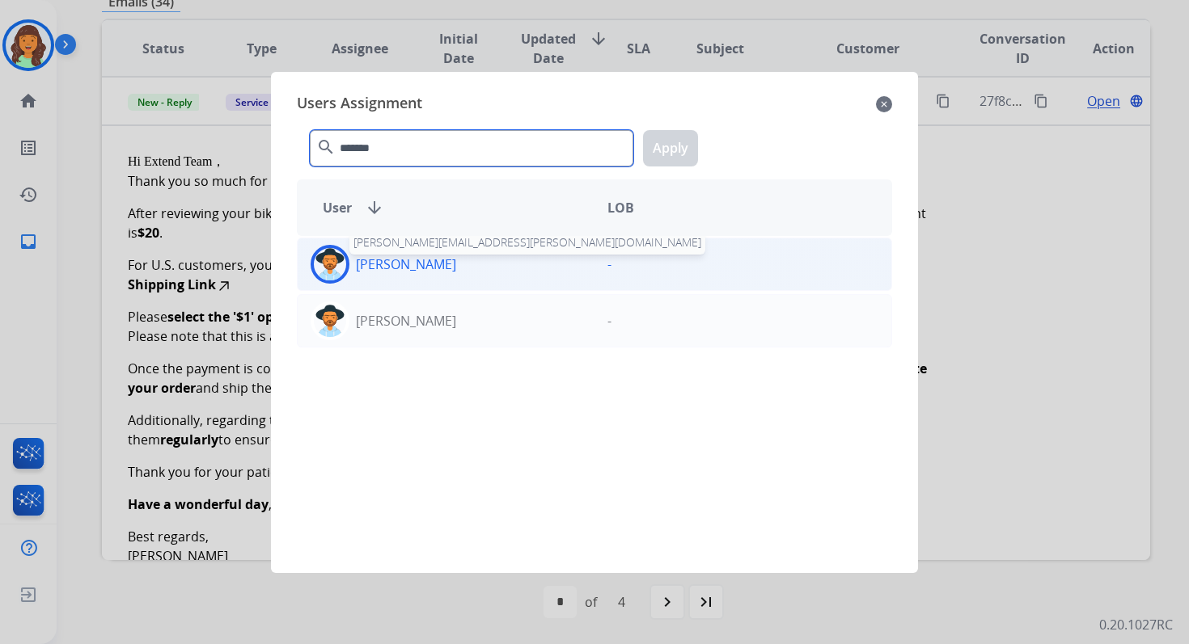
type input "*******"
click at [439, 267] on p "[PERSON_NAME]" at bounding box center [406, 264] width 100 height 19
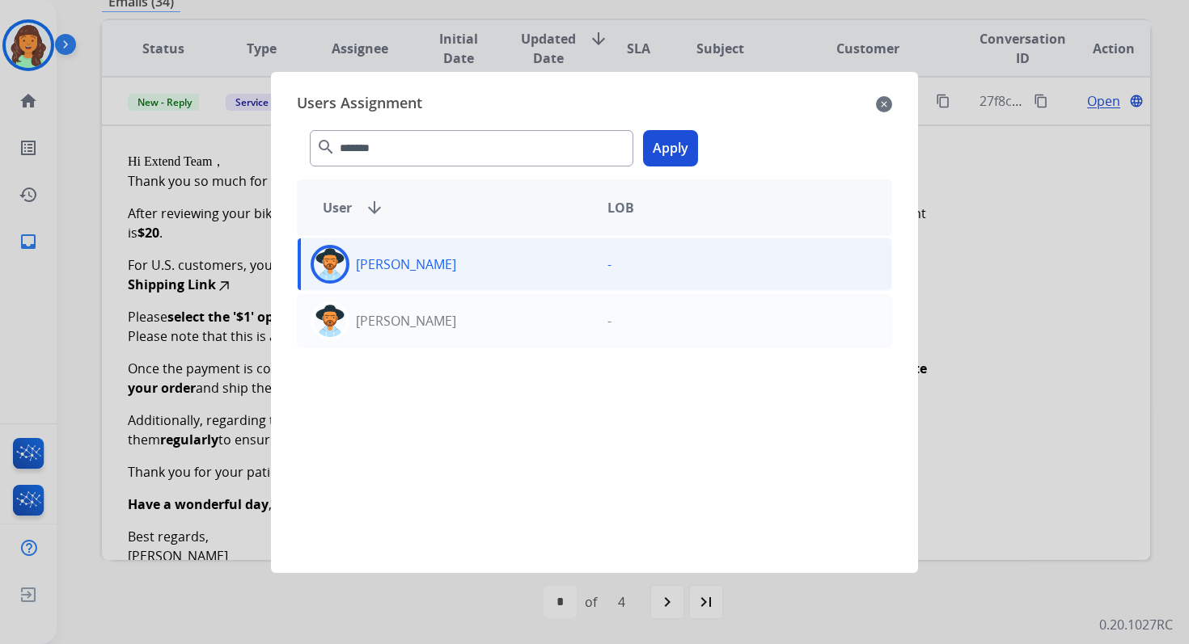
click at [670, 143] on button "Apply" at bounding box center [670, 148] width 55 height 36
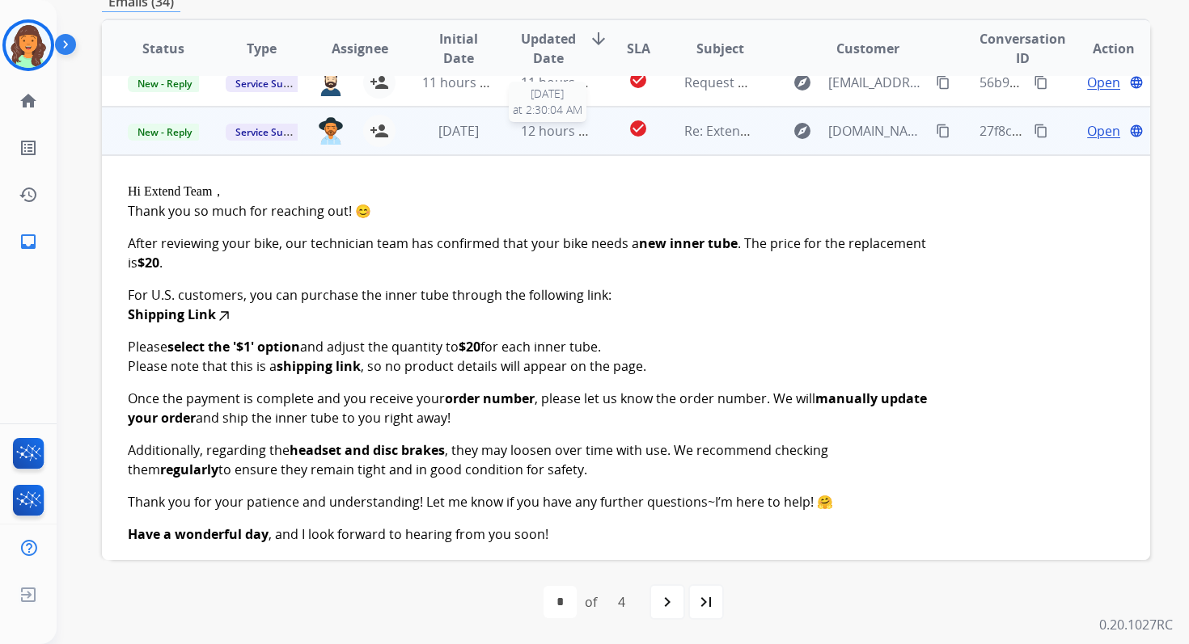
click at [554, 128] on span "12 hours ago" at bounding box center [561, 131] width 80 height 18
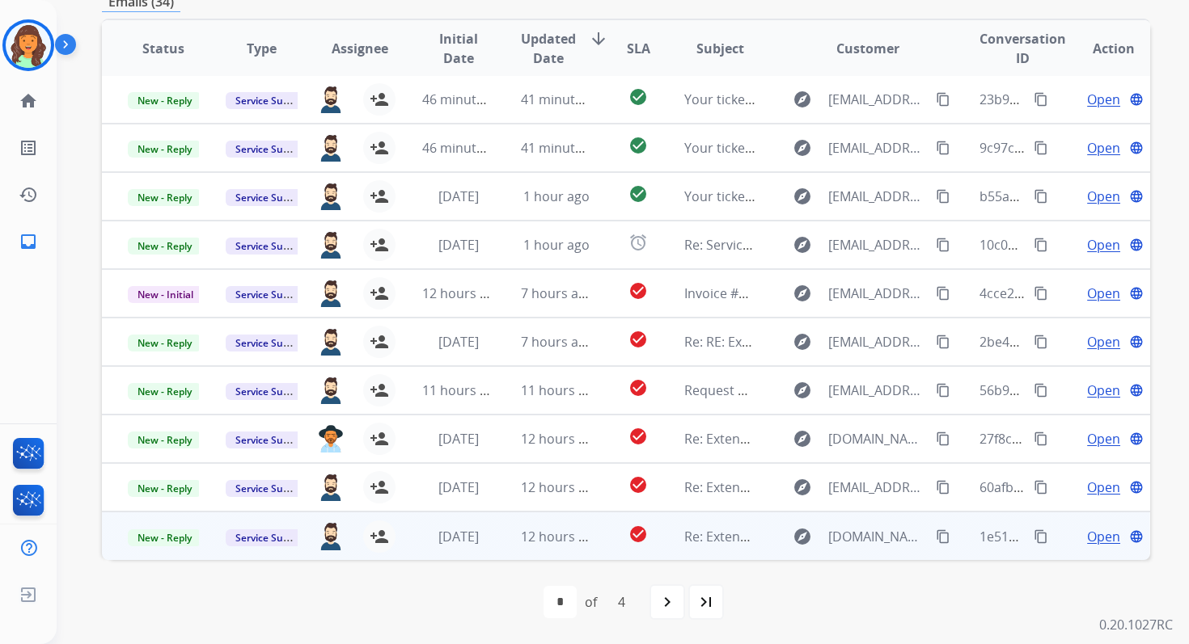
click at [594, 538] on td "check_circle" at bounding box center [625, 536] width 65 height 49
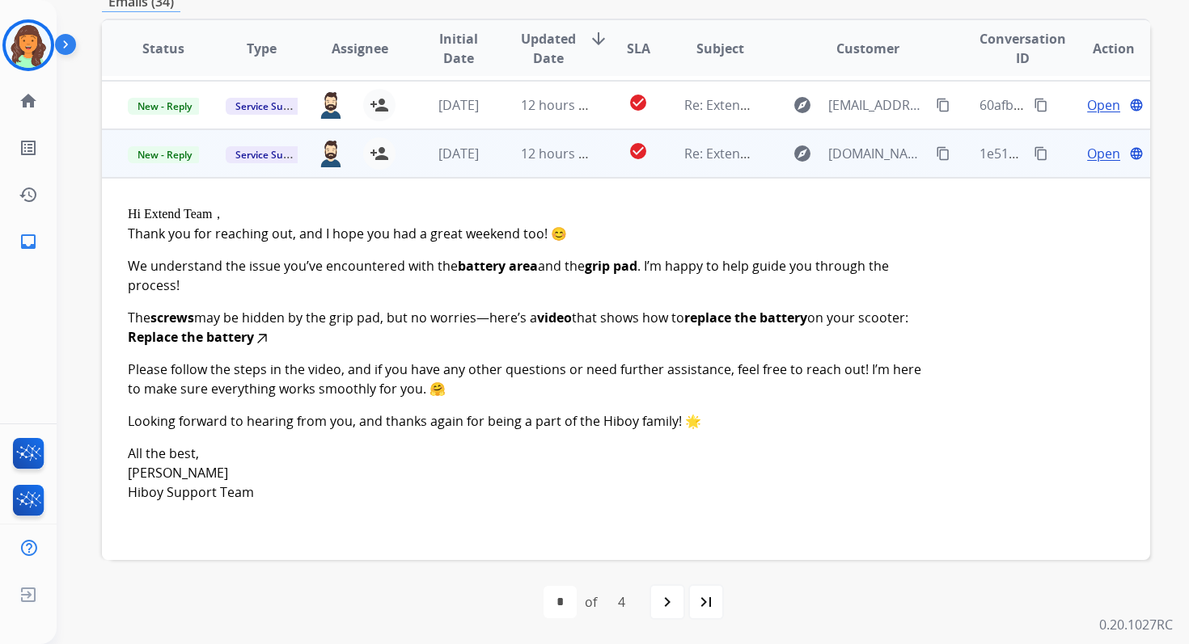
scroll to position [403, 0]
click at [1087, 144] on span "Open" at bounding box center [1103, 153] width 33 height 19
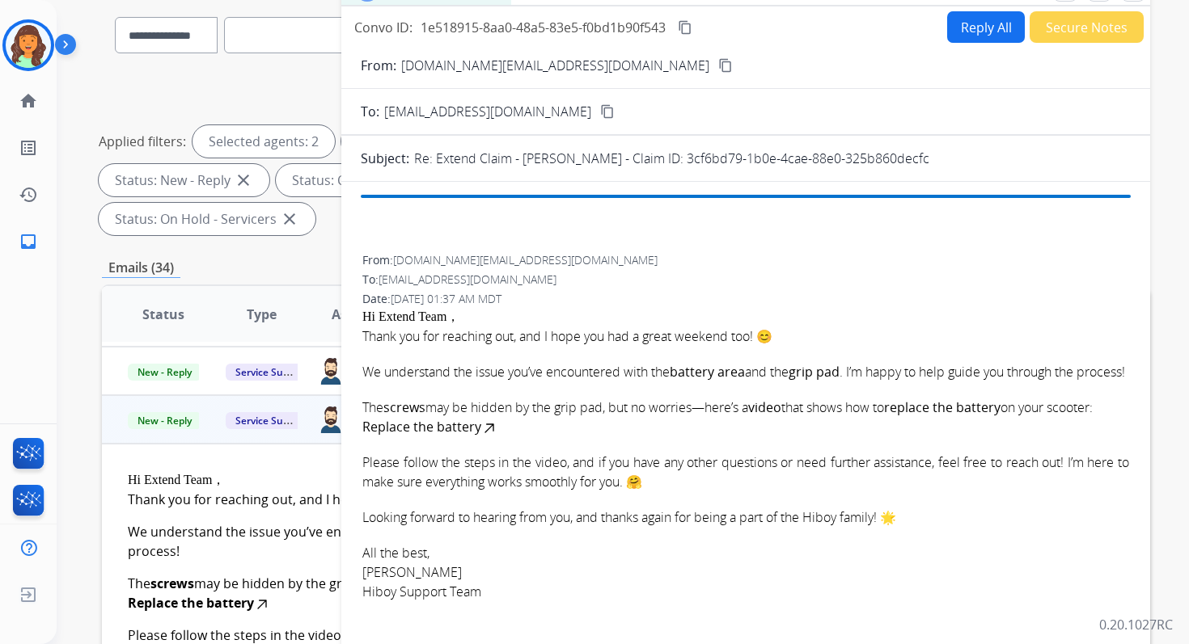
scroll to position [0, 0]
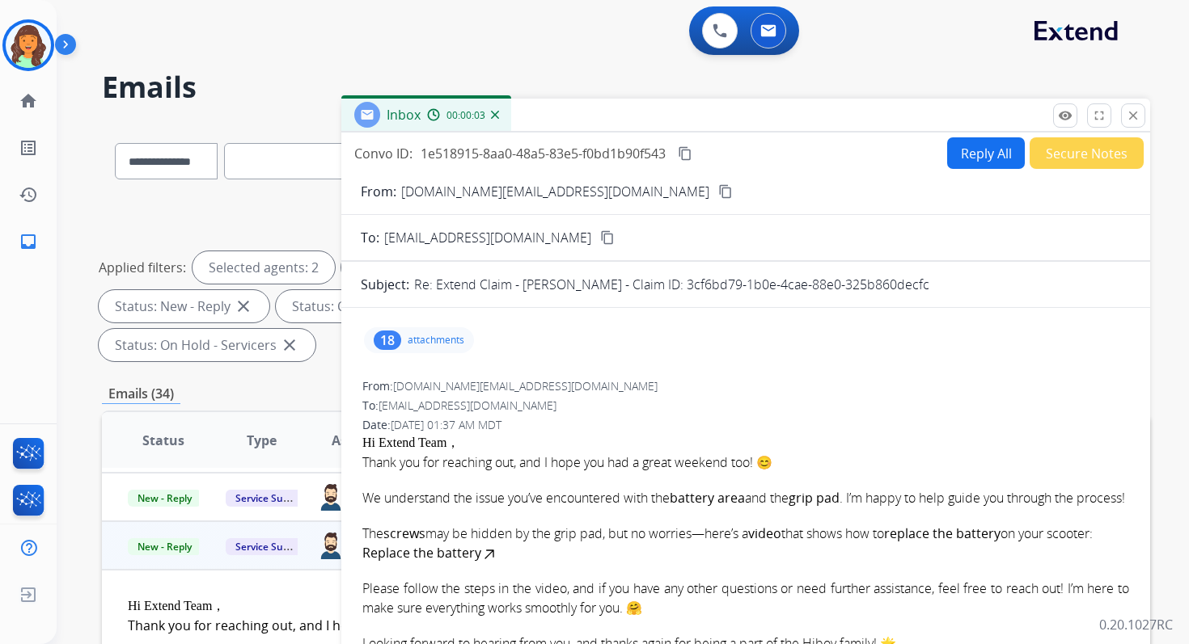
drag, startPoint x: 691, startPoint y: 285, endPoint x: 1031, endPoint y: 296, distance: 339.8
copy p "3cf6bd79-1b0e-4cae-88e0-325b860decfc"
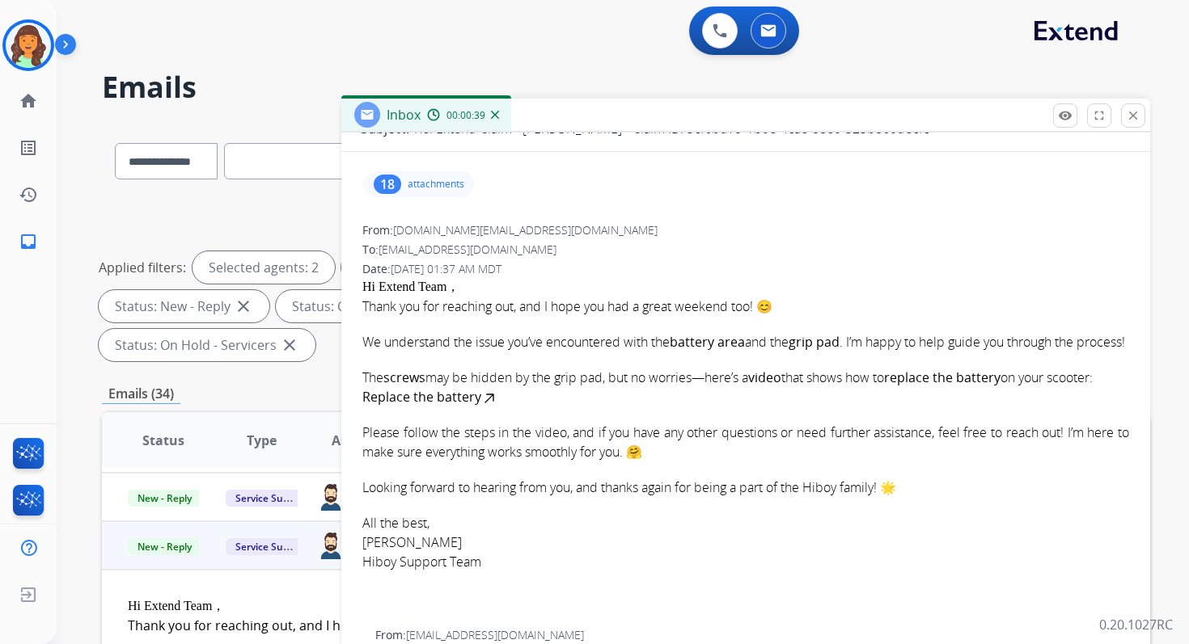
scroll to position [166, 0]
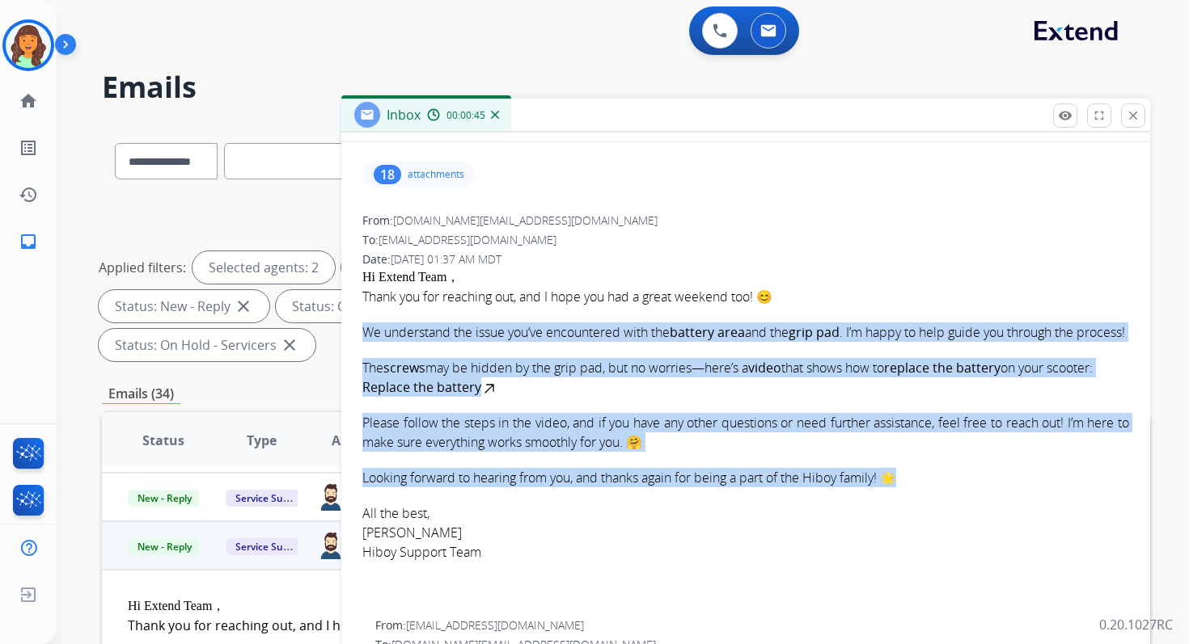
drag, startPoint x: 363, startPoint y: 331, endPoint x: 916, endPoint y: 518, distance: 584.0
click at [916, 519] on div "Thank you for reaching out, and I hope you had a great weekend too! 😊 We unders…" at bounding box center [745, 442] width 767 height 310
copy div "We understand the issue you’ve encountered with the battery area and the grip p…"
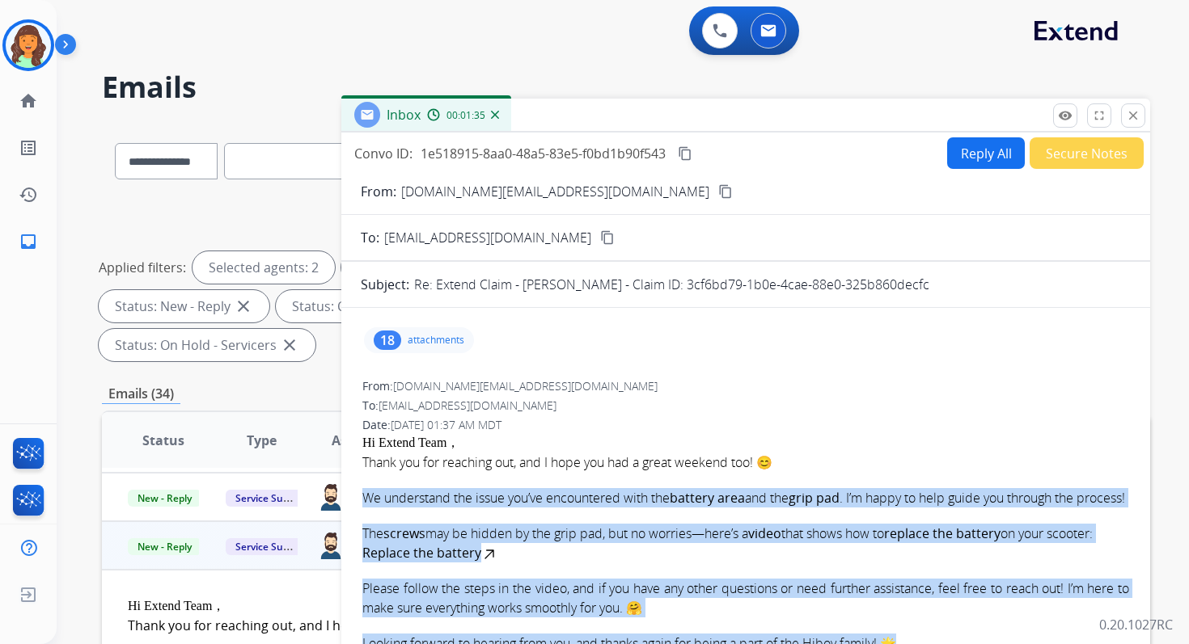
click at [683, 154] on mat-icon "content_copy" at bounding box center [685, 153] width 15 height 15
click at [977, 146] on button "Reply All" at bounding box center [986, 153] width 78 height 32
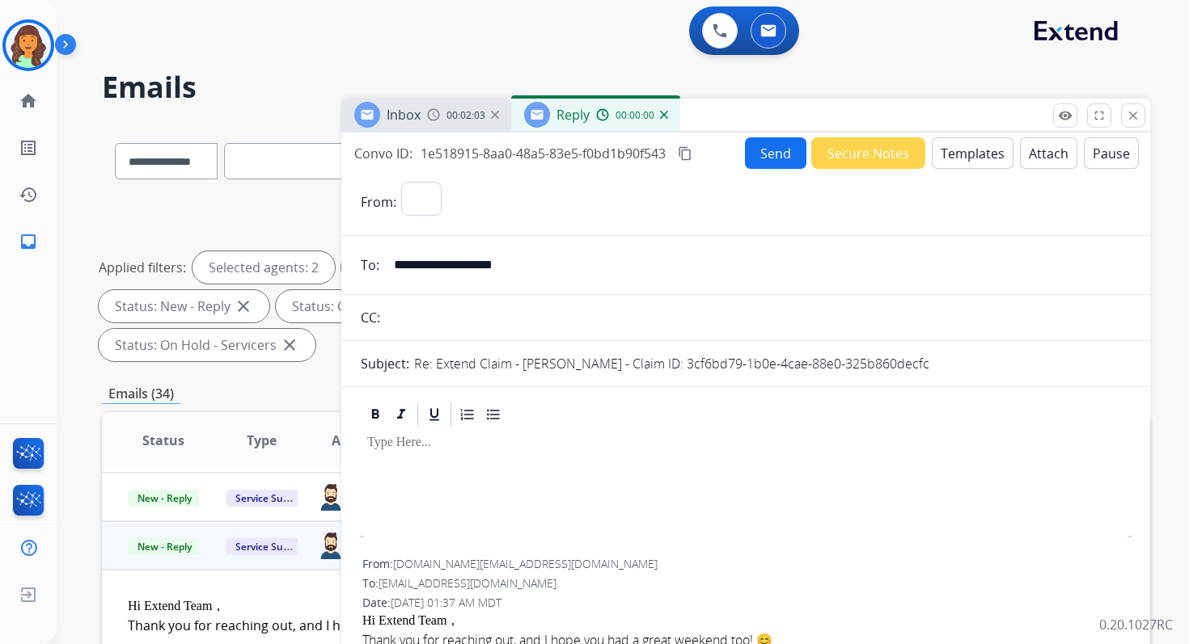
click at [977, 146] on button "Templates" at bounding box center [972, 153] width 82 height 32
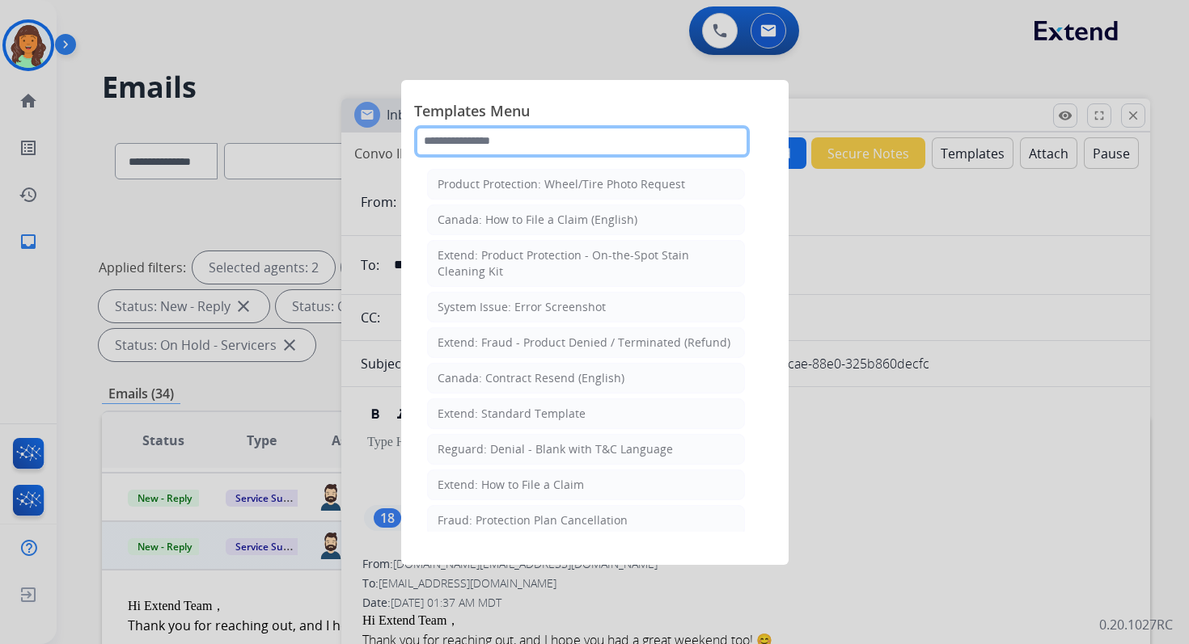
click at [505, 142] on input "text" at bounding box center [582, 141] width 336 height 32
select select "**********"
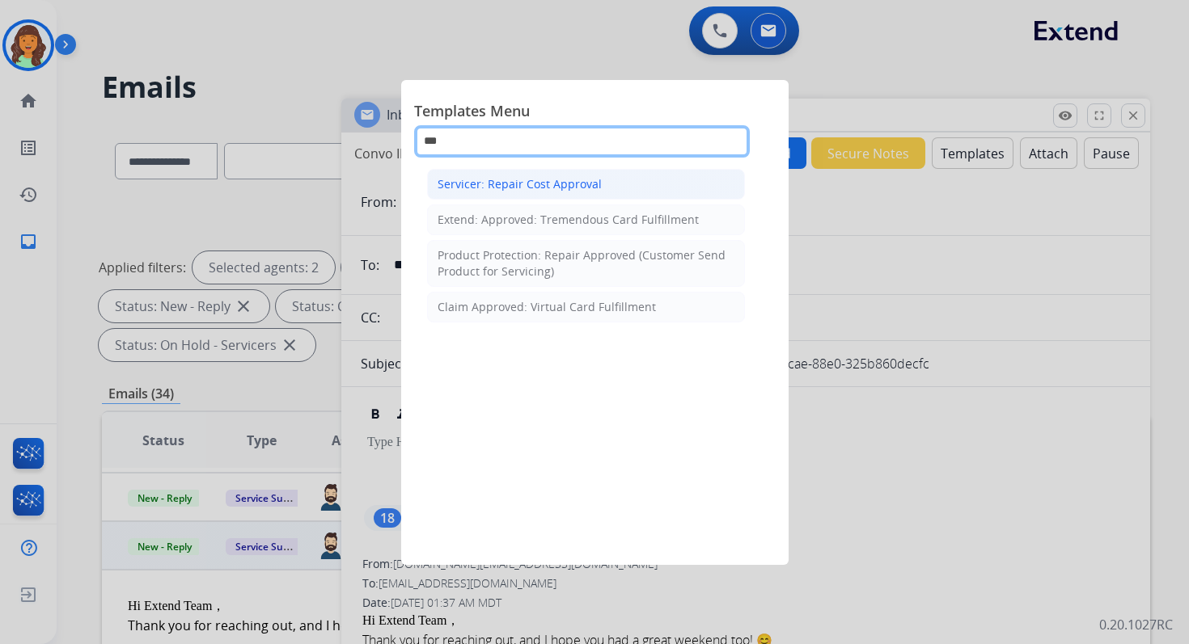
type input "***"
click at [522, 191] on div "Servicer: Repair Cost Approval" at bounding box center [519, 184] width 164 height 16
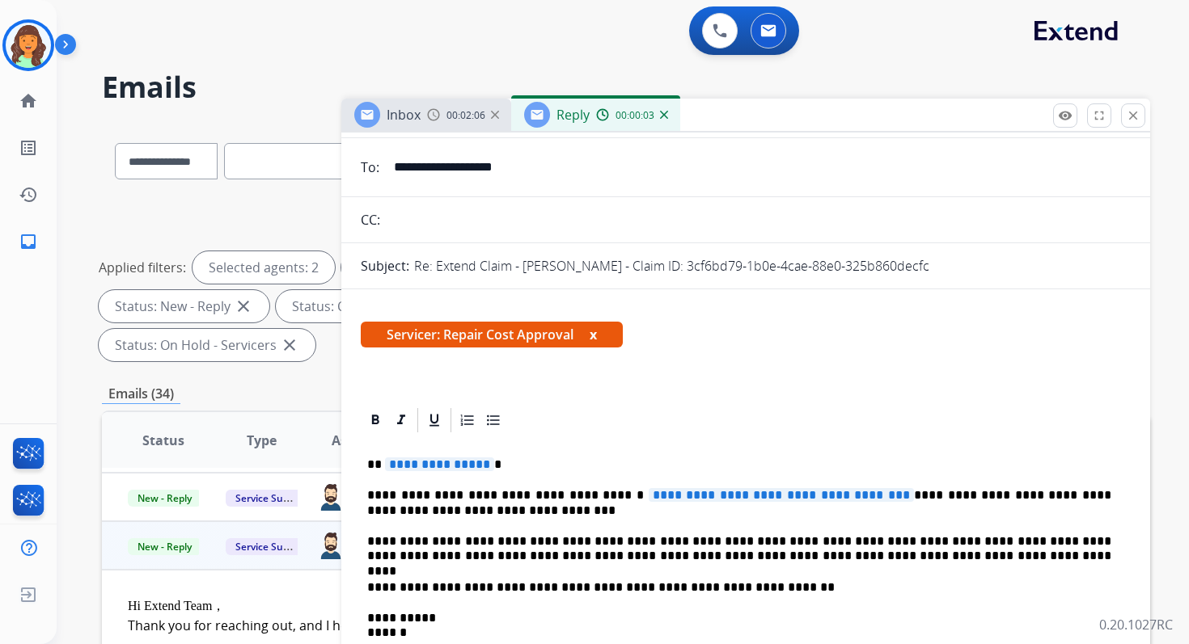
scroll to position [277, 0]
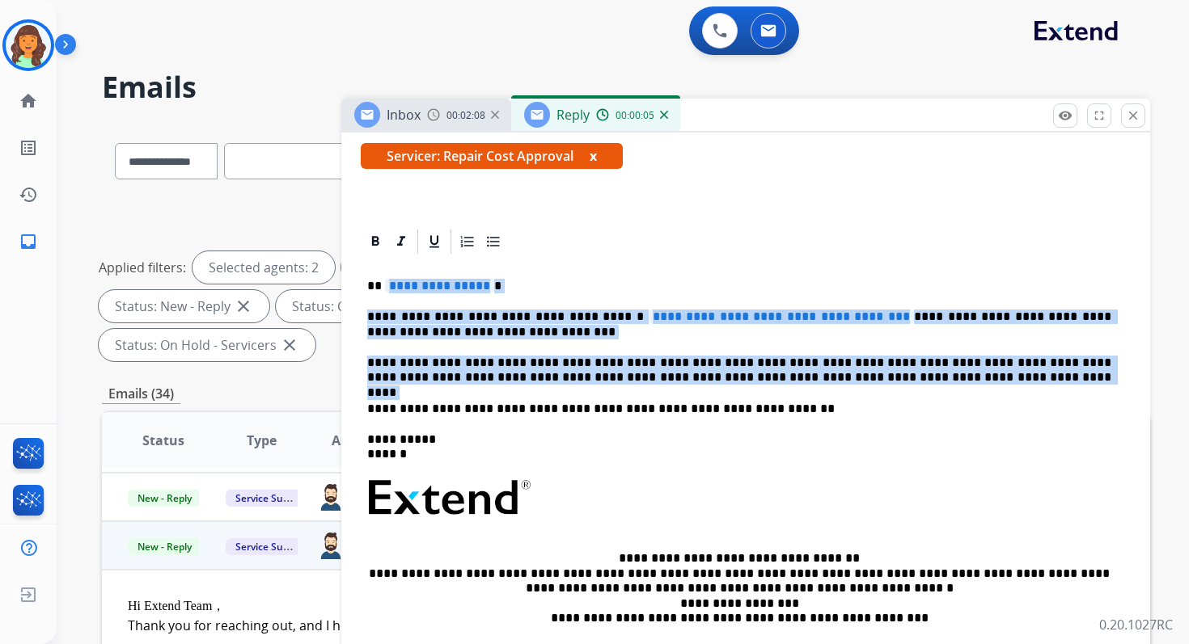
drag, startPoint x: 385, startPoint y: 286, endPoint x: 912, endPoint y: 397, distance: 538.7
click at [912, 397] on div "**********" at bounding box center [746, 489] width 770 height 467
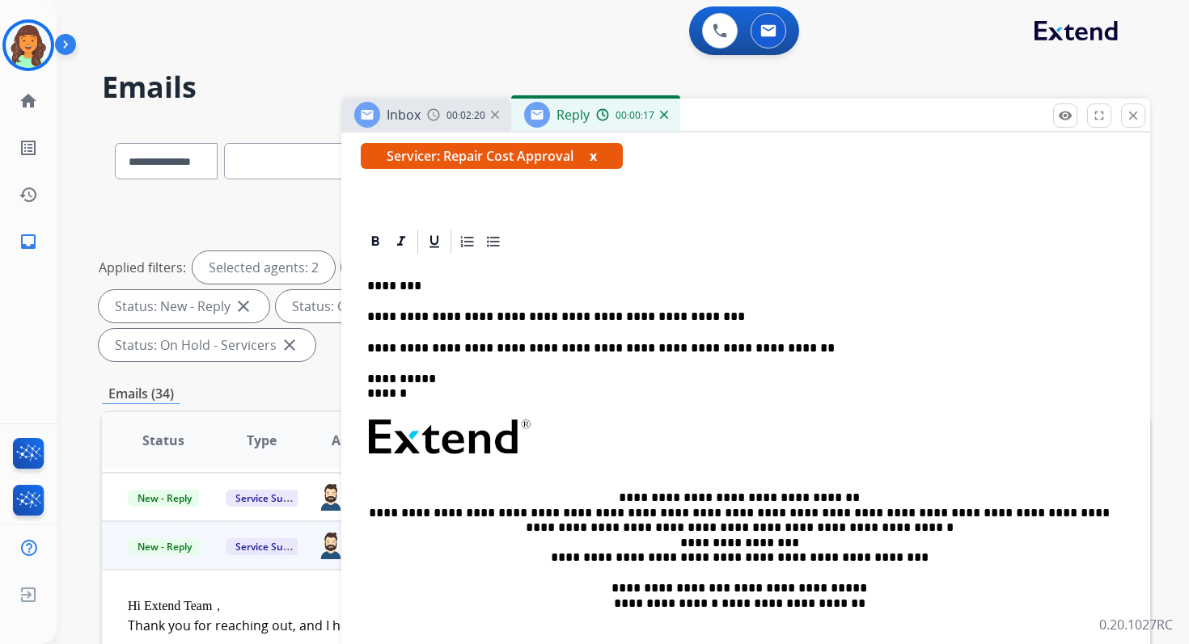
scroll to position [0, 0]
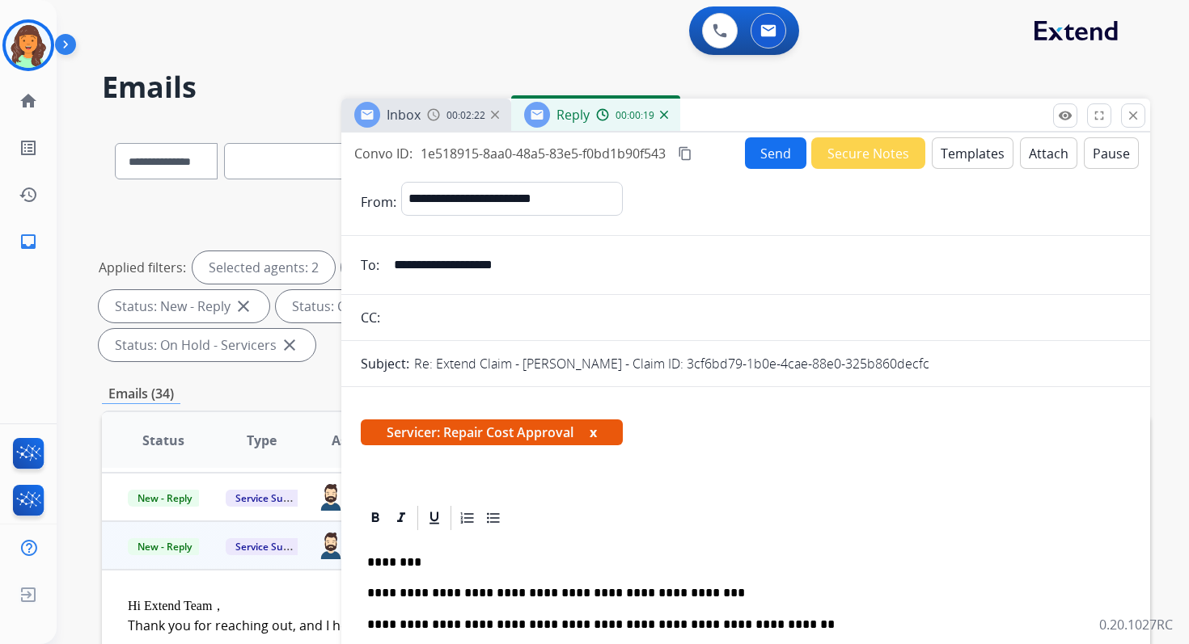
click at [771, 154] on button "Send" at bounding box center [775, 153] width 61 height 32
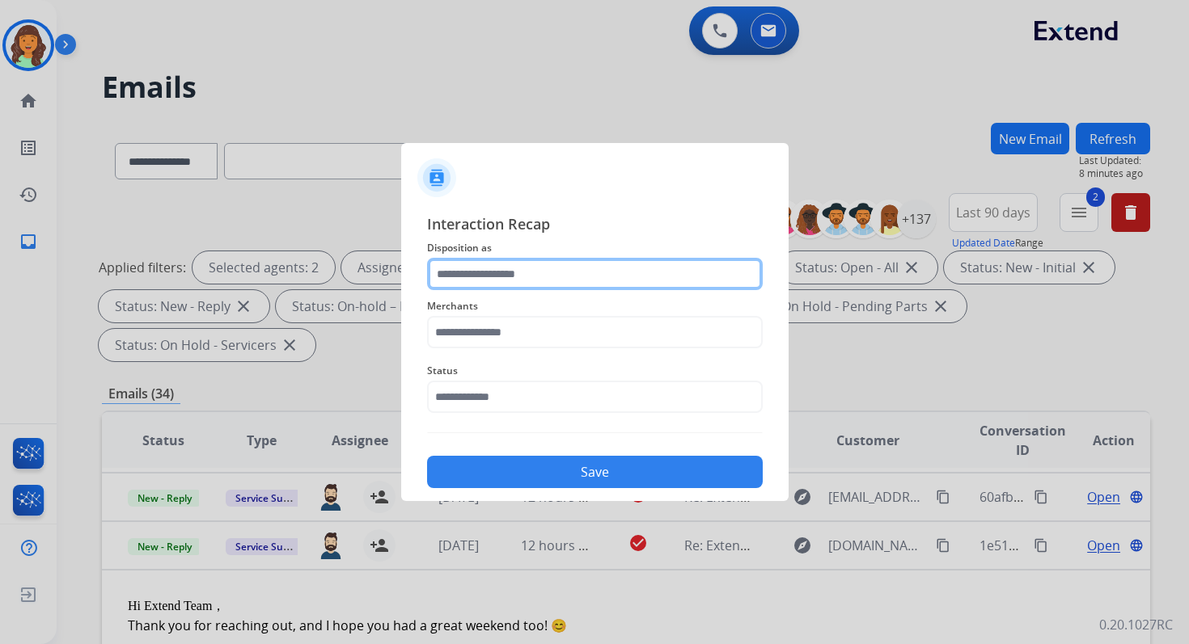
click at [499, 278] on input "text" at bounding box center [595, 274] width 336 height 32
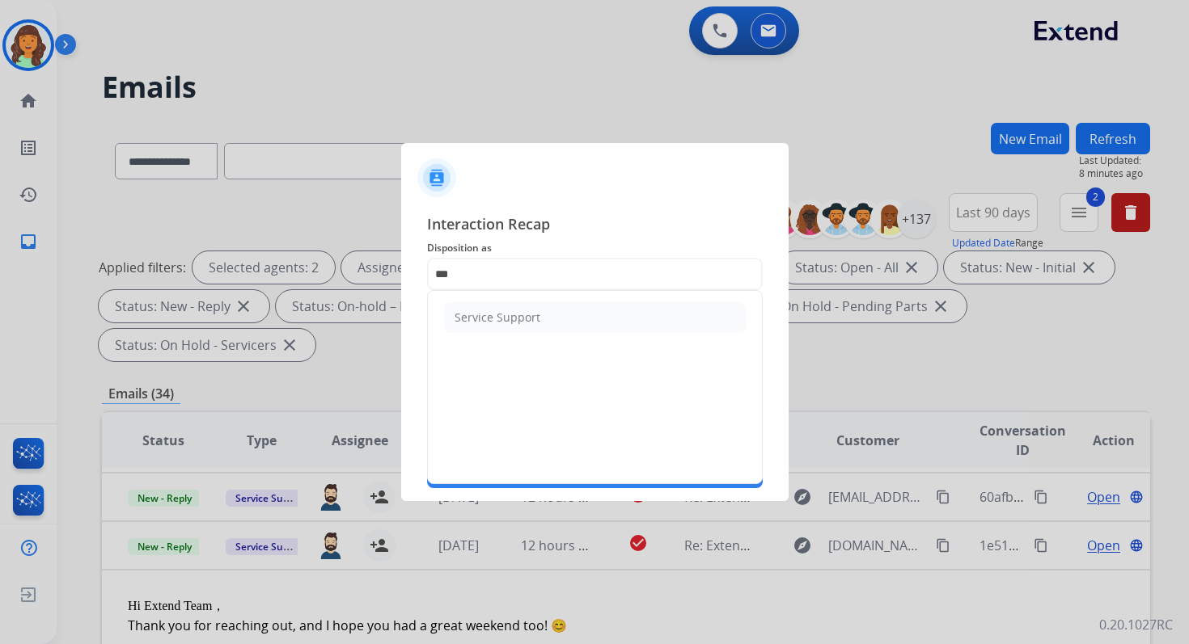
click at [508, 310] on div "Service Support" at bounding box center [497, 318] width 86 height 16
type input "**********"
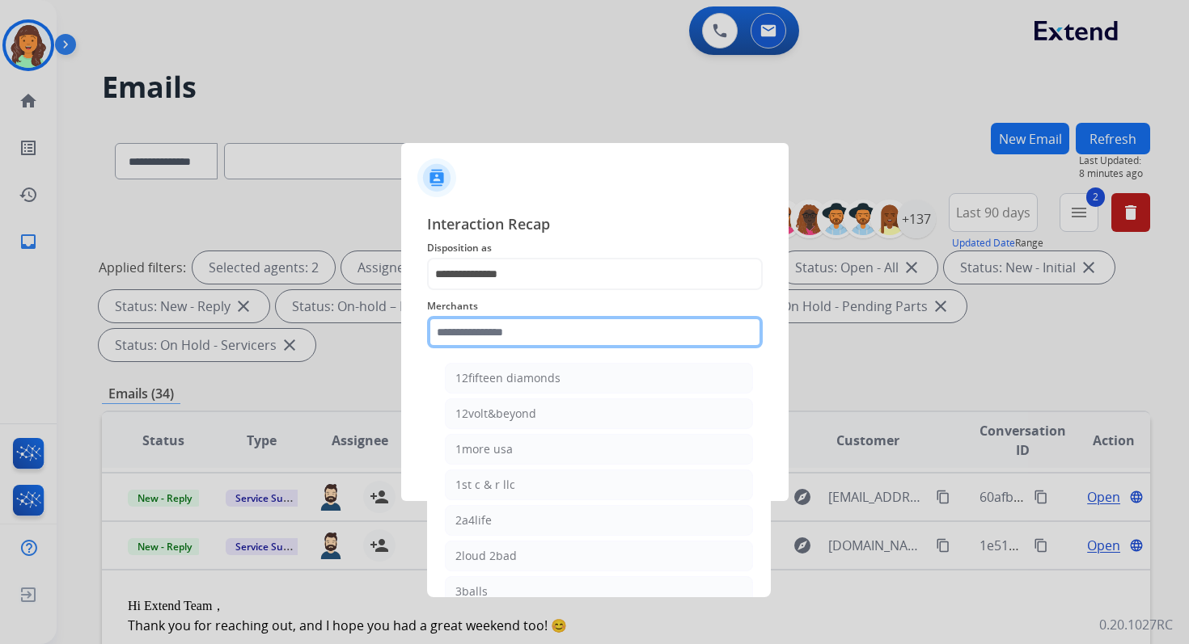
click at [515, 332] on input "text" at bounding box center [595, 332] width 336 height 32
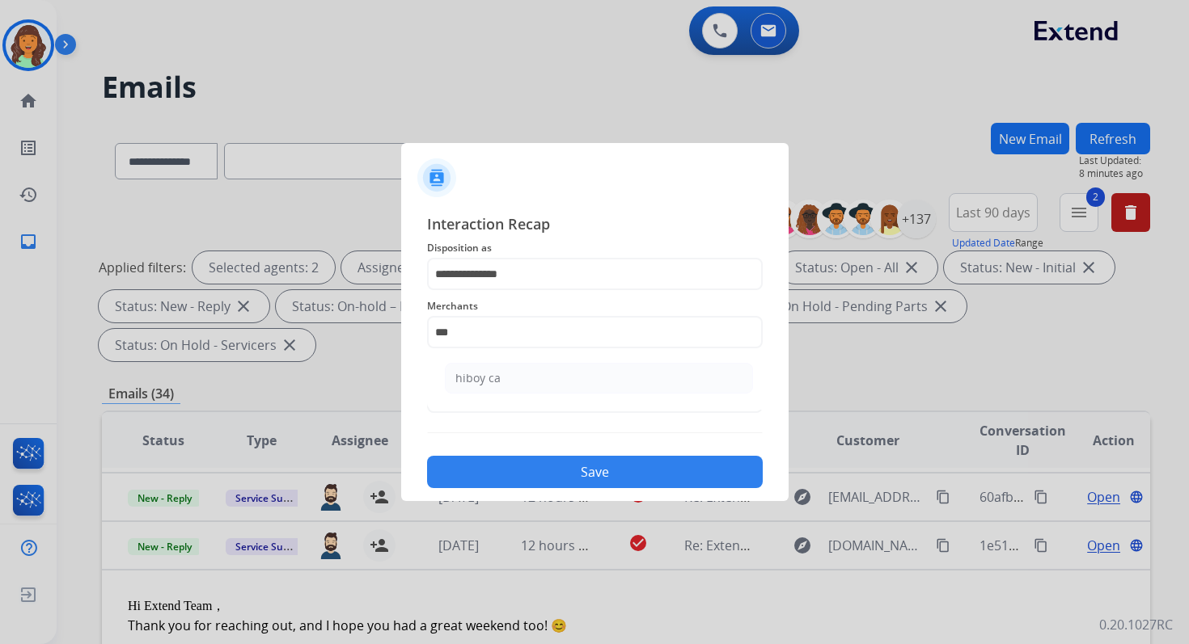
click at [516, 375] on li "hiboy ca" at bounding box center [599, 378] width 308 height 31
type input "********"
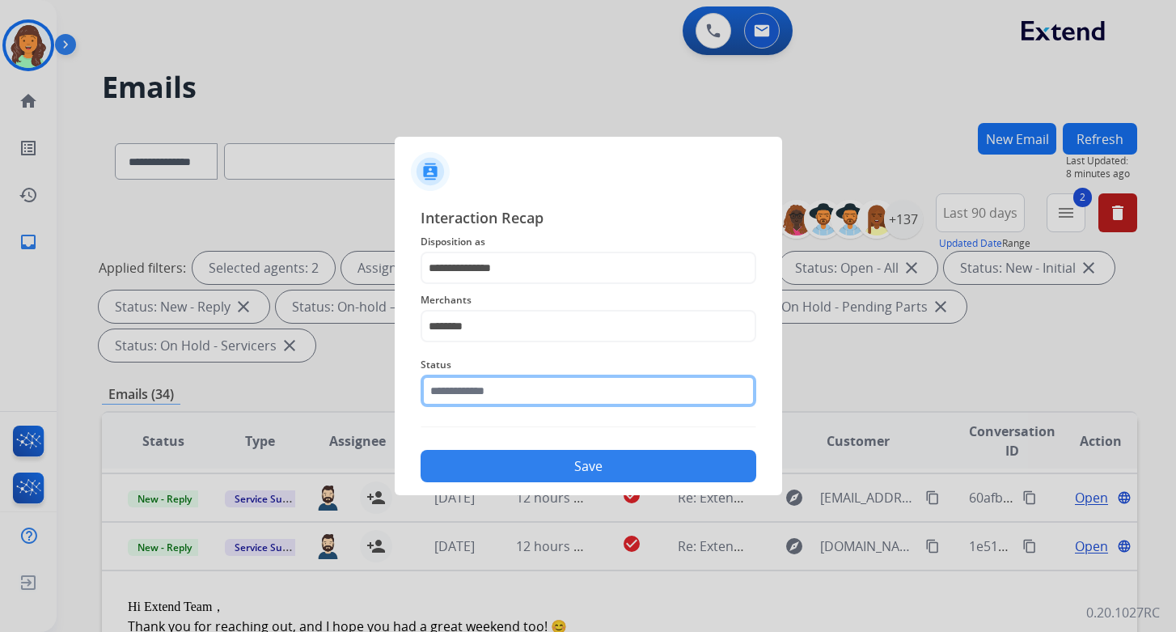
click at [519, 395] on input "text" at bounding box center [588, 390] width 336 height 32
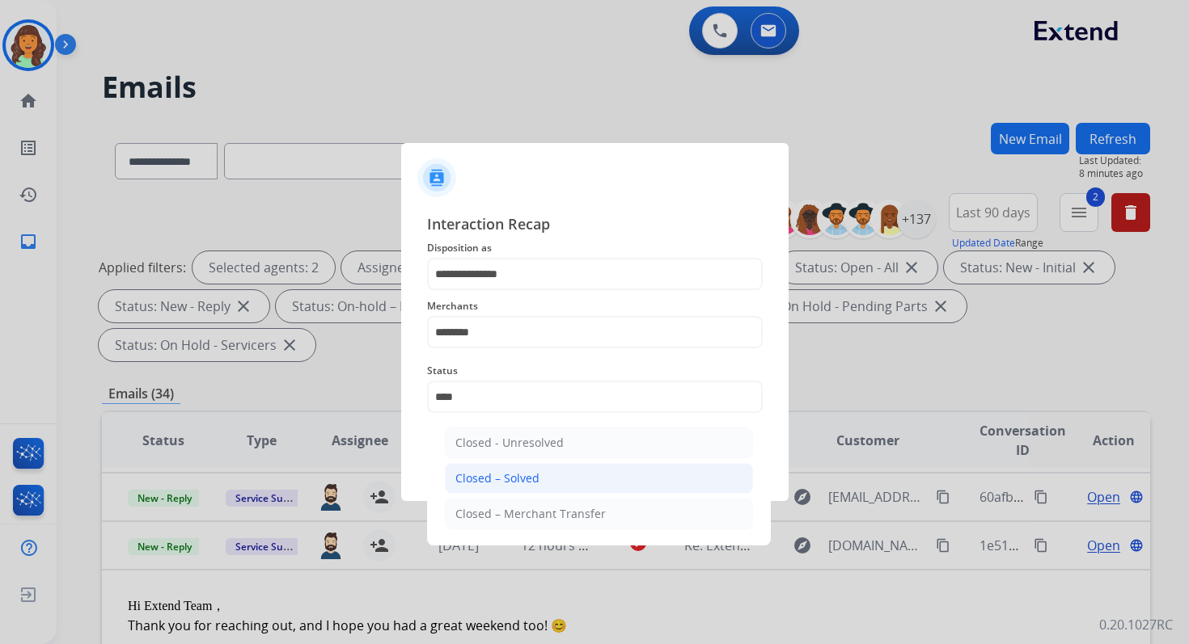
click at [539, 470] on li "Closed – Solved" at bounding box center [599, 478] width 308 height 31
type input "**********"
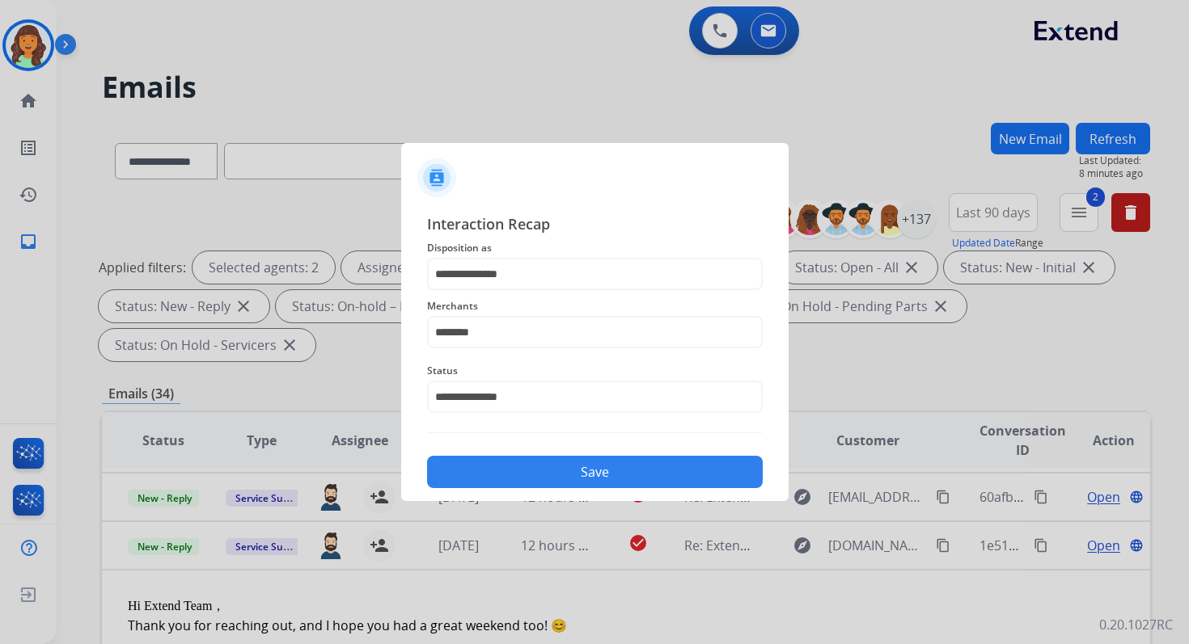
click at [539, 470] on button "Save" at bounding box center [595, 472] width 336 height 32
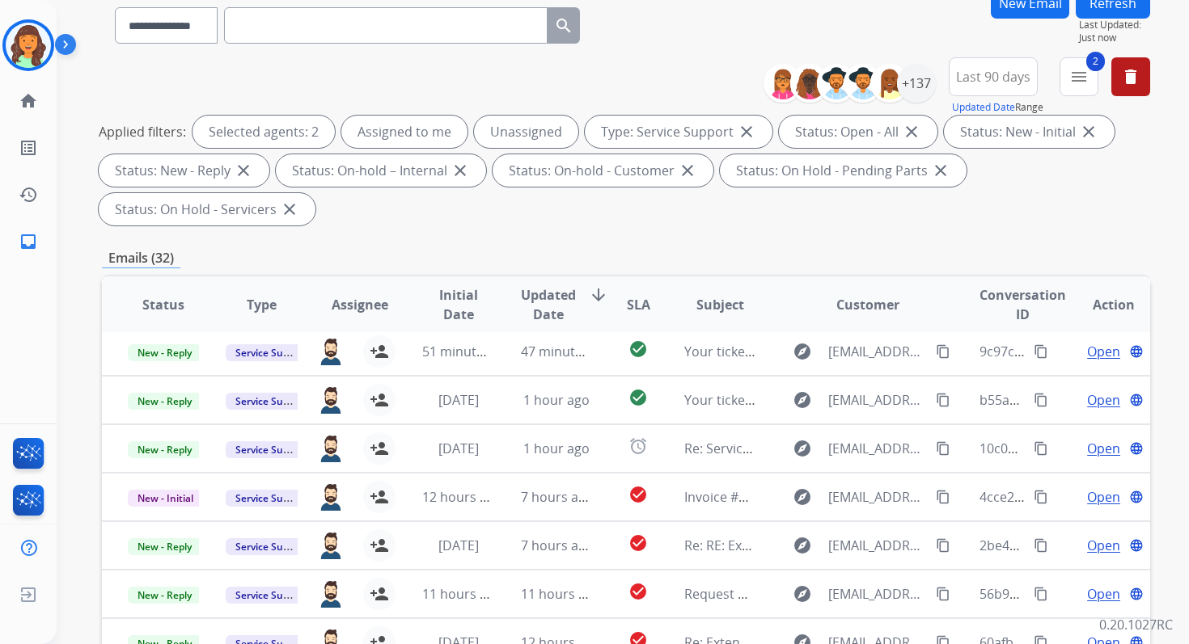
scroll to position [392, 0]
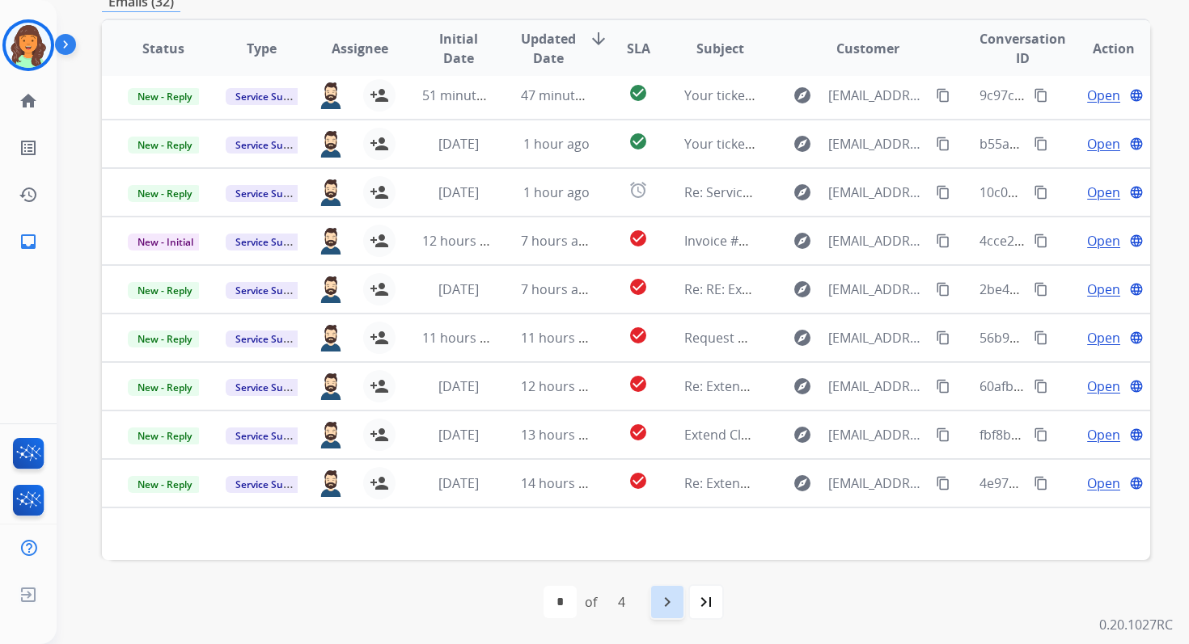
click at [676, 606] on div "navigate_next" at bounding box center [667, 603] width 36 height 36
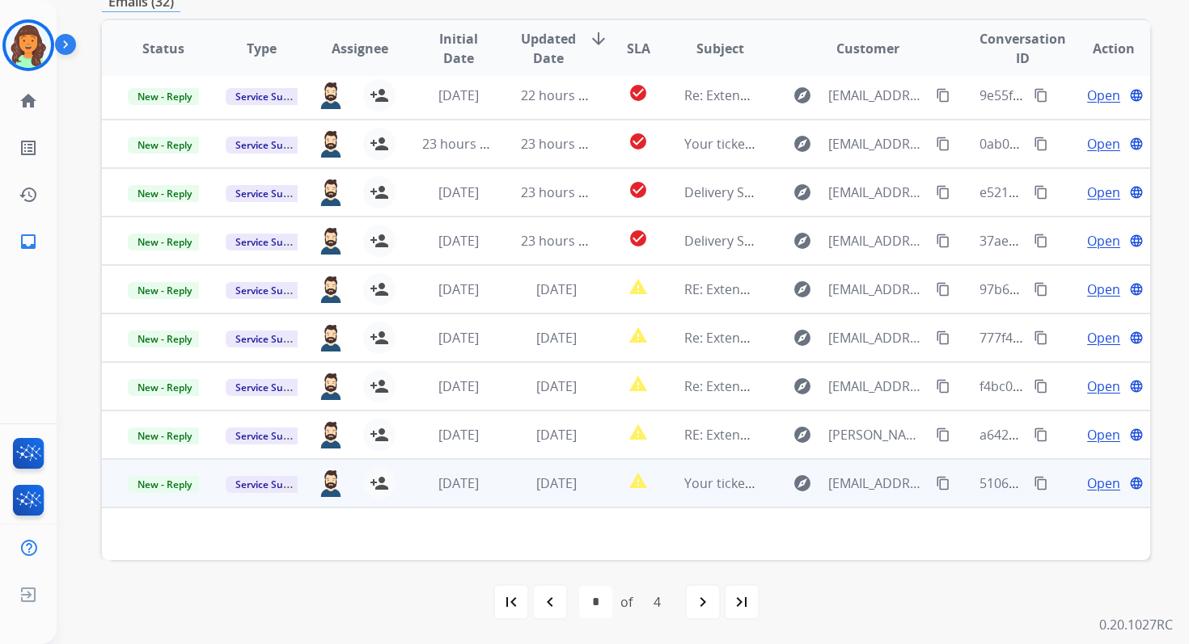
click at [513, 490] on td "[DATE]" at bounding box center [544, 483] width 98 height 49
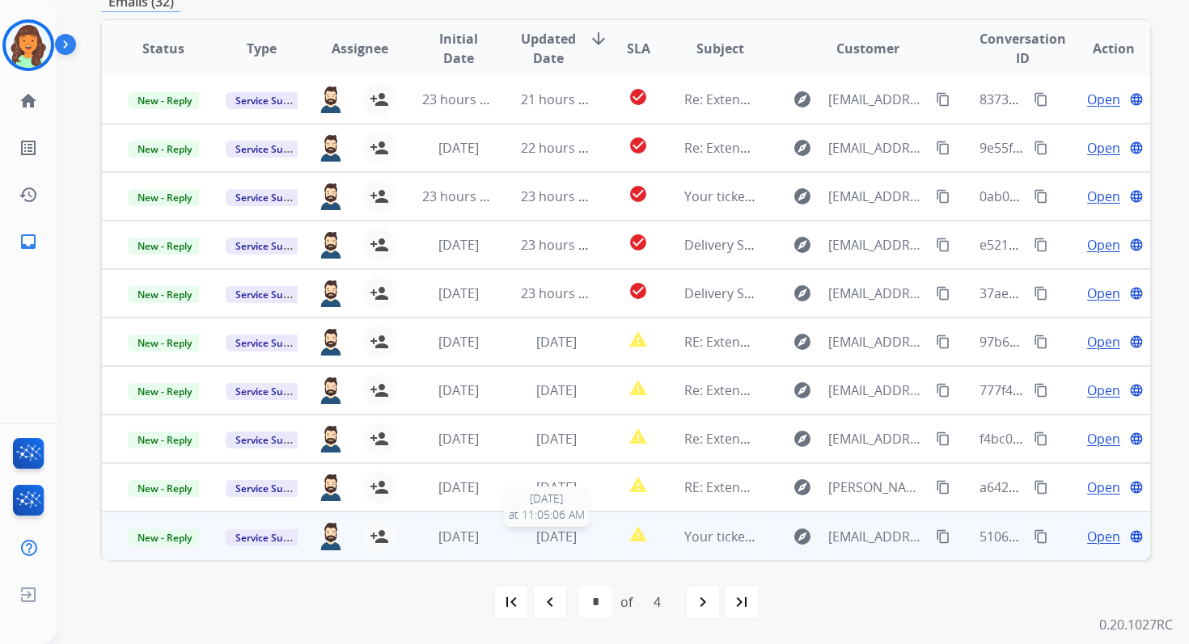
click at [546, 536] on span "[DATE]" at bounding box center [556, 537] width 40 height 18
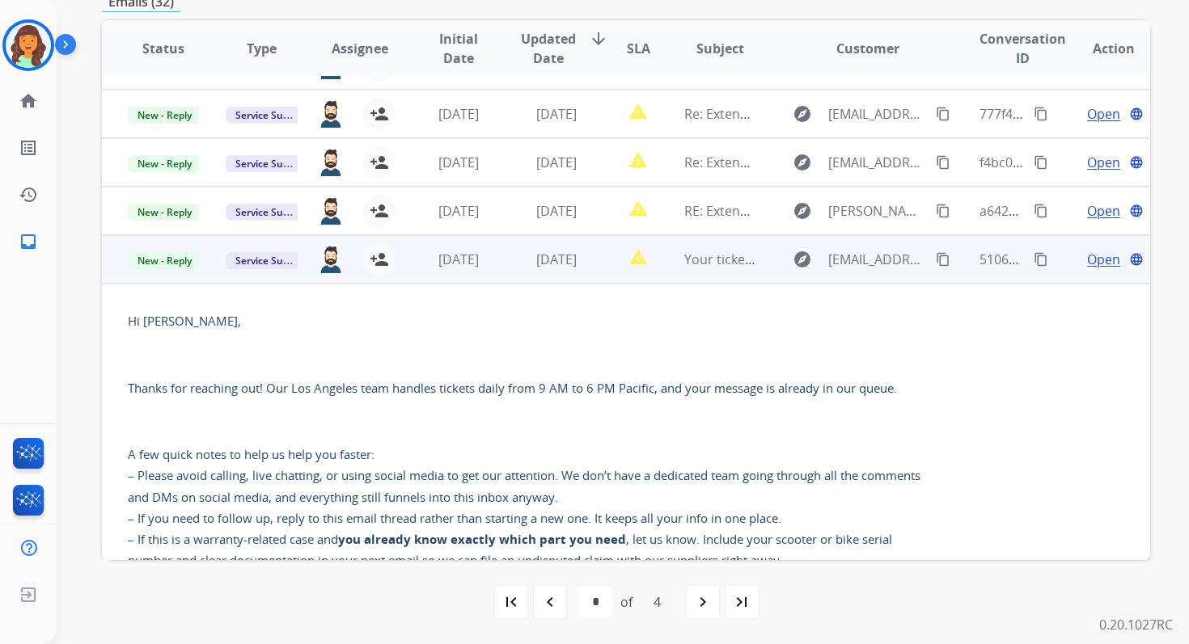
scroll to position [271, 0]
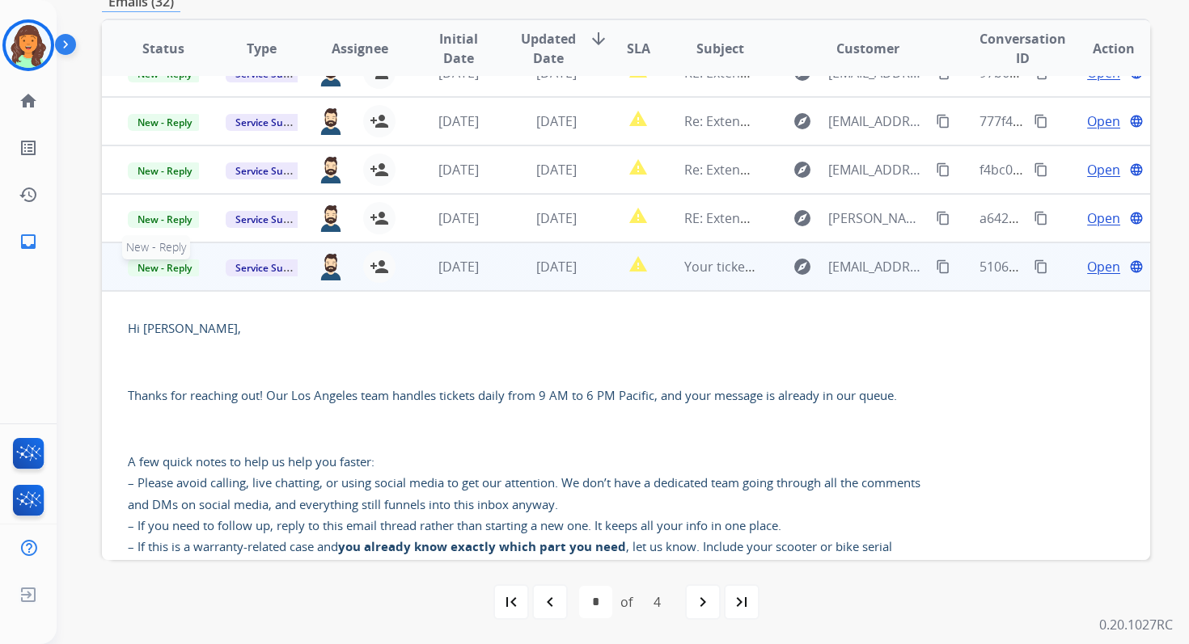
click at [181, 268] on span "New - Reply" at bounding box center [165, 268] width 74 height 17
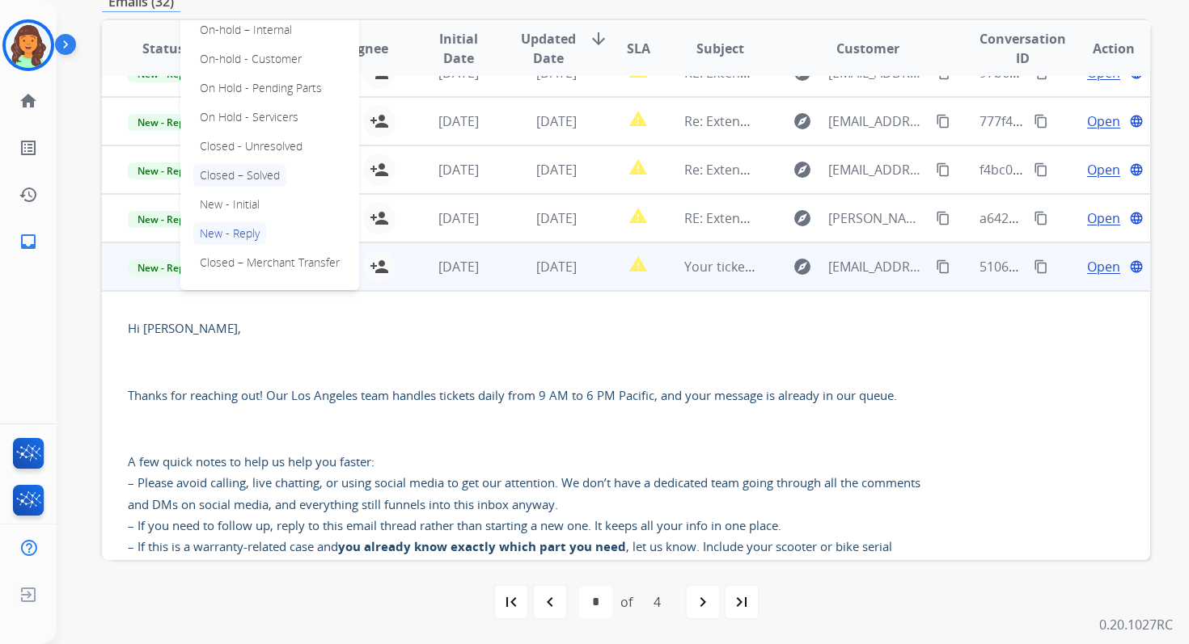
click at [240, 174] on p "Closed – Solved" at bounding box center [239, 175] width 93 height 23
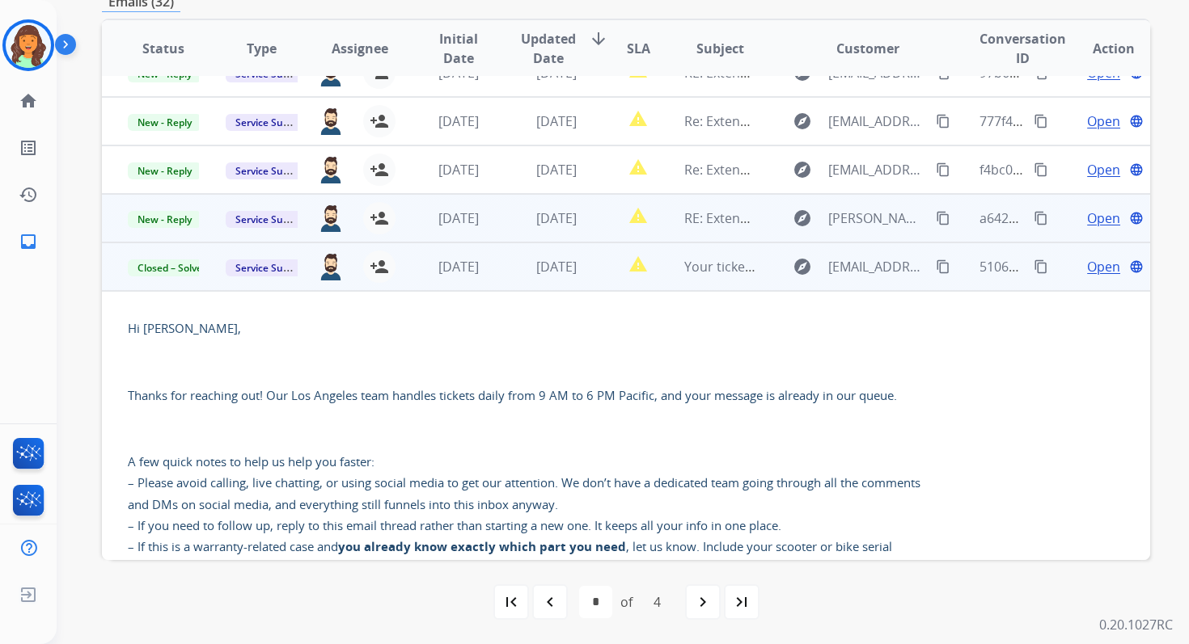
click at [495, 217] on td "[DATE]" at bounding box center [544, 218] width 98 height 49
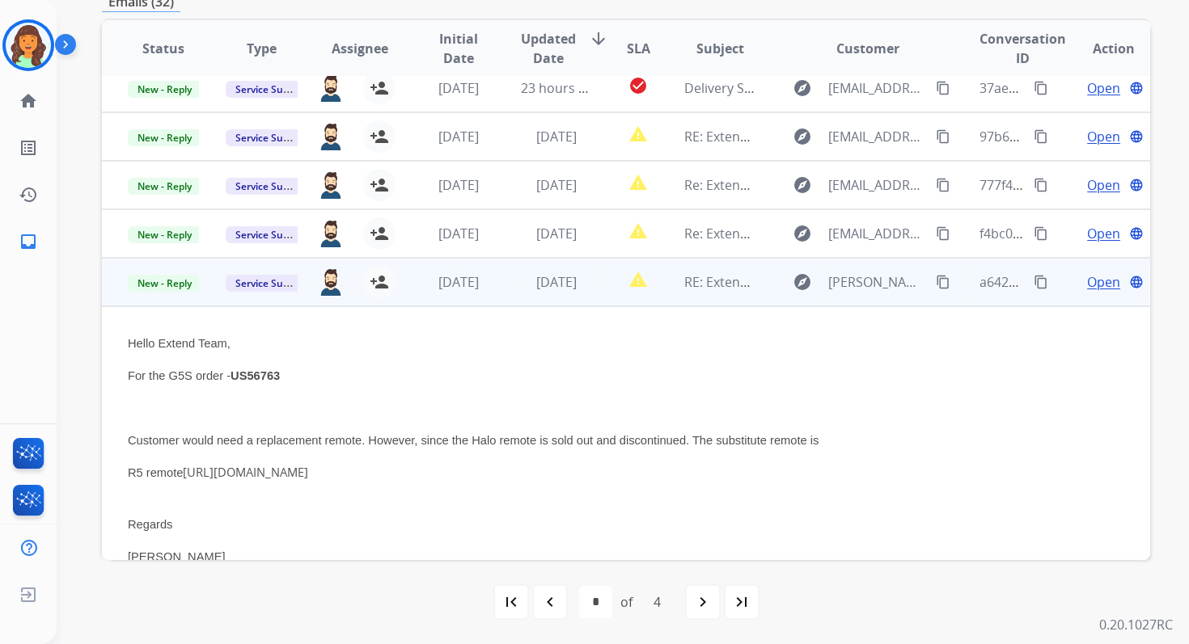
scroll to position [204, 0]
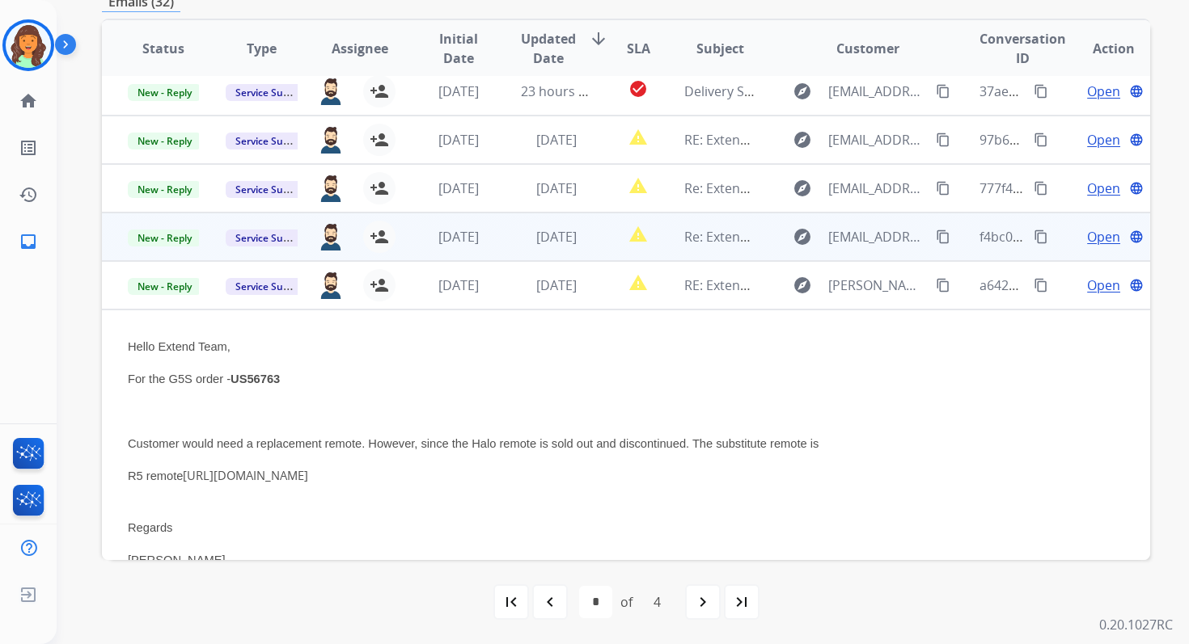
click at [495, 246] on td "1 day ago" at bounding box center [544, 237] width 98 height 49
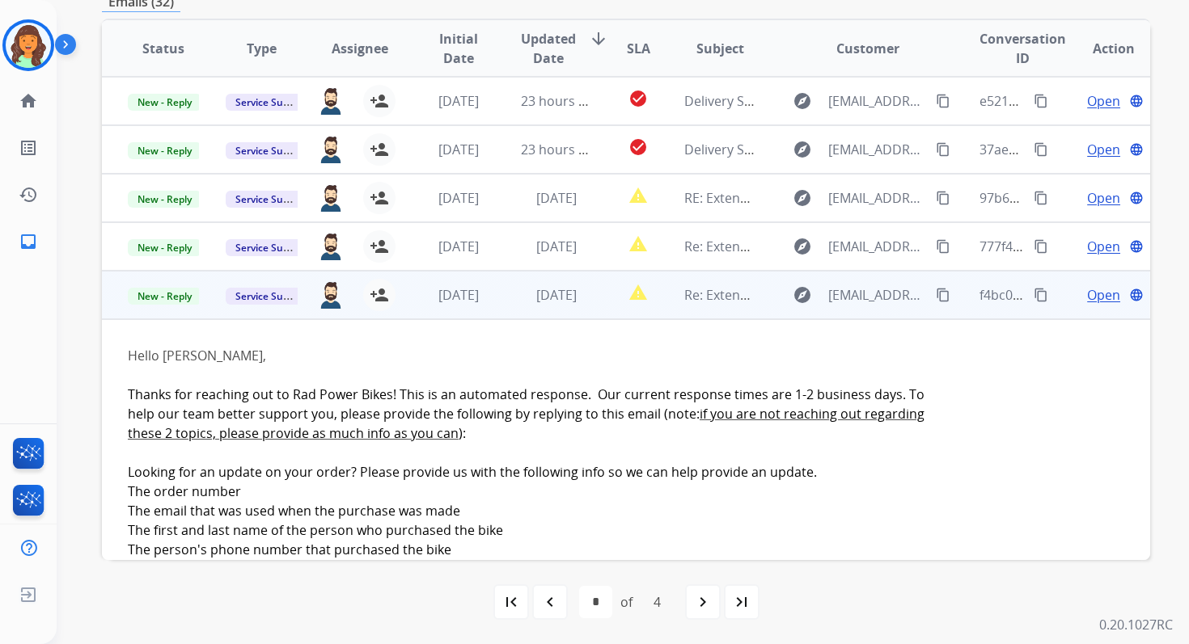
scroll to position [92, 0]
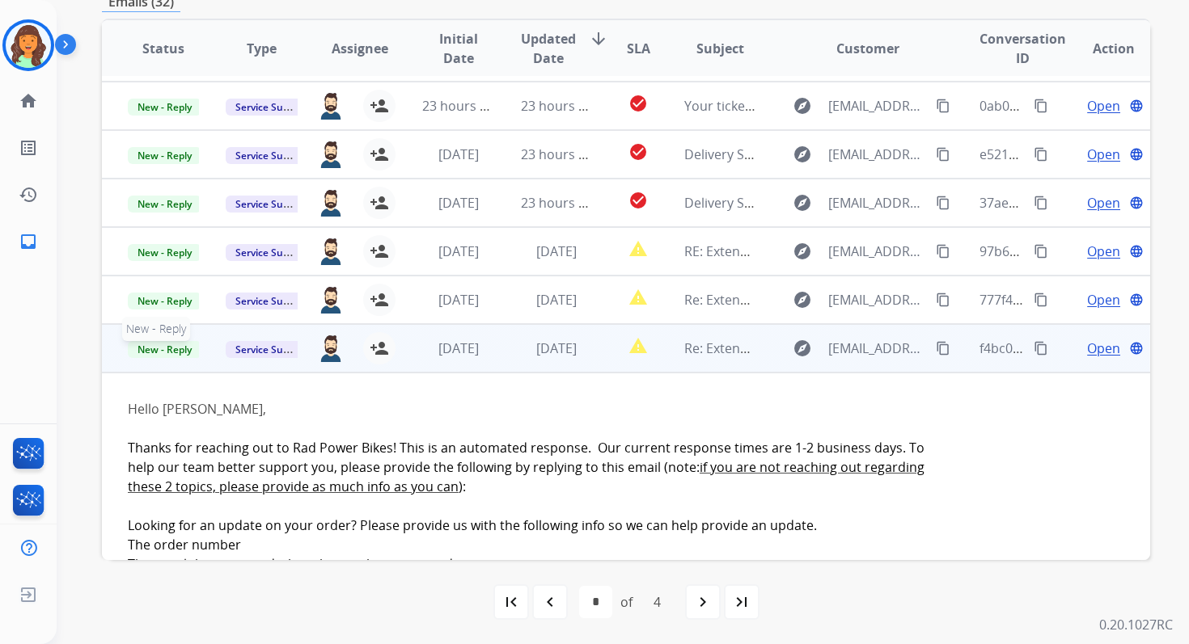
click at [175, 348] on span "New - Reply" at bounding box center [165, 349] width 74 height 17
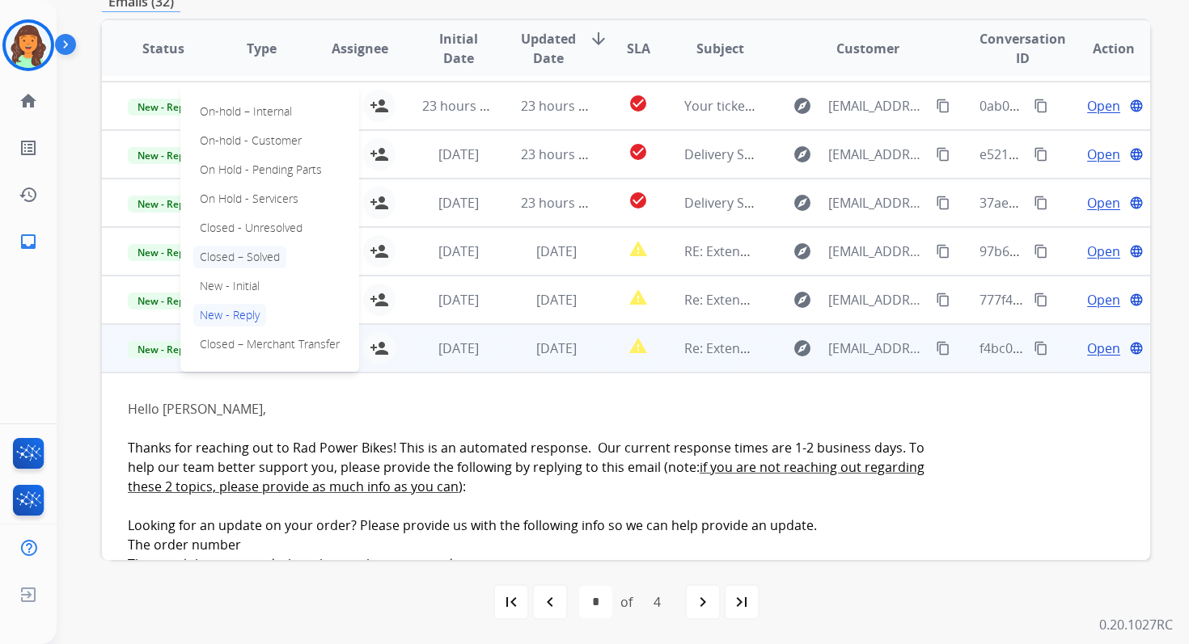
click at [237, 255] on p "Closed – Solved" at bounding box center [239, 257] width 93 height 23
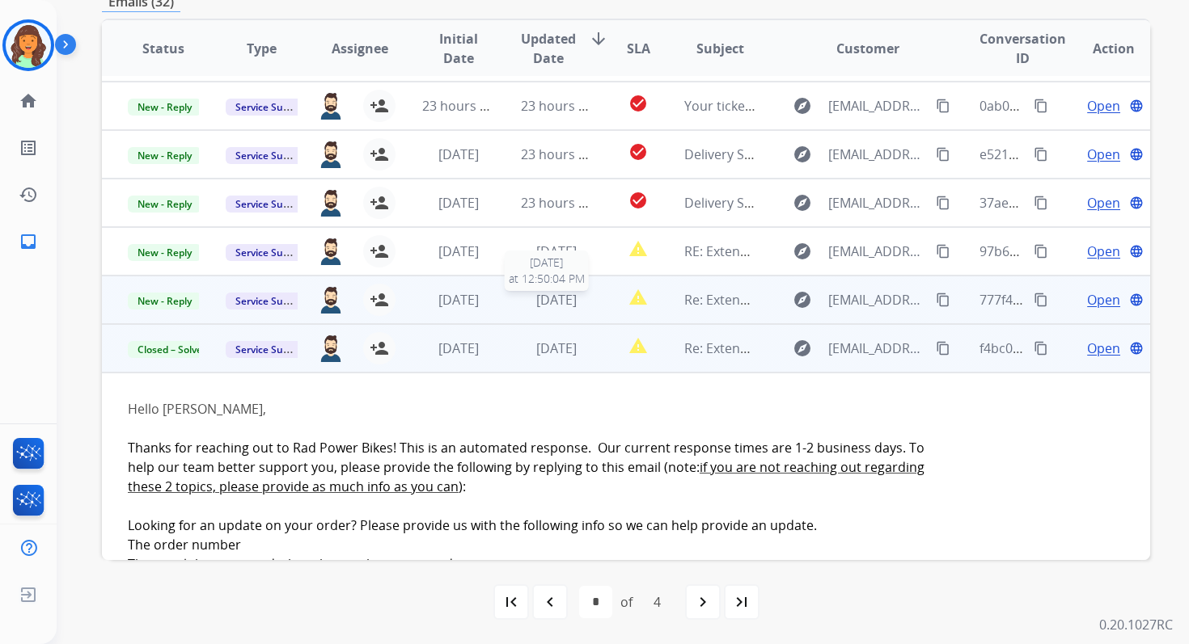
click at [536, 296] on span "1 day ago" at bounding box center [556, 300] width 40 height 18
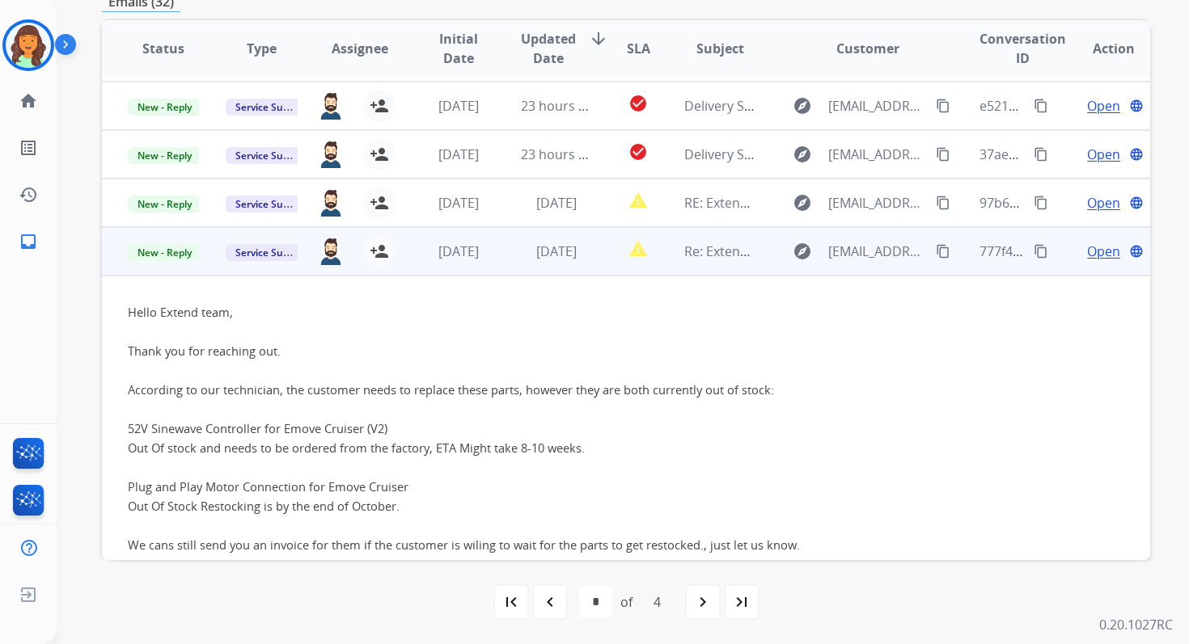
scroll to position [137, 0]
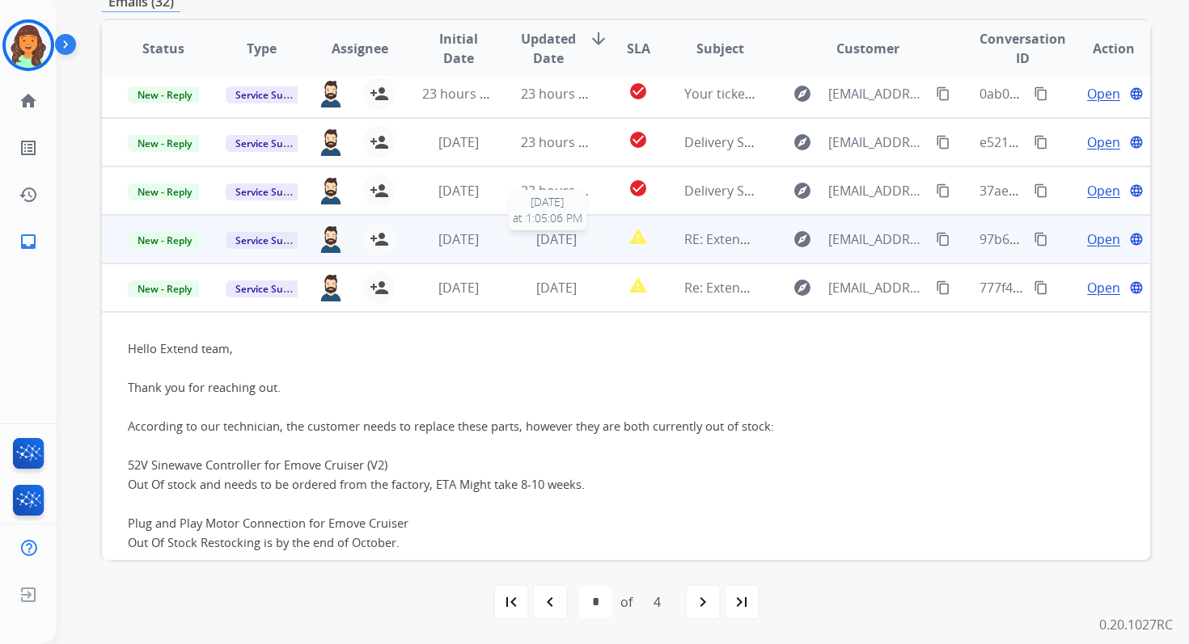
click at [536, 233] on span "1 day ago" at bounding box center [556, 239] width 40 height 18
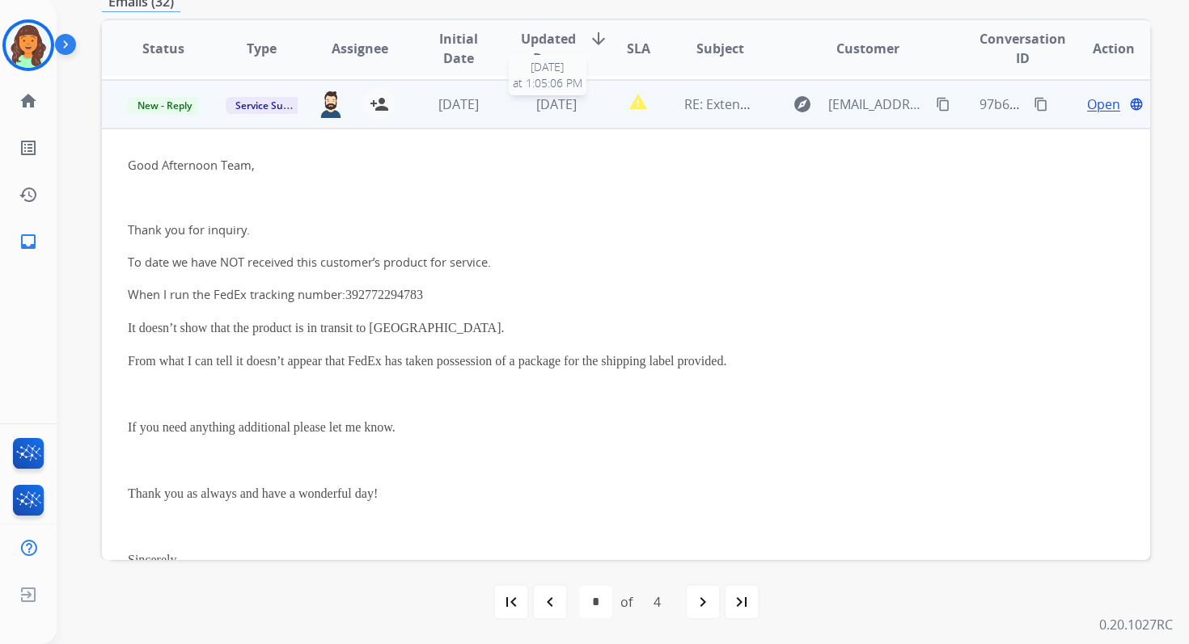
scroll to position [243, 0]
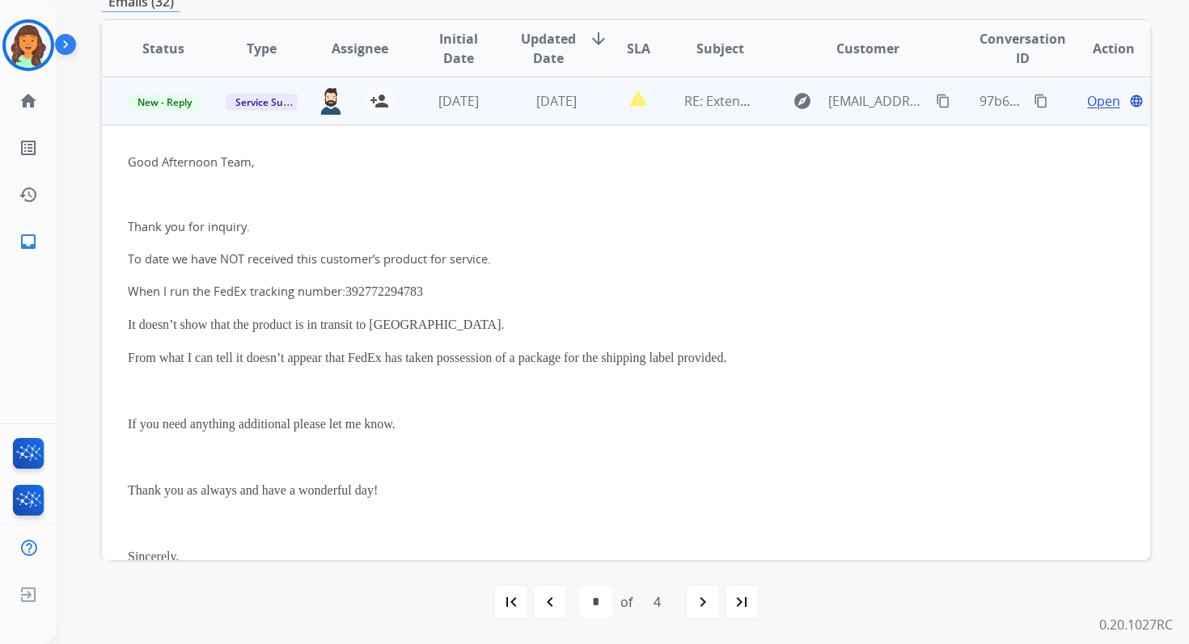
click at [1090, 99] on span "Open" at bounding box center [1103, 100] width 33 height 19
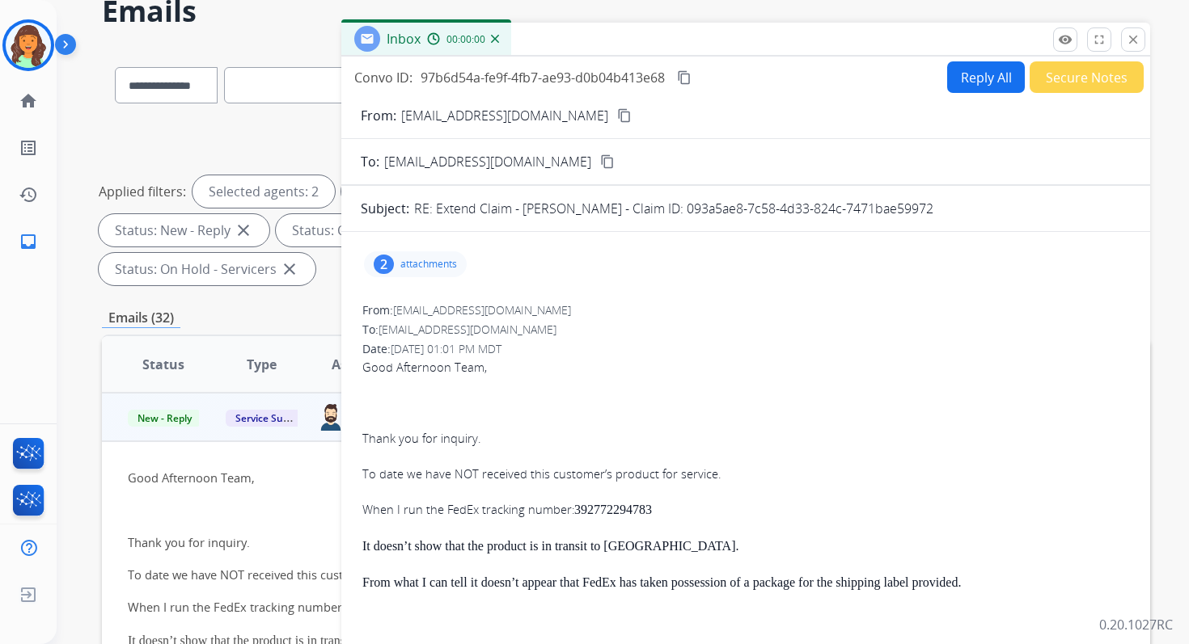
scroll to position [48, 0]
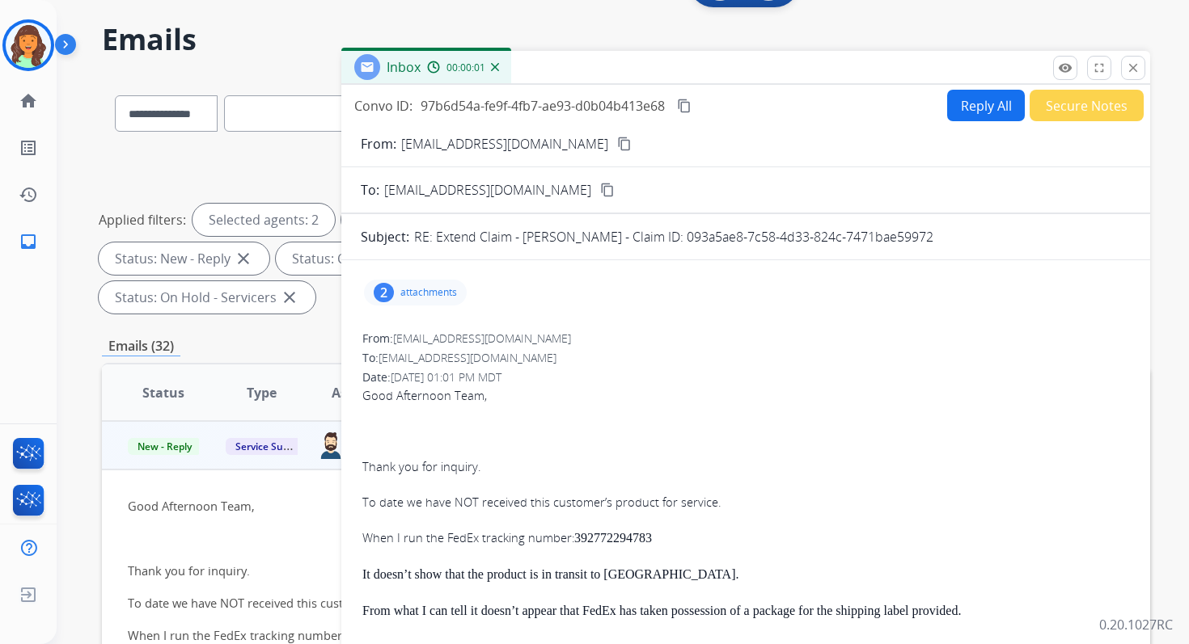
drag, startPoint x: 684, startPoint y: 236, endPoint x: 1003, endPoint y: 237, distance: 318.6
click at [1003, 237] on div "RE: Extend Claim - Brandon Gillihan - Claim ID: 093a5ae8-7c58-4d33-824c-7471bae…" at bounding box center [772, 236] width 716 height 19
copy p "093a5ae8-7c58-4d33-824c-7471bae59972"
click at [1132, 66] on mat-icon "close" at bounding box center [1133, 68] width 15 height 15
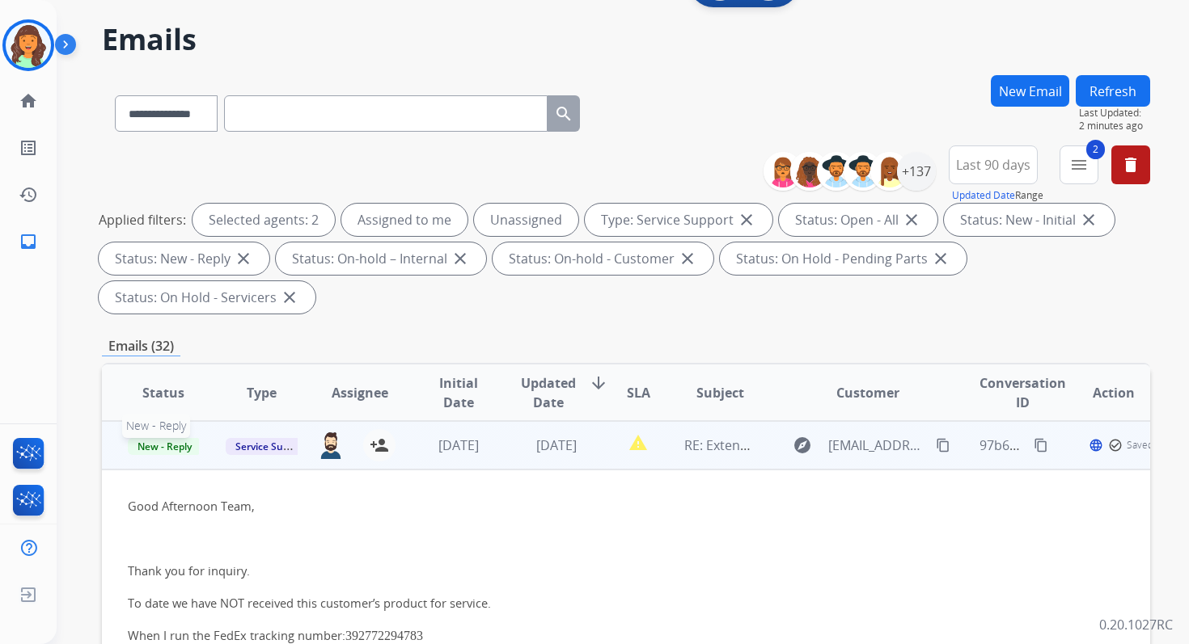
click at [184, 442] on span "New - Reply" at bounding box center [165, 446] width 74 height 17
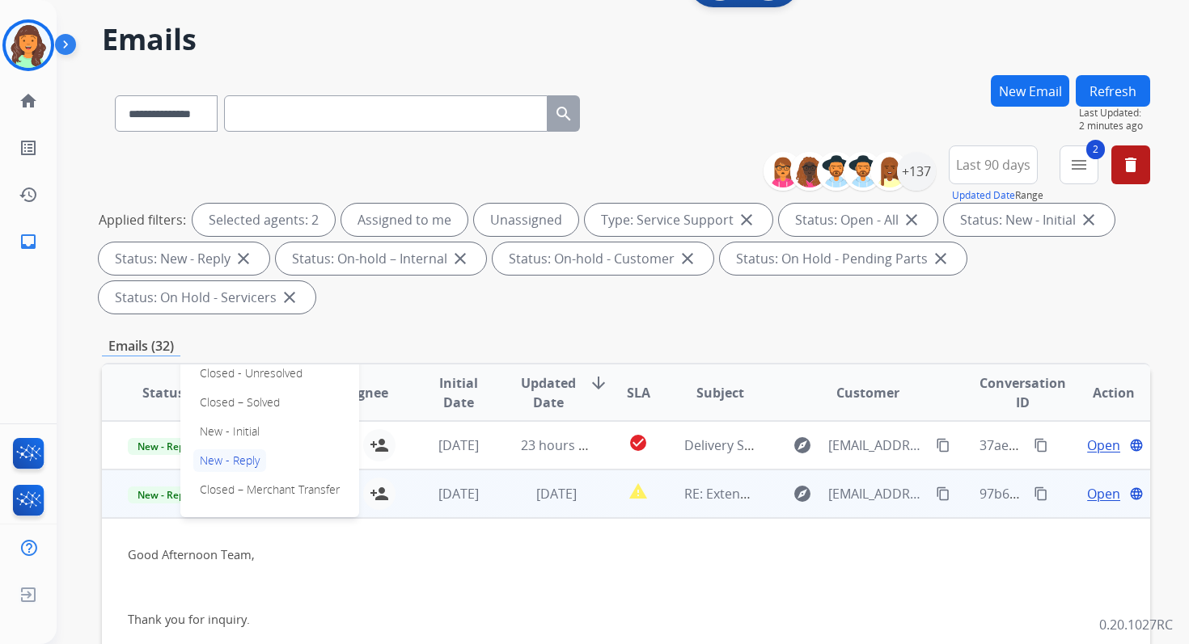
scroll to position [191, 0]
click at [240, 408] on p "Closed – Solved" at bounding box center [239, 406] width 93 height 23
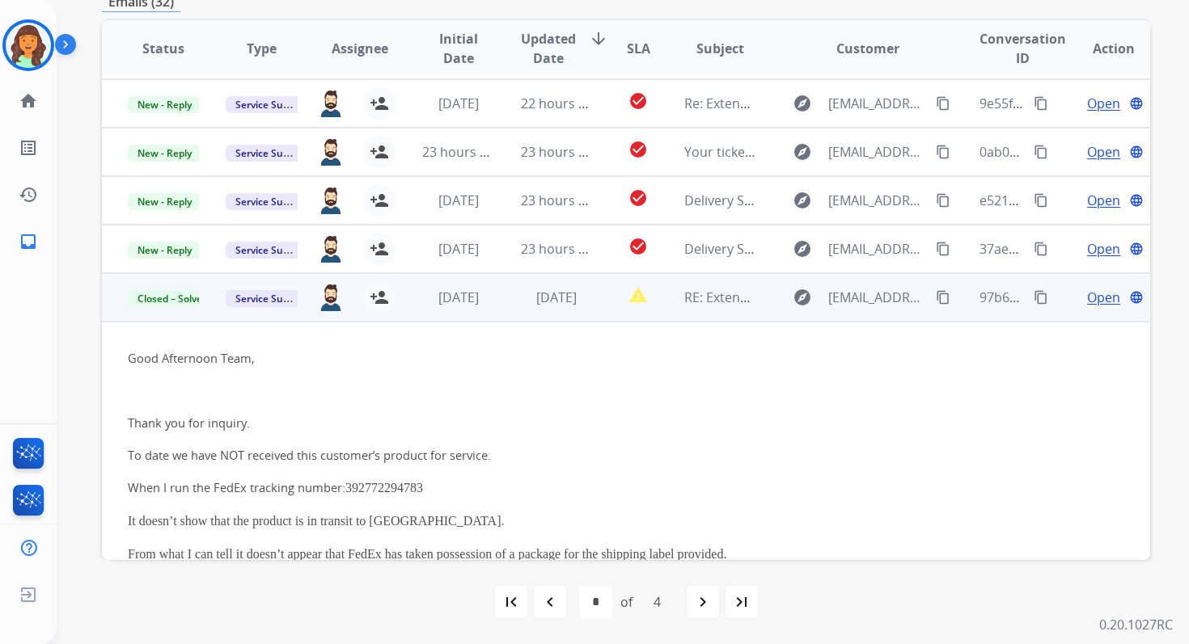
scroll to position [0, 0]
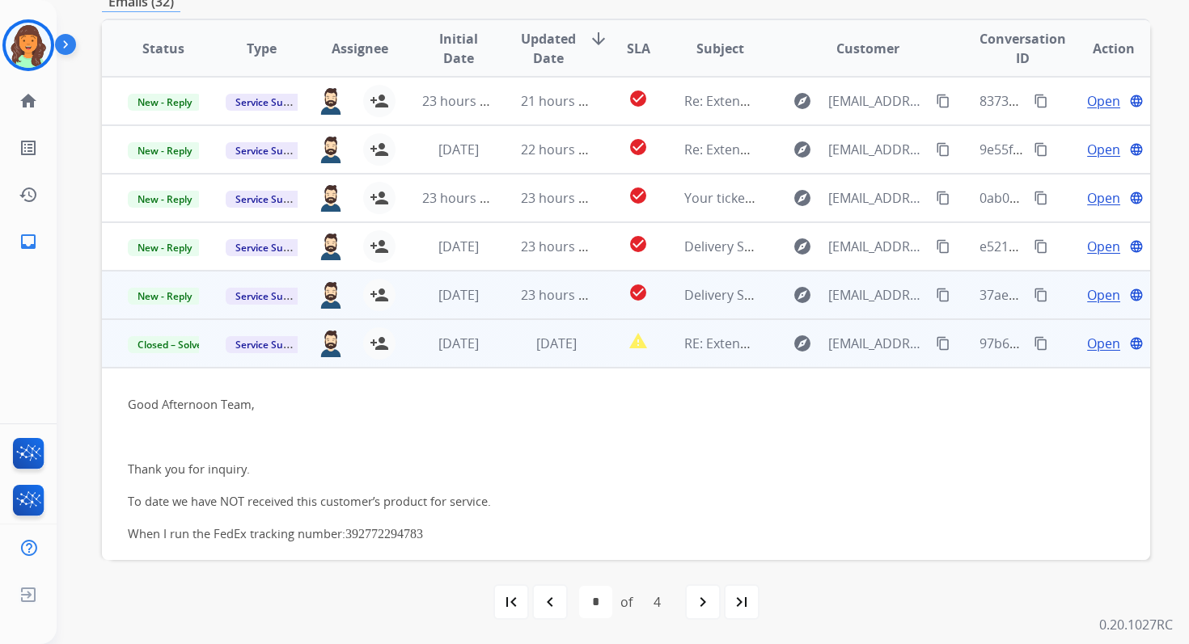
click at [558, 283] on td "23 hours ago" at bounding box center [544, 295] width 98 height 49
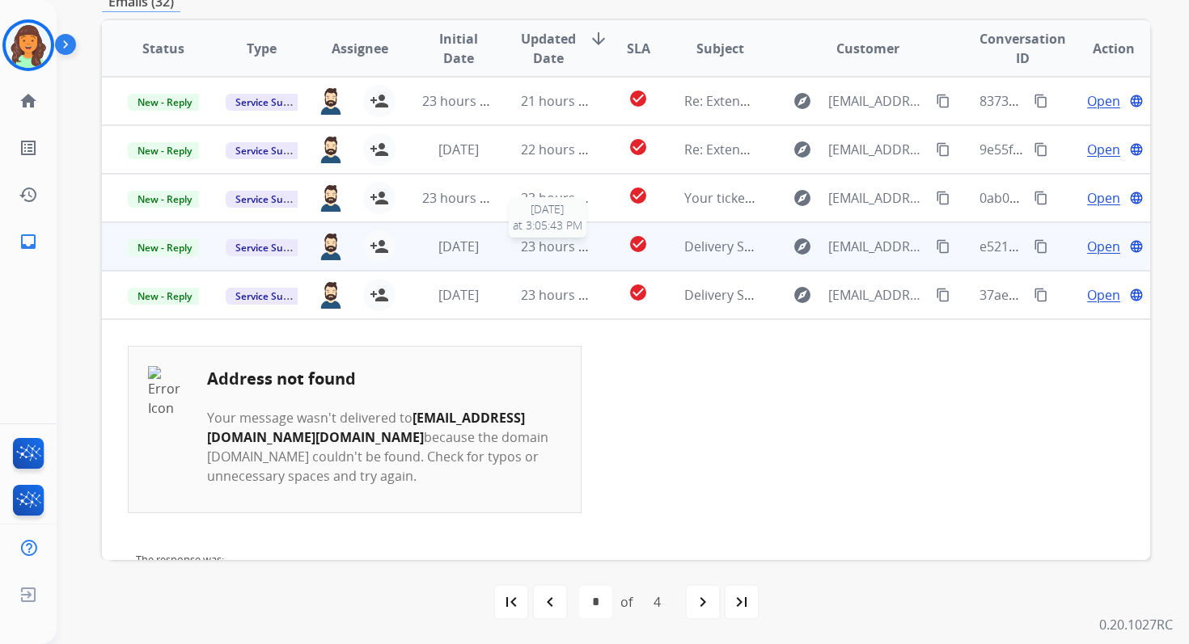
click at [560, 243] on span "23 hours ago" at bounding box center [561, 247] width 80 height 18
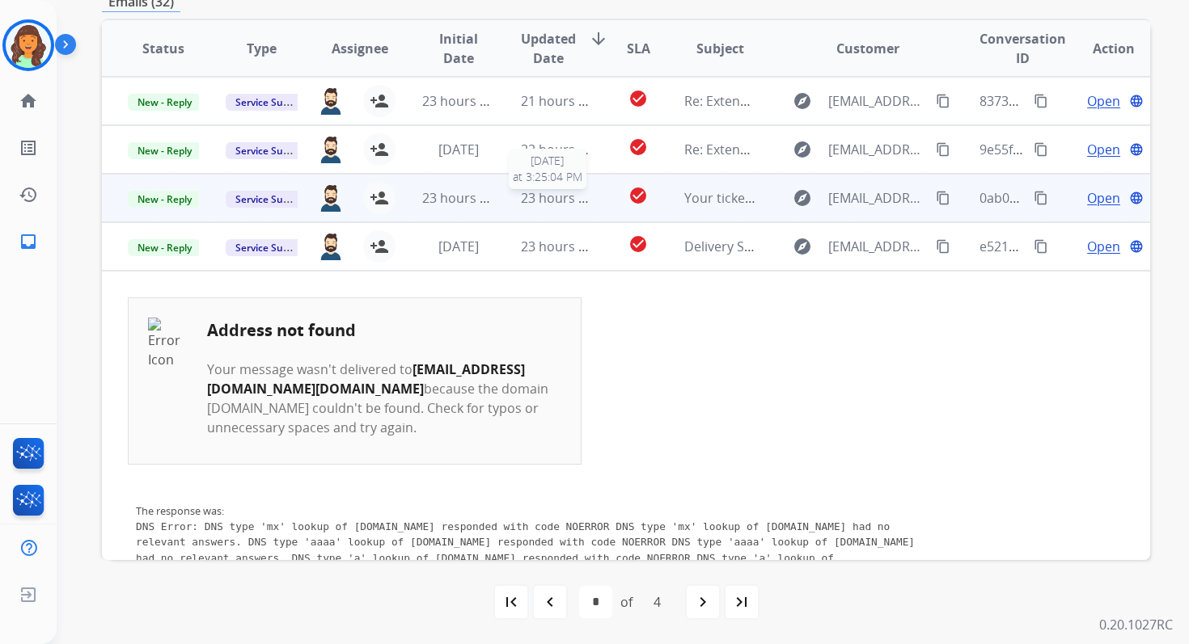
click at [566, 202] on span "23 hours ago" at bounding box center [561, 198] width 80 height 18
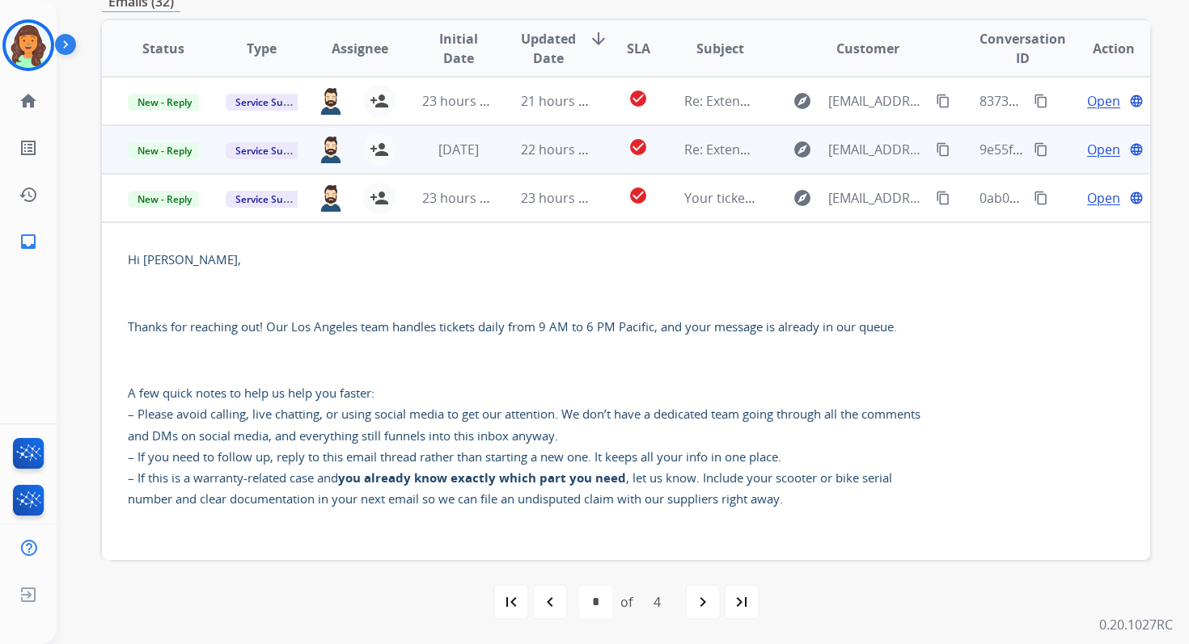
click at [551, 161] on td "22 hours ago" at bounding box center [544, 149] width 98 height 49
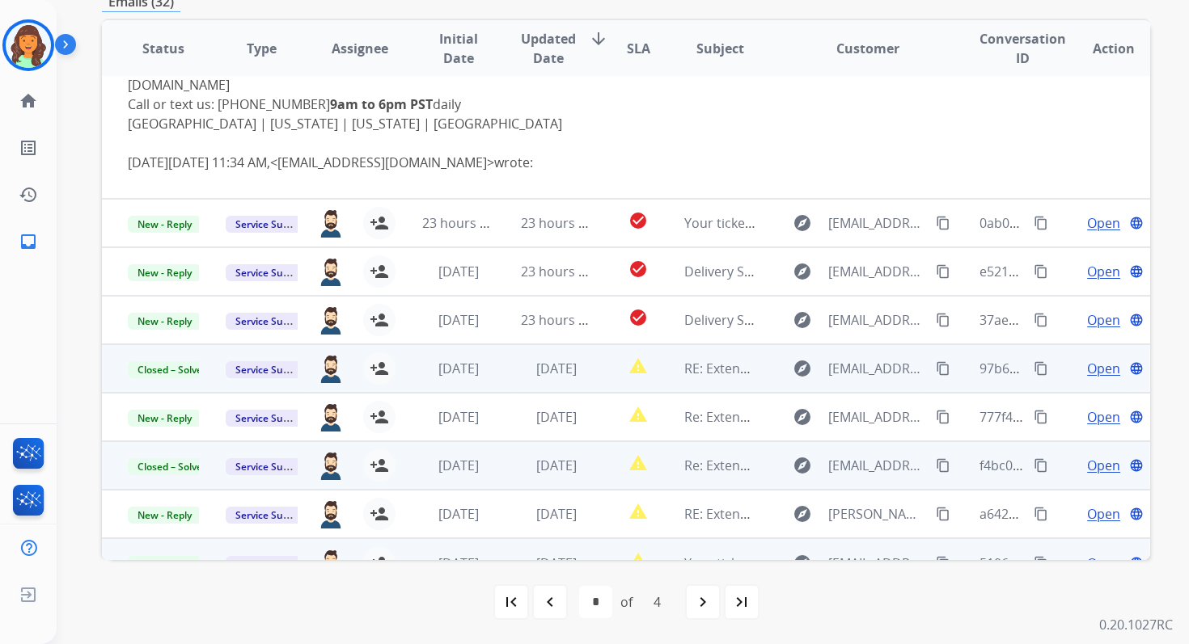
scroll to position [470, 0]
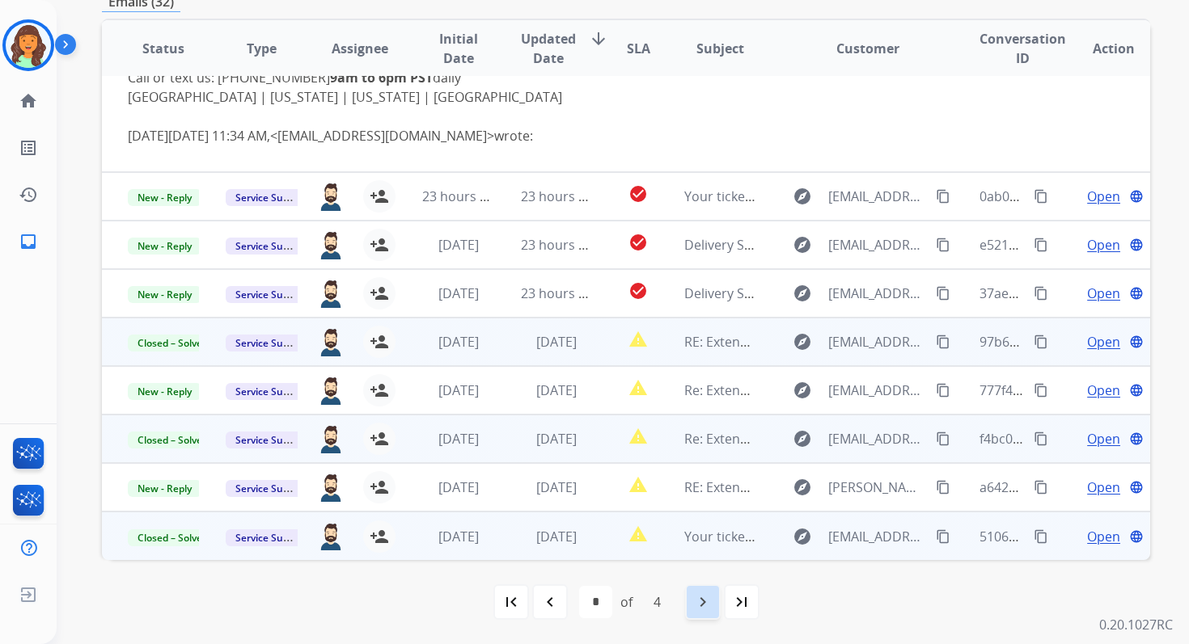
click at [693, 605] on mat-icon "navigate_next" at bounding box center [702, 602] width 19 height 19
select select "*"
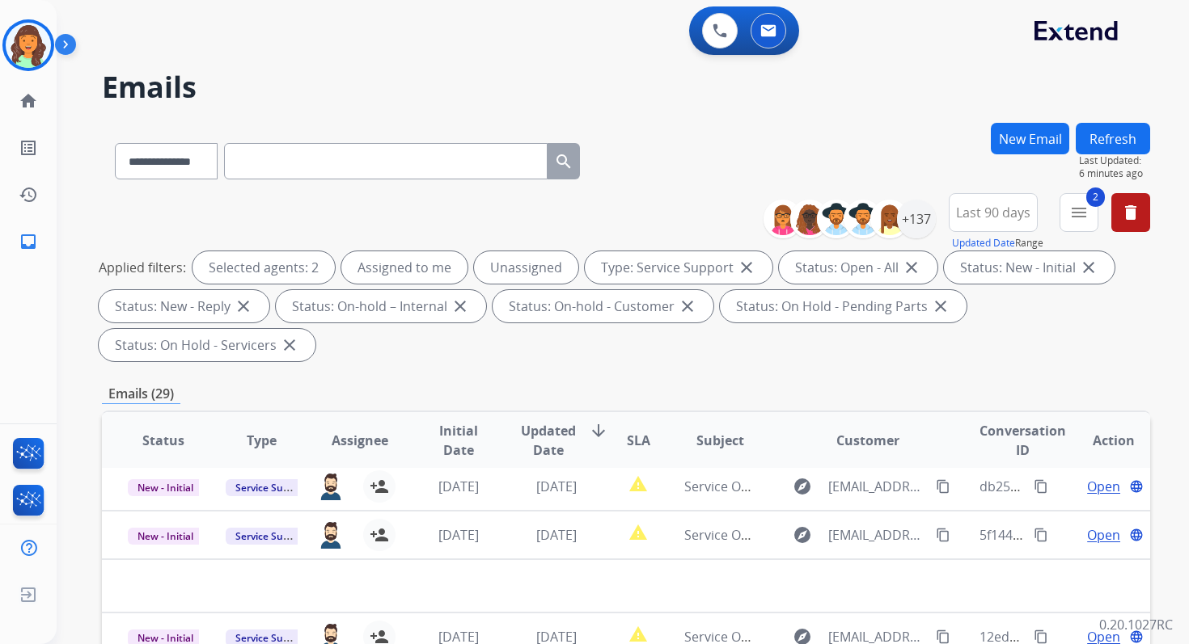
scroll to position [392, 0]
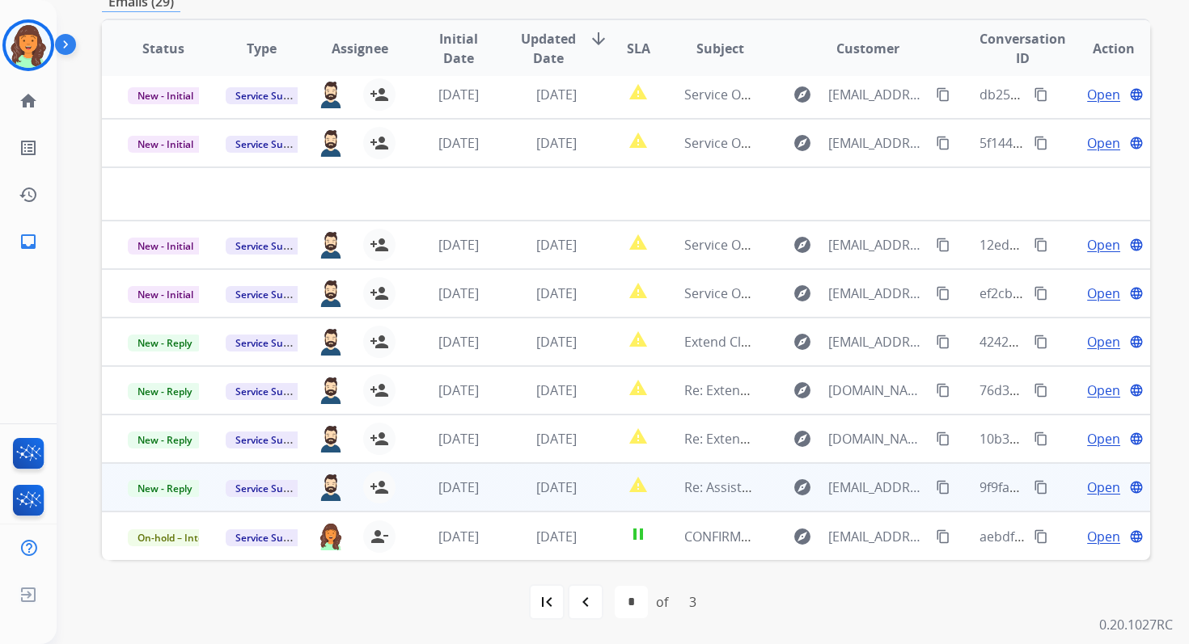
click at [496, 491] on td "3 days ago" at bounding box center [544, 487] width 98 height 49
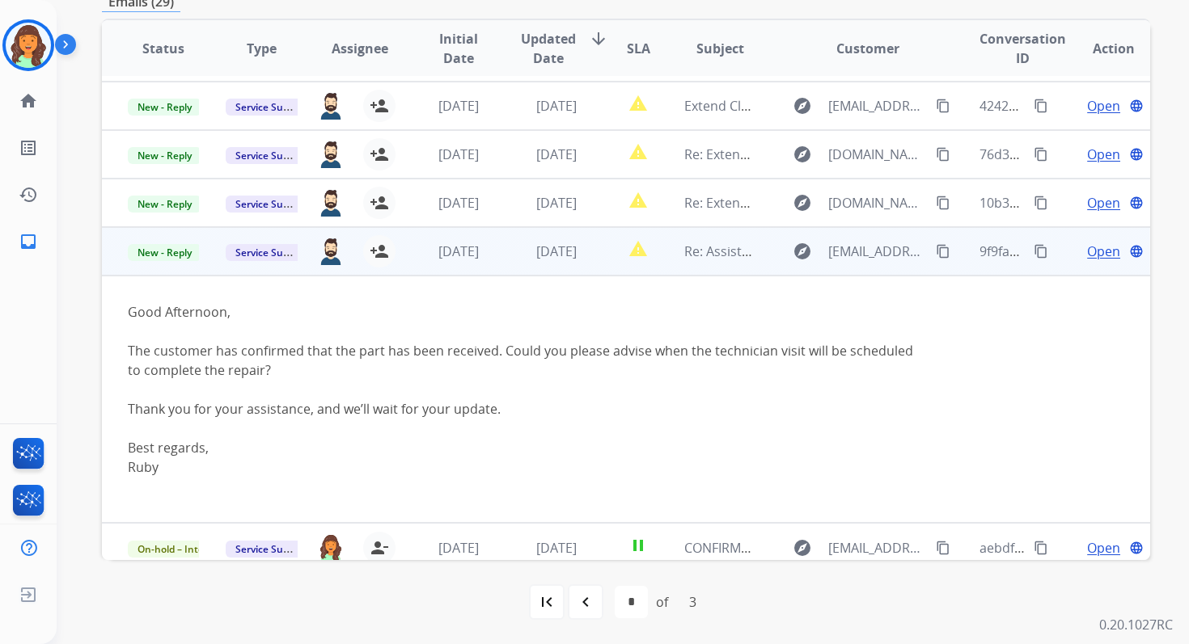
scroll to position [201, 0]
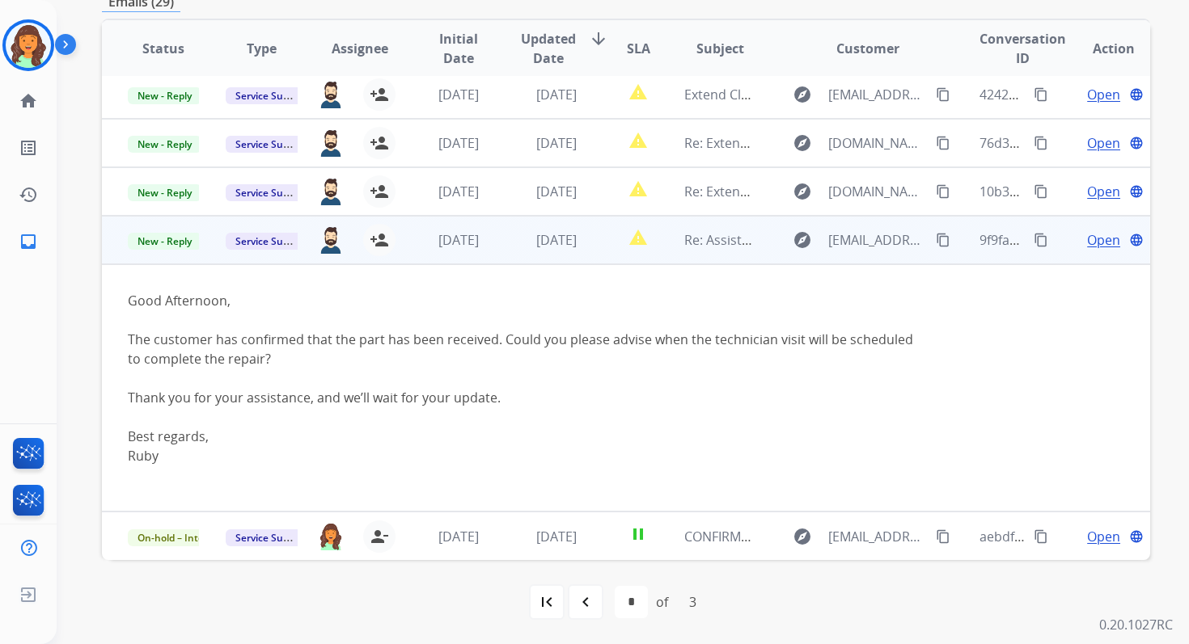
click at [1090, 239] on span "Open" at bounding box center [1103, 239] width 33 height 19
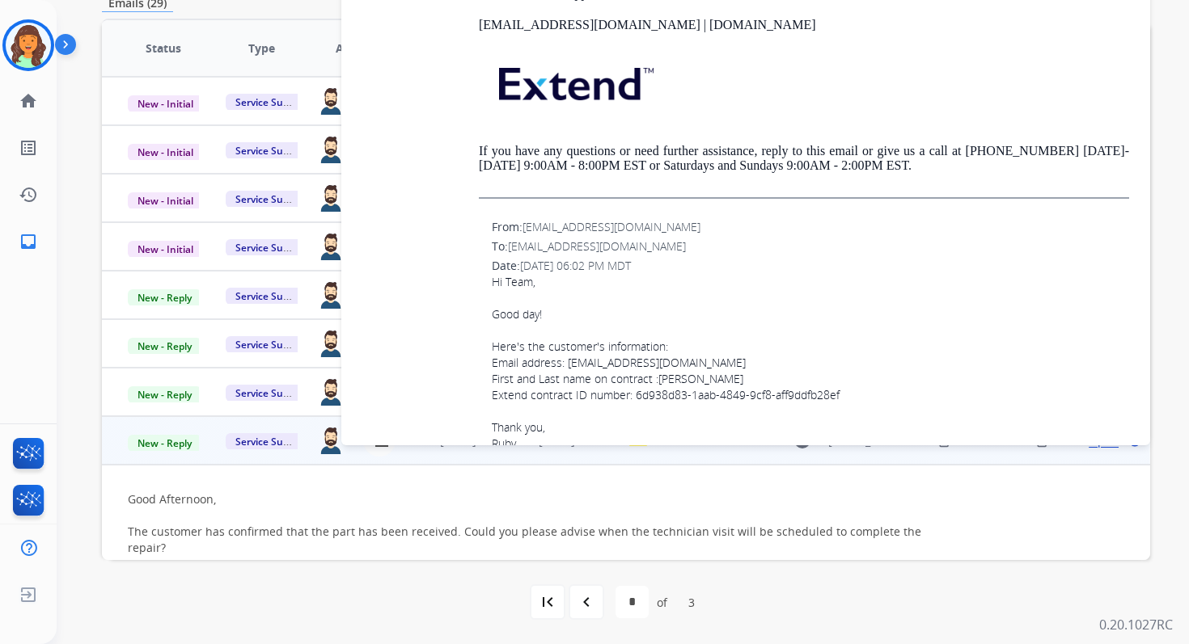
scroll to position [3119, 0]
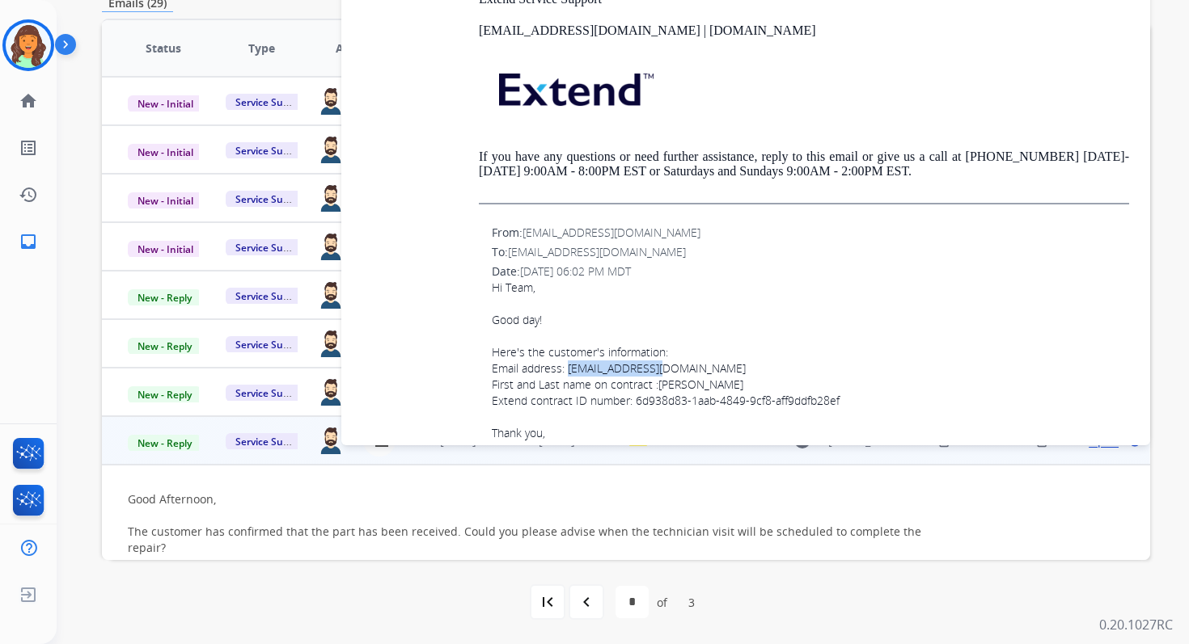
drag, startPoint x: 568, startPoint y: 403, endPoint x: 683, endPoint y: 404, distance: 114.8
click at [683, 377] on div "Email address: rgardere@msn.com" at bounding box center [810, 369] width 637 height 16
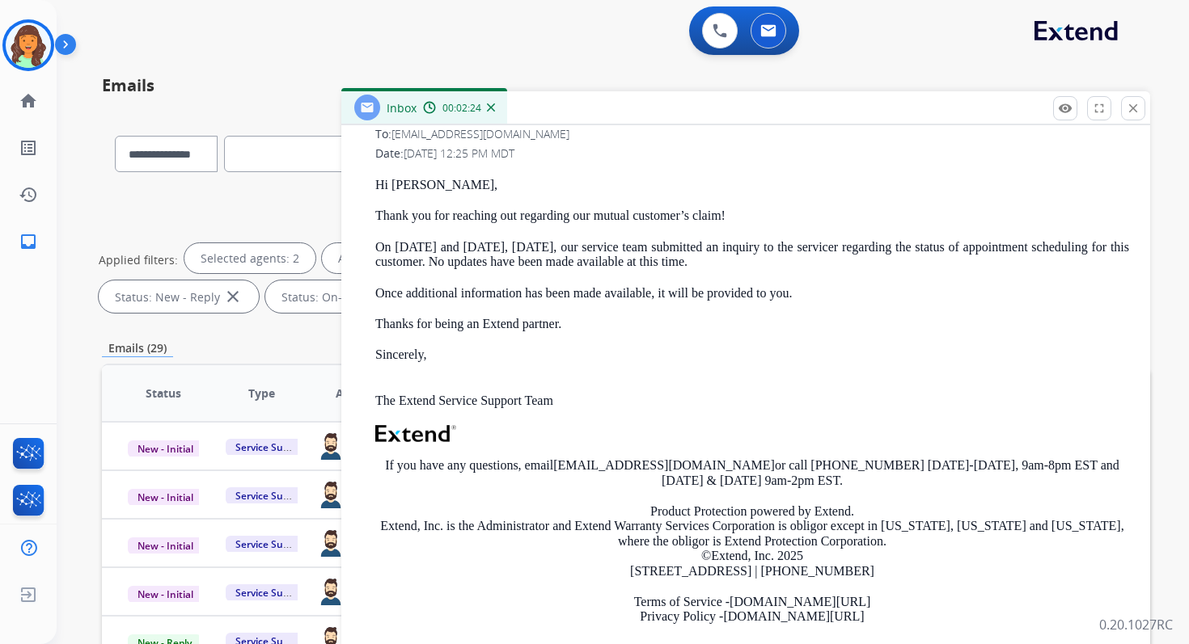
scroll to position [0, 0]
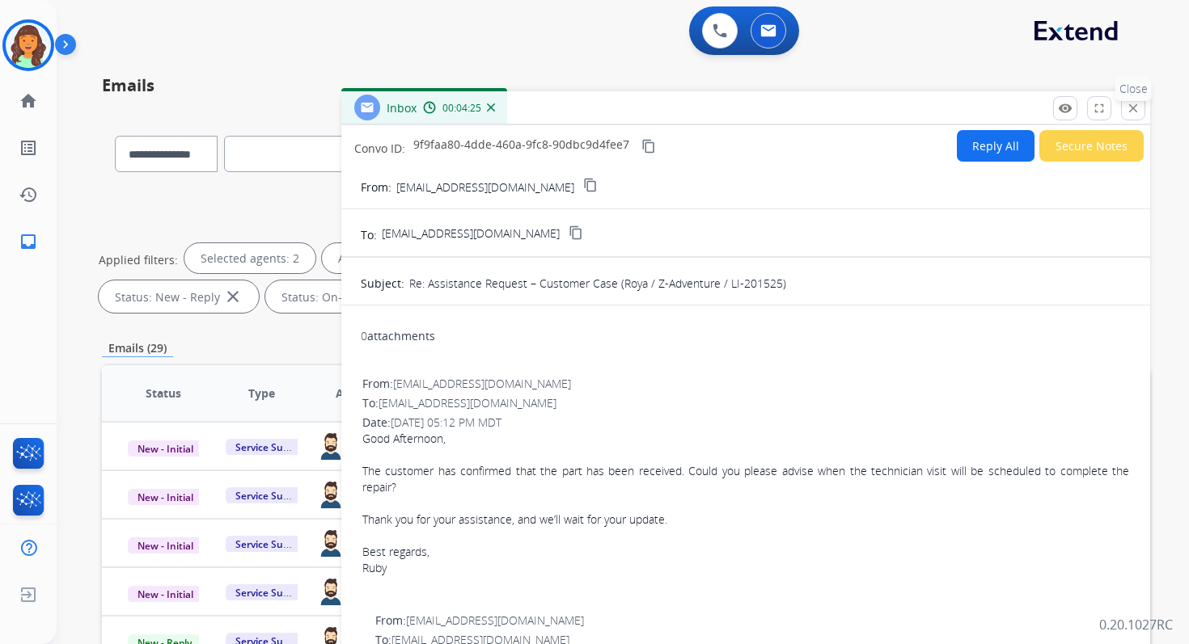
click at [1136, 112] on mat-icon "close" at bounding box center [1133, 108] width 15 height 15
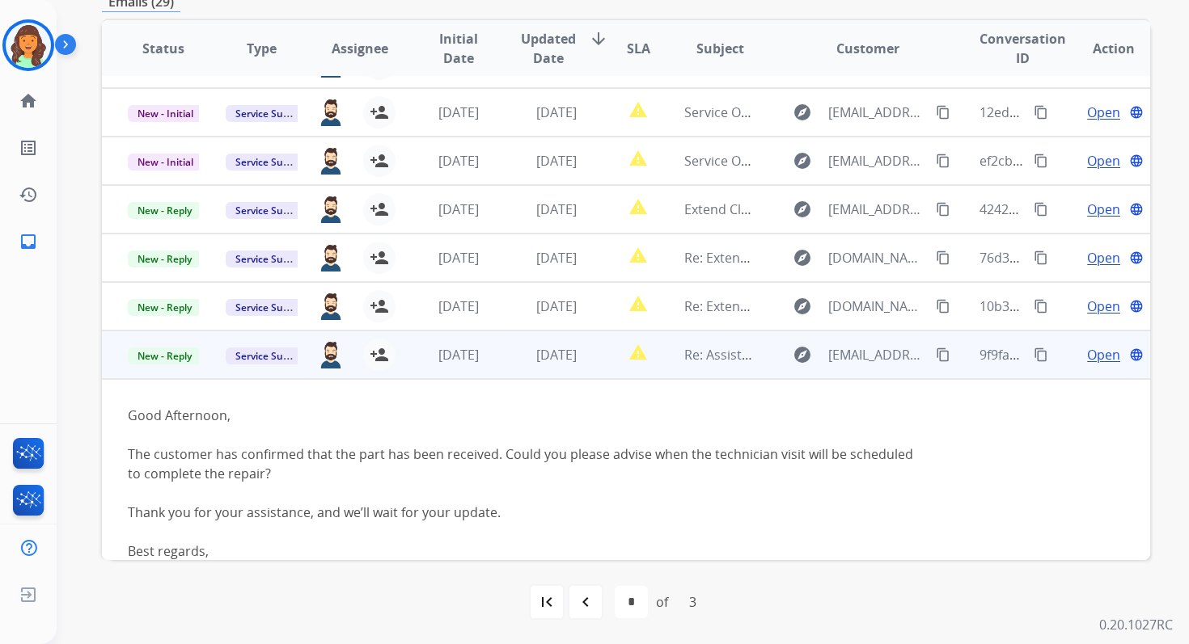
scroll to position [57, 0]
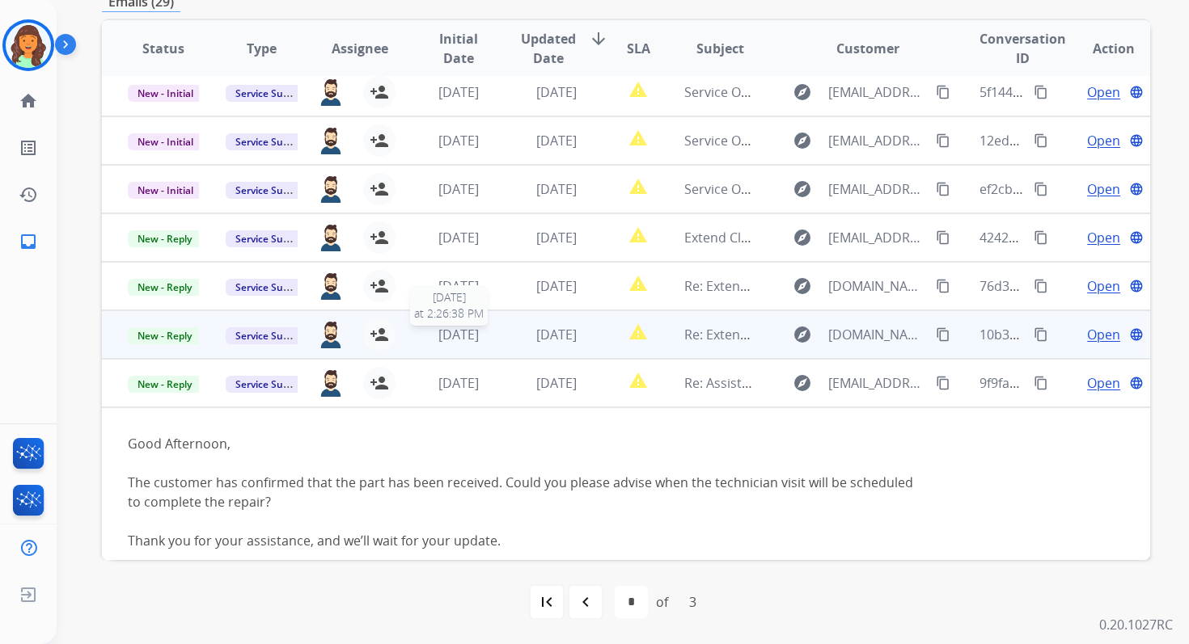
click at [473, 343] on div "3 weeks ago" at bounding box center [457, 334] width 71 height 19
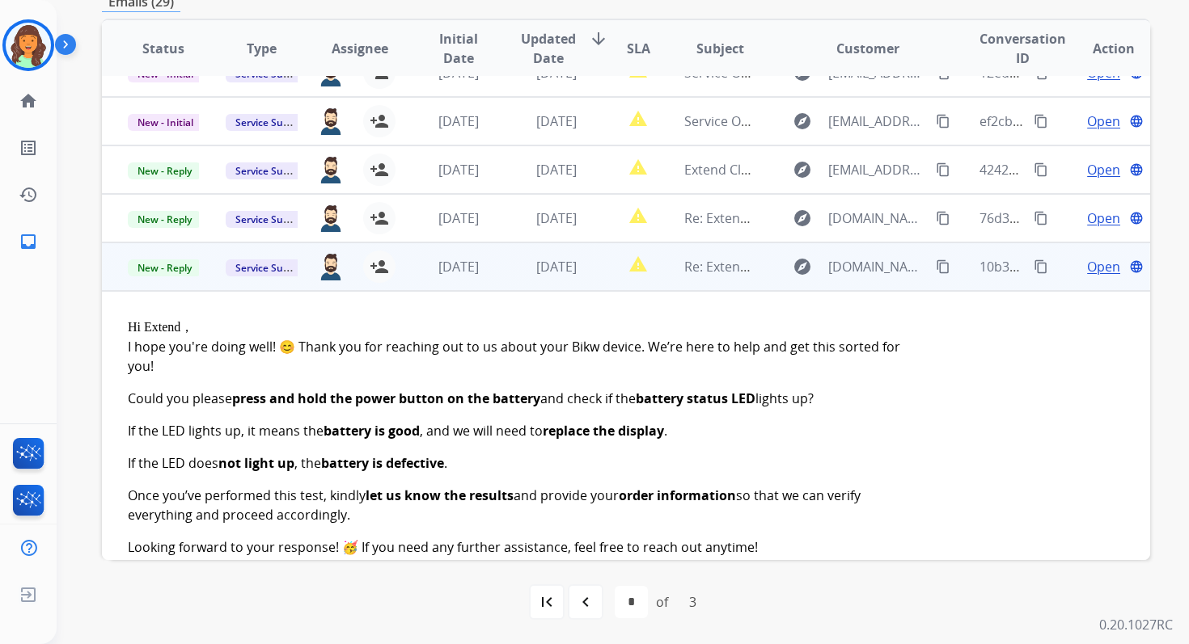
scroll to position [124, 0]
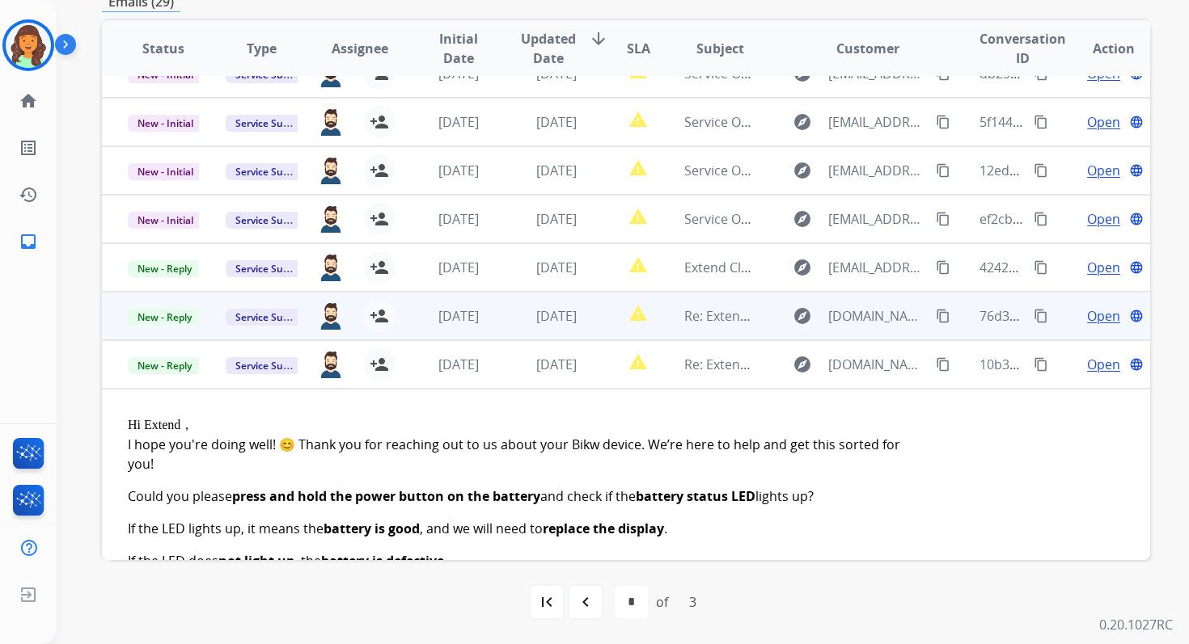
click at [459, 302] on td "1 month ago" at bounding box center [445, 316] width 98 height 49
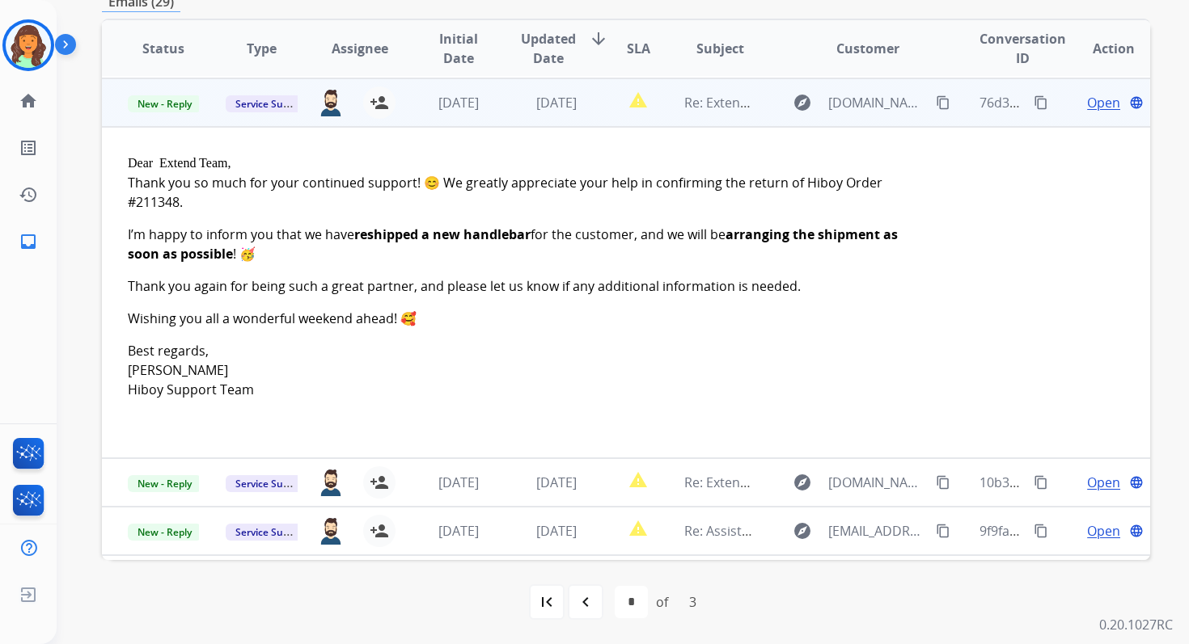
scroll to position [243, 0]
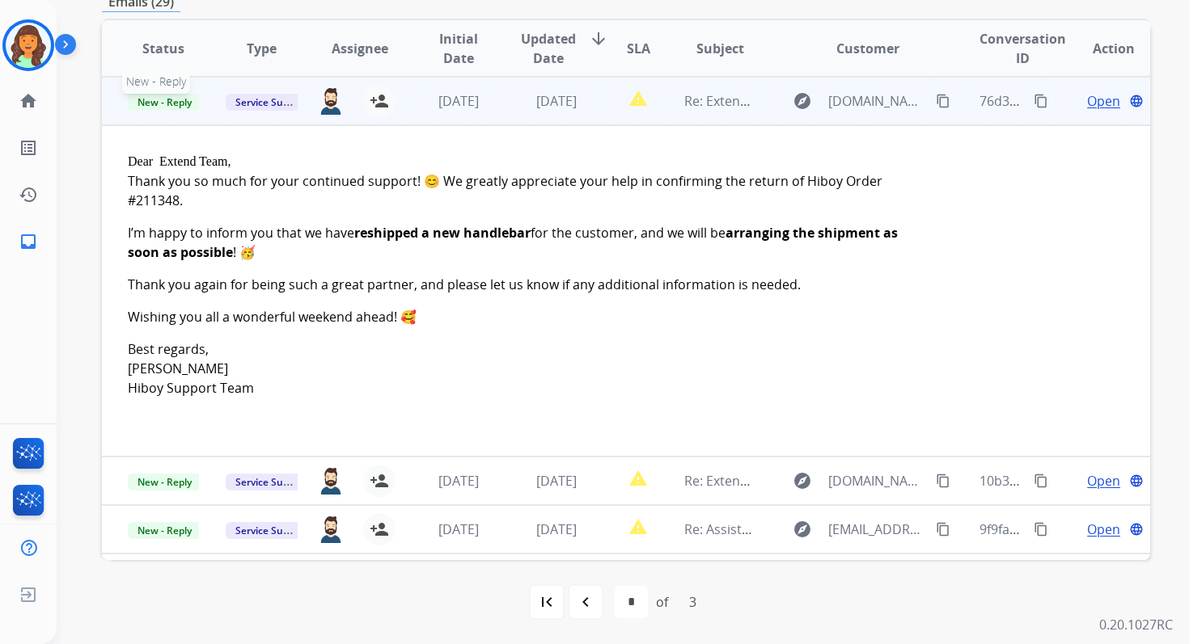
click at [163, 101] on span "New - Reply" at bounding box center [165, 102] width 74 height 17
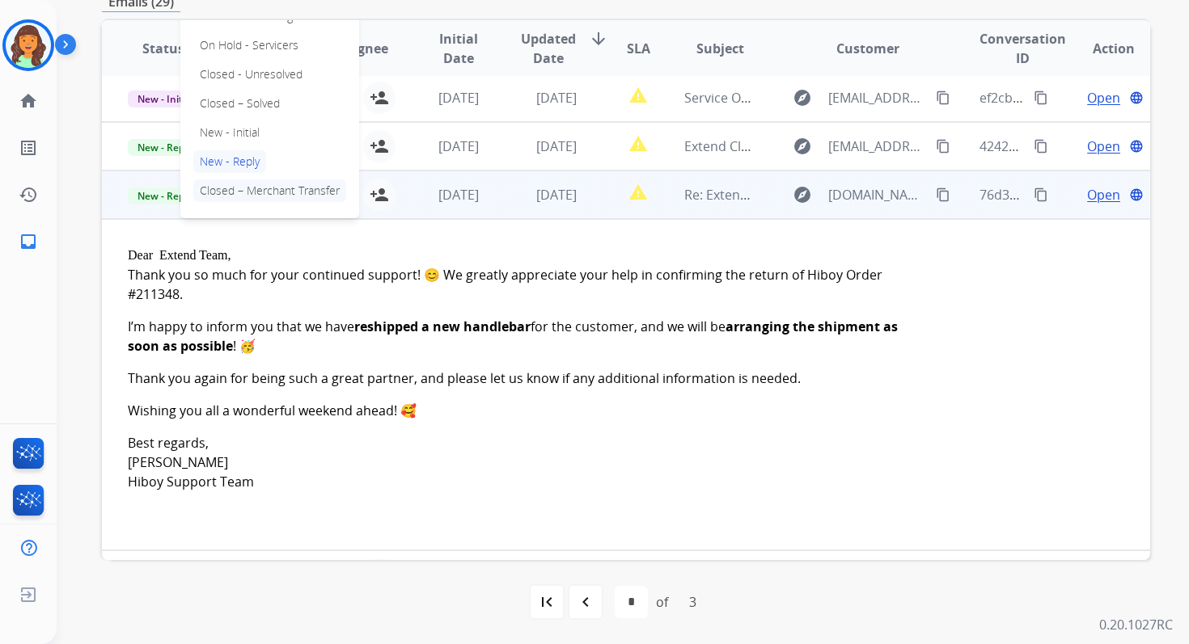
scroll to position [143, 0]
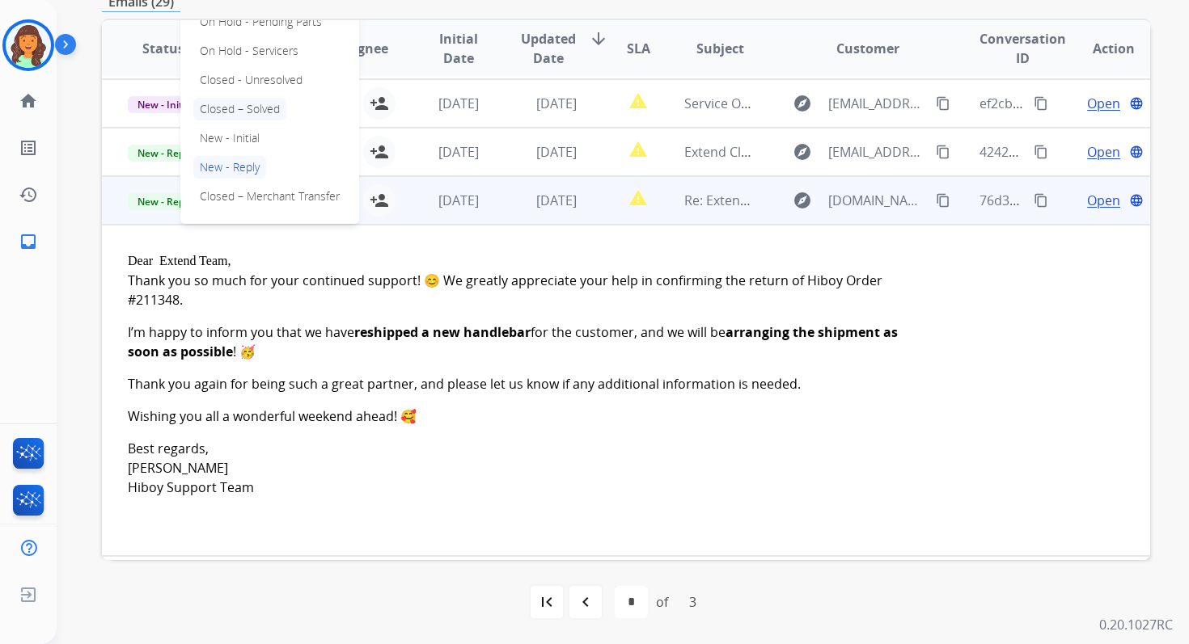
click at [231, 112] on p "Closed – Solved" at bounding box center [239, 109] width 93 height 23
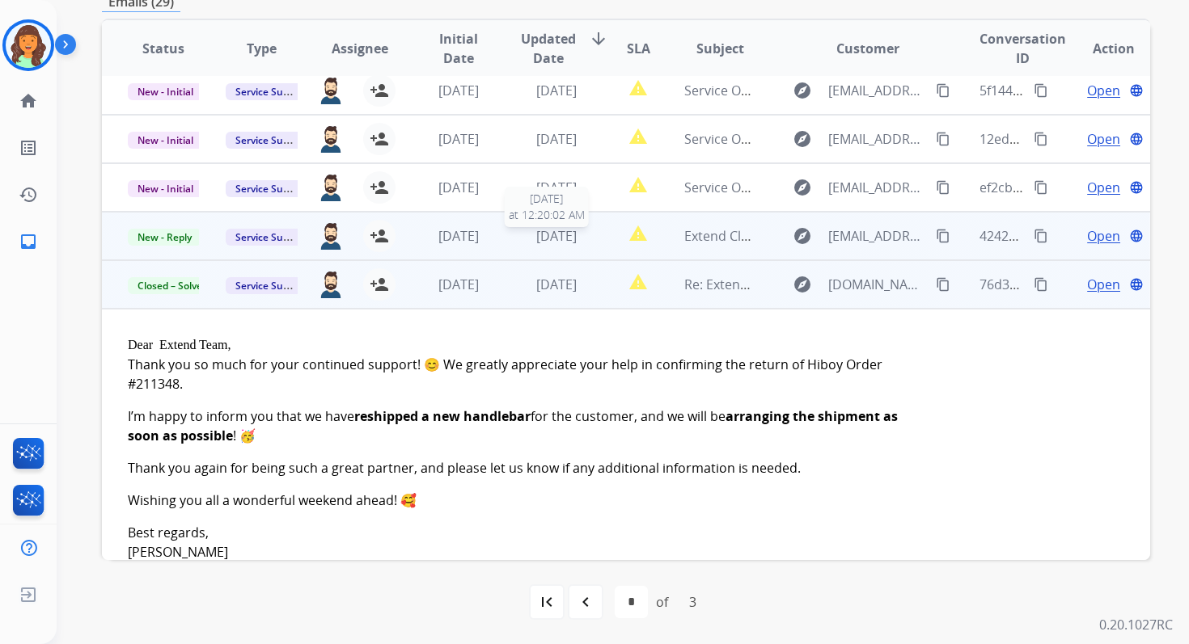
click at [568, 240] on span "1 day ago" at bounding box center [556, 236] width 40 height 18
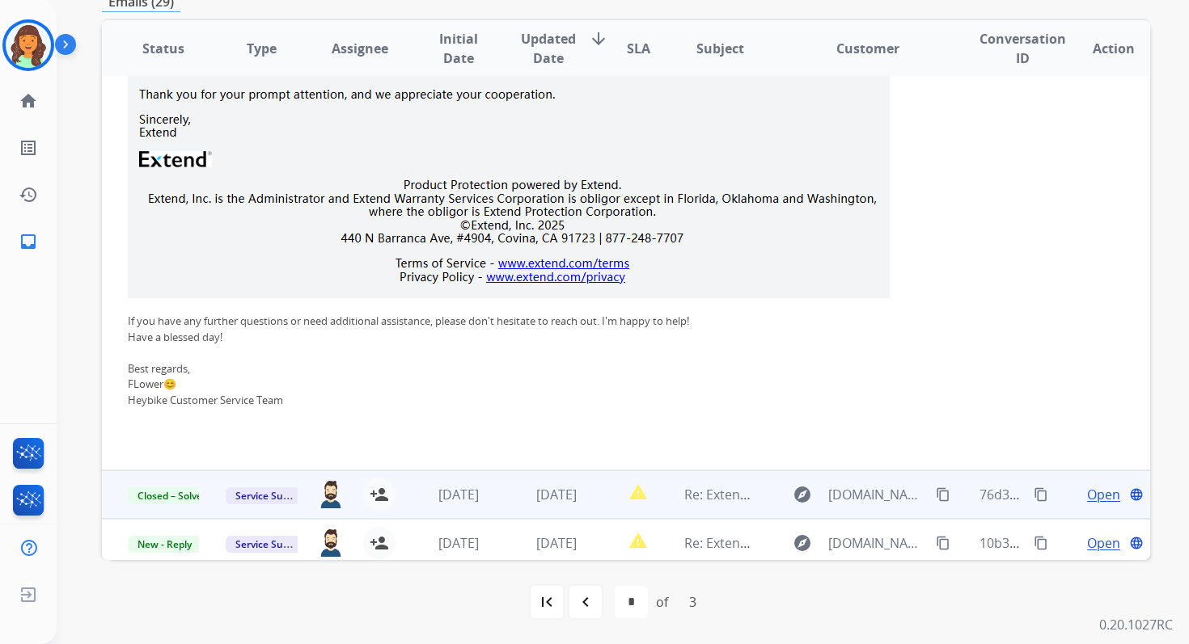
scroll to position [0, 0]
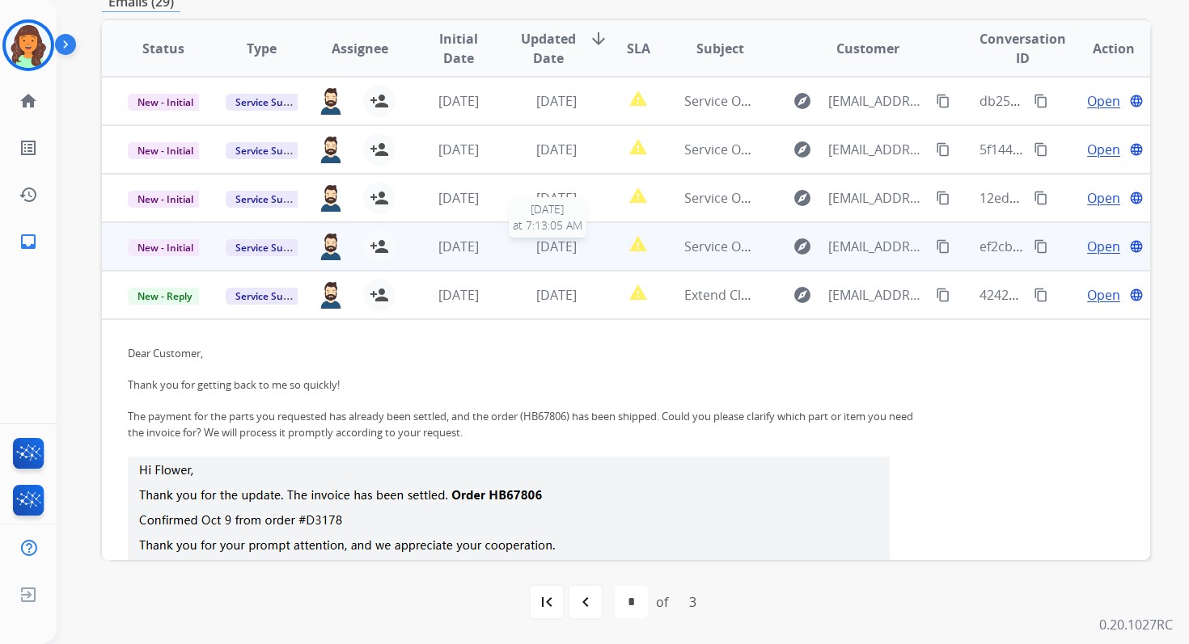
click at [576, 248] on span "1 day ago" at bounding box center [556, 247] width 40 height 18
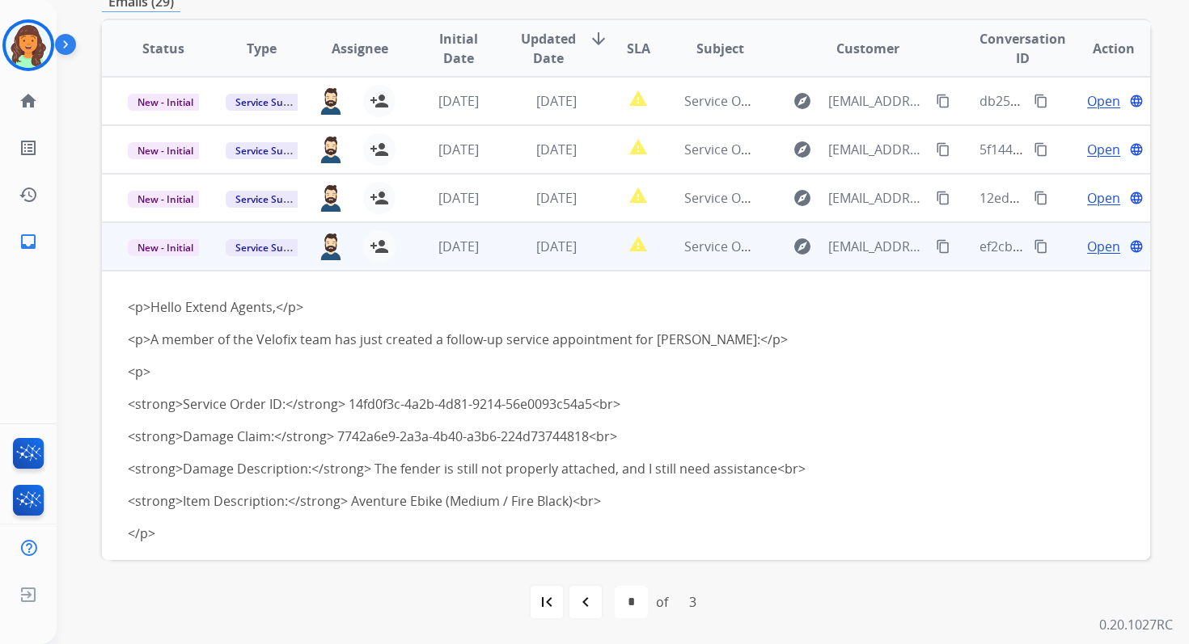
click at [1088, 248] on span "Open" at bounding box center [1103, 246] width 33 height 19
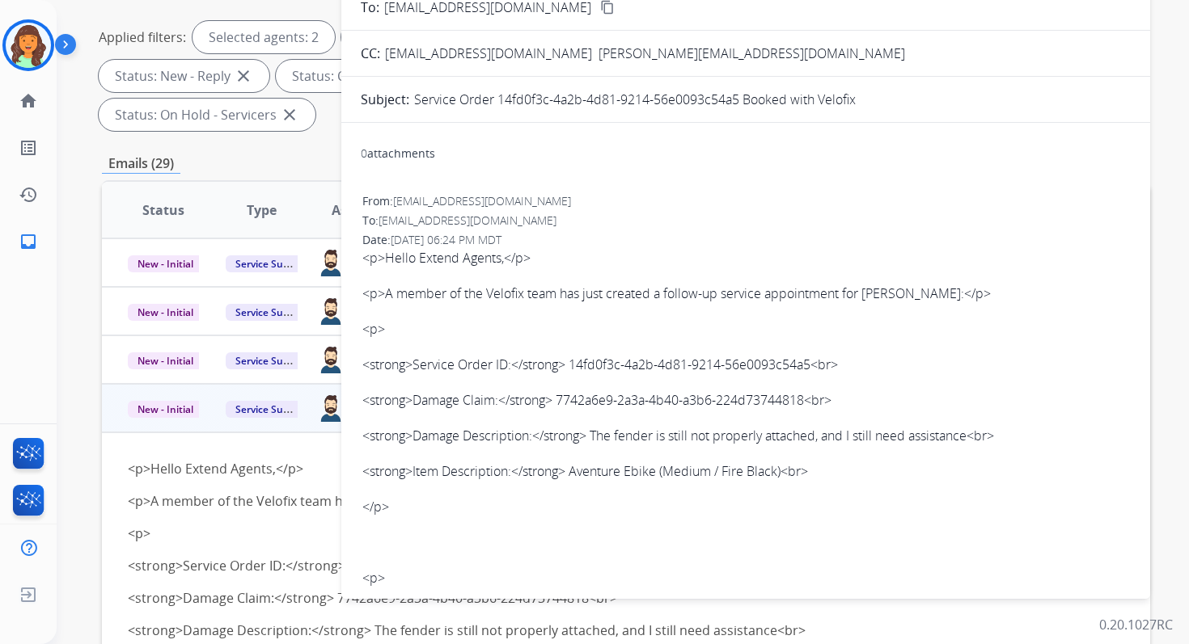
scroll to position [210, 0]
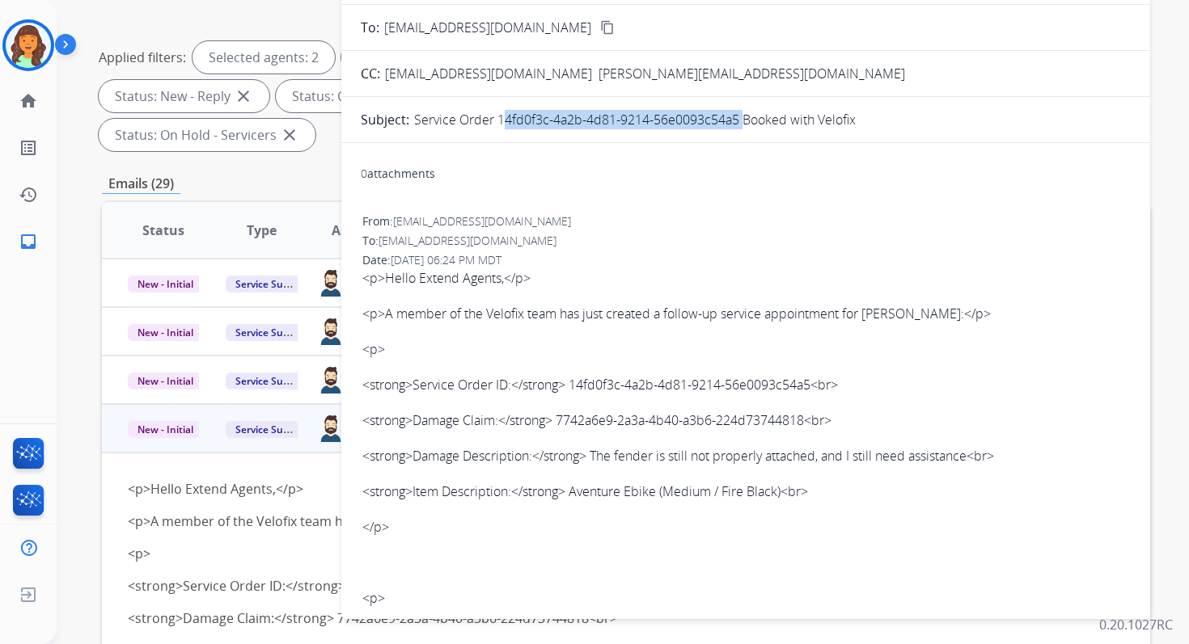
drag, startPoint x: 496, startPoint y: 120, endPoint x: 737, endPoint y: 119, distance: 241.8
click at [737, 119] on p "Service Order 14fd0f3c-4a2b-4d81-9214-56e0093c54a5 Booked with Velofix" at bounding box center [634, 119] width 441 height 19
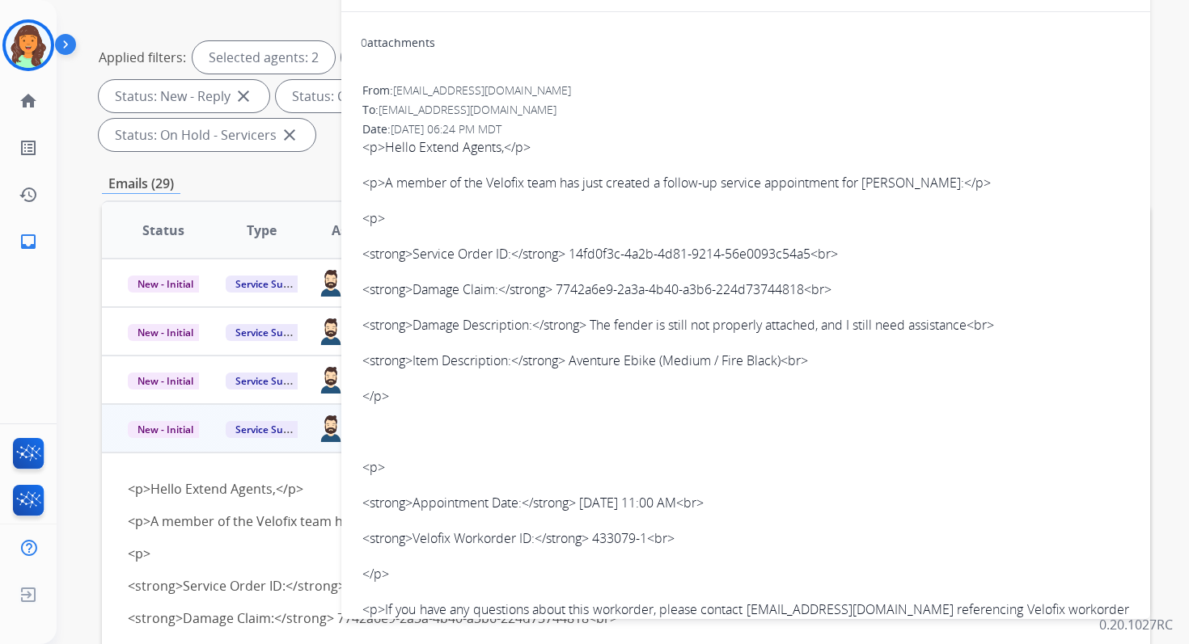
scroll to position [151, 0]
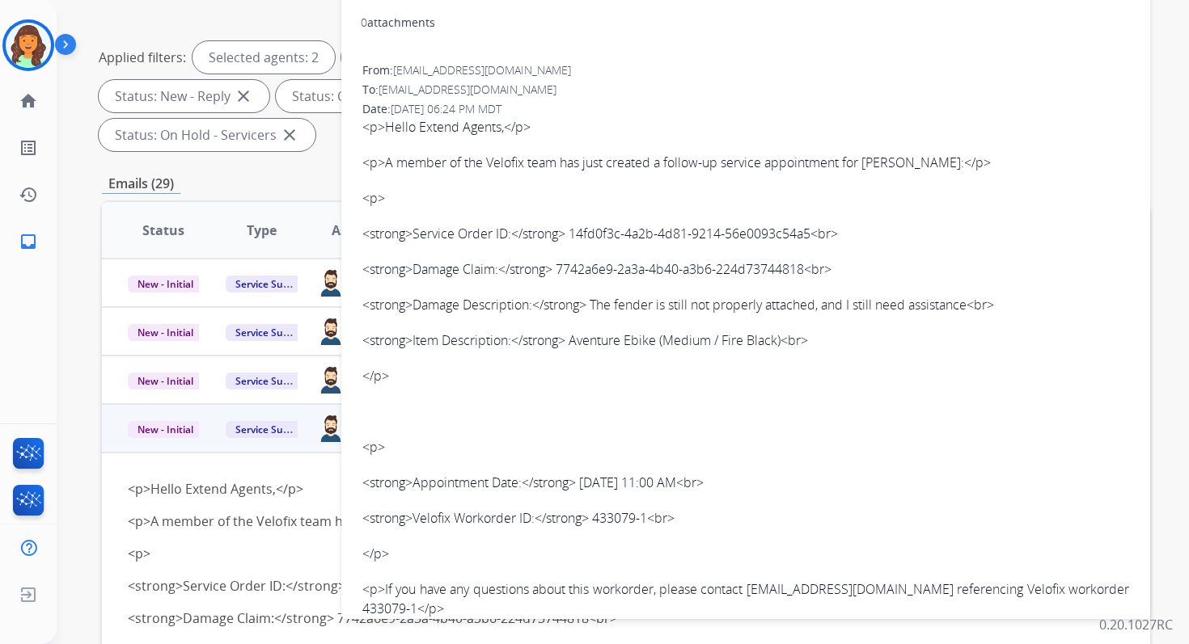
drag, startPoint x: 421, startPoint y: 482, endPoint x: 716, endPoint y: 485, distance: 295.2
click at [716, 485] on p "<strong>Appointment Date:</strong> 2025-10-17 11:00 AM<br>" at bounding box center [745, 482] width 767 height 19
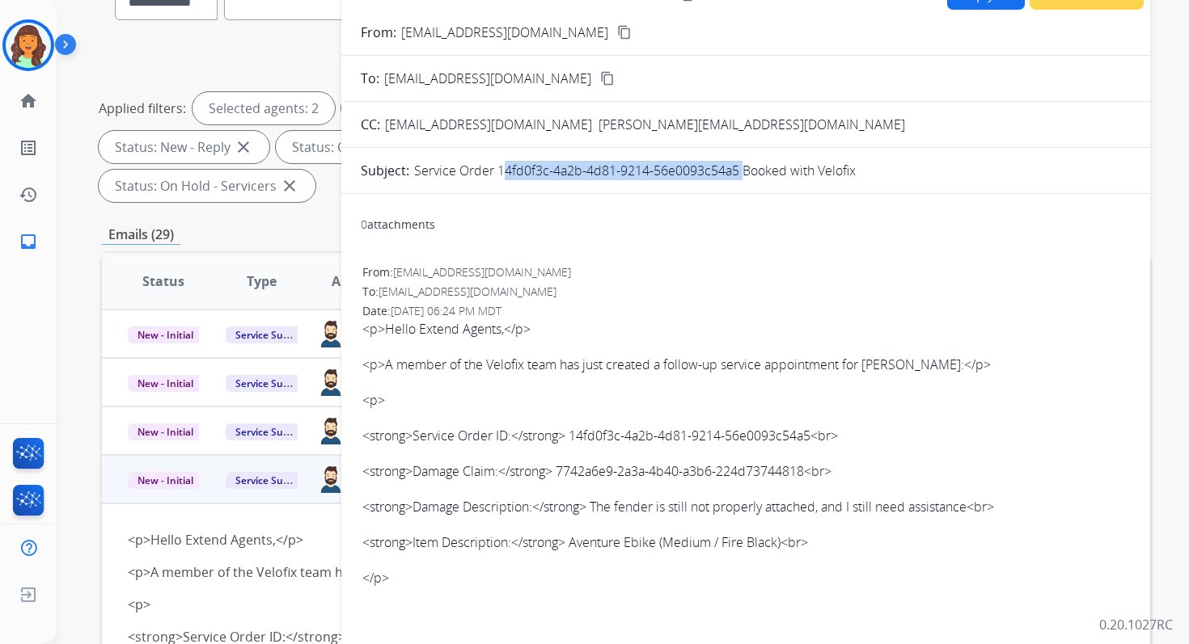
scroll to position [78, 0]
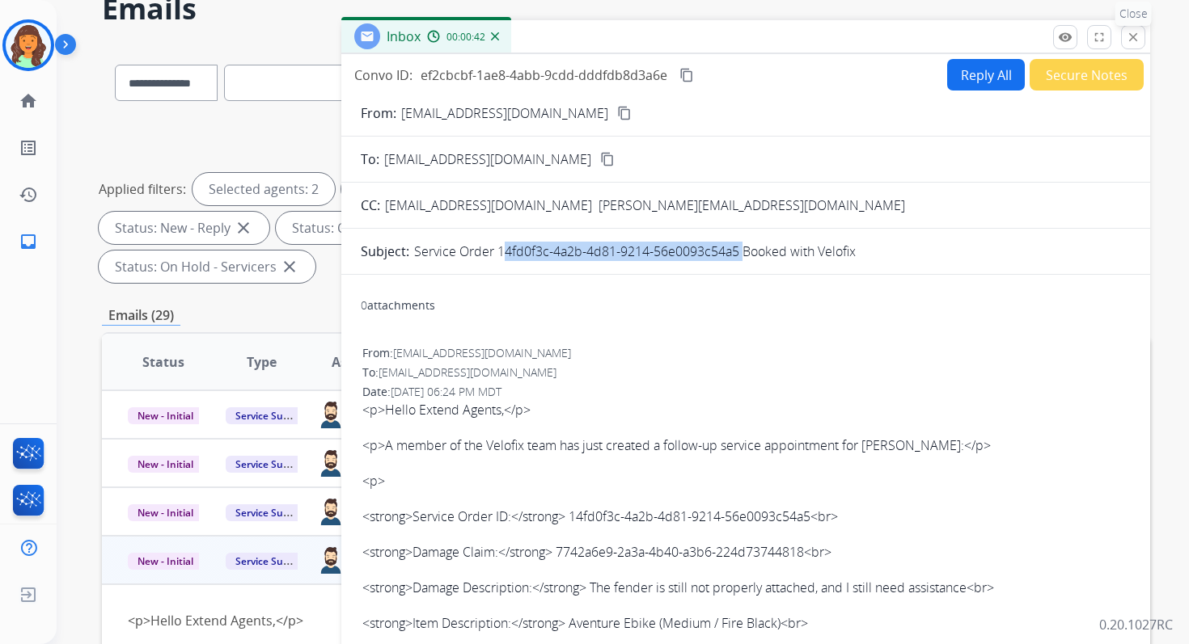
click at [1133, 31] on mat-icon "close" at bounding box center [1133, 37] width 15 height 15
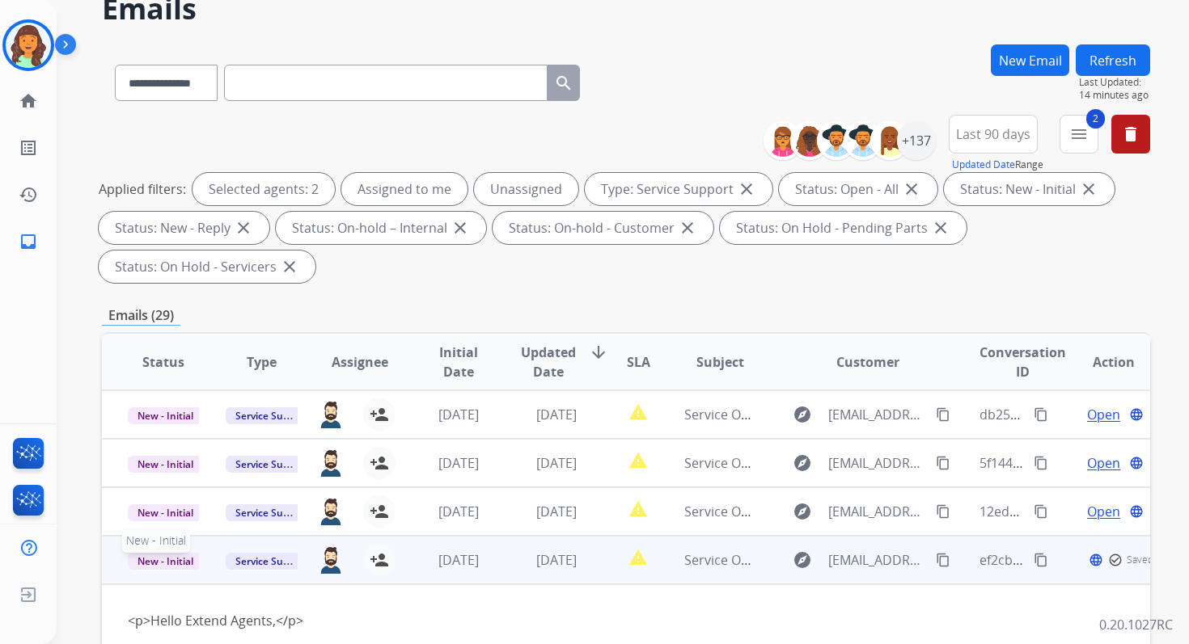
click at [172, 564] on span "New - Initial" at bounding box center [165, 561] width 75 height 17
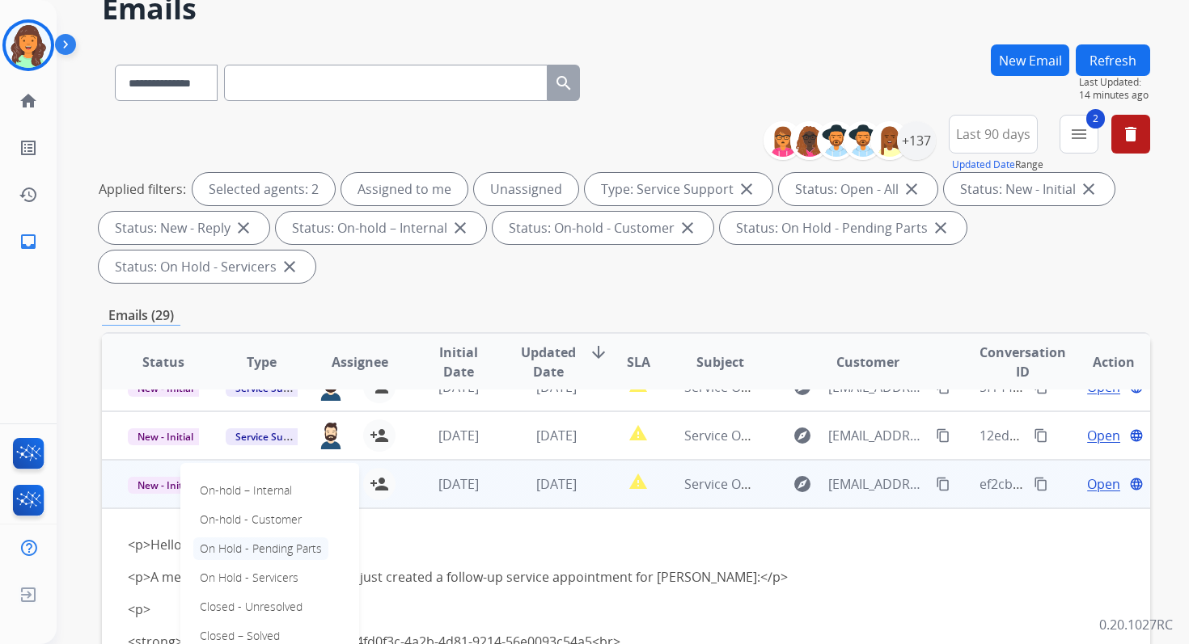
scroll to position [110, 0]
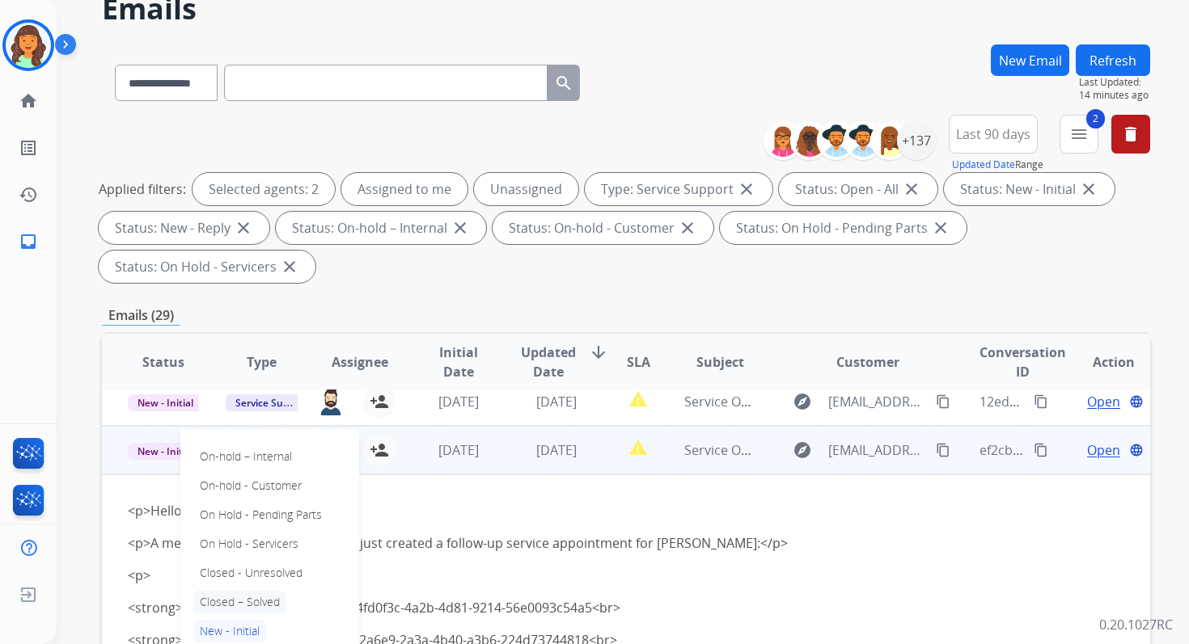
click at [227, 602] on p "Closed – Solved" at bounding box center [239, 602] width 93 height 23
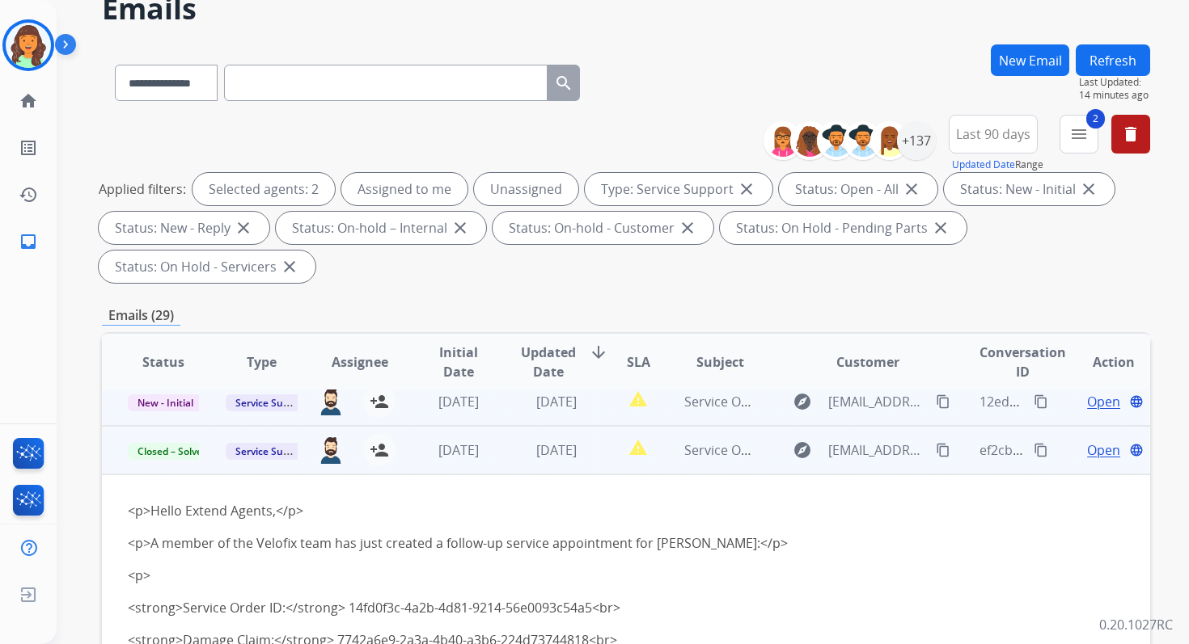
click at [572, 412] on td "1 day ago" at bounding box center [544, 402] width 98 height 49
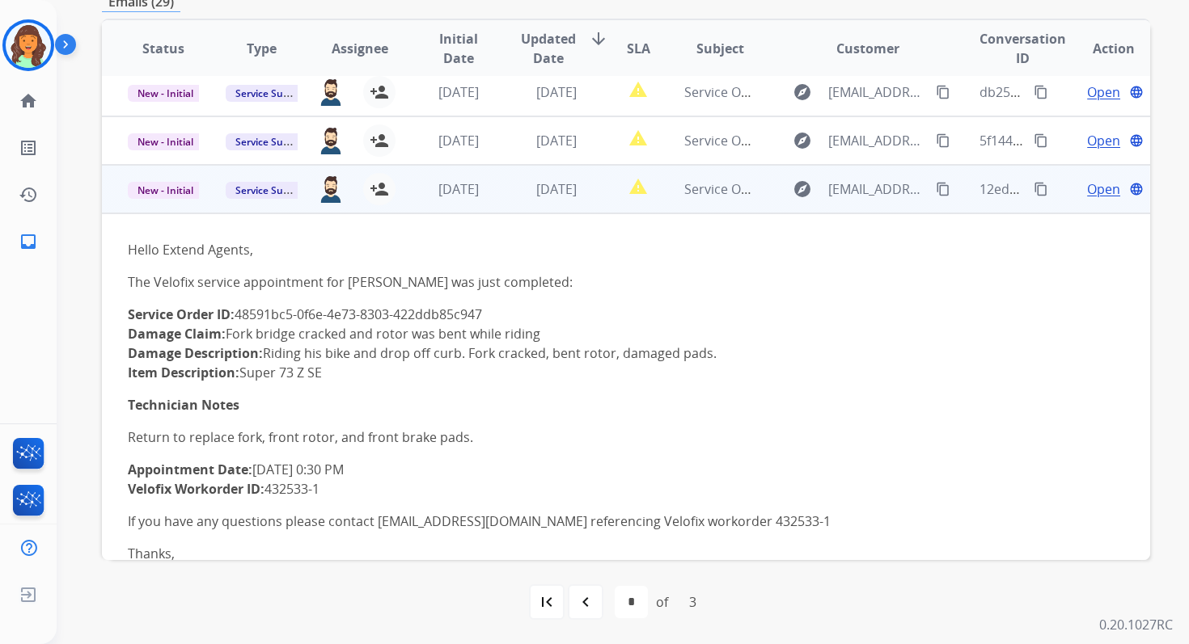
scroll to position [0, 0]
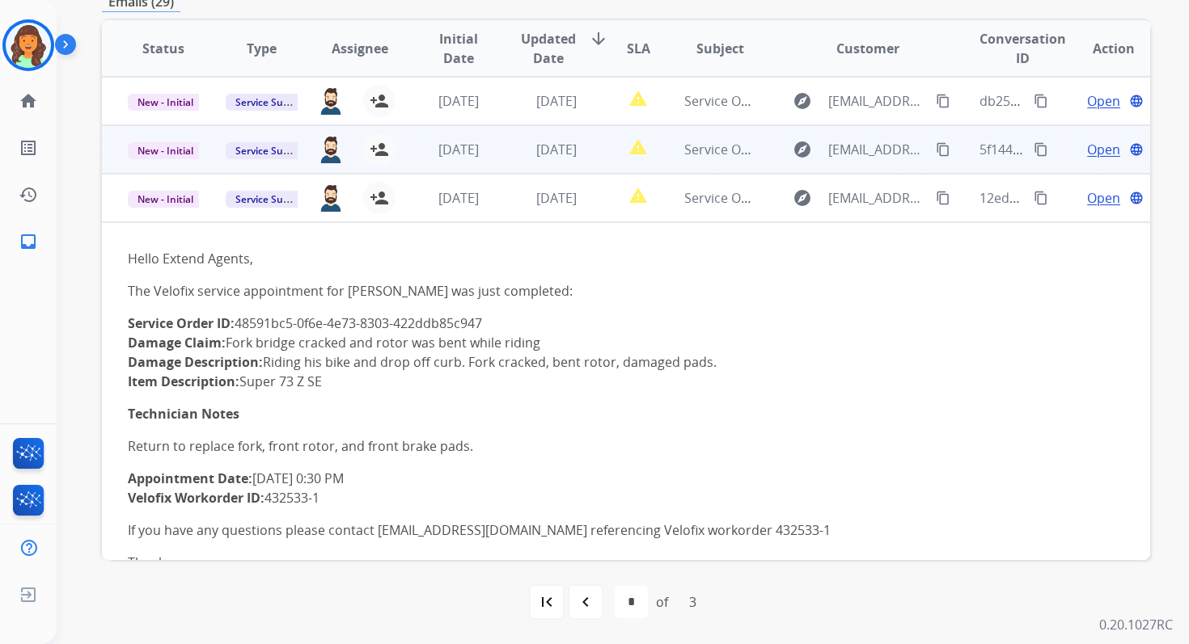
click at [581, 159] on td "1 day ago" at bounding box center [544, 149] width 98 height 49
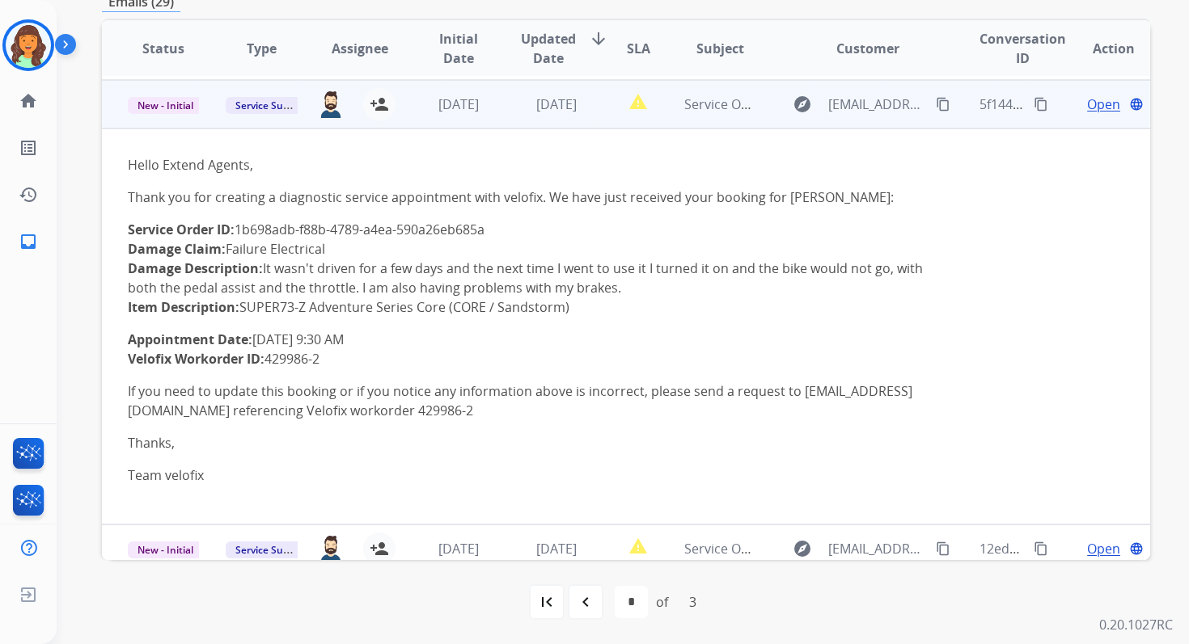
scroll to position [49, 0]
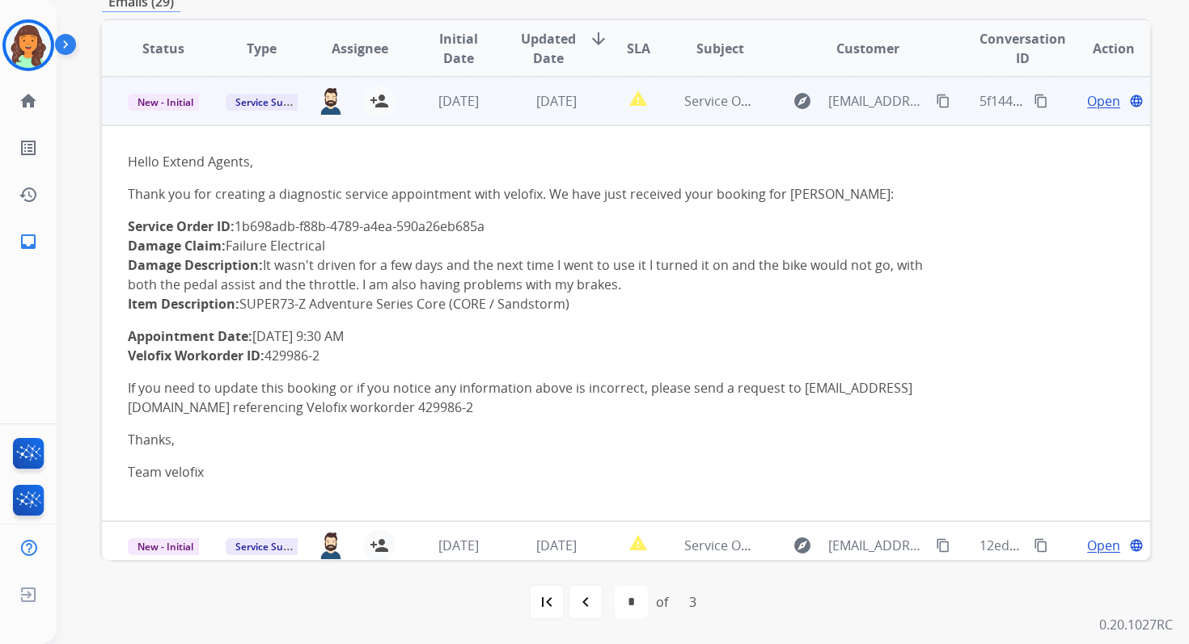
drag, startPoint x: 242, startPoint y: 227, endPoint x: 504, endPoint y: 220, distance: 262.1
click at [504, 220] on p "Service Order ID: 1b698adb-f88b-4789-a4ea-590a26eb685a Damage Claim: Failure El…" at bounding box center [528, 265] width 800 height 97
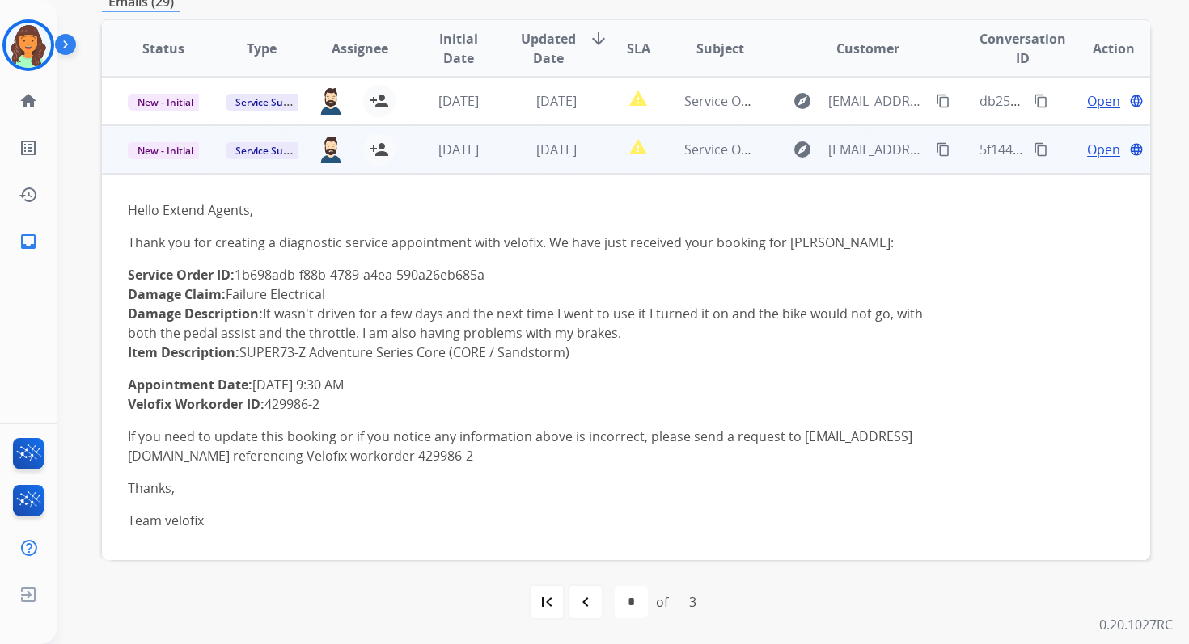
click at [1033, 151] on mat-icon "content_copy" at bounding box center [1040, 149] width 15 height 15
click at [156, 148] on span "New - Initial" at bounding box center [165, 150] width 75 height 17
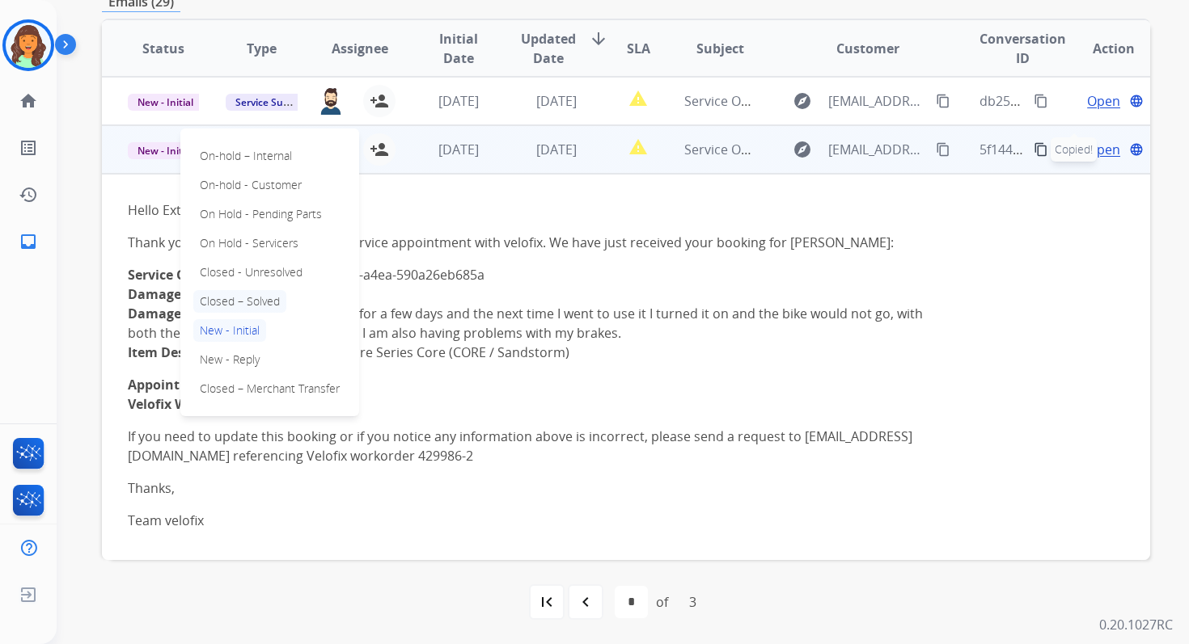
click at [253, 298] on p "Closed – Solved" at bounding box center [239, 301] width 93 height 23
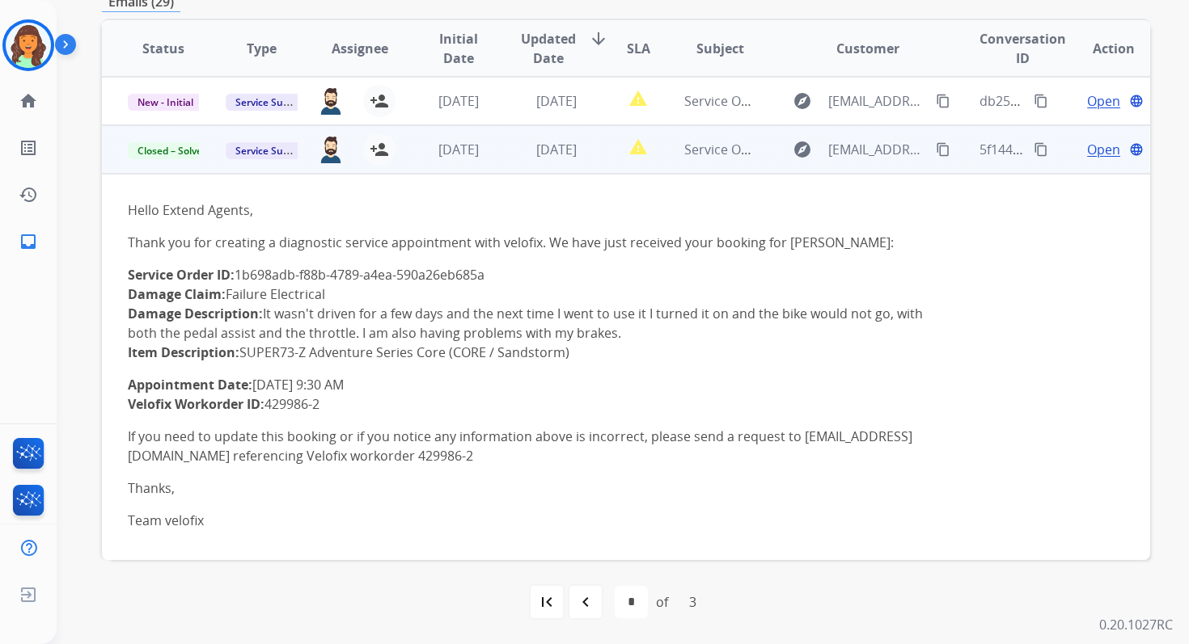
drag, startPoint x: 129, startPoint y: 386, endPoint x: 397, endPoint y: 382, distance: 268.5
click at [396, 382] on p "Appointment Date: 2025-10-14 9:30 AM Velofix Workorder ID: 429986-2" at bounding box center [528, 394] width 800 height 39
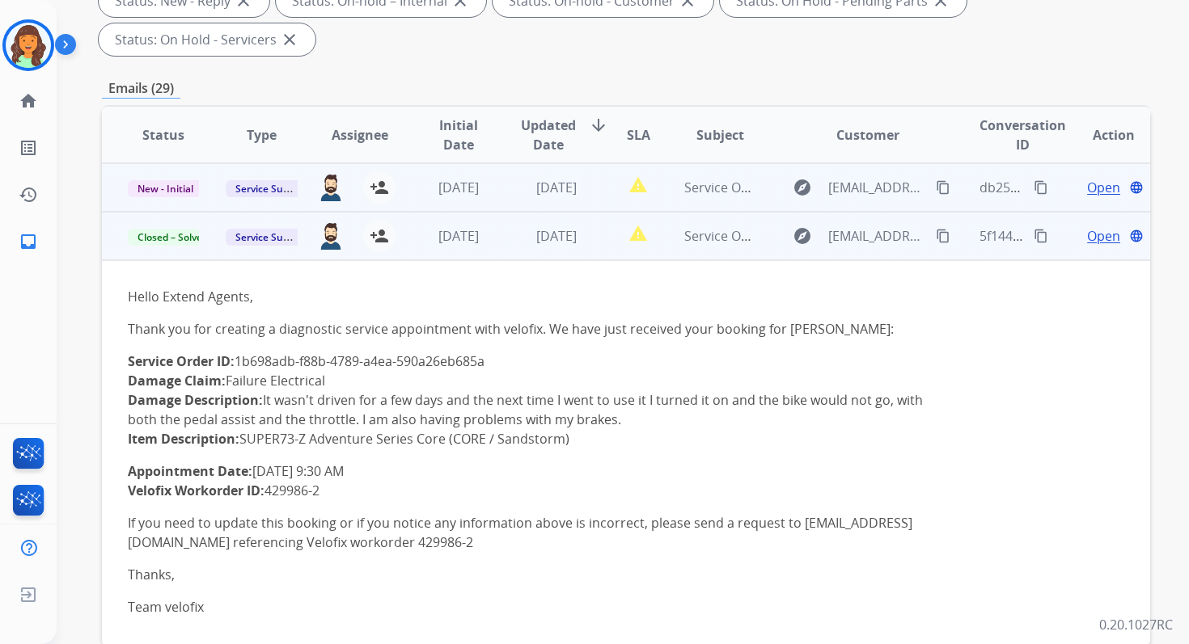
scroll to position [287, 0]
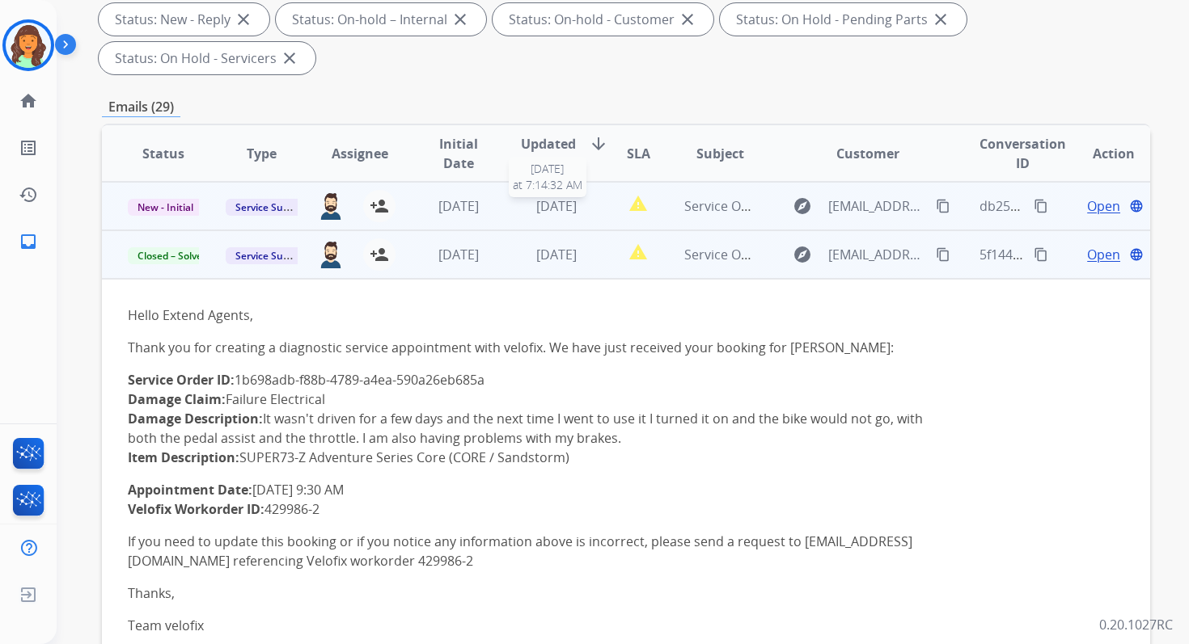
click at [536, 213] on span "1 day ago" at bounding box center [556, 206] width 40 height 18
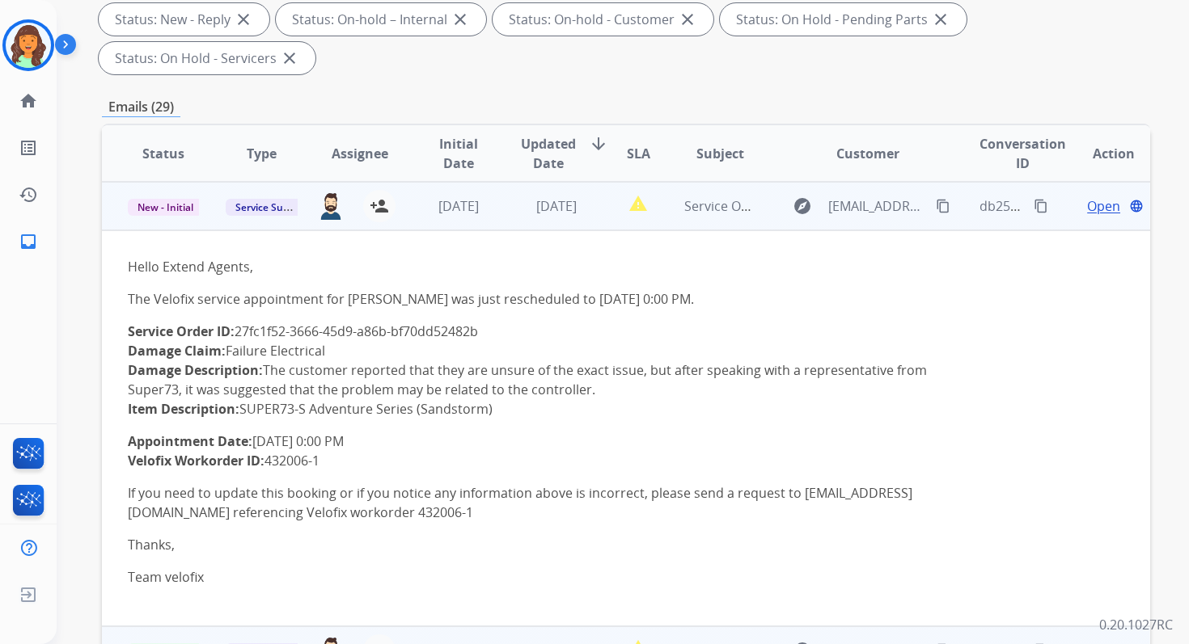
drag, startPoint x: 239, startPoint y: 332, endPoint x: 566, endPoint y: 330, distance: 327.5
click at [566, 330] on p "Service Order ID: 27fc1f52-3666-45d9-a86b-bf70dd52482b Damage Claim: Failure El…" at bounding box center [528, 370] width 800 height 97
drag, startPoint x: 127, startPoint y: 439, endPoint x: 434, endPoint y: 438, distance: 307.3
click at [434, 438] on td "Hello Extend Agents, The Velofix service appointment for Ramy Ibrahim was just …" at bounding box center [527, 428] width 851 height 396
click at [1033, 204] on mat-icon "content_copy" at bounding box center [1040, 206] width 15 height 15
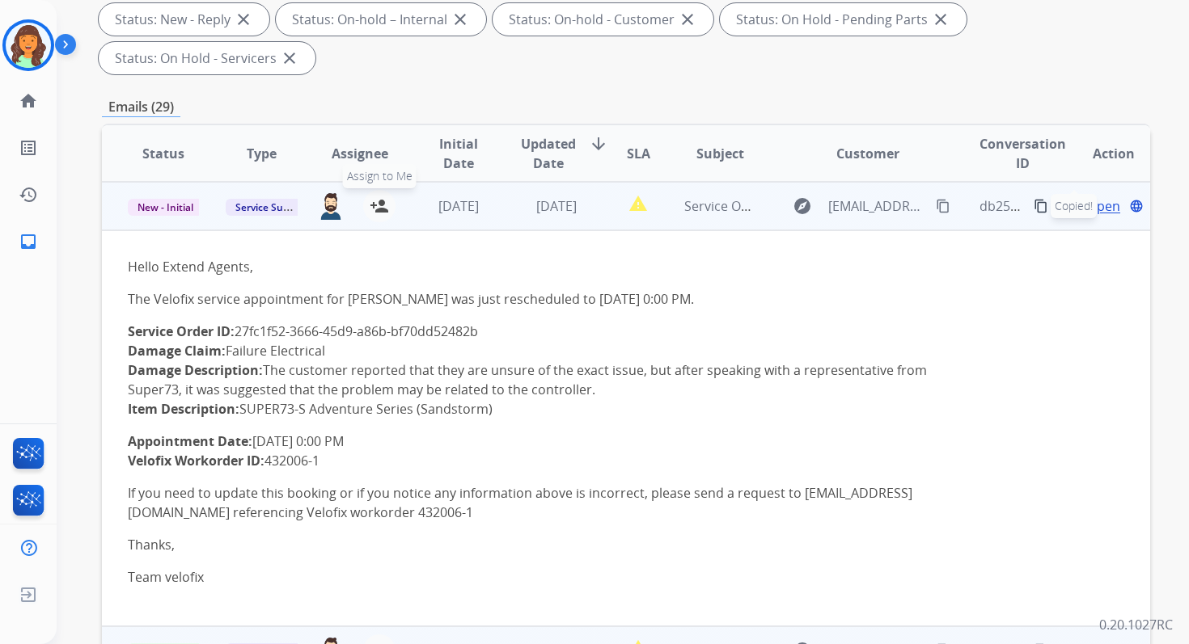
click at [384, 200] on mat-icon "person_add" at bounding box center [379, 205] width 19 height 19
click at [178, 206] on span "New - Initial" at bounding box center [165, 207] width 75 height 17
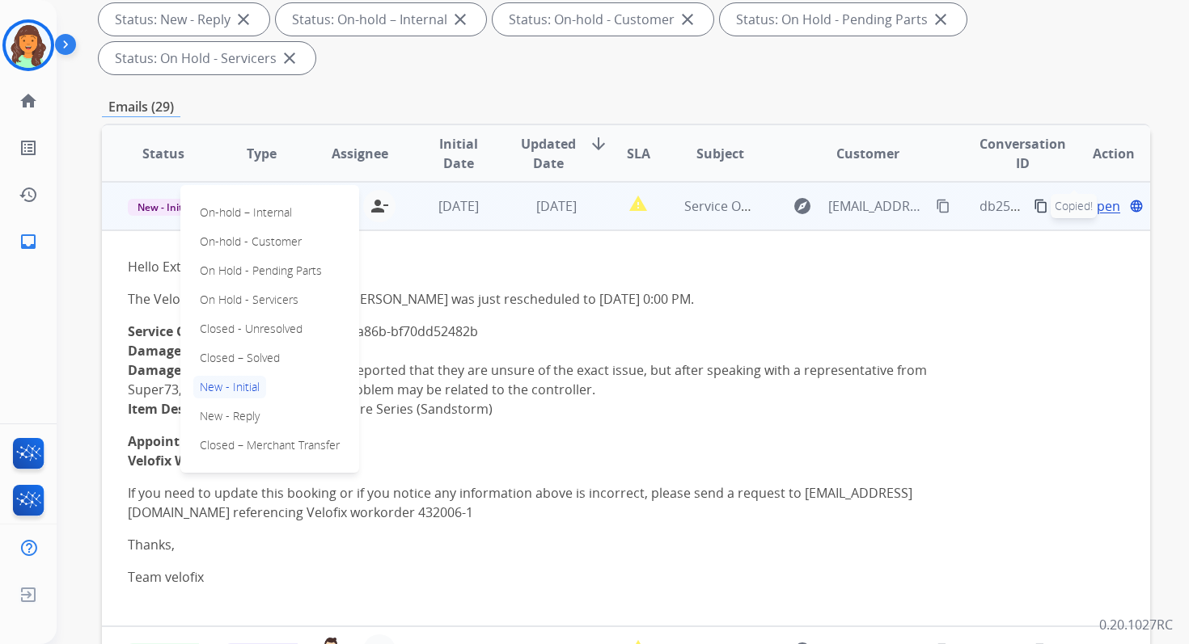
click at [251, 357] on p "Closed – Solved" at bounding box center [239, 358] width 93 height 23
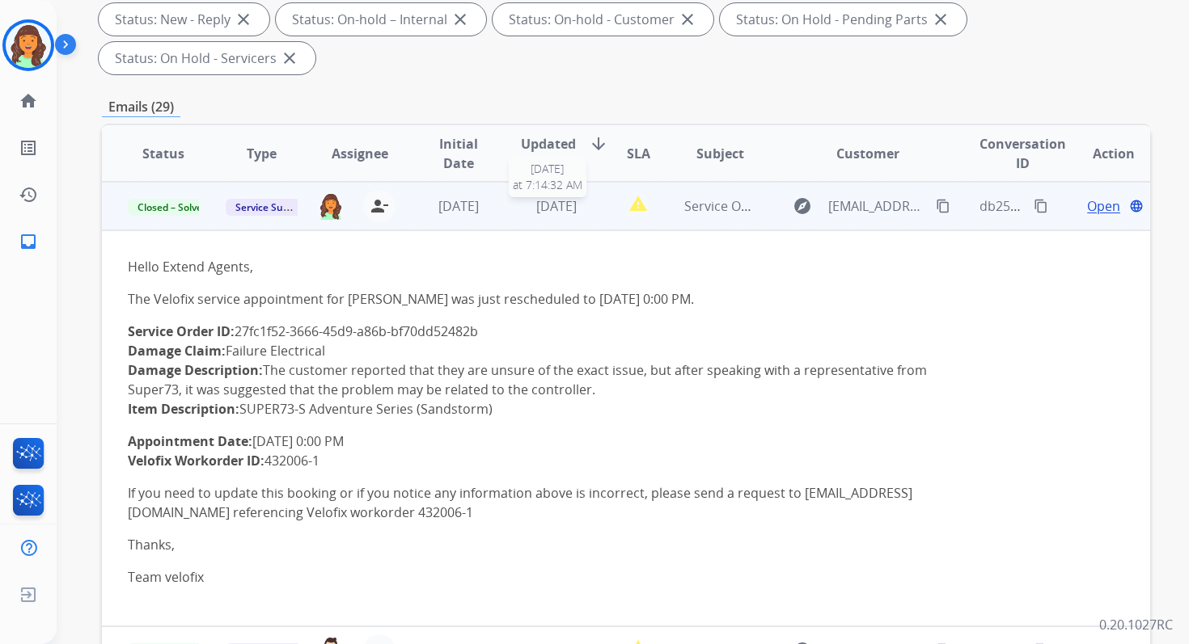
click at [570, 201] on span "1 day ago" at bounding box center [556, 206] width 40 height 18
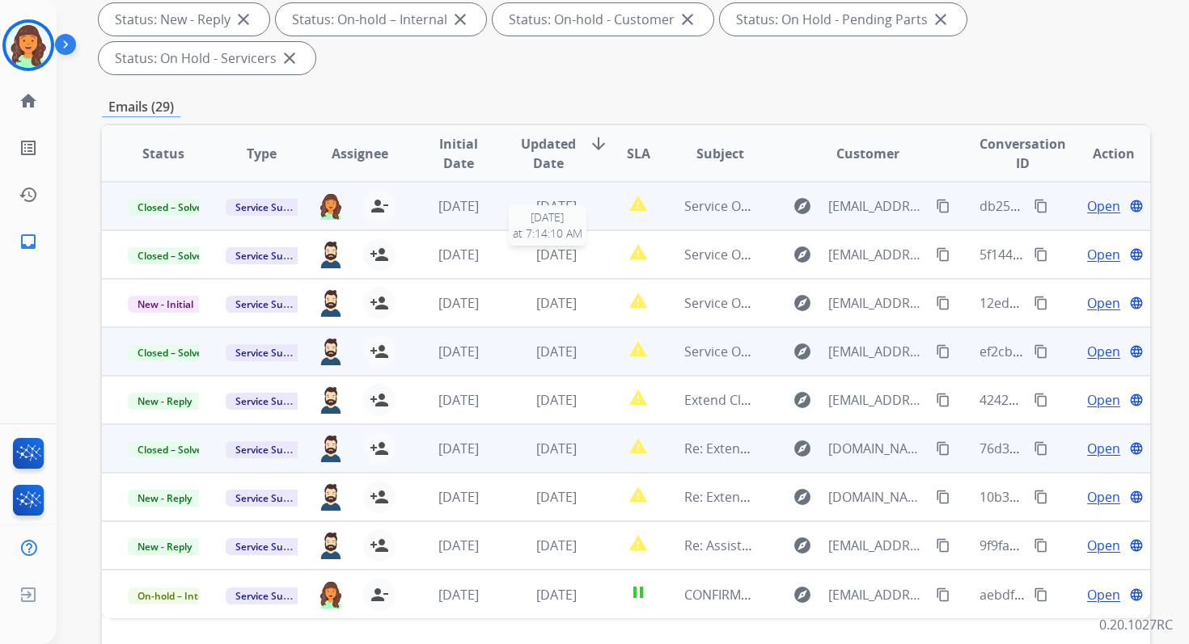
click at [568, 247] on span "1 day ago" at bounding box center [556, 255] width 40 height 18
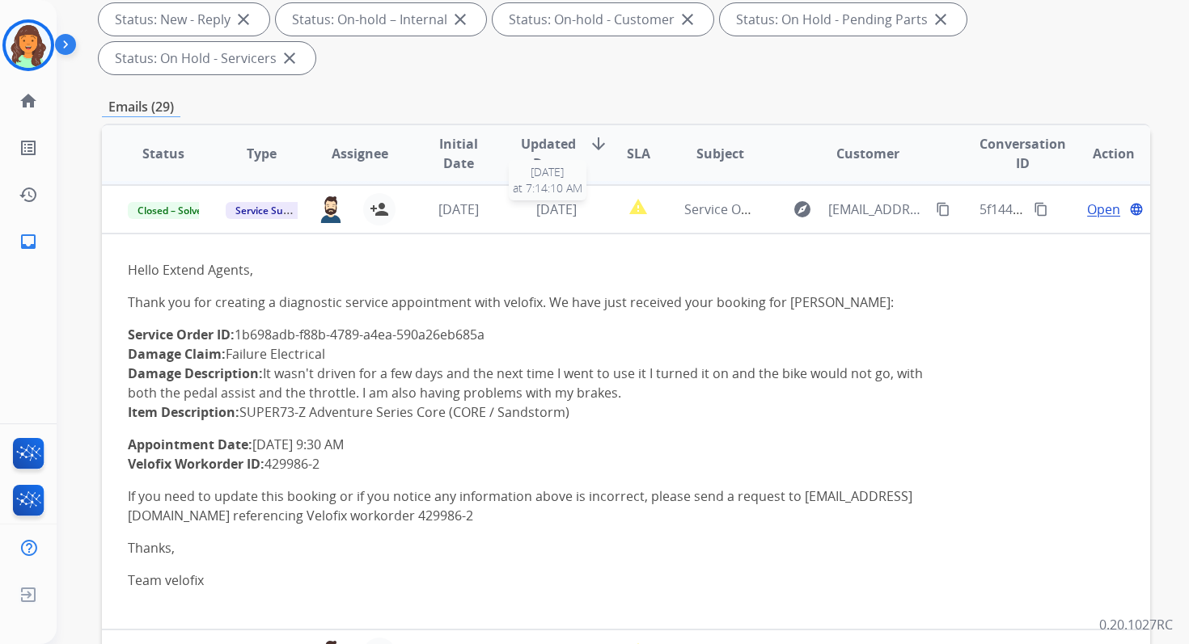
scroll to position [49, 0]
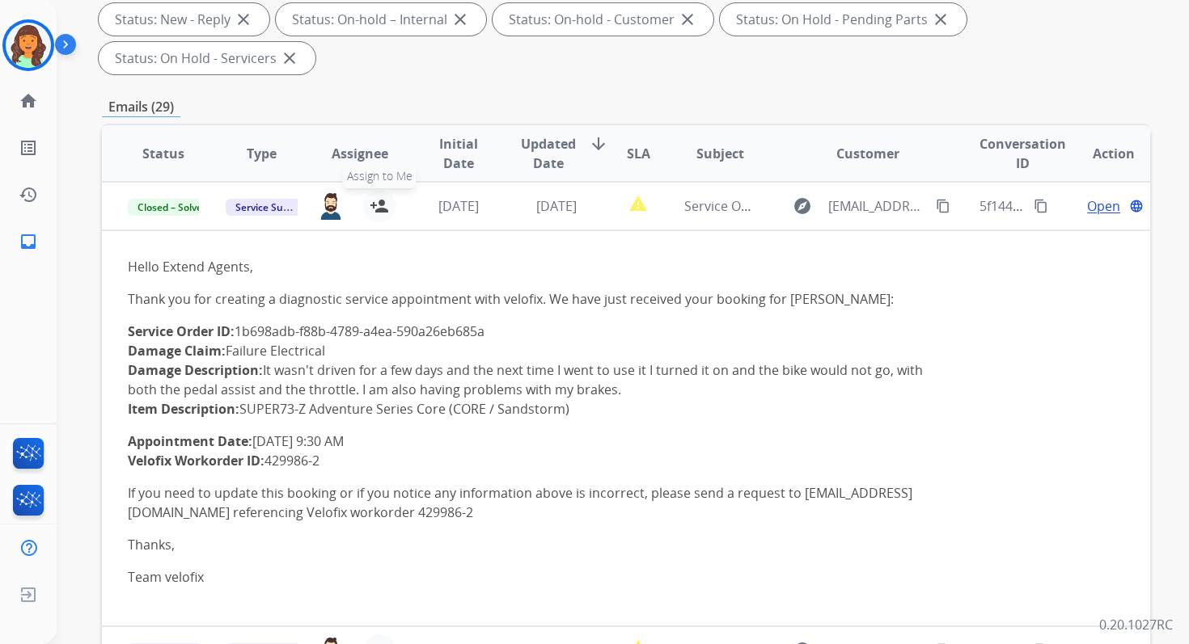
click at [380, 203] on mat-icon "person_add" at bounding box center [379, 205] width 19 height 19
click at [502, 205] on td "1 day ago" at bounding box center [544, 206] width 98 height 49
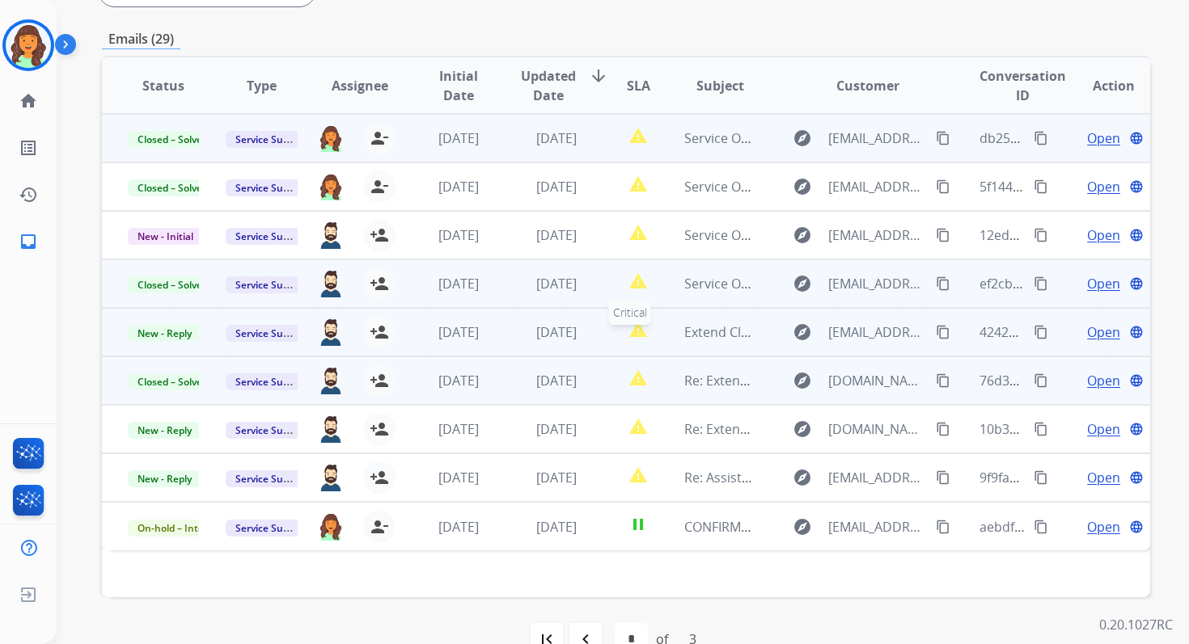
scroll to position [392, 0]
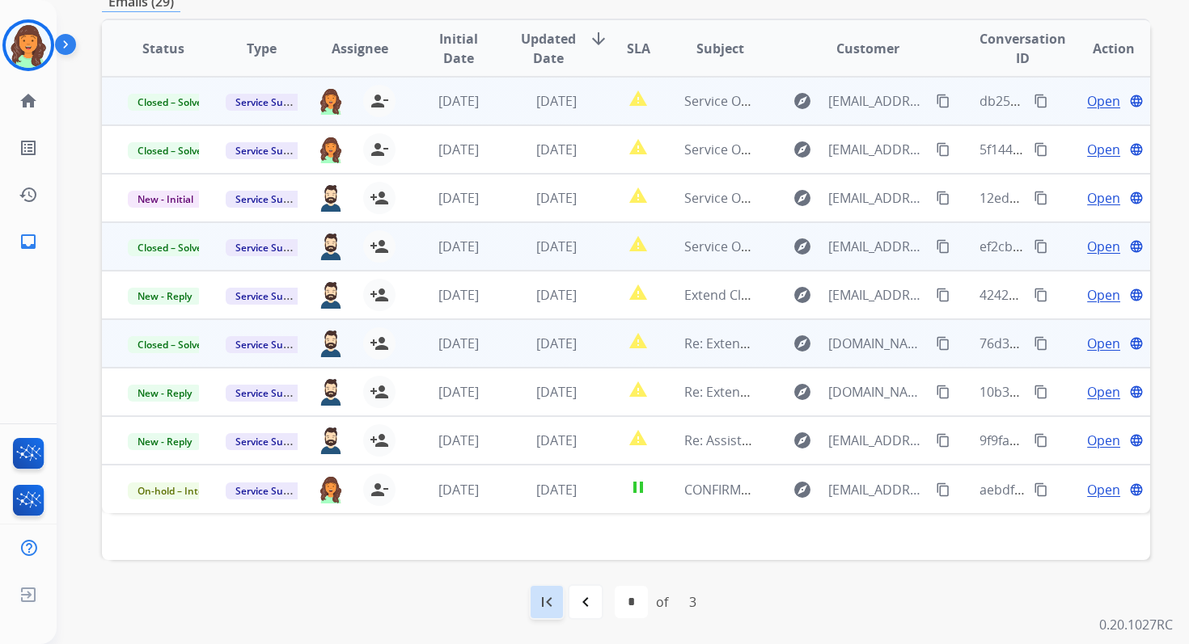
click at [545, 599] on mat-icon "first_page" at bounding box center [546, 602] width 19 height 19
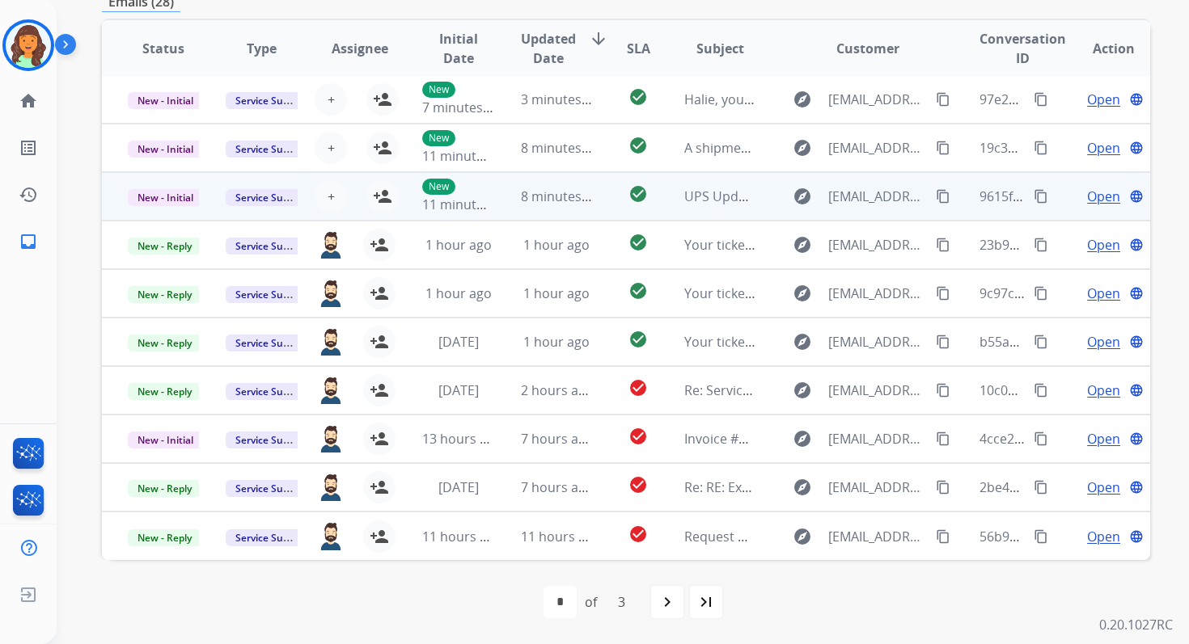
click at [506, 193] on td "8 minutes ago" at bounding box center [544, 196] width 98 height 49
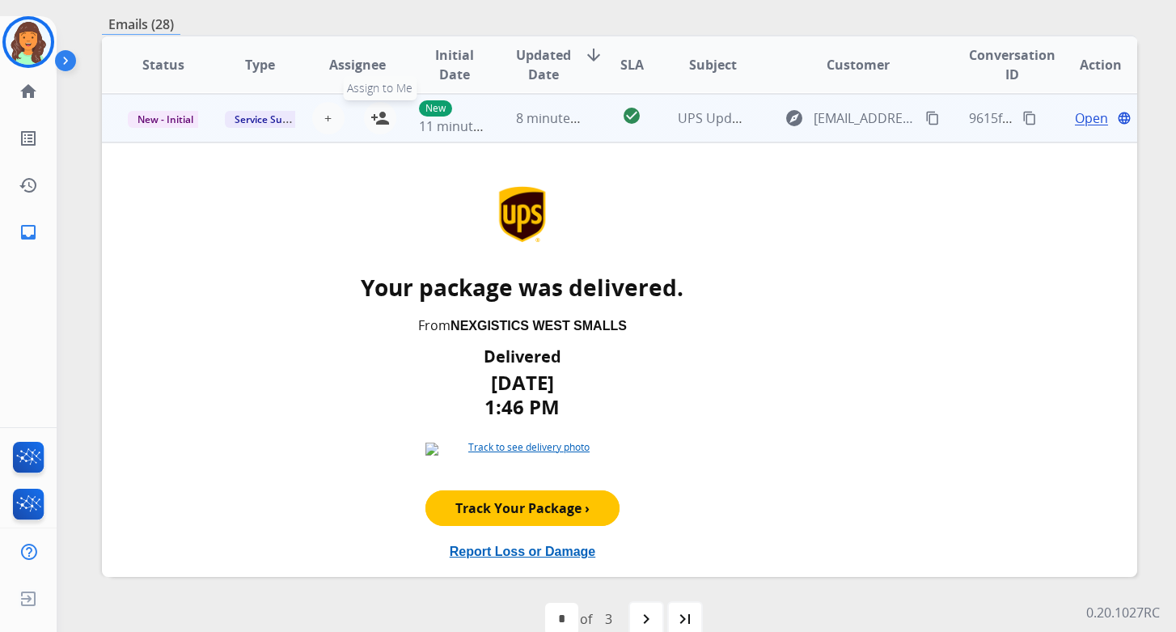
scroll to position [97, 0]
click at [380, 121] on mat-icon "person_add" at bounding box center [379, 117] width 19 height 19
click at [163, 121] on span "New - Initial" at bounding box center [165, 118] width 75 height 17
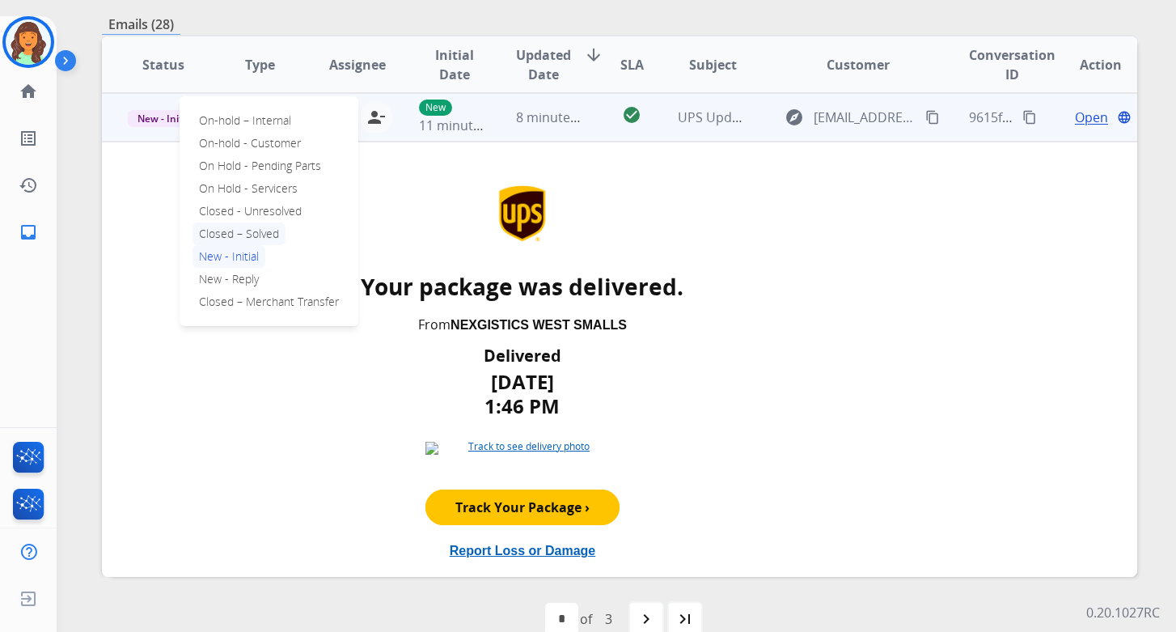
click at [233, 233] on p "Closed – Solved" at bounding box center [238, 233] width 93 height 23
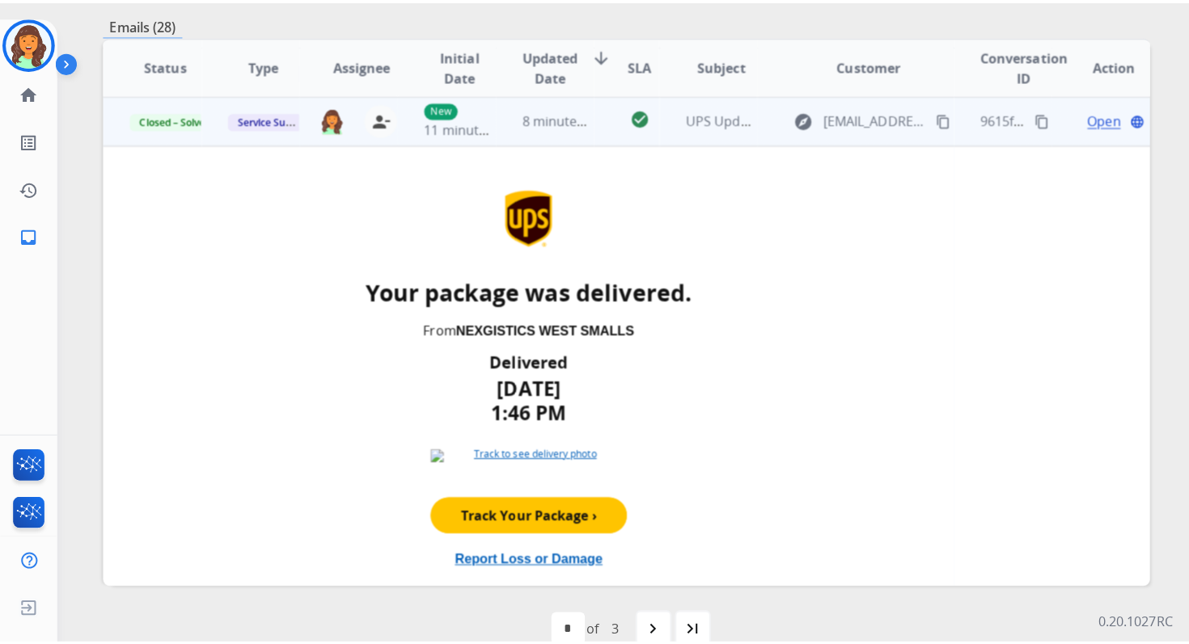
scroll to position [0, 0]
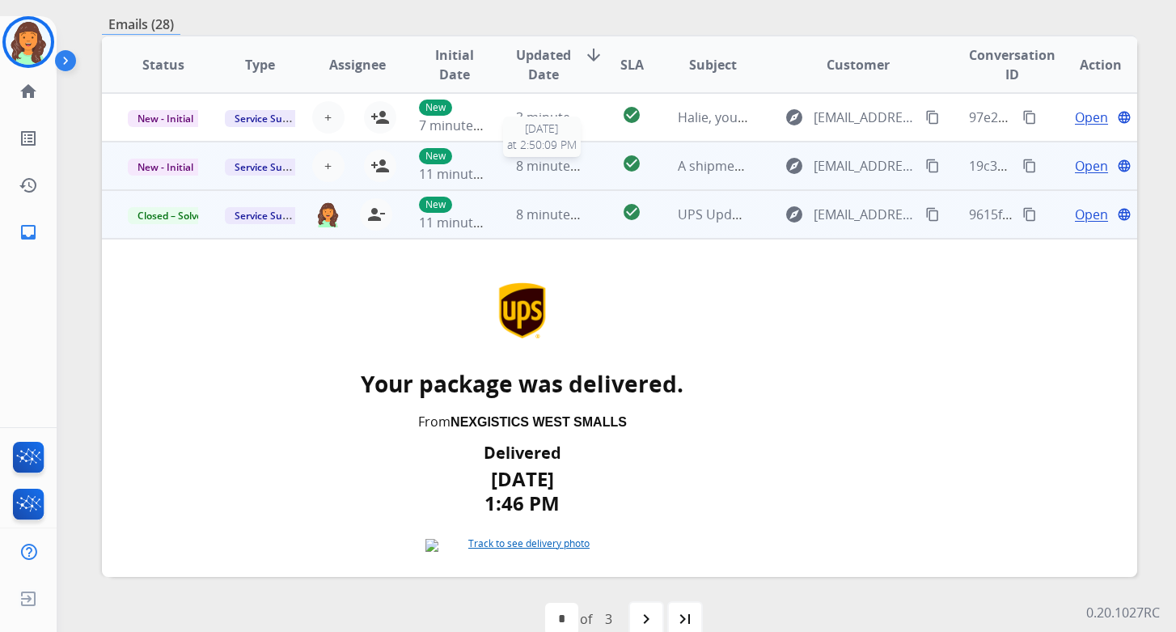
click at [532, 175] on div "8 minutes ago" at bounding box center [551, 165] width 70 height 19
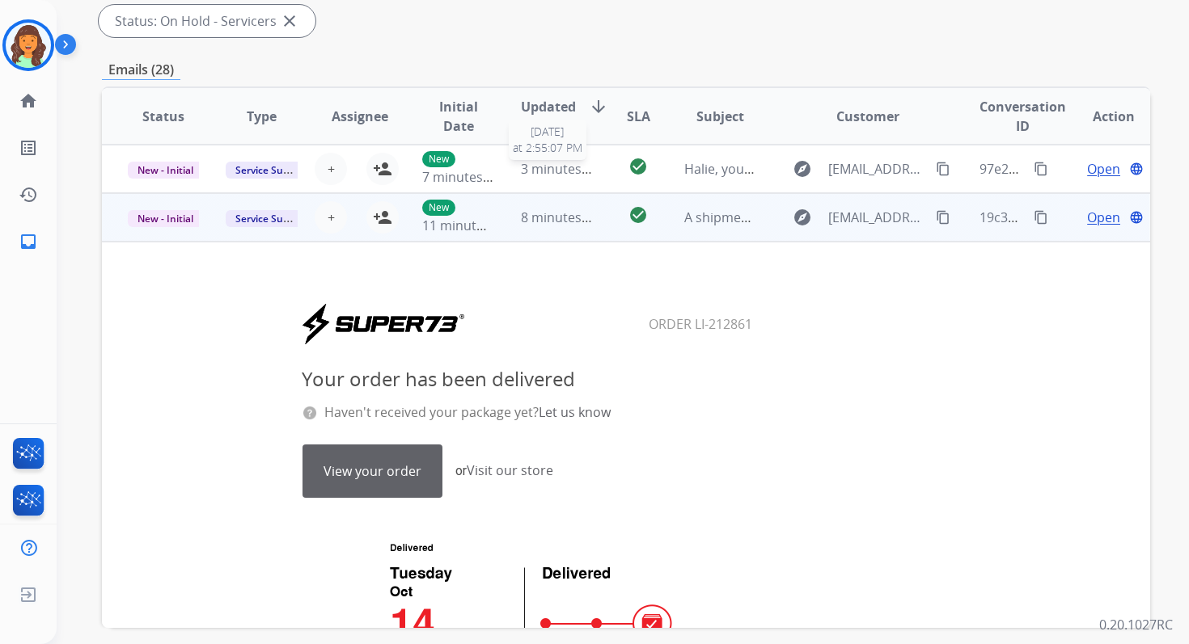
scroll to position [49, 0]
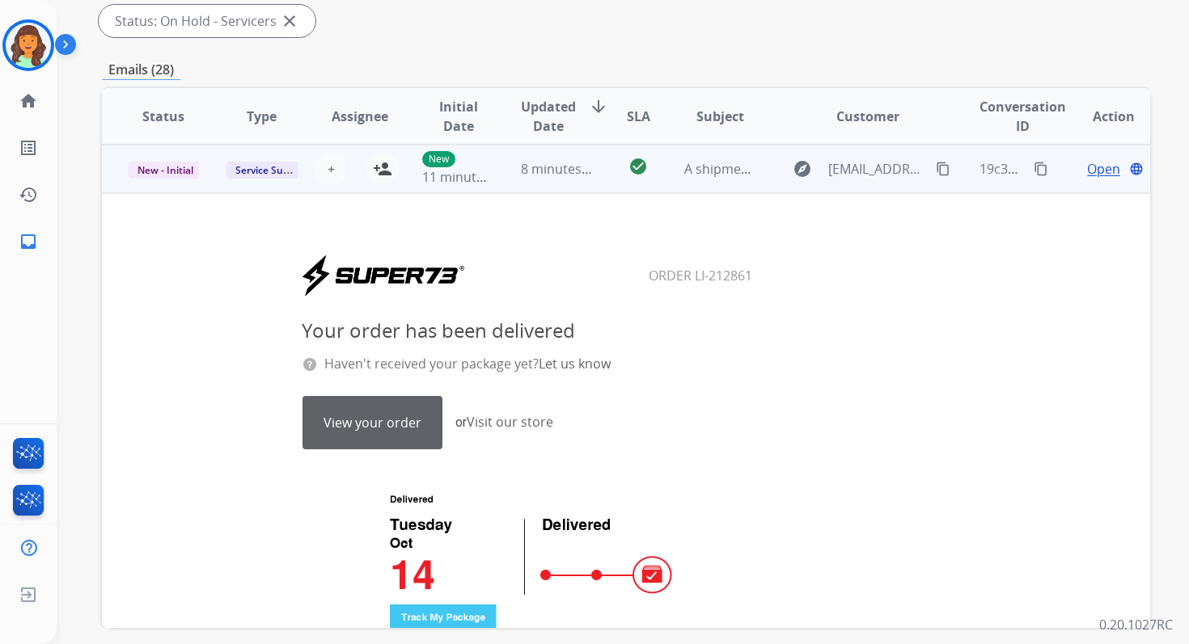
click at [381, 433] on link "View your order" at bounding box center [372, 423] width 138 height 52
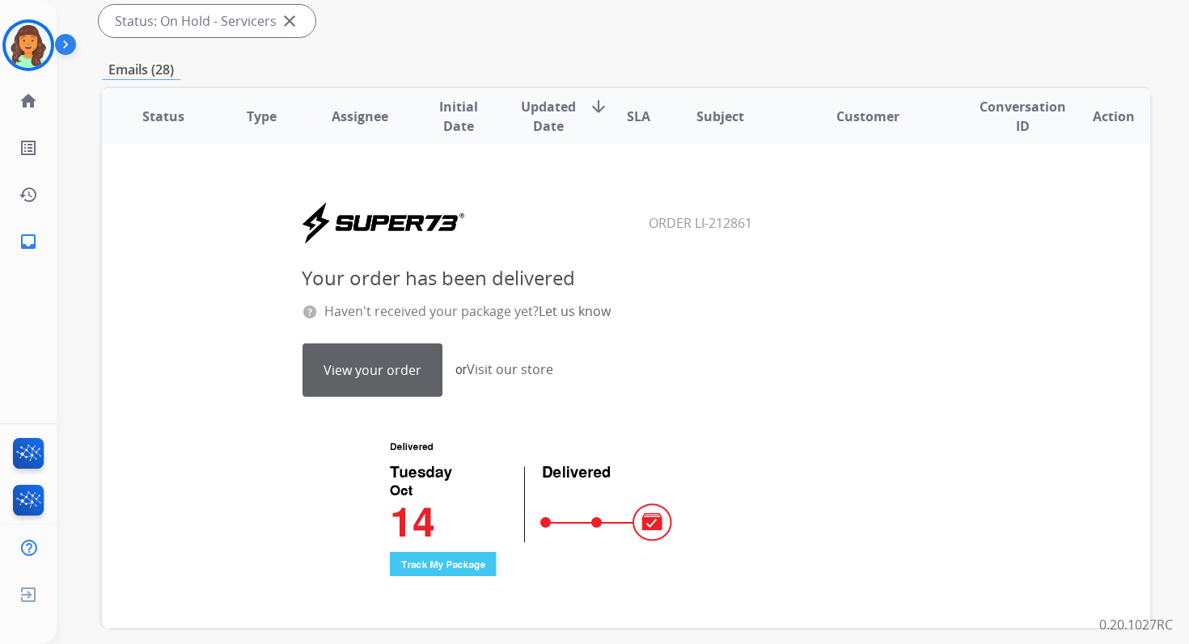
scroll to position [0, 0]
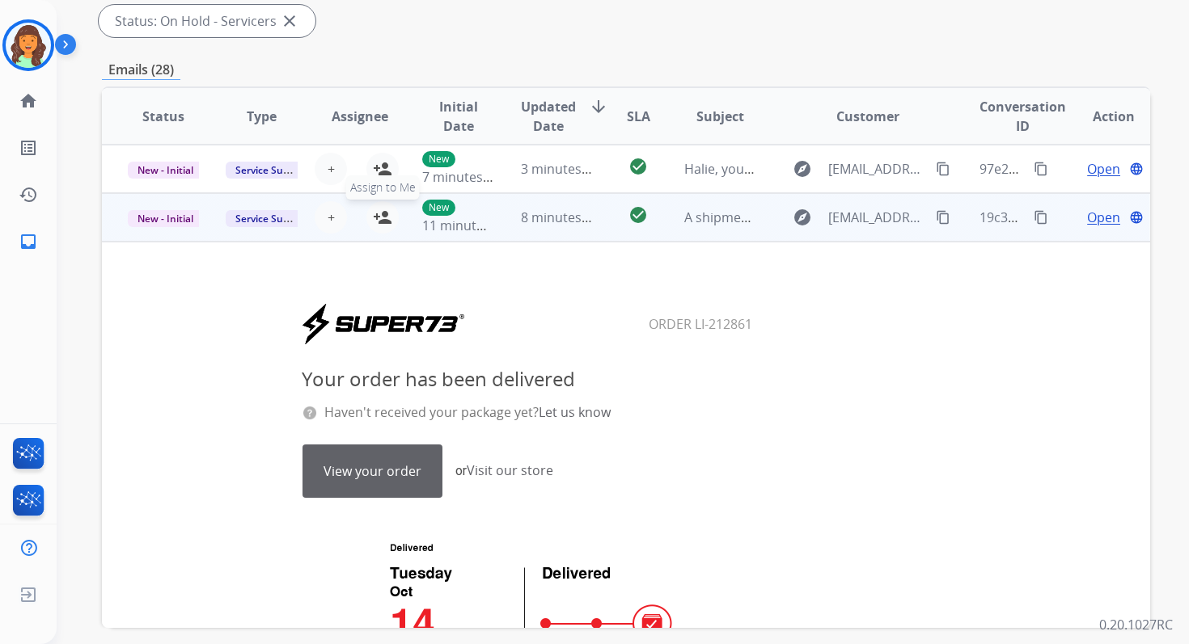
click at [376, 216] on mat-icon "person_add" at bounding box center [382, 217] width 19 height 19
click at [184, 221] on span "New - Initial" at bounding box center [165, 218] width 75 height 17
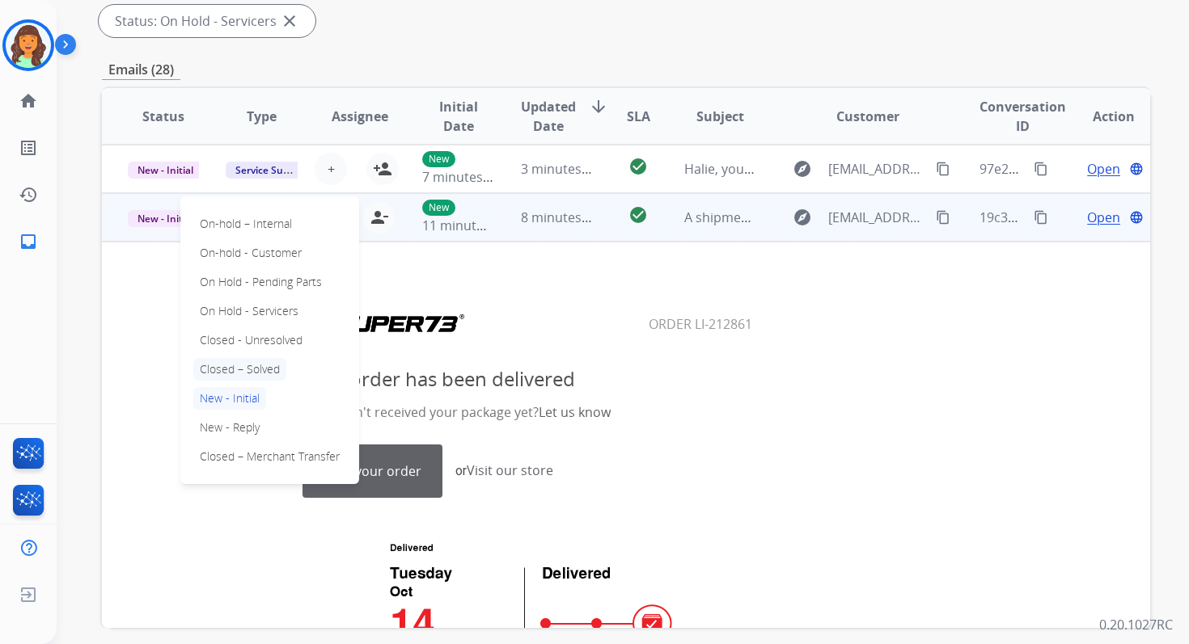
click at [232, 371] on p "Closed – Solved" at bounding box center [239, 369] width 93 height 23
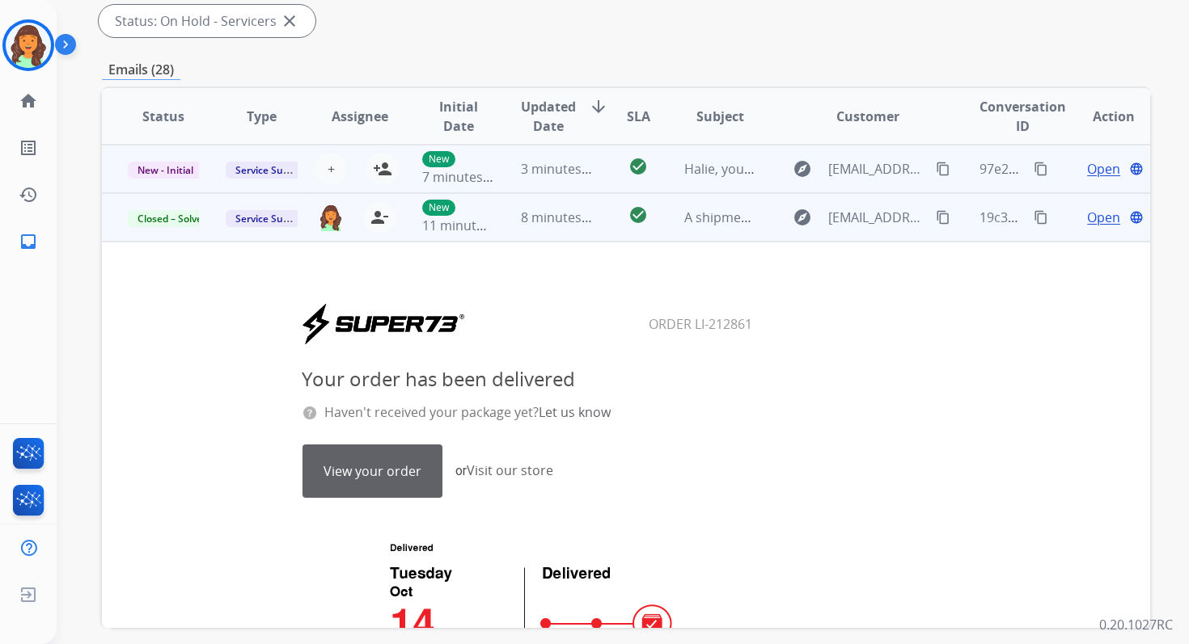
click at [557, 154] on td "3 minutes ago" at bounding box center [544, 169] width 98 height 49
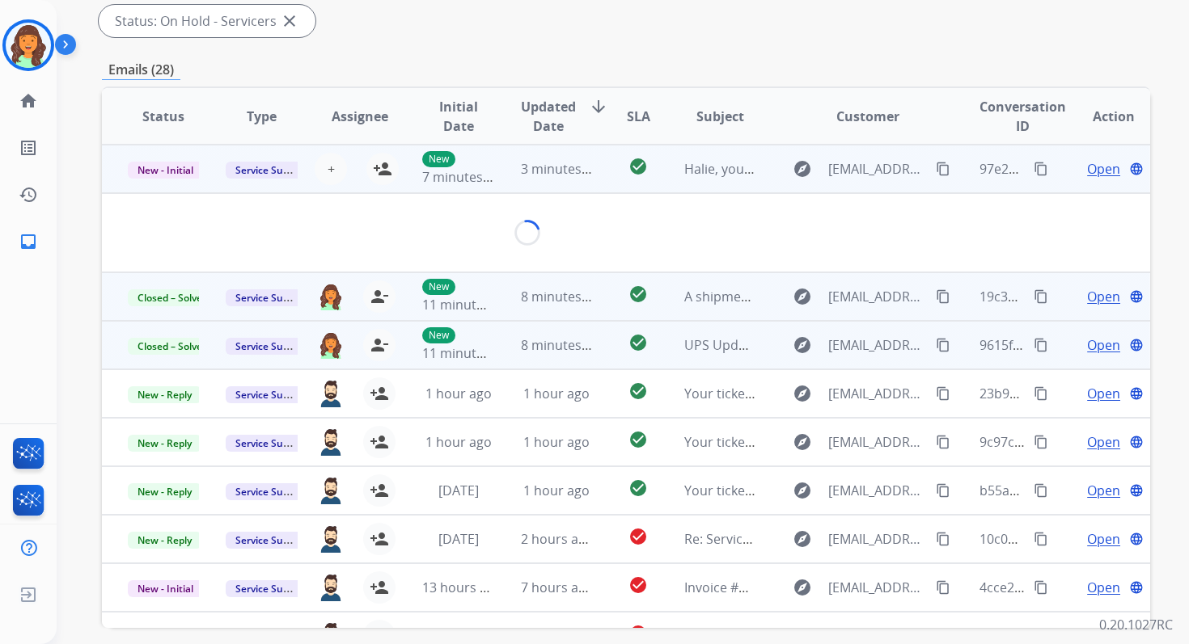
scroll to position [332, 0]
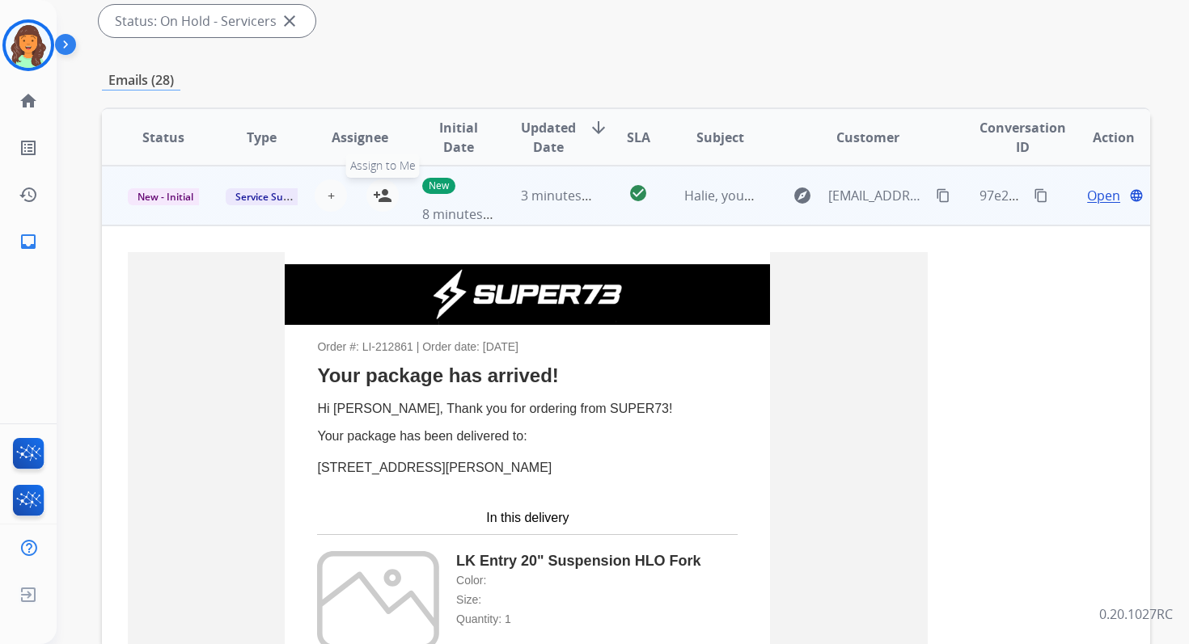
click at [374, 205] on button "person_add Assign to Me" at bounding box center [382, 196] width 32 height 32
click at [184, 198] on span "New - Initial" at bounding box center [165, 196] width 75 height 17
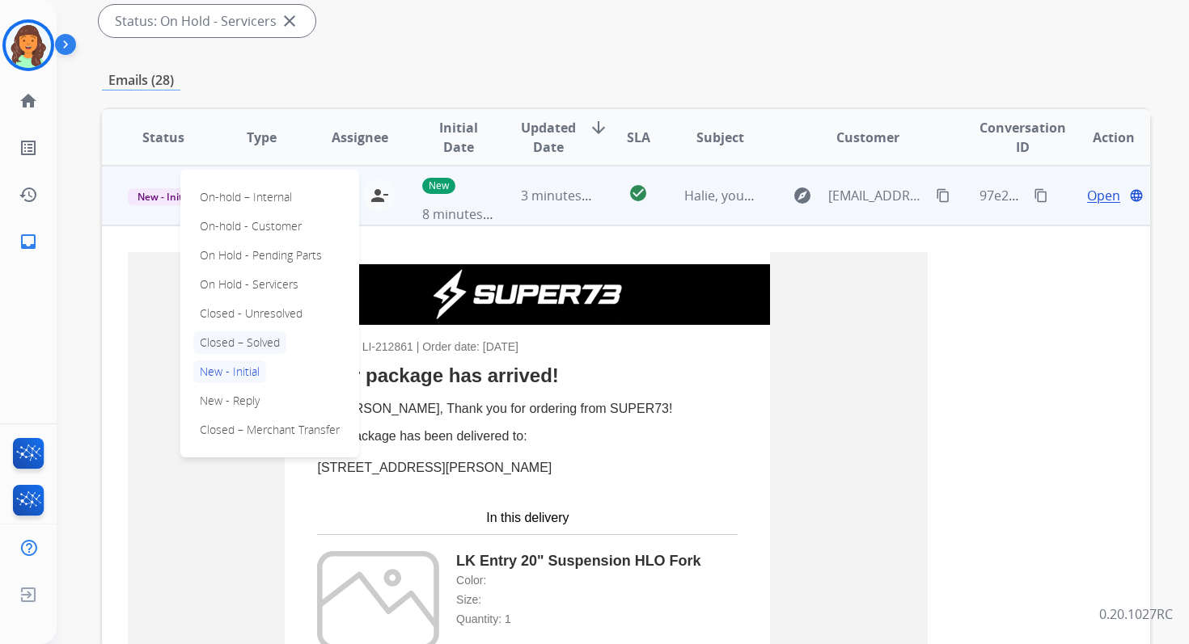
click at [235, 344] on p "Closed – Solved" at bounding box center [239, 343] width 93 height 23
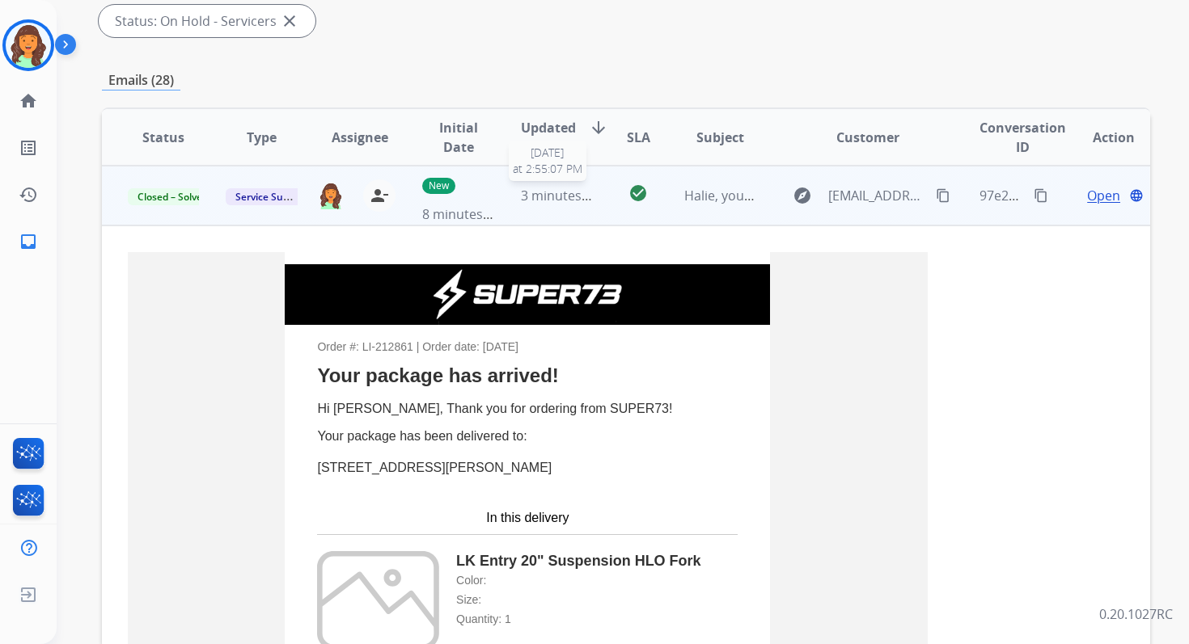
click at [559, 200] on span "3 minutes ago" at bounding box center [564, 196] width 87 height 18
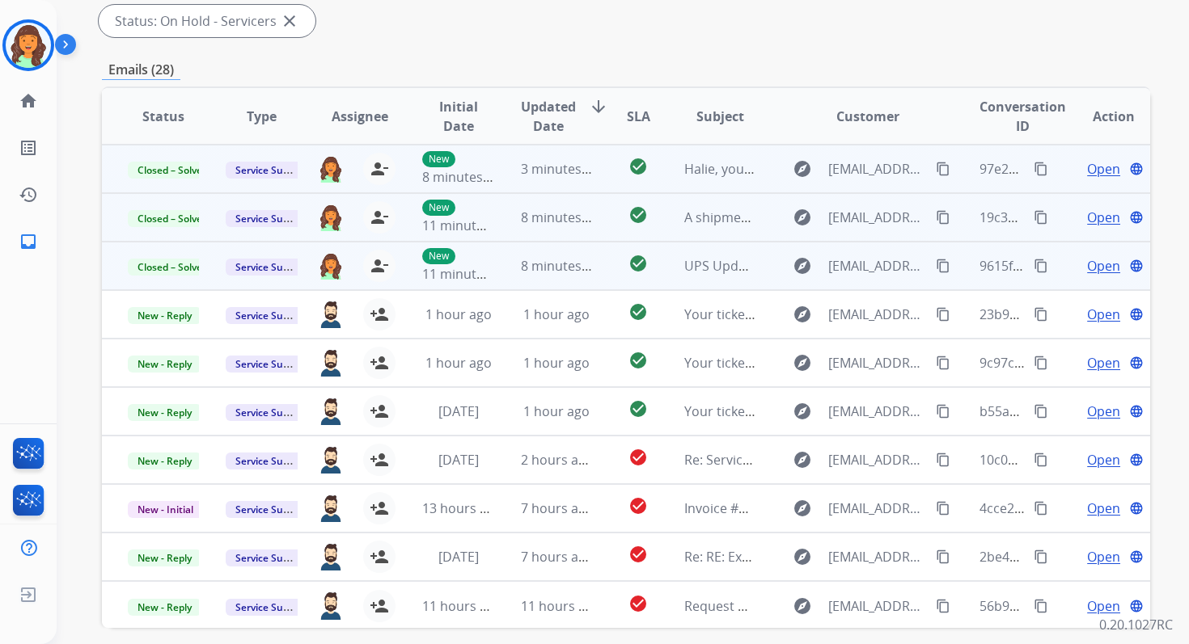
scroll to position [0, 0]
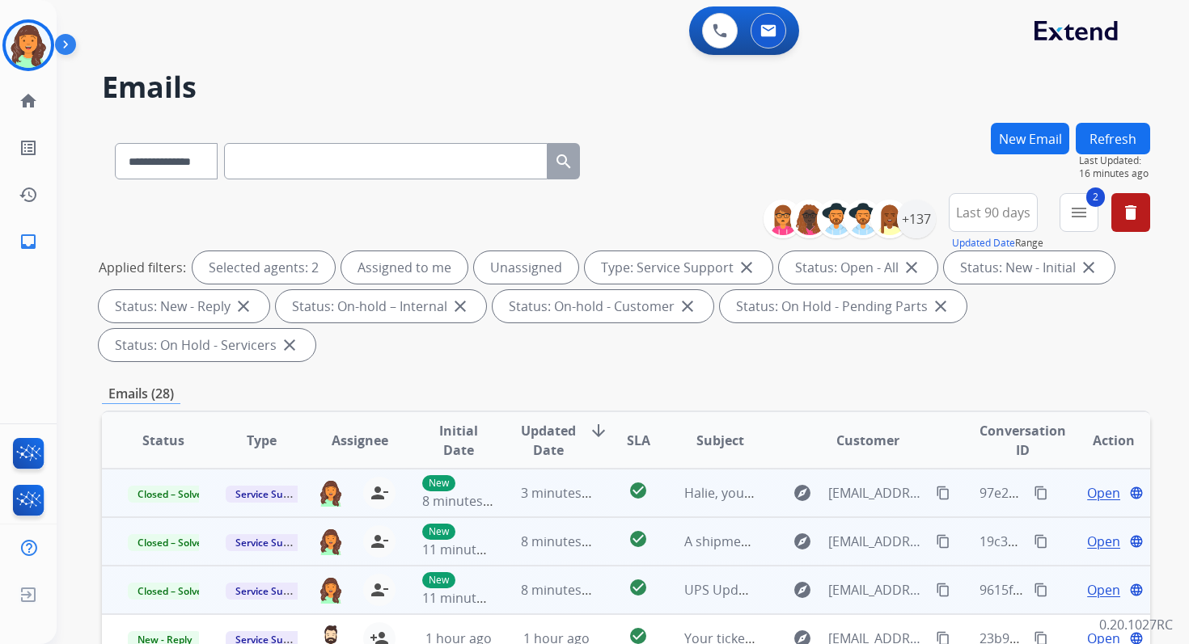
click at [1105, 137] on button "Refresh" at bounding box center [1112, 139] width 74 height 32
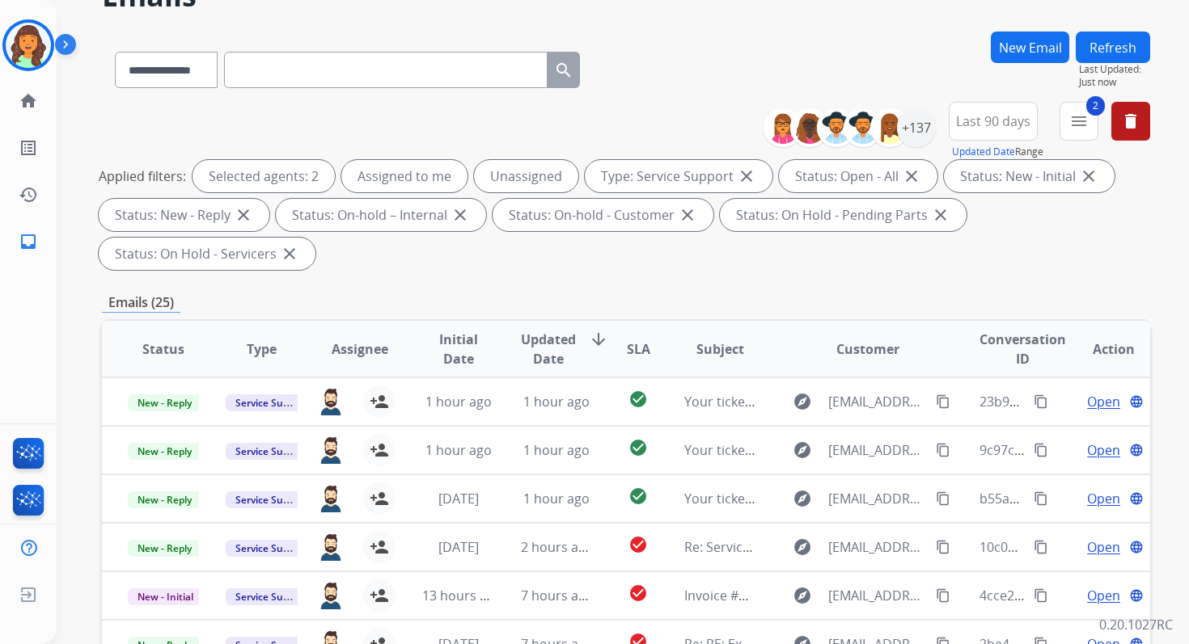
scroll to position [392, 0]
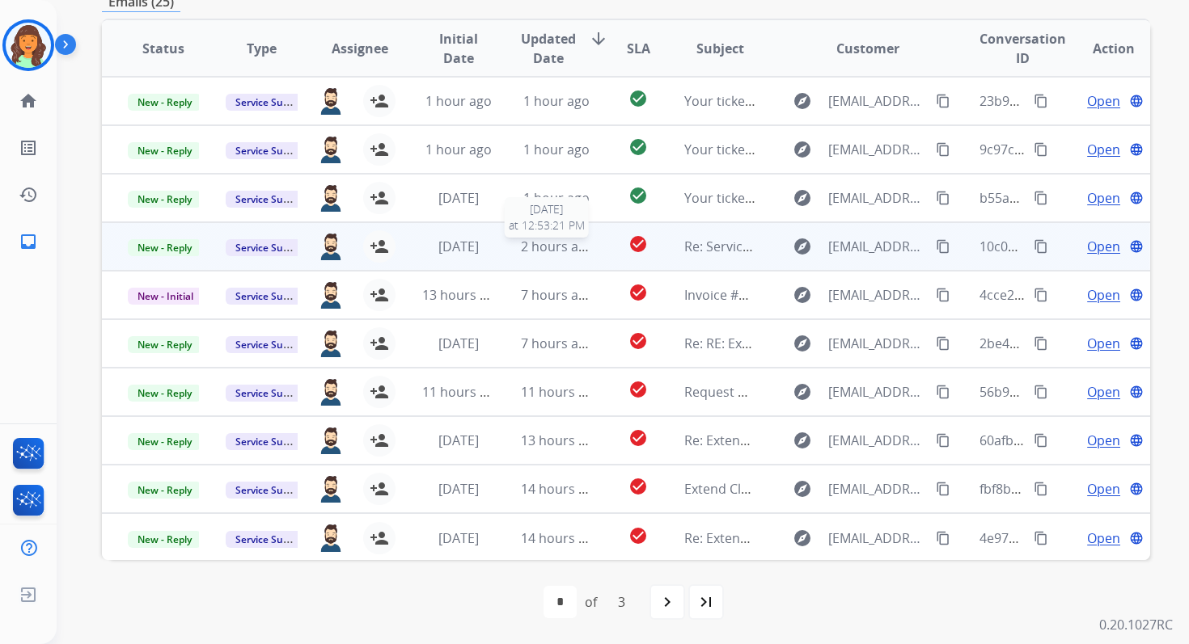
click at [523, 244] on span "2 hours ago" at bounding box center [557, 247] width 73 height 18
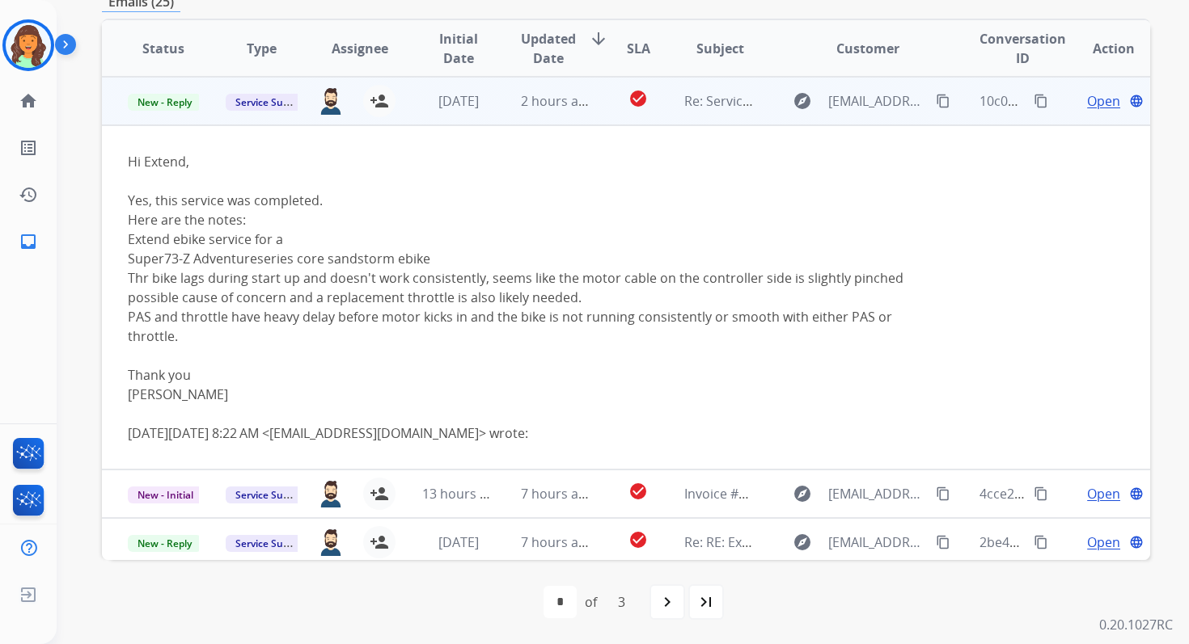
scroll to position [0, 0]
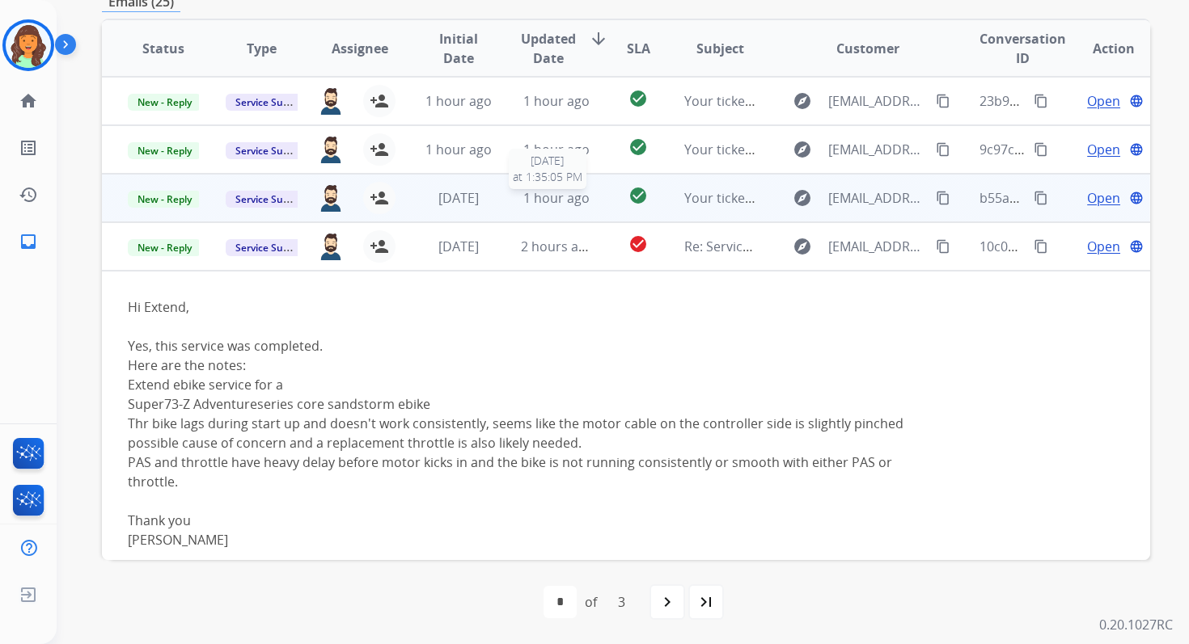
click at [541, 207] on div "1 hour ago" at bounding box center [556, 197] width 71 height 19
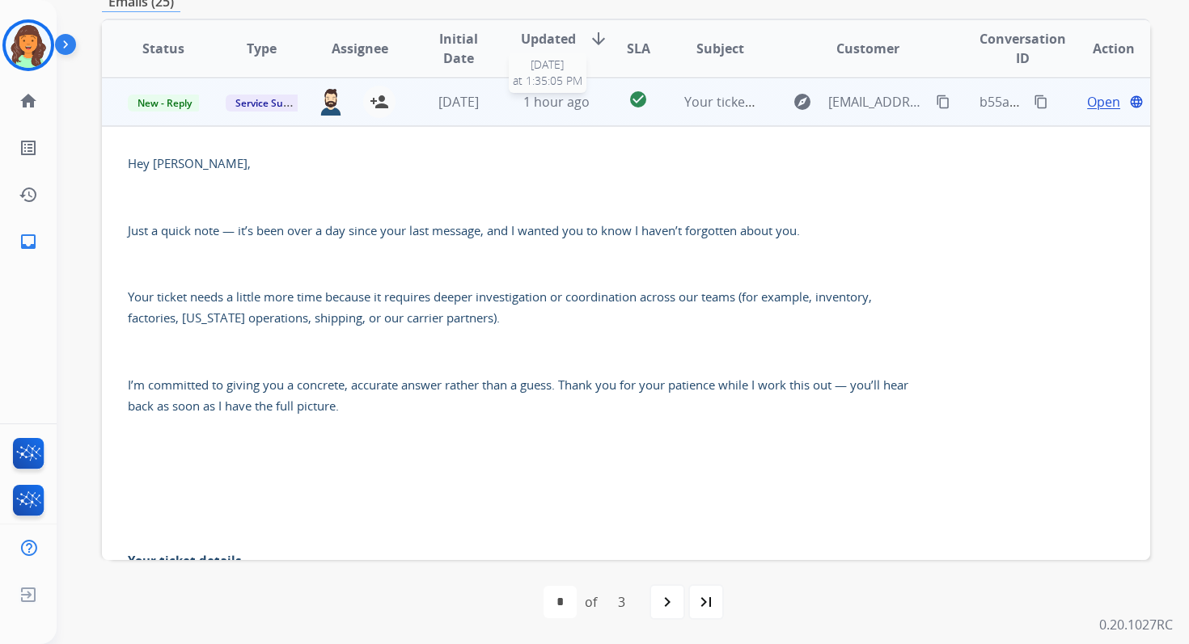
scroll to position [97, 0]
click at [1087, 99] on span "Open" at bounding box center [1103, 100] width 33 height 19
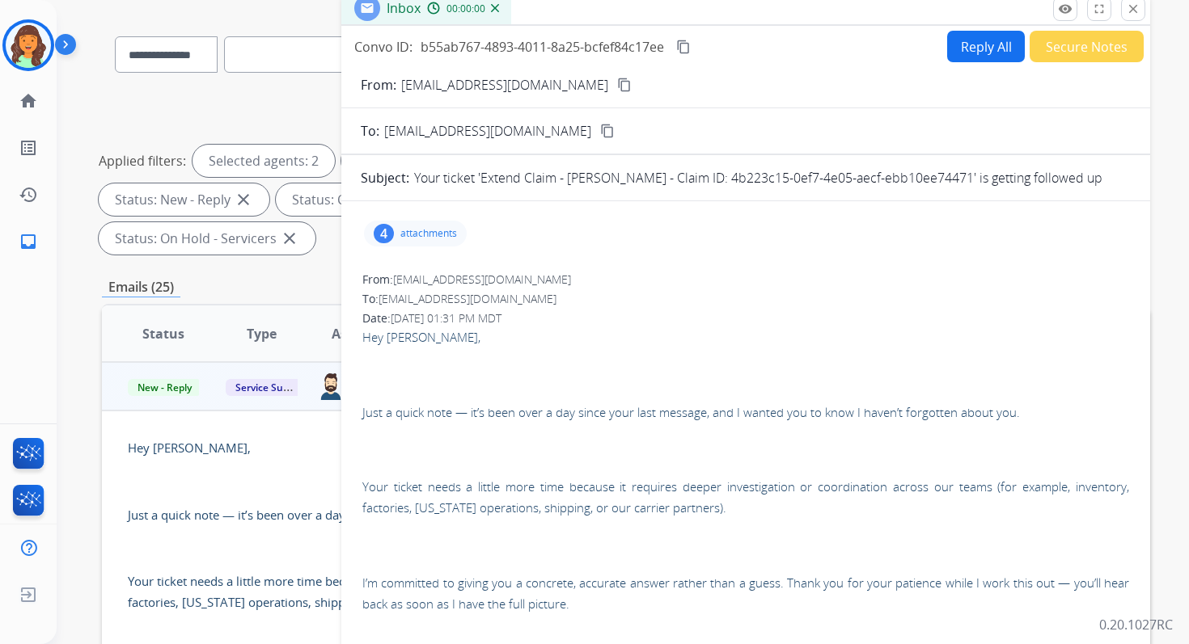
scroll to position [11, 0]
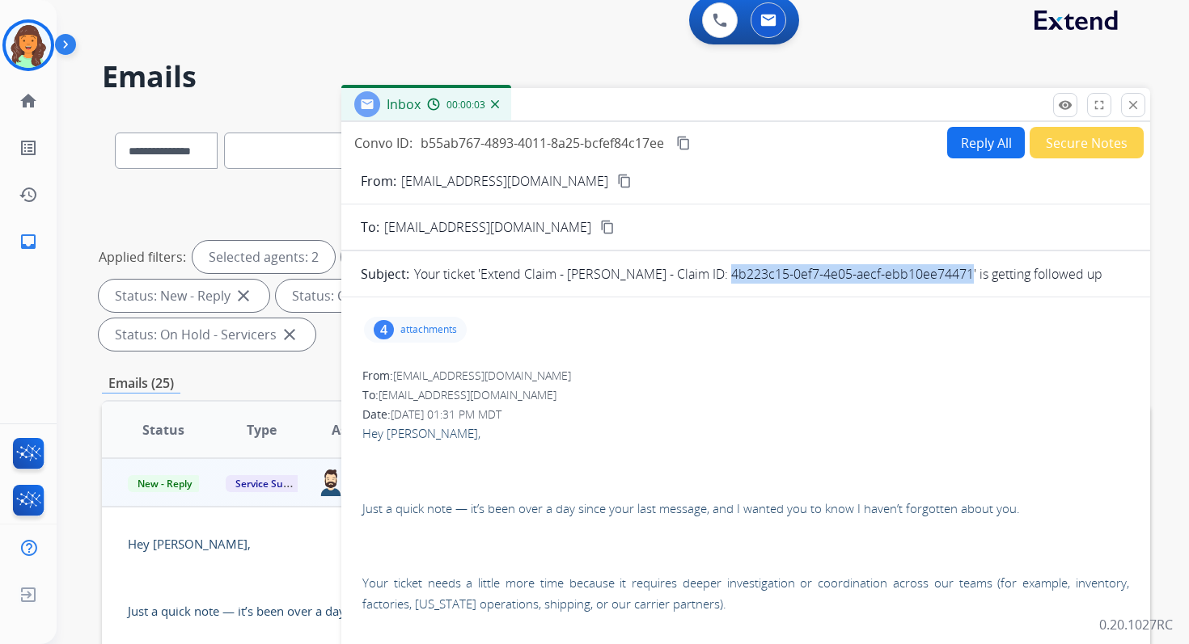
drag, startPoint x: 713, startPoint y: 272, endPoint x: 957, endPoint y: 273, distance: 243.4
click at [957, 273] on p "Your ticket 'Extend Claim - Mathew Davis - Claim ID: 4b223c15-0ef7-4e05-aecf-eb…" at bounding box center [758, 273] width 688 height 19
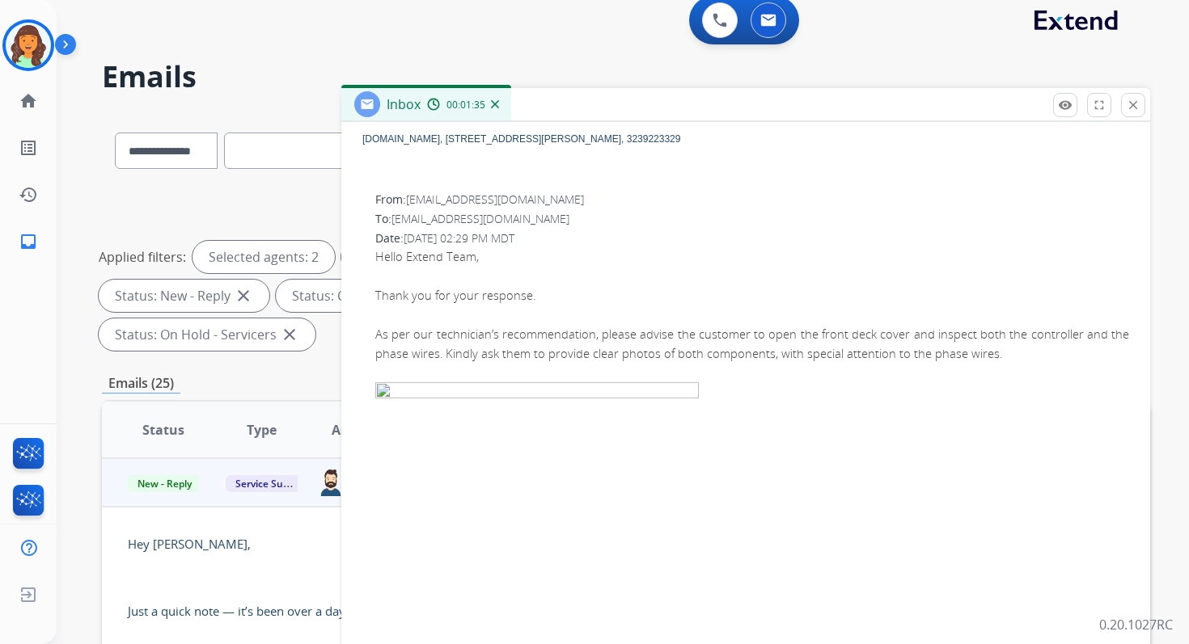
scroll to position [1240, 0]
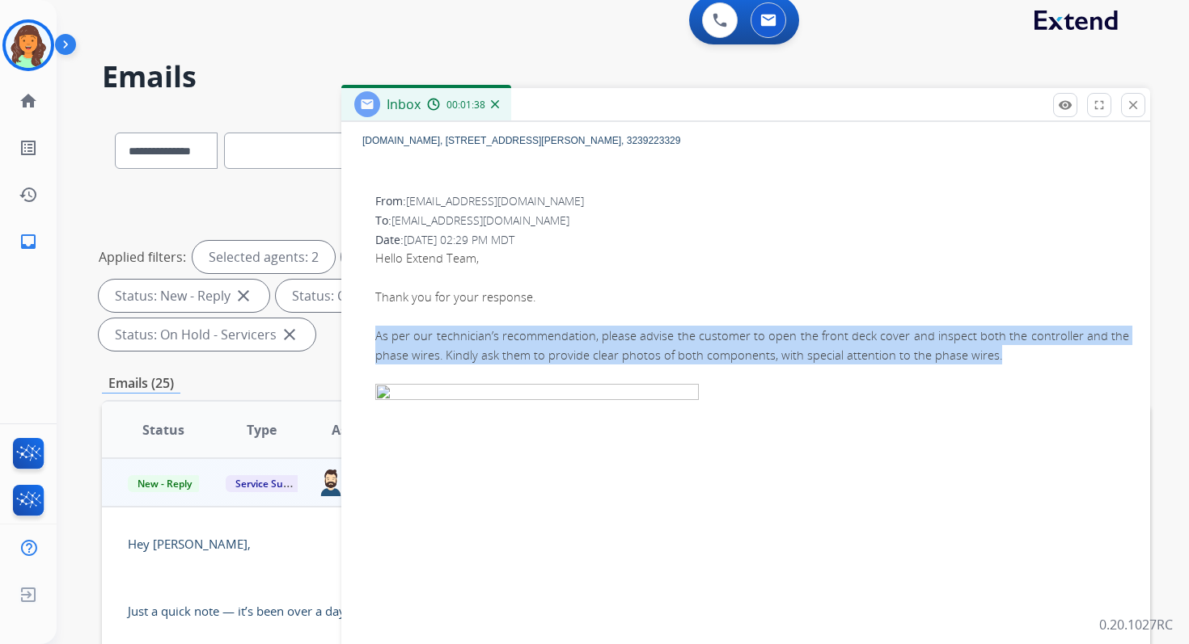
drag, startPoint x: 375, startPoint y: 334, endPoint x: 1025, endPoint y: 361, distance: 650.7
click at [1025, 361] on p "As per our technician’s recommendation, please advise the customer to open the …" at bounding box center [752, 345] width 754 height 39
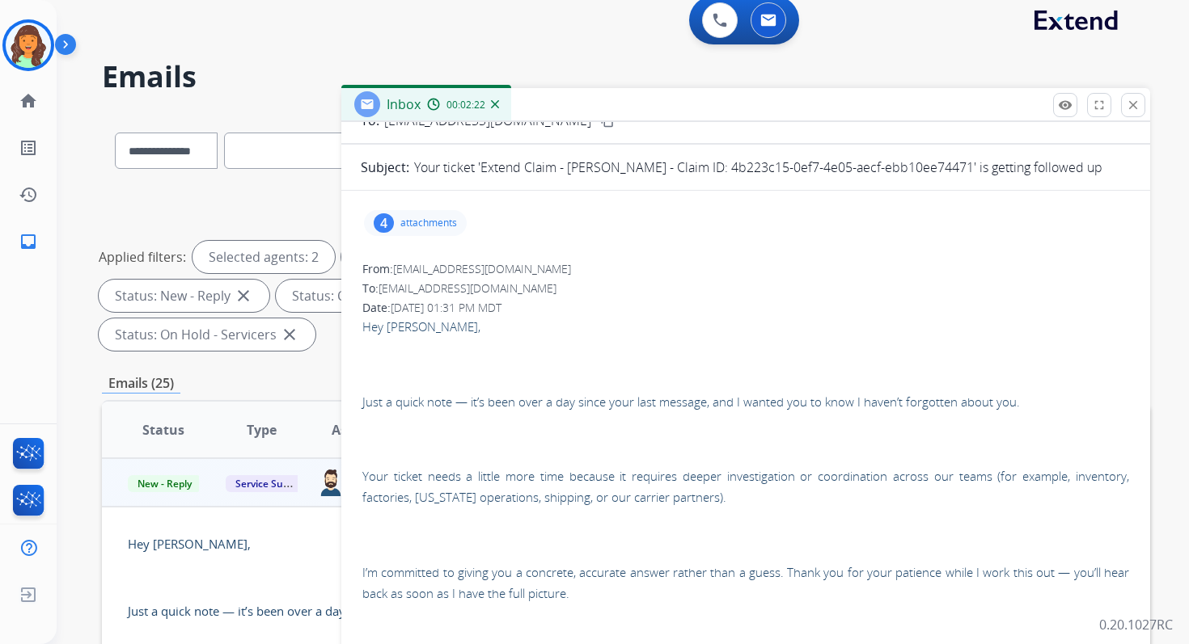
scroll to position [0, 0]
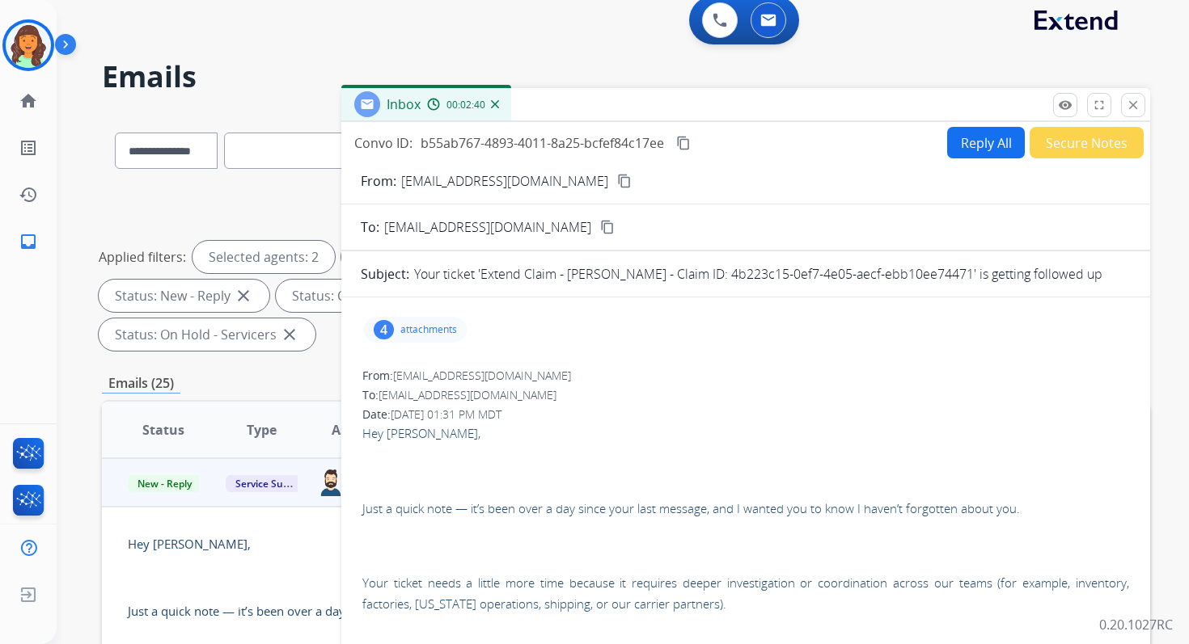
click at [682, 146] on mat-icon "content_copy" at bounding box center [683, 143] width 15 height 15
click at [1136, 101] on mat-icon "close" at bounding box center [1133, 105] width 15 height 15
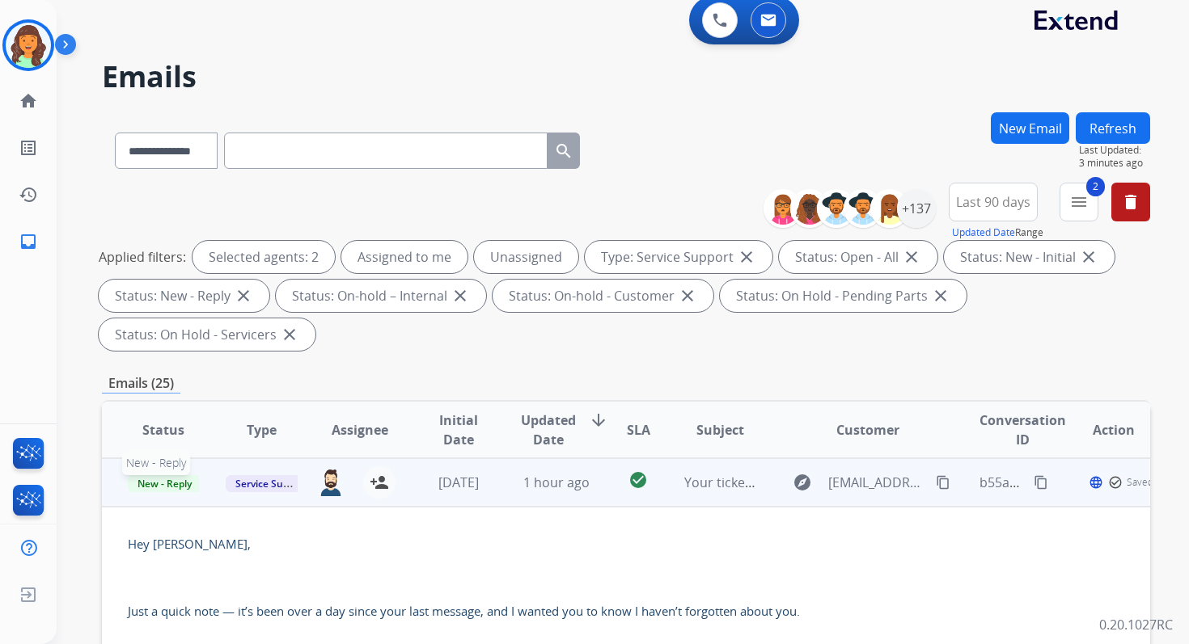
click at [175, 484] on span "New - Reply" at bounding box center [165, 483] width 74 height 17
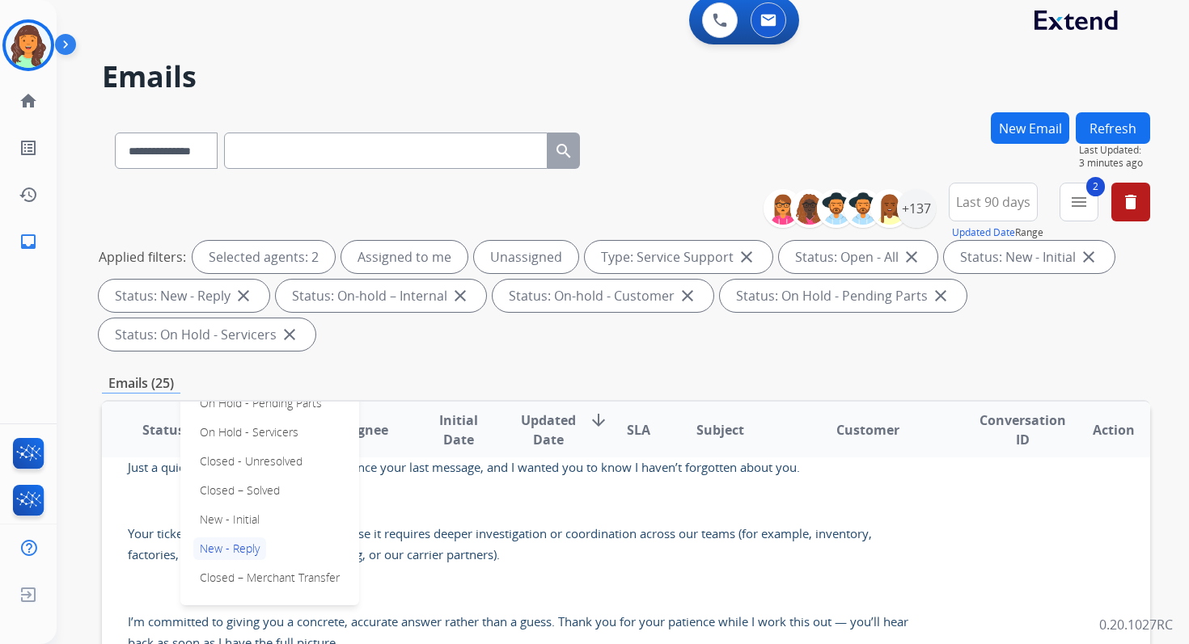
scroll to position [250, 0]
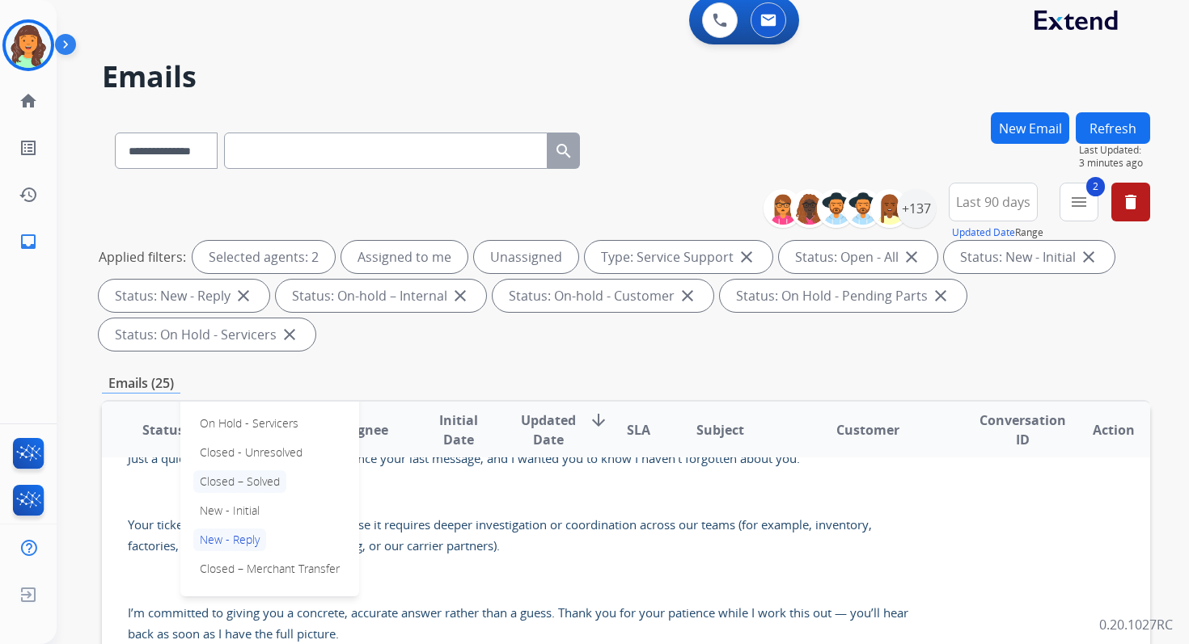
click at [241, 485] on p "Closed – Solved" at bounding box center [239, 482] width 93 height 23
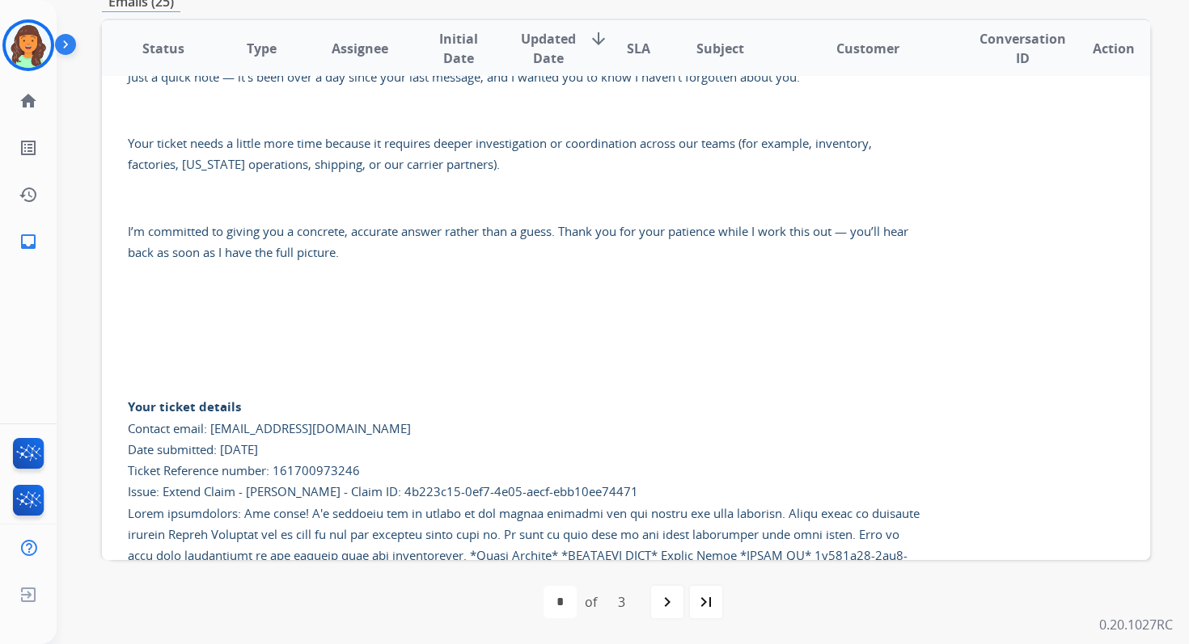
scroll to position [0, 0]
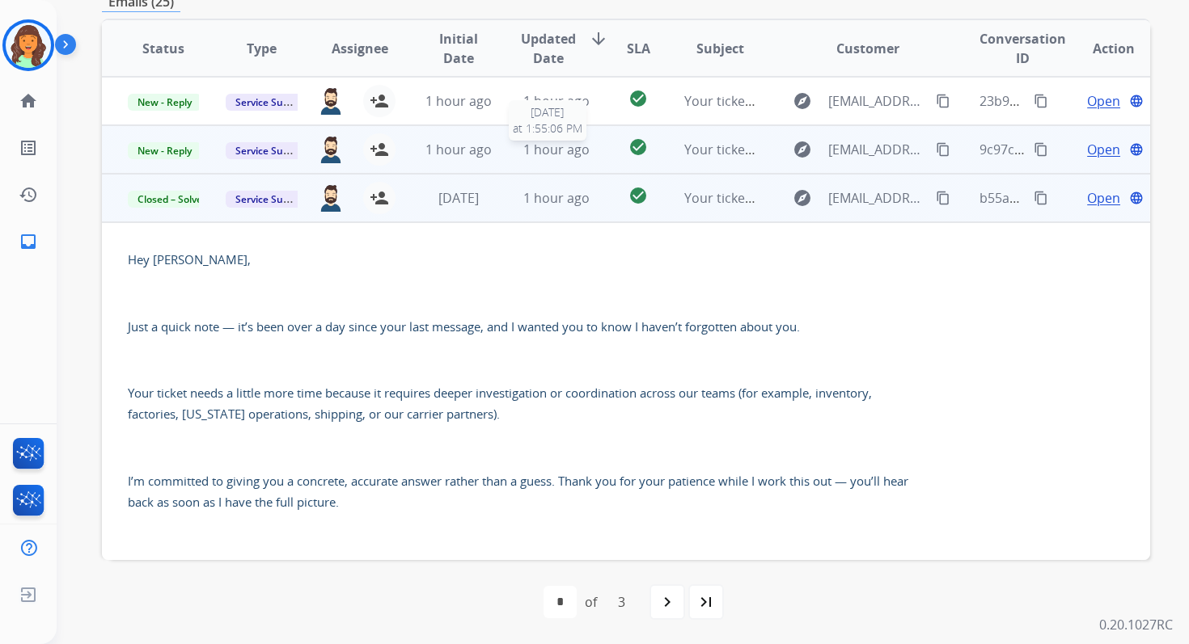
click at [559, 154] on span "1 hour ago" at bounding box center [556, 150] width 66 height 18
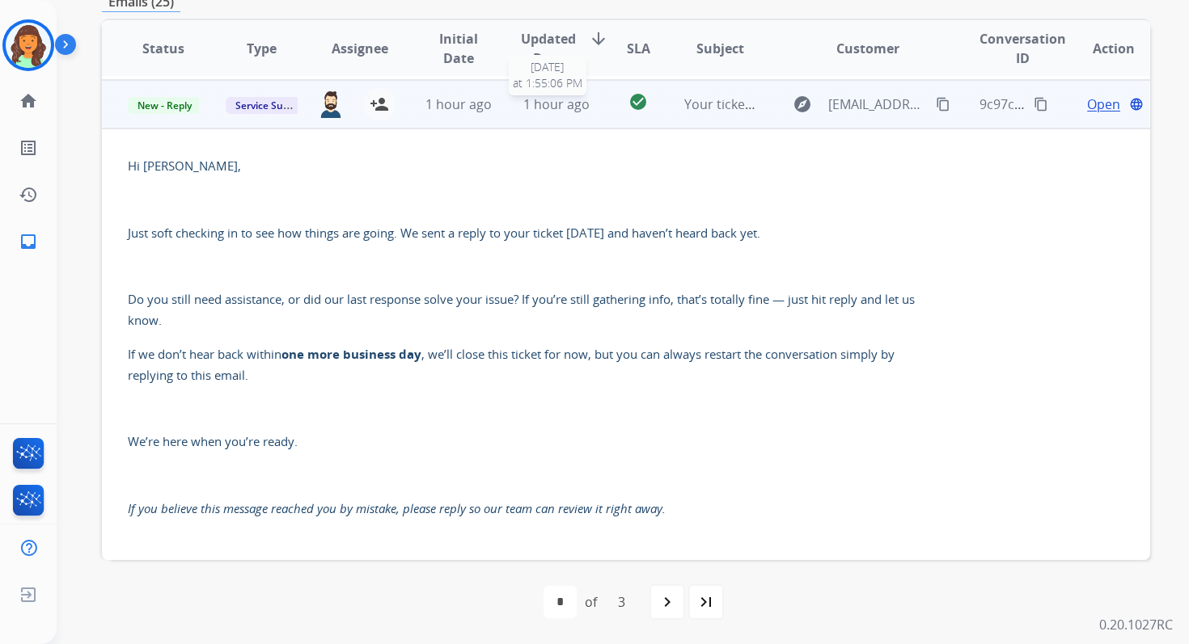
scroll to position [49, 0]
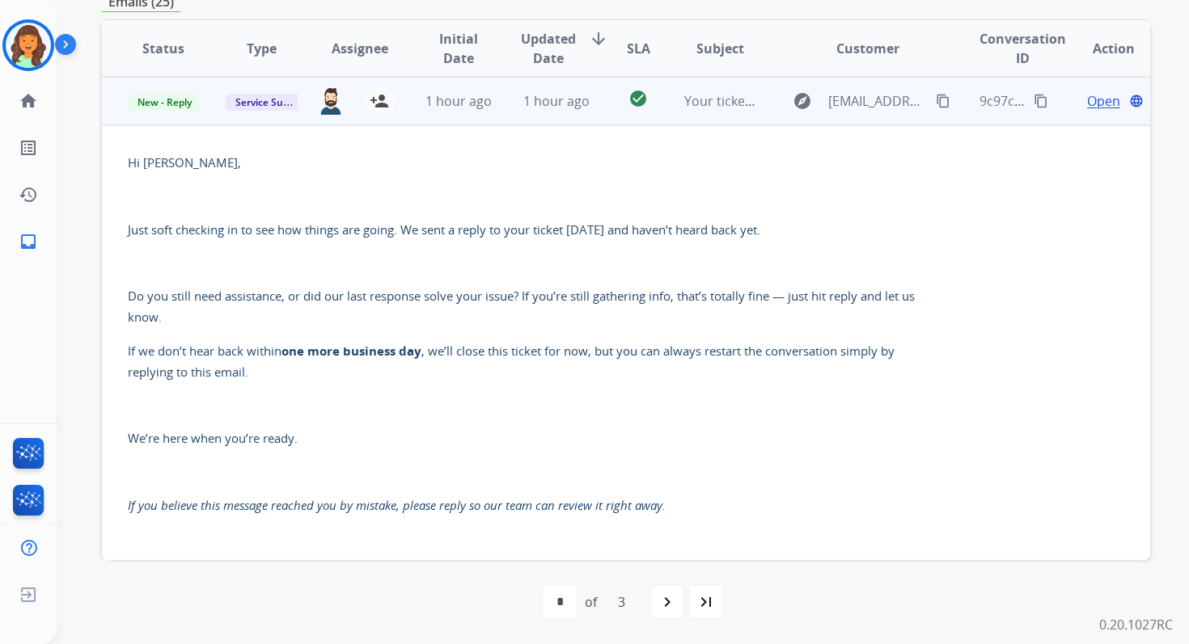
click at [1092, 103] on span "Open" at bounding box center [1103, 100] width 33 height 19
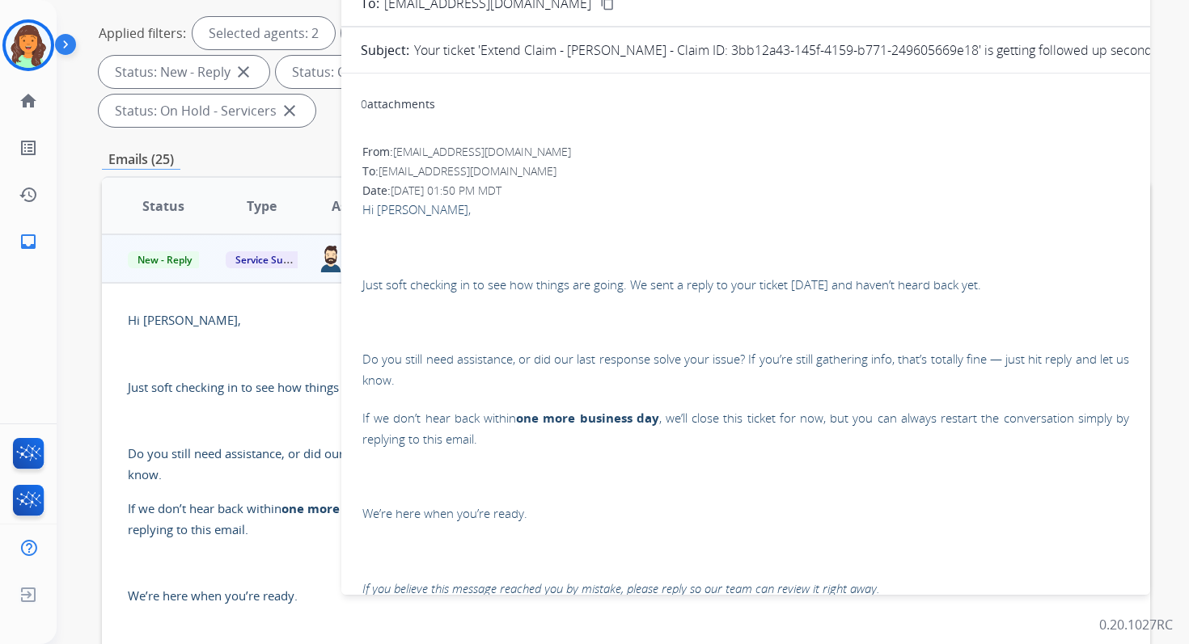
scroll to position [190, 0]
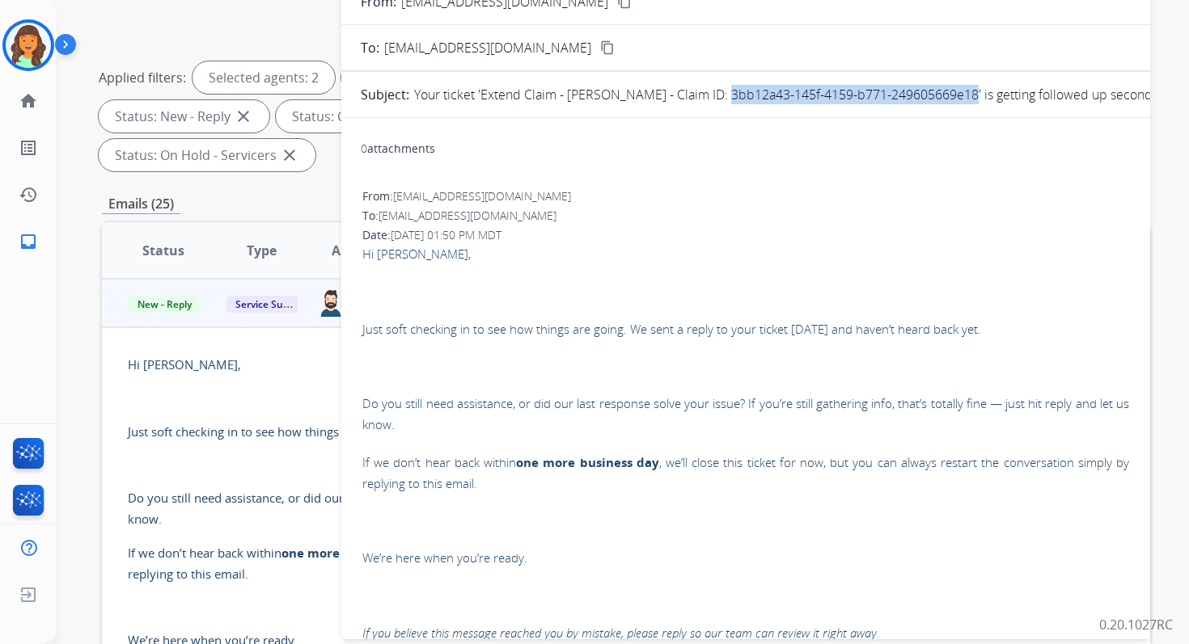
drag, startPoint x: 713, startPoint y: 91, endPoint x: 958, endPoint y: 95, distance: 245.0
click at [958, 95] on p "Your ticket 'Extend Claim - Michele Helm - Claim ID: 3bb12a43-145f-4159-b771-24…" at bounding box center [799, 94] width 771 height 19
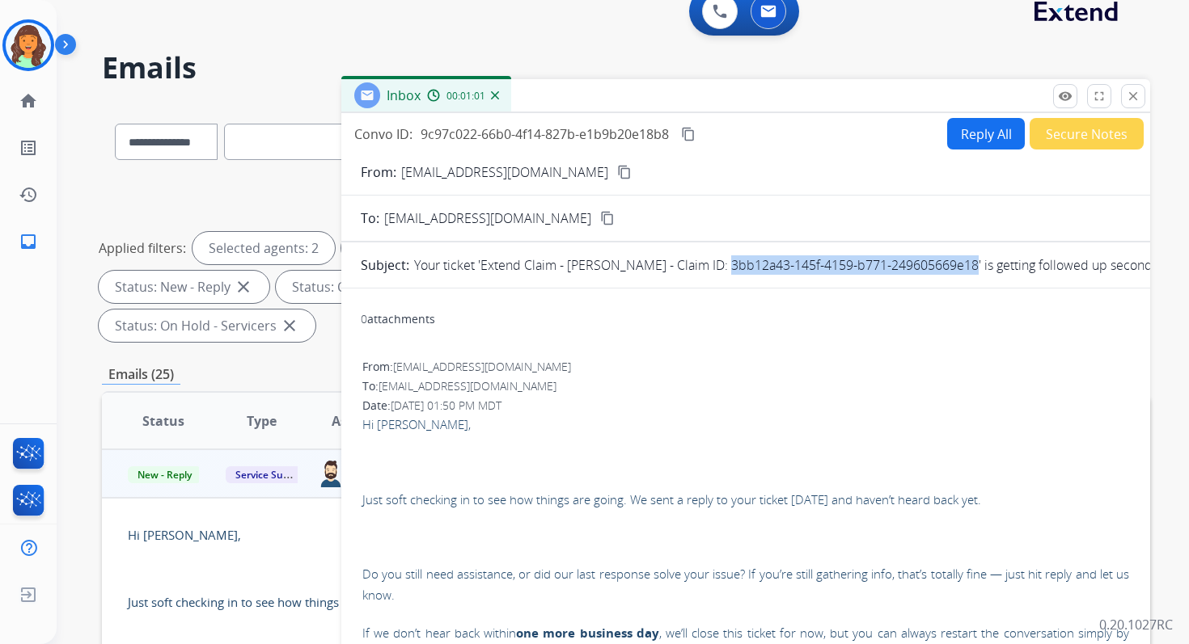
scroll to position [0, 0]
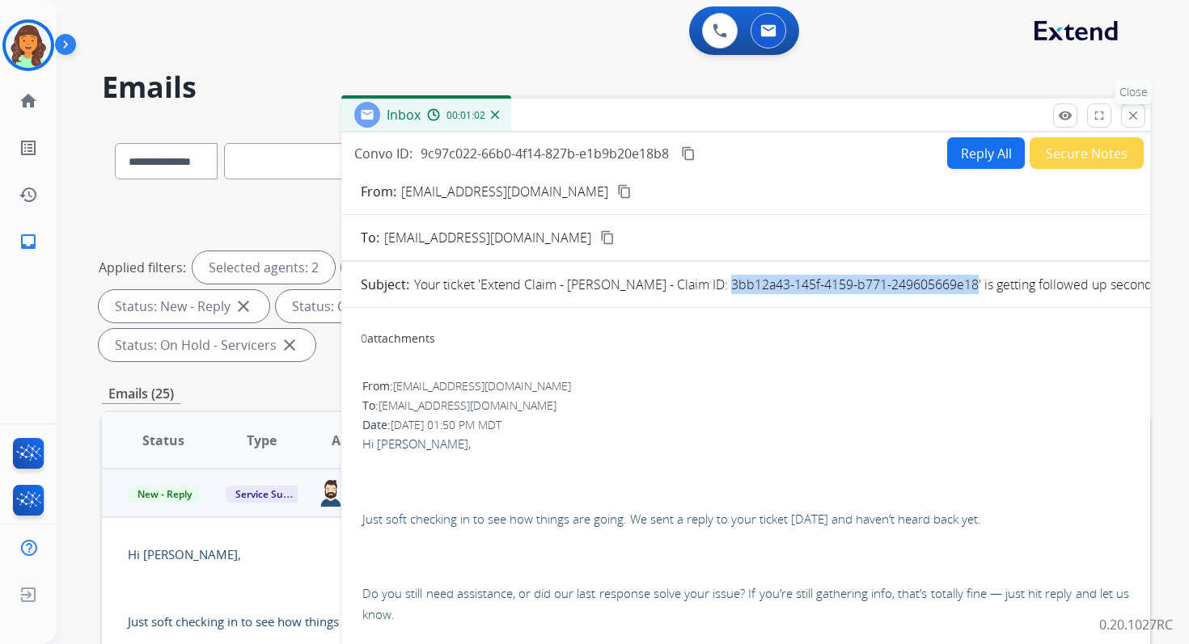
click at [1132, 113] on mat-icon "close" at bounding box center [1133, 115] width 15 height 15
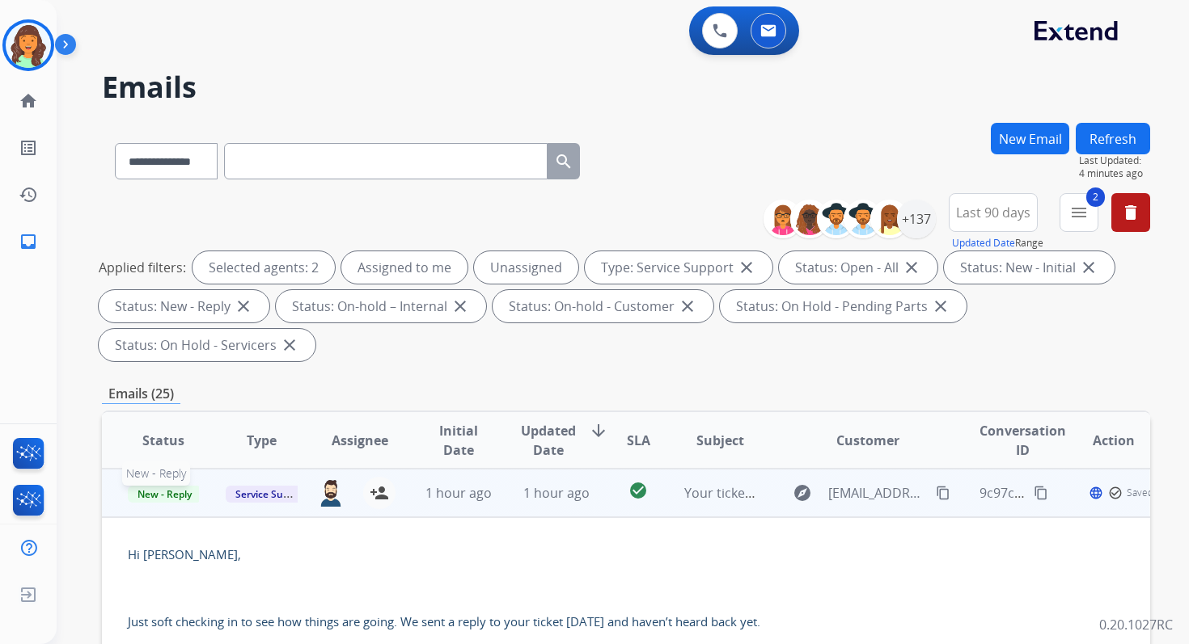
click at [181, 493] on span "New - Reply" at bounding box center [165, 494] width 74 height 17
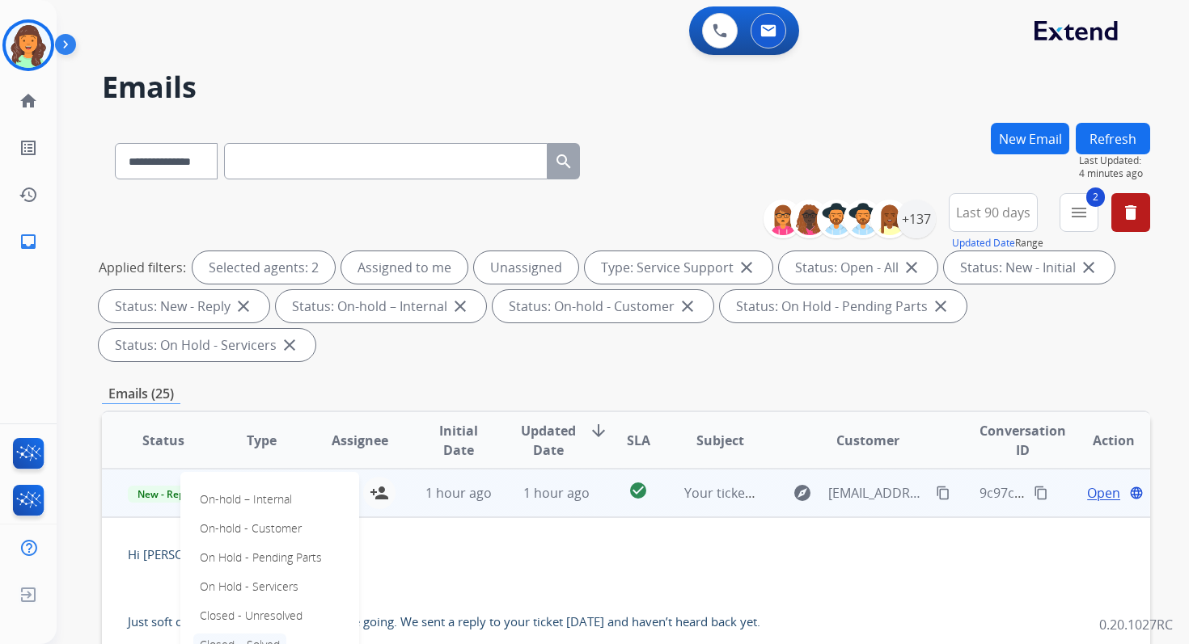
click at [248, 636] on p "Closed – Solved" at bounding box center [239, 645] width 93 height 23
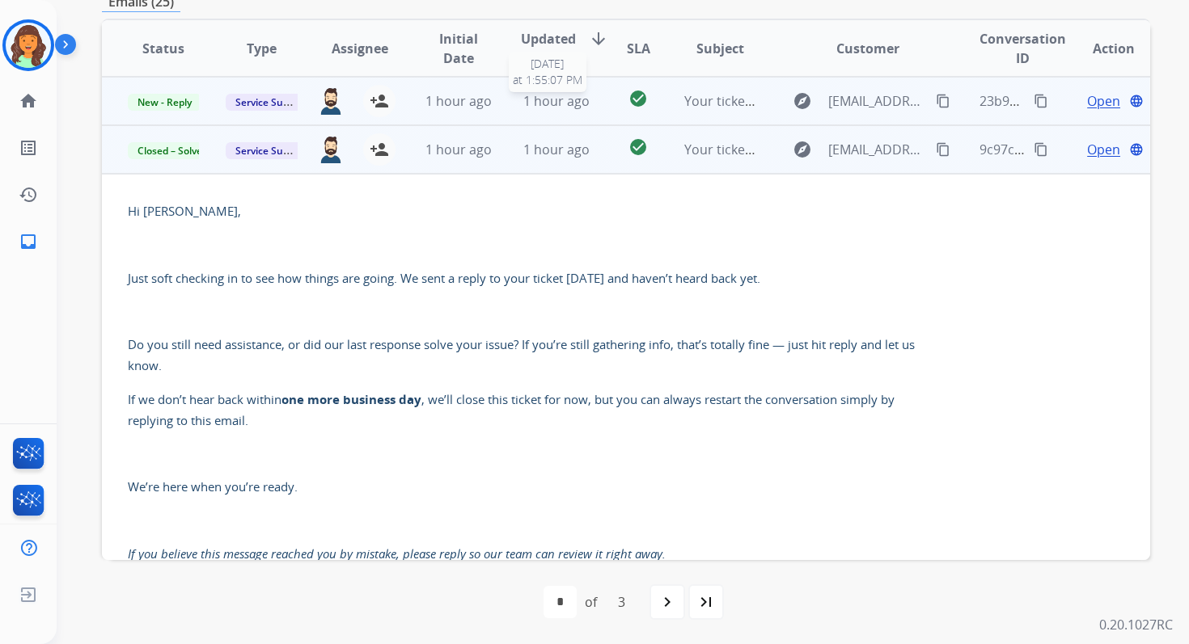
click at [547, 104] on span "1 hour ago" at bounding box center [556, 101] width 66 height 18
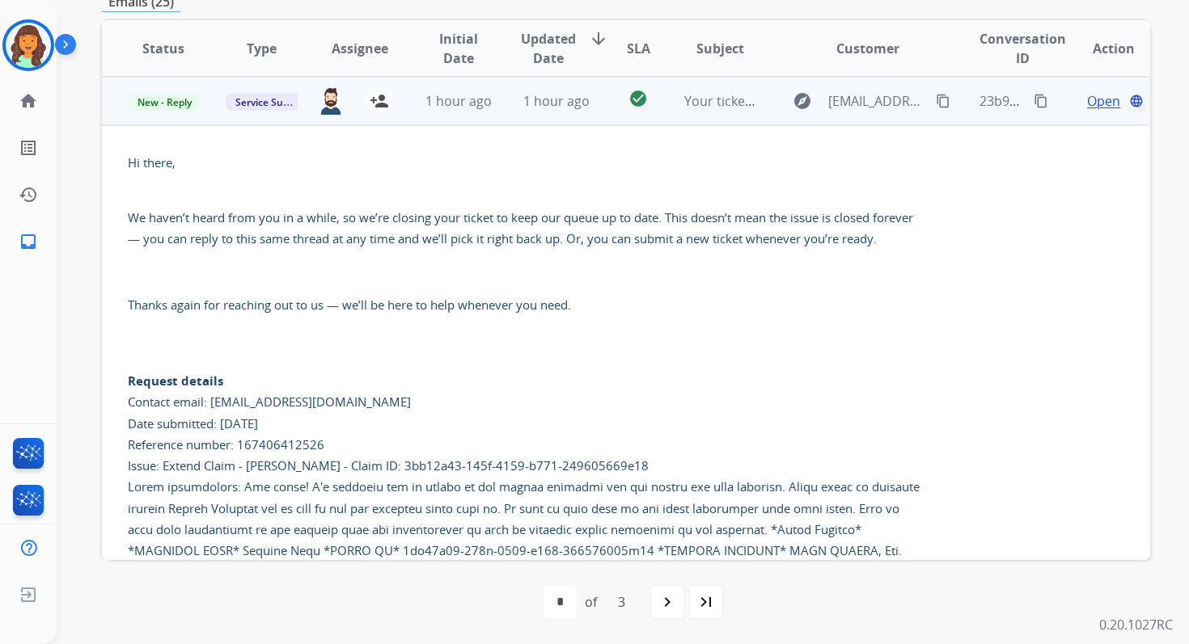
click at [1087, 95] on span "Open" at bounding box center [1103, 100] width 33 height 19
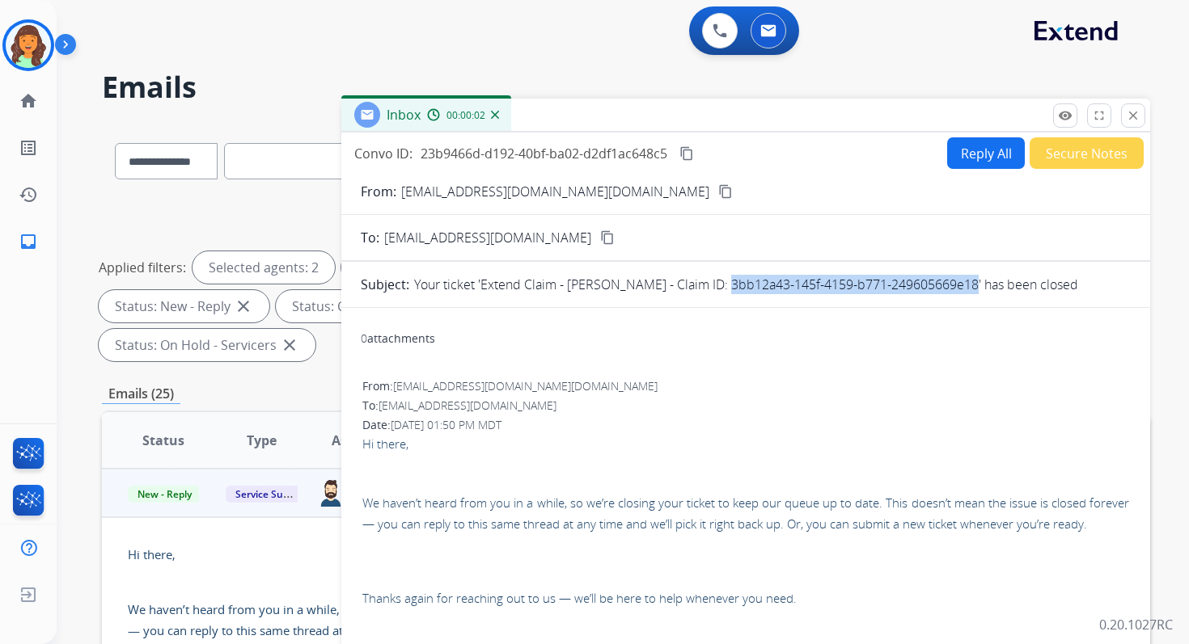
drag, startPoint x: 711, startPoint y: 289, endPoint x: 960, endPoint y: 284, distance: 249.1
click at [960, 284] on p "Your ticket 'Extend Claim - Michele Helm - Claim ID: 3bb12a43-145f-4159-b771-24…" at bounding box center [746, 284] width 664 height 19
click at [1133, 108] on mat-icon "close" at bounding box center [1133, 115] width 15 height 15
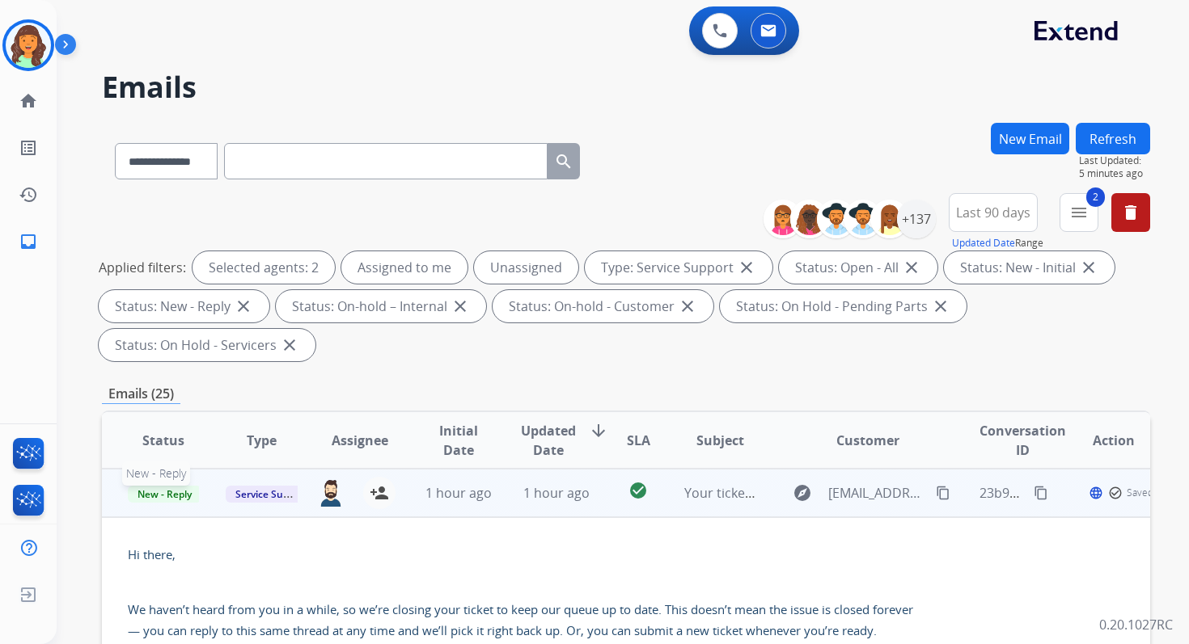
click at [168, 492] on span "New - Reply" at bounding box center [165, 494] width 74 height 17
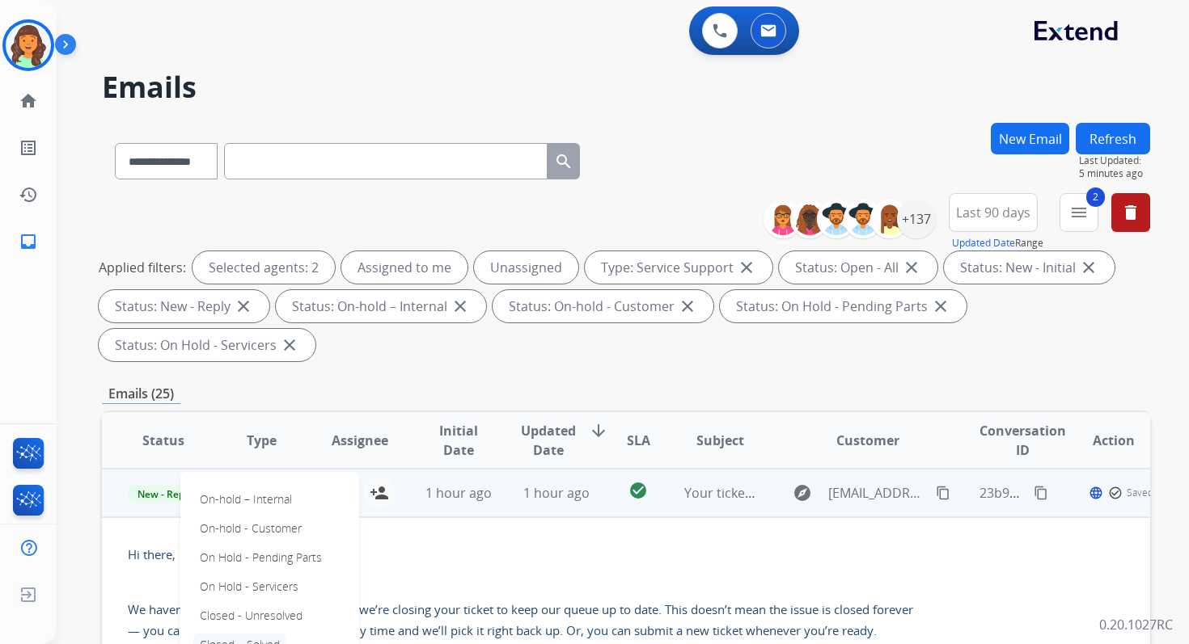
click at [241, 643] on p "Closed – Solved" at bounding box center [239, 645] width 93 height 23
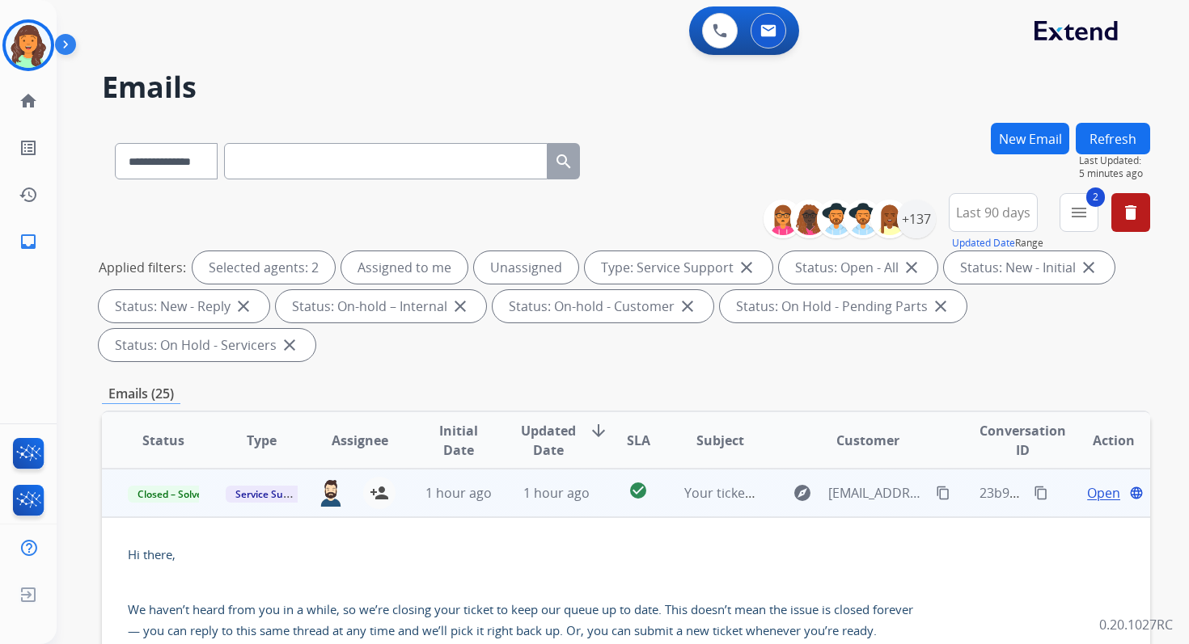
scroll to position [392, 0]
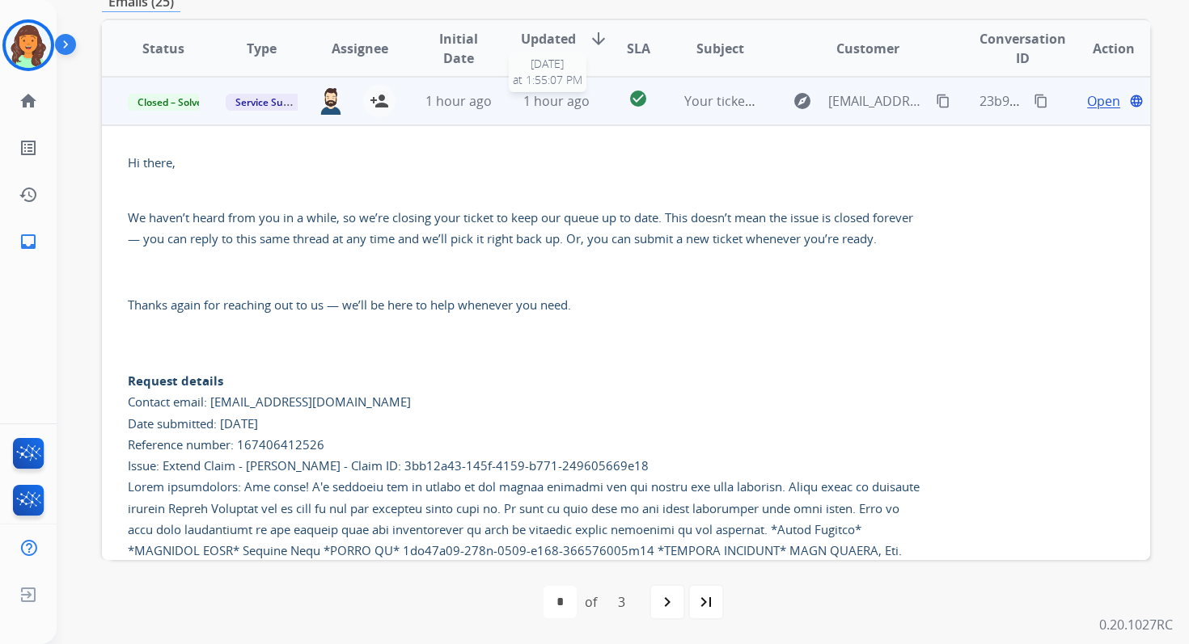
click at [552, 101] on span "1 hour ago" at bounding box center [556, 101] width 66 height 18
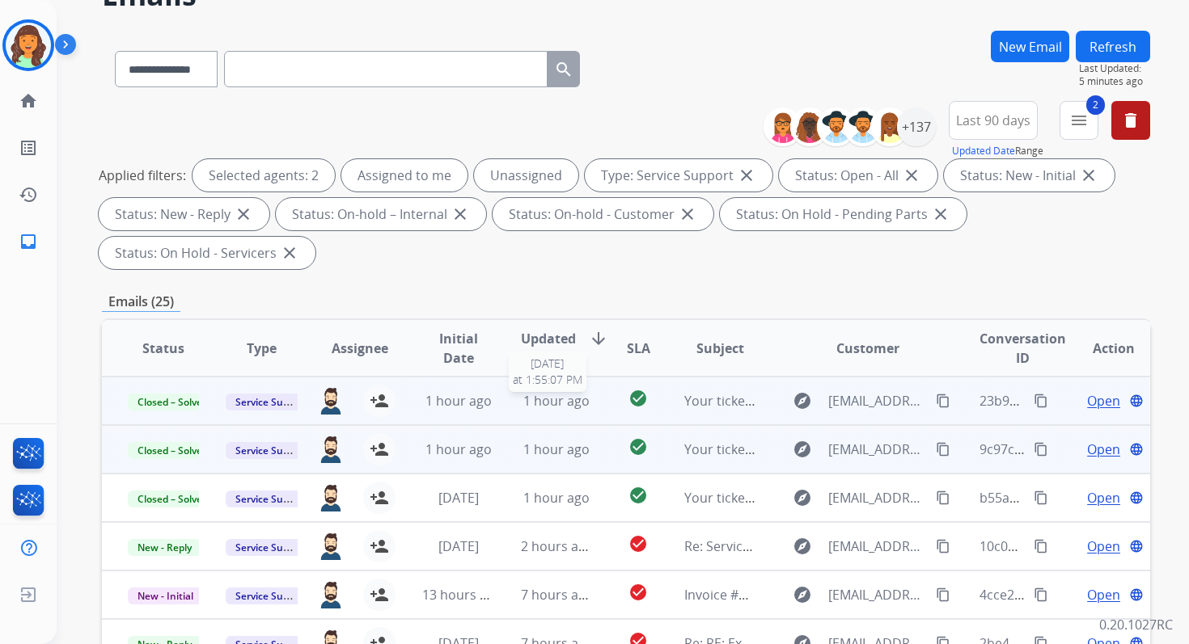
scroll to position [0, 0]
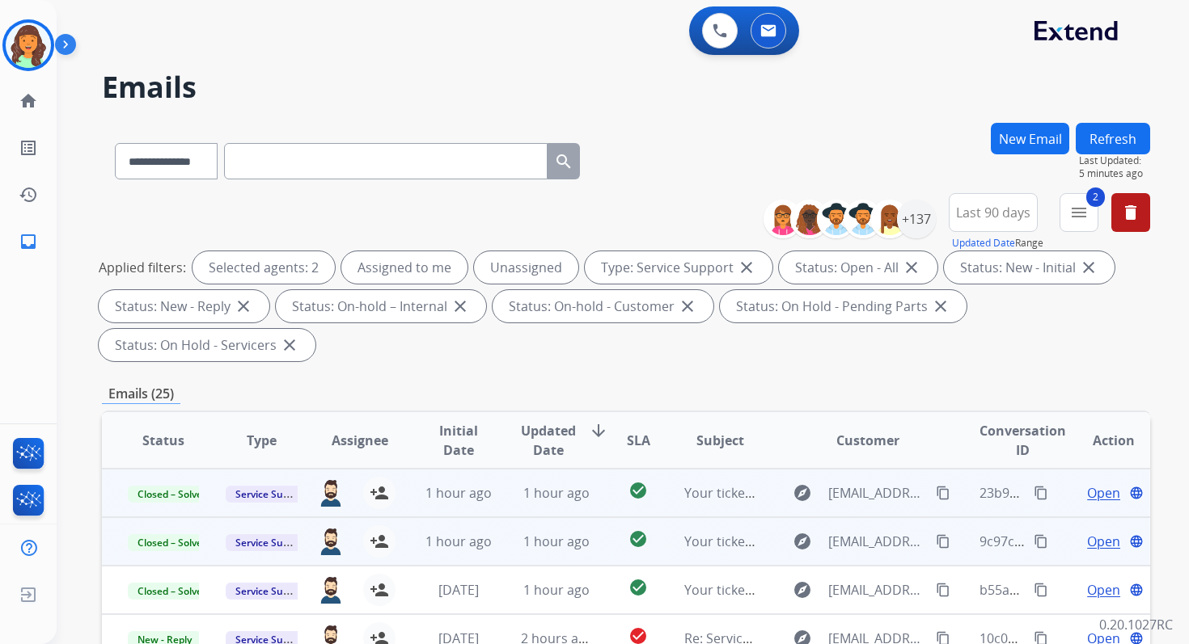
click at [1110, 136] on button "Refresh" at bounding box center [1112, 139] width 74 height 32
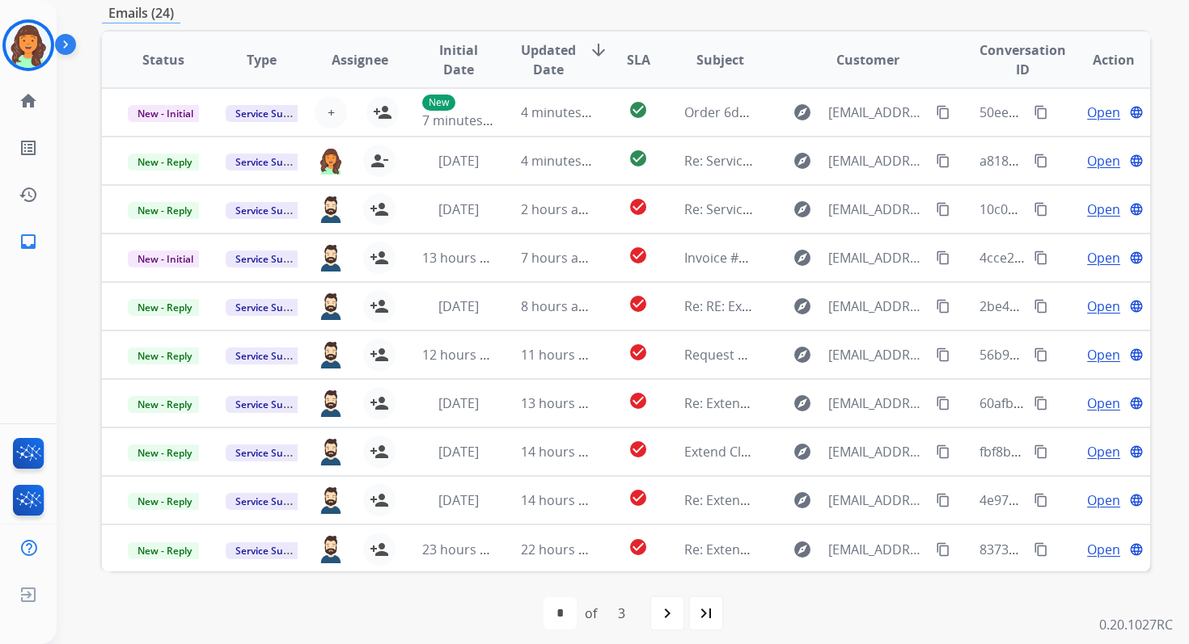
scroll to position [392, 0]
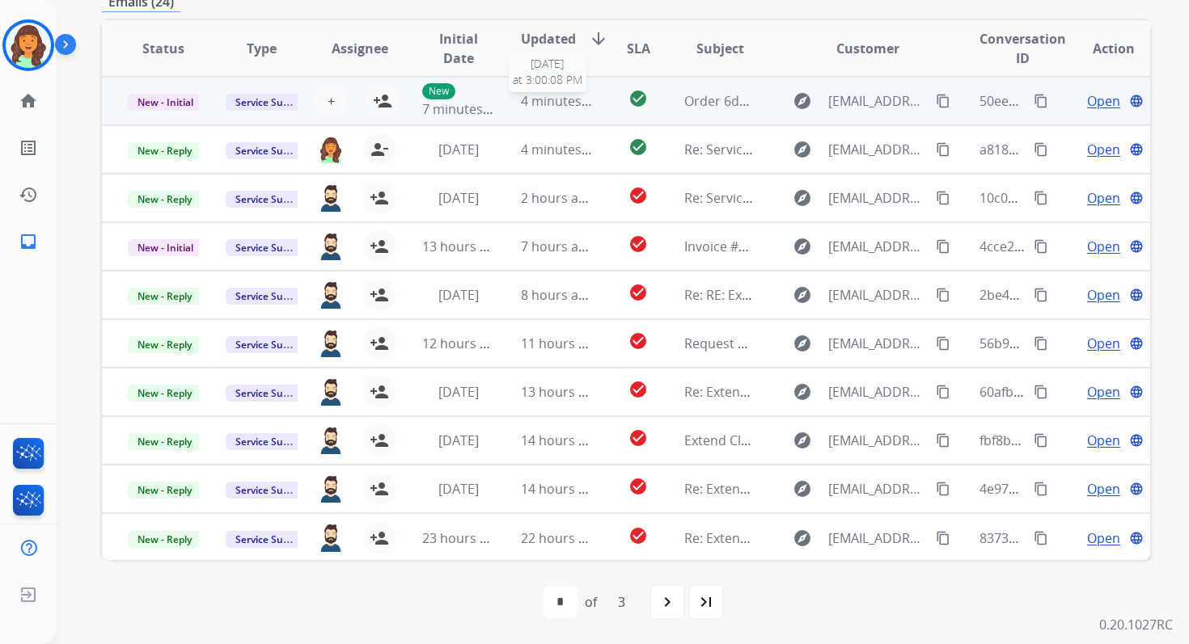
click at [530, 109] on div "4 minutes ago" at bounding box center [556, 100] width 71 height 19
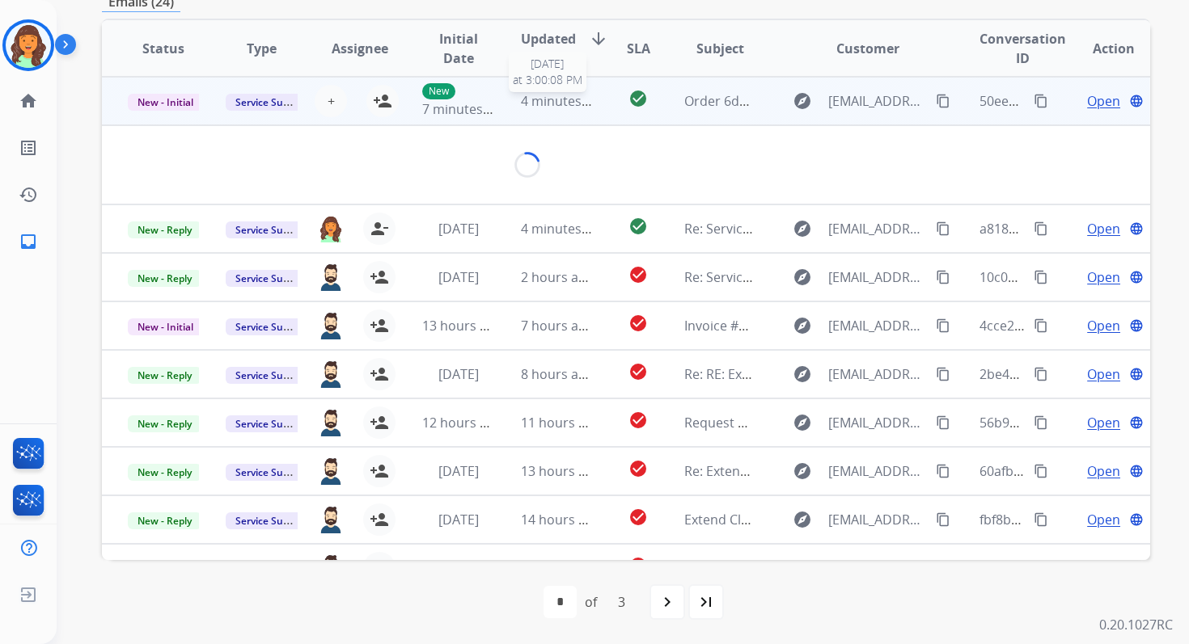
scroll to position [388, 0]
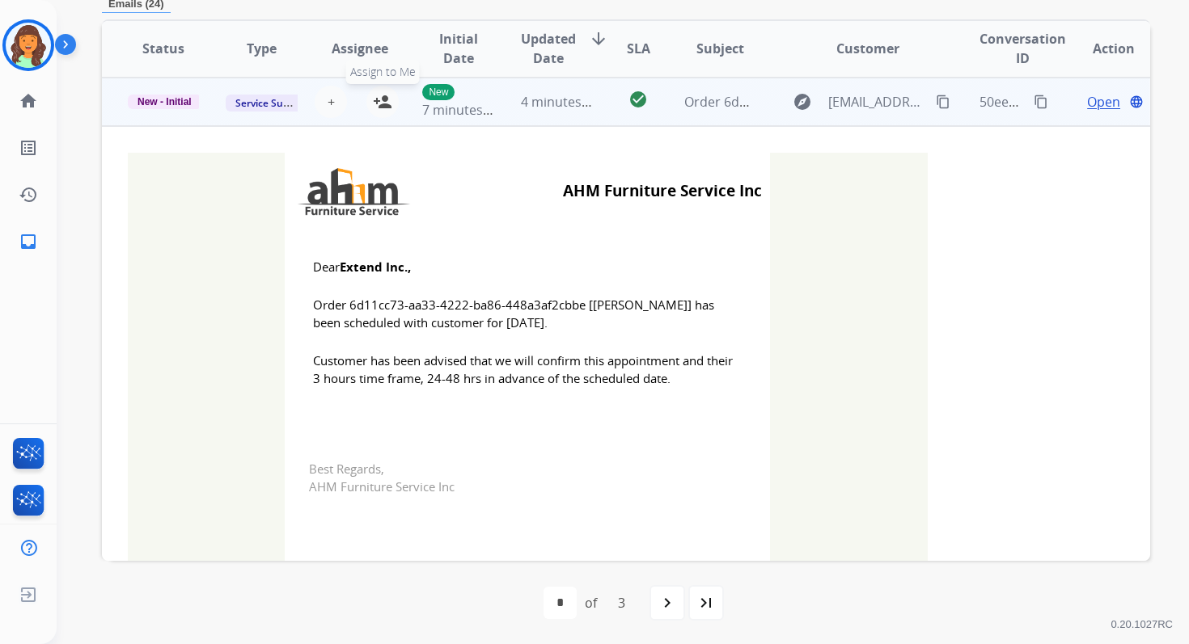
click at [378, 102] on mat-icon "person_add" at bounding box center [382, 101] width 19 height 19
click at [177, 100] on span "New - Initial" at bounding box center [165, 102] width 74 height 15
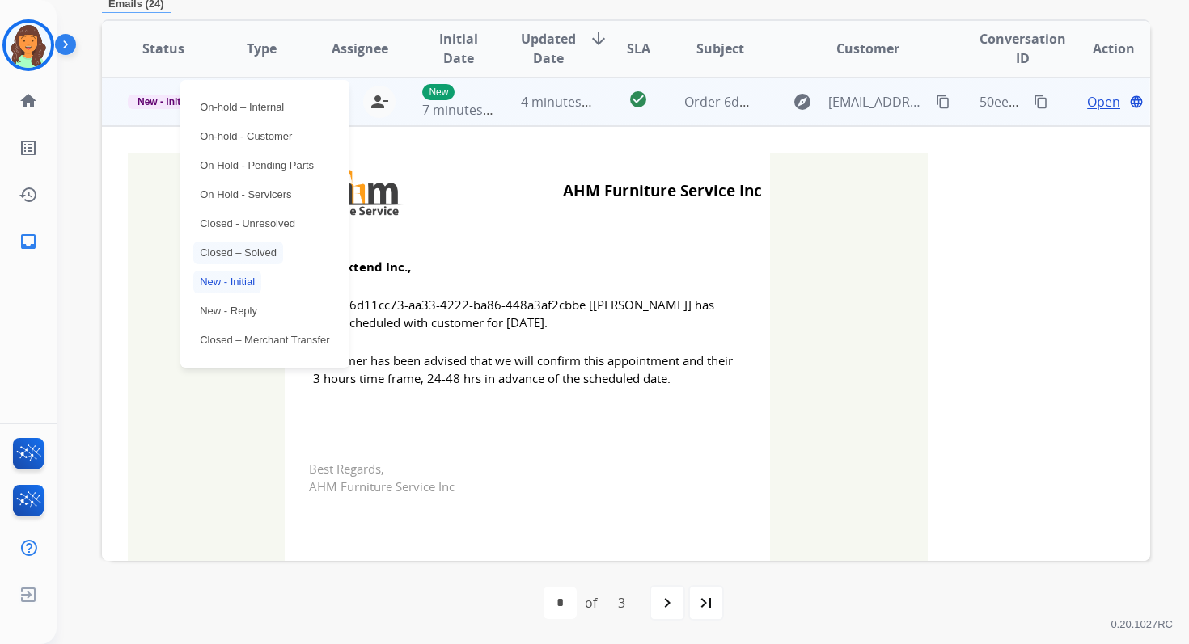
click at [230, 245] on p "Closed – Solved" at bounding box center [238, 253] width 90 height 23
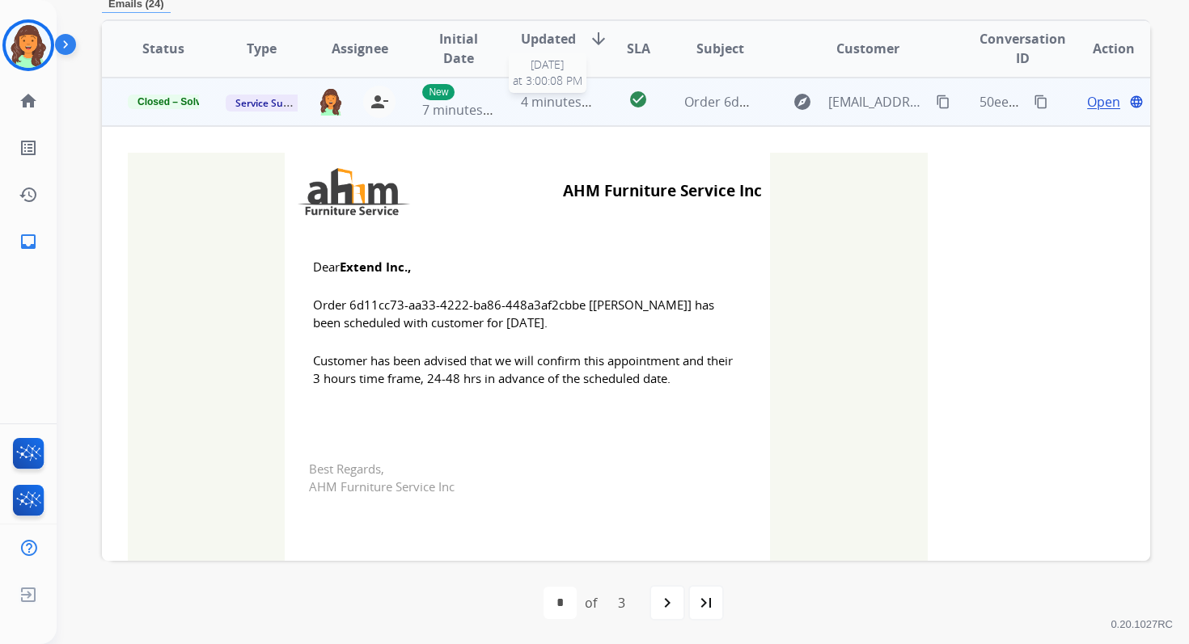
click at [533, 99] on span "4 minutes ago" at bounding box center [564, 102] width 87 height 18
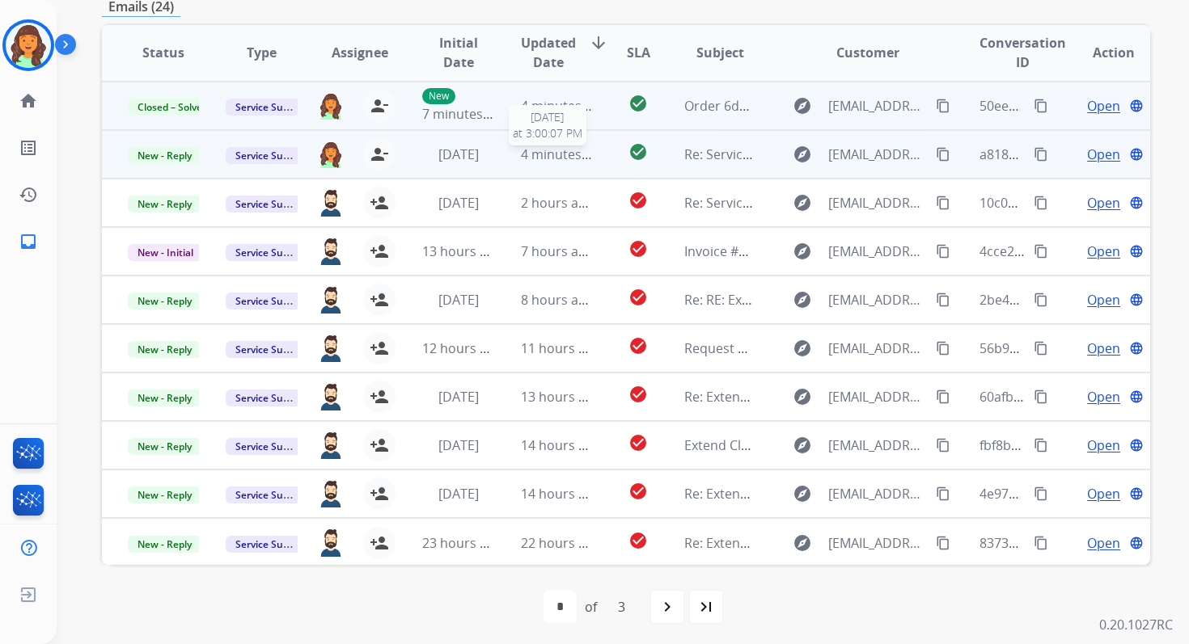
click at [549, 159] on span "4 minutes ago" at bounding box center [564, 155] width 87 height 18
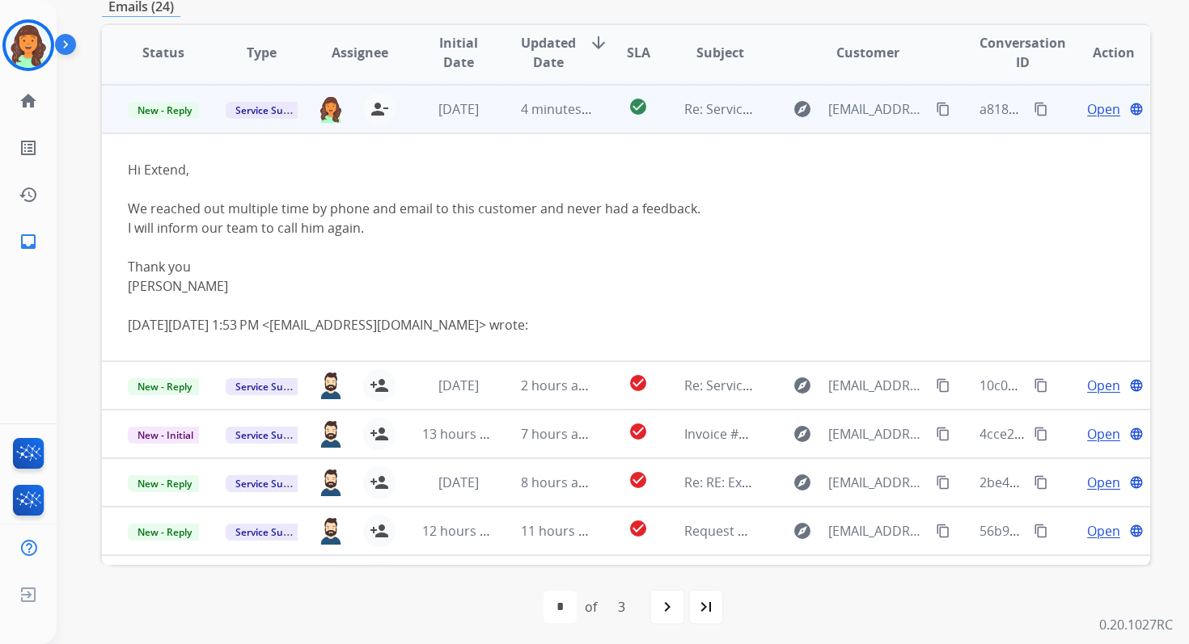
scroll to position [49, 0]
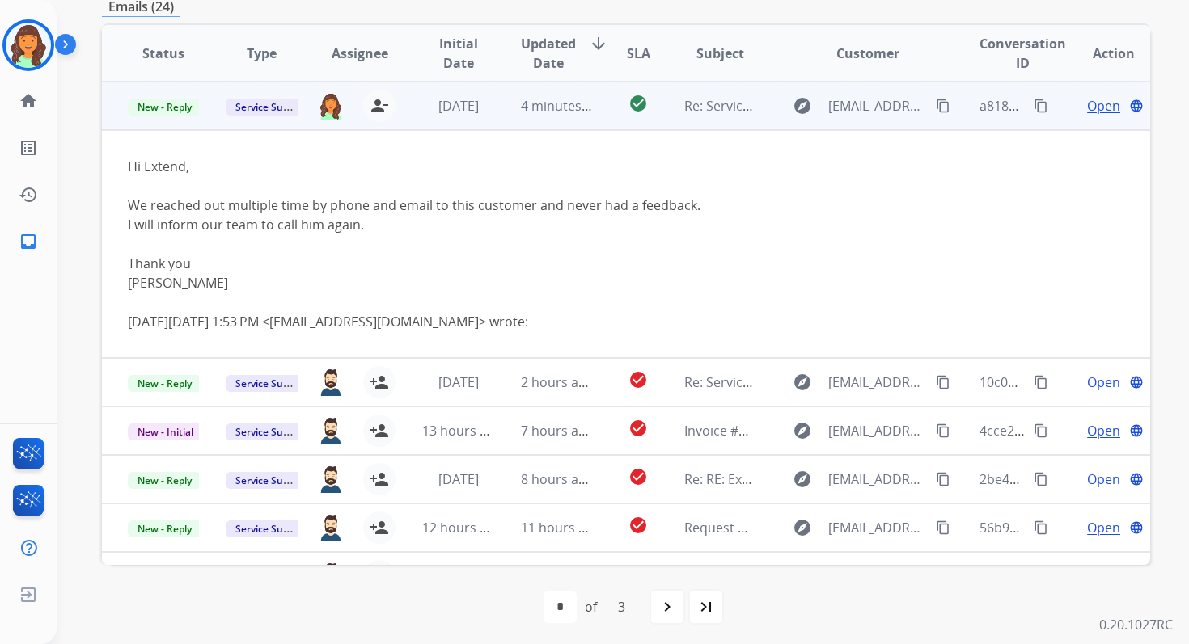
click at [1087, 102] on span "Open" at bounding box center [1103, 105] width 33 height 19
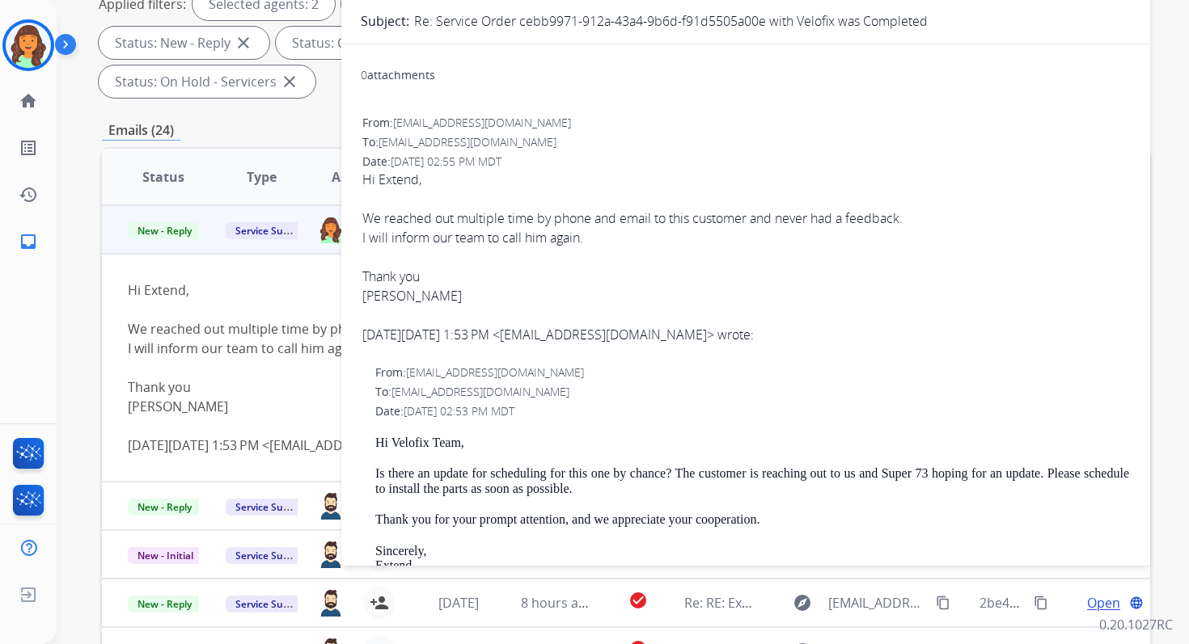
scroll to position [0, 0]
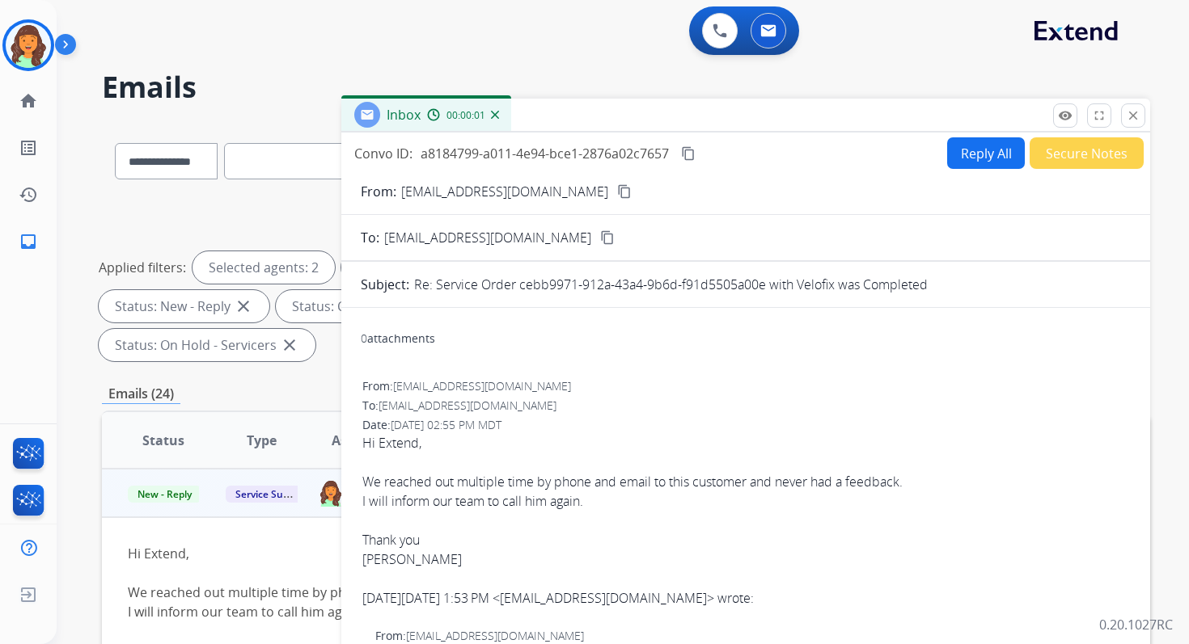
click at [948, 152] on button "Reply All" at bounding box center [986, 153] width 78 height 32
select select "**********"
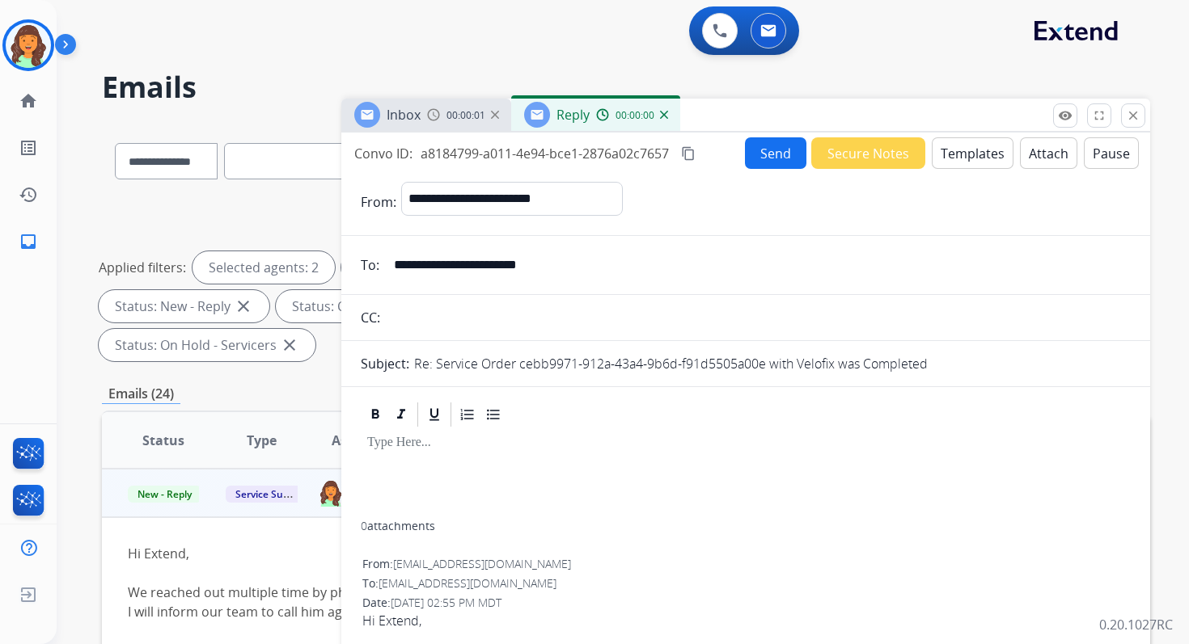
click at [948, 152] on button "Templates" at bounding box center [972, 153] width 82 height 32
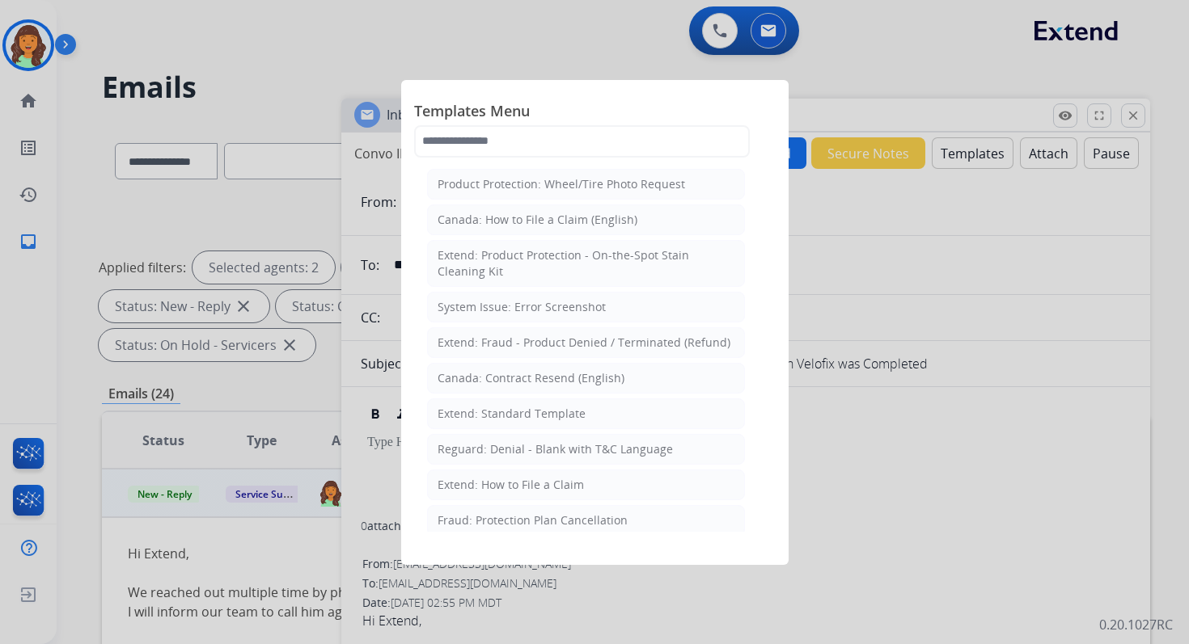
click at [897, 269] on div at bounding box center [594, 322] width 1189 height 644
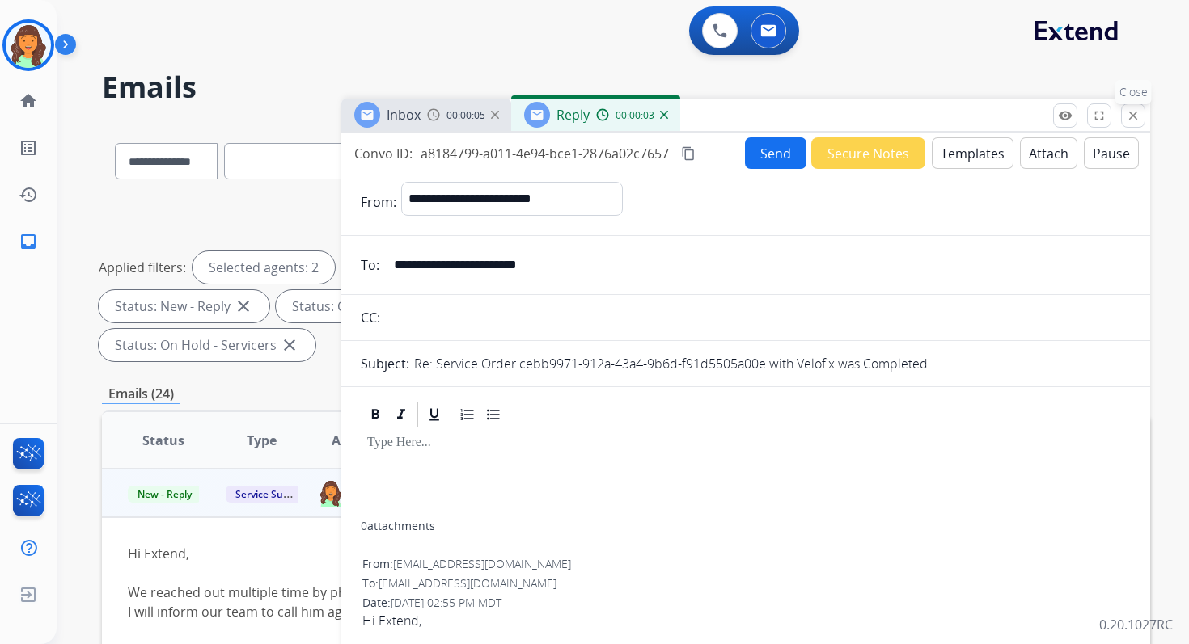
click at [1132, 109] on mat-icon "close" at bounding box center [1133, 115] width 15 height 15
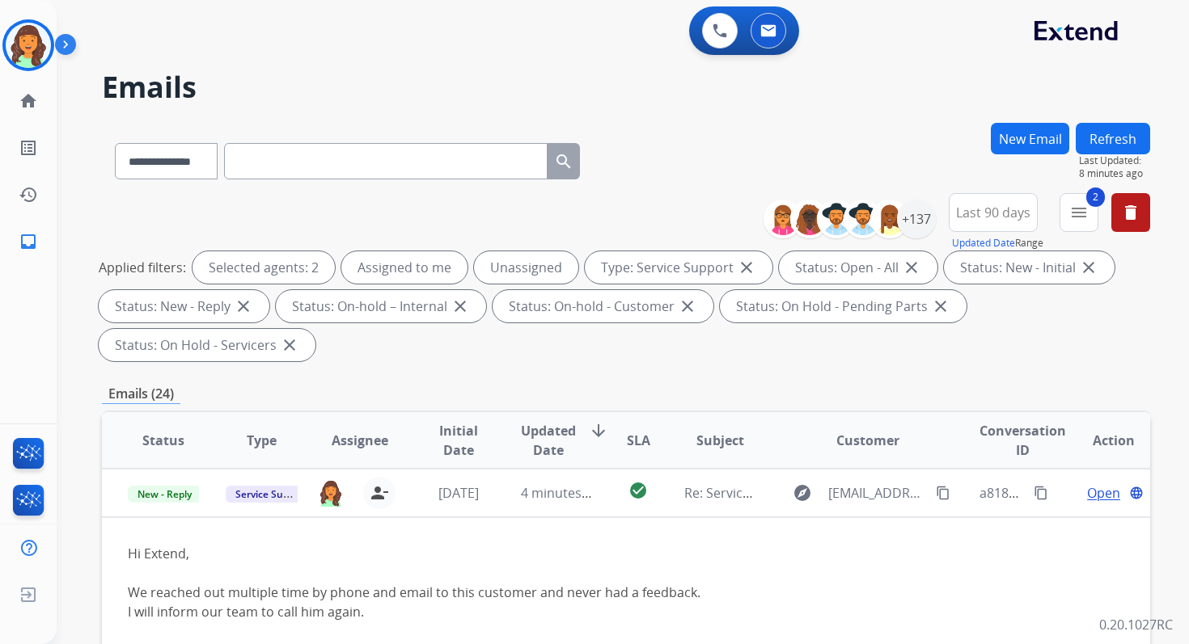
click at [677, 115] on div "**********" at bounding box center [603, 380] width 1093 height 644
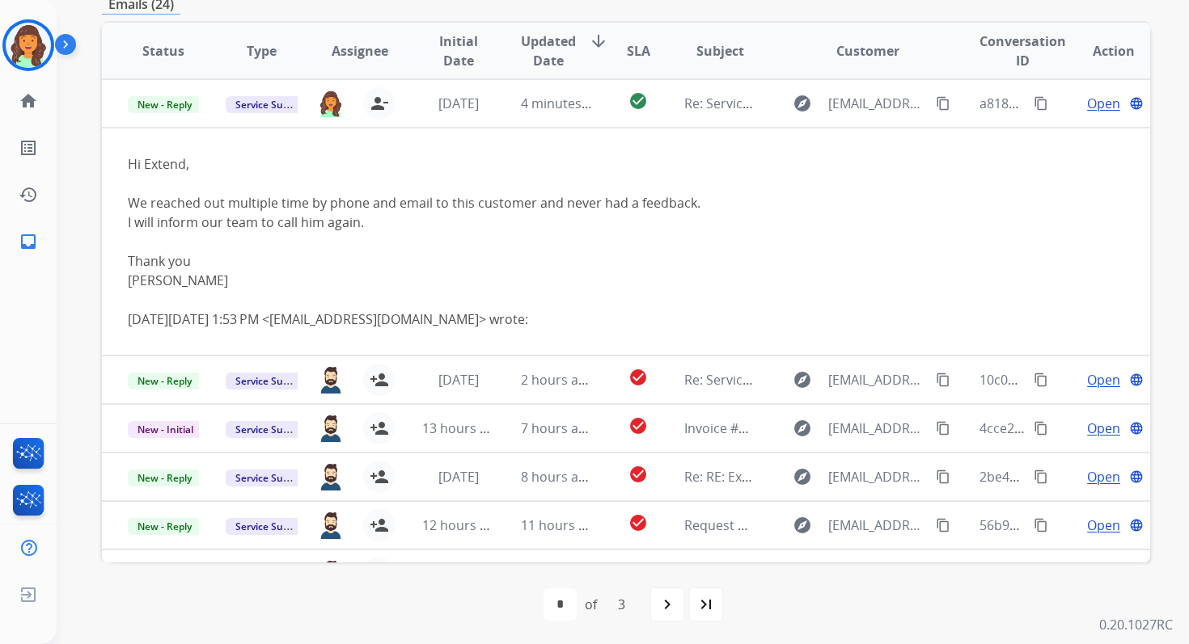
scroll to position [392, 0]
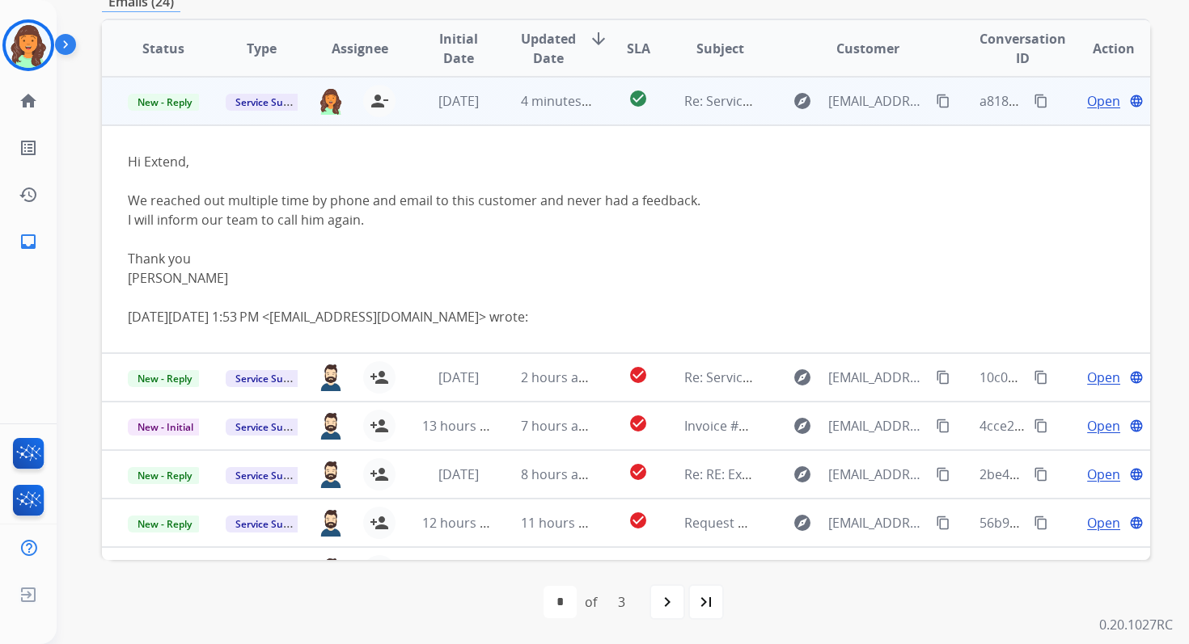
click at [1092, 98] on span "Open" at bounding box center [1103, 100] width 33 height 19
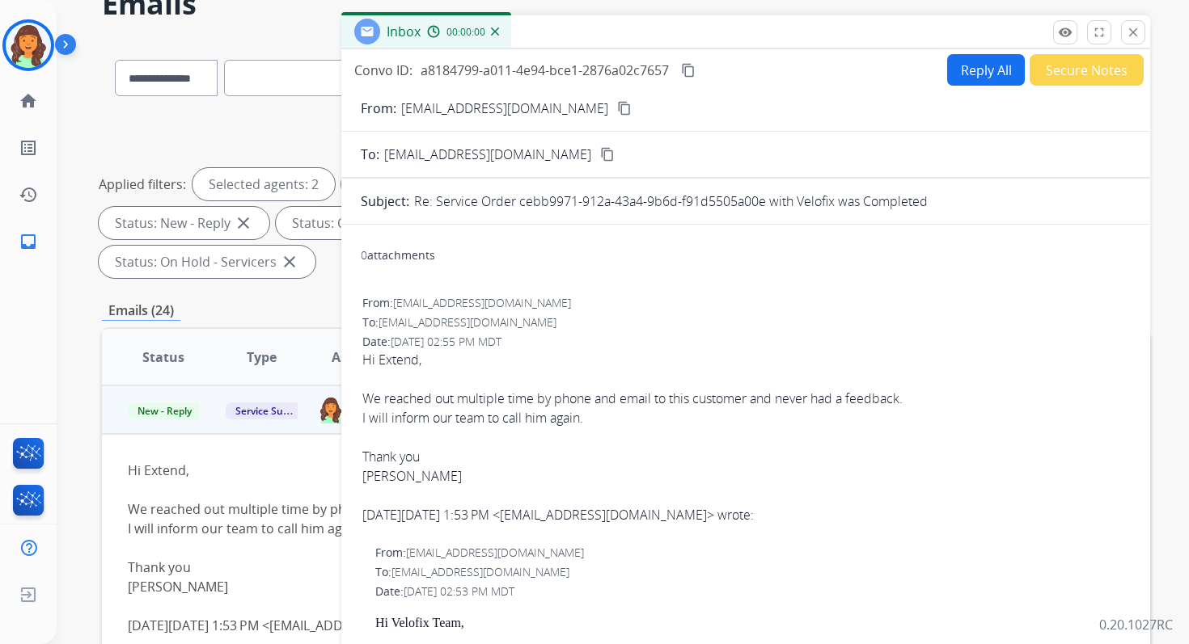
scroll to position [73, 0]
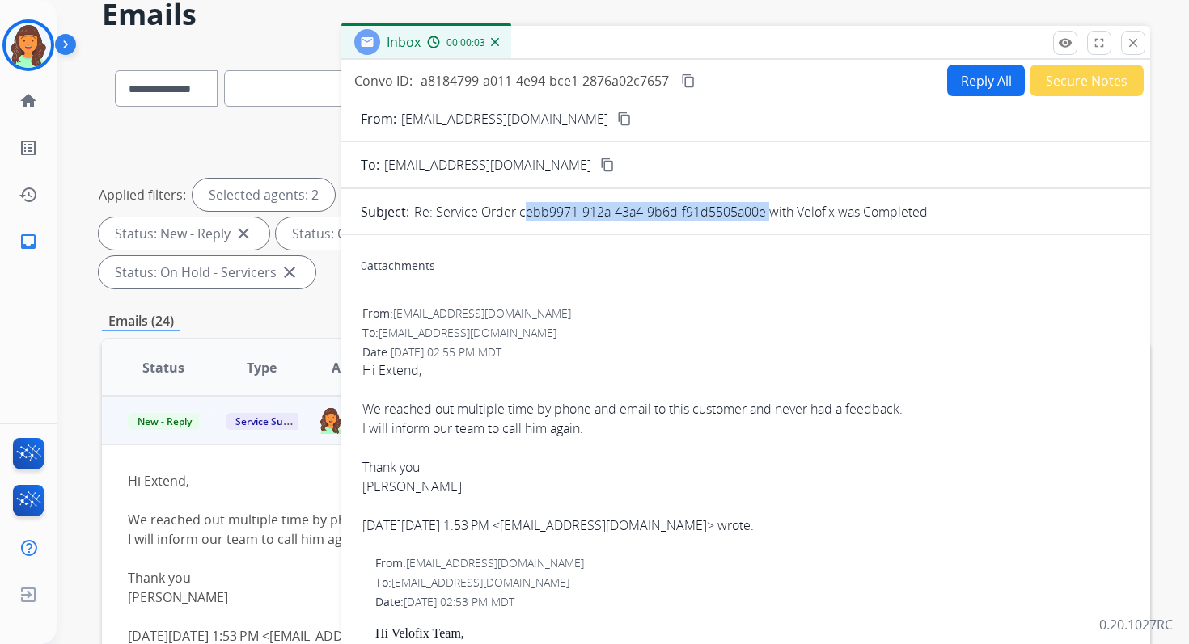
drag, startPoint x: 517, startPoint y: 213, endPoint x: 762, endPoint y: 213, distance: 245.0
click at [762, 213] on p "Re: Service Order cebb9971-912a-43a4-9b6d-f91d5505a00e with Velofix was Complet…" at bounding box center [670, 211] width 513 height 19
drag, startPoint x: 361, startPoint y: 403, endPoint x: 612, endPoint y: 432, distance: 252.3
click at [612, 432] on div "Hi Extend, We reached out multiple time by phone and email to this customer and…" at bounding box center [745, 429] width 767 height 136
click at [690, 83] on mat-icon "content_copy" at bounding box center [688, 81] width 15 height 15
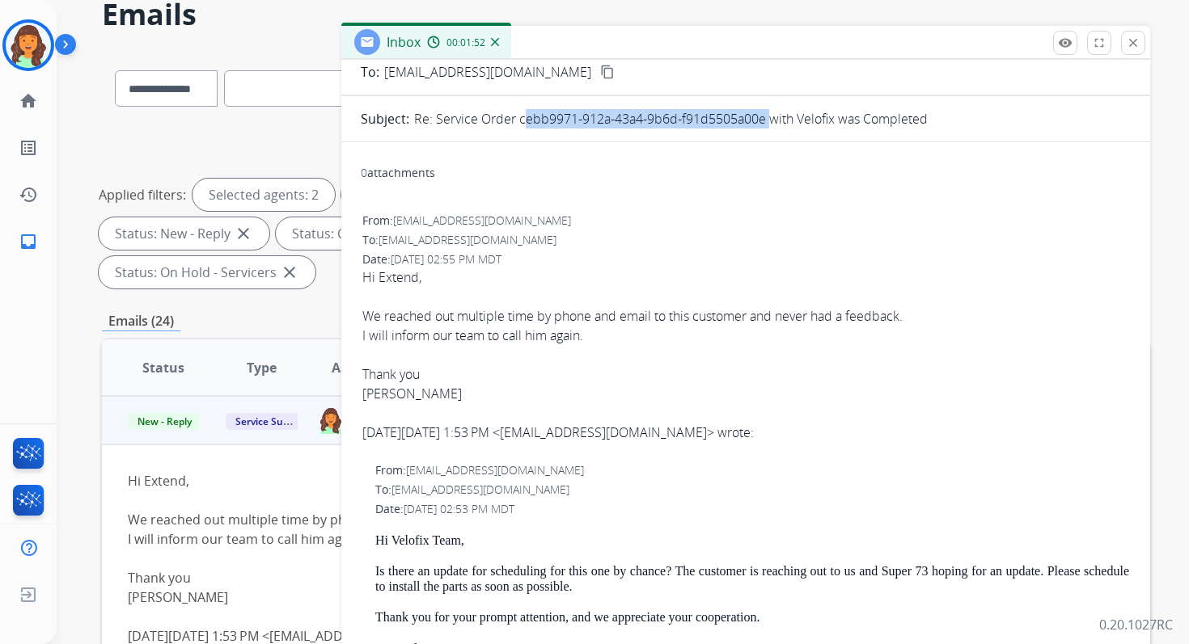
scroll to position [0, 0]
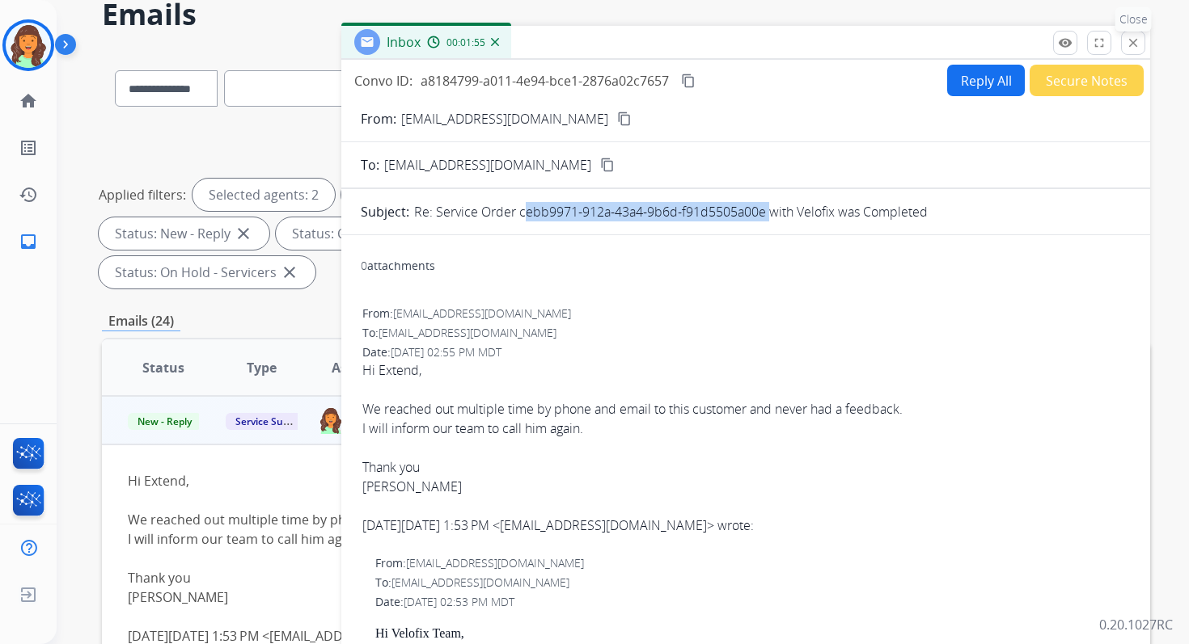
click at [1137, 30] on p "Close" at bounding box center [1133, 19] width 36 height 24
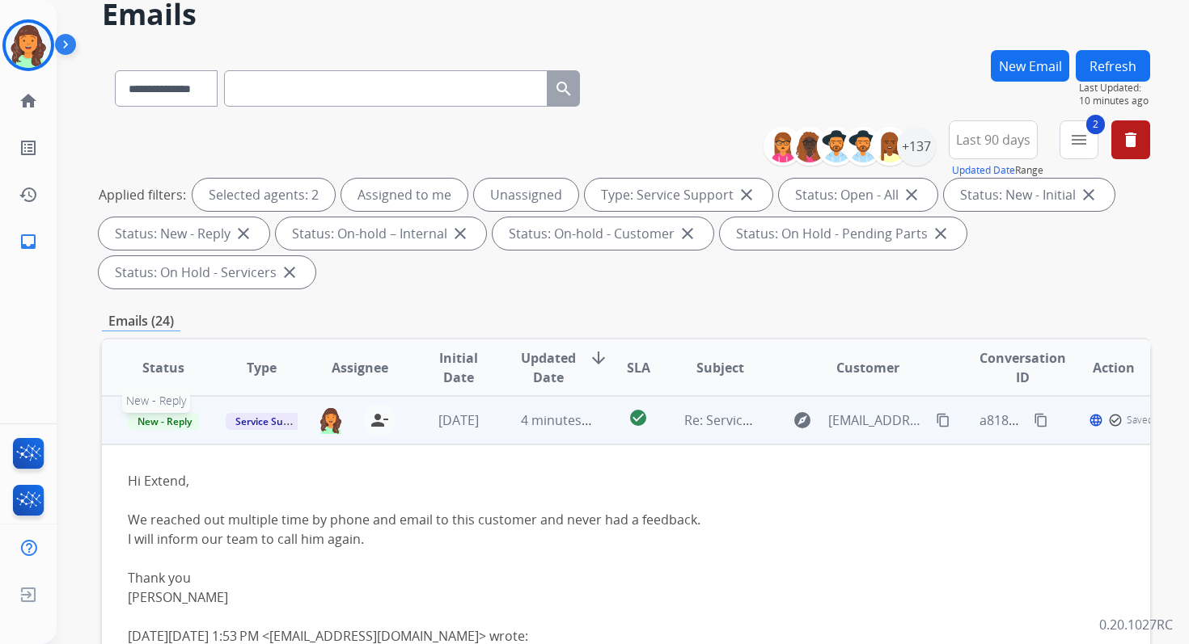
click at [163, 424] on span "New - Reply" at bounding box center [165, 421] width 74 height 17
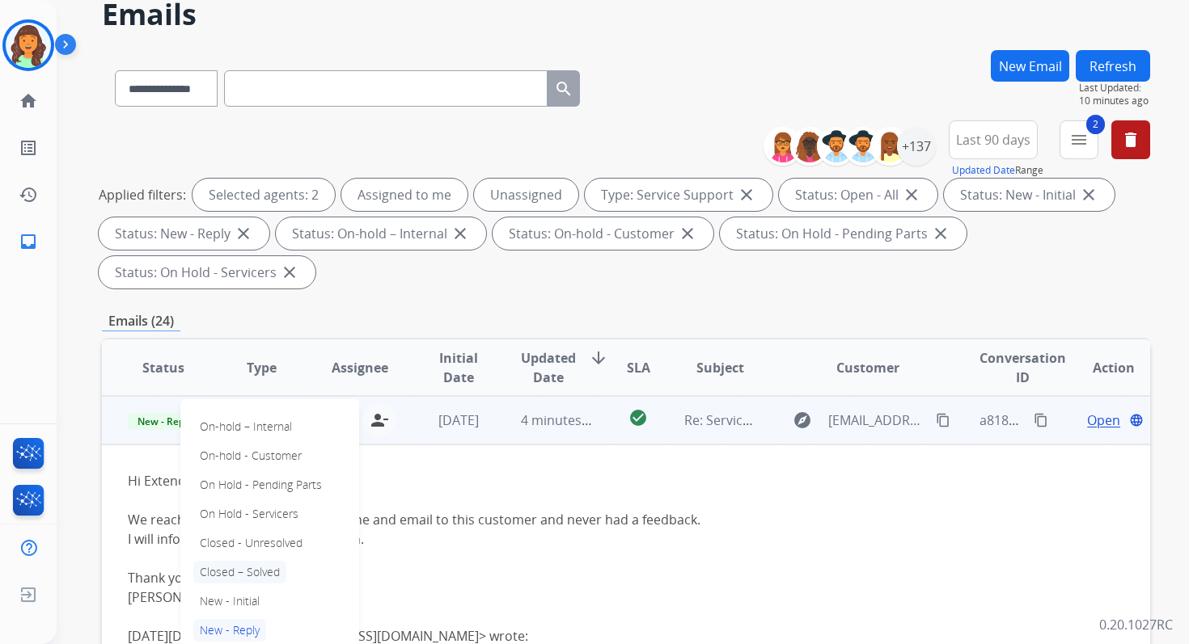
click at [247, 569] on p "Closed – Solved" at bounding box center [239, 572] width 93 height 23
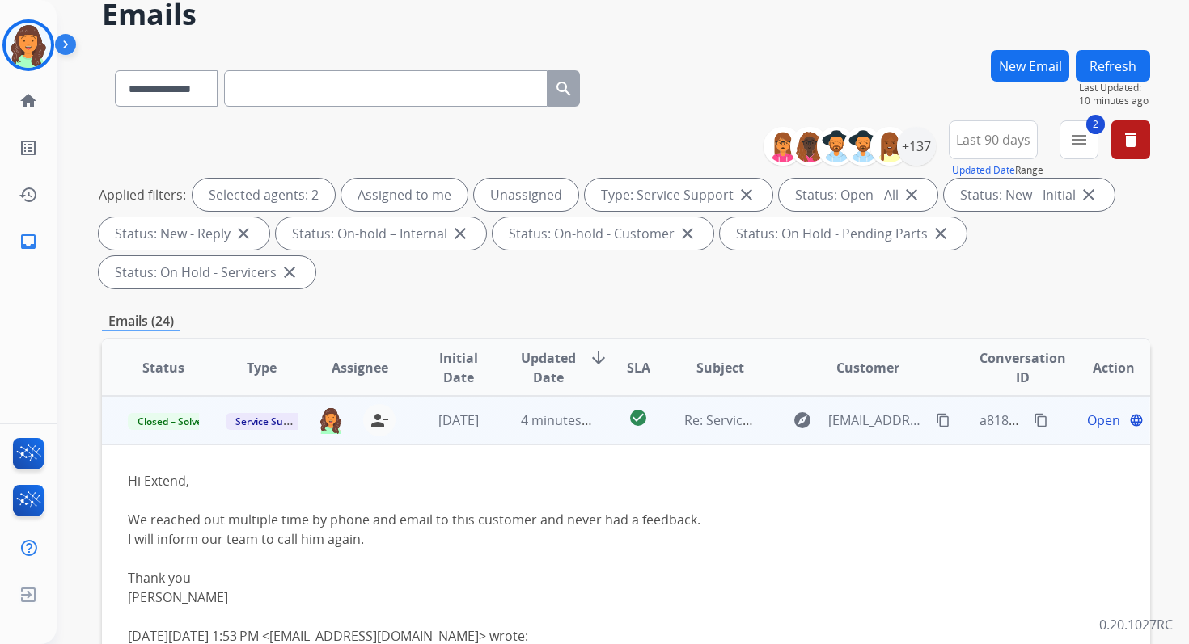
click at [1105, 73] on button "Refresh" at bounding box center [1112, 66] width 74 height 32
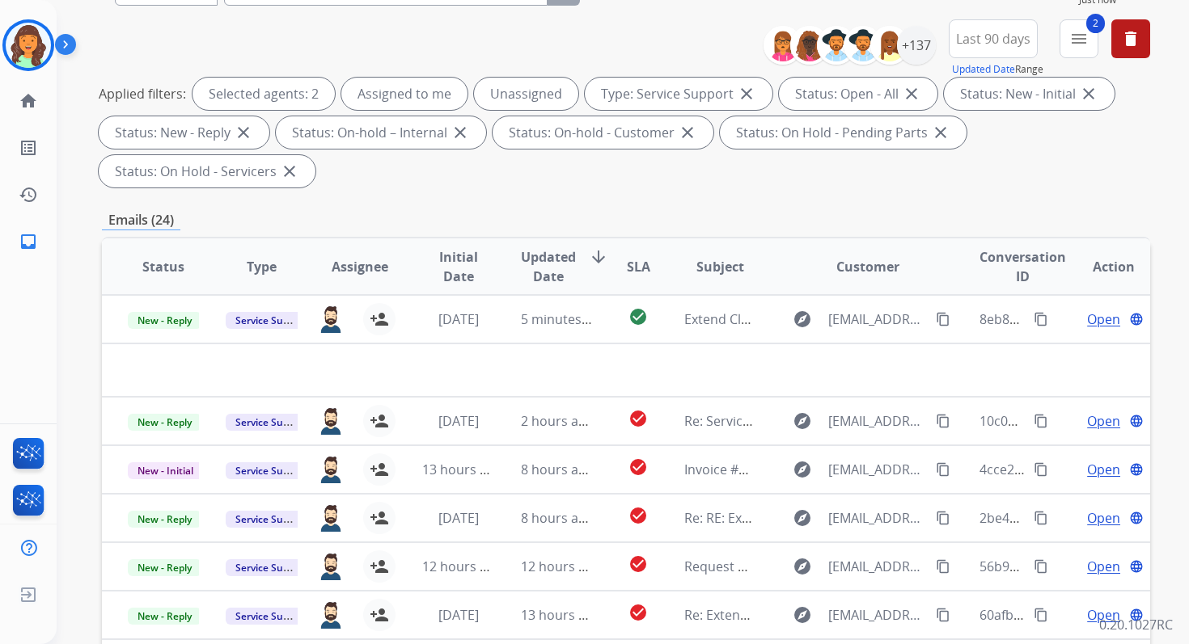
scroll to position [392, 0]
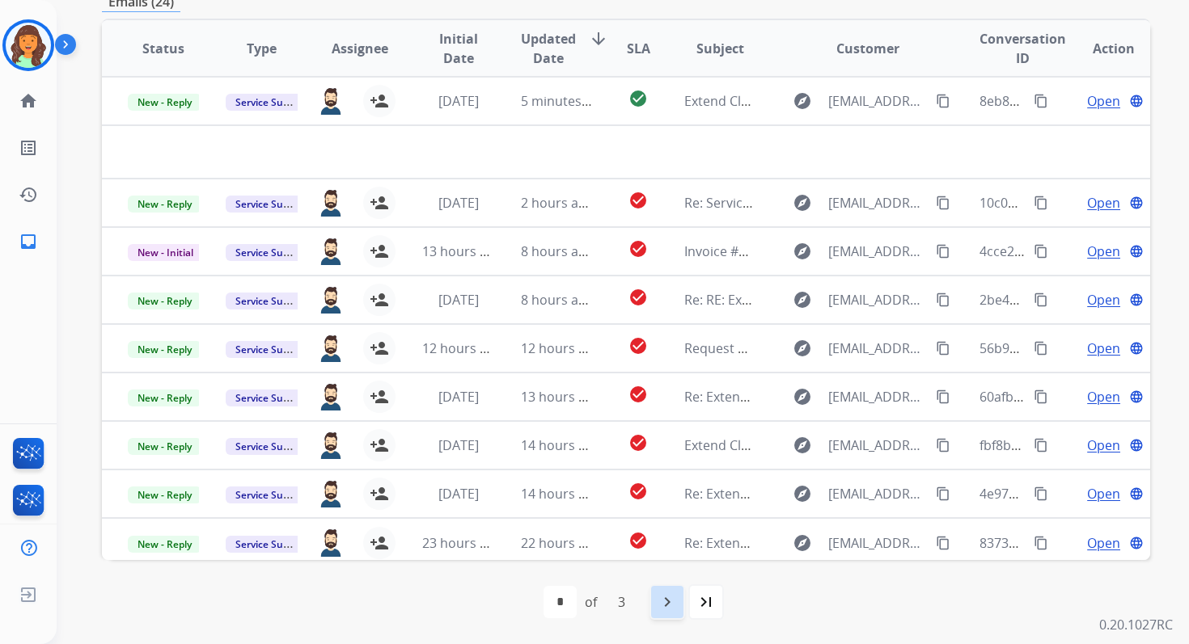
click at [665, 608] on mat-icon "navigate_next" at bounding box center [666, 602] width 19 height 19
select select "*"
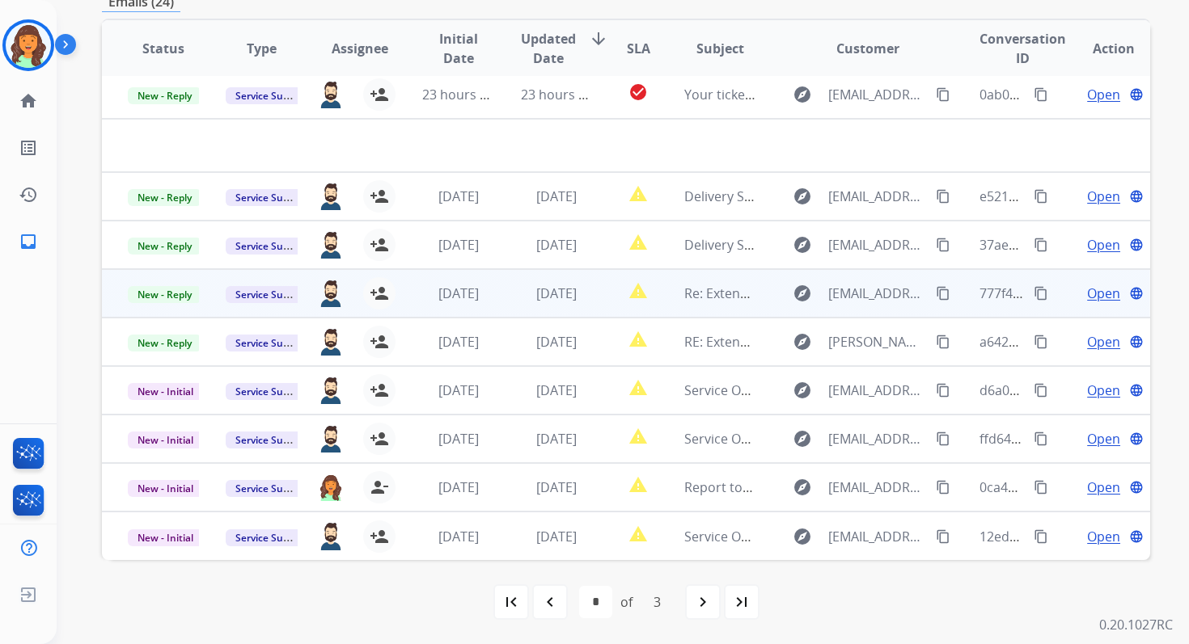
scroll to position [0, 0]
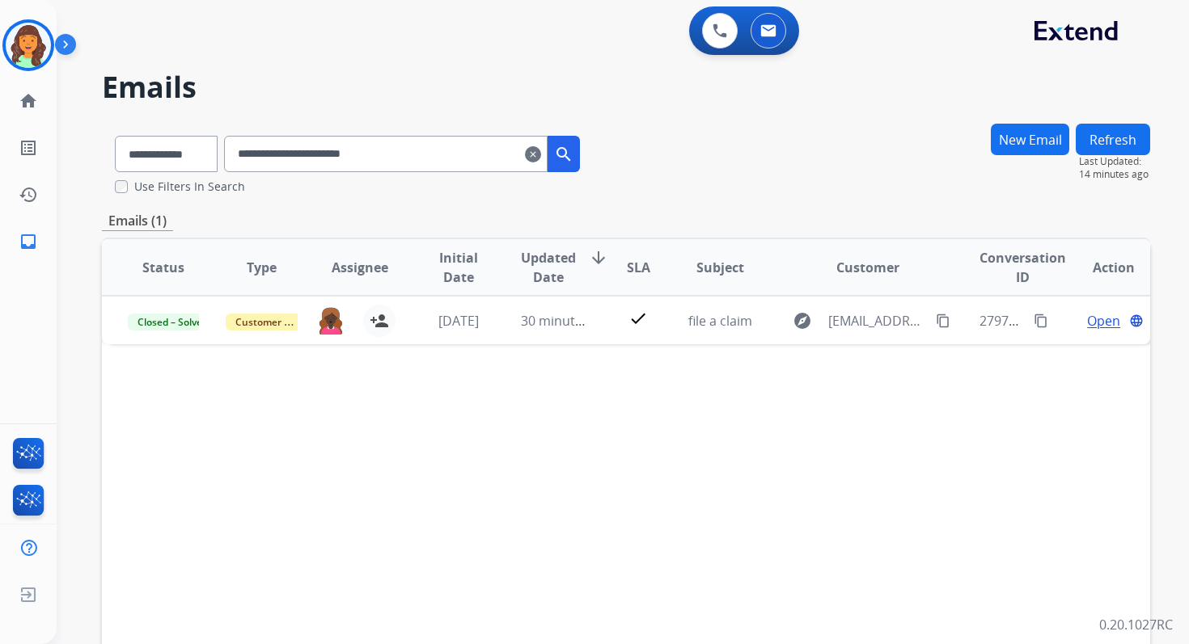
click at [342, 163] on input "**********" at bounding box center [385, 154] width 323 height 36
paste input "text"
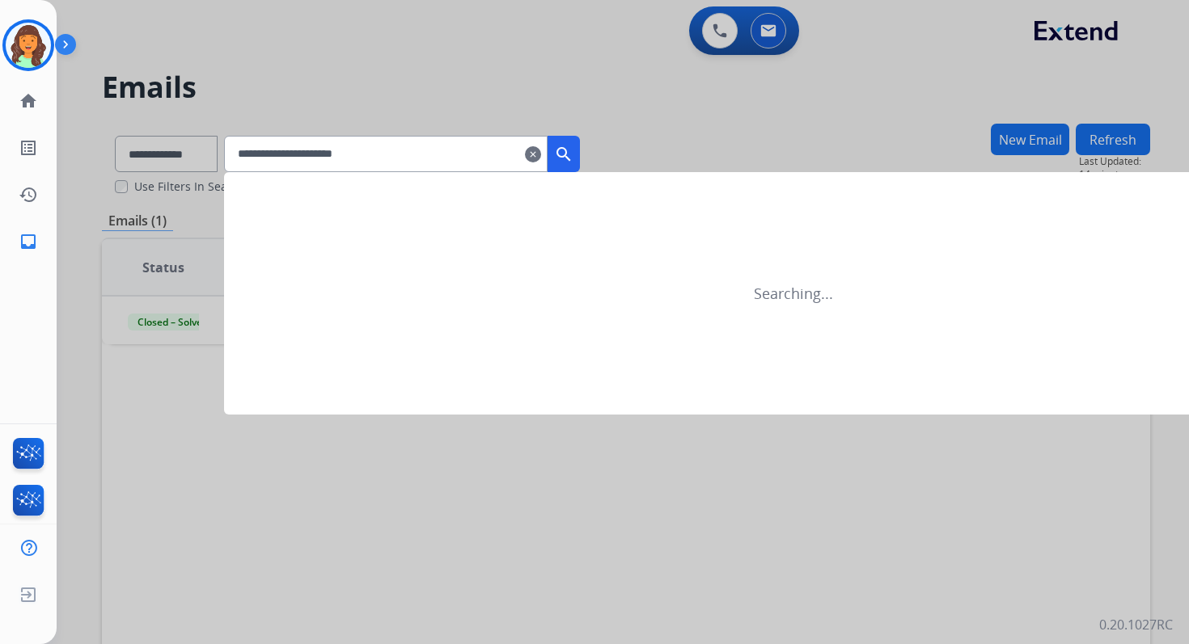
type input "**********"
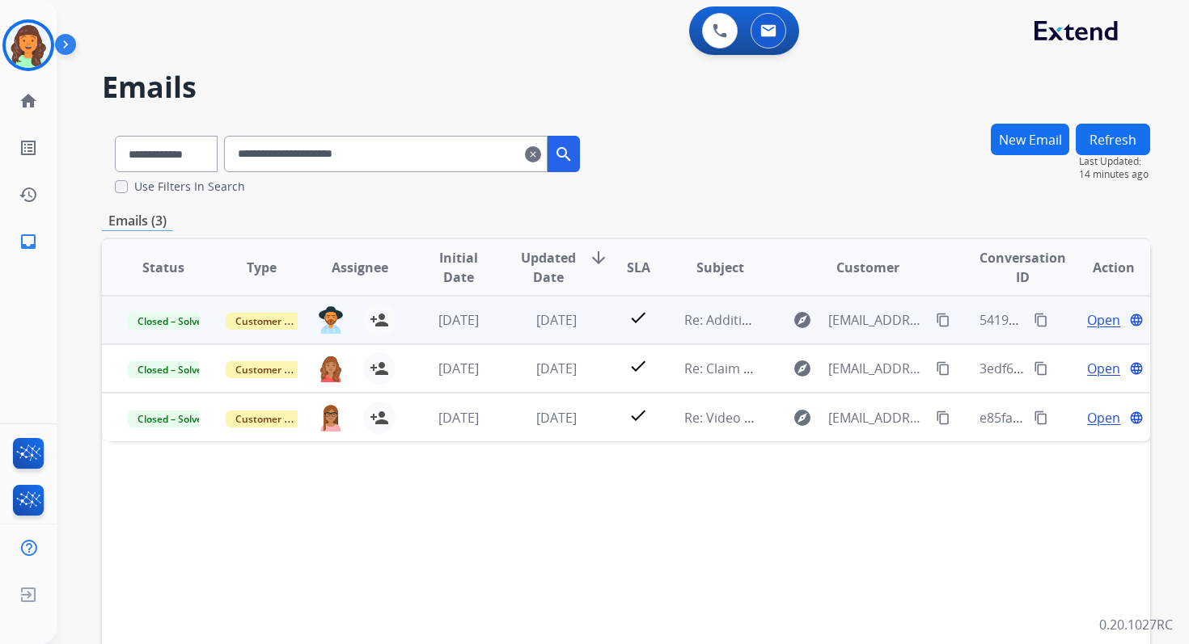
click at [1094, 326] on span "Open" at bounding box center [1103, 319] width 33 height 19
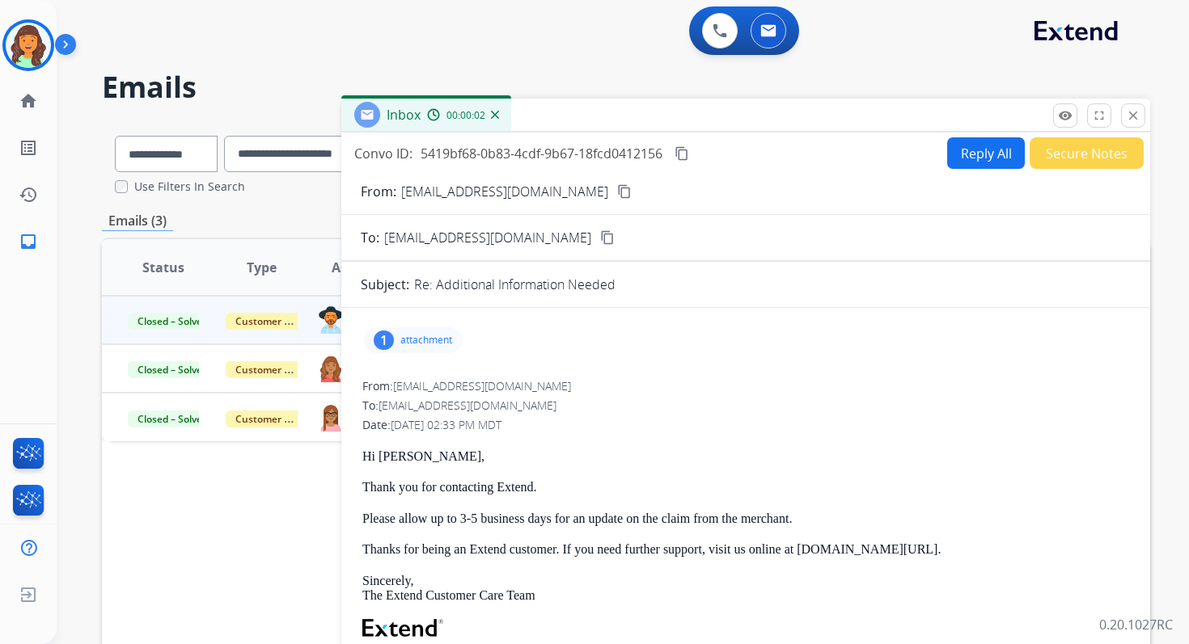
click at [970, 154] on button "Reply All" at bounding box center [986, 153] width 78 height 32
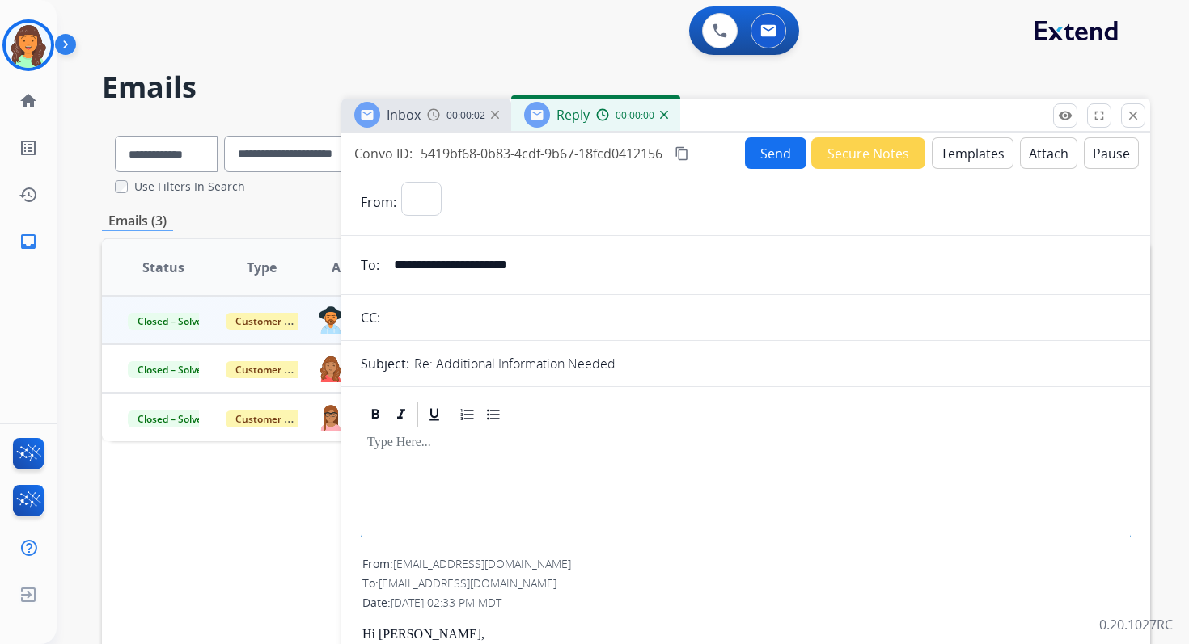
select select "**********"
click at [970, 154] on button "Templates" at bounding box center [972, 153] width 82 height 32
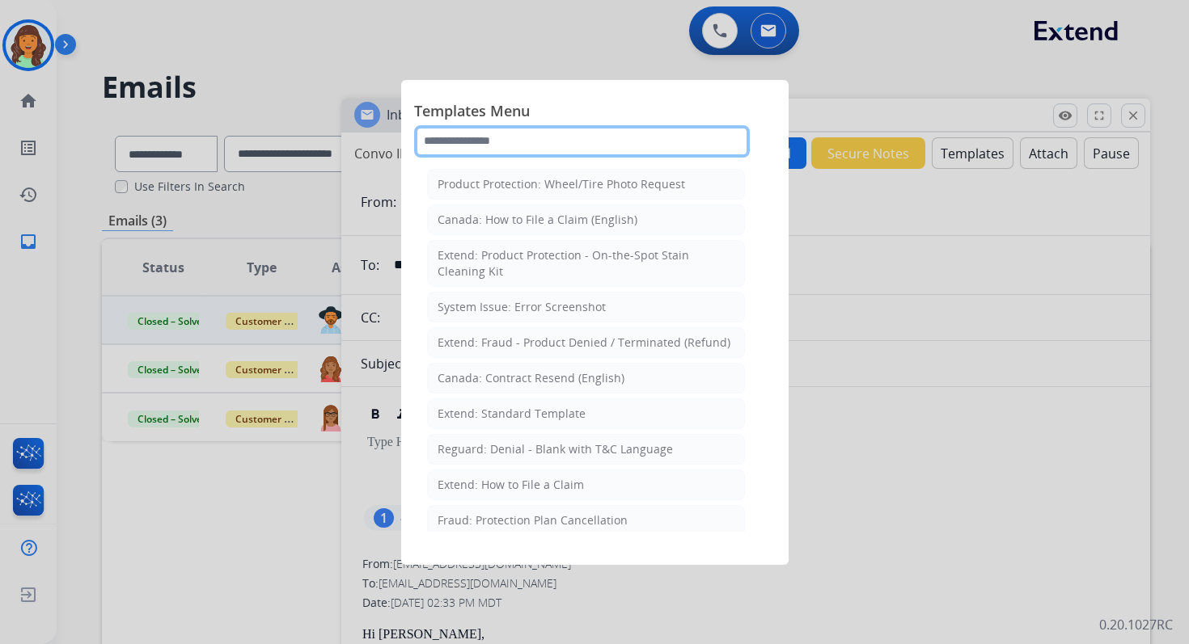
click at [504, 143] on input "text" at bounding box center [582, 141] width 336 height 32
type input "*"
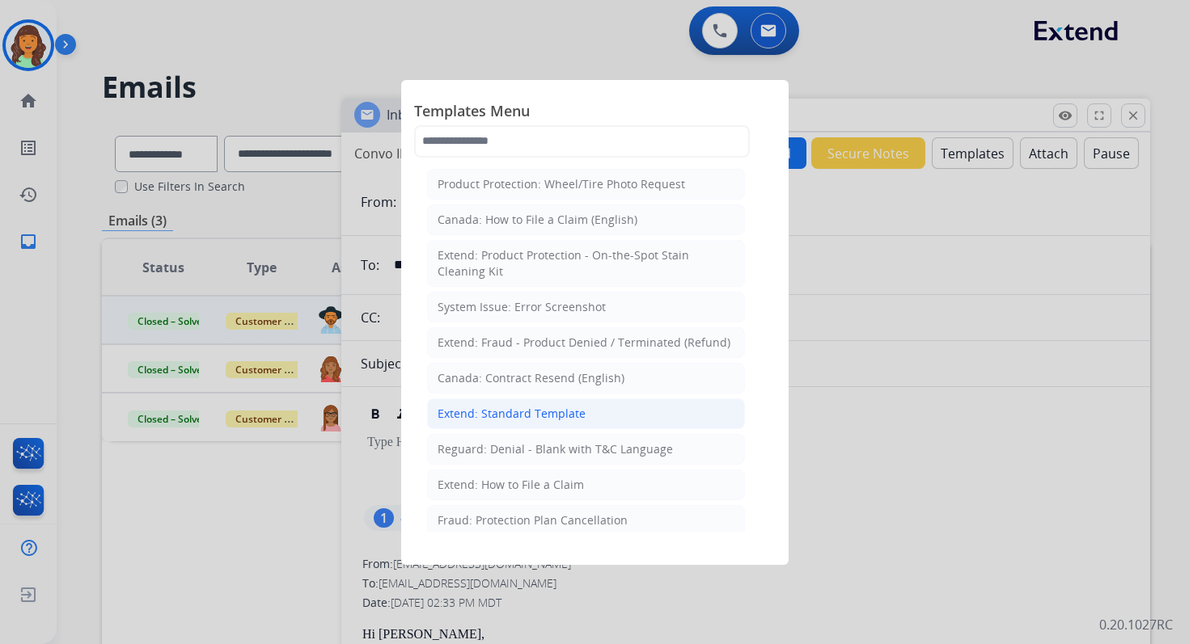
click at [564, 408] on div "Extend: Standard Template" at bounding box center [511, 414] width 148 height 16
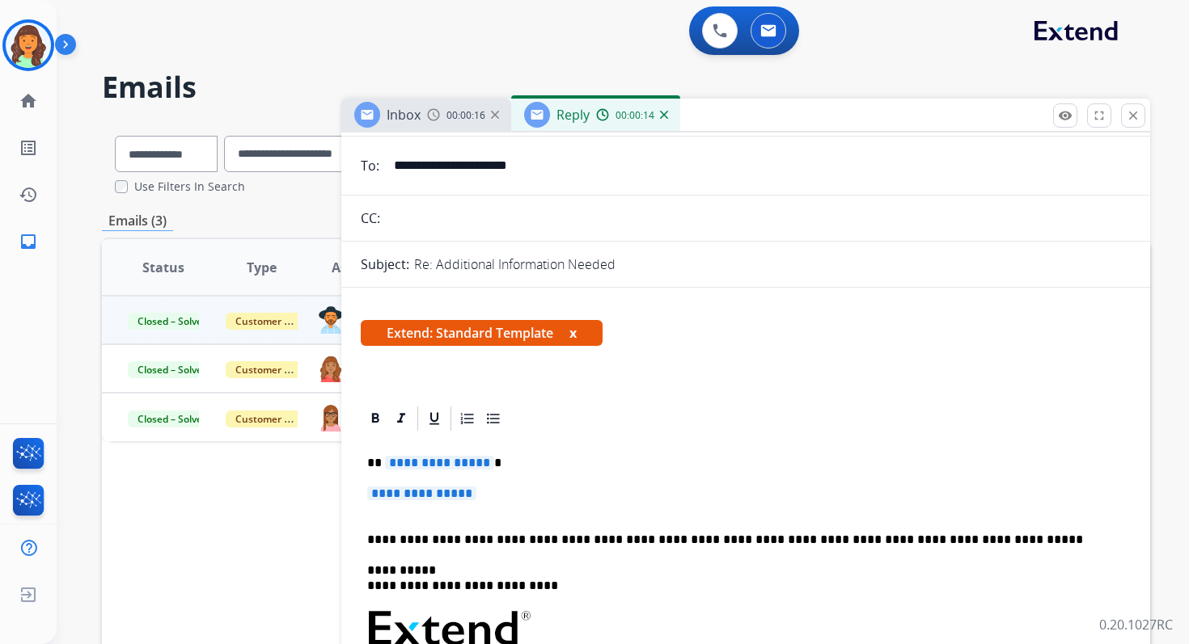
scroll to position [140, 0]
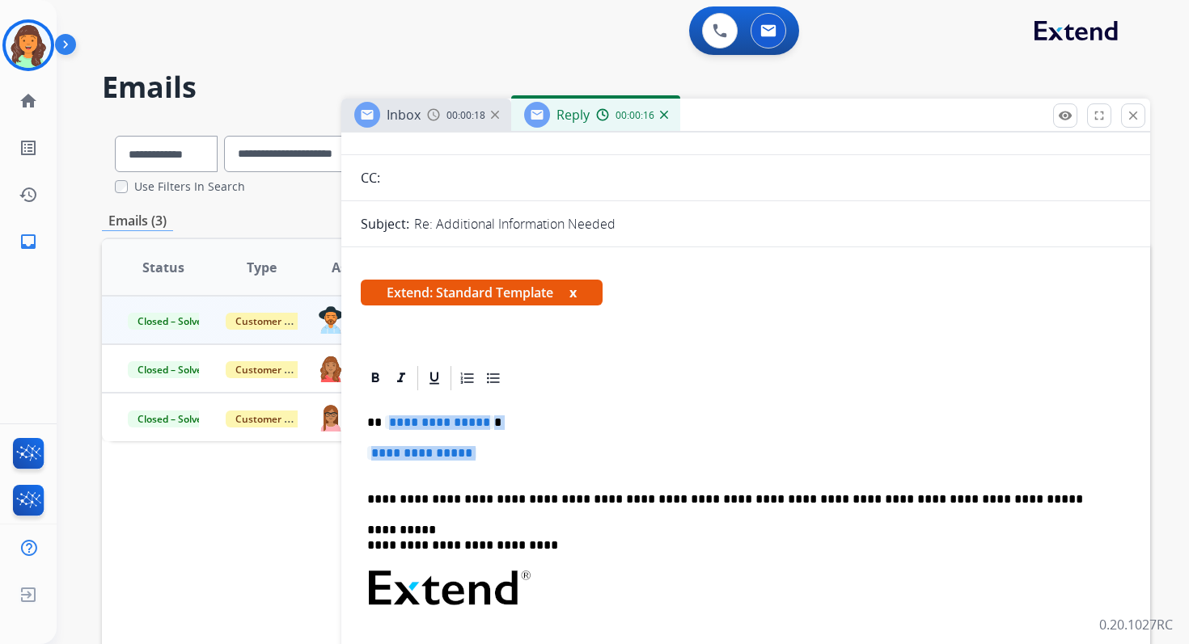
drag, startPoint x: 384, startPoint y: 425, endPoint x: 520, endPoint y: 462, distance: 140.8
click at [520, 462] on div "**********" at bounding box center [746, 626] width 770 height 467
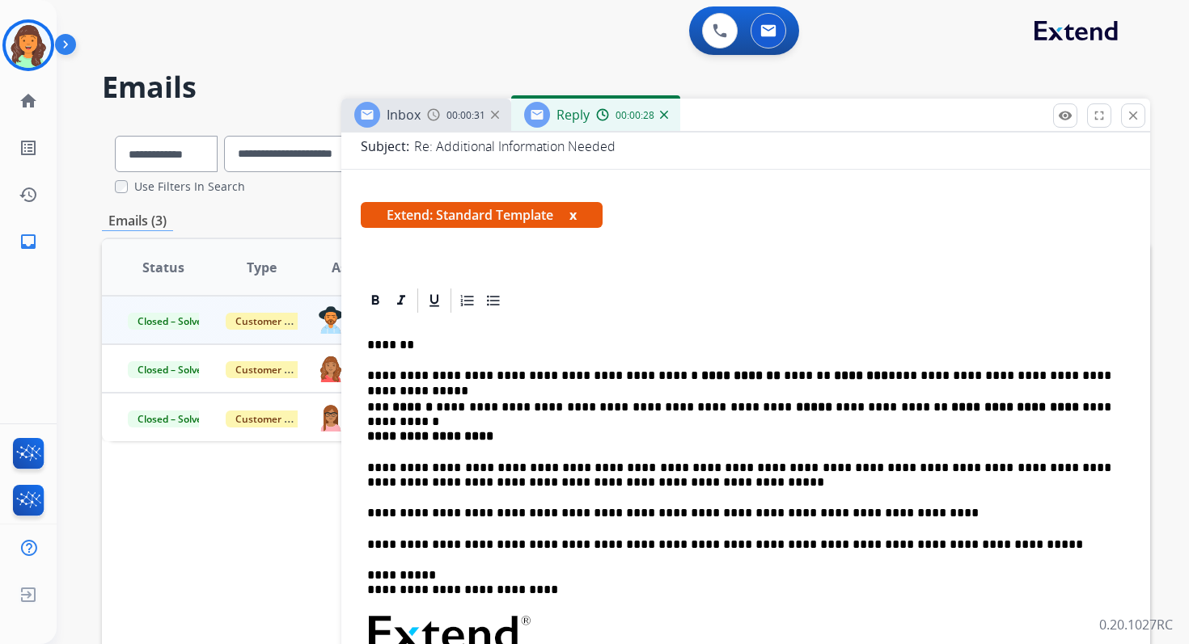
scroll to position [225, 0]
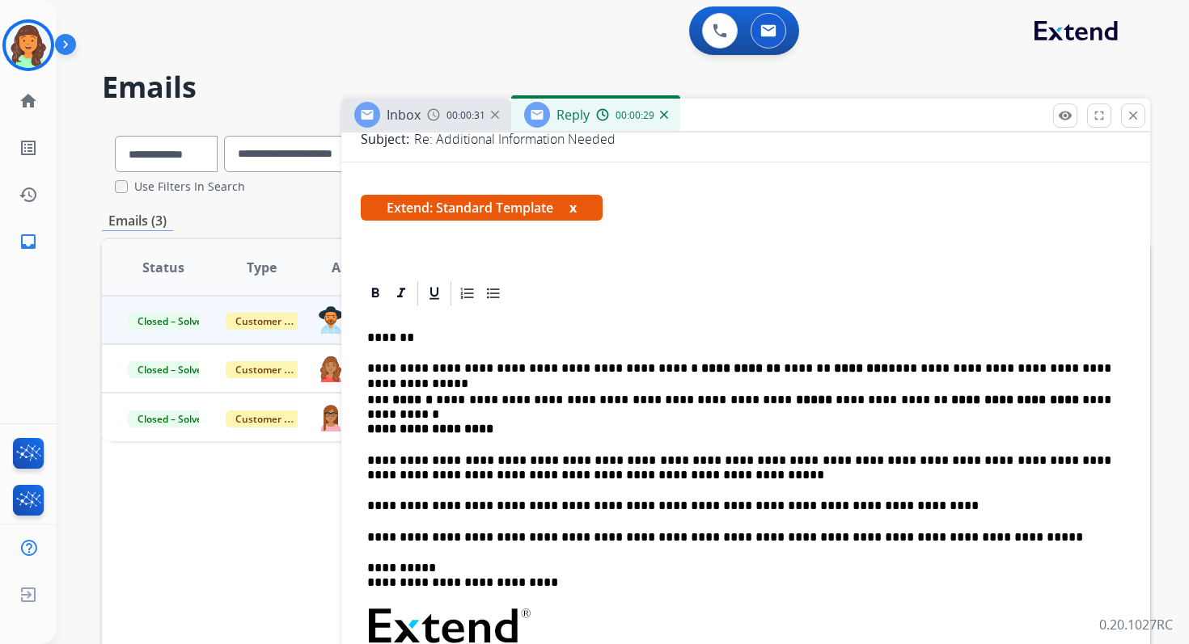
click at [444, 344] on p "*******" at bounding box center [739, 338] width 744 height 15
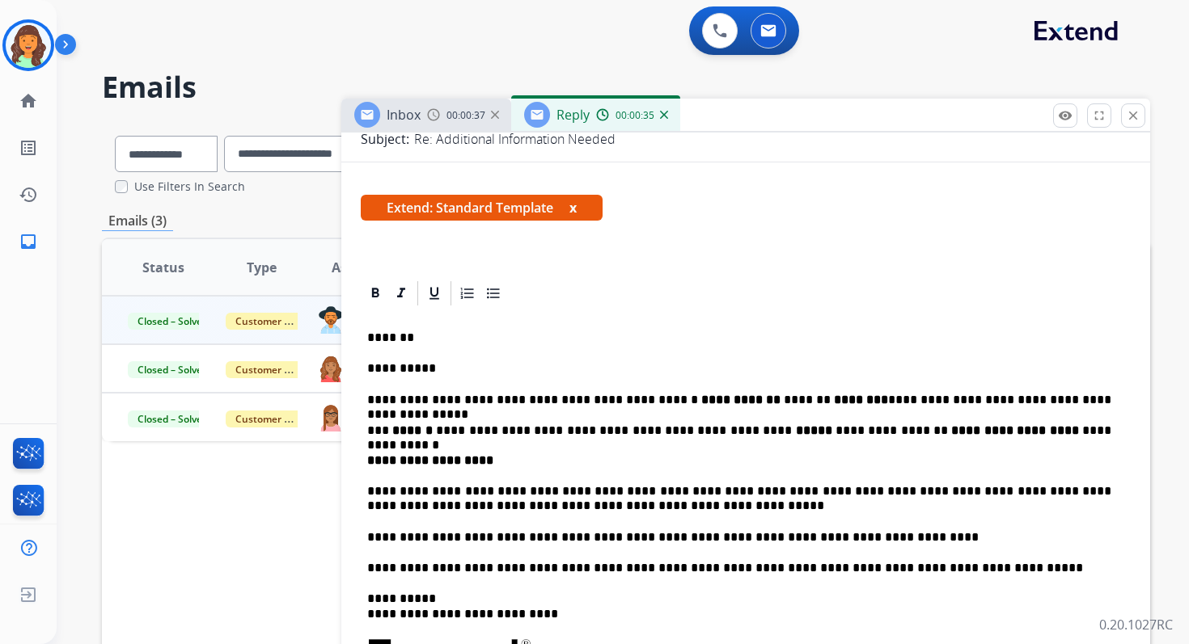
click at [369, 398] on p "**********" at bounding box center [739, 400] width 744 height 15
click at [942, 536] on p "**********" at bounding box center [739, 537] width 744 height 15
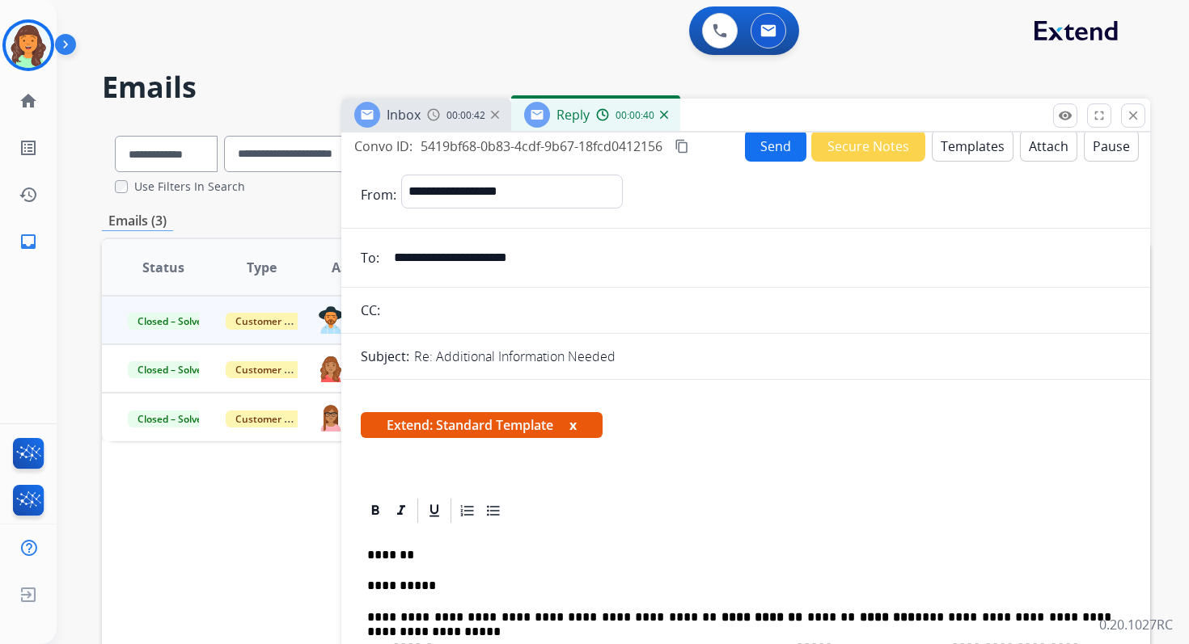
scroll to position [0, 0]
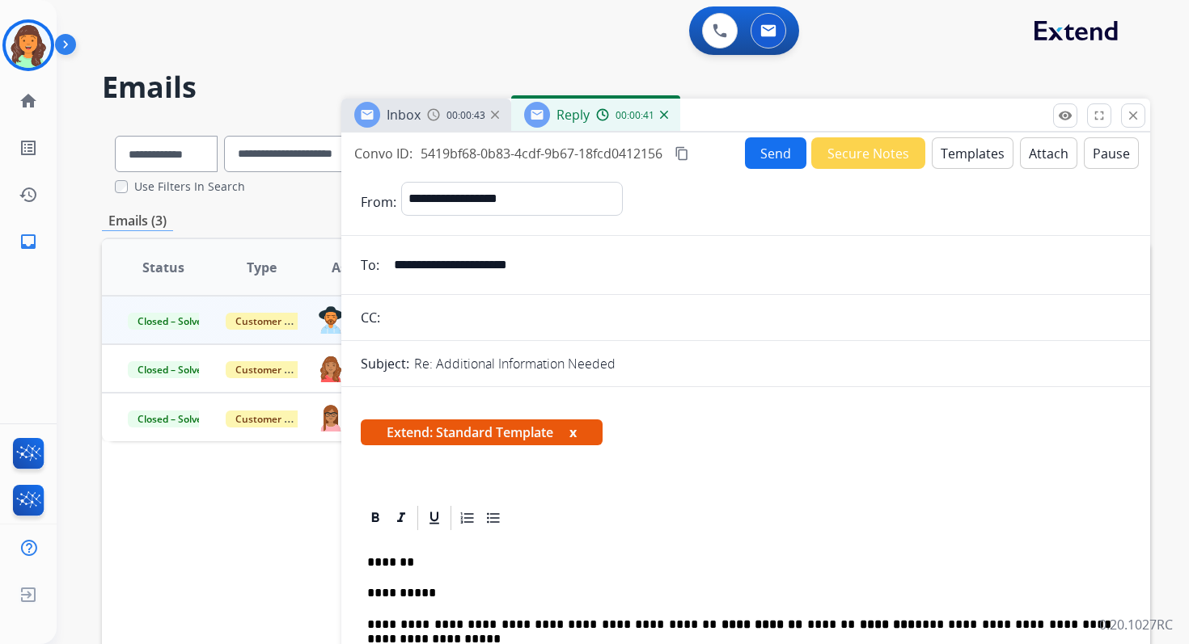
click at [686, 154] on mat-icon "content_copy" at bounding box center [681, 153] width 15 height 15
click at [780, 154] on button "Send" at bounding box center [775, 153] width 61 height 32
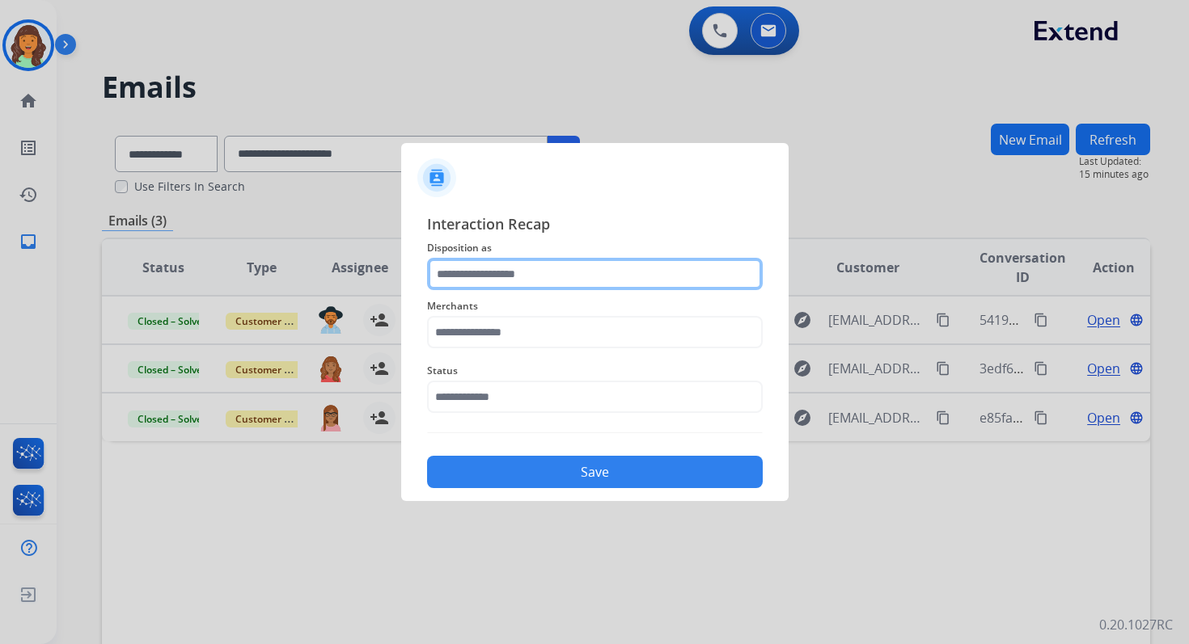
click at [523, 275] on input "text" at bounding box center [595, 274] width 336 height 32
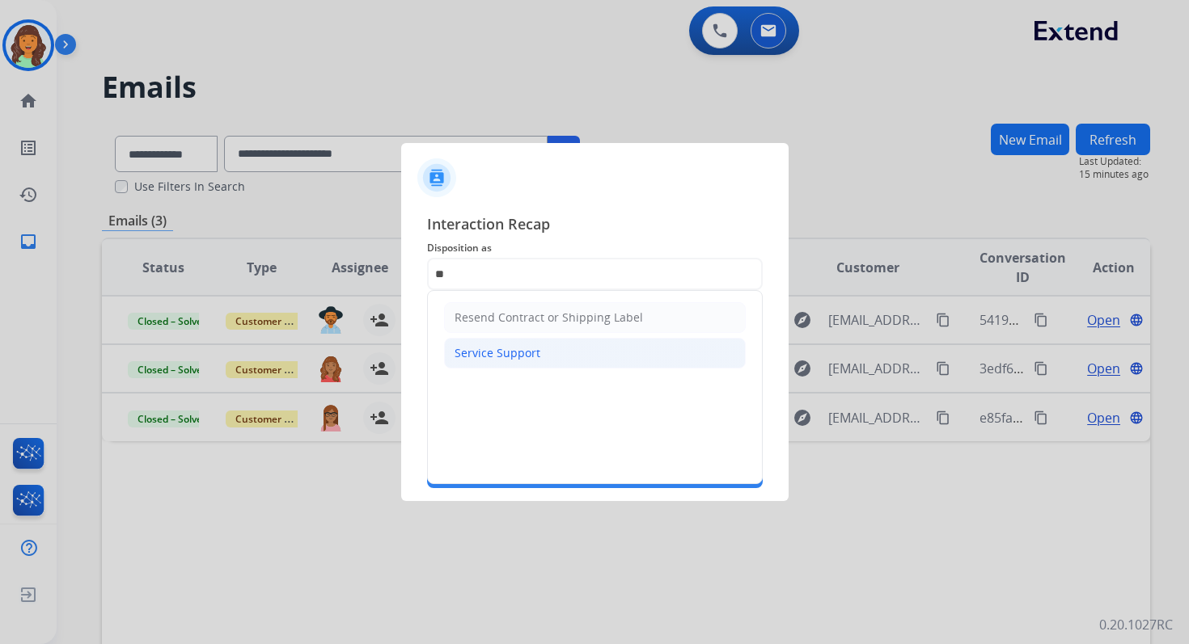
click at [509, 343] on li "Service Support" at bounding box center [595, 353] width 302 height 31
type input "**********"
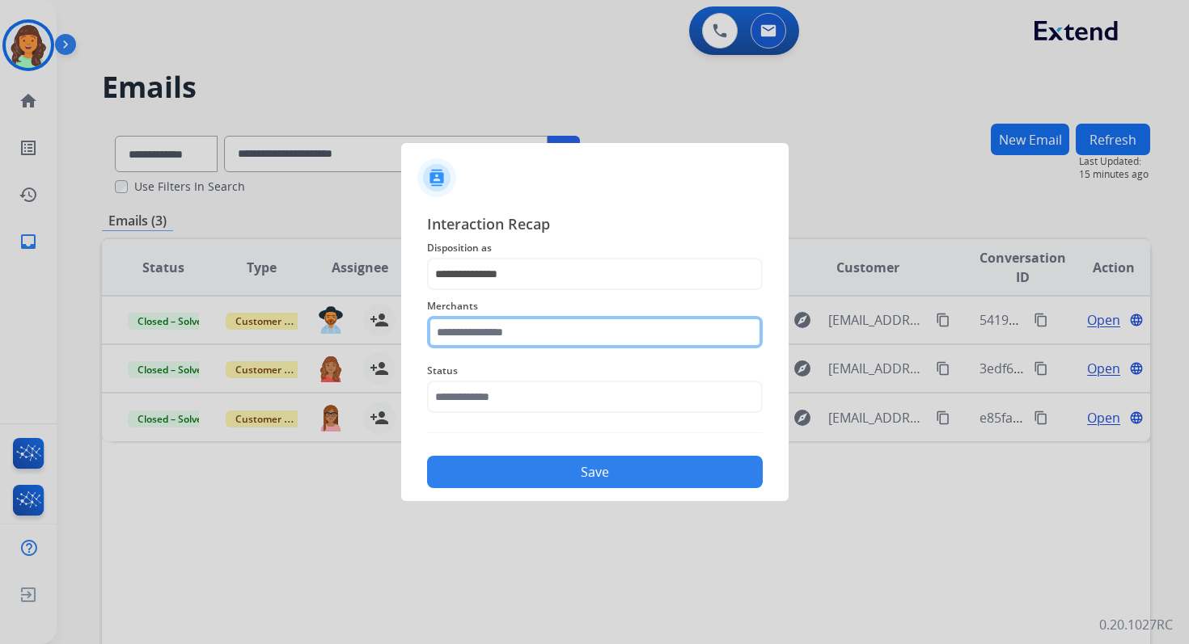
click at [509, 335] on input "text" at bounding box center [595, 332] width 336 height 32
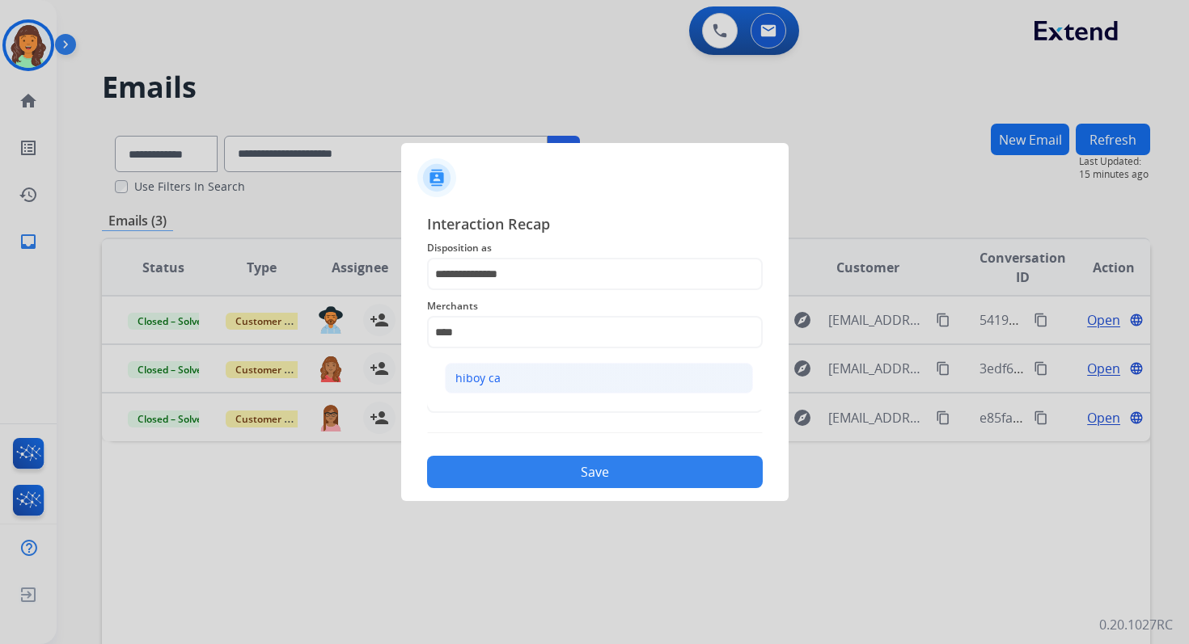
click at [520, 377] on li "hiboy ca" at bounding box center [599, 378] width 308 height 31
type input "********"
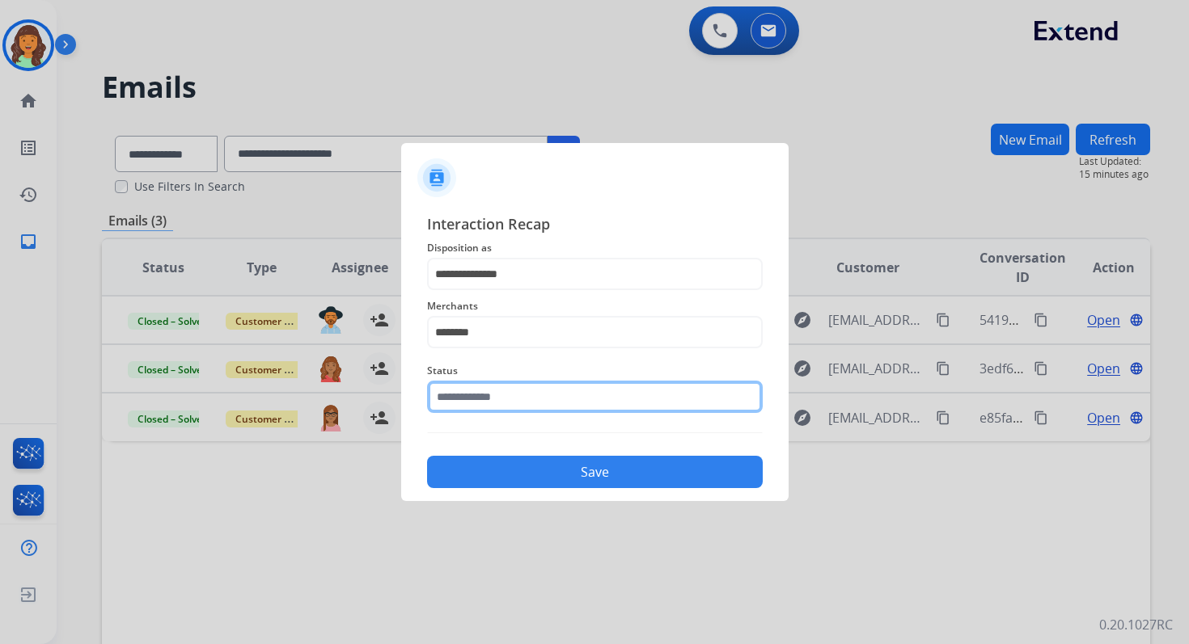
click at [501, 396] on input "text" at bounding box center [595, 397] width 336 height 32
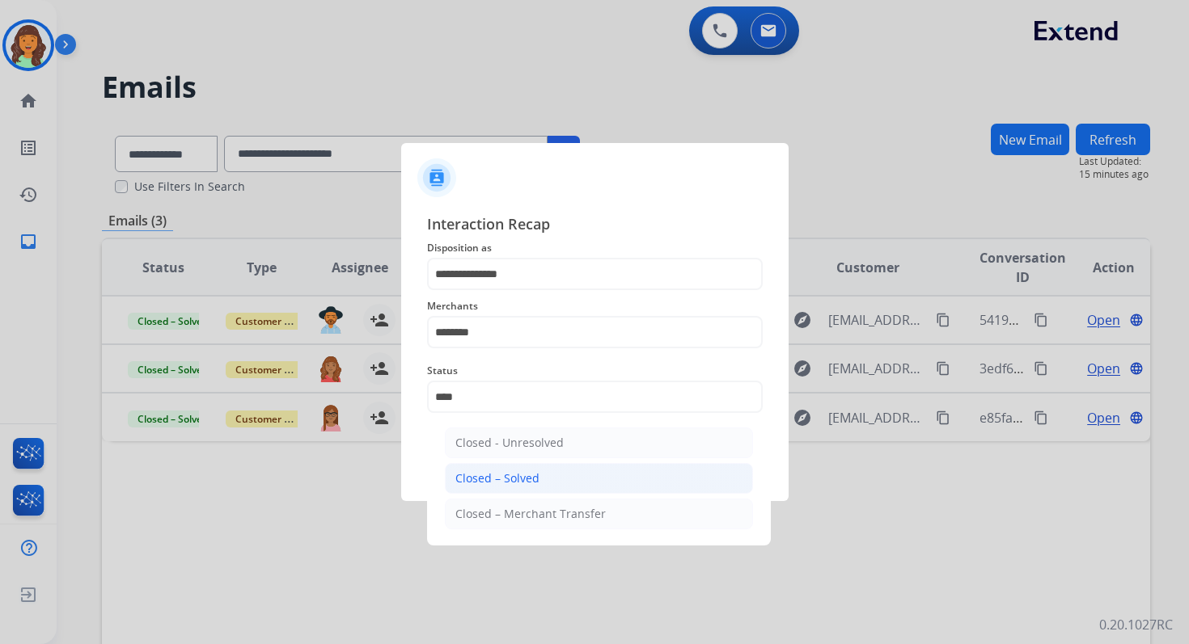
click at [501, 476] on div "Closed – Solved" at bounding box center [497, 479] width 84 height 16
type input "**********"
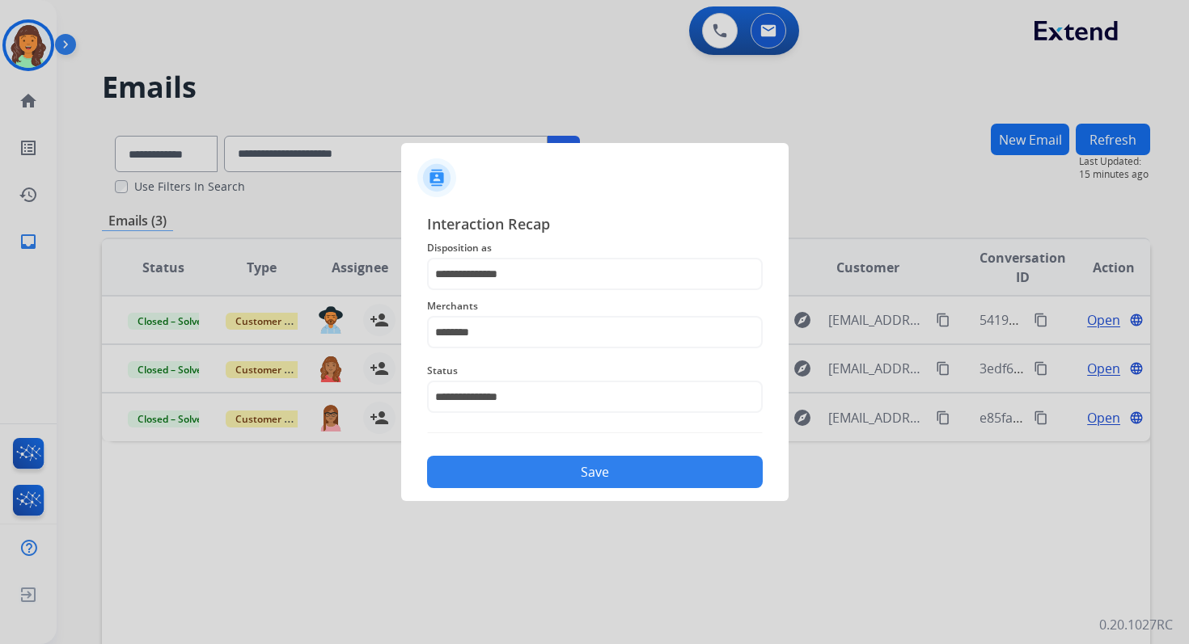
click at [501, 476] on button "Save" at bounding box center [595, 472] width 336 height 32
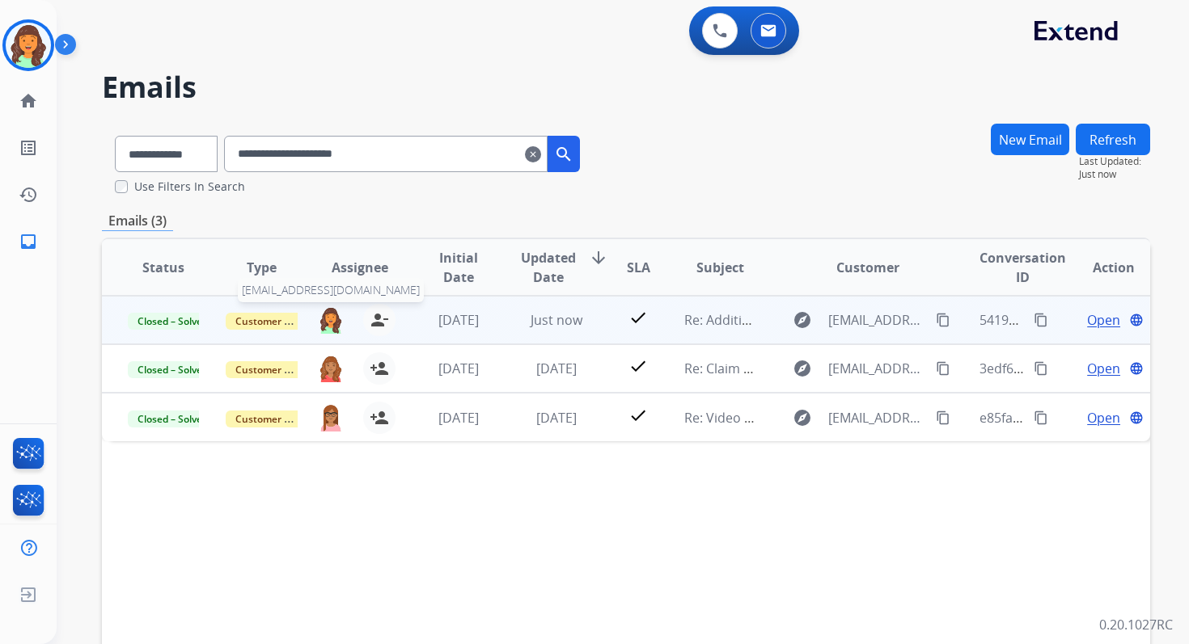
click at [335, 321] on img at bounding box center [331, 319] width 26 height 27
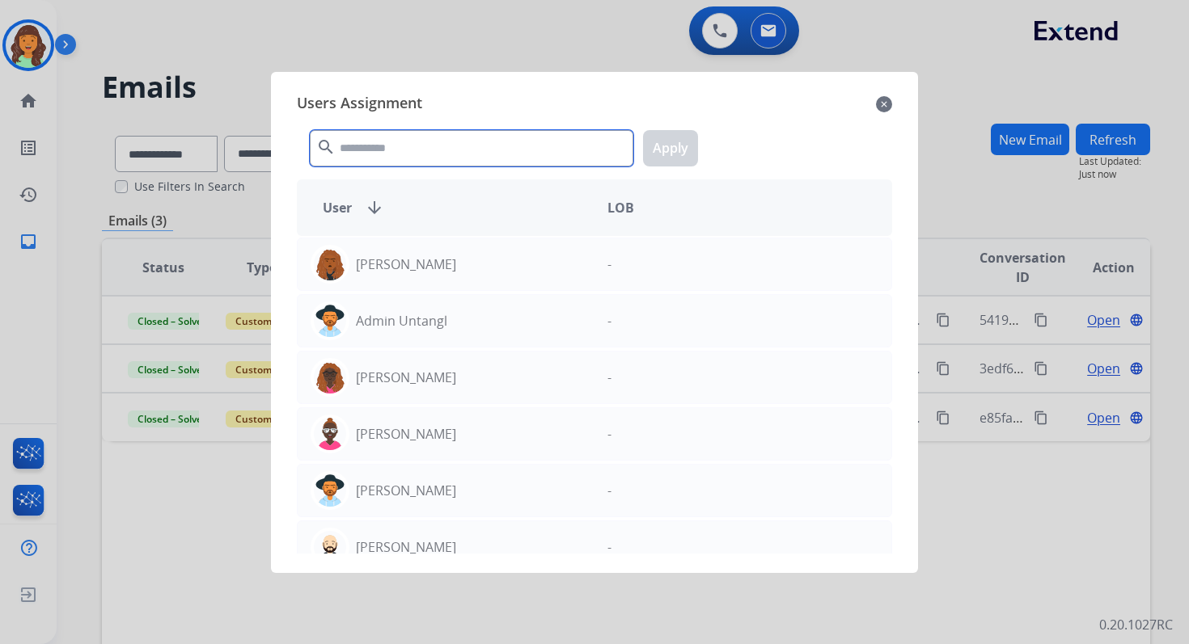
click at [405, 146] on input "text" at bounding box center [471, 148] width 323 height 36
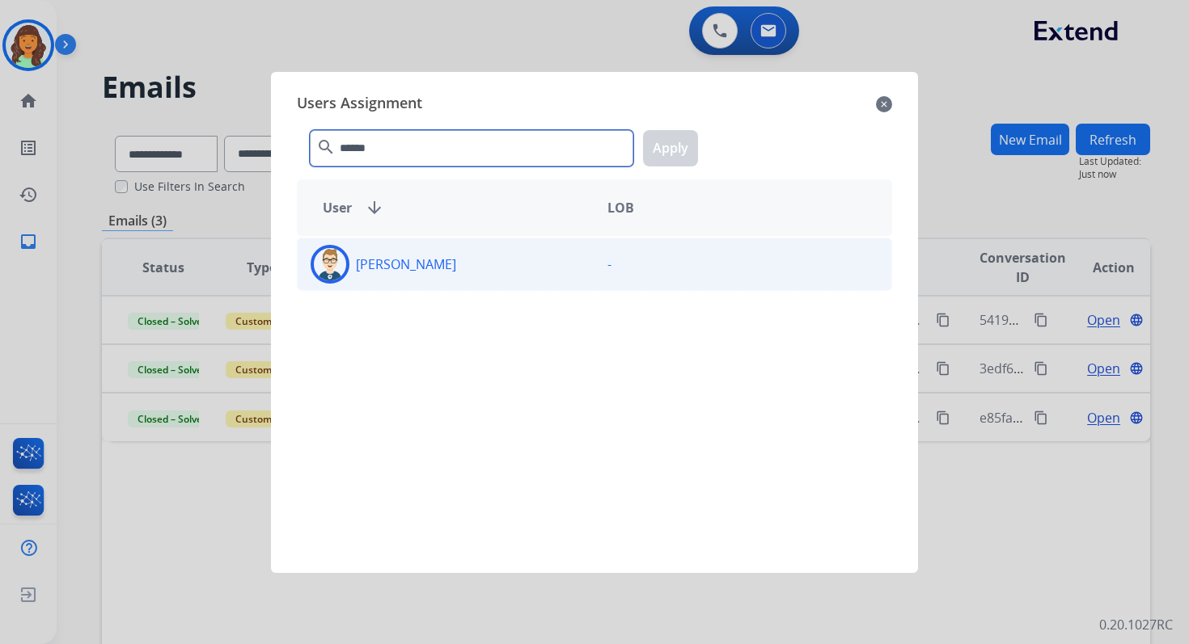
type input "******"
click at [476, 263] on div "[PERSON_NAME]" at bounding box center [446, 264] width 297 height 39
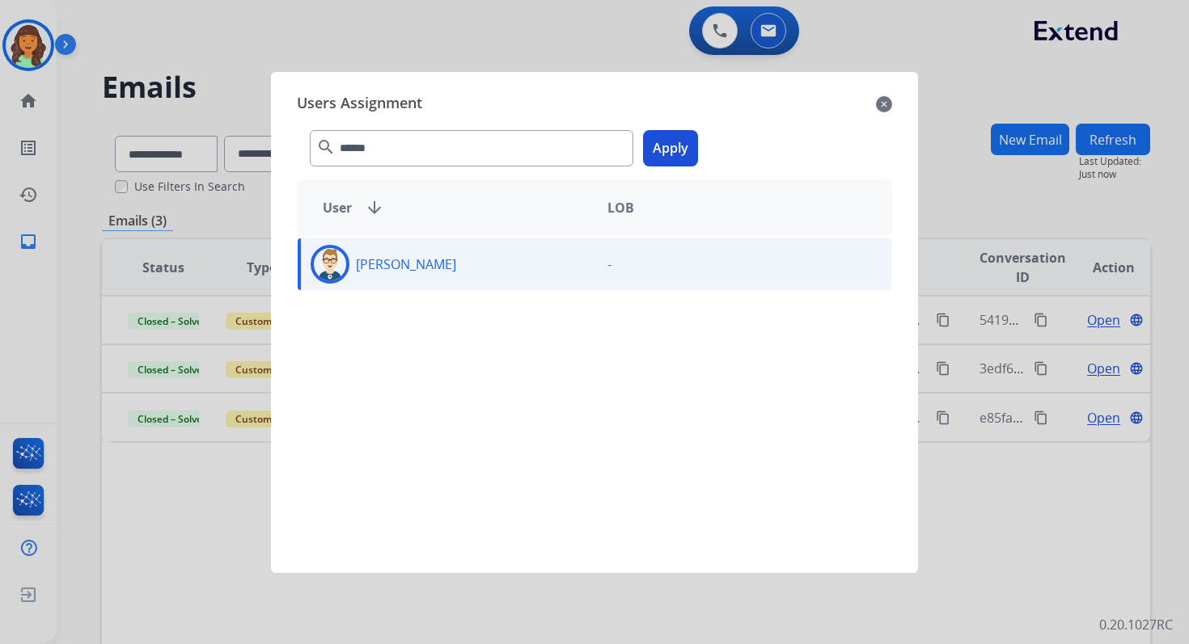
click at [687, 129] on div "****** search Apply" at bounding box center [594, 145] width 595 height 56
click at [662, 154] on button "Apply" at bounding box center [670, 148] width 55 height 36
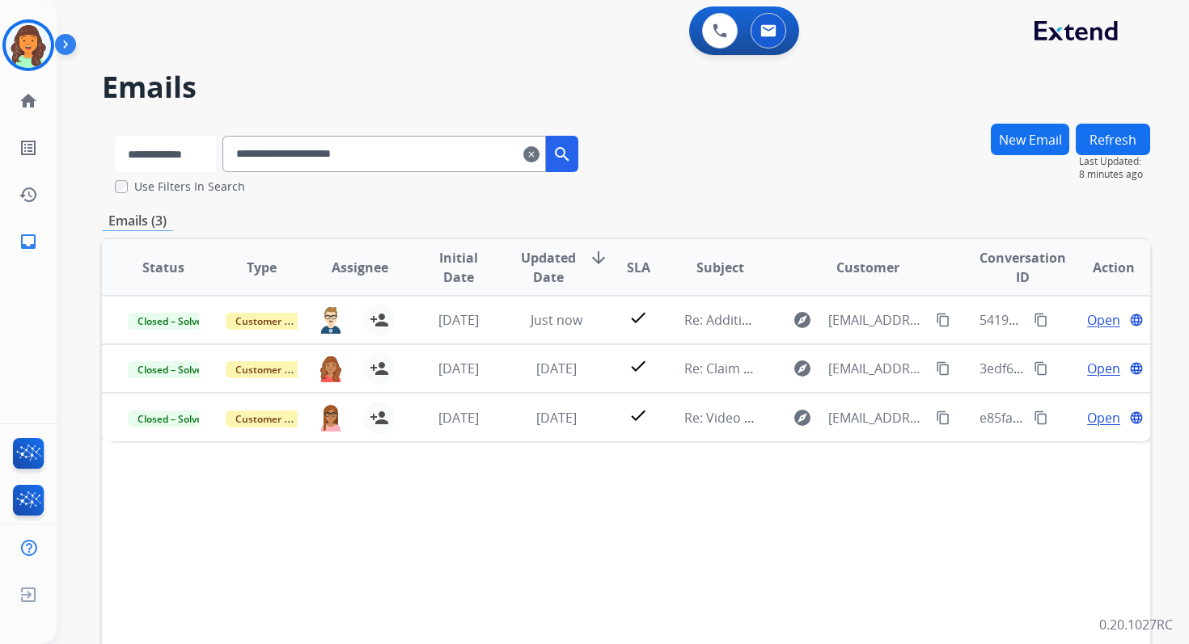
click at [194, 148] on select "**********" at bounding box center [165, 154] width 101 height 36
select select "**********"
click at [115, 136] on select "**********" at bounding box center [165, 154] width 101 height 36
click at [288, 157] on input "**********" at bounding box center [385, 154] width 323 height 36
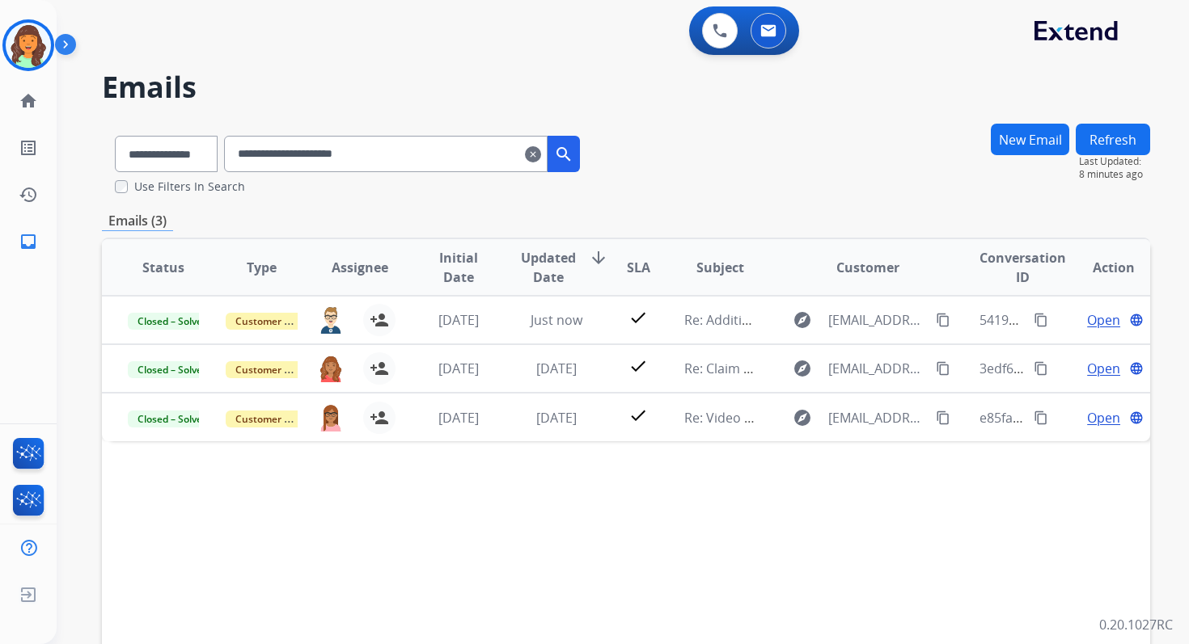
click at [288, 157] on input "**********" at bounding box center [385, 154] width 323 height 36
paste input "**********"
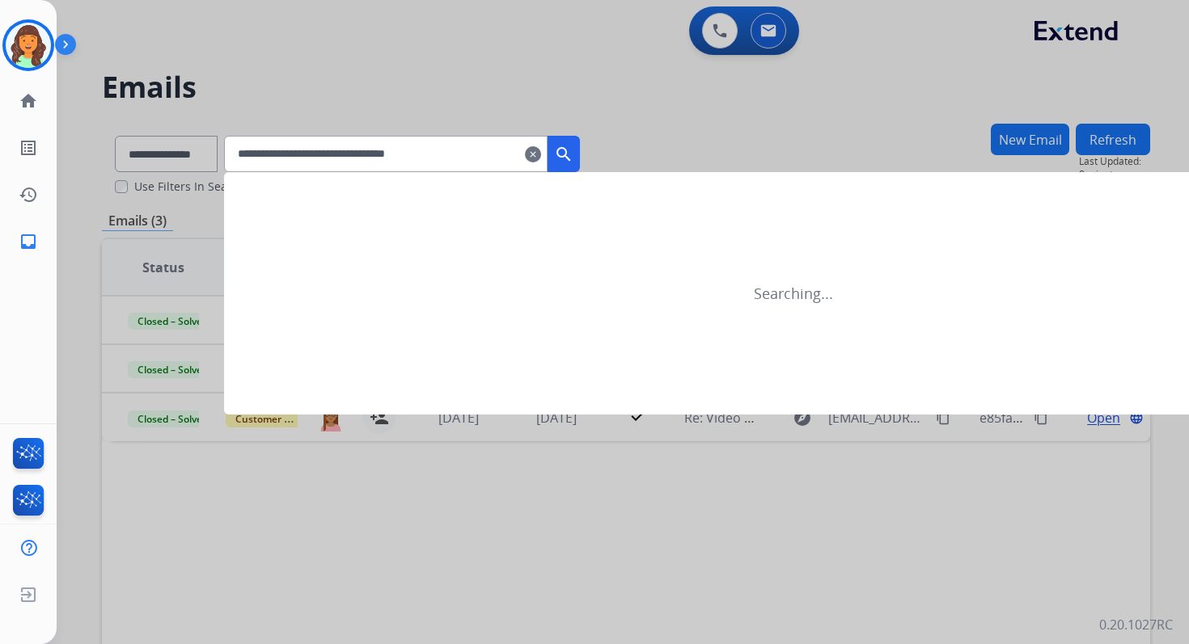
type input "**********"
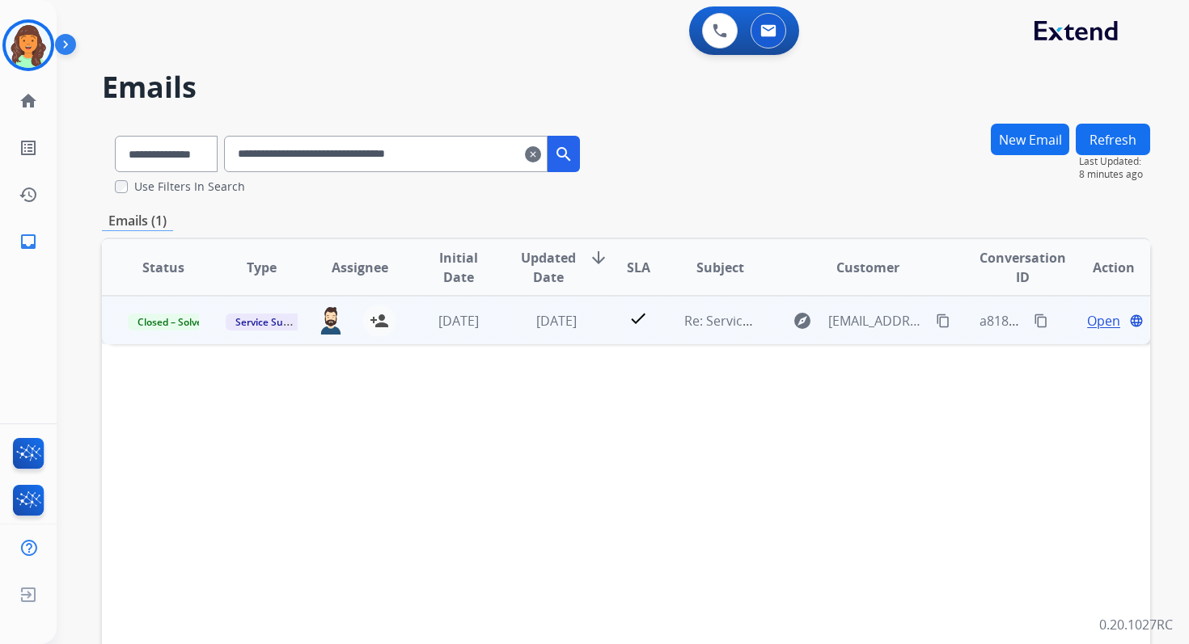
click at [1092, 327] on span "Open" at bounding box center [1103, 320] width 33 height 19
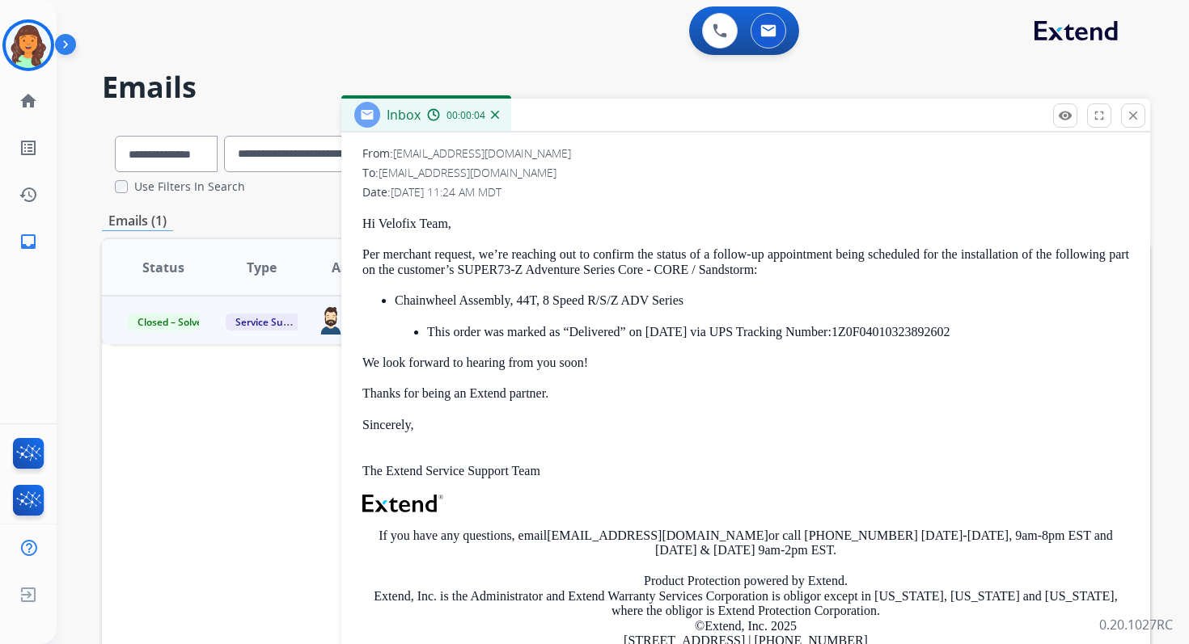
scroll to position [201, 0]
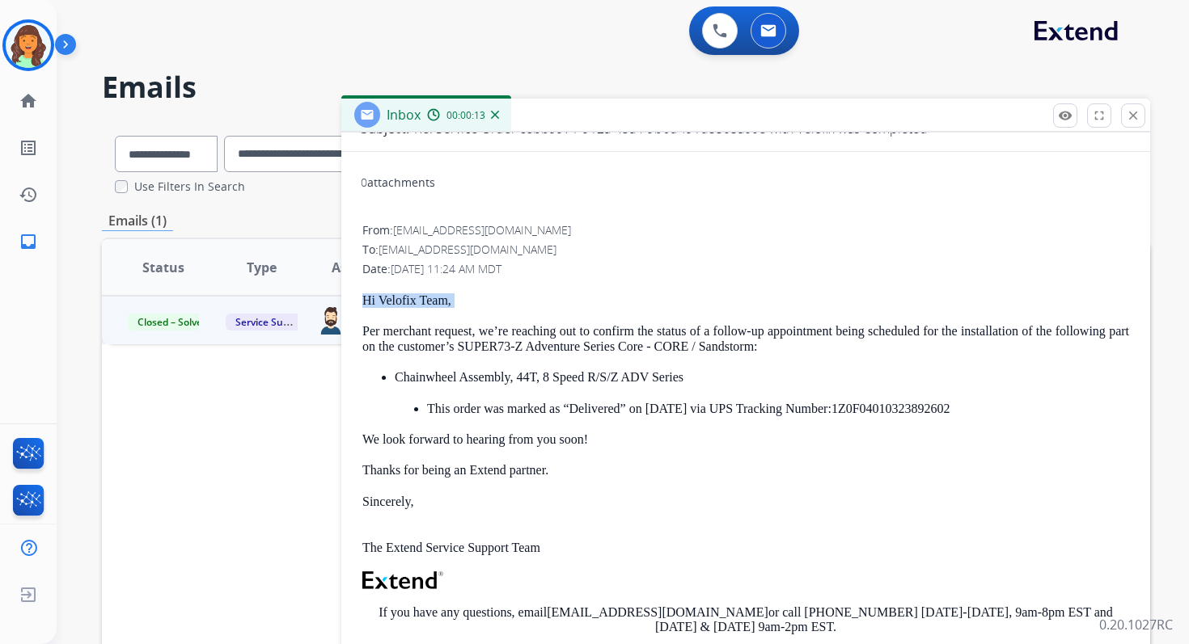
drag, startPoint x: 365, startPoint y: 300, endPoint x: 462, endPoint y: 308, distance: 97.4
click at [462, 308] on div "Hi Velofix Team, Per merchant request, we’re reaching out to confirm the status…" at bounding box center [745, 546] width 767 height 504
copy p "Hi Velofix Team,"
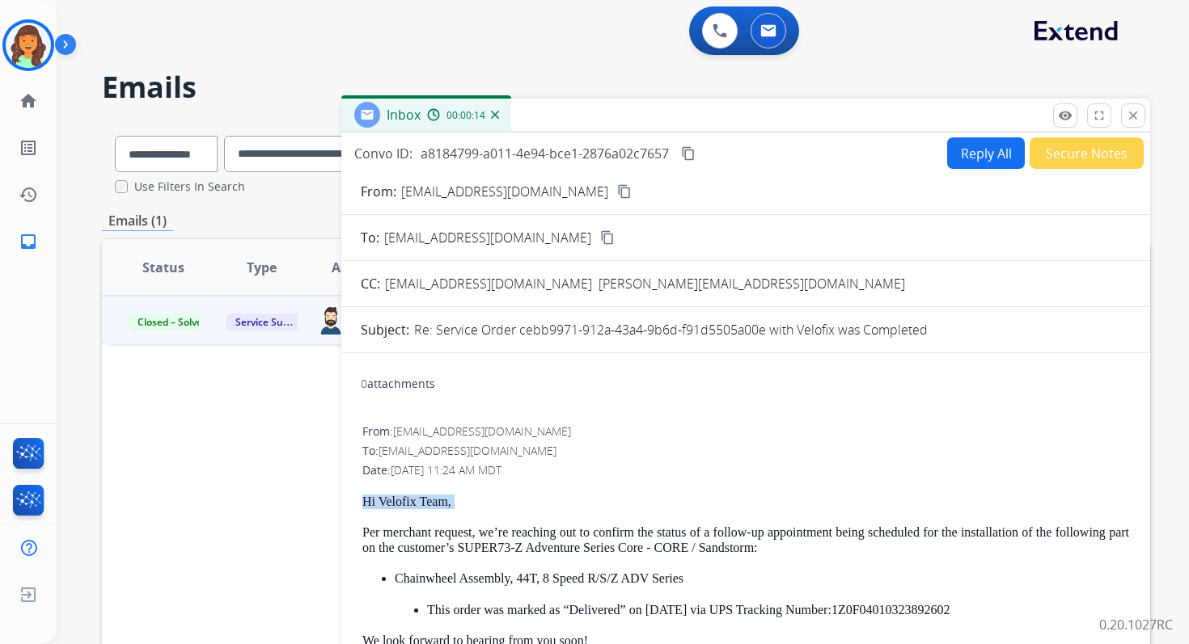
click at [978, 142] on button "Reply All" at bounding box center [986, 153] width 78 height 32
select select "**********"
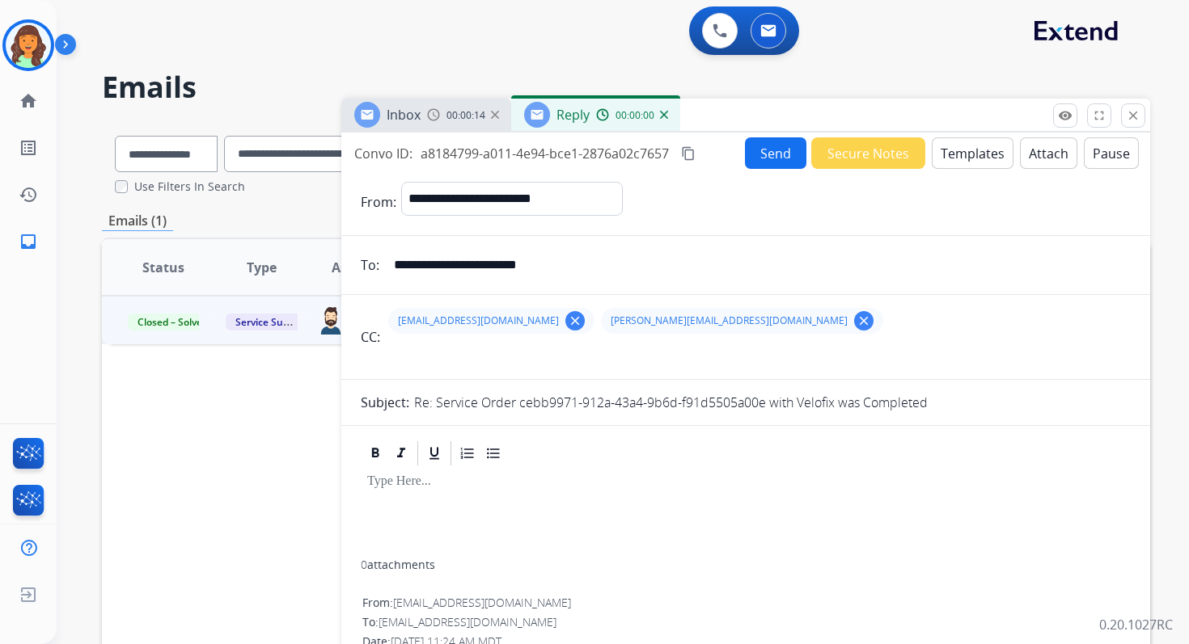
click at [978, 154] on button "Templates" at bounding box center [972, 153] width 82 height 32
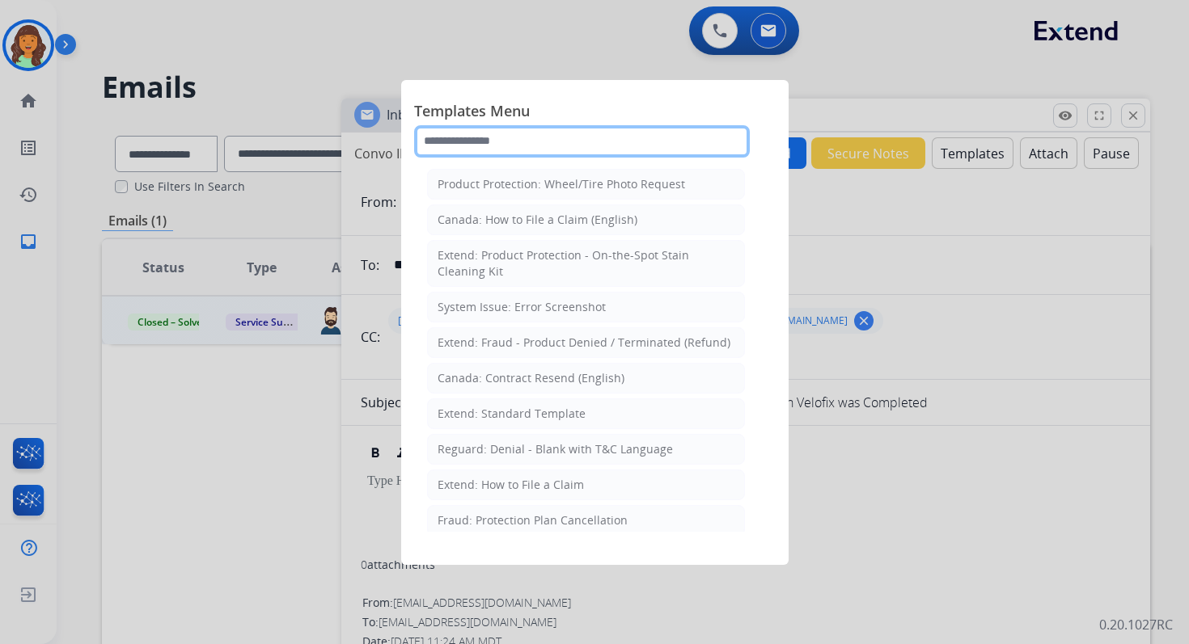
click at [517, 137] on input "text" at bounding box center [582, 141] width 336 height 32
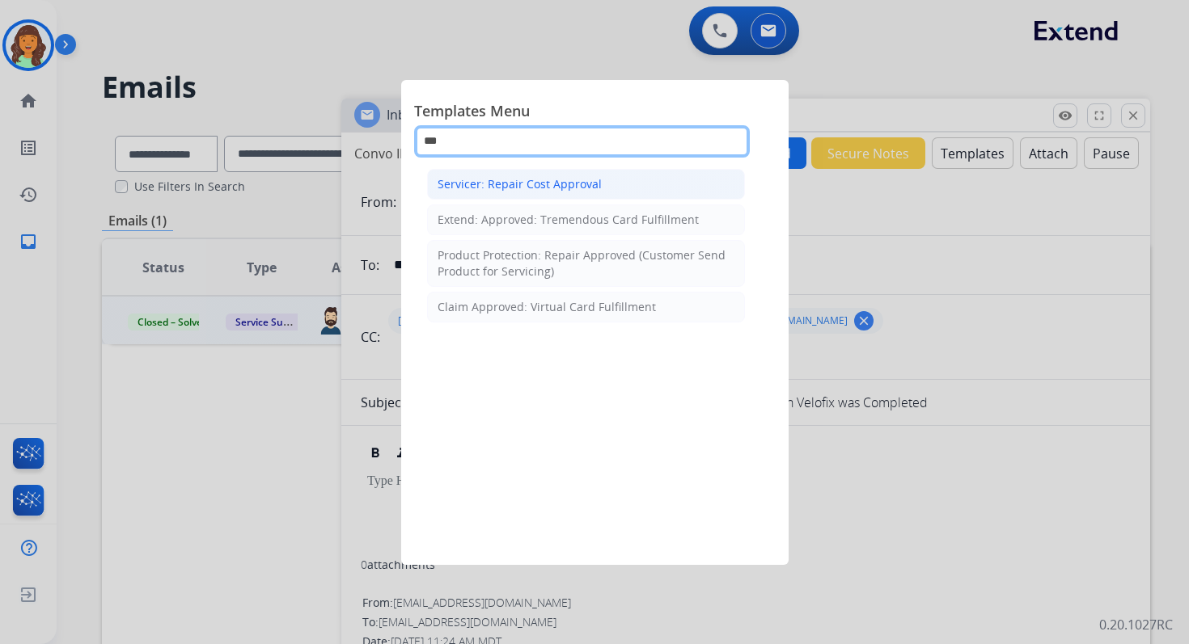
type input "***"
click at [548, 188] on div "Servicer: Repair Cost Approval" at bounding box center [519, 184] width 164 height 16
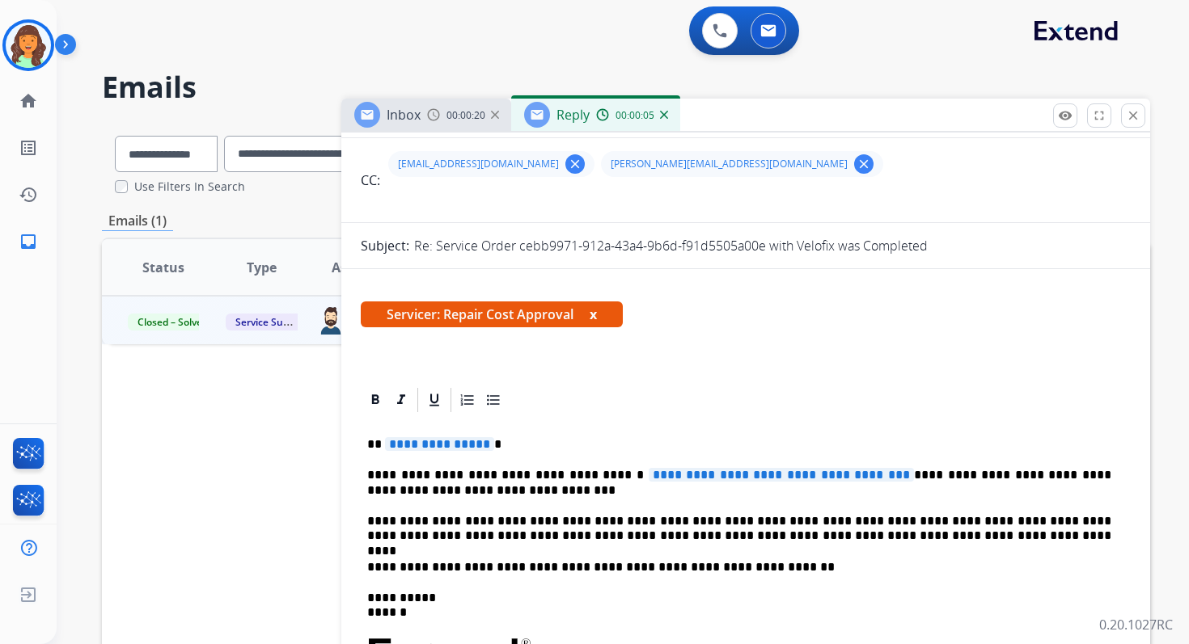
scroll to position [226, 0]
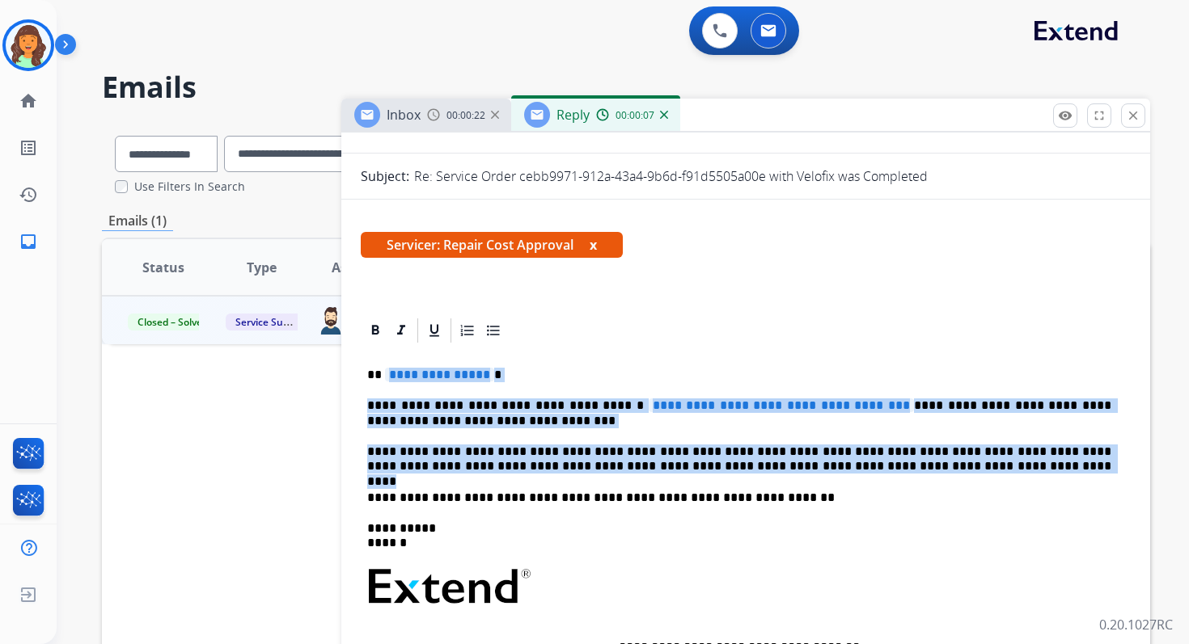
drag, startPoint x: 384, startPoint y: 375, endPoint x: 895, endPoint y: 468, distance: 519.4
click at [895, 468] on div "**********" at bounding box center [746, 588] width 770 height 487
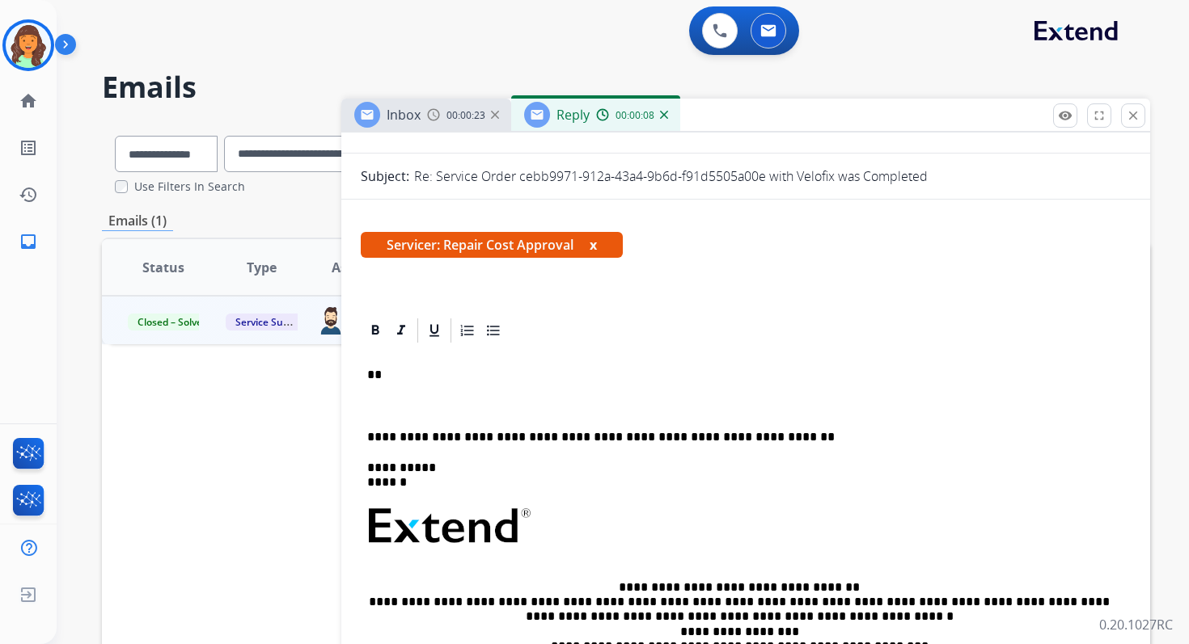
paste div
click at [397, 378] on p "**" at bounding box center [739, 375] width 744 height 15
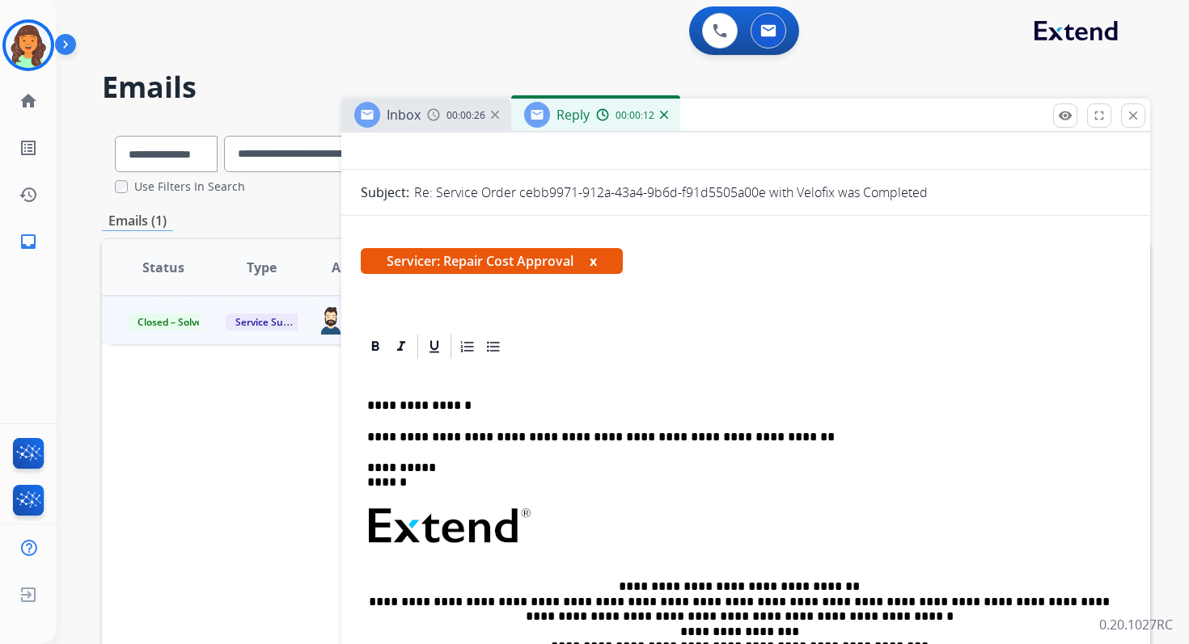
click at [491, 406] on p "**********" at bounding box center [739, 406] width 744 height 15
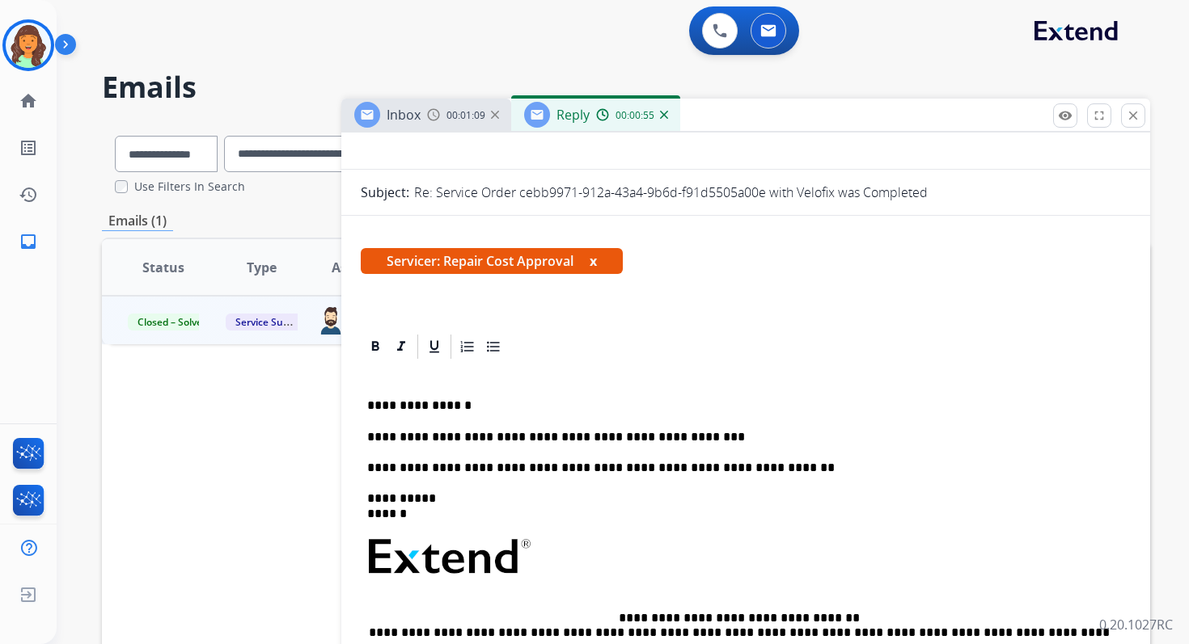
click at [663, 435] on p "**********" at bounding box center [739, 437] width 744 height 15
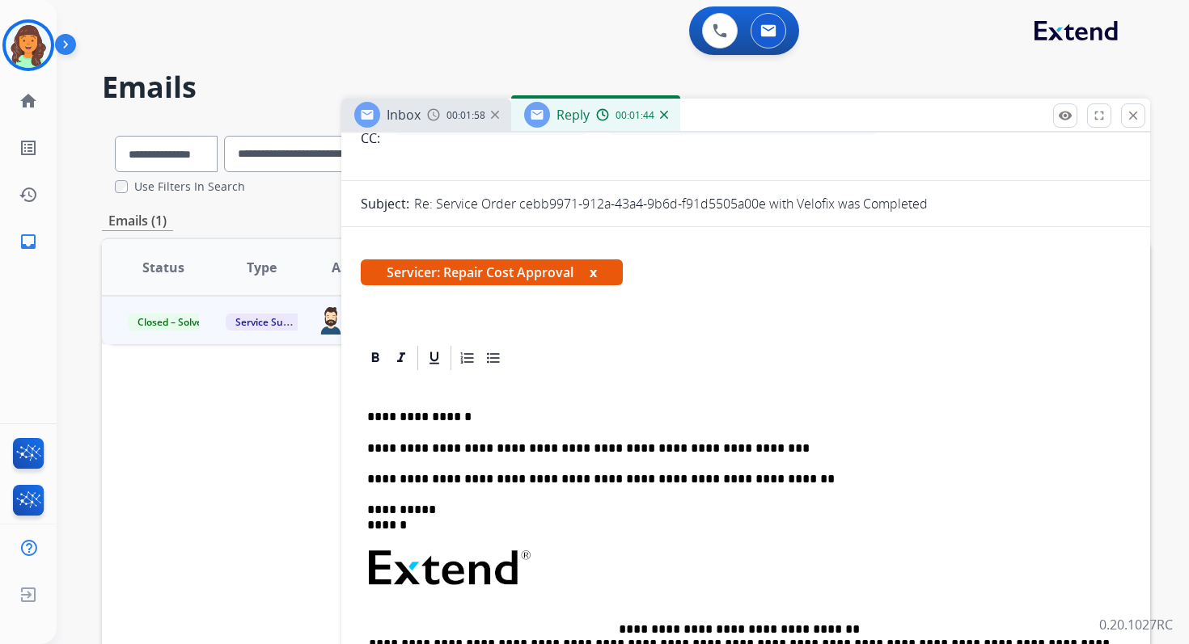
scroll to position [203, 0]
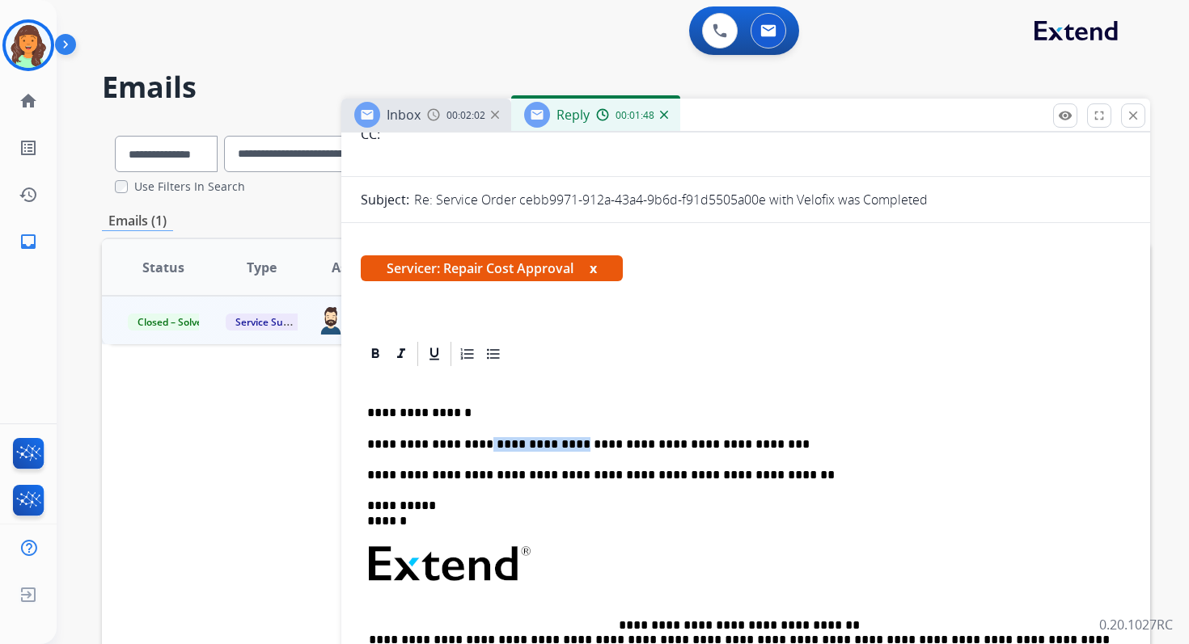
drag, startPoint x: 463, startPoint y: 445, endPoint x: 545, endPoint y: 441, distance: 81.8
click at [545, 441] on p "**********" at bounding box center [739, 444] width 744 height 15
drag, startPoint x: 541, startPoint y: 446, endPoint x: 465, endPoint y: 444, distance: 76.0
click at [465, 444] on p "**********" at bounding box center [739, 444] width 744 height 15
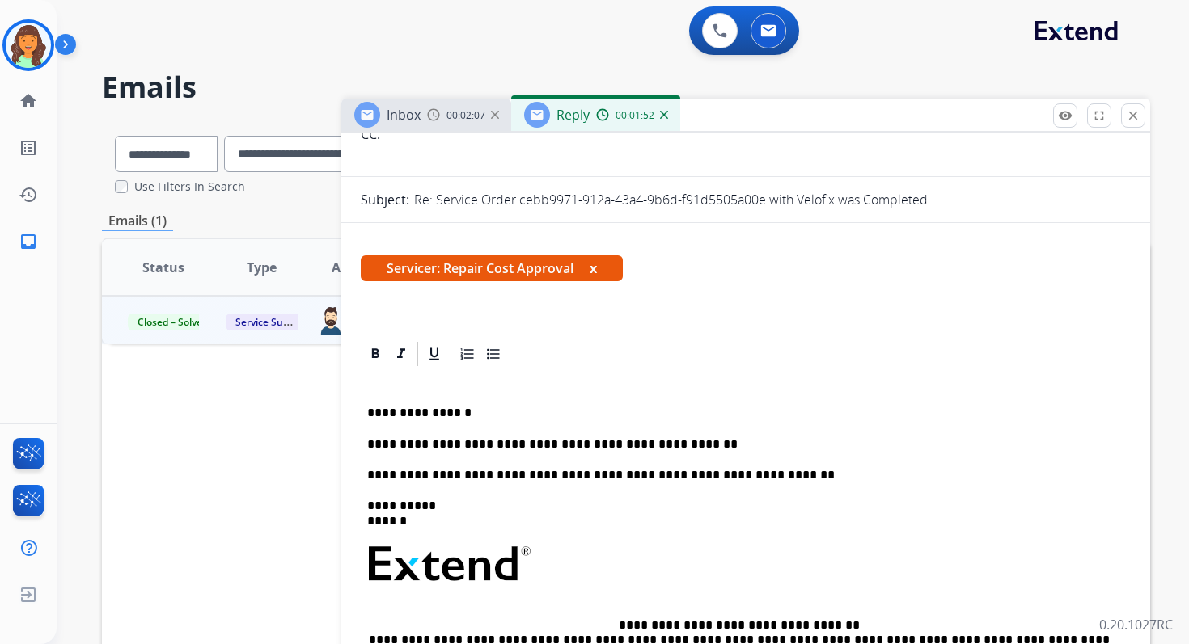
click at [678, 444] on p "**********" at bounding box center [739, 444] width 744 height 15
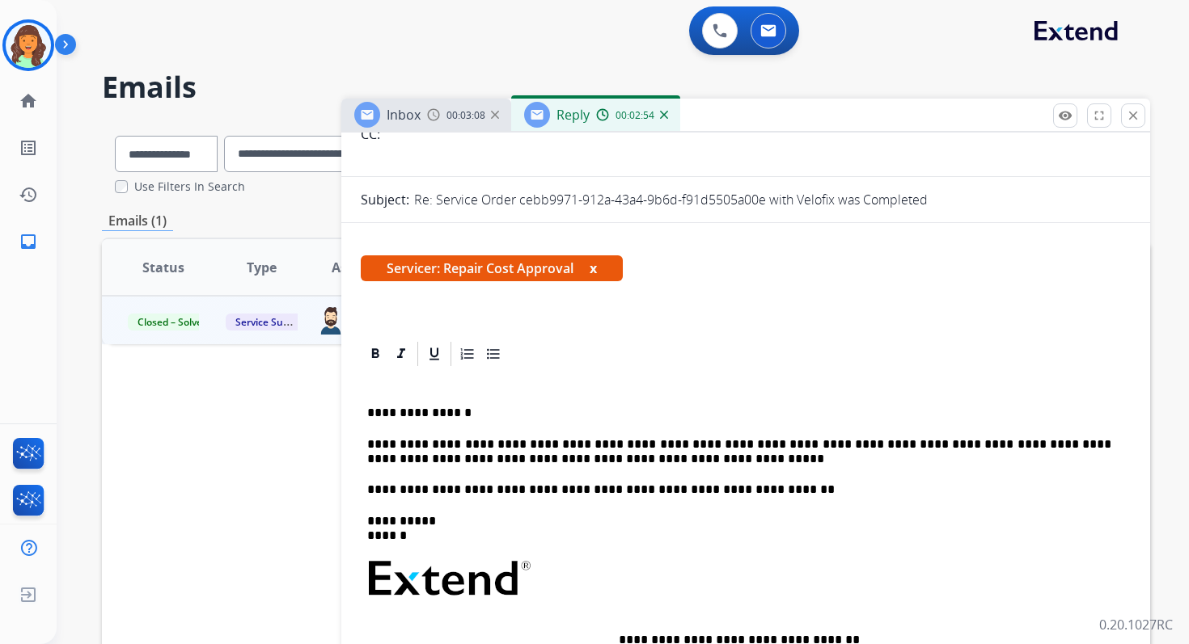
scroll to position [0, 0]
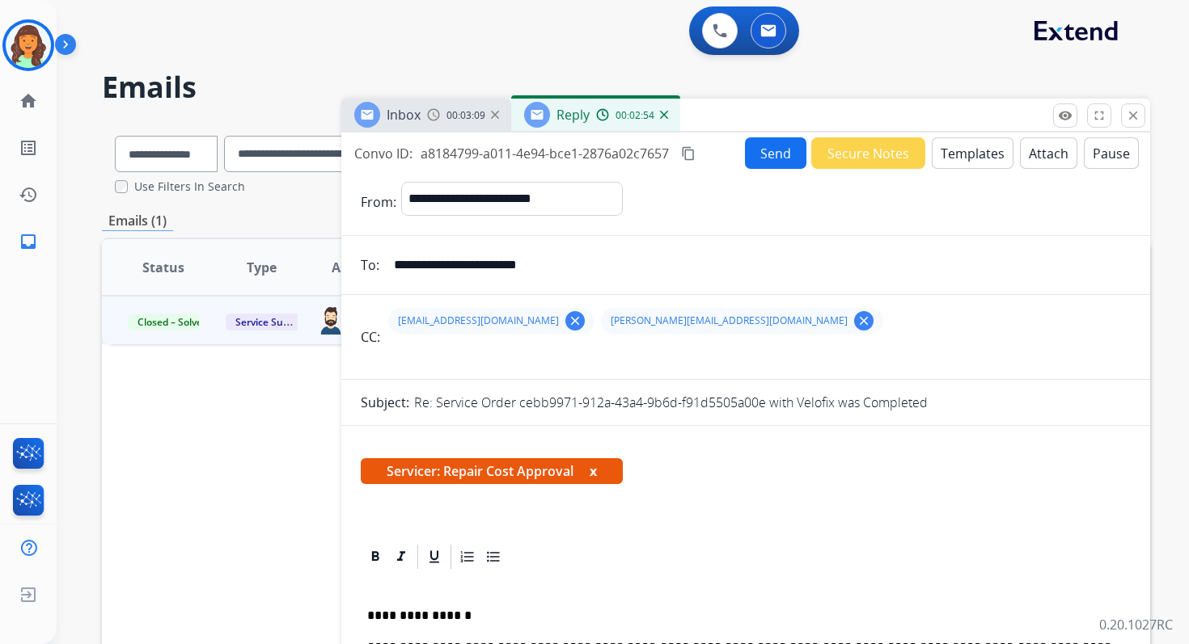
click at [697, 150] on button "content_copy" at bounding box center [687, 153] width 19 height 19
click at [759, 144] on button "Send" at bounding box center [775, 153] width 61 height 32
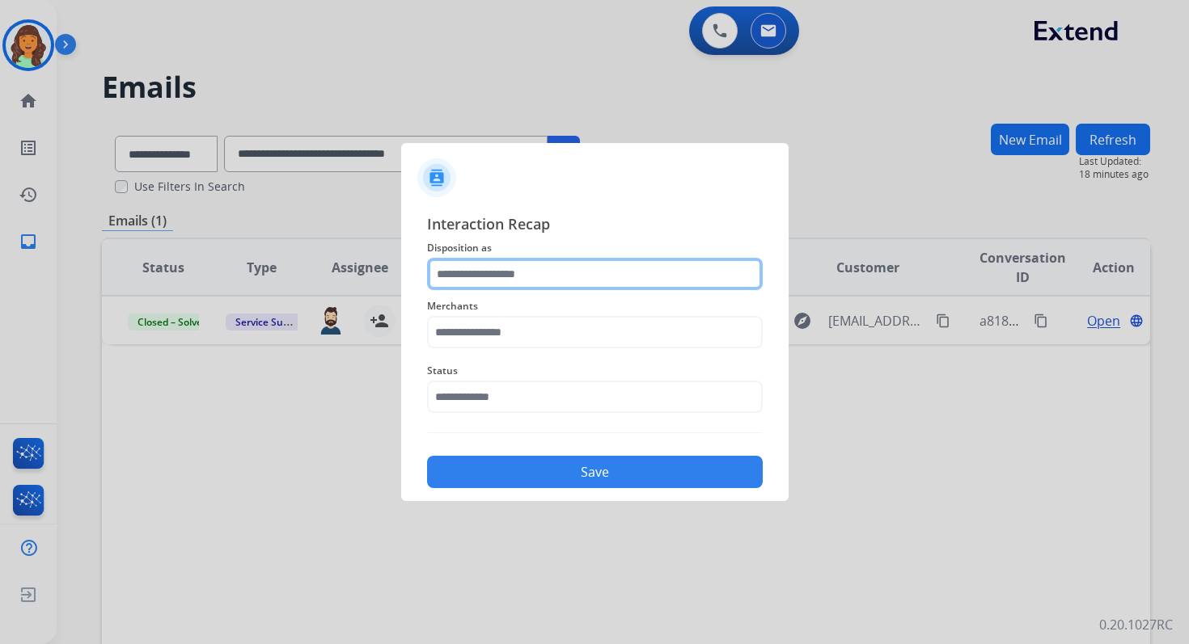
click at [548, 283] on input "text" at bounding box center [595, 274] width 336 height 32
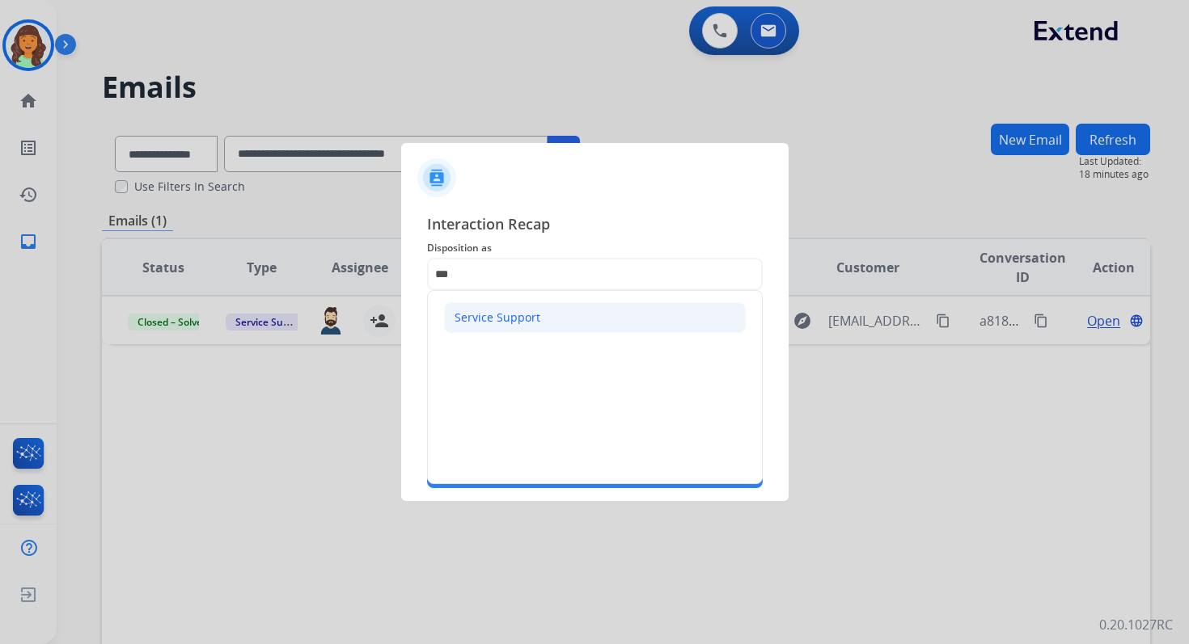
click at [505, 317] on div "Service Support" at bounding box center [497, 318] width 86 height 16
type input "**********"
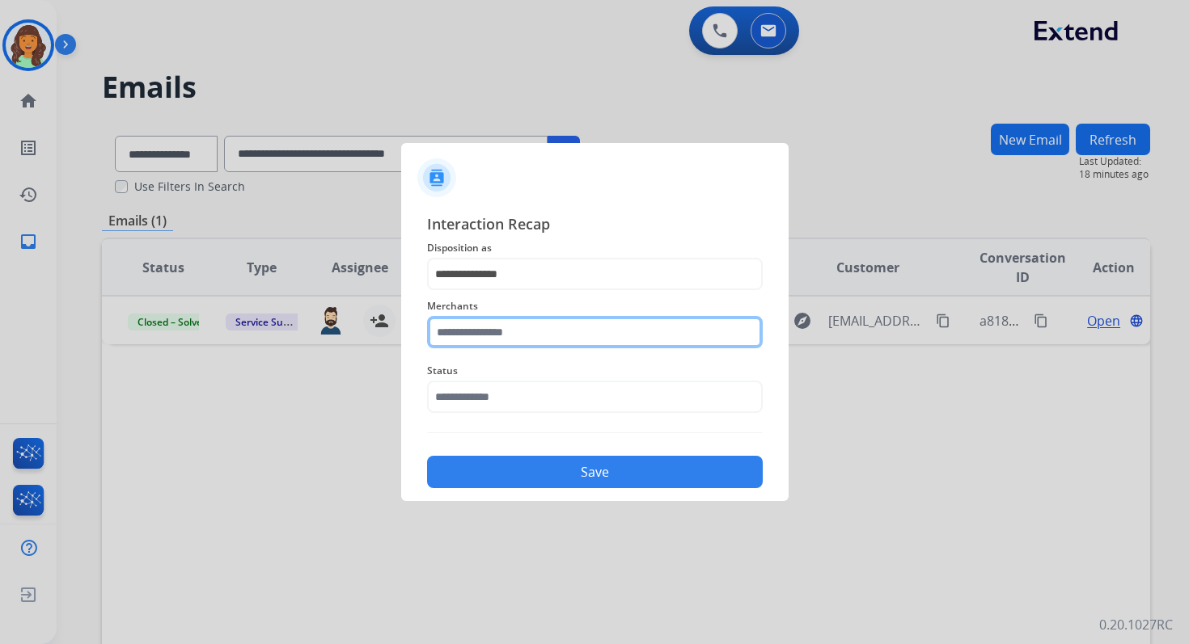
click at [509, 330] on input "text" at bounding box center [595, 332] width 336 height 32
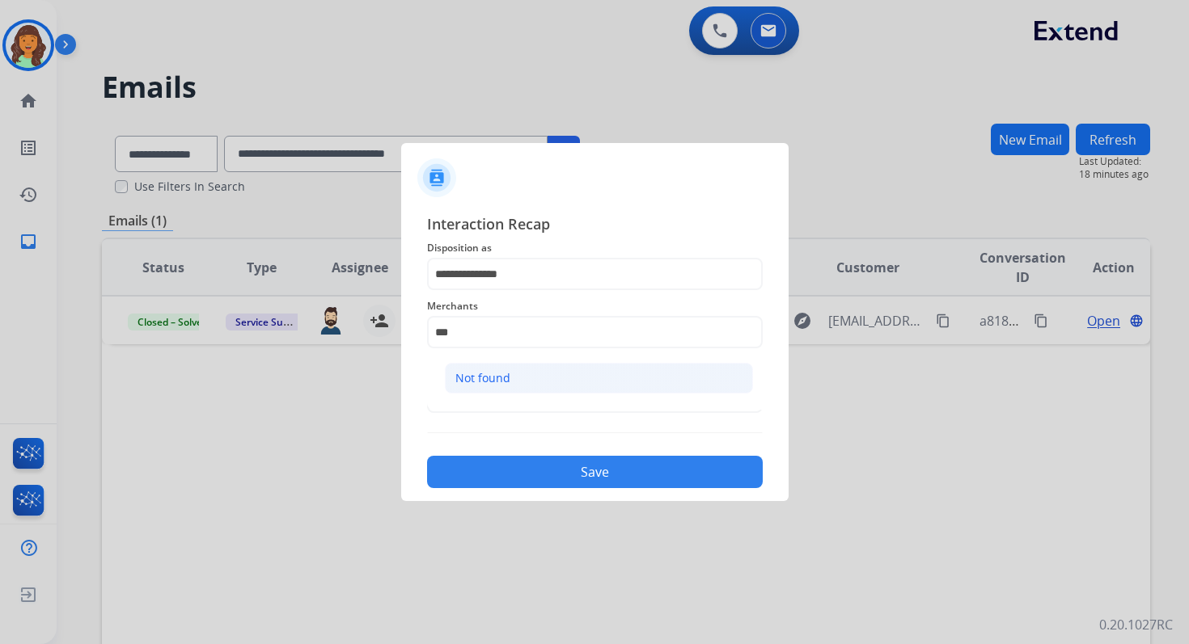
click at [532, 380] on li "Not found" at bounding box center [599, 378] width 308 height 31
type input "*********"
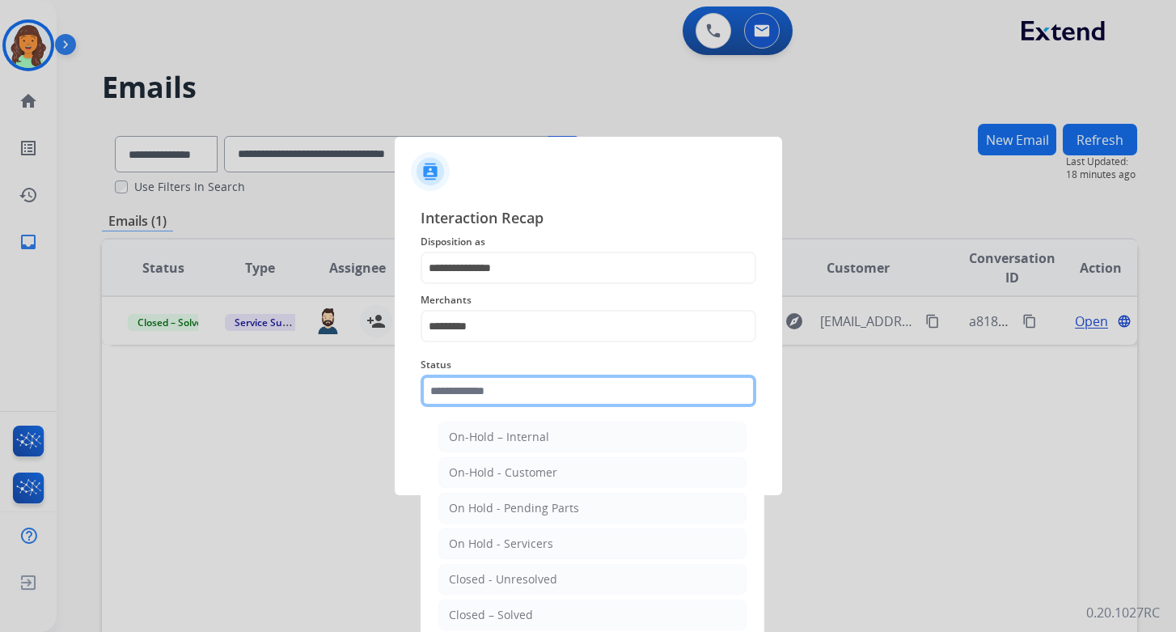
click at [532, 385] on input "text" at bounding box center [588, 390] width 336 height 32
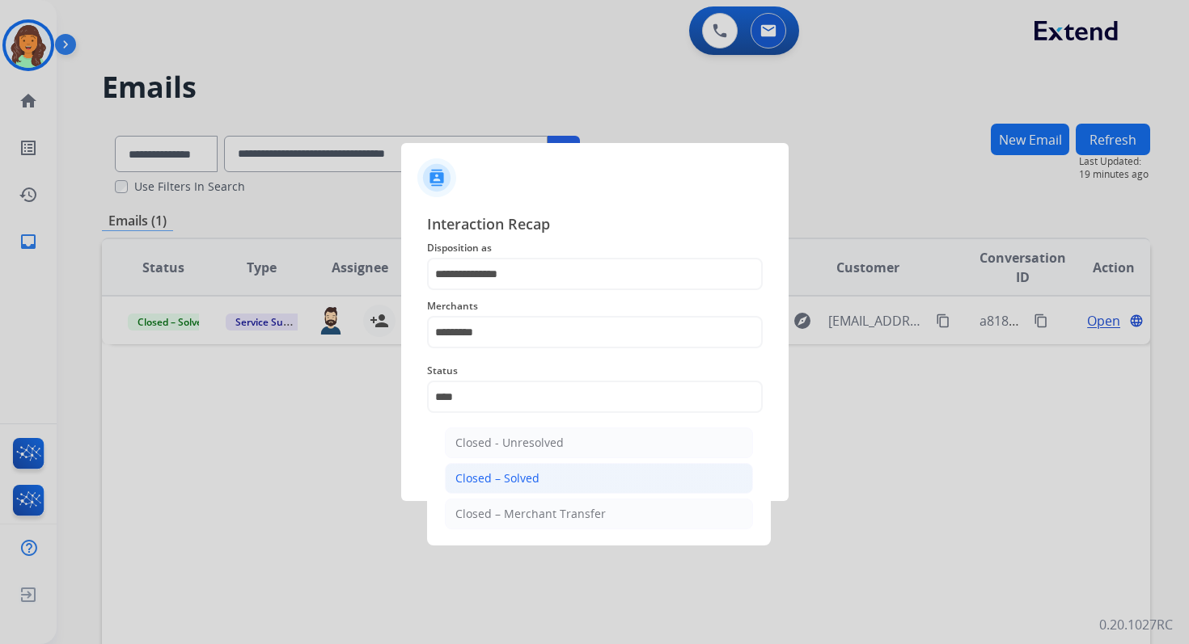
click at [556, 473] on li "Closed – Solved" at bounding box center [599, 478] width 308 height 31
type input "**********"
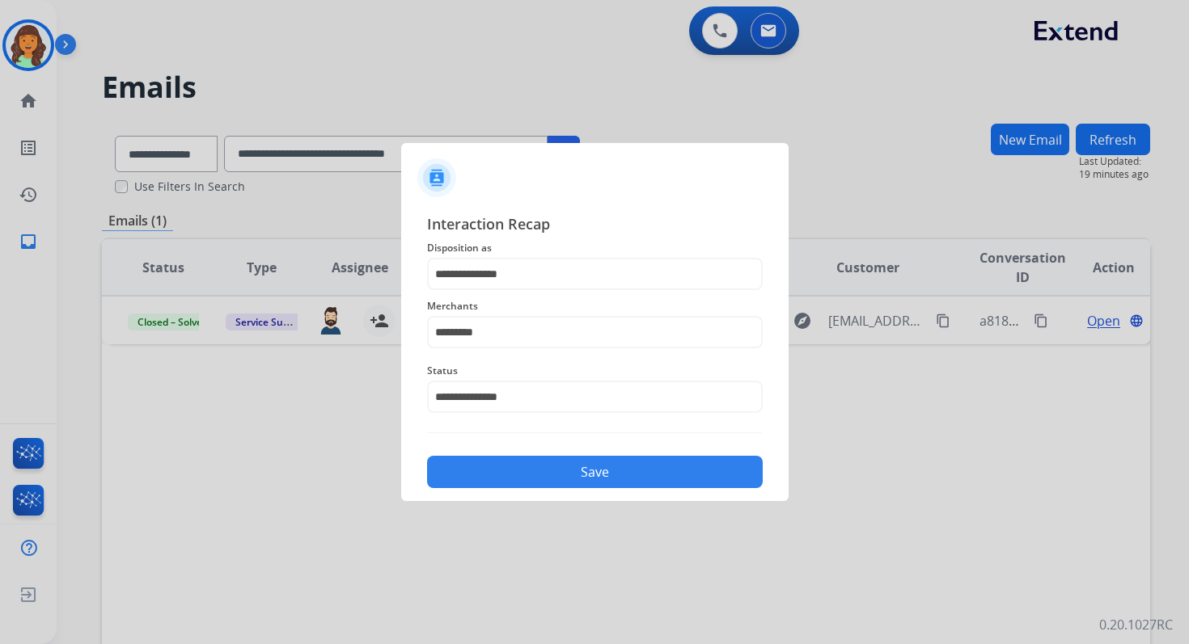
click at [556, 473] on button "Save" at bounding box center [595, 472] width 336 height 32
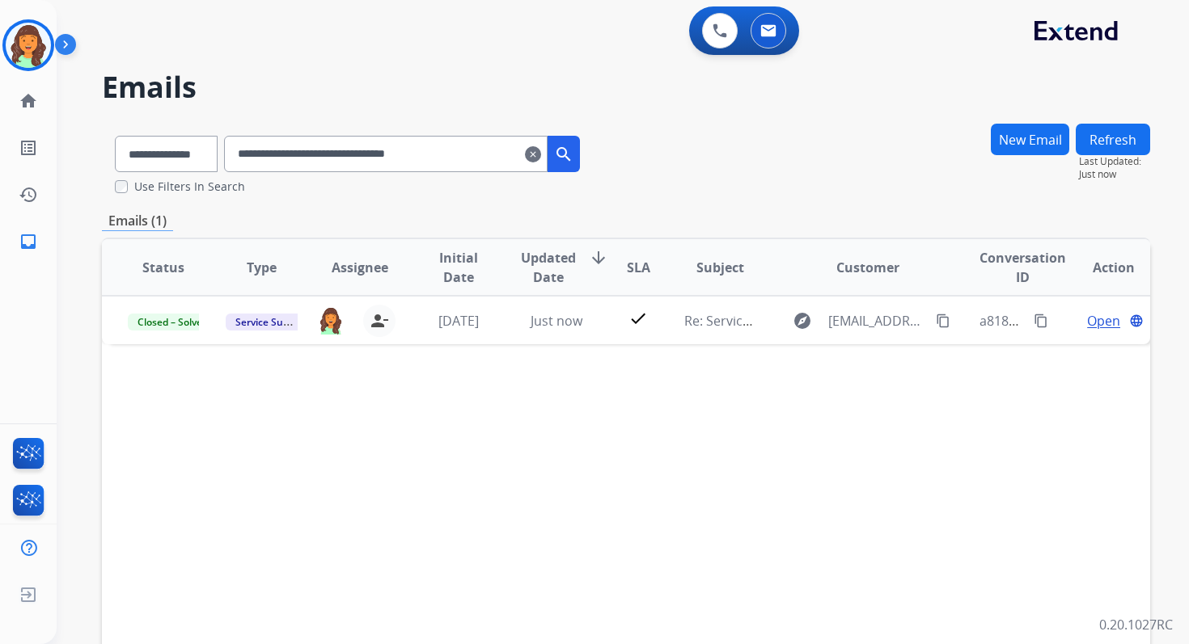
click at [284, 156] on input "**********" at bounding box center [385, 154] width 323 height 36
click at [184, 160] on select "**********" at bounding box center [165, 154] width 101 height 36
select select "**********"
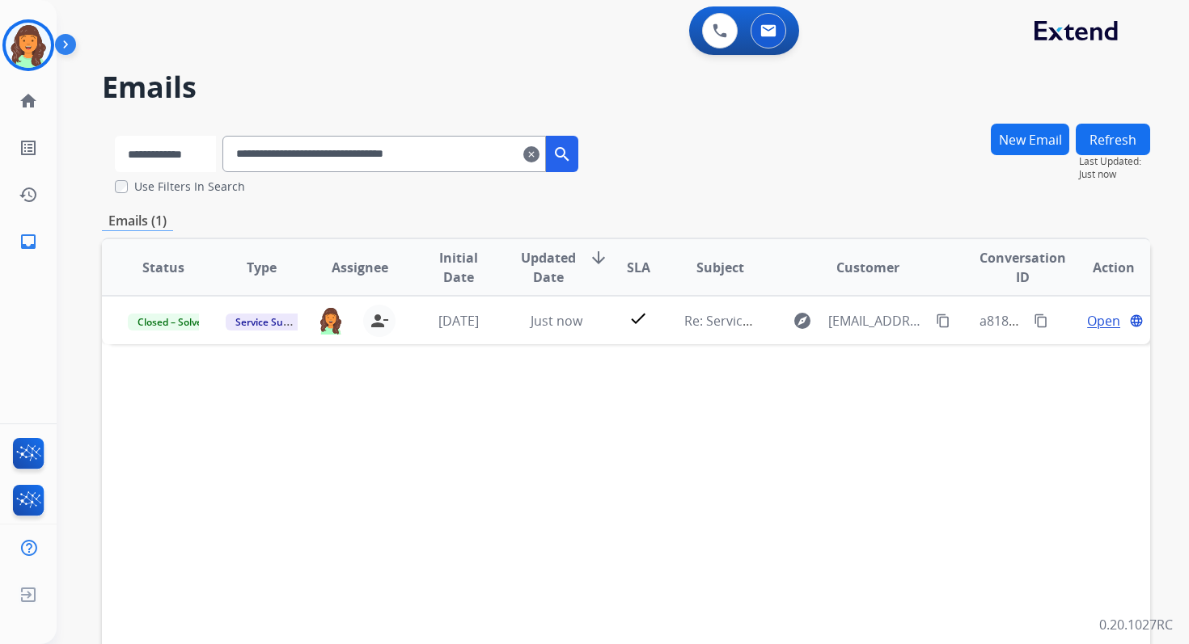
click at [115, 136] on select "**********" at bounding box center [165, 154] width 101 height 36
click at [281, 158] on input "**********" at bounding box center [385, 154] width 323 height 36
paste input "text"
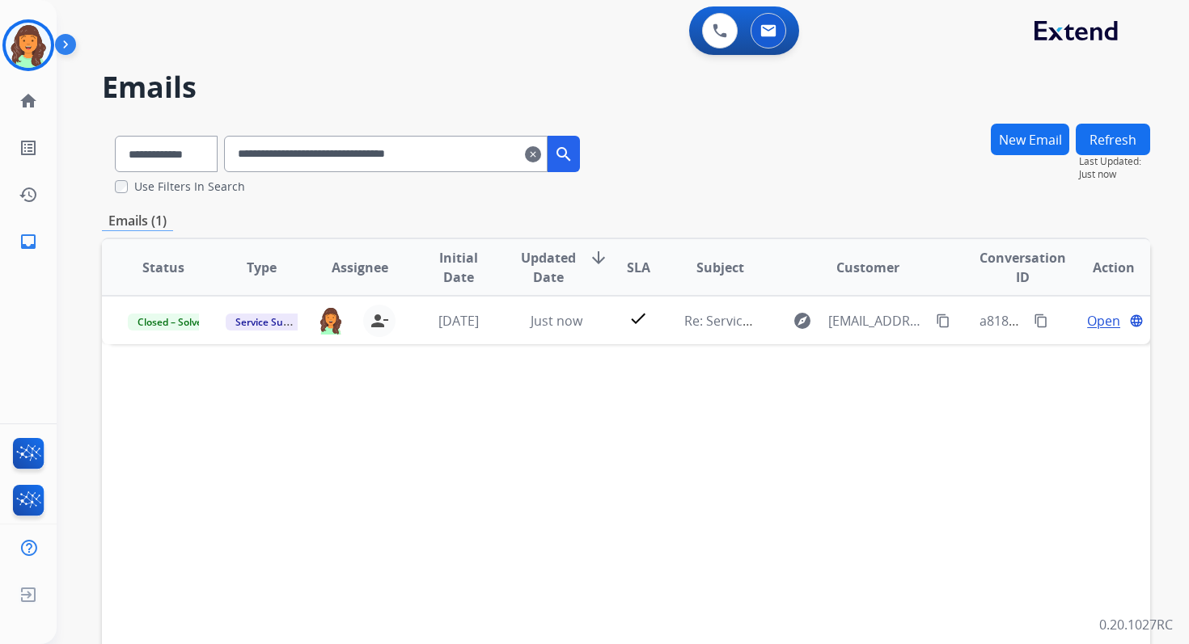
type input "**********"
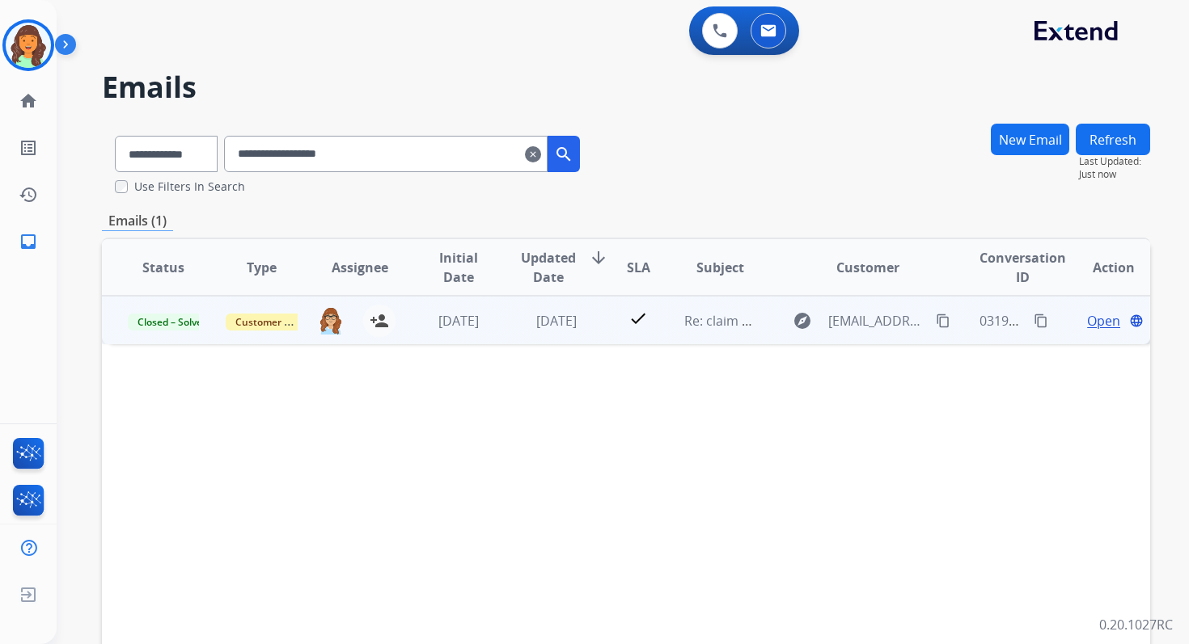
click at [1087, 327] on span "Open" at bounding box center [1103, 320] width 33 height 19
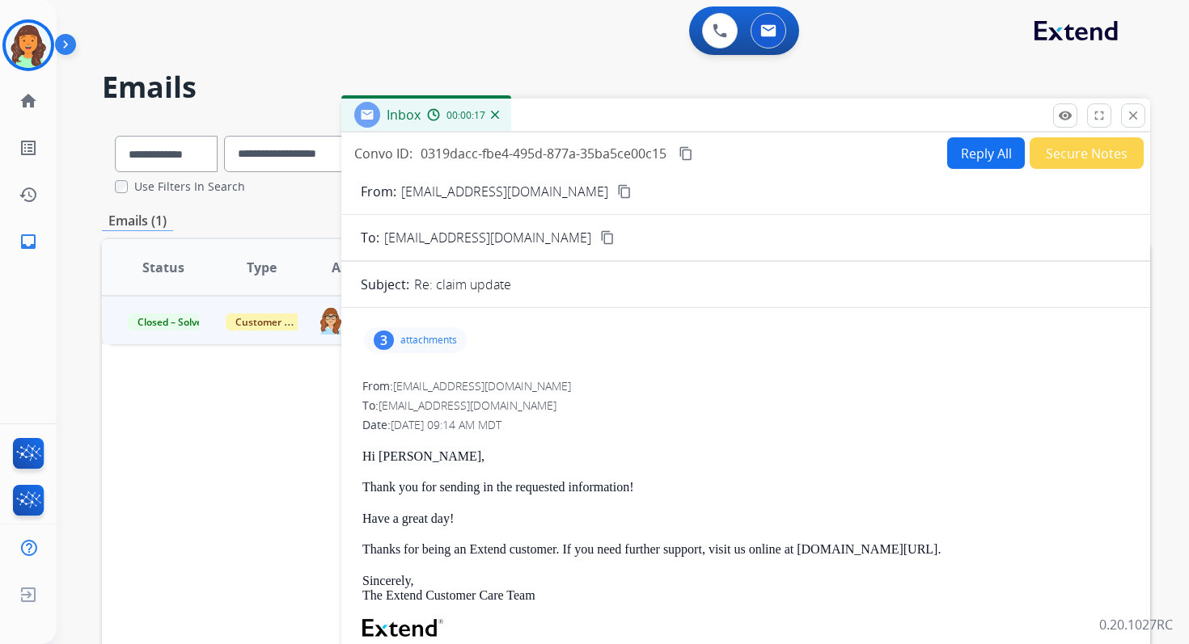
click at [950, 144] on button "Reply All" at bounding box center [986, 153] width 78 height 32
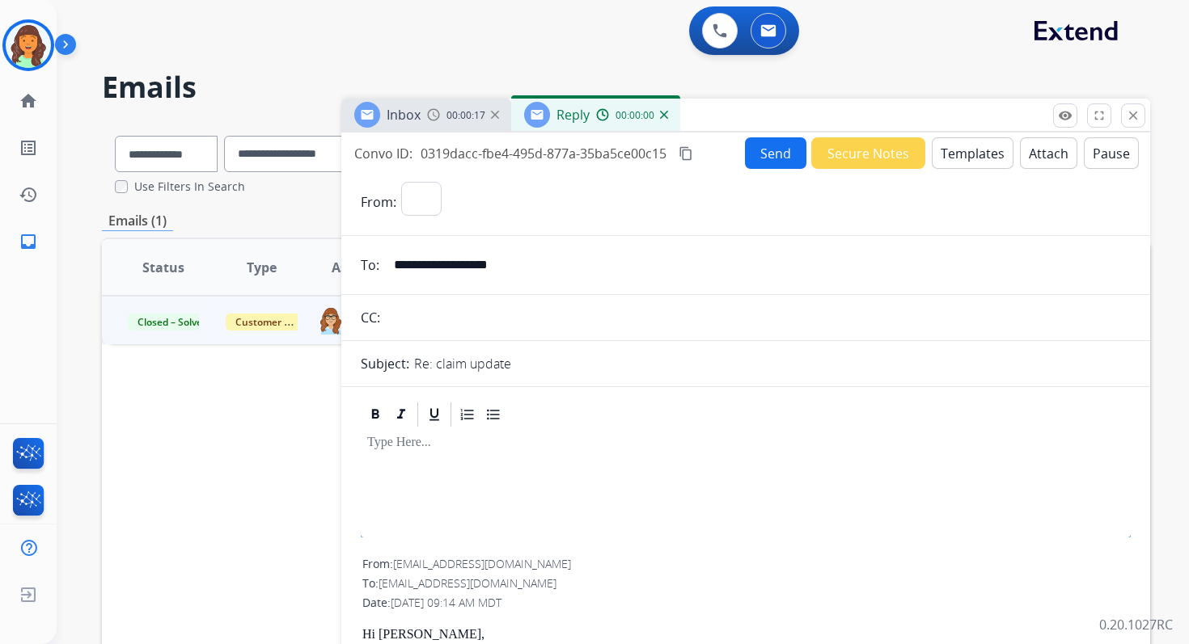
select select "**********"
click at [959, 151] on button "Templates" at bounding box center [972, 153] width 82 height 32
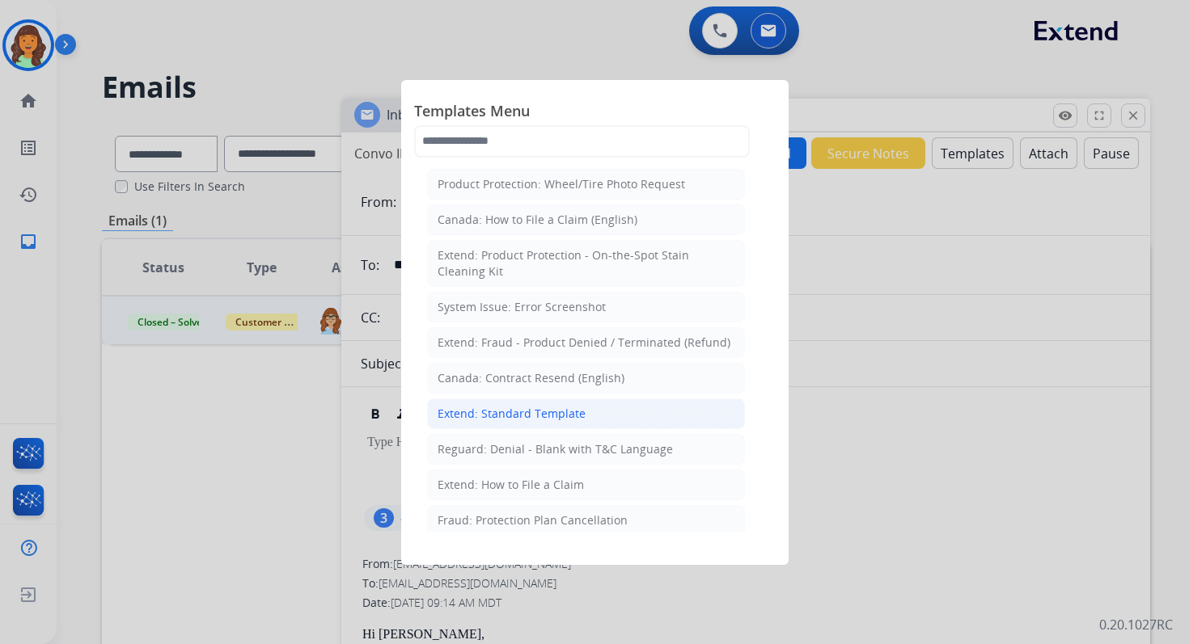
click at [569, 411] on div "Extend: Standard Template" at bounding box center [511, 414] width 148 height 16
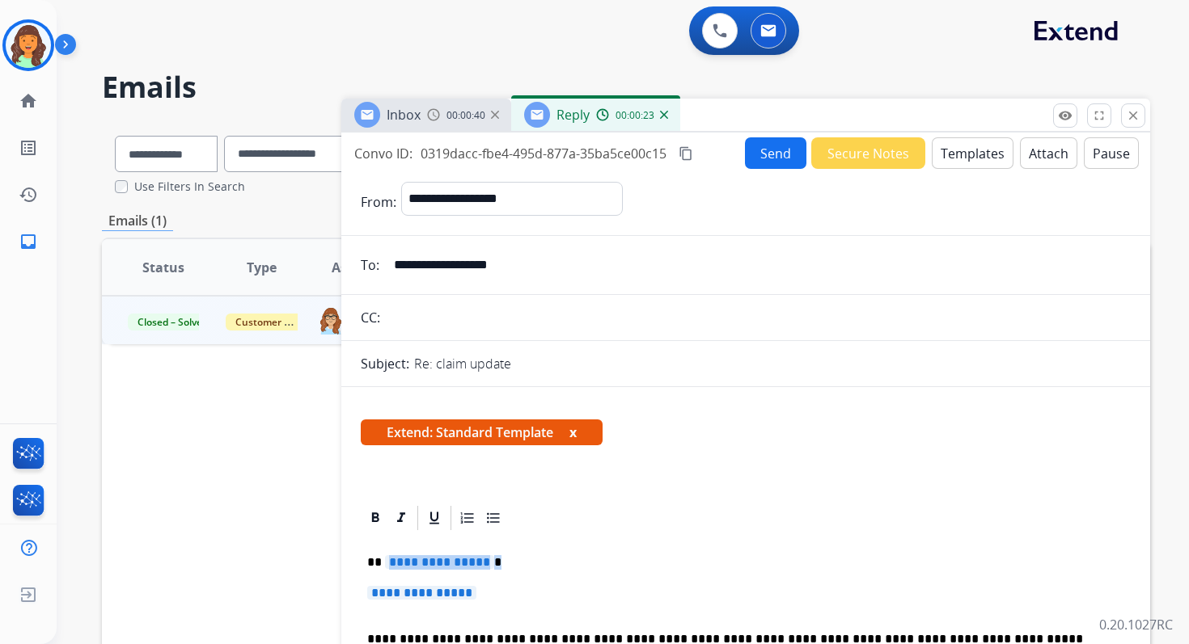
drag, startPoint x: 384, startPoint y: 558, endPoint x: 513, endPoint y: 594, distance: 134.4
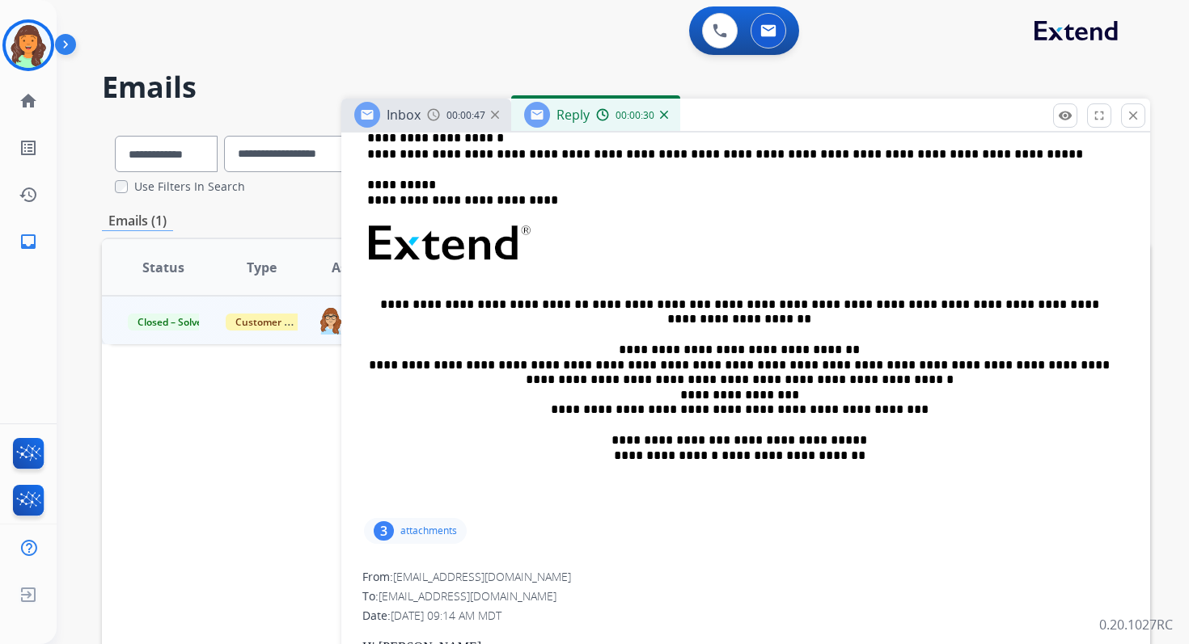
scroll to position [198, 0]
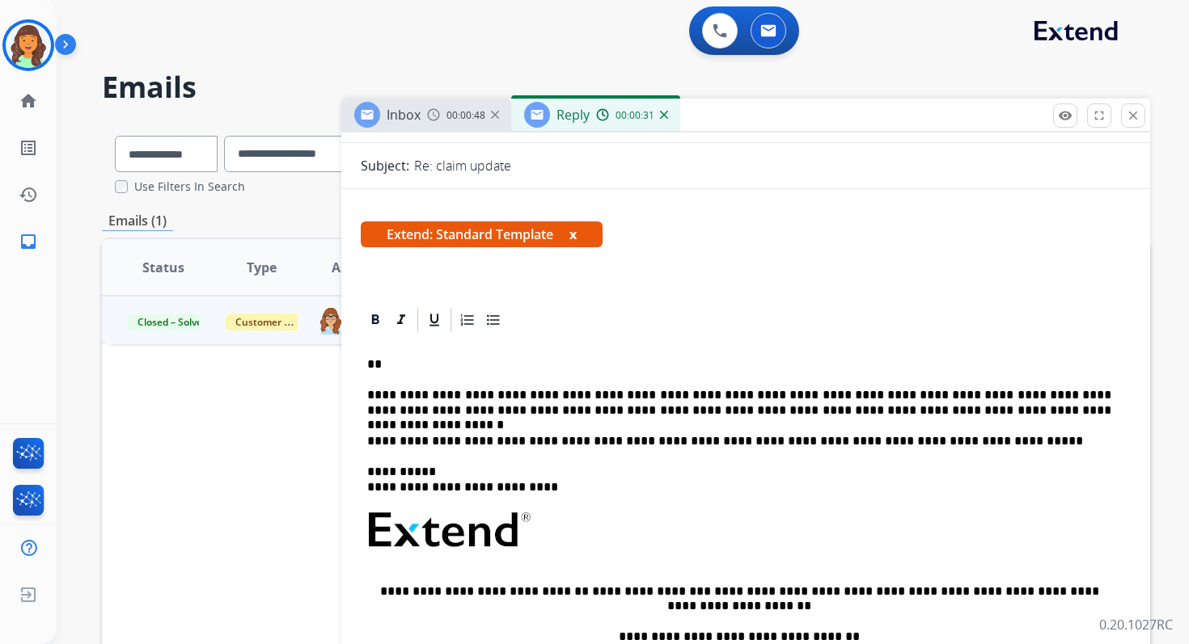
click at [415, 367] on p "**" at bounding box center [739, 364] width 744 height 15
click at [584, 398] on p "**********" at bounding box center [739, 403] width 744 height 30
click at [937, 415] on p "**********" at bounding box center [739, 403] width 744 height 30
click at [370, 395] on p "**********" at bounding box center [739, 403] width 744 height 30
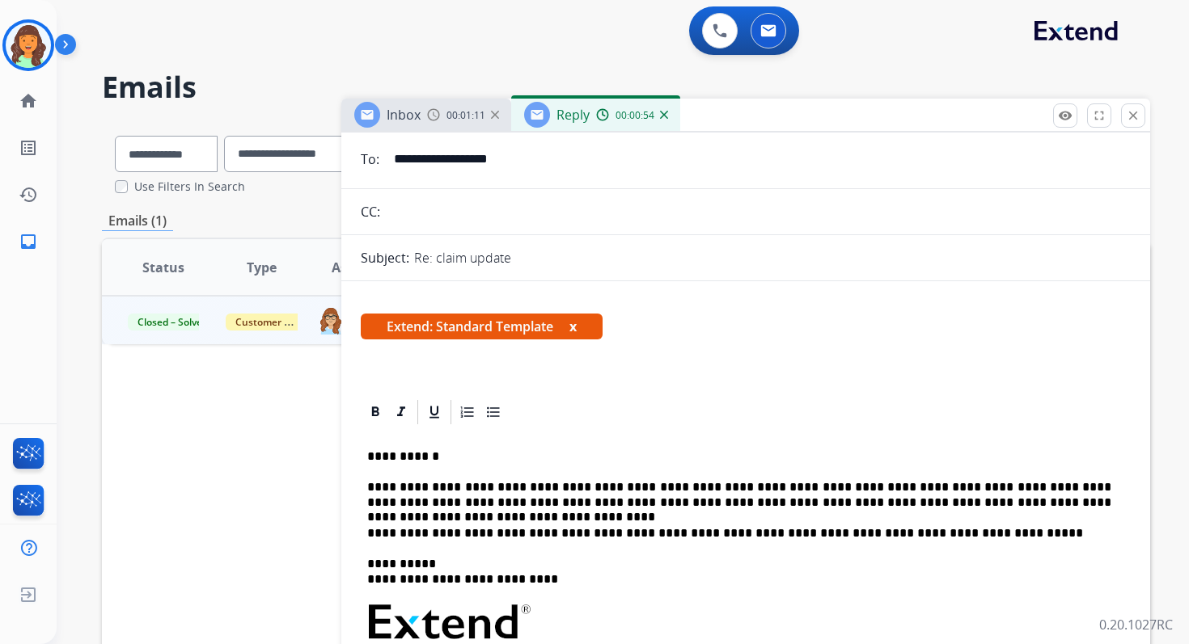
scroll to position [0, 0]
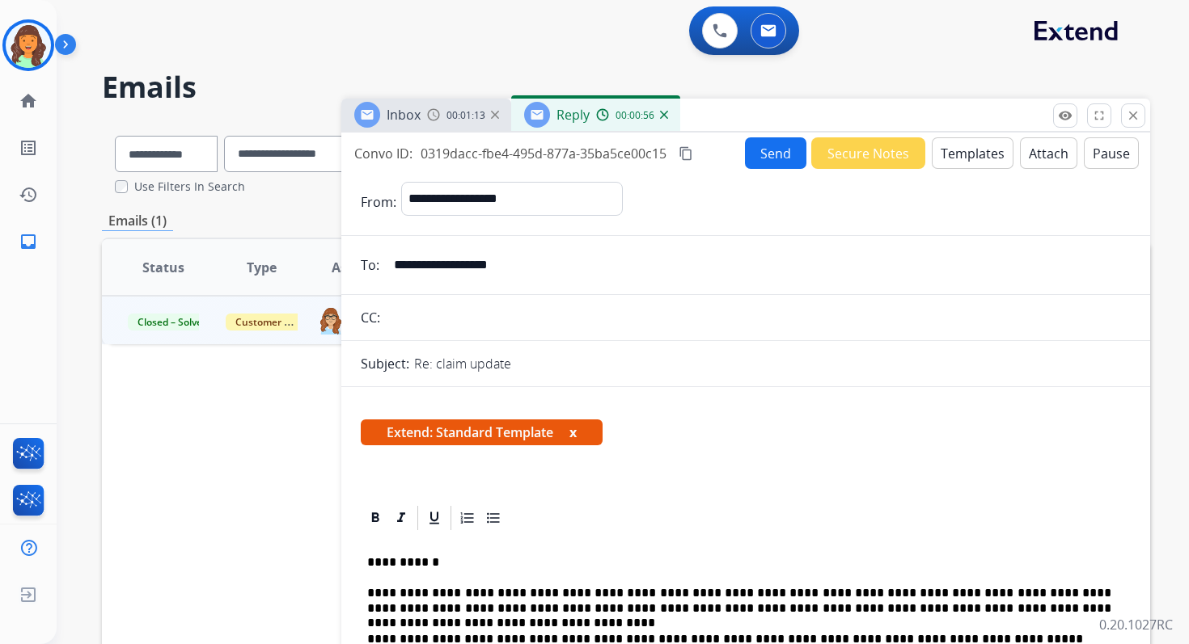
click at [764, 147] on button "Send" at bounding box center [775, 153] width 61 height 32
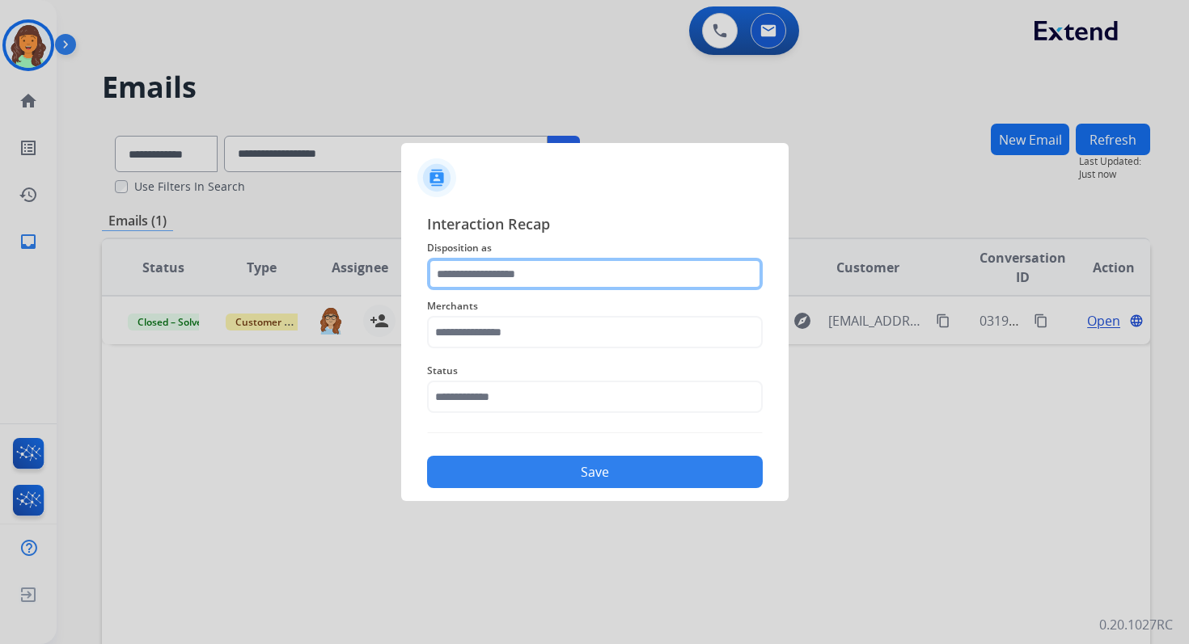
click at [530, 265] on input "text" at bounding box center [595, 274] width 336 height 32
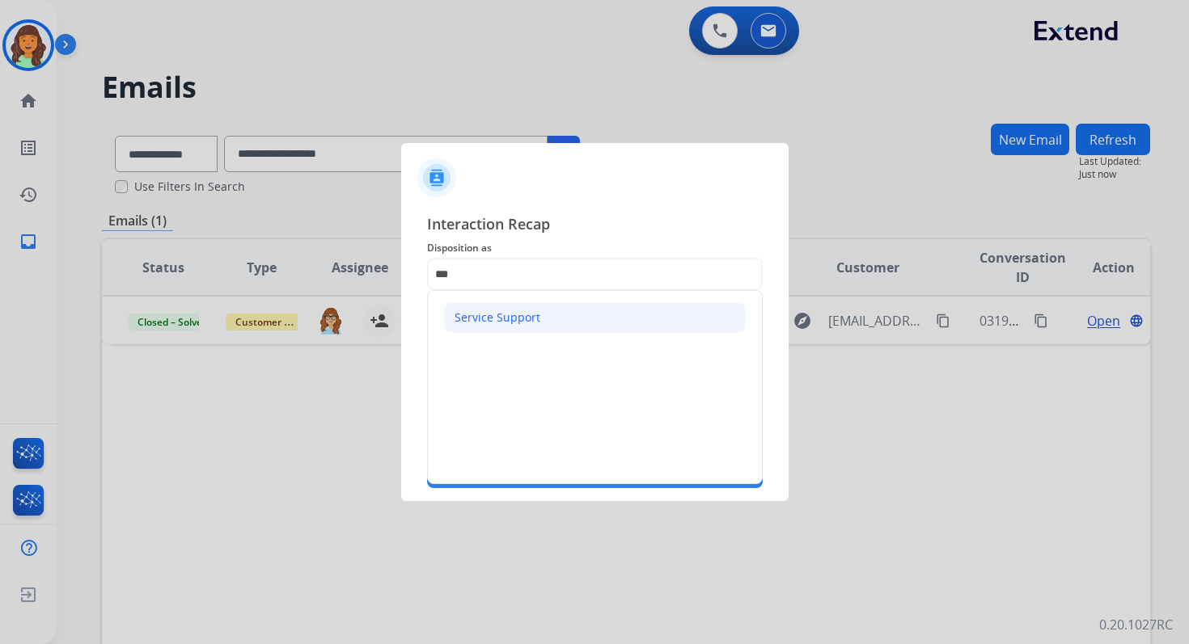
click at [509, 303] on li "Service Support" at bounding box center [595, 317] width 302 height 31
type input "**********"
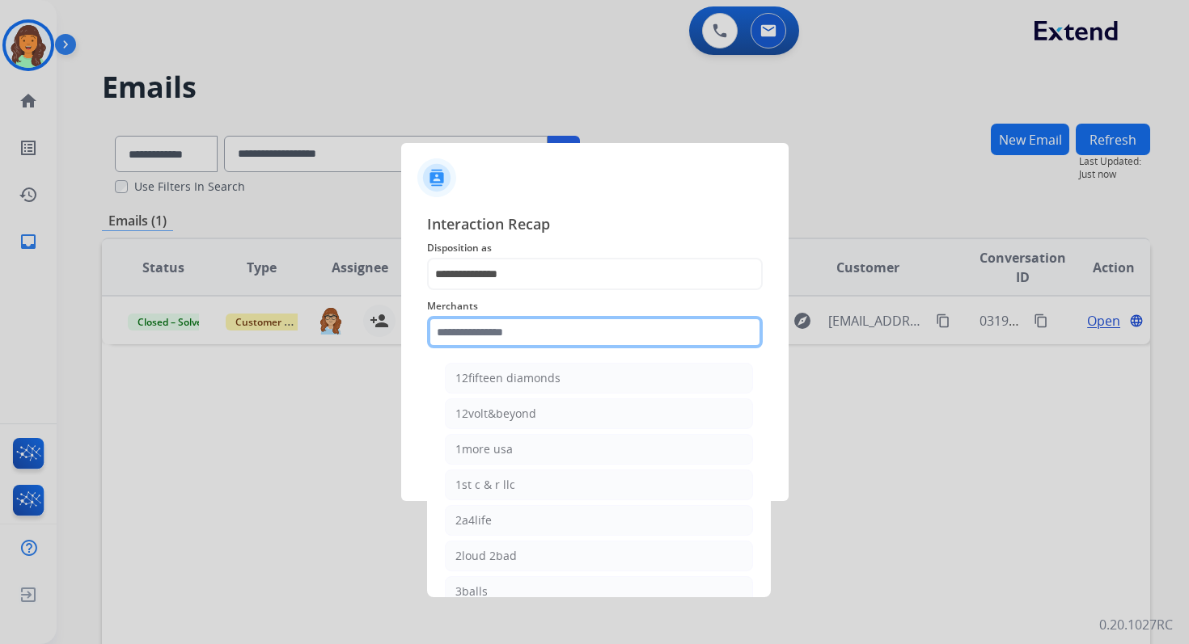
click at [509, 331] on input "text" at bounding box center [595, 332] width 336 height 32
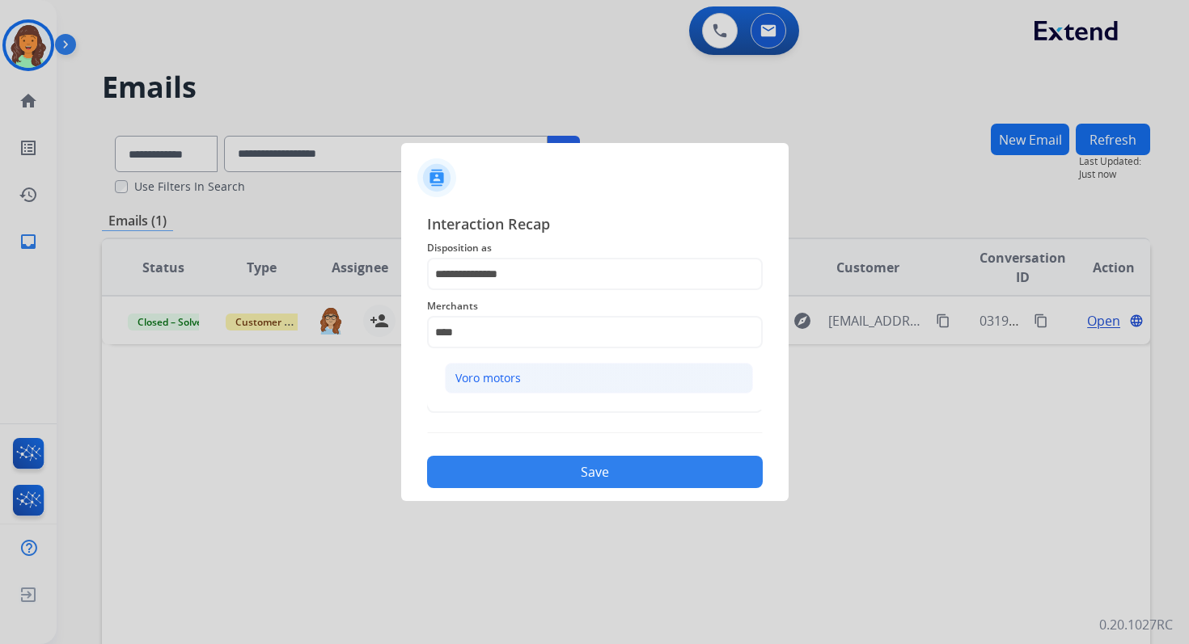
click at [511, 375] on div "Voro motors" at bounding box center [487, 378] width 65 height 16
type input "**********"
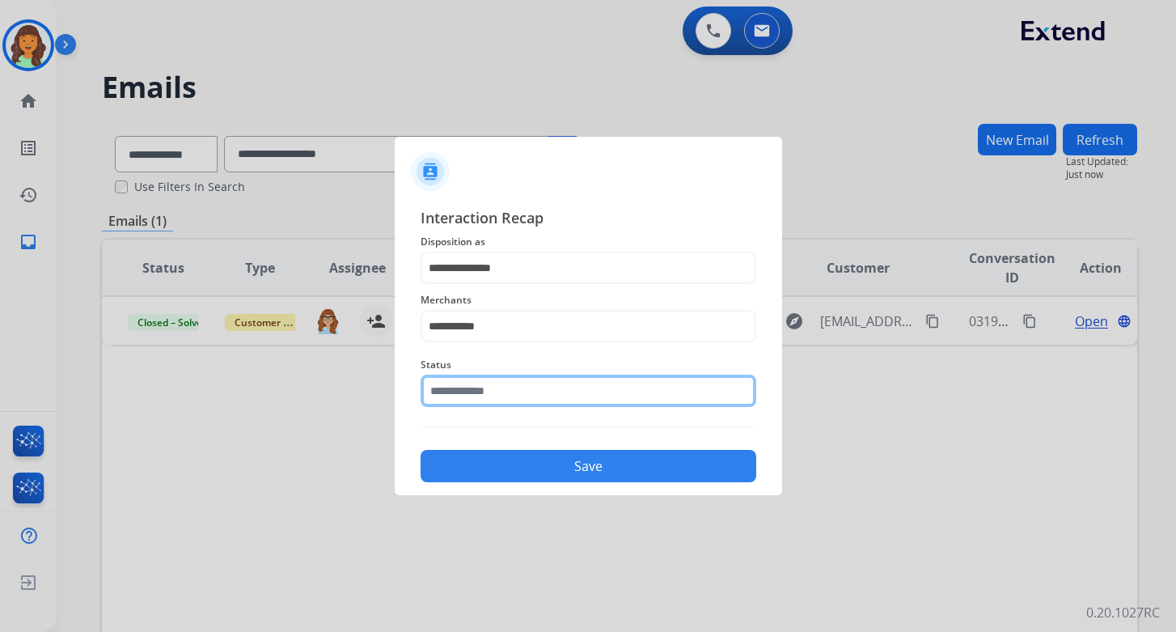
click at [509, 395] on input "text" at bounding box center [588, 390] width 336 height 32
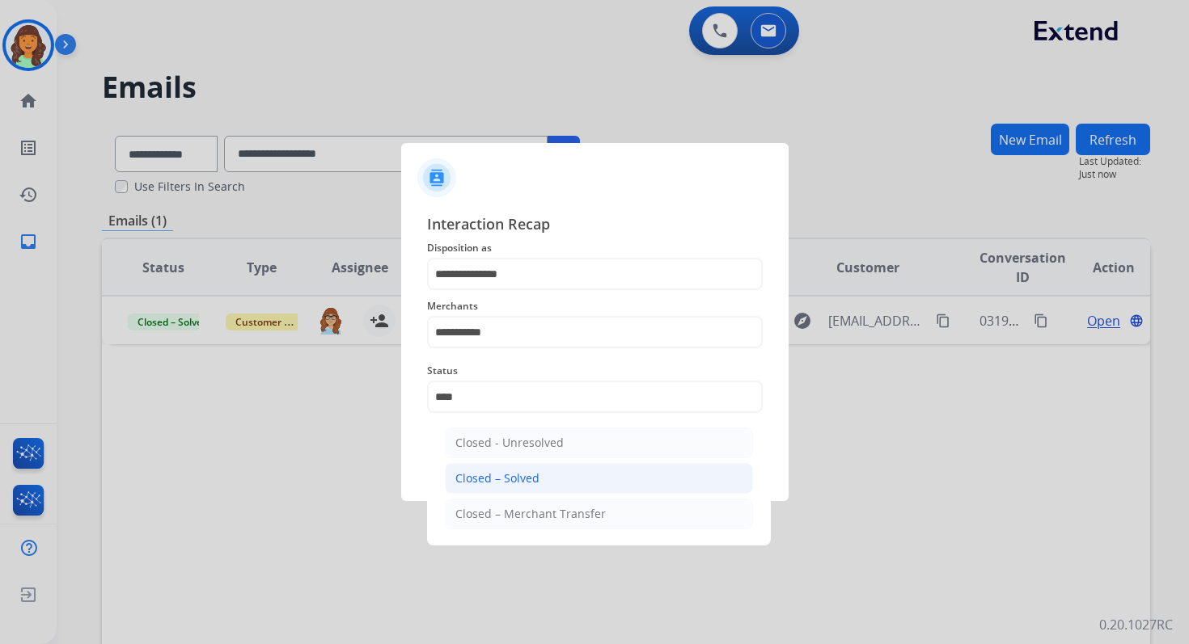
click at [542, 482] on li "Closed – Solved" at bounding box center [599, 478] width 308 height 31
type input "**********"
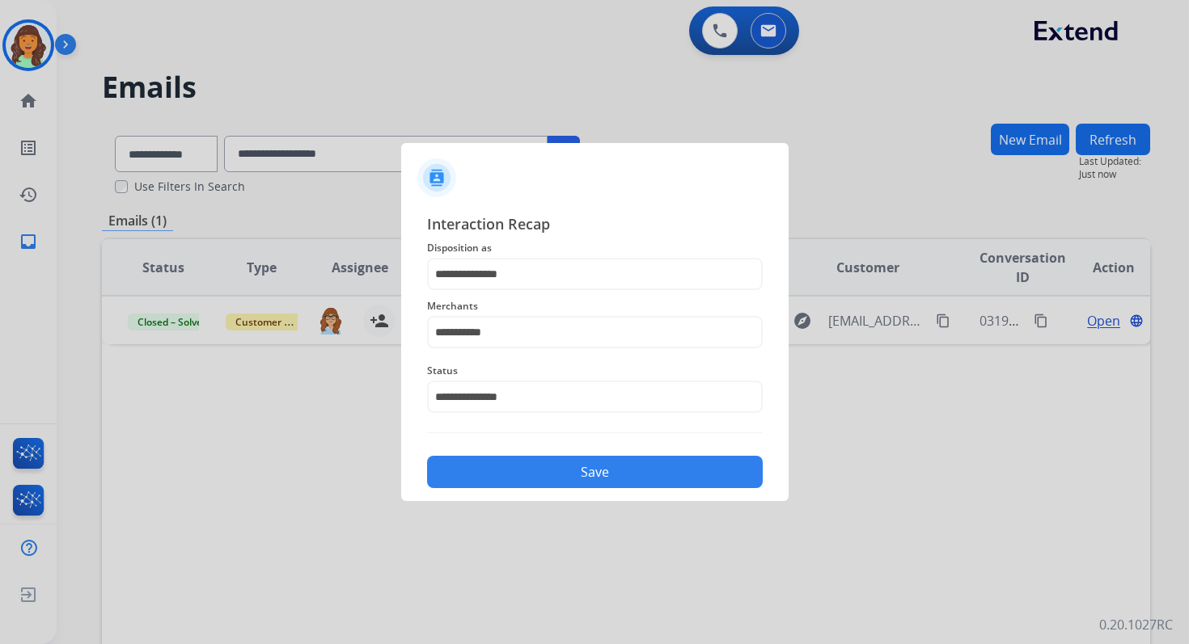
click at [542, 482] on button "Save" at bounding box center [595, 472] width 336 height 32
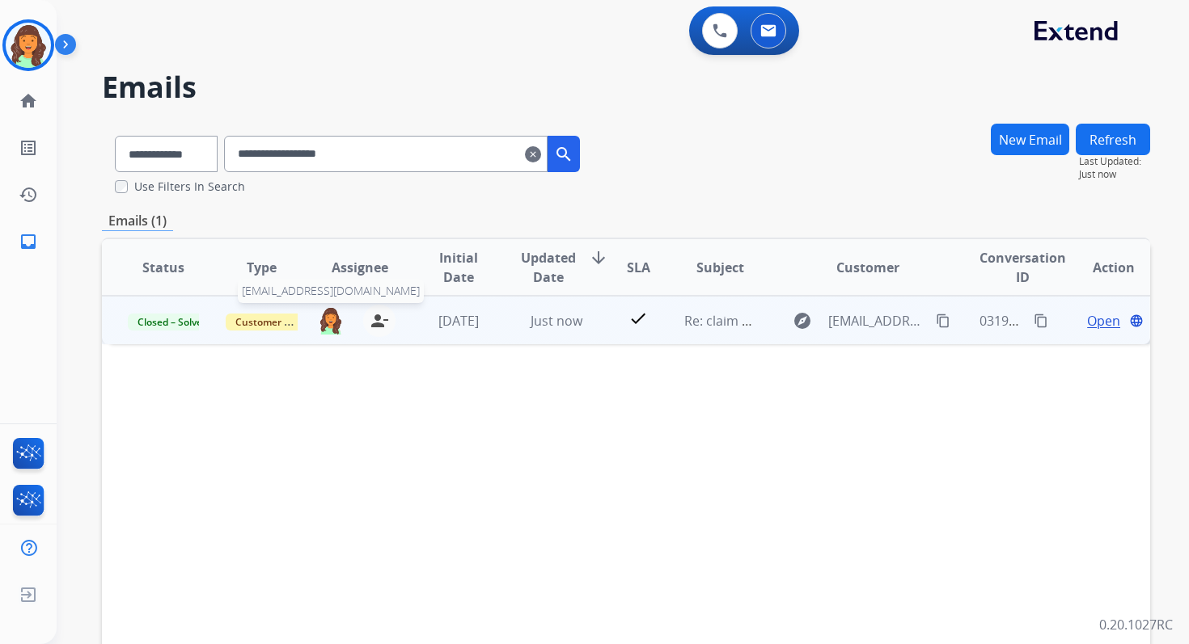
click at [332, 320] on img at bounding box center [331, 319] width 26 height 27
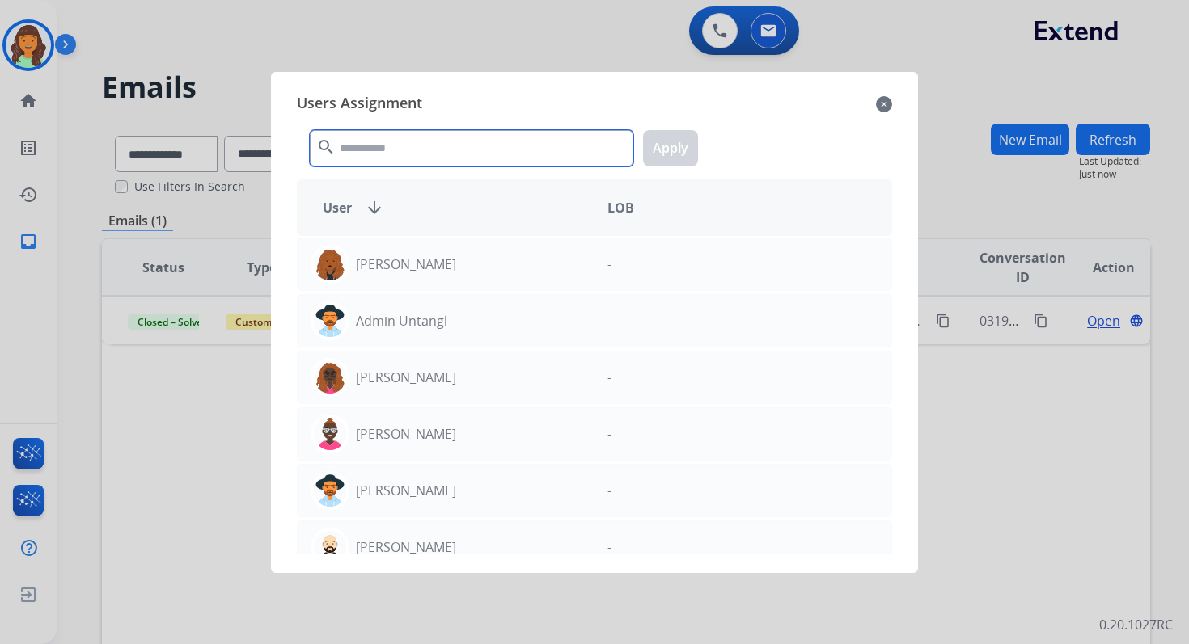
click at [417, 134] on input "text" at bounding box center [471, 148] width 323 height 36
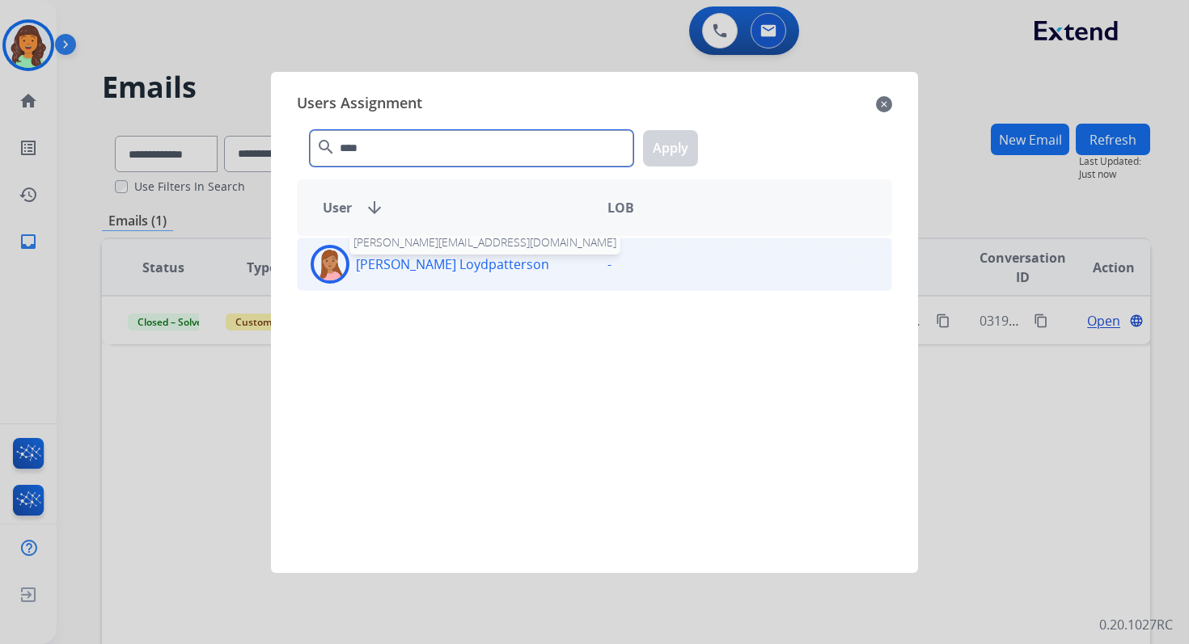
type input "****"
click at [463, 269] on p "[PERSON_NAME] Loydpatterson" at bounding box center [452, 264] width 193 height 19
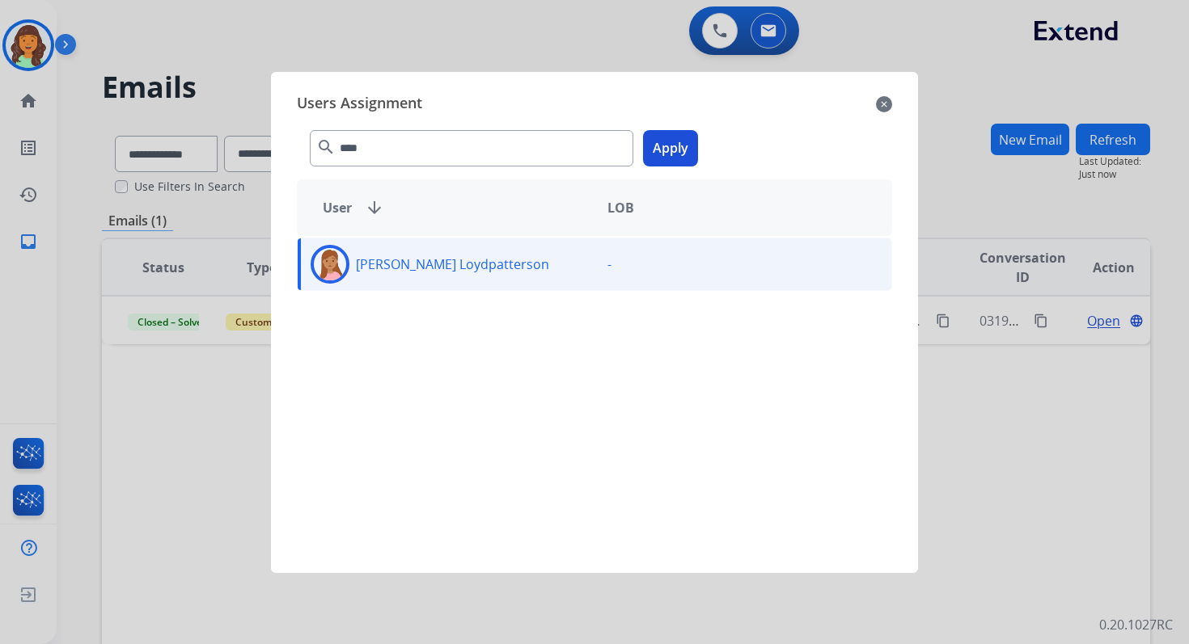
click at [649, 143] on button "Apply" at bounding box center [670, 148] width 55 height 36
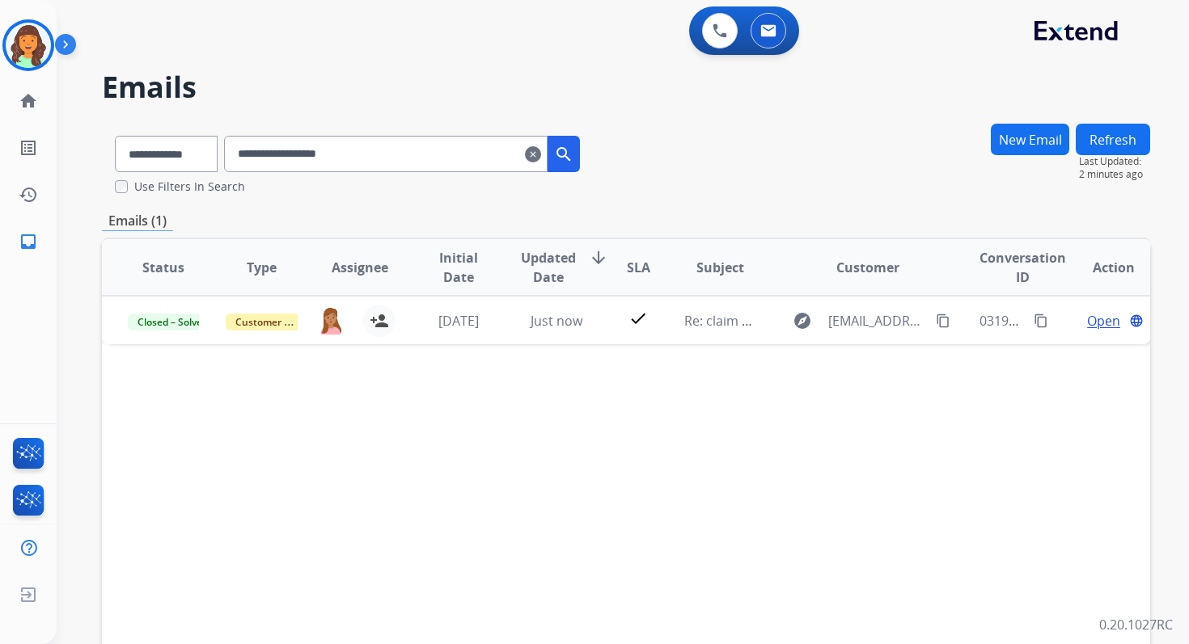
click at [289, 149] on input "**********" at bounding box center [385, 154] width 323 height 36
paste input "text"
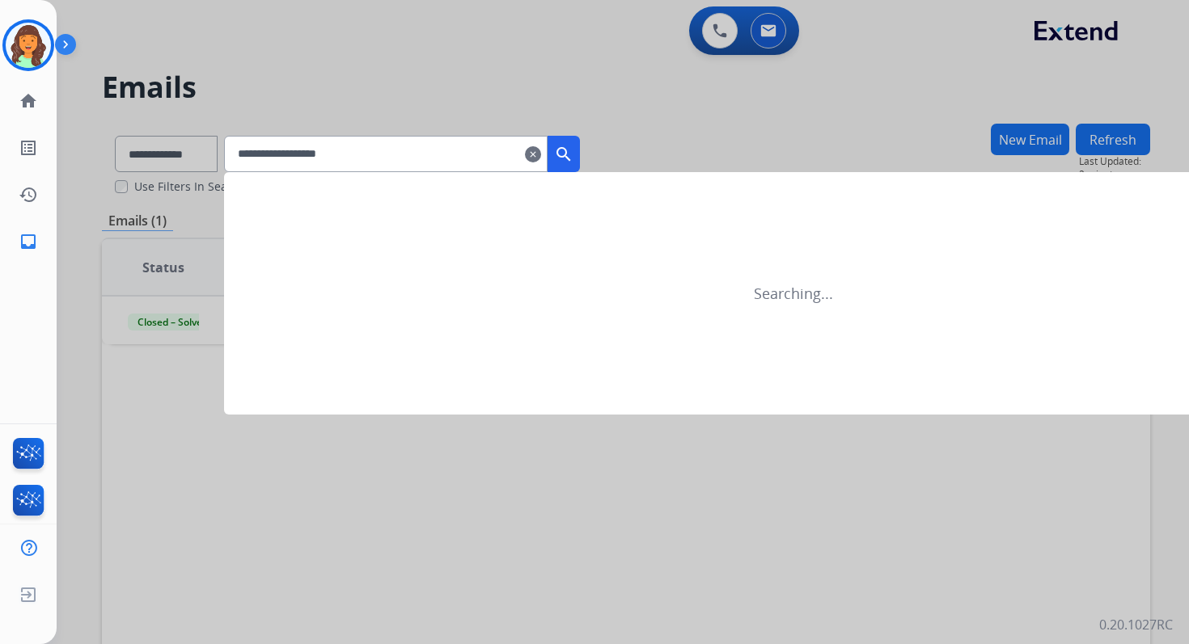
type input "**********"
click at [185, 161] on div at bounding box center [594, 322] width 1189 height 644
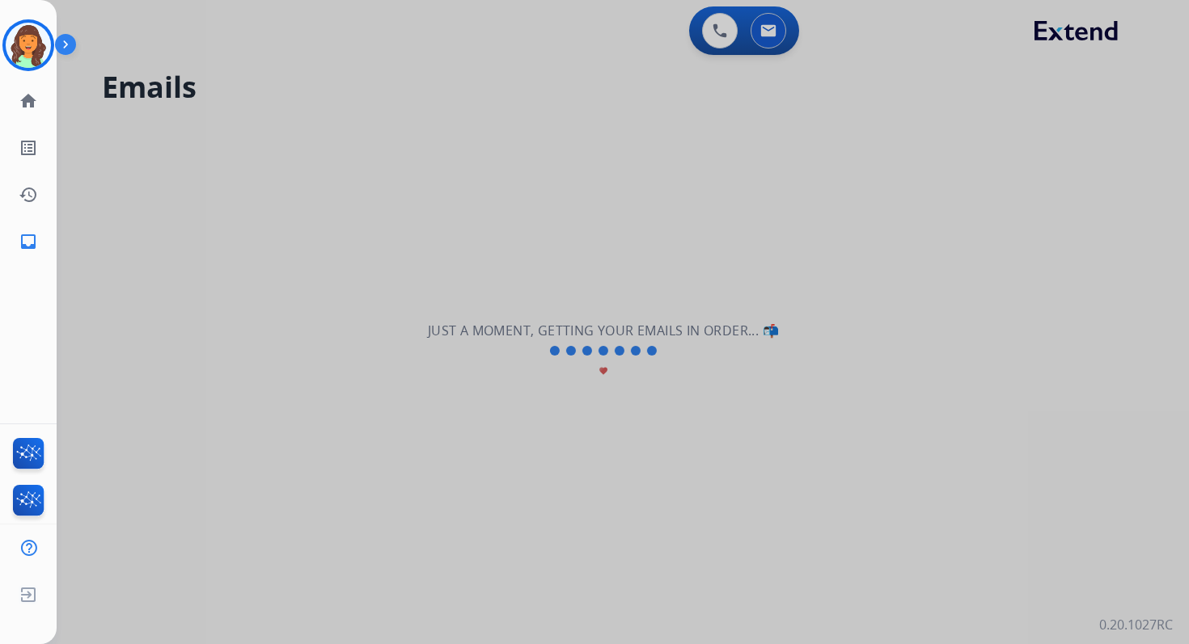
select select "**********"
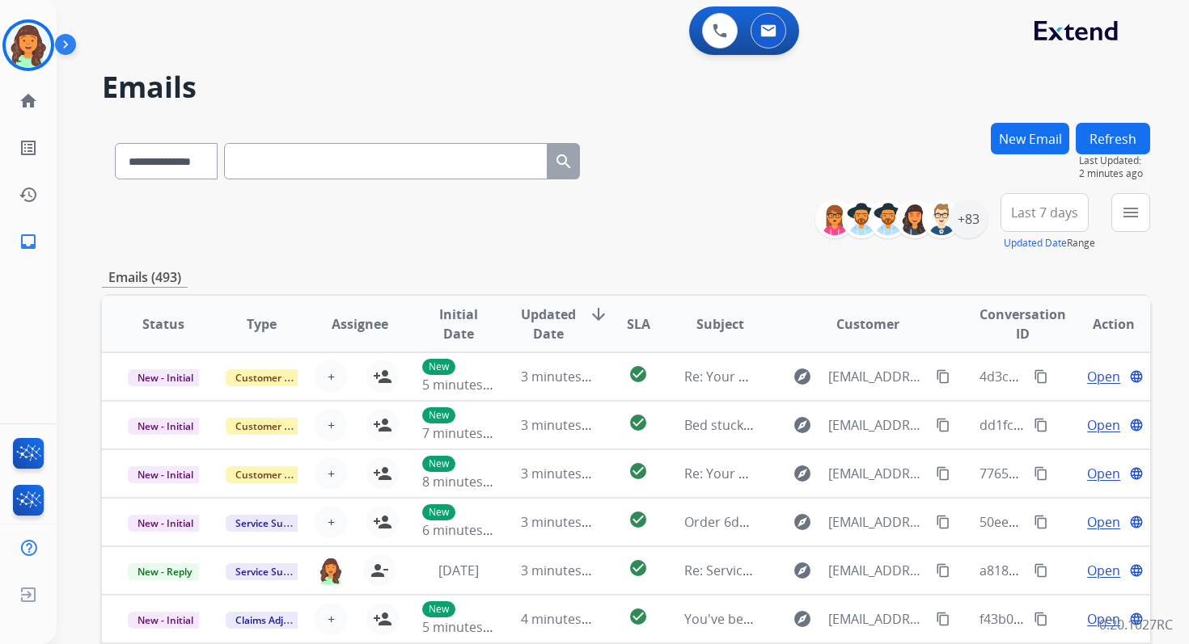
click at [423, 165] on input "text" at bounding box center [385, 161] width 323 height 36
paste input "**********"
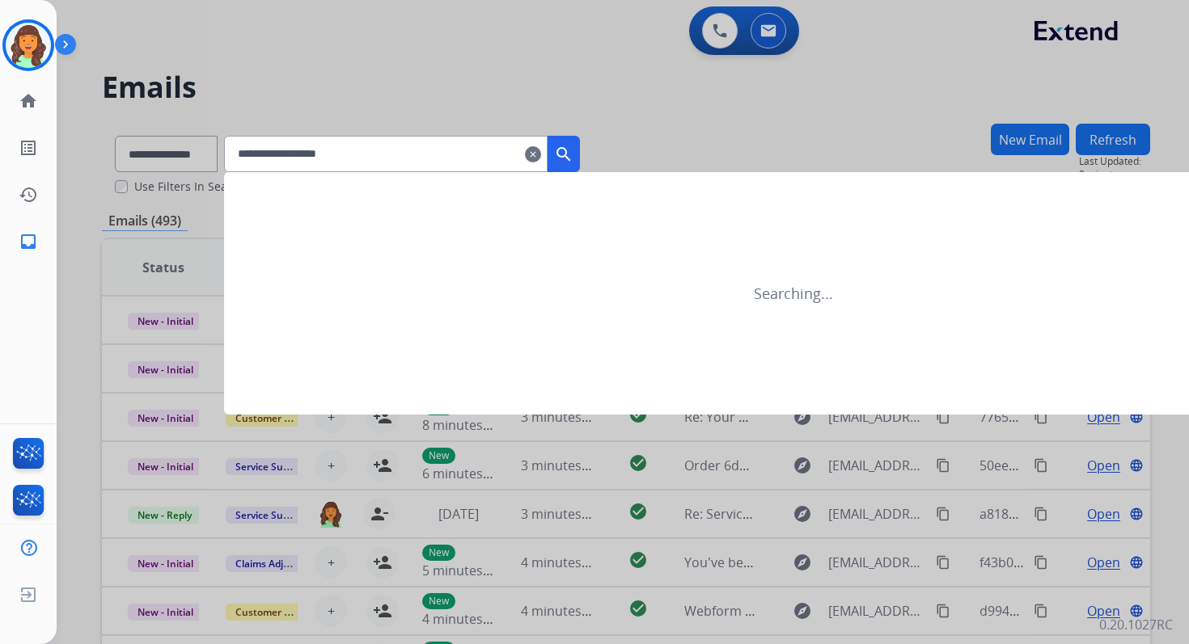
type input "**********"
click at [192, 156] on div at bounding box center [594, 322] width 1189 height 644
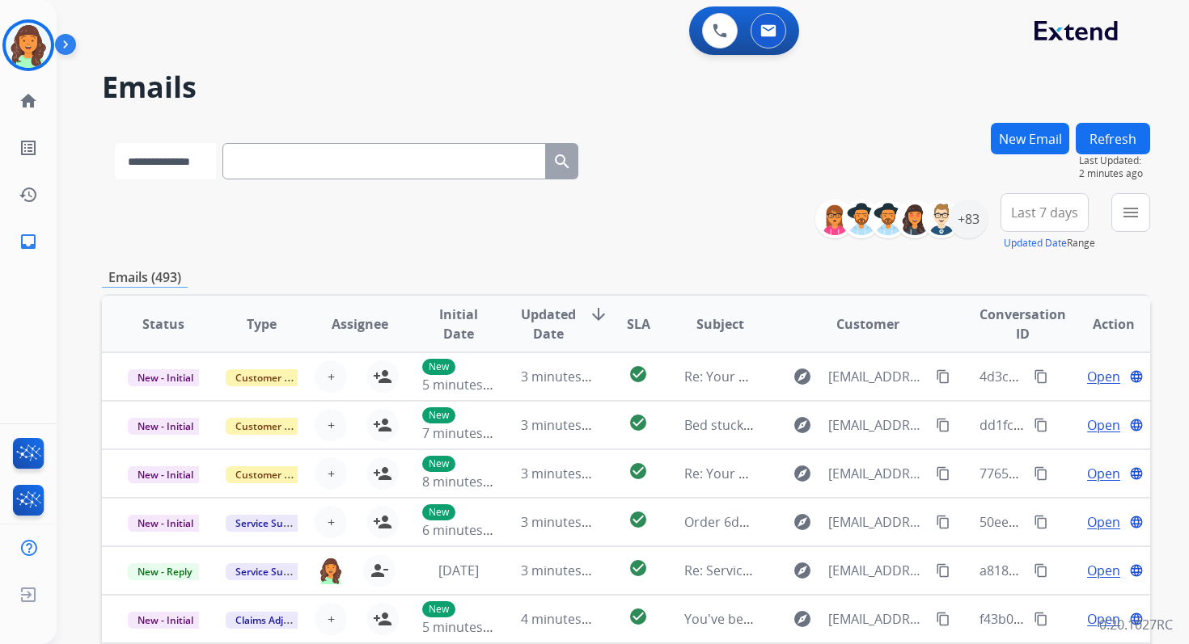
click at [192, 156] on select "**********" at bounding box center [165, 161] width 101 height 36
select select "**********"
click at [115, 143] on select "**********" at bounding box center [165, 161] width 101 height 36
click at [272, 161] on input "text" at bounding box center [385, 161] width 323 height 36
paste input "**********"
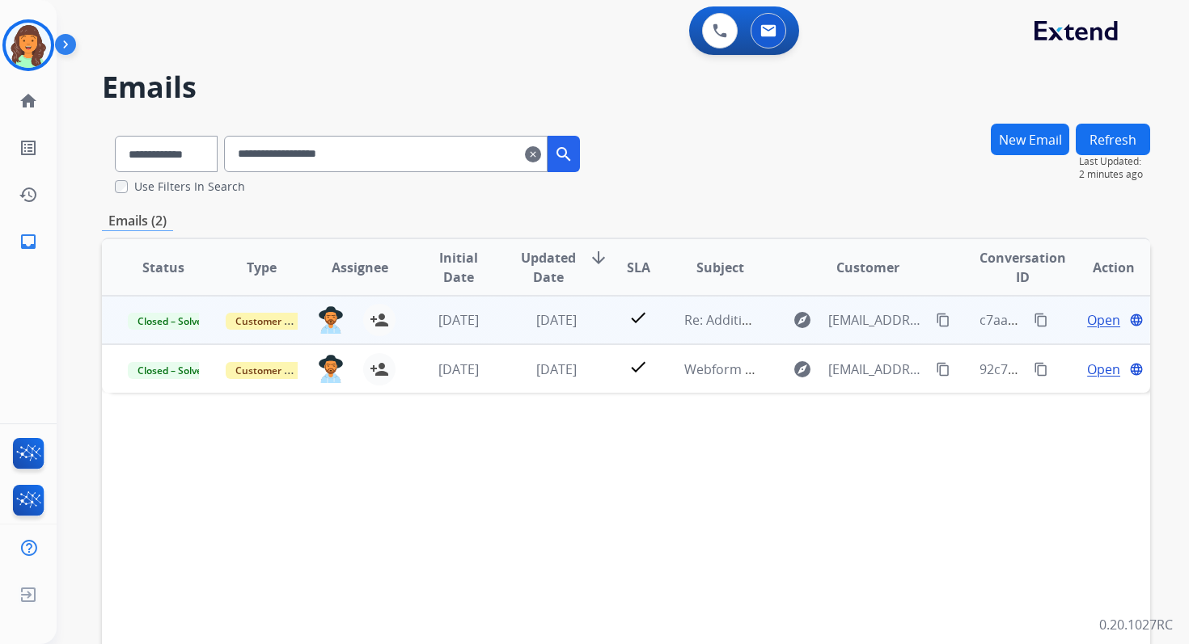
click at [1087, 313] on span "Open" at bounding box center [1103, 319] width 33 height 19
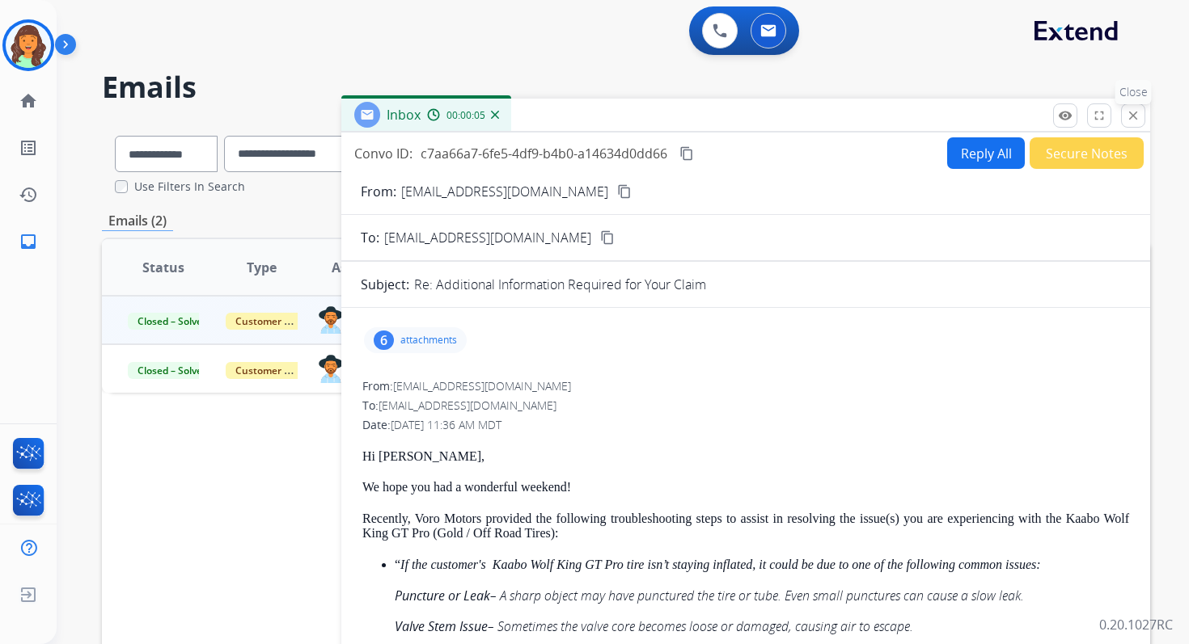
click at [1130, 112] on mat-icon "close" at bounding box center [1133, 115] width 15 height 15
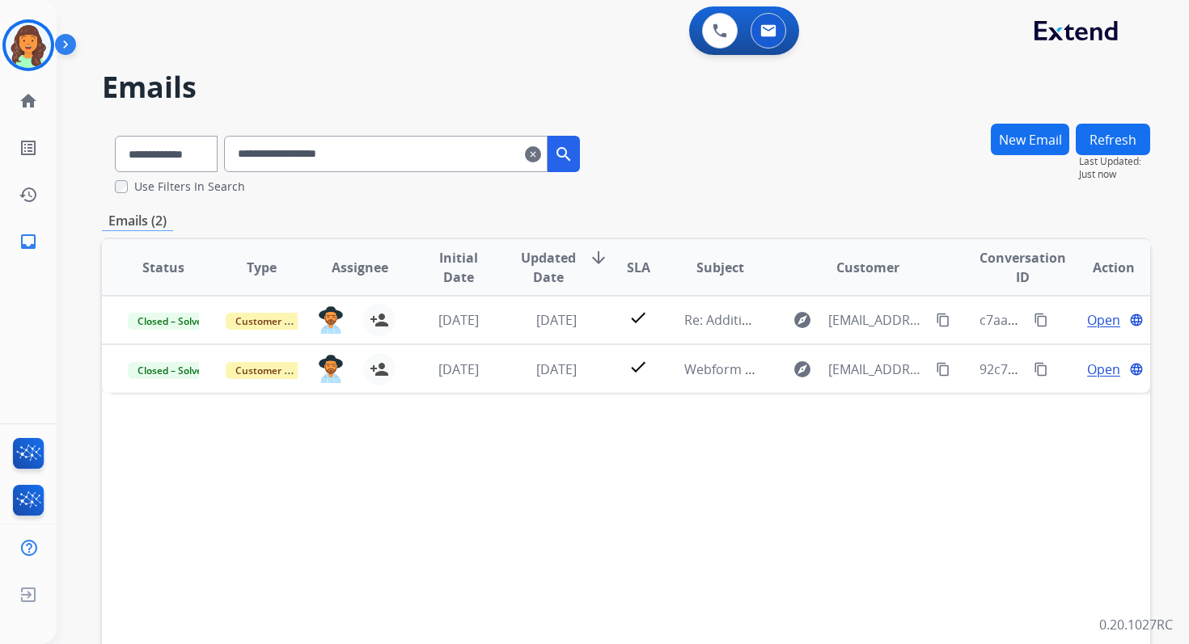
click at [298, 157] on input "**********" at bounding box center [385, 154] width 323 height 36
paste input "**********"
type input "**********"
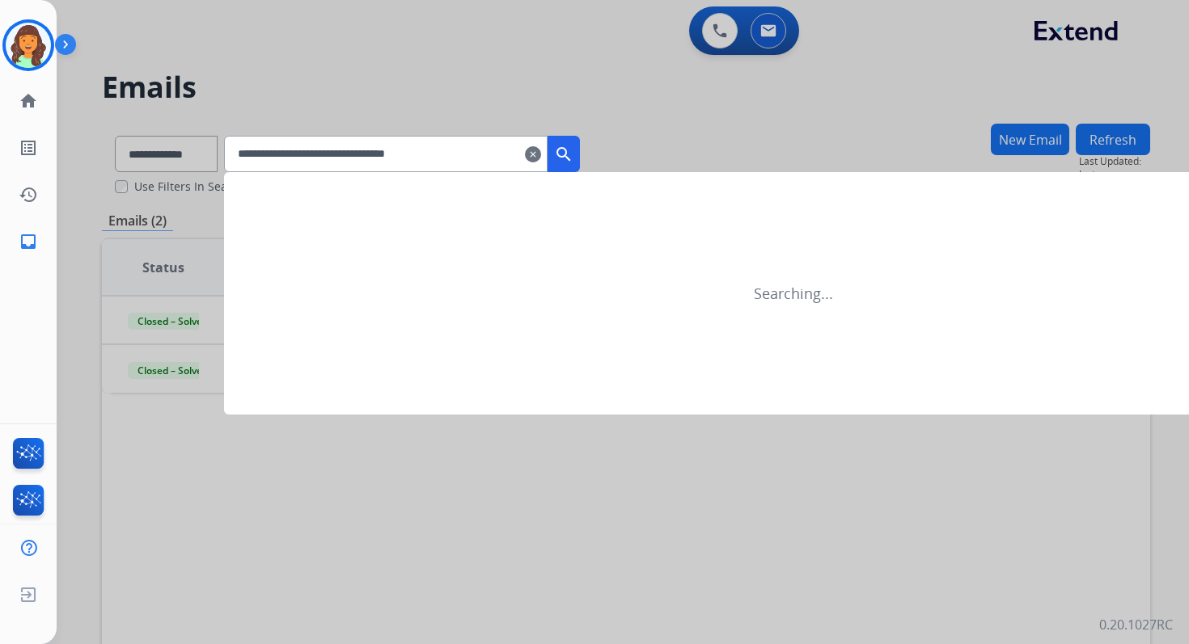
click at [173, 158] on div at bounding box center [594, 322] width 1189 height 644
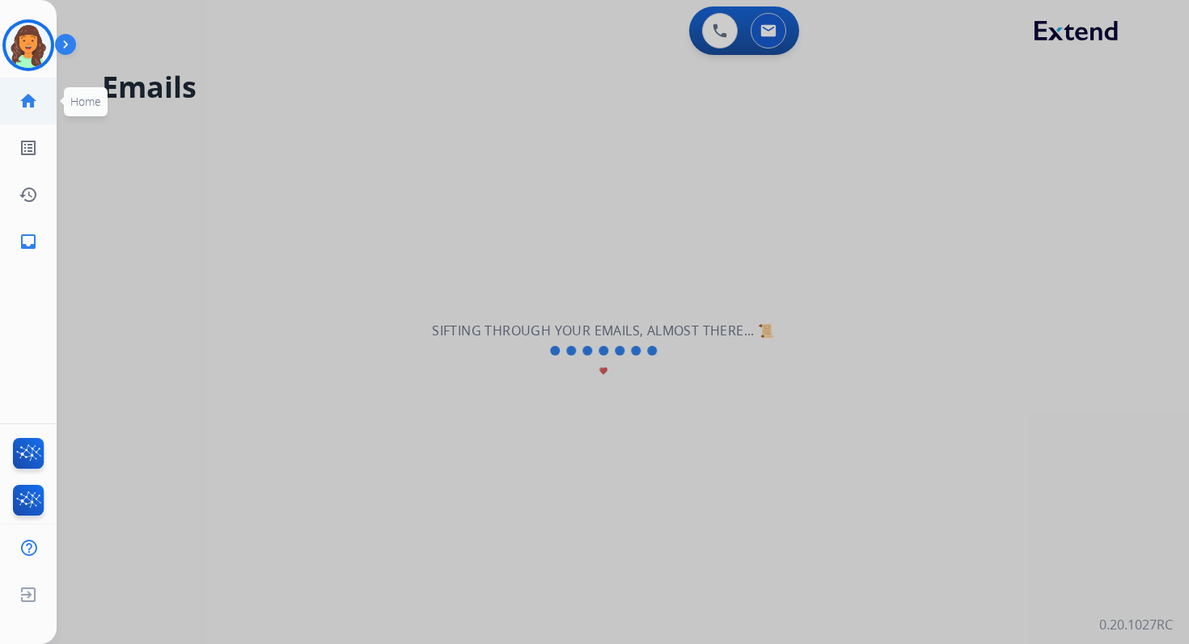
select select "**********"
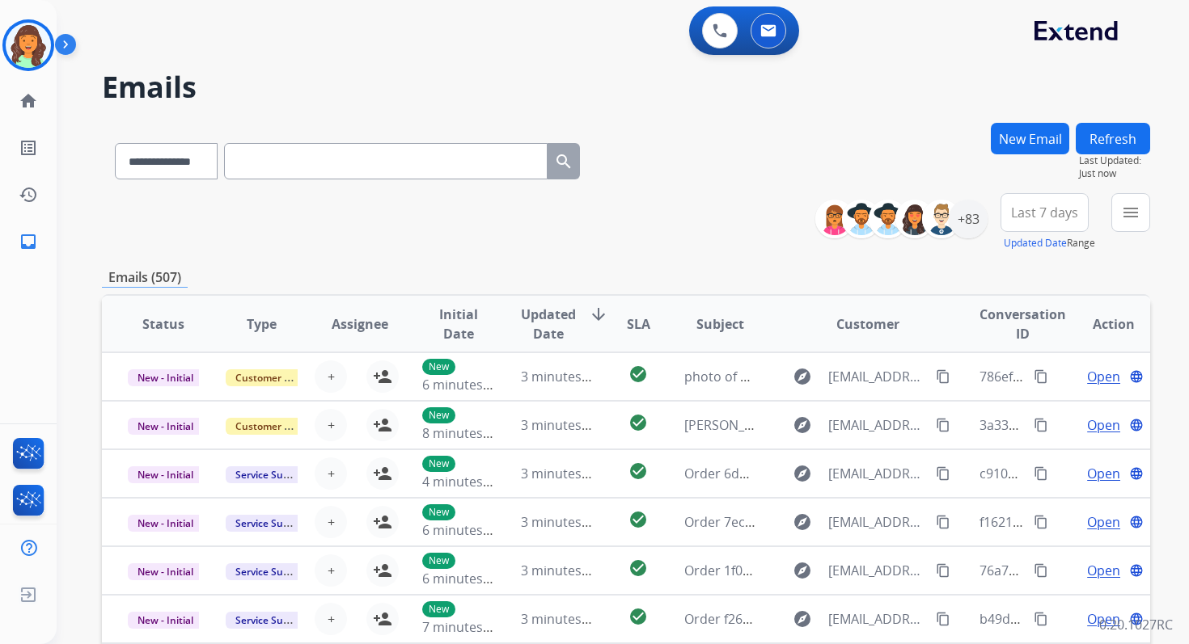
click at [303, 171] on input "text" at bounding box center [385, 161] width 323 height 36
paste input "**********"
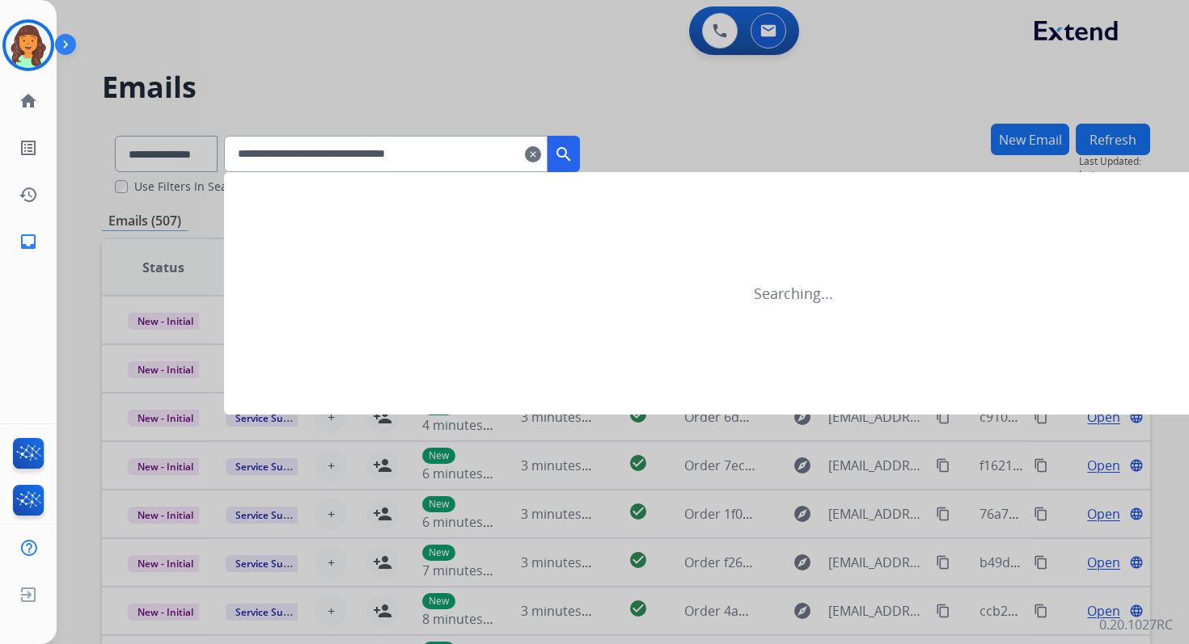
type input "**********"
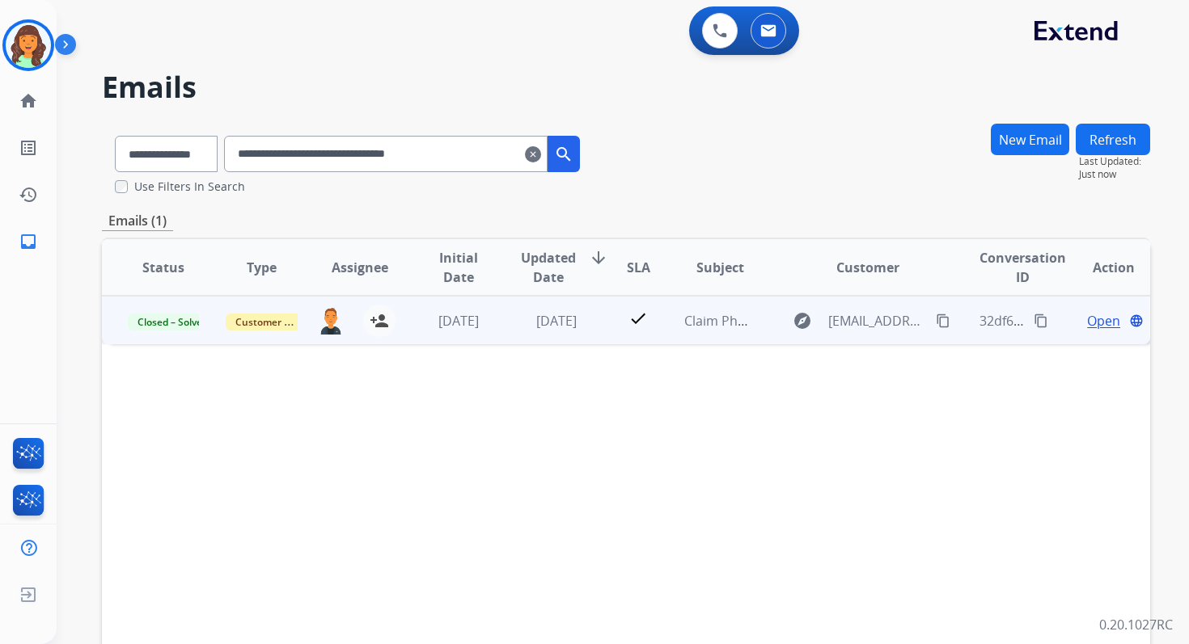
click at [1091, 323] on span "Open" at bounding box center [1103, 320] width 33 height 19
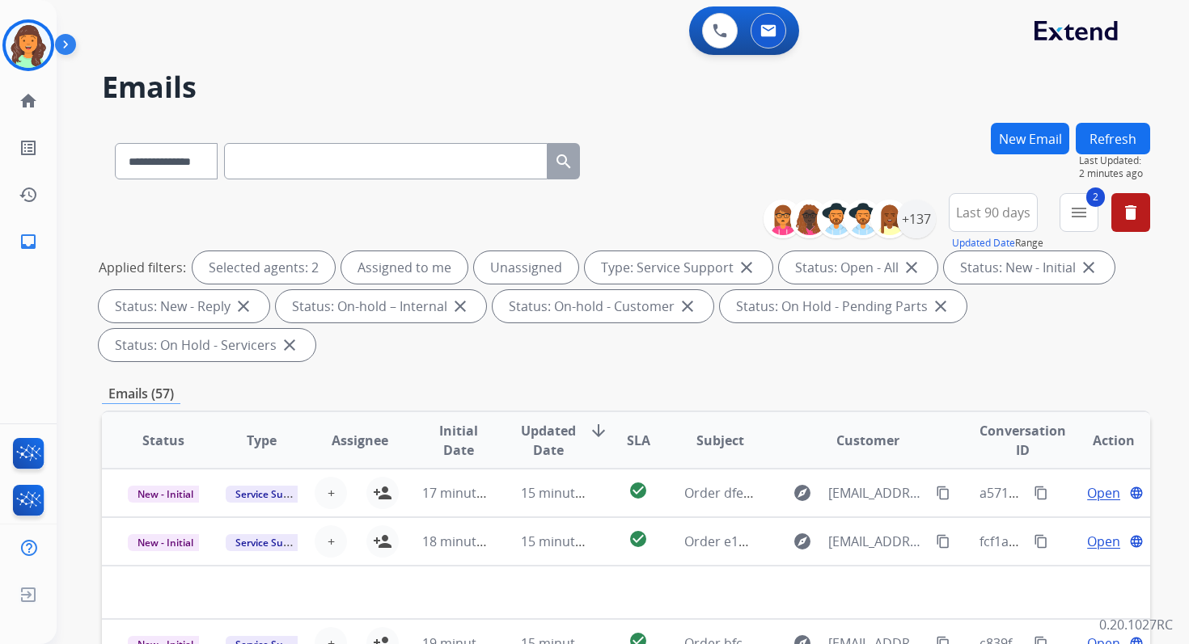
select select "**********"
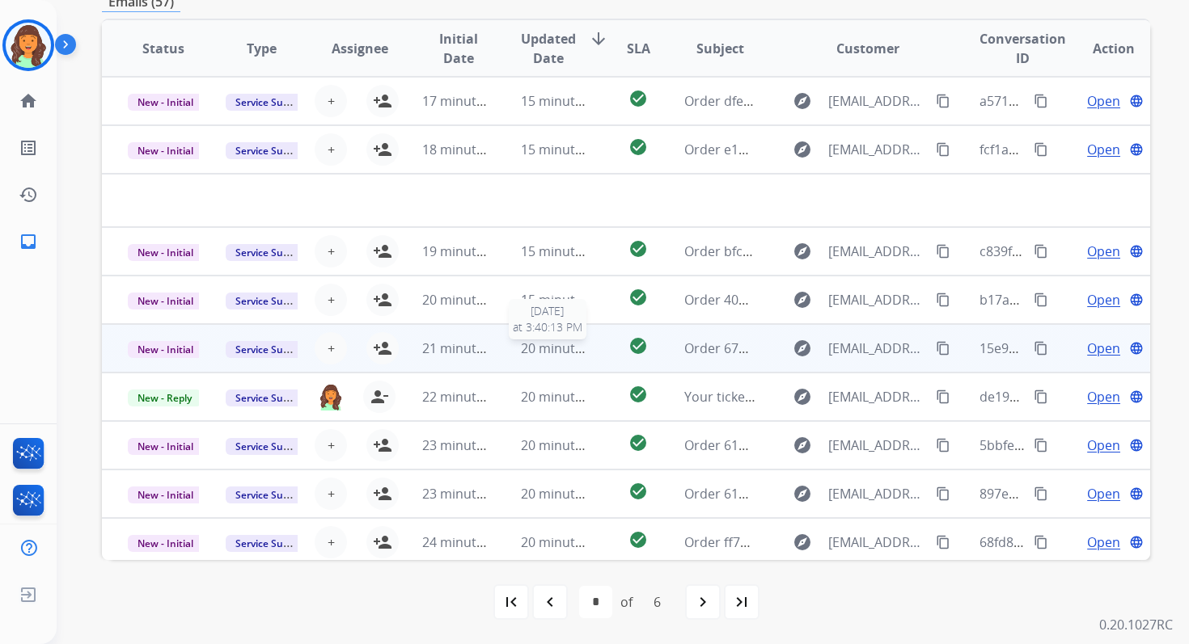
click at [526, 349] on span "20 minutes ago" at bounding box center [568, 349] width 94 height 18
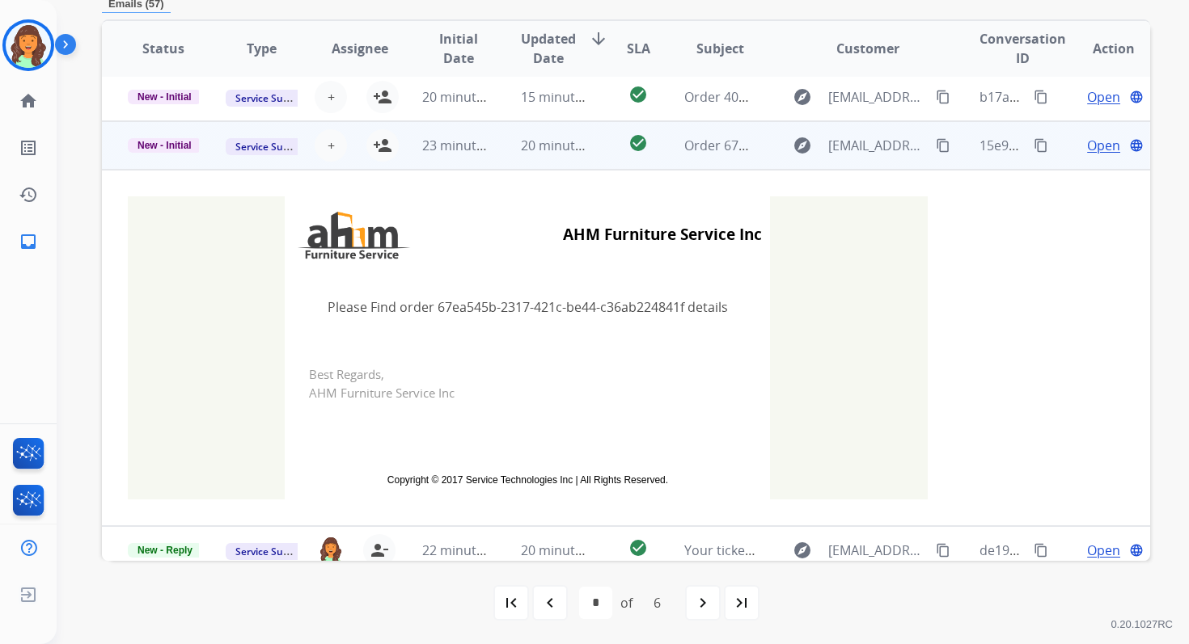
scroll to position [39, 0]
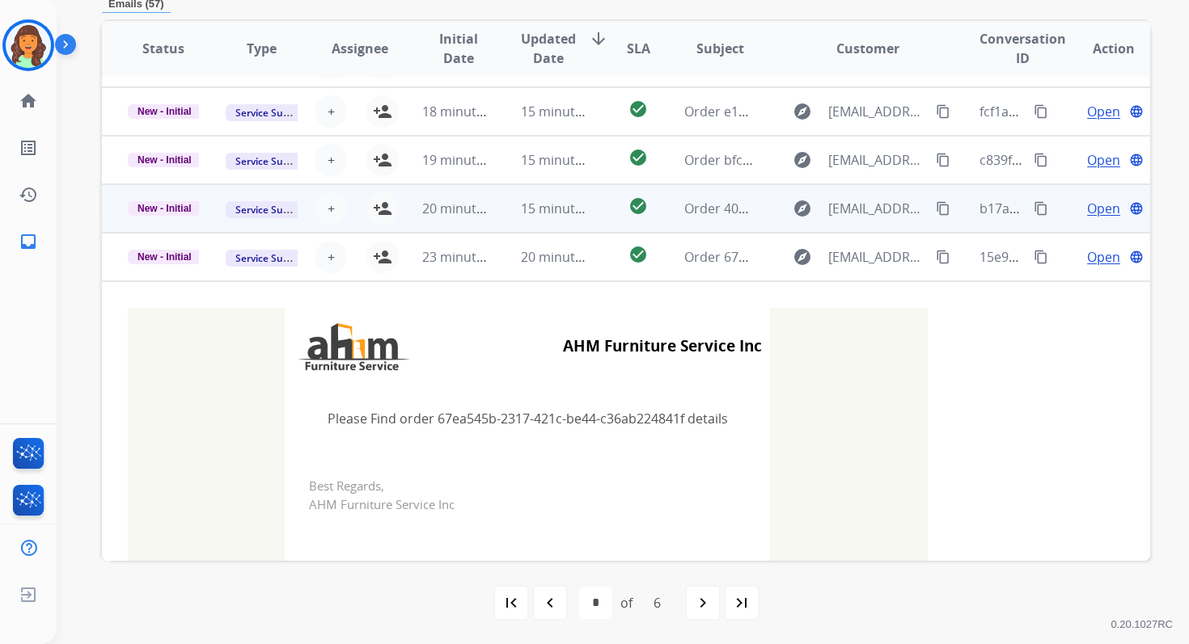
click at [538, 212] on span "15 minutes ago" at bounding box center [568, 209] width 94 height 18
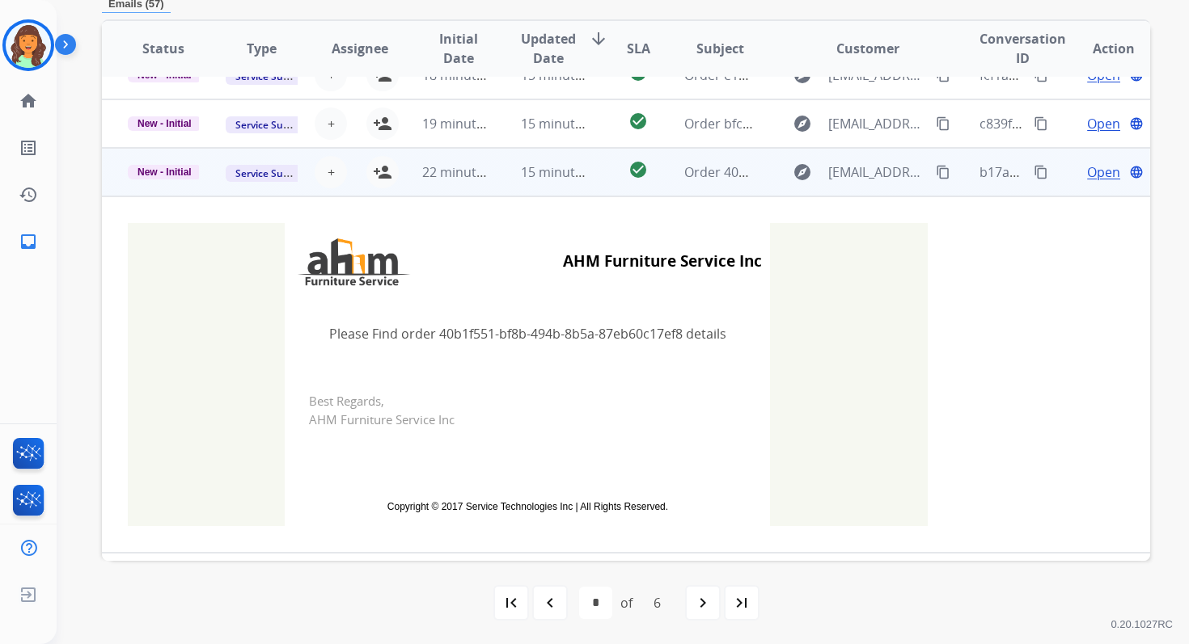
scroll to position [0, 0]
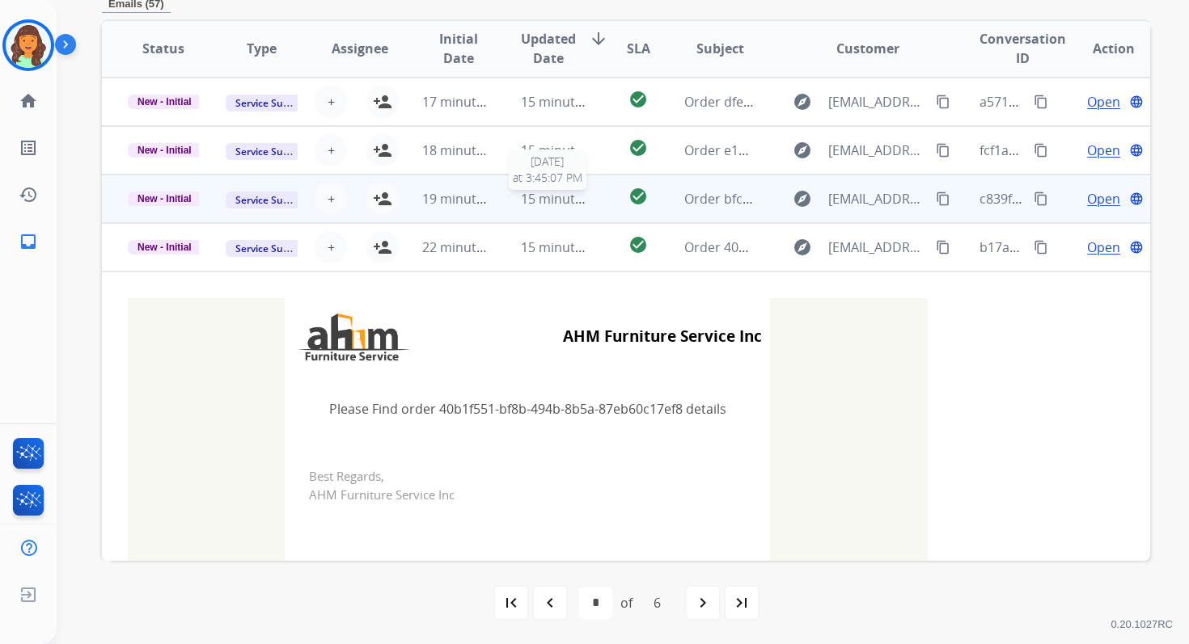
click at [541, 201] on span "15 minutes ago" at bounding box center [568, 199] width 94 height 18
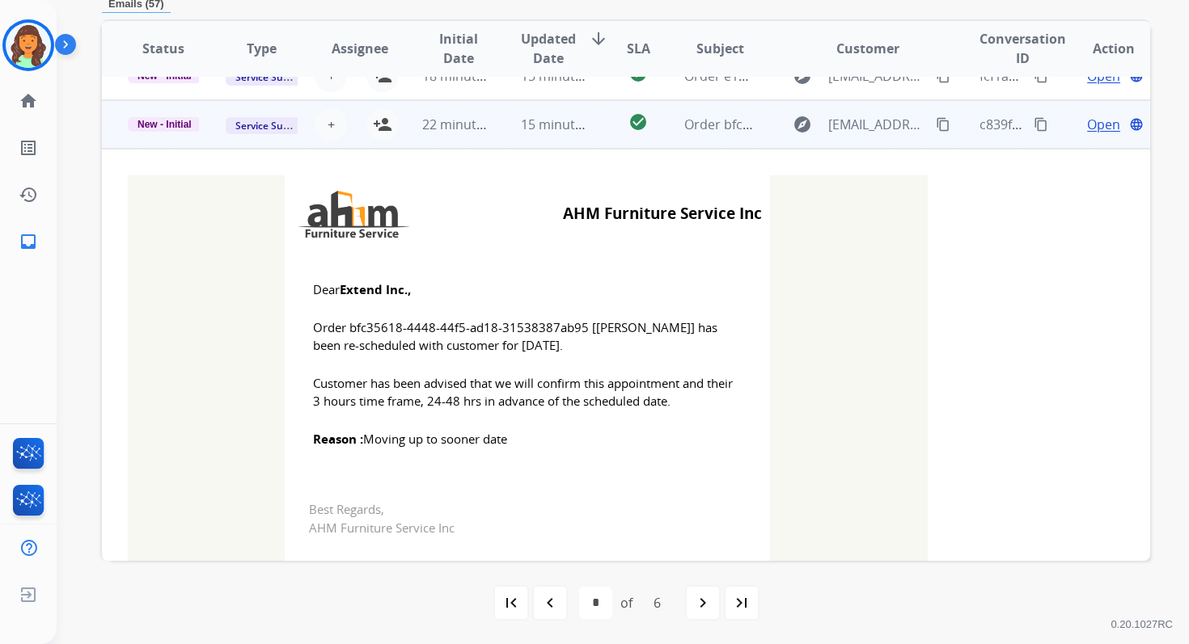
scroll to position [60, 0]
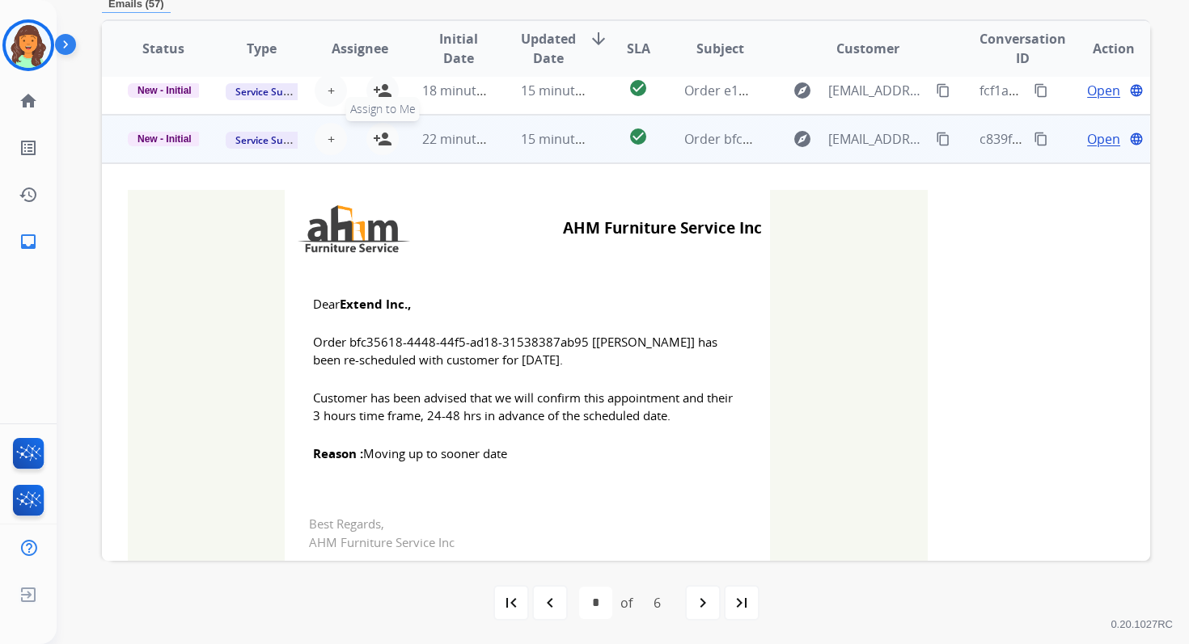
click at [382, 142] on mat-icon "person_add" at bounding box center [382, 138] width 19 height 19
click at [166, 137] on span "New - Initial" at bounding box center [165, 139] width 74 height 15
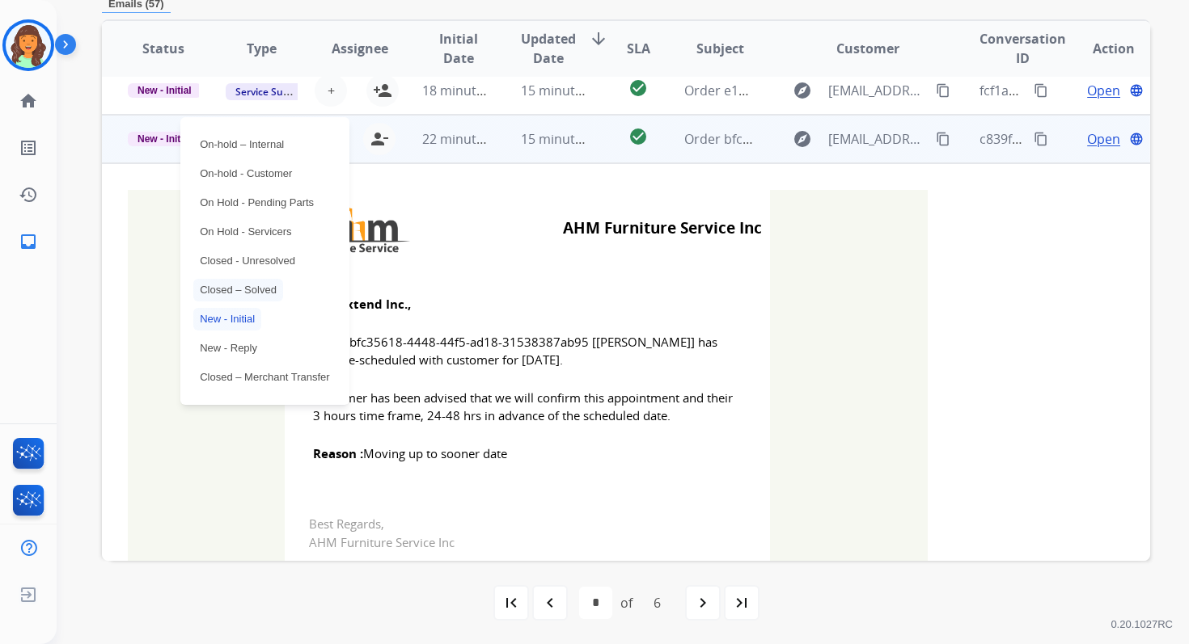
click at [222, 283] on p "Closed – Solved" at bounding box center [238, 290] width 90 height 23
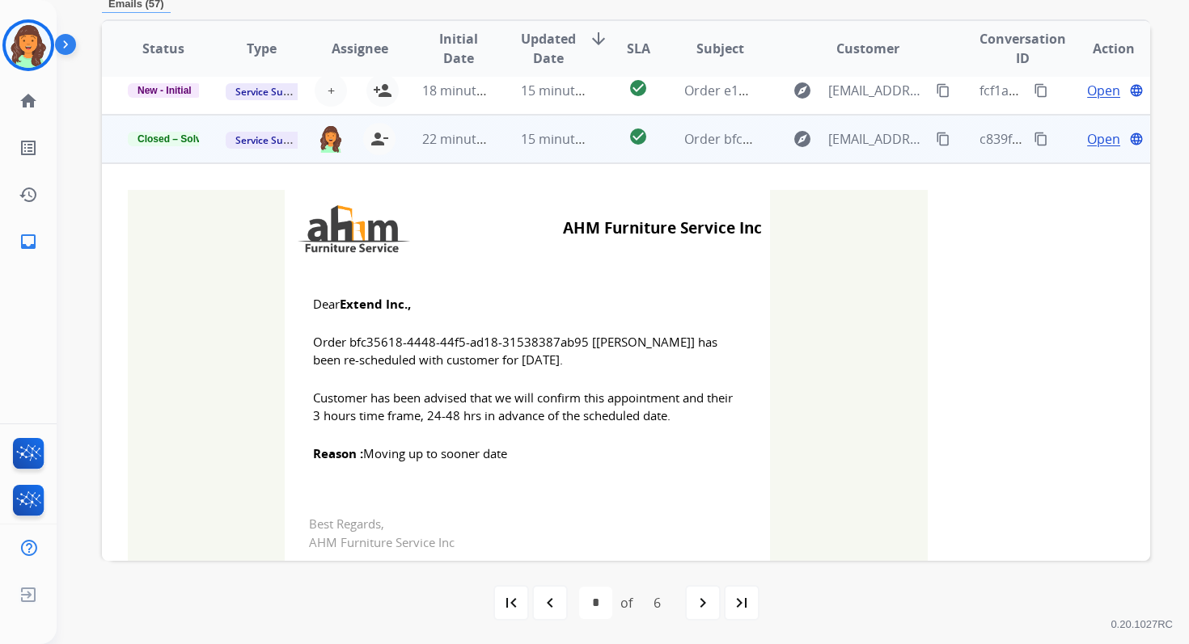
scroll to position [0, 0]
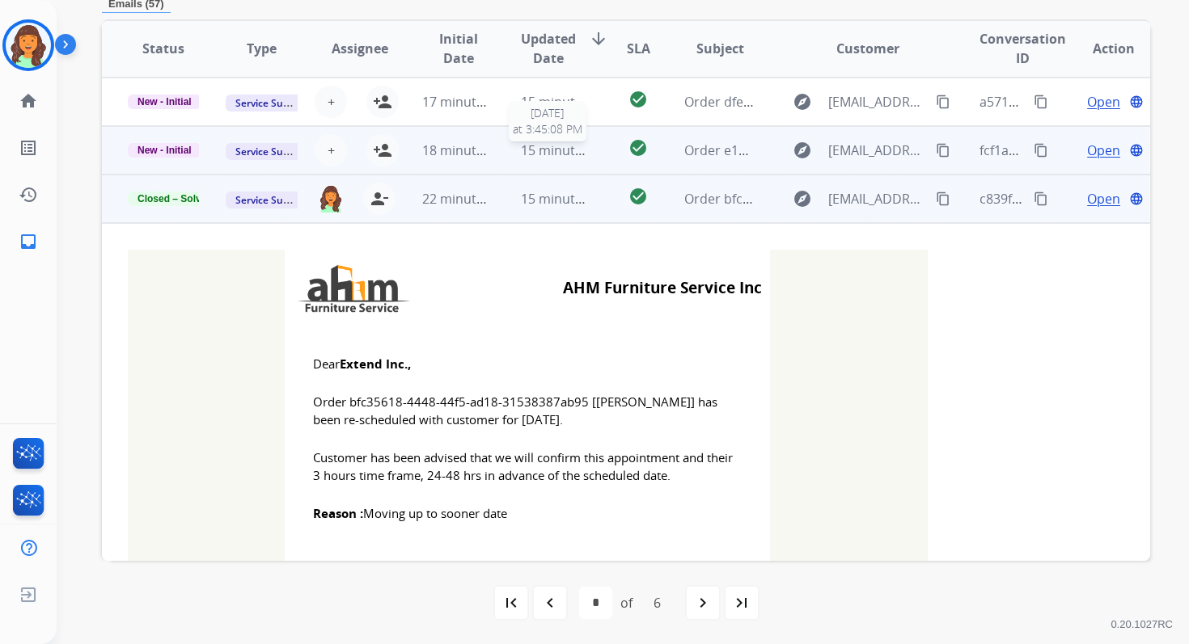
click at [537, 154] on span "15 minutes ago" at bounding box center [568, 151] width 94 height 18
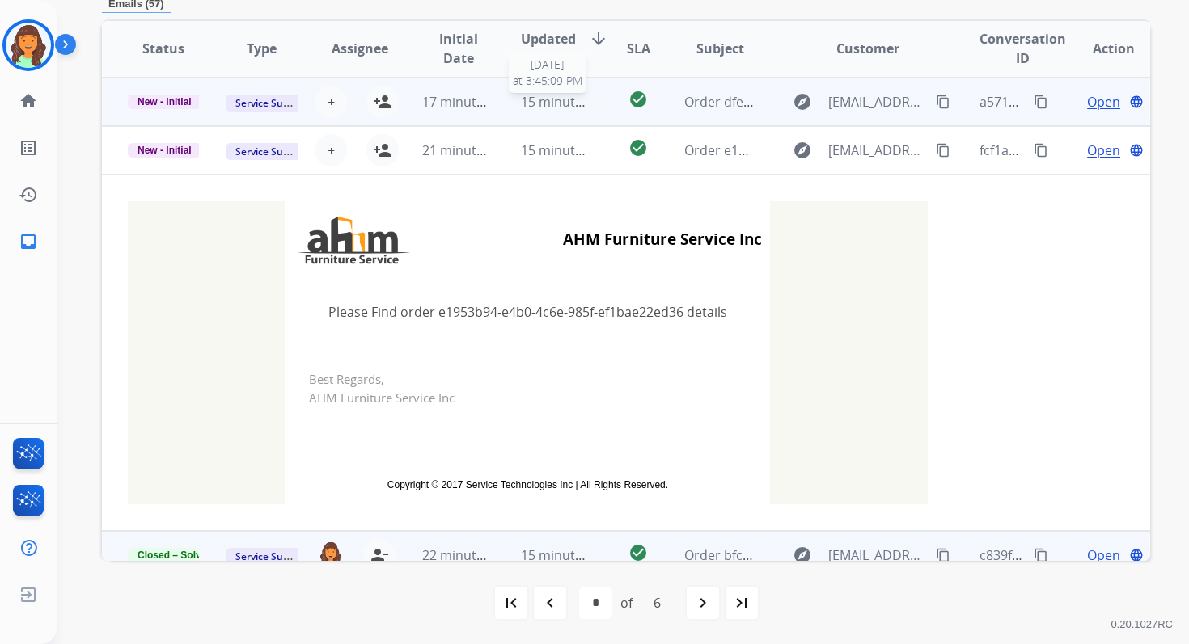
click at [577, 106] on span "15 minutes ago" at bounding box center [568, 102] width 94 height 18
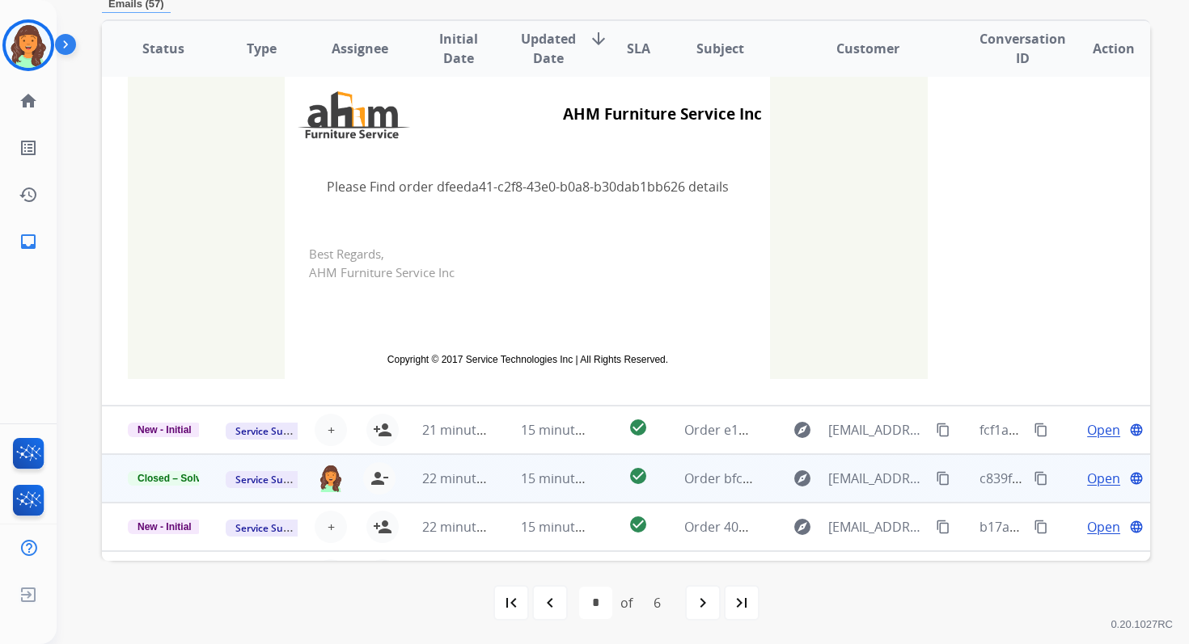
scroll to position [358, 0]
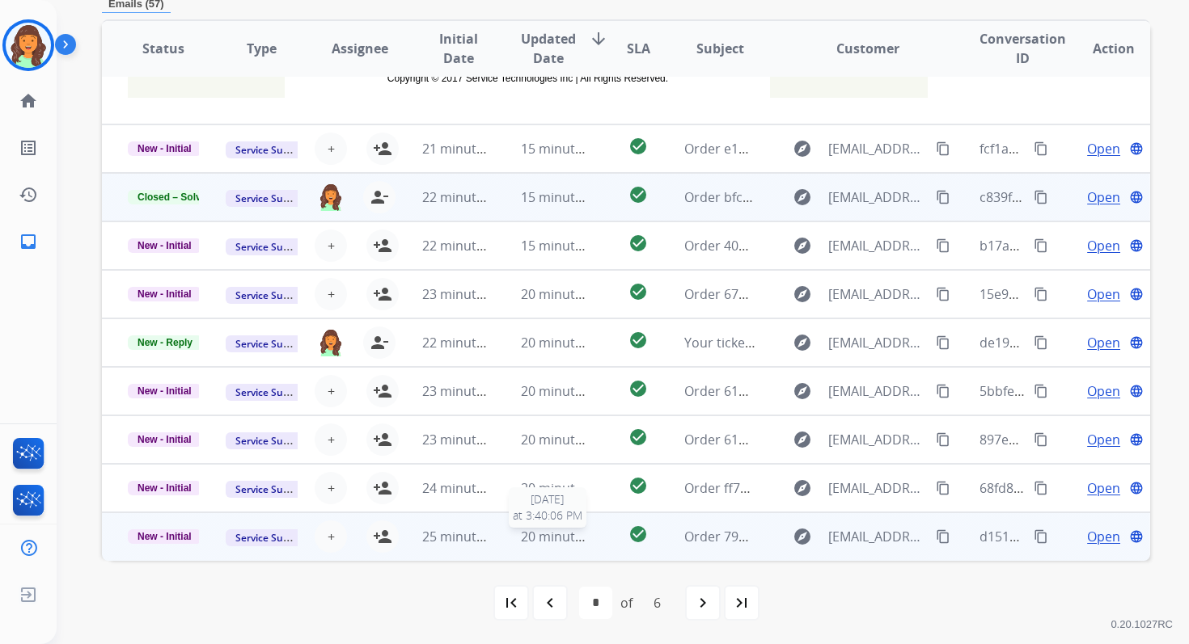
click at [549, 541] on span "20 minutes ago" at bounding box center [568, 537] width 94 height 18
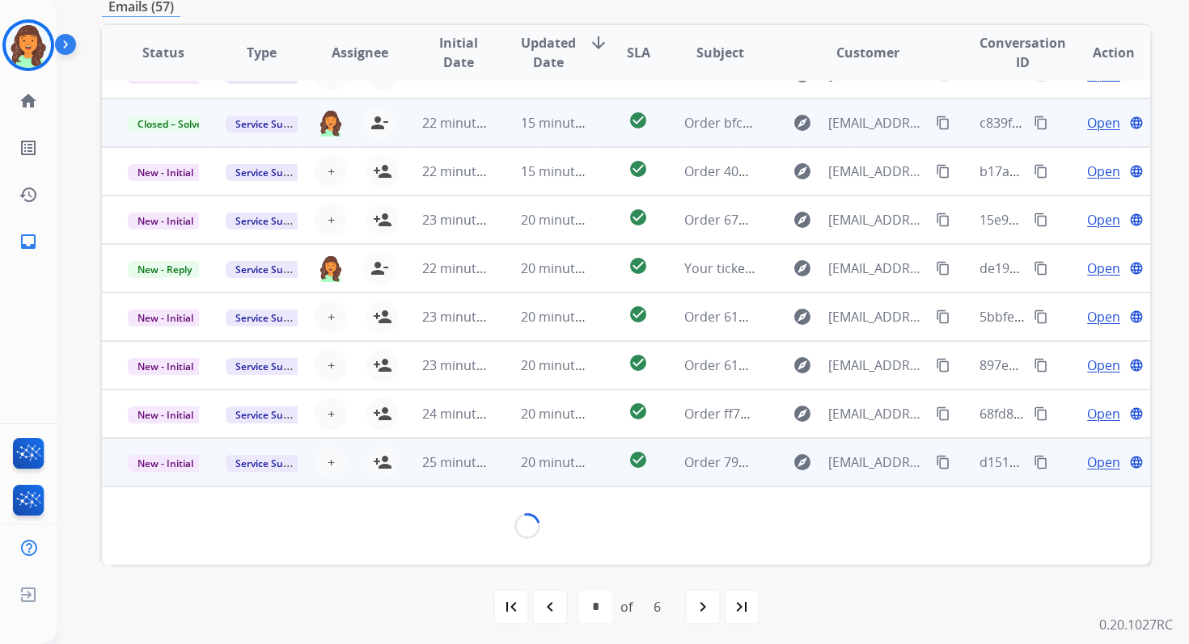
scroll to position [388, 0]
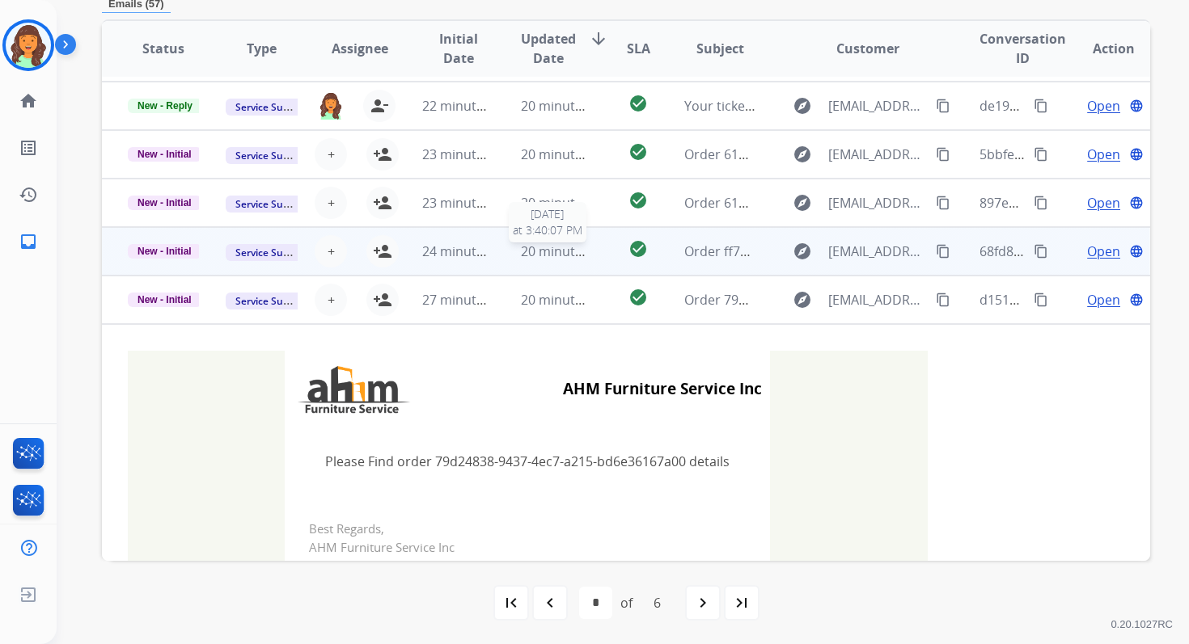
click at [533, 256] on span "20 minutes ago" at bounding box center [568, 252] width 94 height 18
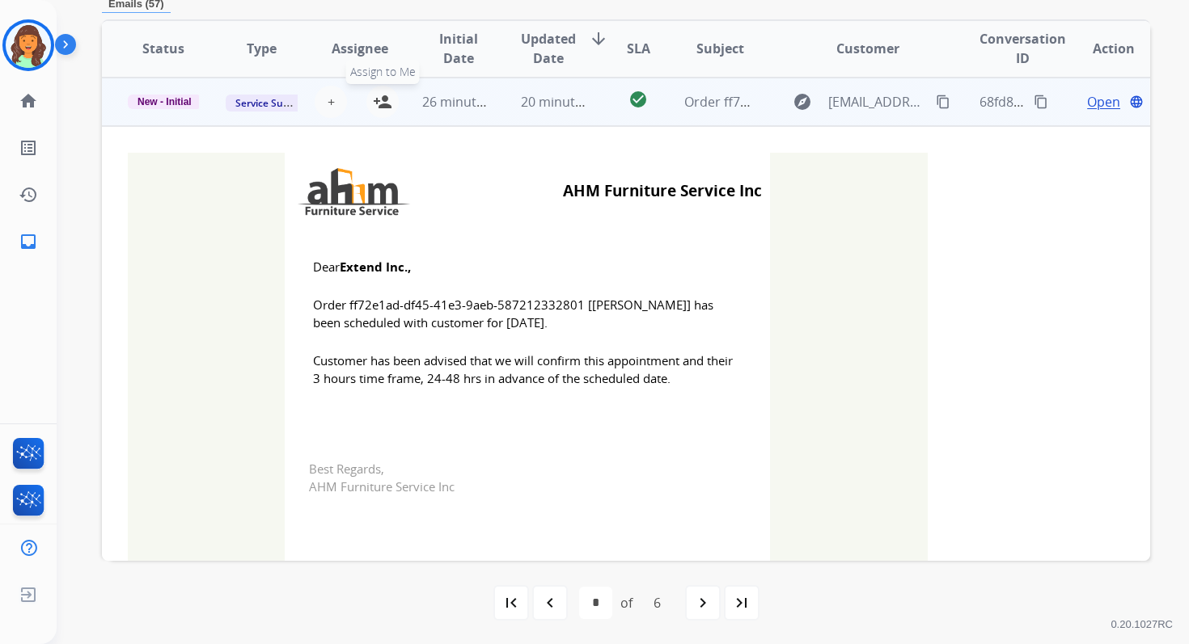
click at [386, 103] on mat-icon "person_add" at bounding box center [382, 101] width 19 height 19
click at [181, 100] on span "New - Initial" at bounding box center [165, 102] width 74 height 15
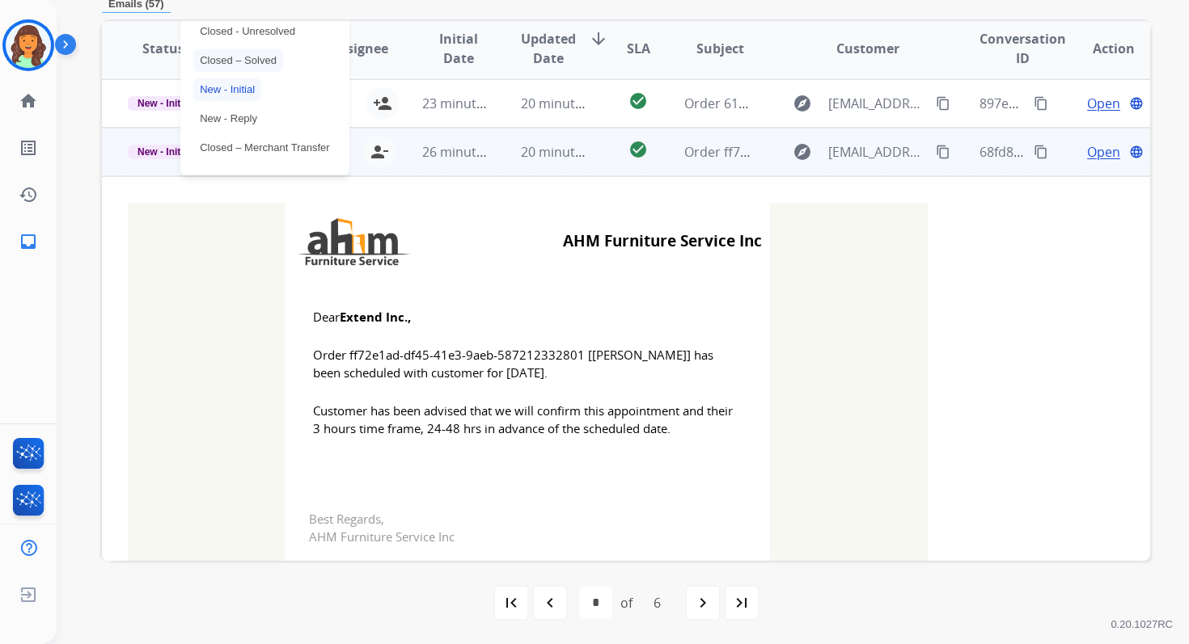
click at [253, 56] on p "Closed – Solved" at bounding box center [238, 60] width 90 height 23
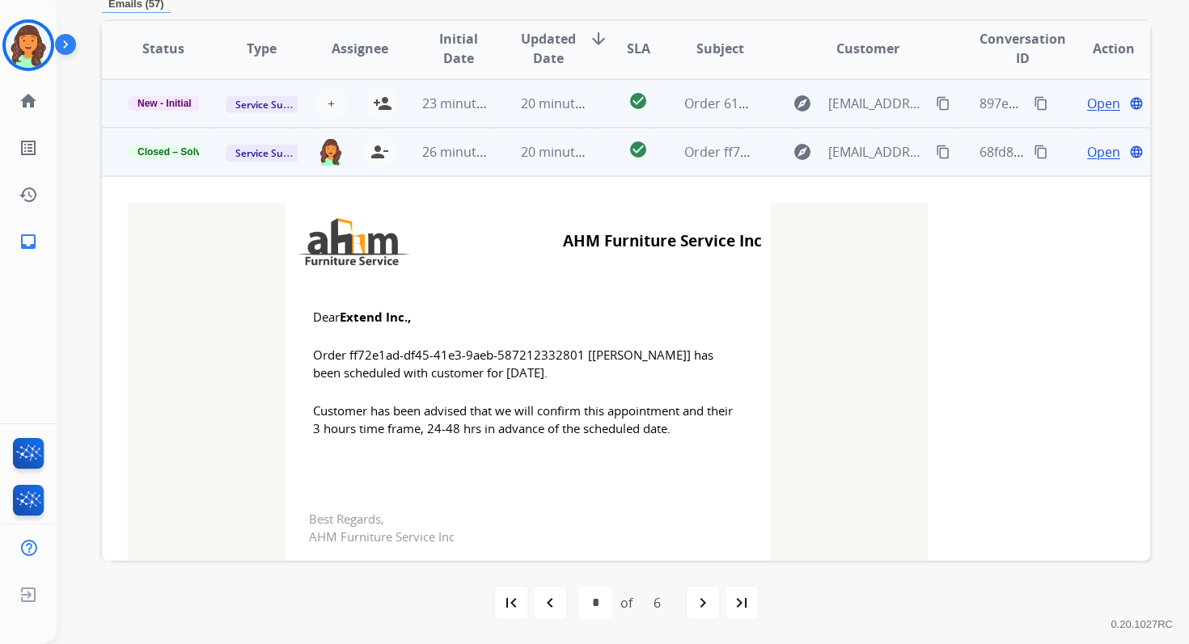
click at [498, 120] on td "20 minutes ago" at bounding box center [544, 103] width 98 height 49
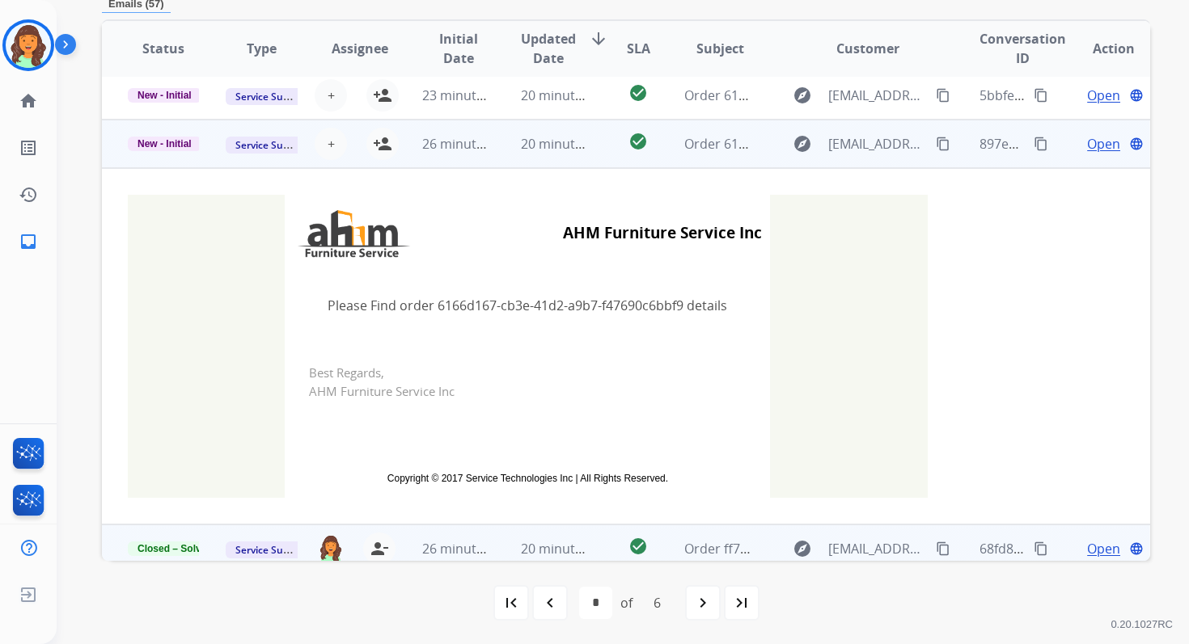
scroll to position [0, 0]
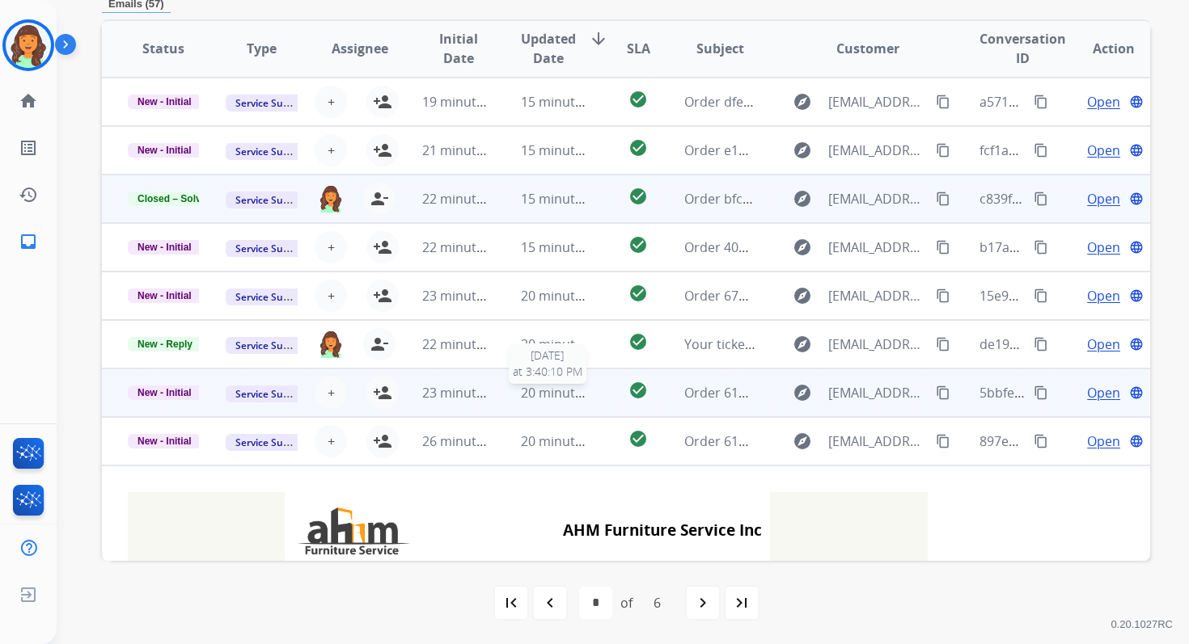
click at [521, 387] on span "20 minutes ago" at bounding box center [568, 393] width 94 height 18
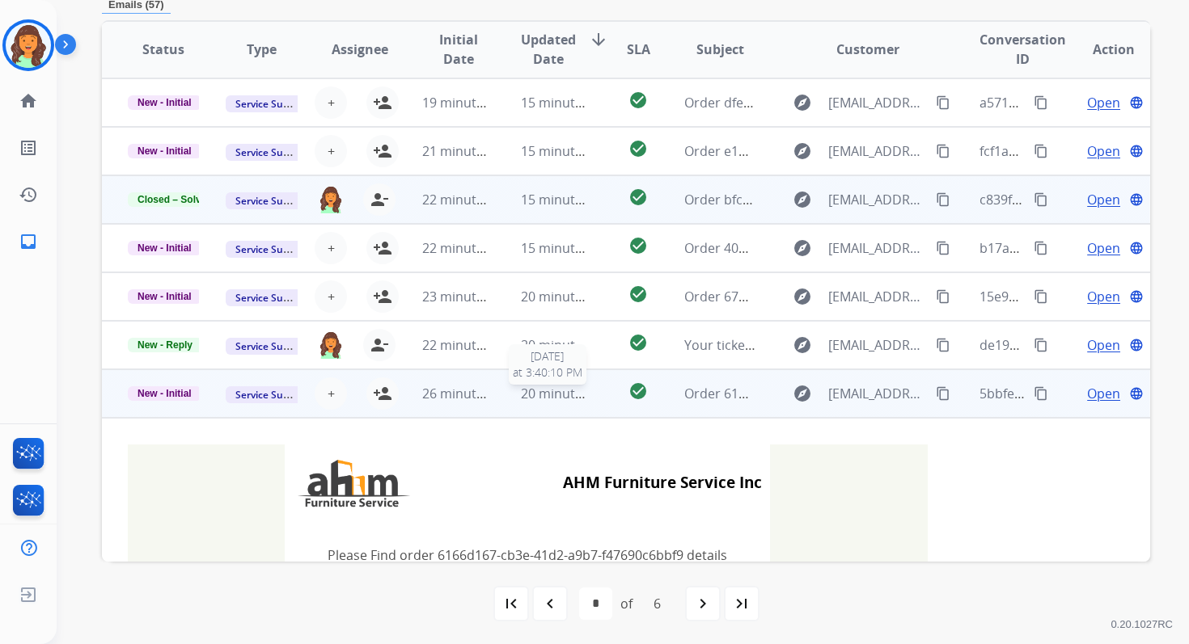
scroll to position [388, 0]
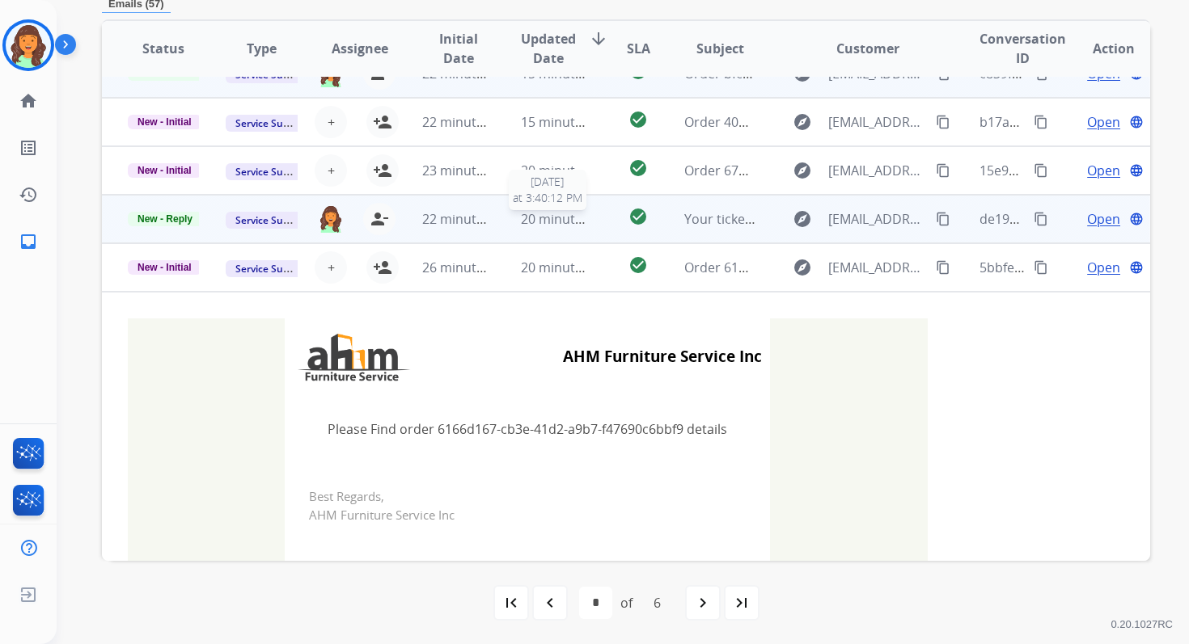
click at [527, 213] on span "20 minutes ago" at bounding box center [568, 219] width 94 height 18
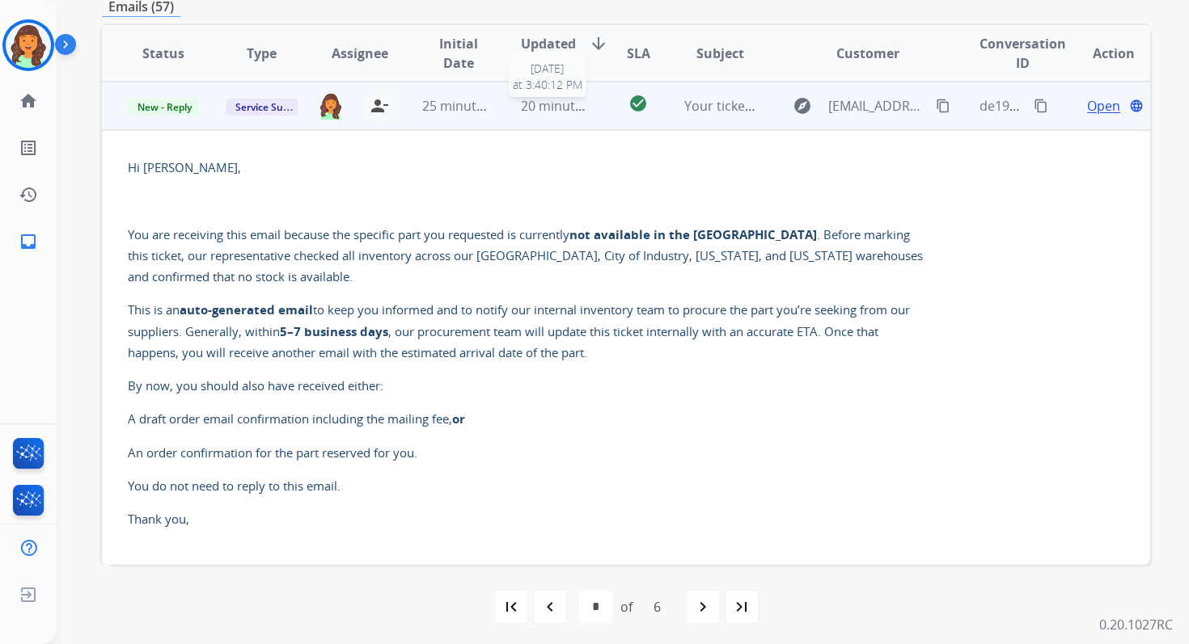
click at [534, 108] on span "20 minutes ago" at bounding box center [568, 106] width 94 height 18
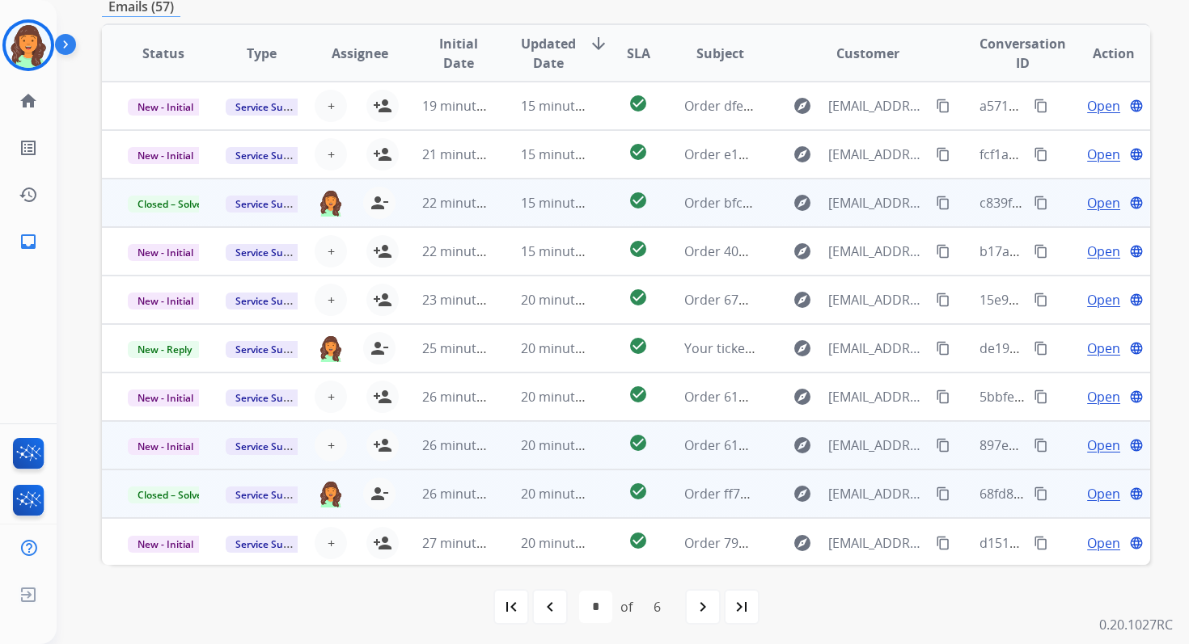
scroll to position [0, 0]
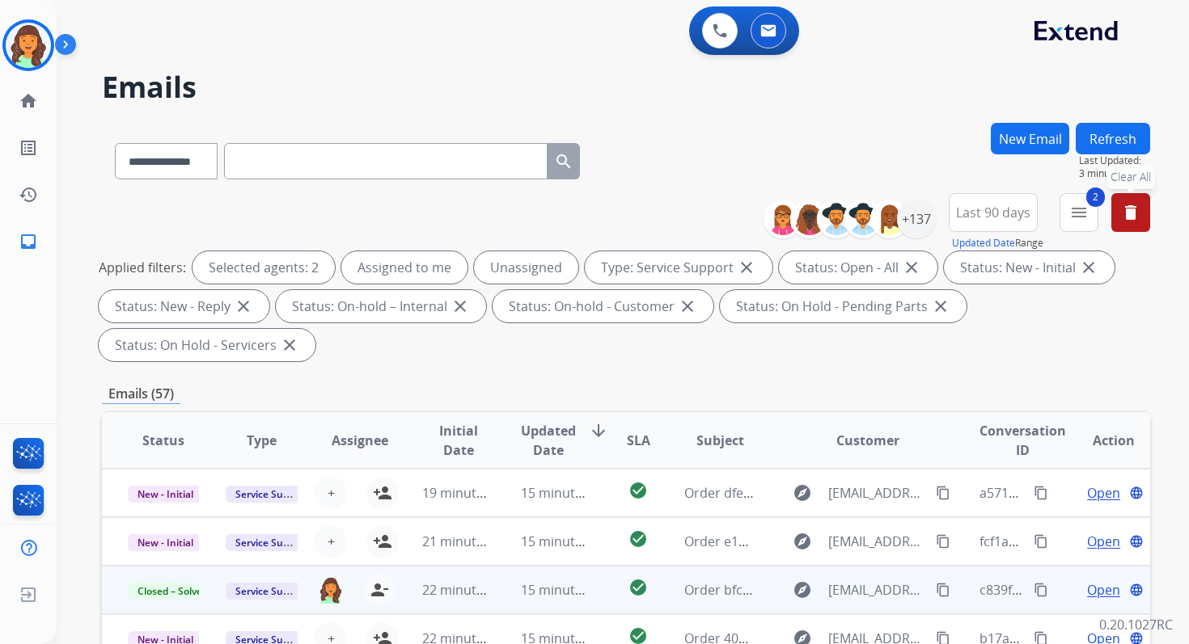
click at [1122, 213] on mat-icon "delete" at bounding box center [1130, 212] width 19 height 19
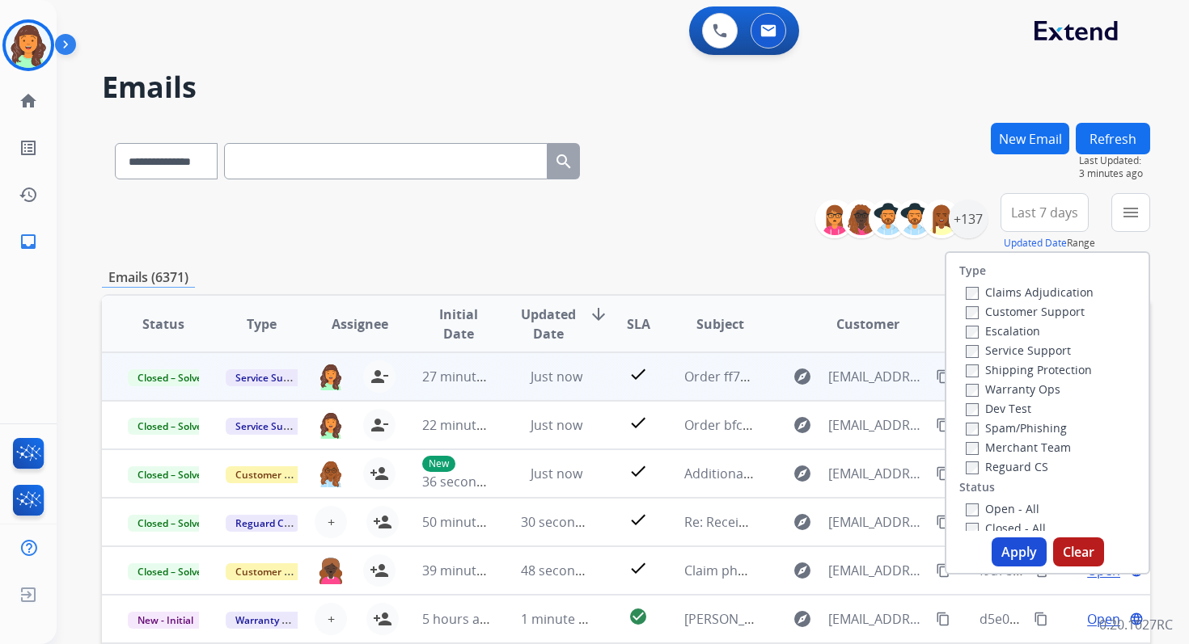
click at [716, 275] on div "Emails (6371)" at bounding box center [626, 278] width 1048 height 20
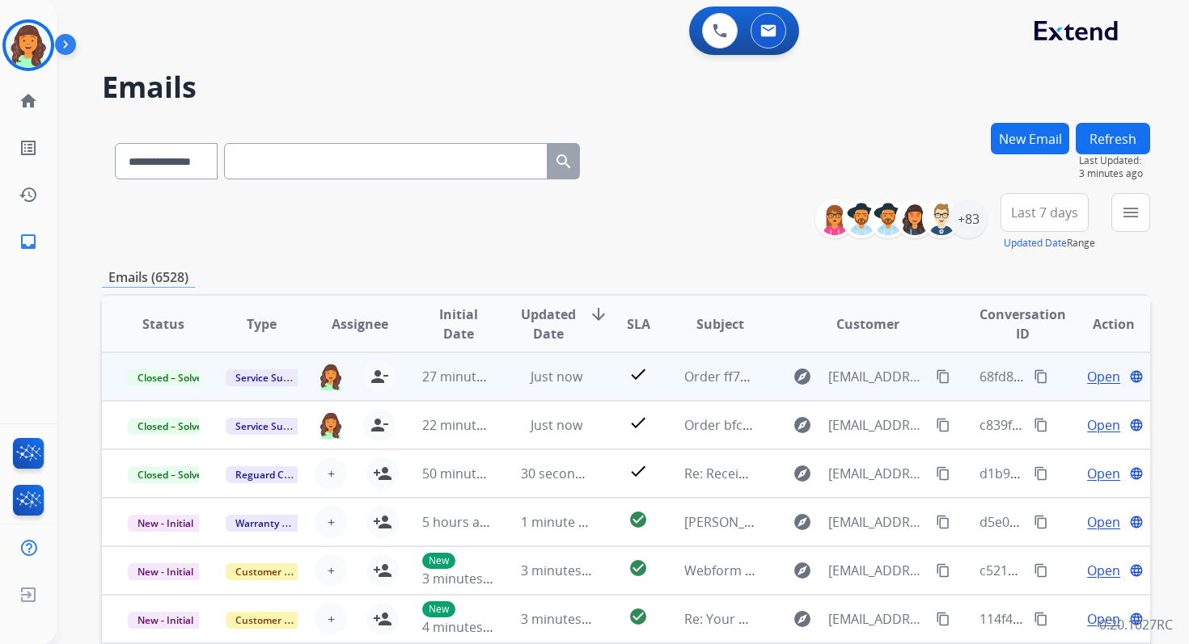
click at [909, 154] on div "**********" at bounding box center [626, 158] width 1048 height 70
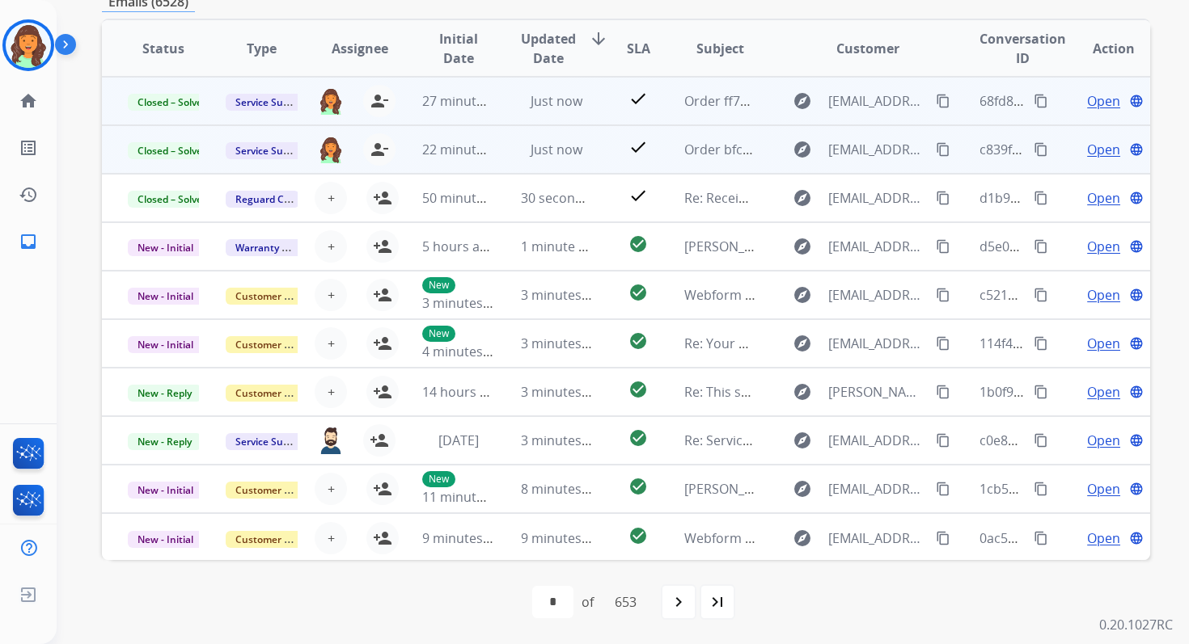
scroll to position [187, 0]
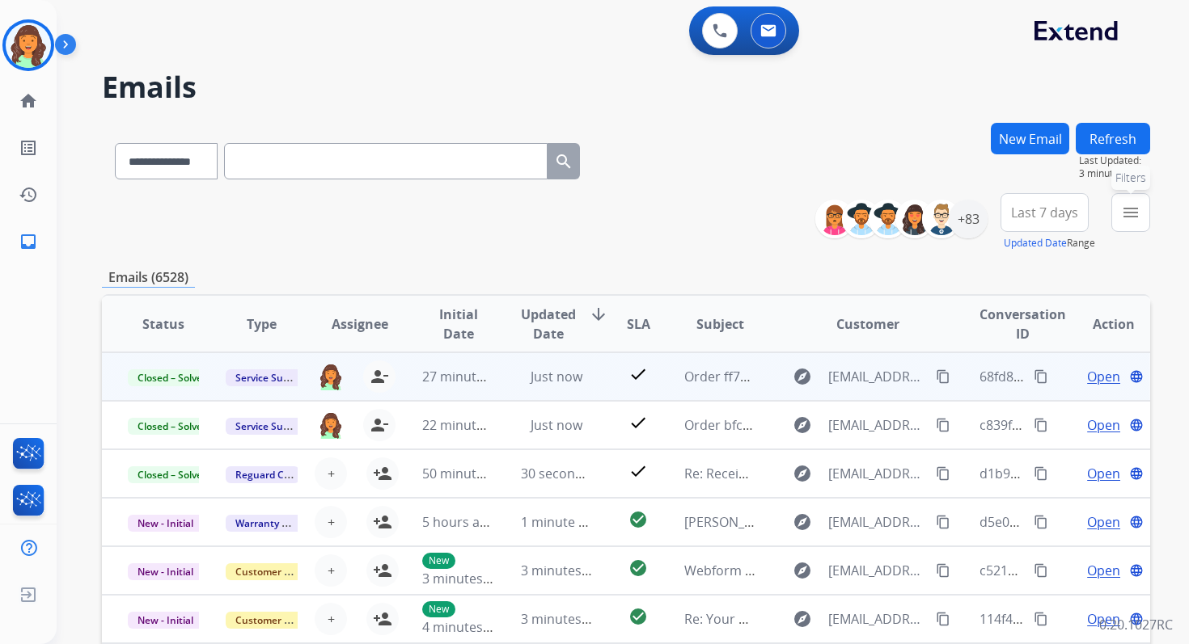
click at [1123, 217] on mat-icon "menu" at bounding box center [1130, 212] width 19 height 19
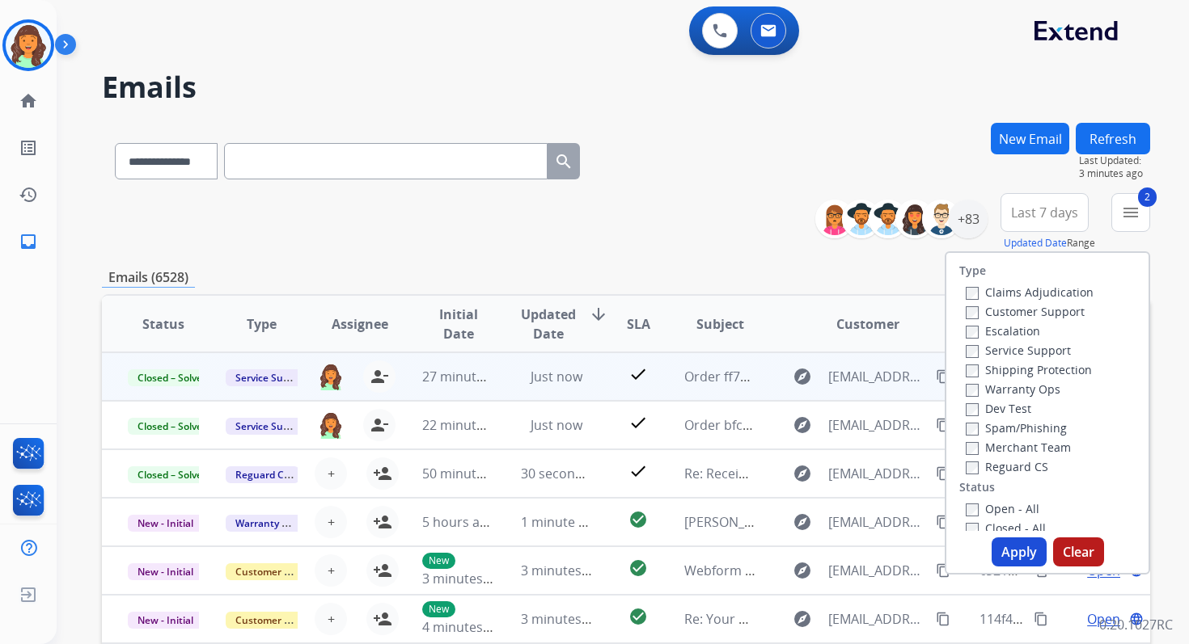
click at [1002, 543] on button "Apply" at bounding box center [1018, 552] width 55 height 29
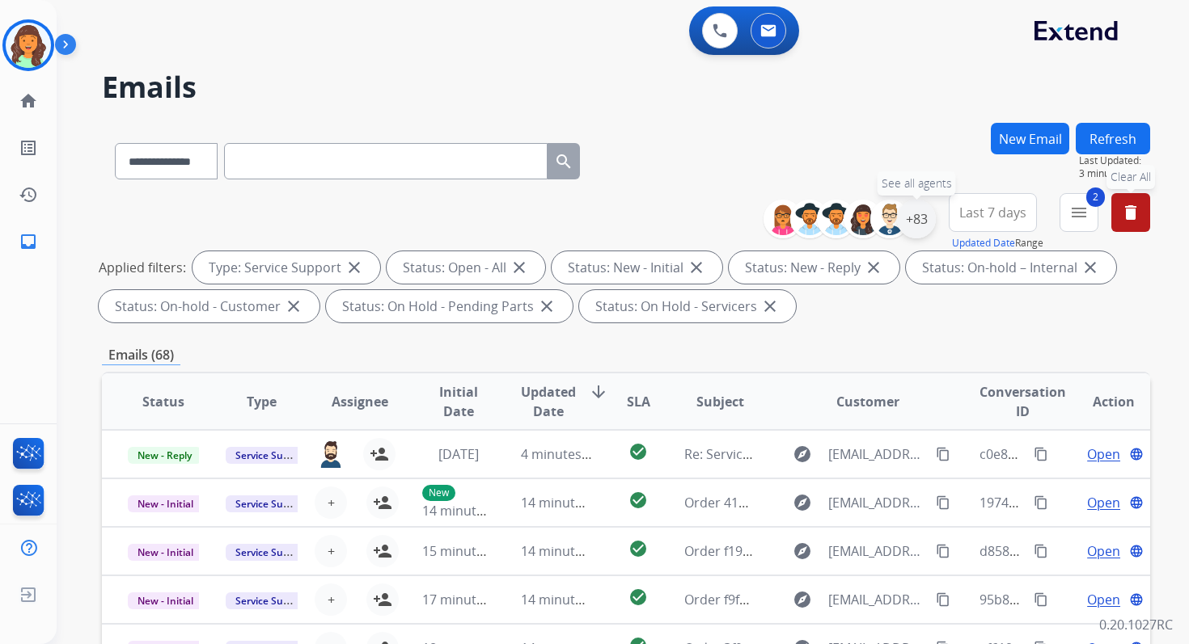
click at [911, 226] on div "+83" at bounding box center [916, 219] width 39 height 39
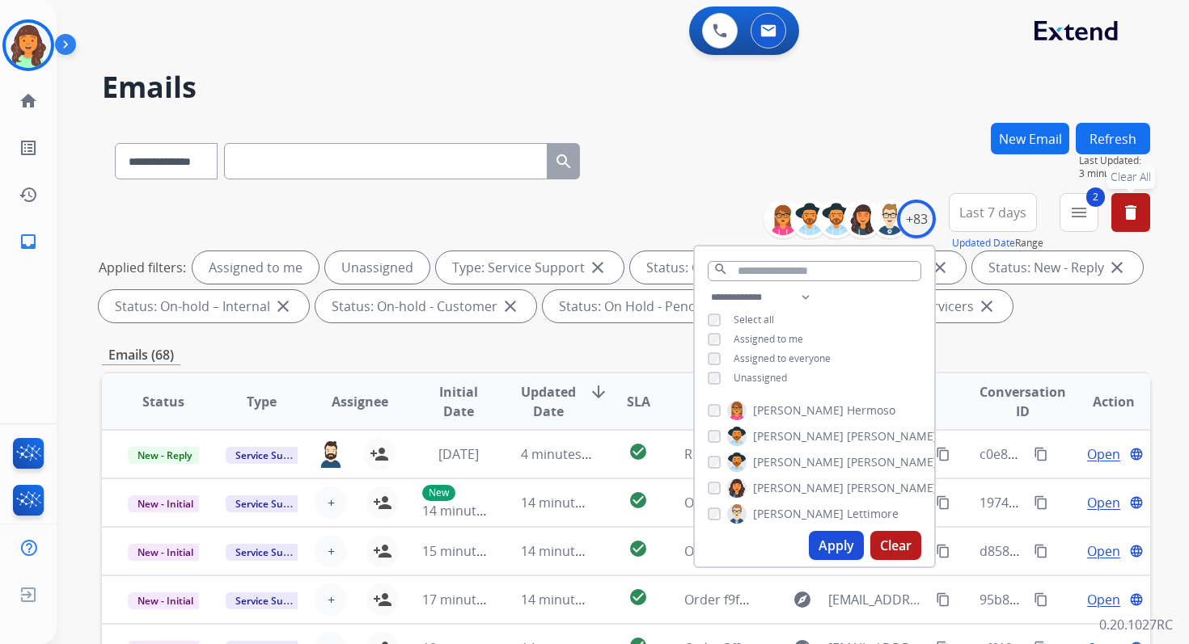
click at [834, 542] on button "Apply" at bounding box center [836, 545] width 55 height 29
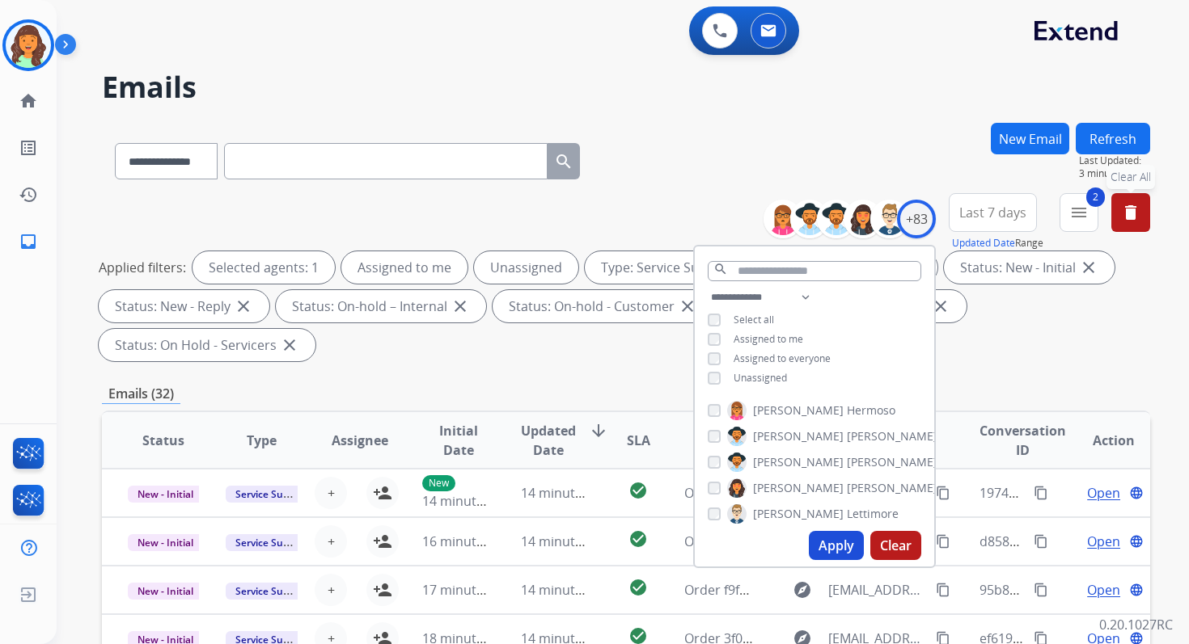
click at [558, 385] on div "Emails (32)" at bounding box center [626, 394] width 1048 height 20
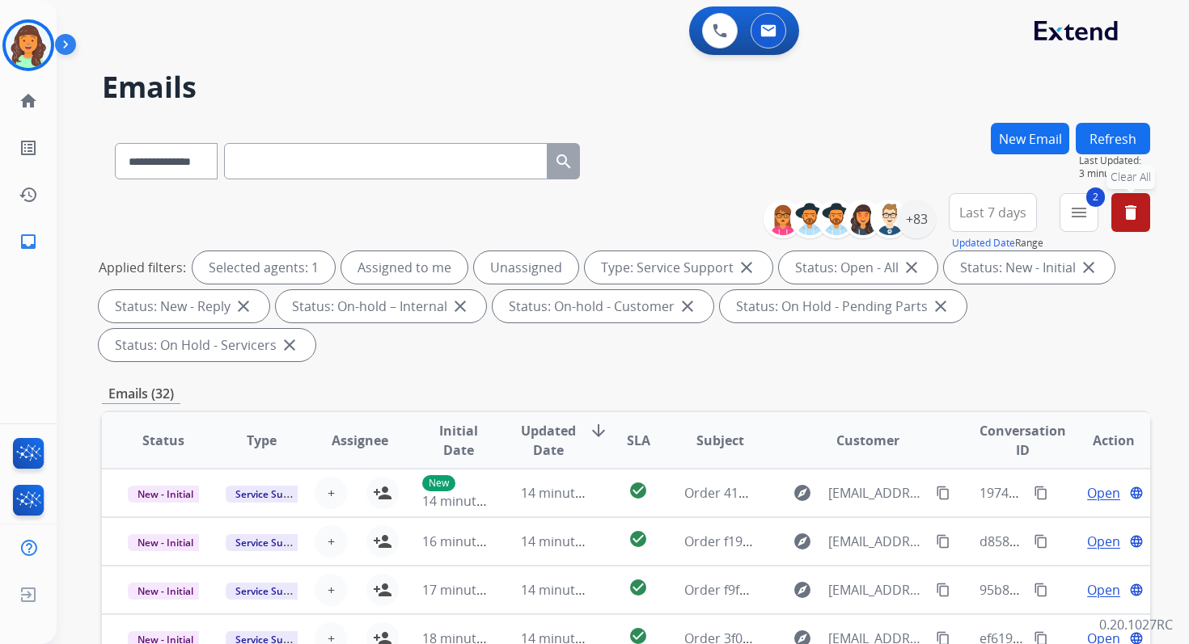
scroll to position [392, 0]
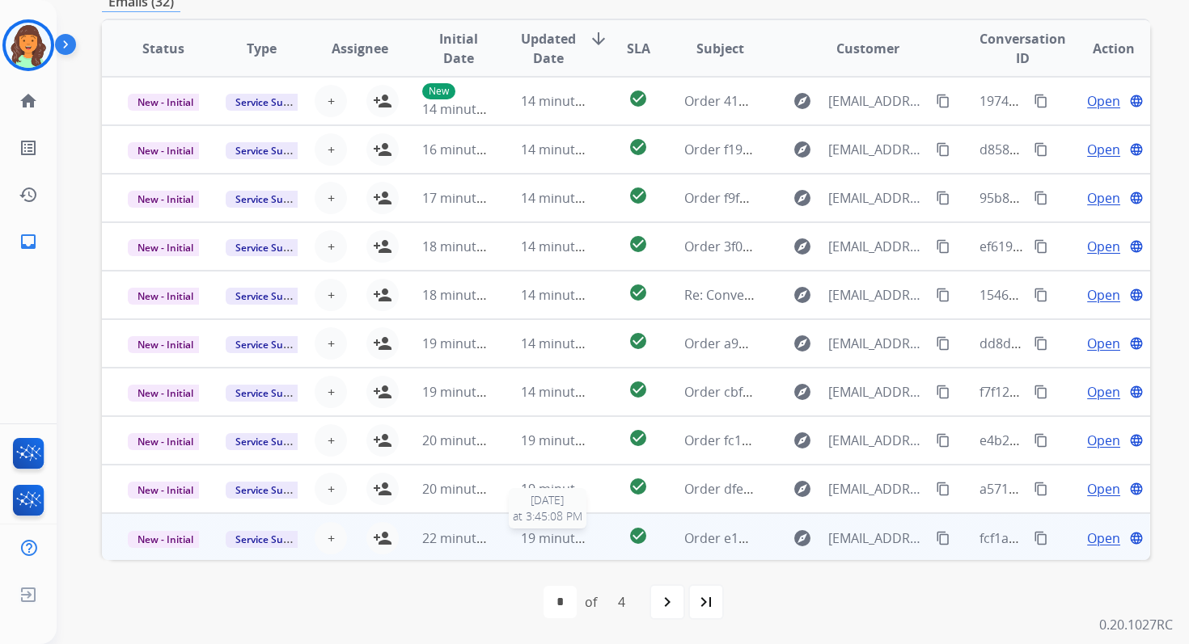
click at [551, 535] on span "19 minutes ago" at bounding box center [568, 539] width 94 height 18
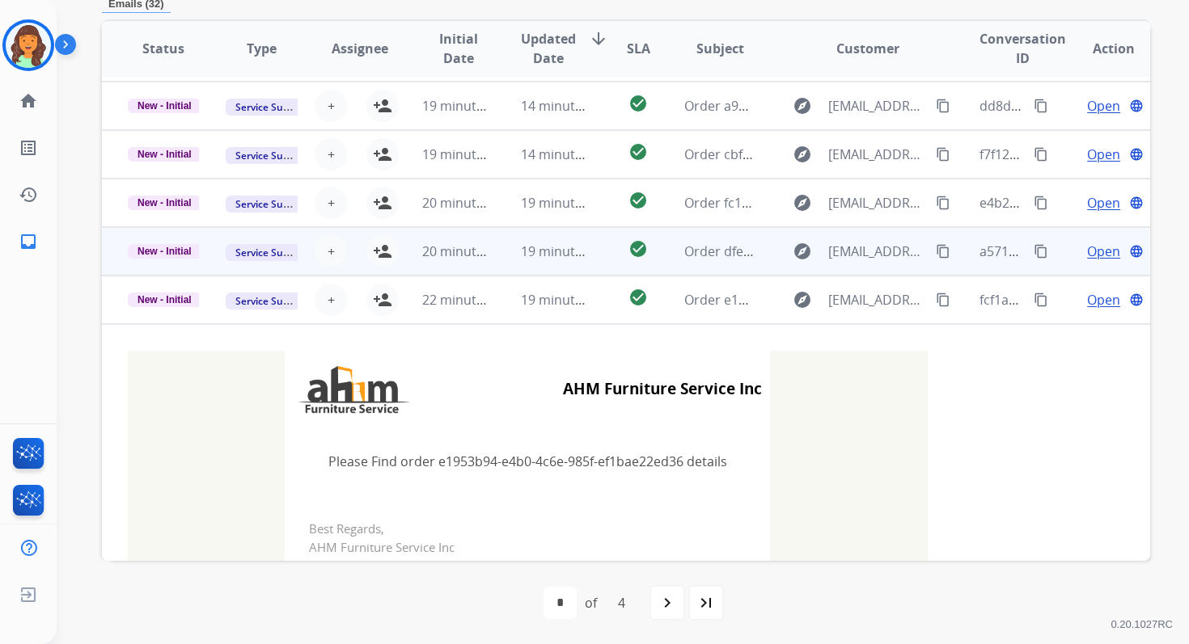
click at [556, 231] on td "19 minutes ago" at bounding box center [544, 251] width 98 height 49
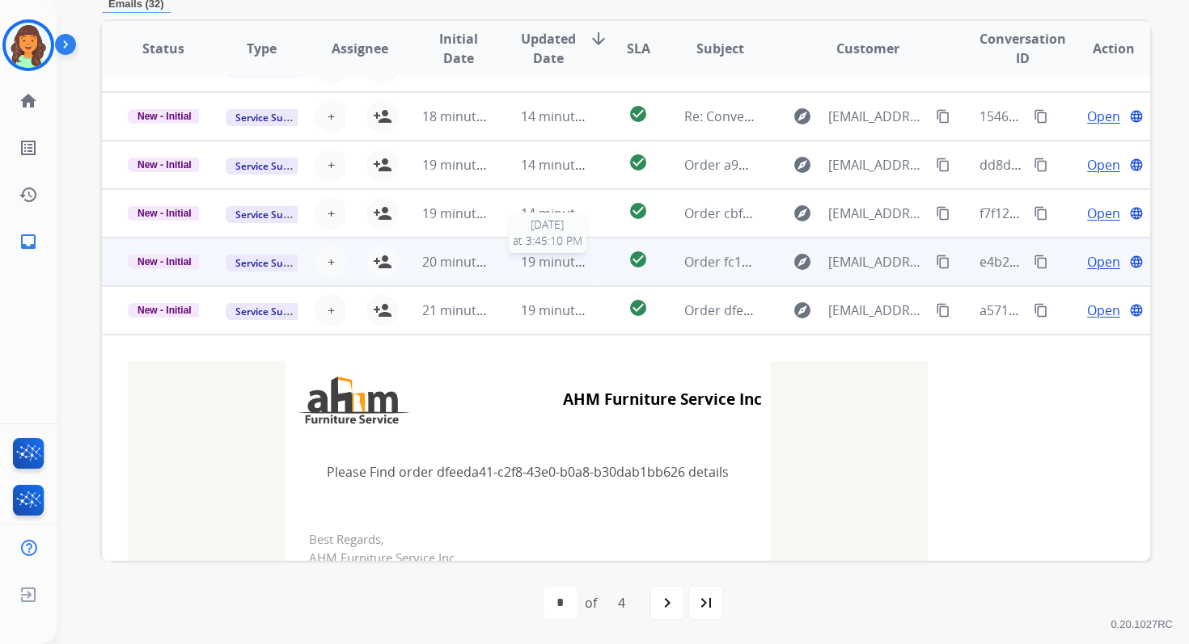
click at [555, 256] on span "19 minutes ago" at bounding box center [568, 262] width 94 height 18
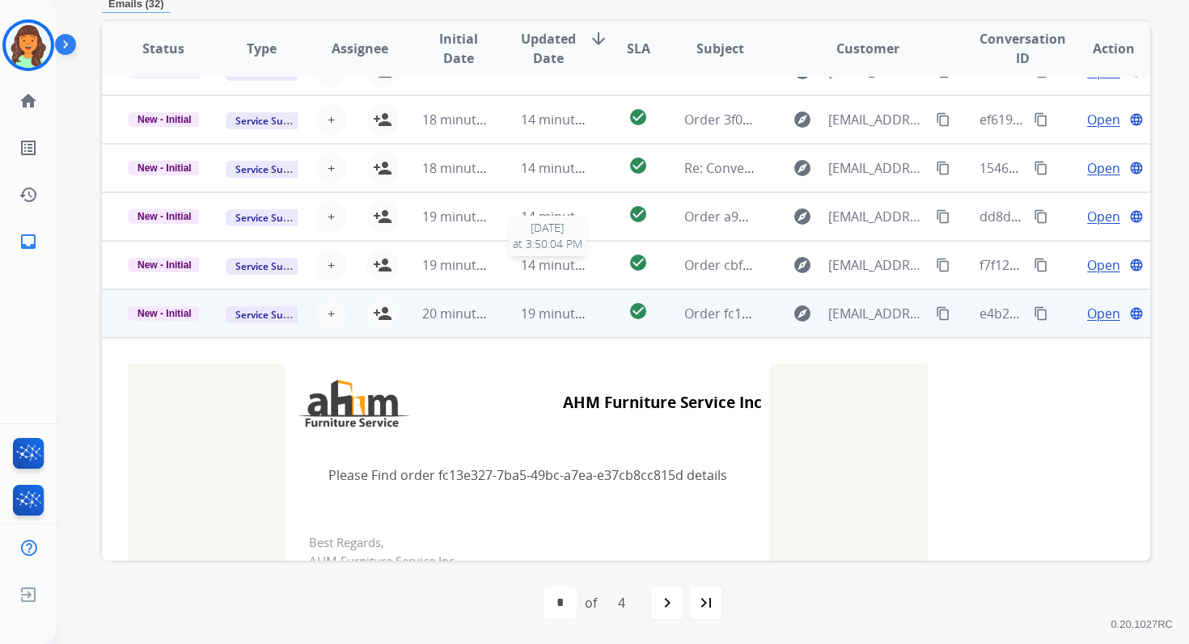
click at [555, 256] on span "14 minutes ago" at bounding box center [568, 265] width 94 height 18
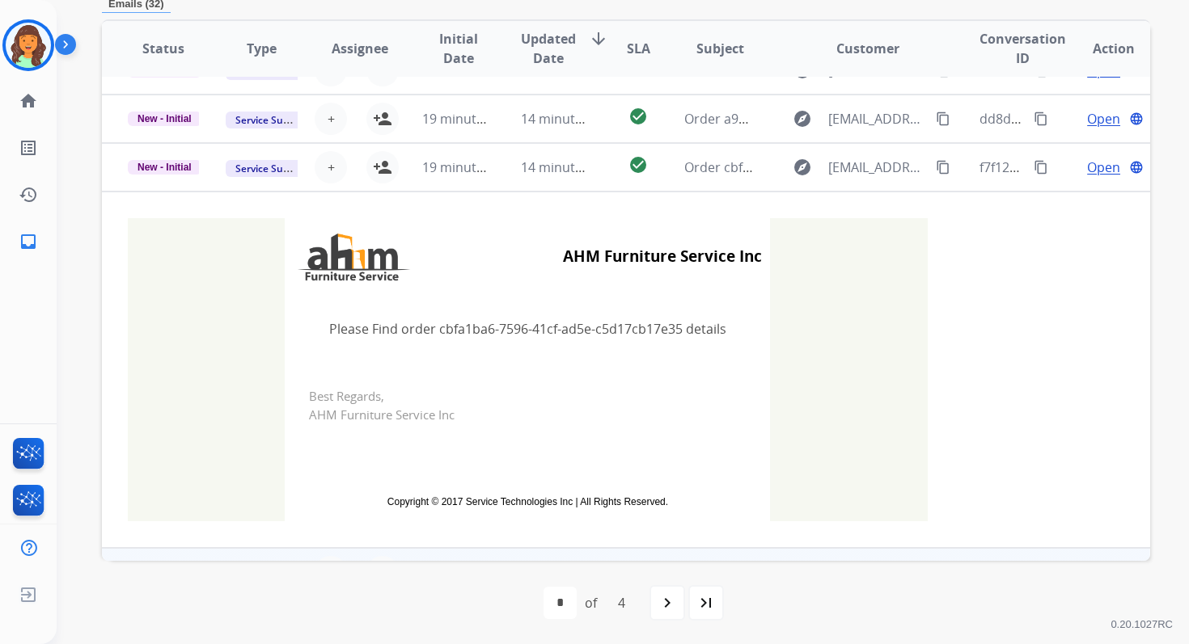
scroll to position [74, 0]
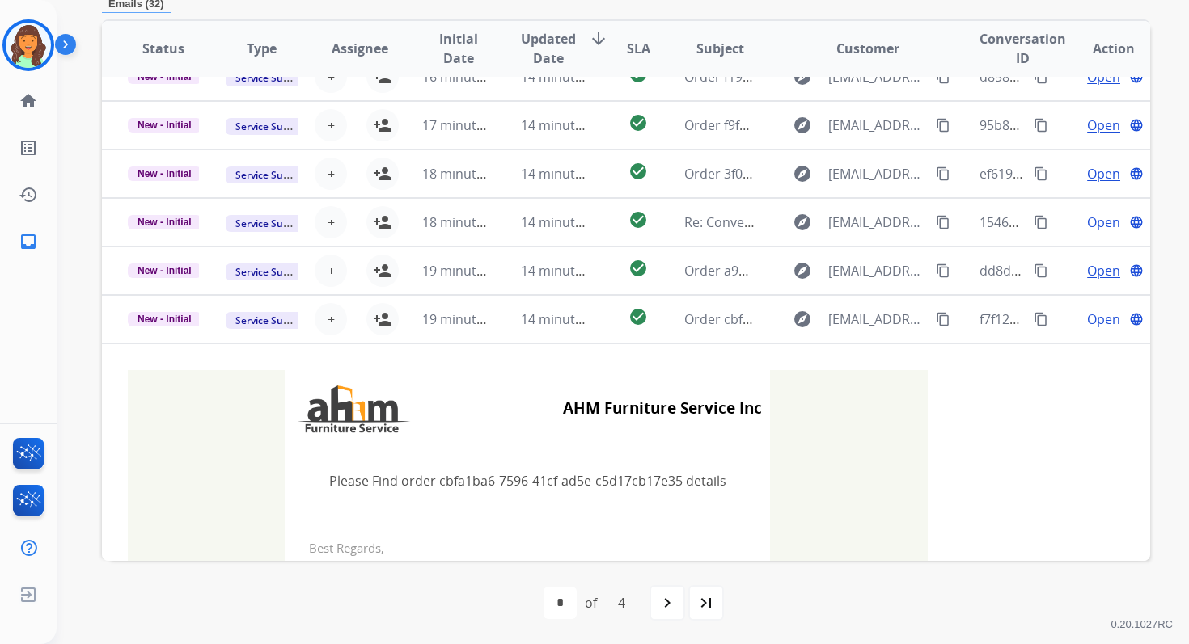
click at [555, 256] on td "14 minutes ago" at bounding box center [544, 271] width 98 height 49
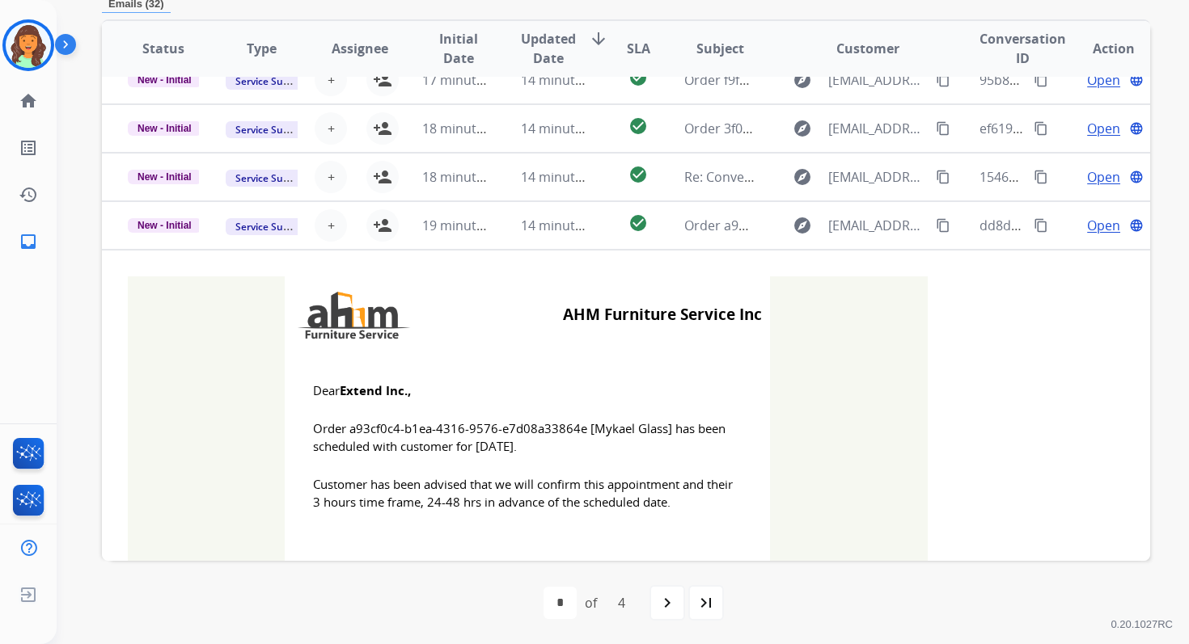
scroll to position [32, 0]
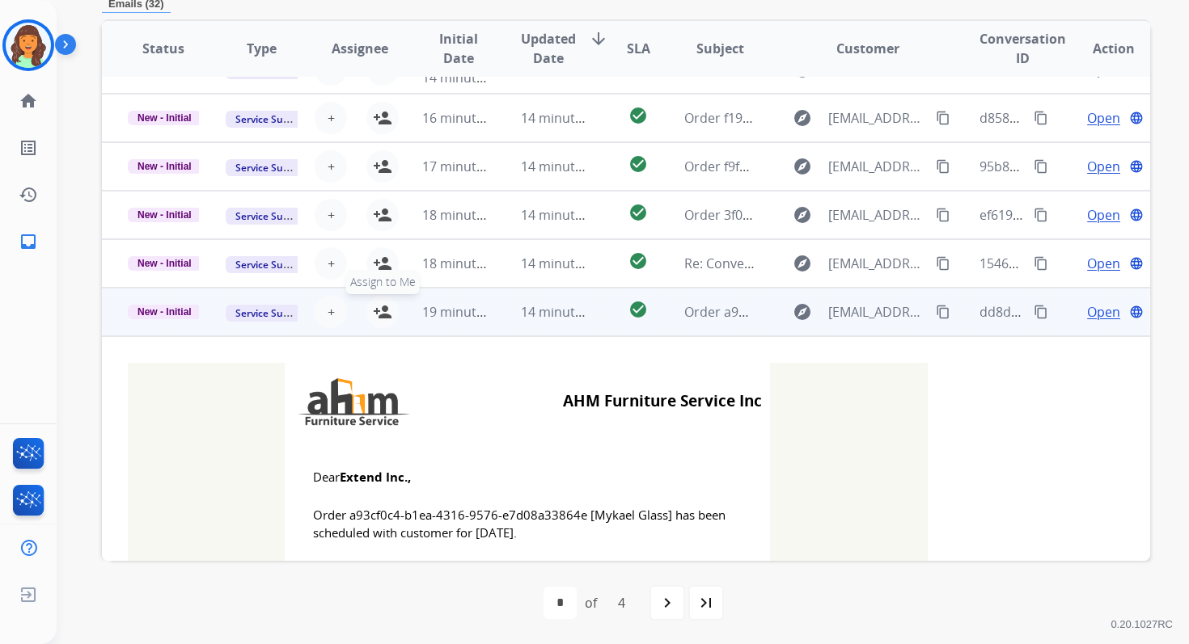
click at [383, 306] on mat-icon "person_add" at bounding box center [382, 311] width 19 height 19
click at [149, 309] on span "New - Initial" at bounding box center [165, 312] width 74 height 15
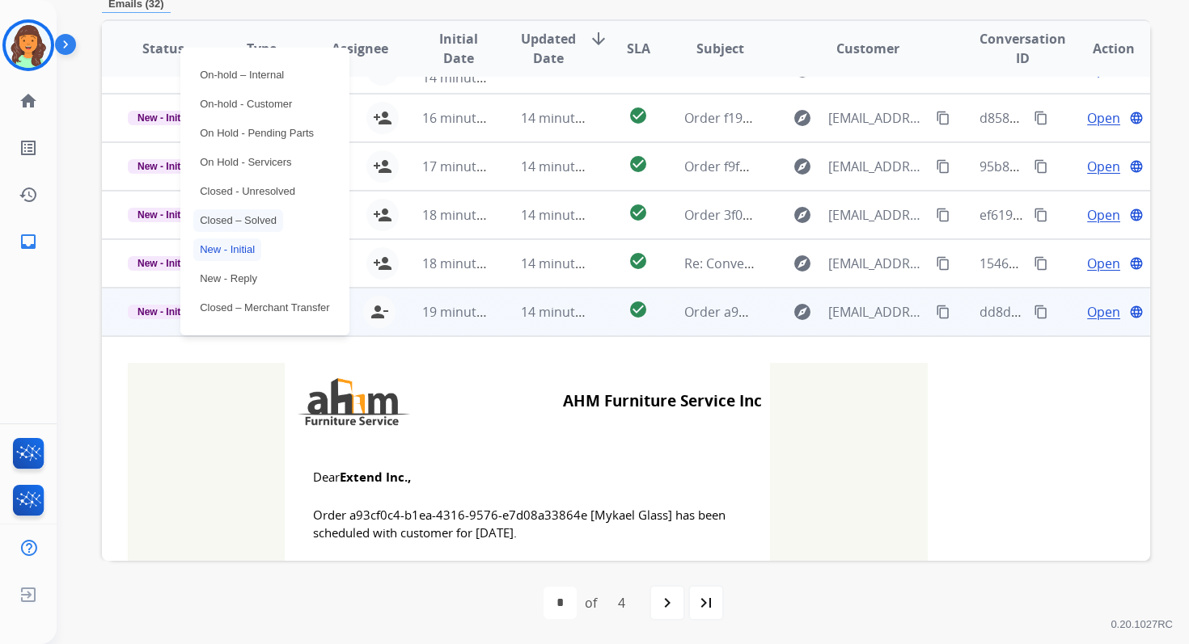
click at [222, 226] on p "Closed – Solved" at bounding box center [238, 220] width 90 height 23
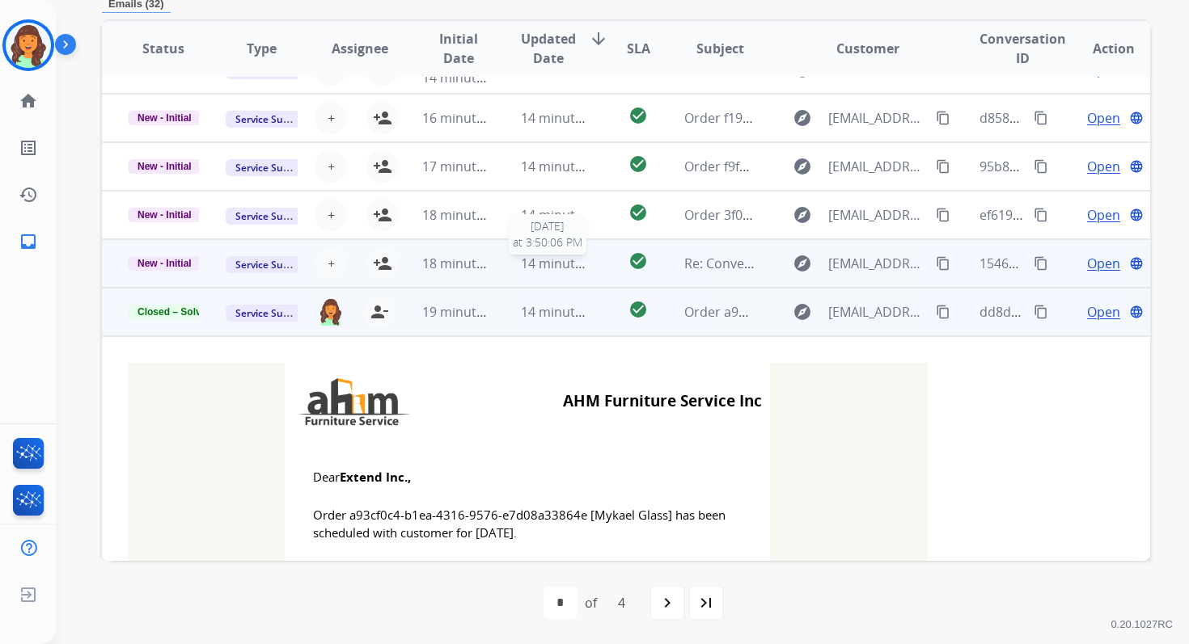
click at [526, 268] on span "14 minutes ago" at bounding box center [568, 264] width 94 height 18
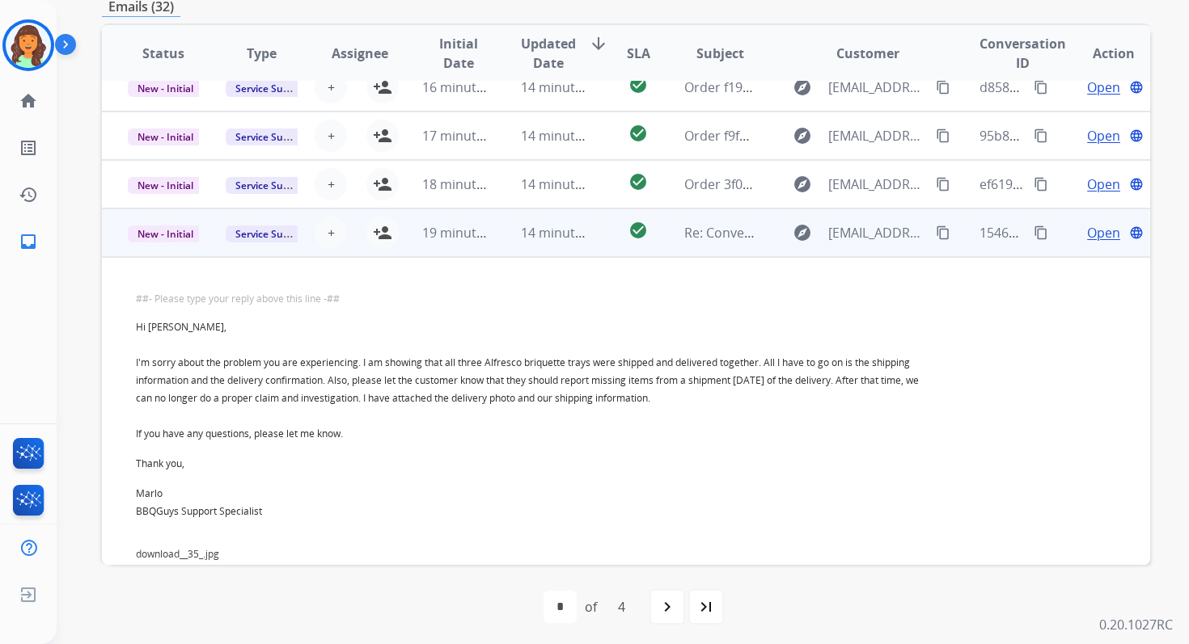
scroll to position [19, 0]
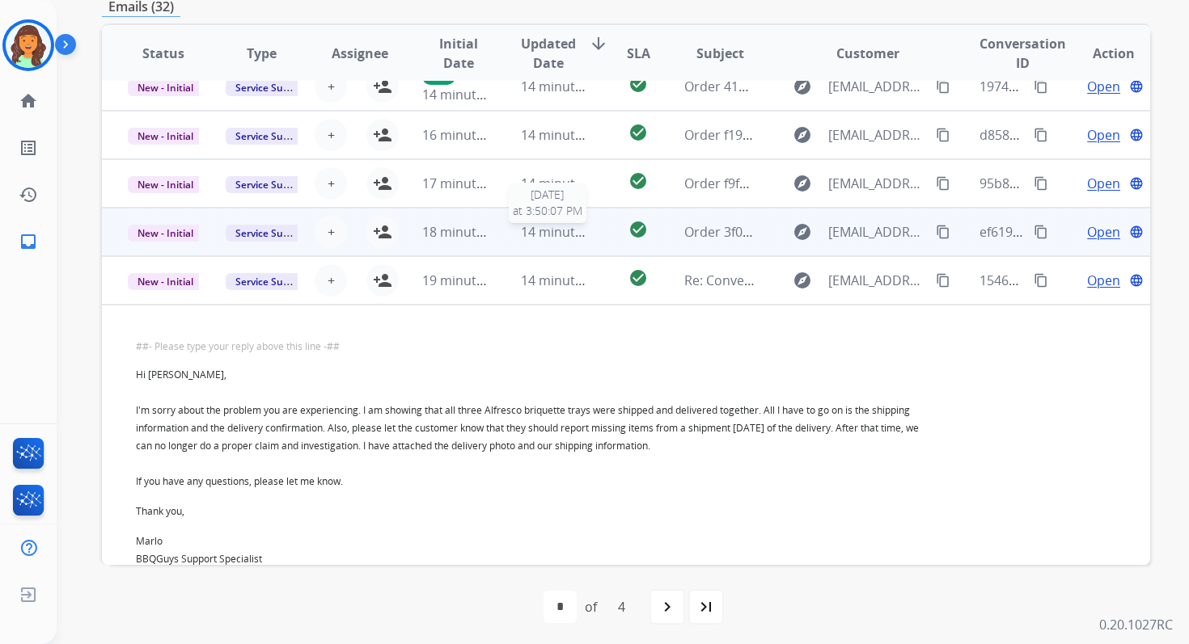
click at [539, 236] on span "14 minutes ago" at bounding box center [568, 232] width 94 height 18
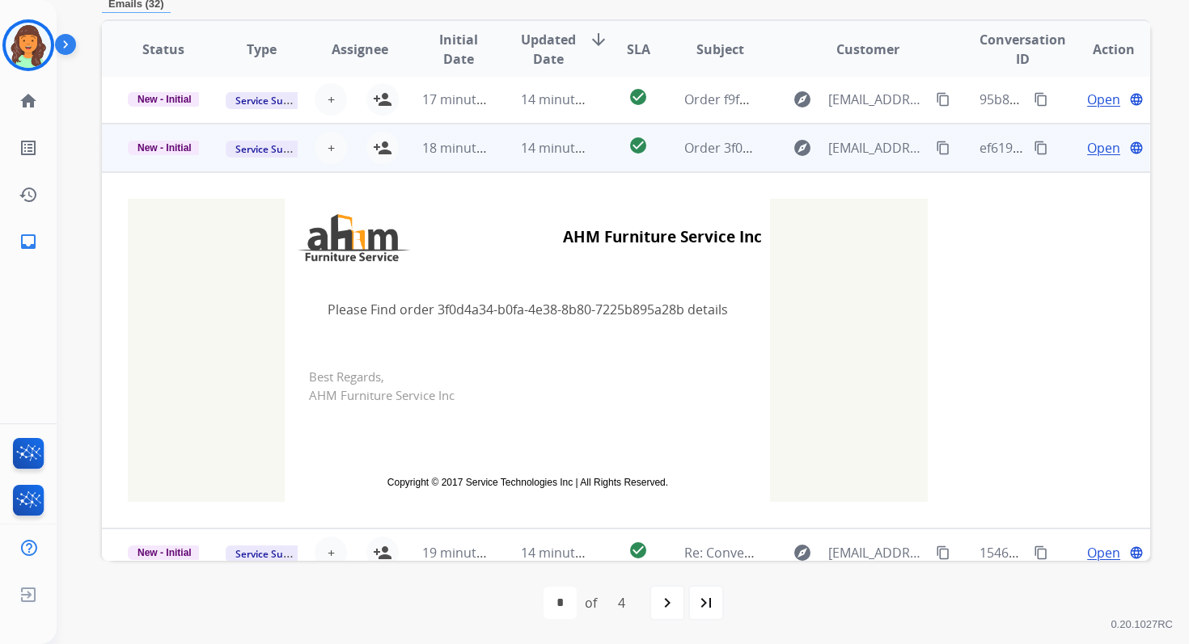
scroll to position [0, 0]
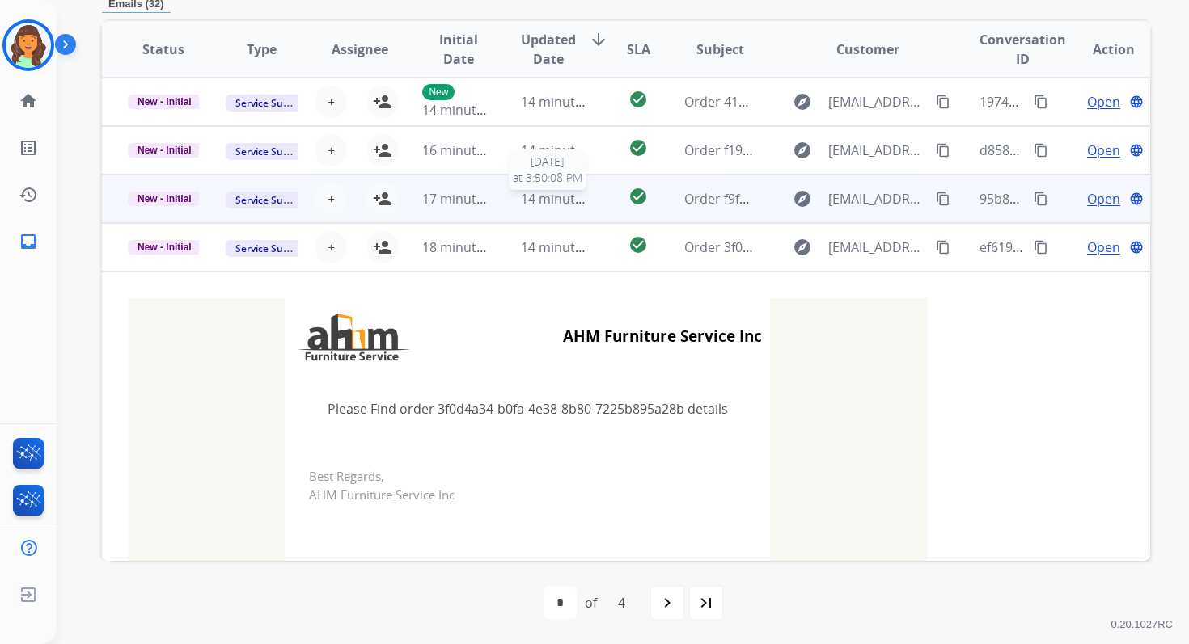
click at [549, 201] on span "14 minutes ago" at bounding box center [568, 199] width 94 height 18
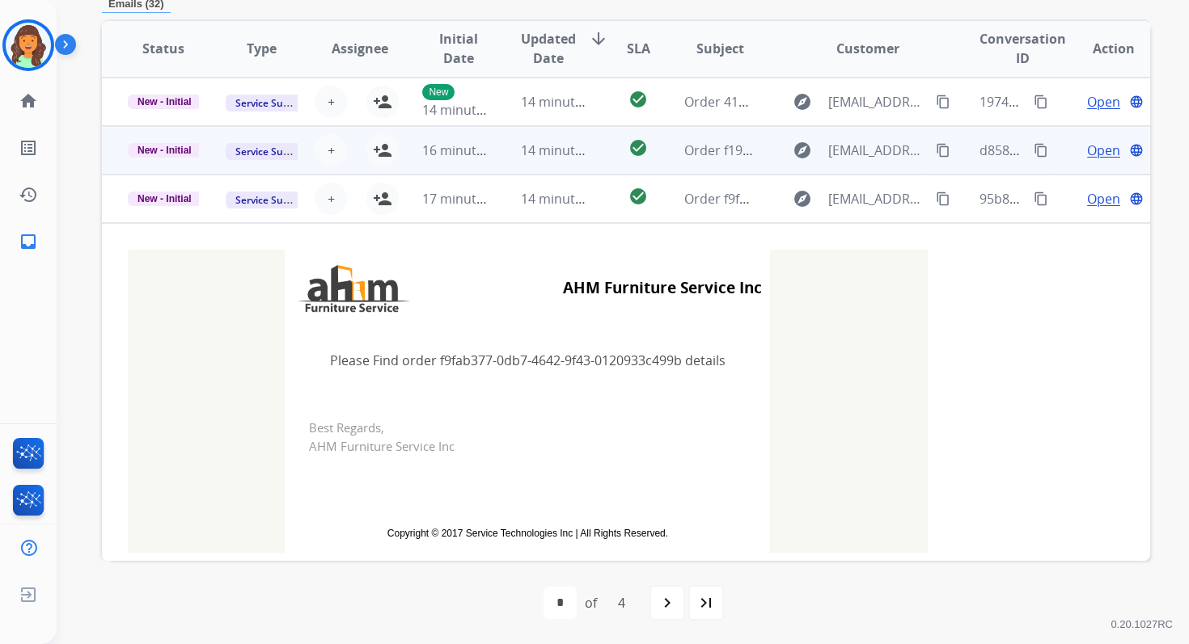
click at [562, 159] on td "14 minutes ago" at bounding box center [544, 150] width 98 height 49
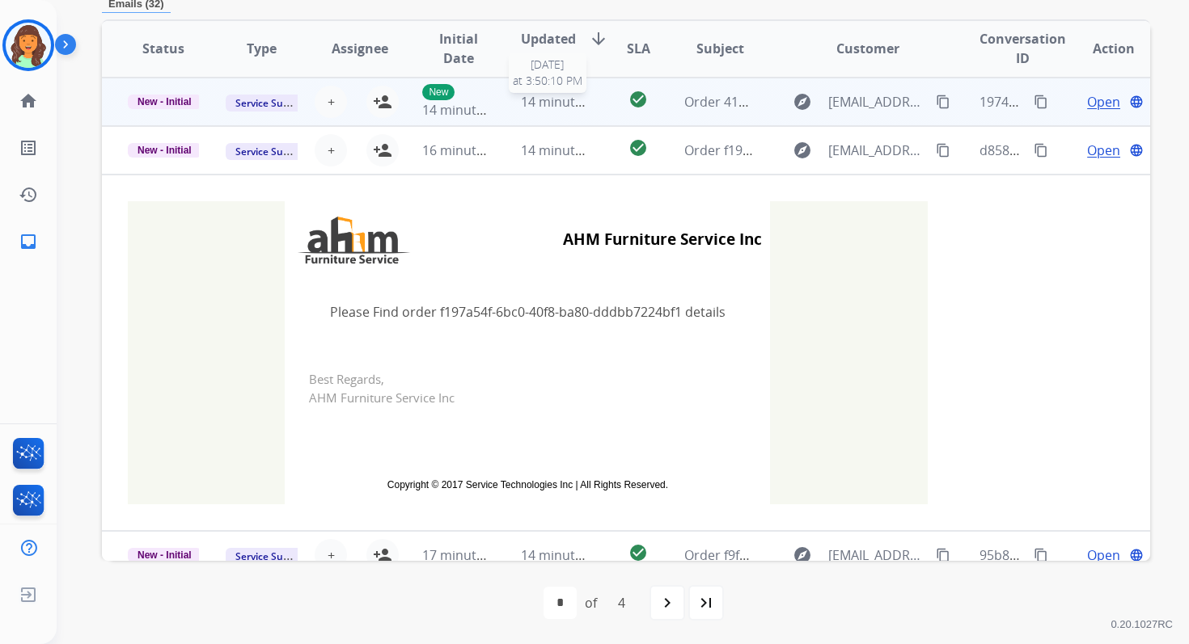
click at [552, 108] on span "14 minutes ago" at bounding box center [568, 102] width 94 height 18
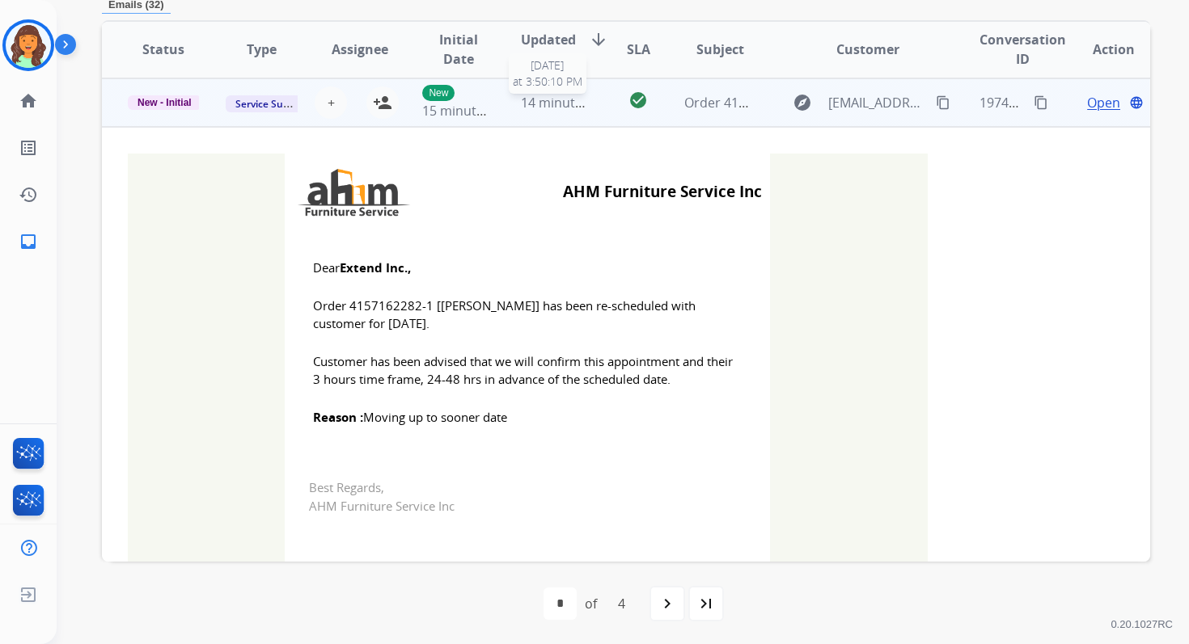
scroll to position [388, 0]
click at [381, 103] on mat-icon "person_add" at bounding box center [382, 101] width 19 height 19
click at [182, 102] on span "New - Initial" at bounding box center [165, 102] width 74 height 15
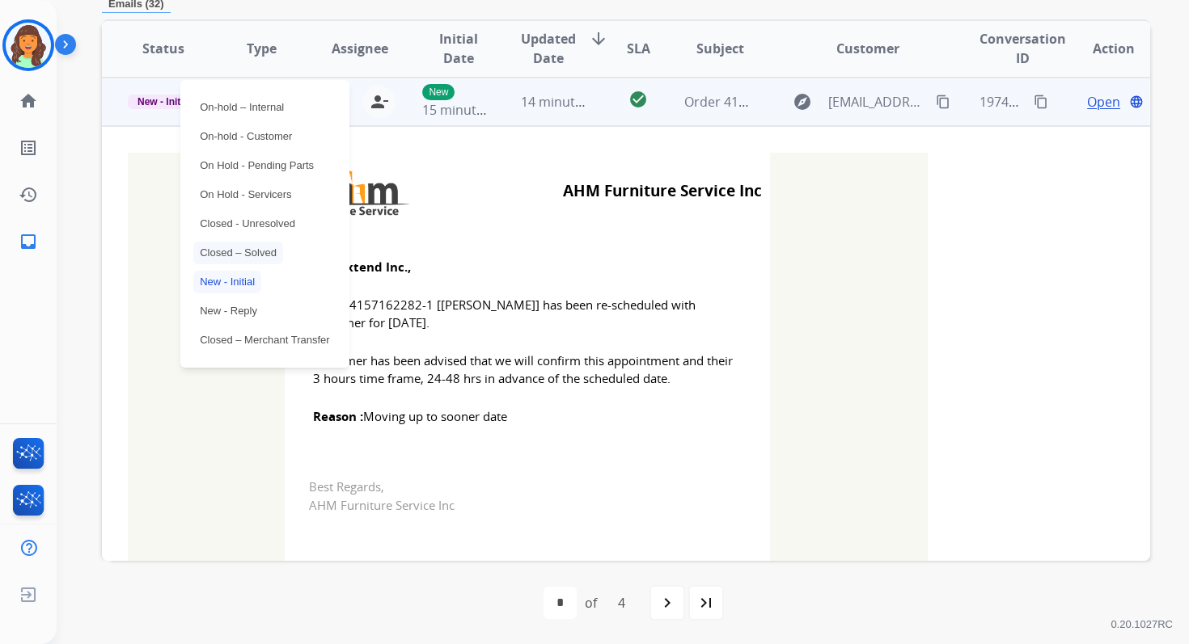
click at [224, 255] on p "Closed – Solved" at bounding box center [238, 253] width 90 height 23
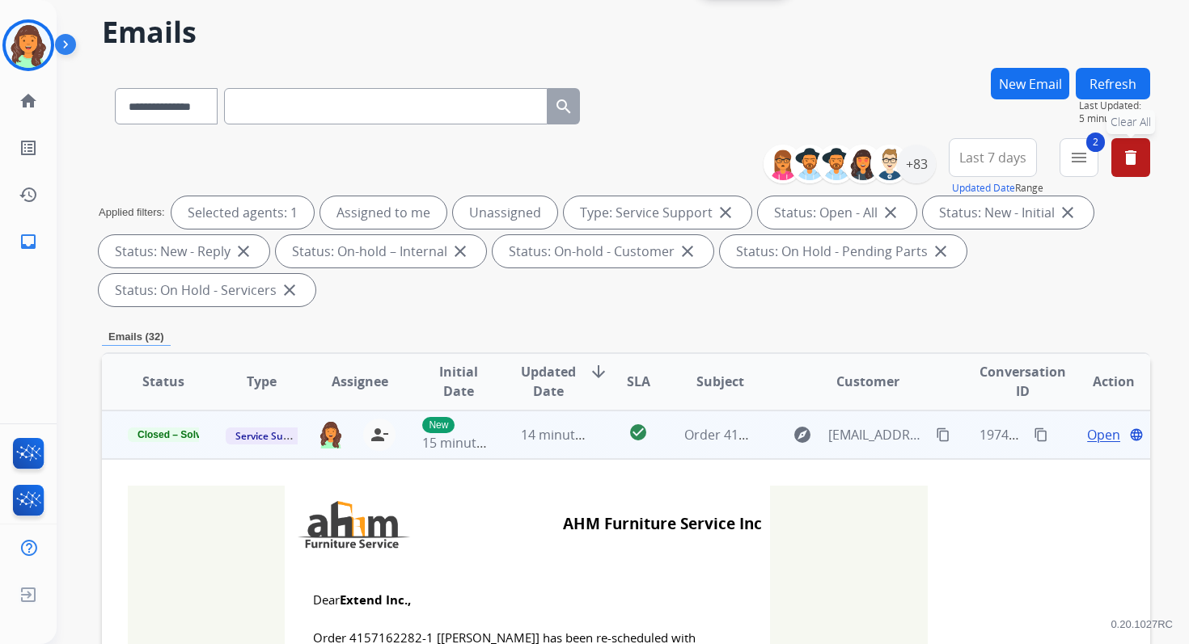
scroll to position [0, 0]
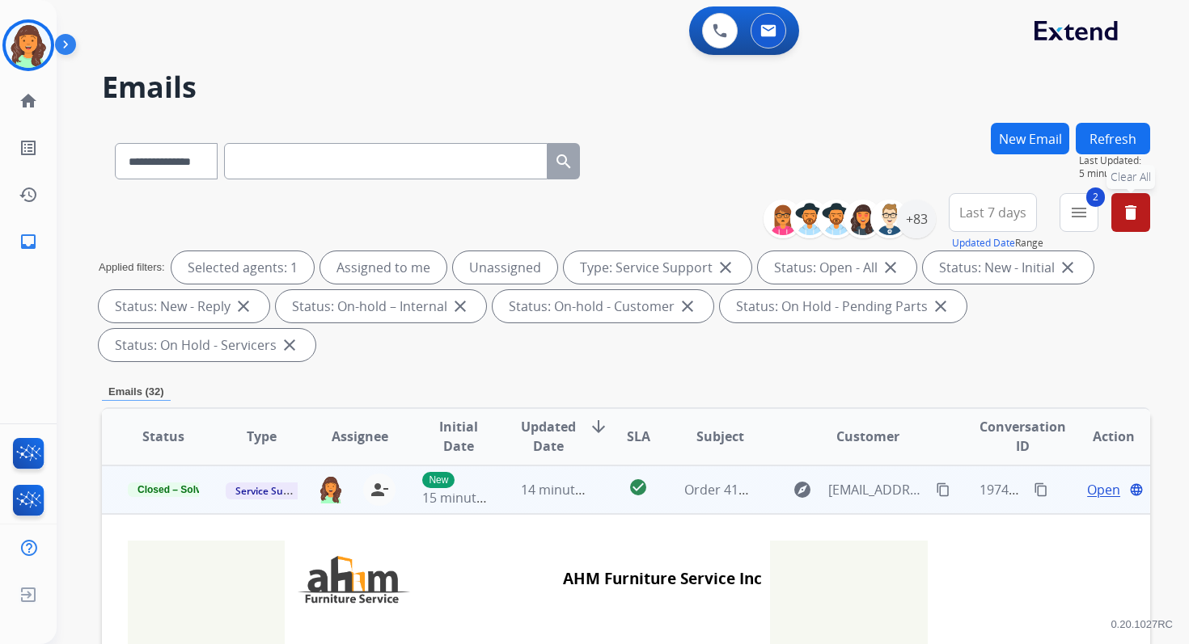
click at [1110, 142] on button "Refresh" at bounding box center [1112, 139] width 74 height 32
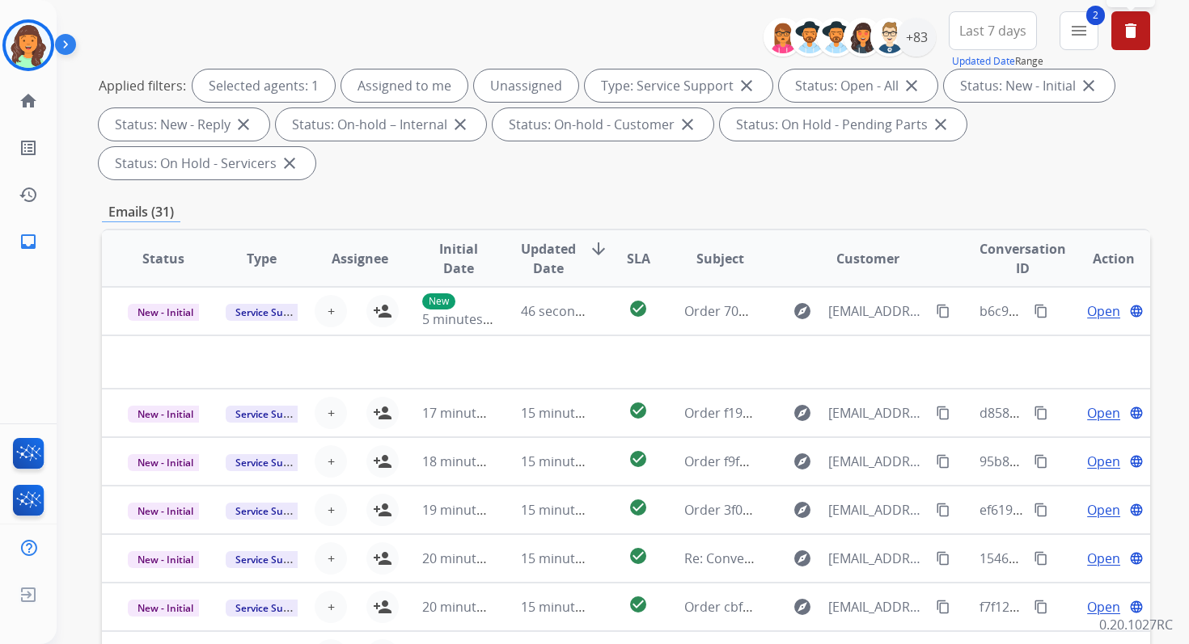
scroll to position [392, 0]
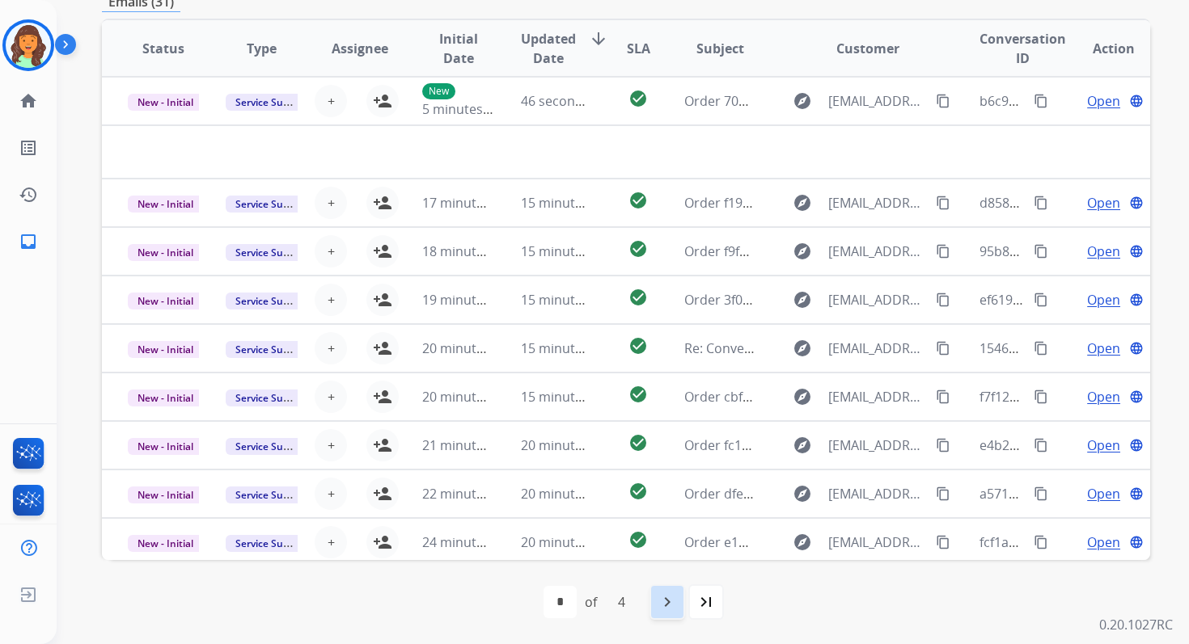
click at [665, 591] on div "navigate_next" at bounding box center [667, 603] width 36 height 36
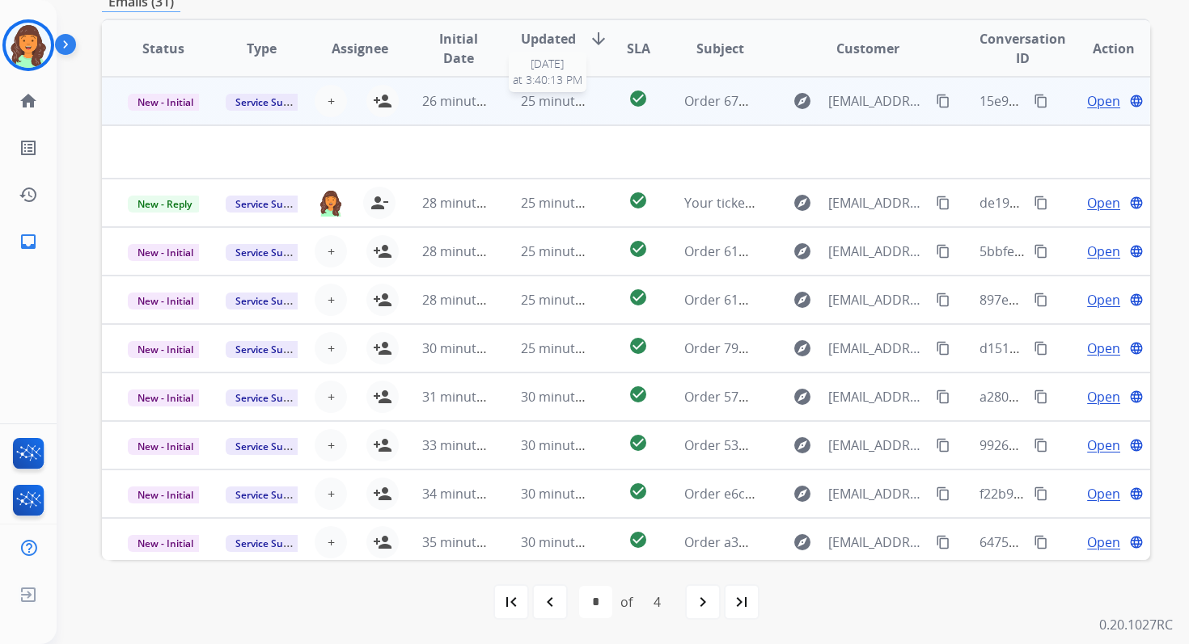
click at [548, 104] on span "25 minutes ago" at bounding box center [568, 101] width 94 height 18
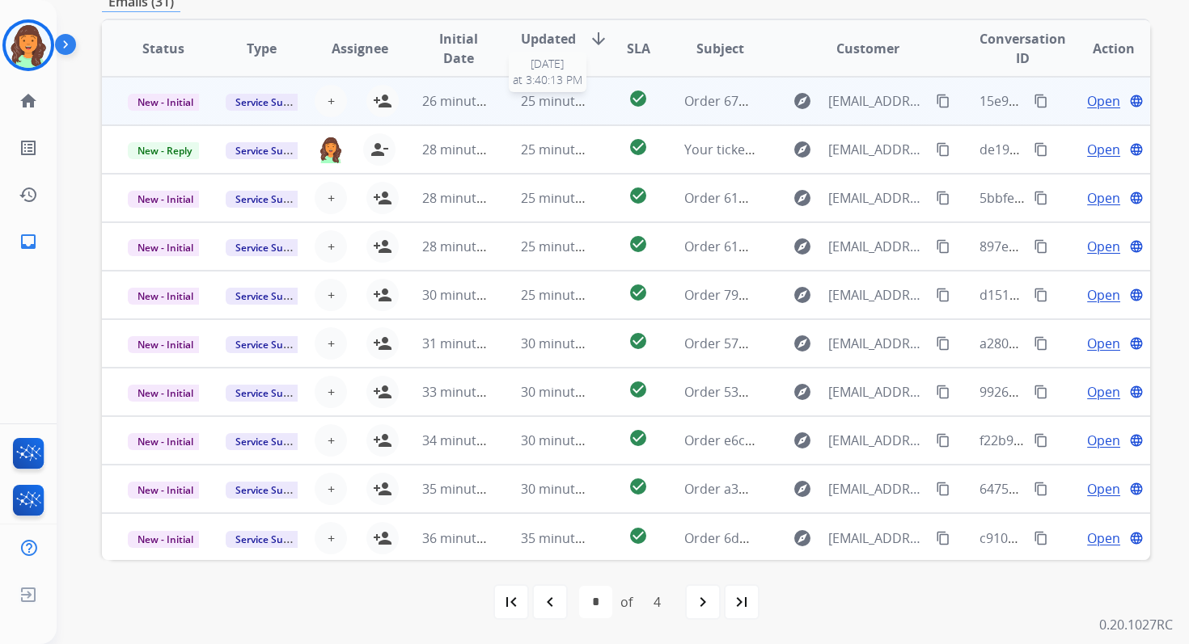
click at [548, 104] on span "25 minutes ago" at bounding box center [568, 101] width 94 height 18
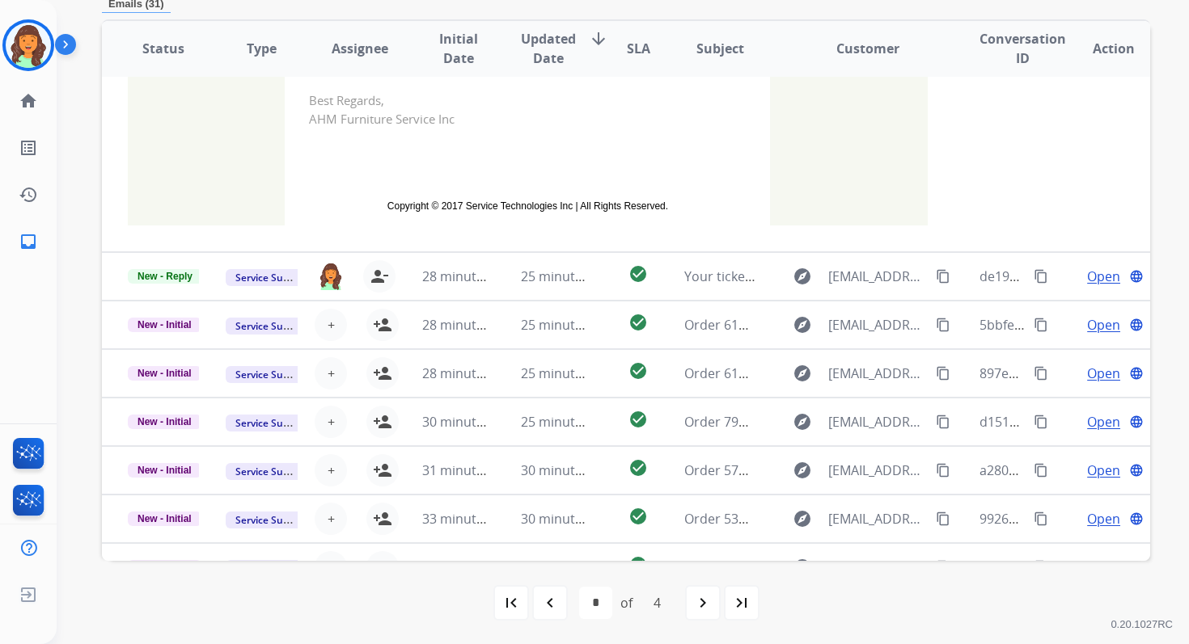
scroll to position [358, 0]
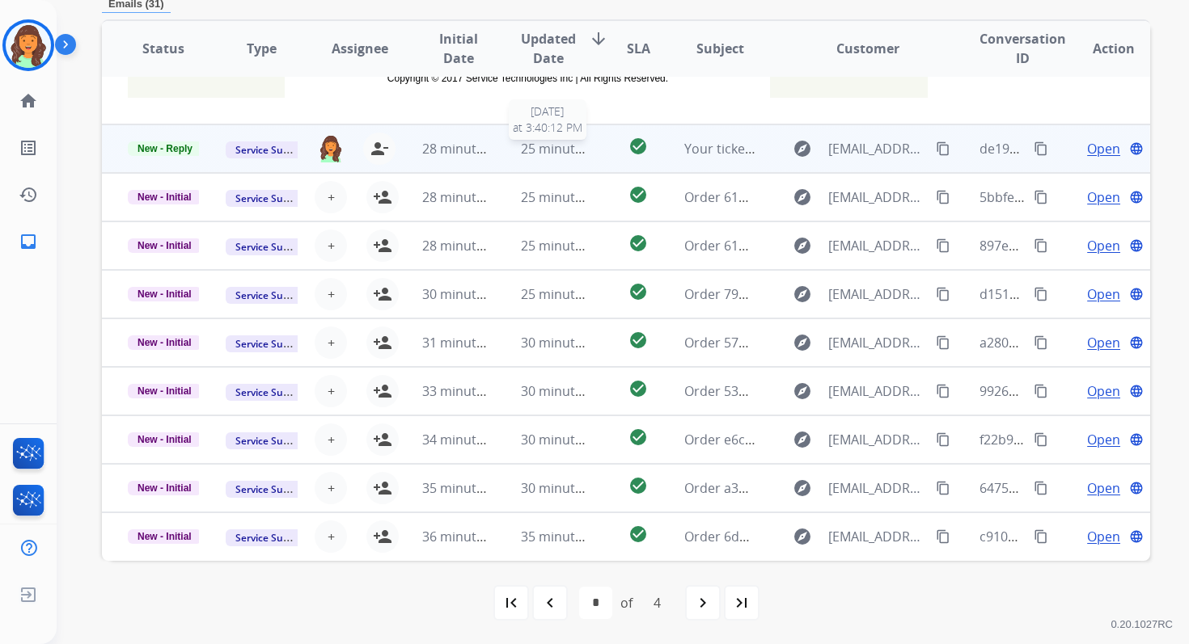
click at [551, 143] on span "25 minutes ago" at bounding box center [568, 149] width 94 height 18
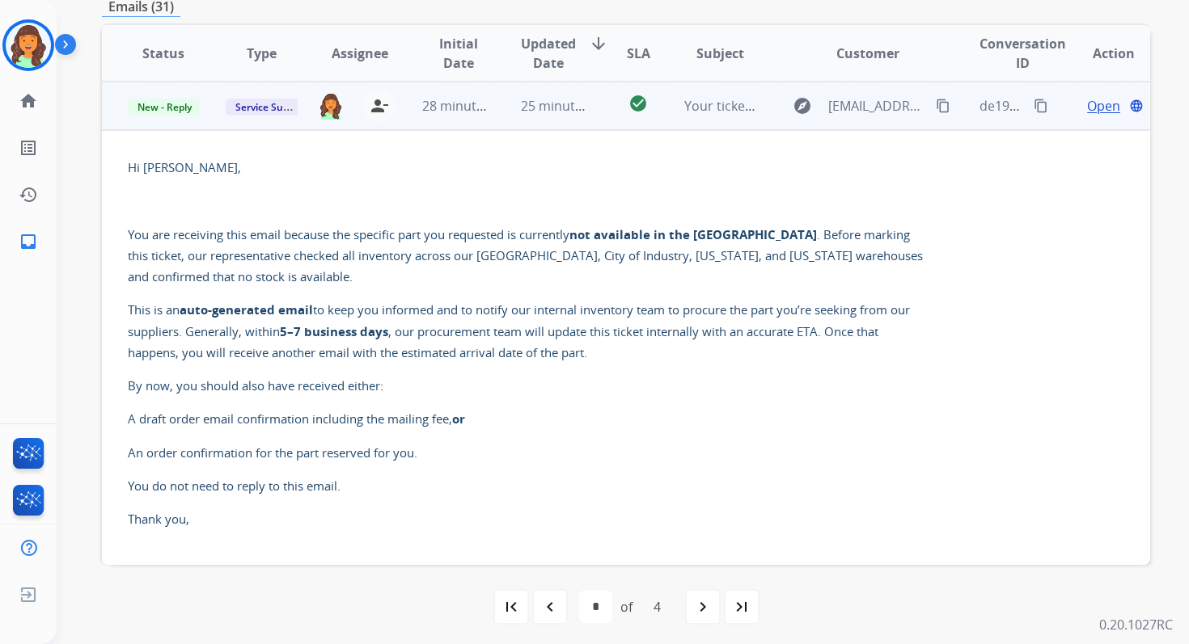
scroll to position [0, 0]
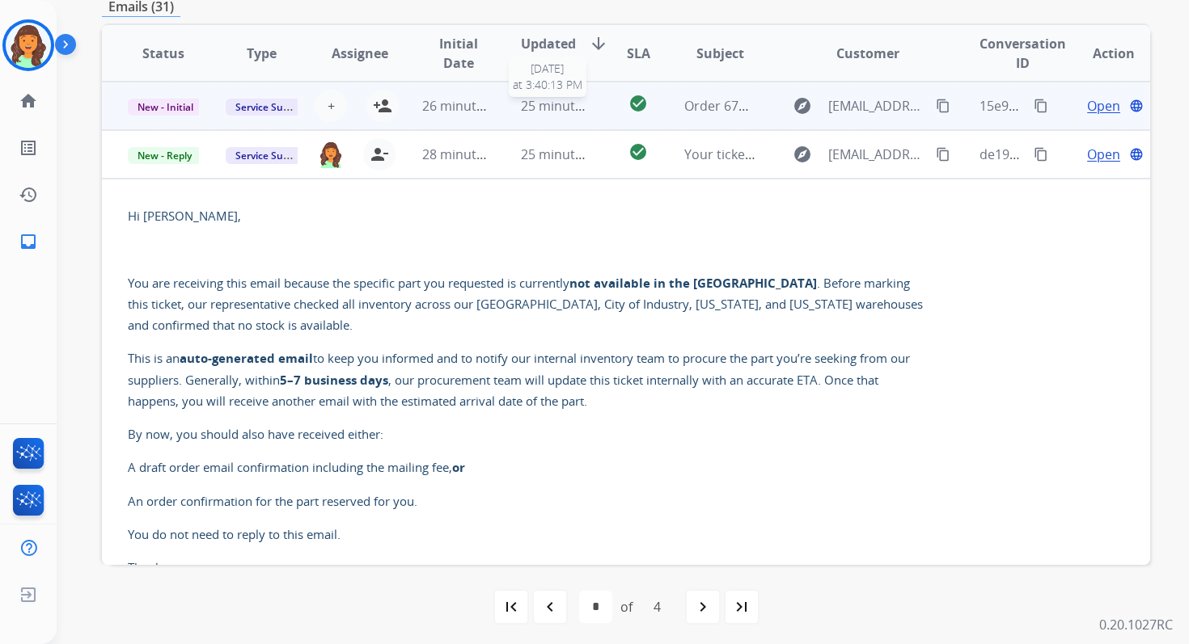
click at [572, 105] on span "25 minutes ago" at bounding box center [568, 106] width 94 height 18
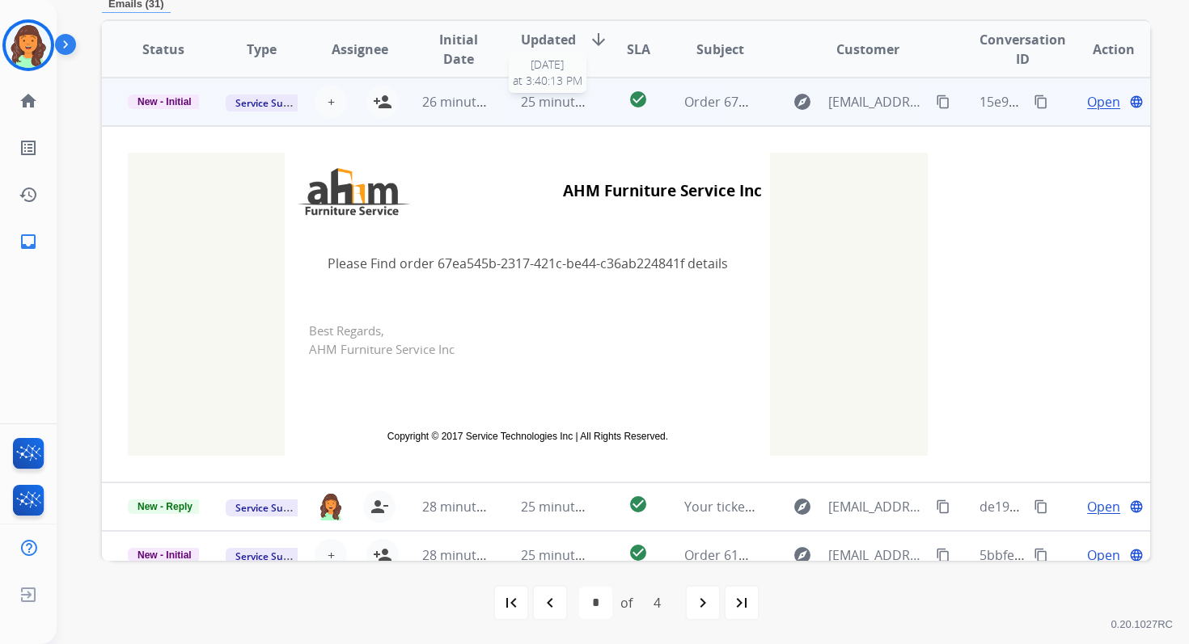
click at [572, 105] on span "25 minutes ago" at bounding box center [568, 102] width 94 height 18
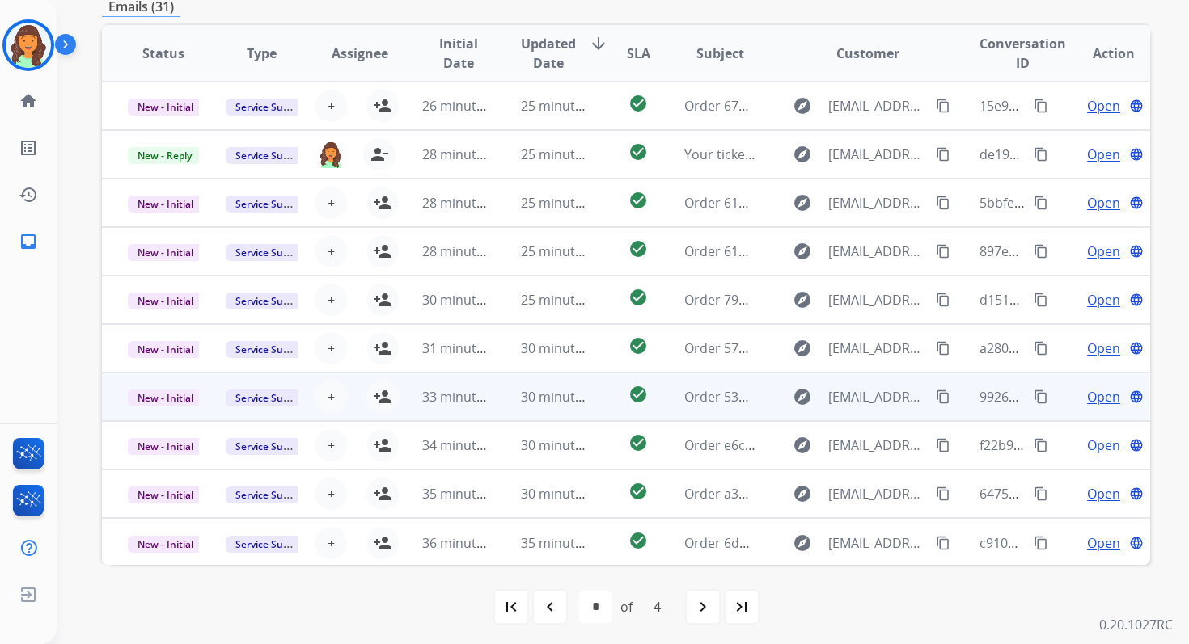
scroll to position [2, 0]
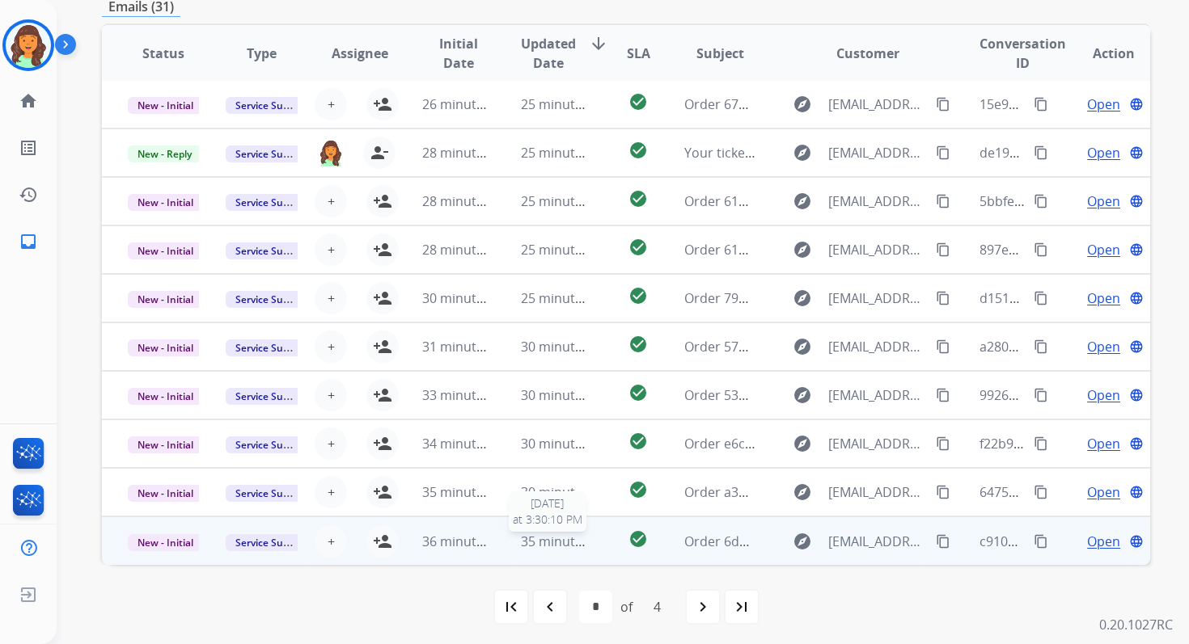
click at [546, 550] on div "35 minutes ago" at bounding box center [556, 541] width 71 height 19
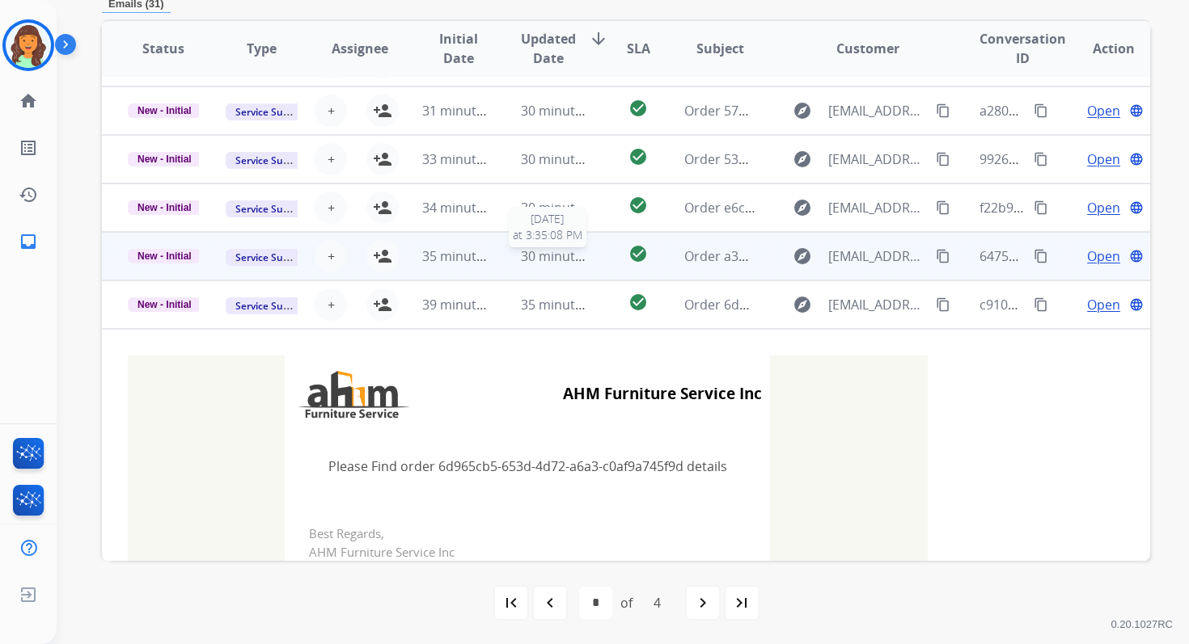
click at [543, 251] on span "30 minutes ago" at bounding box center [568, 256] width 94 height 18
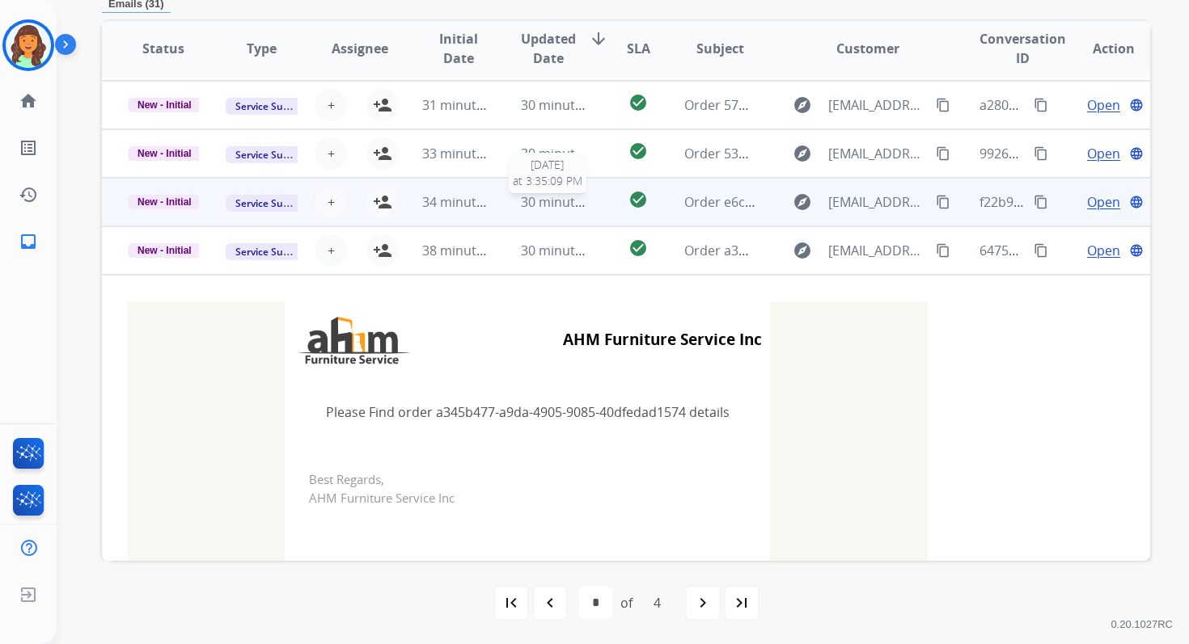
click at [561, 209] on span "30 minutes ago" at bounding box center [568, 202] width 94 height 18
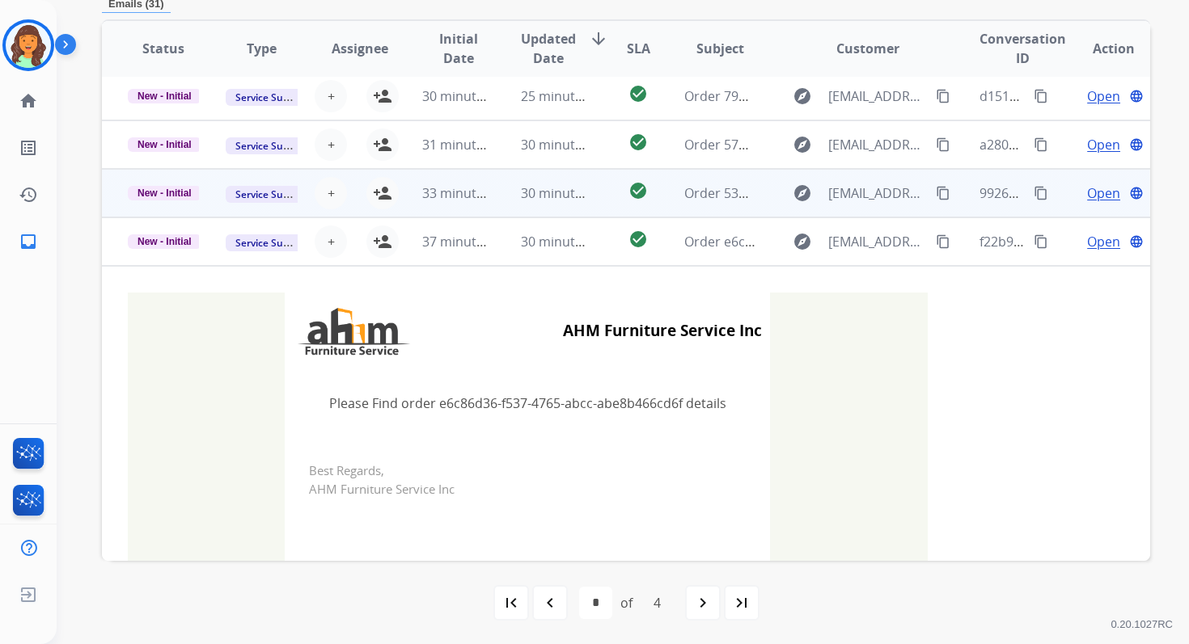
click at [561, 208] on td "30 minutes ago" at bounding box center [544, 193] width 98 height 49
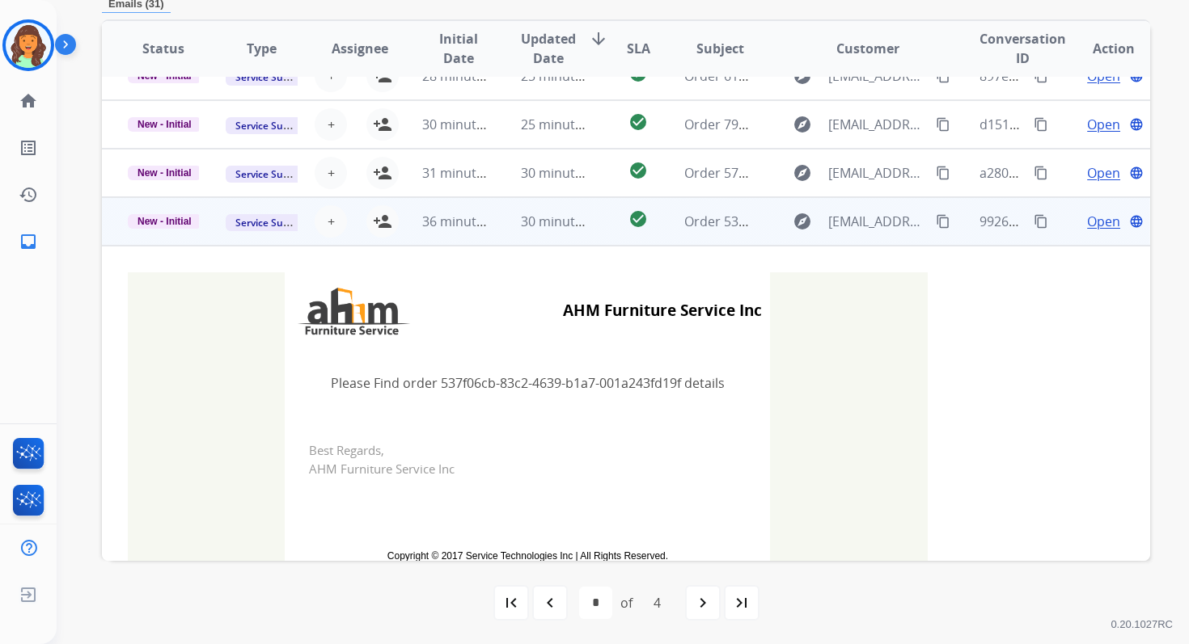
scroll to position [69, 0]
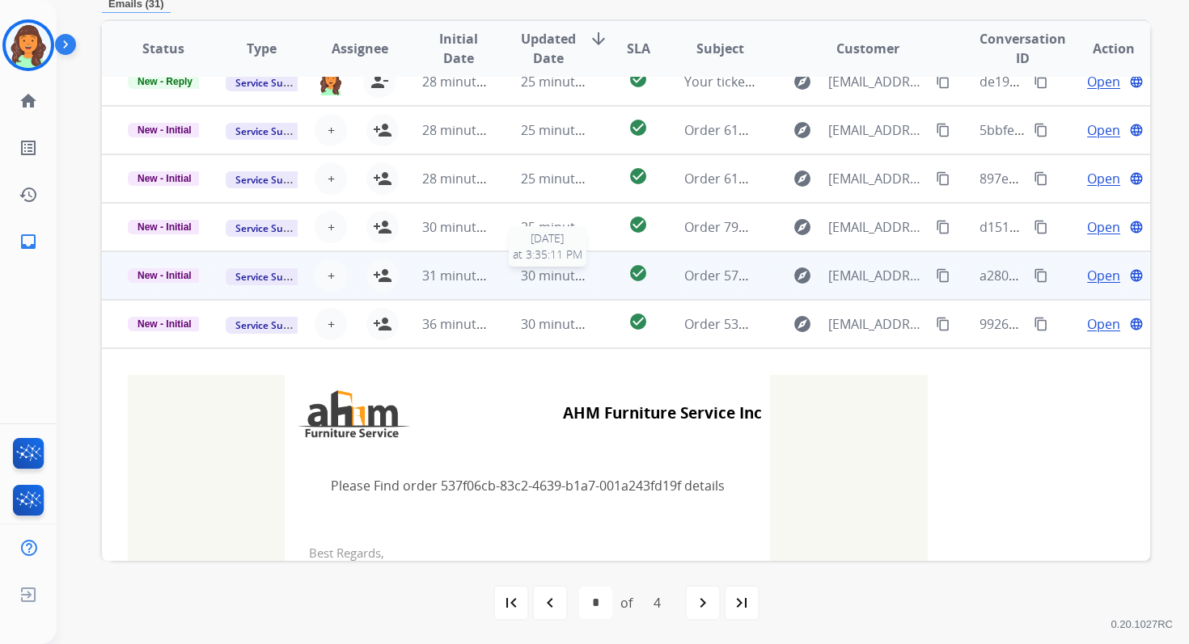
click at [551, 275] on span "30 minutes ago" at bounding box center [568, 276] width 94 height 18
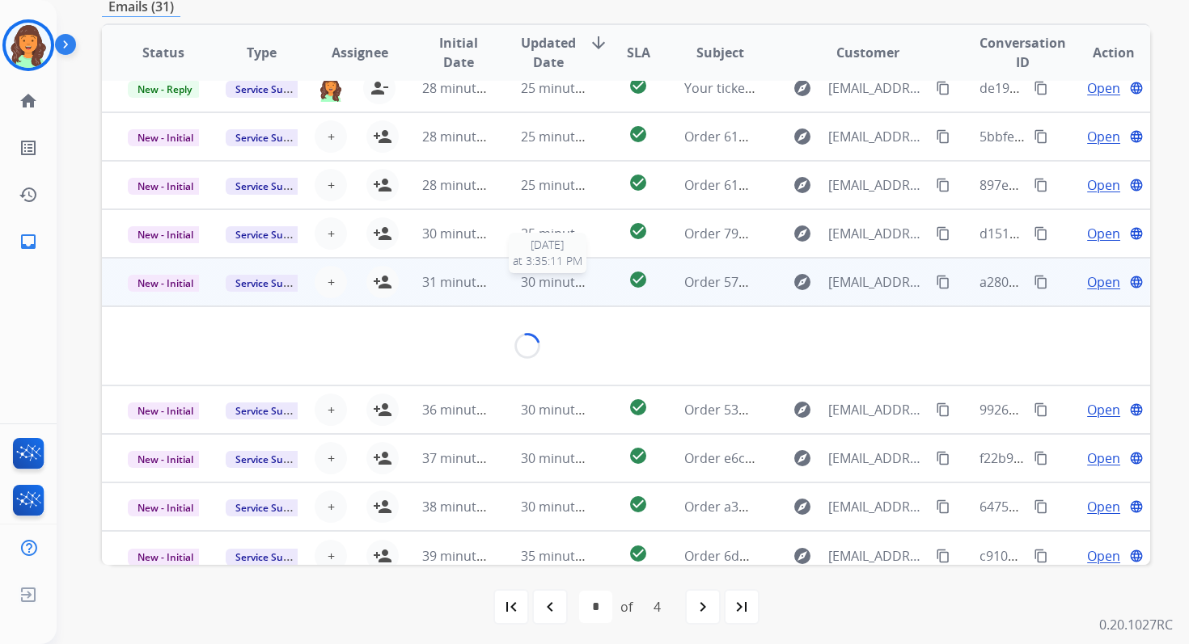
scroll to position [388, 0]
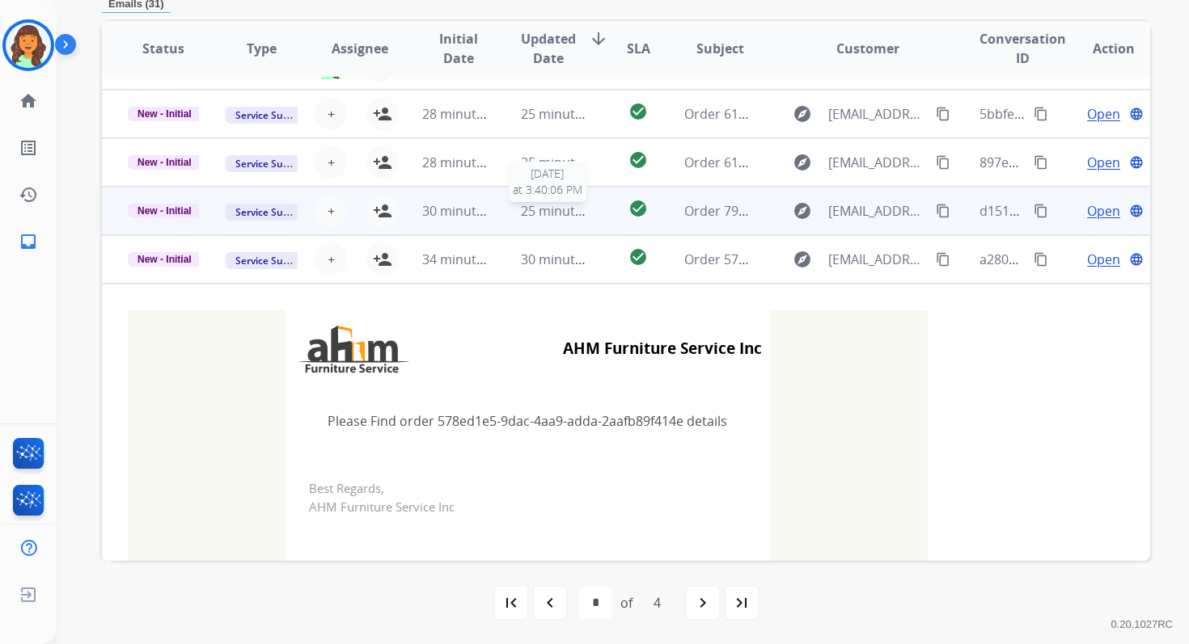
click at [561, 209] on span "25 minutes ago" at bounding box center [568, 211] width 94 height 18
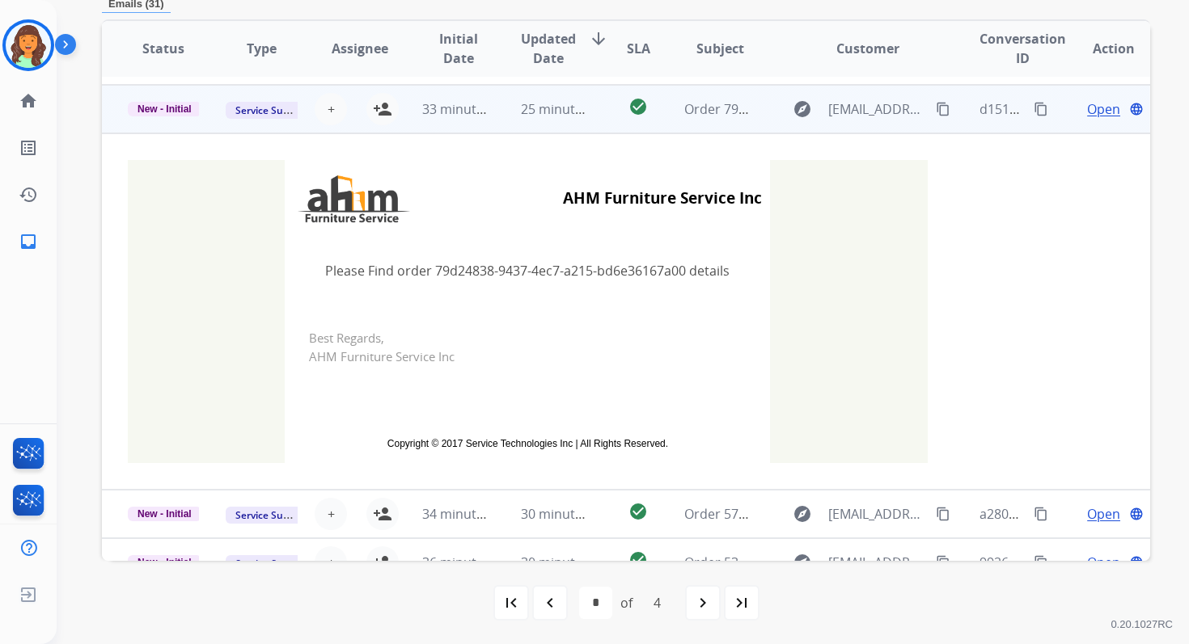
scroll to position [80, 0]
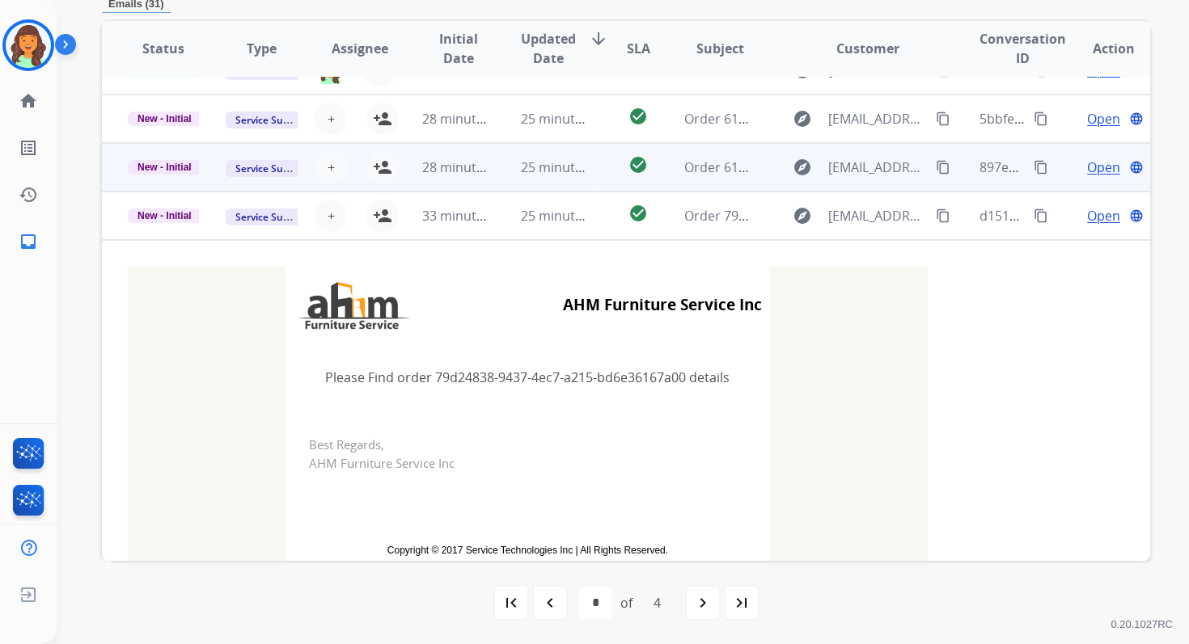
click at [558, 174] on span "25 minutes ago" at bounding box center [568, 167] width 94 height 18
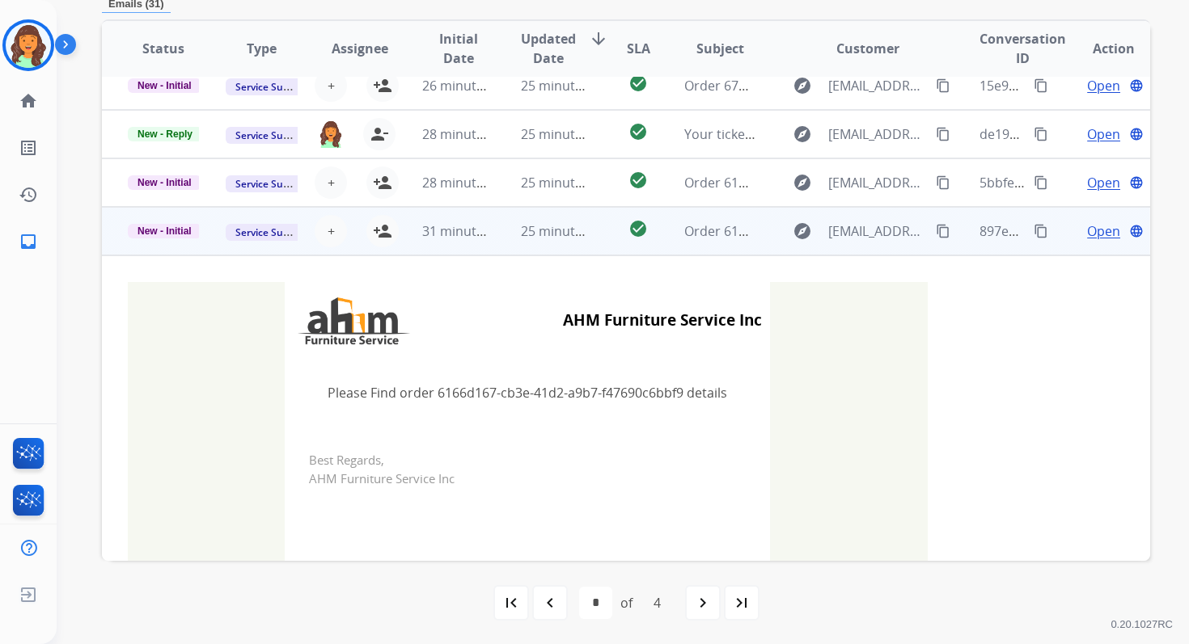
scroll to position [2, 0]
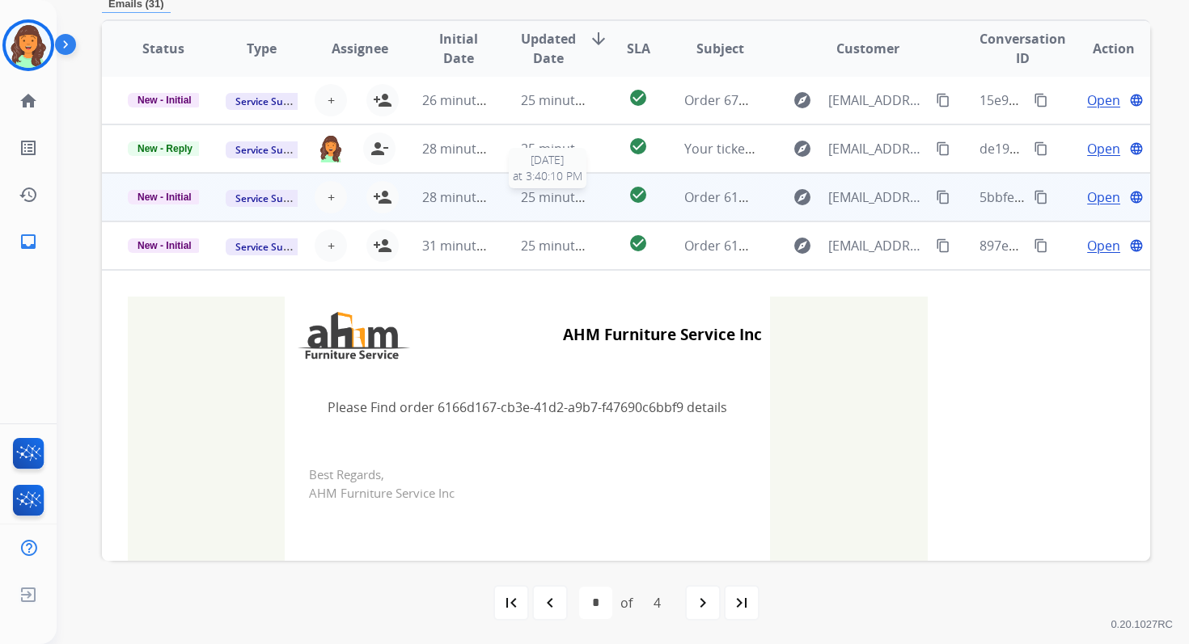
click at [561, 189] on span "25 minutes ago" at bounding box center [568, 197] width 94 height 18
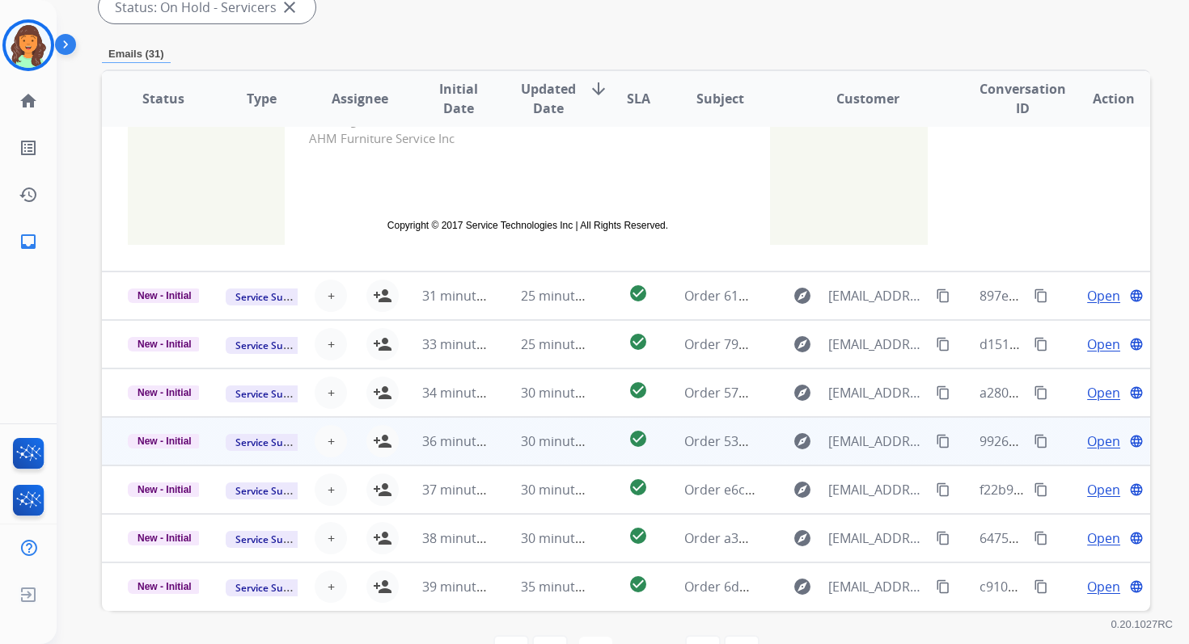
scroll to position [388, 0]
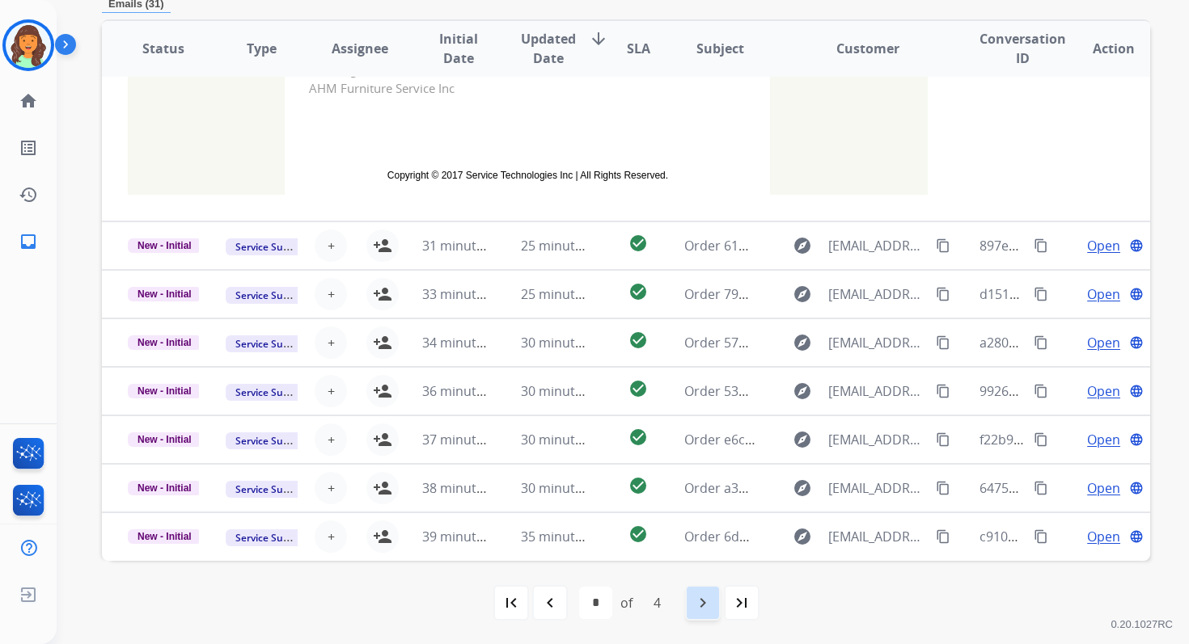
click at [698, 604] on mat-icon "navigate_next" at bounding box center [702, 603] width 19 height 19
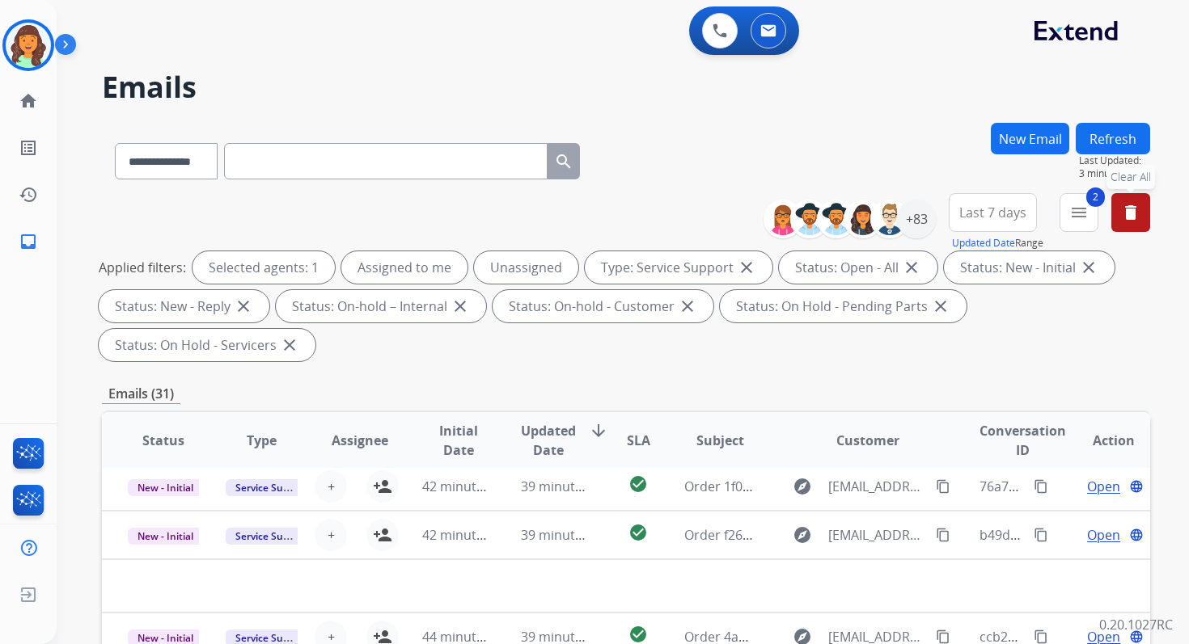
scroll to position [392, 0]
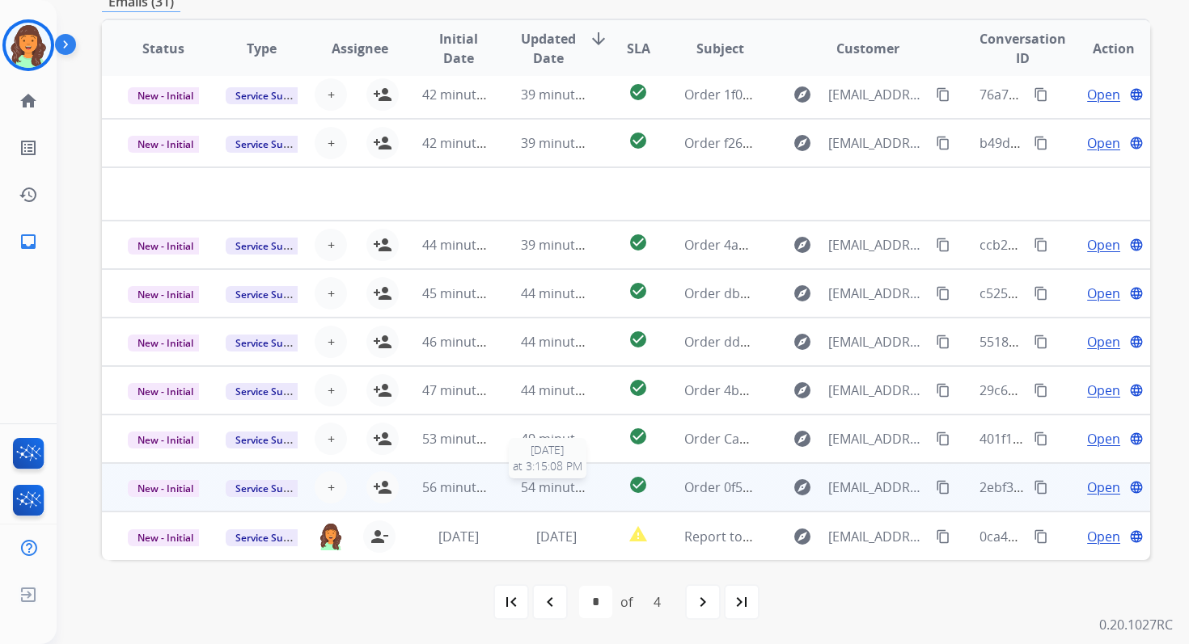
click at [556, 481] on span "54 minutes ago" at bounding box center [568, 488] width 94 height 18
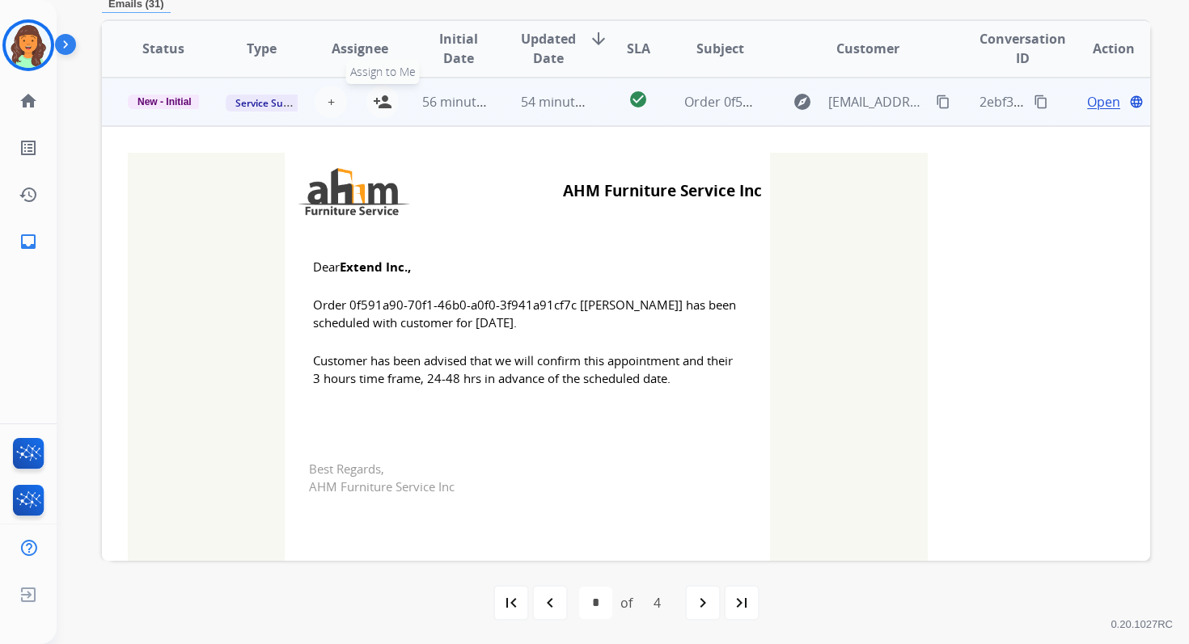
click at [384, 95] on mat-icon "person_add" at bounding box center [382, 101] width 19 height 19
click at [170, 97] on span "New - Initial" at bounding box center [165, 102] width 74 height 15
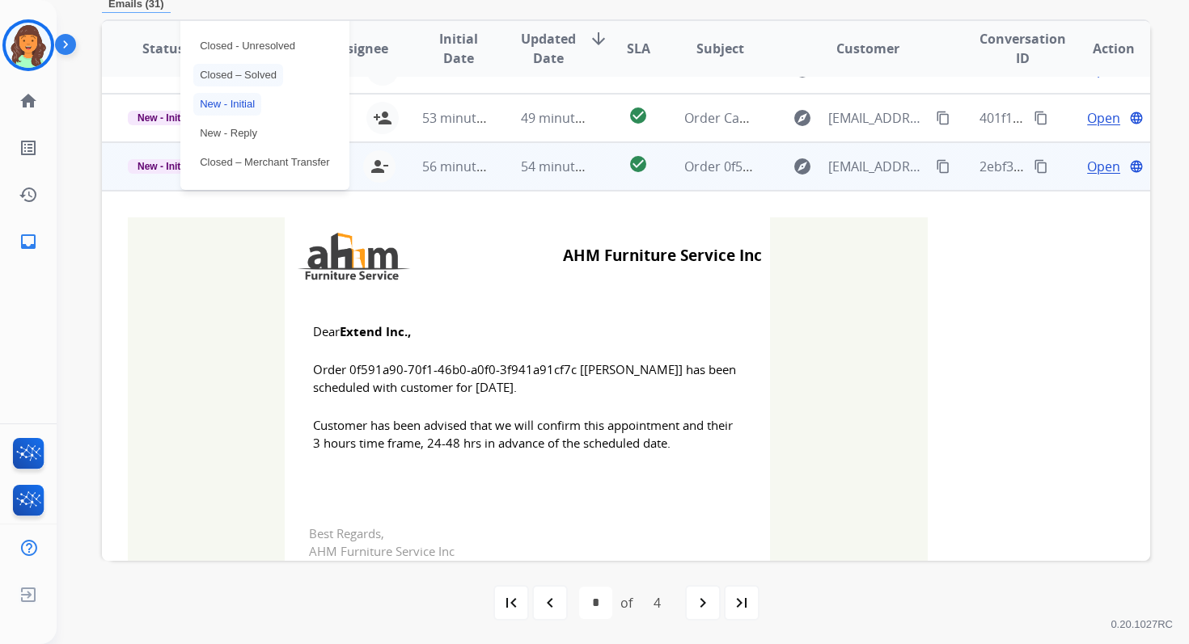
click at [210, 82] on p "Closed – Solved" at bounding box center [238, 75] width 90 height 23
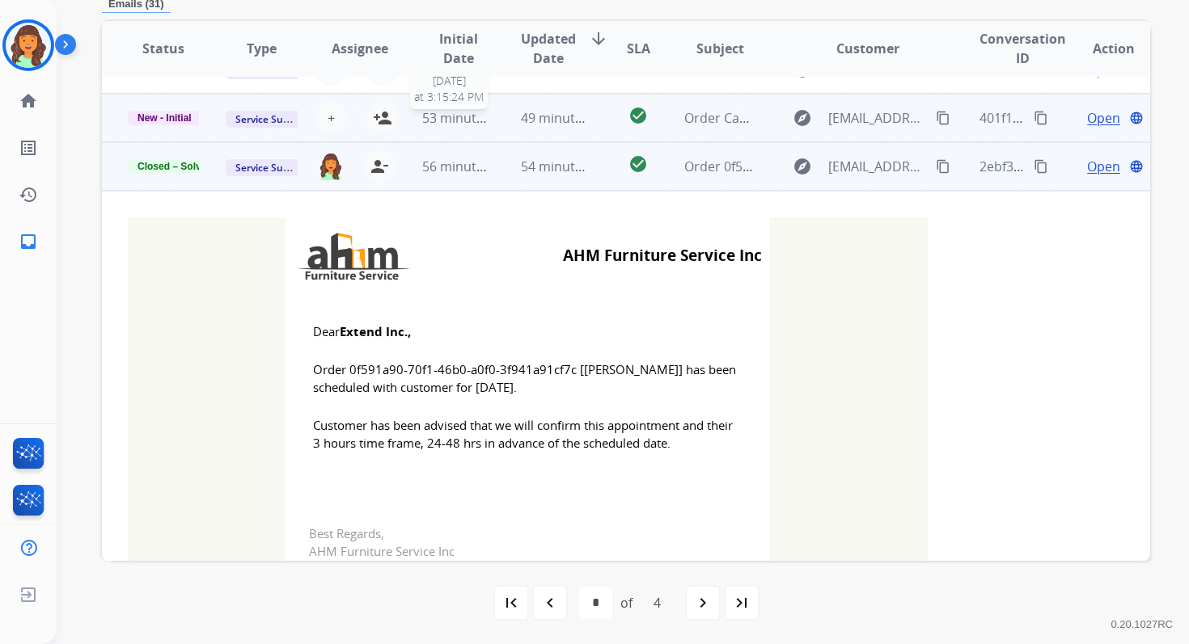
click at [469, 126] on div "53 minutes ago" at bounding box center [457, 117] width 71 height 19
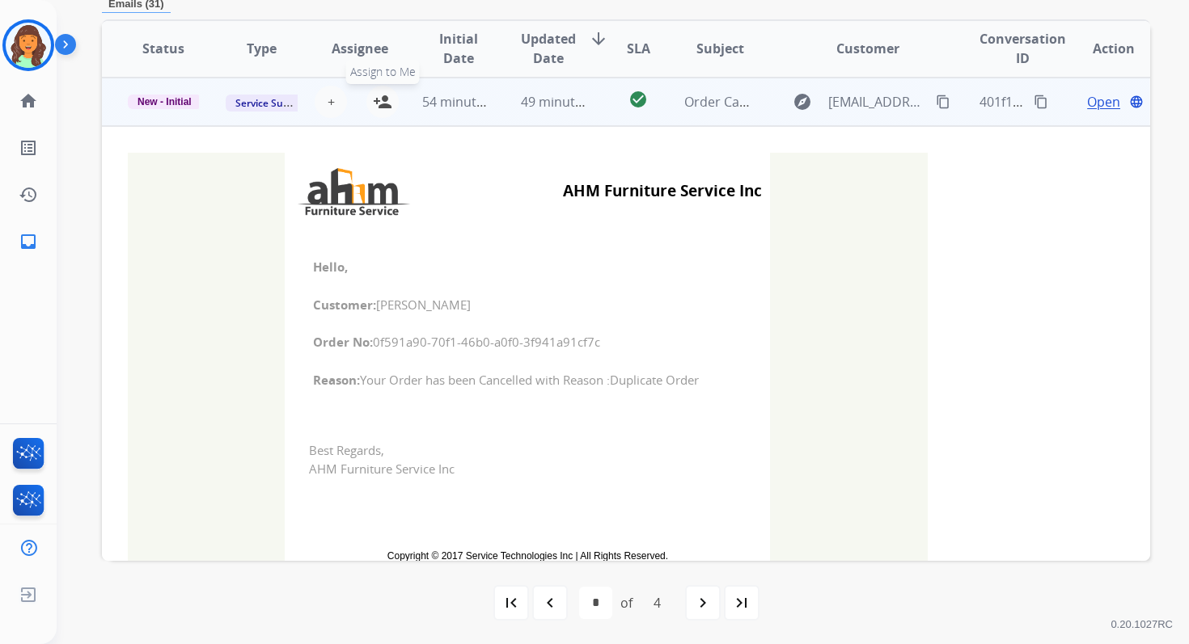
click at [387, 100] on mat-icon "person_add" at bounding box center [382, 101] width 19 height 19
click at [179, 96] on span "New - Initial" at bounding box center [165, 102] width 74 height 15
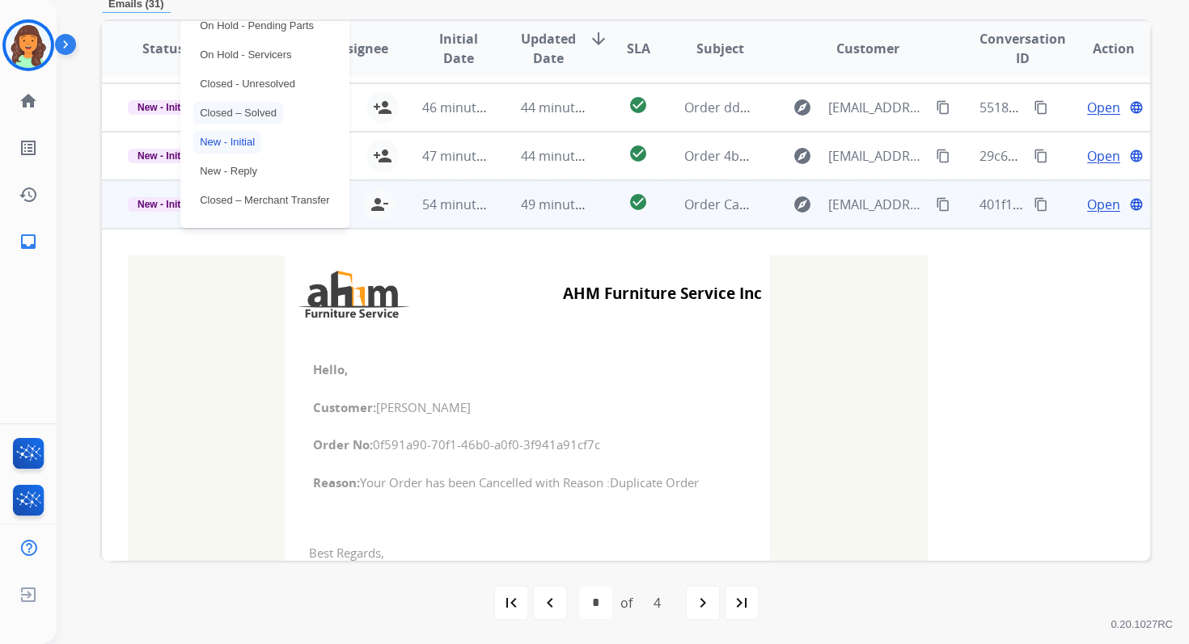
click at [229, 116] on p "Closed – Solved" at bounding box center [238, 113] width 90 height 23
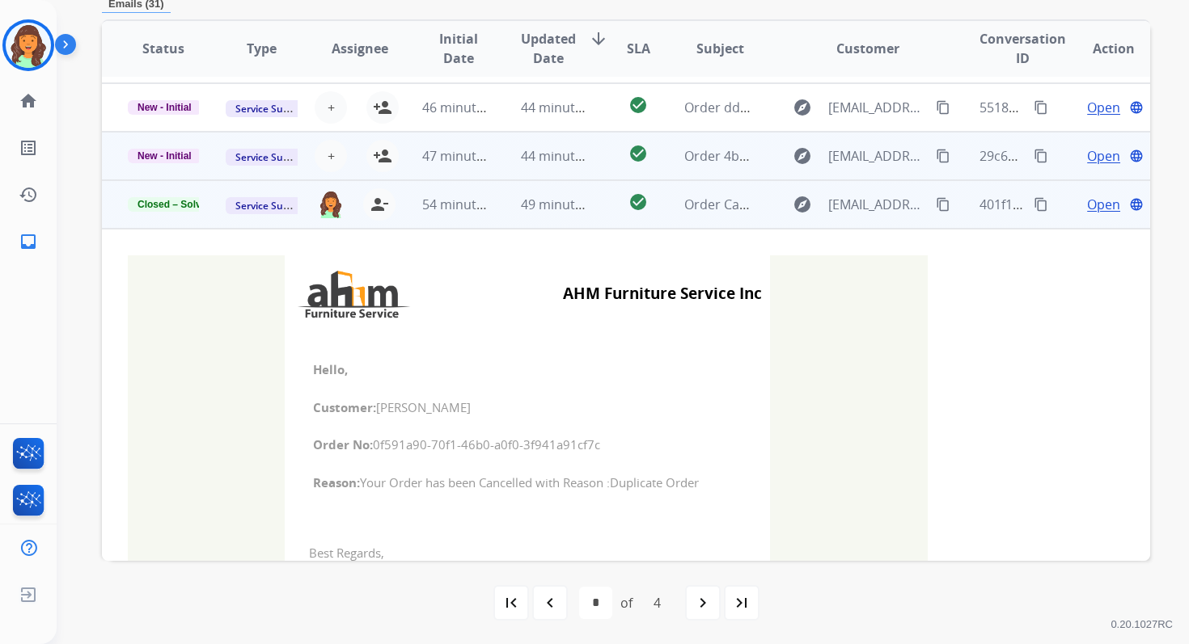
click at [495, 155] on td "44 minutes ago" at bounding box center [544, 156] width 98 height 49
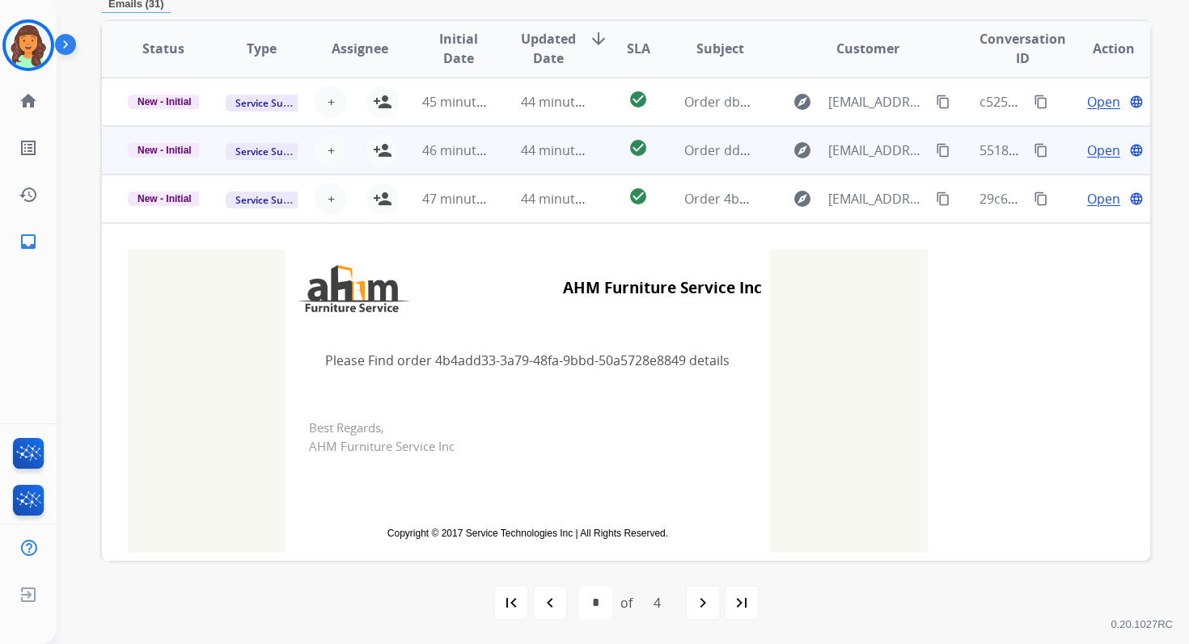
click at [495, 155] on td "44 minutes ago" at bounding box center [544, 150] width 98 height 49
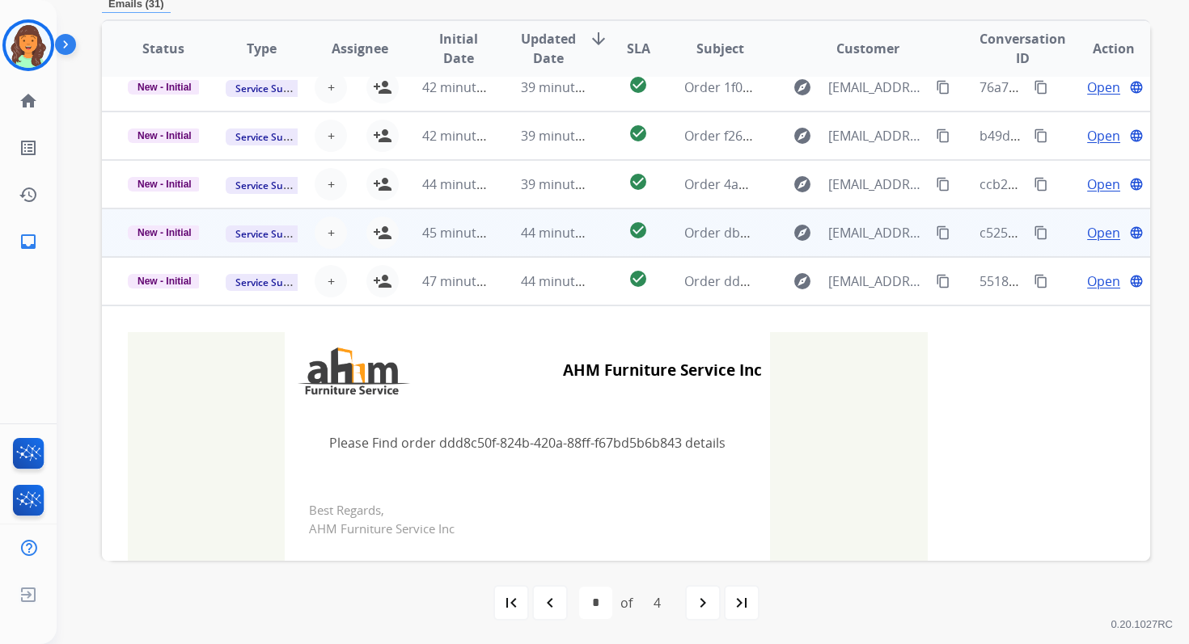
click at [509, 228] on td "44 minutes ago" at bounding box center [544, 233] width 98 height 49
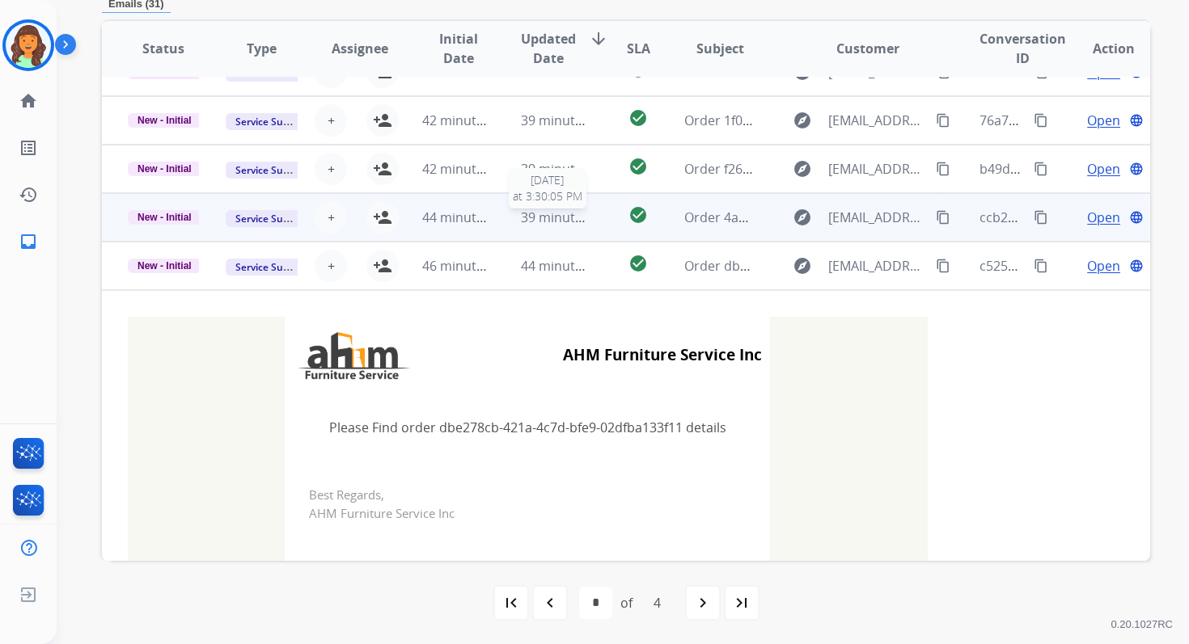
click at [521, 209] on span "39 minutes ago" at bounding box center [568, 218] width 94 height 18
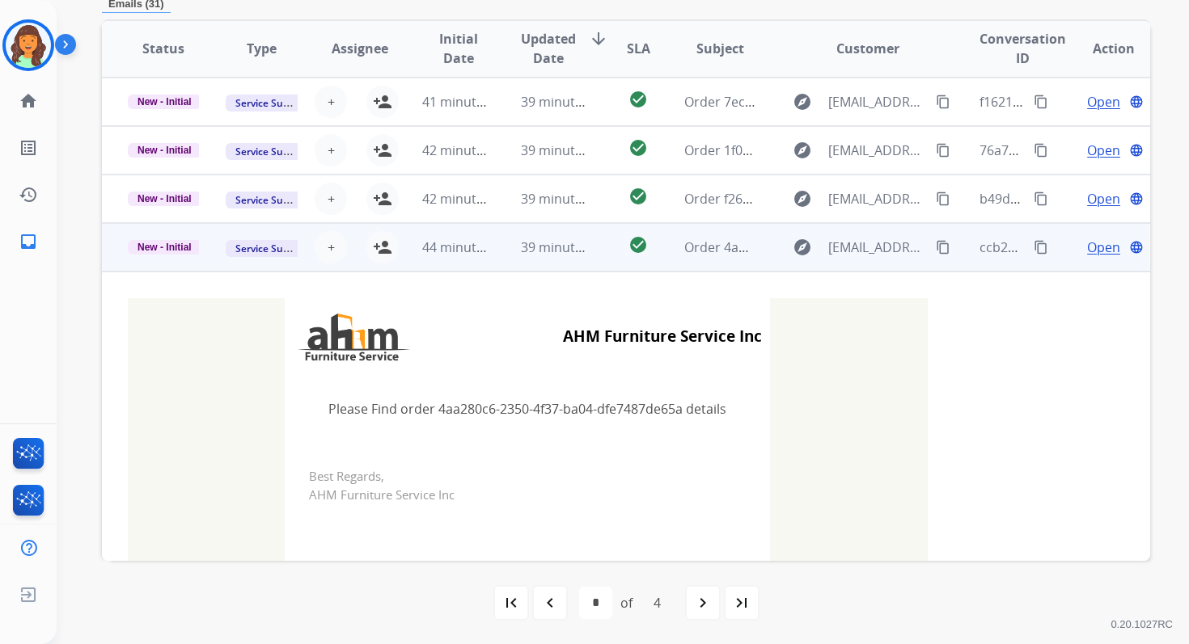
click at [517, 209] on td "39 minutes ago" at bounding box center [544, 199] width 98 height 49
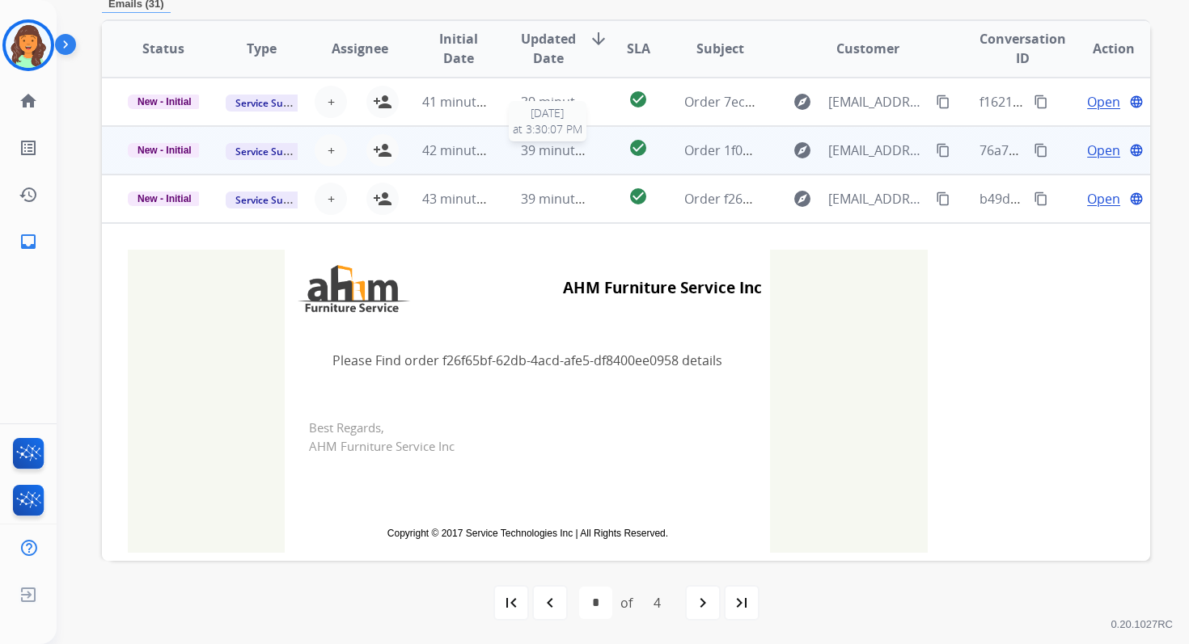
click at [539, 147] on span "39 minutes ago" at bounding box center [568, 151] width 94 height 18
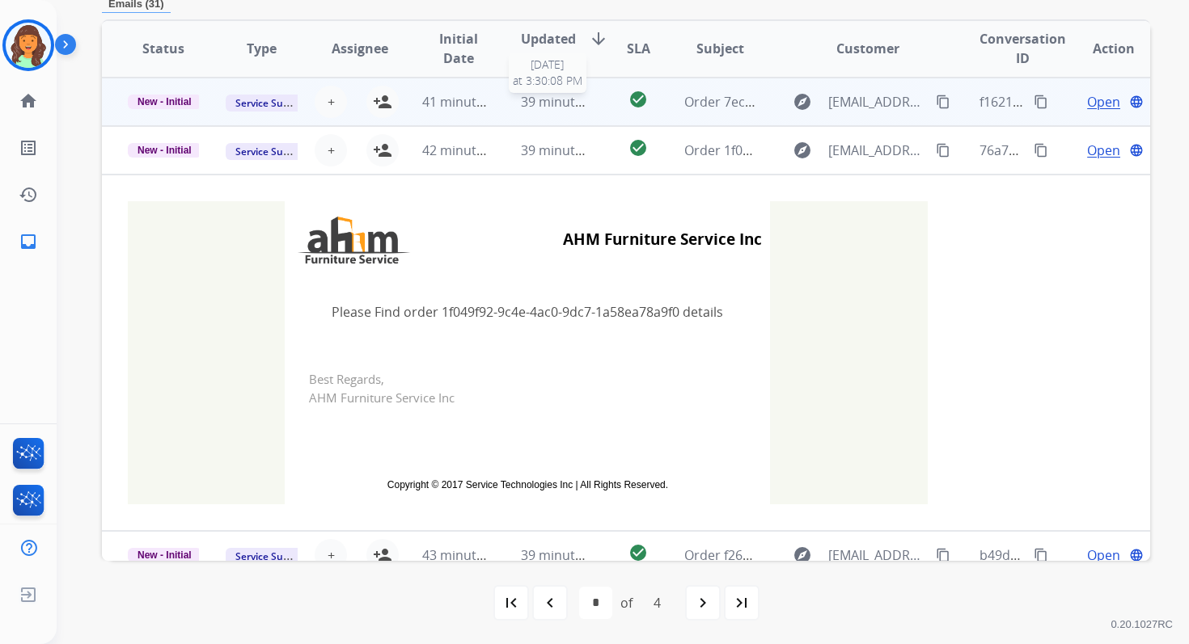
click at [547, 103] on span "39 minutes ago" at bounding box center [568, 102] width 94 height 18
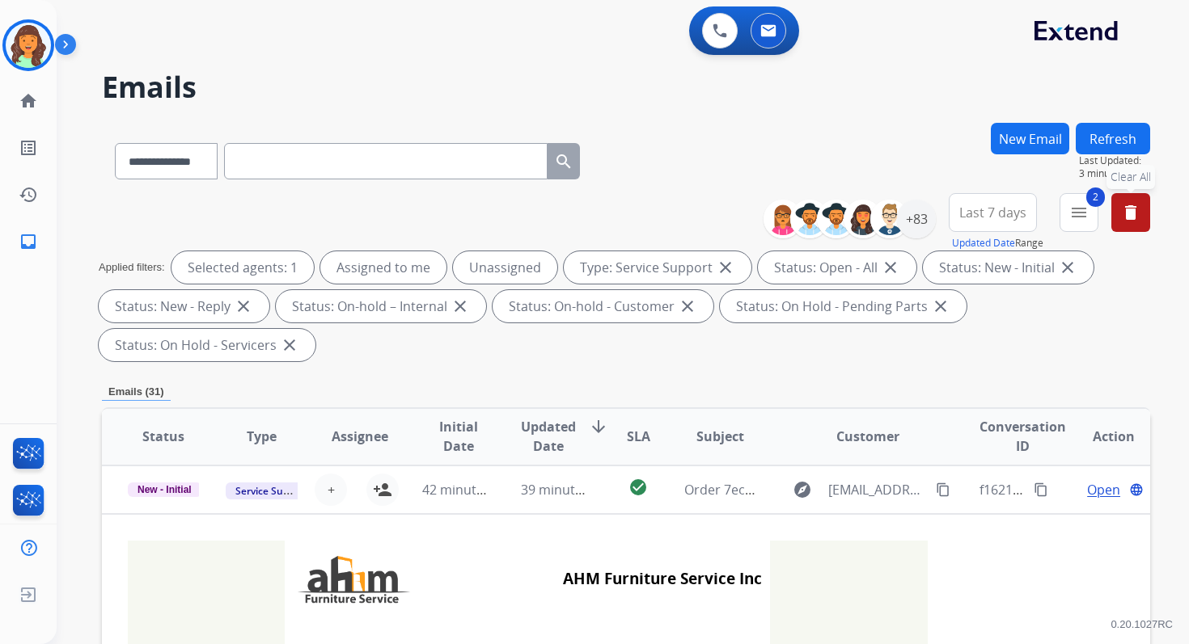
click at [1110, 145] on button "Refresh" at bounding box center [1112, 139] width 74 height 32
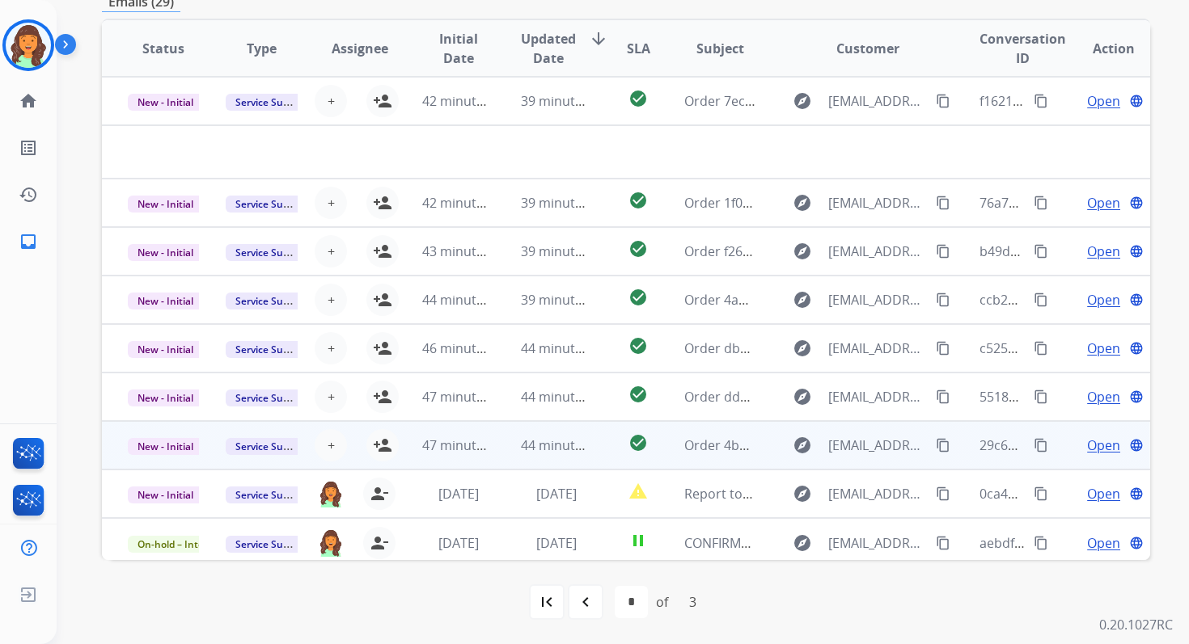
click at [496, 444] on td "44 minutes ago" at bounding box center [544, 445] width 98 height 49
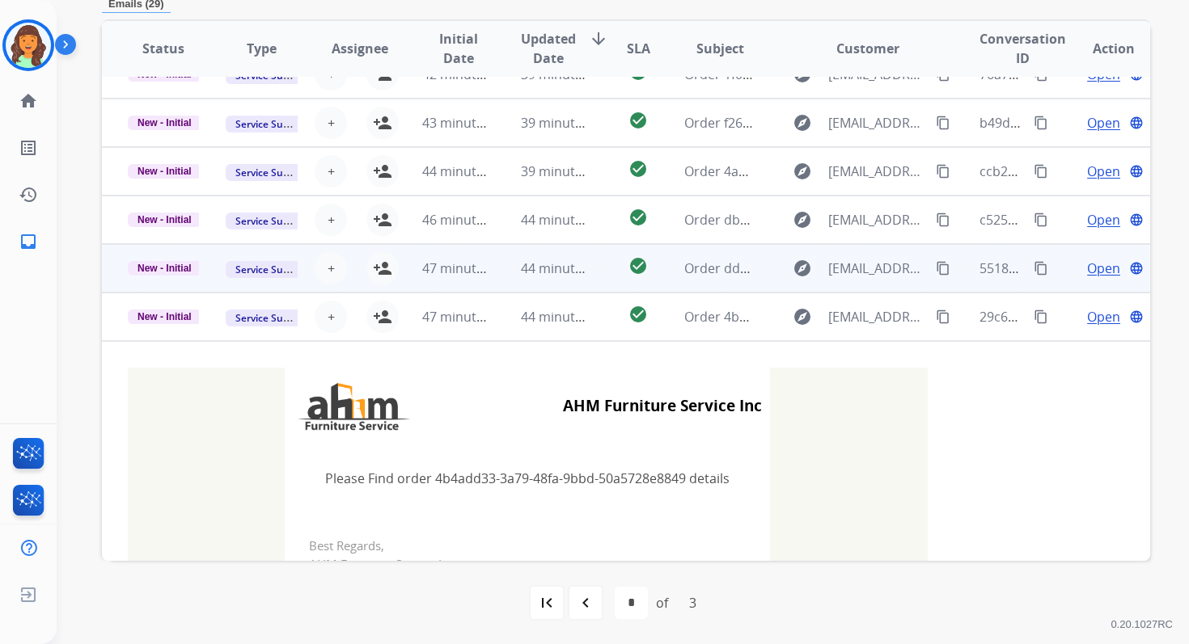
click at [504, 271] on td "44 minutes ago" at bounding box center [544, 268] width 98 height 49
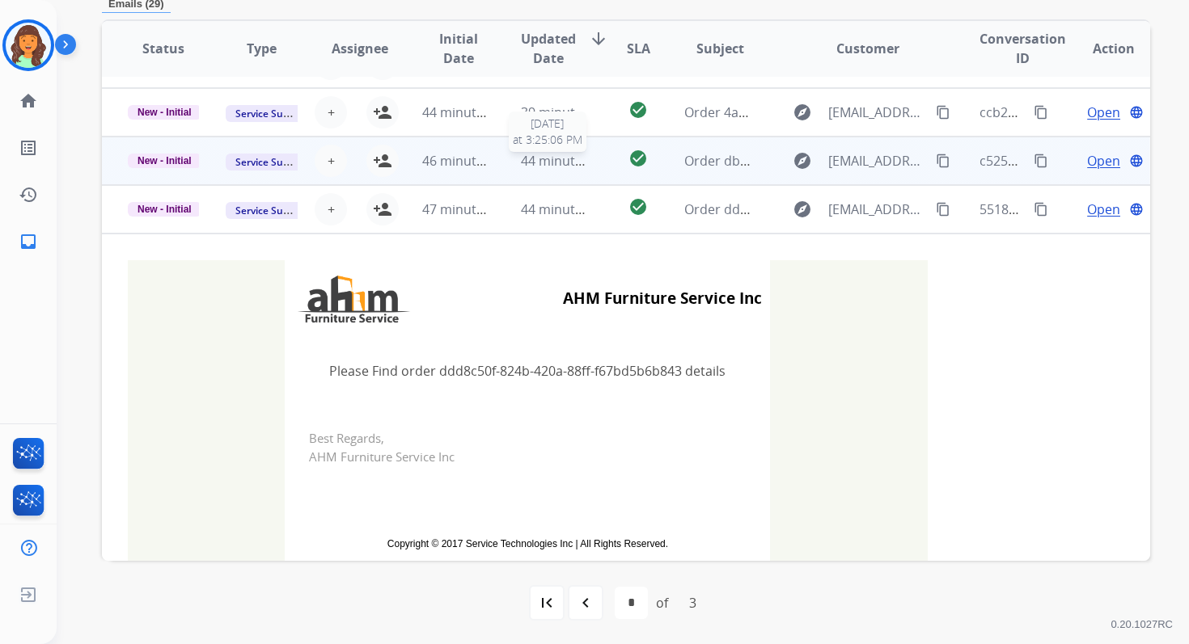
click at [530, 160] on span "44 minutes ago" at bounding box center [568, 161] width 94 height 18
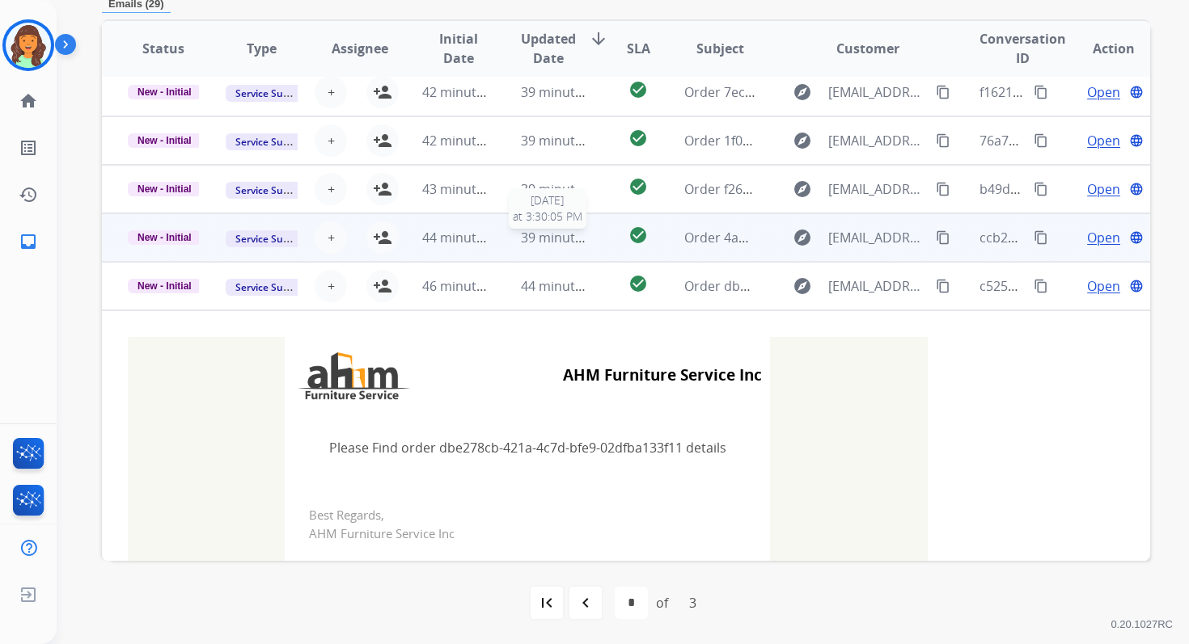
click at [547, 230] on span "39 minutes ago" at bounding box center [568, 238] width 94 height 18
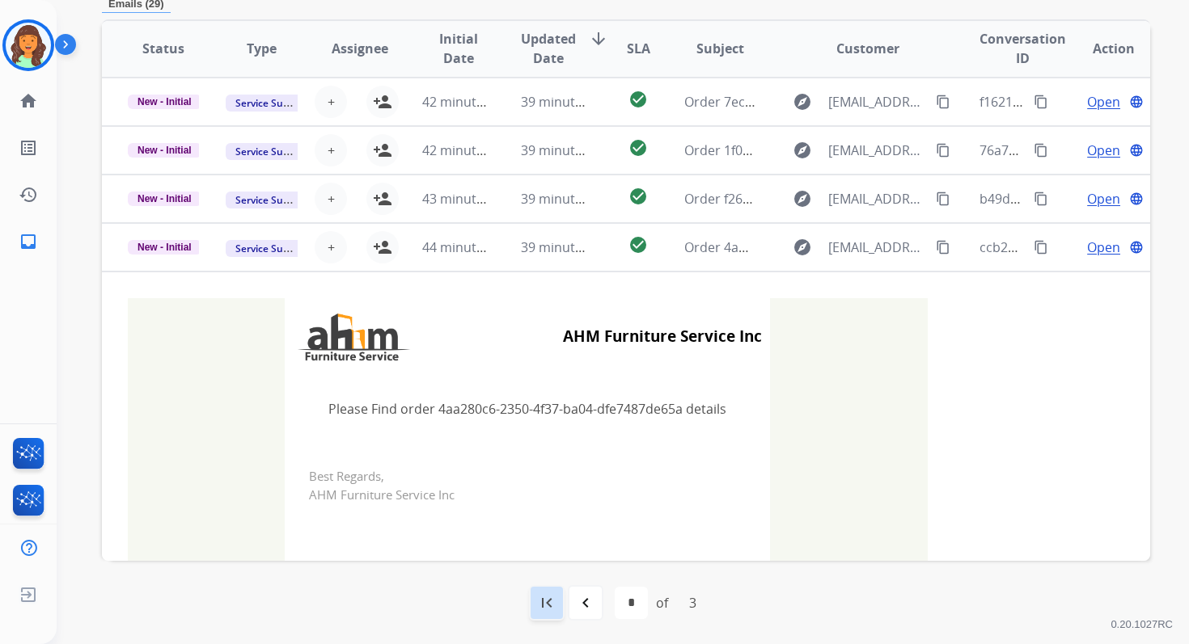
click at [543, 598] on mat-icon "first_page" at bounding box center [546, 603] width 19 height 19
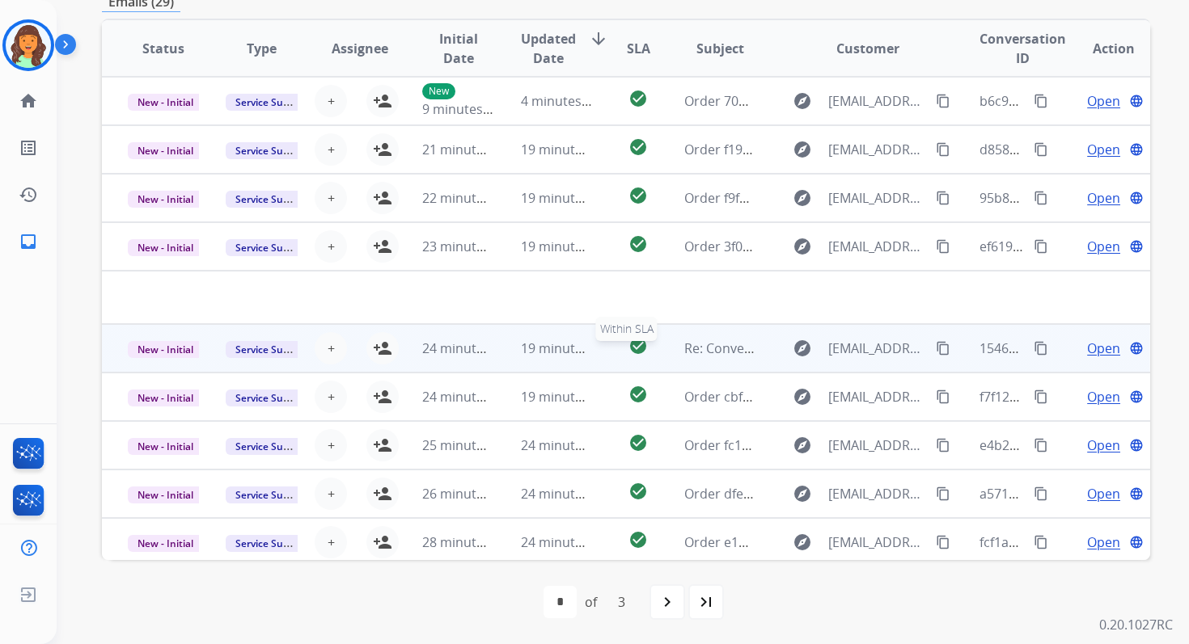
click at [619, 350] on div "check_circle" at bounding box center [638, 348] width 39 height 24
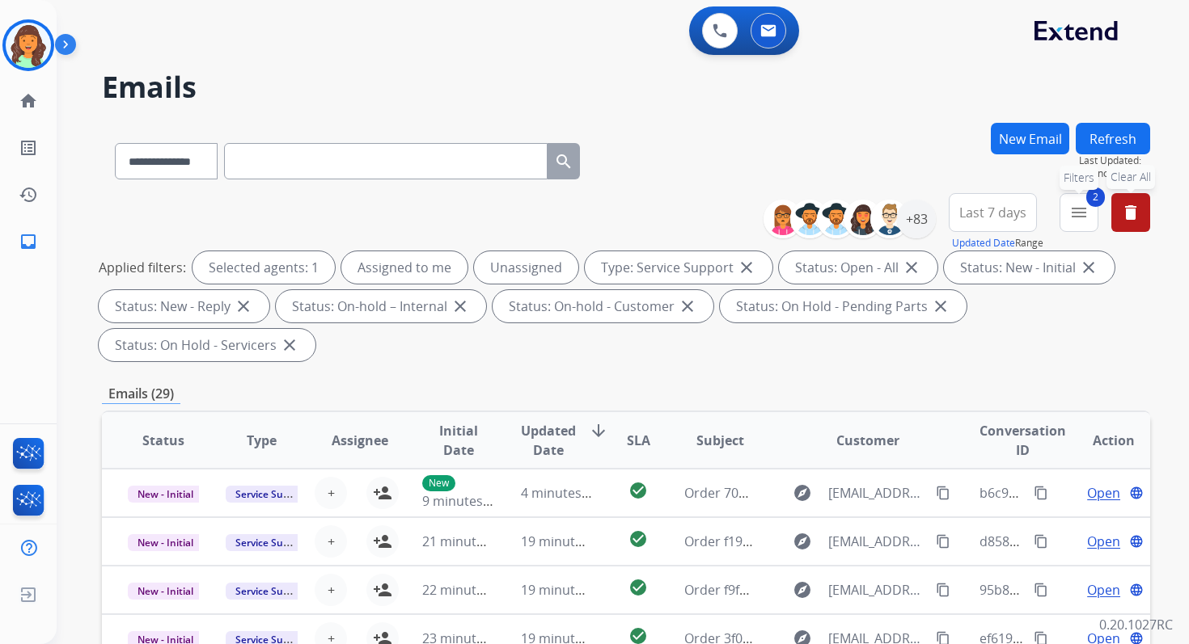
click at [1068, 199] on button "2 menu Filters" at bounding box center [1078, 212] width 39 height 39
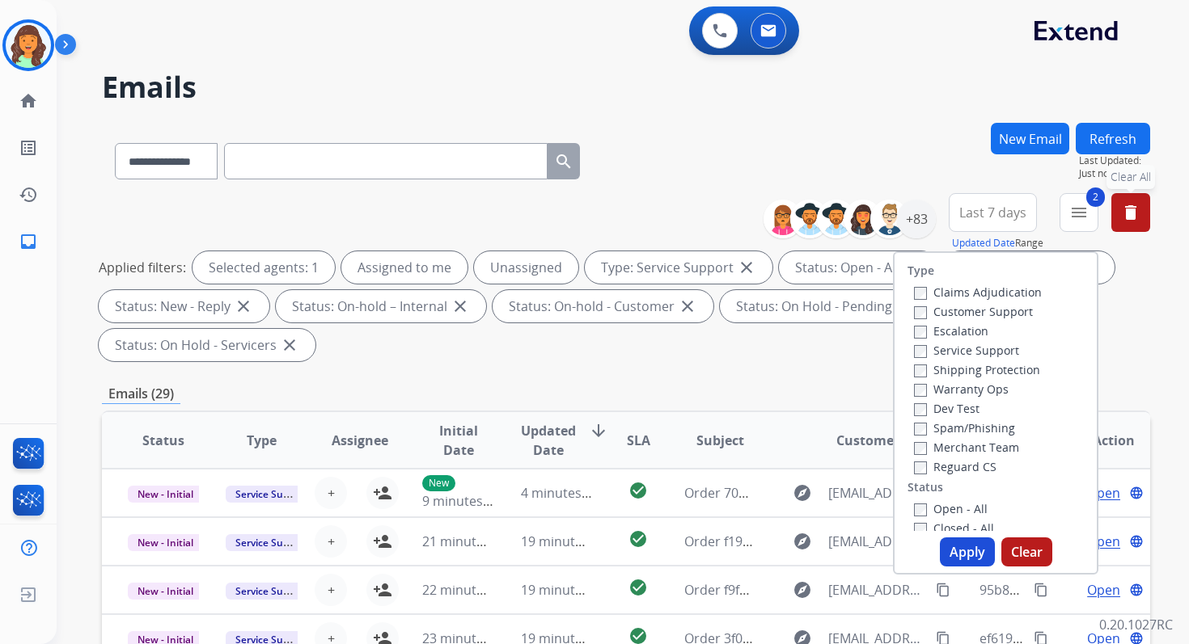
click at [952, 555] on button "Apply" at bounding box center [967, 552] width 55 height 29
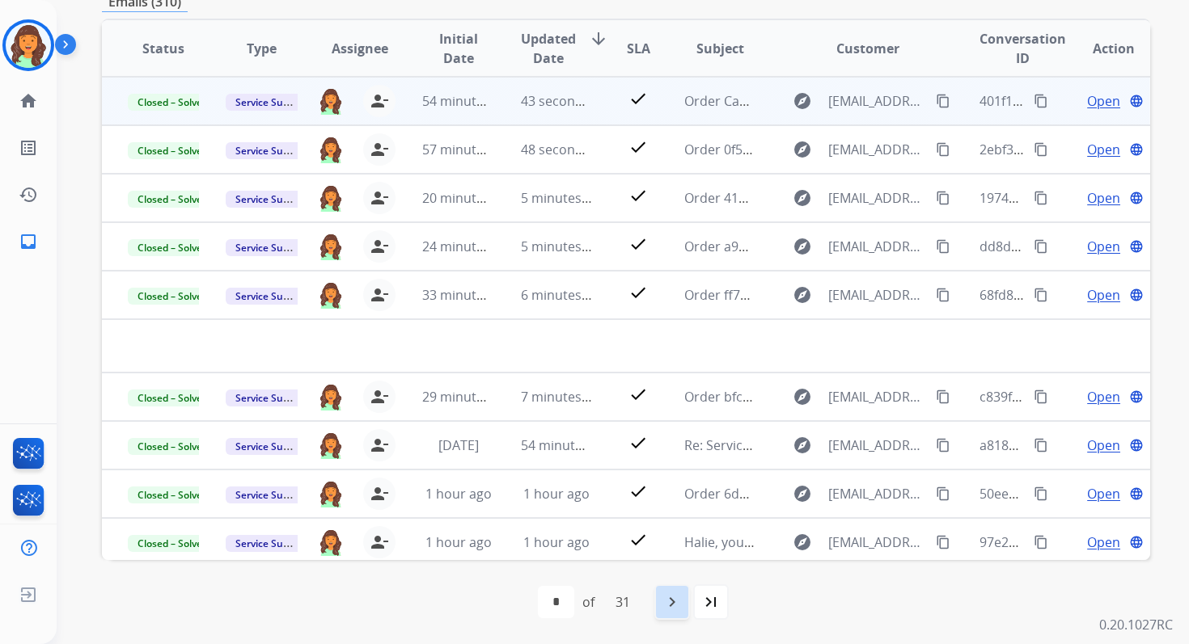
click at [667, 596] on mat-icon "navigate_next" at bounding box center [671, 602] width 19 height 19
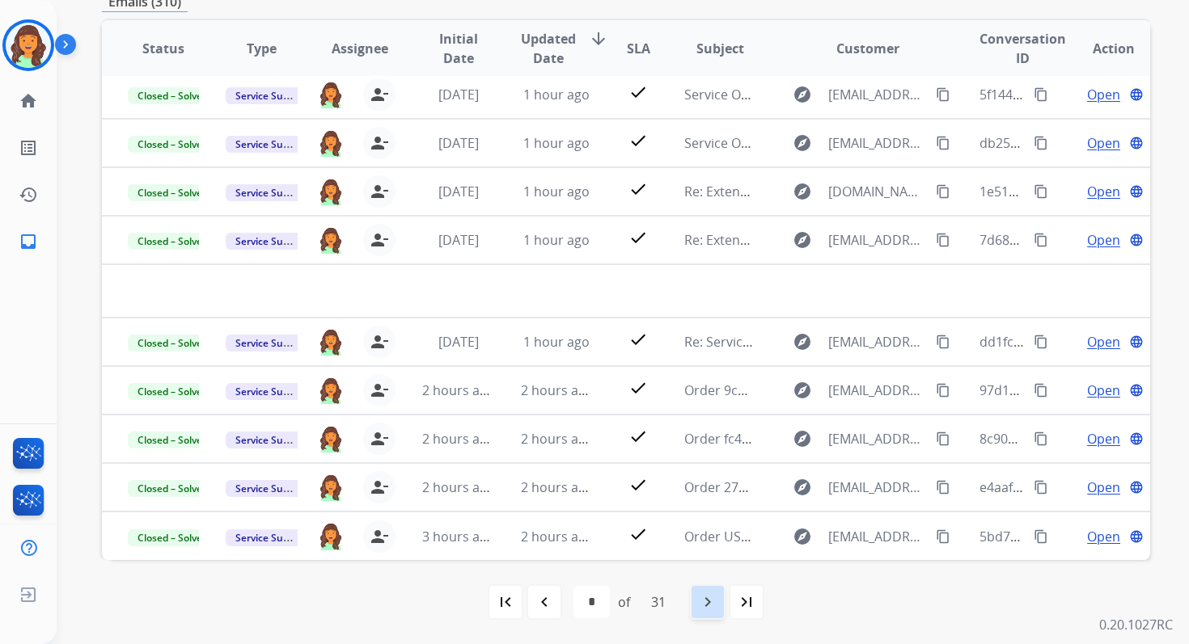
click at [713, 599] on mat-icon "navigate_next" at bounding box center [707, 602] width 19 height 19
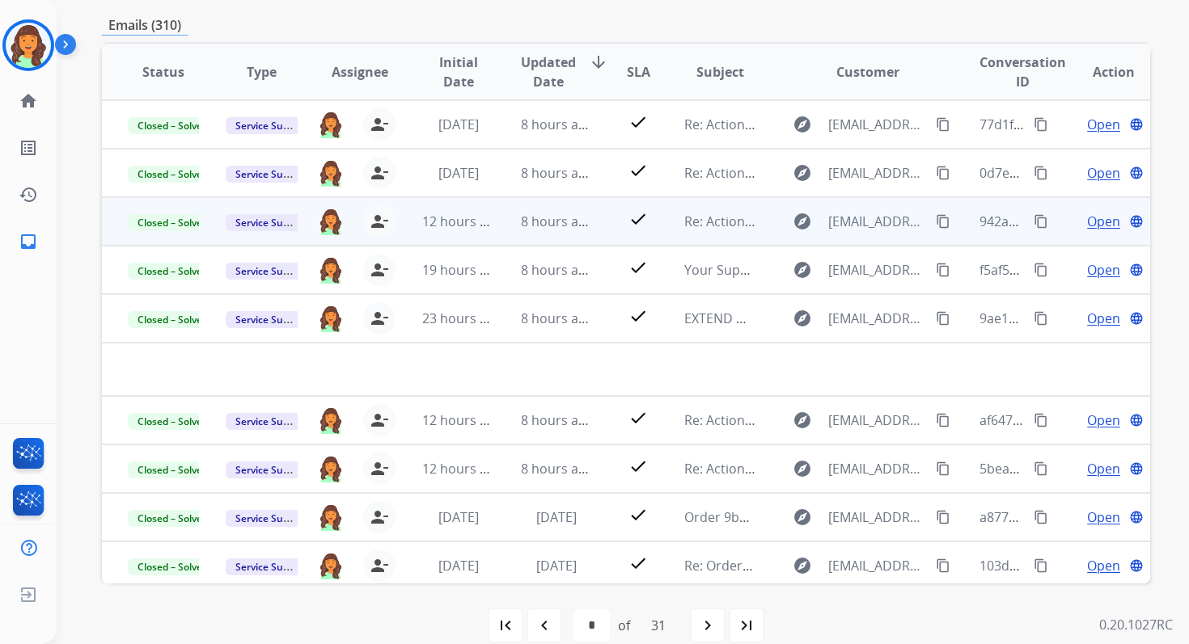
scroll to position [0, 0]
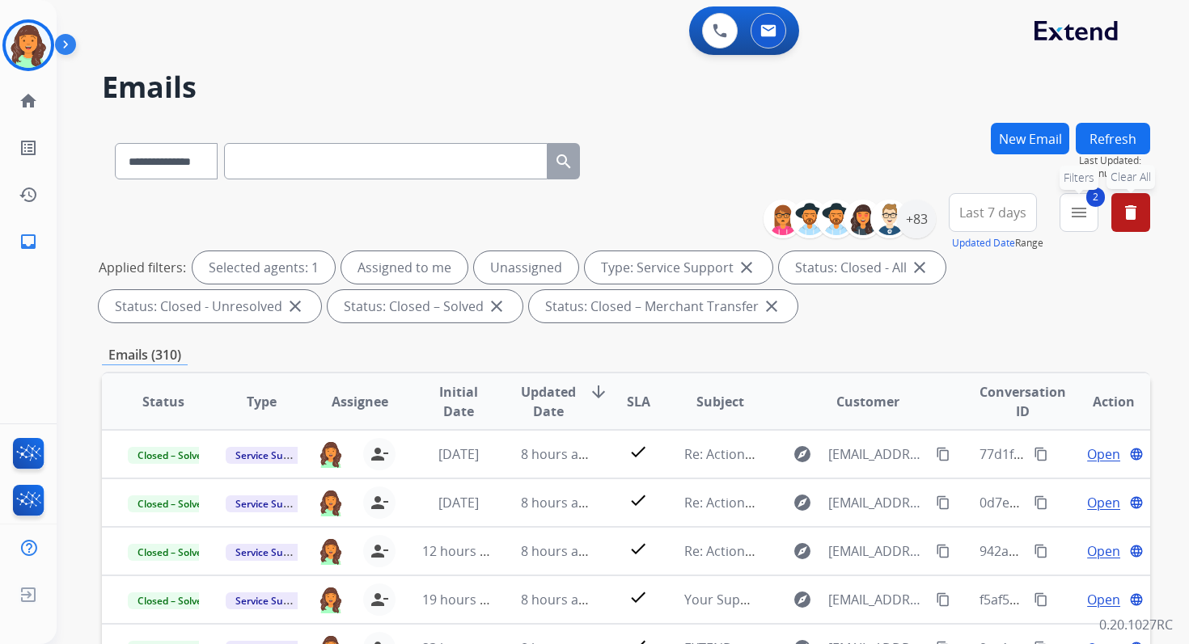
click at [1075, 206] on mat-icon "menu" at bounding box center [1078, 212] width 19 height 19
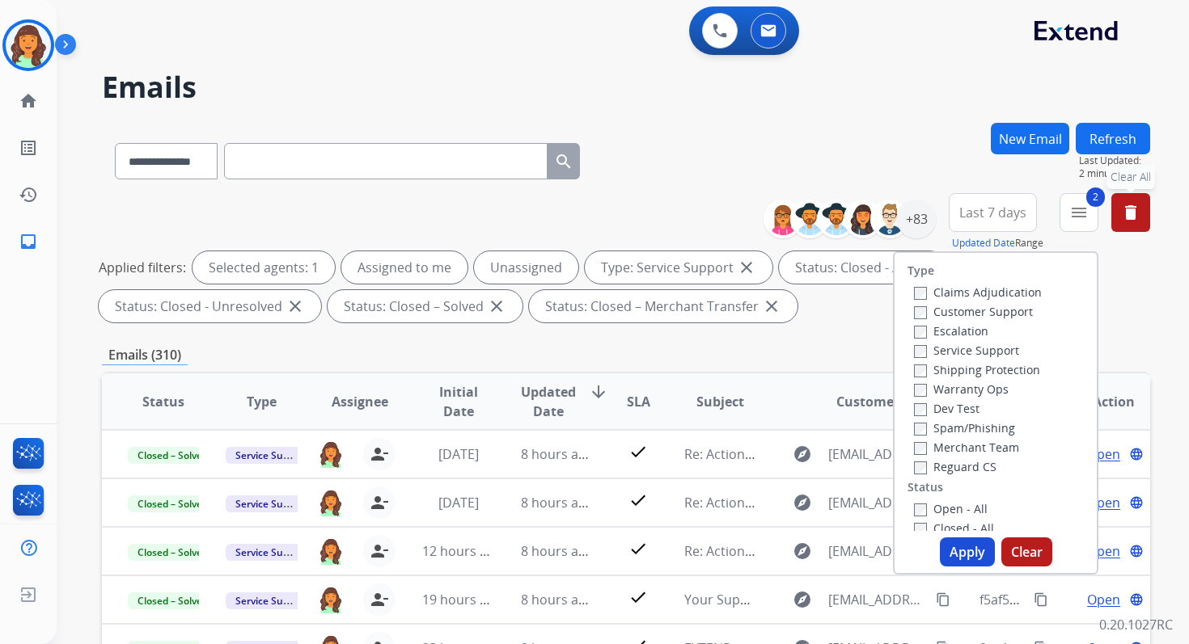
click at [914, 359] on div "Service Support" at bounding box center [978, 349] width 128 height 19
click at [961, 554] on button "Apply" at bounding box center [967, 552] width 55 height 29
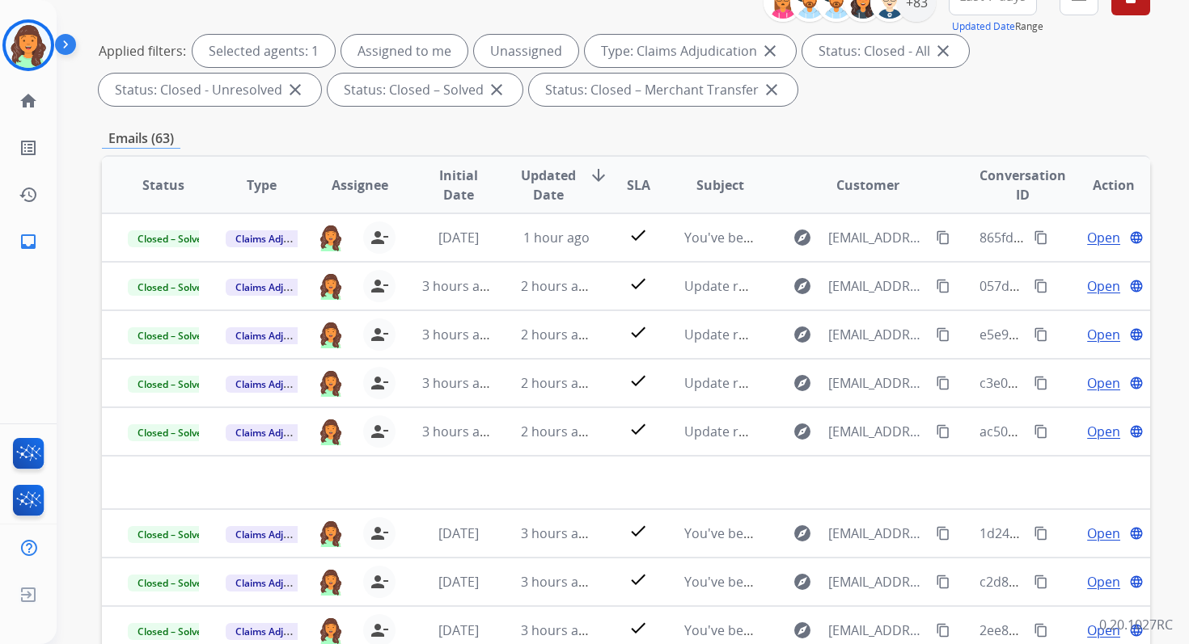
scroll to position [353, 0]
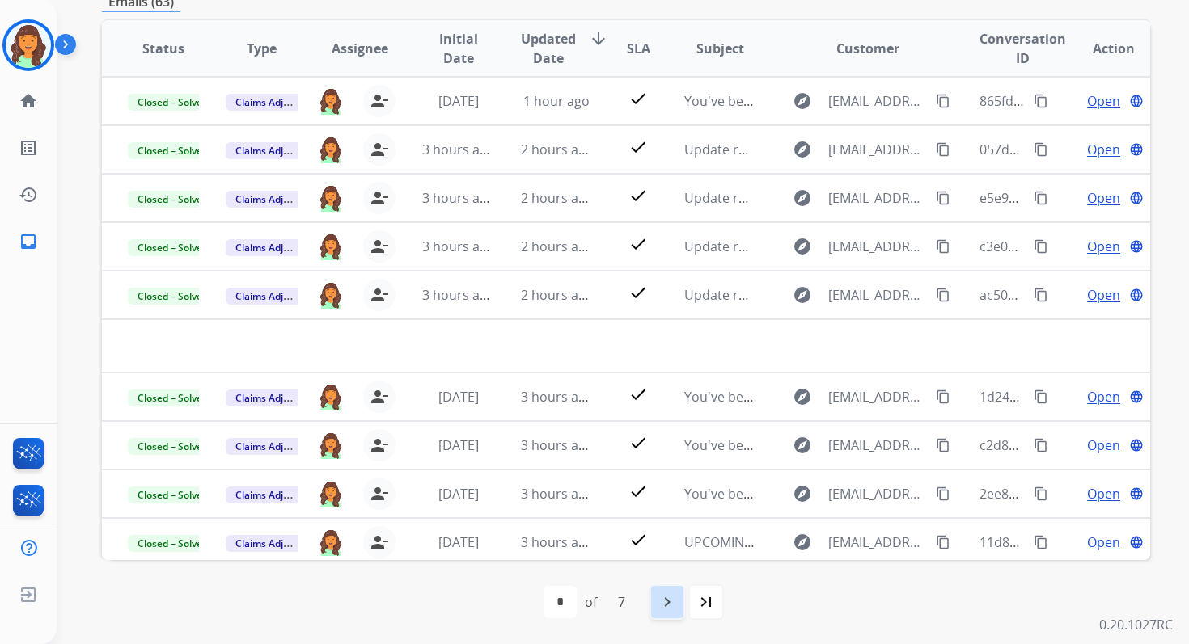
click at [672, 605] on mat-icon "navigate_next" at bounding box center [666, 602] width 19 height 19
click at [714, 600] on div "navigate_next" at bounding box center [703, 603] width 36 height 36
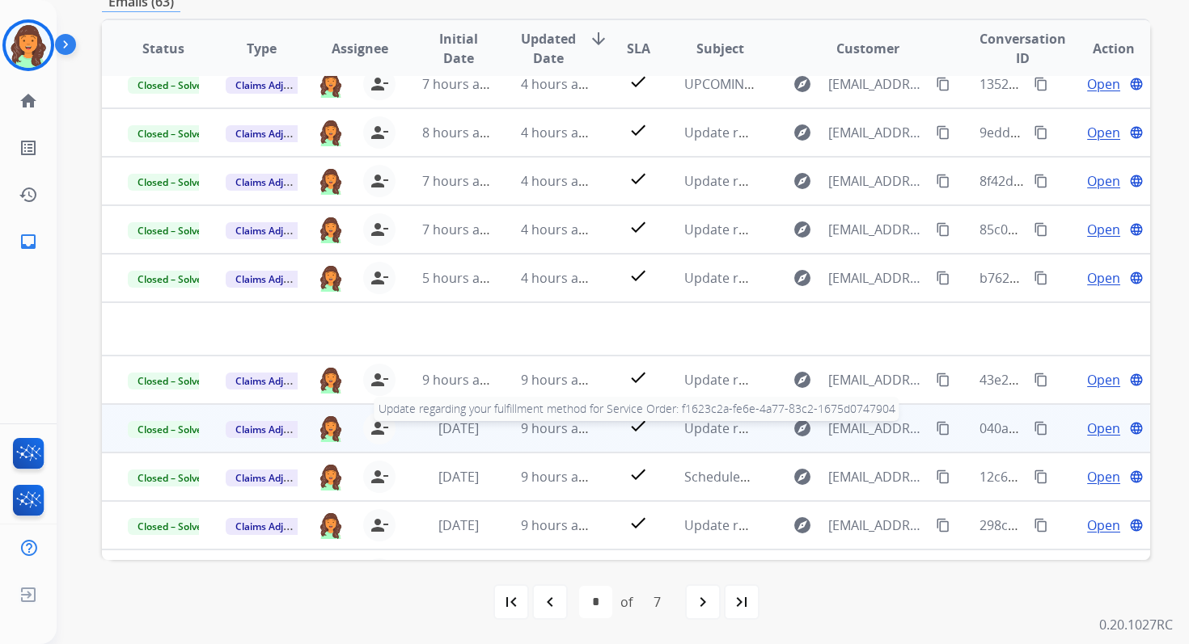
scroll to position [0, 0]
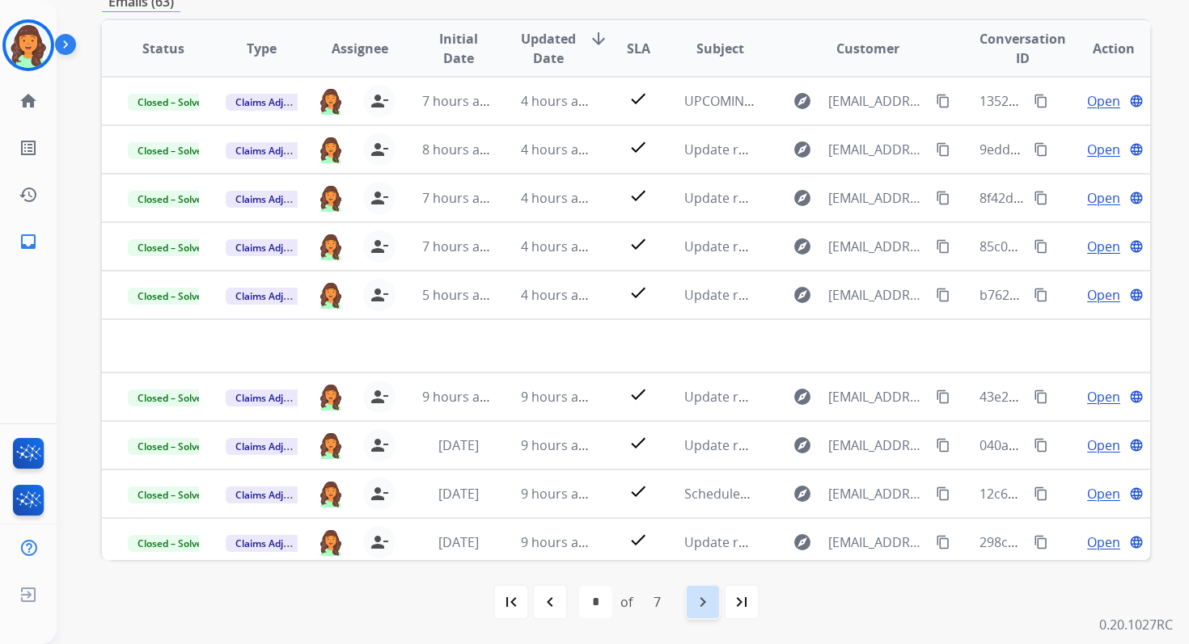
click at [699, 612] on div "navigate_next" at bounding box center [703, 603] width 36 height 36
select select "*"
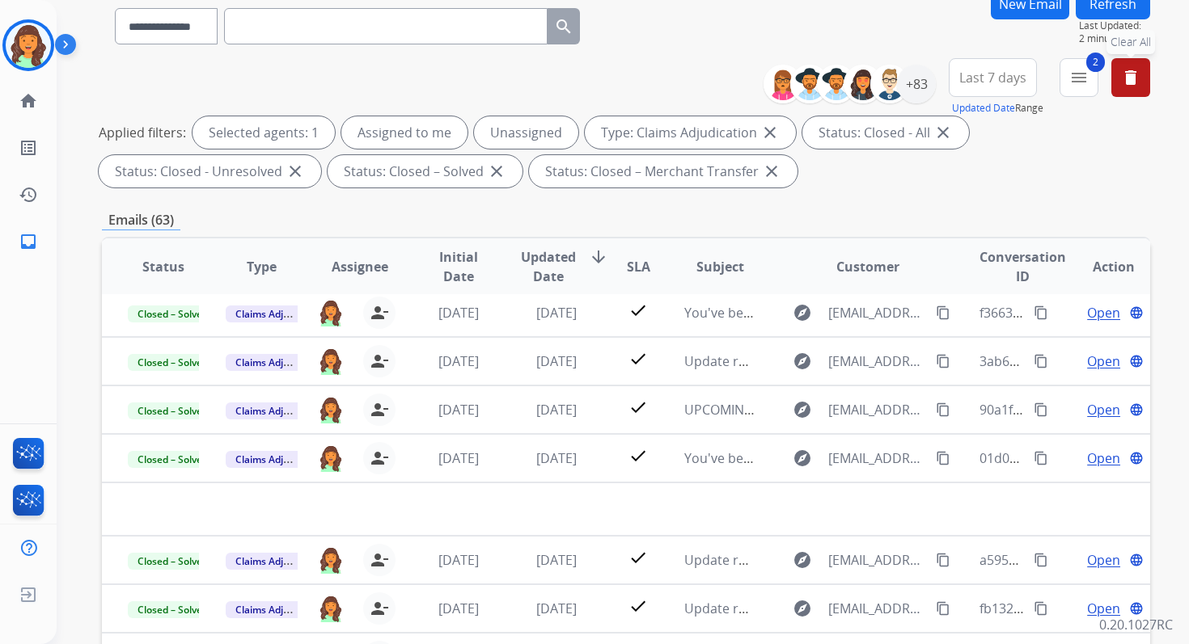
scroll to position [353, 0]
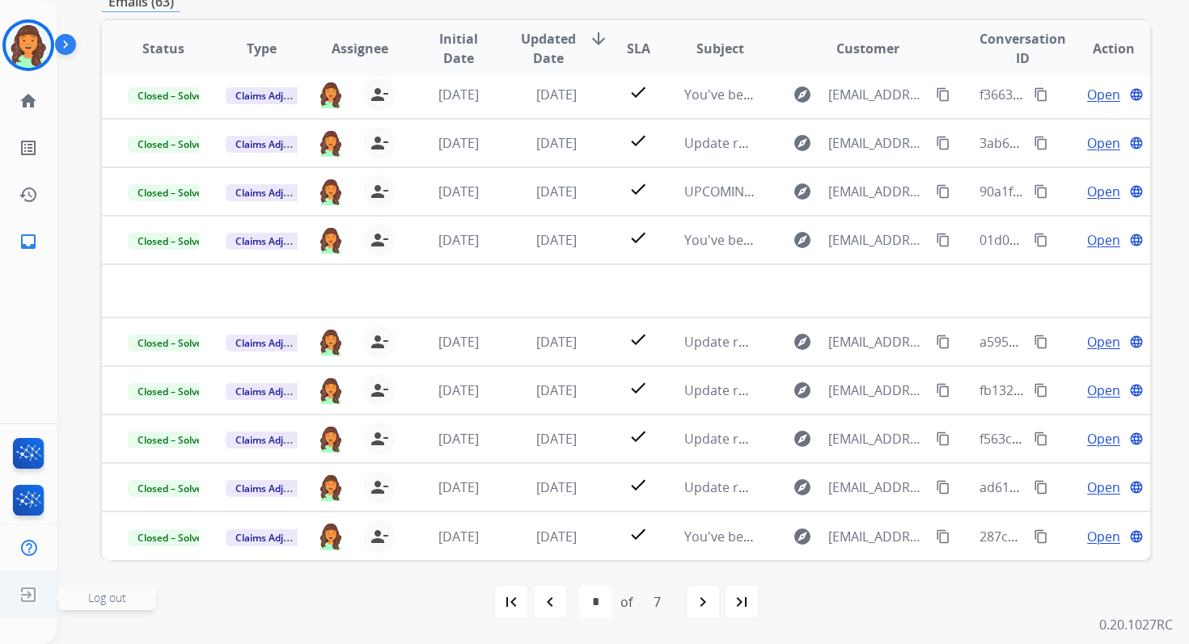
click at [23, 596] on img at bounding box center [28, 595] width 29 height 31
